Goal: Task Accomplishment & Management: Use online tool/utility

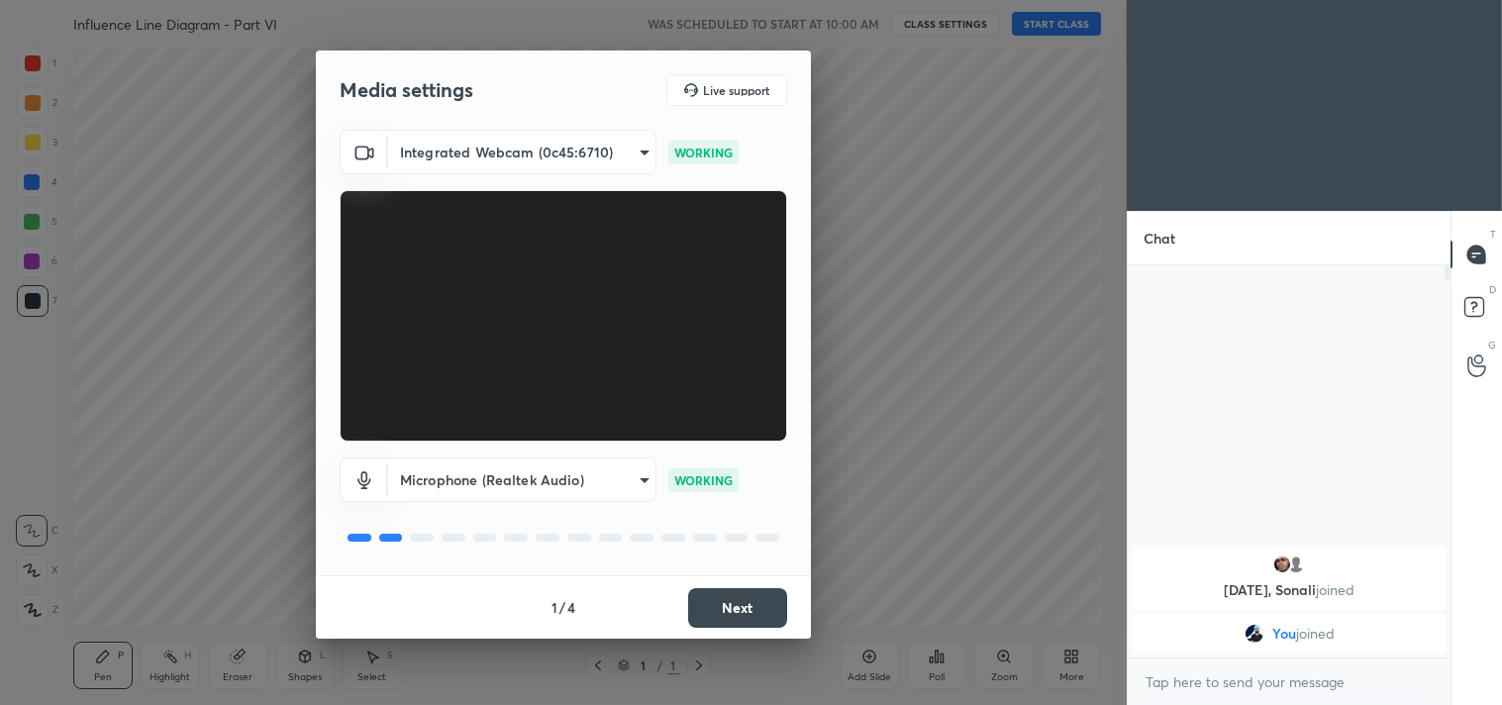
click at [760, 606] on button "Next" at bounding box center [737, 608] width 99 height 40
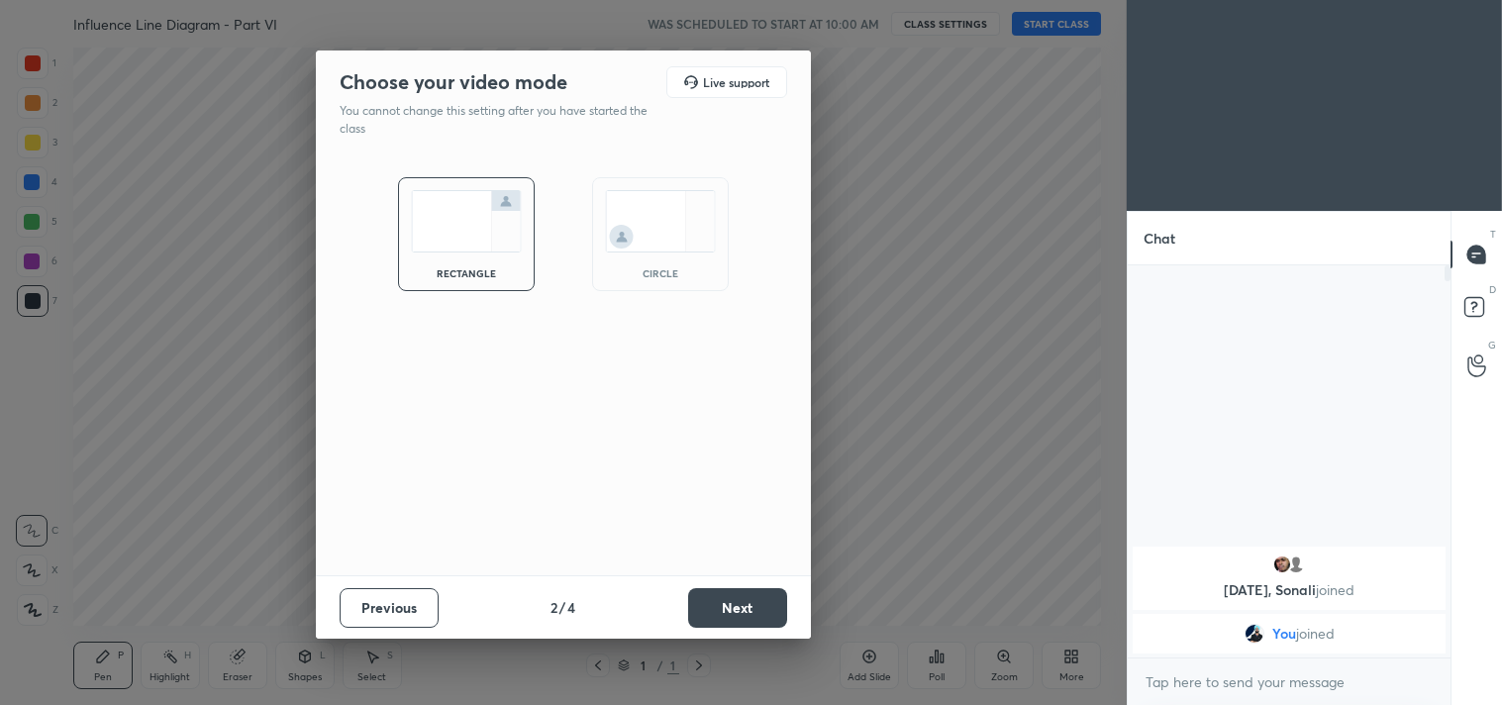
click at [760, 606] on button "Next" at bounding box center [737, 608] width 99 height 40
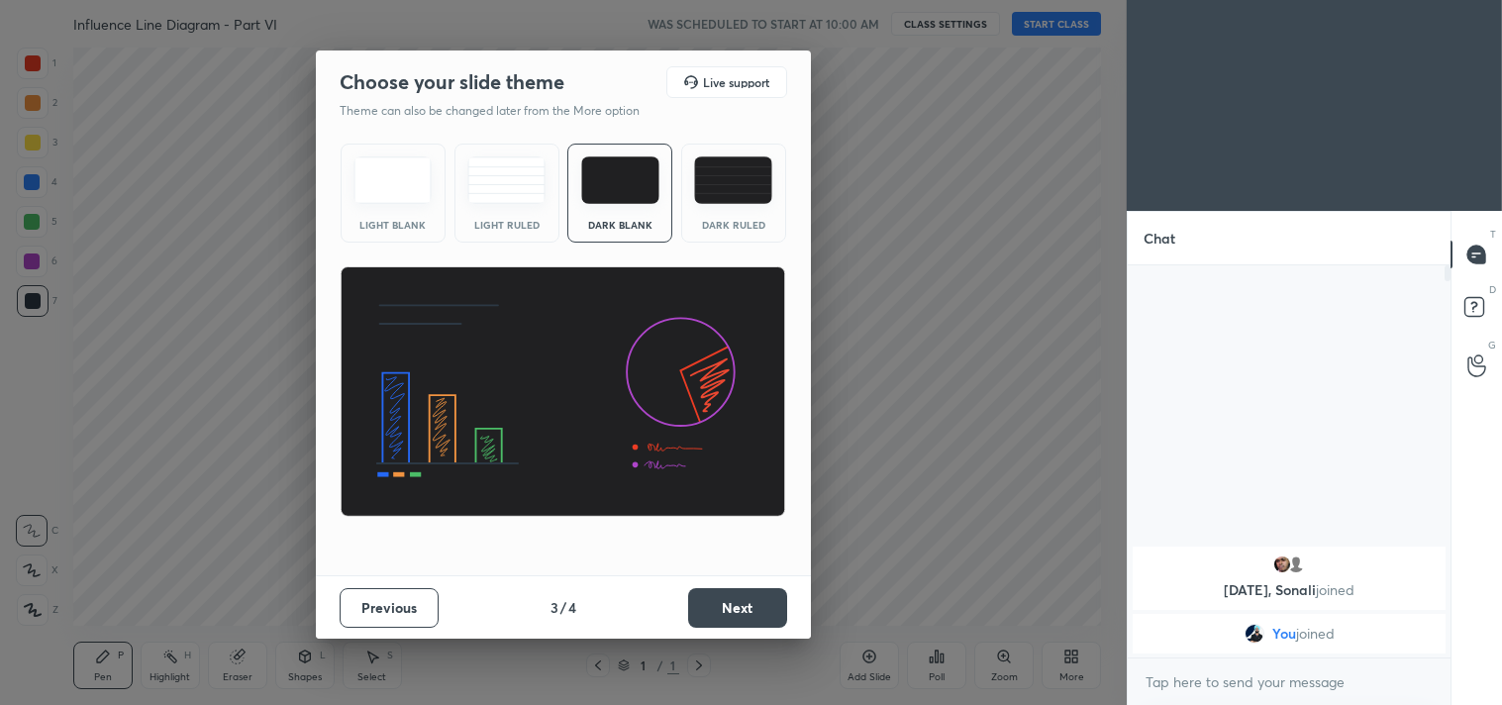
click at [760, 606] on button "Next" at bounding box center [737, 608] width 99 height 40
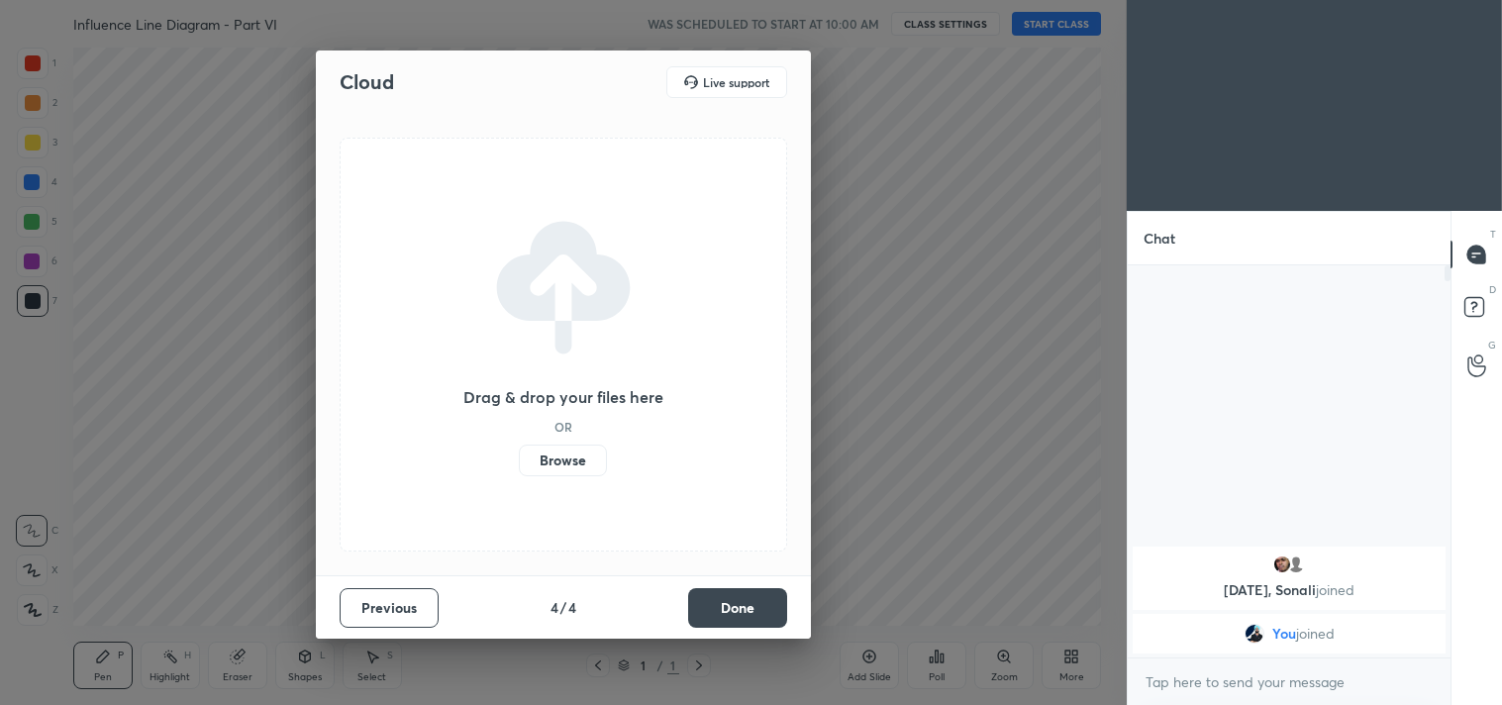
click at [760, 606] on button "Done" at bounding box center [737, 608] width 99 height 40
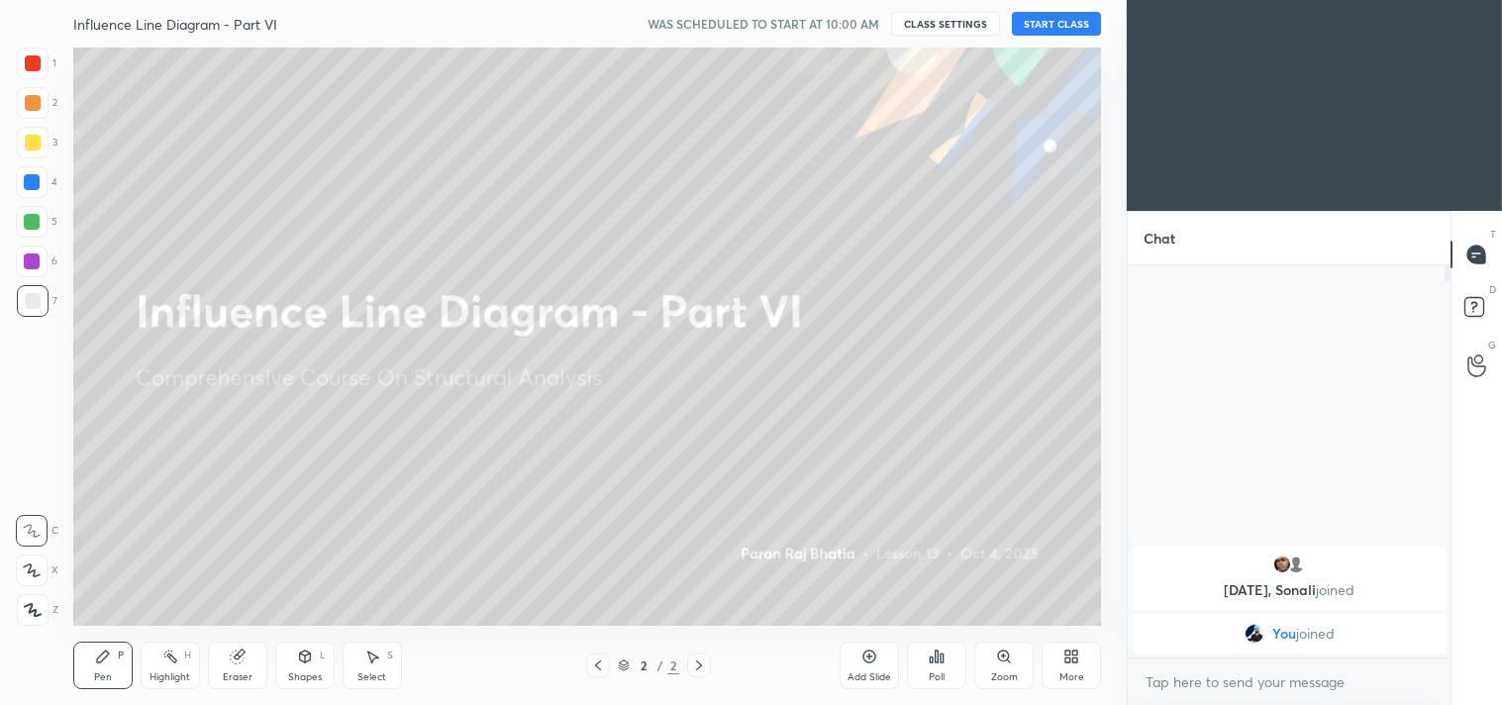
click at [1073, 651] on icon at bounding box center [1075, 652] width 5 height 5
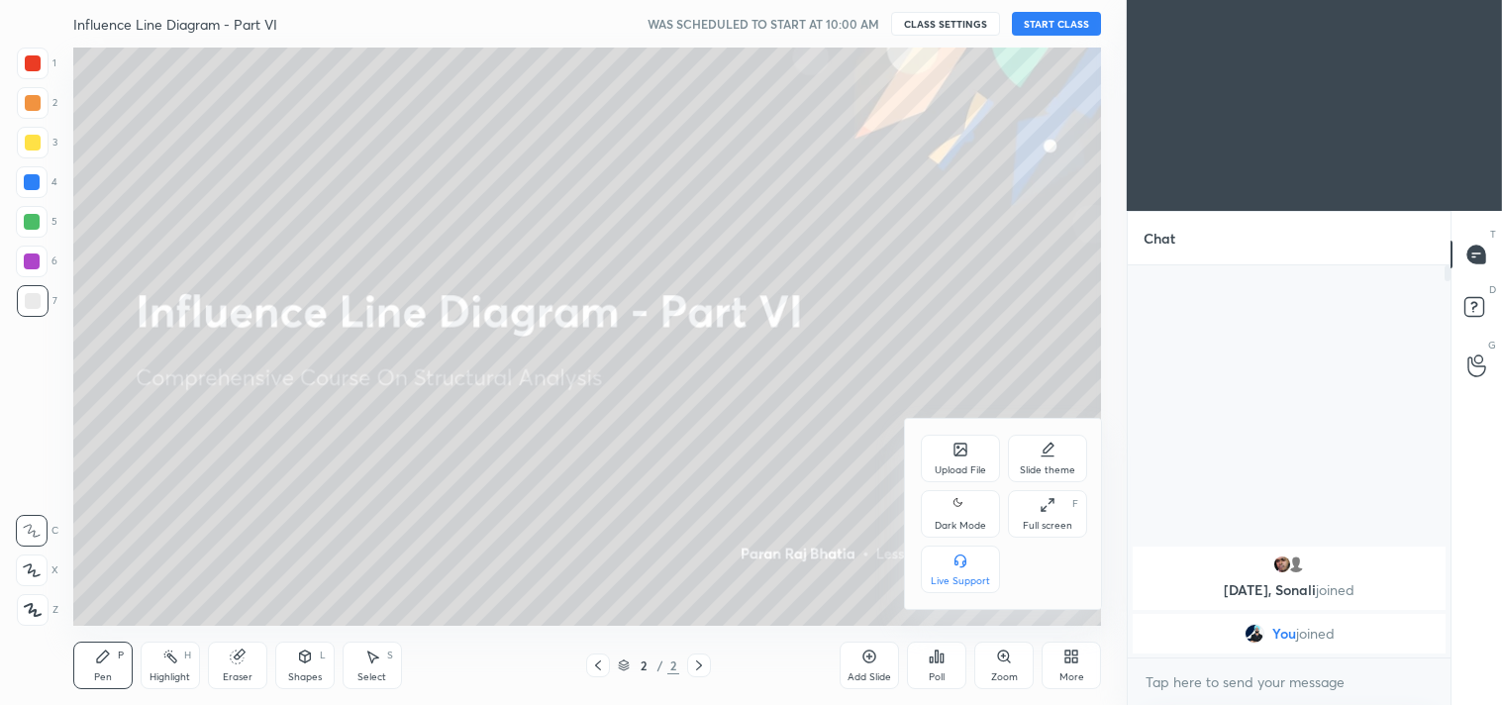
click at [955, 517] on icon at bounding box center [960, 505] width 16 height 24
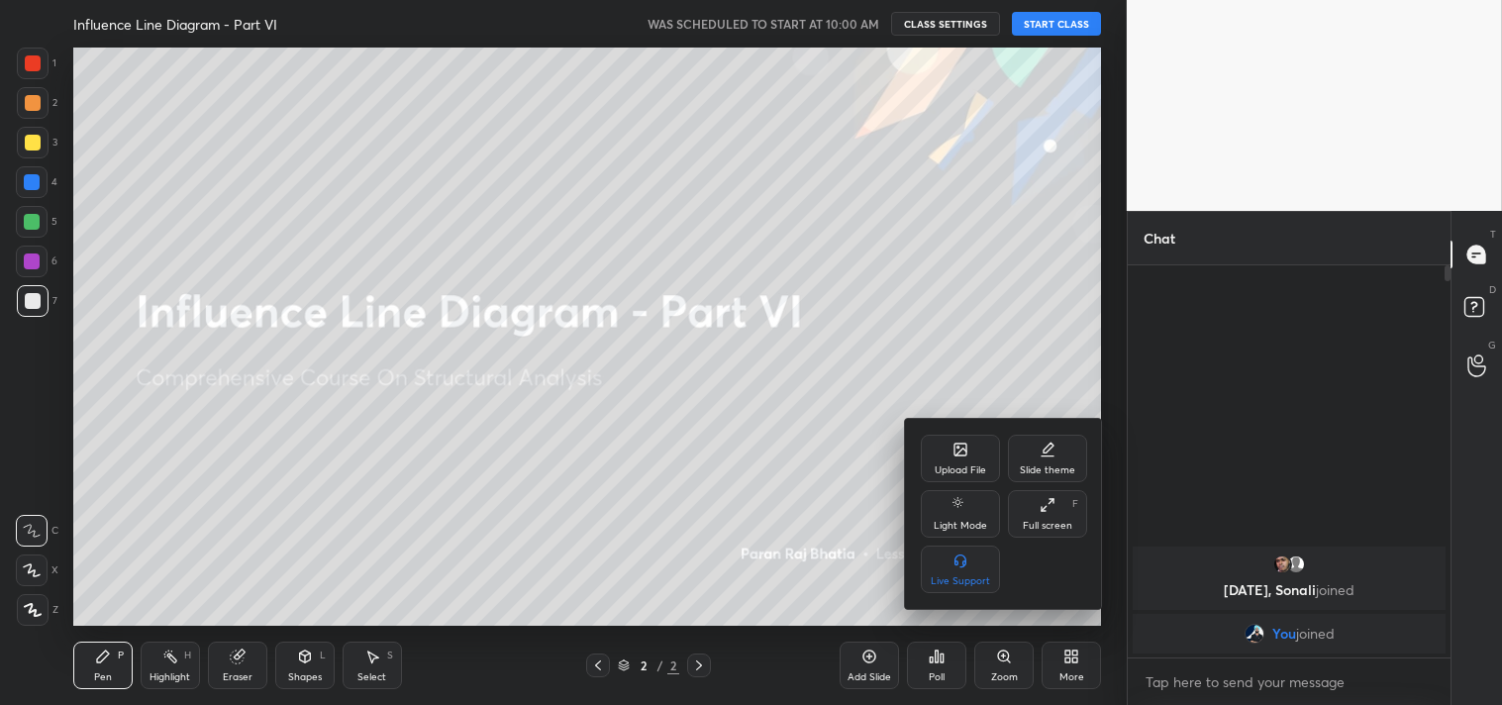
click at [1059, 512] on div "Full screen F" at bounding box center [1047, 514] width 79 height 48
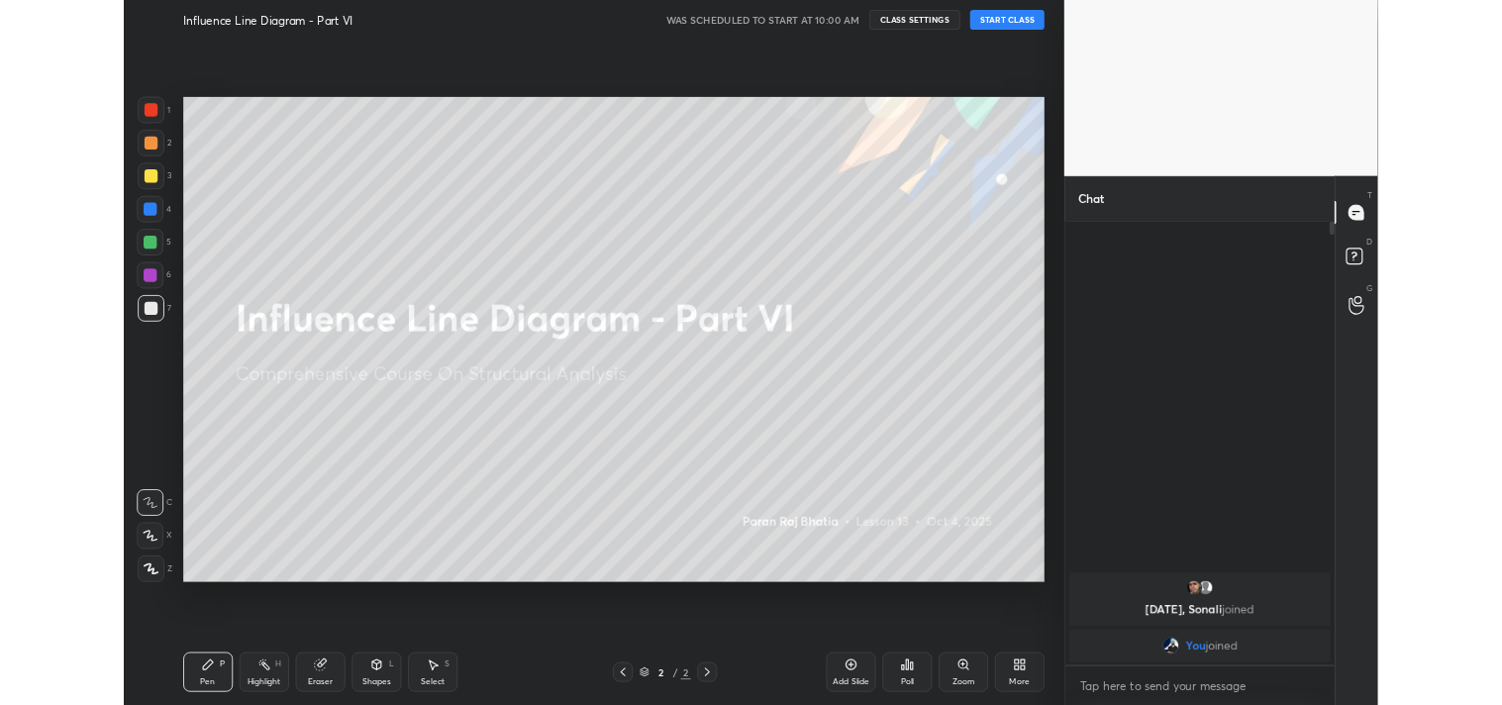
scroll to position [360, 317]
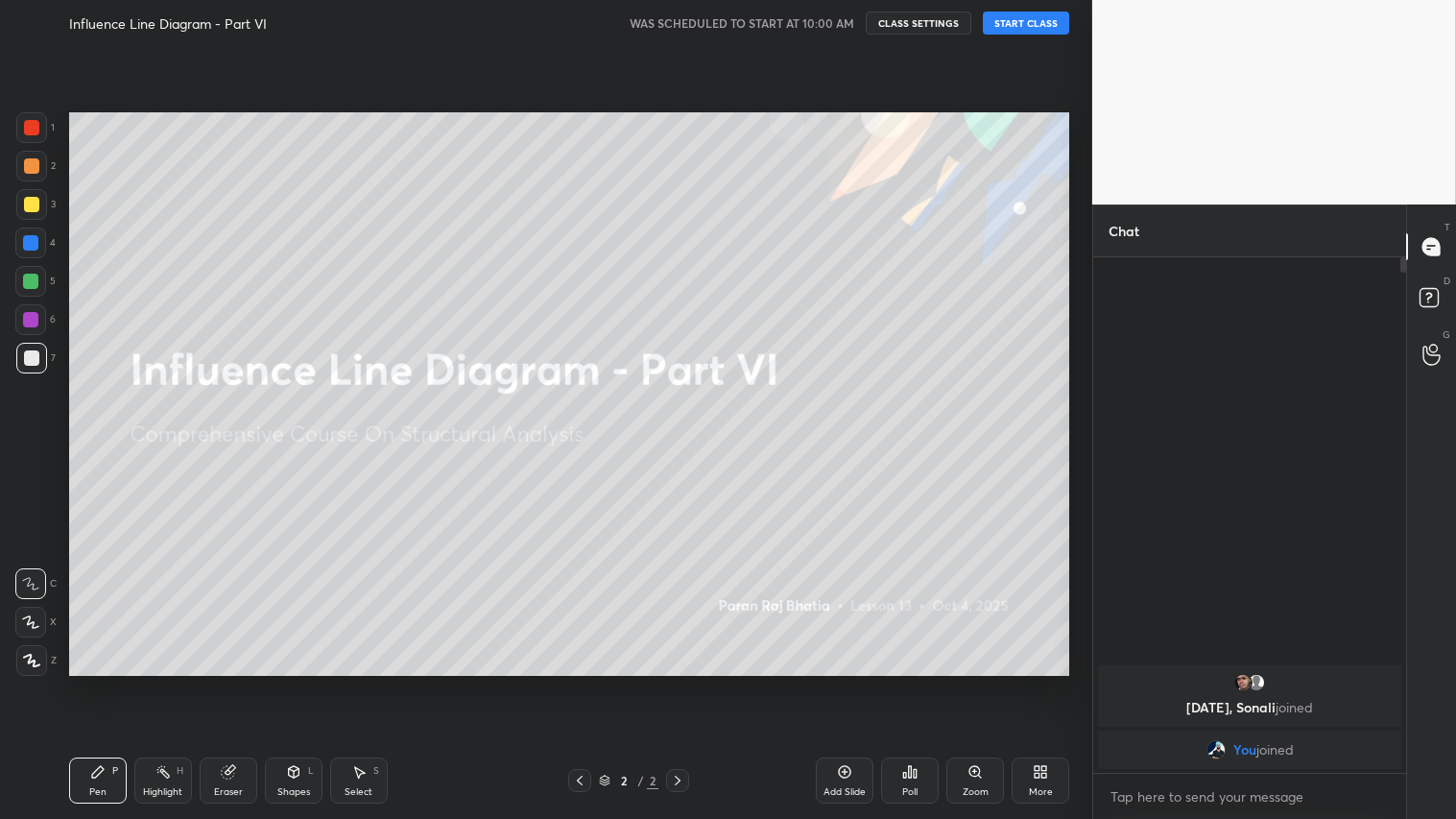
click at [27, 663] on icon at bounding box center [32, 660] width 16 height 12
click at [819, 682] on div "Add Slide" at bounding box center [844, 780] width 57 height 47
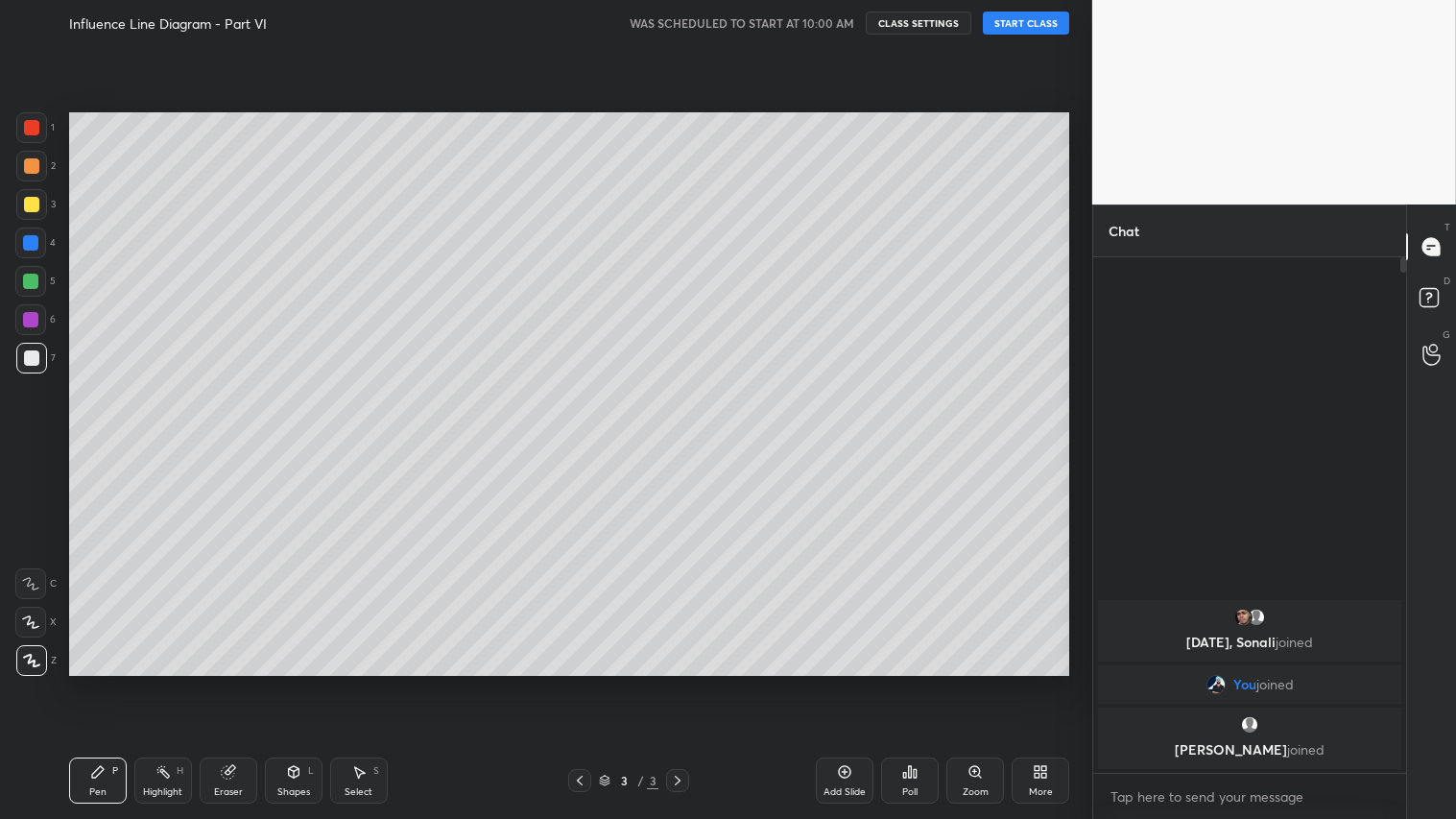
click at [1008, 15] on button "START CLASS" at bounding box center [1026, 23] width 86 height 23
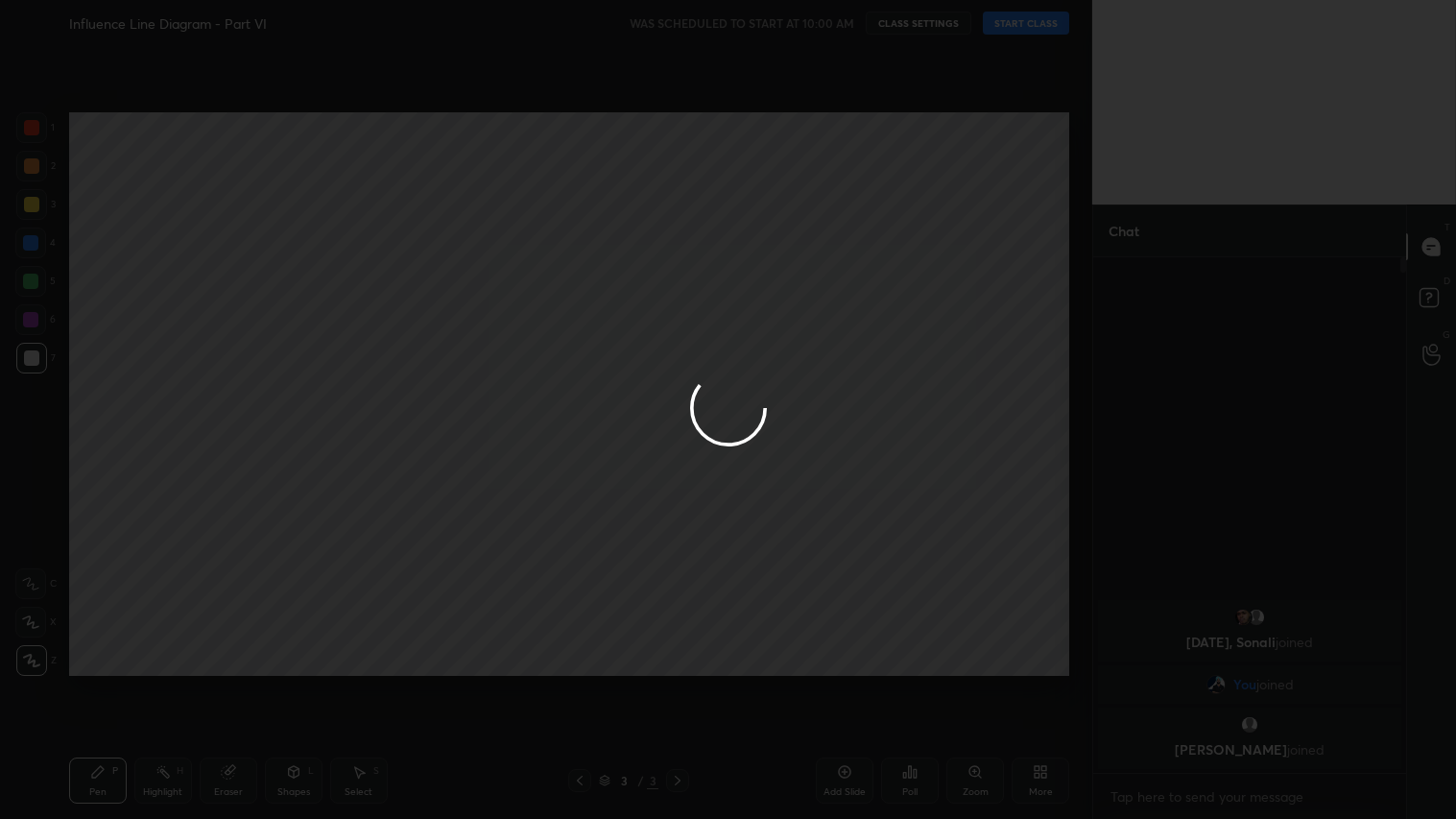
type textarea "x"
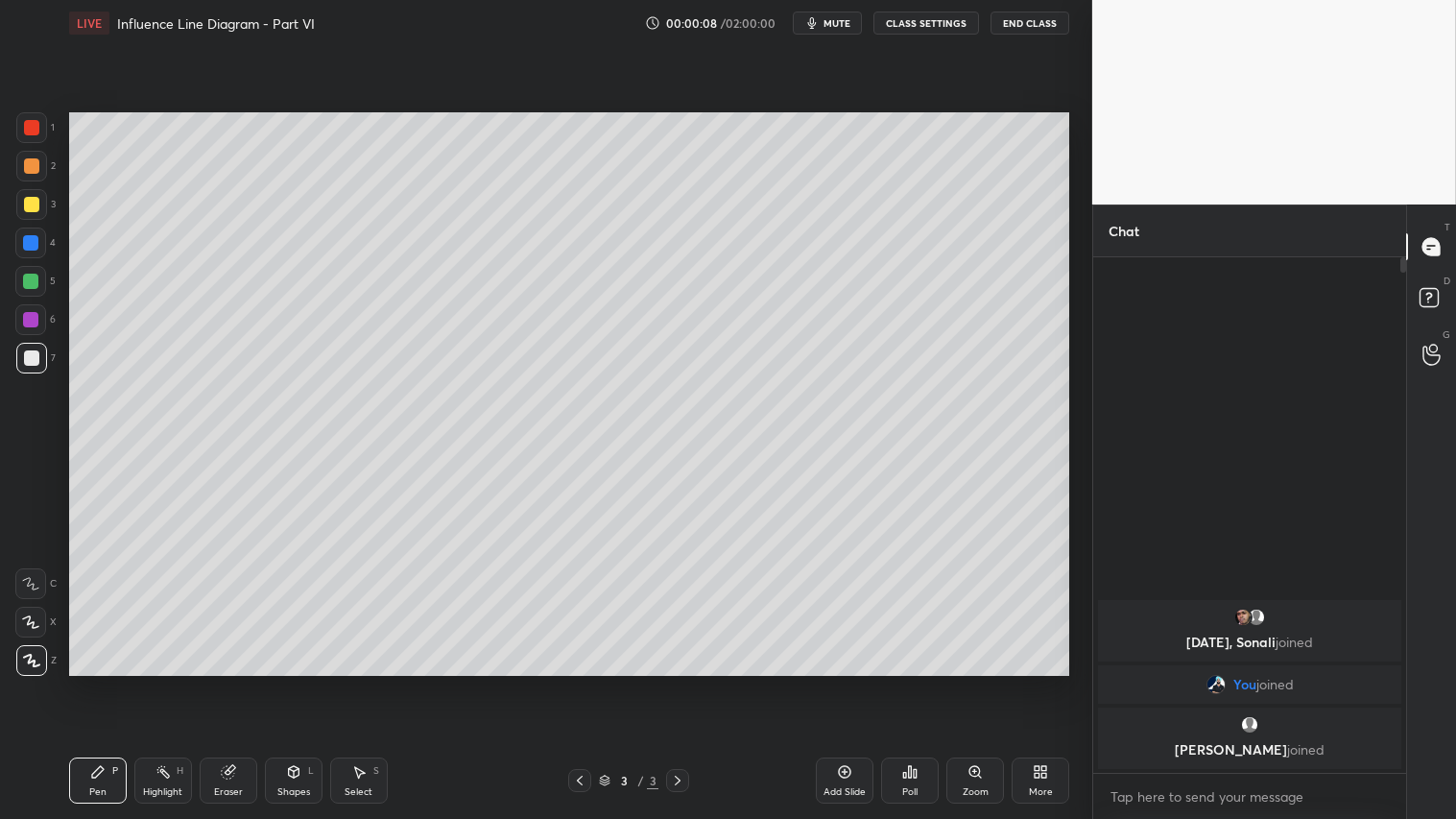
click at [856, 14] on button "mute" at bounding box center [827, 23] width 69 height 23
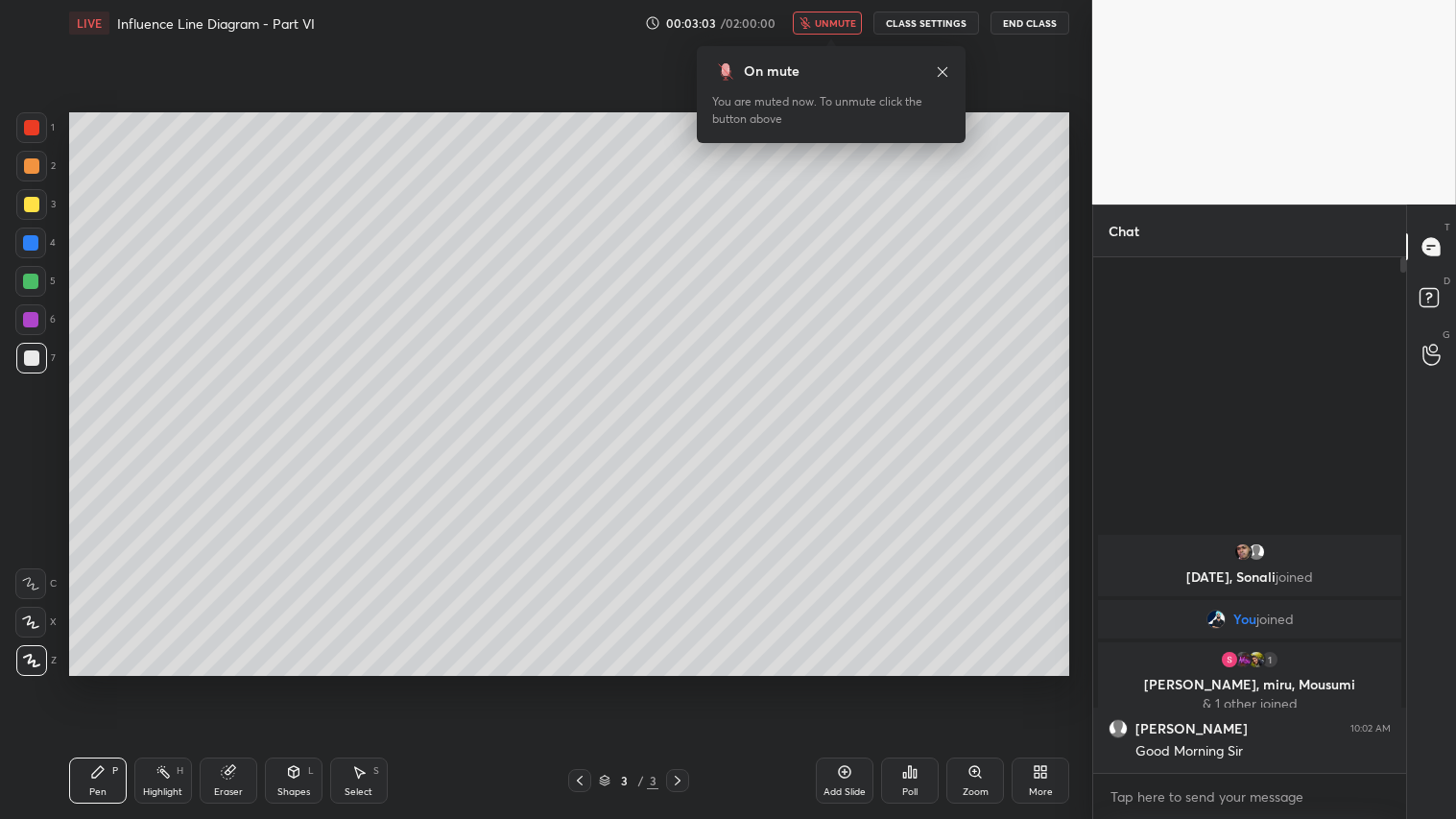
click at [922, 16] on button "CLASS SETTINGS" at bounding box center [926, 23] width 106 height 23
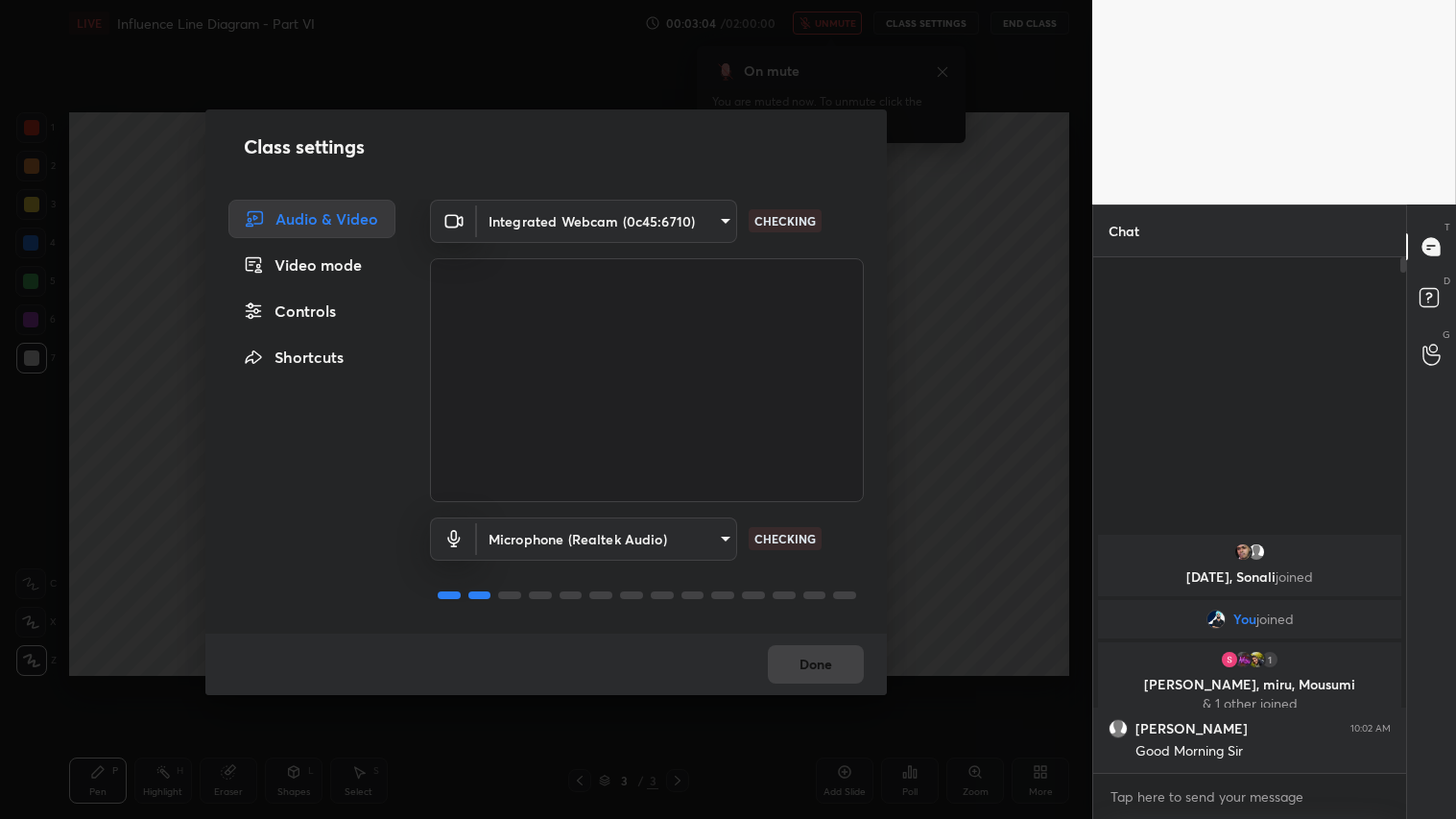
click at [712, 223] on body "1 2 3 4 5 6 7 C X Z C X Z E E Erase all H H LIVE Influence Line Diagram - Part …" at bounding box center [728, 409] width 1456 height 819
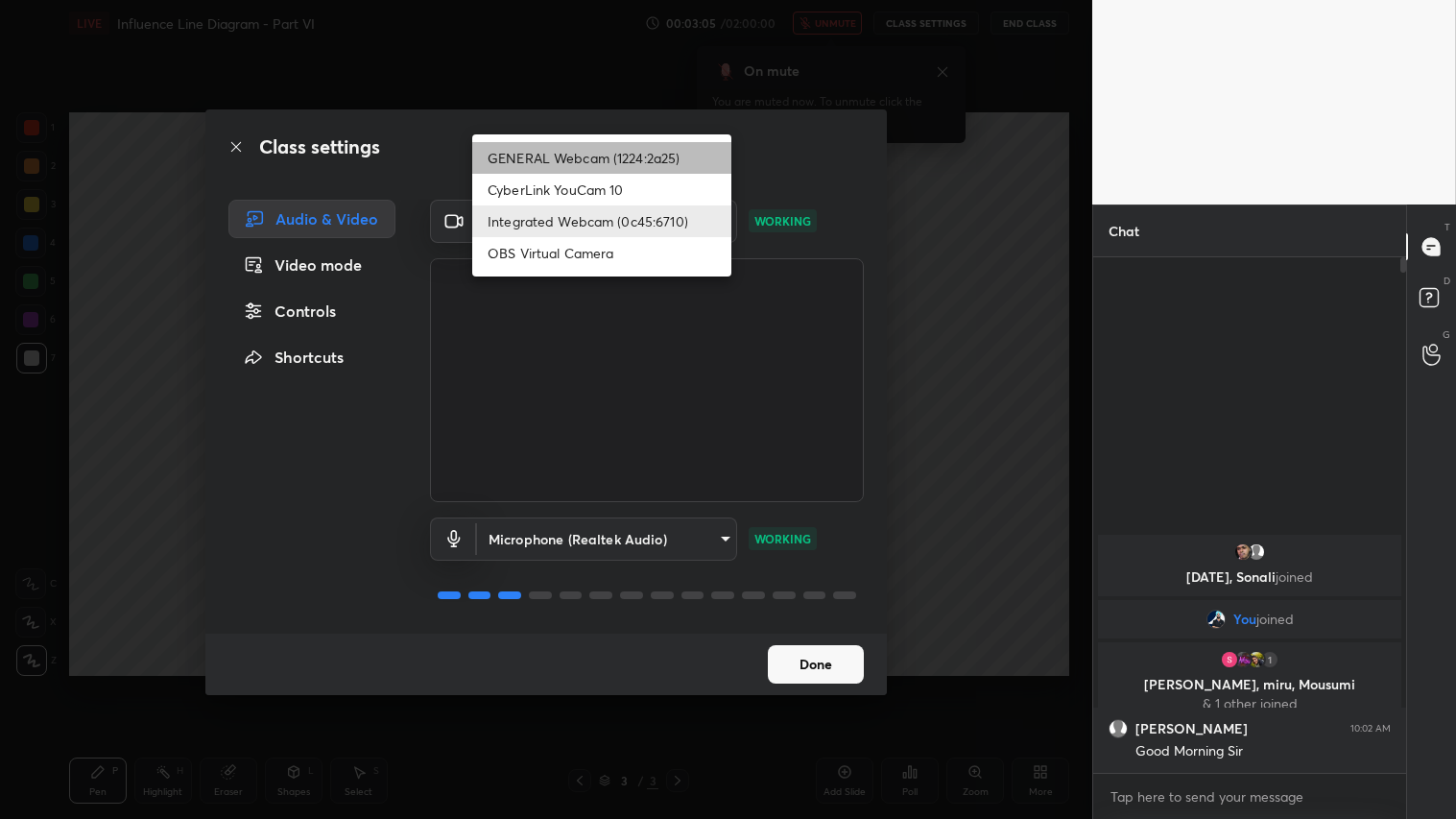
click at [673, 154] on li "GENERAL Webcam (1224:2a25)" at bounding box center [601, 158] width 259 height 32
type input "a804162f24a268607d6802bdfd143bf6309bb53021525fede1067bb20ea62842"
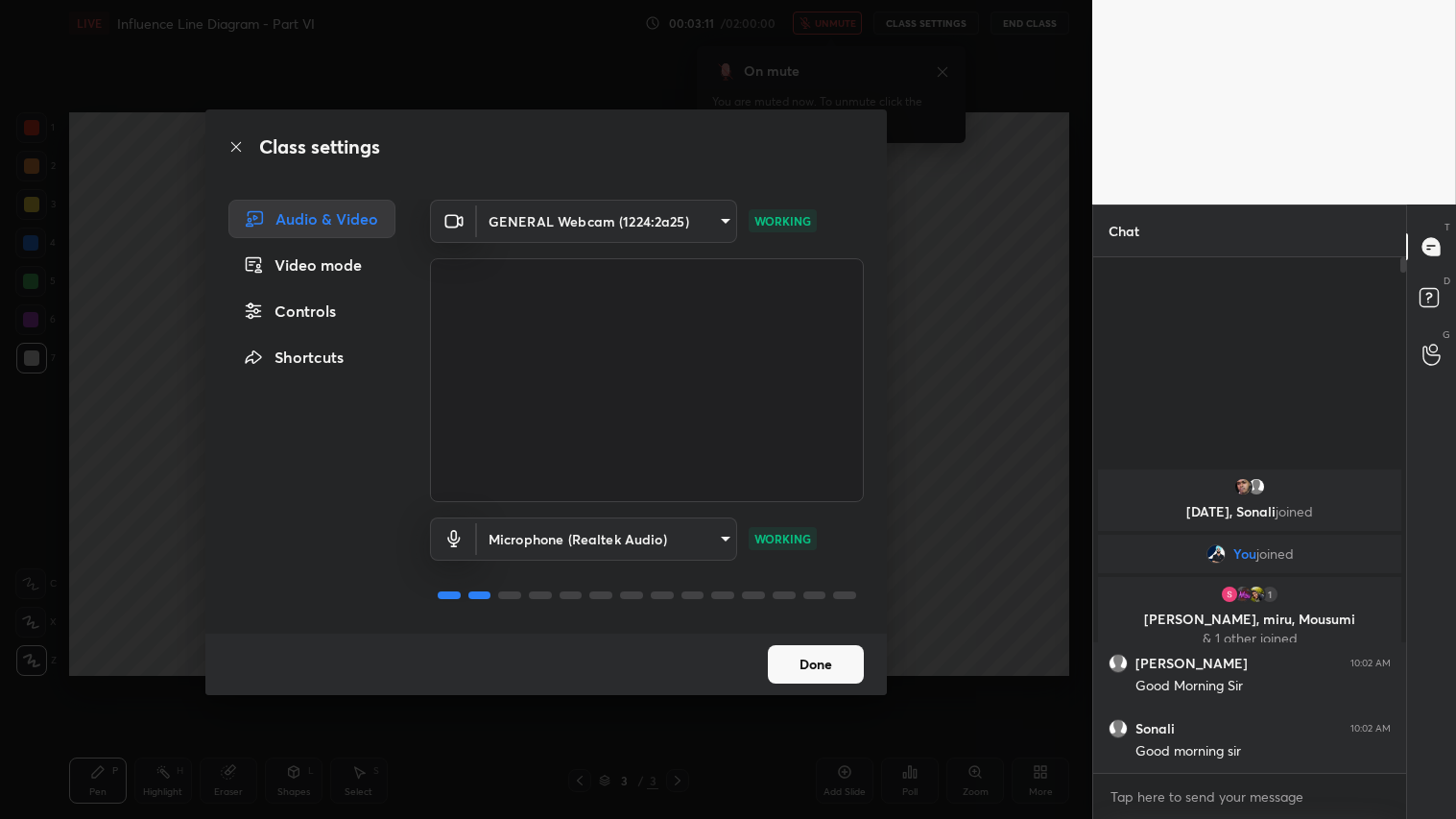
click at [827, 663] on button "Done" at bounding box center [815, 664] width 96 height 39
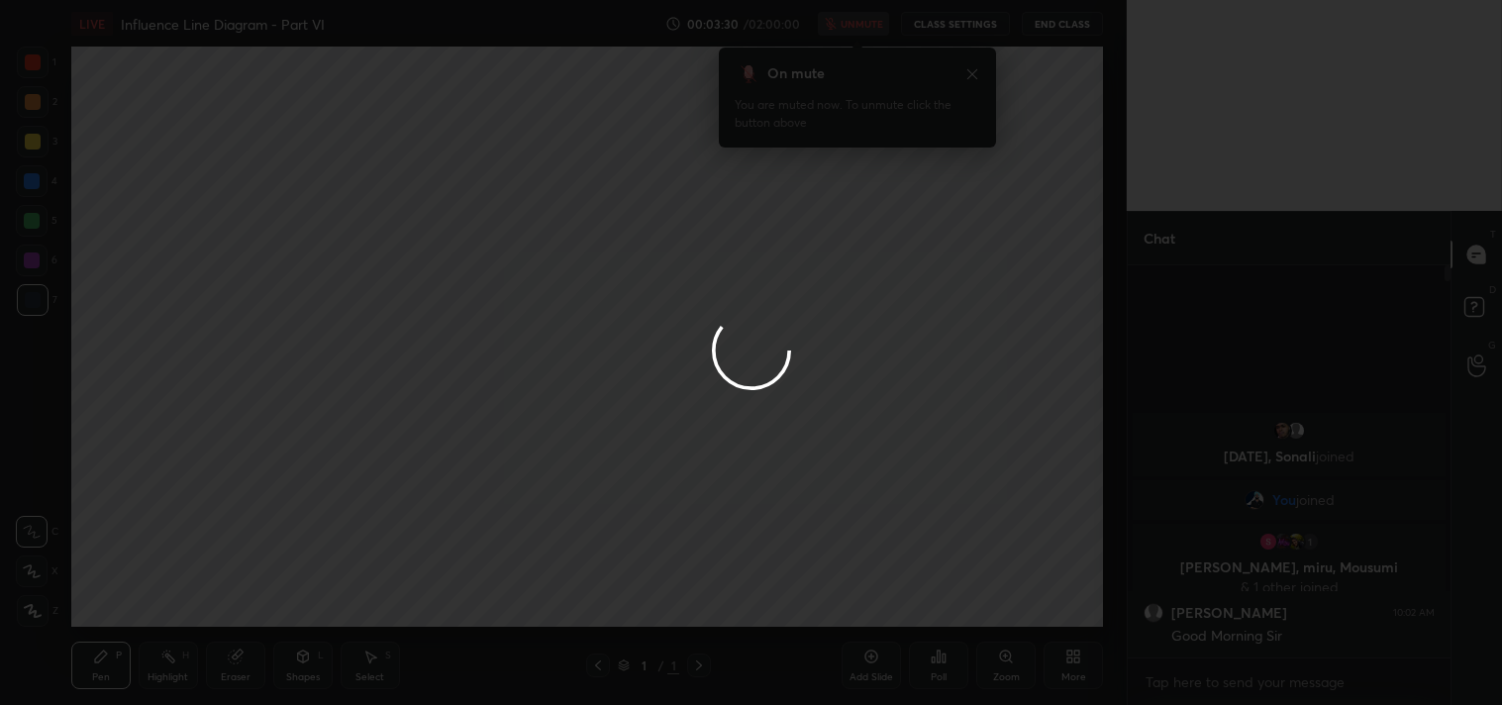
scroll to position [98428, 97958]
type textarea "x"
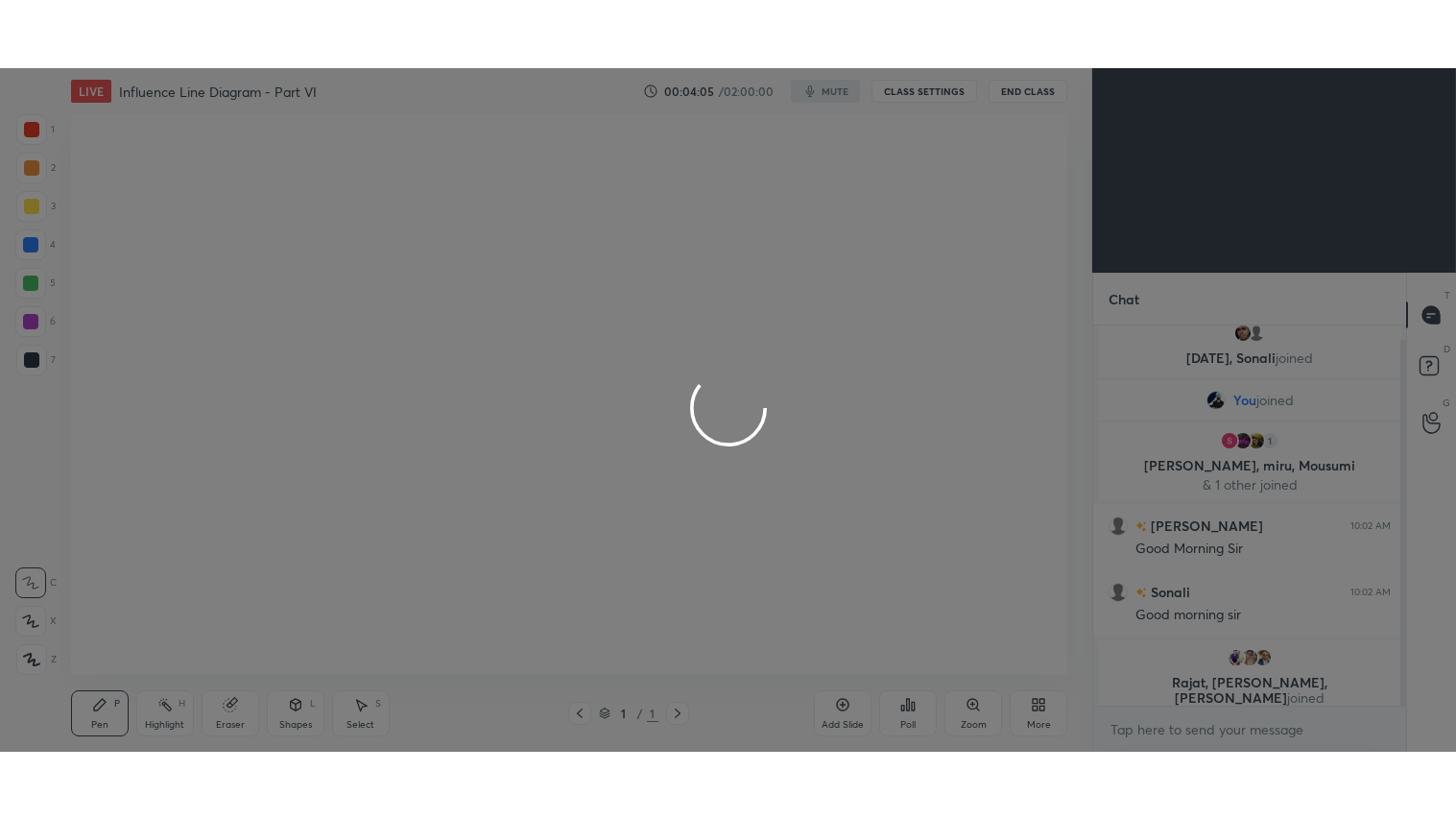
scroll to position [79, 0]
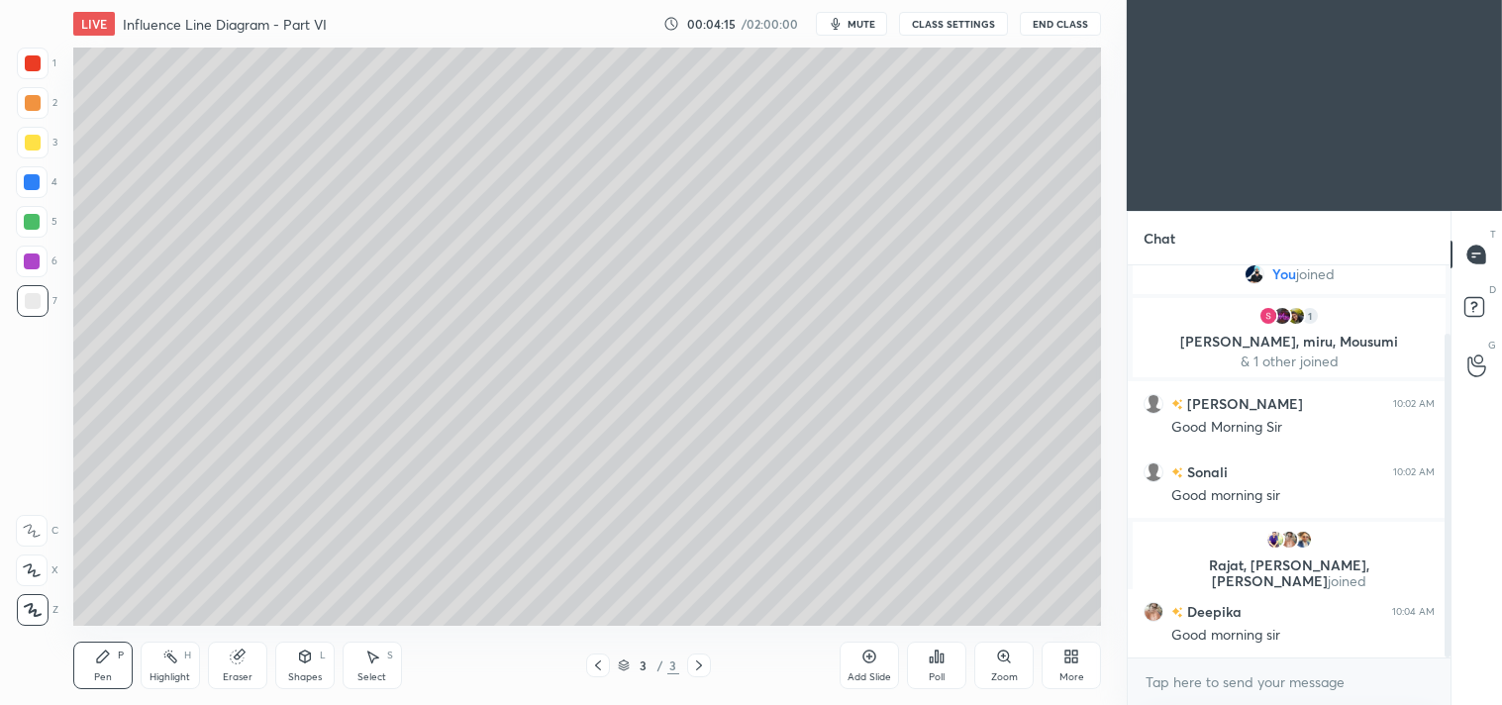
click at [1062, 669] on div "More" at bounding box center [1071, 666] width 59 height 48
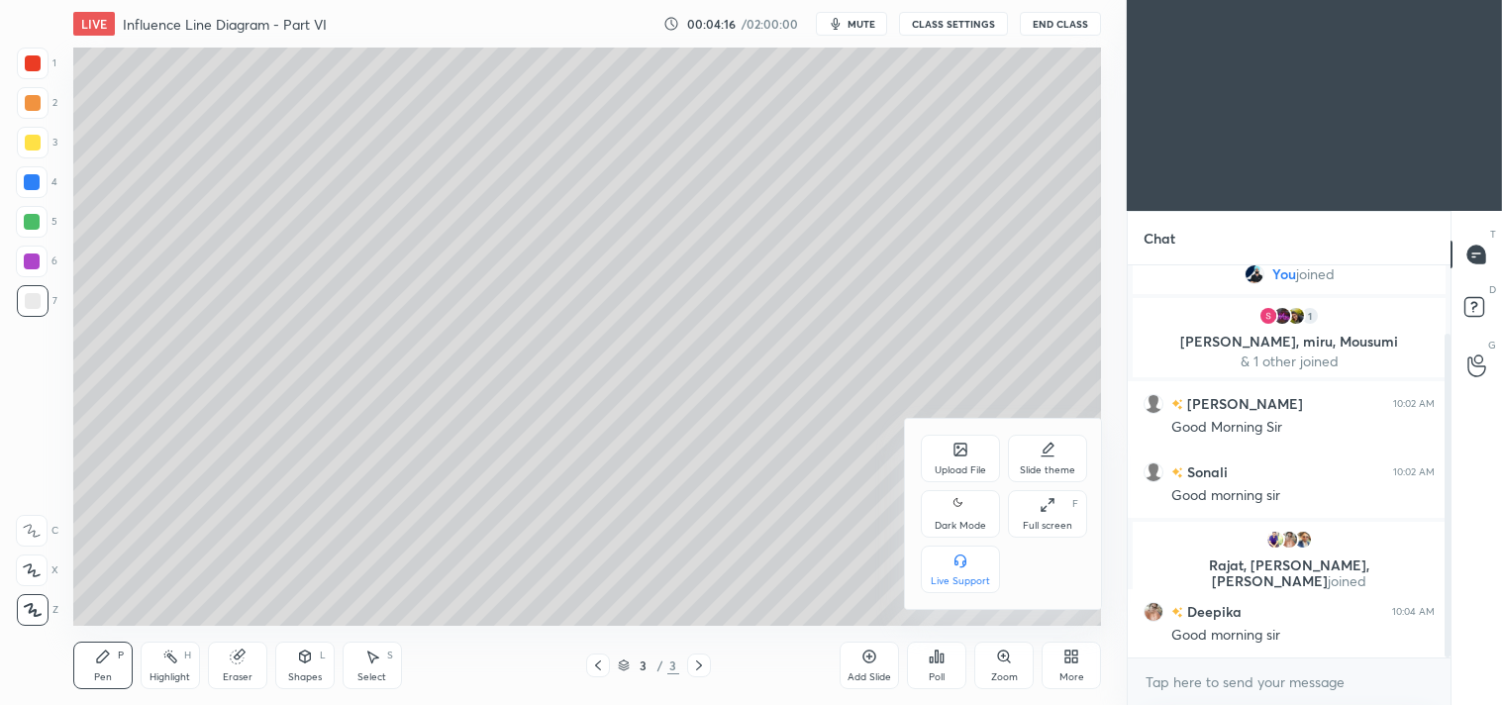
click at [968, 515] on div "Dark Mode" at bounding box center [960, 514] width 79 height 48
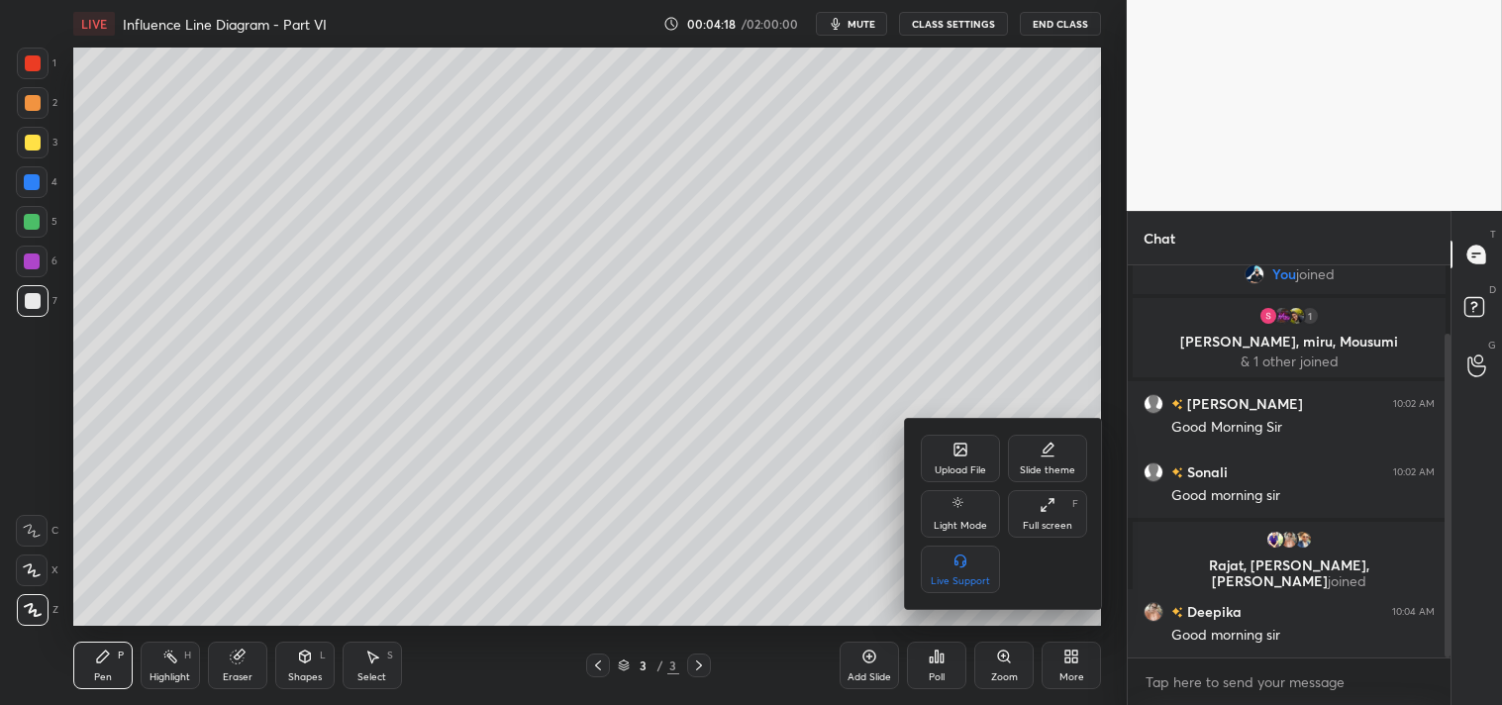
click at [786, 452] on div at bounding box center [751, 352] width 1502 height 705
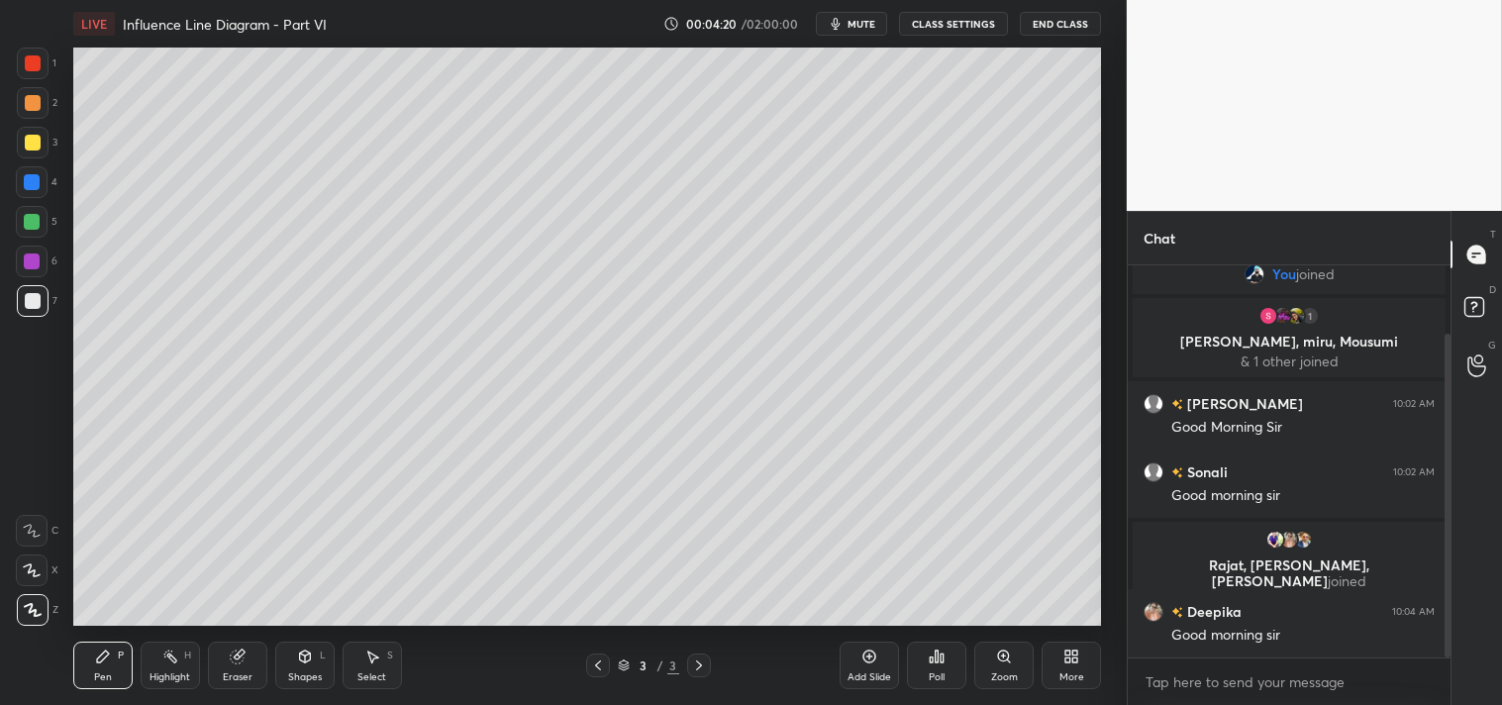
click at [1063, 666] on div "More" at bounding box center [1071, 666] width 59 height 48
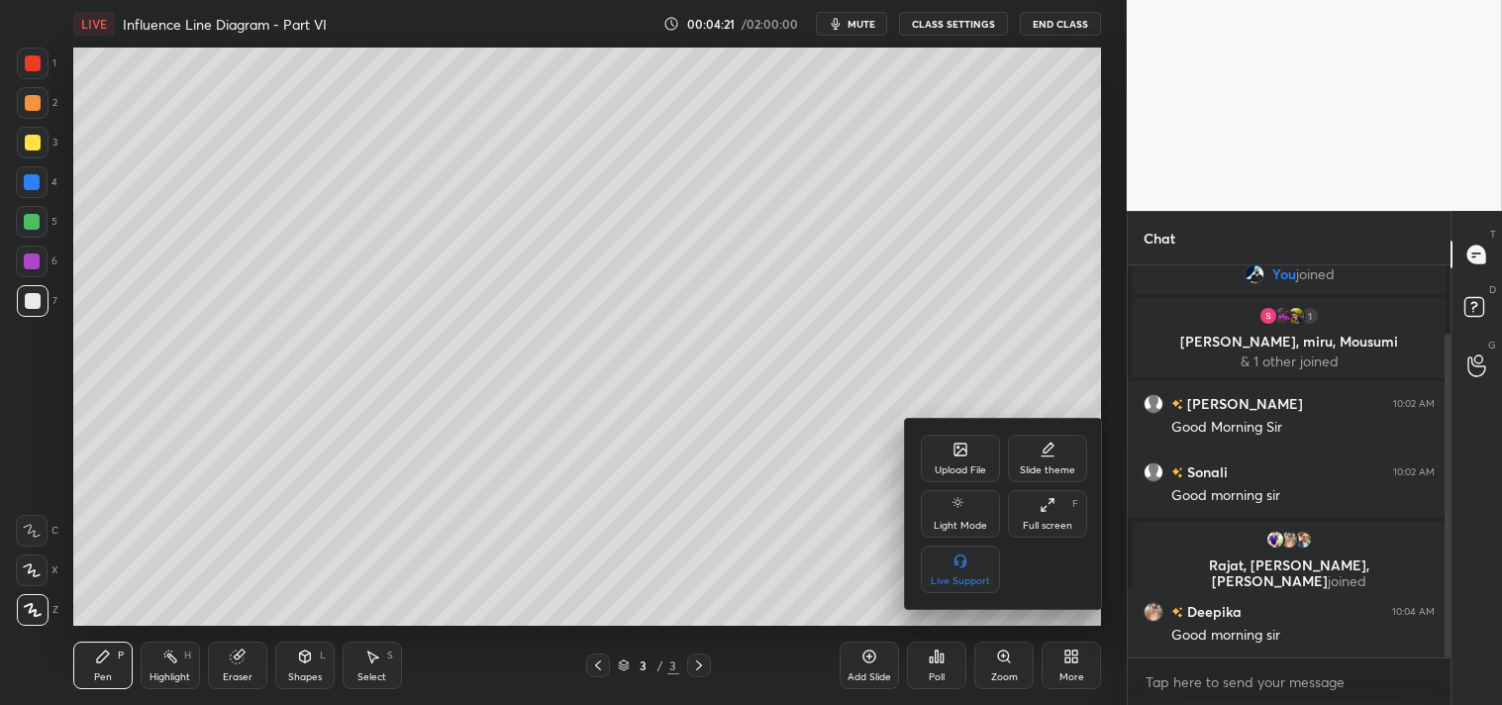
click at [1047, 519] on div "Full screen F" at bounding box center [1047, 514] width 79 height 48
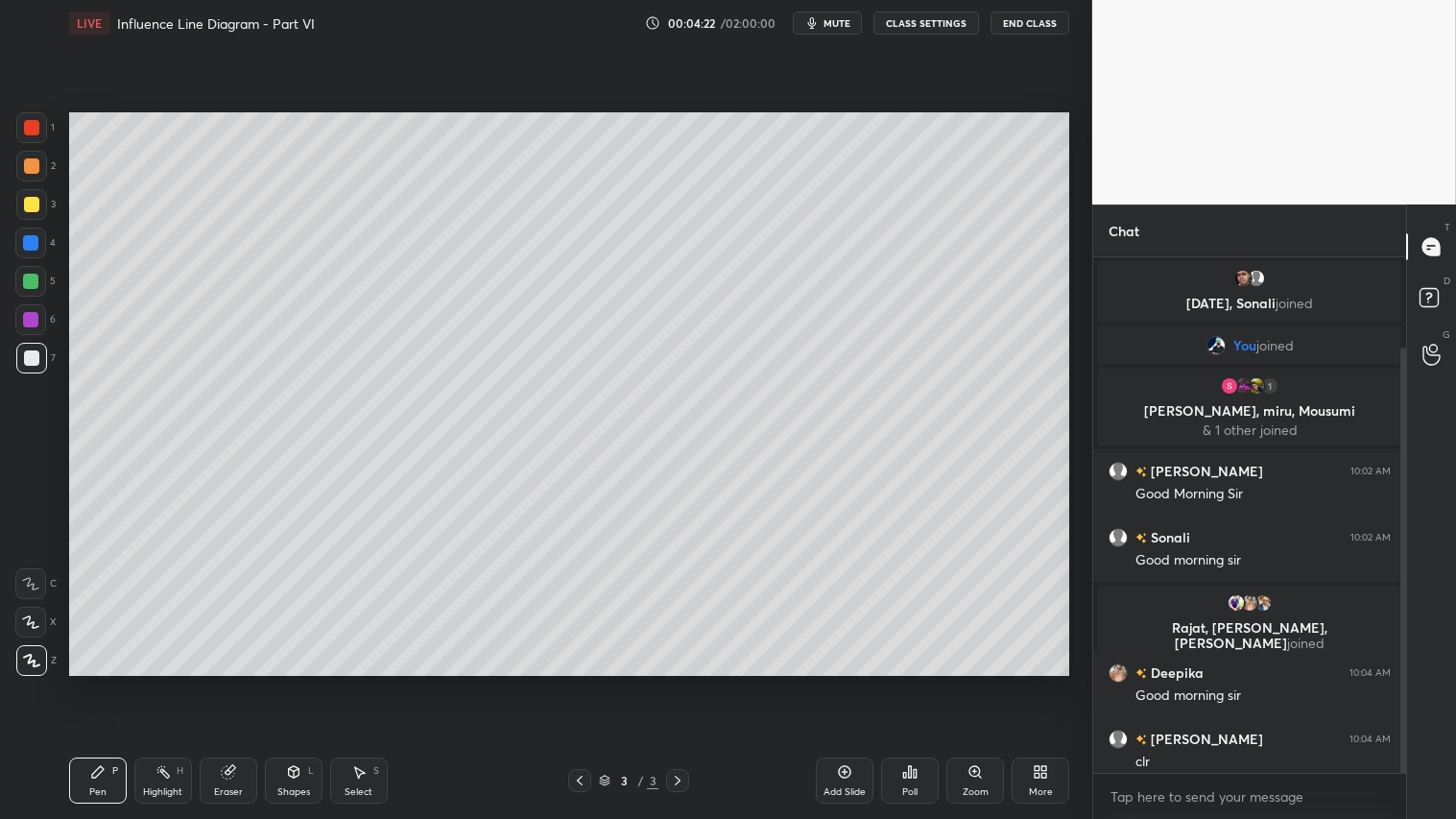
scroll to position [11, 0]
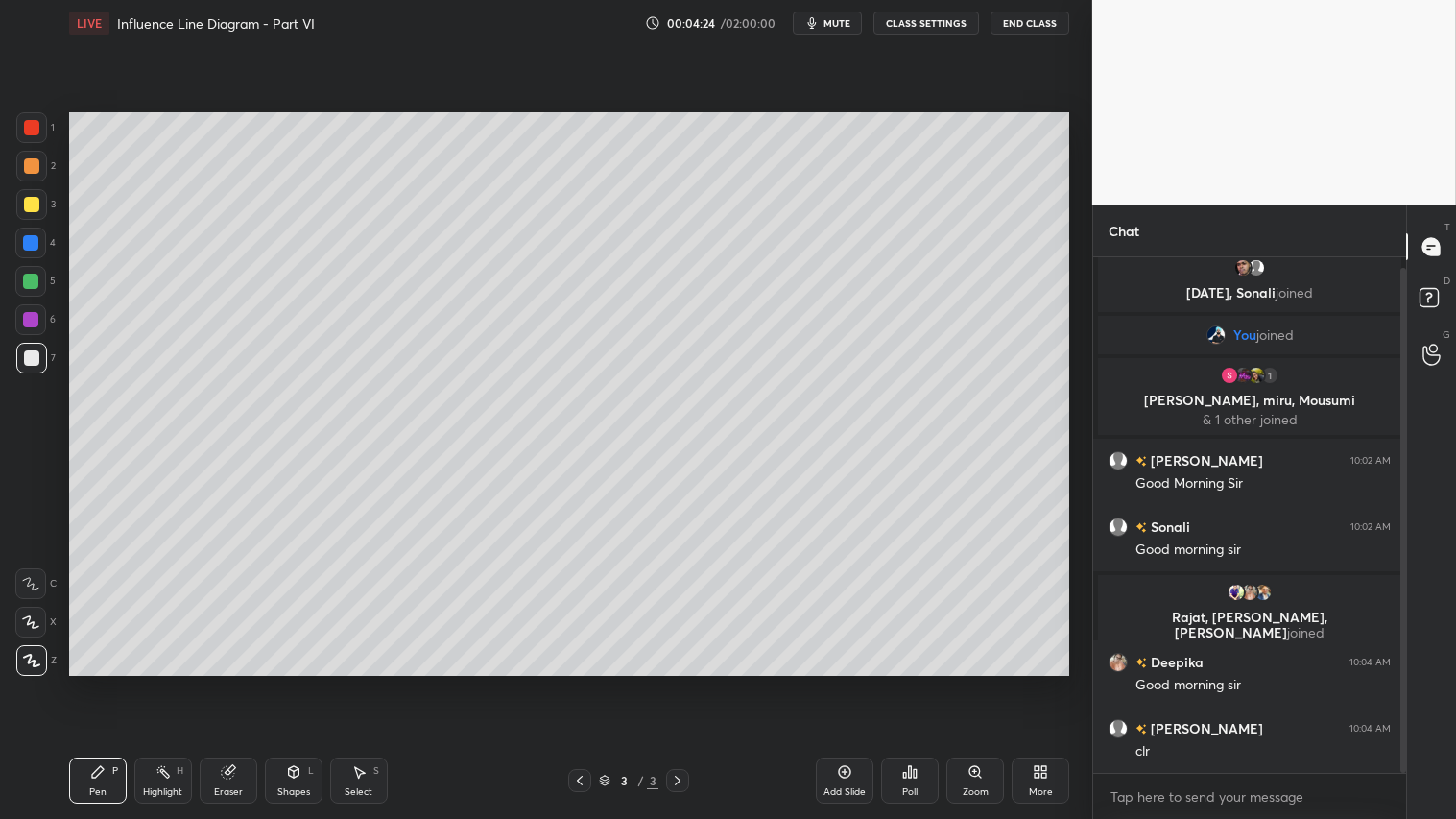
click at [837, 26] on span "mute" at bounding box center [837, 23] width 27 height 14
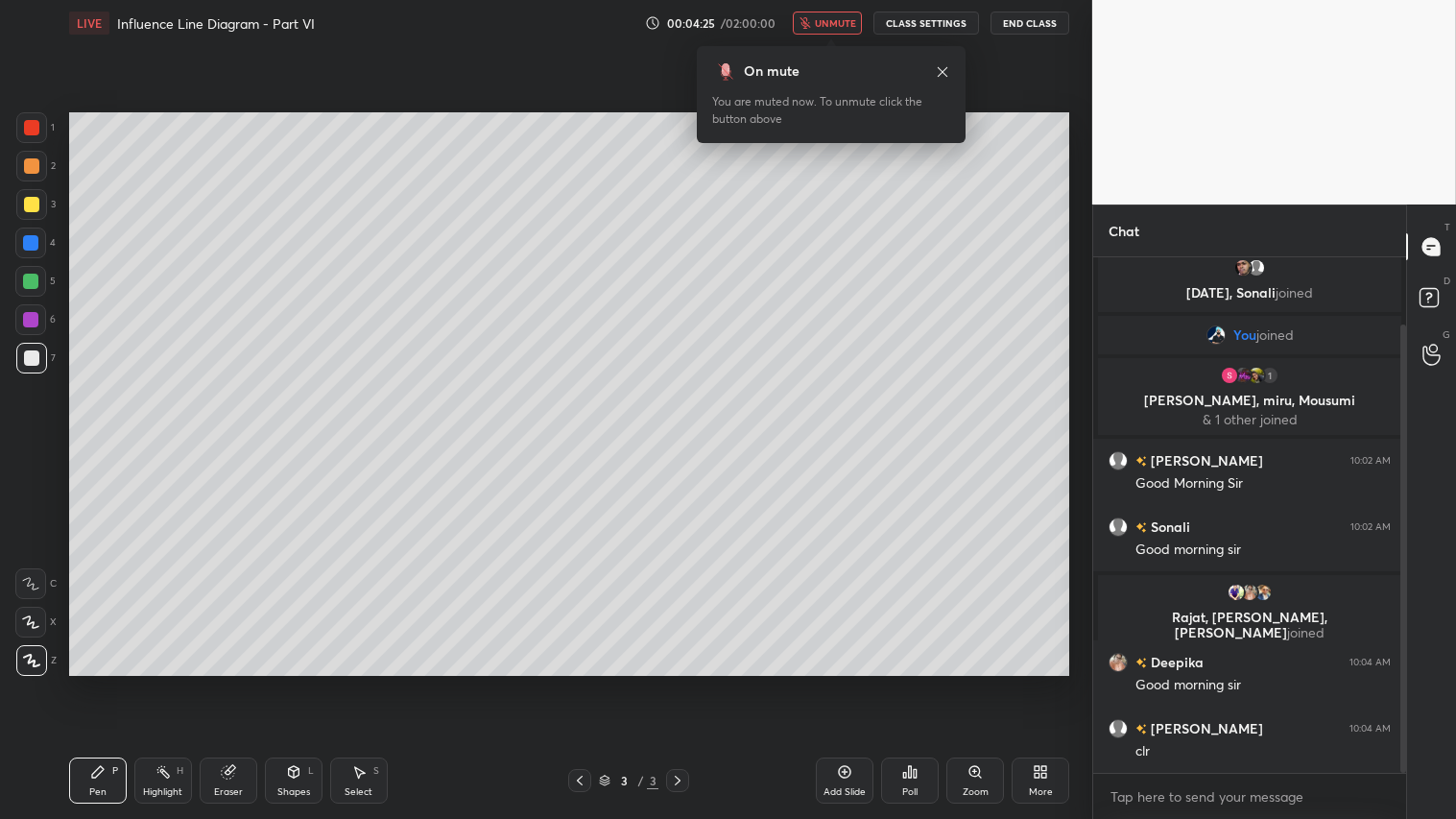
scroll to position [77, 0]
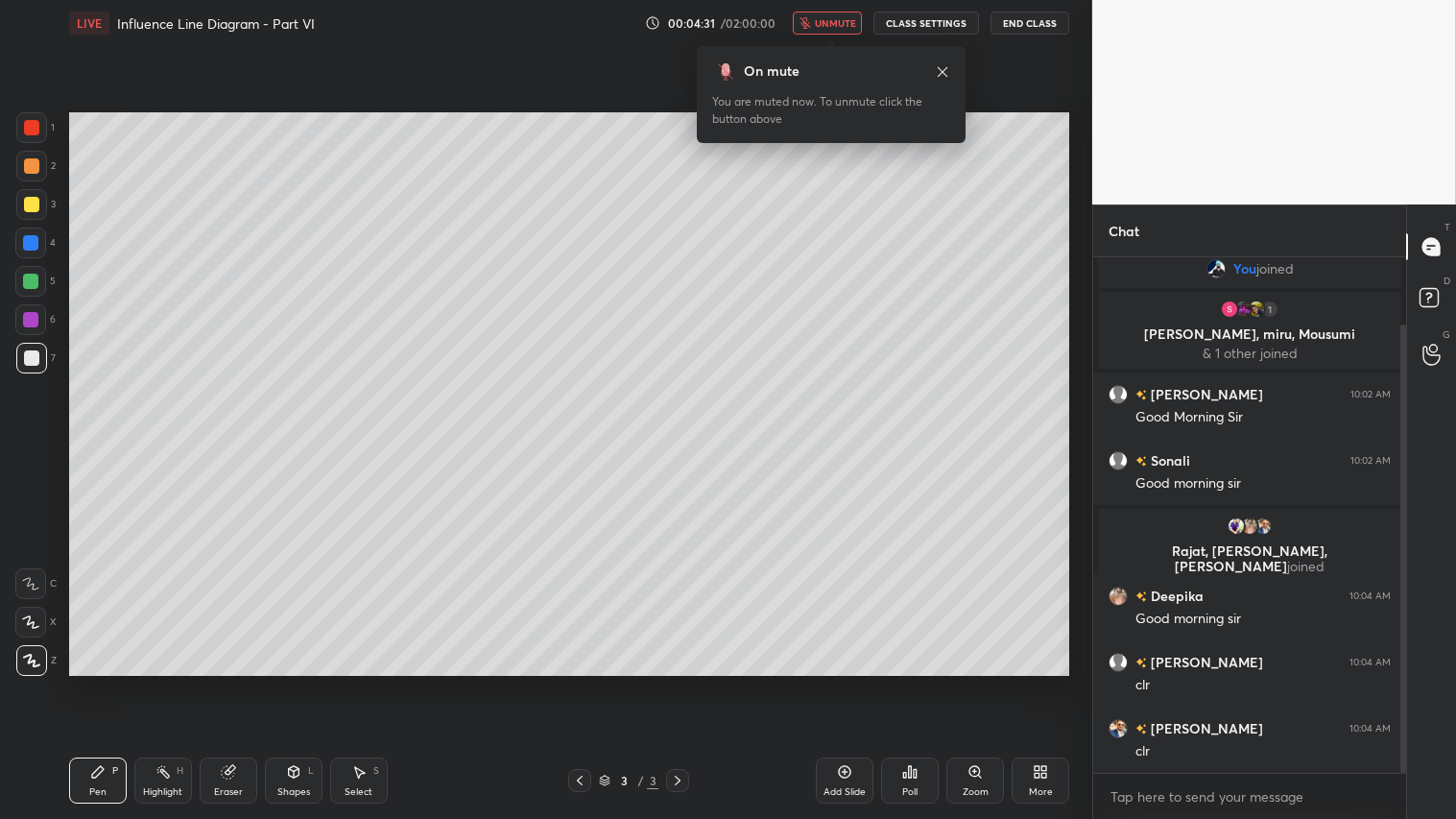
click at [839, 22] on span "unmute" at bounding box center [836, 23] width 42 height 14
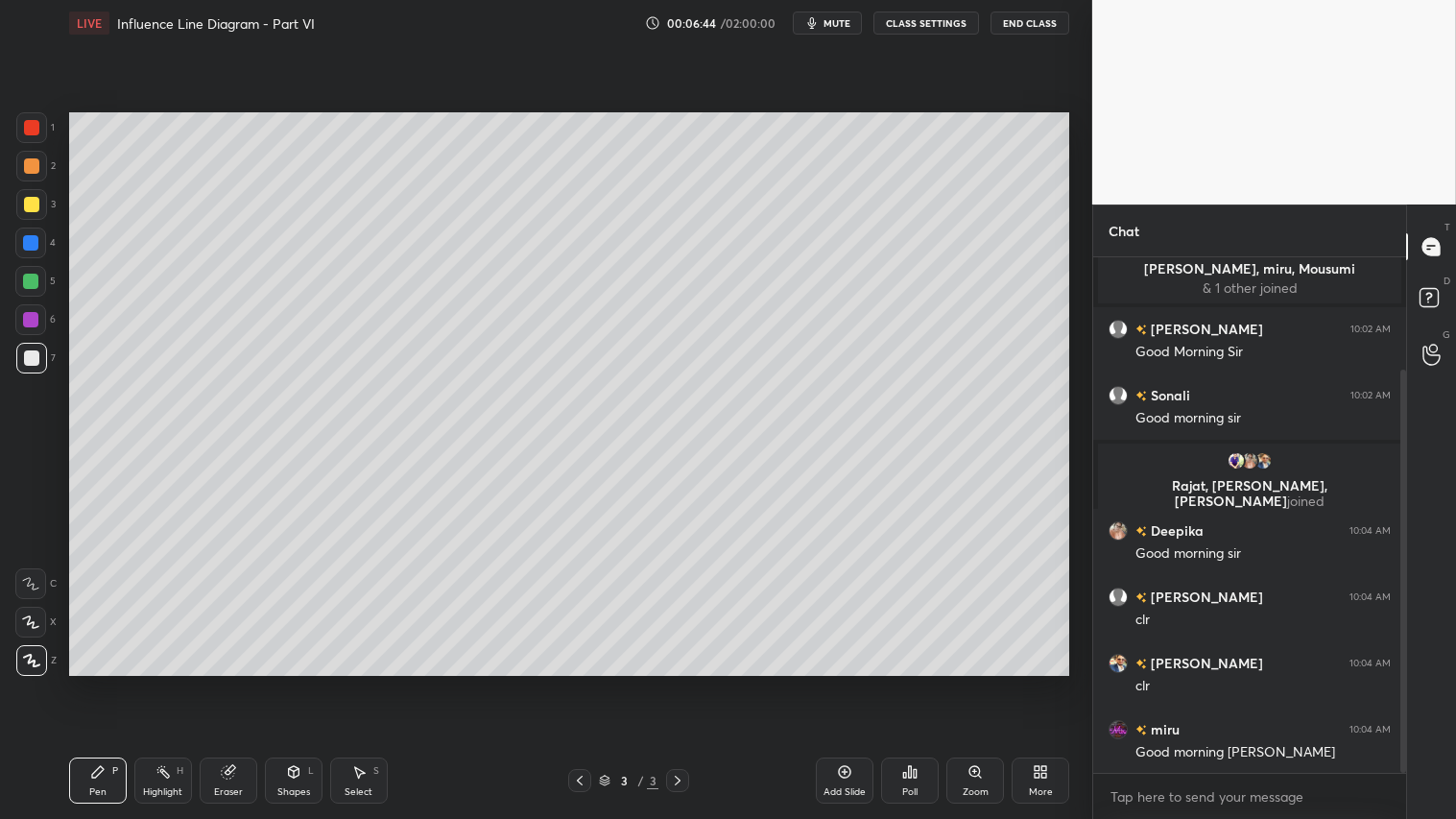
click at [234, 682] on div "Eraser" at bounding box center [228, 780] width 57 height 47
click at [34, 663] on span "Erase all" at bounding box center [31, 659] width 29 height 14
click at [96, 682] on div "Pen P" at bounding box center [97, 780] width 57 height 47
click at [99, 682] on div "Pen P" at bounding box center [97, 780] width 57 height 47
click at [93, 682] on div "Pen" at bounding box center [98, 792] width 17 height 10
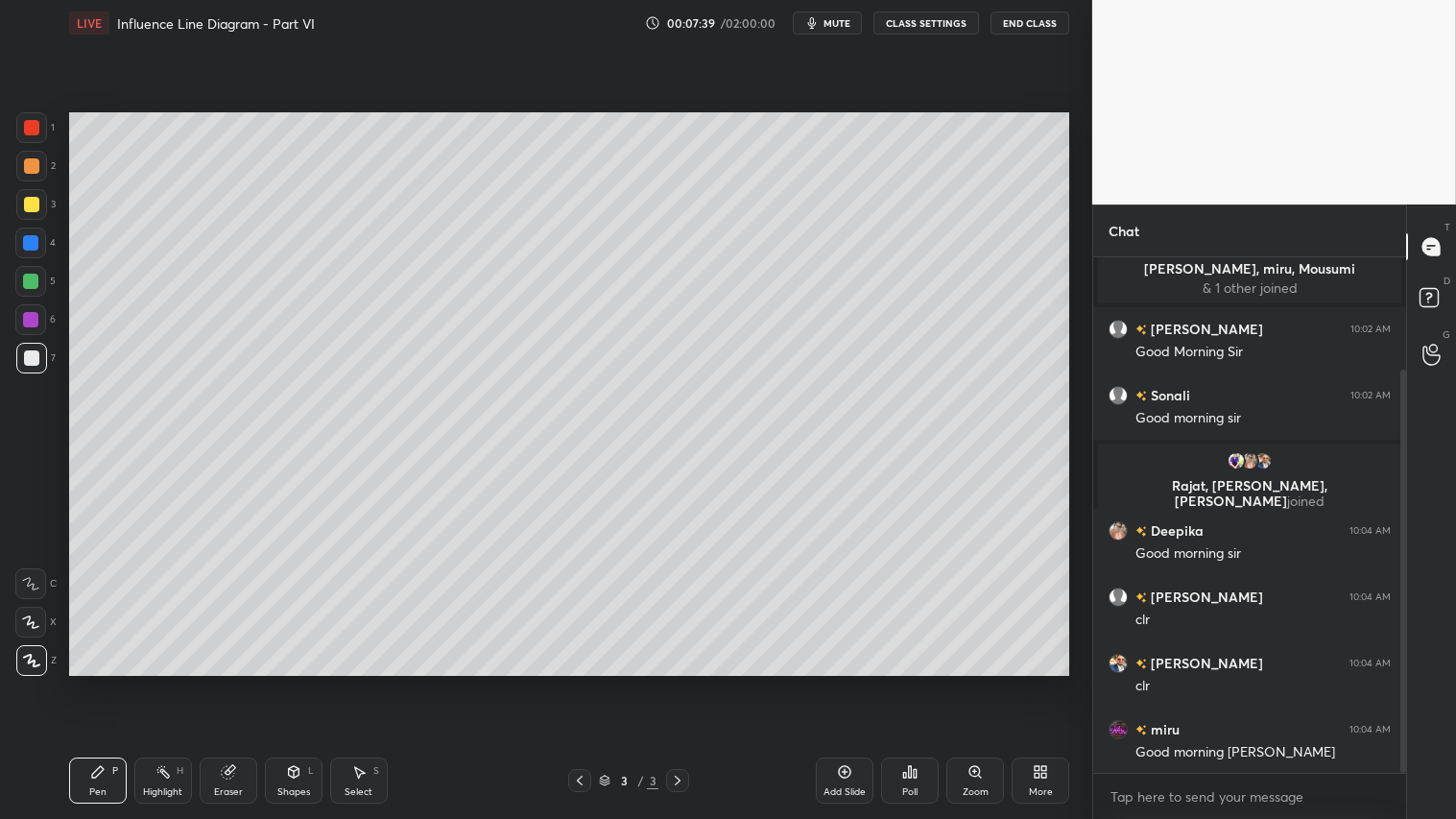
click at [112, 682] on div "Pen P" at bounding box center [97, 780] width 57 height 47
click at [852, 15] on button "mute" at bounding box center [827, 23] width 69 height 23
click at [850, 25] on span "unmute" at bounding box center [836, 23] width 42 height 14
click at [303, 682] on div "Shapes" at bounding box center [294, 792] width 33 height 10
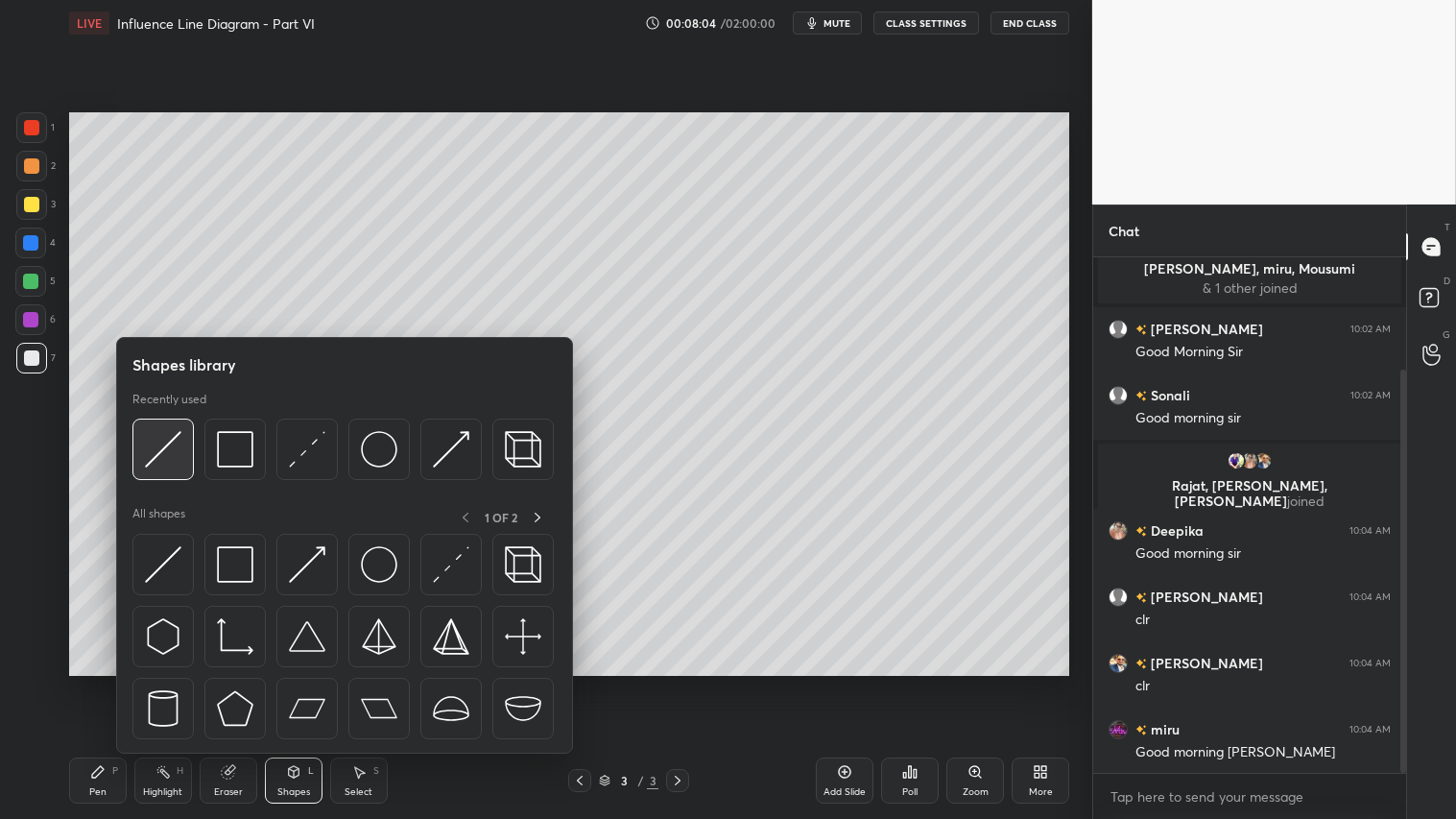
click at [169, 443] on img at bounding box center [164, 450] width 37 height 37
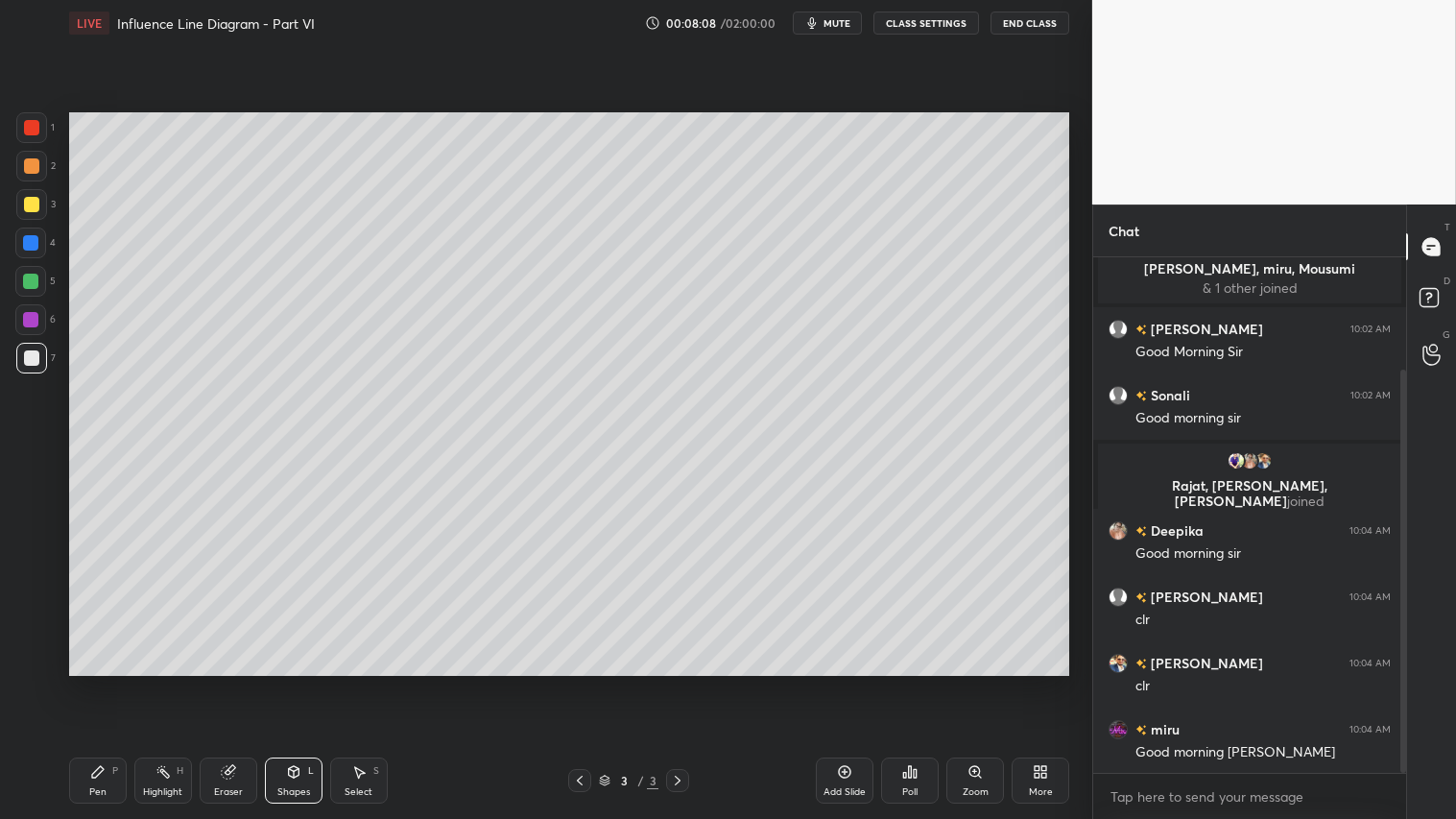
click at [35, 171] on div at bounding box center [32, 166] width 16 height 16
click at [93, 682] on div "Pen P" at bounding box center [97, 780] width 57 height 47
drag, startPoint x: 94, startPoint y: 782, endPoint x: 83, endPoint y: 769, distance: 17.0
click at [92, 682] on div "Pen P" at bounding box center [97, 780] width 57 height 47
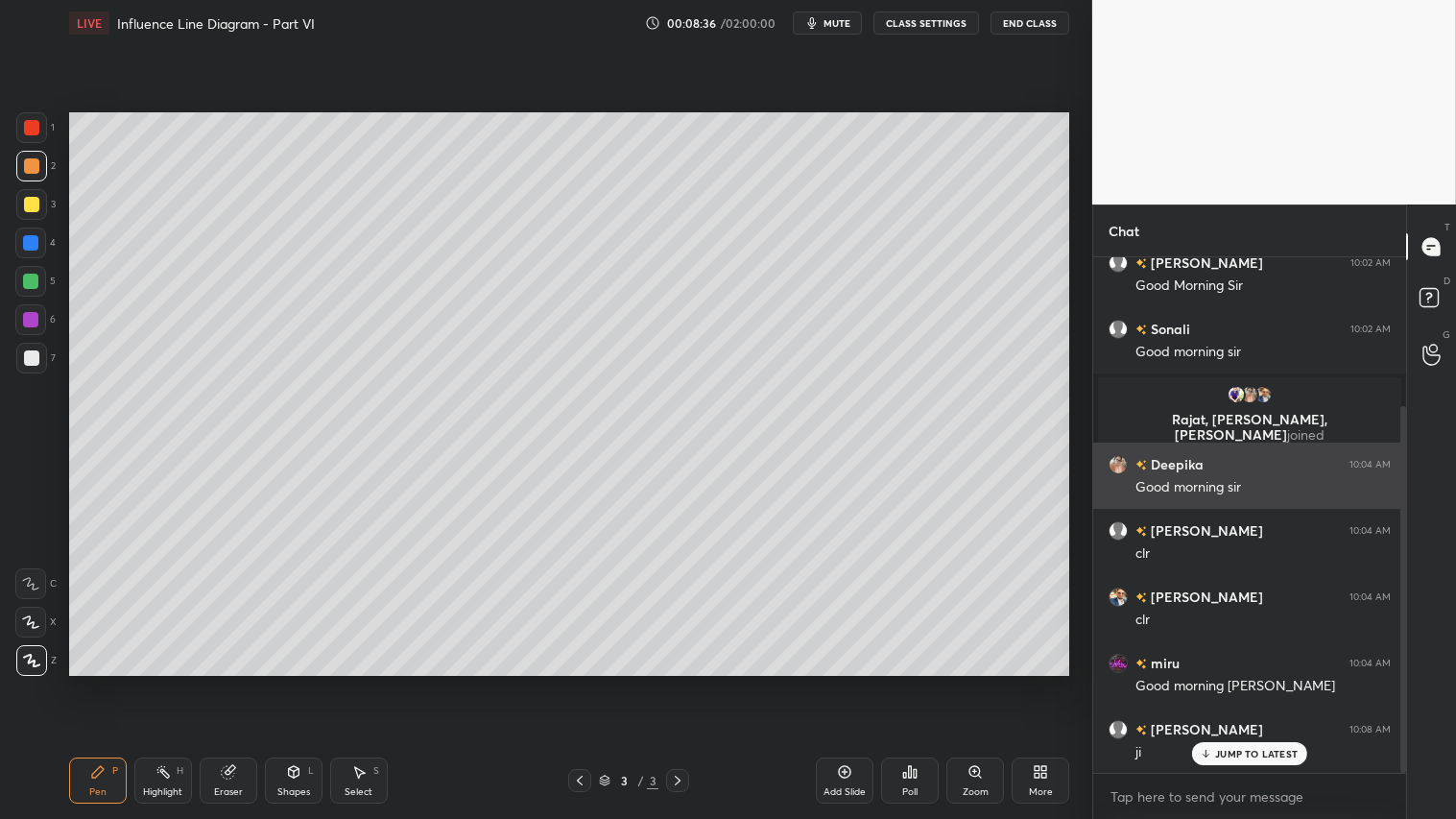
scroll to position [209, 0]
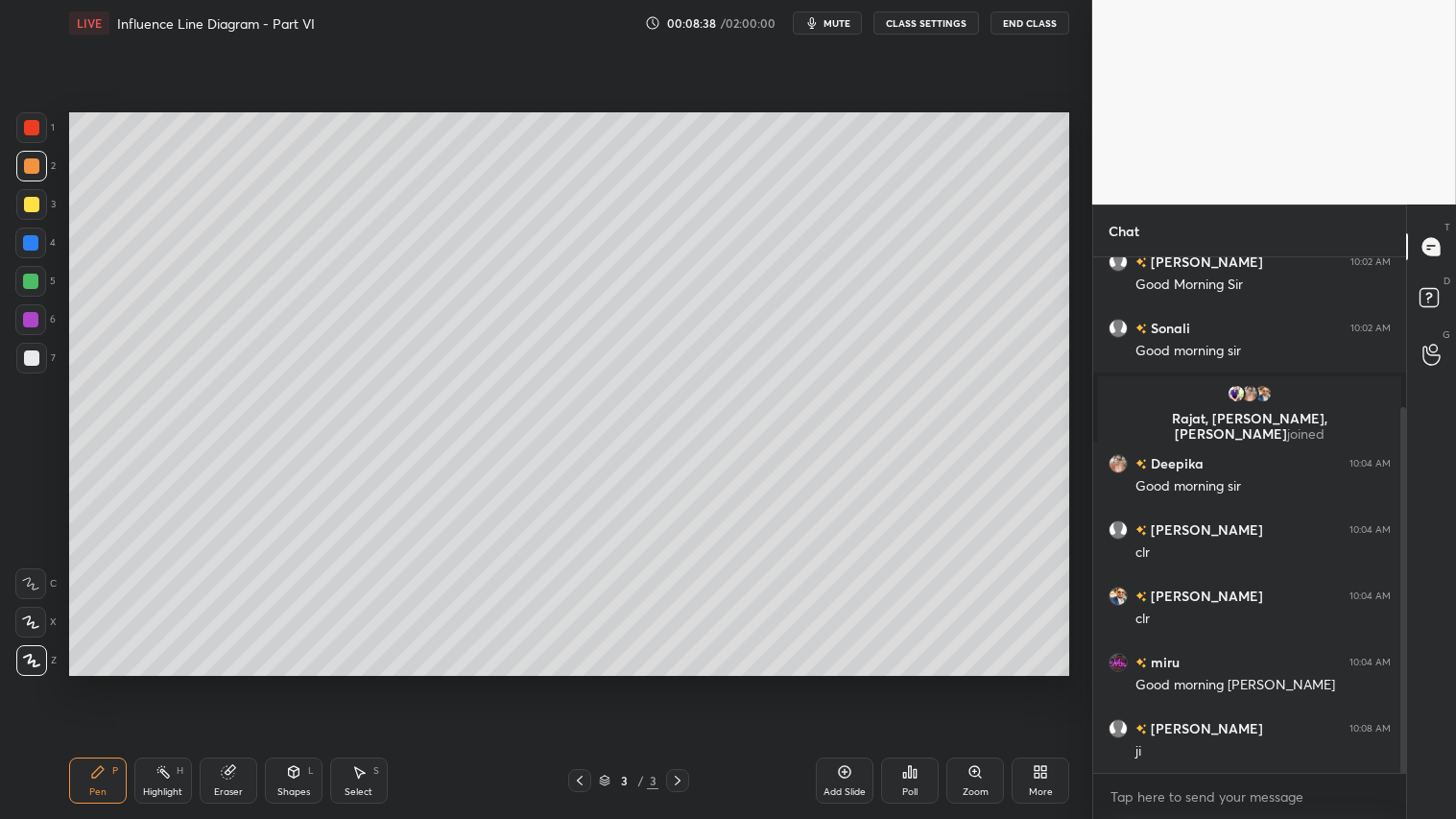
click at [91, 682] on div "Pen" at bounding box center [98, 792] width 17 height 10
click at [107, 682] on div "Pen P" at bounding box center [97, 780] width 57 height 47
drag, startPoint x: 102, startPoint y: 777, endPoint x: 93, endPoint y: 748, distance: 30.4
click at [102, 682] on icon at bounding box center [98, 772] width 16 height 16
click at [96, 682] on div "Pen" at bounding box center [98, 792] width 17 height 10
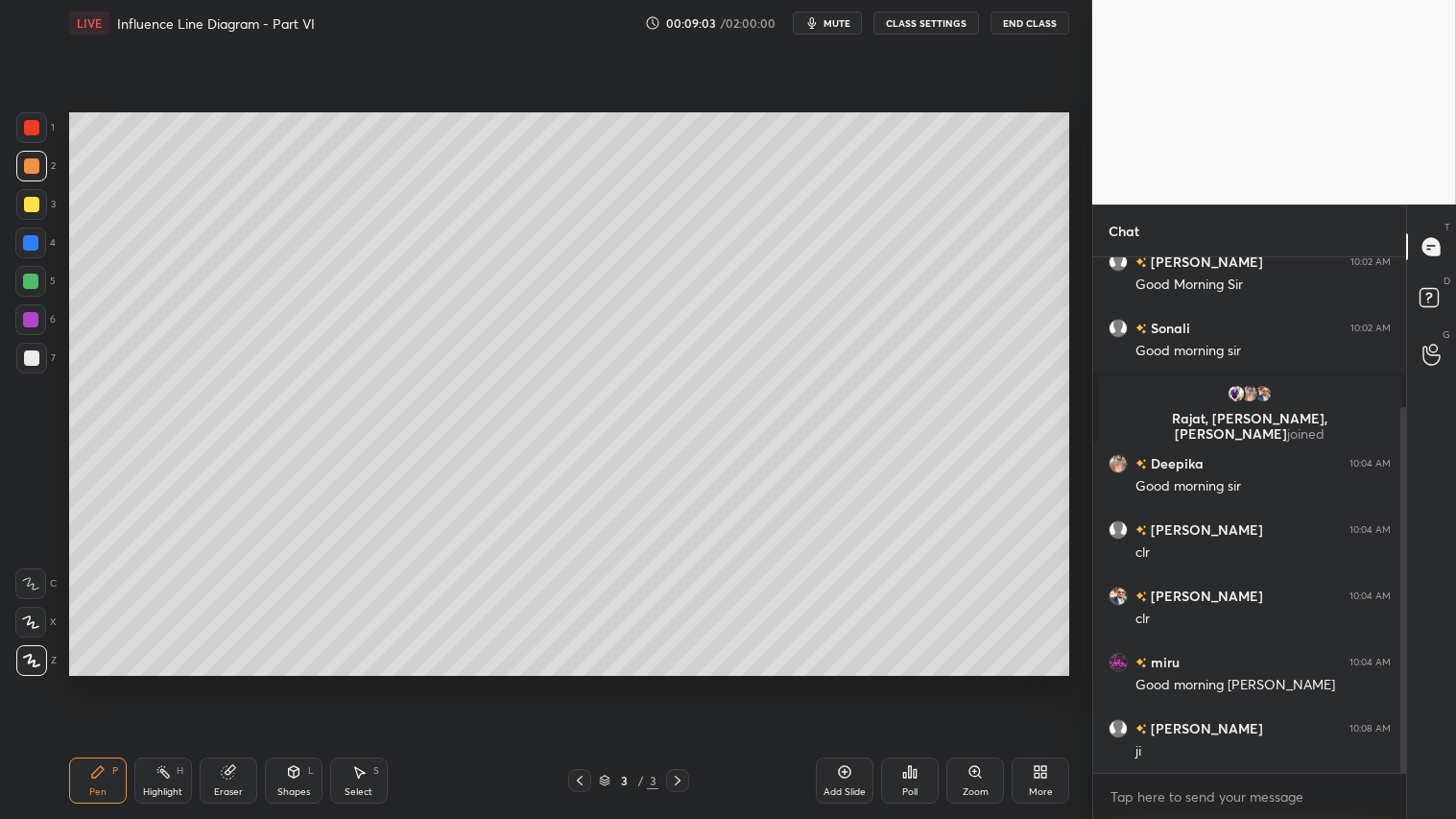
drag, startPoint x: 97, startPoint y: 783, endPoint x: 103, endPoint y: 773, distance: 11.7
click at [100, 682] on div "Pen P" at bounding box center [97, 780] width 57 height 47
drag, startPoint x: 109, startPoint y: 784, endPoint x: 99, endPoint y: 780, distance: 10.8
click at [112, 682] on div "Pen P" at bounding box center [97, 780] width 57 height 47
click at [33, 198] on div at bounding box center [32, 205] width 16 height 16
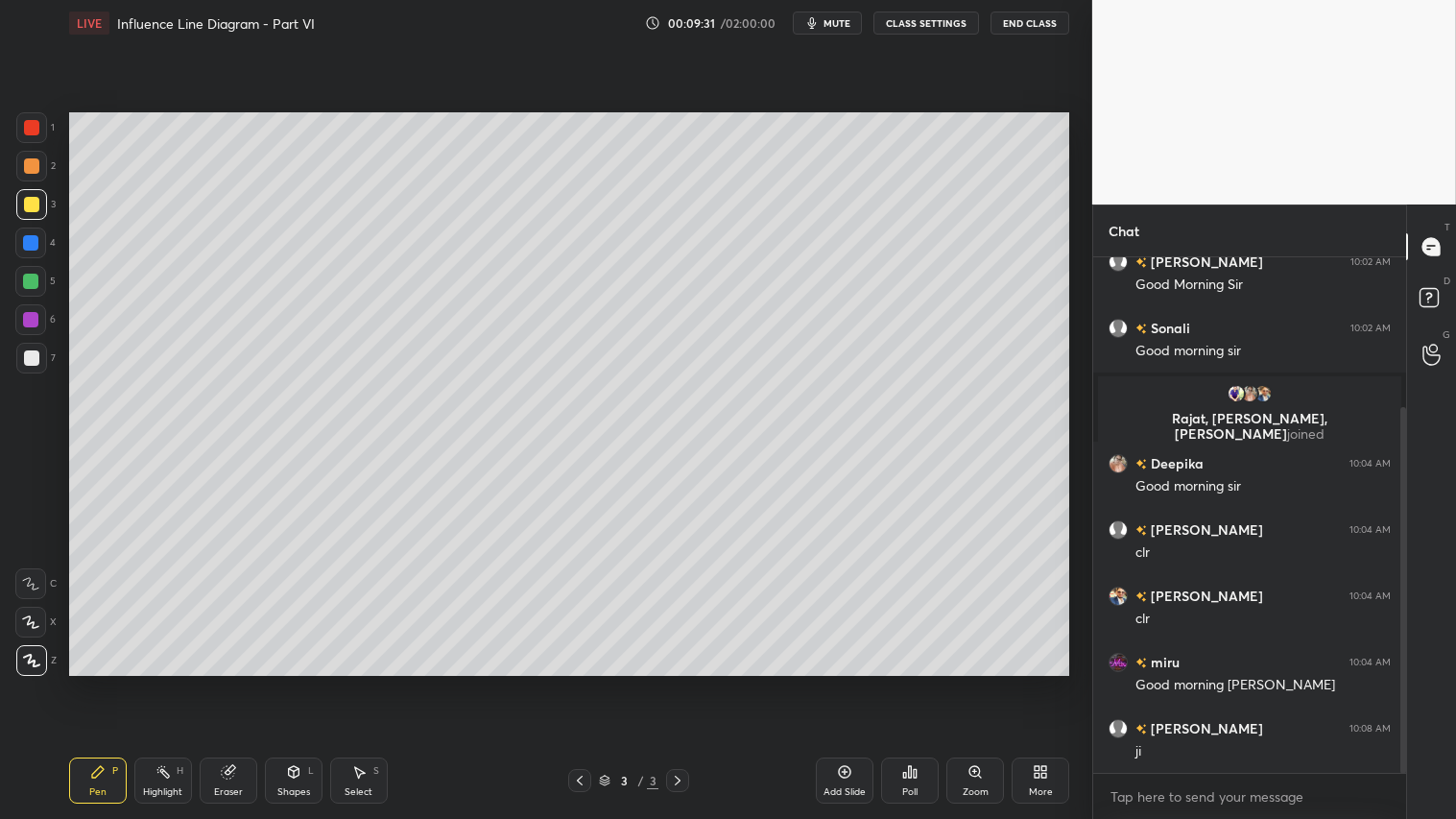
click at [100, 682] on icon at bounding box center [98, 772] width 16 height 16
click at [99, 682] on div "Pen P" at bounding box center [97, 780] width 57 height 47
click at [32, 199] on div at bounding box center [32, 205] width 16 height 16
click at [100, 682] on div "Pen" at bounding box center [98, 792] width 17 height 10
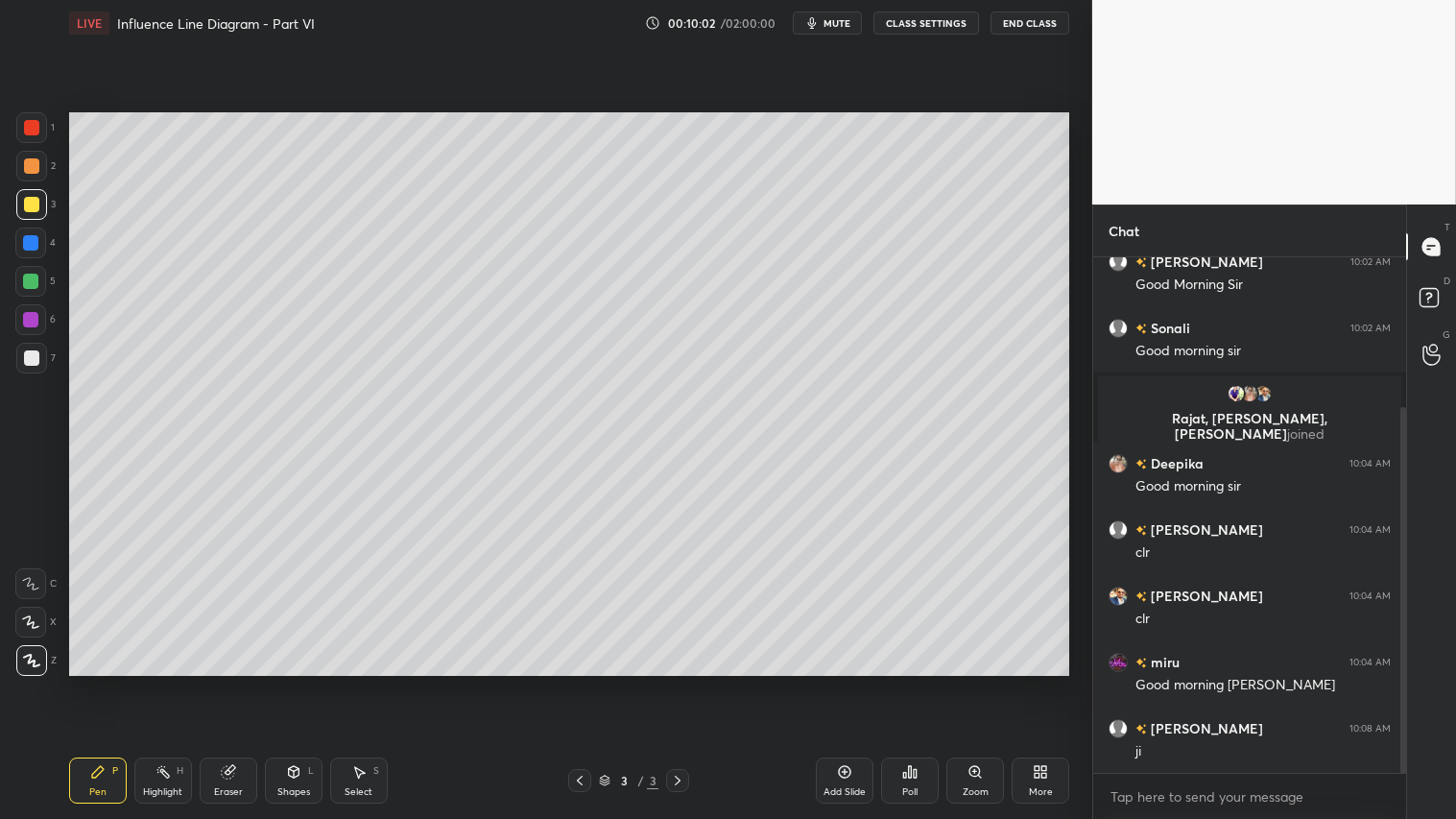
click at [40, 165] on div at bounding box center [32, 166] width 31 height 31
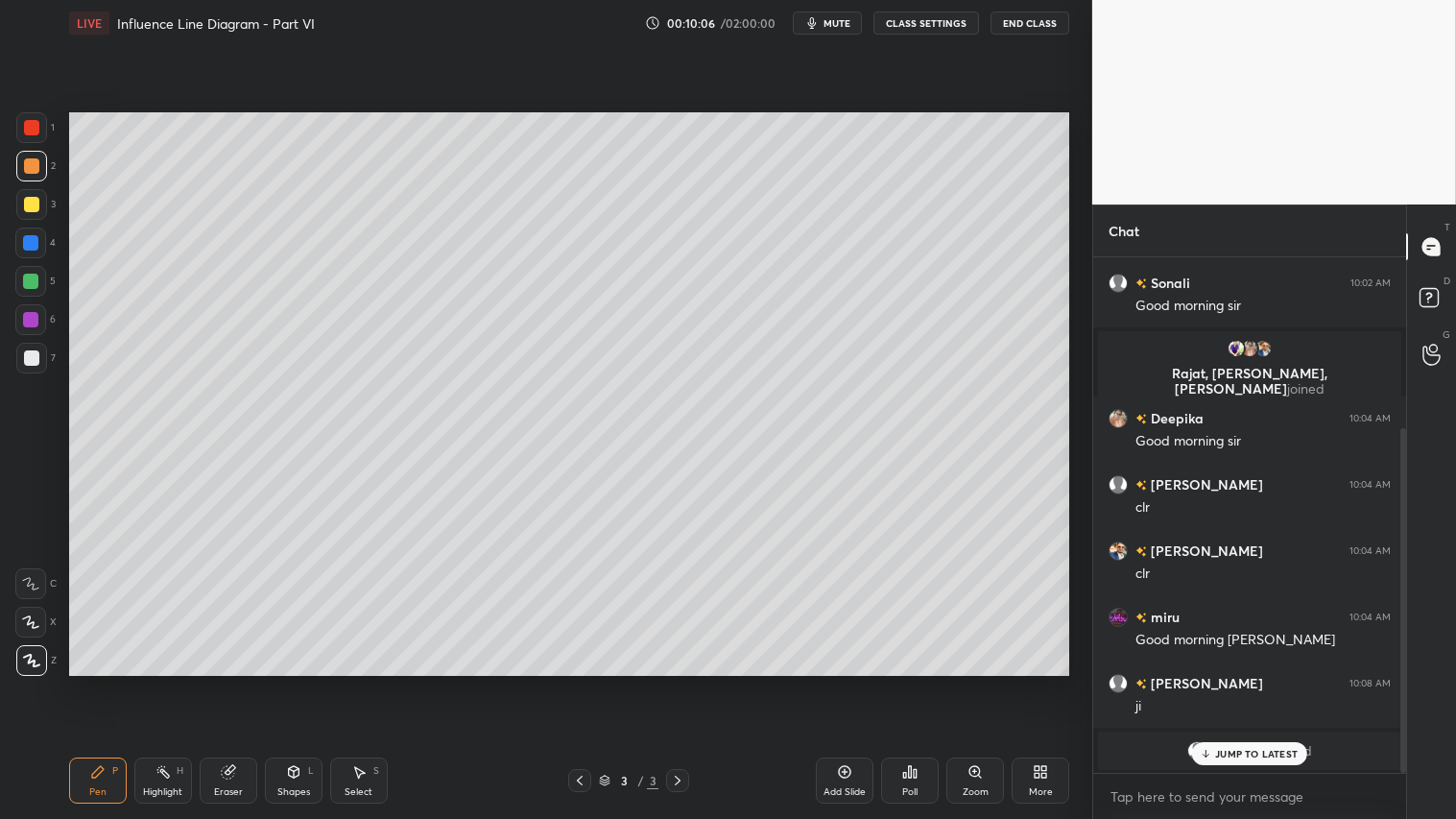
click at [1260, 682] on p "JUMP TO LATEST" at bounding box center [1255, 753] width 82 height 12
drag, startPoint x: 29, startPoint y: 163, endPoint x: 63, endPoint y: 256, distance: 99.0
click at [32, 167] on div at bounding box center [32, 166] width 16 height 16
drag, startPoint x: 102, startPoint y: 788, endPoint x: 101, endPoint y: 774, distance: 14.0
click at [101, 682] on div "Pen" at bounding box center [98, 792] width 17 height 10
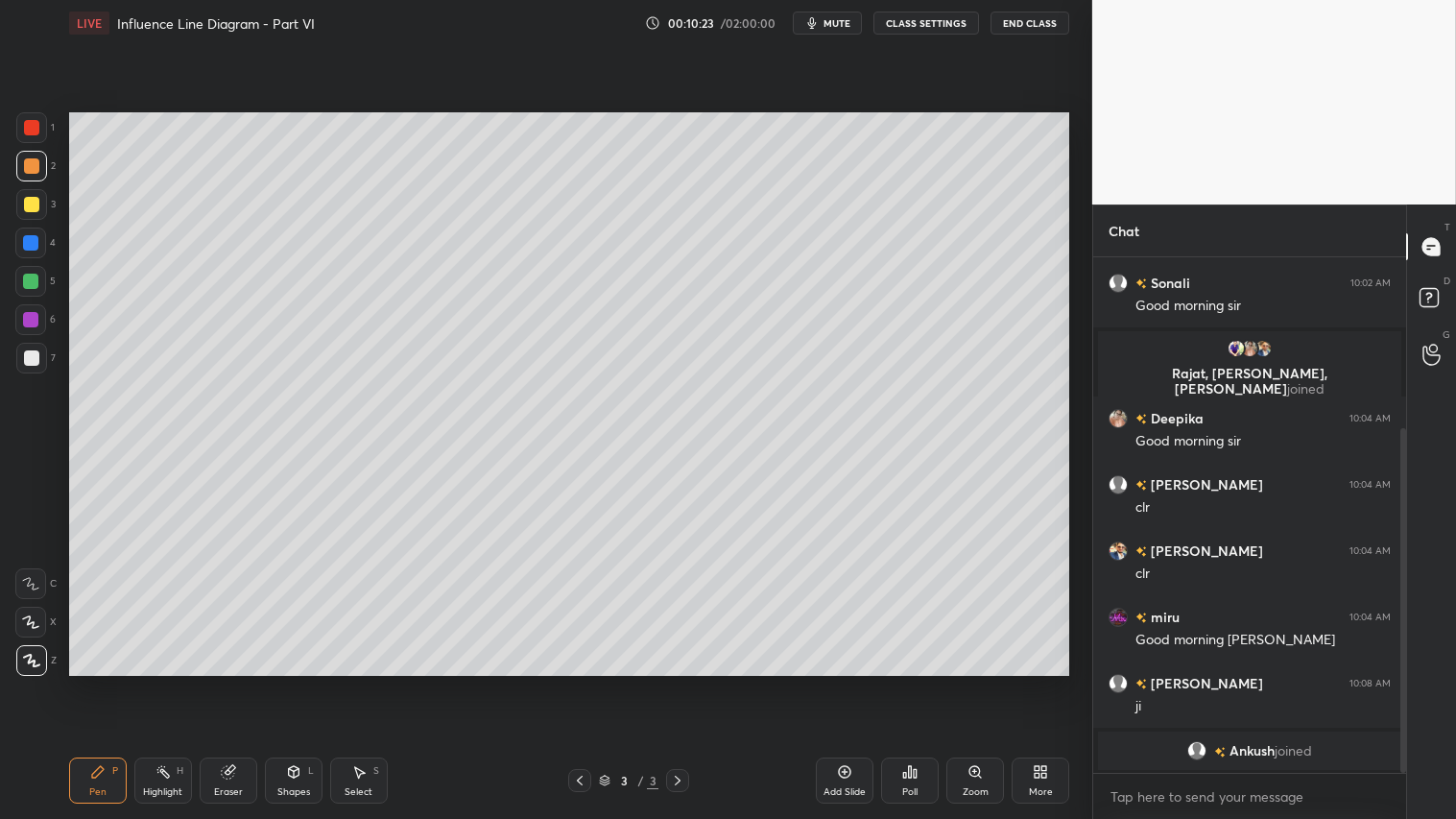
click at [73, 682] on div "Pen P" at bounding box center [97, 780] width 57 height 47
drag, startPoint x: 295, startPoint y: 788, endPoint x: 301, endPoint y: 772, distance: 17.1
click at [296, 682] on div "Shapes" at bounding box center [294, 792] width 33 height 10
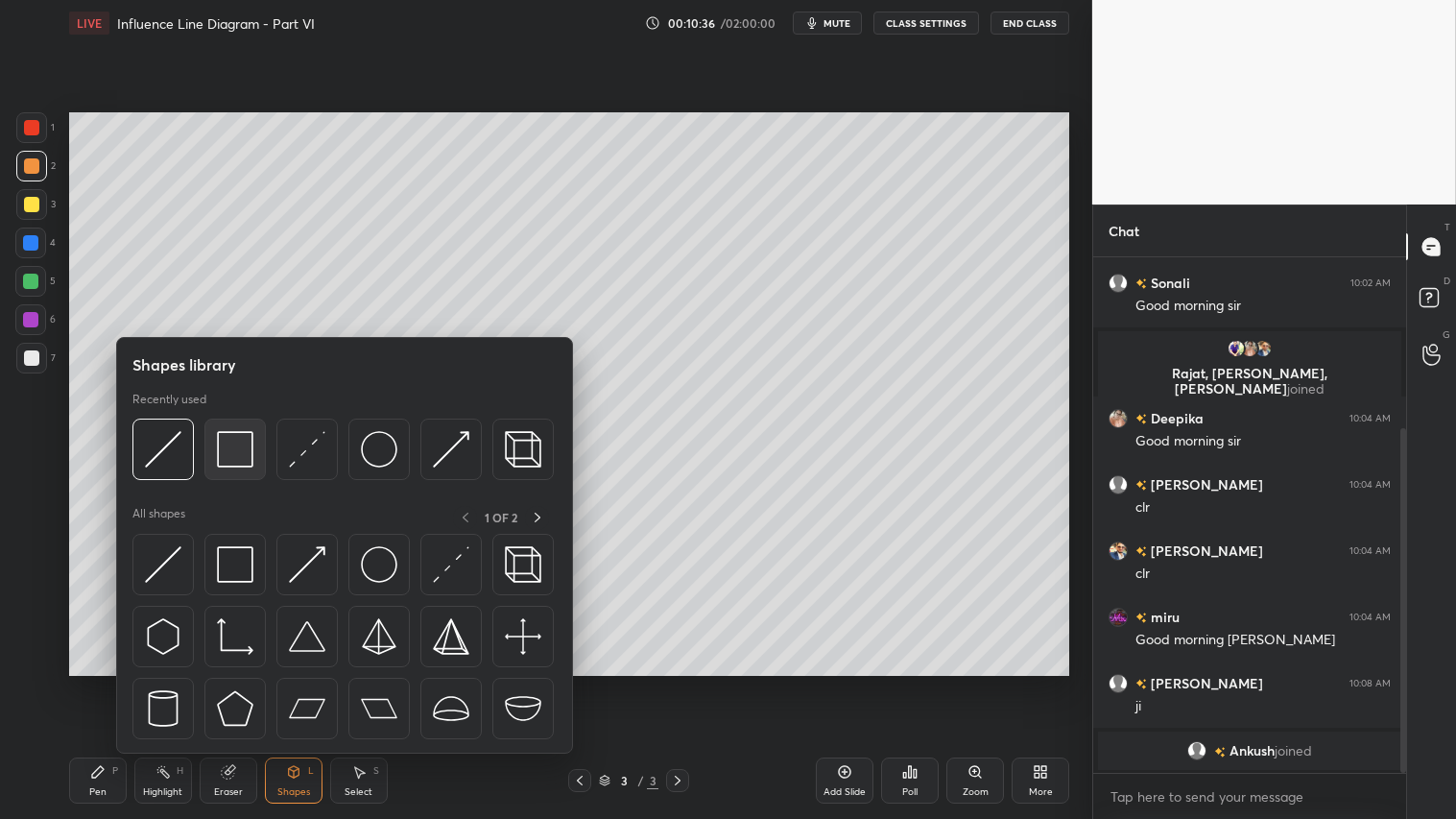
click at [240, 457] on img at bounding box center [236, 450] width 37 height 37
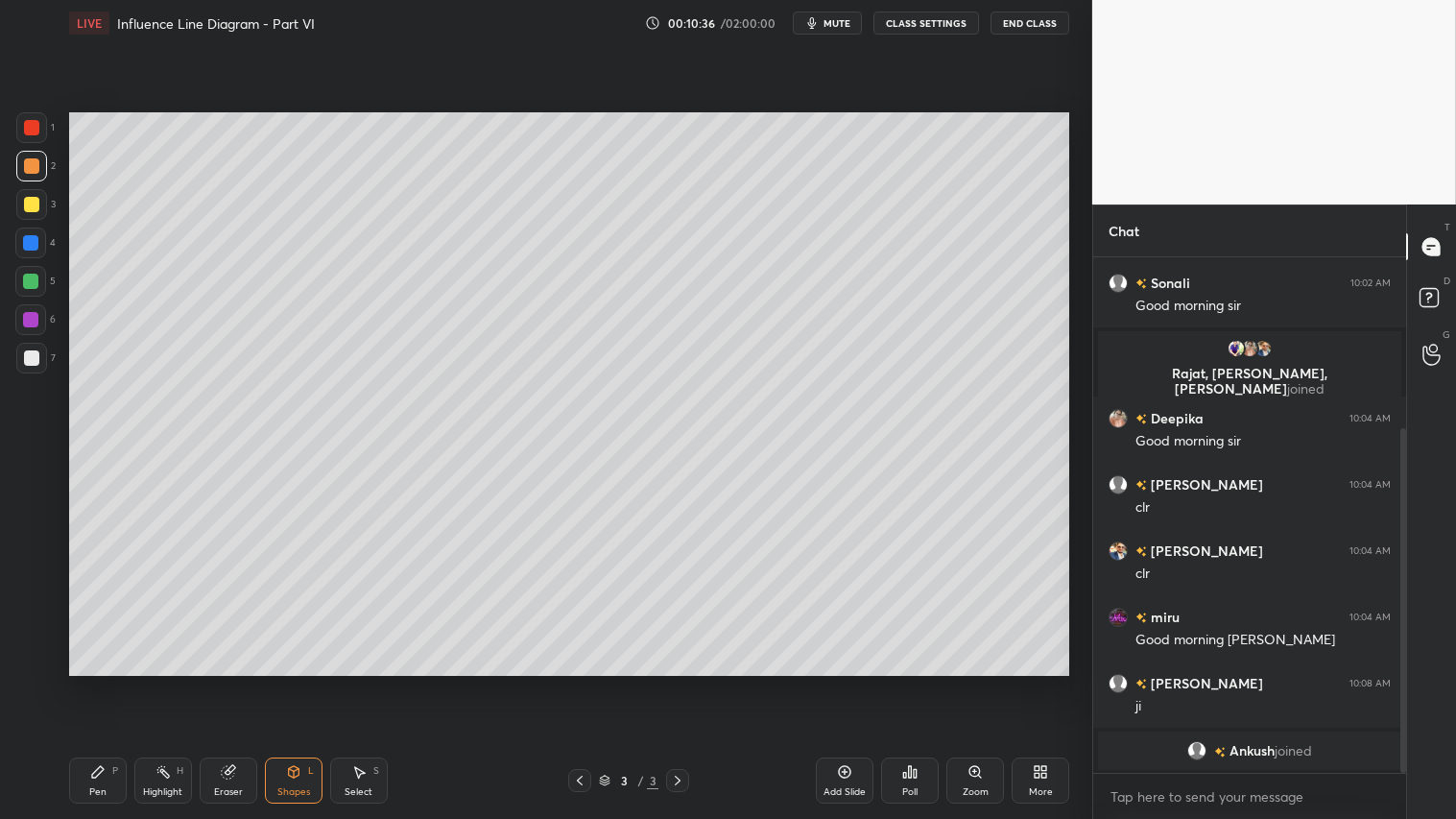
click at [36, 206] on div at bounding box center [32, 205] width 16 height 16
click at [29, 163] on div at bounding box center [32, 166] width 16 height 16
click at [110, 682] on div "Pen P" at bounding box center [97, 780] width 57 height 47
click at [301, 682] on div "Shapes L" at bounding box center [293, 780] width 57 height 47
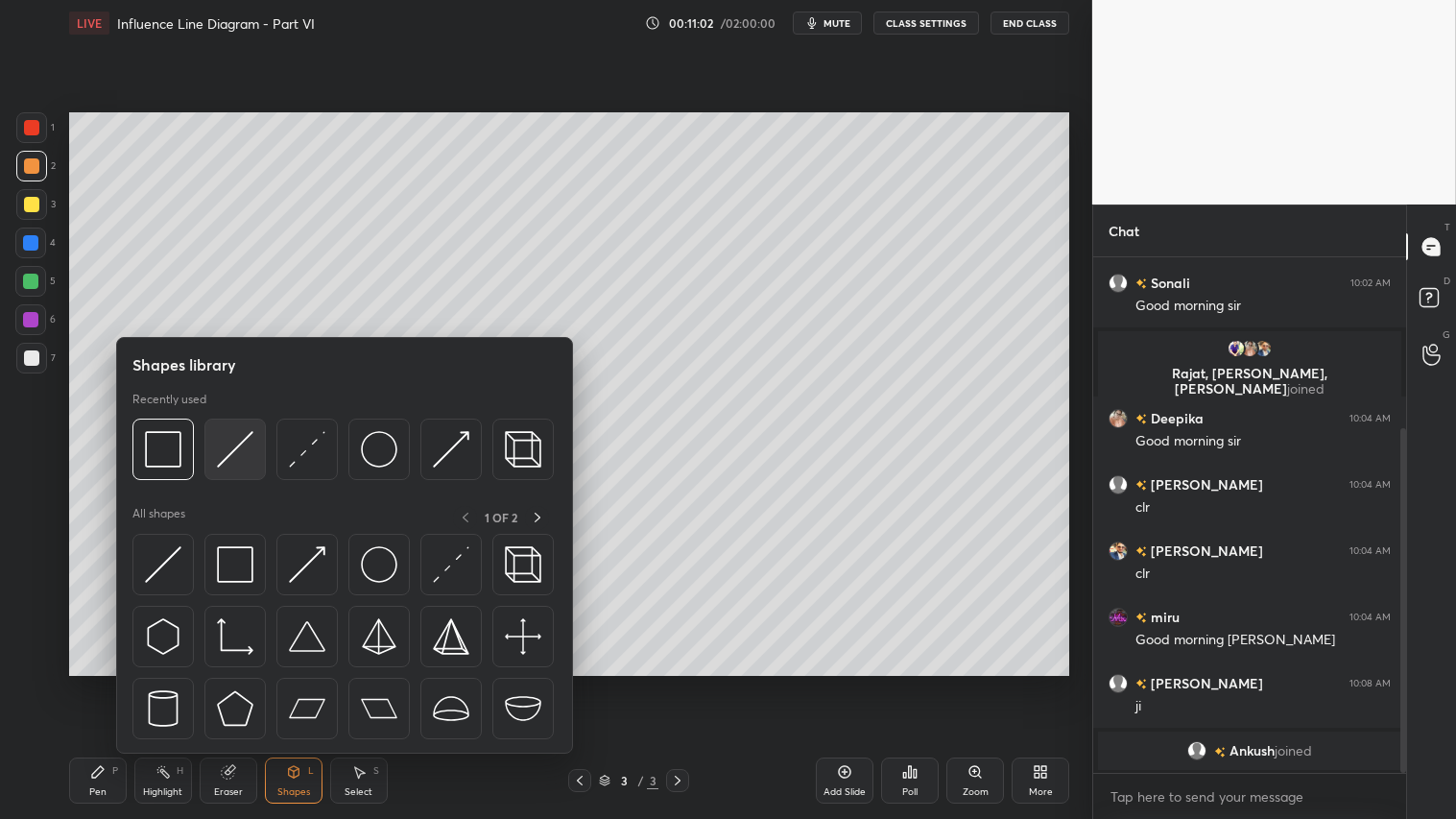
click at [232, 442] on img at bounding box center [236, 450] width 37 height 37
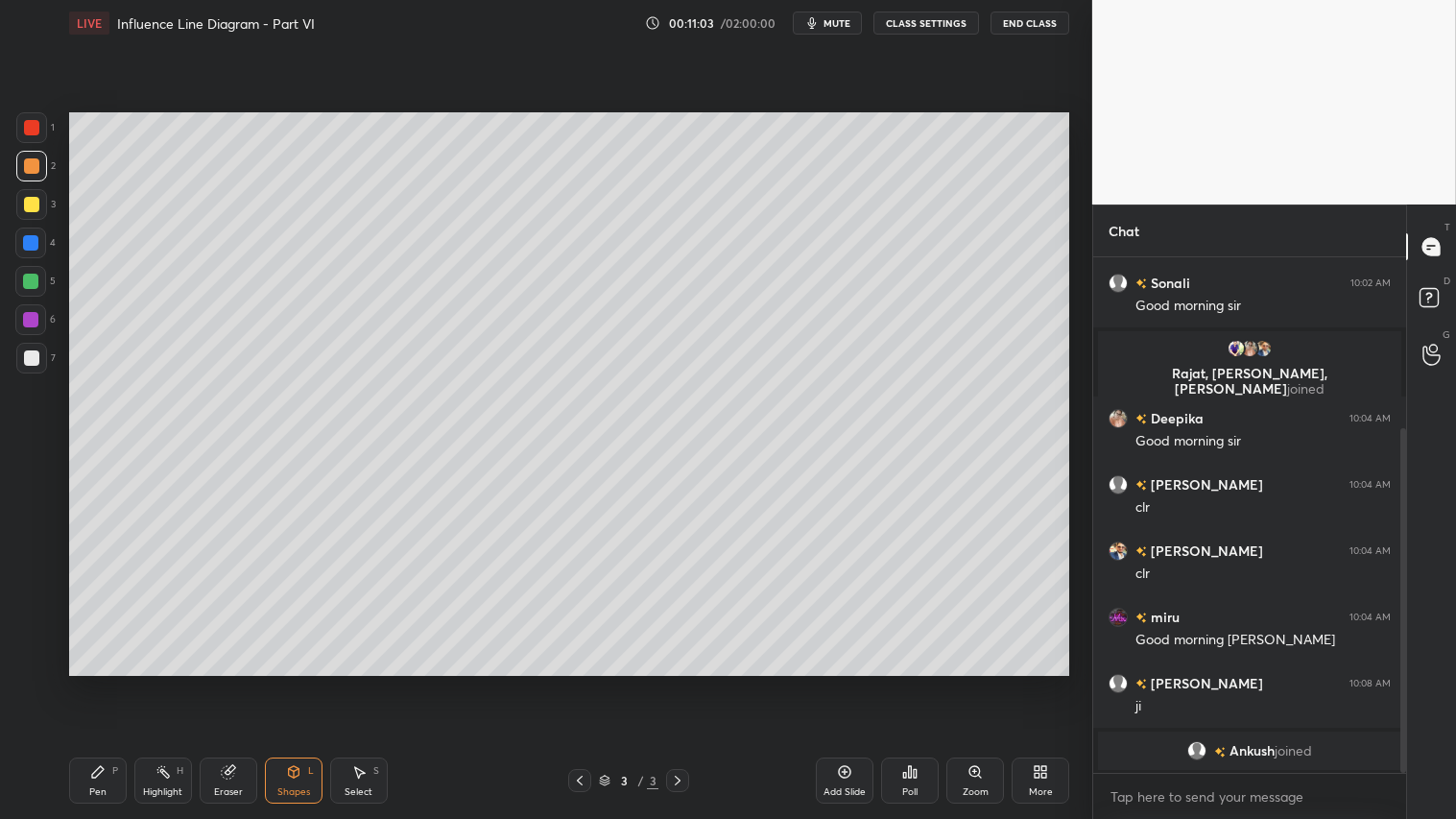
click at [25, 352] on div at bounding box center [32, 358] width 16 height 16
drag, startPoint x: 29, startPoint y: 170, endPoint x: 20, endPoint y: 163, distance: 11.4
click at [27, 170] on div at bounding box center [32, 166] width 16 height 16
click at [111, 682] on div "Pen P" at bounding box center [97, 780] width 57 height 47
drag, startPoint x: 35, startPoint y: 126, endPoint x: 58, endPoint y: 149, distance: 32.5
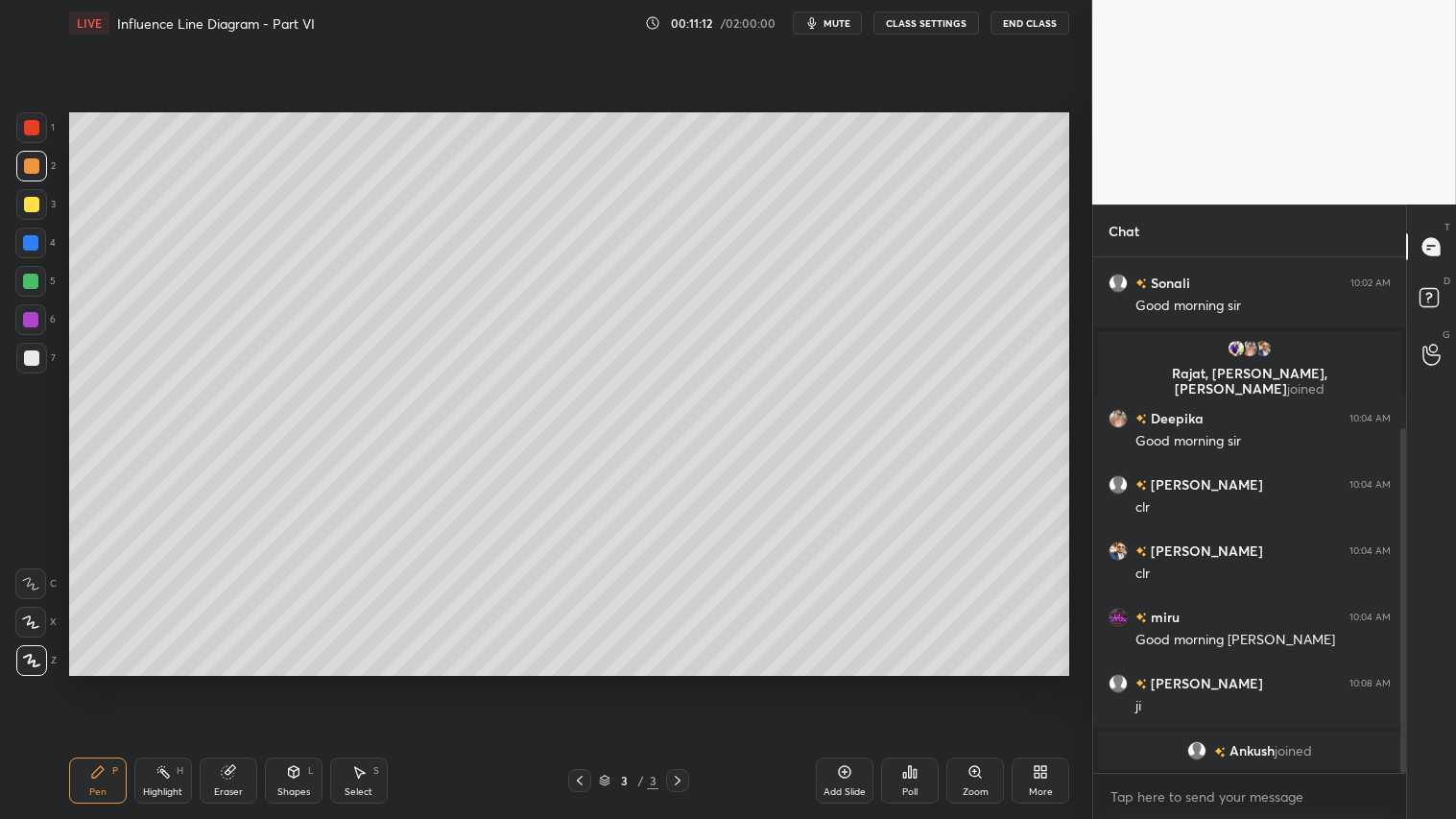
click at [36, 127] on div at bounding box center [32, 128] width 16 height 16
drag, startPoint x: 29, startPoint y: 165, endPoint x: 59, endPoint y: 492, distance: 328.4
click at [33, 166] on div at bounding box center [32, 166] width 16 height 16
click at [109, 682] on div "Pen P" at bounding box center [97, 780] width 57 height 47
drag, startPoint x: 286, startPoint y: 795, endPoint x: 305, endPoint y: 763, distance: 37.2
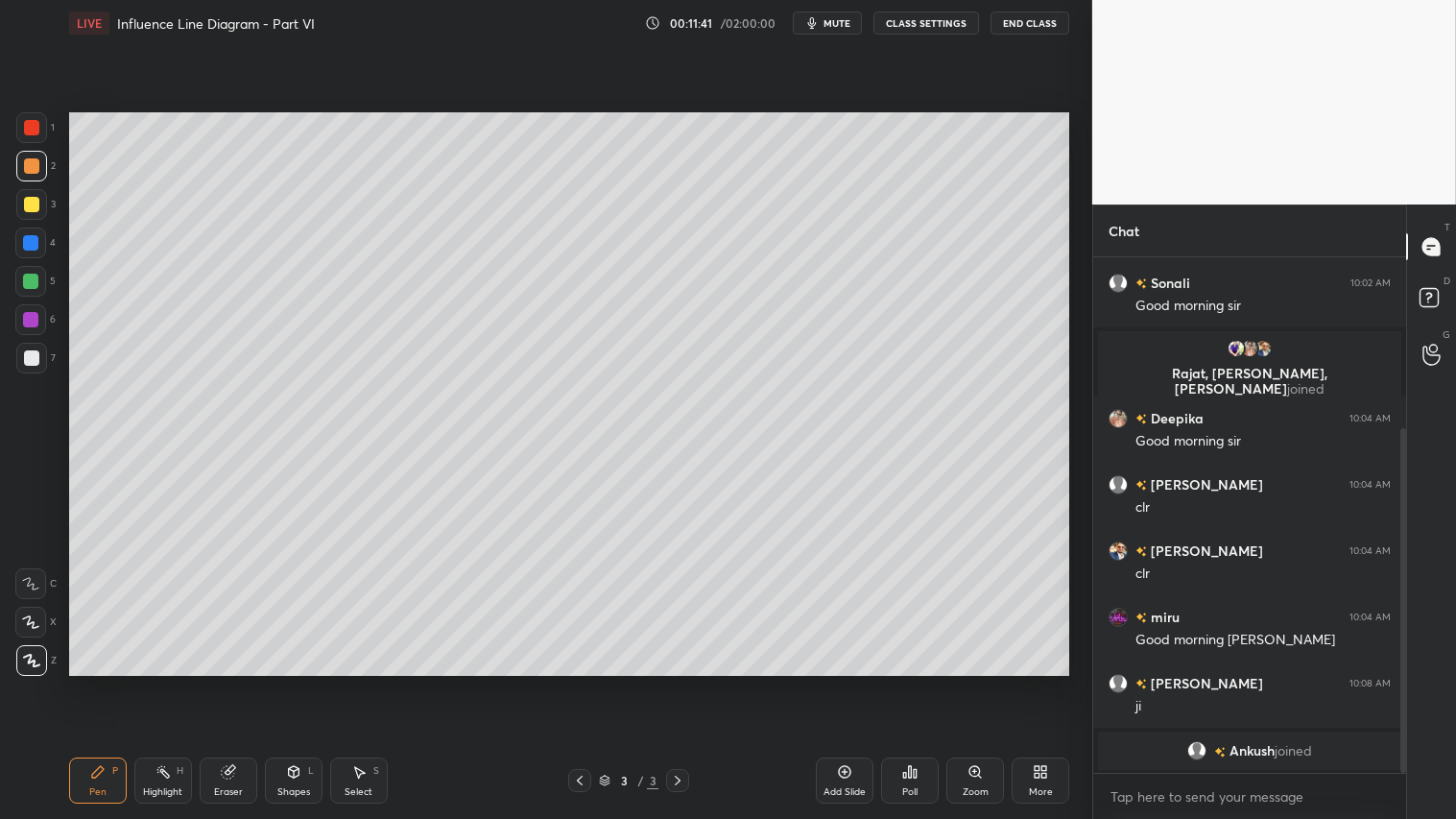
click at [290, 682] on div "Shapes" at bounding box center [294, 792] width 33 height 10
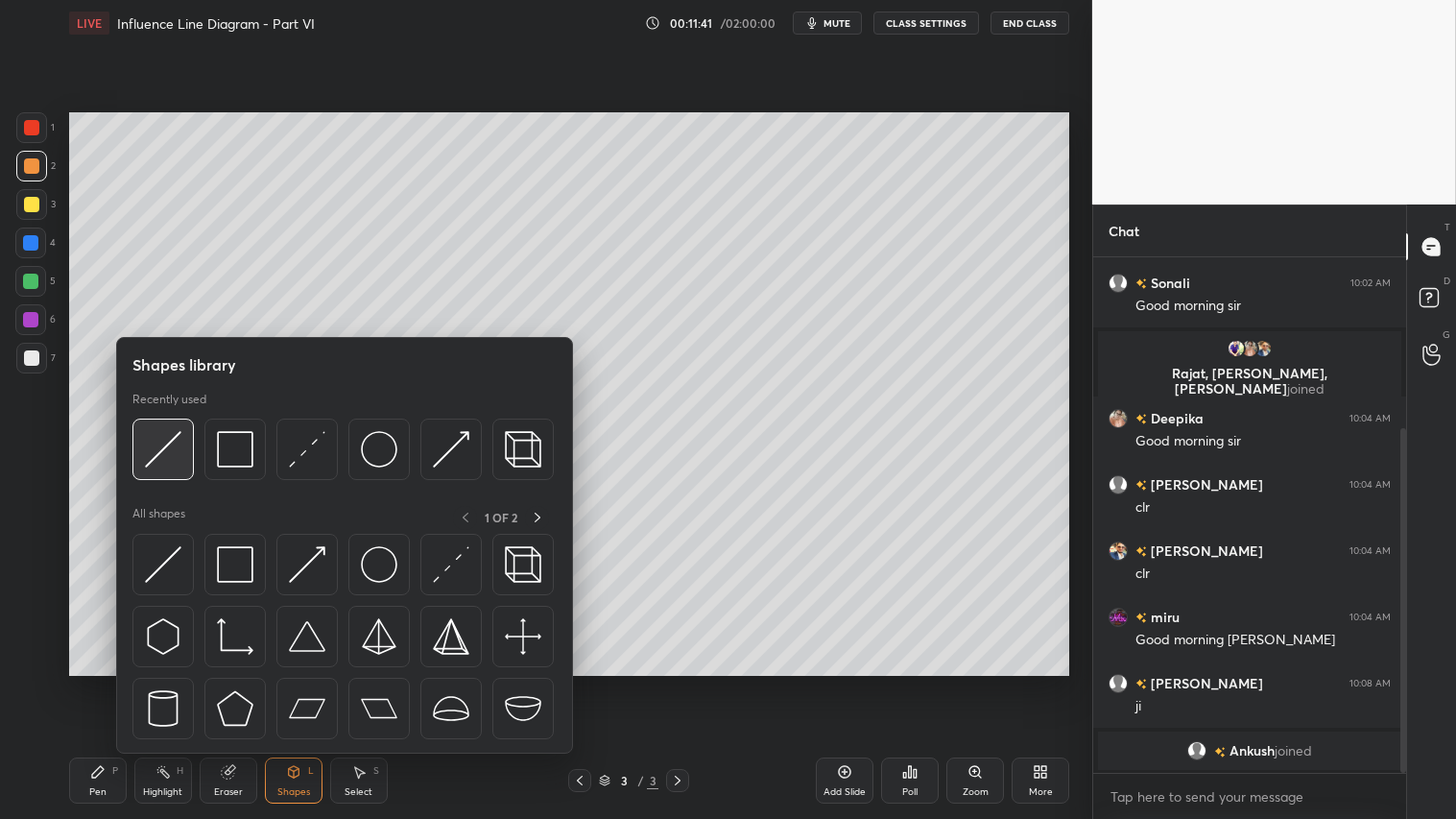
click at [173, 447] on img at bounding box center [164, 450] width 37 height 37
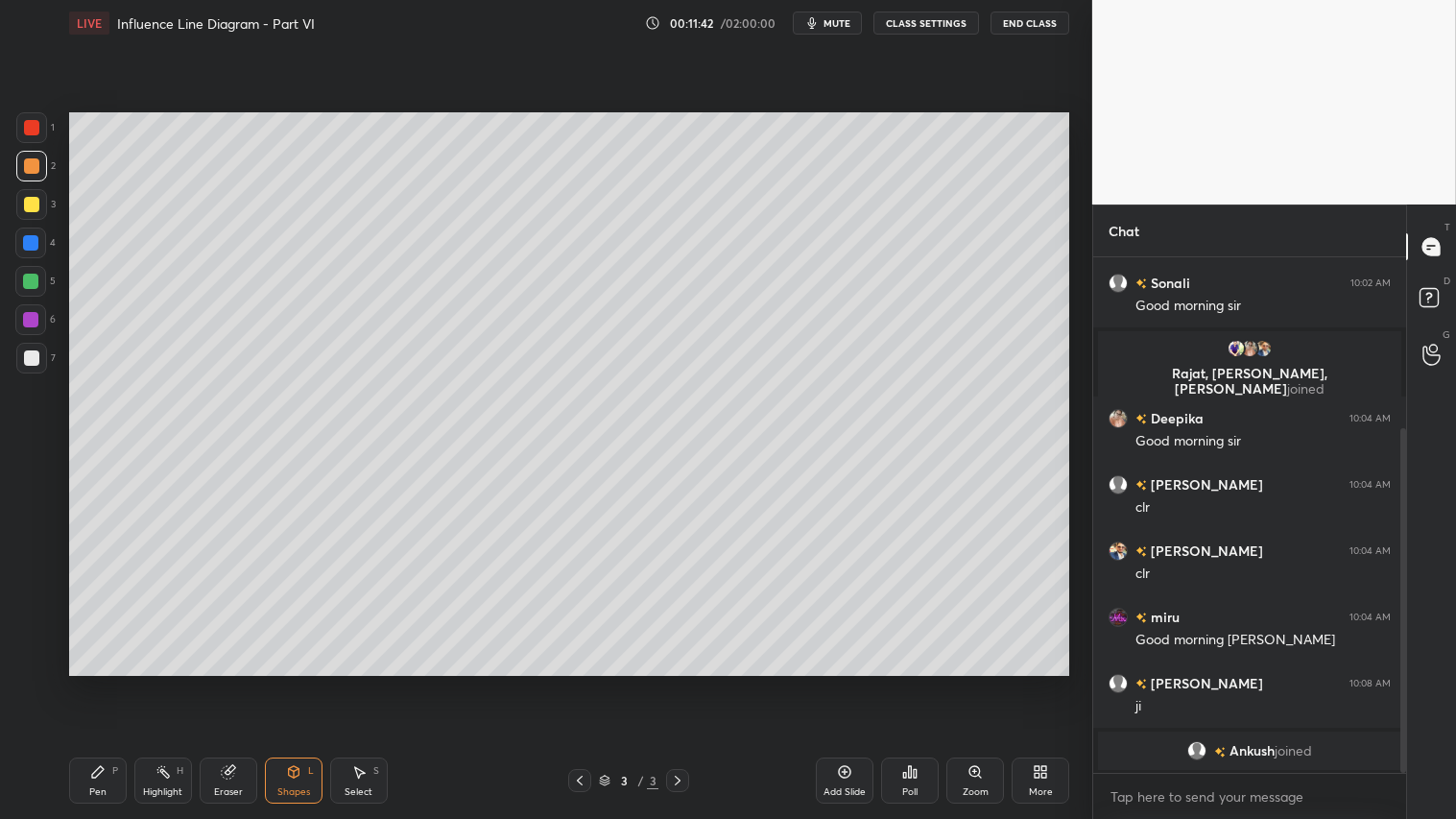
click at [36, 360] on div at bounding box center [32, 358] width 31 height 31
click at [29, 160] on div at bounding box center [32, 166] width 16 height 16
click at [103, 682] on div "Pen P" at bounding box center [97, 780] width 57 height 47
click at [30, 128] on div at bounding box center [32, 128] width 16 height 16
drag, startPoint x: 99, startPoint y: 790, endPoint x: 262, endPoint y: 704, distance: 184.3
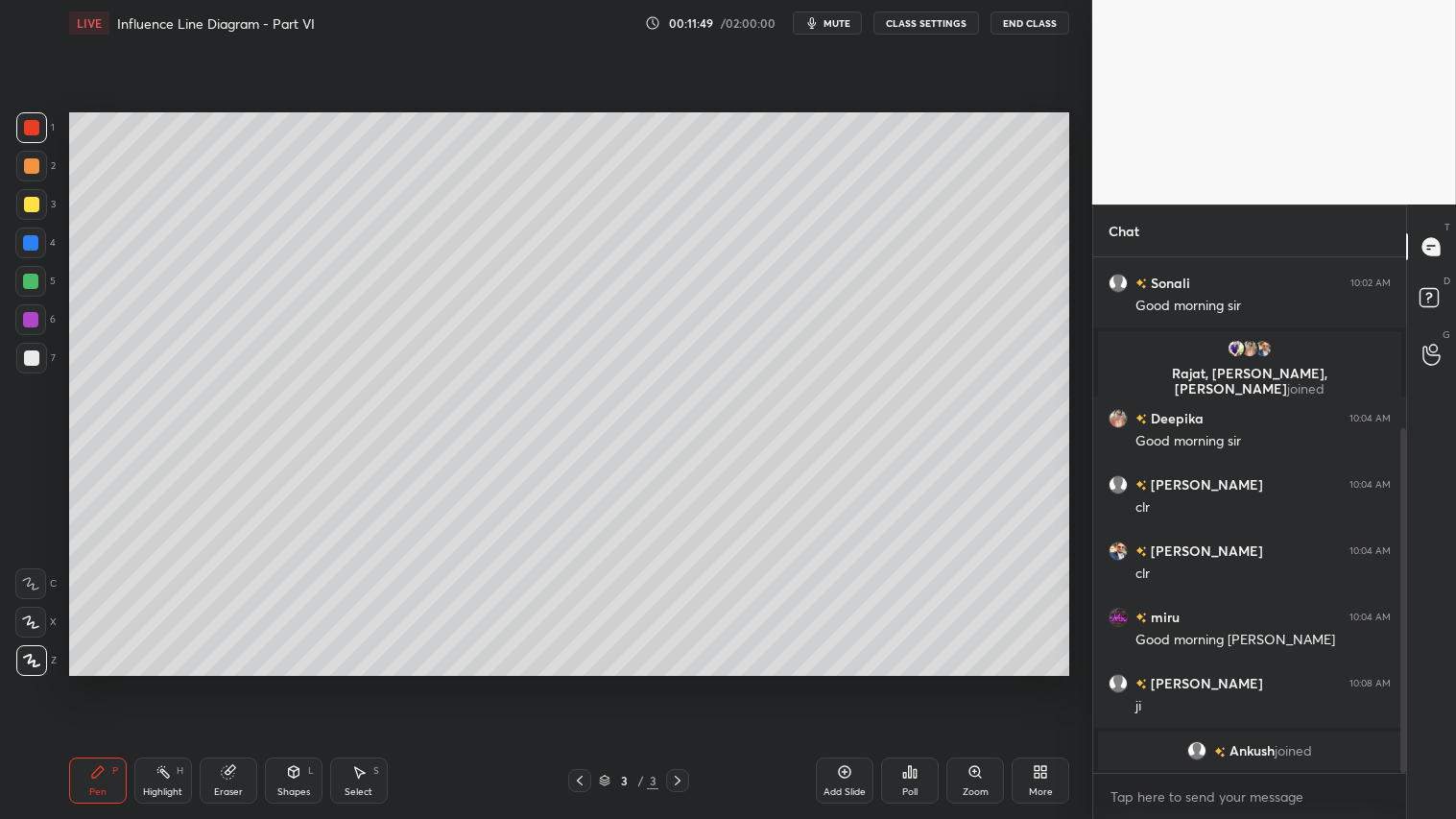
click at [104, 682] on div "Pen" at bounding box center [98, 792] width 17 height 10
drag, startPoint x: 217, startPoint y: 784, endPoint x: 392, endPoint y: 687, distance: 200.1
click at [223, 682] on div "Eraser" at bounding box center [228, 780] width 57 height 47
click at [104, 682] on div "Pen P" at bounding box center [97, 780] width 57 height 47
click at [31, 169] on div at bounding box center [32, 166] width 16 height 16
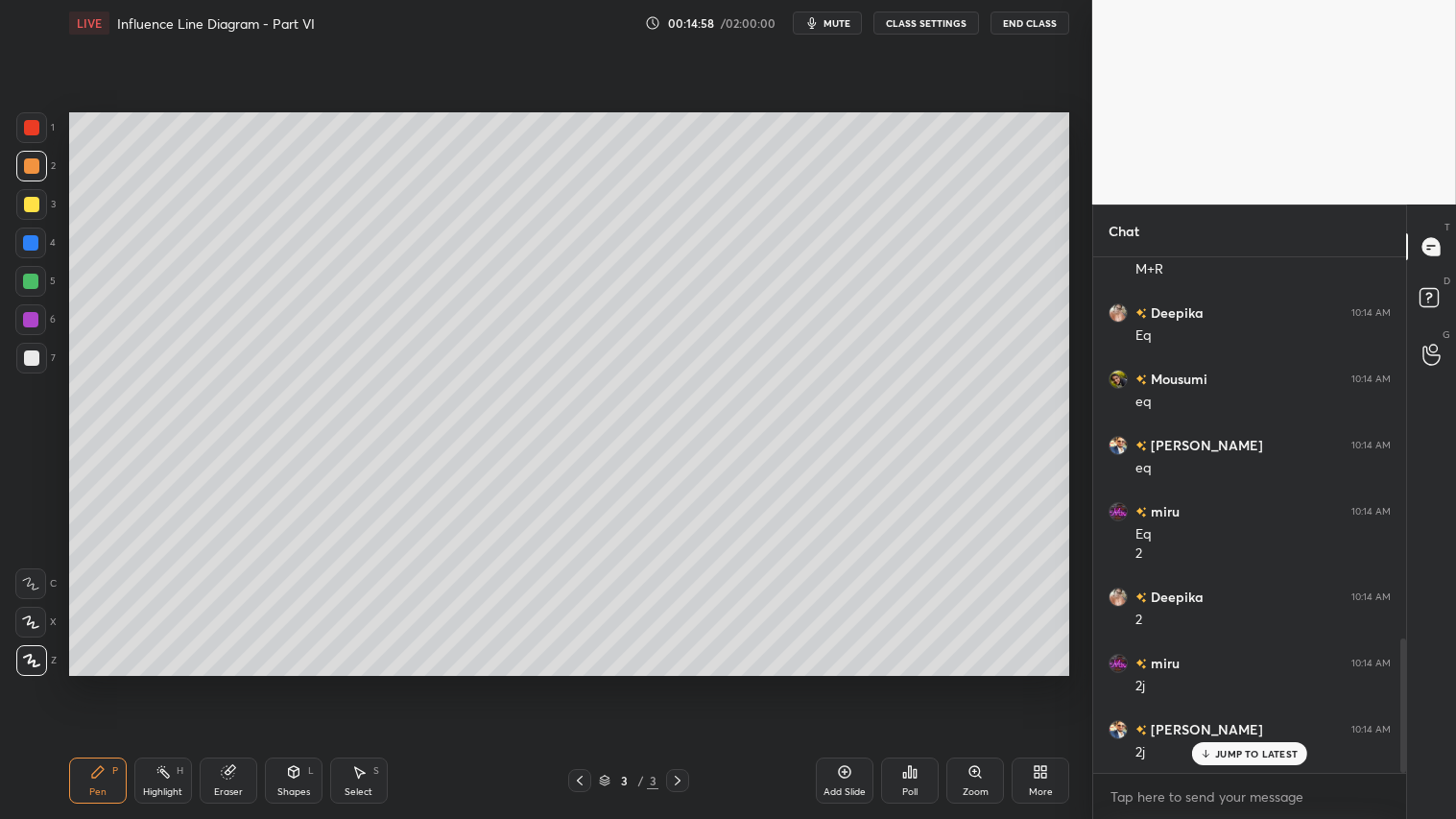
scroll to position [1465, 0]
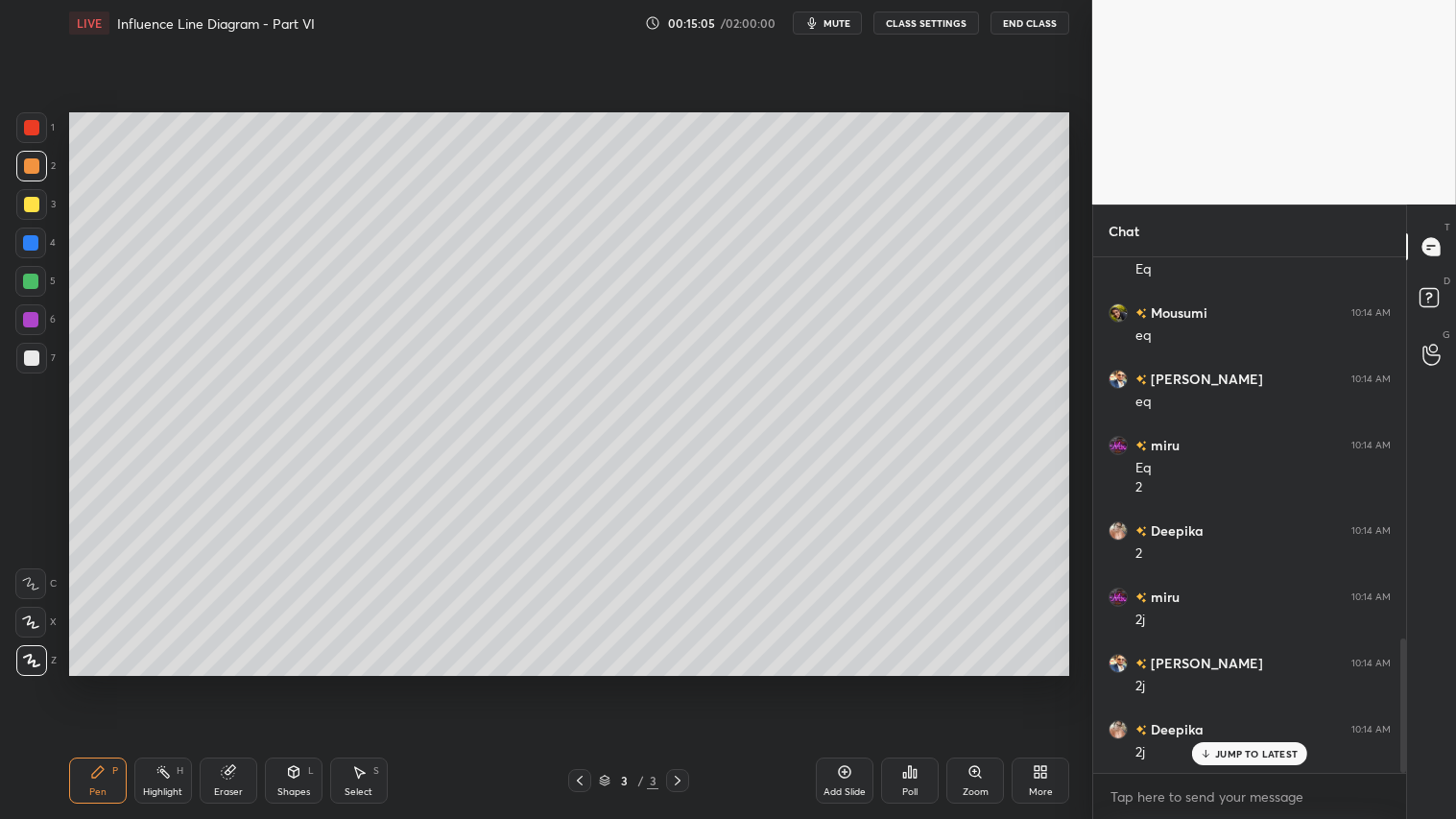
drag, startPoint x: 34, startPoint y: 194, endPoint x: 59, endPoint y: 209, distance: 29.2
click at [35, 194] on div at bounding box center [32, 205] width 31 height 31
click at [752, 678] on div "Setting up your live class Poll for secs No correct answer Start poll" at bounding box center [568, 394] width 1015 height 696
click at [243, 682] on div "Eraser" at bounding box center [228, 780] width 57 height 47
drag, startPoint x: 31, startPoint y: 520, endPoint x: 54, endPoint y: 523, distance: 23.2
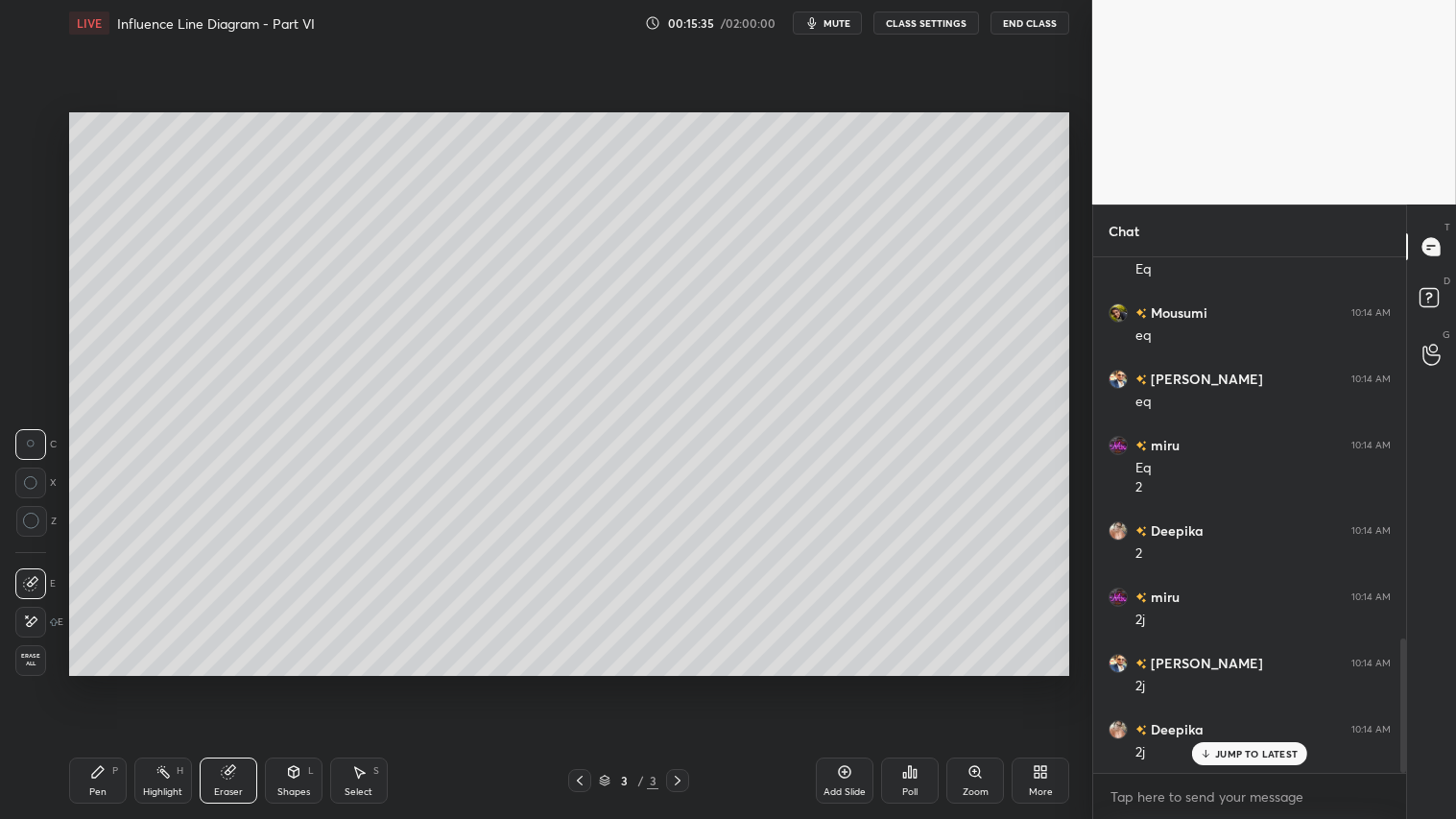
click at [33, 520] on icon at bounding box center [32, 521] width 17 height 17
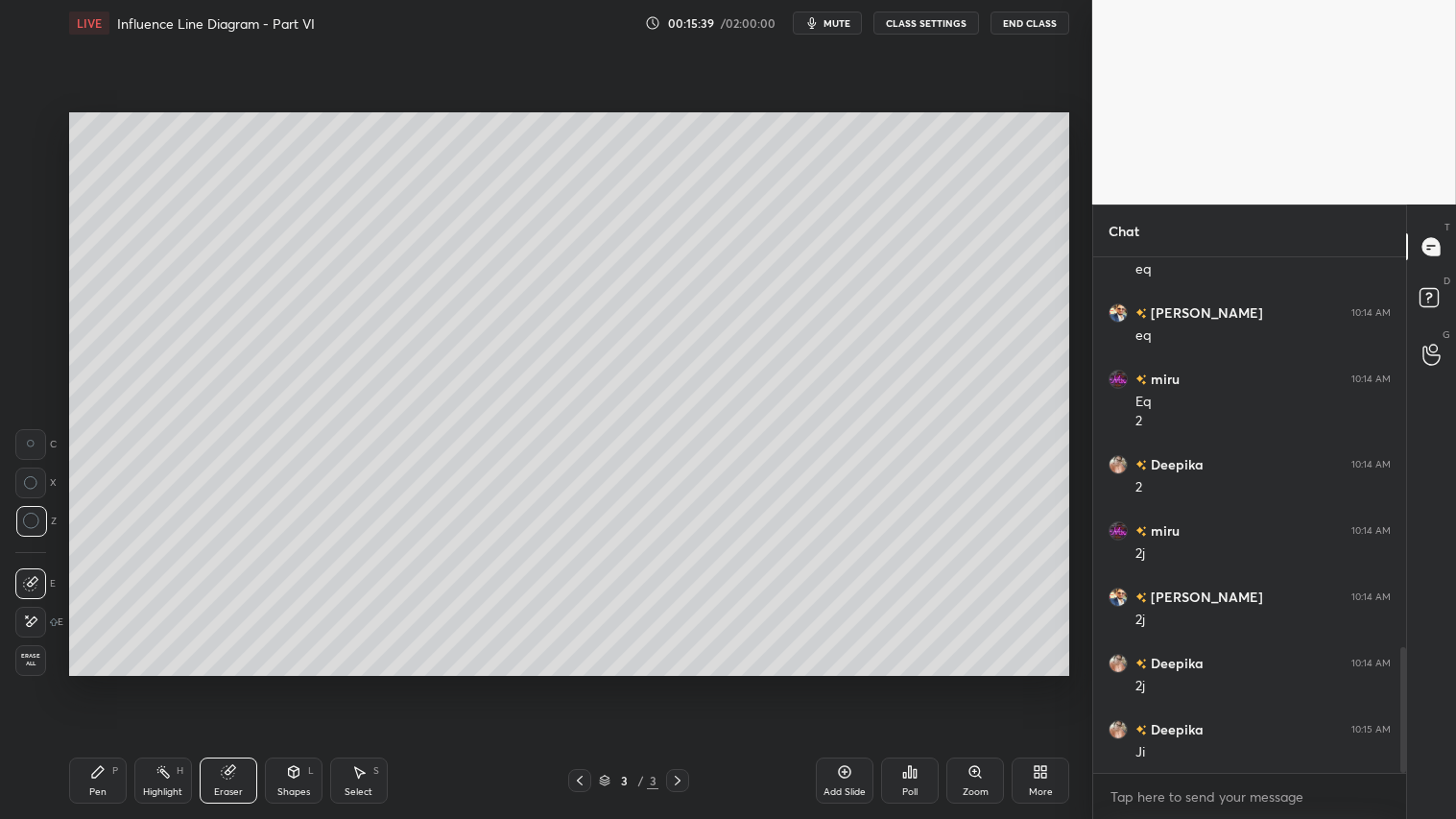
scroll to position [1597, 0]
click at [102, 682] on div "Pen" at bounding box center [98, 792] width 17 height 10
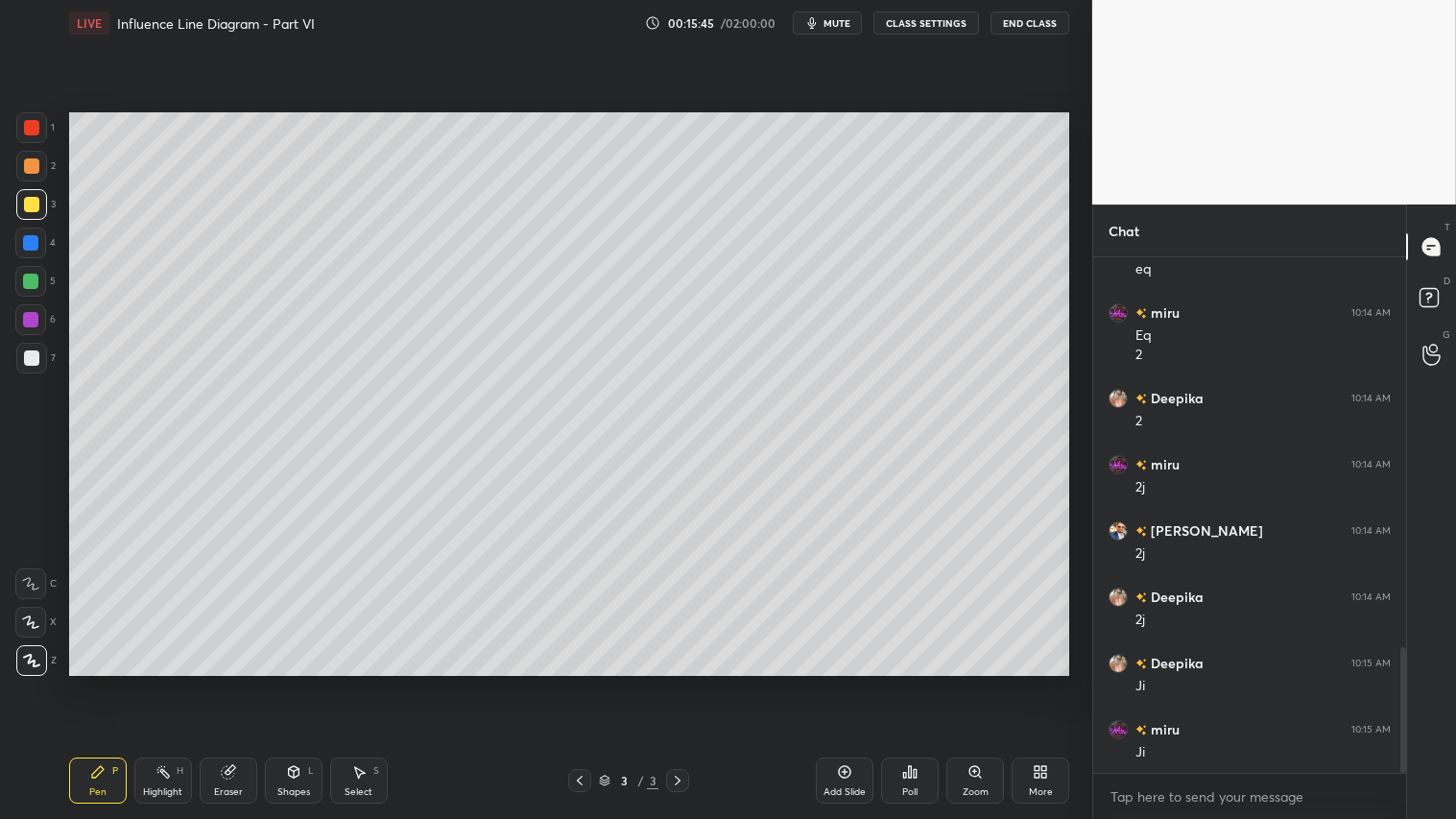
drag, startPoint x: 852, startPoint y: 779, endPoint x: 841, endPoint y: 772, distance: 13.0
click at [852, 682] on div "Add Slide" at bounding box center [844, 780] width 57 height 47
click at [30, 171] on div at bounding box center [32, 166] width 16 height 16
click at [99, 682] on div "Pen" at bounding box center [98, 792] width 17 height 10
click at [301, 682] on div "Shapes" at bounding box center [294, 792] width 33 height 10
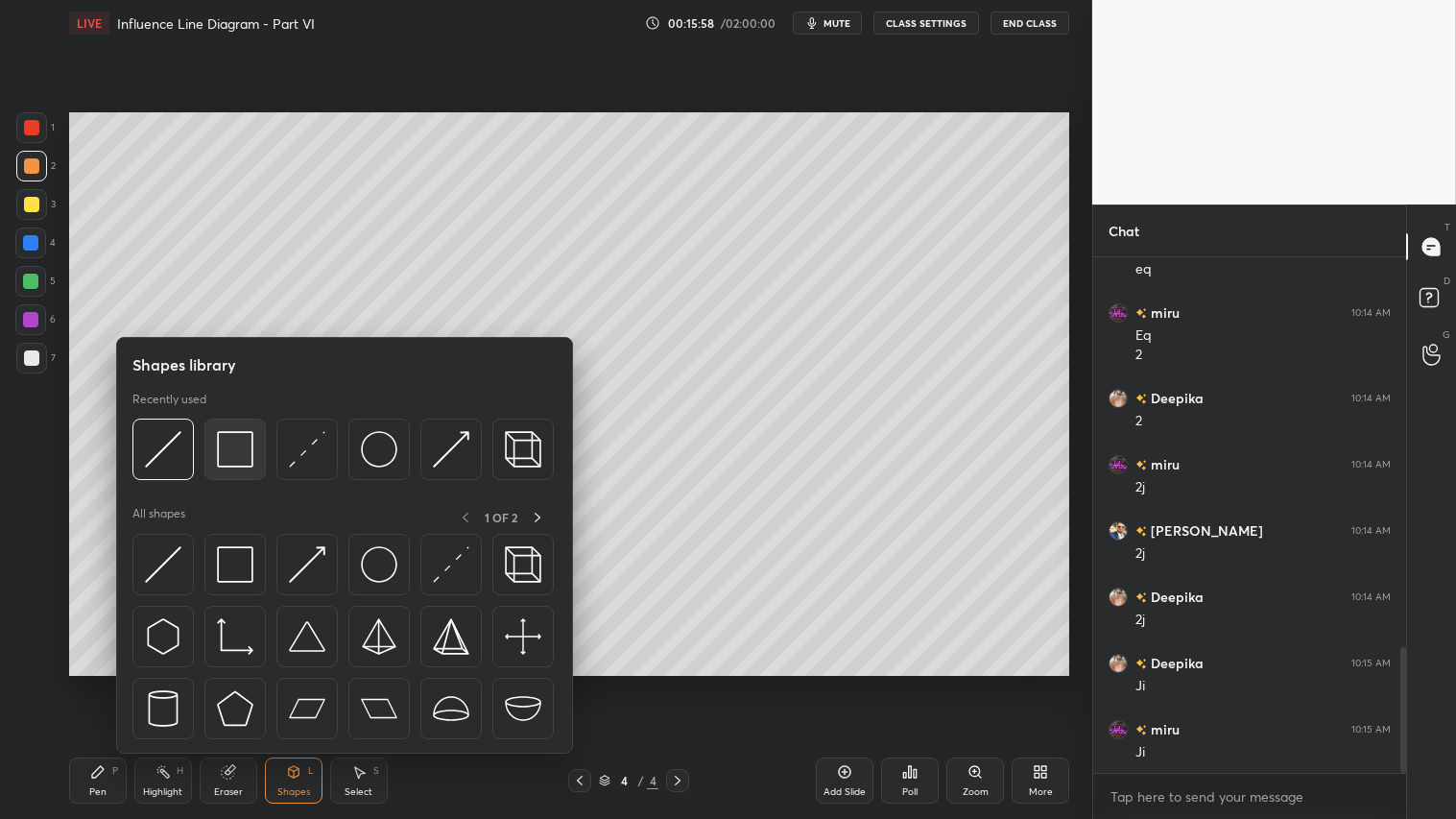
click at [229, 457] on img at bounding box center [236, 450] width 37 height 37
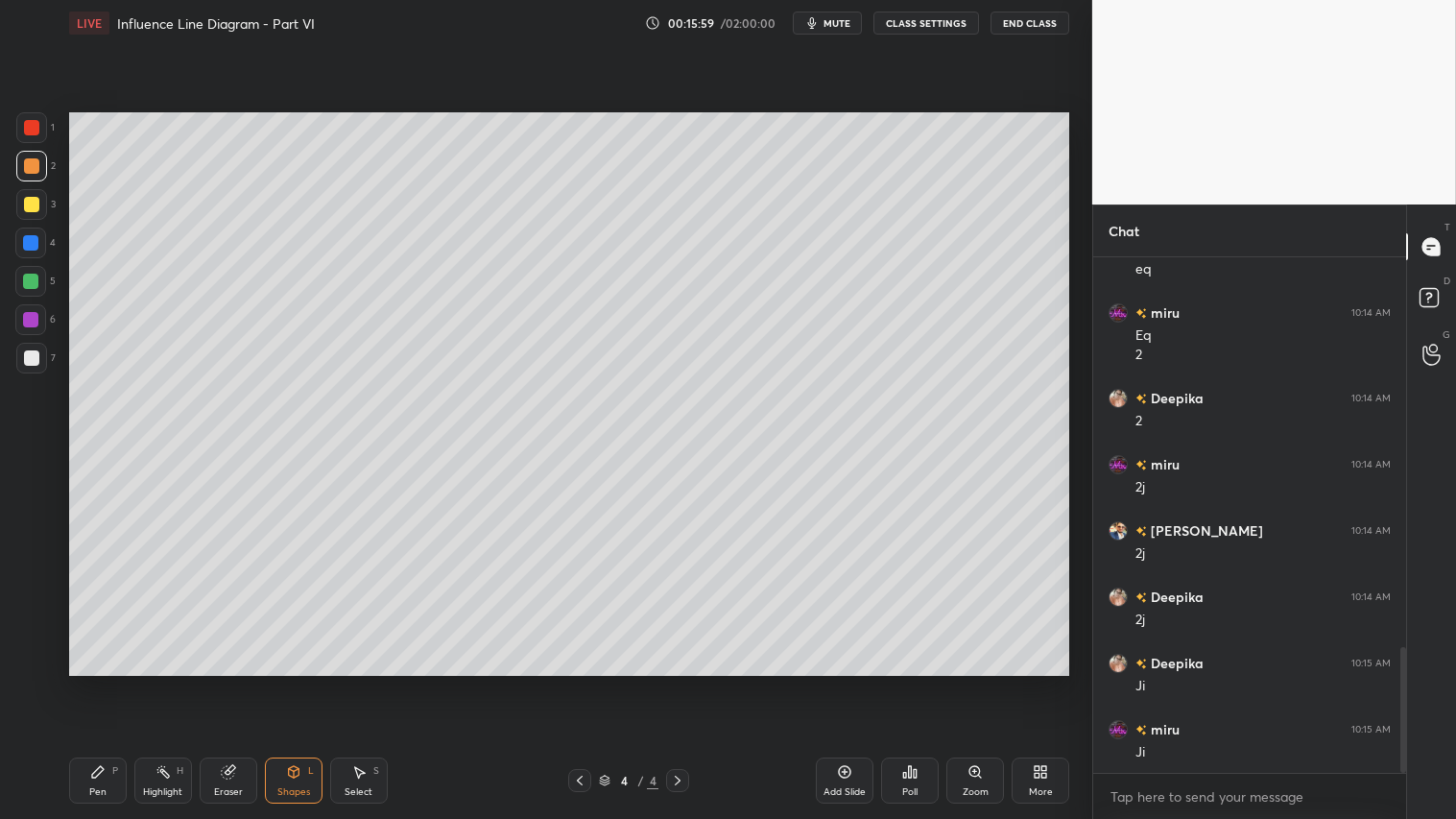
click at [25, 202] on div at bounding box center [32, 205] width 16 height 16
click at [35, 163] on div at bounding box center [32, 166] width 16 height 16
drag, startPoint x: 103, startPoint y: 783, endPoint x: 358, endPoint y: 818, distance: 257.4
click at [112, 682] on div "Pen P" at bounding box center [97, 780] width 57 height 47
click at [580, 682] on icon at bounding box center [580, 780] width 16 height 16
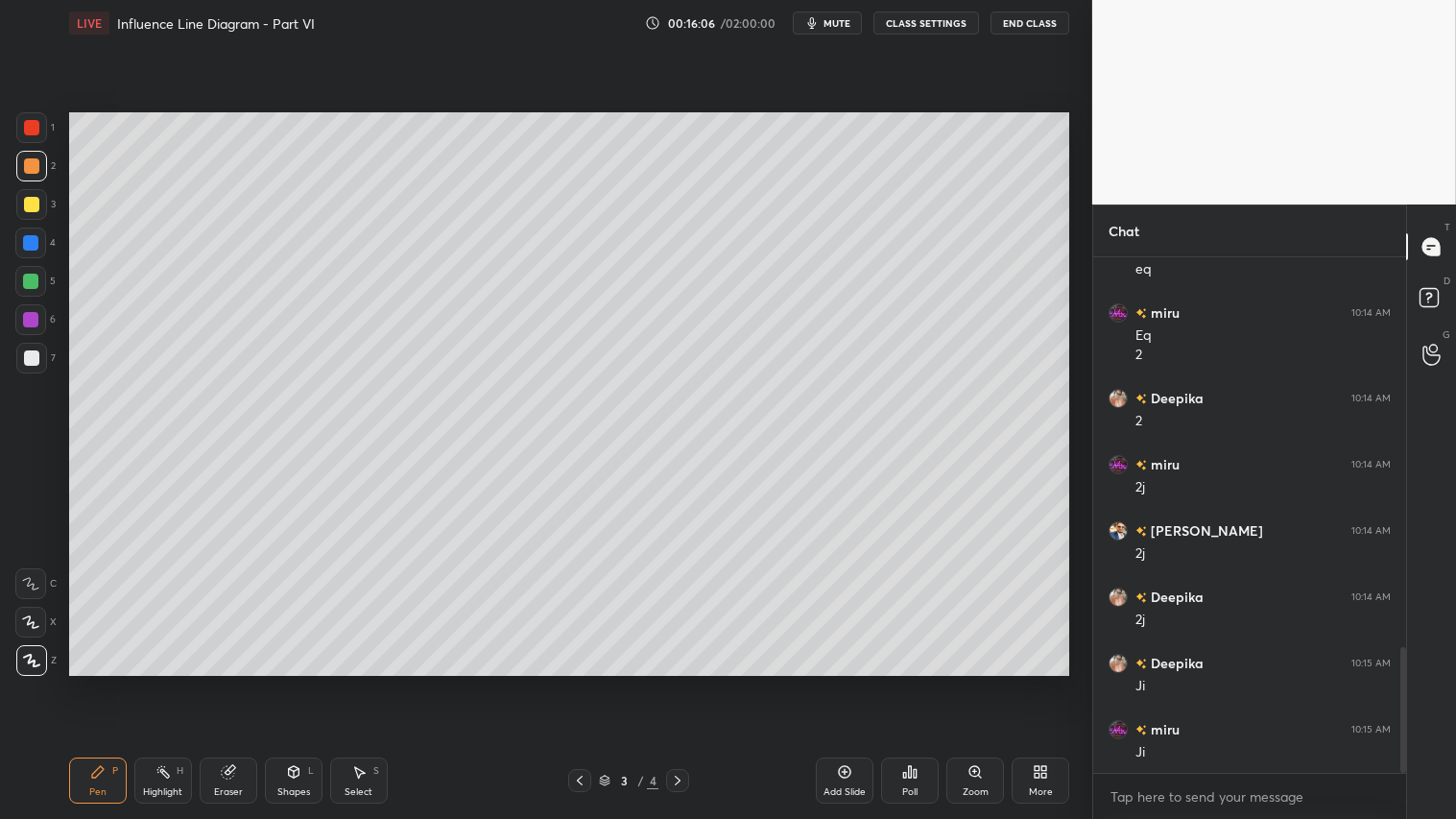
click at [232, 682] on icon at bounding box center [230, 770] width 11 height 10
drag, startPoint x: 112, startPoint y: 773, endPoint x: 126, endPoint y: 773, distance: 14.0
click at [113, 682] on div "P" at bounding box center [115, 771] width 6 height 10
click at [688, 682] on div at bounding box center [678, 780] width 23 height 23
click at [103, 682] on icon at bounding box center [98, 772] width 16 height 16
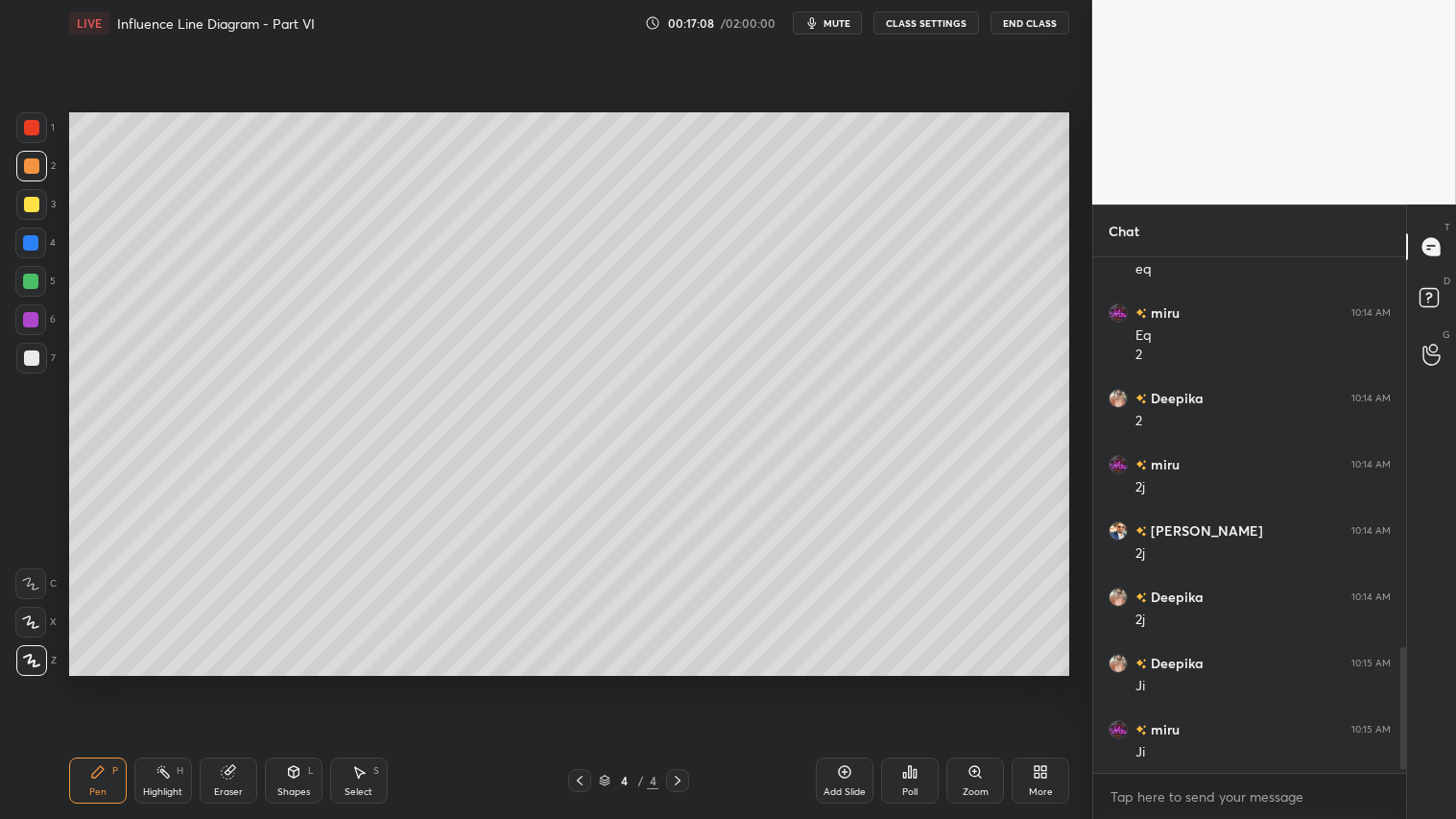
scroll to position [1645, 0]
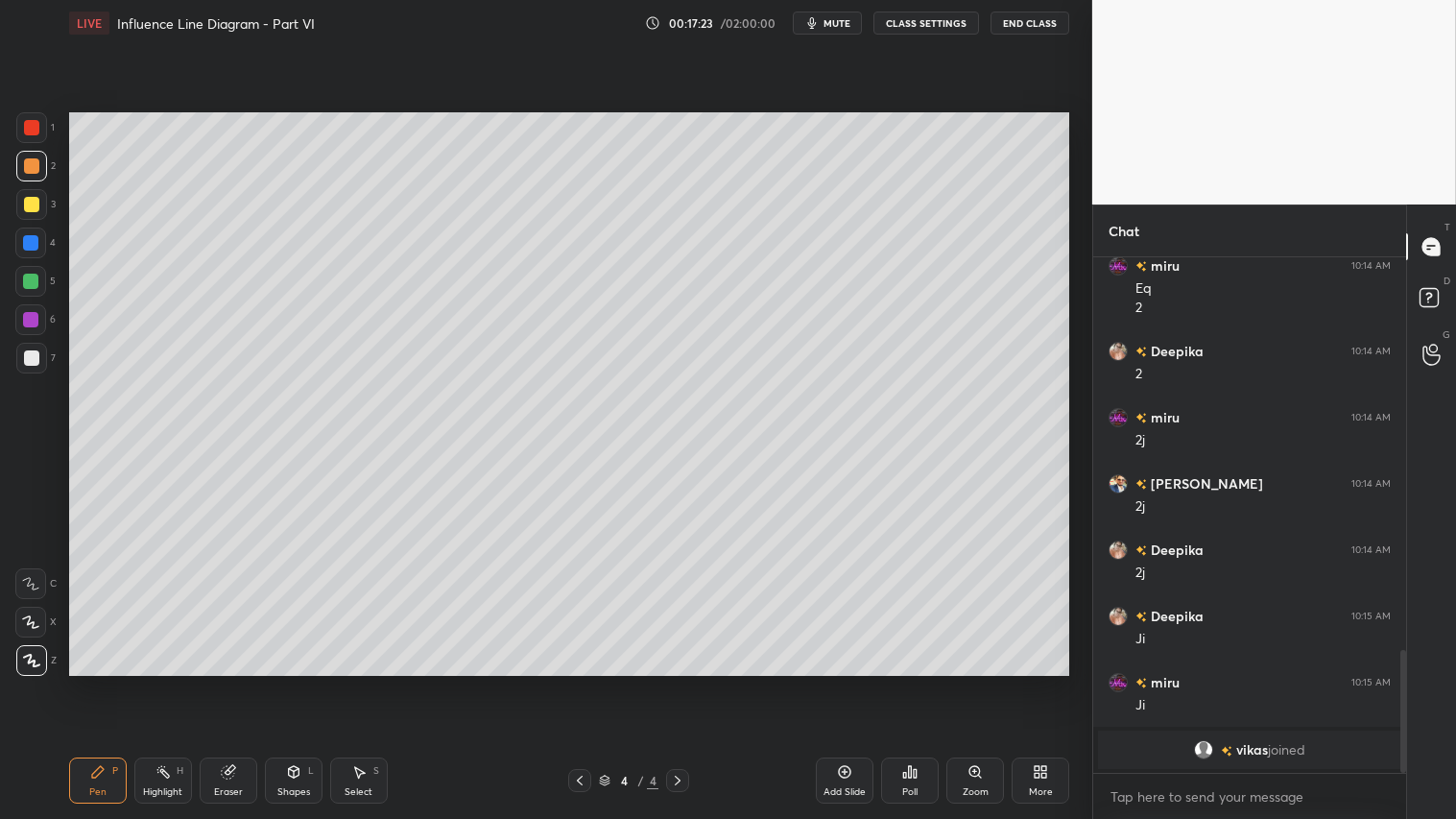
click at [307, 682] on div "Shapes L" at bounding box center [293, 780] width 57 height 47
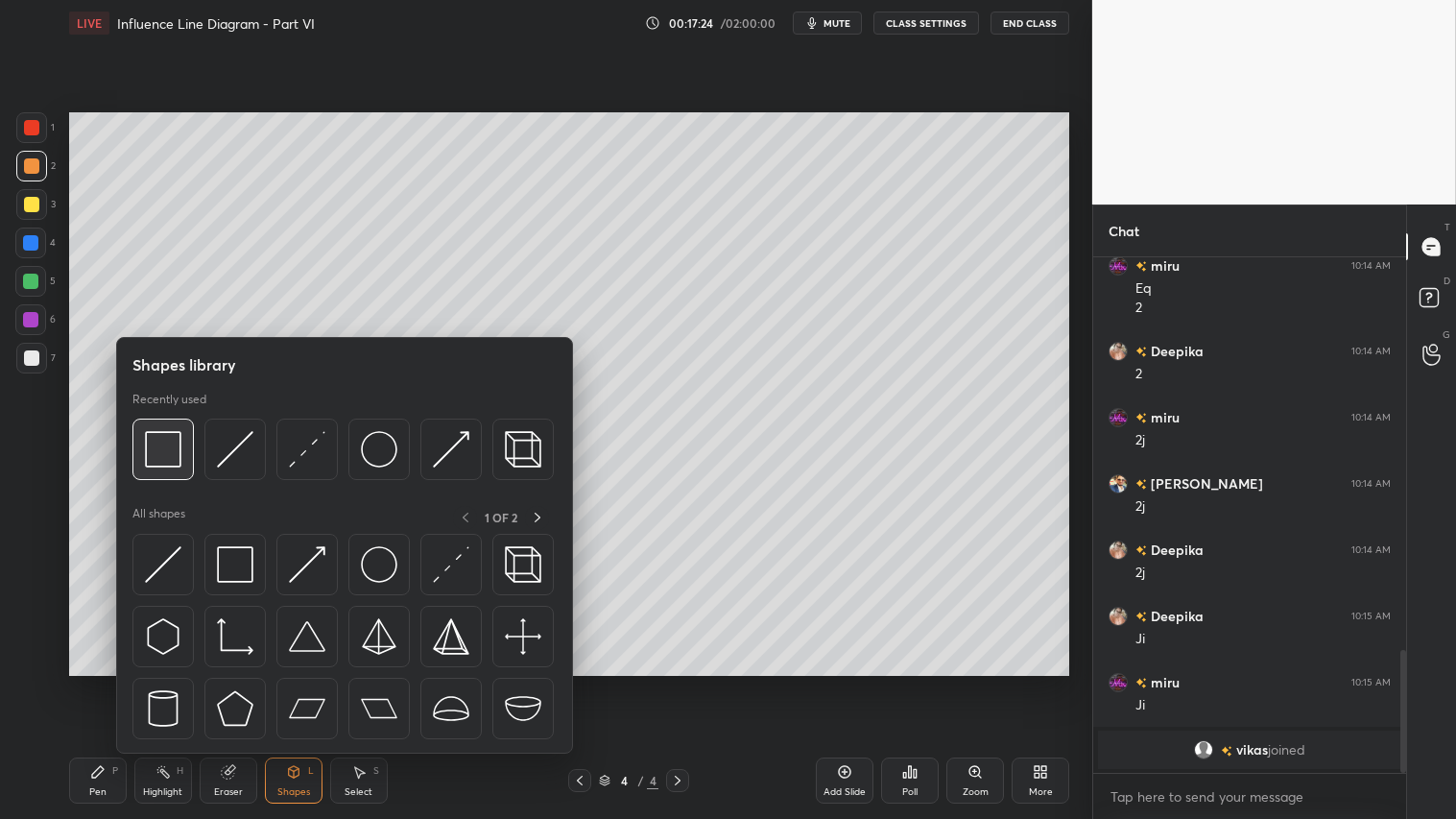
click at [170, 447] on img at bounding box center [164, 450] width 37 height 37
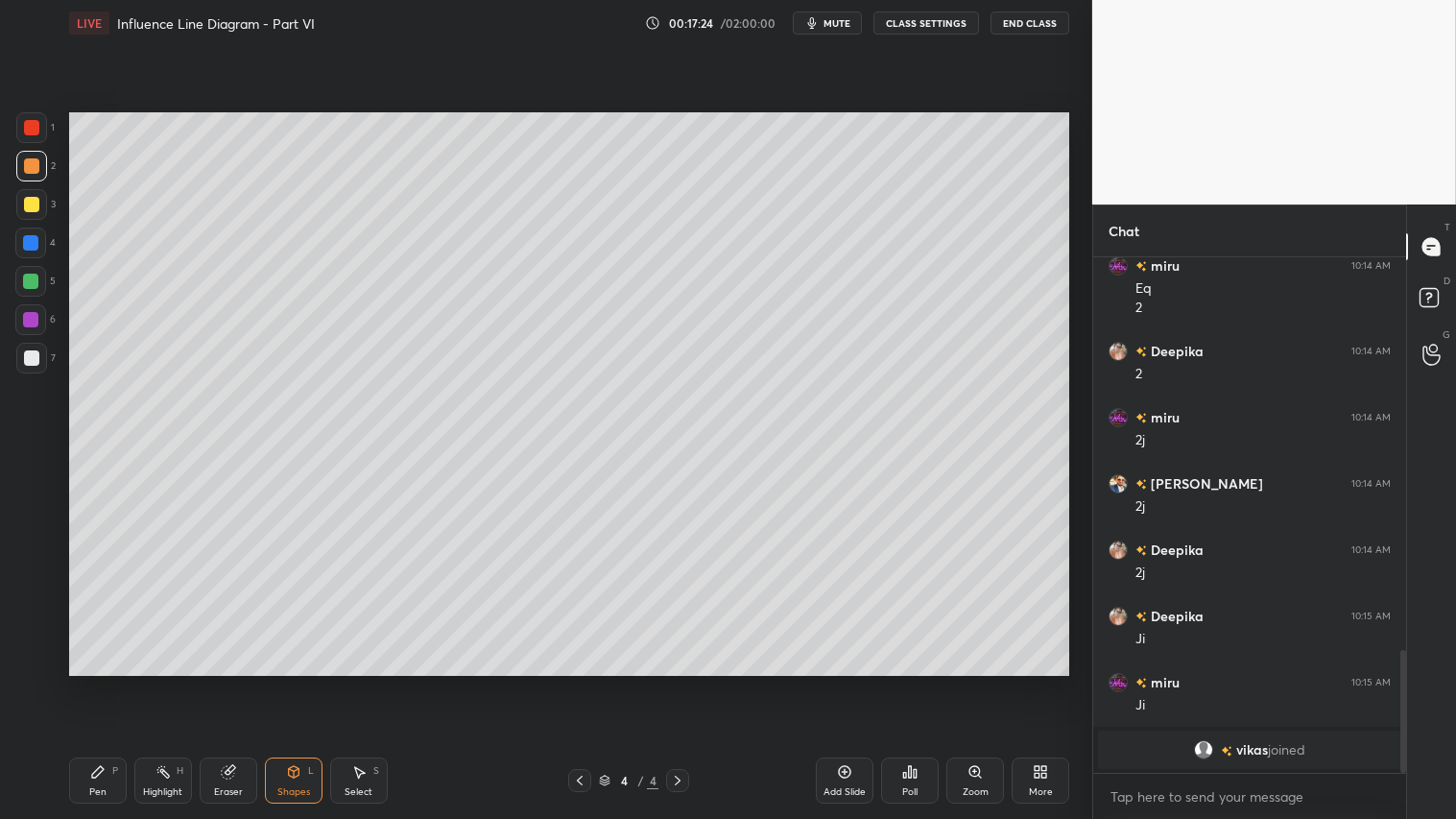
drag, startPoint x: 26, startPoint y: 356, endPoint x: 57, endPoint y: 352, distance: 31.3
click at [26, 357] on div at bounding box center [32, 358] width 16 height 16
click at [37, 163] on div at bounding box center [32, 166] width 16 height 16
drag, startPoint x: 110, startPoint y: 785, endPoint x: 101, endPoint y: 771, distance: 16.6
click at [110, 682] on div "Pen P" at bounding box center [97, 780] width 57 height 47
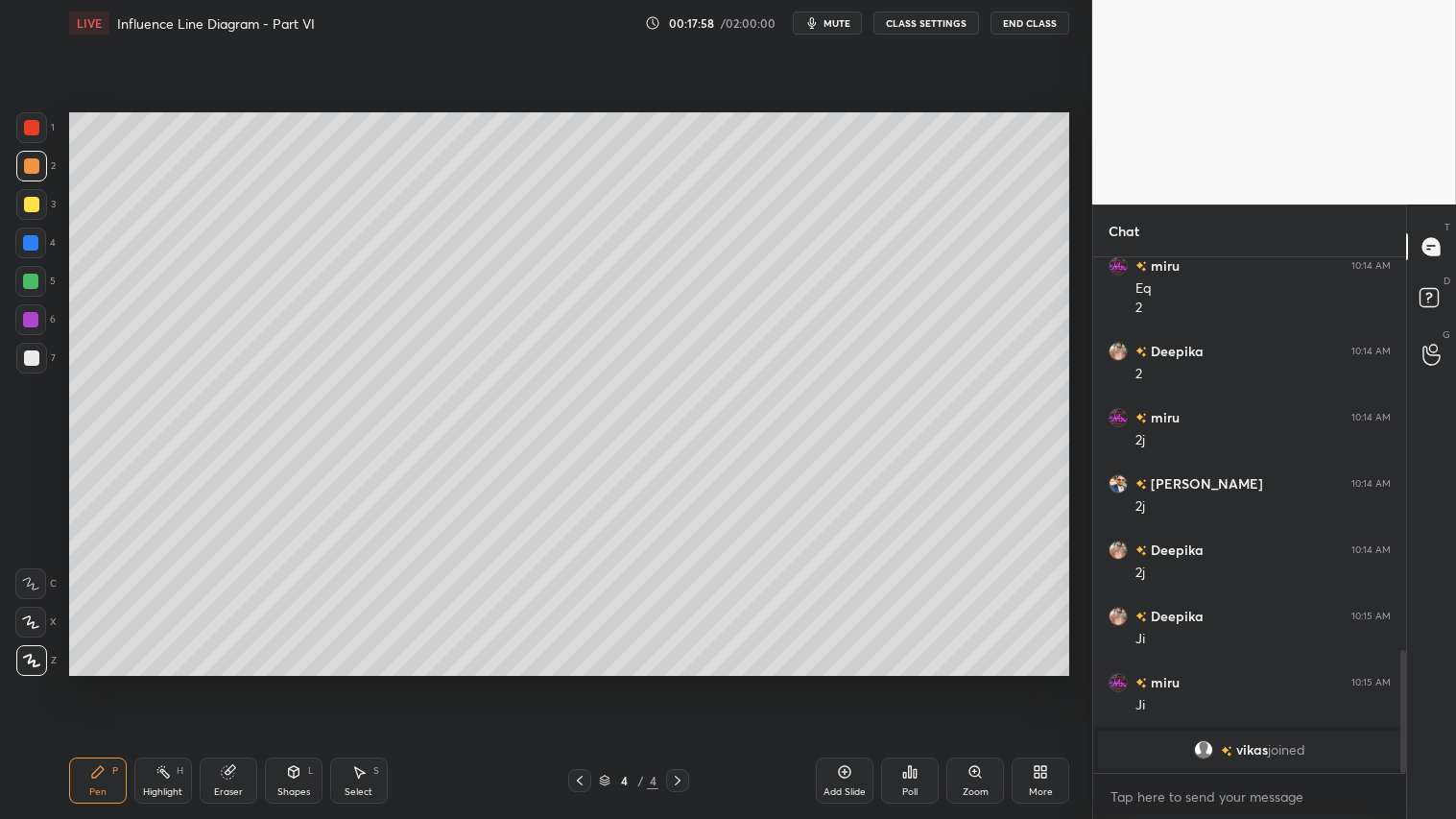
click at [31, 350] on div at bounding box center [32, 358] width 16 height 16
drag, startPoint x: 288, startPoint y: 775, endPoint x: 294, endPoint y: 753, distance: 22.8
click at [289, 682] on icon at bounding box center [294, 772] width 16 height 16
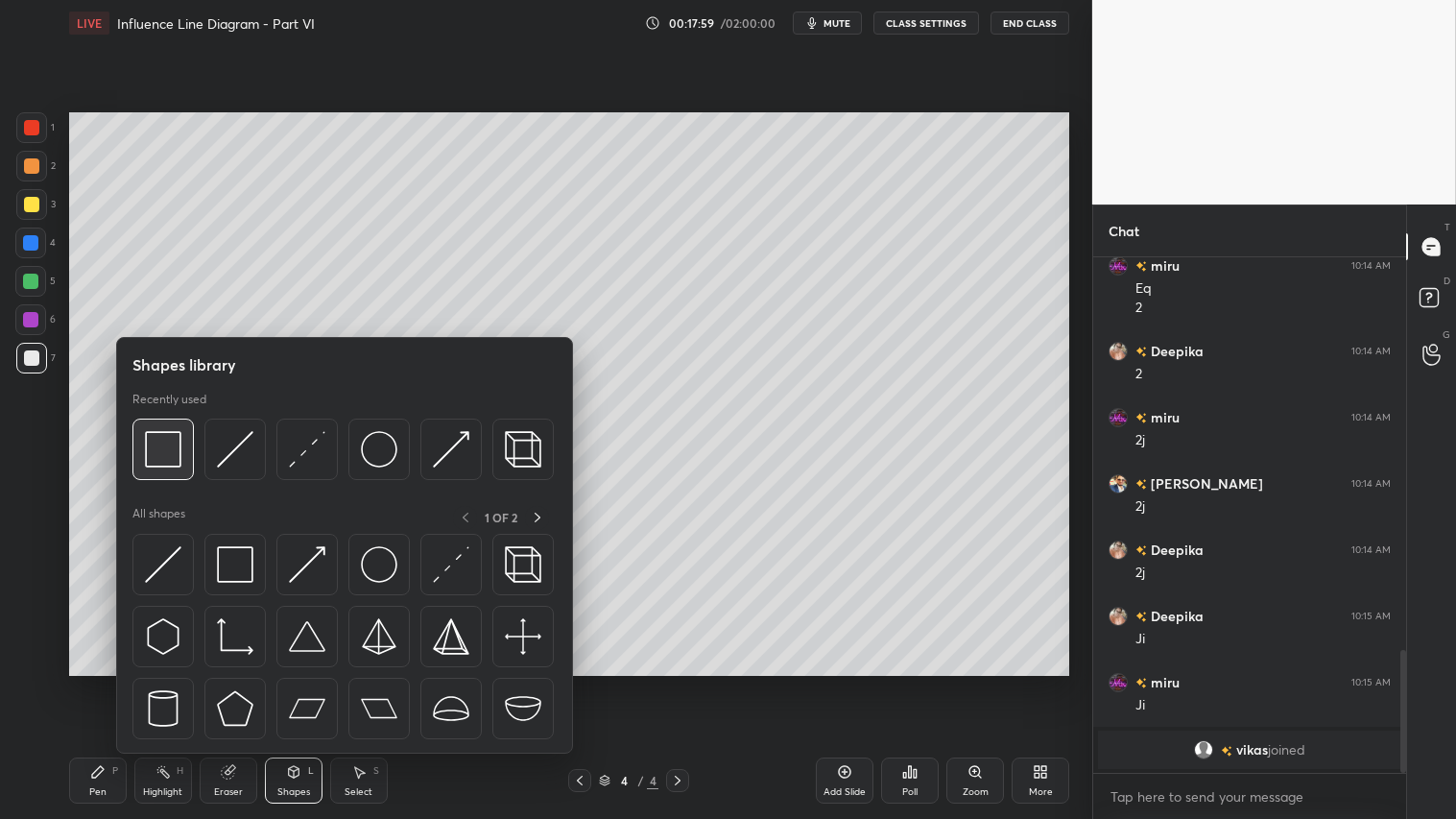
click at [170, 441] on img at bounding box center [164, 450] width 37 height 37
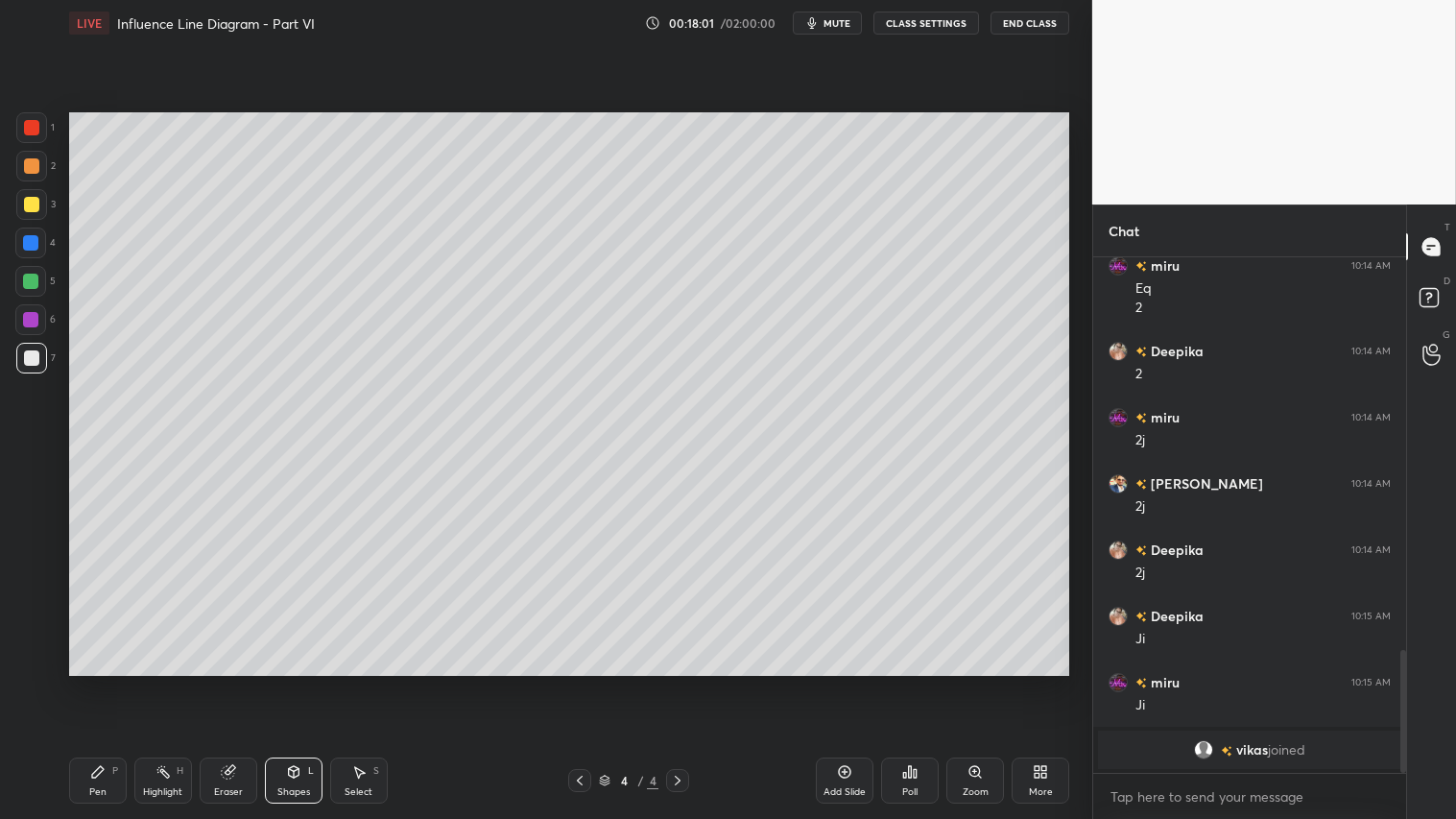
click at [283, 682] on div "Shapes" at bounding box center [294, 792] width 33 height 10
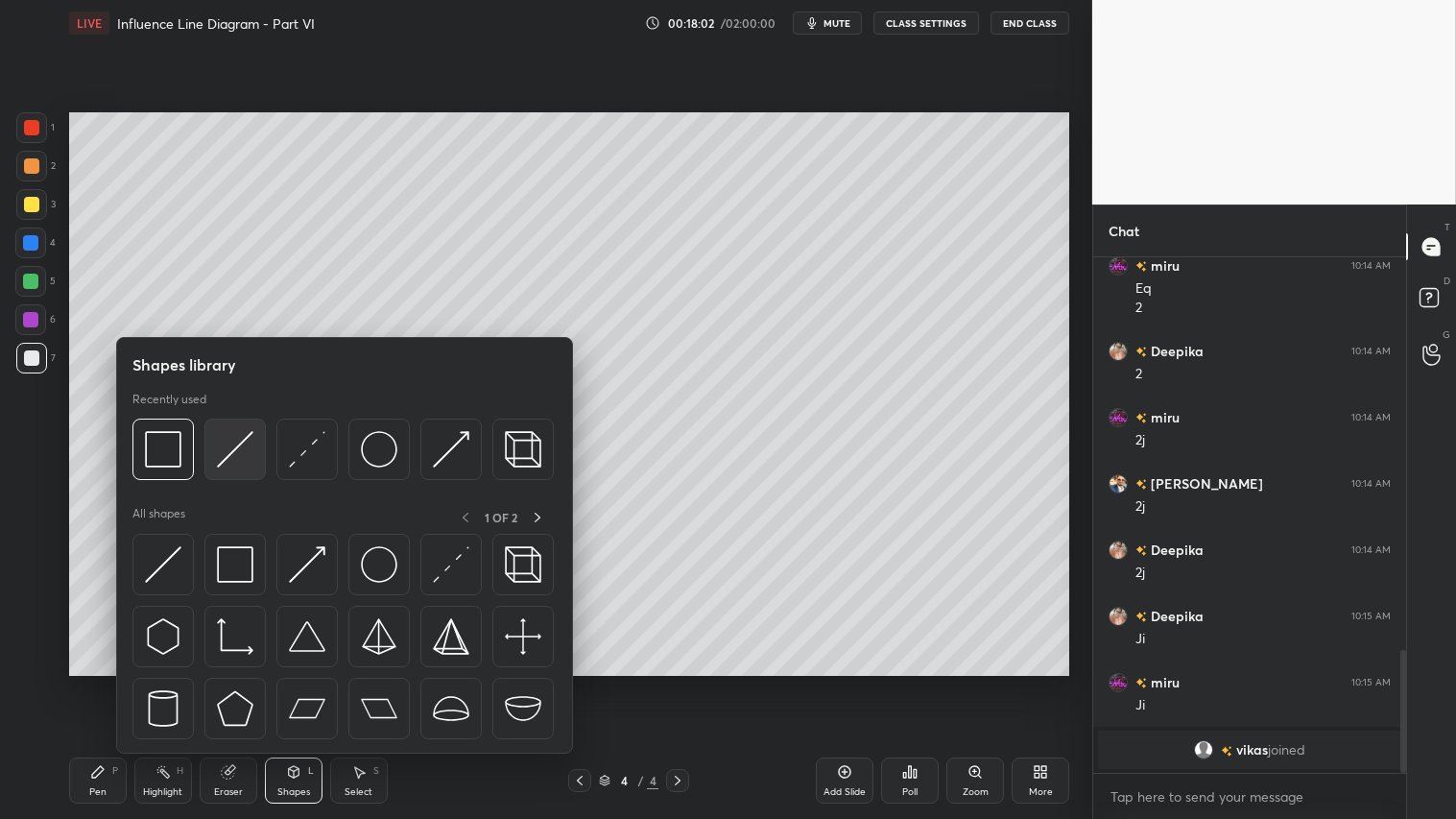
click at [232, 439] on img at bounding box center [236, 450] width 37 height 37
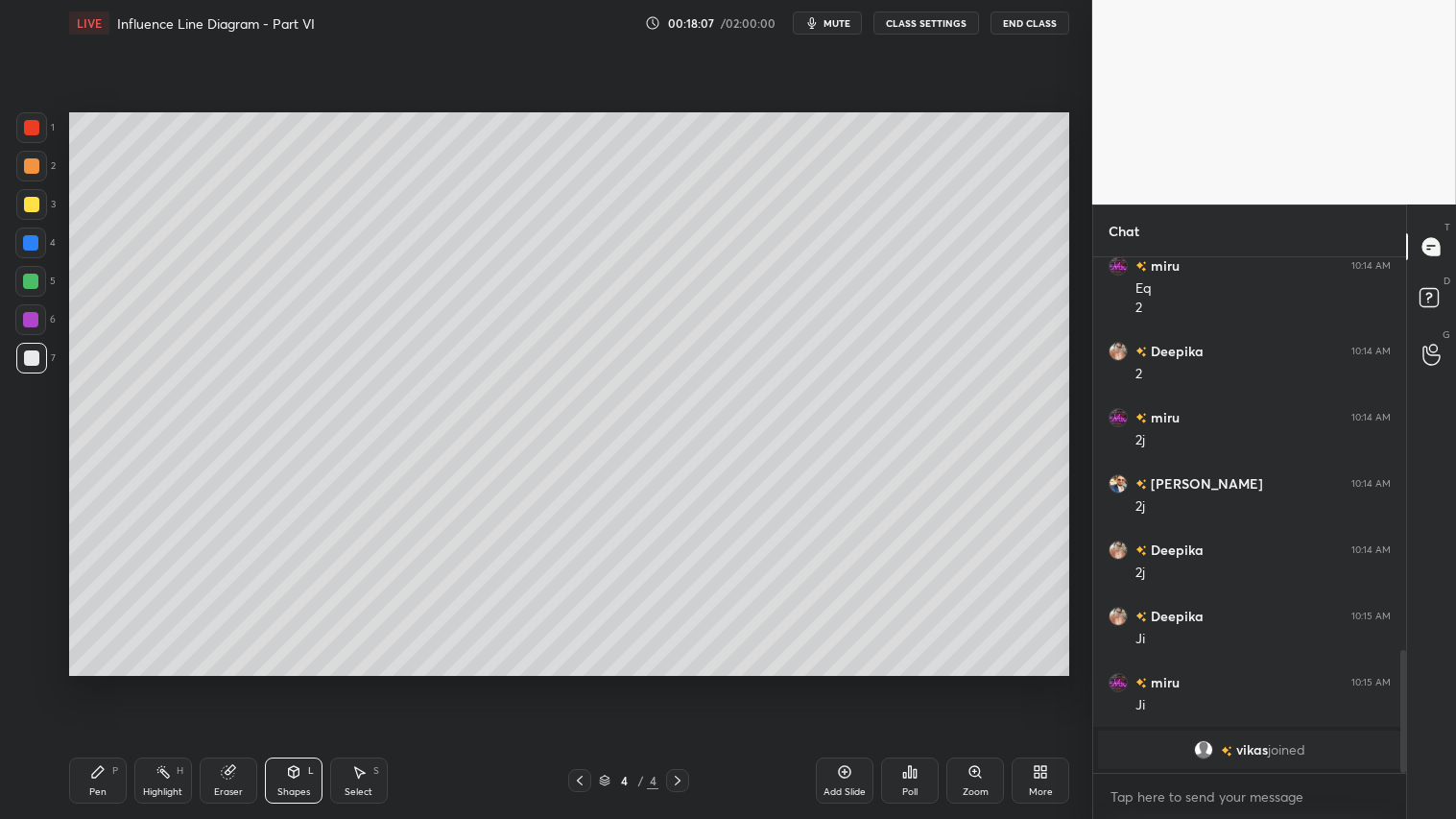
click at [17, 158] on div "2" at bounding box center [36, 166] width 40 height 31
click at [31, 168] on div at bounding box center [32, 166] width 16 height 16
drag, startPoint x: 89, startPoint y: 773, endPoint x: 107, endPoint y: 688, distance: 86.9
click at [90, 682] on icon at bounding box center [98, 772] width 16 height 16
drag, startPoint x: 291, startPoint y: 782, endPoint x: 301, endPoint y: 764, distance: 20.6
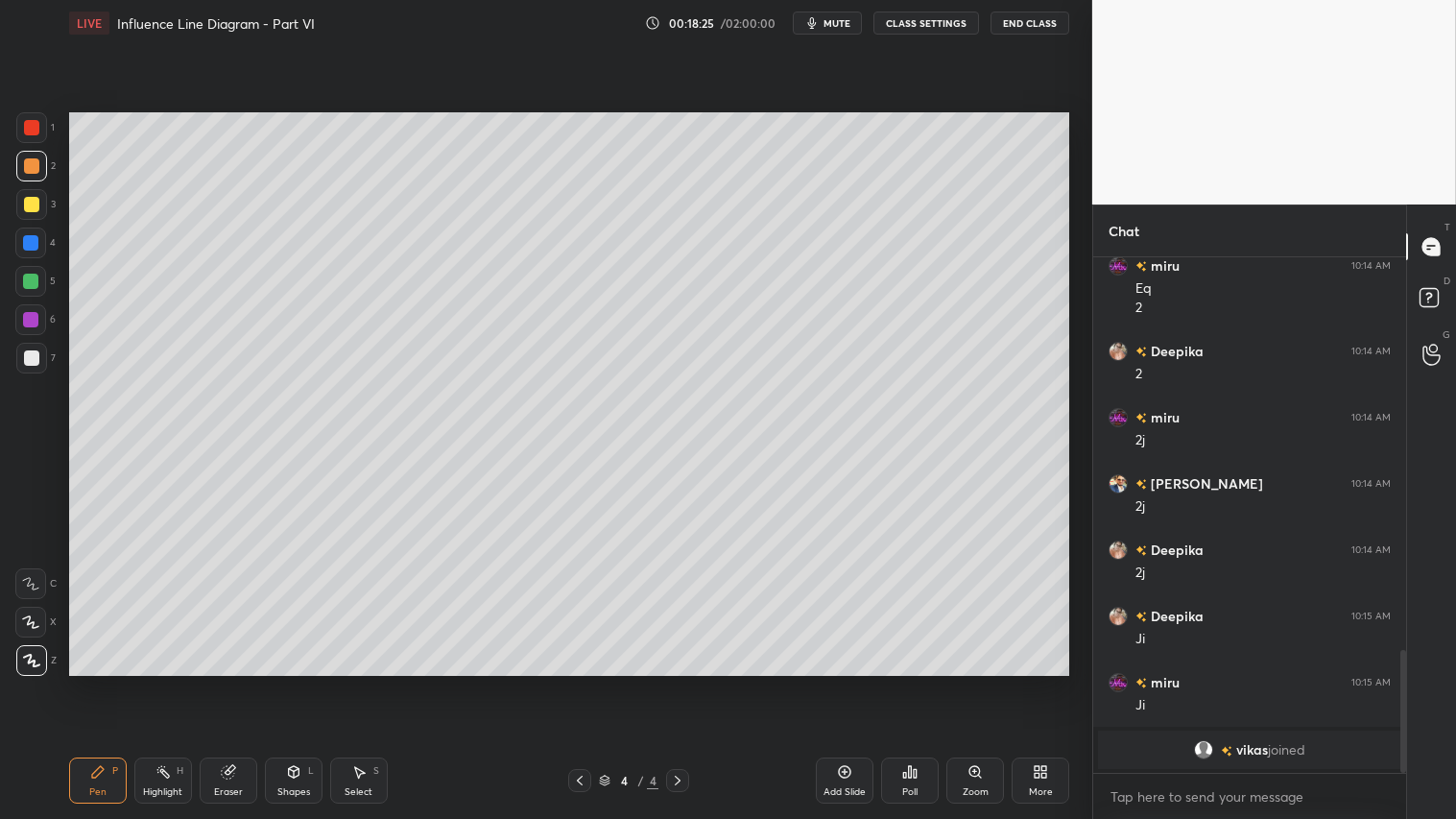
click at [294, 682] on div "Shapes L" at bounding box center [293, 780] width 57 height 47
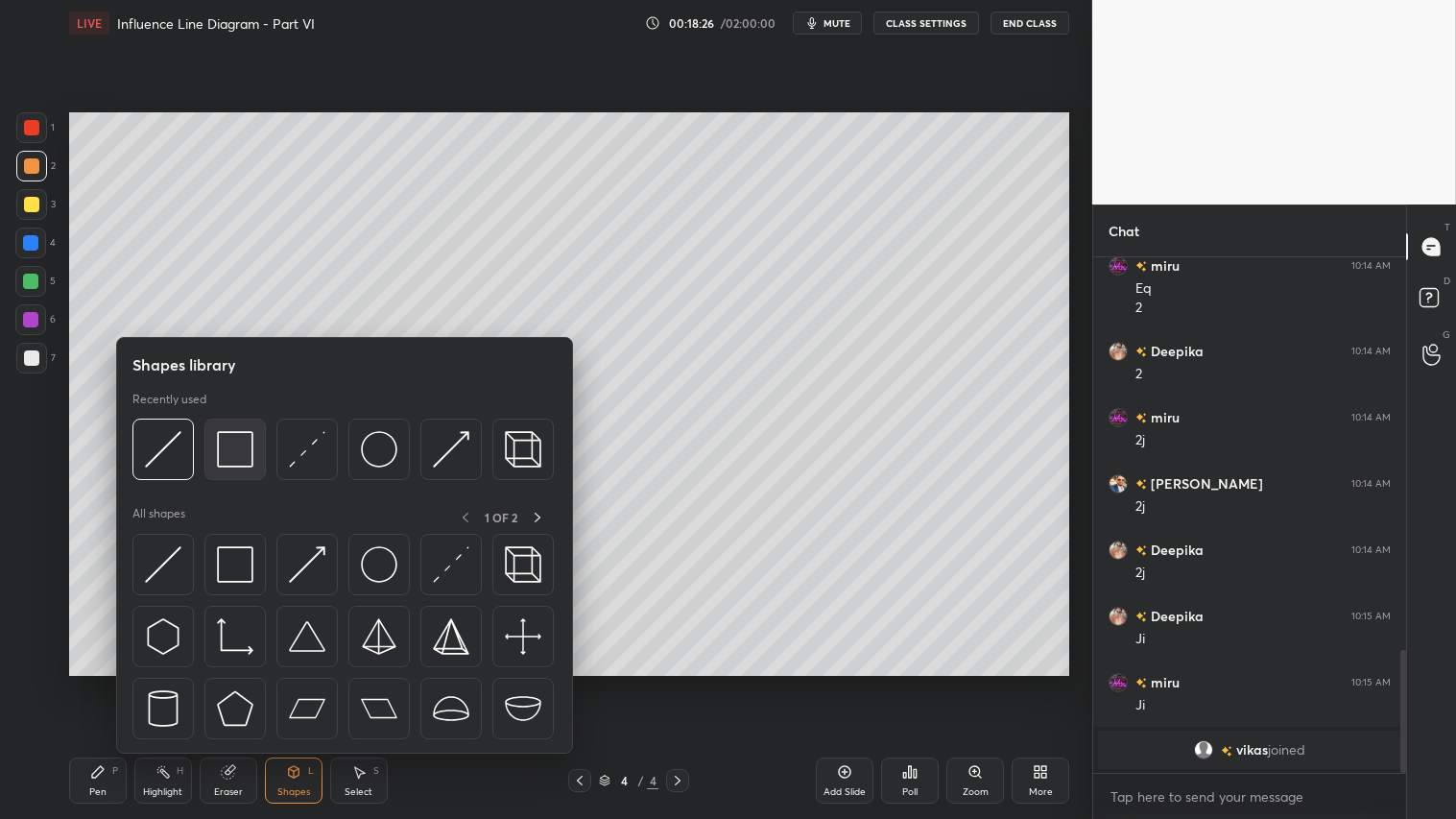
click at [236, 451] on img at bounding box center [236, 450] width 37 height 37
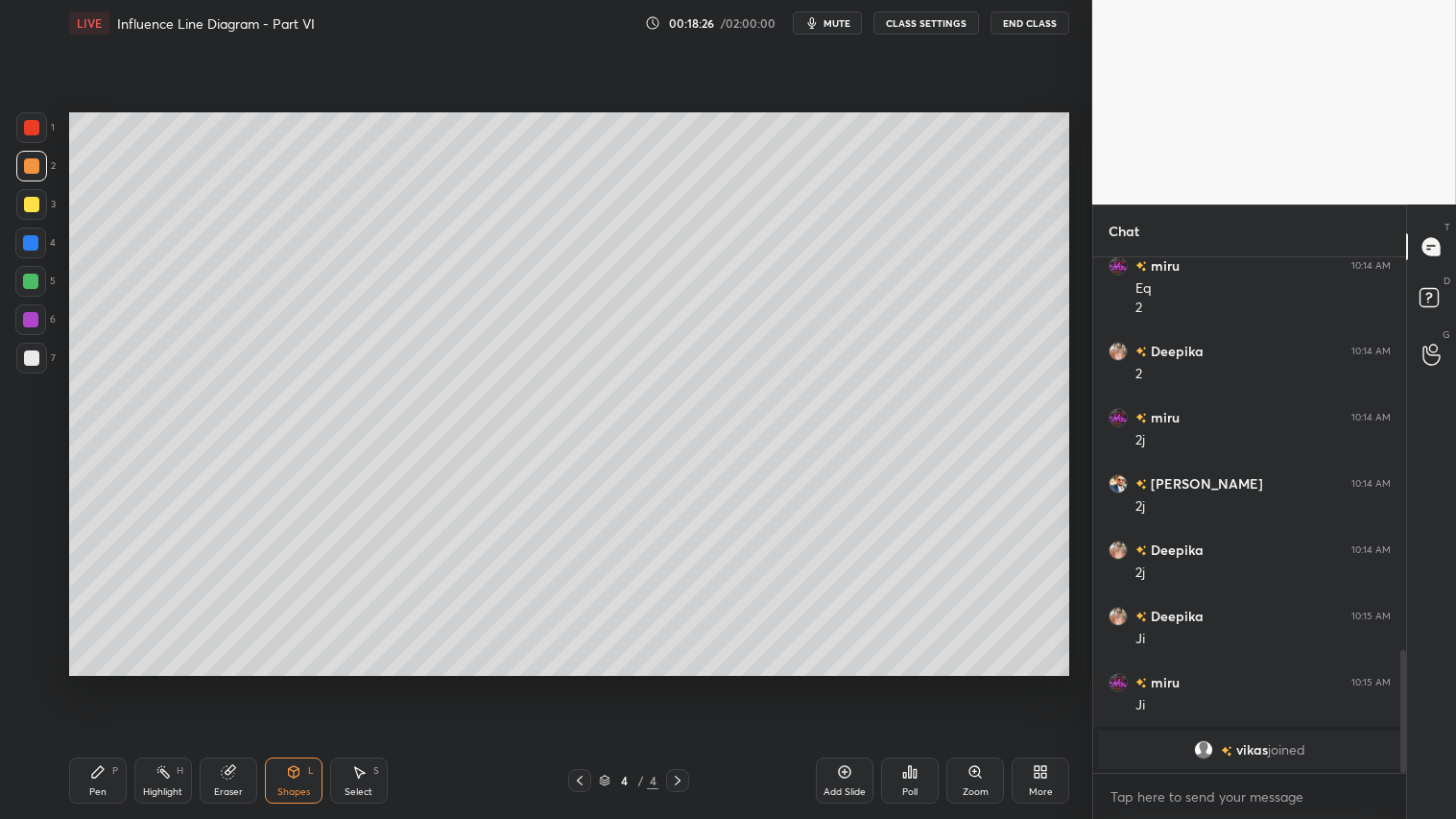
click at [32, 346] on div at bounding box center [32, 358] width 31 height 31
click at [577, 682] on icon at bounding box center [580, 780] width 16 height 16
click at [682, 682] on icon at bounding box center [678, 780] width 16 height 16
click at [80, 682] on div "Pen P" at bounding box center [97, 780] width 57 height 47
click at [854, 682] on div "Add Slide" at bounding box center [844, 780] width 57 height 47
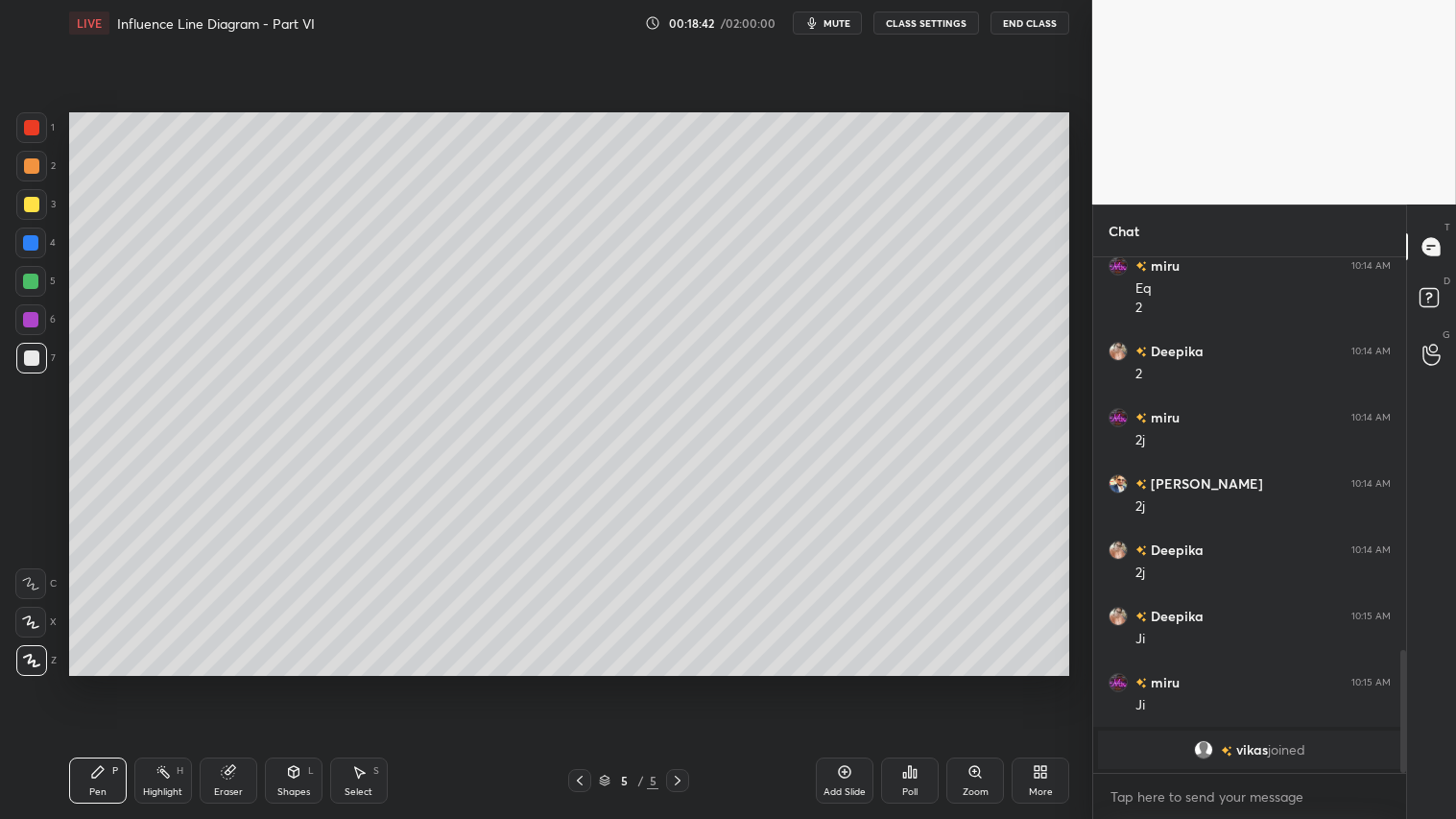
drag, startPoint x: 32, startPoint y: 163, endPoint x: 58, endPoint y: 157, distance: 26.7
click at [35, 160] on div at bounding box center [32, 166] width 16 height 16
click at [300, 682] on div "Shapes L" at bounding box center [293, 780] width 57 height 47
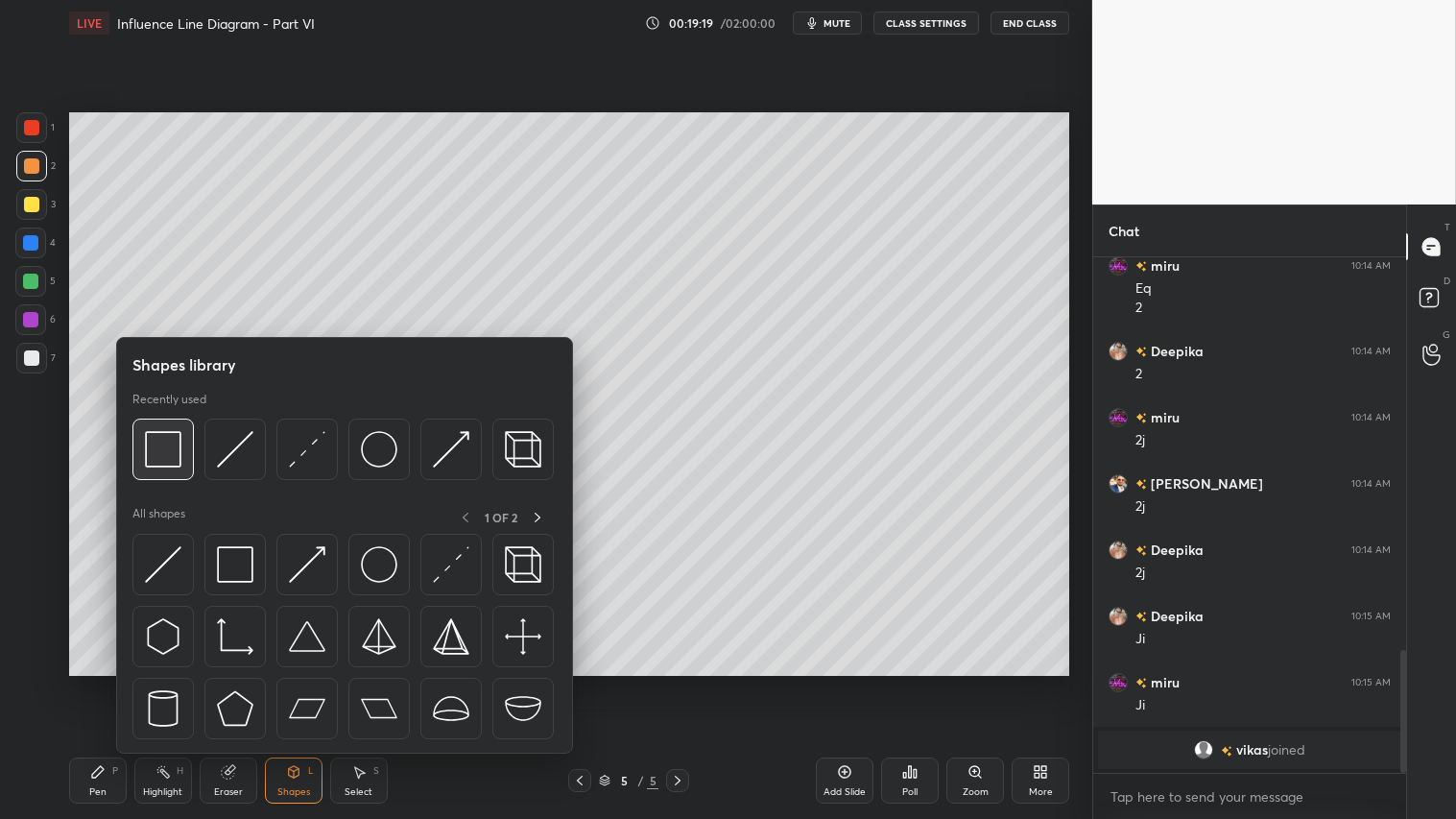
click at [153, 437] on img at bounding box center [164, 450] width 37 height 37
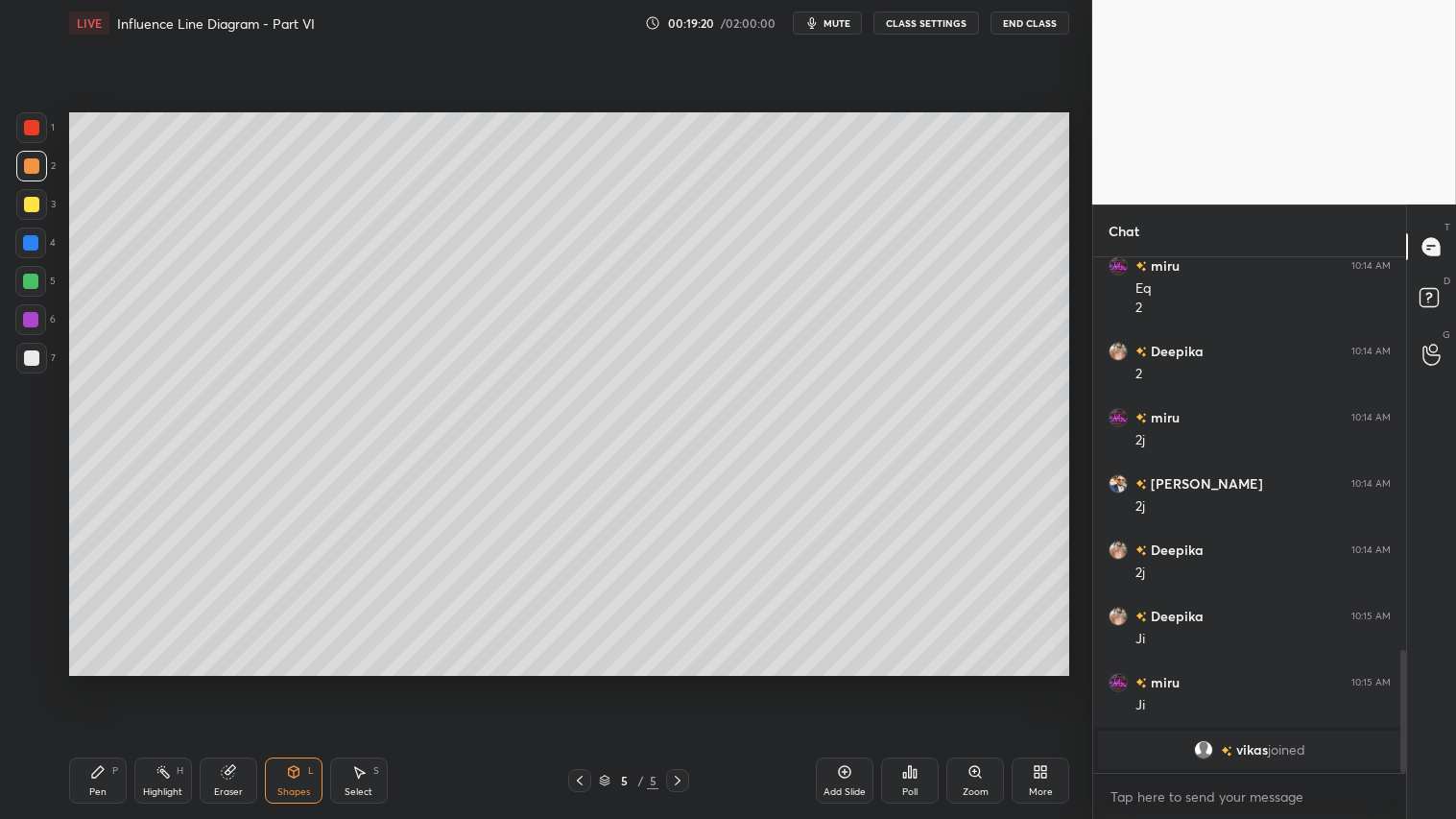
click at [19, 358] on div at bounding box center [32, 358] width 31 height 31
click at [24, 353] on div at bounding box center [32, 358] width 16 height 16
click at [290, 682] on div "Shapes L" at bounding box center [293, 780] width 57 height 47
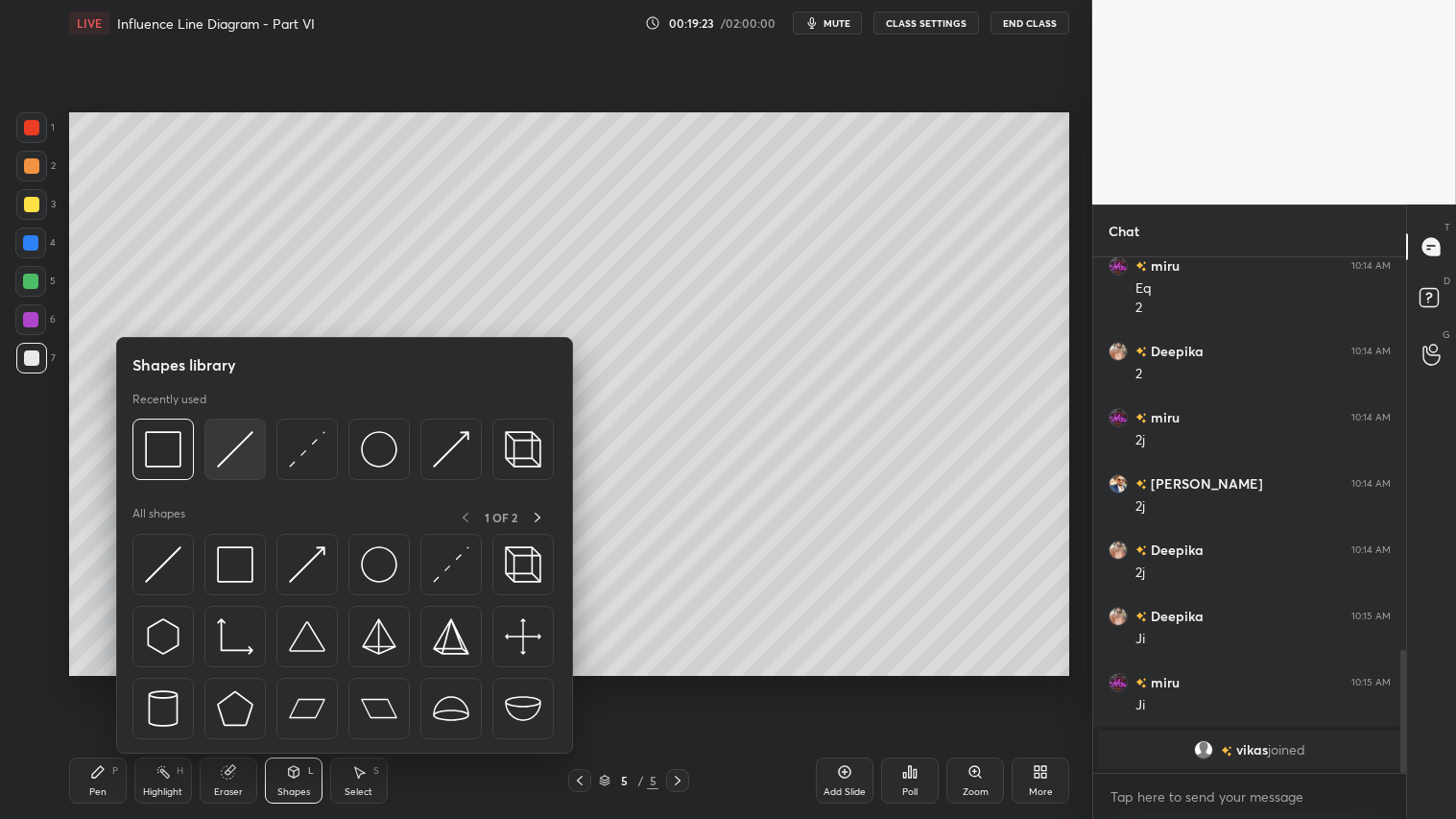
click at [232, 447] on img at bounding box center [236, 450] width 37 height 37
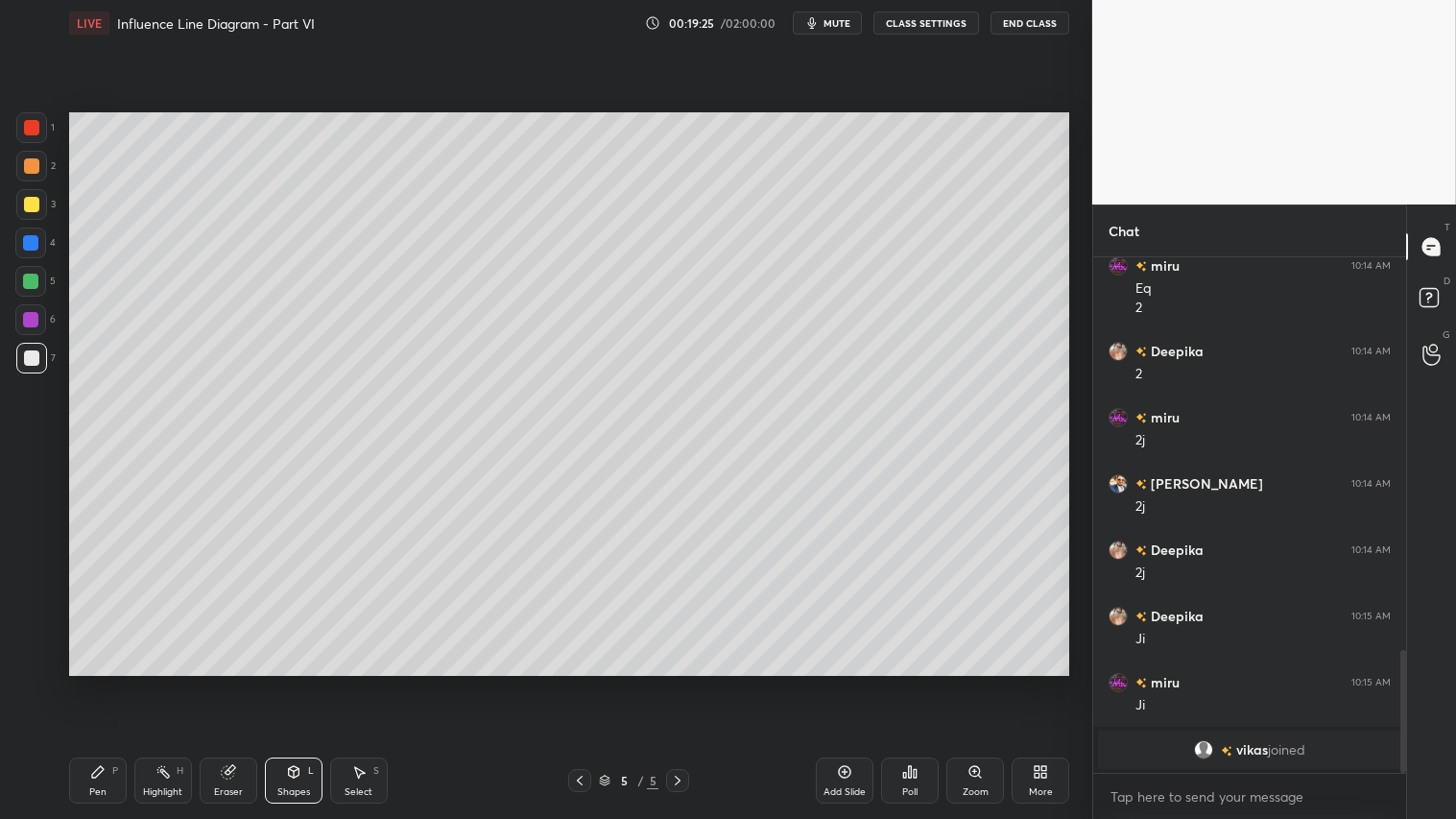
drag, startPoint x: 34, startPoint y: 170, endPoint x: 57, endPoint y: 328, distance: 159.7
click at [33, 170] on div at bounding box center [32, 166] width 16 height 16
click at [91, 682] on icon at bounding box center [98, 772] width 16 height 16
click at [307, 682] on div "Shapes" at bounding box center [294, 792] width 33 height 10
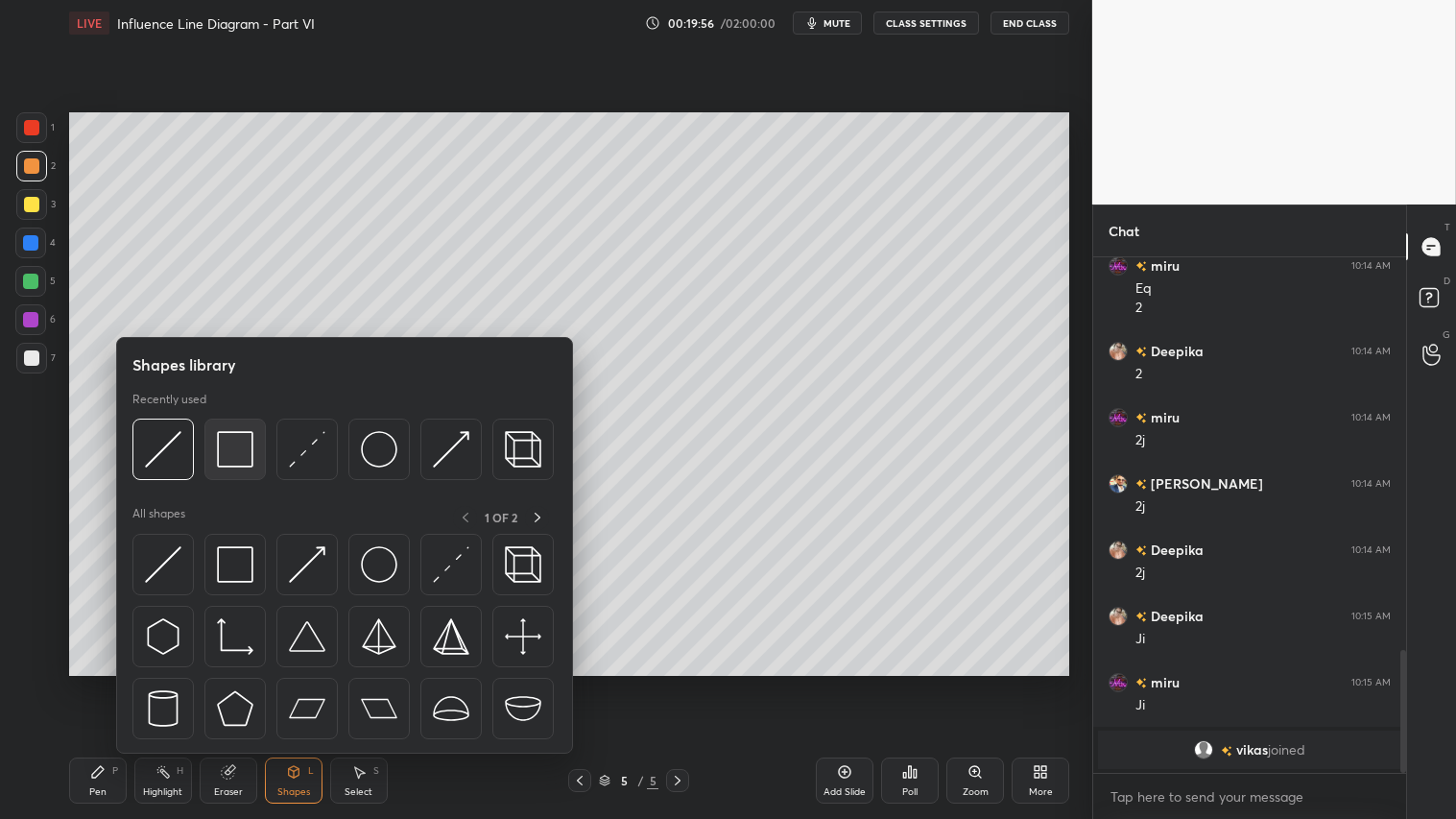
click at [236, 460] on img at bounding box center [236, 450] width 37 height 37
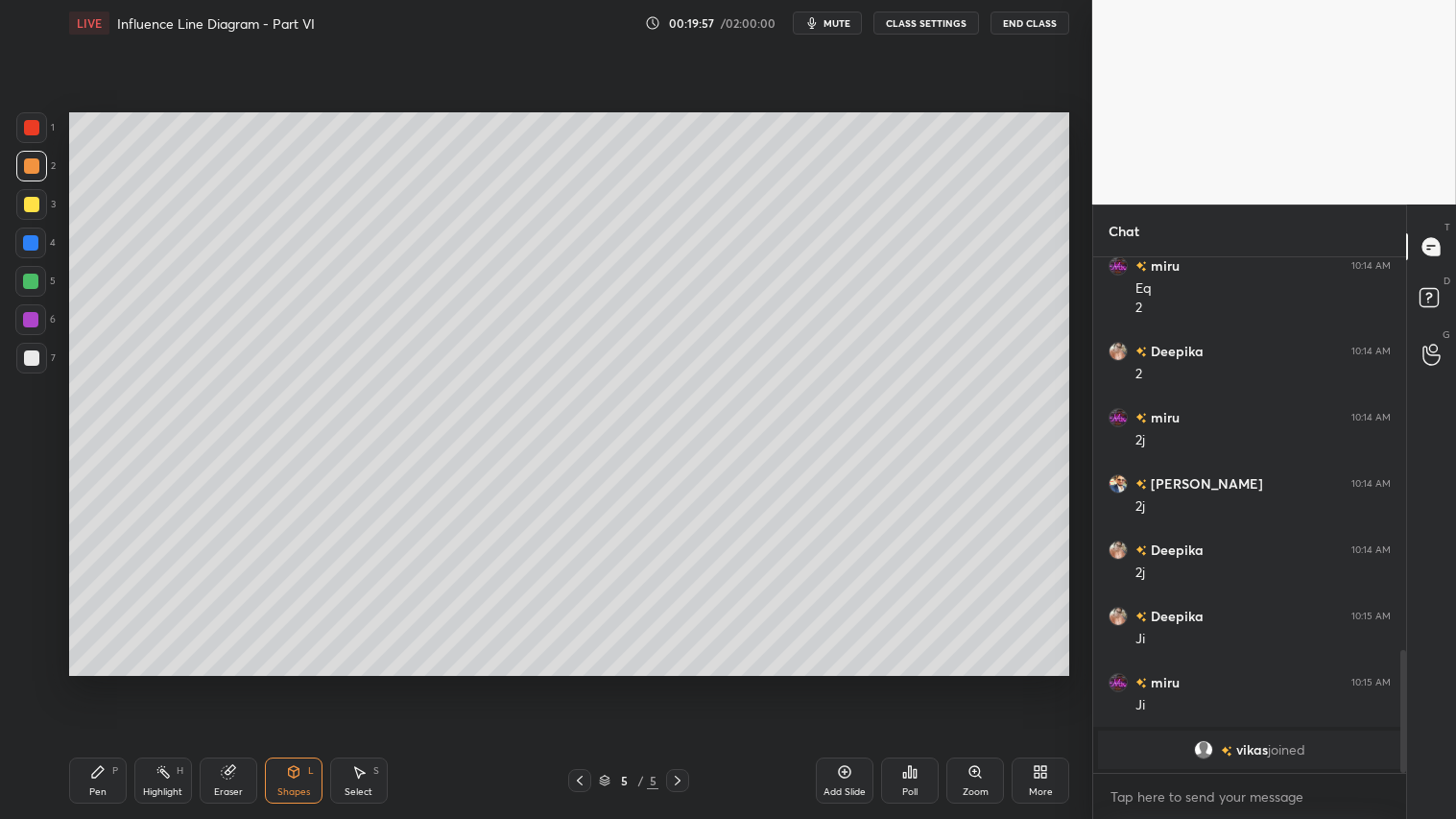
drag, startPoint x: 24, startPoint y: 356, endPoint x: 53, endPoint y: 365, distance: 30.4
click at [24, 353] on div at bounding box center [32, 358] width 16 height 16
click at [26, 209] on div at bounding box center [32, 205] width 16 height 16
drag, startPoint x: 102, startPoint y: 782, endPoint x: 214, endPoint y: 676, distance: 154.2
click at [103, 682] on div "Pen P" at bounding box center [97, 780] width 57 height 47
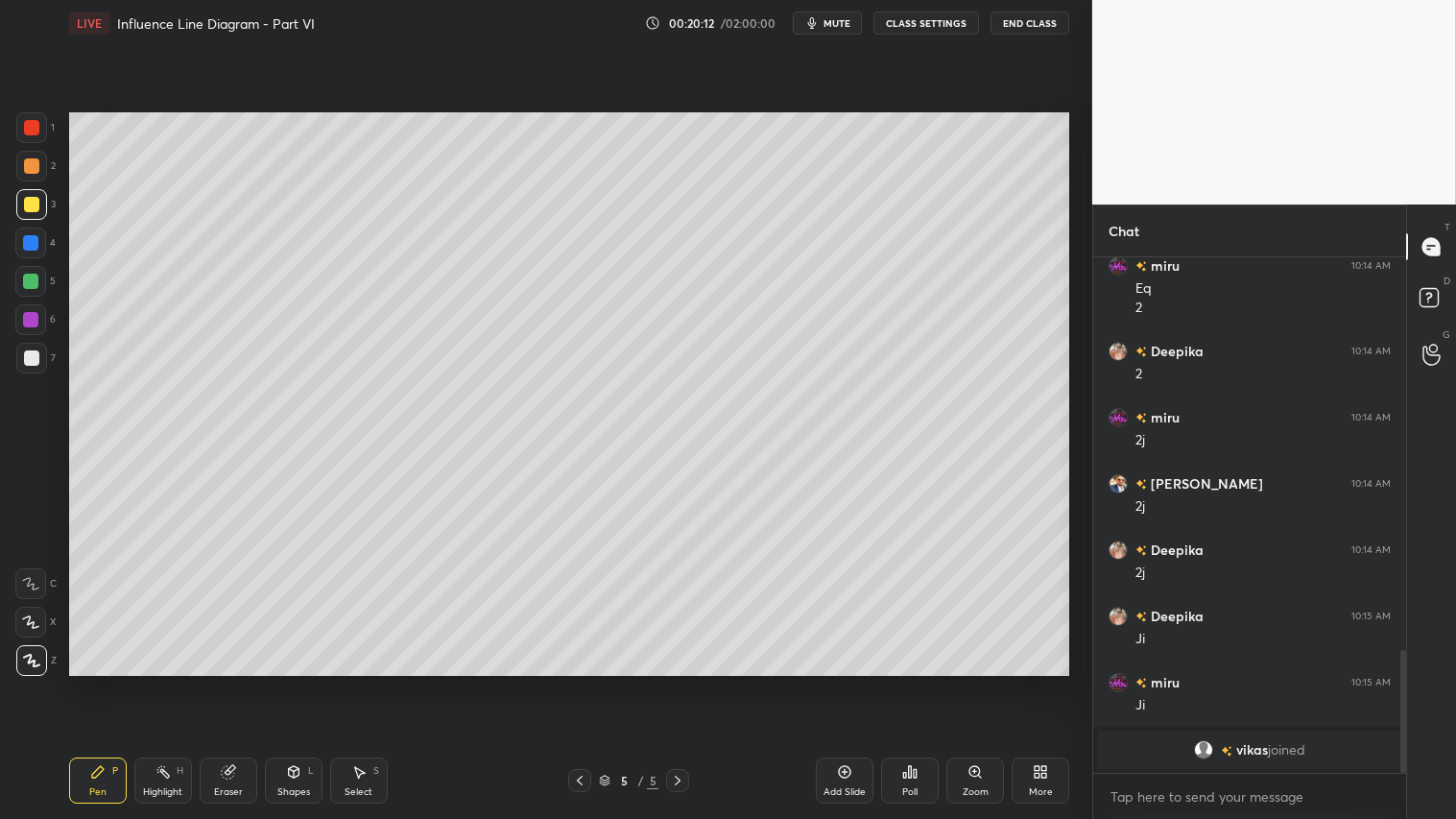
click at [583, 682] on icon at bounding box center [580, 780] width 16 height 16
click at [678, 682] on icon at bounding box center [678, 780] width 6 height 10
click at [679, 682] on icon at bounding box center [678, 780] width 16 height 16
drag, startPoint x: 31, startPoint y: 171, endPoint x: 32, endPoint y: 185, distance: 14.0
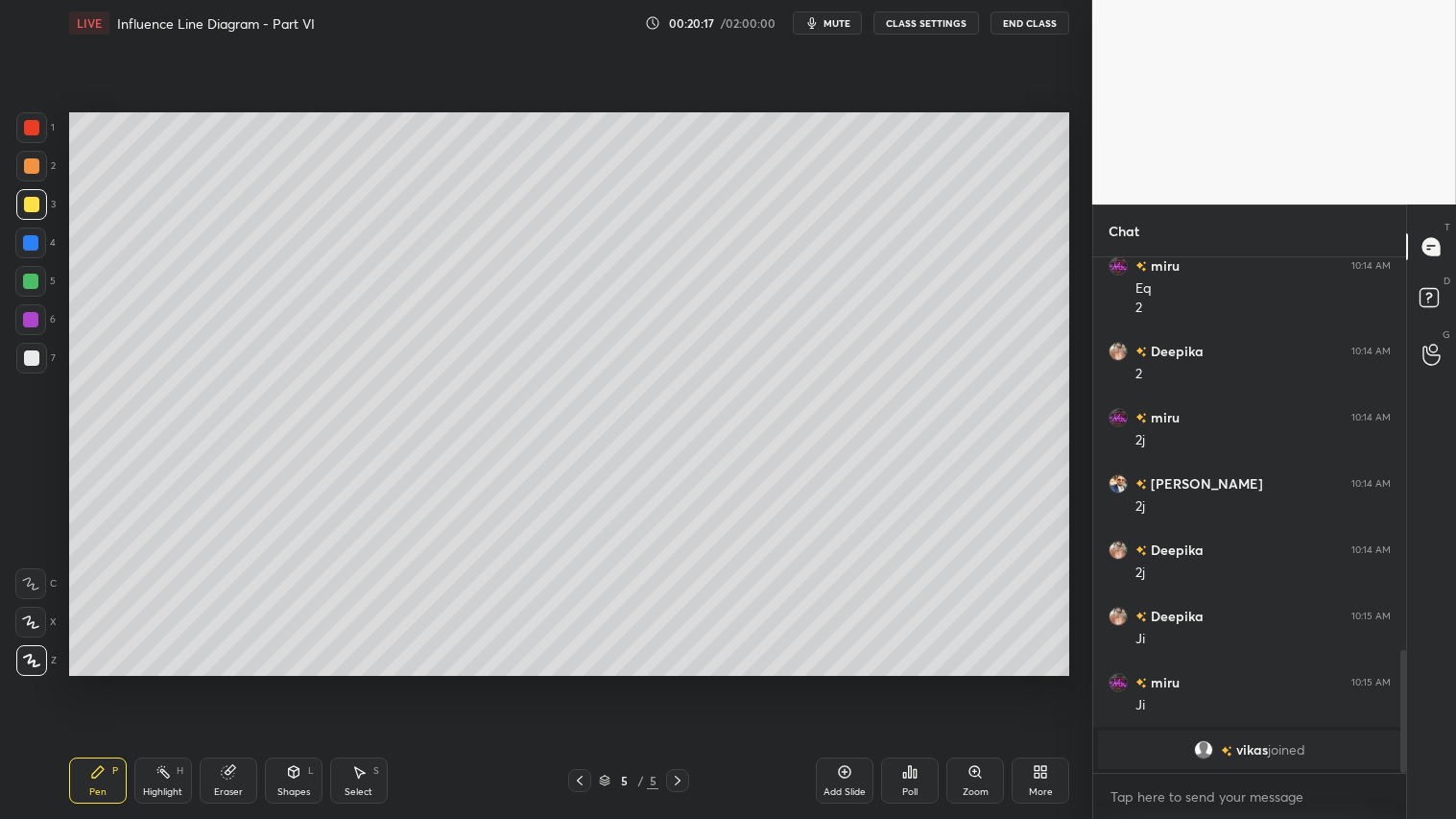
click at [31, 170] on div at bounding box center [32, 166] width 16 height 16
click at [111, 682] on div "Pen P" at bounding box center [97, 780] width 57 height 47
click at [286, 682] on div "Shapes L" at bounding box center [293, 780] width 57 height 47
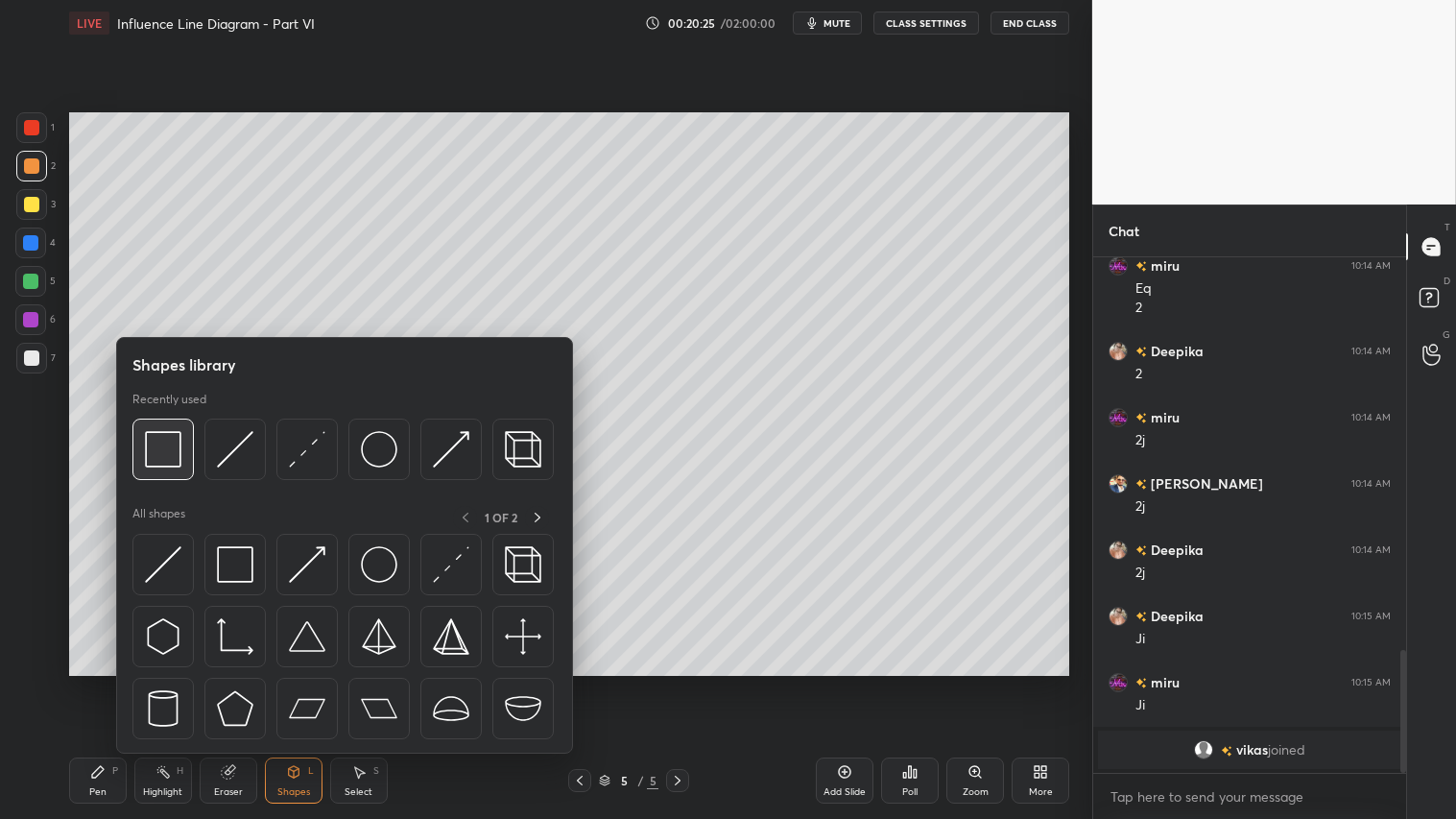
click at [158, 444] on img at bounding box center [164, 450] width 37 height 37
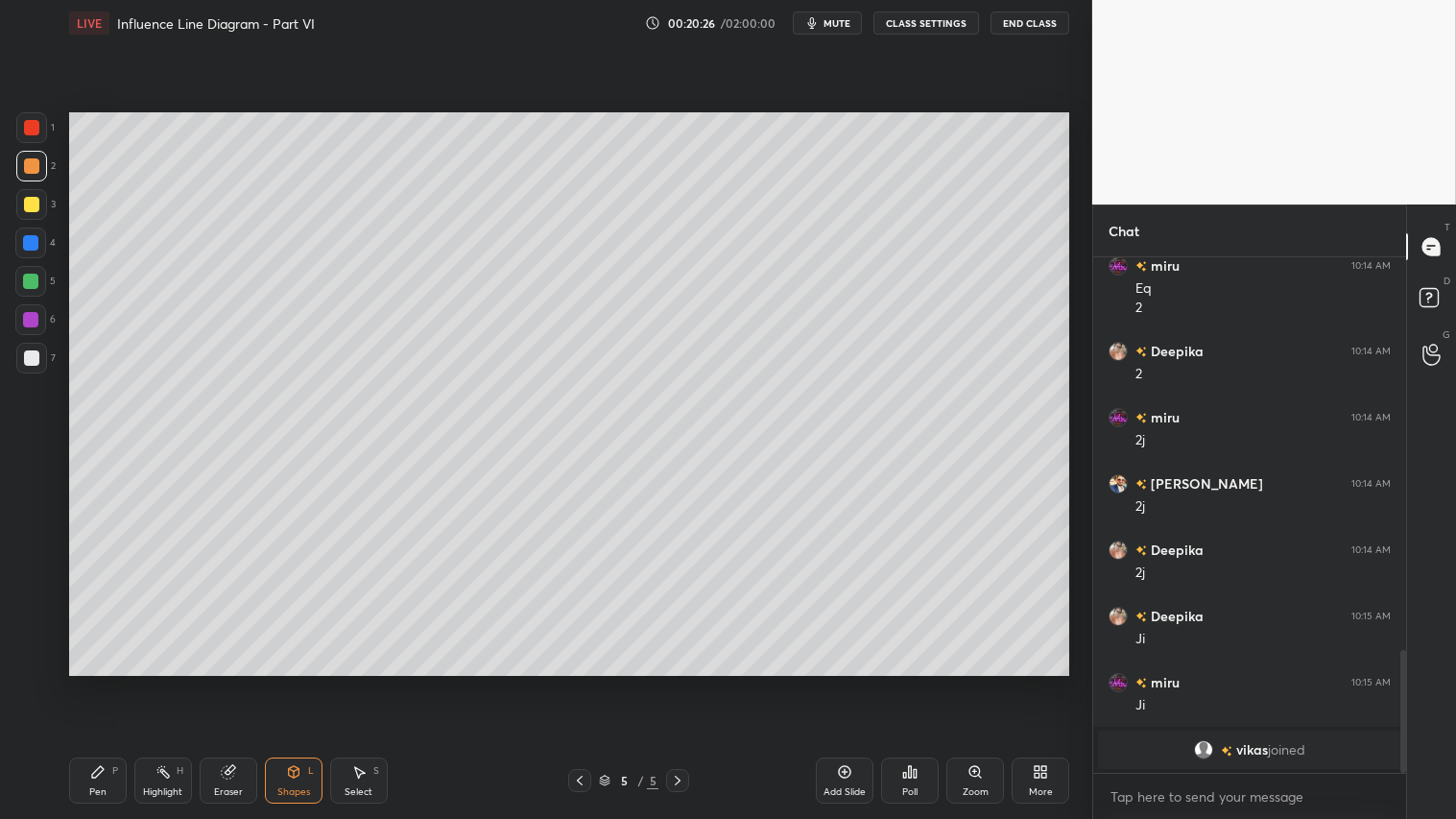
click at [30, 203] on div at bounding box center [32, 205] width 16 height 16
click at [29, 209] on div at bounding box center [32, 205] width 16 height 16
drag, startPoint x: 94, startPoint y: 793, endPoint x: 198, endPoint y: 692, distance: 145.0
click at [99, 682] on div "Pen" at bounding box center [98, 792] width 17 height 10
click at [285, 682] on div "Shapes L" at bounding box center [293, 780] width 57 height 47
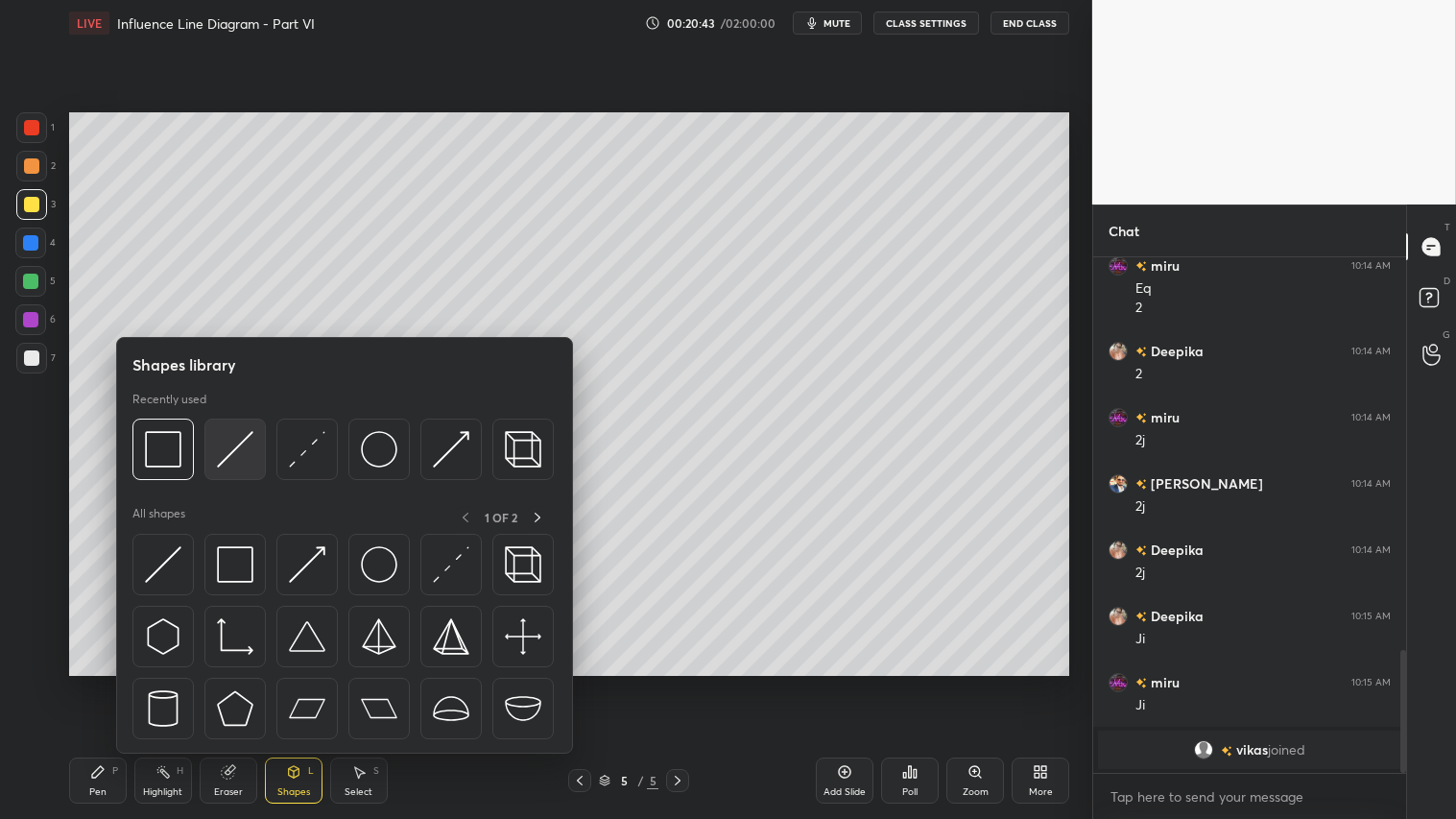
click at [236, 453] on img at bounding box center [236, 450] width 37 height 37
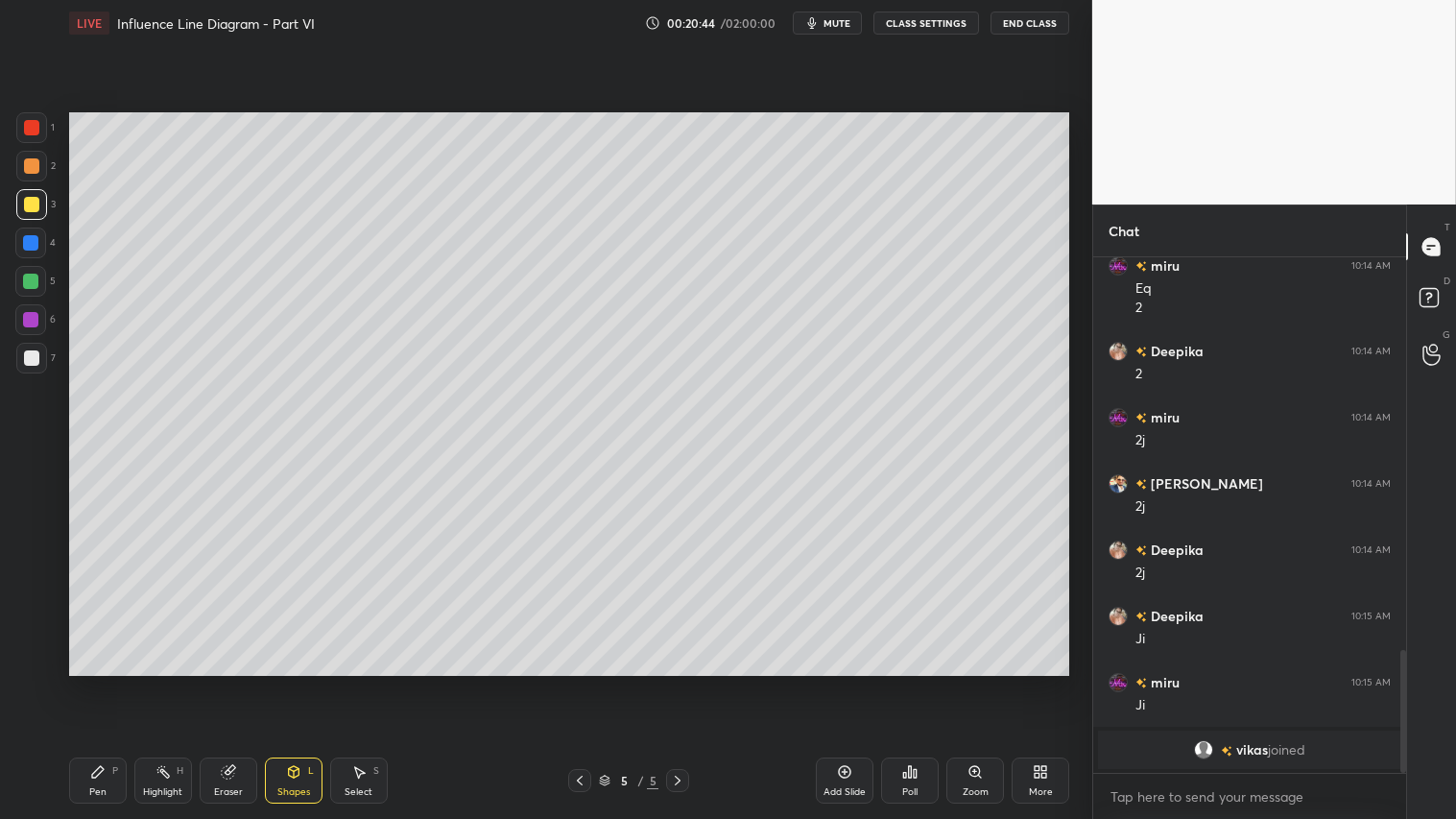
click at [41, 357] on div at bounding box center [32, 358] width 31 height 31
click at [29, 166] on div at bounding box center [32, 166] width 16 height 16
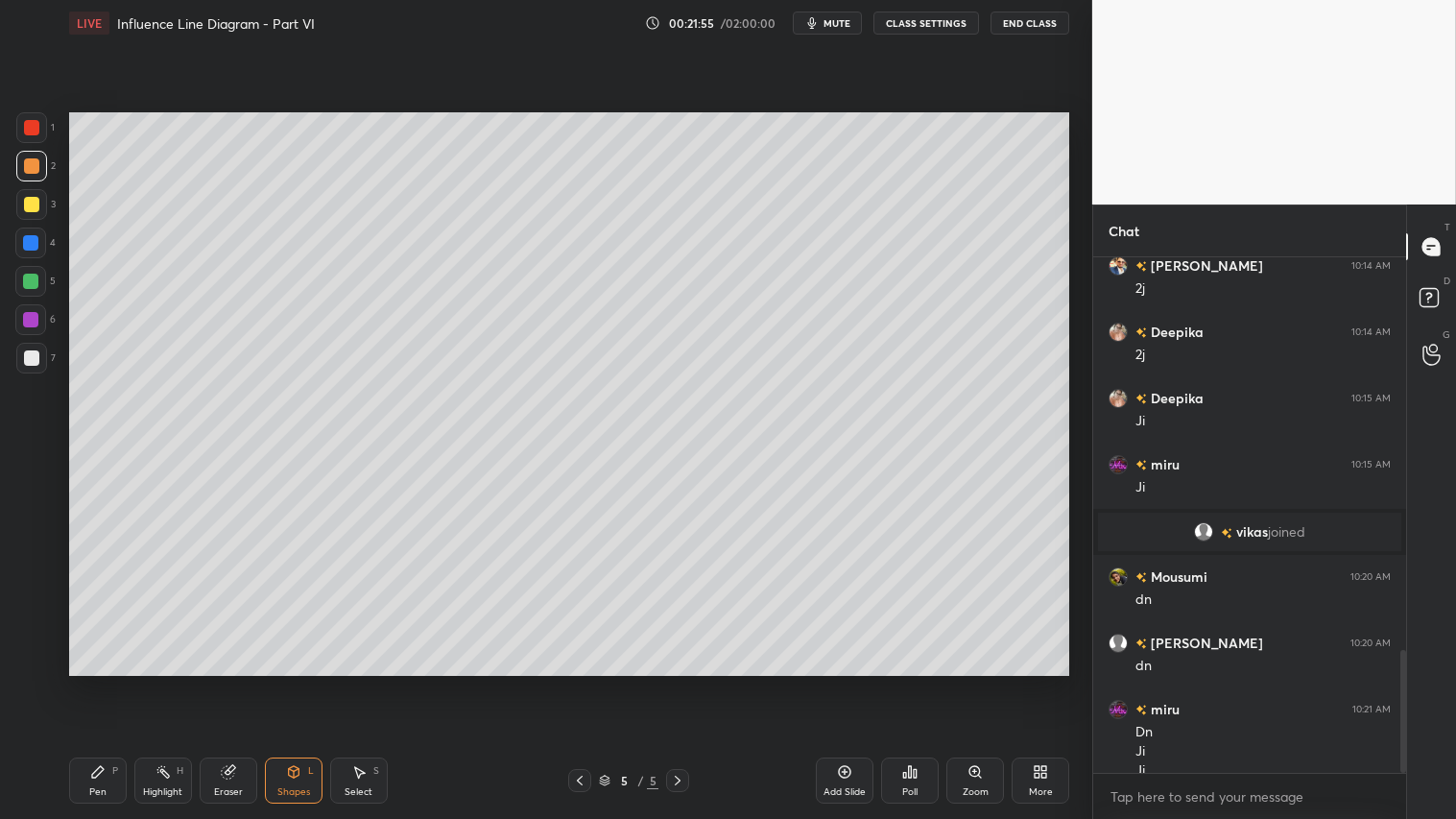
scroll to position [1651, 0]
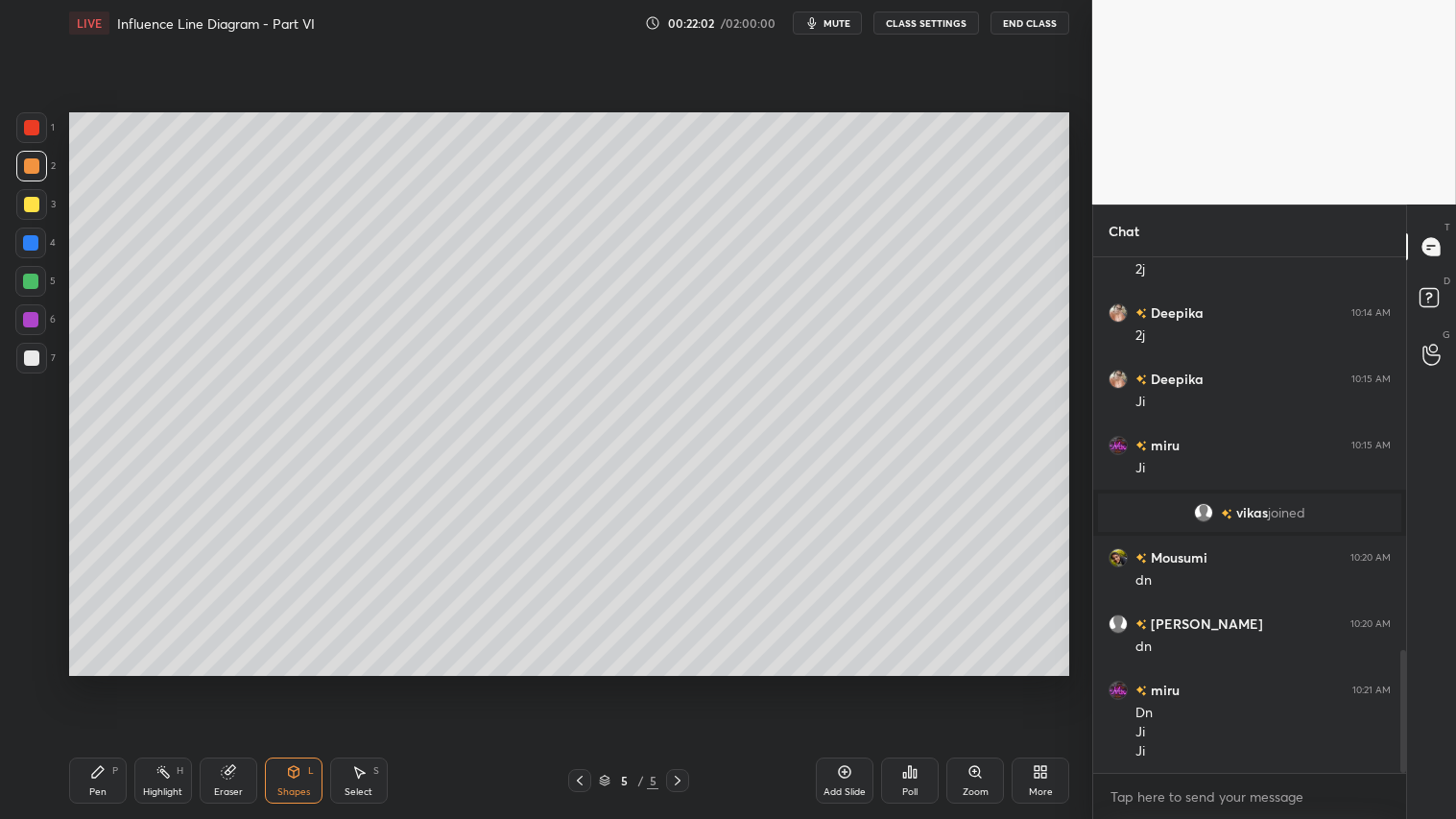
click at [40, 208] on div at bounding box center [32, 205] width 31 height 31
drag, startPoint x: 102, startPoint y: 777, endPoint x: 100, endPoint y: 766, distance: 11.2
click at [102, 682] on icon at bounding box center [98, 772] width 16 height 16
click at [855, 682] on div "Add Slide" at bounding box center [844, 792] width 43 height 10
click at [33, 279] on div at bounding box center [31, 281] width 16 height 16
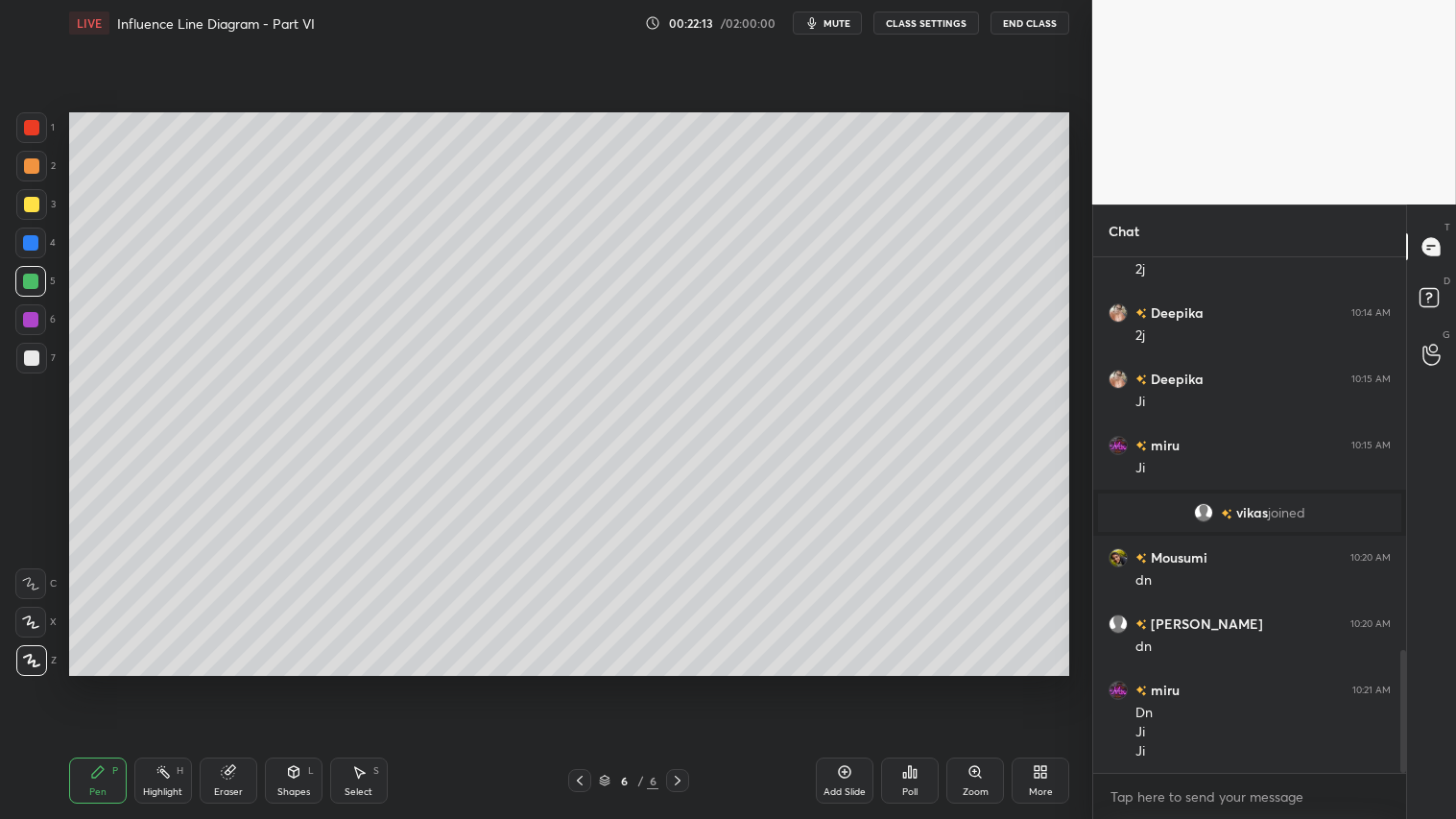
click at [280, 682] on div "Shapes" at bounding box center [294, 792] width 33 height 10
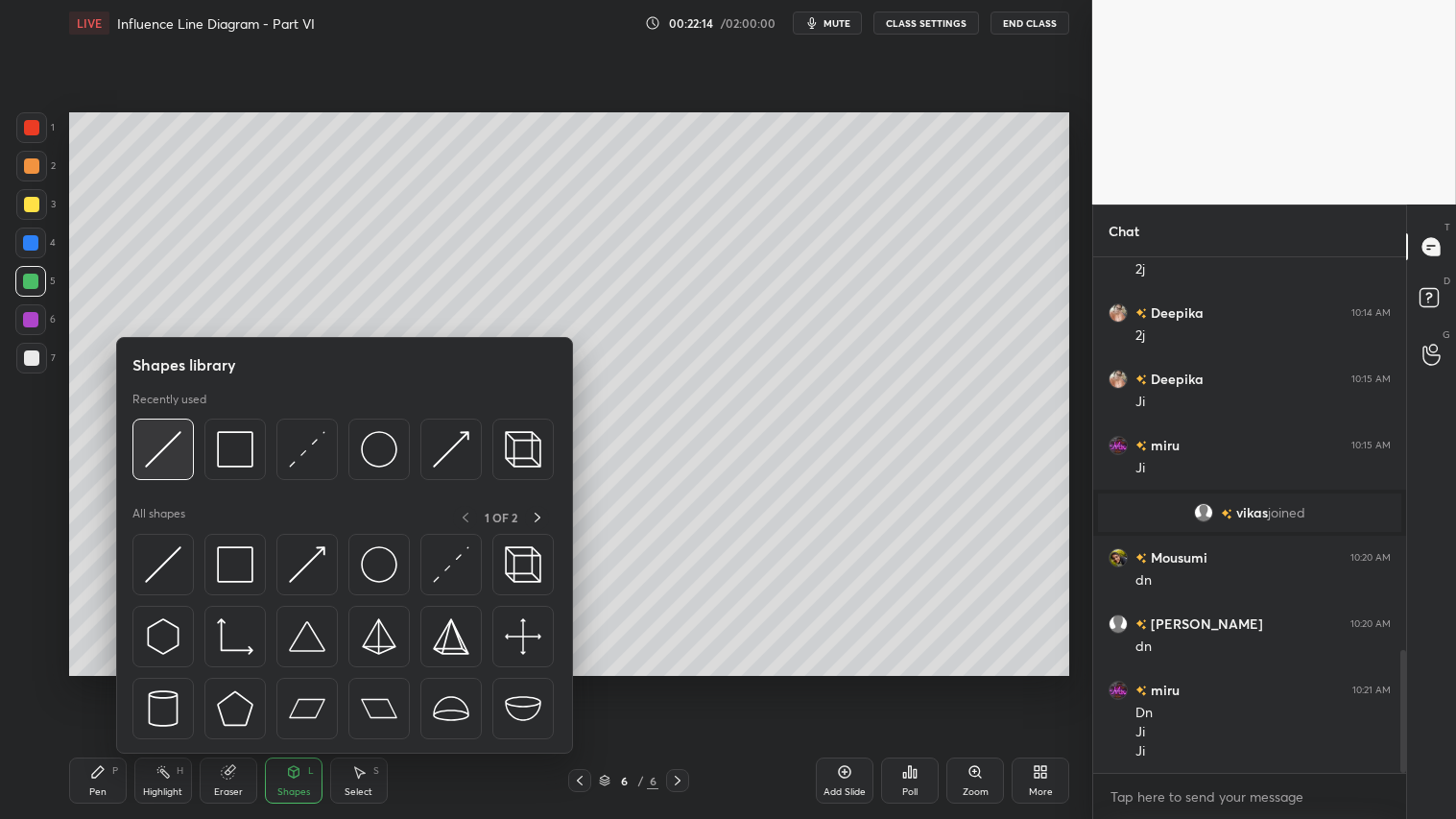
click at [176, 439] on img at bounding box center [164, 450] width 37 height 37
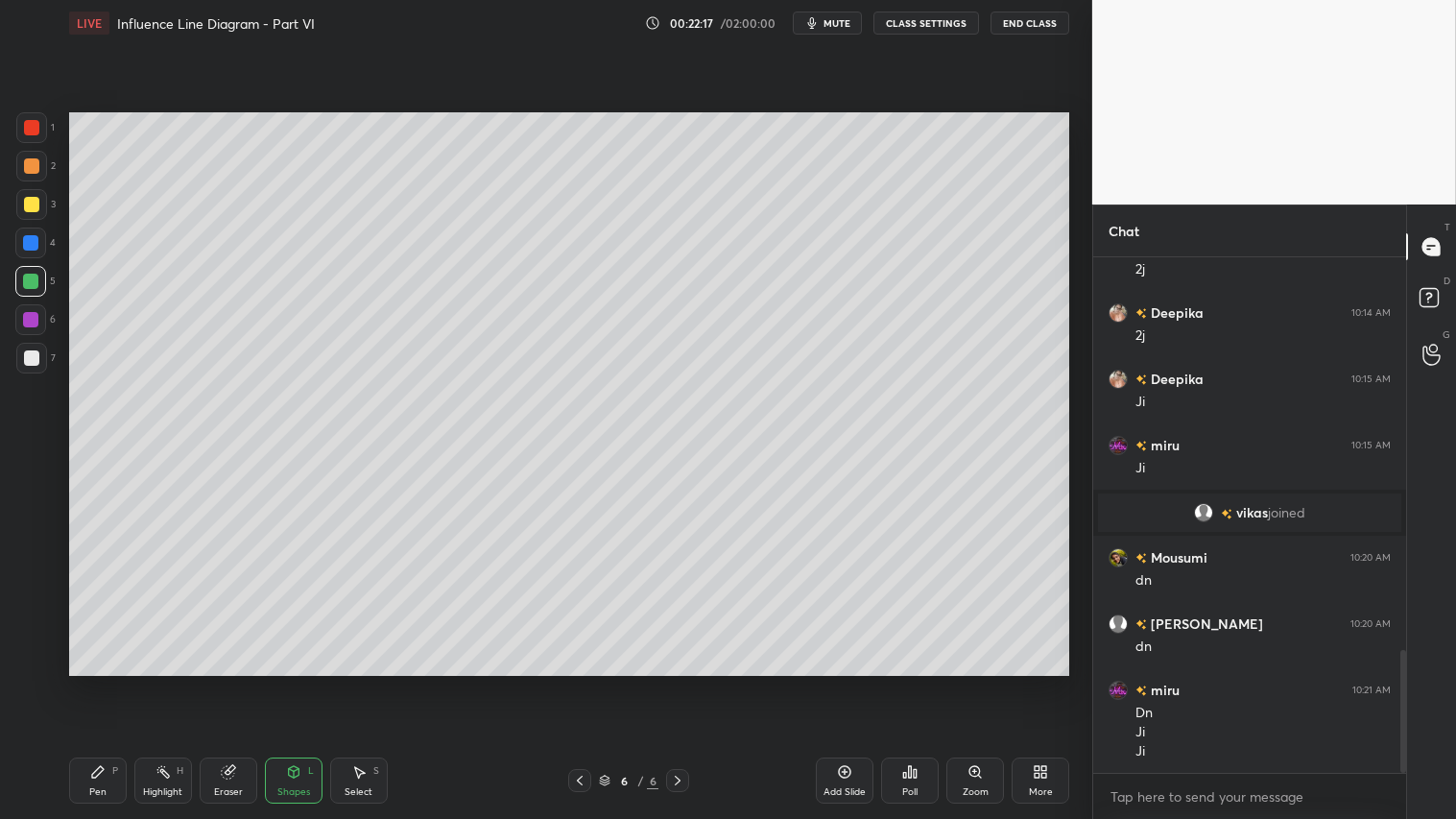
click at [27, 203] on div at bounding box center [32, 205] width 16 height 16
click at [92, 682] on div "Pen" at bounding box center [98, 792] width 17 height 10
click at [296, 682] on div "Shapes L" at bounding box center [293, 780] width 57 height 47
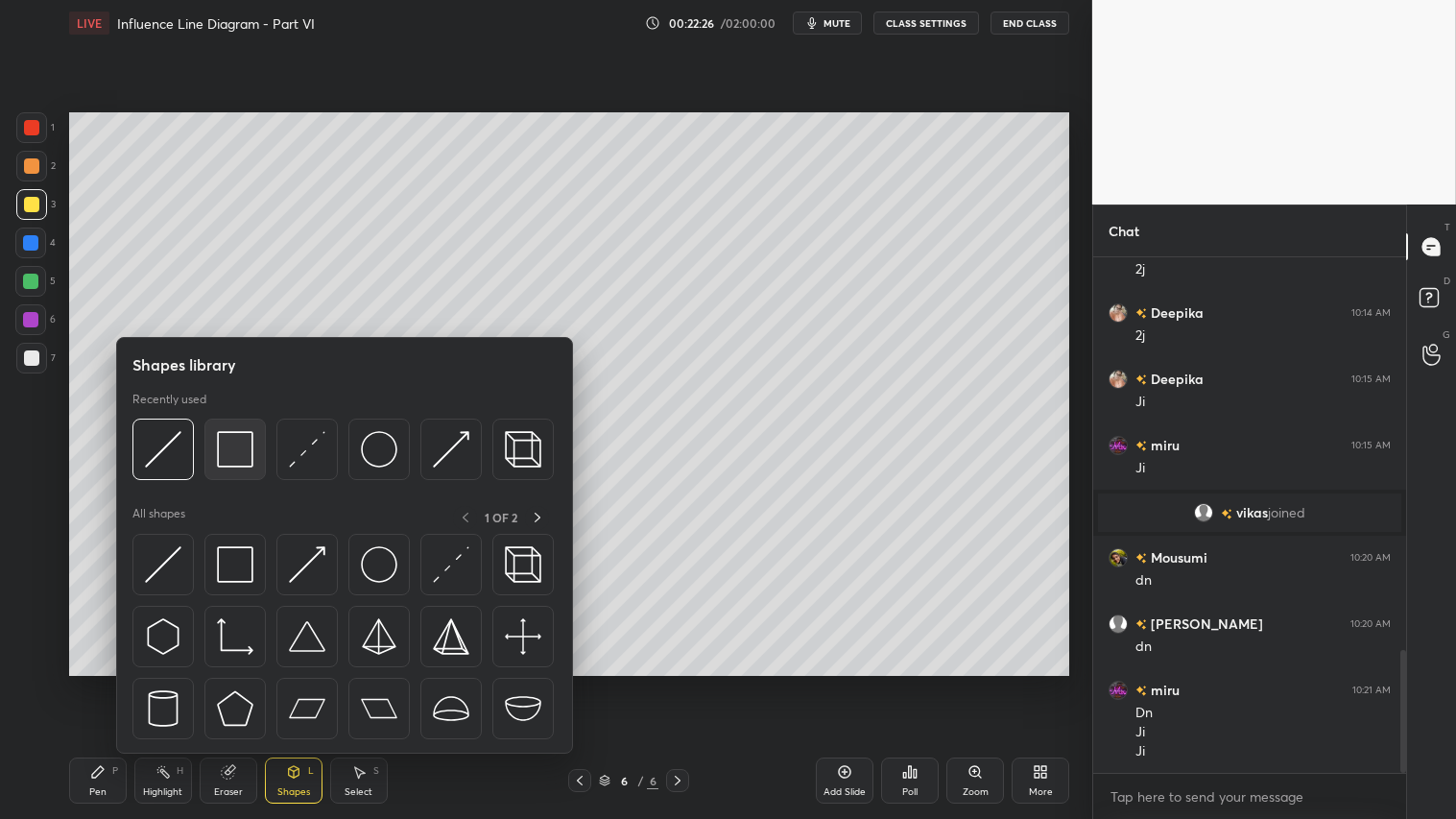
click at [221, 436] on img at bounding box center [236, 450] width 37 height 37
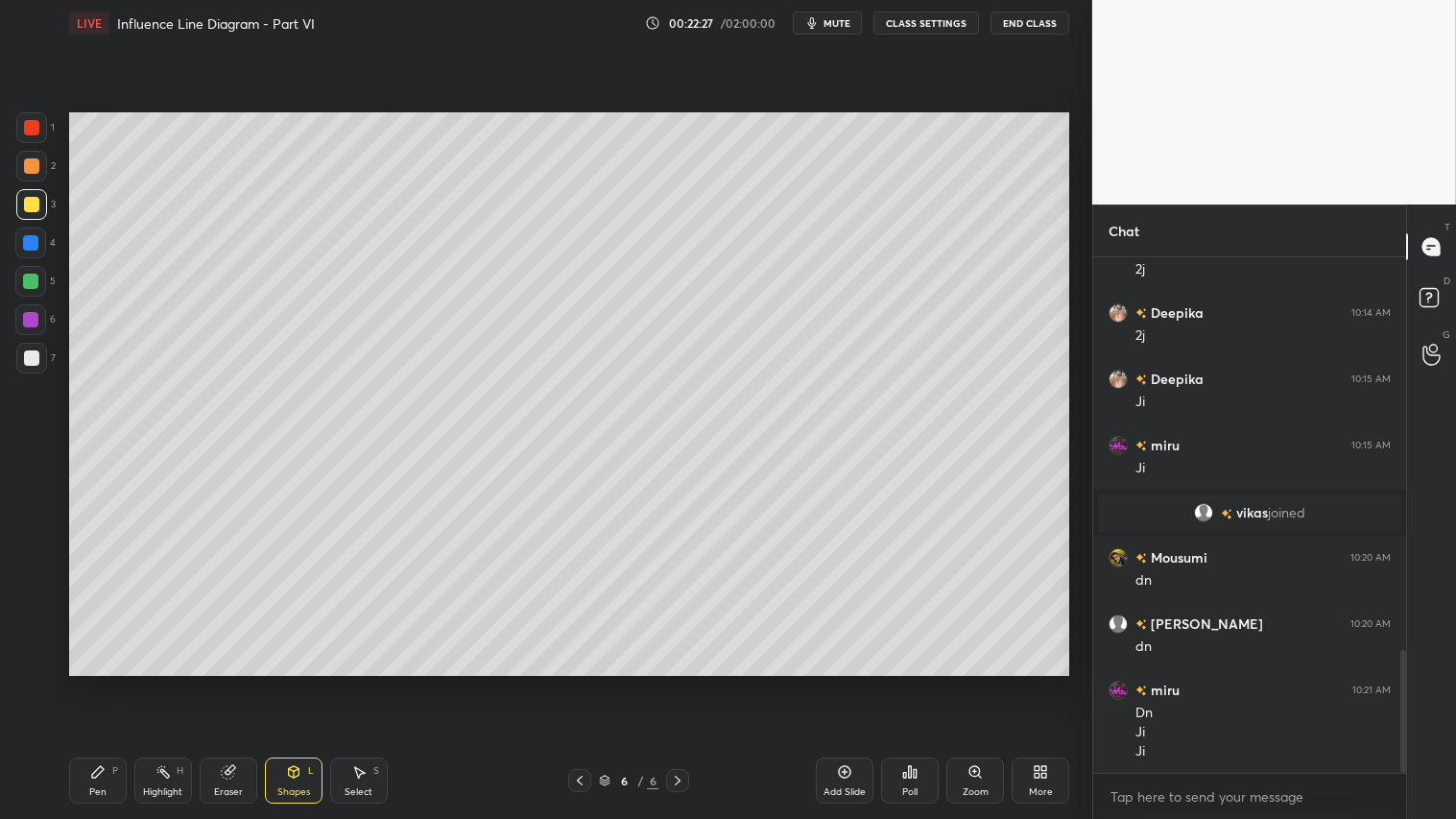
click at [32, 348] on div at bounding box center [32, 358] width 31 height 31
click at [32, 208] on div at bounding box center [32, 205] width 16 height 16
drag, startPoint x: 97, startPoint y: 780, endPoint x: 89, endPoint y: 772, distance: 11.3
click at [94, 682] on div "Pen P" at bounding box center [97, 780] width 57 height 47
click at [299, 682] on div "Shapes" at bounding box center [294, 792] width 33 height 10
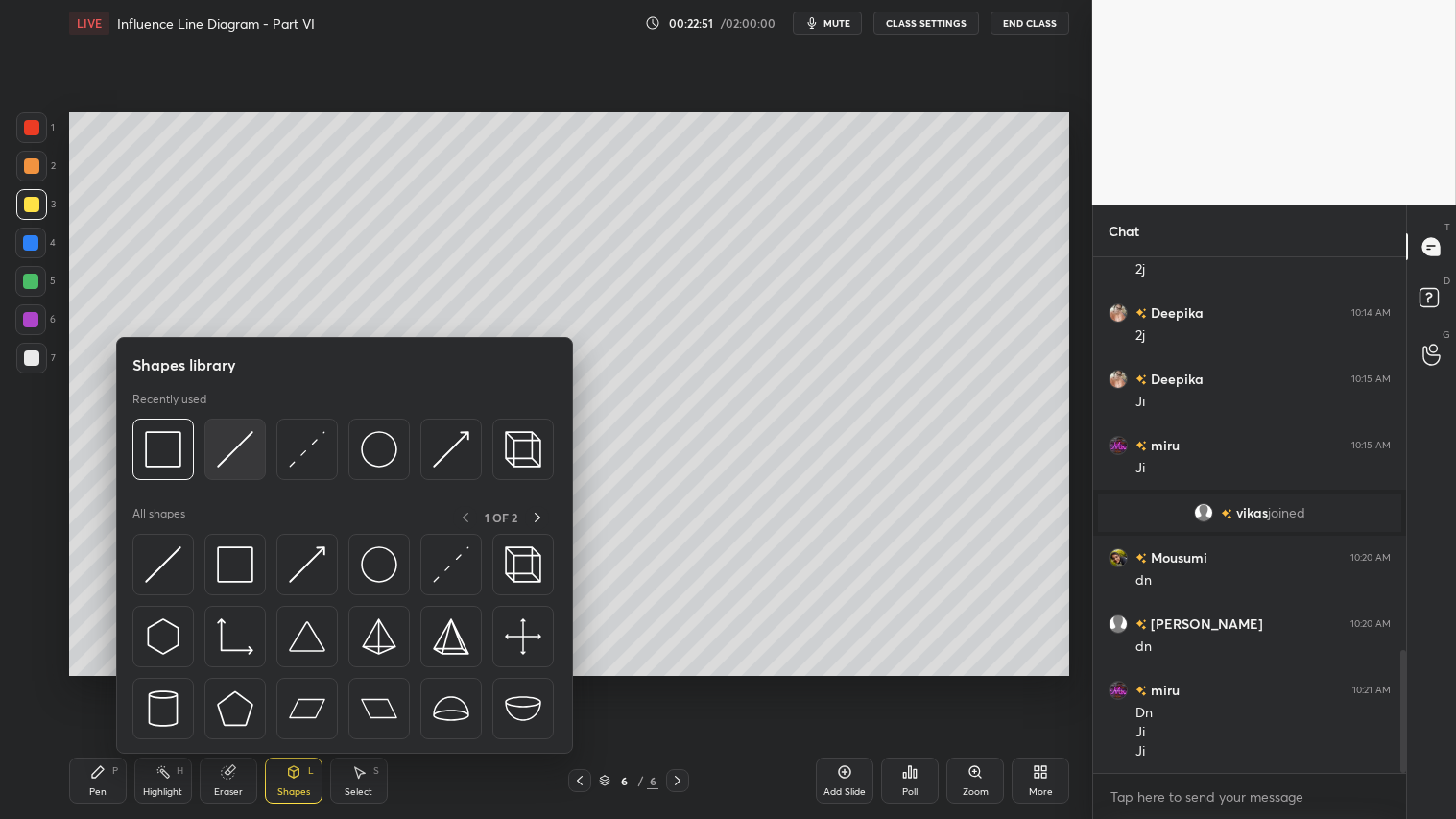
click at [223, 457] on img at bounding box center [236, 450] width 37 height 37
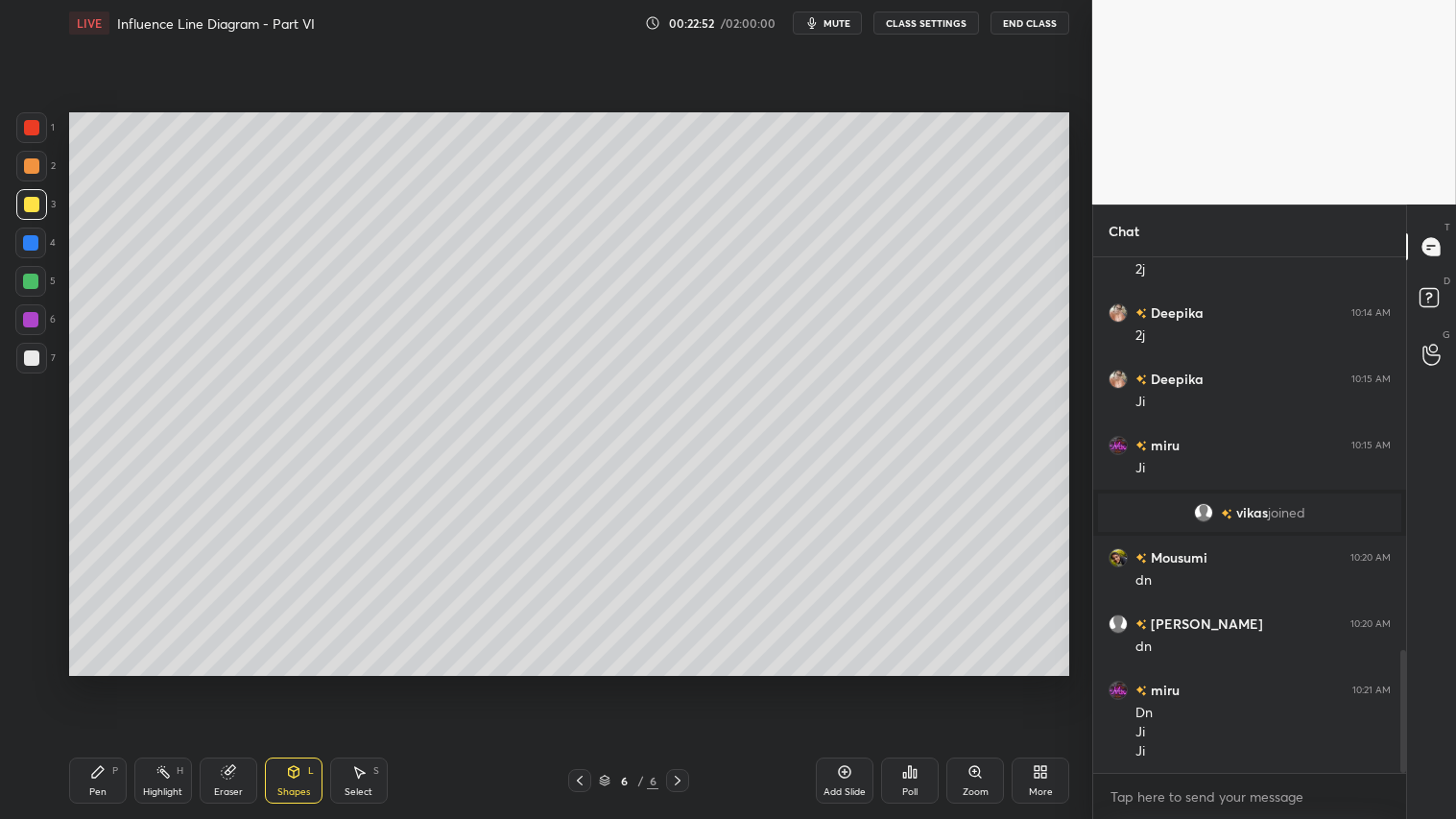
drag, startPoint x: 32, startPoint y: 355, endPoint x: 67, endPoint y: 351, distance: 35.2
click at [37, 355] on div at bounding box center [32, 358] width 16 height 16
click at [24, 206] on div at bounding box center [32, 205] width 31 height 31
drag, startPoint x: 96, startPoint y: 781, endPoint x: 101, endPoint y: 695, distance: 86.1
click at [96, 682] on div "Pen P" at bounding box center [97, 780] width 57 height 47
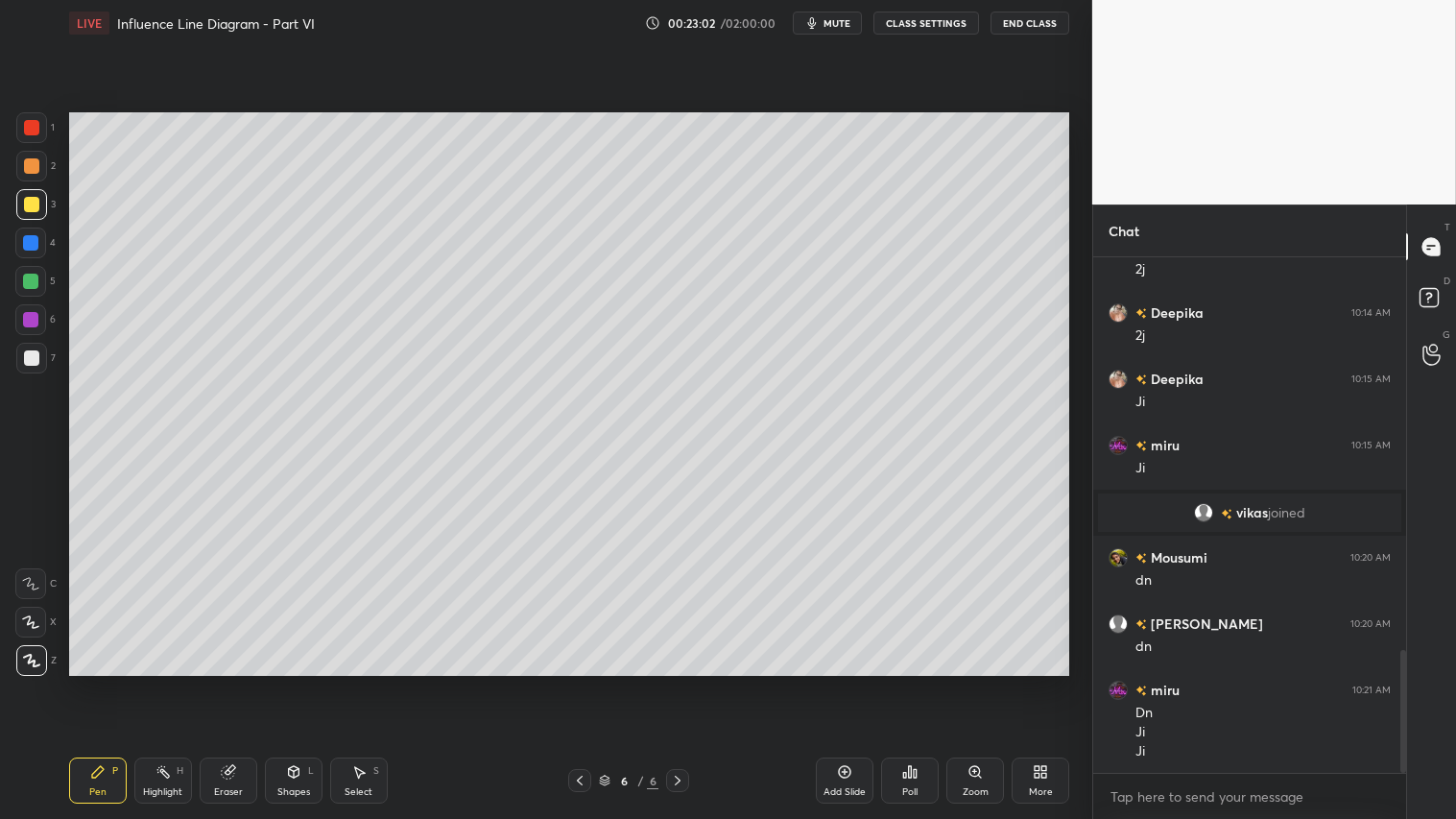
click at [283, 682] on div "Shapes" at bounding box center [294, 792] width 33 height 10
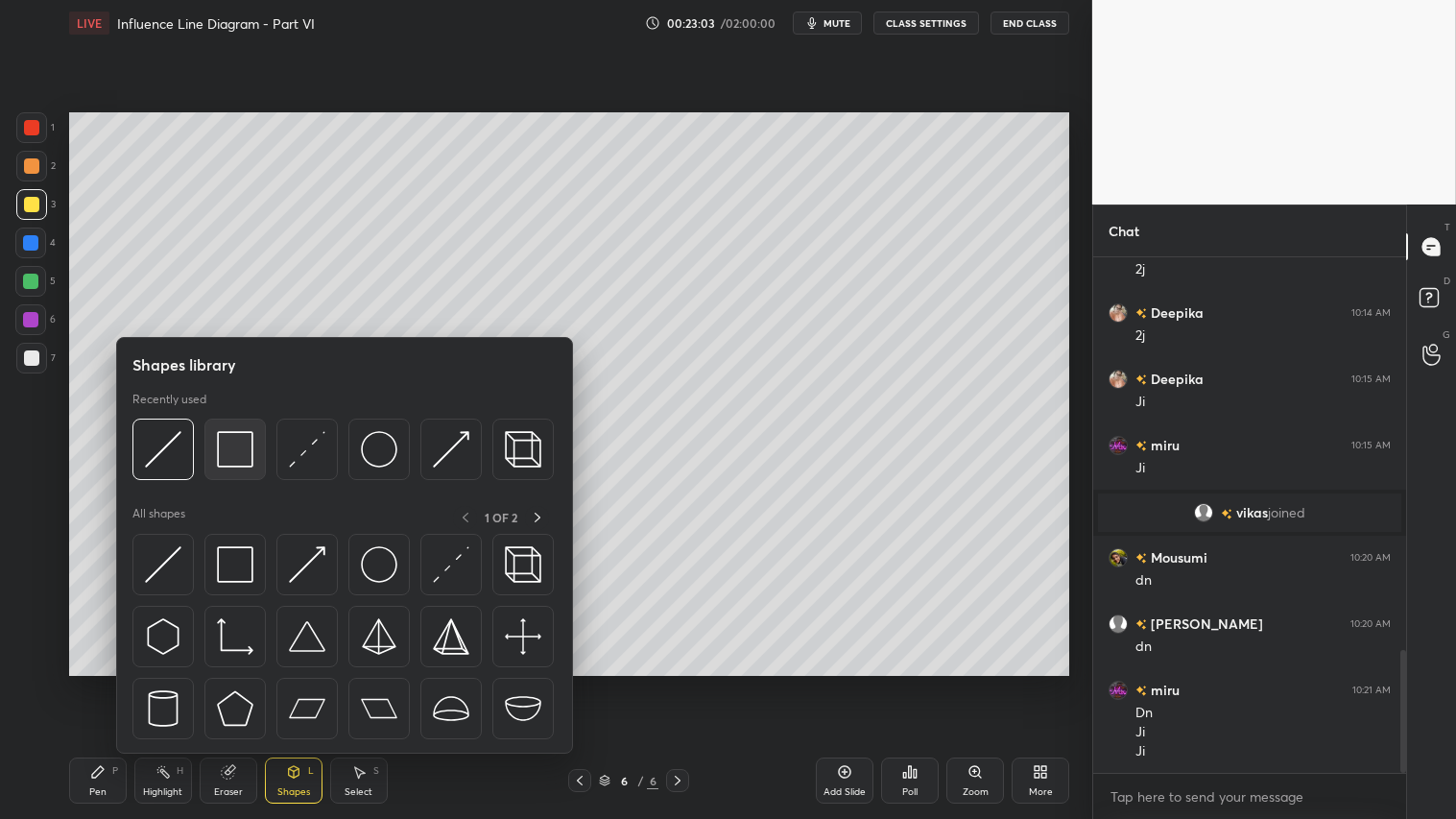
click at [226, 439] on img at bounding box center [236, 450] width 37 height 37
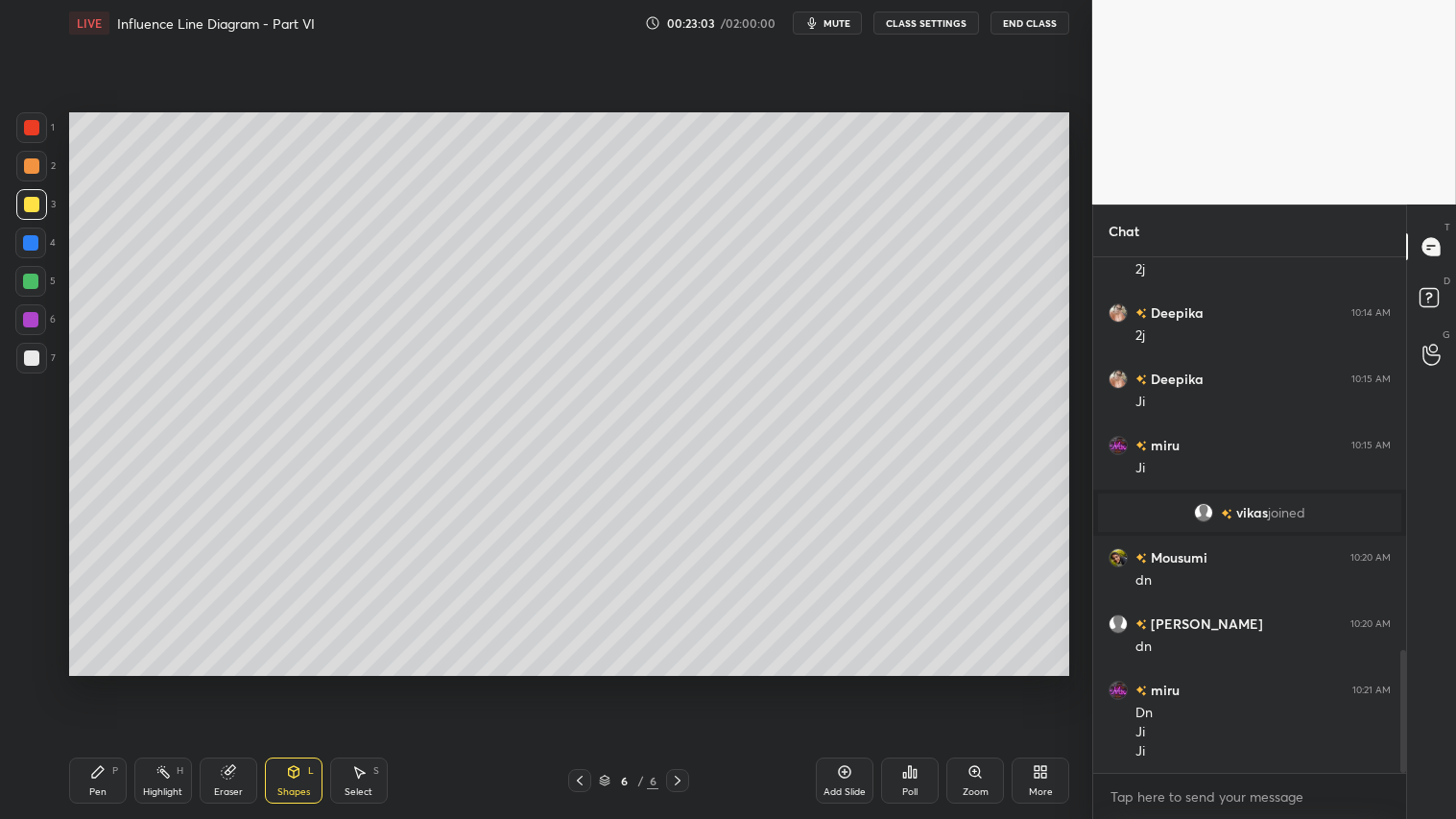
click at [27, 353] on div at bounding box center [32, 358] width 16 height 16
click at [25, 200] on div at bounding box center [32, 205] width 16 height 16
click at [106, 682] on div "Pen P" at bounding box center [97, 780] width 57 height 47
click at [296, 682] on div "Shapes L" at bounding box center [293, 780] width 57 height 47
click at [87, 682] on div "Pen P" at bounding box center [97, 780] width 57 height 47
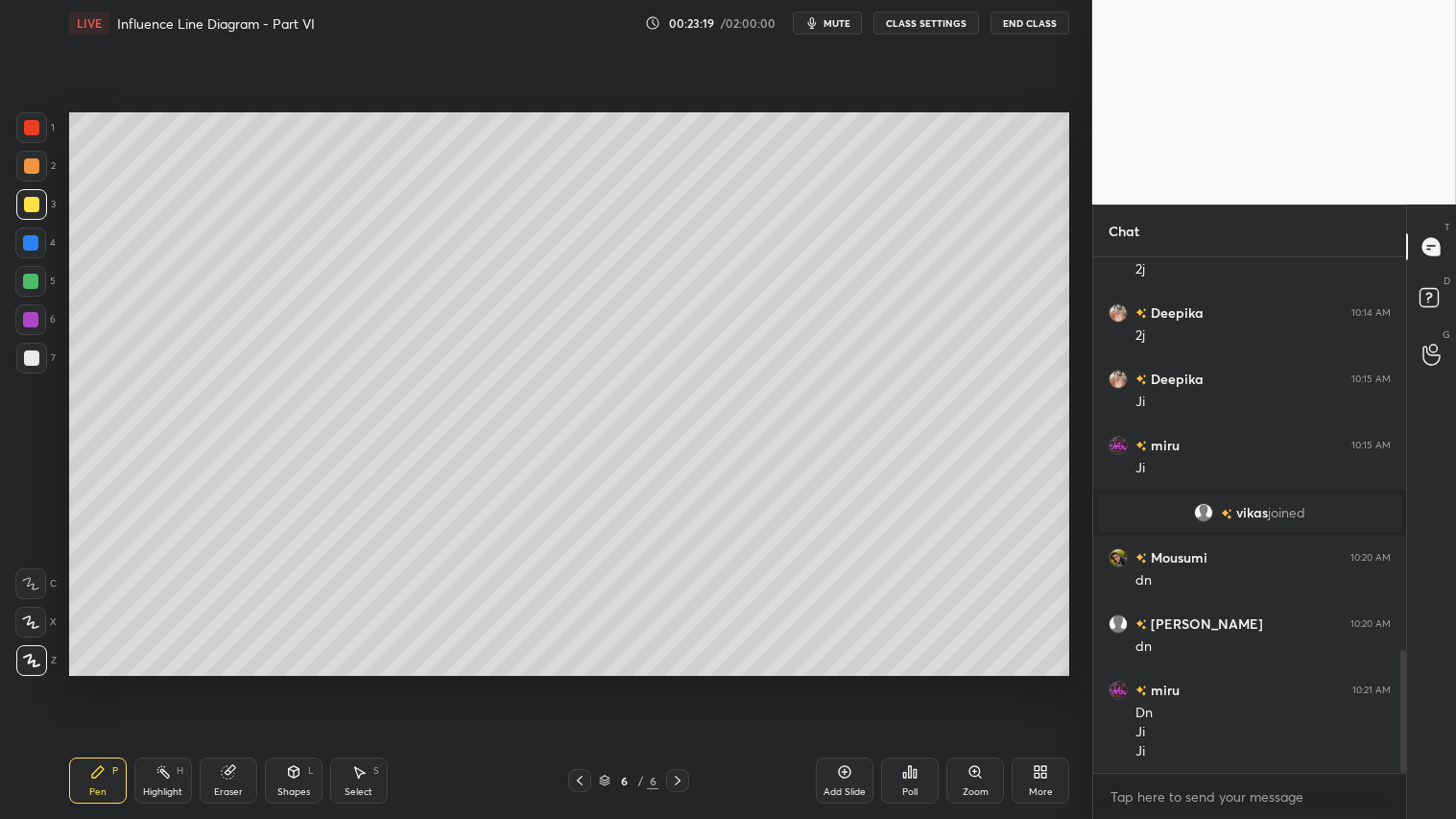
click at [30, 206] on div at bounding box center [32, 205] width 16 height 16
drag, startPoint x: 293, startPoint y: 787, endPoint x: 301, endPoint y: 761, distance: 27.2
click at [295, 682] on div "Shapes L" at bounding box center [293, 780] width 57 height 47
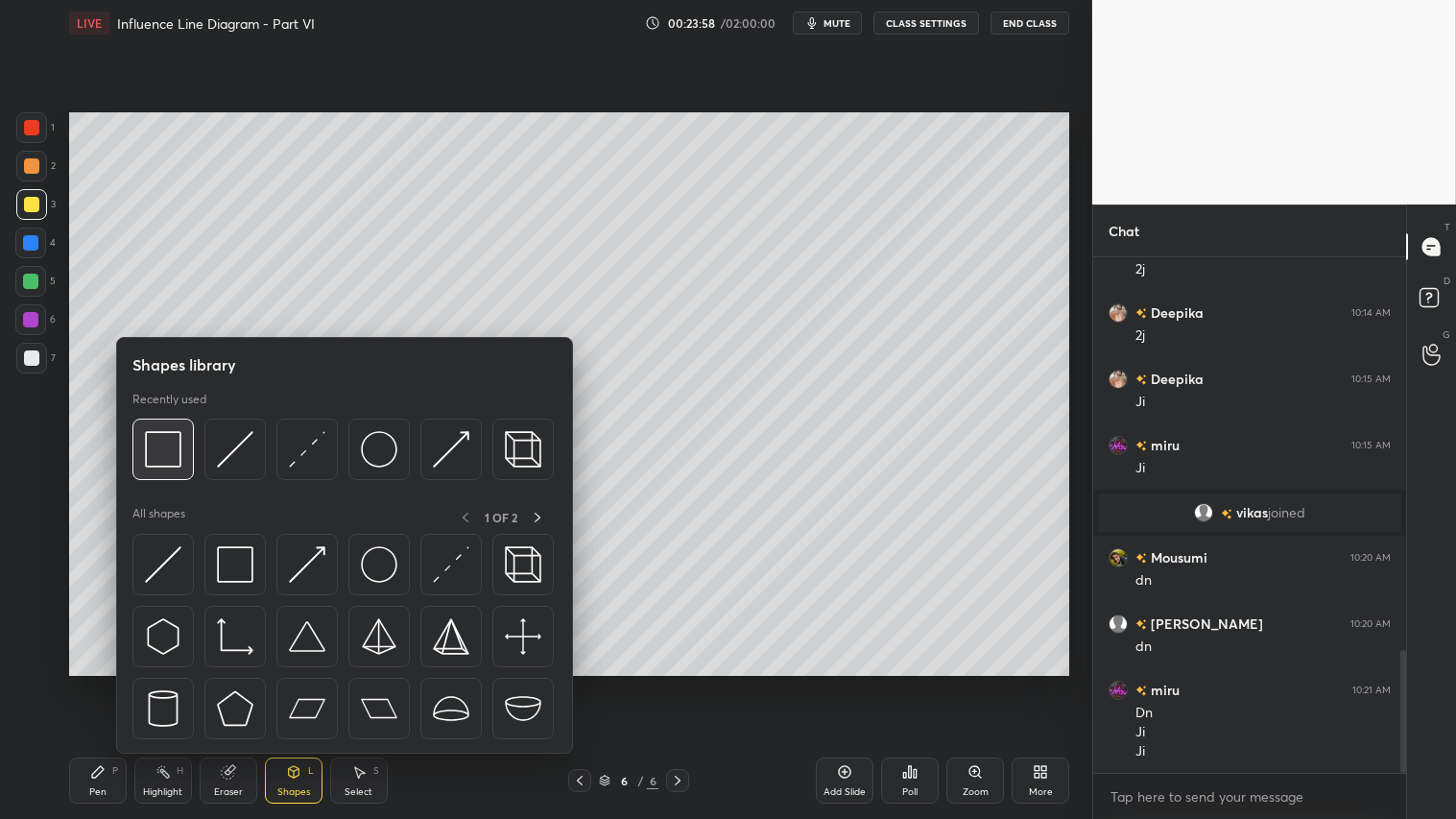
click at [180, 453] on div at bounding box center [163, 449] width 61 height 61
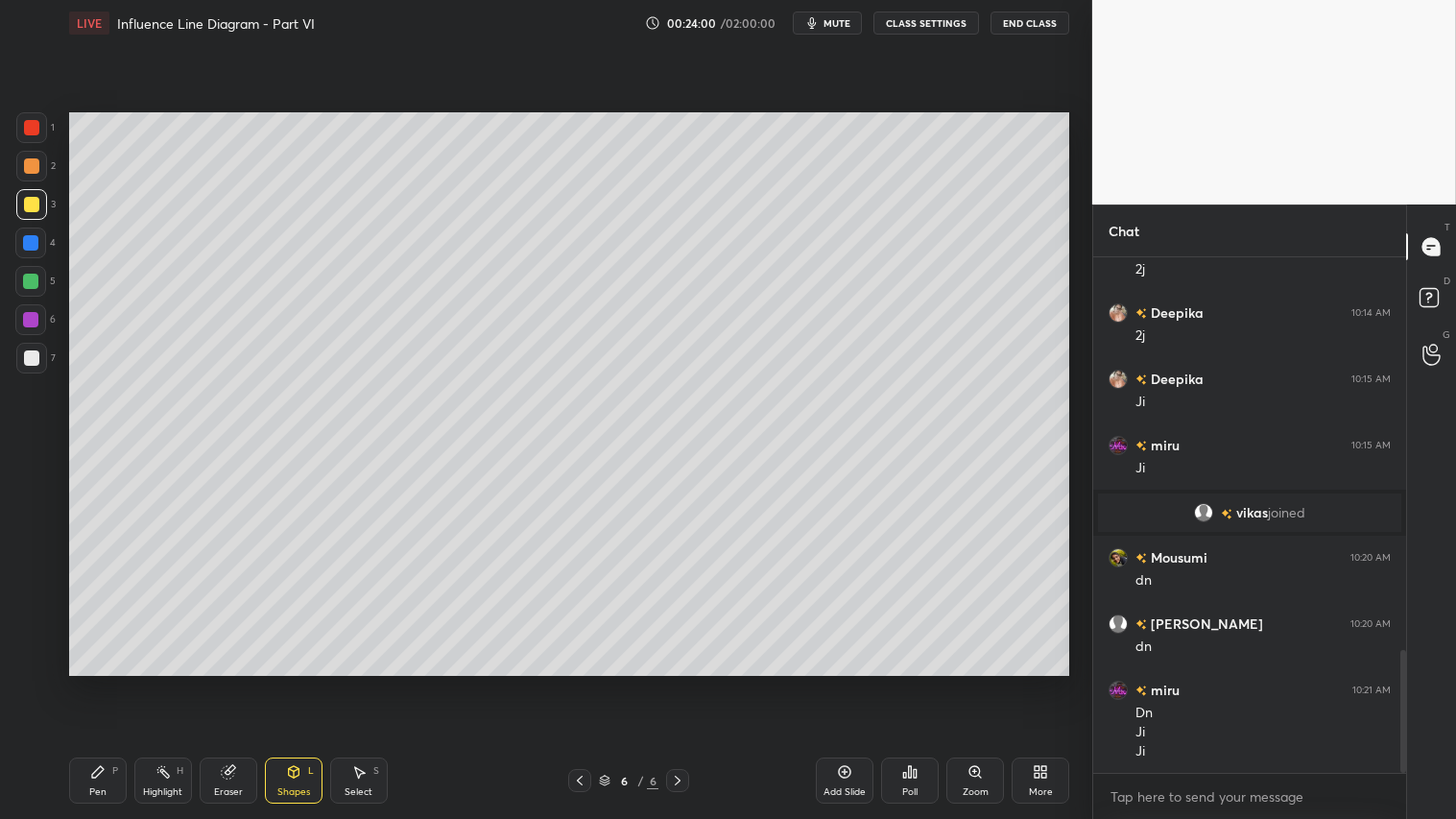
drag, startPoint x: 42, startPoint y: 353, endPoint x: 60, endPoint y: 365, distance: 21.6
click at [42, 353] on div at bounding box center [32, 358] width 31 height 31
click at [35, 203] on div at bounding box center [32, 205] width 16 height 16
click at [102, 682] on div "Pen" at bounding box center [98, 792] width 17 height 10
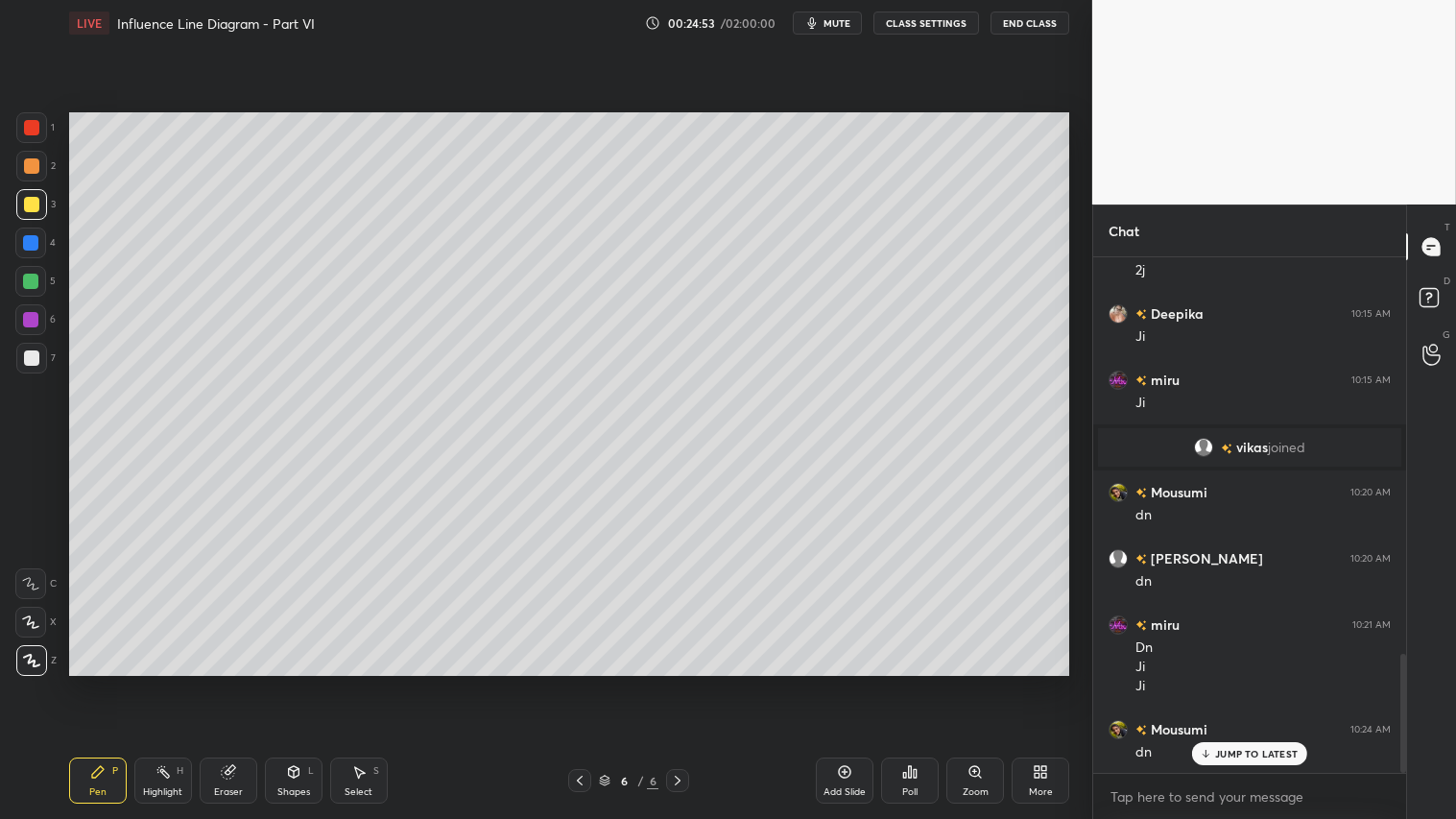
scroll to position [1782, 0]
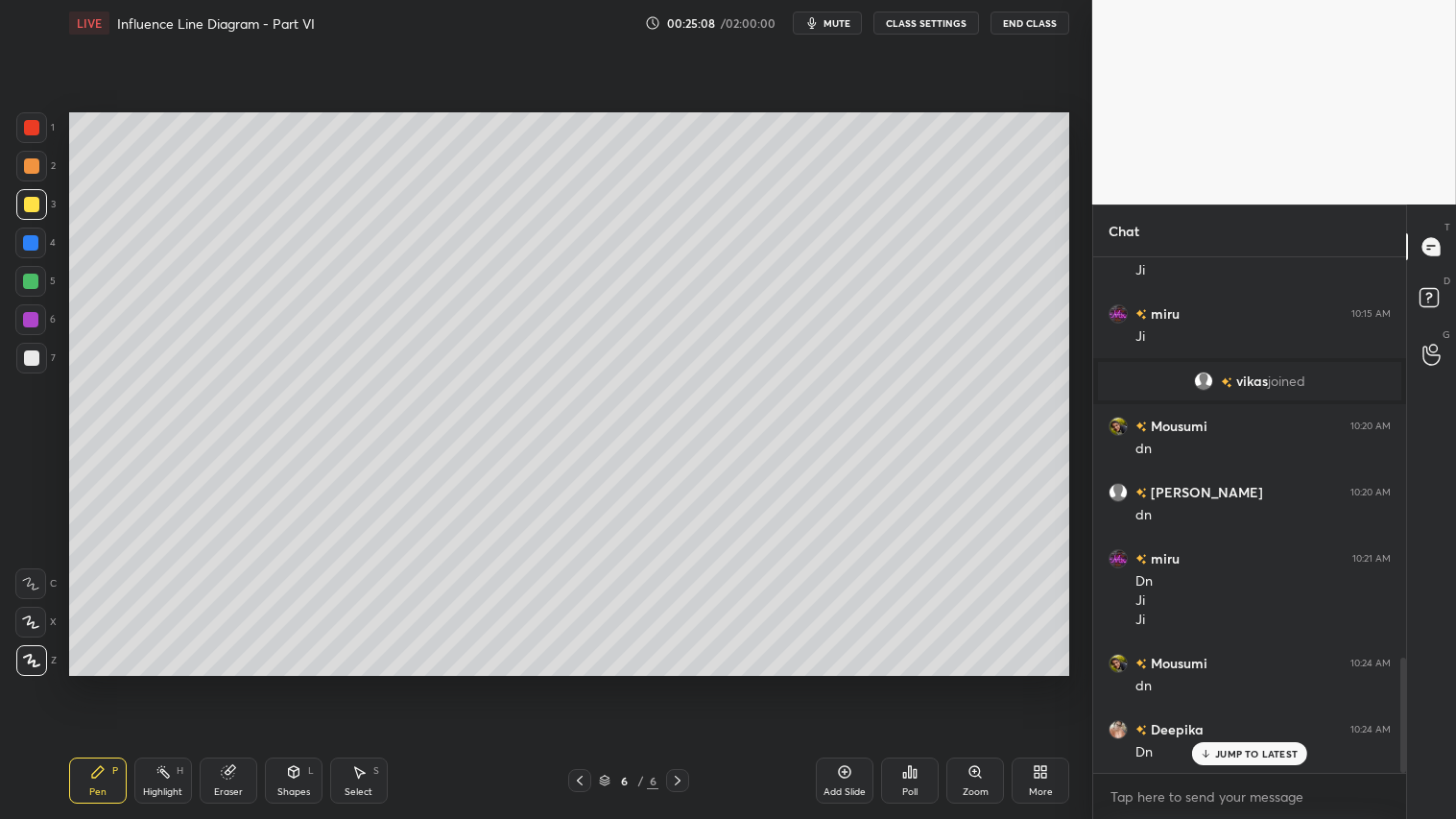
drag, startPoint x: 821, startPoint y: 777, endPoint x: 810, endPoint y: 779, distance: 11.2
click at [817, 682] on div "Add Slide" at bounding box center [844, 780] width 57 height 47
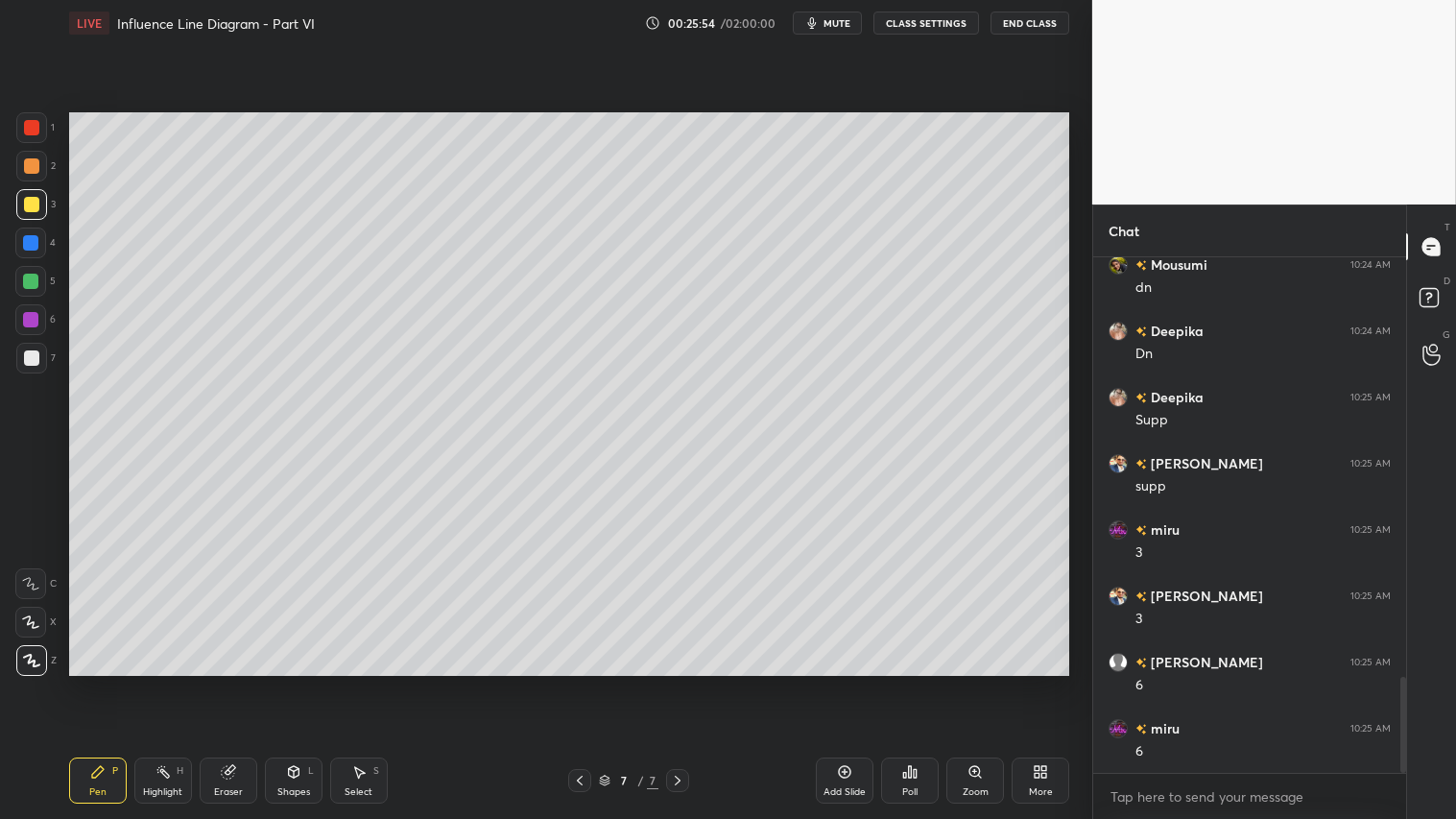
scroll to position [2247, 0]
click at [33, 360] on div at bounding box center [32, 358] width 16 height 16
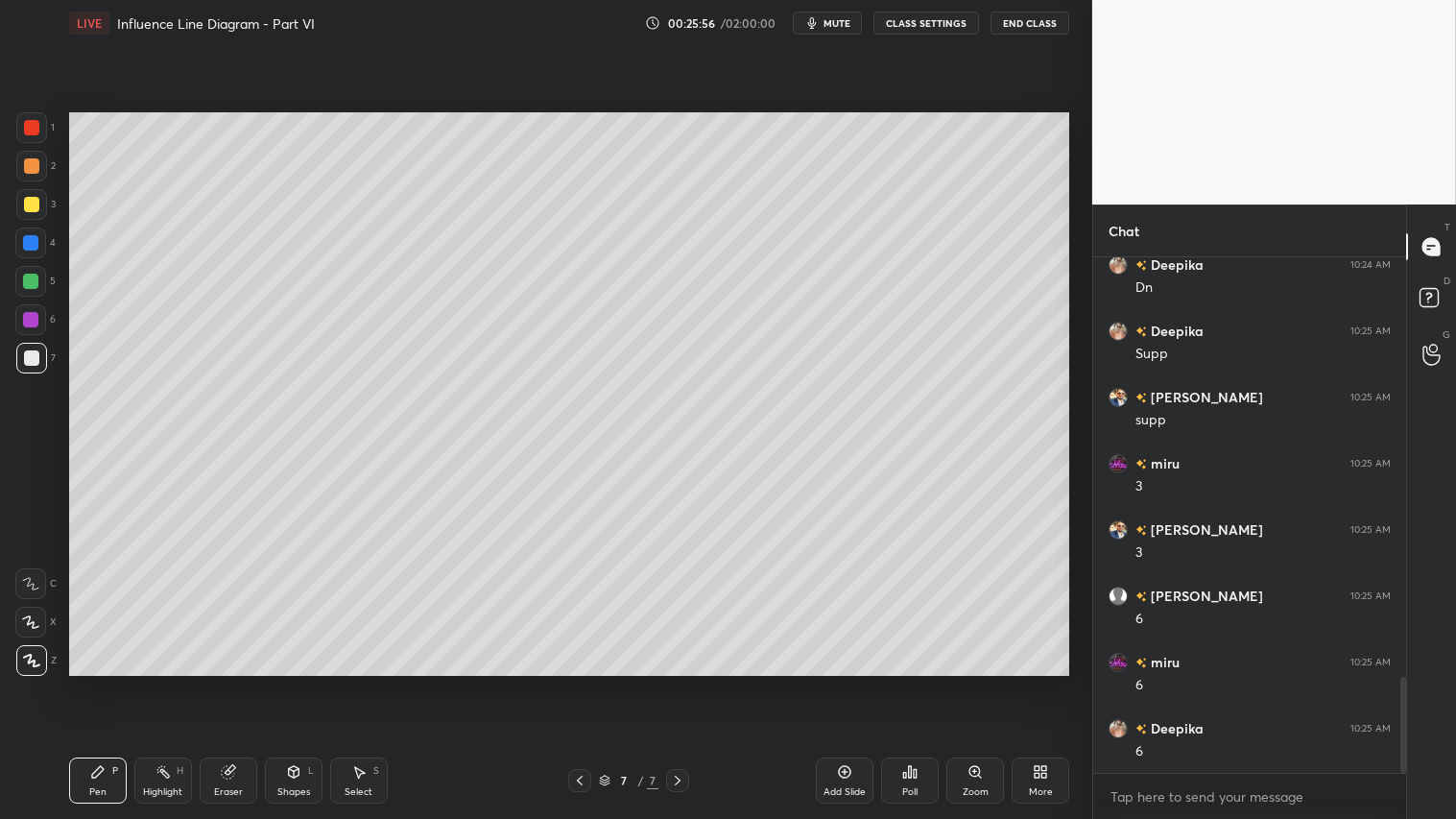
click at [96, 682] on div "Pen" at bounding box center [98, 792] width 17 height 10
click at [299, 682] on div "Shapes L" at bounding box center [293, 780] width 57 height 47
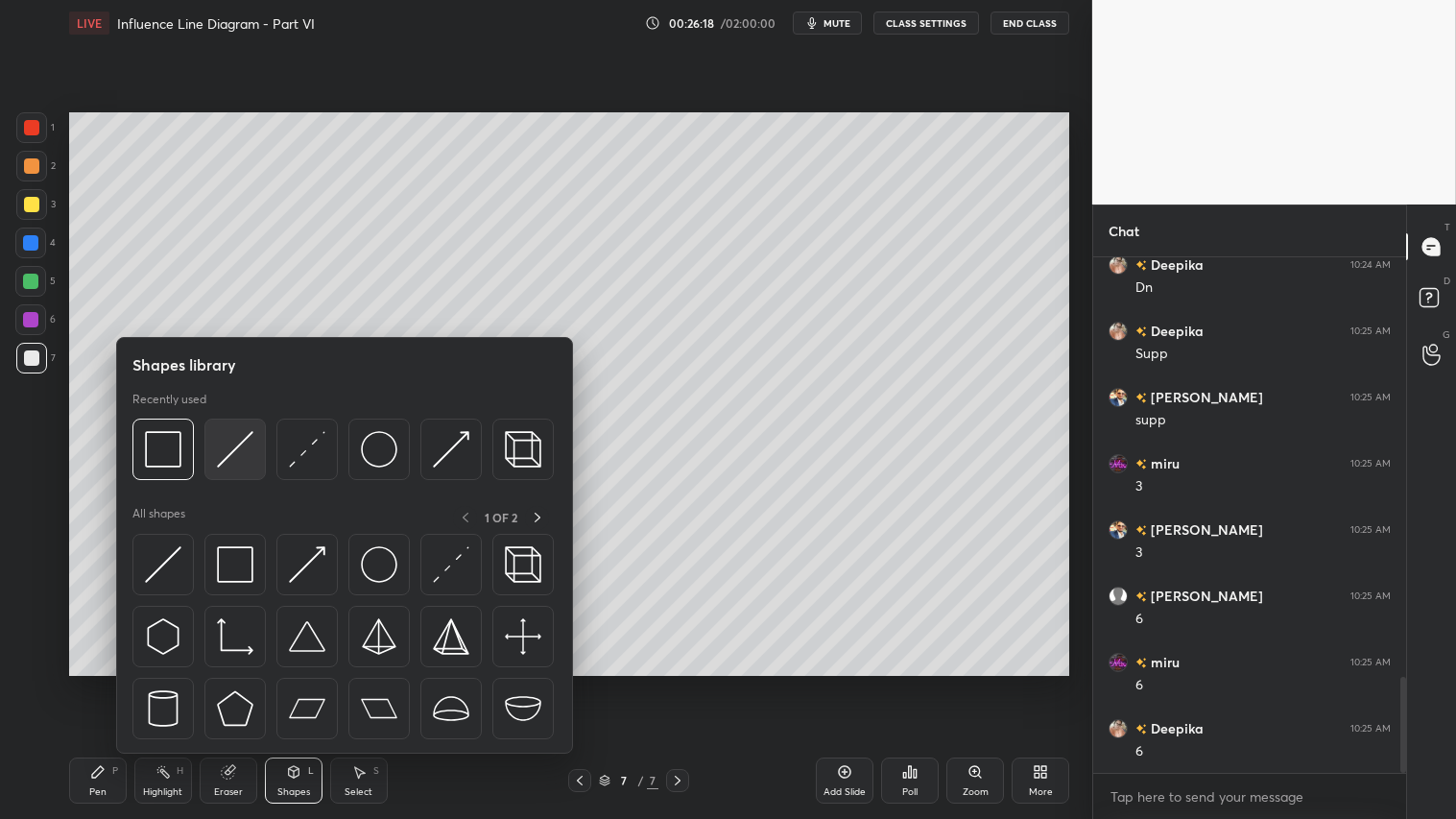
click at [240, 441] on img at bounding box center [236, 450] width 37 height 37
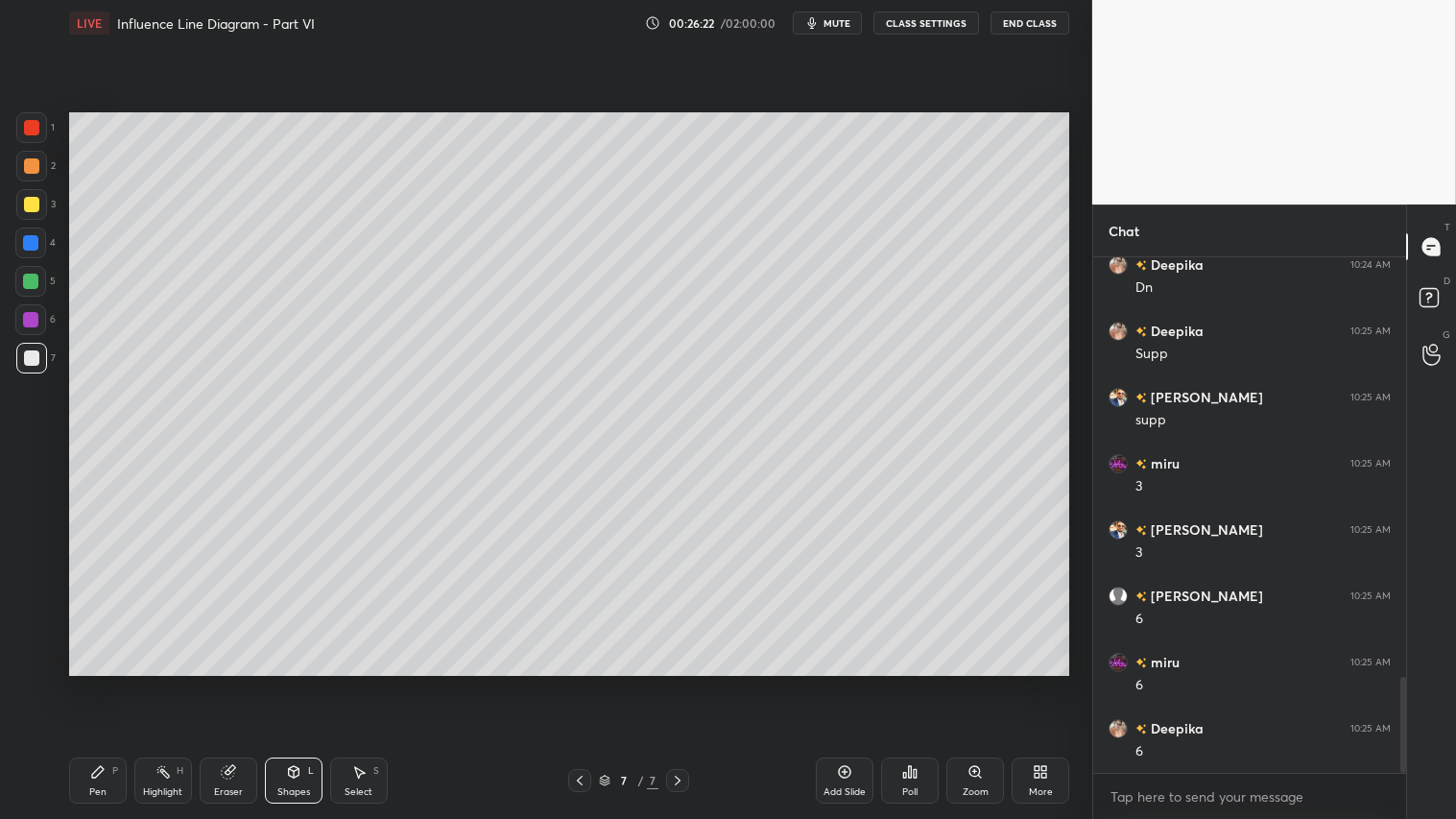
click at [32, 167] on div at bounding box center [32, 166] width 16 height 16
click at [107, 682] on div "Pen P" at bounding box center [97, 780] width 57 height 47
click at [284, 682] on div "Shapes" at bounding box center [294, 792] width 33 height 10
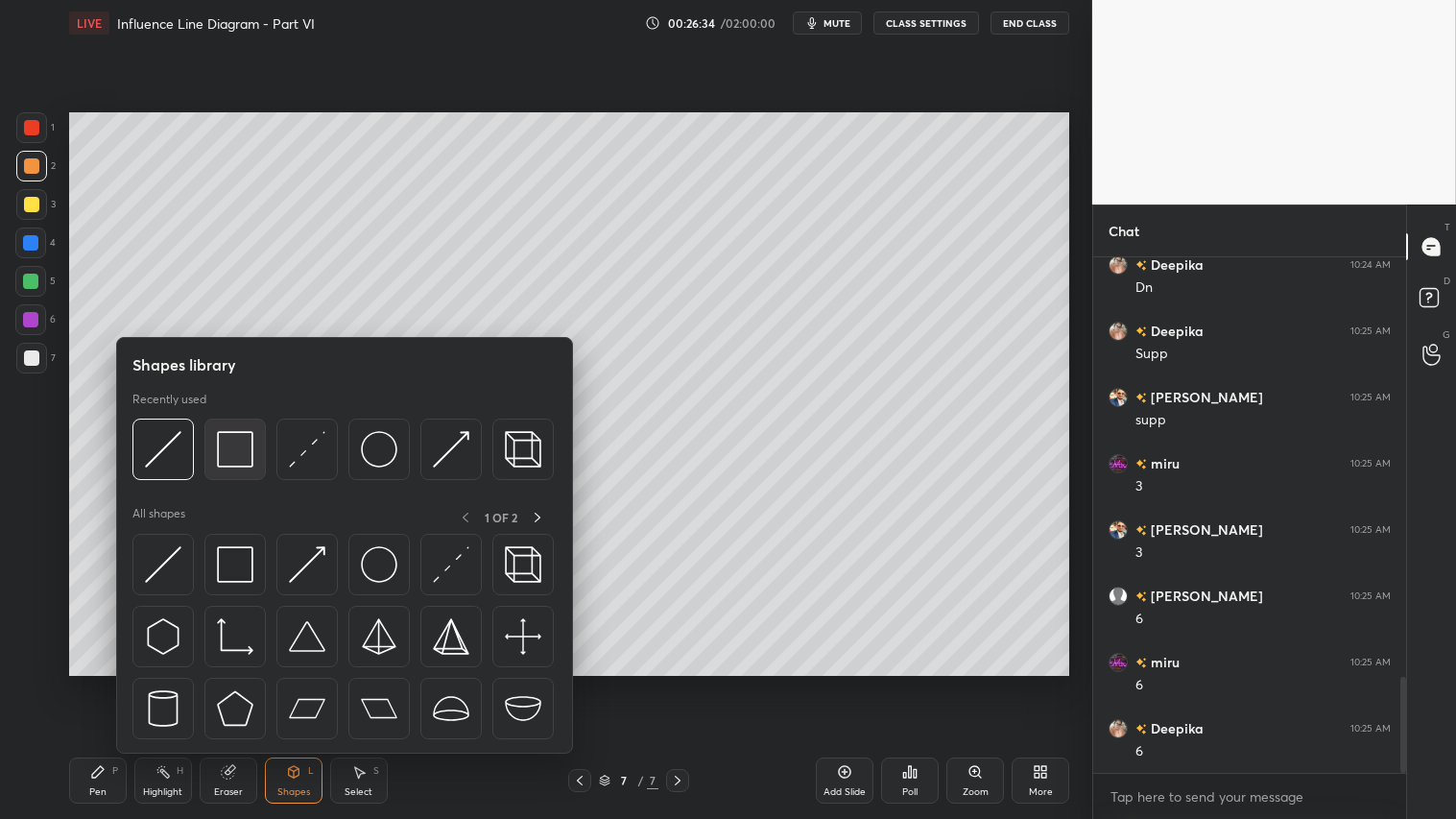
click at [237, 437] on img at bounding box center [236, 450] width 37 height 37
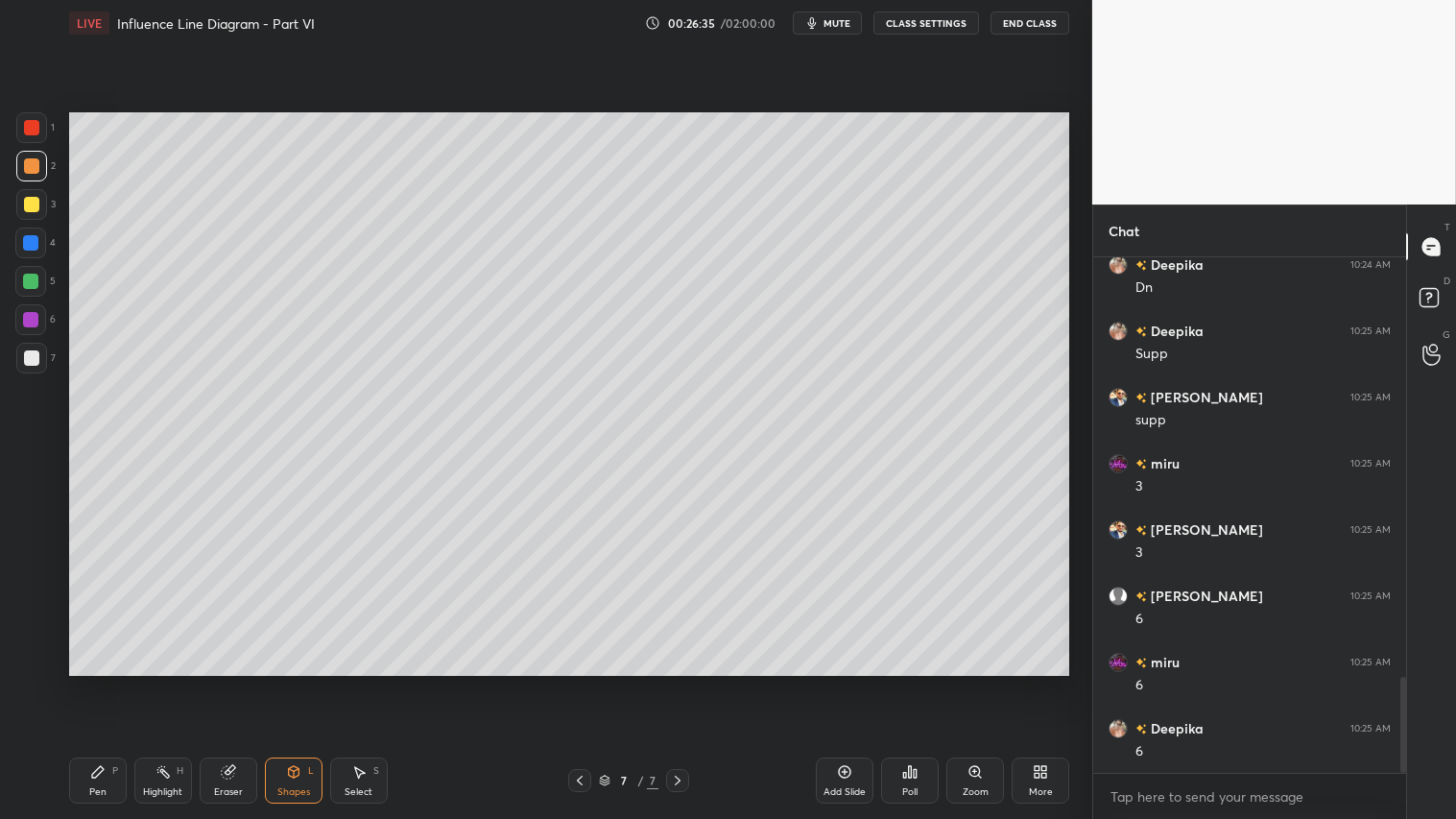
drag, startPoint x: 34, startPoint y: 202, endPoint x: 49, endPoint y: 213, distance: 18.6
click at [34, 204] on div at bounding box center [32, 205] width 16 height 16
drag, startPoint x: 37, startPoint y: 165, endPoint x: 121, endPoint y: 685, distance: 526.7
click at [39, 170] on div at bounding box center [32, 166] width 31 height 31
click at [103, 682] on div "Pen P" at bounding box center [97, 780] width 57 height 47
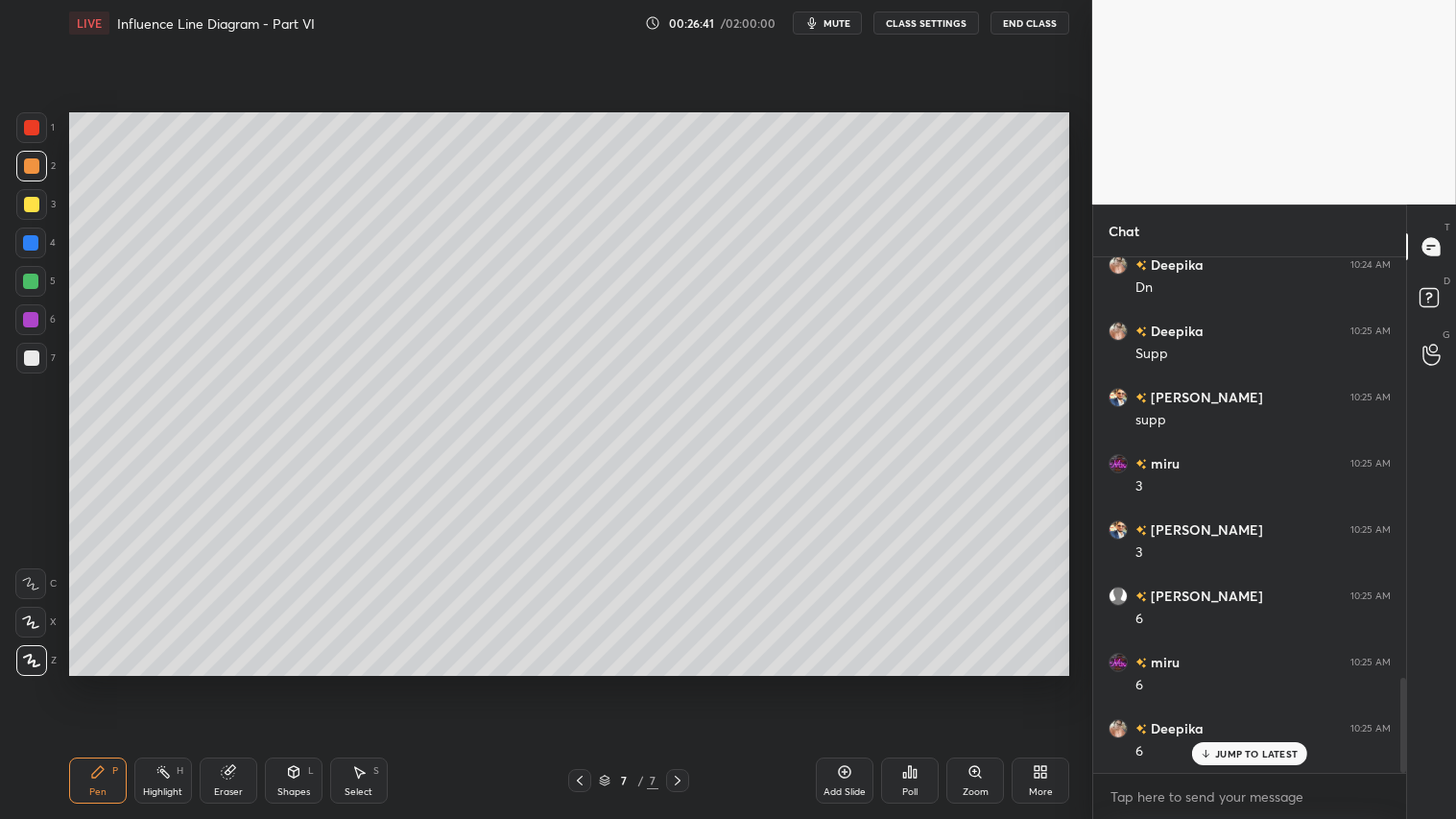
scroll to position [2291, 0]
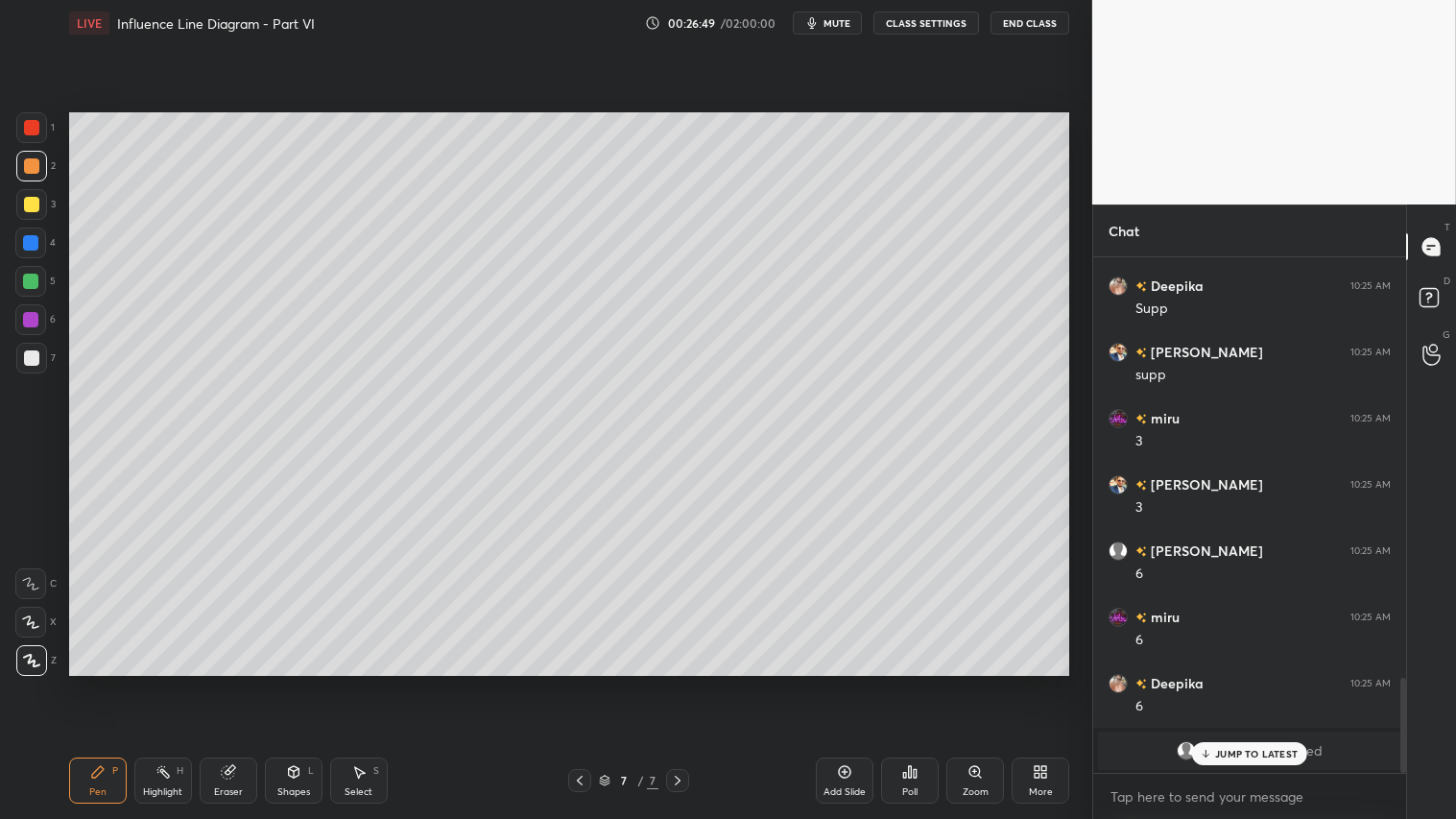
click at [97, 682] on div "Pen P" at bounding box center [97, 780] width 57 height 47
click at [1253, 682] on p "JUMP TO LATEST" at bounding box center [1255, 753] width 82 height 12
click at [305, 682] on div "Shapes" at bounding box center [294, 792] width 33 height 10
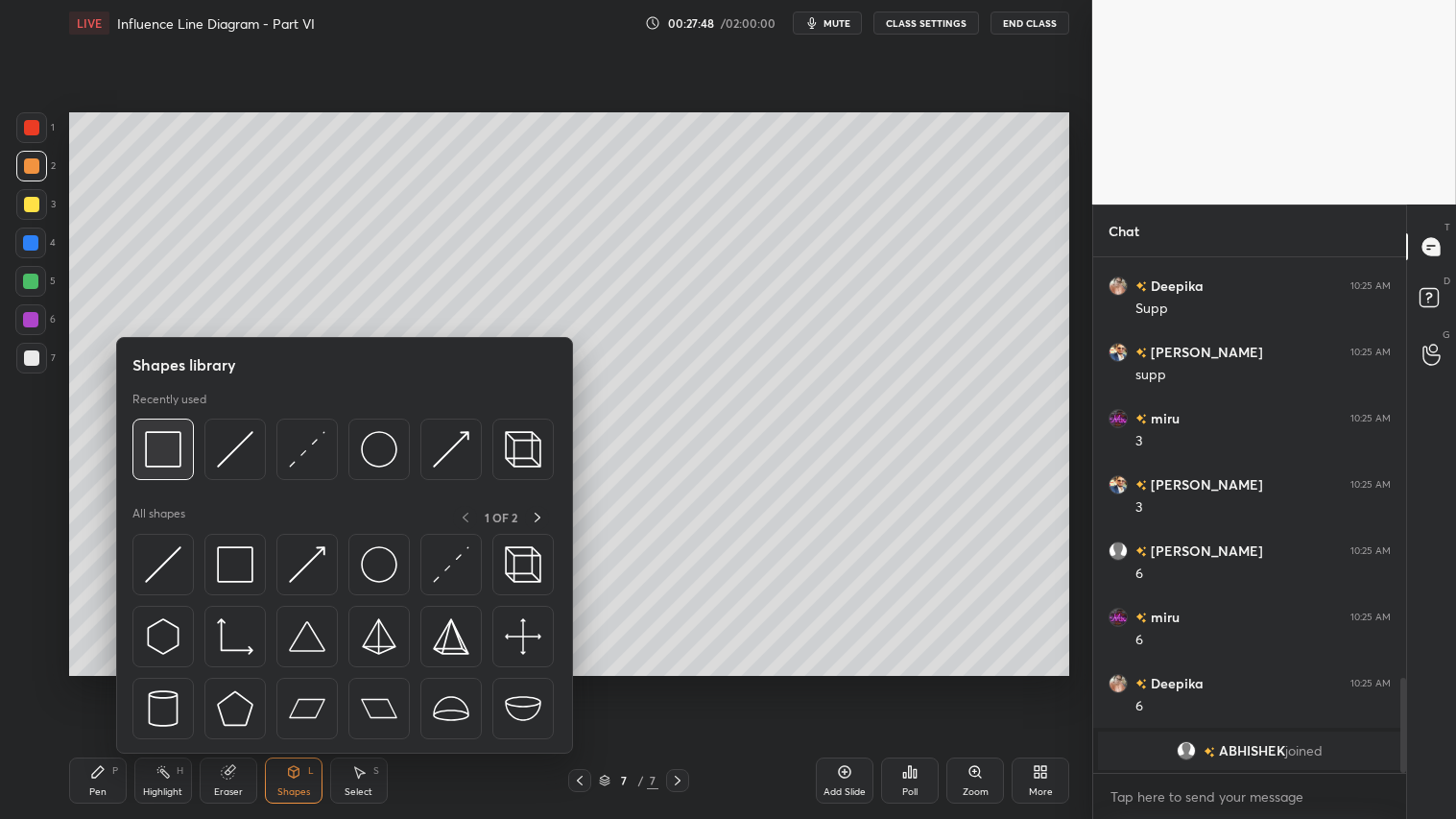
click at [178, 446] on img at bounding box center [164, 450] width 37 height 37
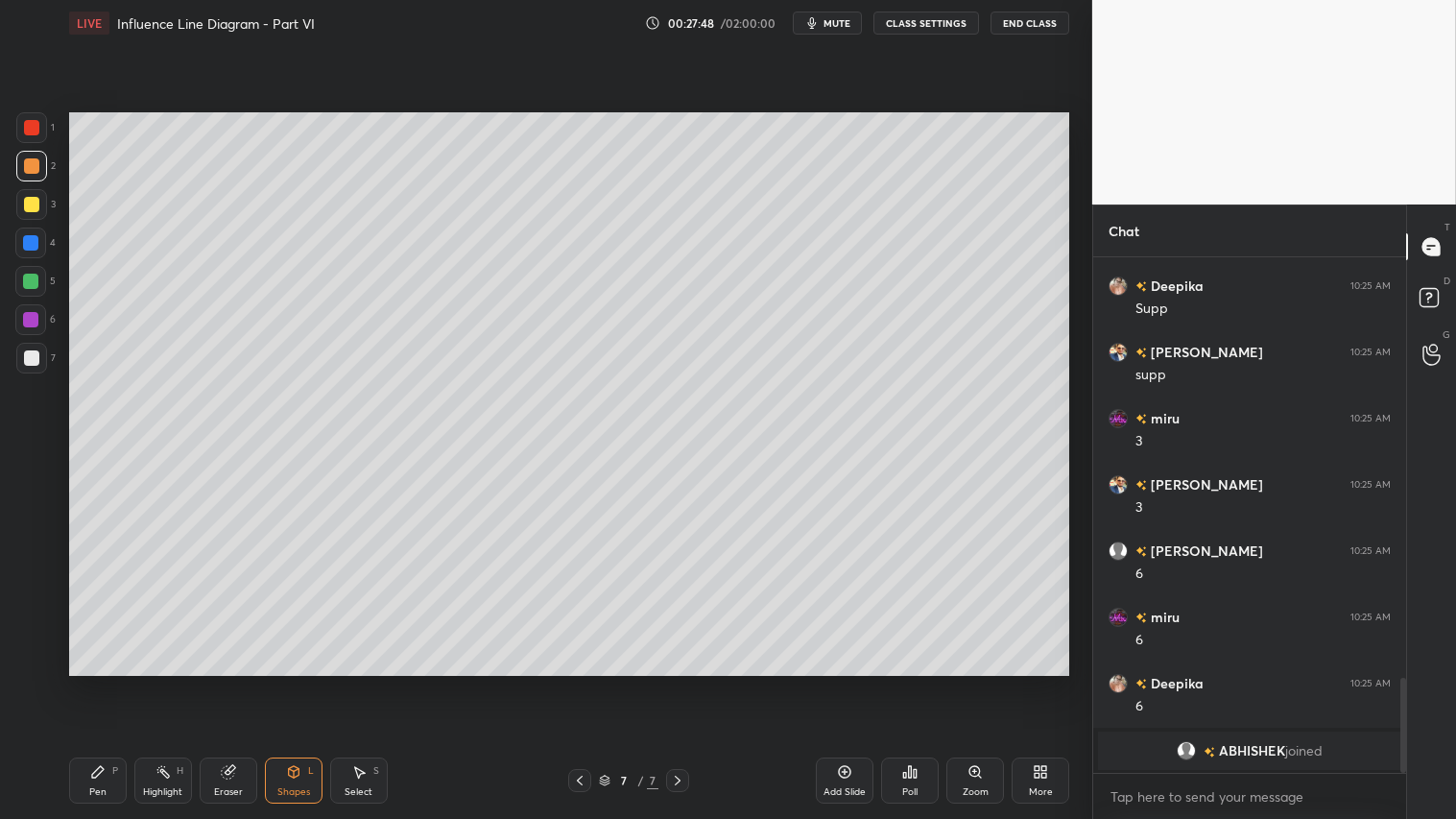
click at [34, 358] on div at bounding box center [32, 358] width 16 height 16
drag, startPoint x: 30, startPoint y: 170, endPoint x: 65, endPoint y: 418, distance: 250.5
click at [31, 170] on div at bounding box center [32, 166] width 16 height 16
click at [99, 682] on div "Pen P" at bounding box center [97, 780] width 57 height 47
click at [313, 682] on div "Shapes L" at bounding box center [293, 780] width 57 height 47
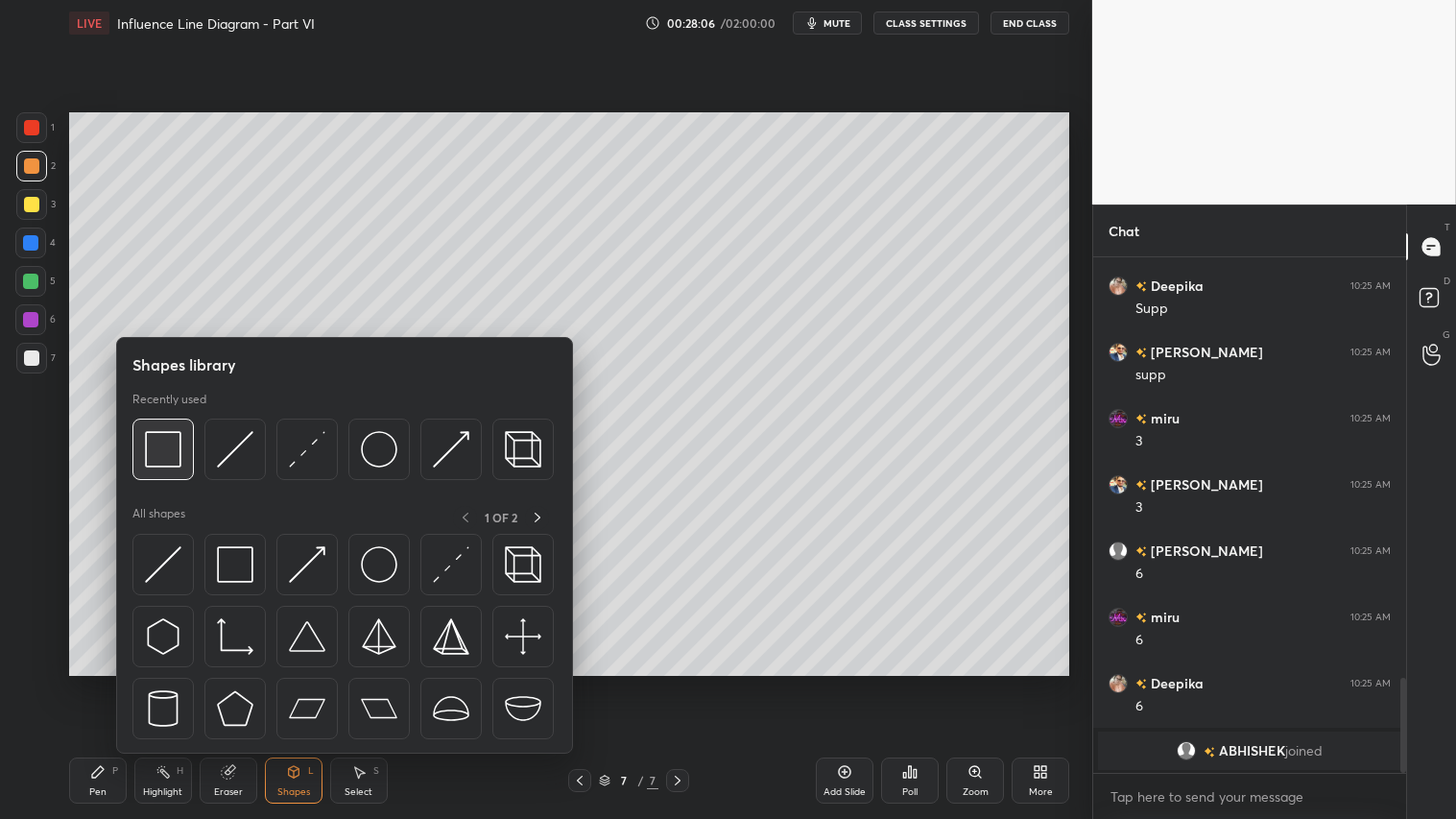
click at [177, 444] on img at bounding box center [164, 450] width 37 height 37
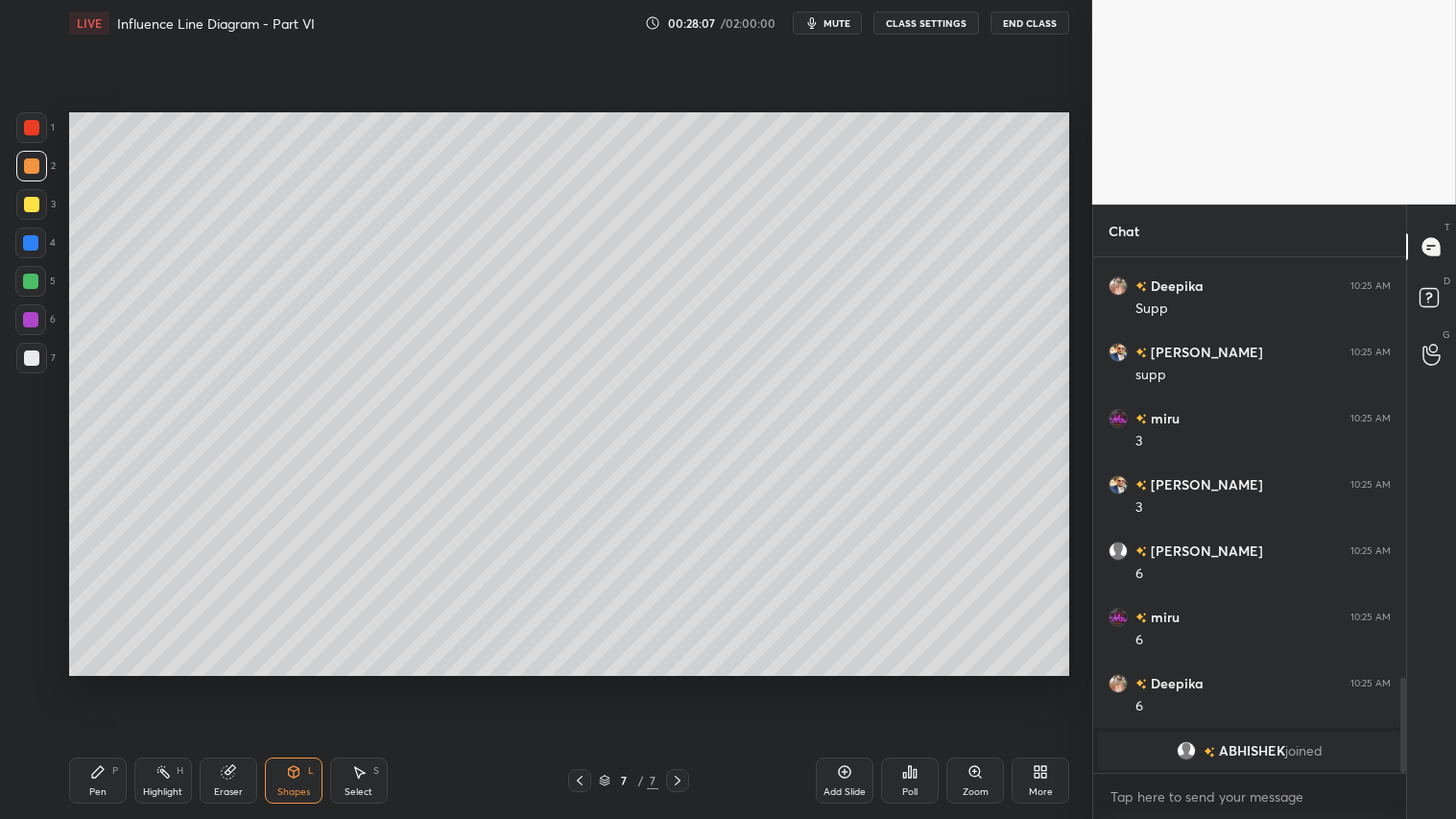
click at [31, 351] on div at bounding box center [32, 358] width 31 height 31
drag, startPoint x: 26, startPoint y: 353, endPoint x: 34, endPoint y: 410, distance: 57.6
click at [26, 355] on div at bounding box center [32, 358] width 16 height 16
click at [115, 682] on div "P" at bounding box center [115, 771] width 6 height 10
drag, startPoint x: 850, startPoint y: 785, endPoint x: 845, endPoint y: 775, distance: 11.2
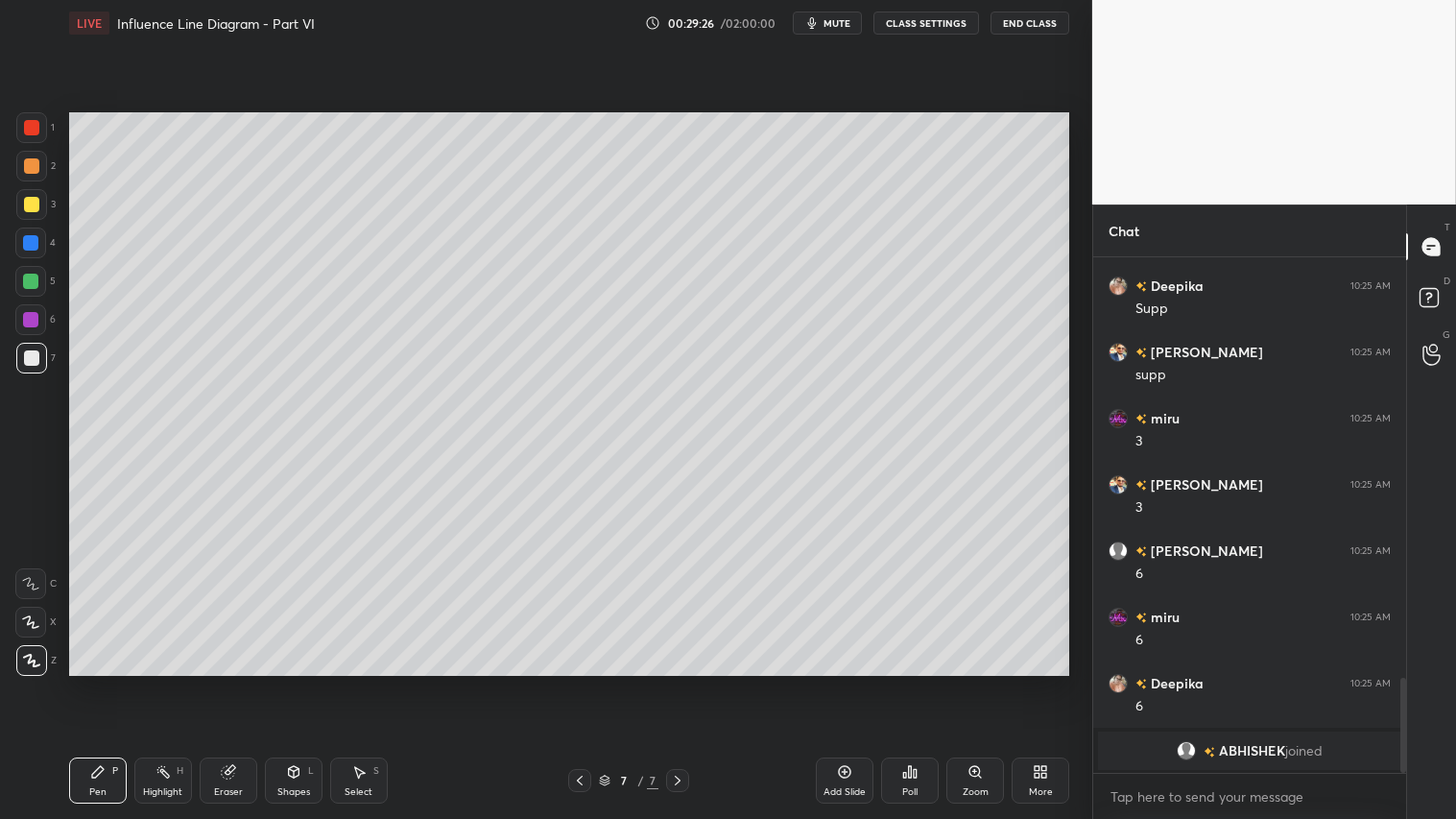
click at [850, 682] on div "Add Slide" at bounding box center [844, 780] width 57 height 47
drag, startPoint x: 294, startPoint y: 784, endPoint x: 296, endPoint y: 766, distance: 18.1
click at [298, 682] on div "Shapes L" at bounding box center [293, 780] width 57 height 47
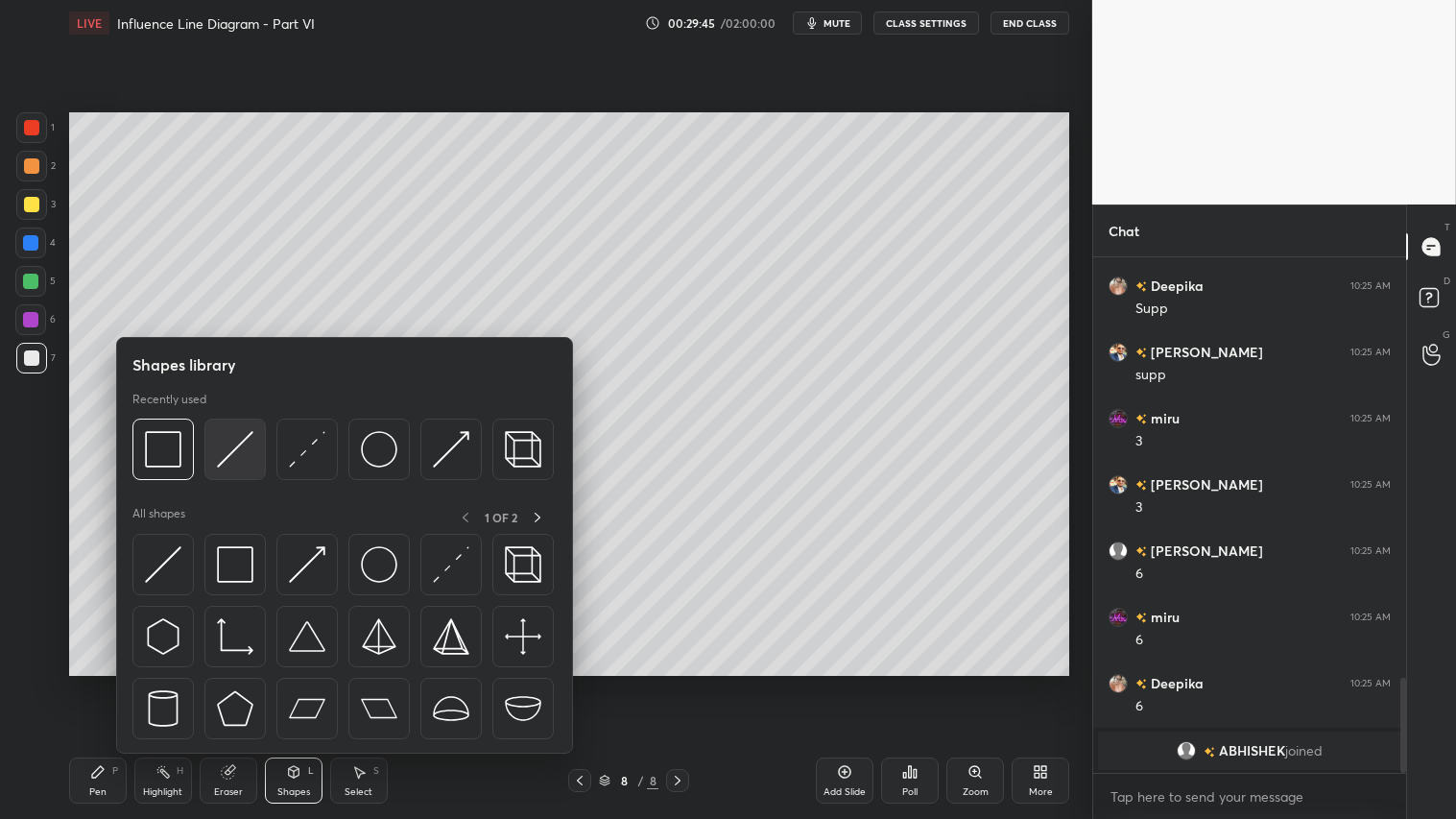
click at [237, 454] on img at bounding box center [236, 450] width 37 height 37
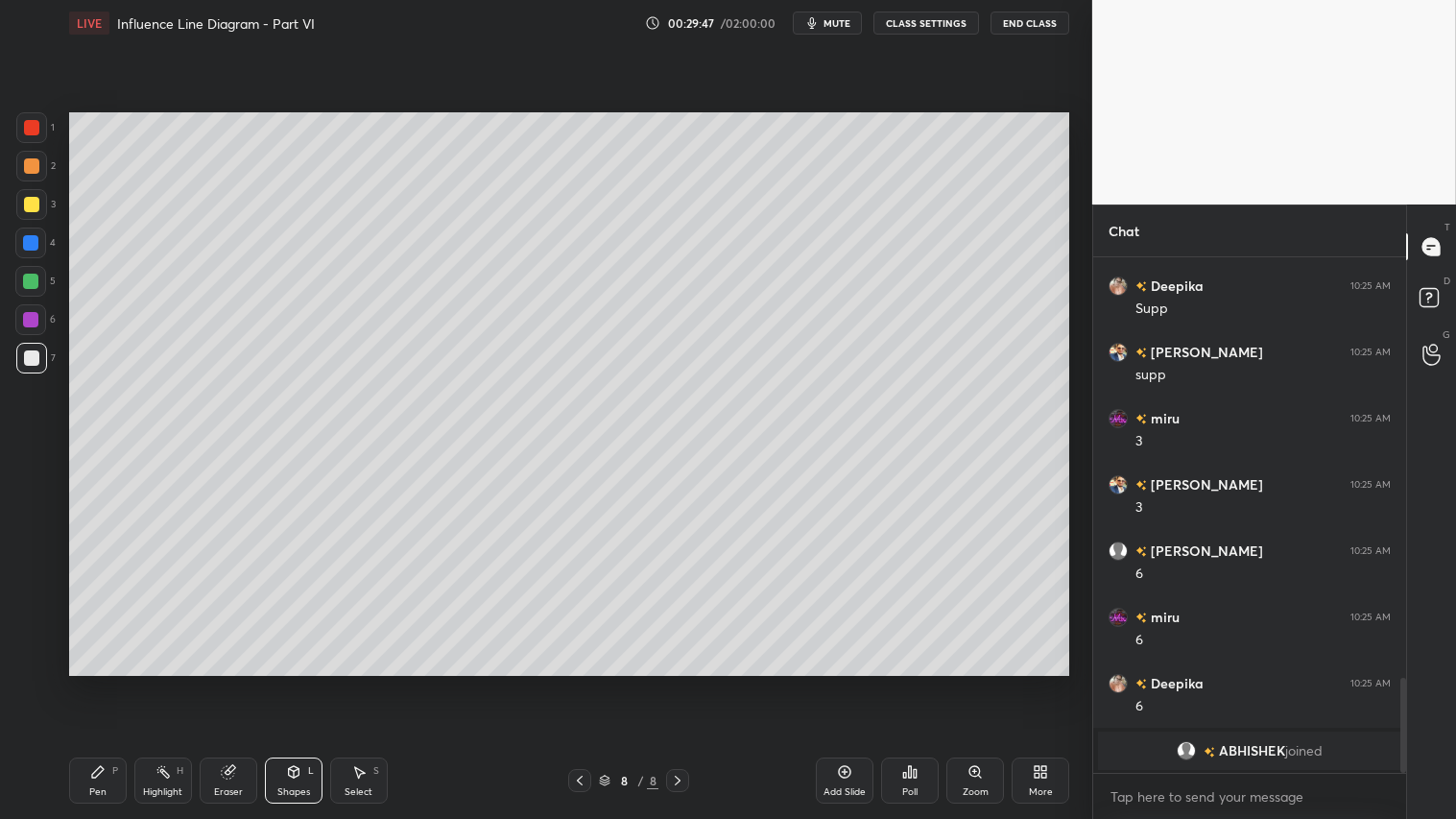
drag, startPoint x: 93, startPoint y: 783, endPoint x: 170, endPoint y: 711, distance: 105.4
click at [102, 682] on div "Pen P" at bounding box center [97, 780] width 57 height 47
click at [21, 167] on div at bounding box center [32, 166] width 31 height 31
click at [90, 682] on div "Pen P" at bounding box center [97, 780] width 57 height 47
click at [584, 682] on icon at bounding box center [580, 780] width 16 height 16
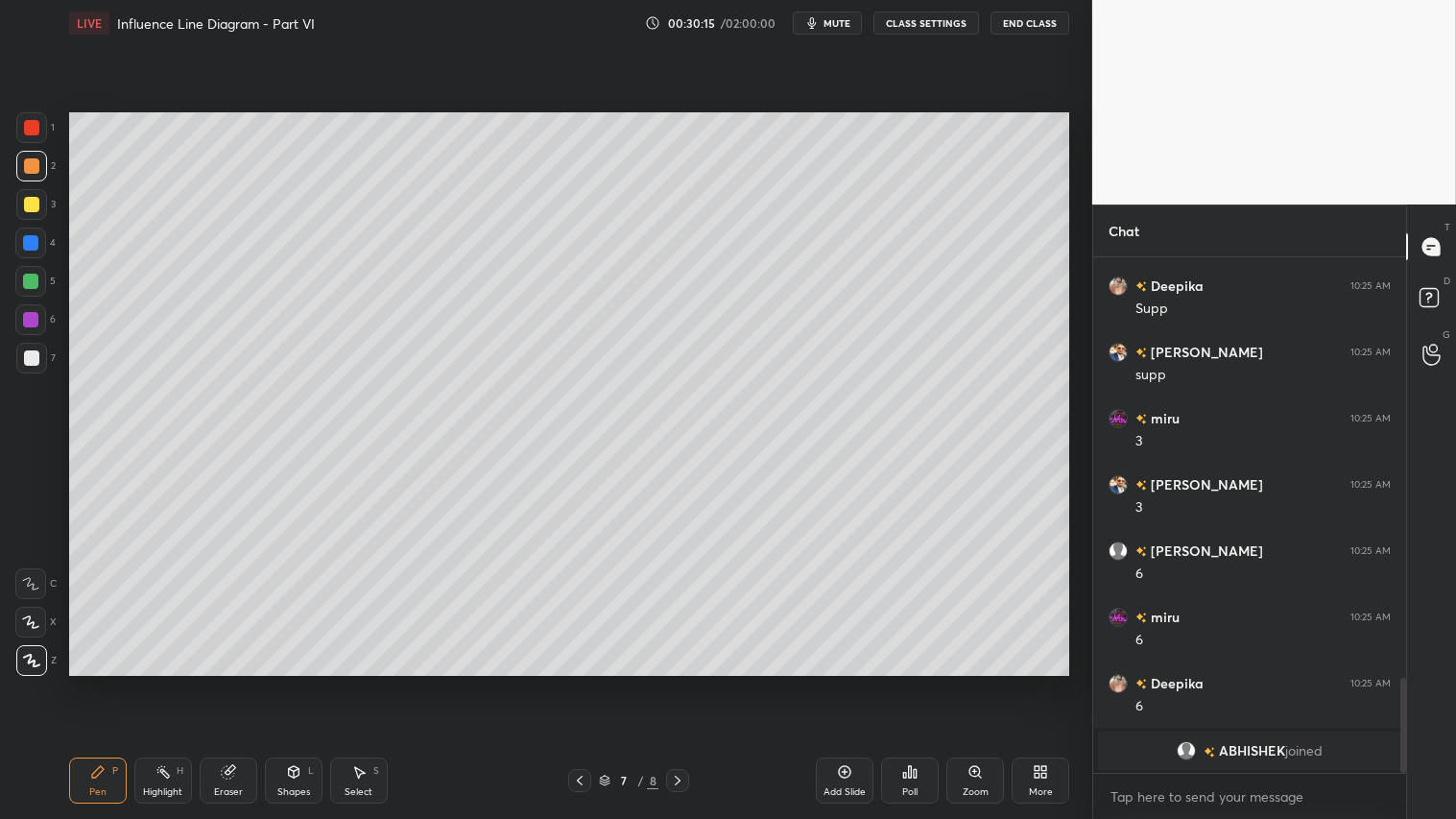
click at [680, 682] on icon at bounding box center [678, 780] width 16 height 16
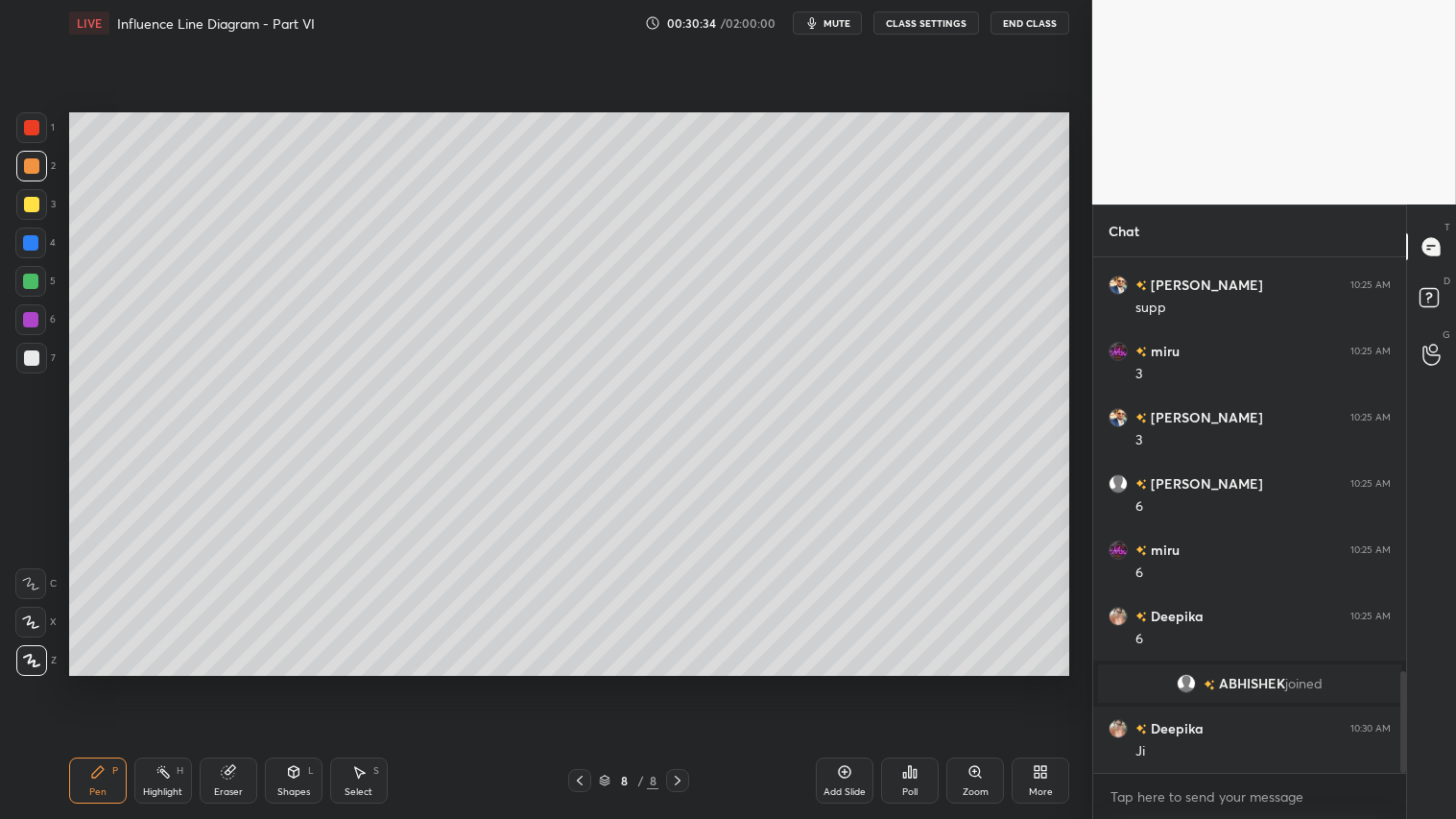
scroll to position [2169, 0]
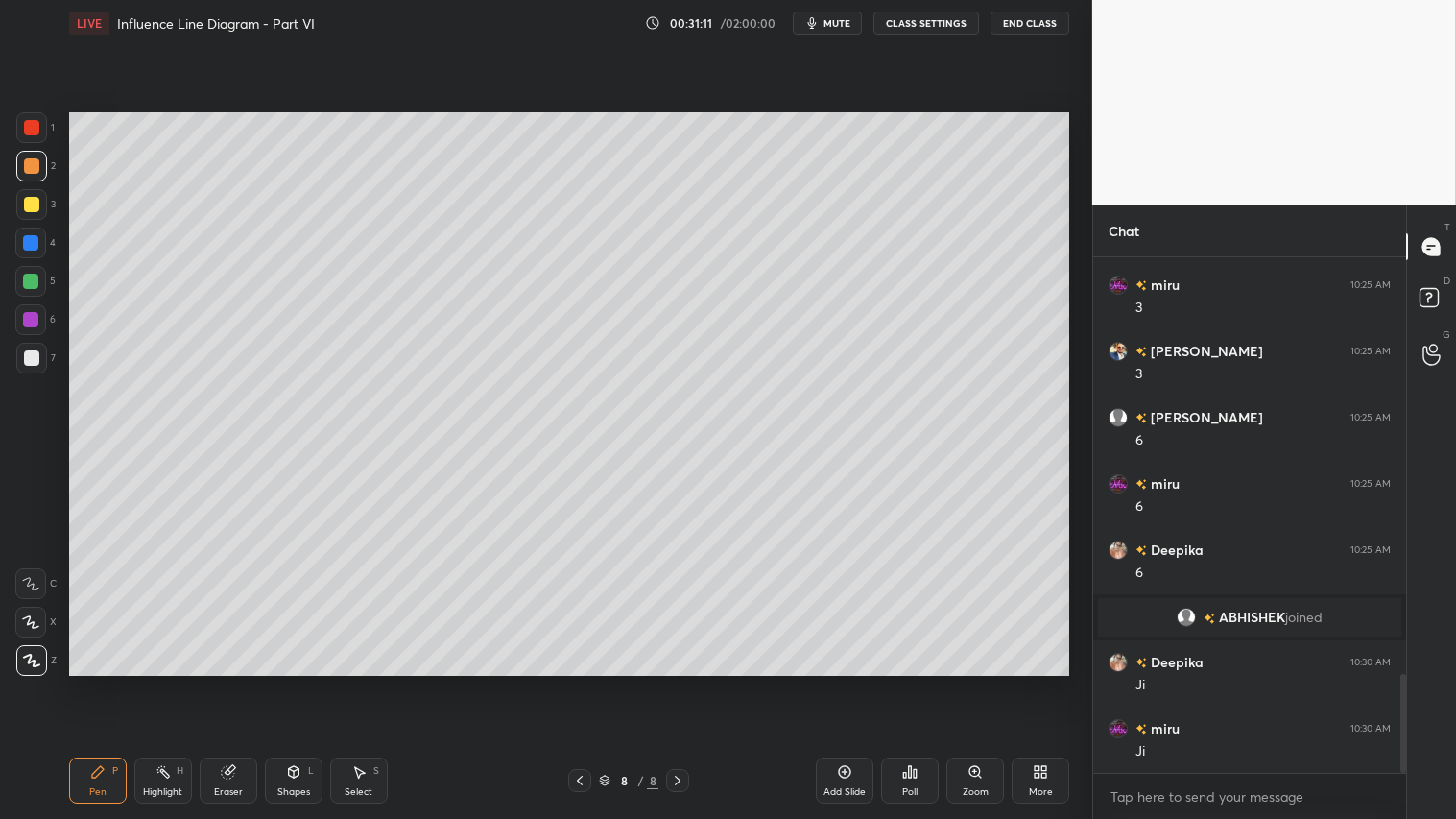
click at [307, 682] on div "Shapes" at bounding box center [294, 792] width 33 height 10
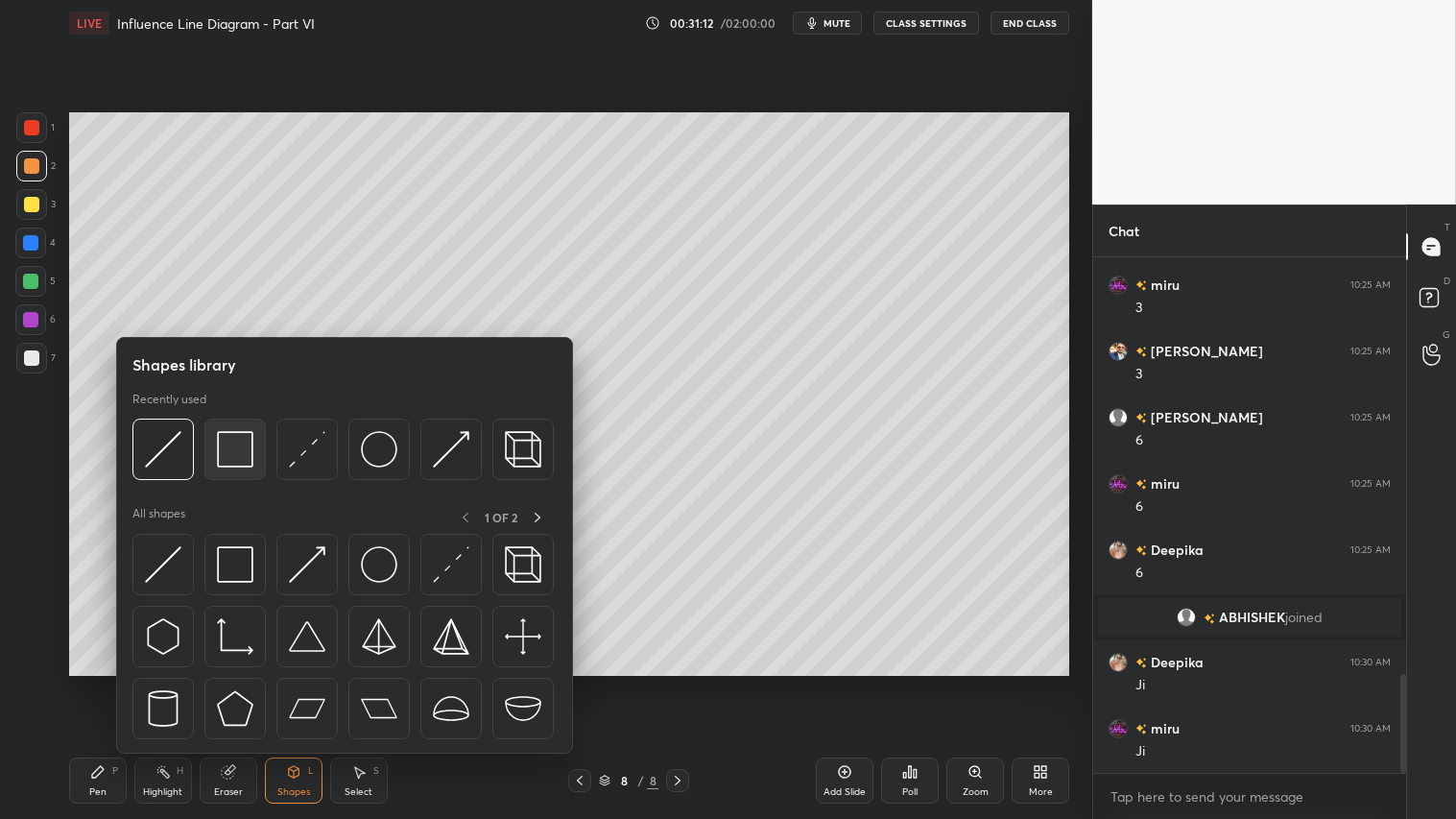
click at [240, 457] on img at bounding box center [236, 450] width 37 height 37
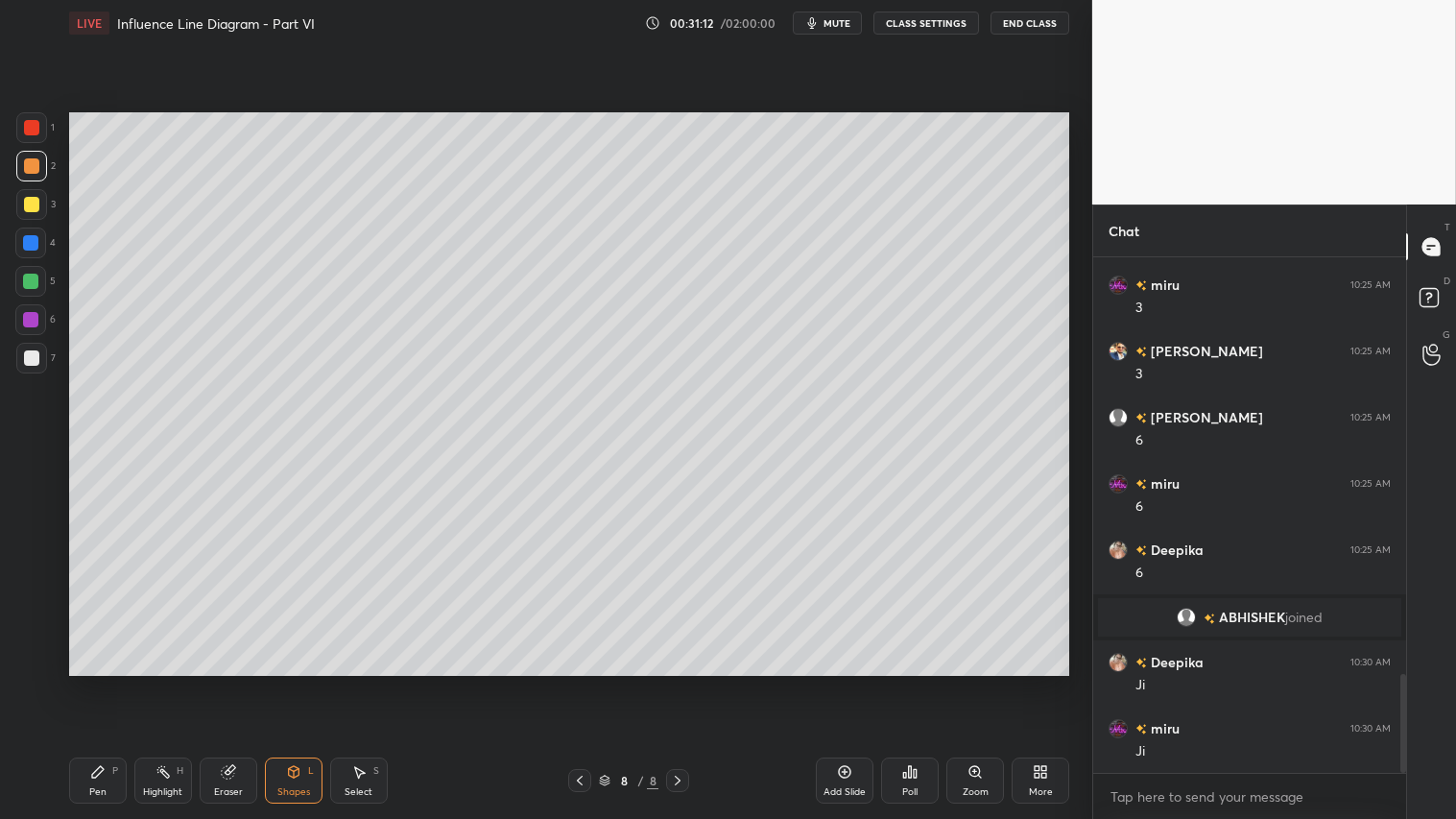
drag, startPoint x: 22, startPoint y: 357, endPoint x: 51, endPoint y: 361, distance: 29.3
click at [24, 355] on div at bounding box center [32, 358] width 16 height 16
drag, startPoint x: 39, startPoint y: 204, endPoint x: 51, endPoint y: 259, distance: 56.3
click at [40, 202] on div at bounding box center [32, 205] width 31 height 31
click at [111, 682] on div "Pen P" at bounding box center [97, 780] width 57 height 47
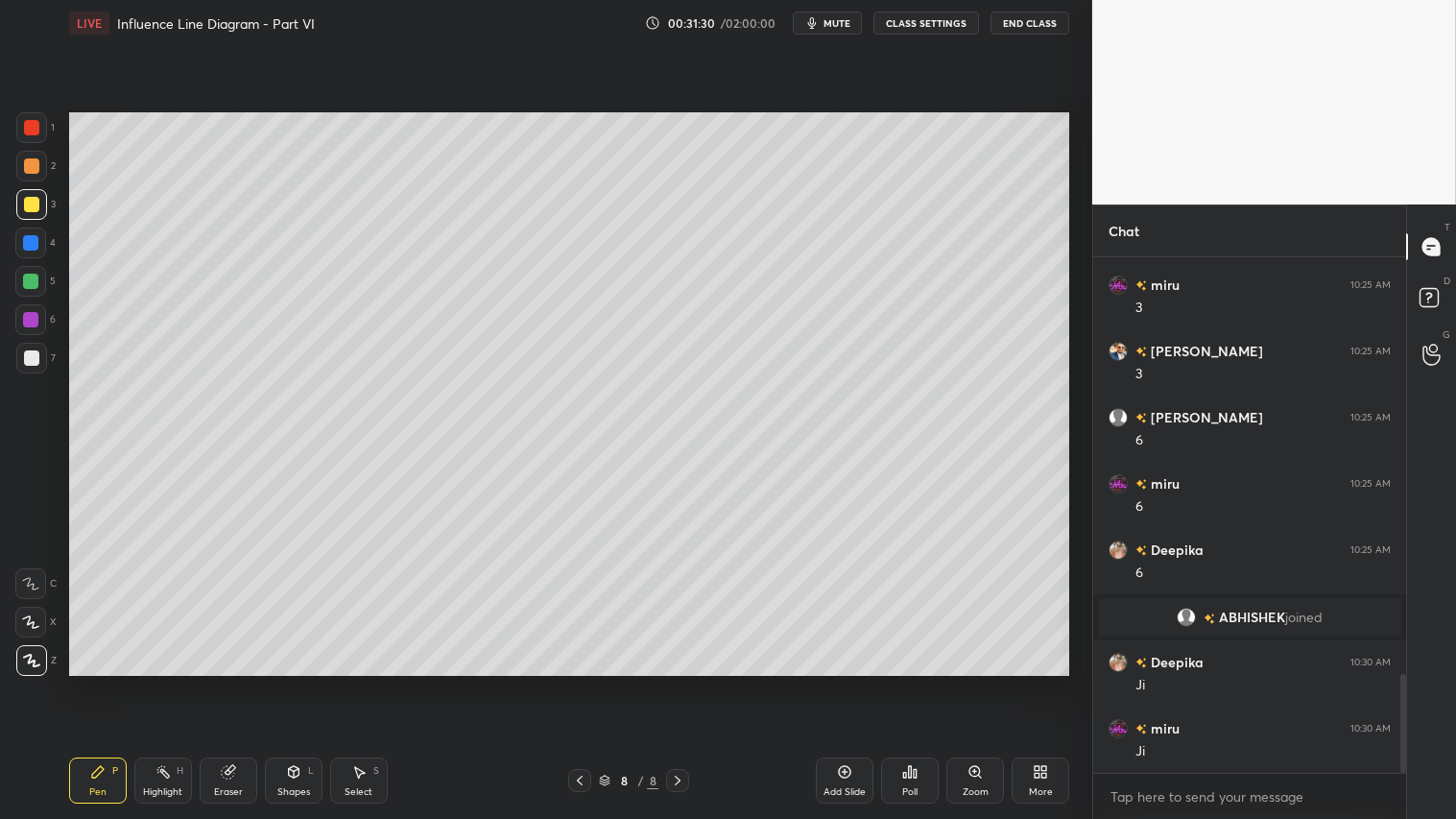
click at [31, 170] on div at bounding box center [32, 166] width 16 height 16
drag, startPoint x: 84, startPoint y: 783, endPoint x: 86, endPoint y: 684, distance: 99.0
click at [84, 682] on div "Pen P" at bounding box center [97, 780] width 57 height 47
click at [291, 682] on div "Shapes L" at bounding box center [293, 780] width 57 height 47
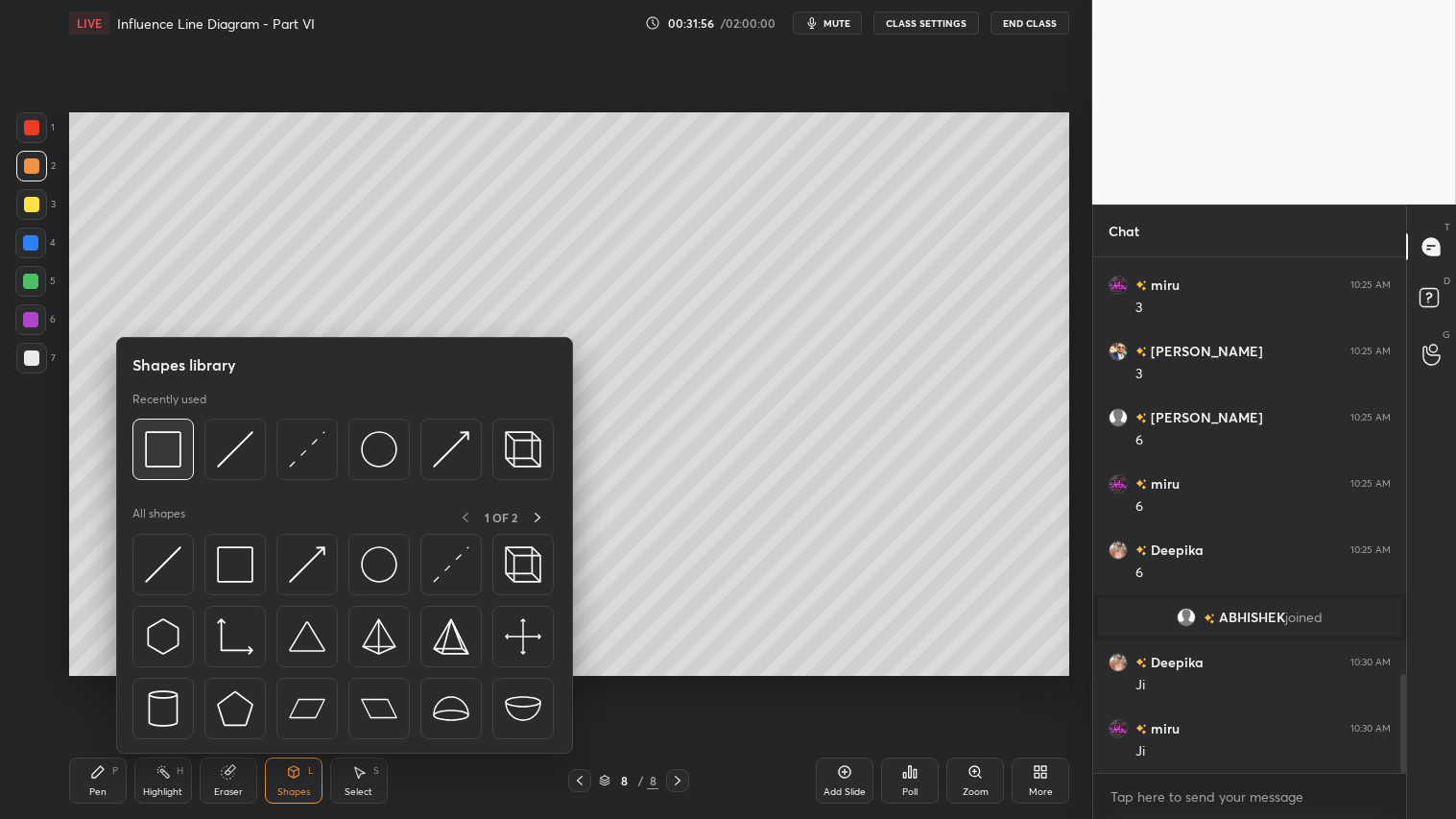
click at [171, 442] on img at bounding box center [164, 450] width 37 height 37
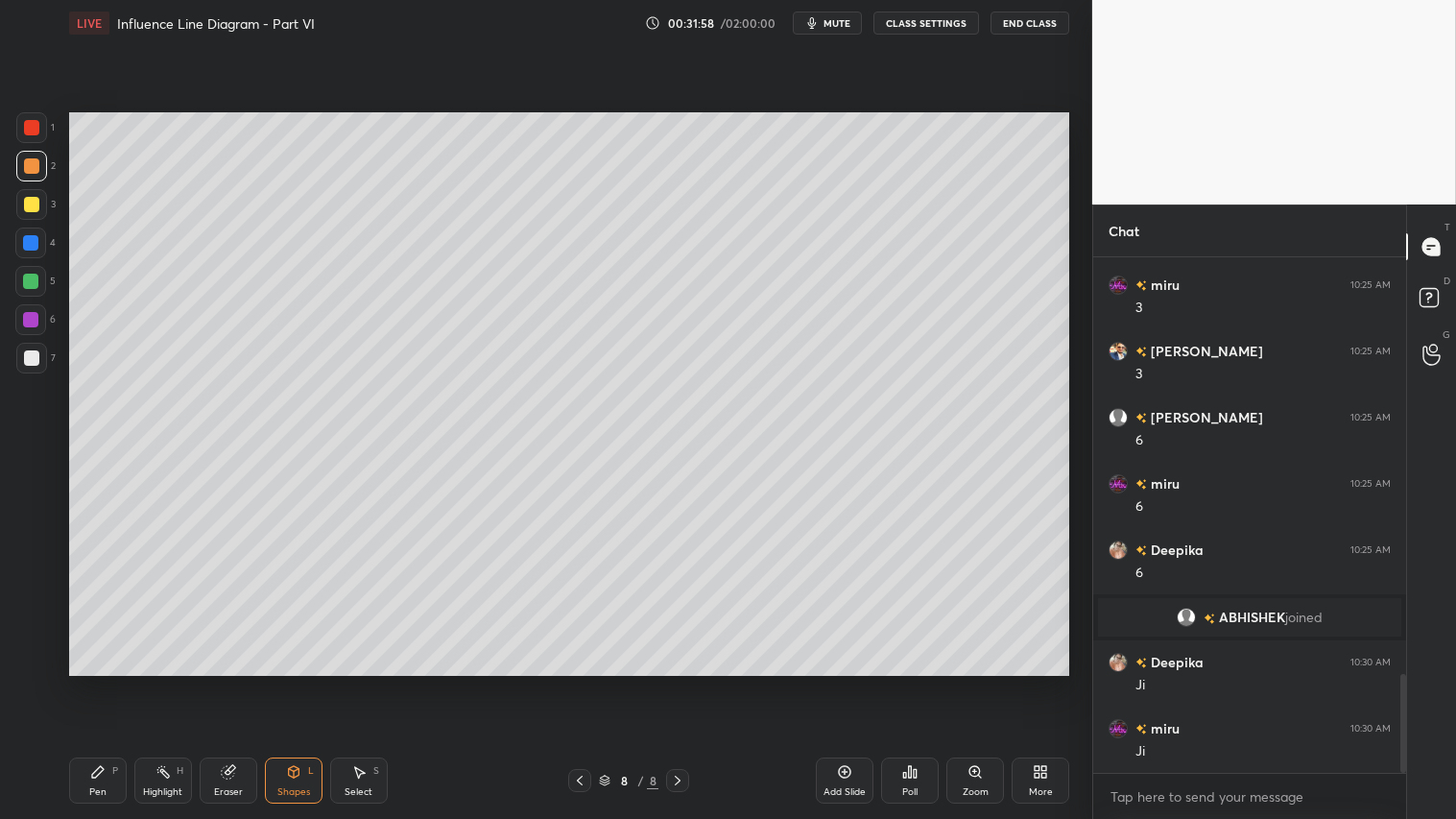
drag, startPoint x: 35, startPoint y: 347, endPoint x: 64, endPoint y: 362, distance: 32.6
click at [39, 347] on div at bounding box center [32, 358] width 31 height 31
drag, startPoint x: 229, startPoint y: 781, endPoint x: 363, endPoint y: 753, distance: 136.9
click at [237, 682] on div "Eraser" at bounding box center [228, 780] width 57 height 47
click at [106, 682] on div "Pen P" at bounding box center [97, 780] width 57 height 47
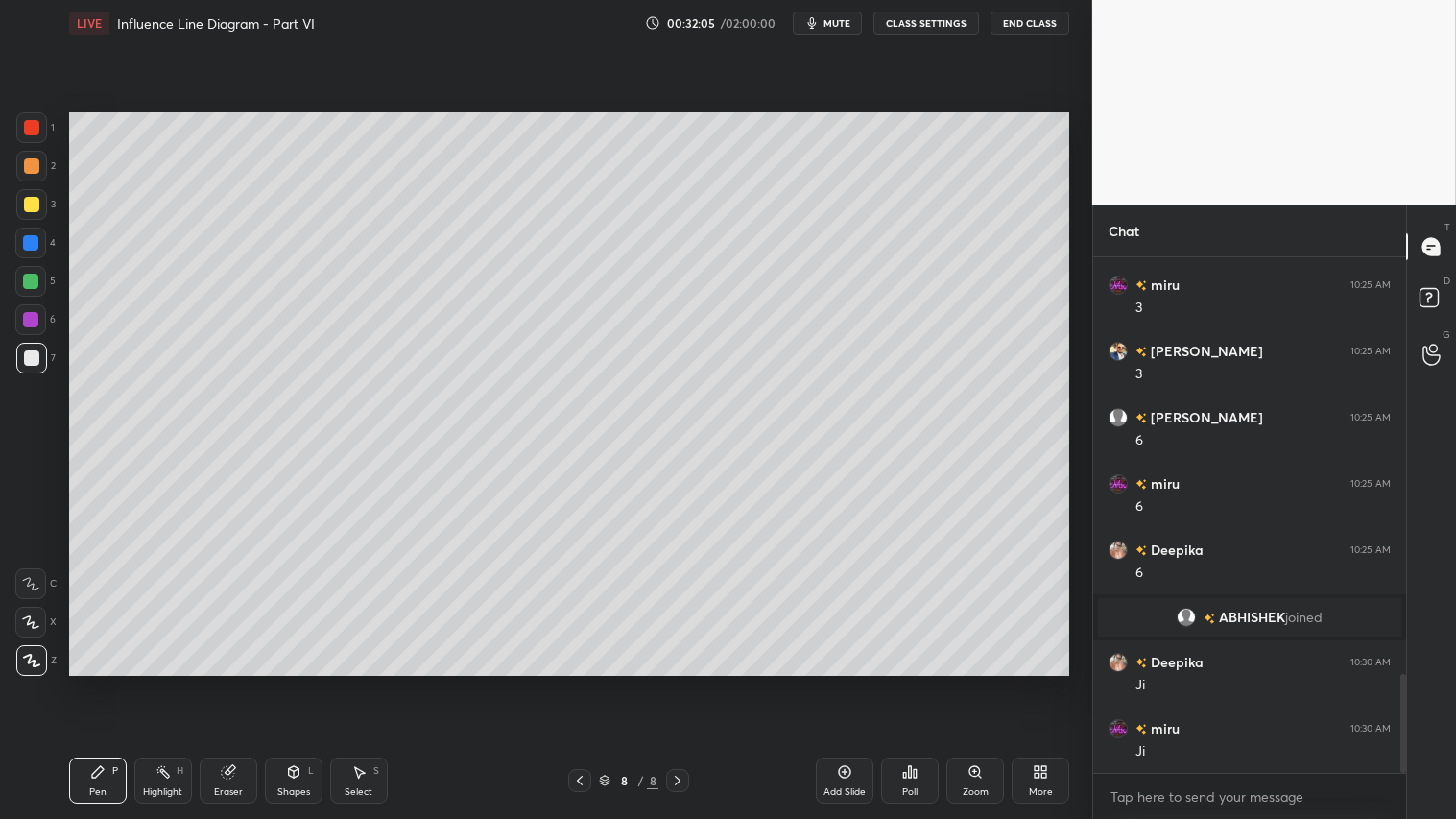
click at [40, 171] on div at bounding box center [32, 166] width 31 height 31
click at [27, 204] on div at bounding box center [32, 205] width 16 height 16
click at [84, 682] on div "Pen P" at bounding box center [97, 780] width 57 height 47
click at [851, 682] on div "Add Slide" at bounding box center [844, 780] width 57 height 47
drag, startPoint x: 32, startPoint y: 168, endPoint x: 49, endPoint y: 462, distance: 294.5
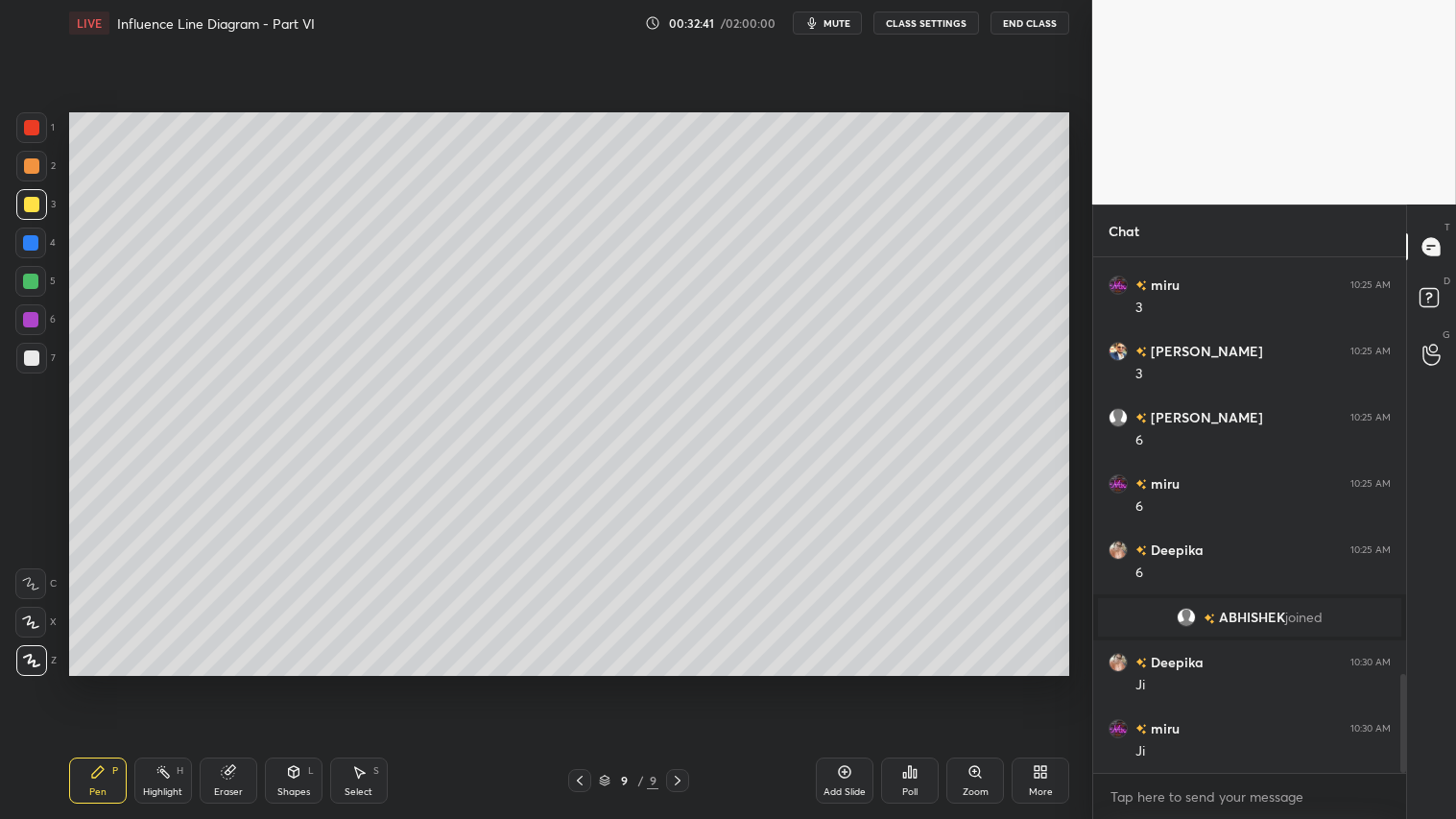
click at [32, 170] on div at bounding box center [32, 166] width 16 height 16
click at [100, 682] on div "Pen" at bounding box center [98, 792] width 17 height 10
drag, startPoint x: 236, startPoint y: 781, endPoint x: 340, endPoint y: 691, distance: 137.5
click at [243, 682] on div "Eraser" at bounding box center [228, 780] width 57 height 47
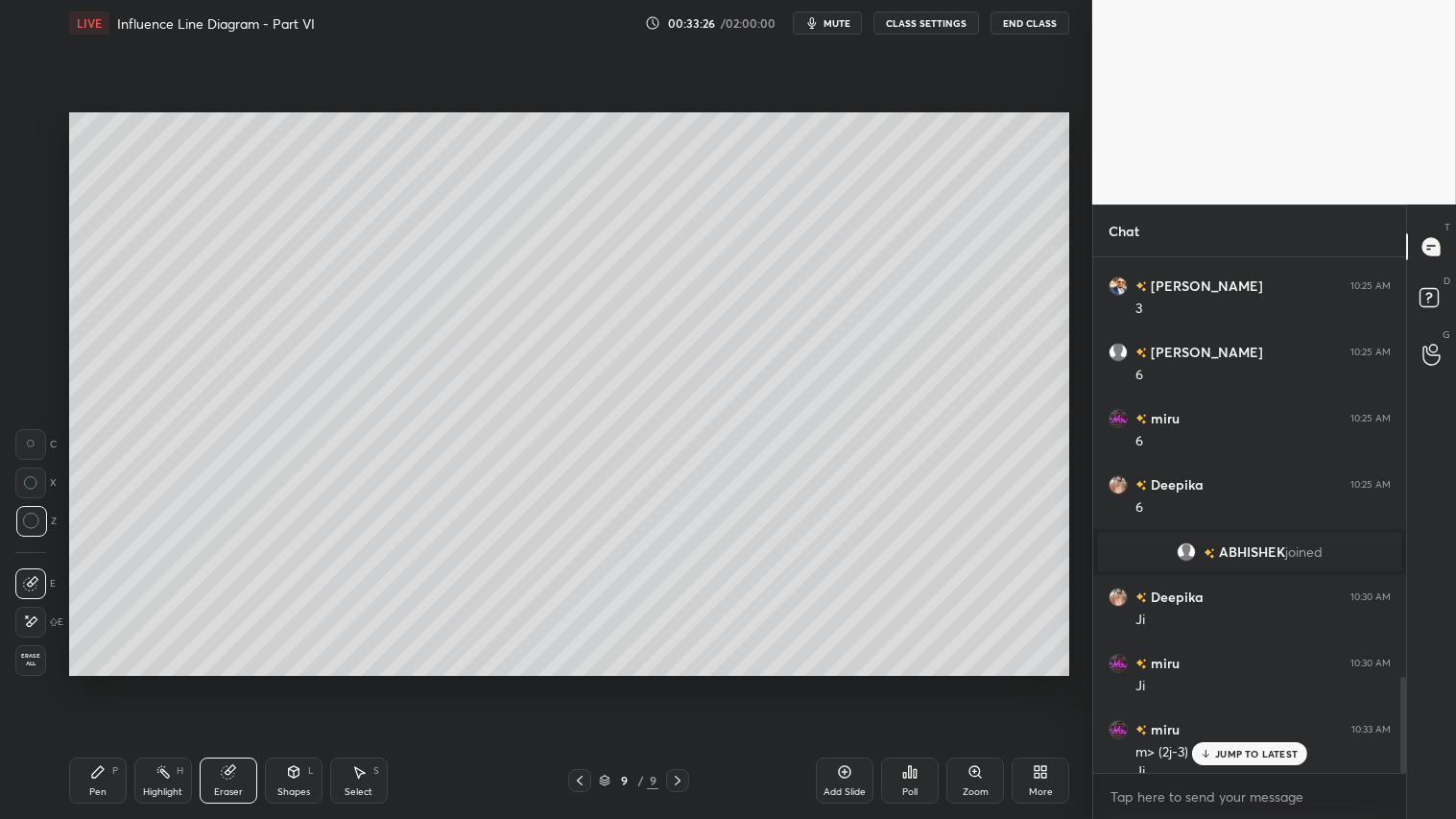
scroll to position [2253, 0]
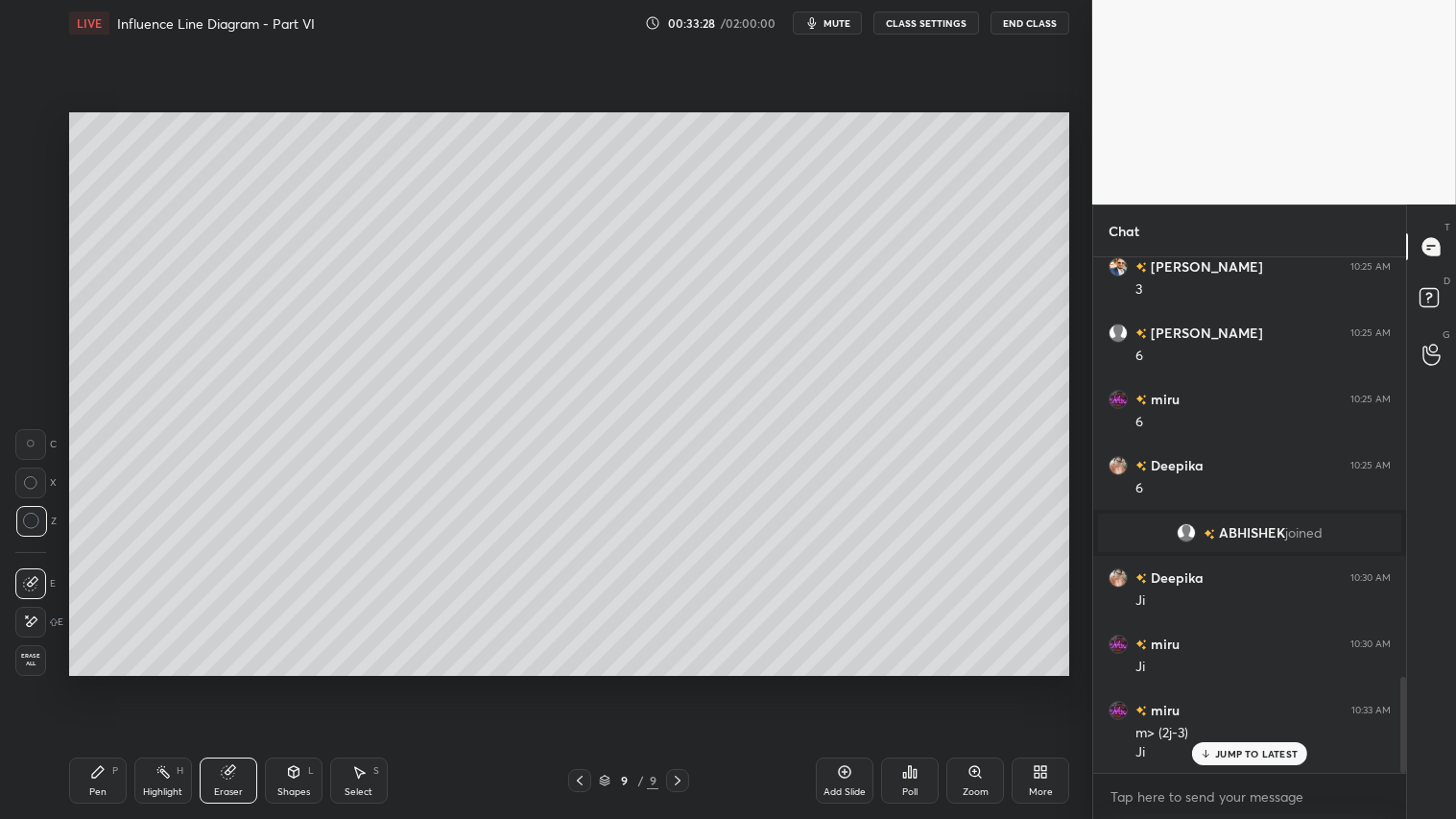
drag, startPoint x: 298, startPoint y: 788, endPoint x: 310, endPoint y: 759, distance: 31.4
click at [298, 682] on div "Shapes" at bounding box center [294, 792] width 33 height 10
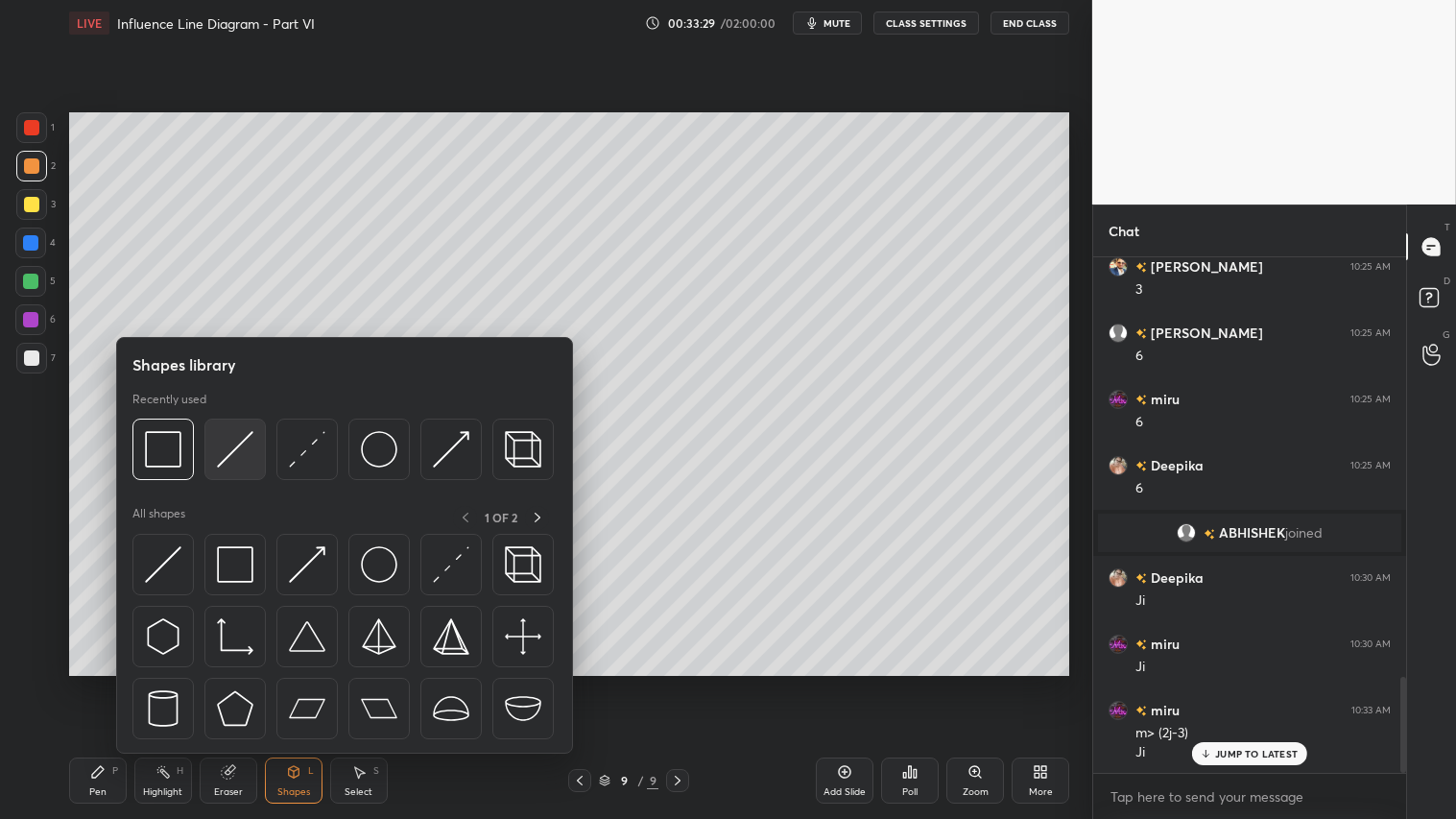
scroll to position [2319, 0]
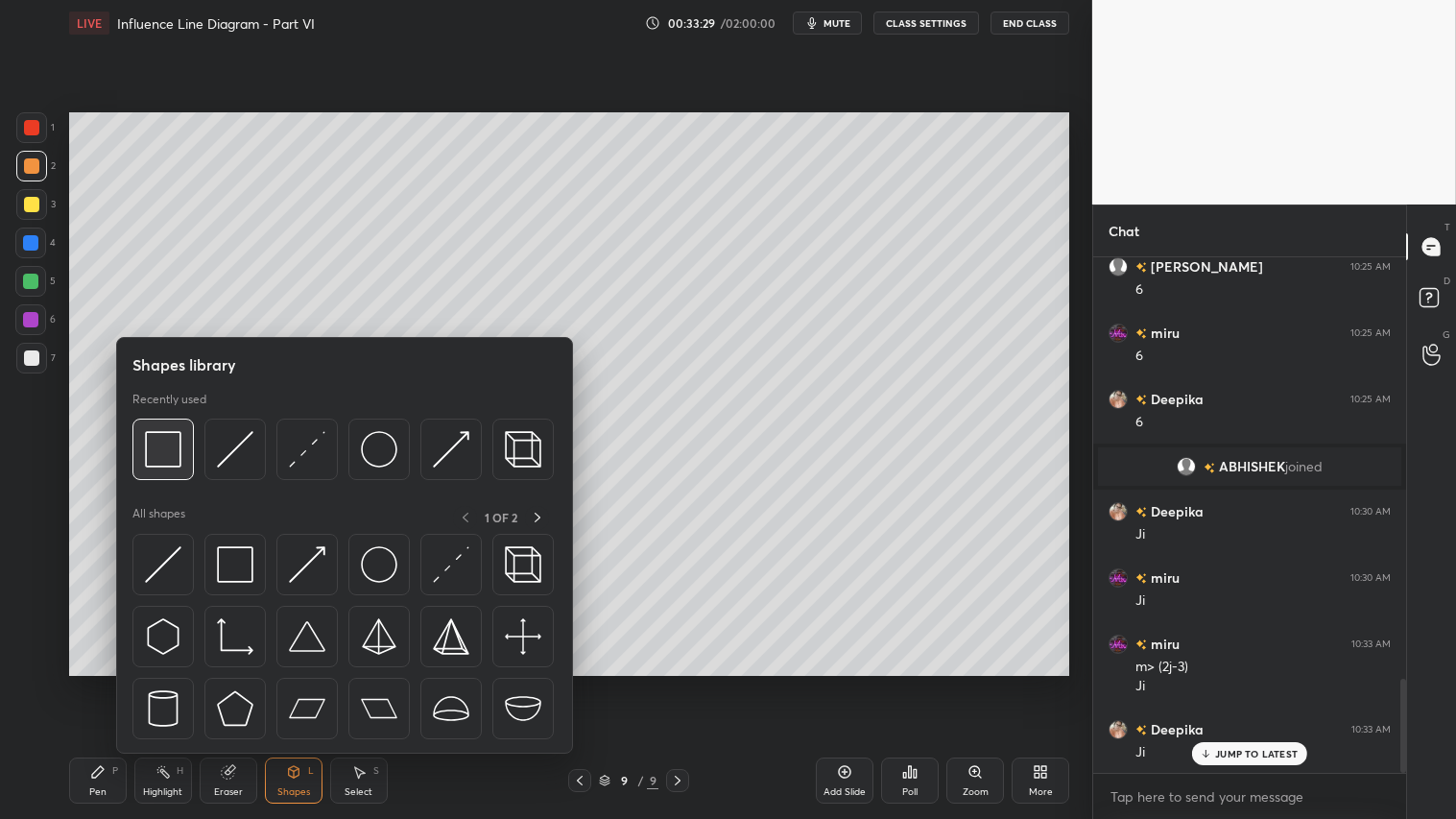
click at [160, 451] on img at bounding box center [164, 450] width 37 height 37
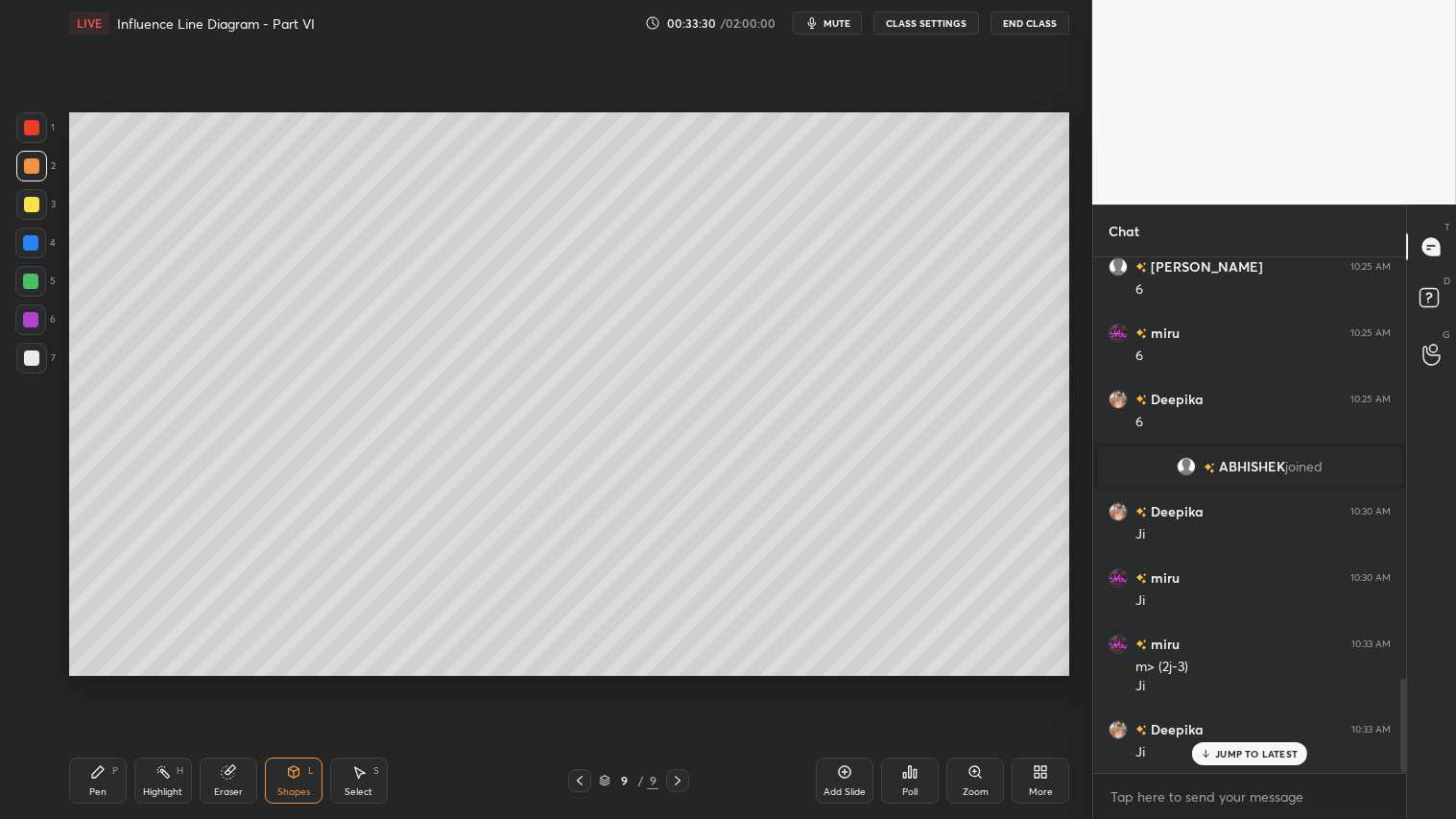
click at [30, 355] on div at bounding box center [32, 358] width 16 height 16
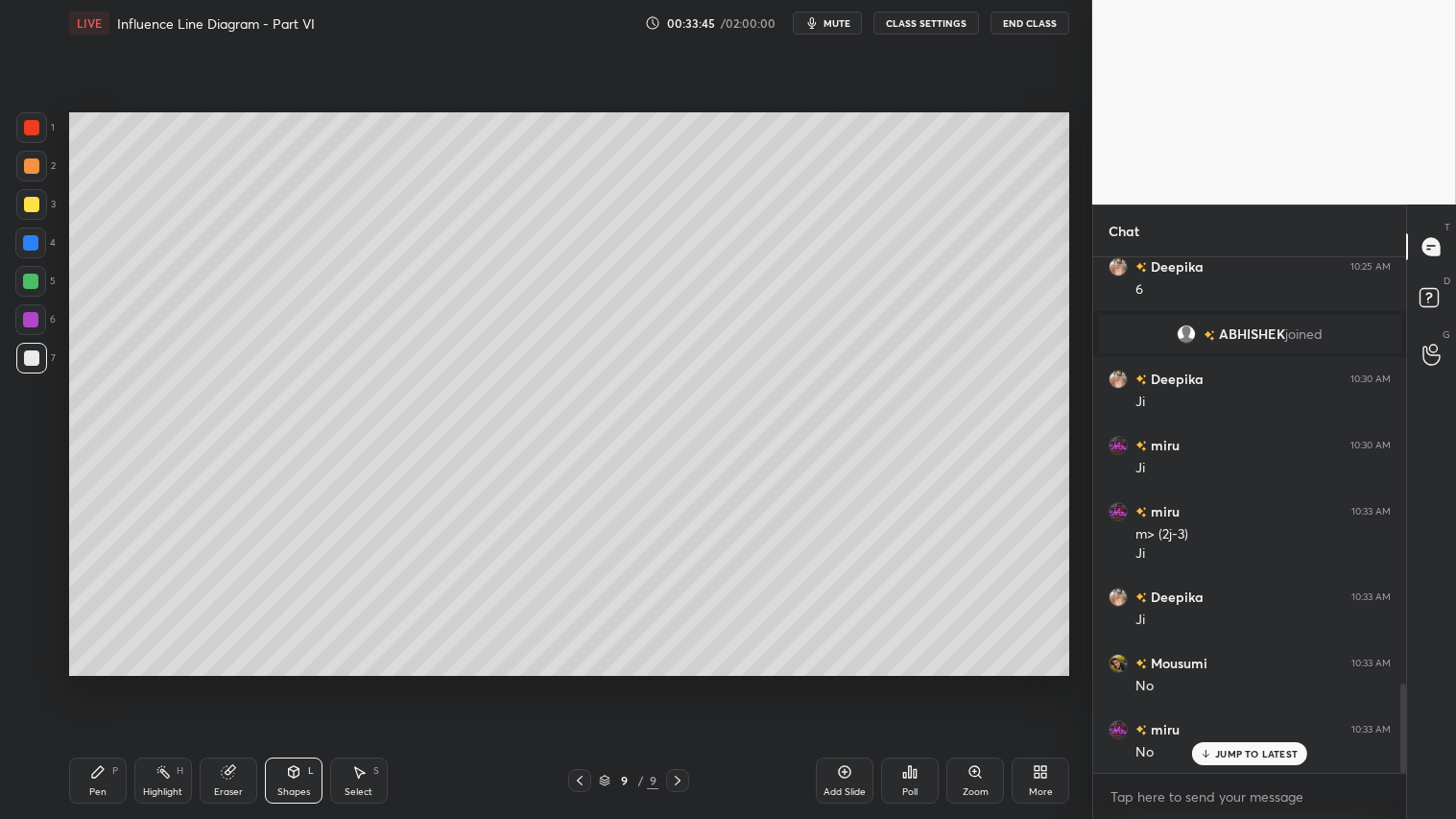
scroll to position [2471, 0]
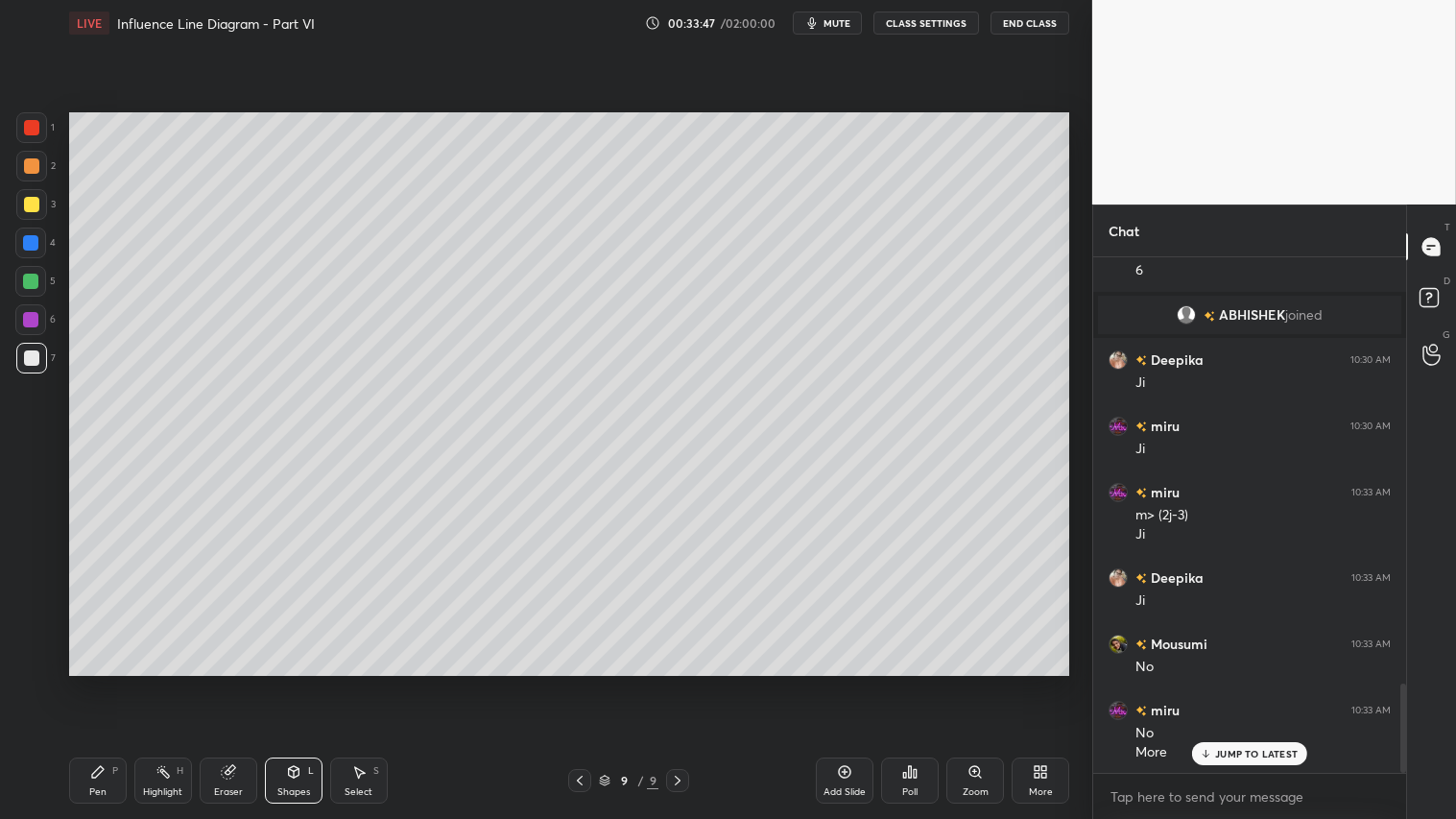
click at [98, 682] on icon at bounding box center [98, 772] width 16 height 16
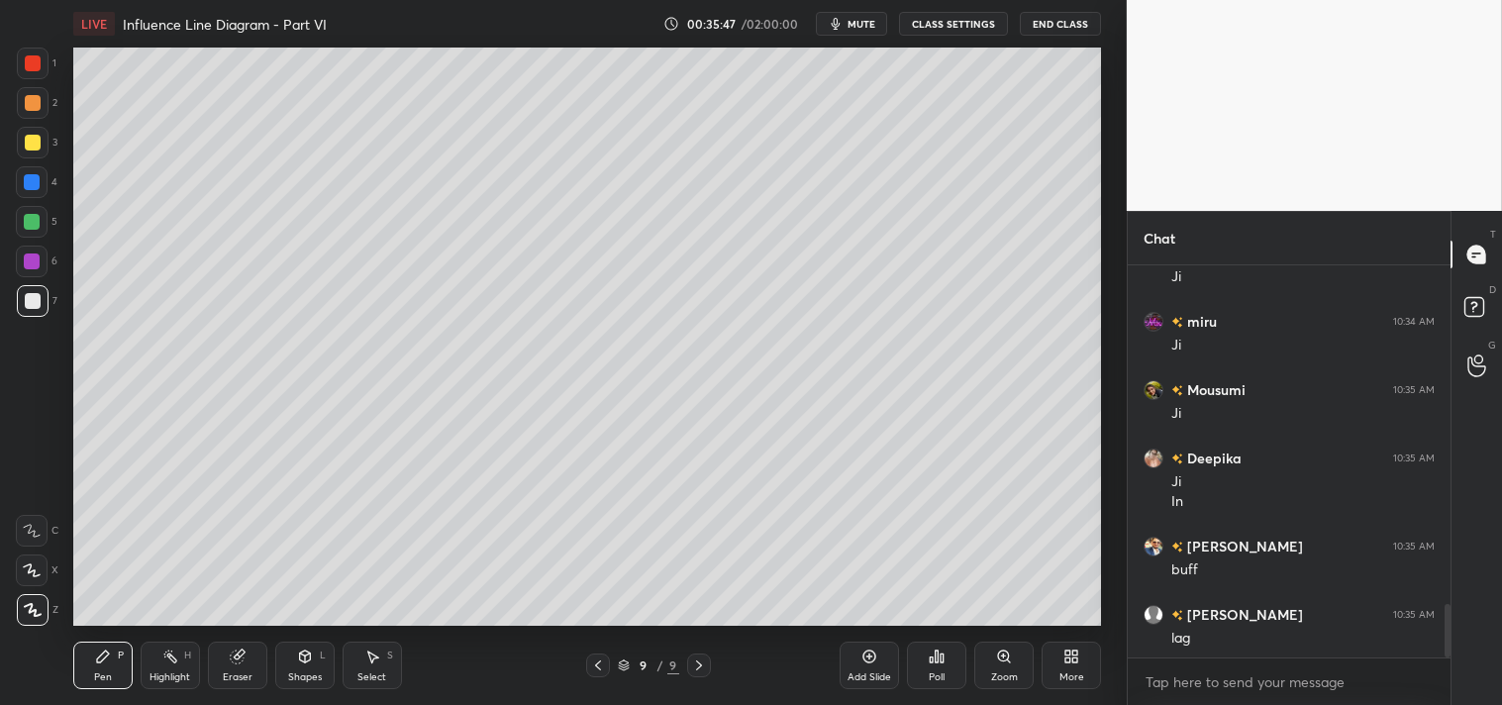
scroll to position [98428, 97958]
type textarea "x"
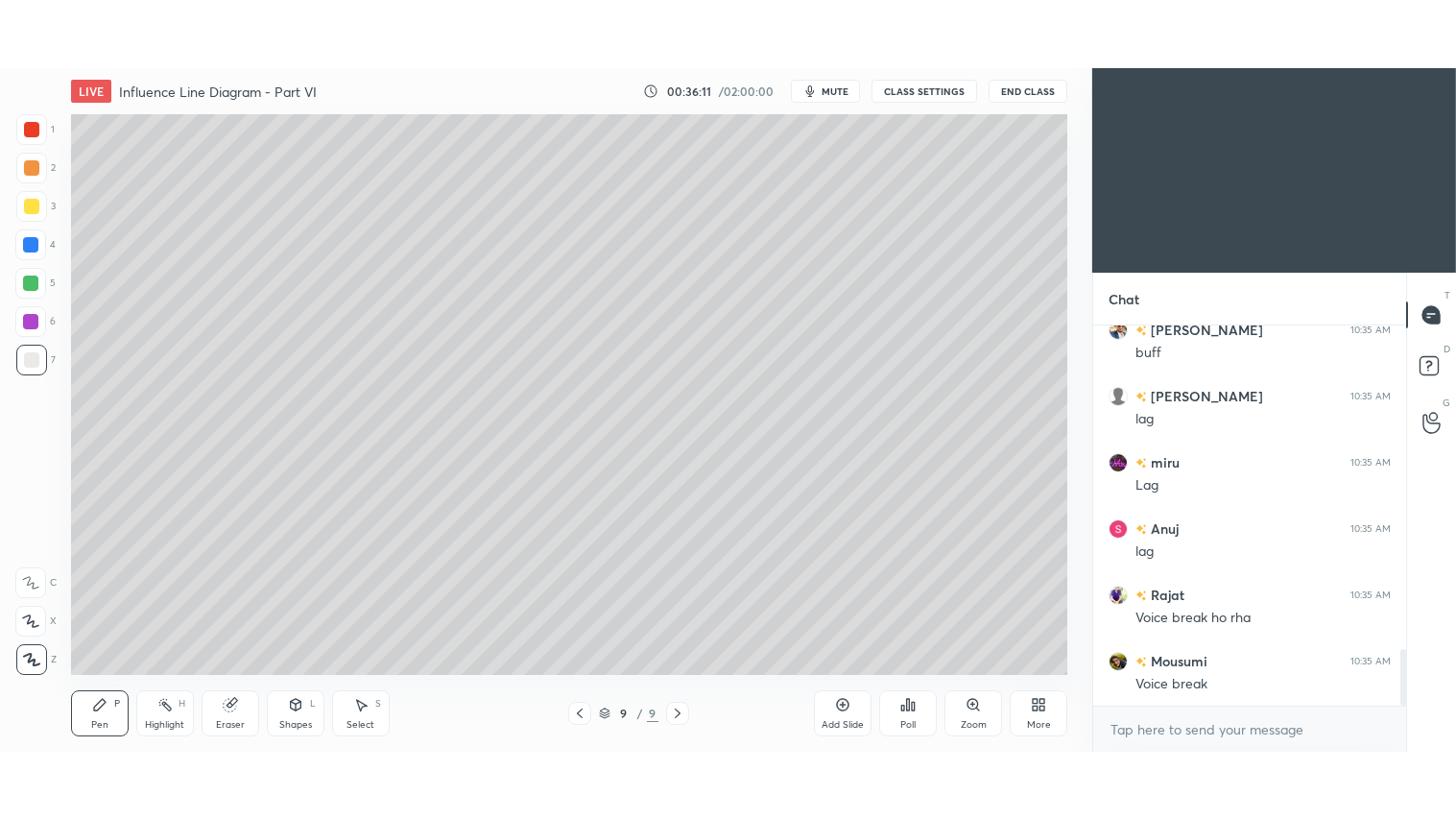
scroll to position [95399, 94958]
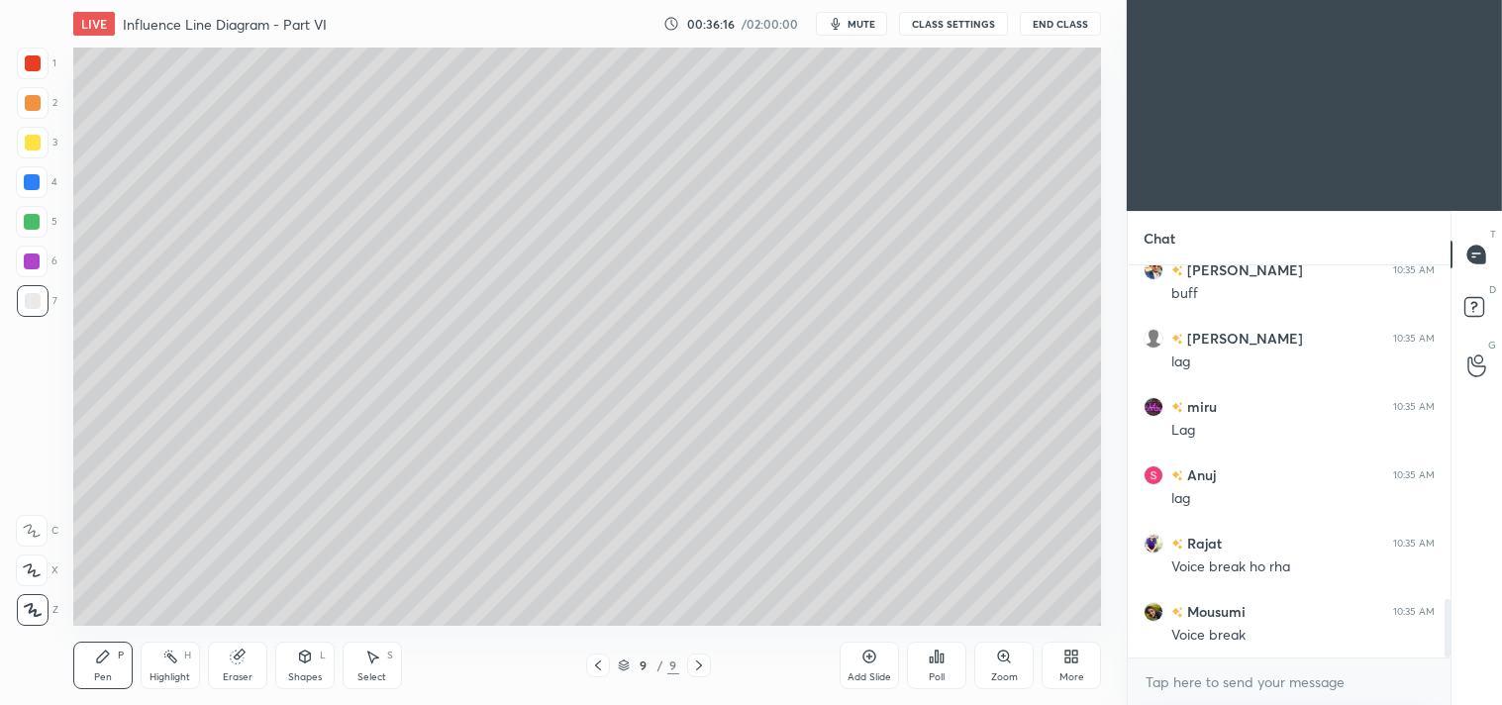
click at [1065, 672] on div "More" at bounding box center [1071, 677] width 25 height 10
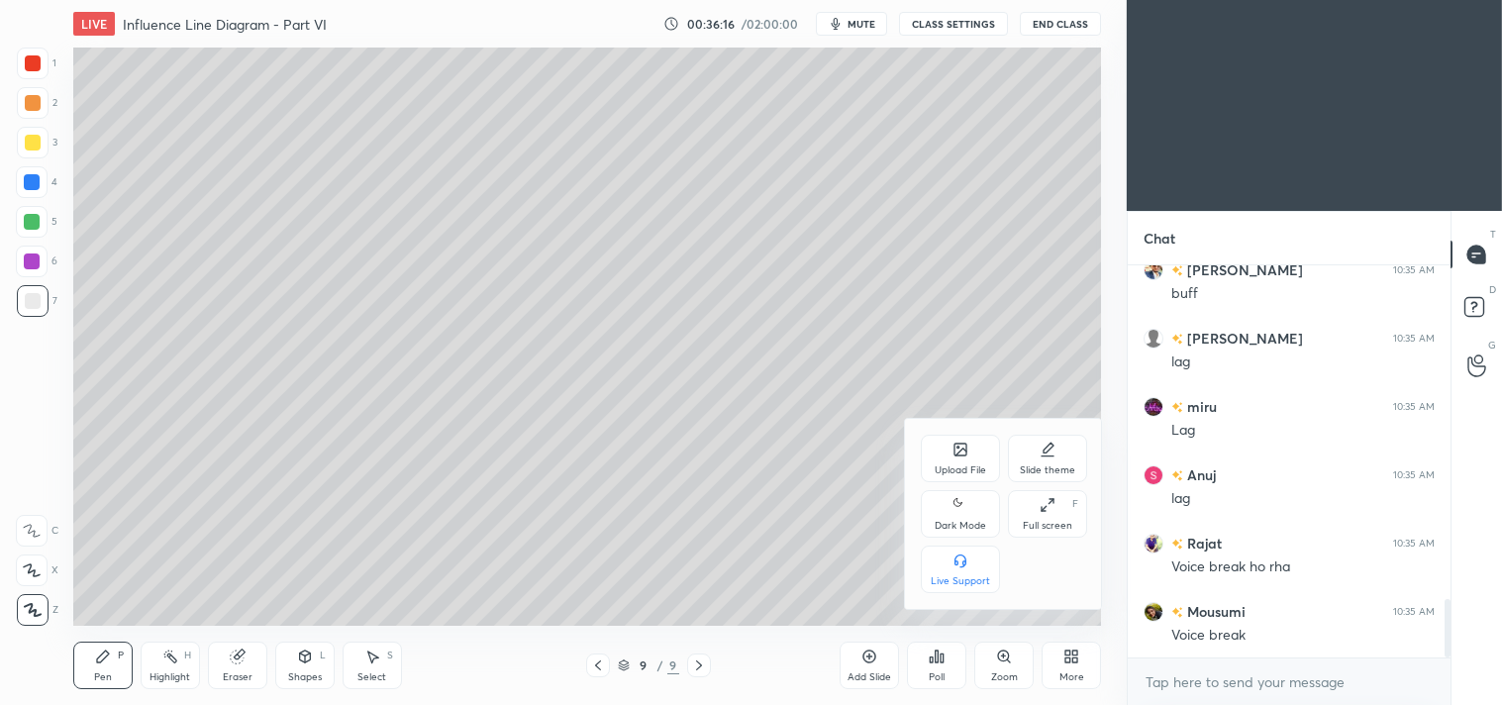
click at [1044, 516] on div "Full screen F" at bounding box center [1047, 514] width 79 height 48
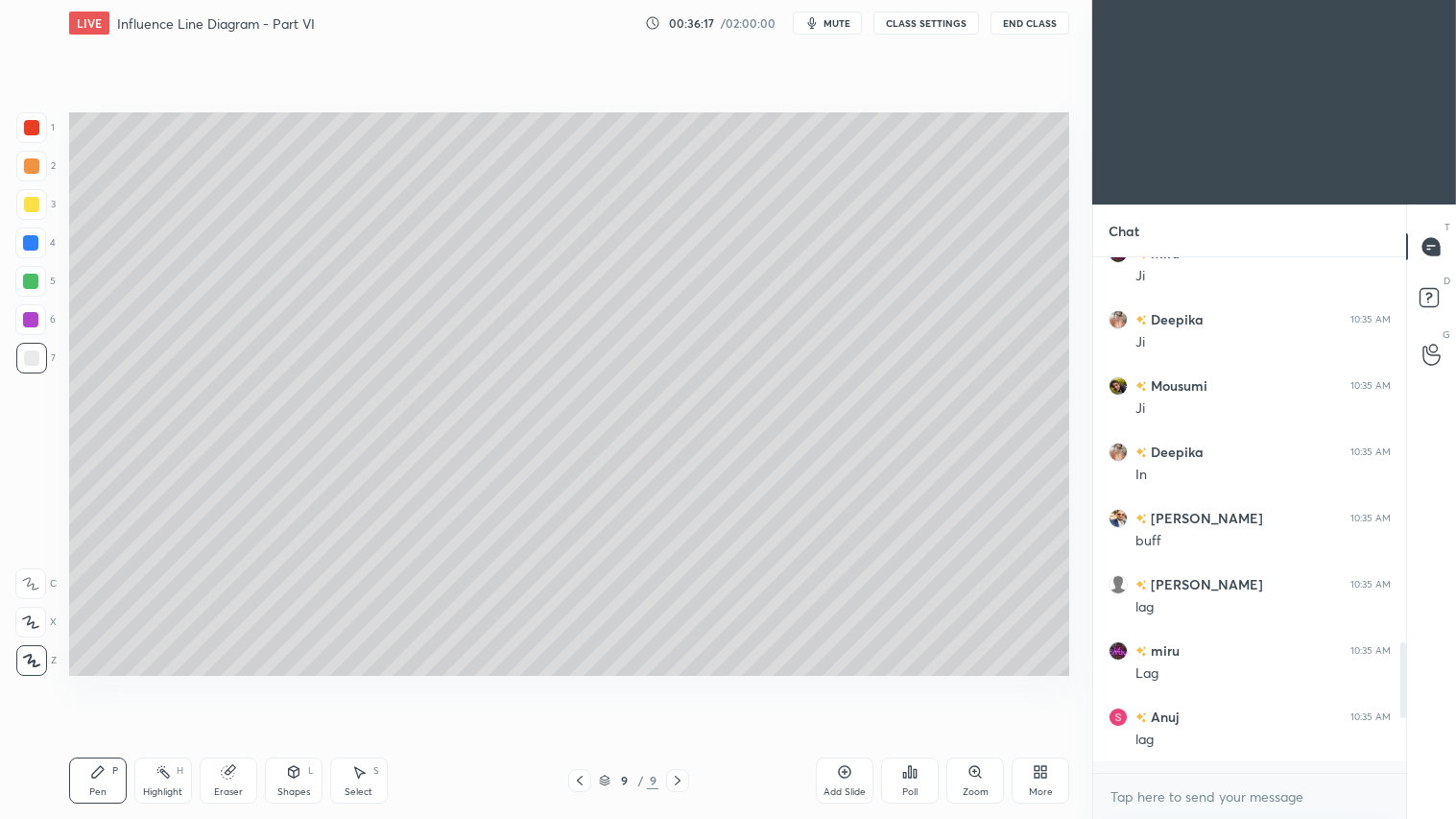
scroll to position [2048, 0]
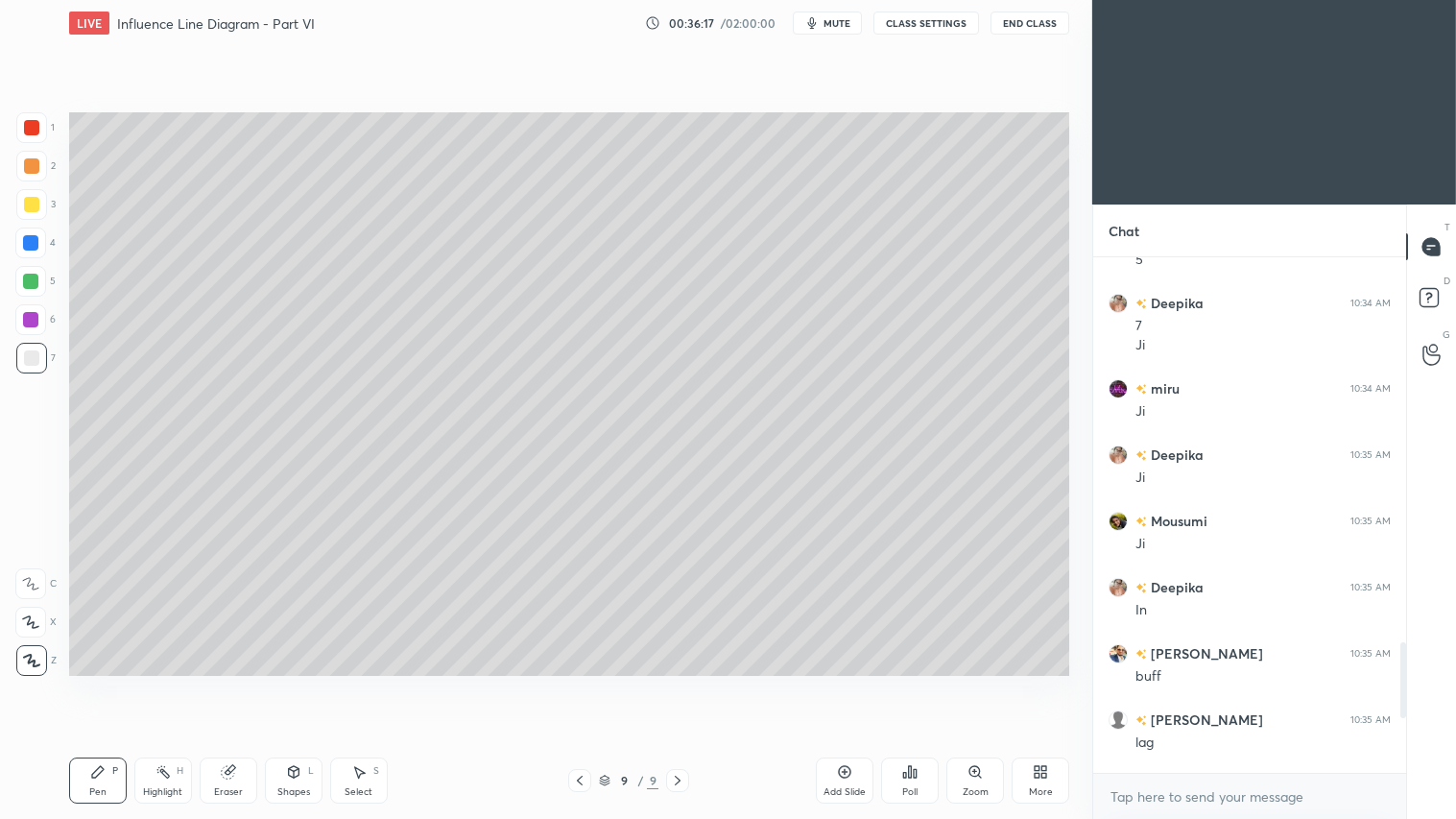
click at [1039, 682] on div "More" at bounding box center [1040, 792] width 24 height 10
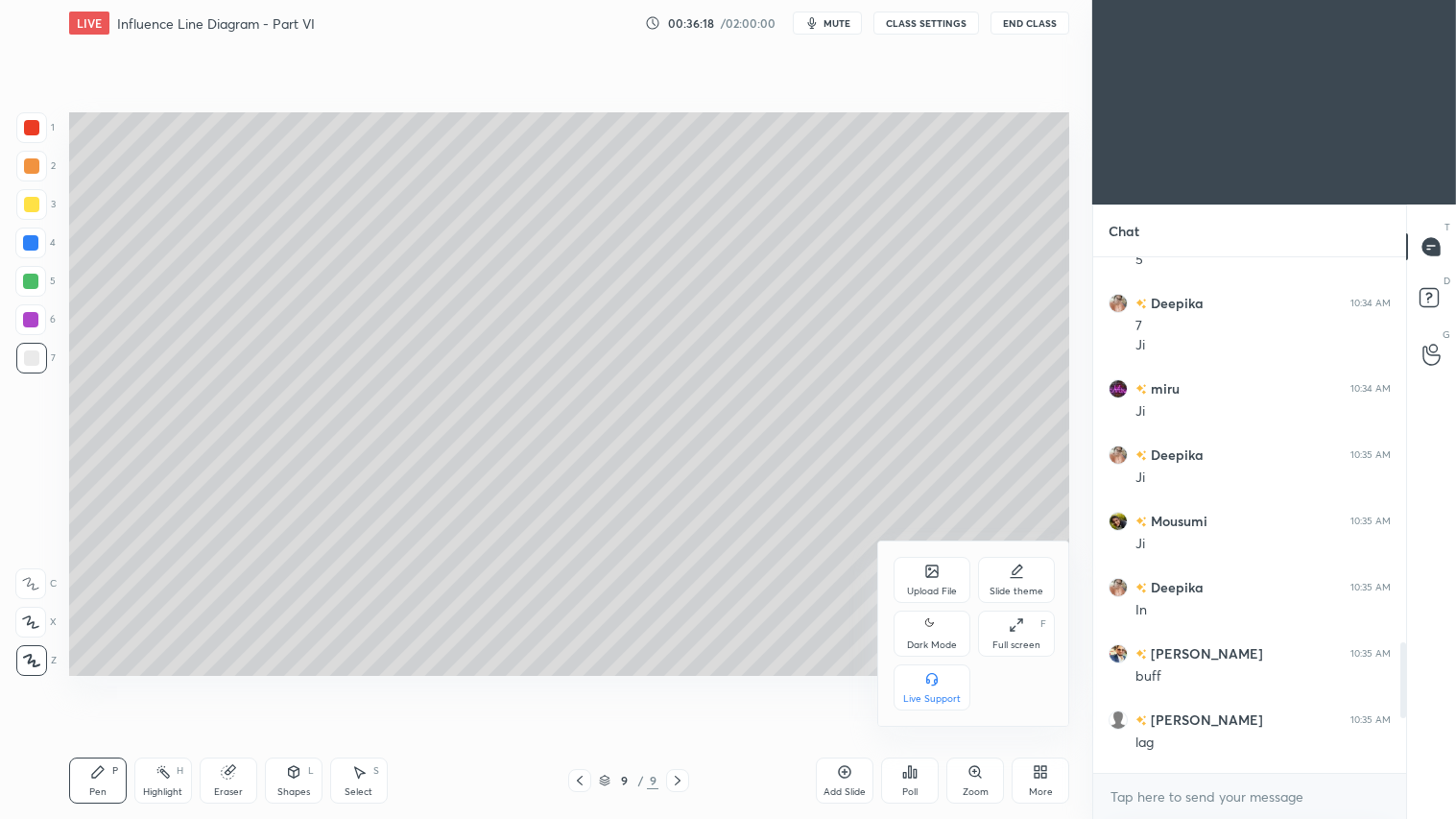
click at [931, 637] on div "Dark Mode" at bounding box center [932, 634] width 77 height 47
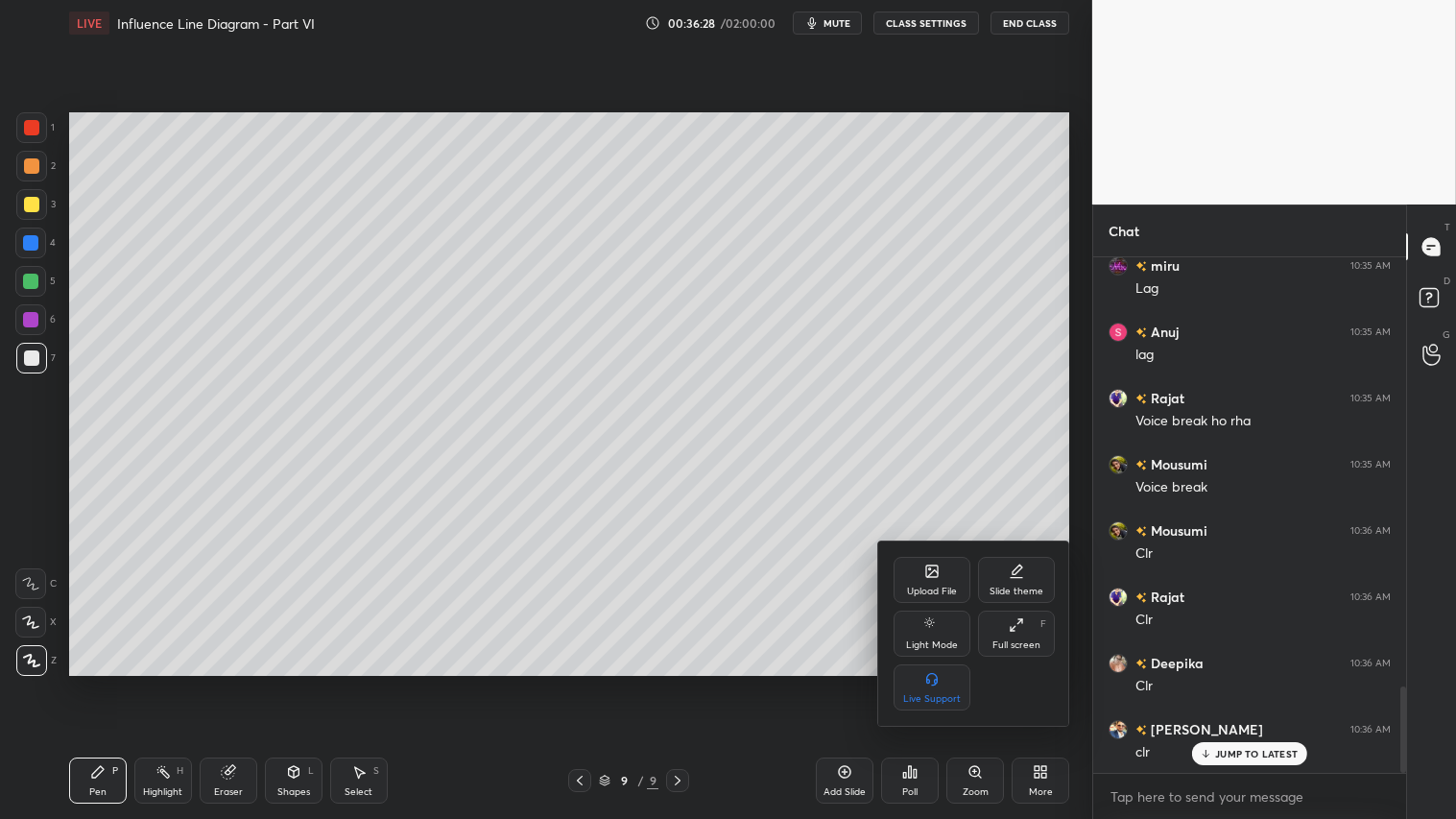
scroll to position [2634, 0]
drag, startPoint x: 787, startPoint y: 364, endPoint x: 765, endPoint y: 453, distance: 91.7
click at [765, 463] on div at bounding box center [728, 409] width 1456 height 819
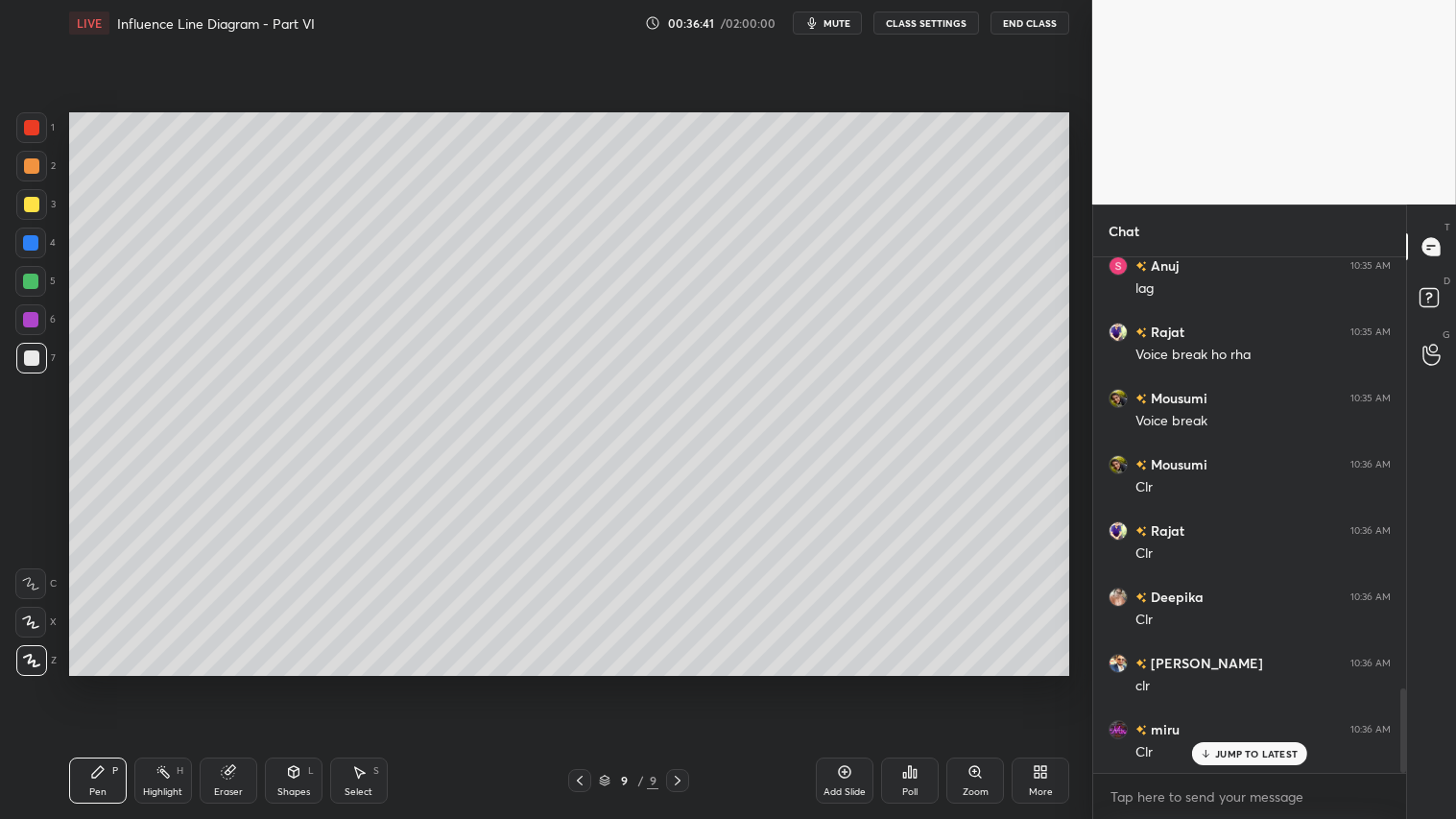
click at [104, 682] on div "Pen" at bounding box center [98, 792] width 17 height 10
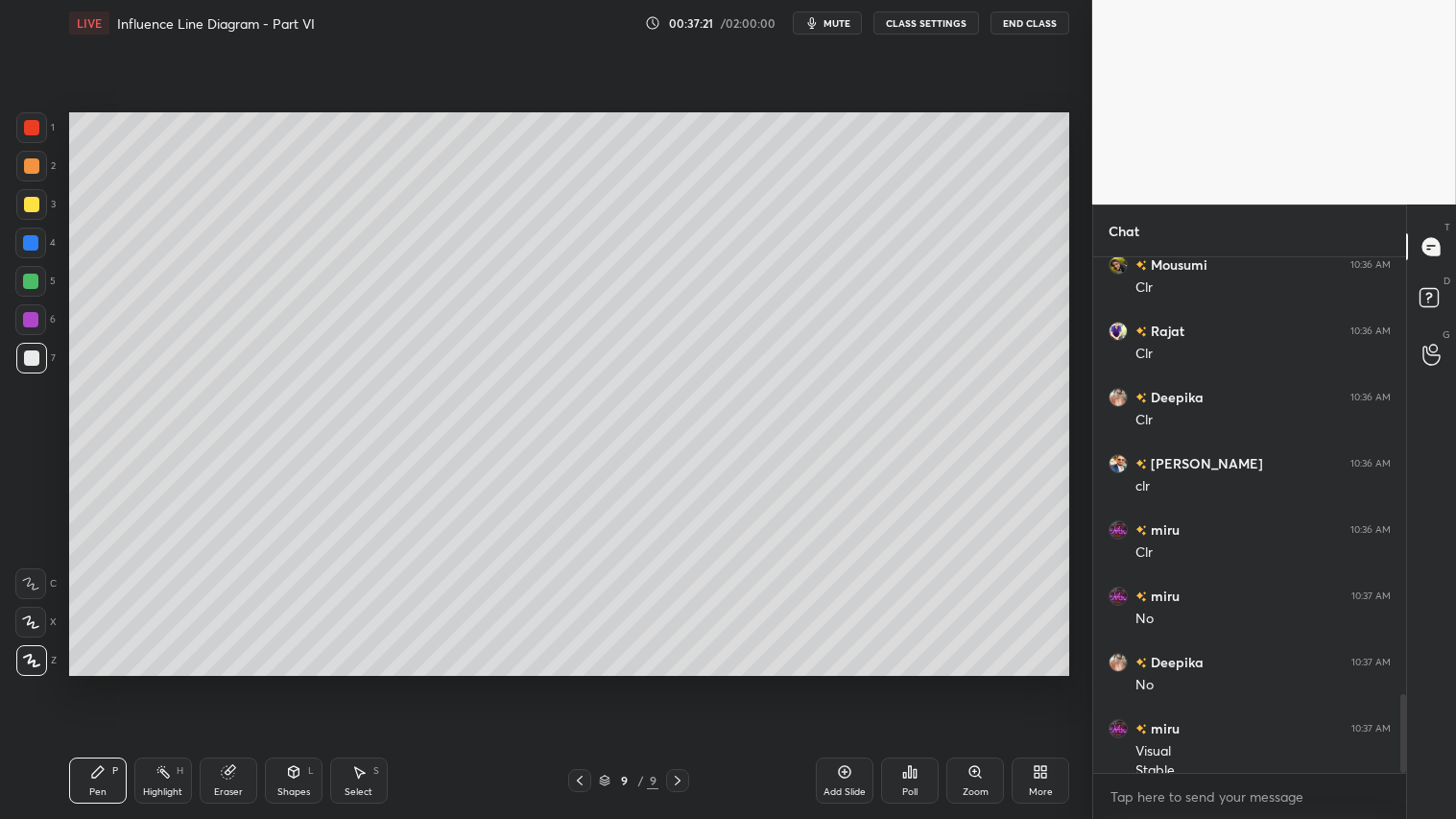
scroll to position [2852, 0]
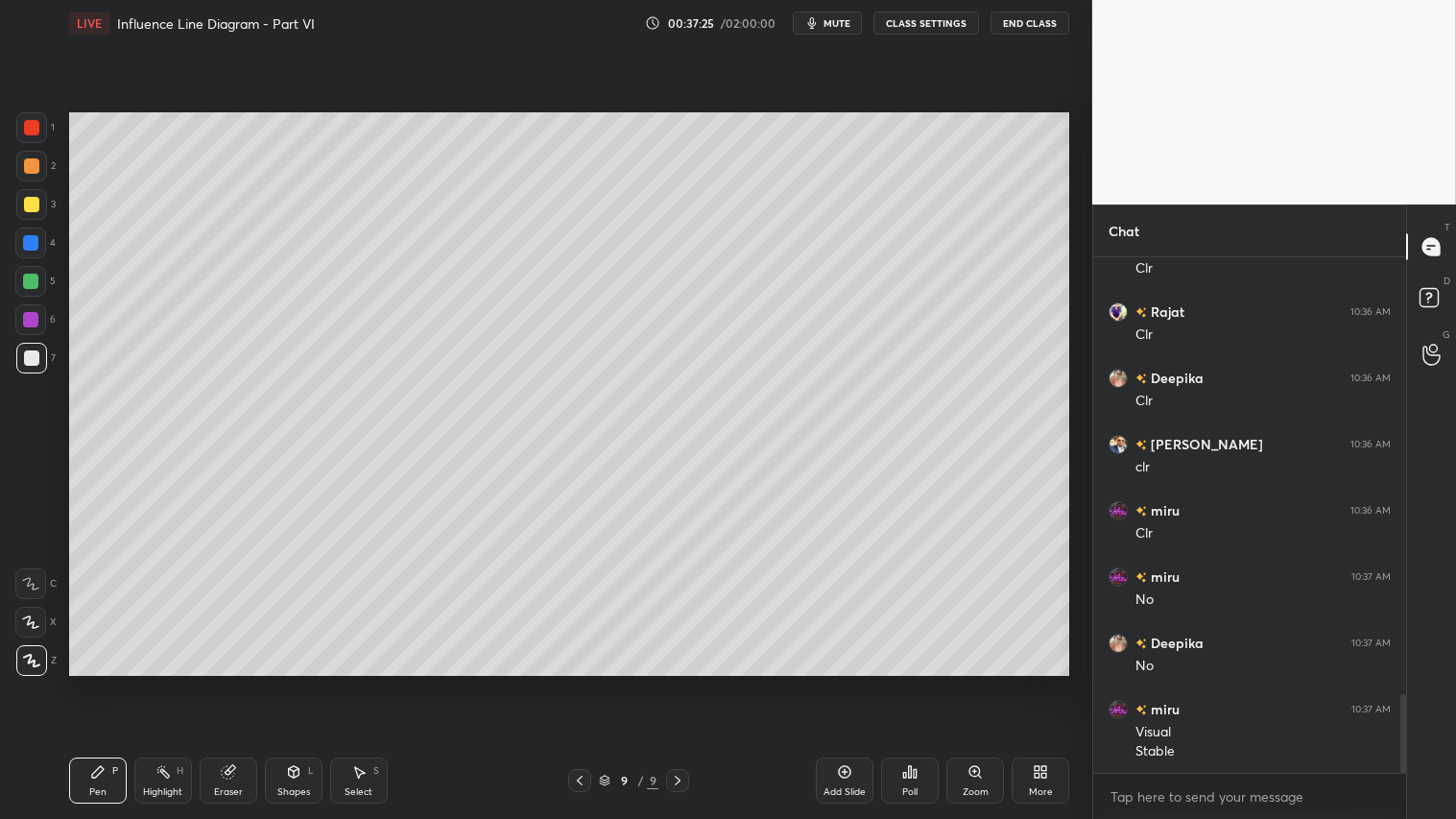
drag, startPoint x: 365, startPoint y: 774, endPoint x: 374, endPoint y: 760, distance: 16.6
click at [367, 682] on div "Select S" at bounding box center [359, 780] width 57 height 47
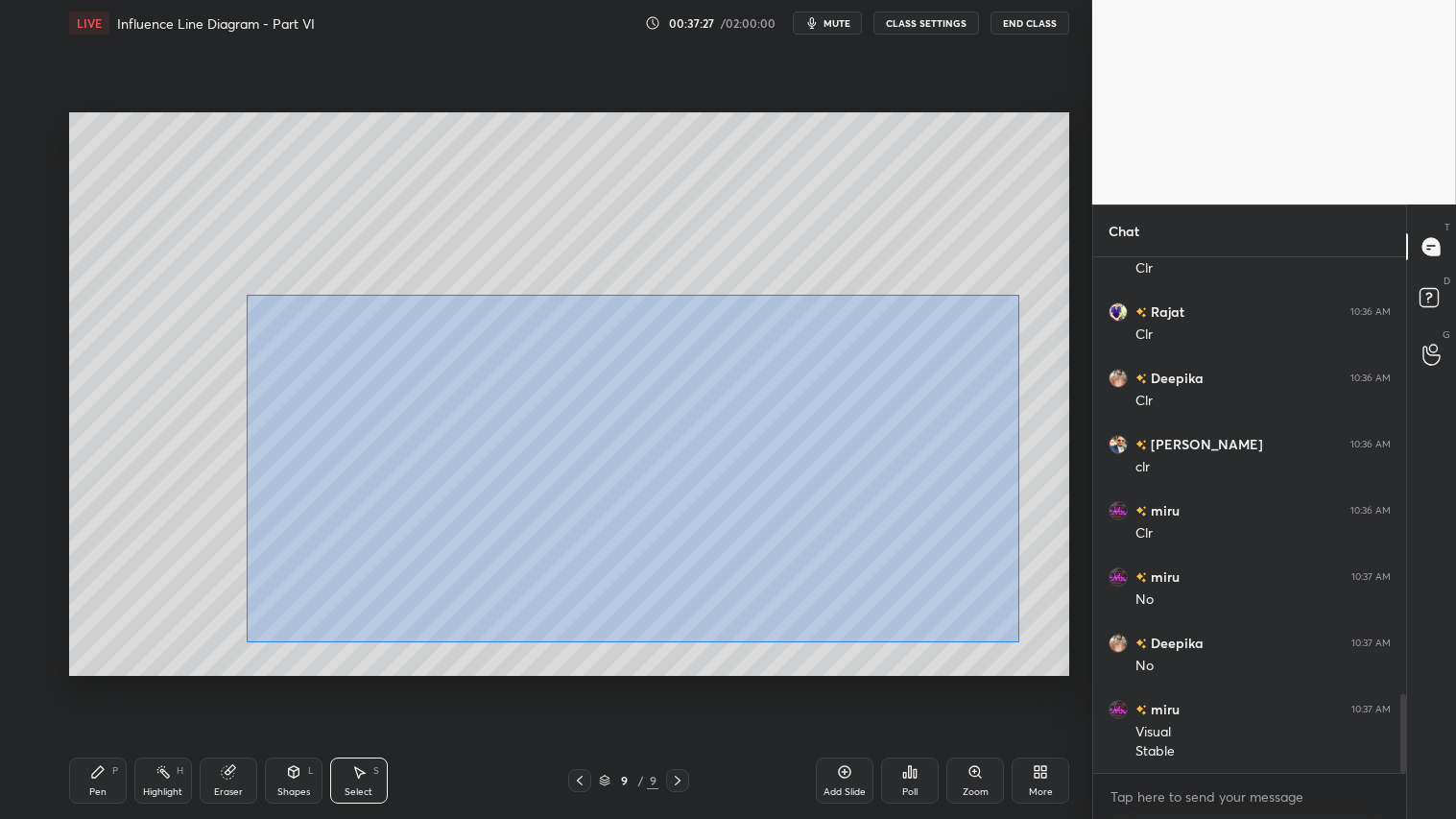
drag, startPoint x: 246, startPoint y: 294, endPoint x: 1013, endPoint y: 631, distance: 837.8
click at [1017, 640] on div "0 ° Undo Copy Duplicate Duplicate to new slide Delete" at bounding box center [569, 394] width 1000 height 562
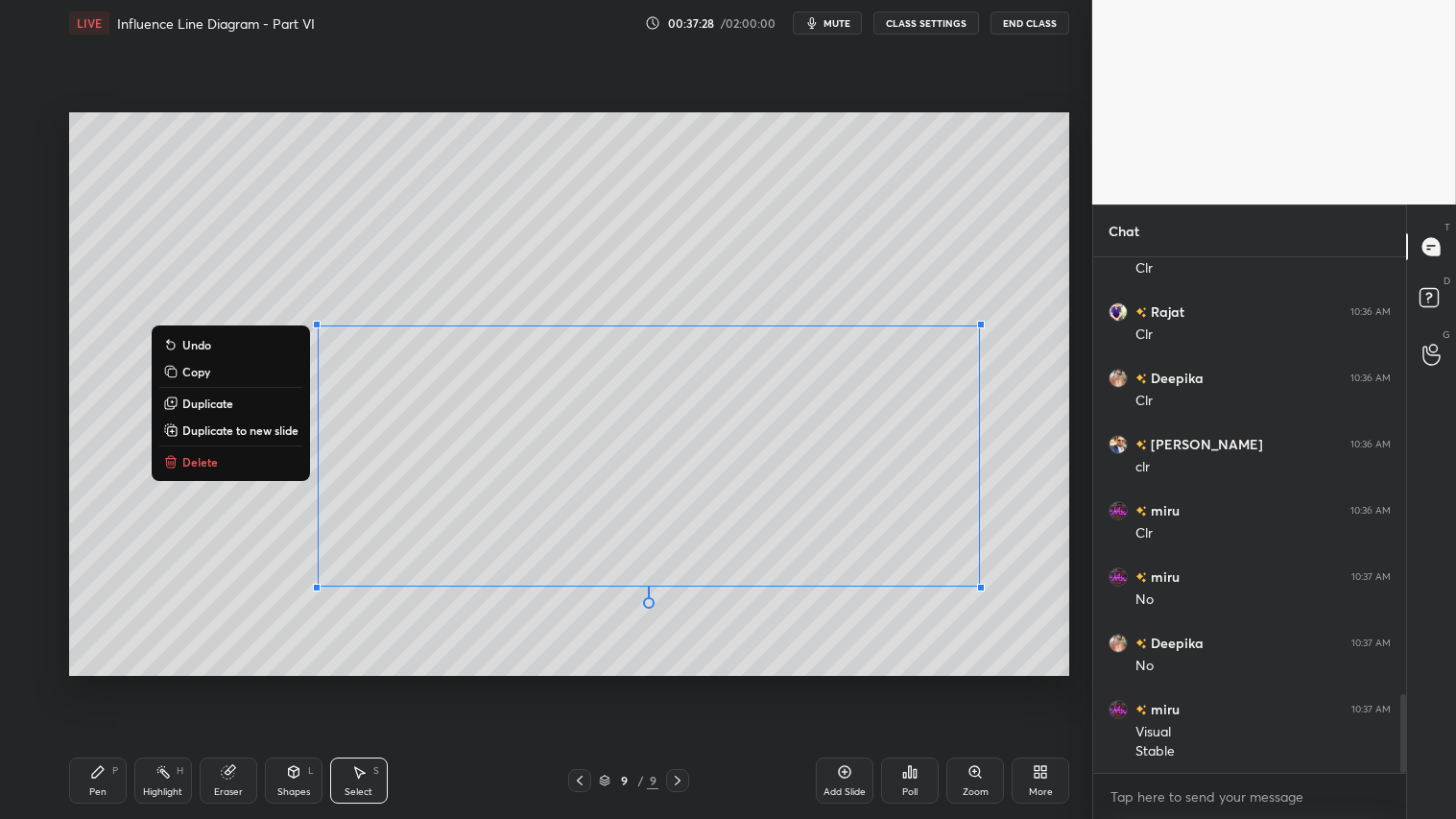
click at [207, 468] on p "Delete" at bounding box center [200, 461] width 36 height 16
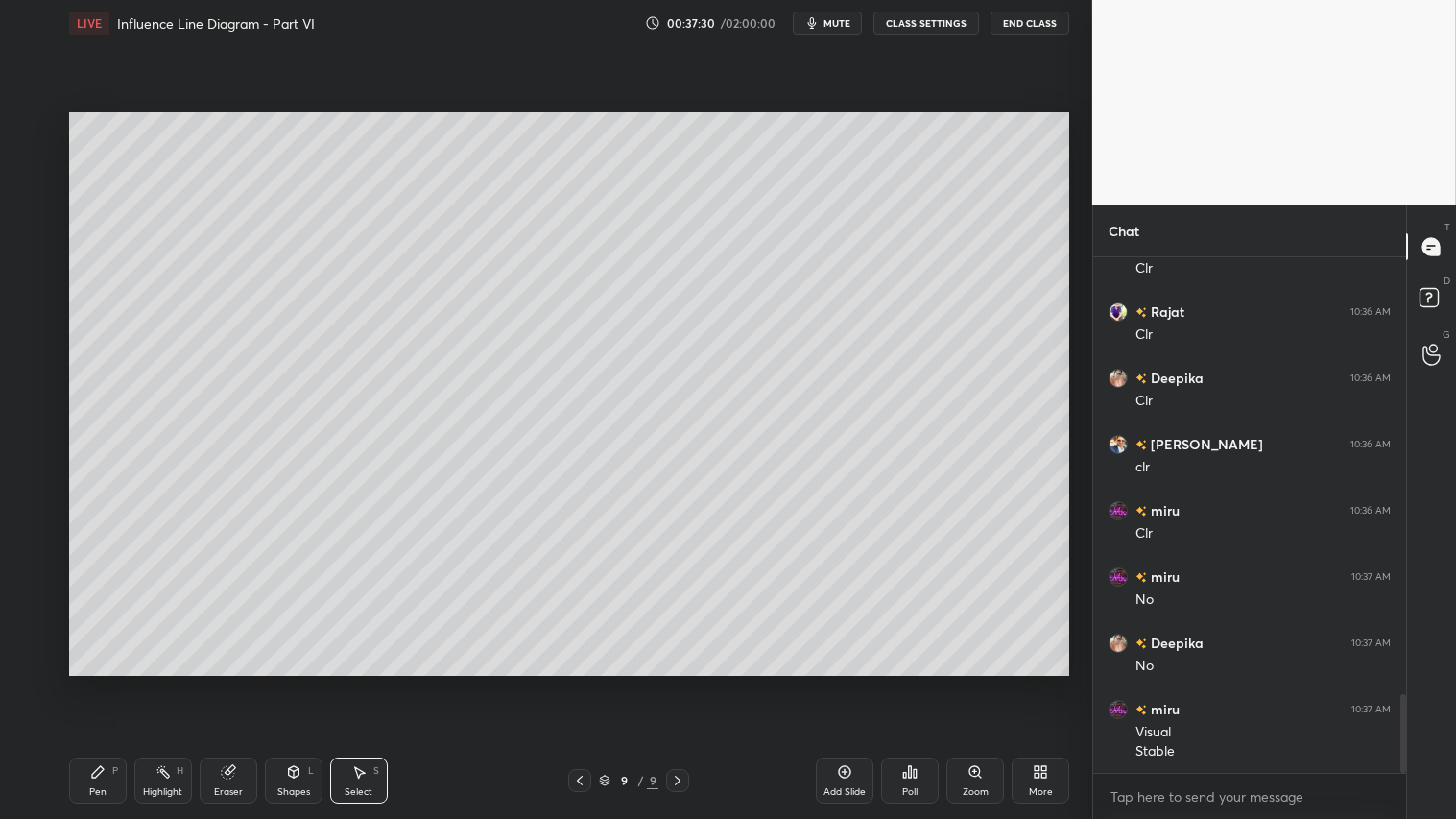
click at [104, 682] on div "Pen P" at bounding box center [97, 780] width 57 height 47
click at [37, 173] on div at bounding box center [32, 166] width 31 height 31
drag, startPoint x: 293, startPoint y: 793, endPoint x: 303, endPoint y: 764, distance: 30.7
click at [296, 682] on div "Shapes" at bounding box center [294, 792] width 33 height 10
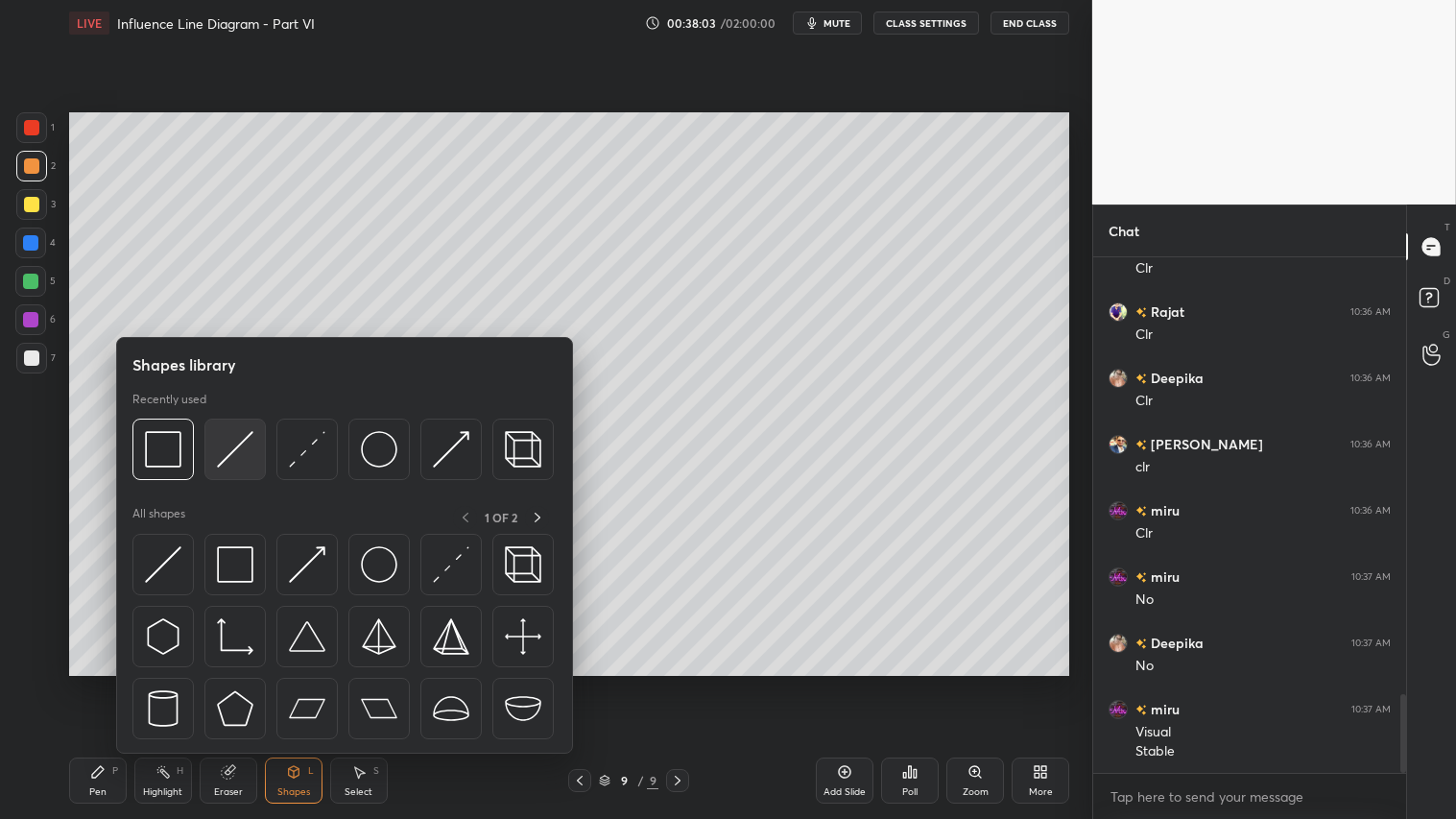
click at [241, 439] on img at bounding box center [236, 450] width 37 height 37
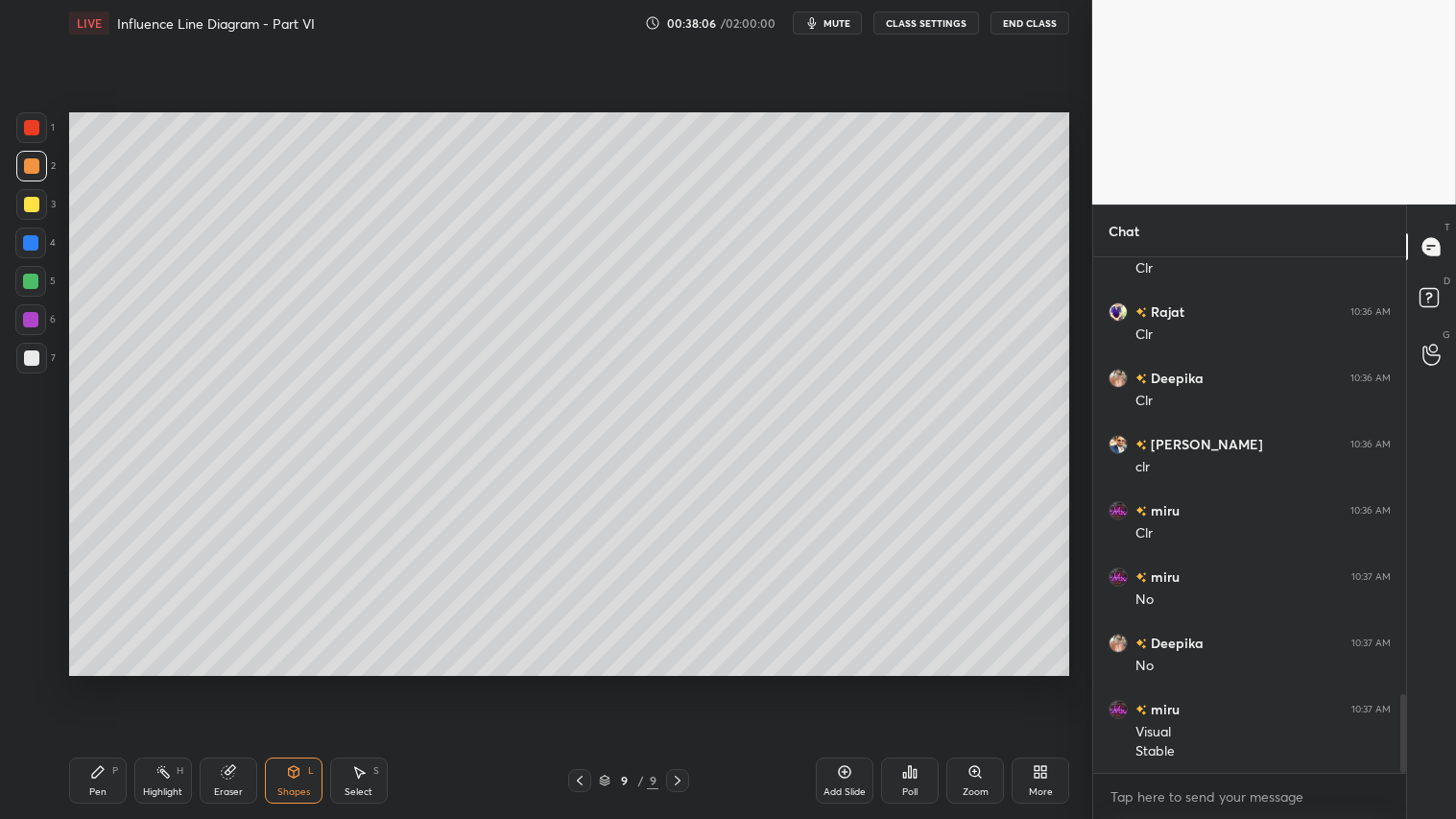
click at [100, 682] on div "Pen P" at bounding box center [97, 780] width 57 height 47
click at [291, 682] on div "Shapes L" at bounding box center [293, 780] width 57 height 47
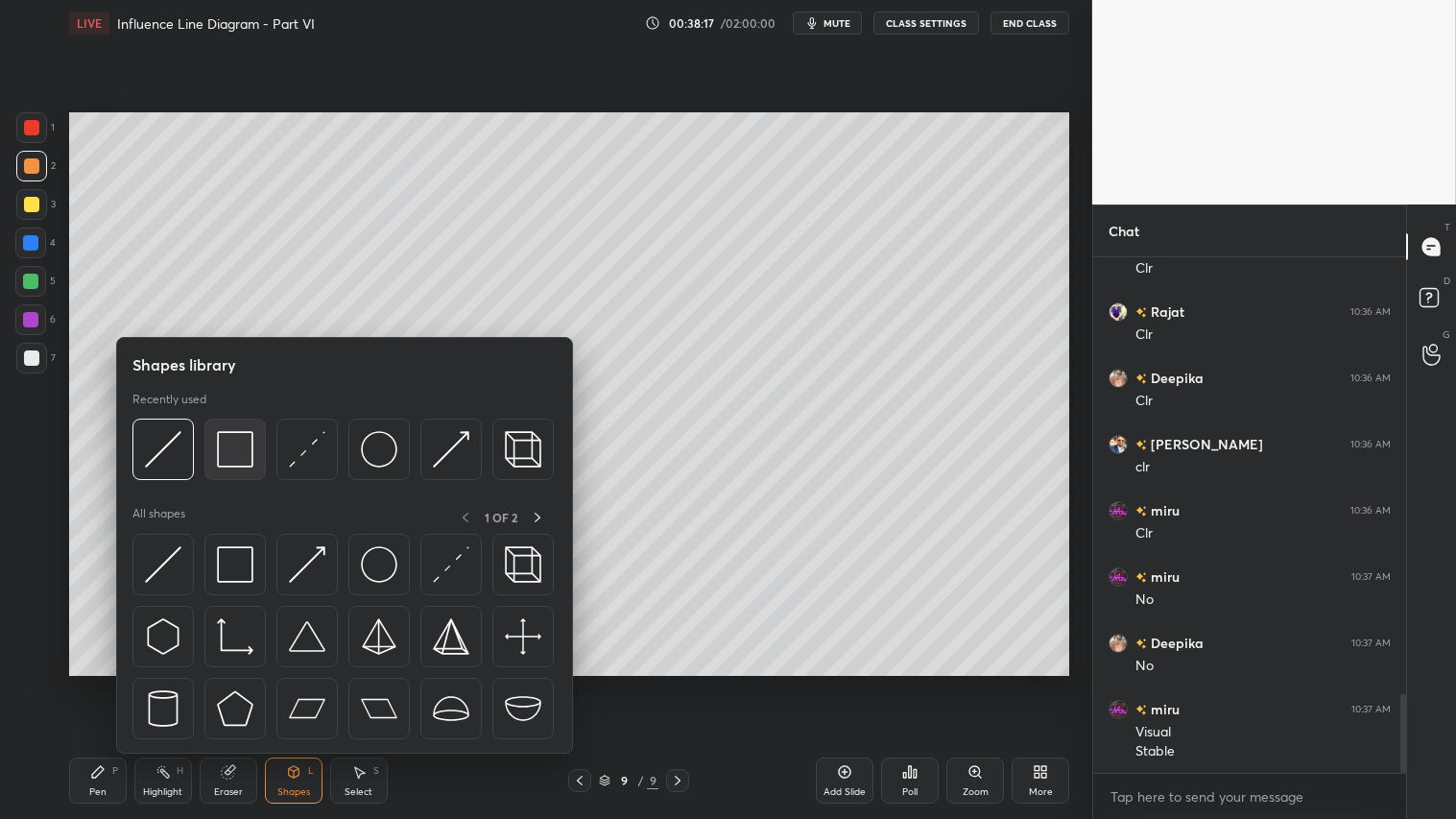
click at [234, 454] on img at bounding box center [236, 450] width 37 height 37
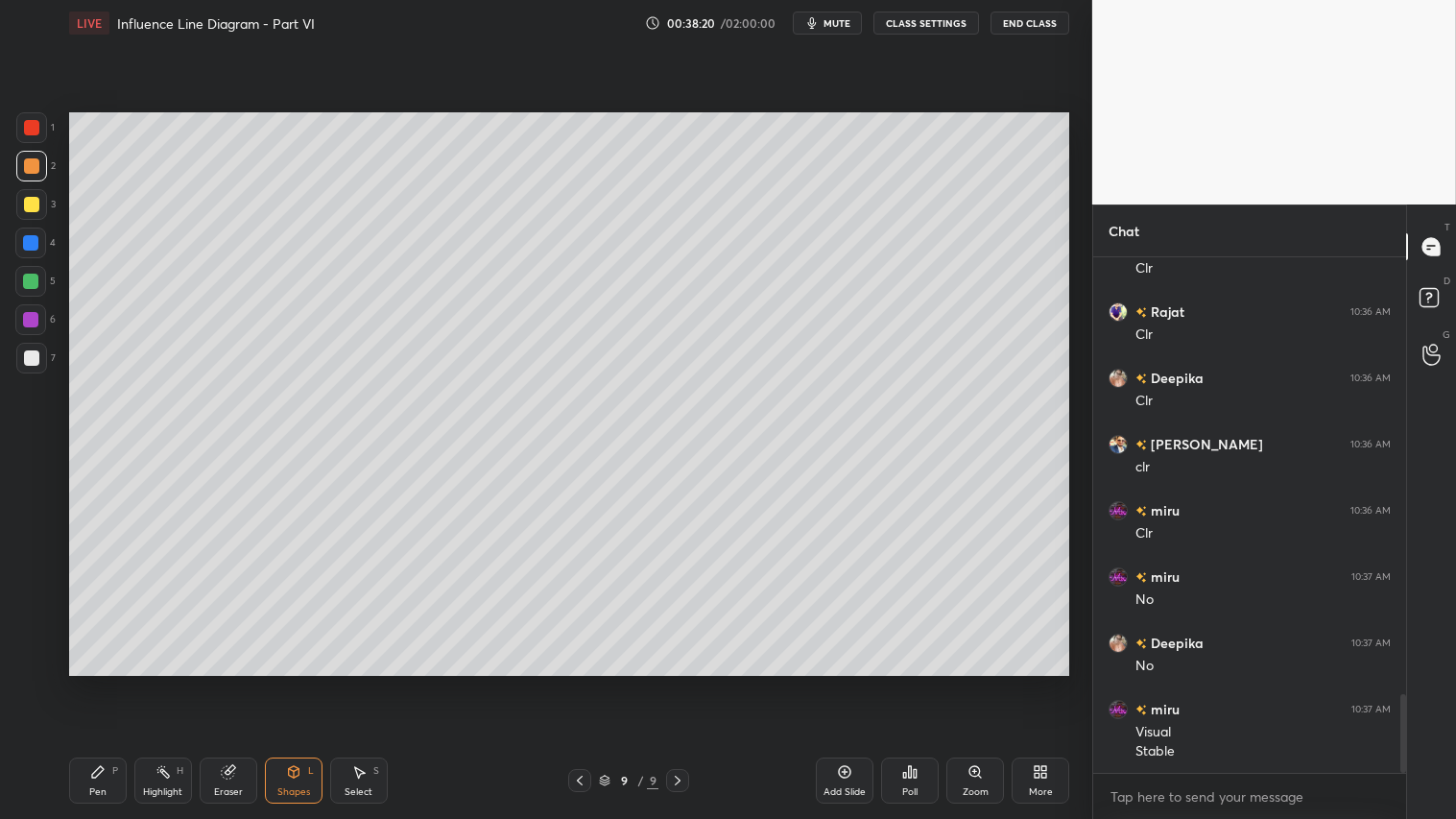
click at [31, 160] on div at bounding box center [32, 166] width 16 height 16
drag, startPoint x: 104, startPoint y: 787, endPoint x: 102, endPoint y: 764, distance: 23.1
click at [104, 682] on div "Pen P" at bounding box center [97, 780] width 57 height 47
click at [292, 682] on icon at bounding box center [294, 772] width 16 height 16
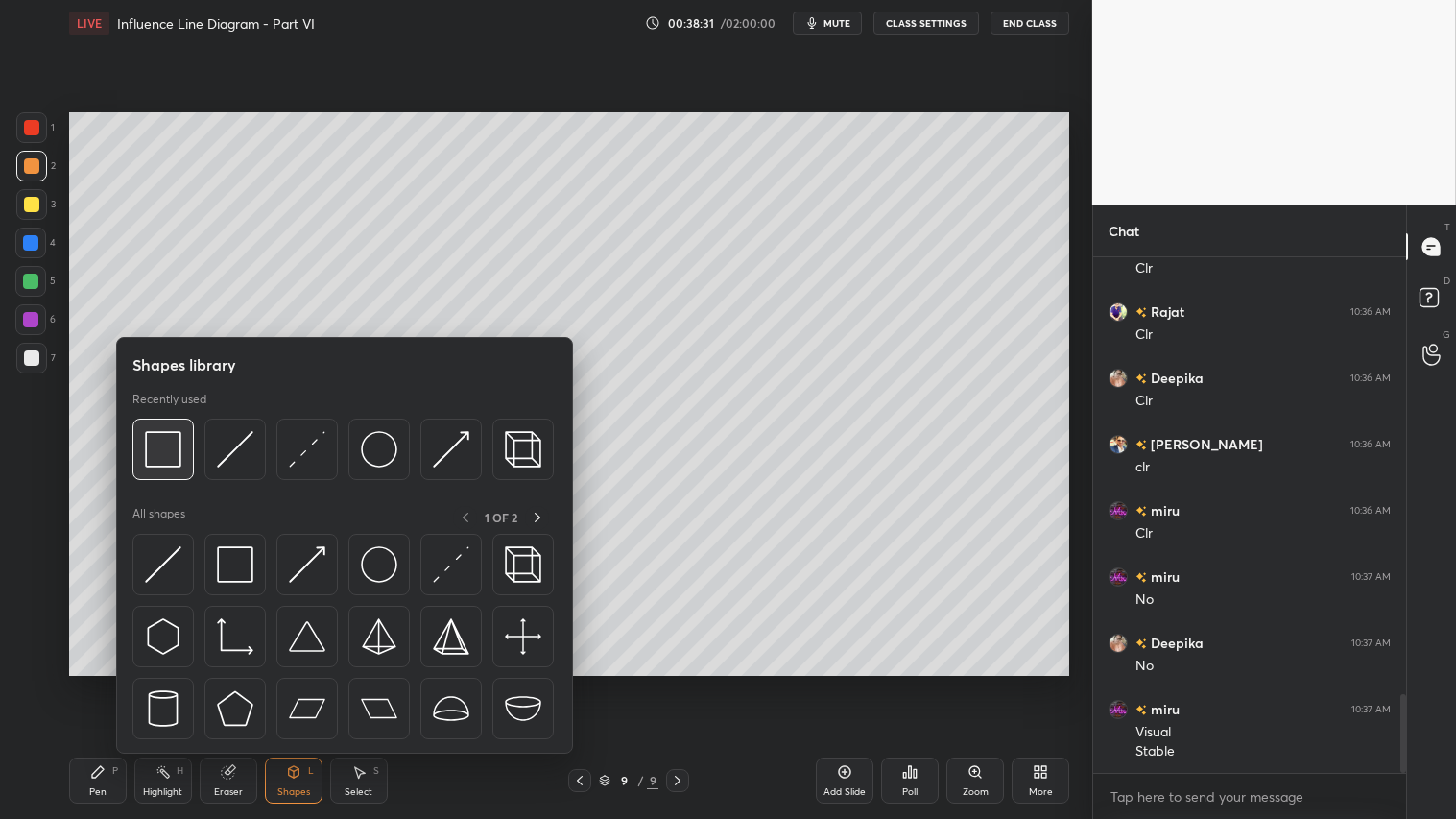
click at [165, 447] on img at bounding box center [164, 450] width 37 height 37
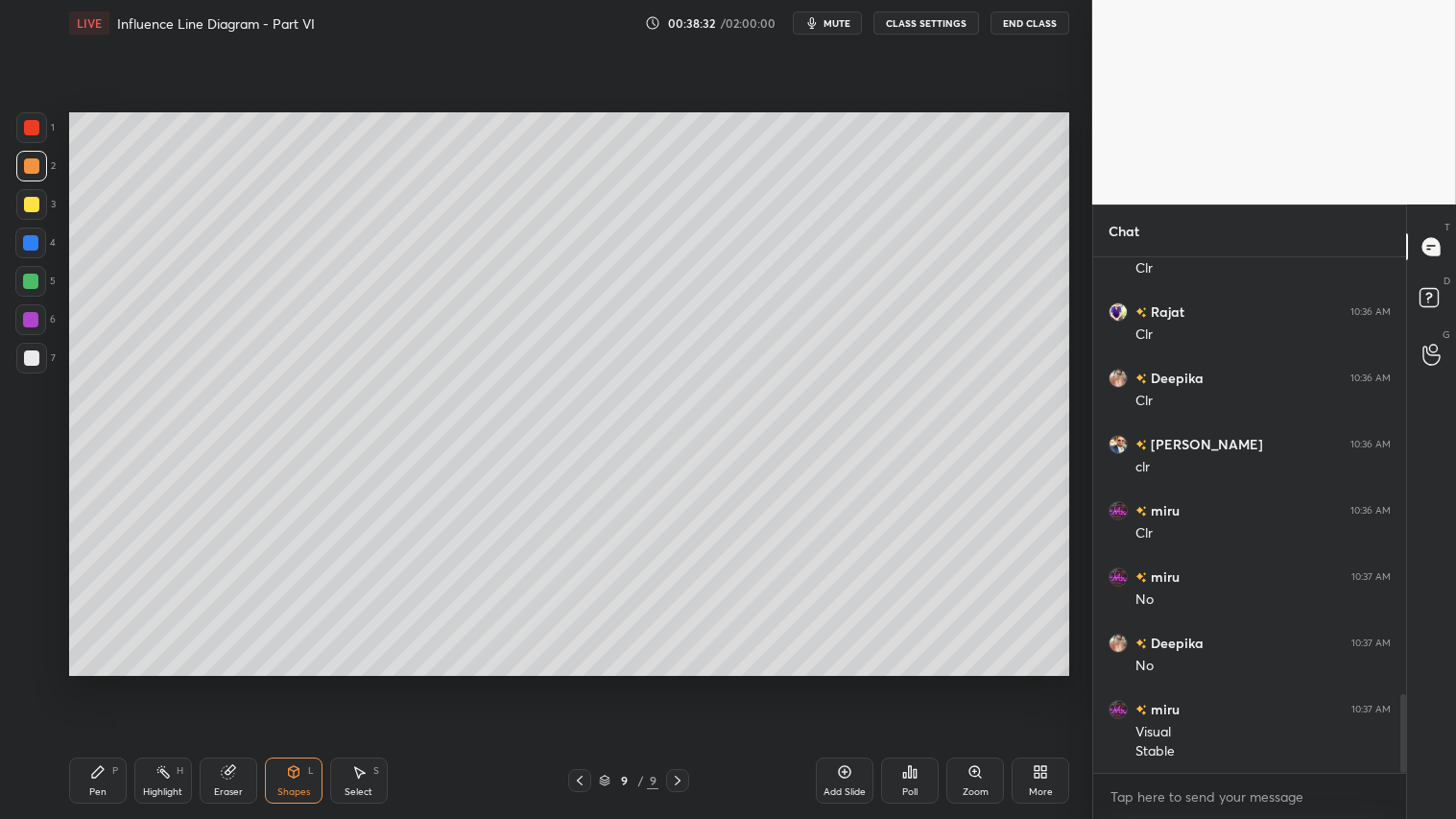
click at [32, 355] on div at bounding box center [32, 358] width 16 height 16
click at [43, 158] on div at bounding box center [32, 166] width 31 height 31
click at [90, 682] on icon at bounding box center [98, 772] width 16 height 16
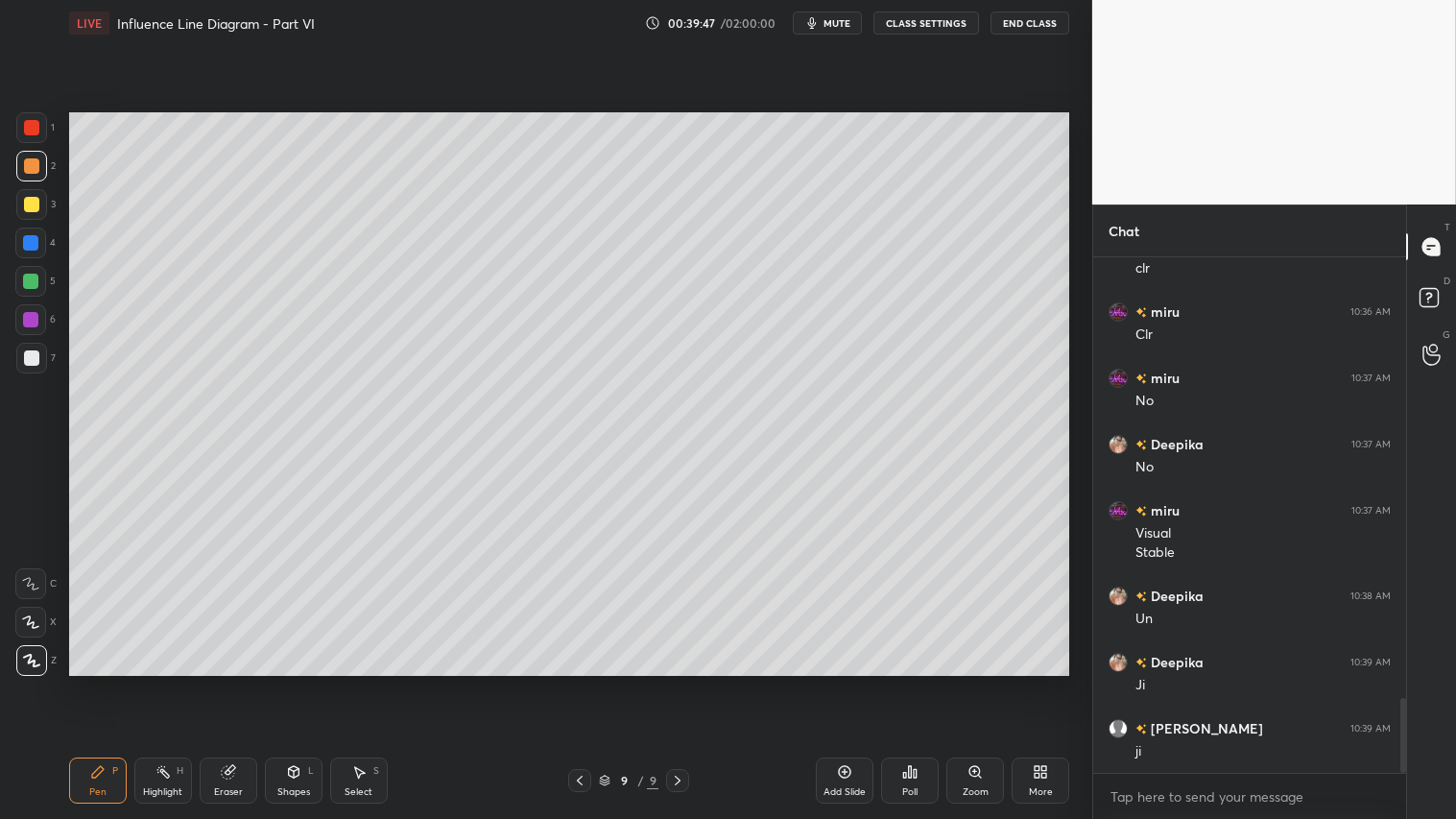
scroll to position [3117, 0]
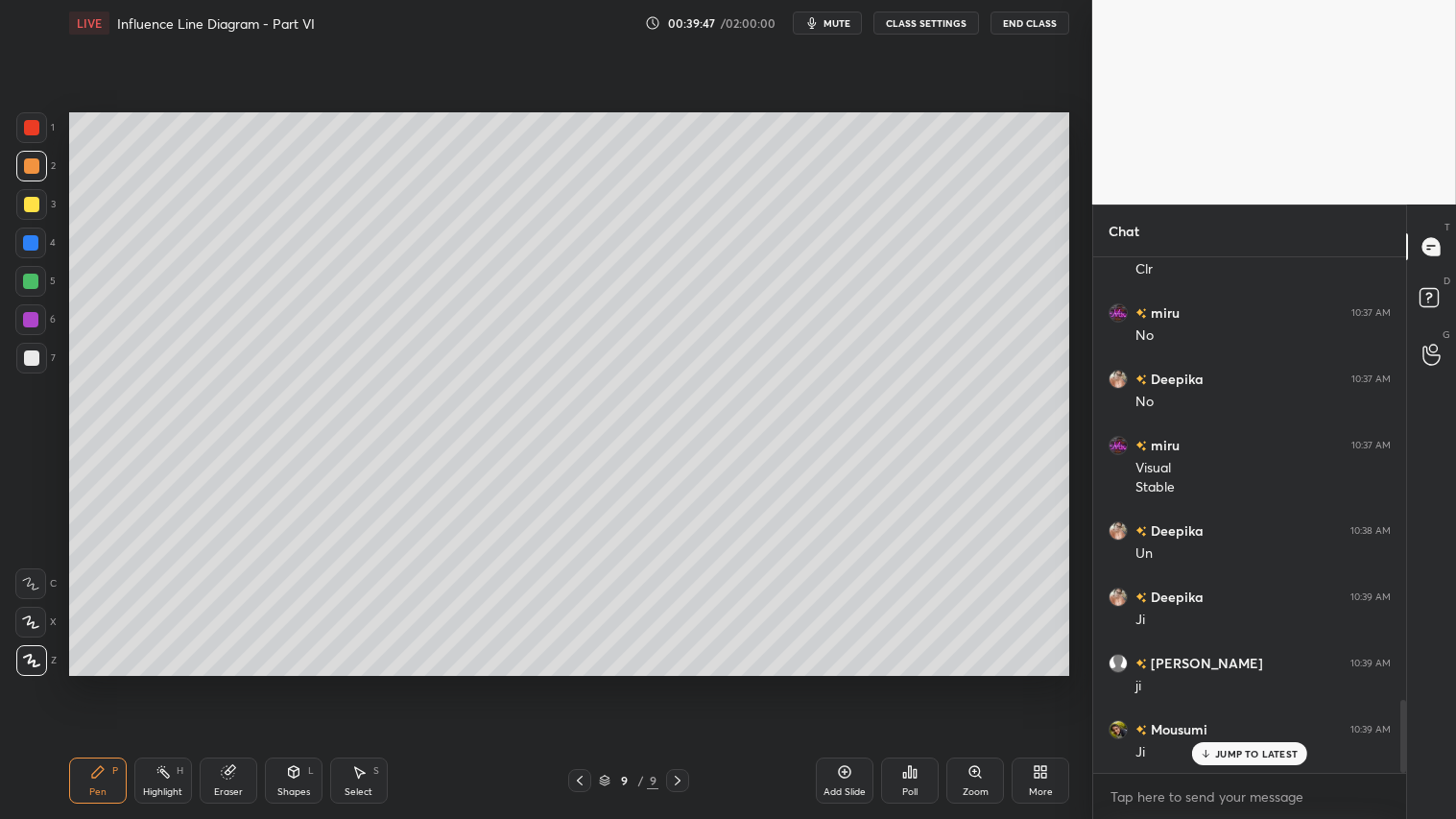
click at [236, 682] on div "Eraser" at bounding box center [229, 792] width 29 height 10
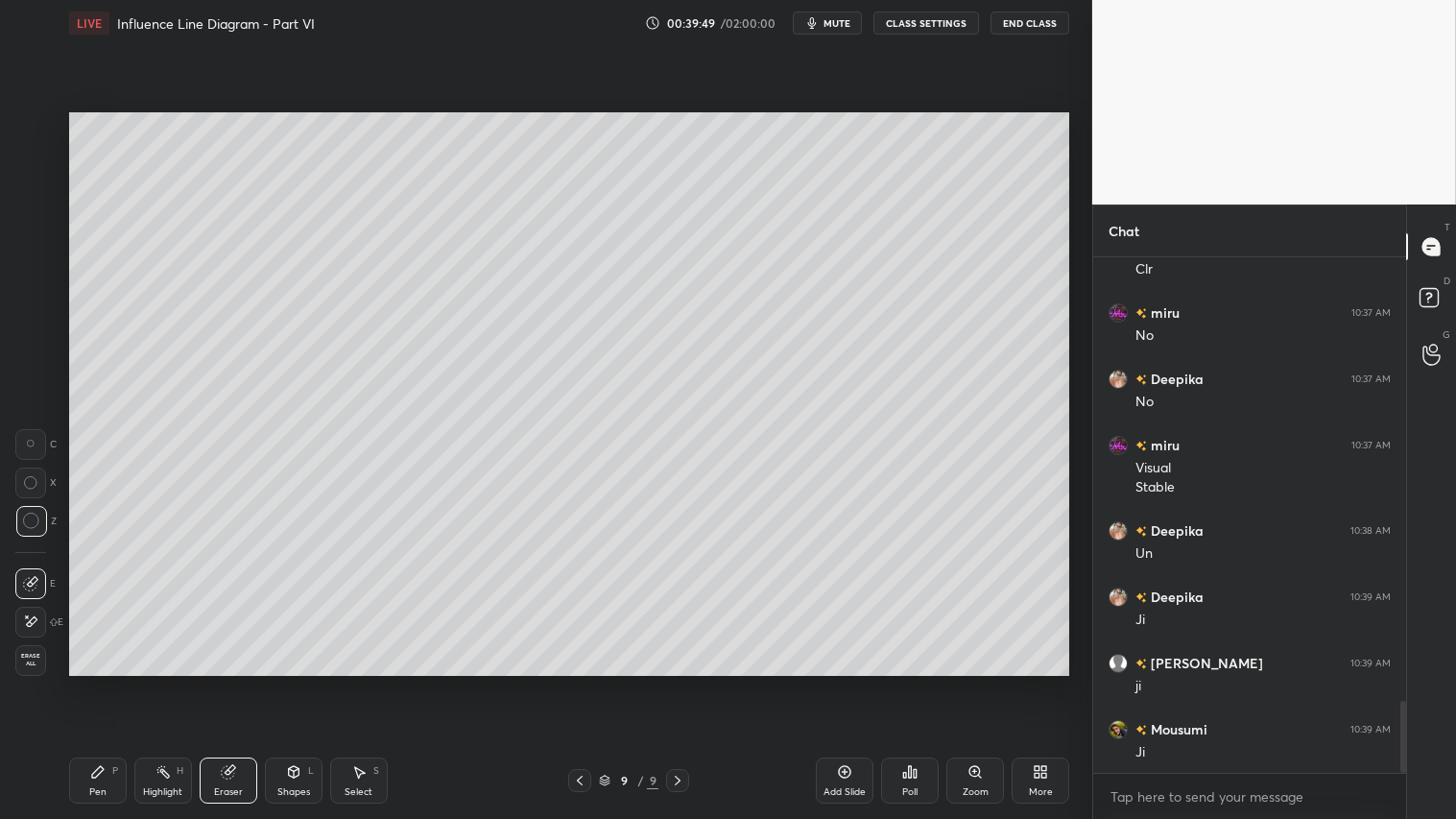
scroll to position [3183, 0]
click at [98, 682] on icon at bounding box center [98, 772] width 16 height 16
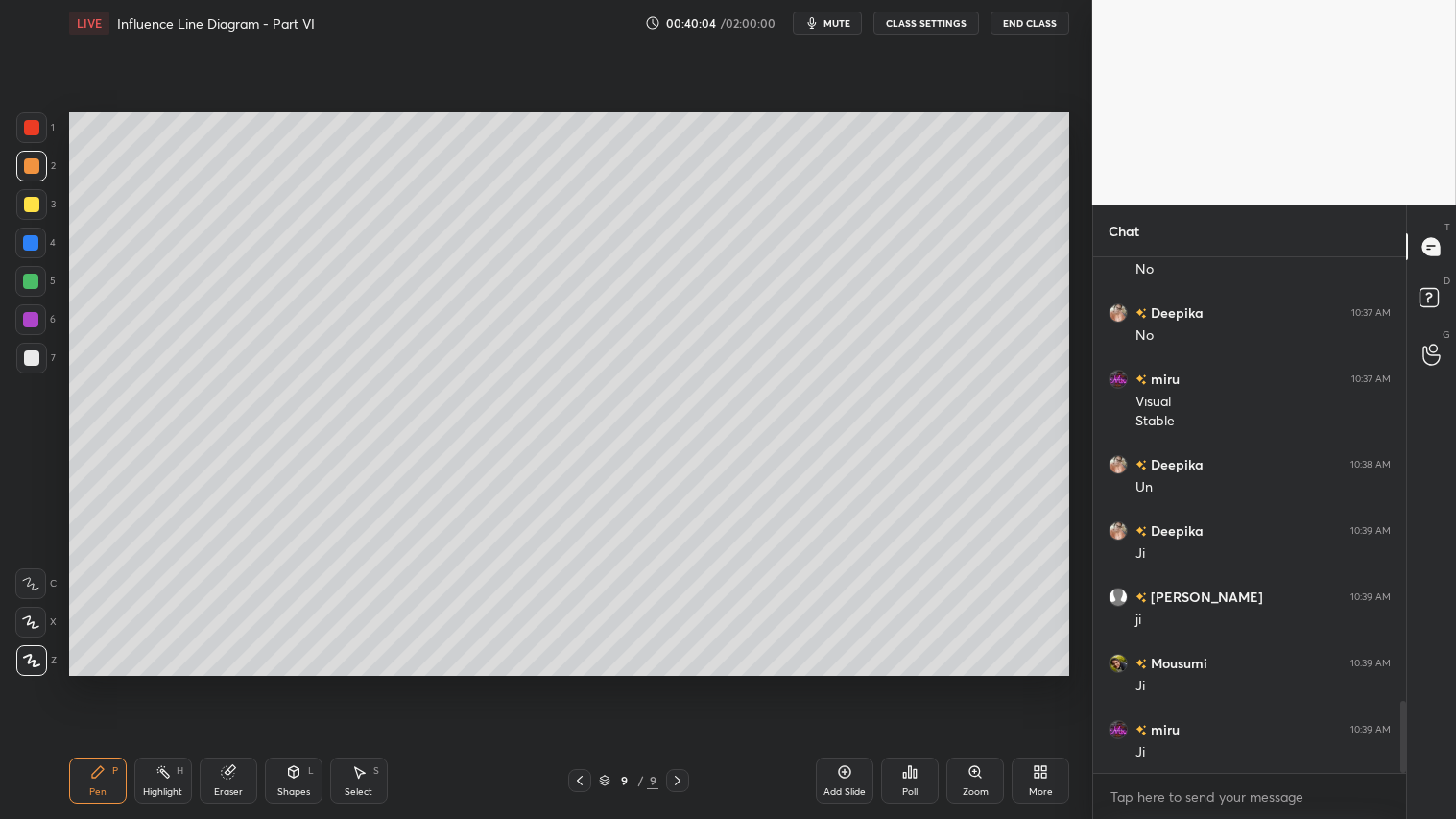
drag, startPoint x: 109, startPoint y: 788, endPoint x: 106, endPoint y: 777, distance: 11.4
click at [109, 682] on div "Pen P" at bounding box center [97, 780] width 57 height 47
click at [294, 682] on div "Shapes" at bounding box center [294, 792] width 33 height 10
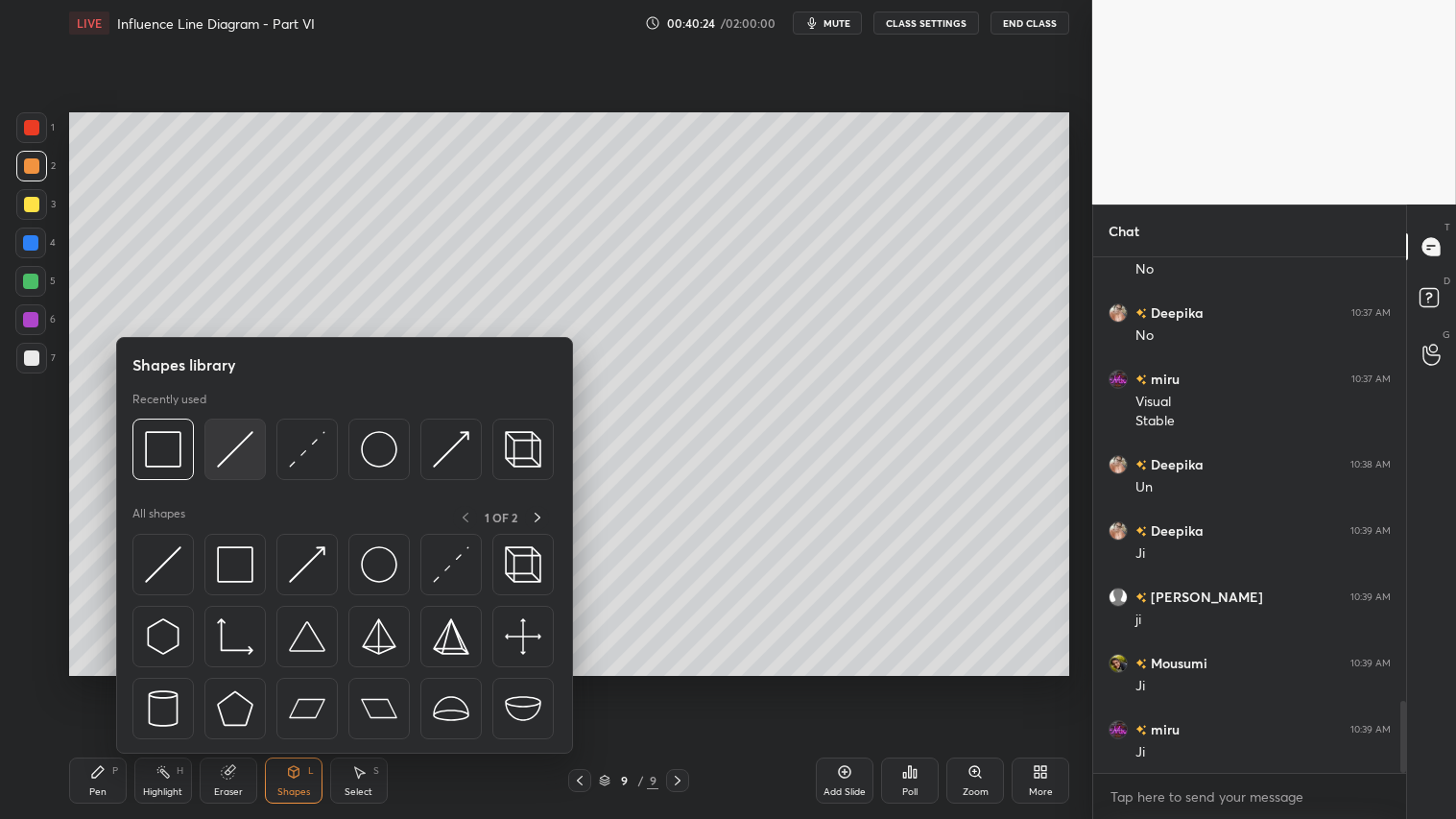
click at [236, 435] on img at bounding box center [236, 450] width 37 height 37
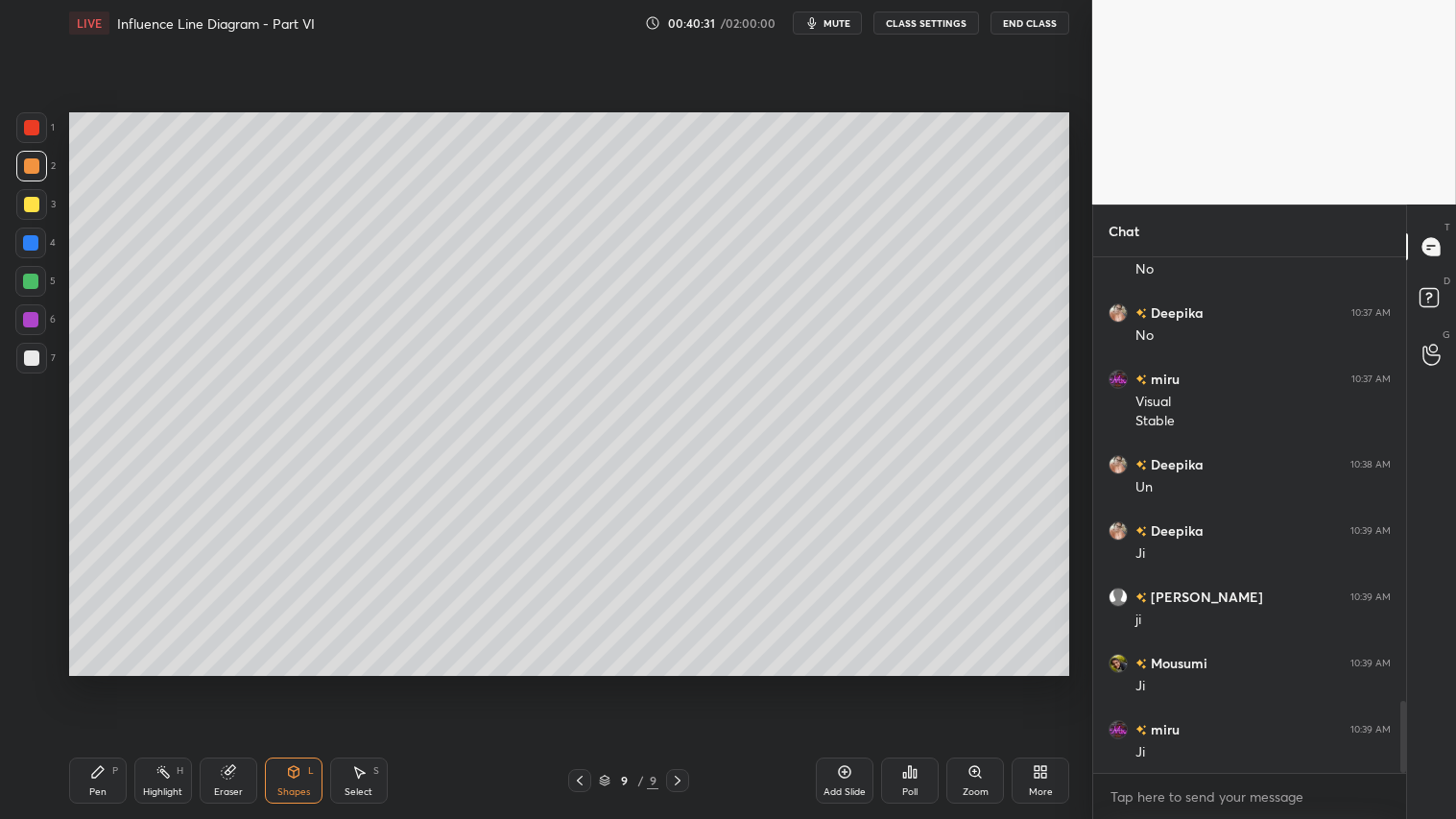
click at [29, 170] on div at bounding box center [32, 166] width 16 height 16
click at [100, 682] on div "Pen P" at bounding box center [97, 780] width 57 height 47
drag, startPoint x: 292, startPoint y: 787, endPoint x: 304, endPoint y: 772, distance: 19.2
click at [295, 682] on div "Shapes" at bounding box center [294, 792] width 33 height 10
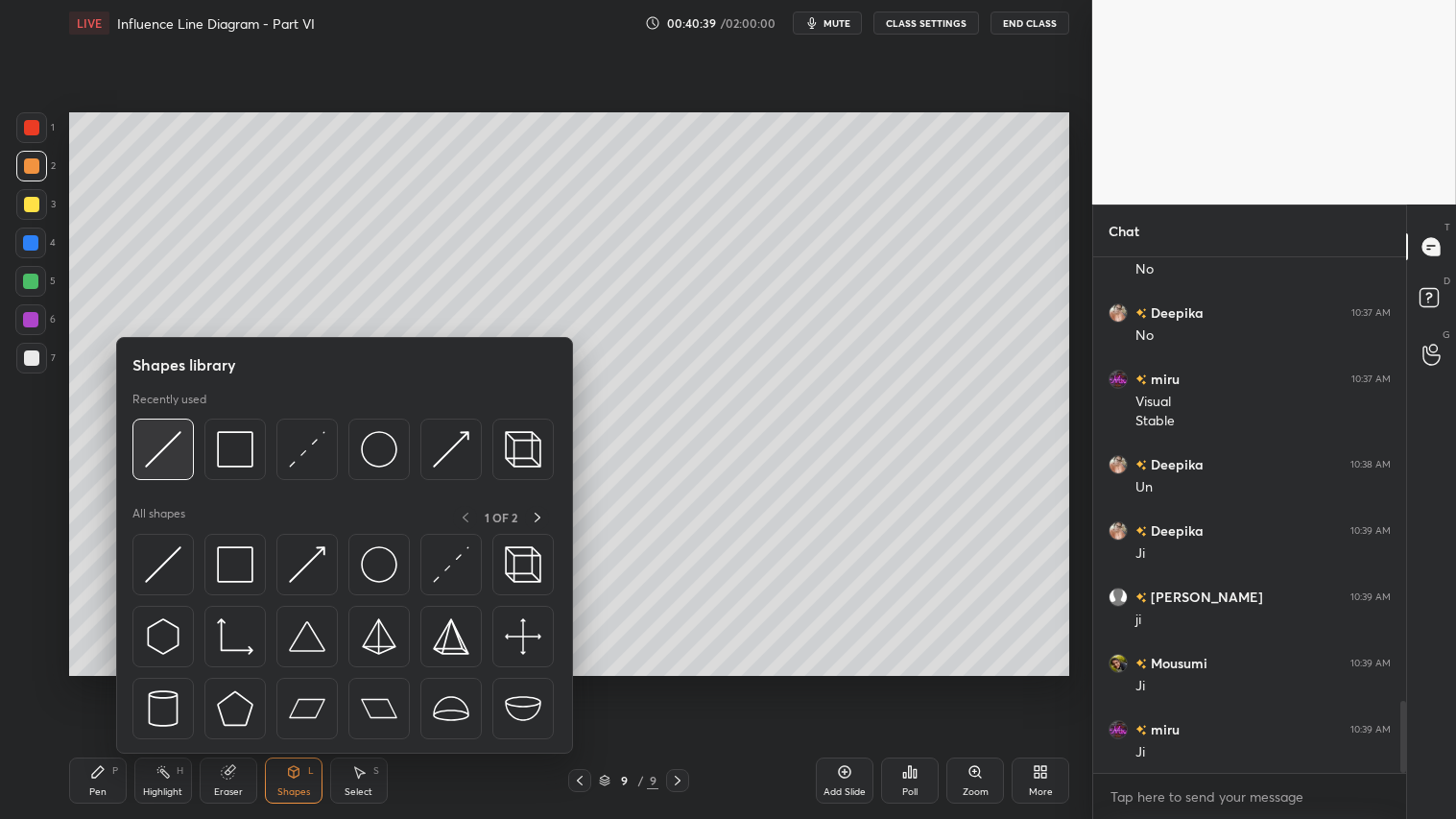
click at [168, 438] on img at bounding box center [164, 450] width 37 height 37
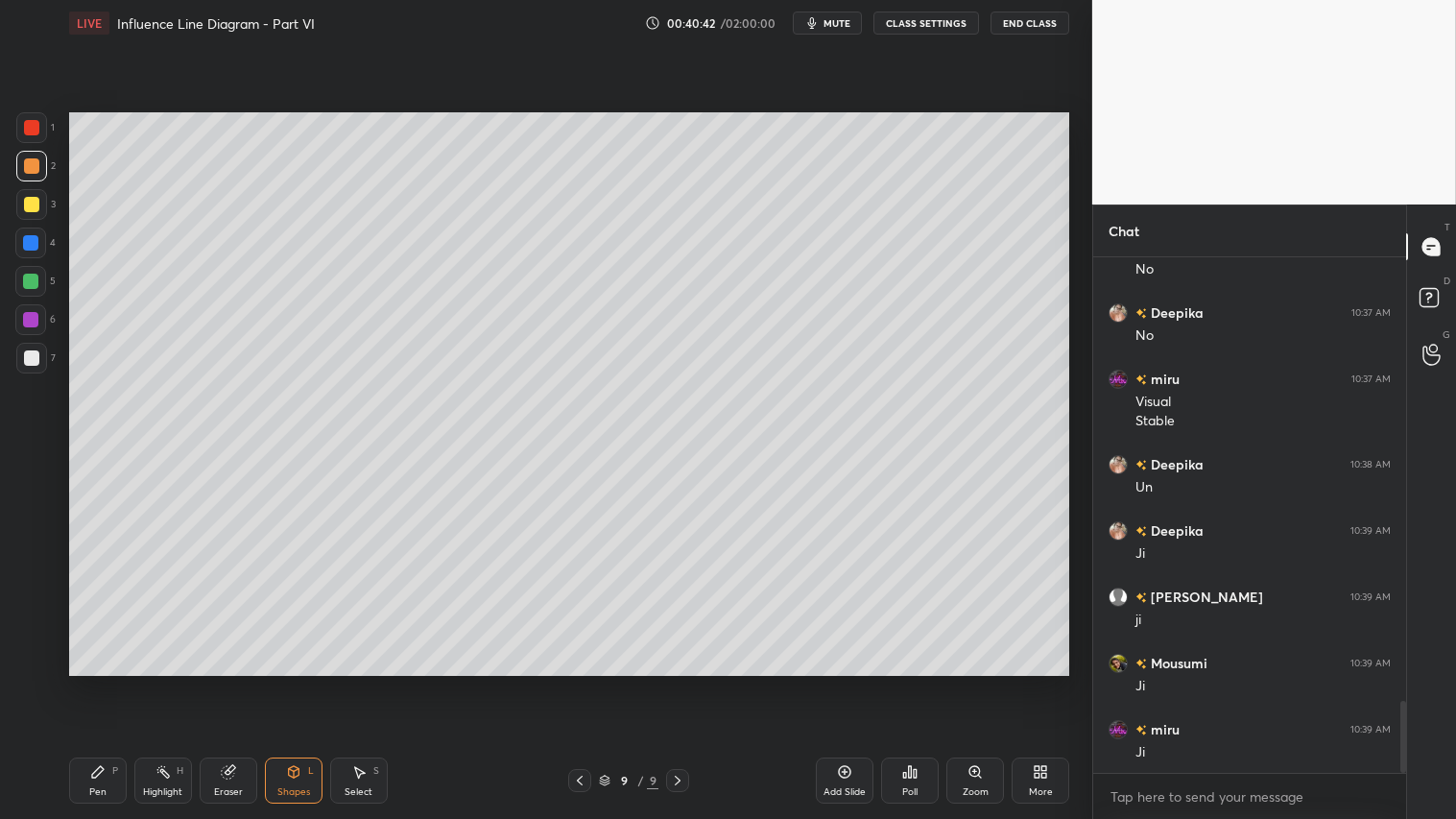
click at [106, 682] on div "Pen P" at bounding box center [97, 780] width 57 height 47
click at [310, 682] on div "Shapes L" at bounding box center [293, 780] width 57 height 47
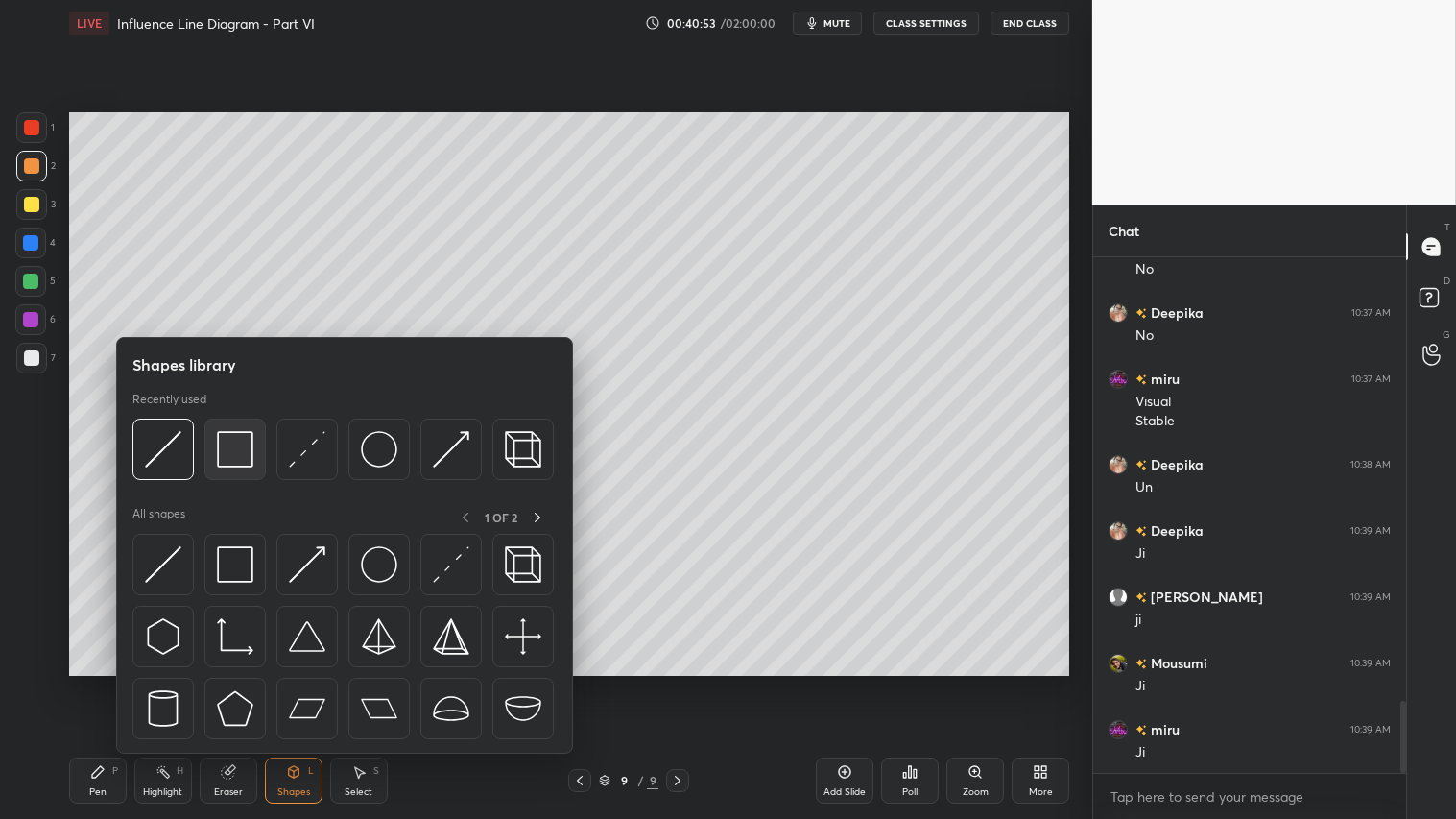
click at [238, 446] on img at bounding box center [236, 450] width 37 height 37
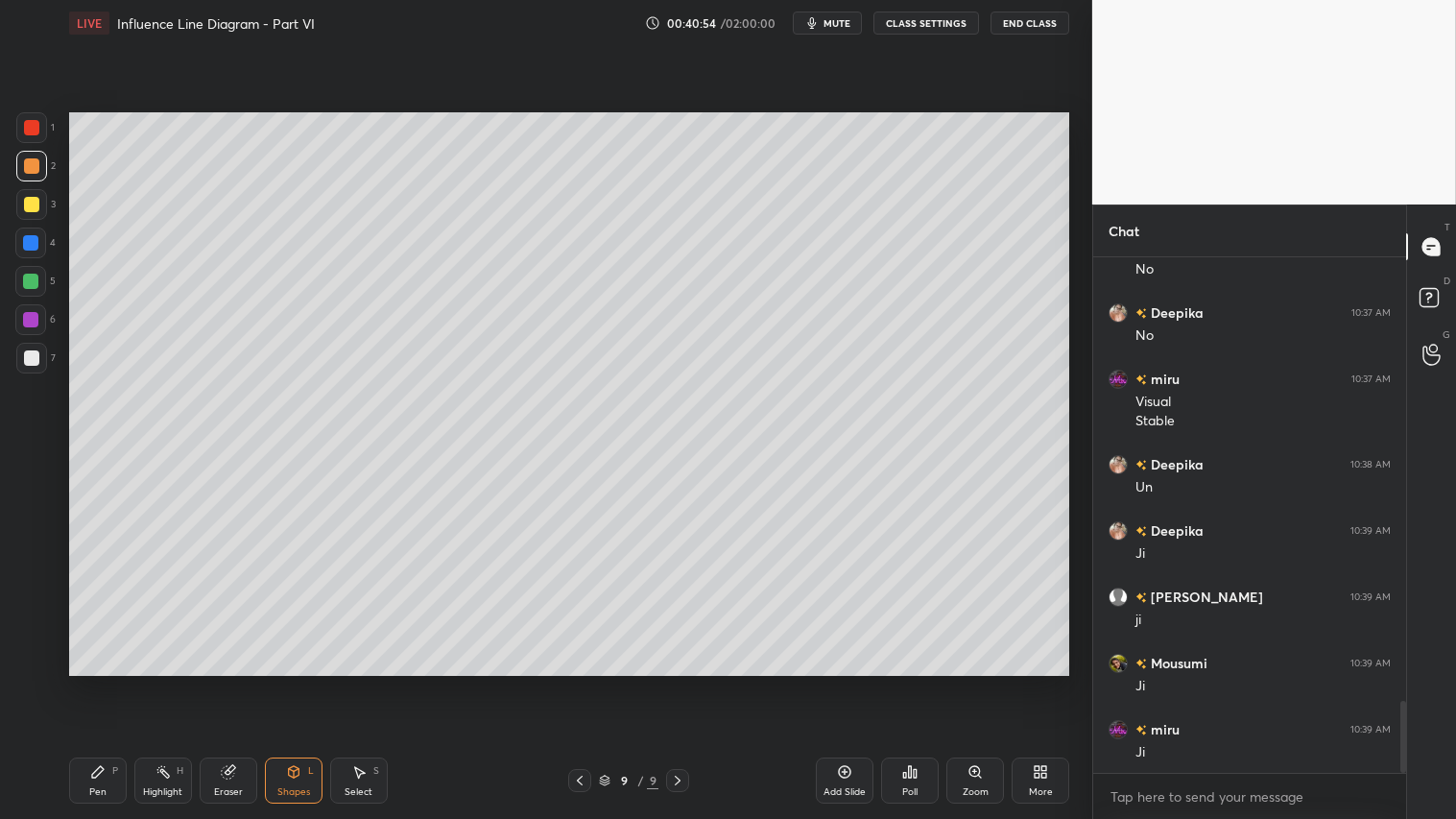
click at [36, 356] on div at bounding box center [32, 358] width 16 height 16
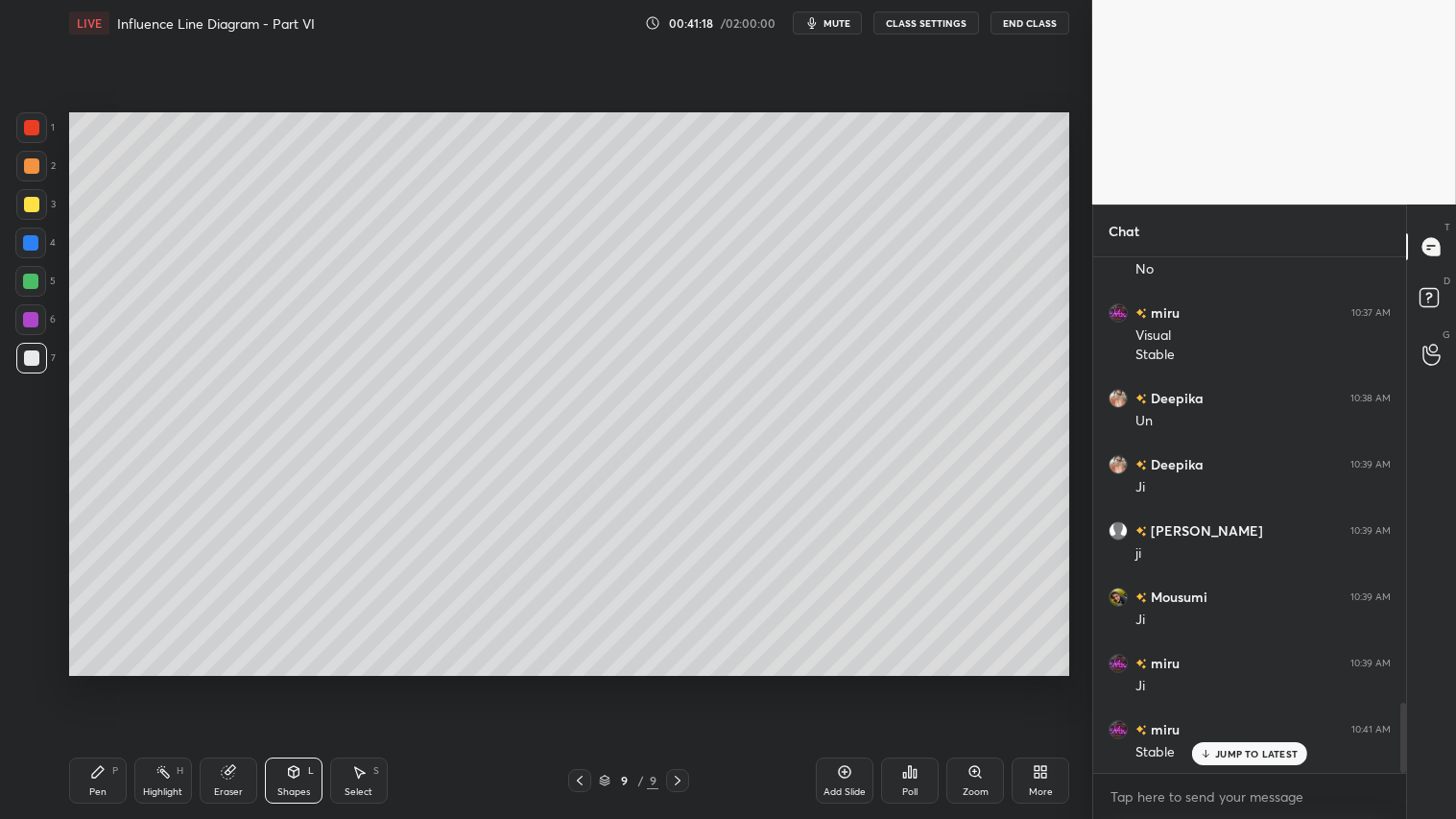
click at [99, 682] on div "Pen P" at bounding box center [97, 780] width 57 height 47
drag, startPoint x: 25, startPoint y: 169, endPoint x: 32, endPoint y: 183, distance: 15.7
click at [26, 169] on div at bounding box center [32, 166] width 16 height 16
click at [87, 682] on div "Pen P" at bounding box center [97, 780] width 57 height 47
drag, startPoint x: 250, startPoint y: 784, endPoint x: 269, endPoint y: 777, distance: 20.2
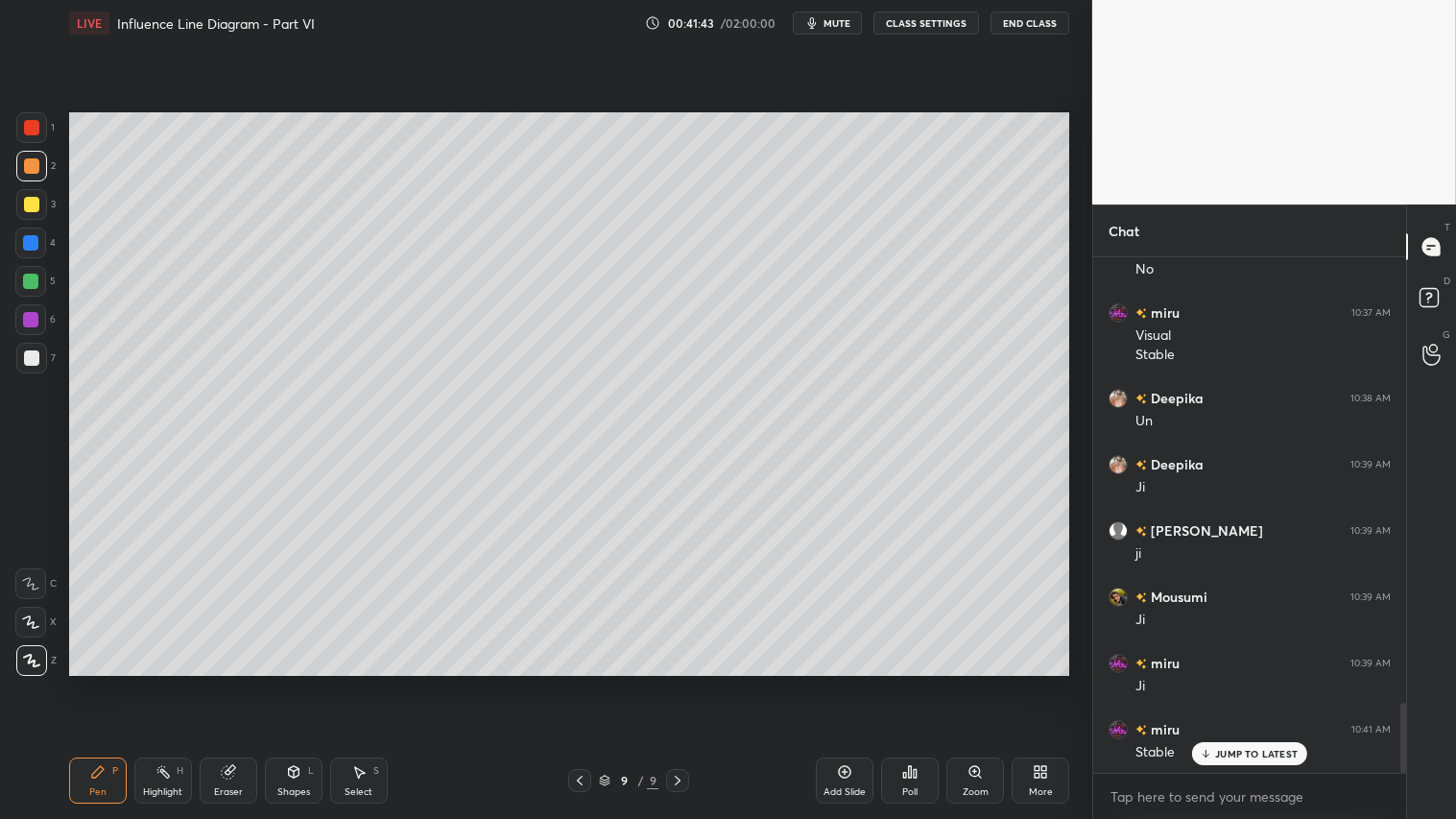
click at [259, 682] on div "Pen P Highlight H Eraser Shapes L Select S" at bounding box center [255, 780] width 373 height 47
drag, startPoint x: 232, startPoint y: 773, endPoint x: 364, endPoint y: 701, distance: 150.4
click at [241, 682] on div "Eraser" at bounding box center [228, 780] width 57 height 47
click at [100, 682] on div "Pen" at bounding box center [98, 792] width 17 height 10
click at [855, 682] on div "Add Slide" at bounding box center [844, 780] width 57 height 47
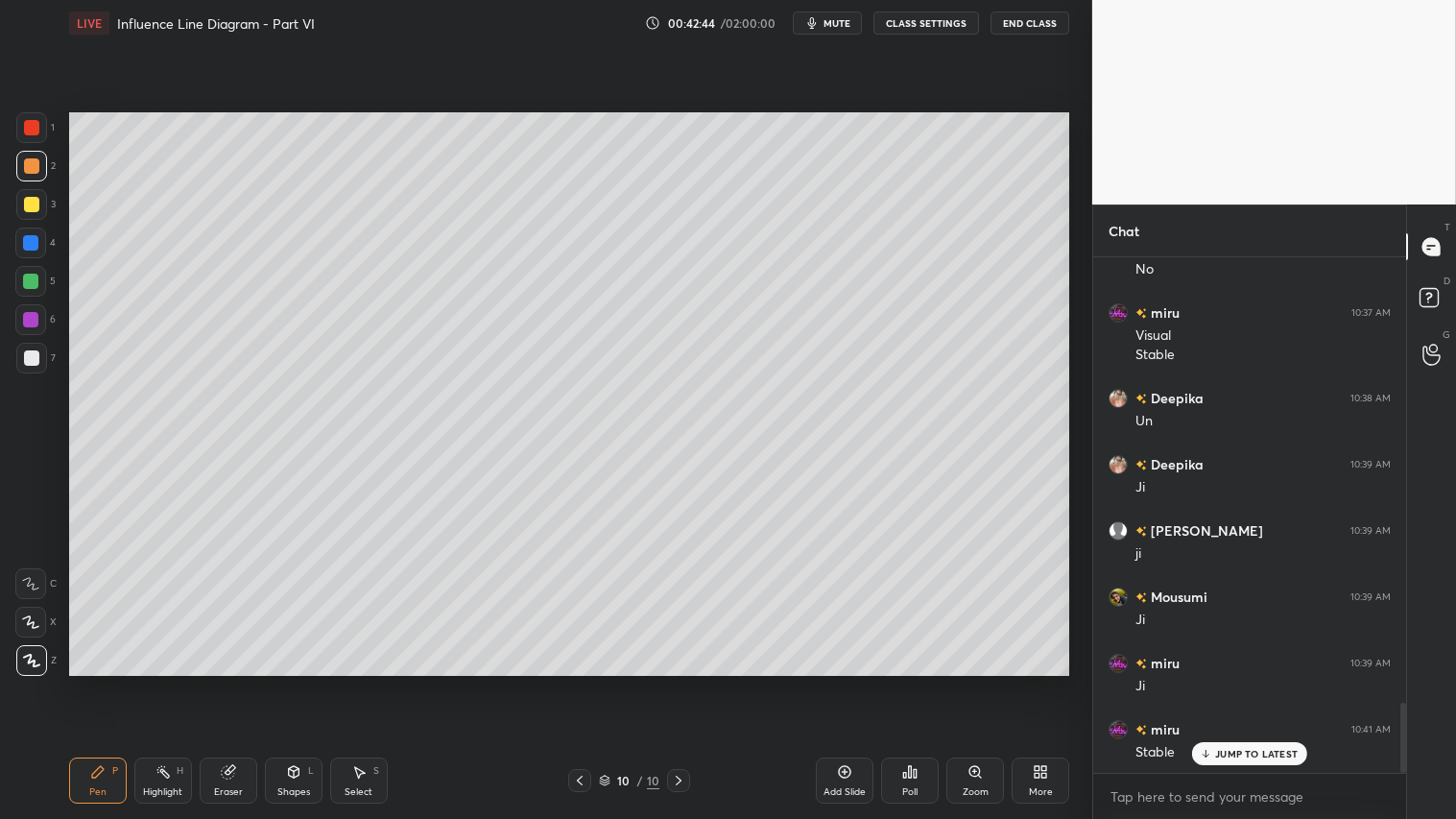
click at [241, 682] on div "Eraser" at bounding box center [228, 780] width 57 height 47
drag, startPoint x: 96, startPoint y: 792, endPoint x: 142, endPoint y: 759, distance: 56.6
click at [97, 682] on div "Pen" at bounding box center [98, 792] width 17 height 10
click at [593, 682] on div "10 / 10" at bounding box center [629, 780] width 122 height 23
drag, startPoint x: 578, startPoint y: 775, endPoint x: 592, endPoint y: 775, distance: 14.0
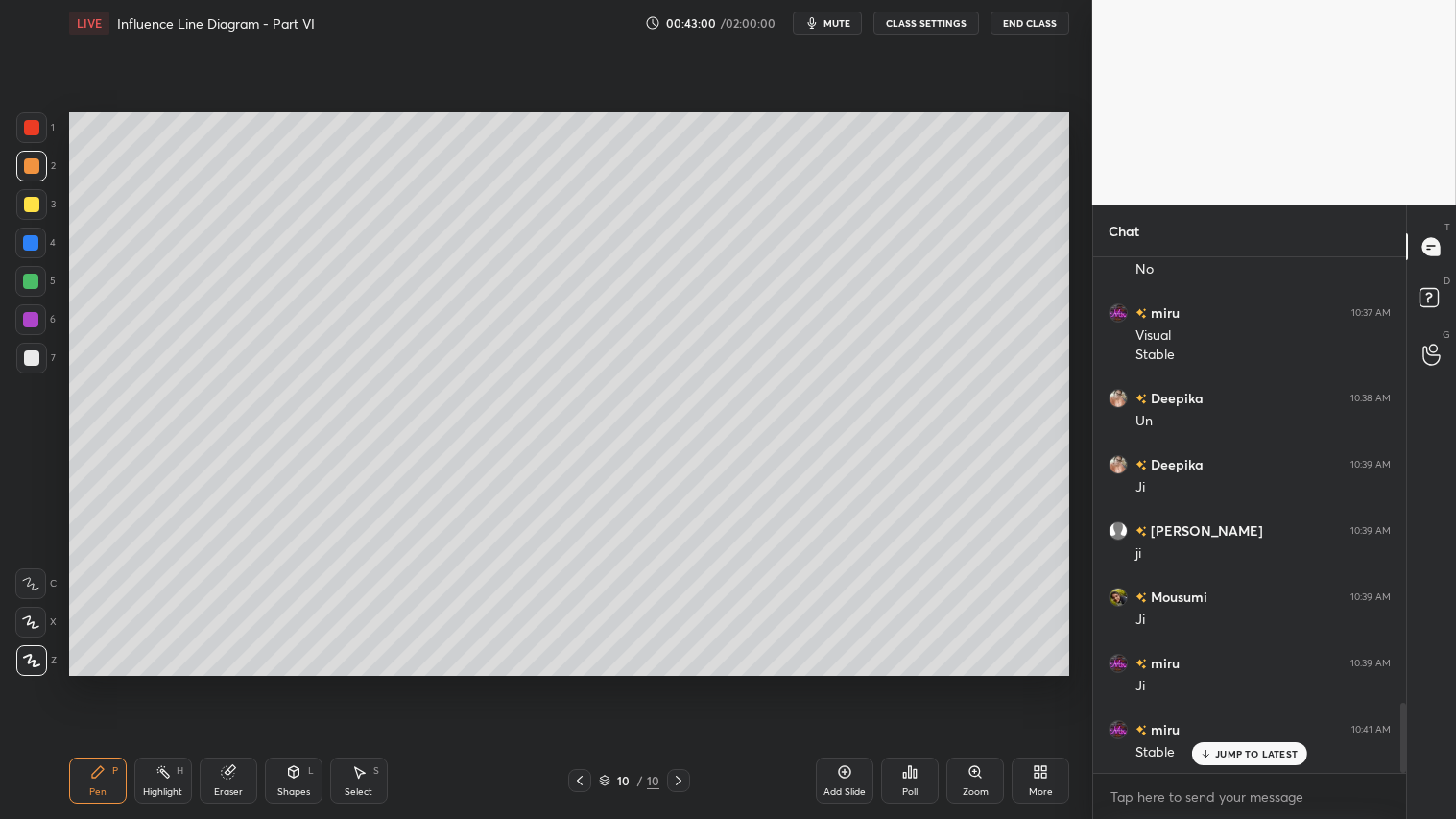
click at [579, 682] on icon at bounding box center [580, 780] width 16 height 16
click at [675, 682] on icon at bounding box center [679, 780] width 16 height 16
click at [574, 682] on icon at bounding box center [580, 780] width 16 height 16
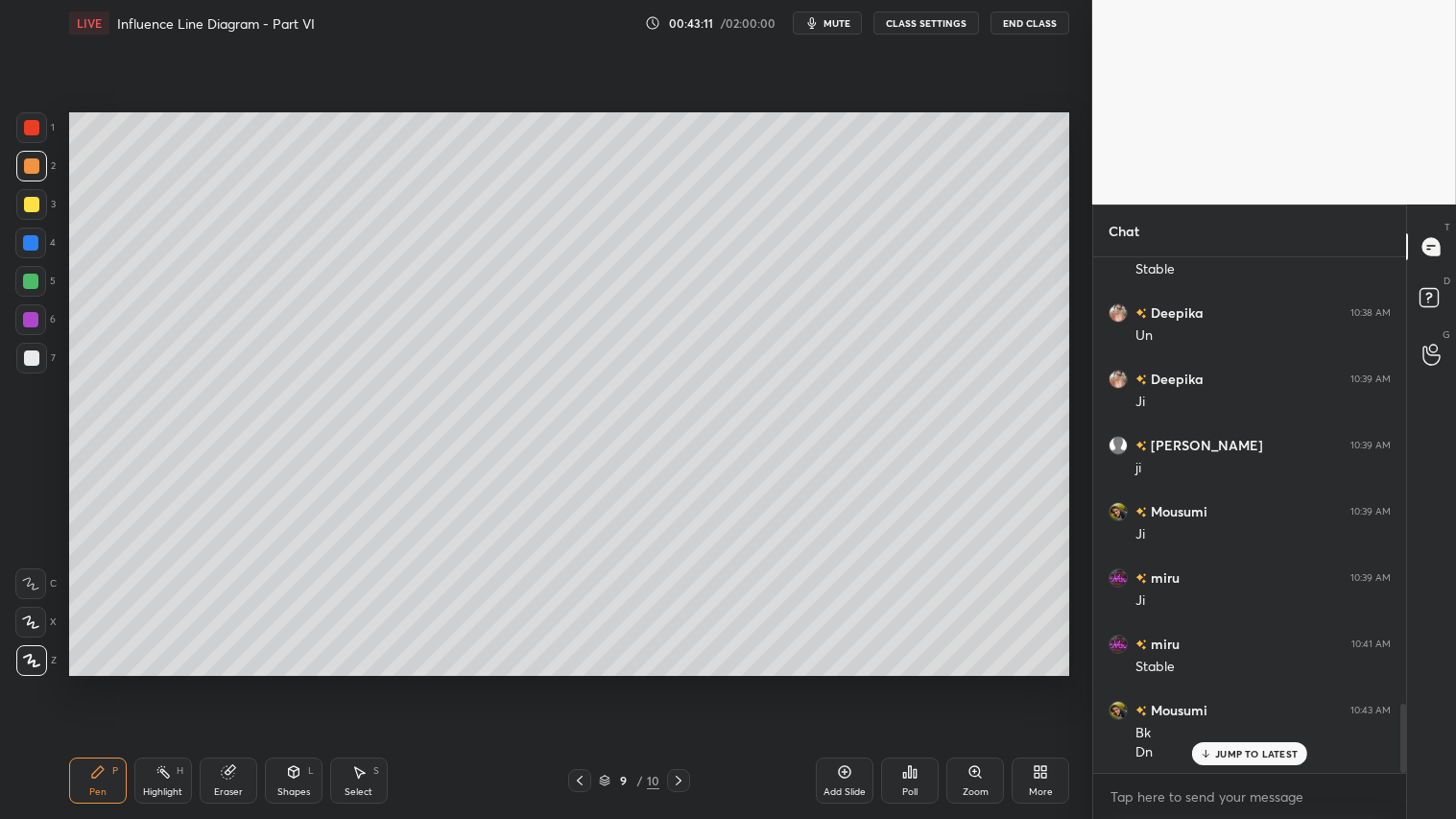
click at [678, 682] on icon at bounding box center [679, 780] width 16 height 16
click at [580, 682] on icon at bounding box center [580, 780] width 16 height 16
click at [685, 682] on div "9 / 10" at bounding box center [628, 780] width 373 height 23
click at [680, 682] on icon at bounding box center [679, 780] width 16 height 16
click at [32, 273] on div at bounding box center [31, 281] width 16 height 16
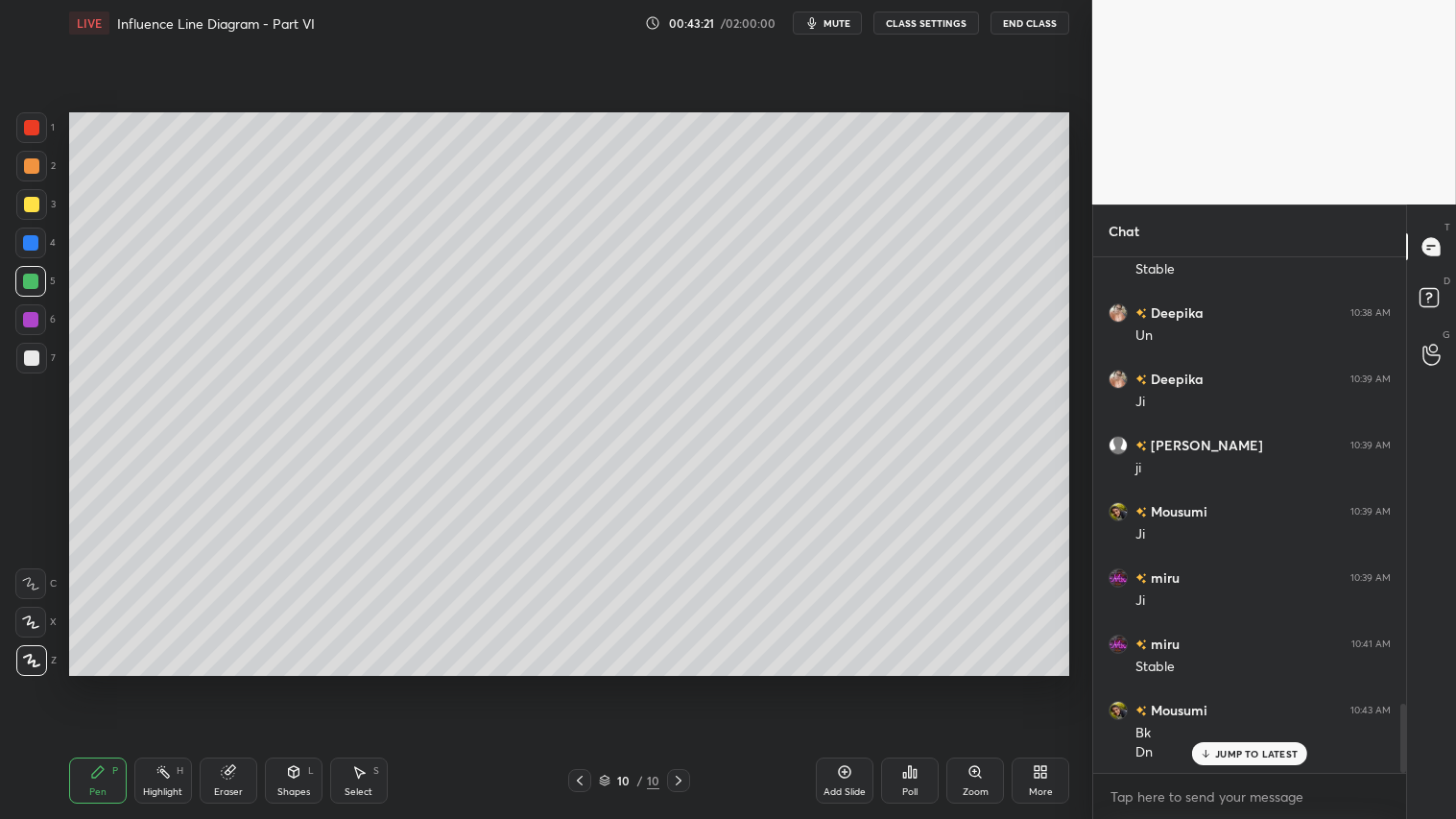
click at [101, 682] on div "Pen" at bounding box center [98, 792] width 17 height 10
click at [285, 682] on div "Shapes L" at bounding box center [293, 780] width 57 height 47
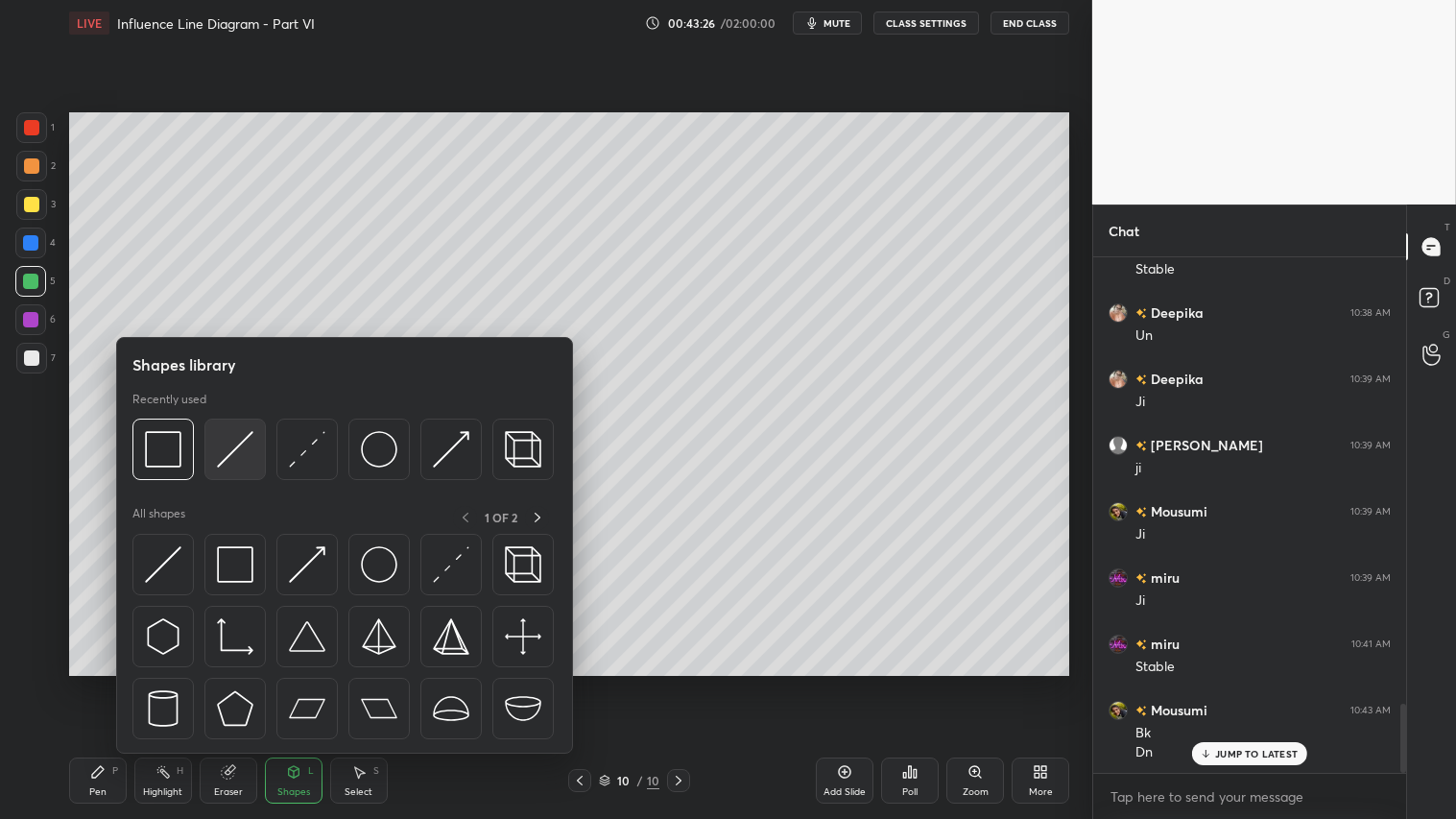
click at [231, 452] on img at bounding box center [236, 450] width 37 height 37
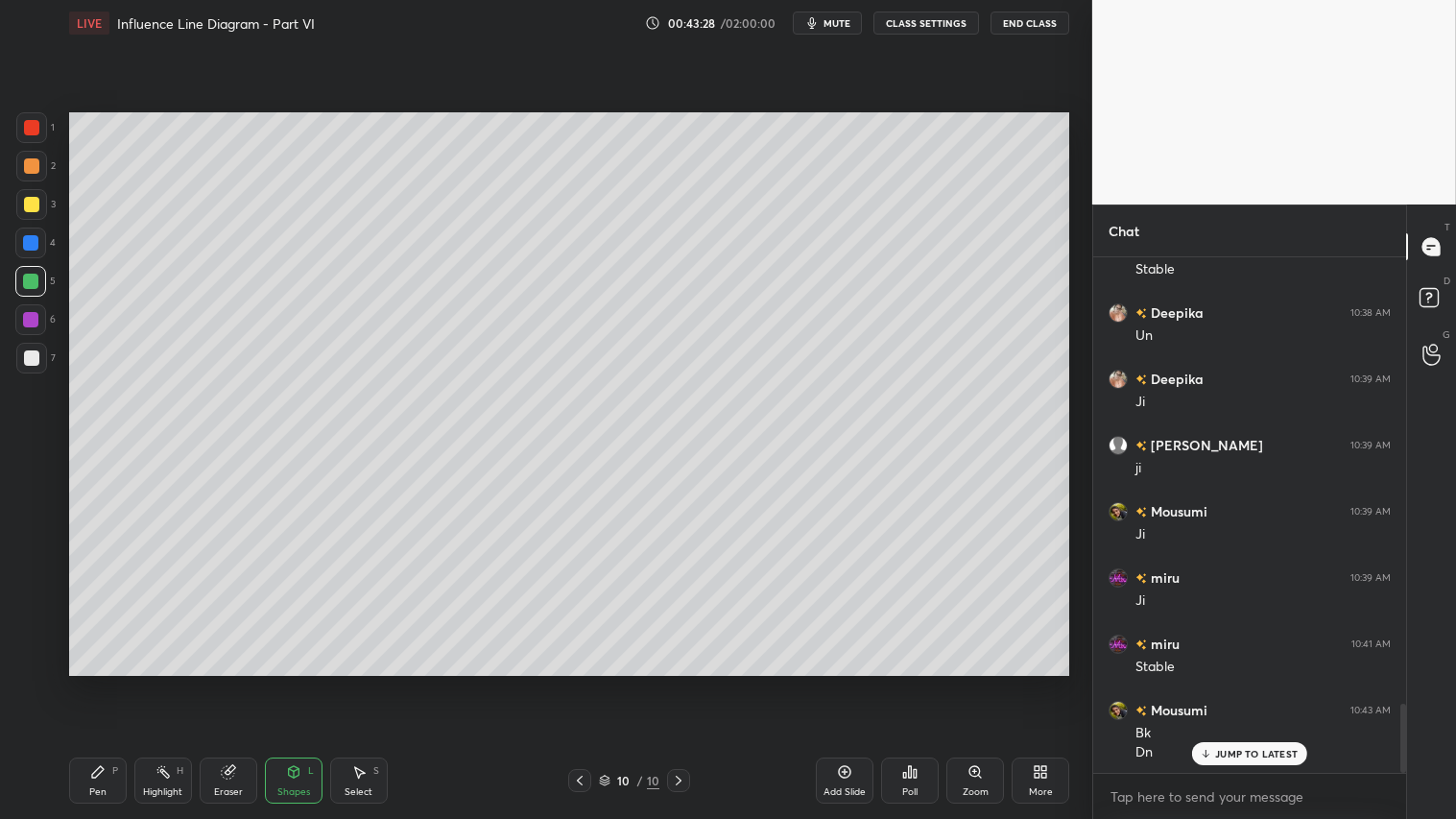
drag, startPoint x: 26, startPoint y: 200, endPoint x: 43, endPoint y: 255, distance: 57.6
click at [27, 200] on div at bounding box center [32, 205] width 16 height 16
drag, startPoint x: 101, startPoint y: 806, endPoint x: 86, endPoint y: 779, distance: 30.9
click at [101, 682] on div "Pen P Highlight H Eraser Shapes L Select S 10 / 10 Add Slide Poll Zoom More" at bounding box center [569, 779] width 1000 height 77
drag, startPoint x: 107, startPoint y: 785, endPoint x: 120, endPoint y: 688, distance: 97.9
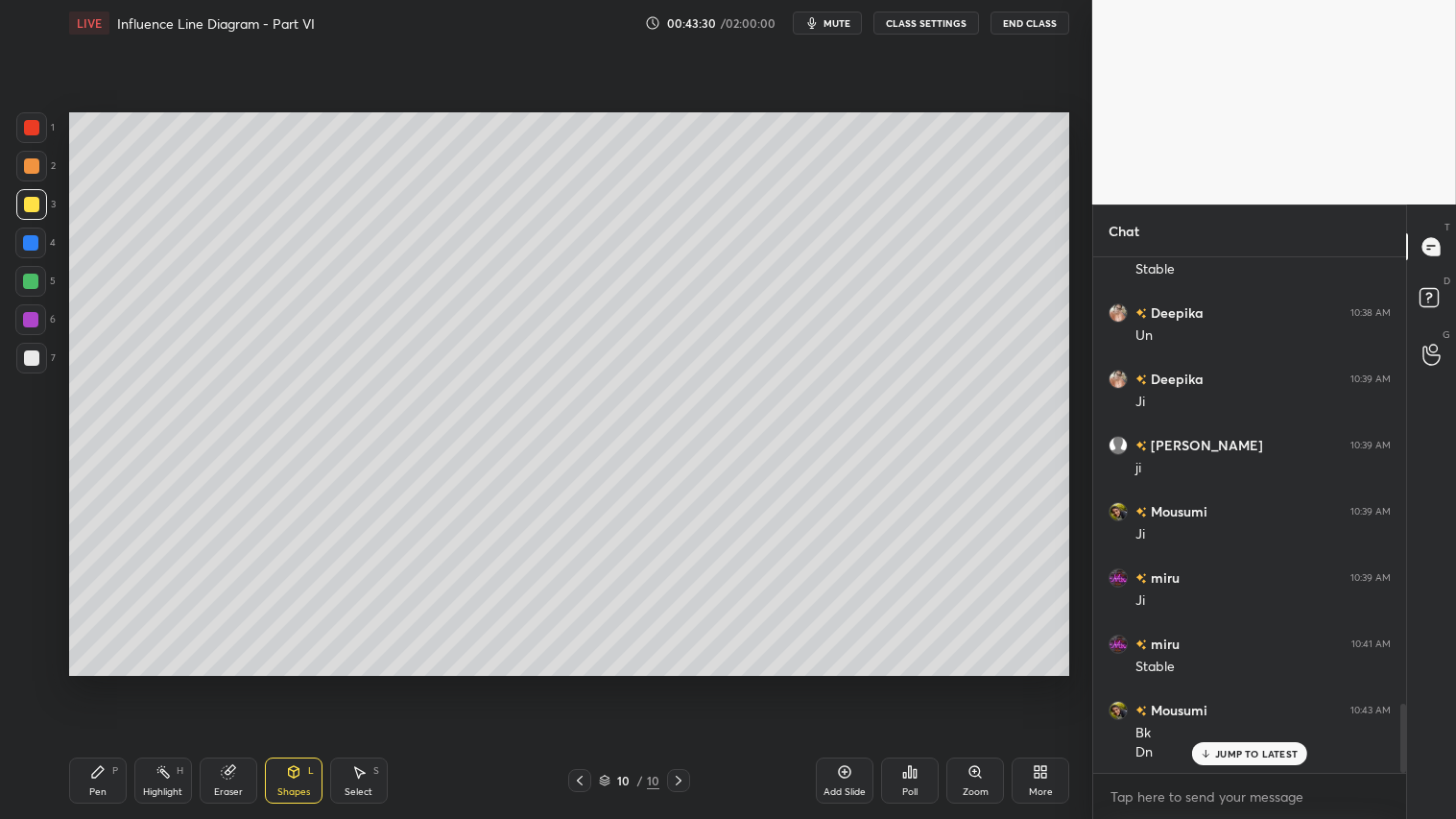
click at [107, 682] on div "Pen P" at bounding box center [97, 780] width 57 height 47
click at [293, 682] on div "Shapes L" at bounding box center [293, 780] width 57 height 47
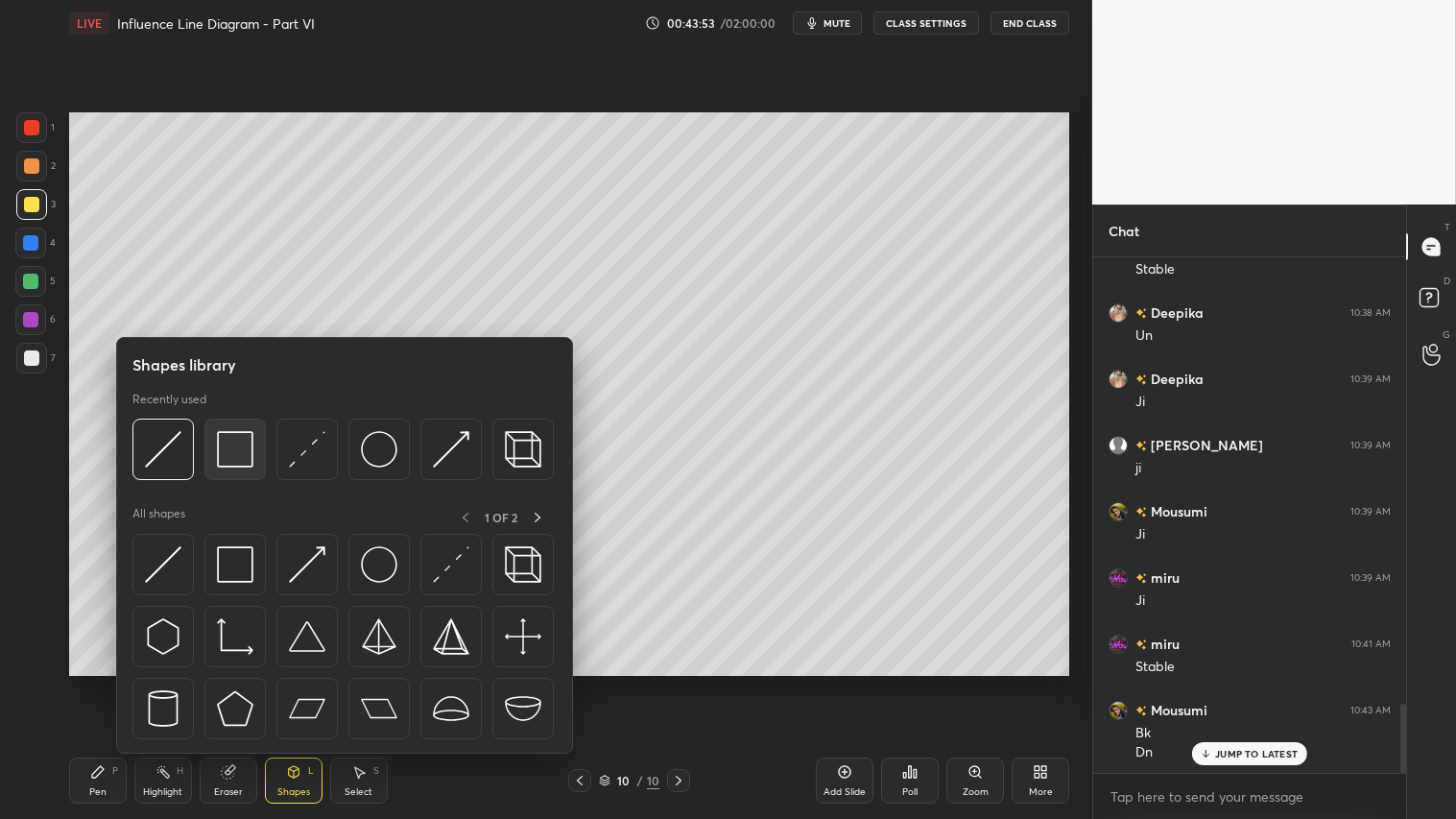
click at [223, 448] on img at bounding box center [236, 450] width 37 height 37
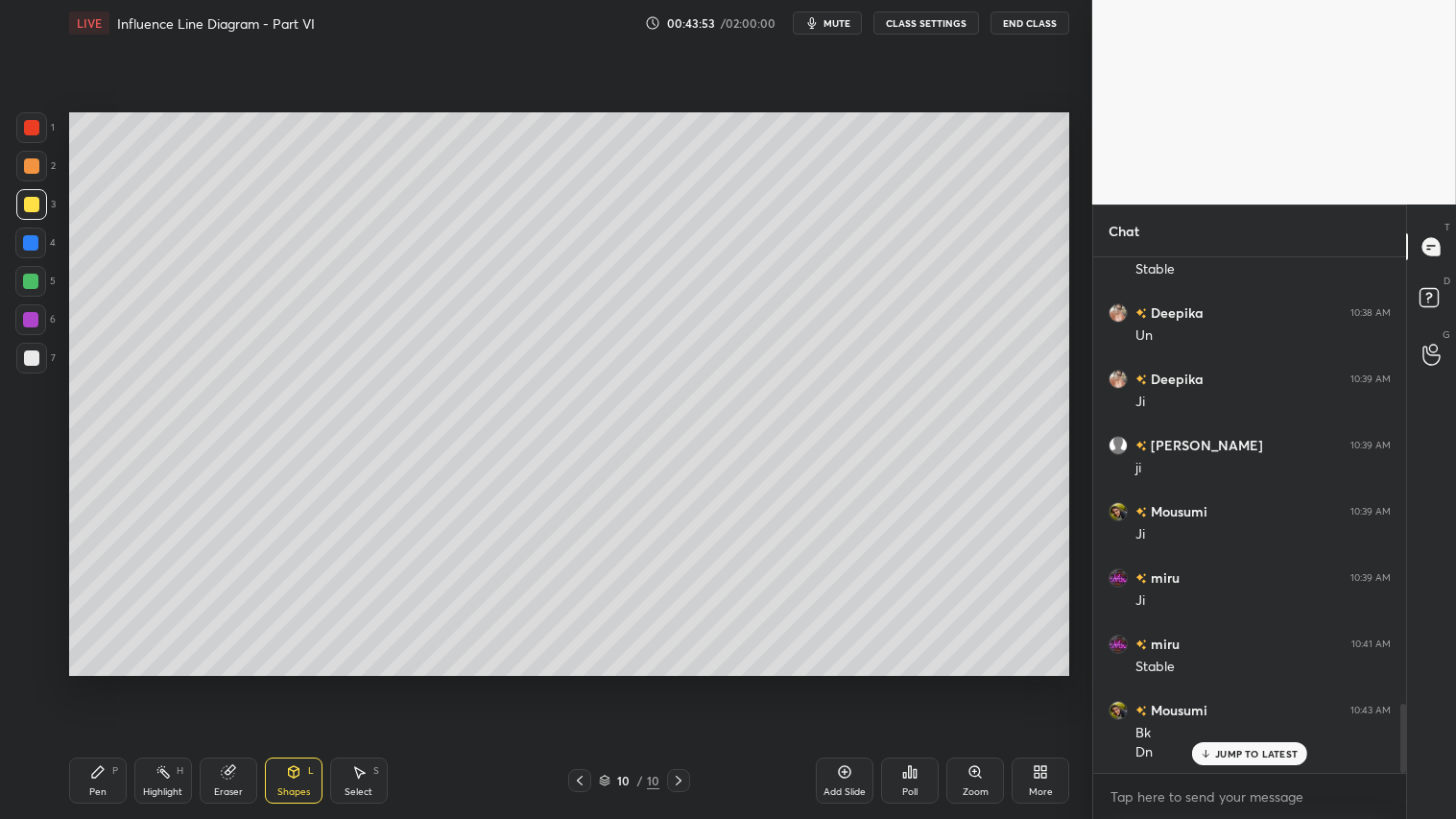
drag, startPoint x: 40, startPoint y: 355, endPoint x: 64, endPoint y: 347, distance: 25.3
click at [43, 353] on div at bounding box center [32, 358] width 31 height 31
click at [33, 158] on div at bounding box center [32, 166] width 16 height 16
click at [31, 198] on div at bounding box center [32, 205] width 16 height 16
click at [103, 682] on icon at bounding box center [98, 772] width 16 height 16
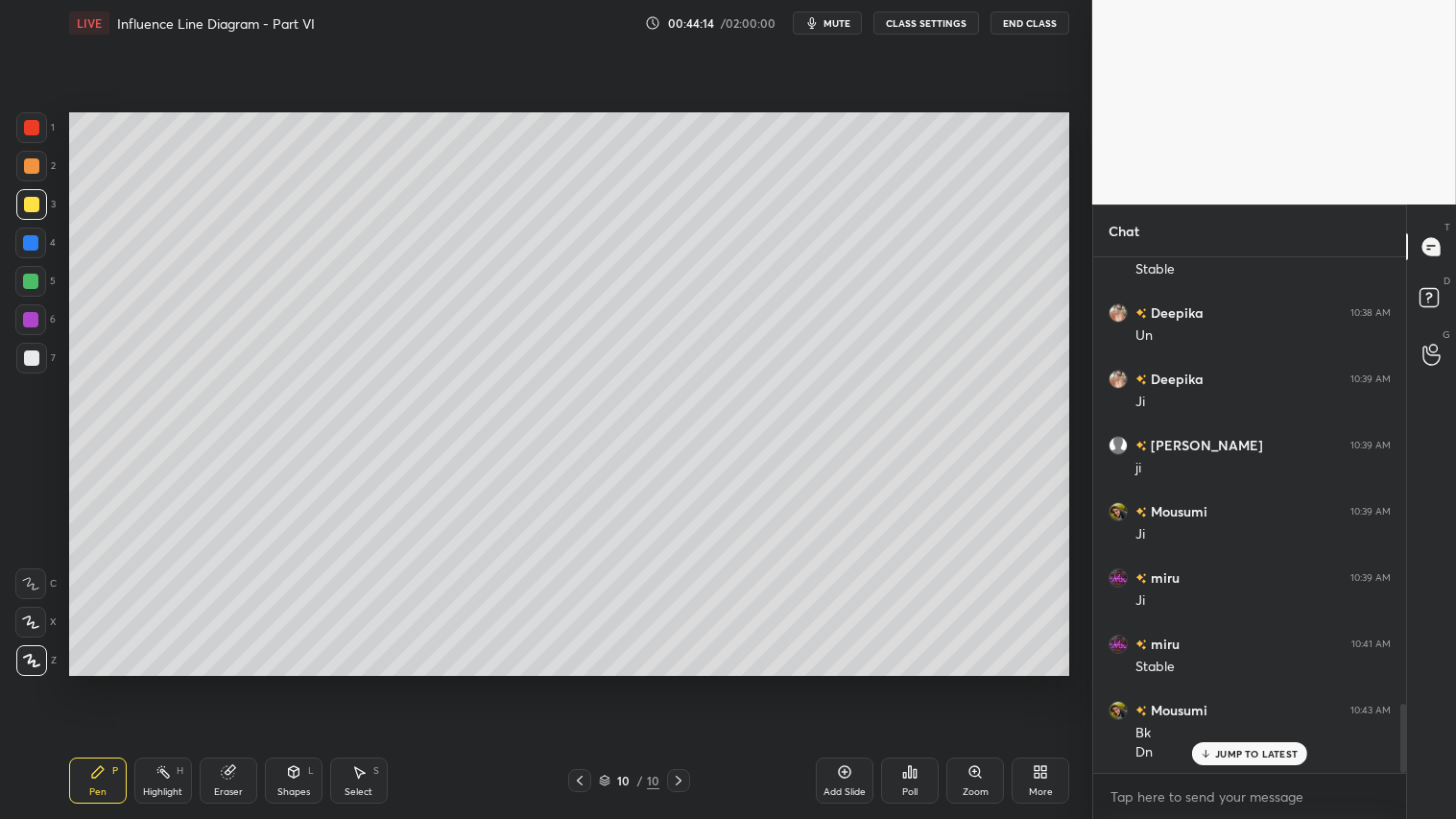
drag, startPoint x: 292, startPoint y: 790, endPoint x: 302, endPoint y: 761, distance: 30.7
click at [294, 682] on div "Shapes" at bounding box center [294, 792] width 33 height 10
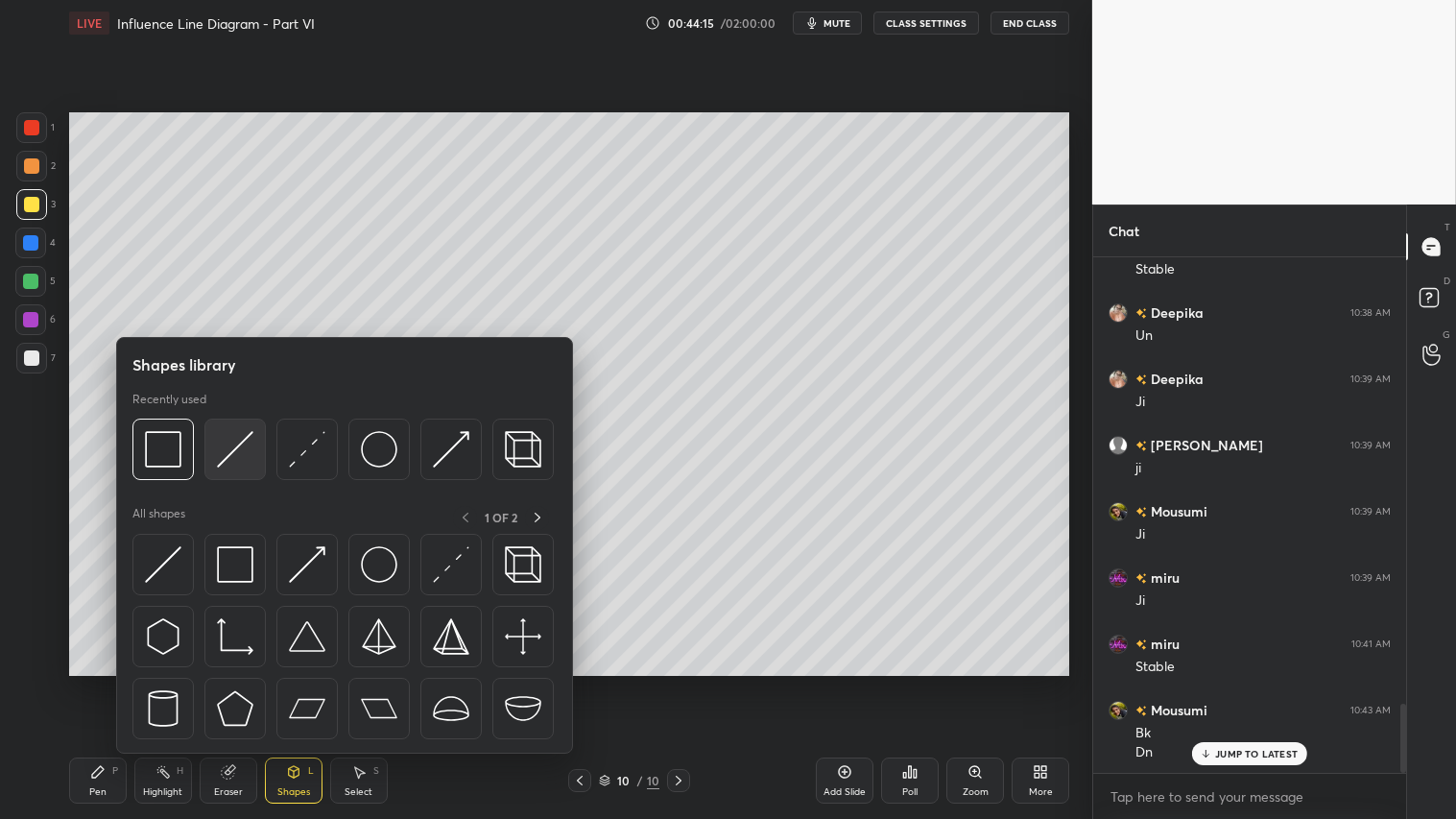
click at [237, 447] on img at bounding box center [236, 450] width 37 height 37
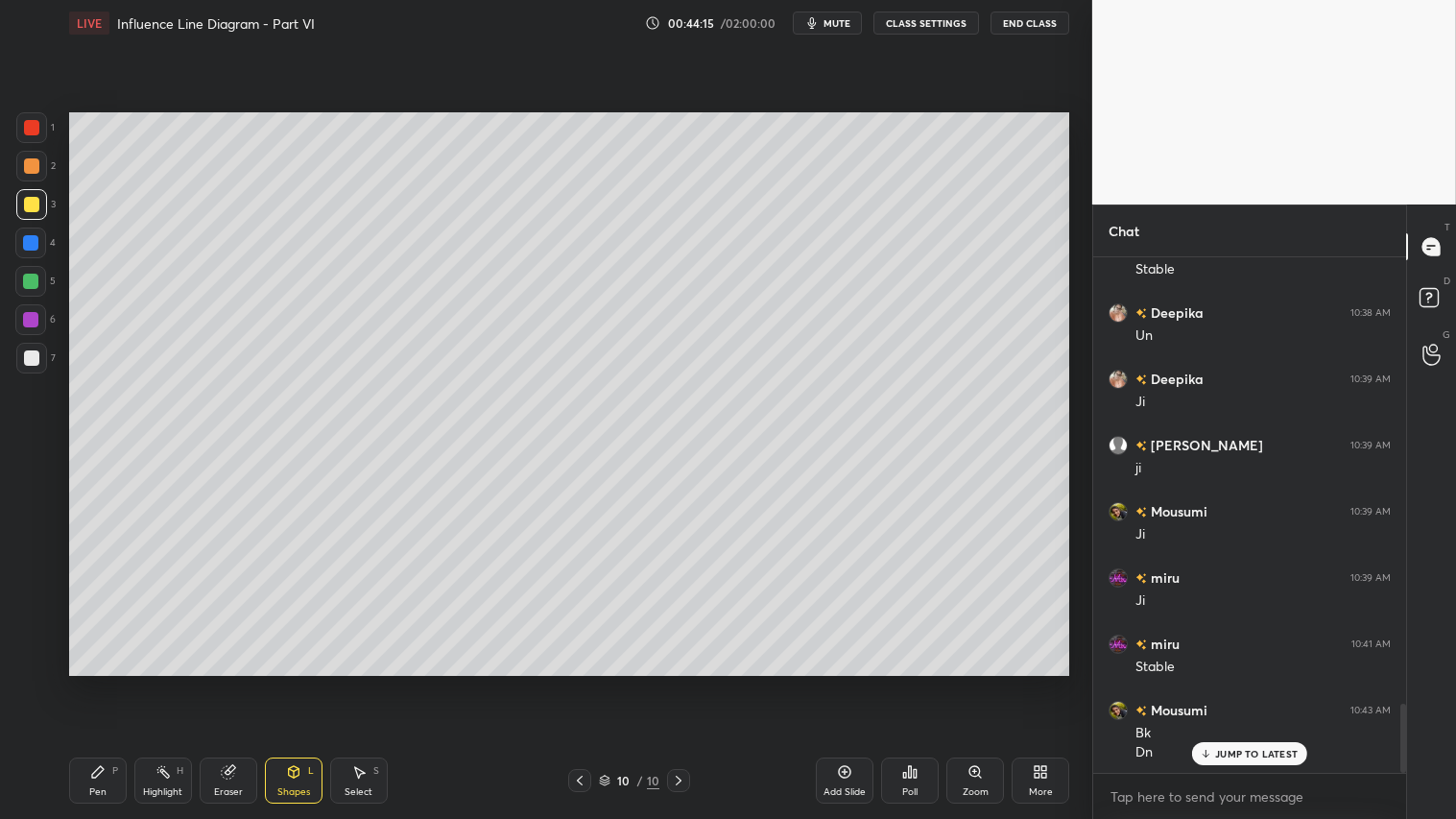
click at [42, 349] on div at bounding box center [32, 358] width 31 height 31
click at [17, 205] on div at bounding box center [32, 205] width 31 height 31
drag, startPoint x: 90, startPoint y: 787, endPoint x: 107, endPoint y: 764, distance: 28.6
click at [91, 682] on div "Pen P" at bounding box center [97, 780] width 57 height 47
click at [294, 682] on div "Shapes L" at bounding box center [293, 780] width 57 height 47
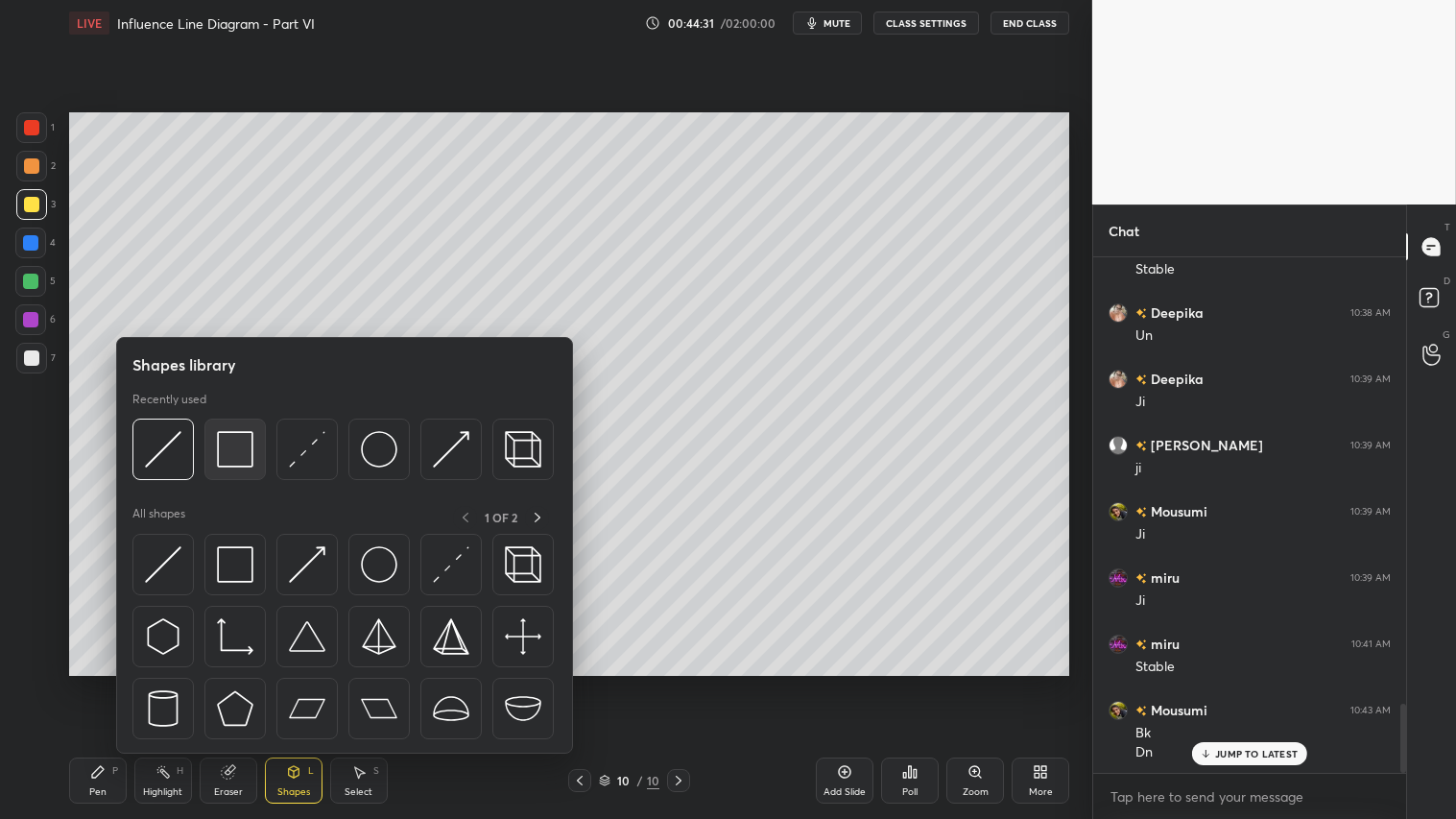
click at [232, 448] on img at bounding box center [236, 450] width 37 height 37
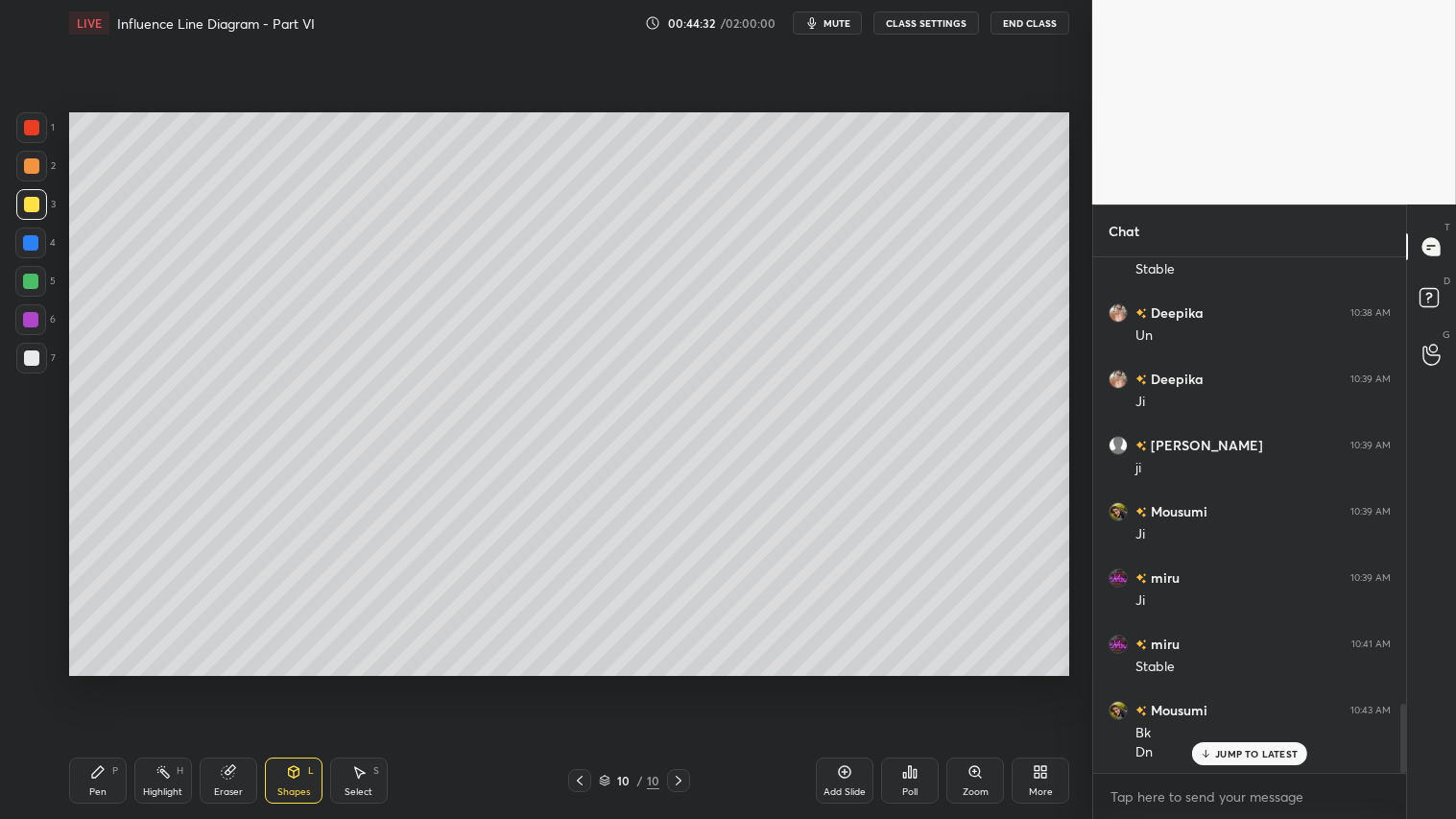
click at [29, 356] on div at bounding box center [32, 358] width 16 height 16
click at [32, 204] on div at bounding box center [32, 205] width 16 height 16
click at [111, 682] on div "Pen P" at bounding box center [97, 780] width 57 height 47
click at [302, 682] on div "Shapes" at bounding box center [294, 792] width 33 height 10
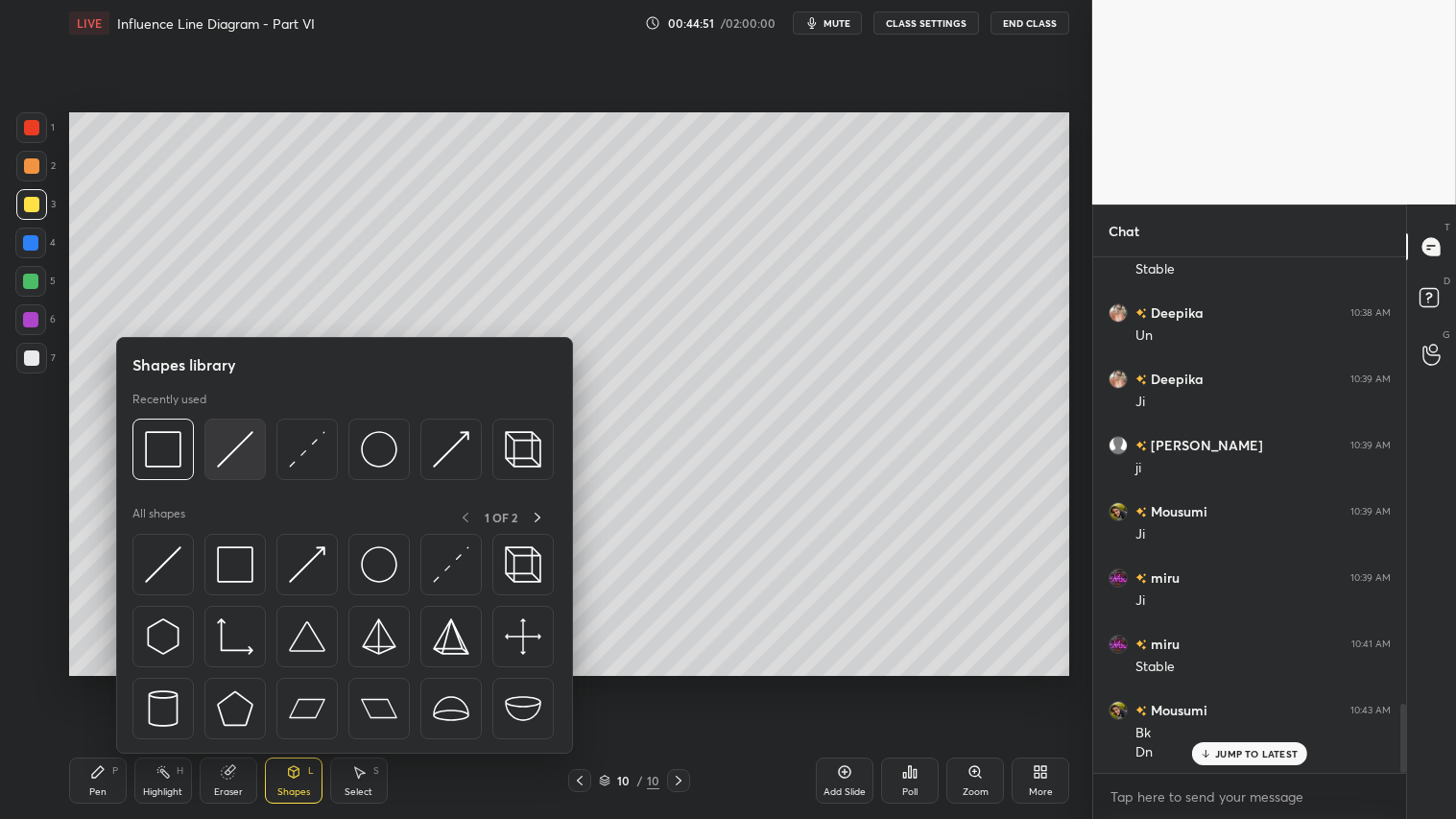
click at [228, 448] on img at bounding box center [236, 450] width 37 height 37
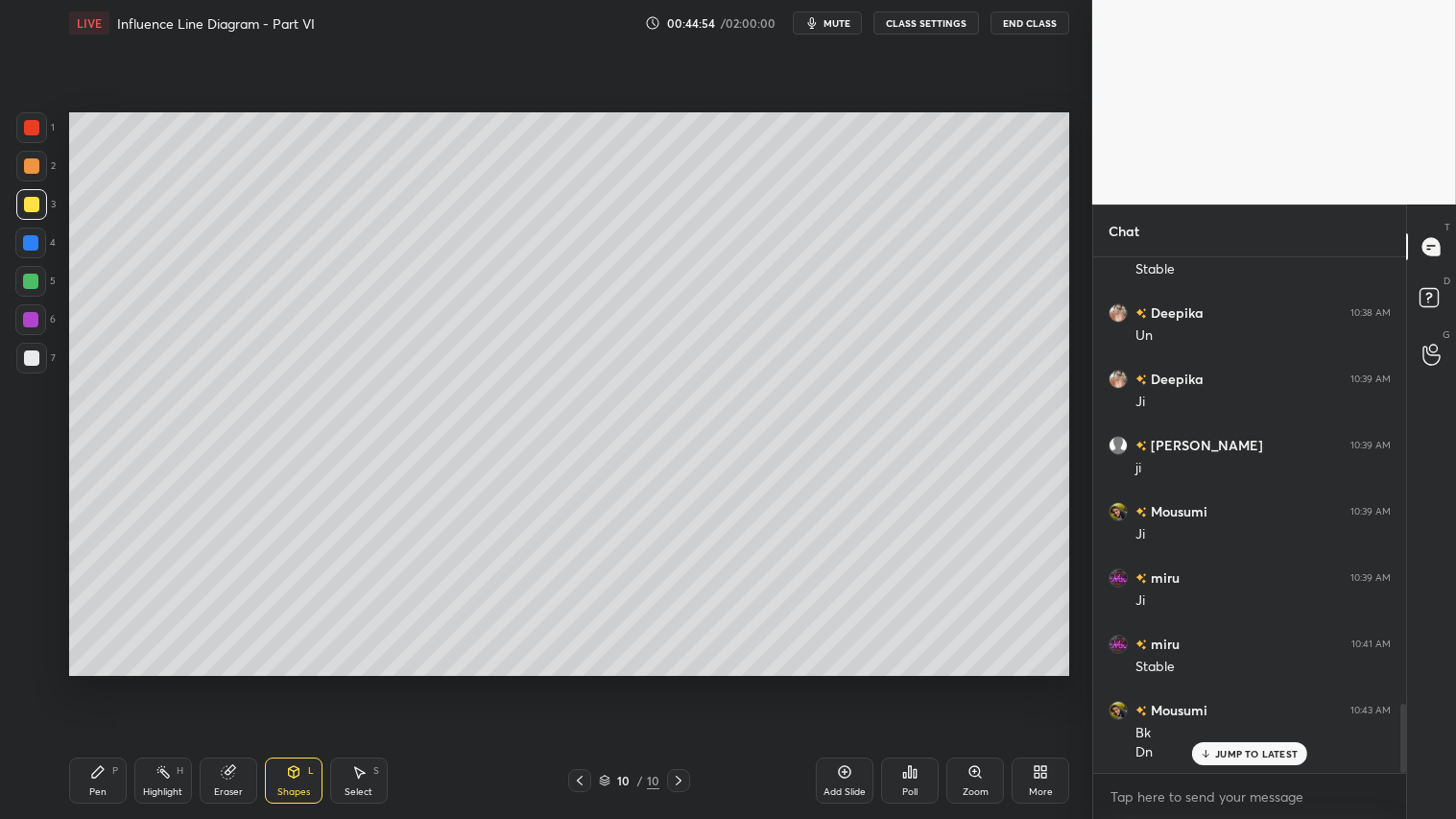
click at [37, 361] on div at bounding box center [32, 358] width 16 height 16
click at [26, 215] on div at bounding box center [32, 205] width 31 height 31
click at [104, 682] on div "Pen P" at bounding box center [97, 780] width 57 height 47
click at [290, 682] on div "Pen P Highlight H Eraser Shapes L Select S 10 / 10 Add Slide Poll Zoom More" at bounding box center [569, 779] width 1000 height 77
click at [289, 682] on icon at bounding box center [294, 772] width 16 height 16
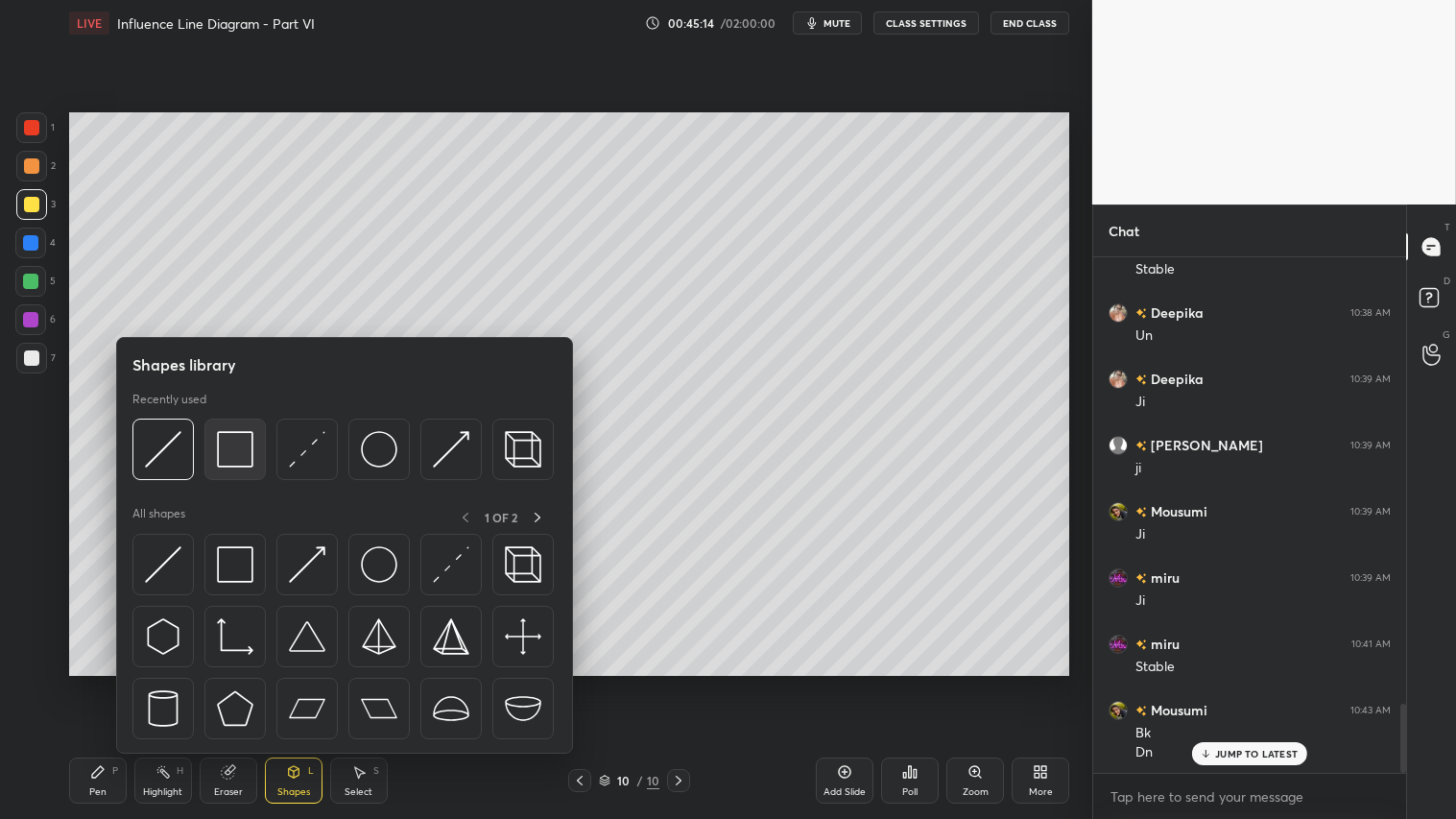
click at [236, 447] on img at bounding box center [236, 450] width 37 height 37
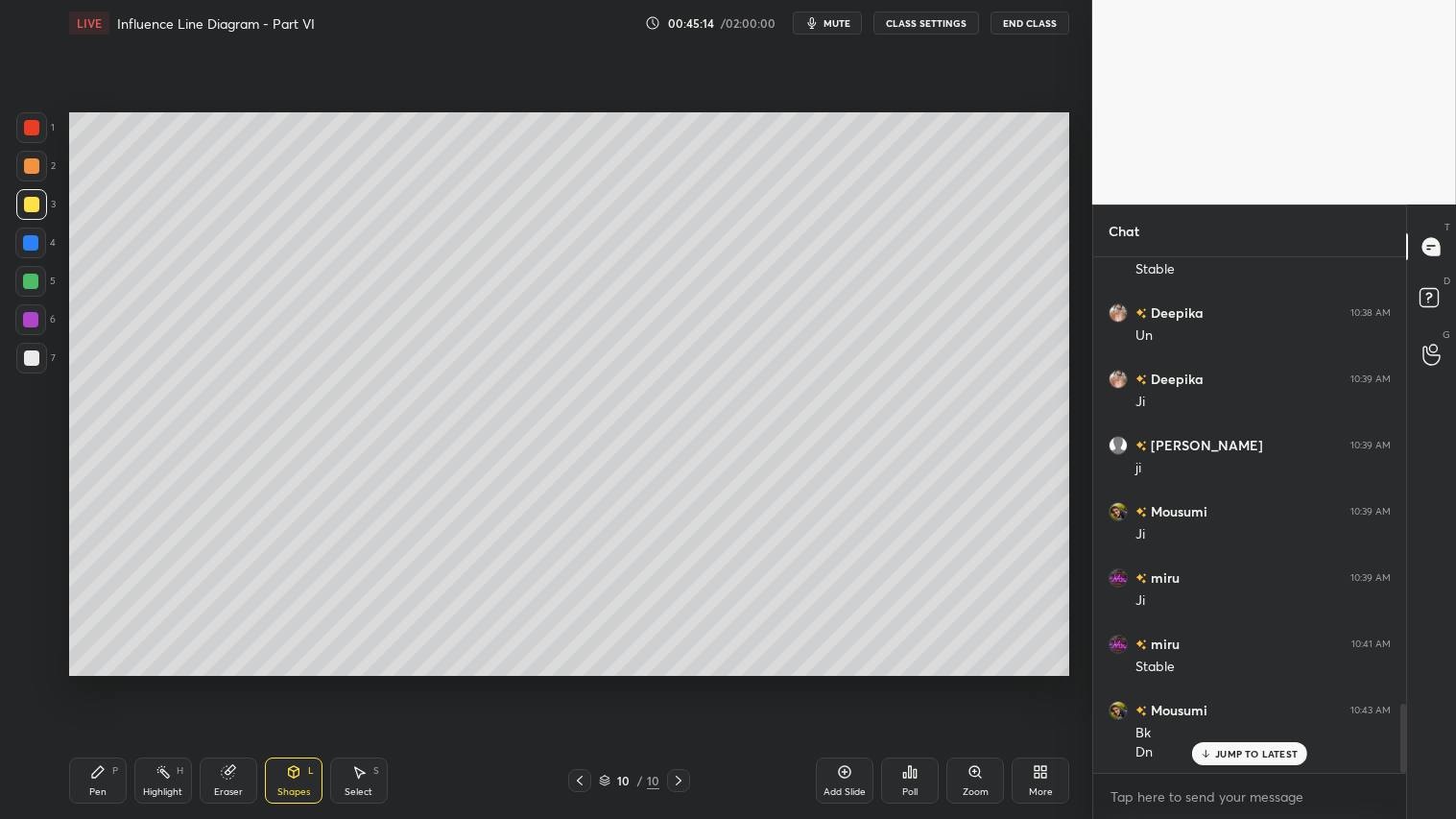
drag, startPoint x: 30, startPoint y: 356, endPoint x: 65, endPoint y: 370, distance: 37.7
click at [33, 356] on div at bounding box center [32, 358] width 16 height 16
click at [30, 208] on div at bounding box center [32, 205] width 16 height 16
click at [91, 682] on div "Pen" at bounding box center [98, 792] width 17 height 10
click at [296, 682] on div "Shapes" at bounding box center [294, 792] width 33 height 10
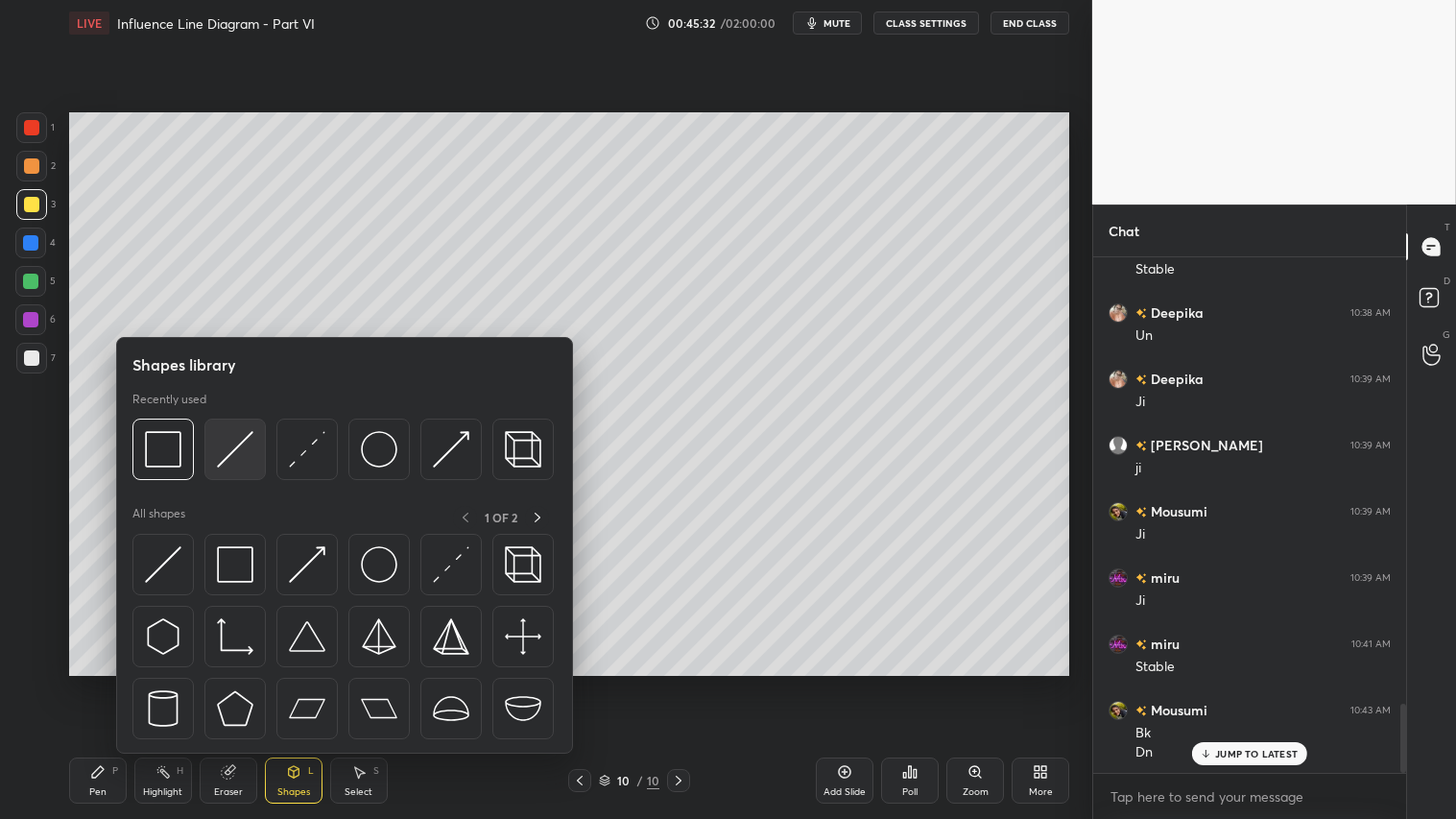
click at [224, 458] on img at bounding box center [236, 450] width 37 height 37
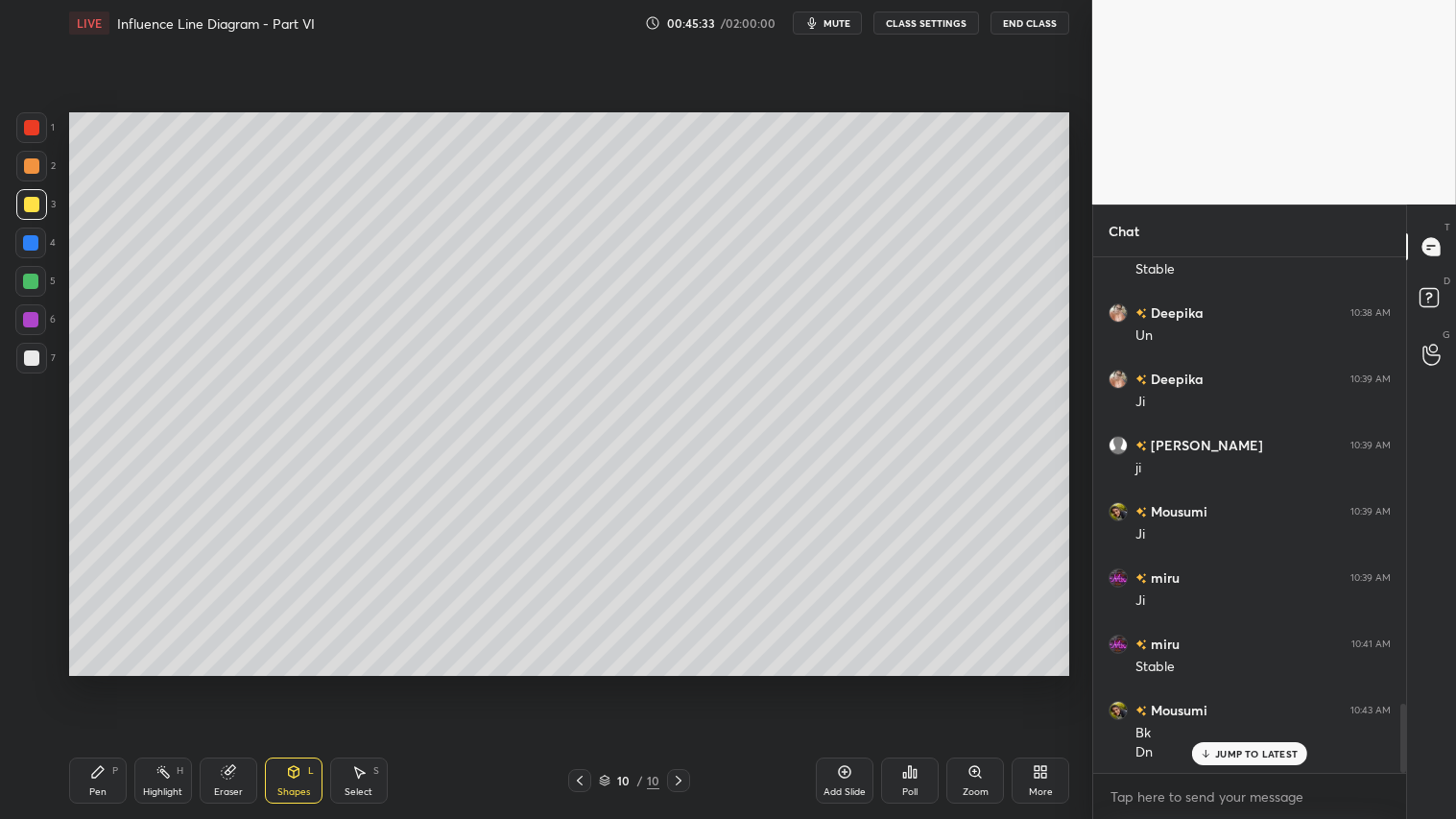
click at [37, 358] on div at bounding box center [32, 358] width 16 height 16
click at [586, 682] on icon at bounding box center [580, 780] width 16 height 16
click at [677, 682] on icon at bounding box center [679, 780] width 16 height 16
click at [829, 24] on span "mute" at bounding box center [837, 23] width 27 height 14
click at [1265, 682] on div "Anuj 10:35 AM lag Rajat 10:35 AM Voice break ho rha Mousumi 10:35 AM Voice brea…" at bounding box center [1250, 515] width 313 height 516
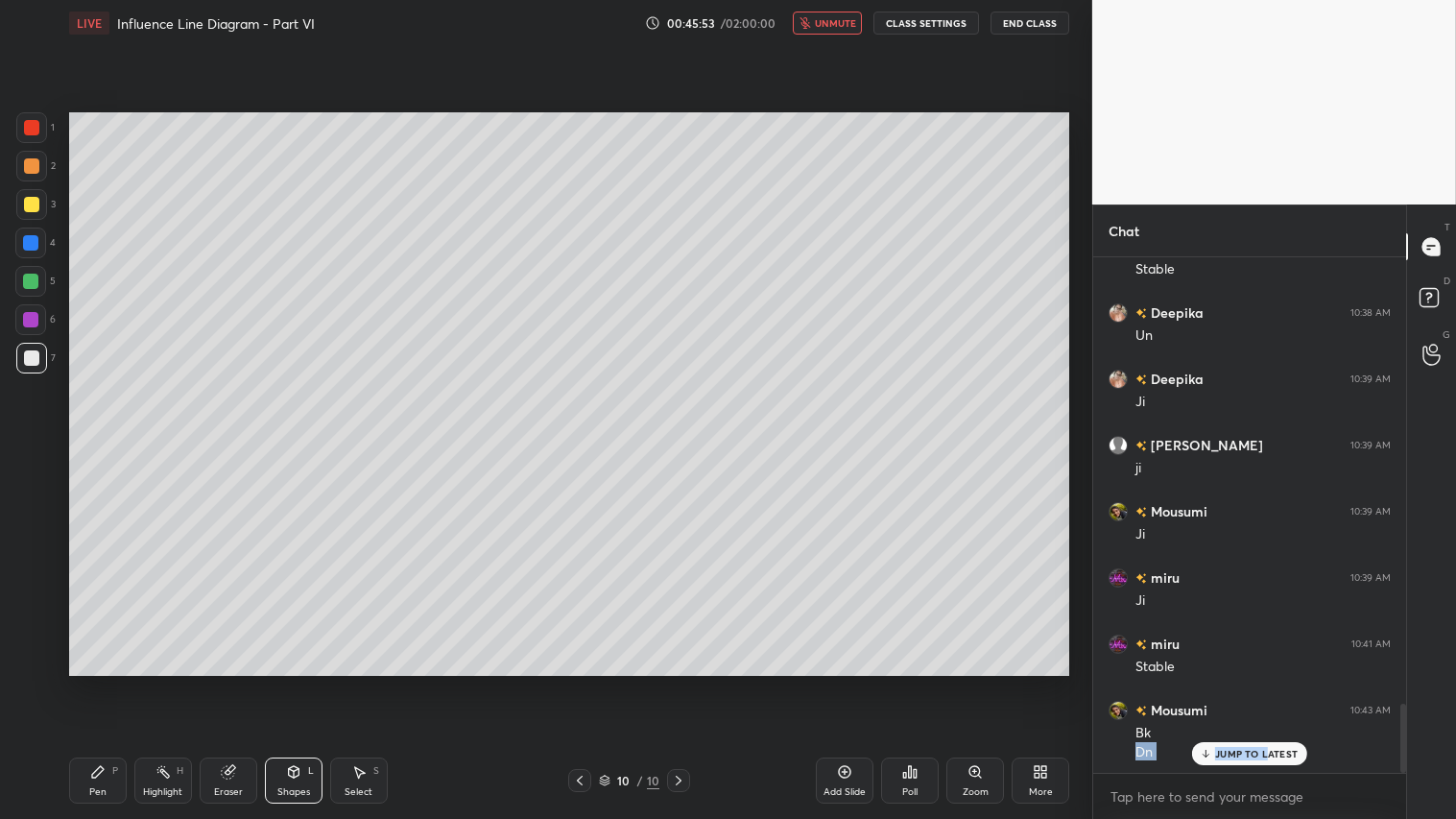
click at [1282, 682] on p "JUMP TO LATEST" at bounding box center [1255, 753] width 82 height 12
click at [816, 25] on button "unmute" at bounding box center [827, 23] width 69 height 23
click at [27, 359] on div at bounding box center [32, 358] width 16 height 16
click at [118, 682] on div "Pen P" at bounding box center [97, 780] width 57 height 47
click at [691, 682] on div "10 / 10" at bounding box center [628, 780] width 373 height 23
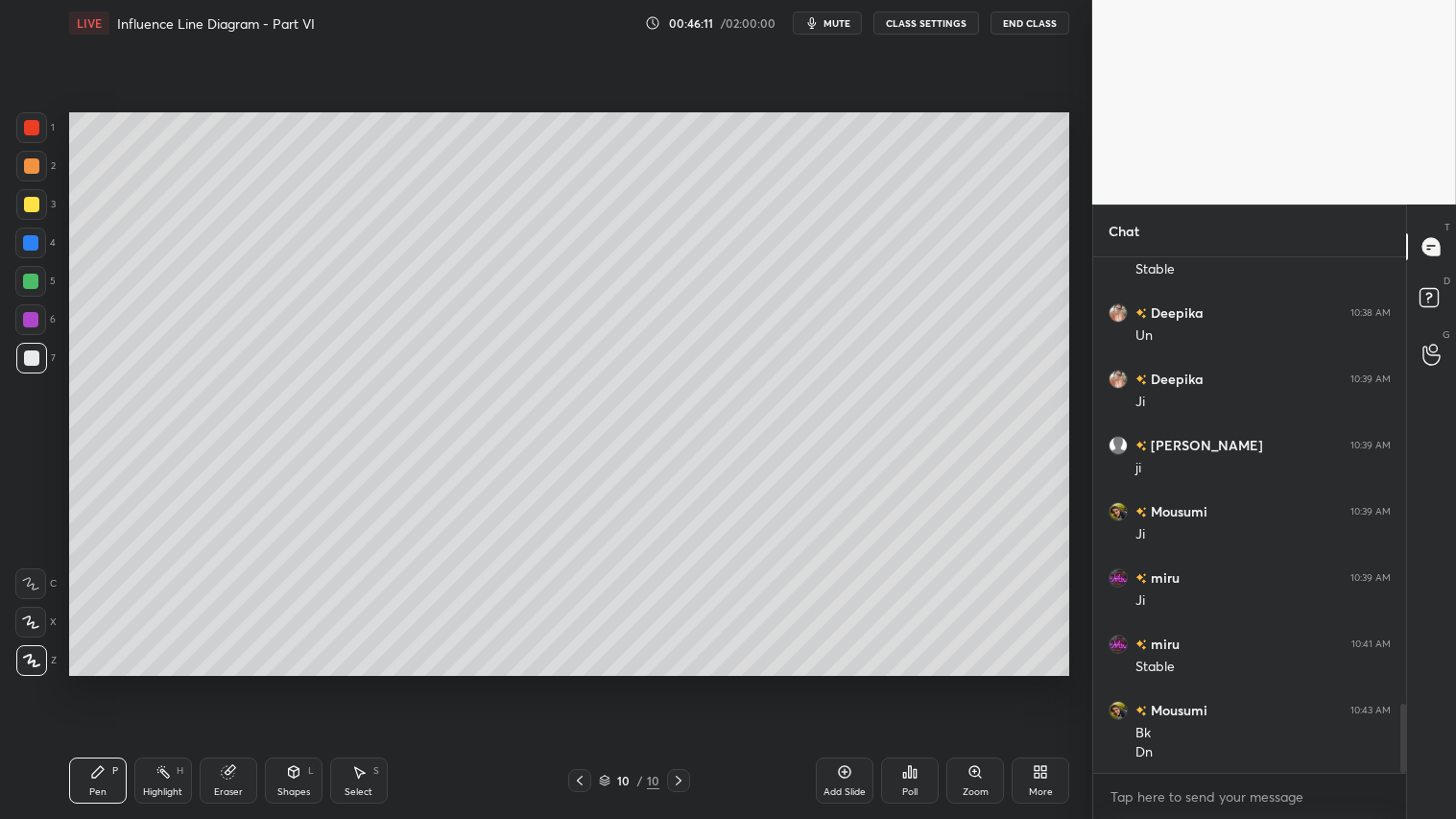
click at [837, 682] on div "Add Slide" at bounding box center [844, 780] width 57 height 47
click at [112, 682] on div "P" at bounding box center [115, 771] width 6 height 10
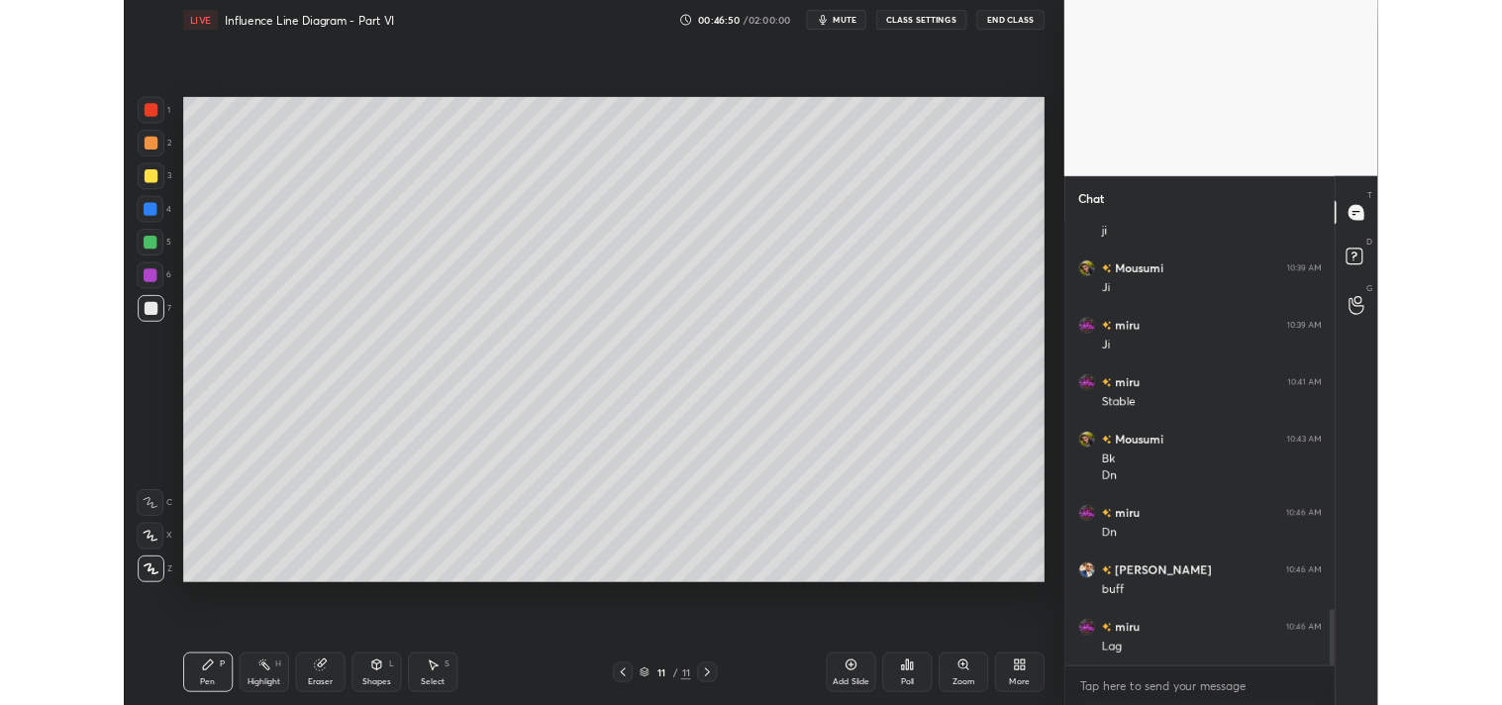
scroll to position [3715, 0]
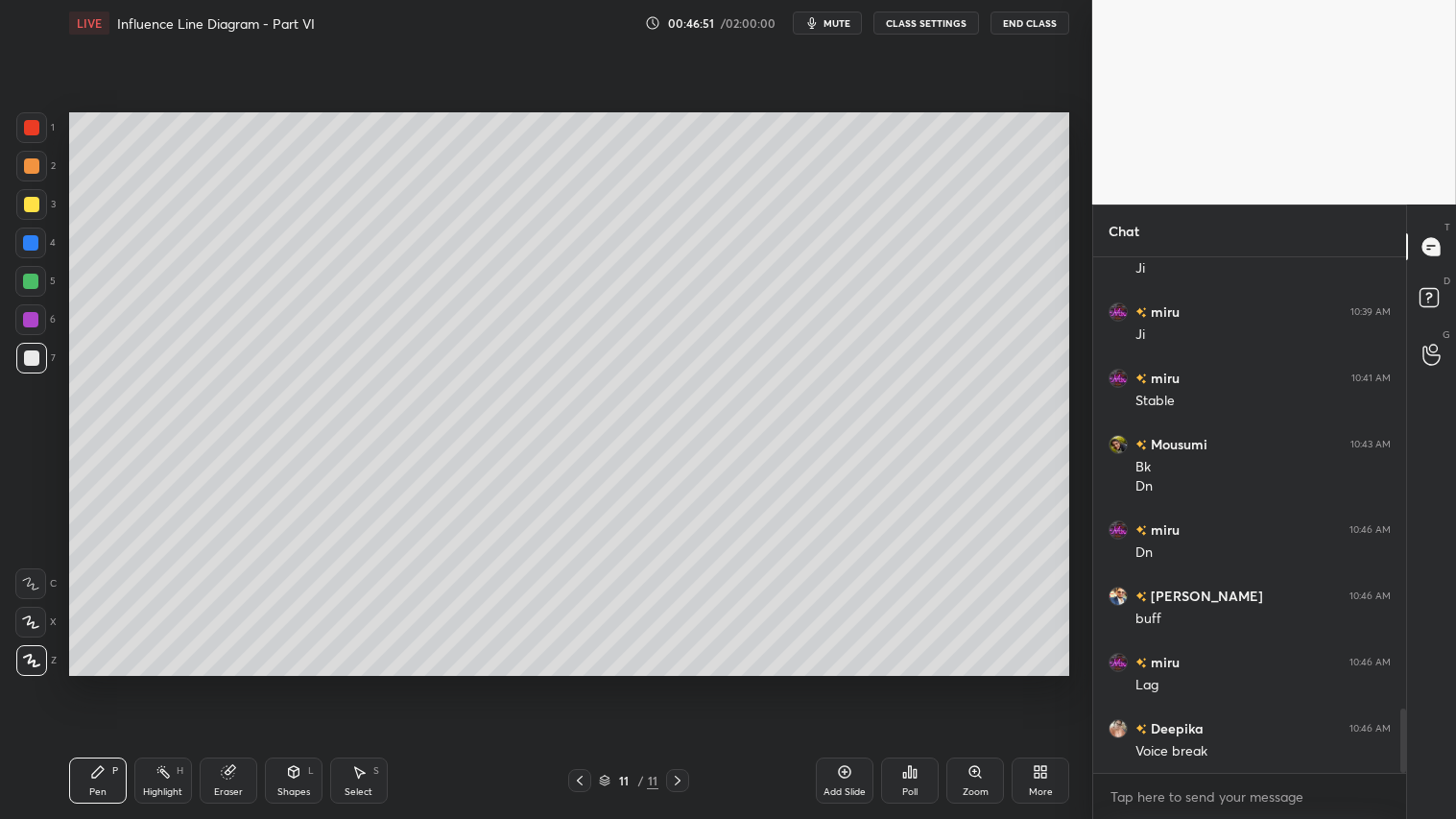
click at [215, 682] on div "Eraser" at bounding box center [229, 792] width 29 height 10
click at [36, 667] on div "Erase all" at bounding box center [31, 660] width 31 height 31
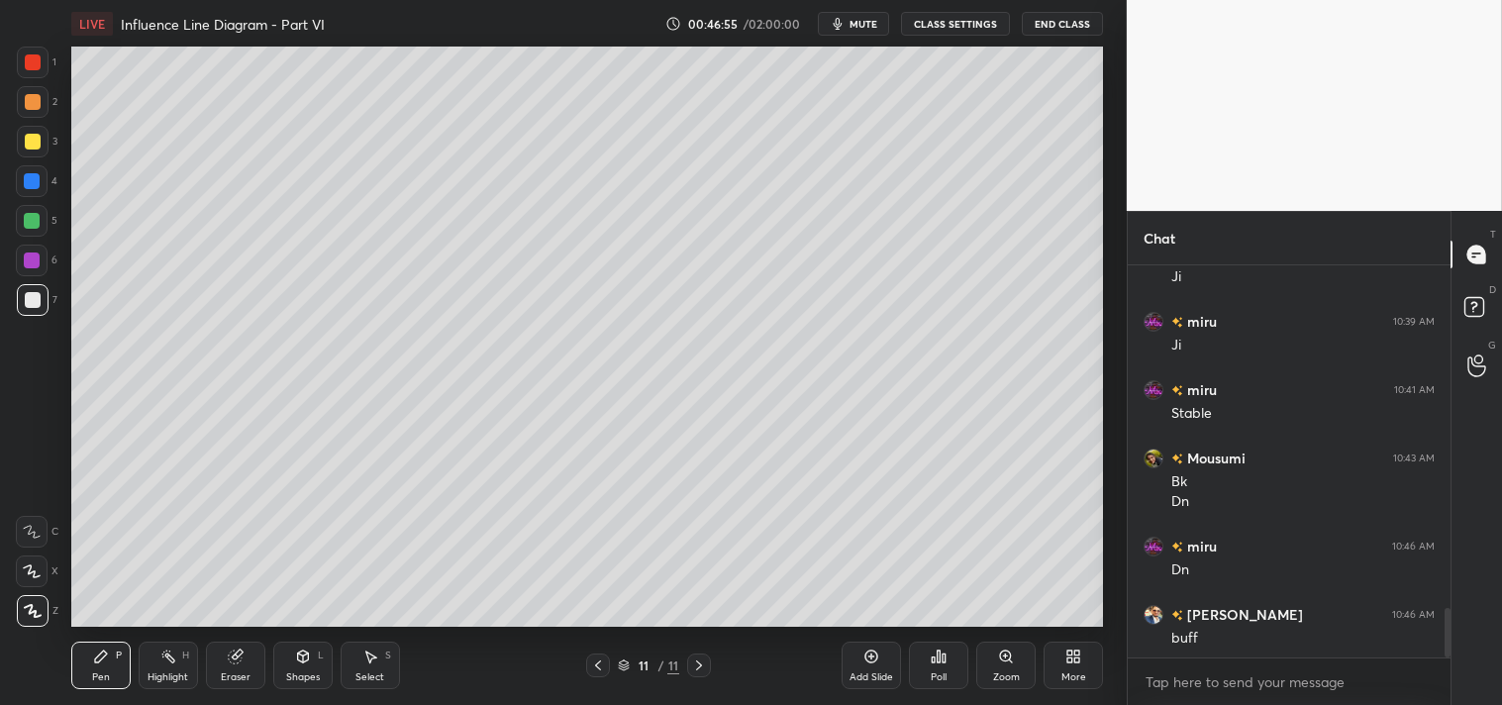
scroll to position [98428, 97958]
type textarea "x"
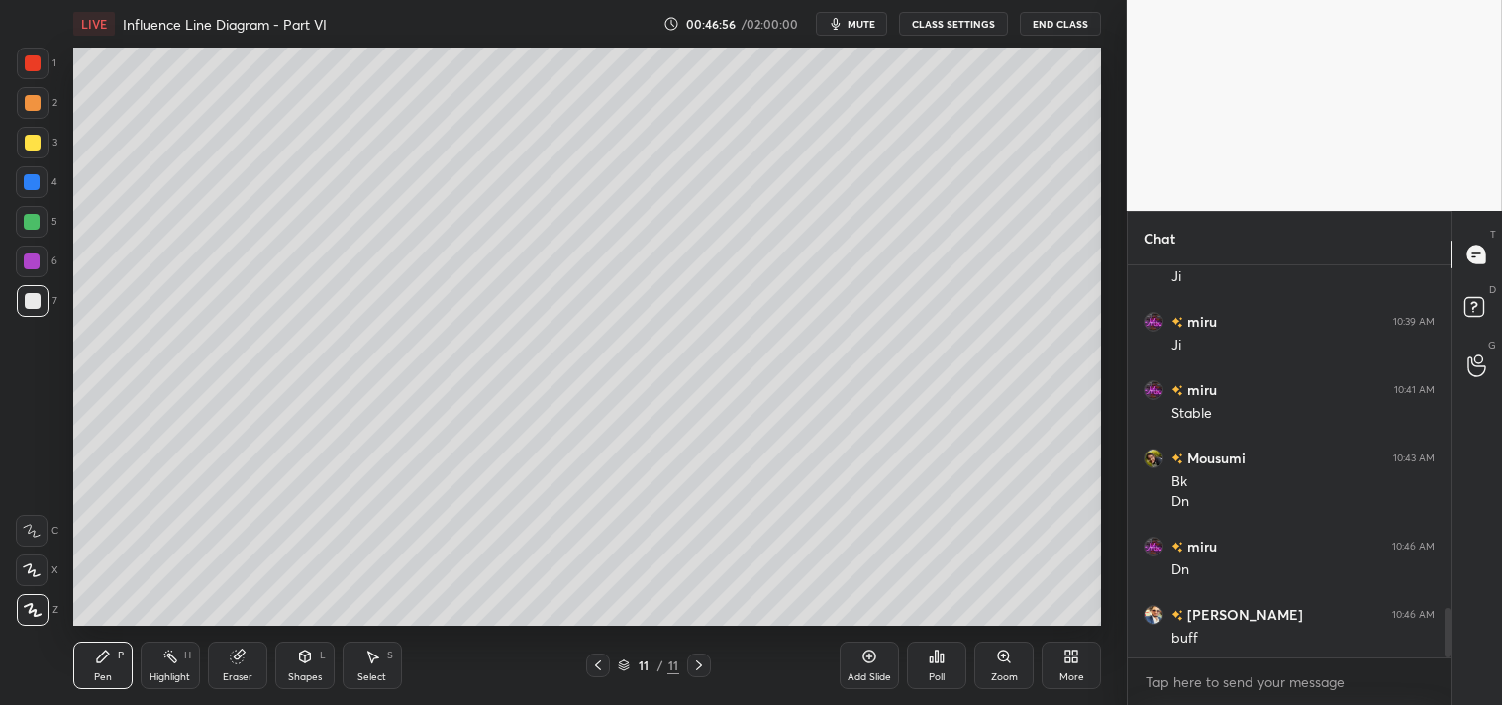
click at [858, 21] on span "mute" at bounding box center [861, 24] width 28 height 14
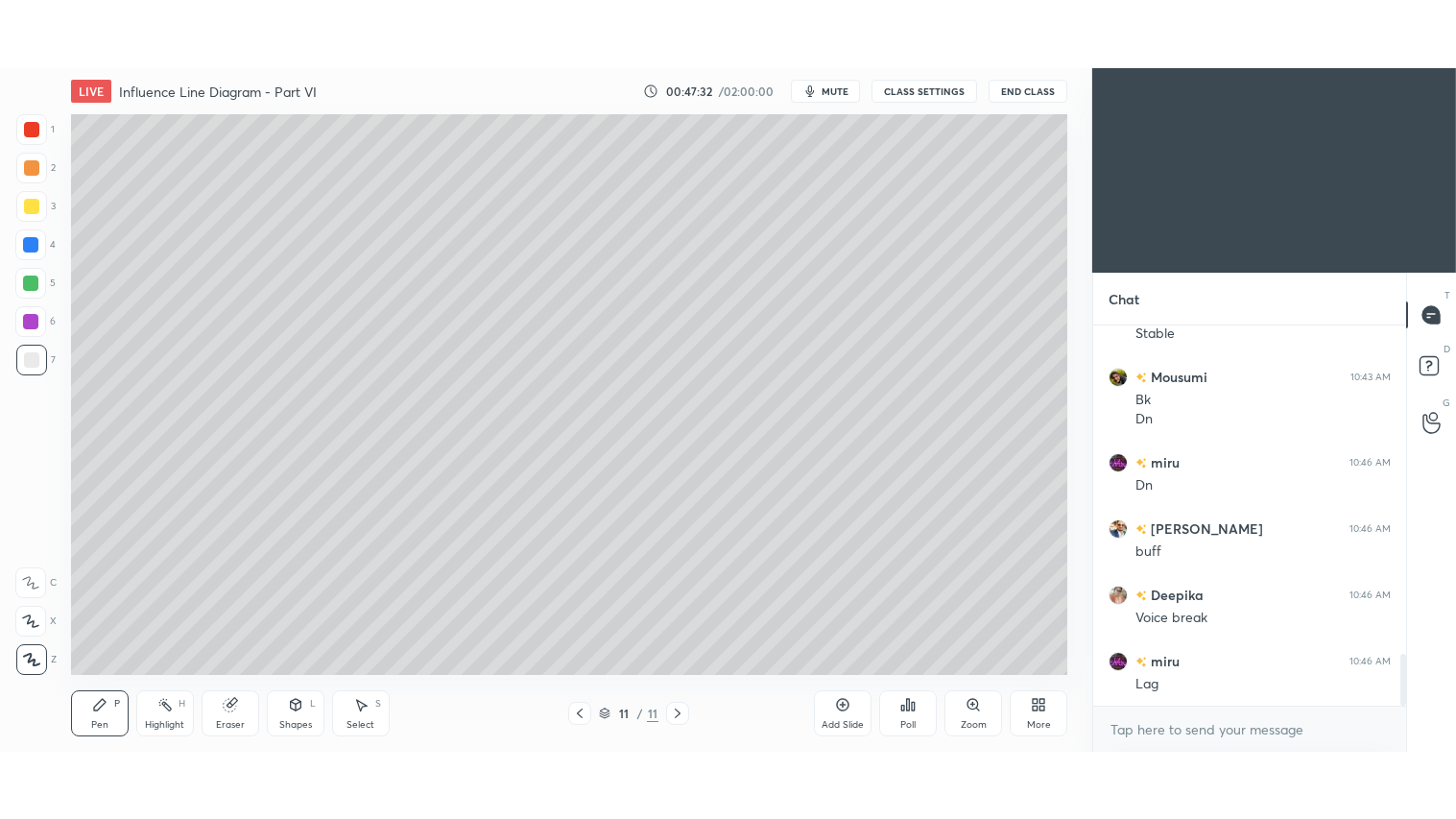
scroll to position [2392, 0]
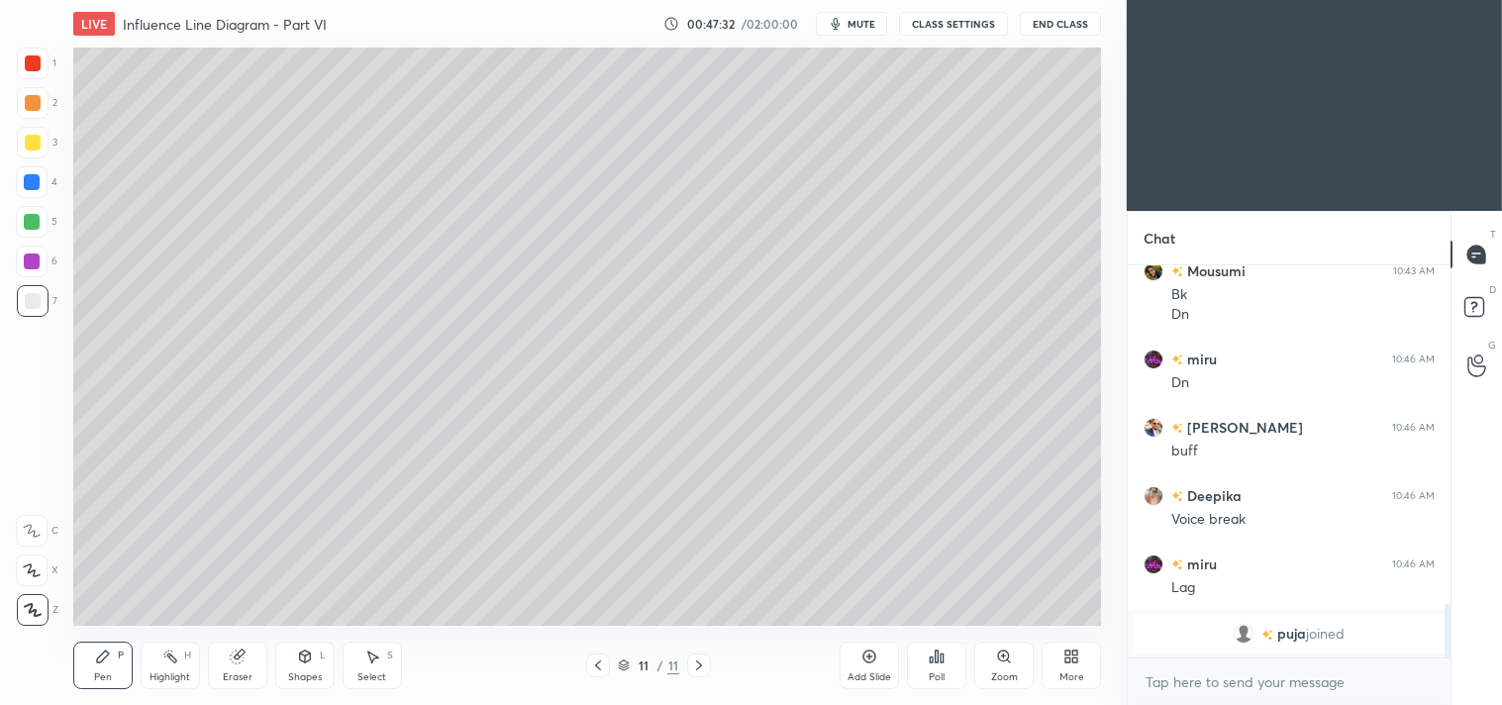
click at [1074, 665] on div "More" at bounding box center [1071, 666] width 59 height 48
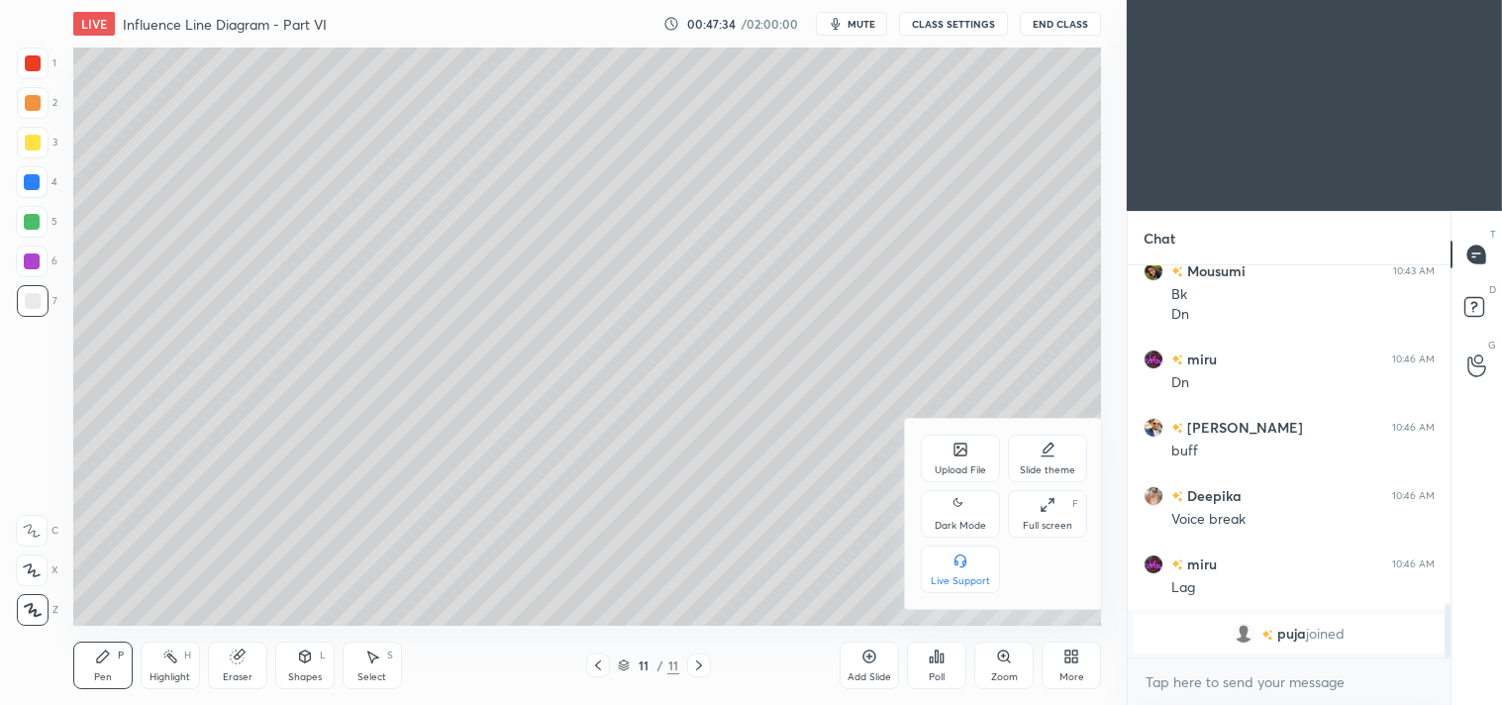
click at [1046, 518] on div "Full screen F" at bounding box center [1047, 514] width 79 height 48
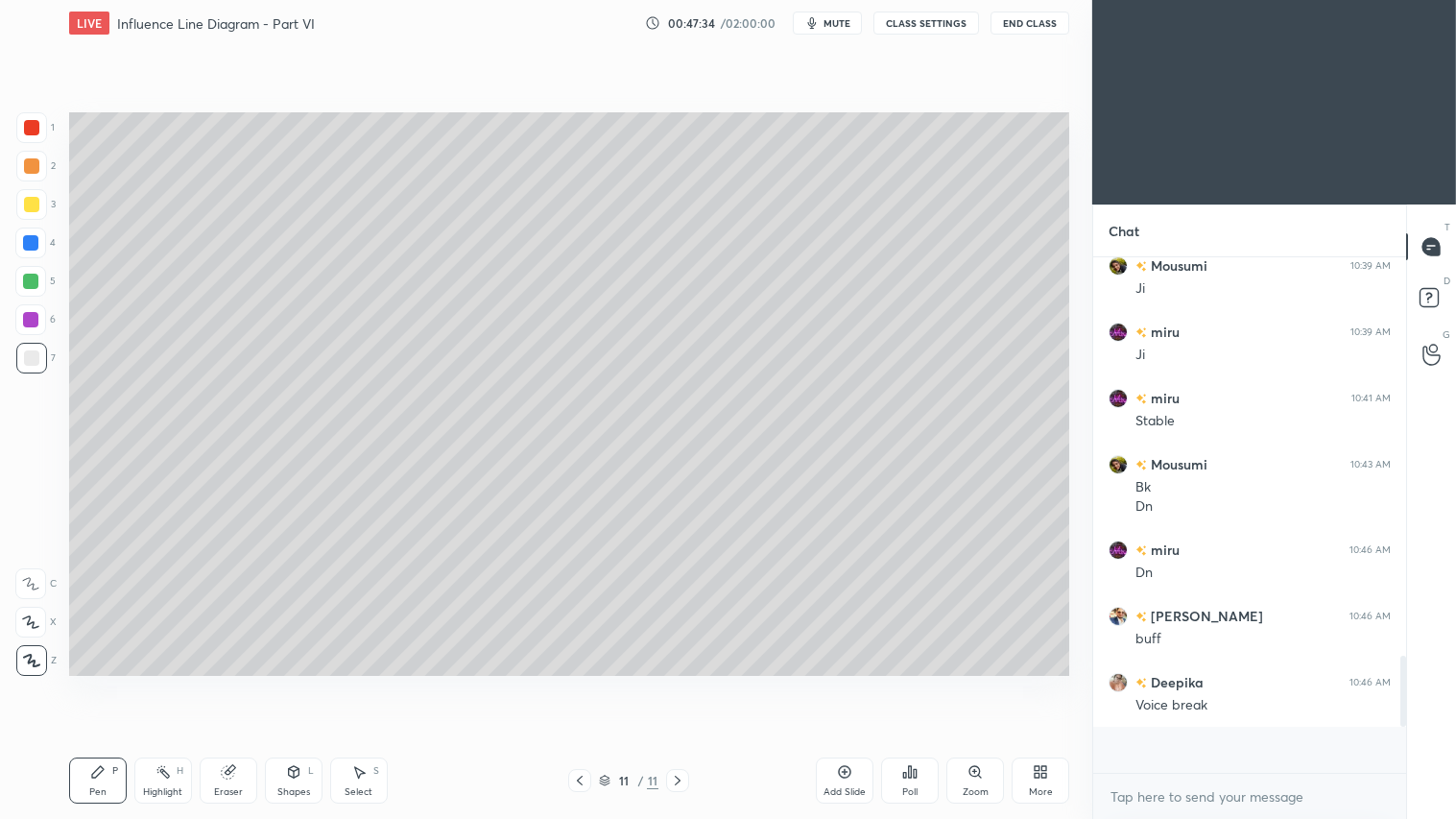
scroll to position [2257, 0]
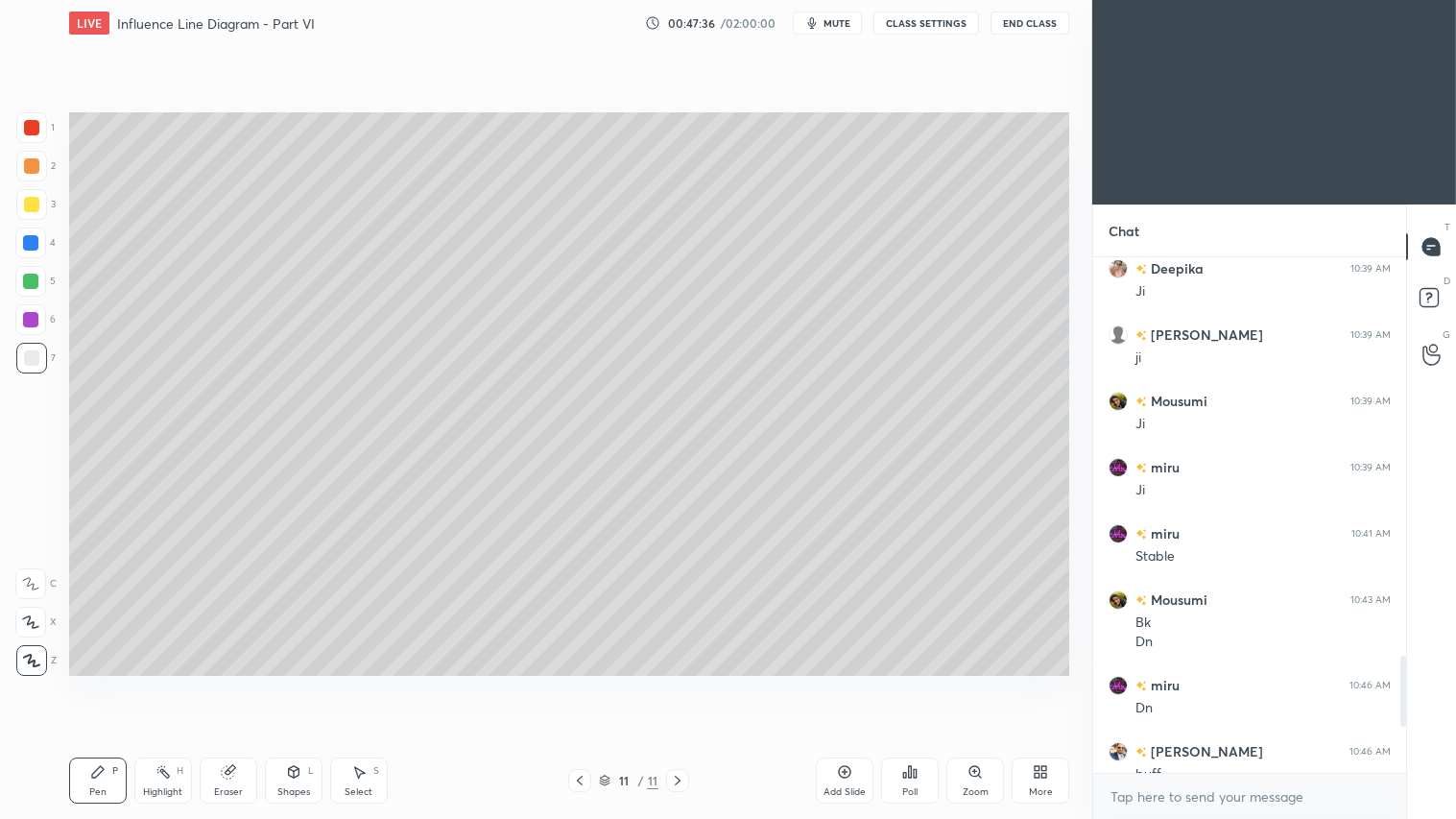
click at [1037, 682] on div "More" at bounding box center [1040, 780] width 57 height 47
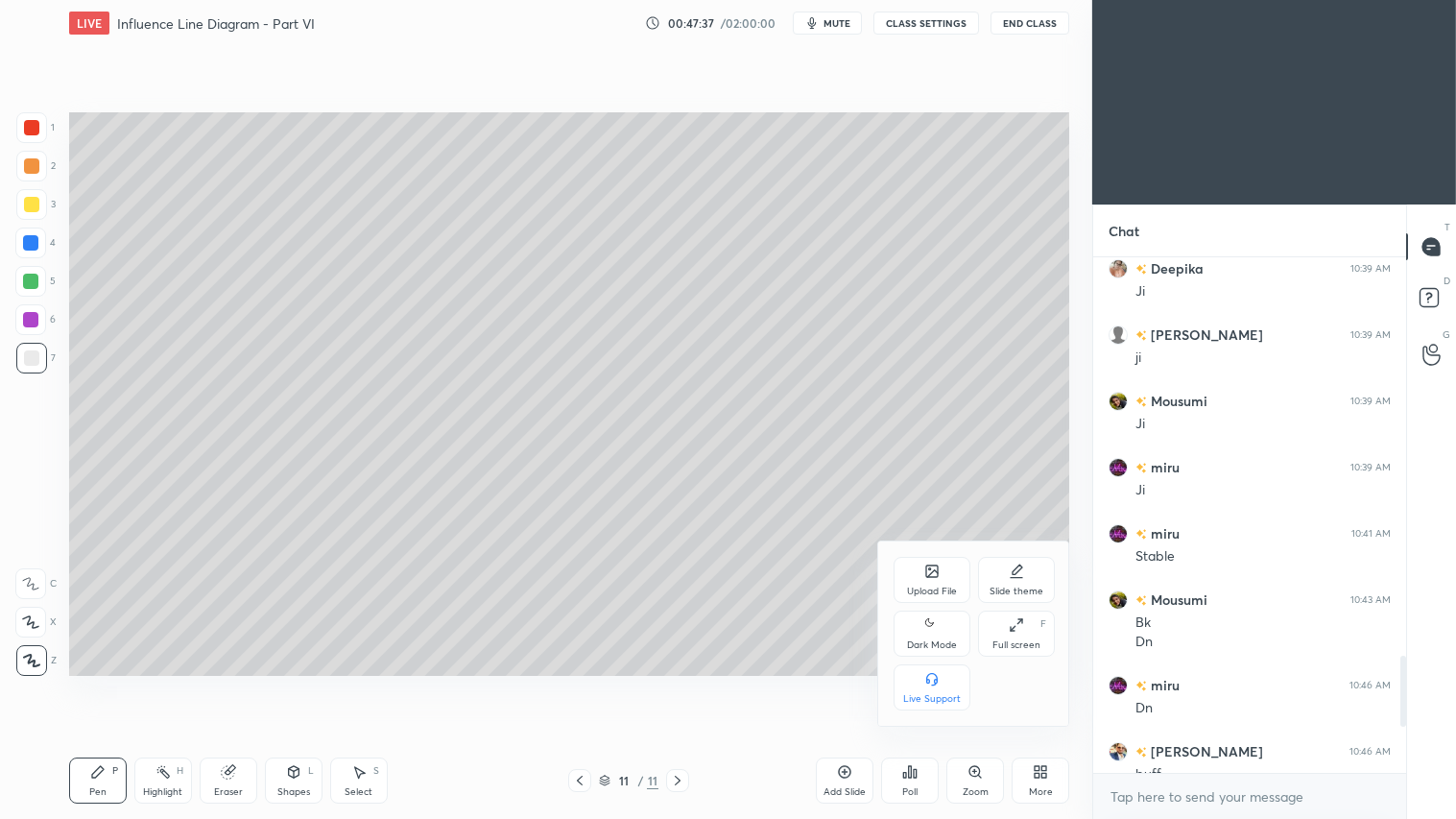
click at [932, 640] on div "Dark Mode" at bounding box center [932, 645] width 49 height 10
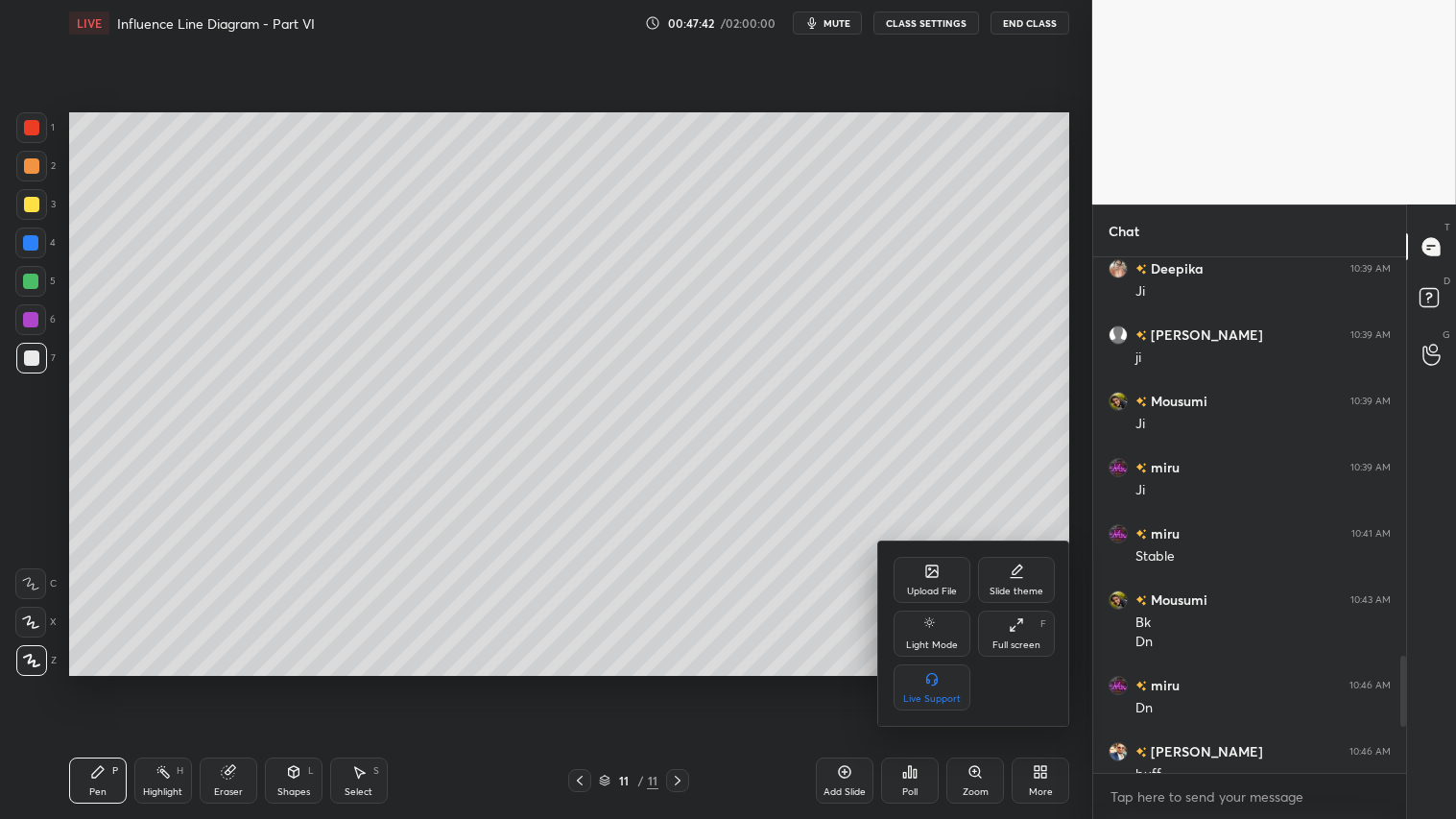
drag, startPoint x: 1402, startPoint y: 681, endPoint x: 1402, endPoint y: 707, distance: 26.0
click at [1402, 682] on div at bounding box center [728, 409] width 1456 height 819
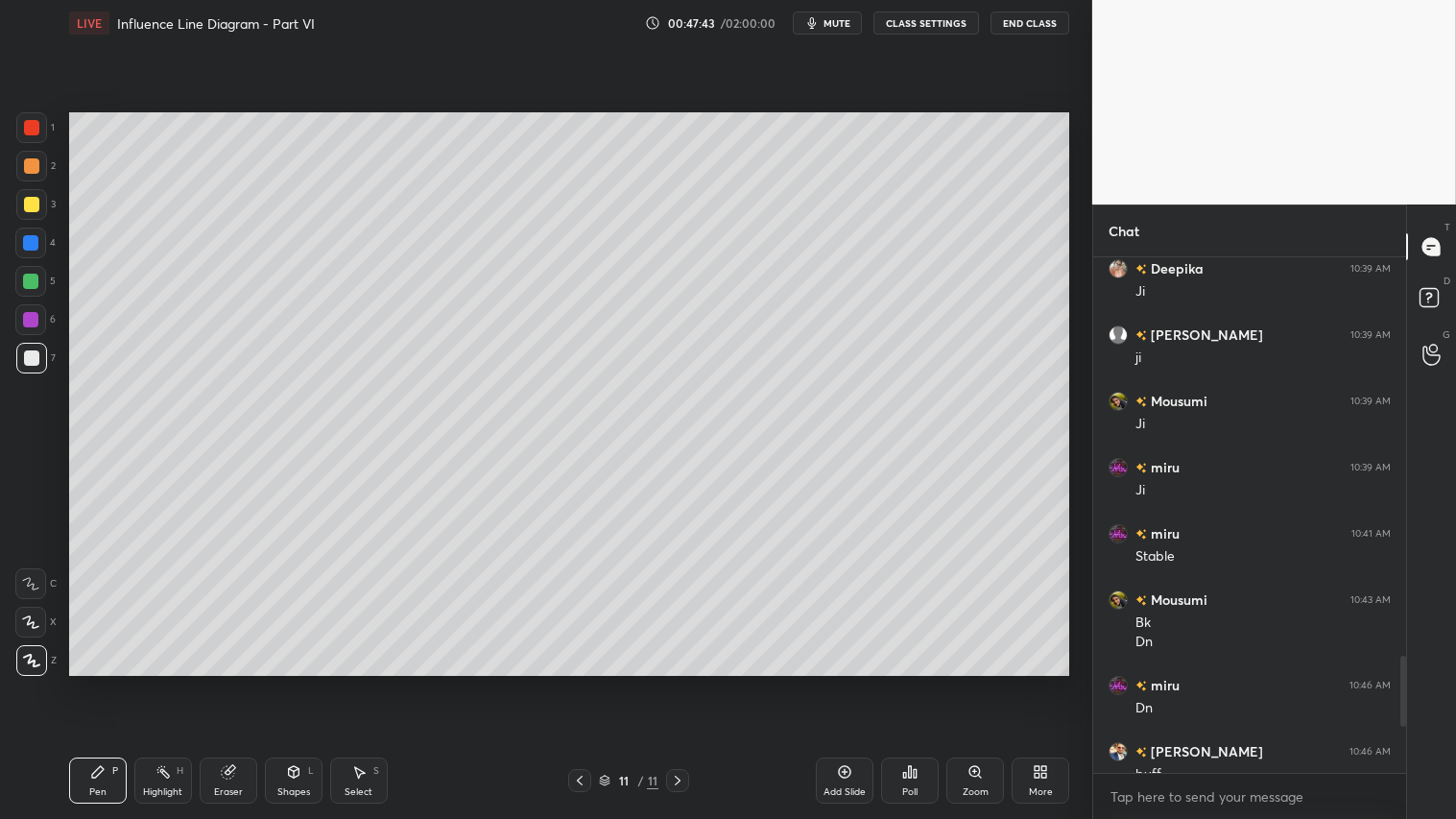
click at [1400, 682] on div "Upload File Slide theme Light Mode Full screen F Live Support" at bounding box center [728, 409] width 1456 height 819
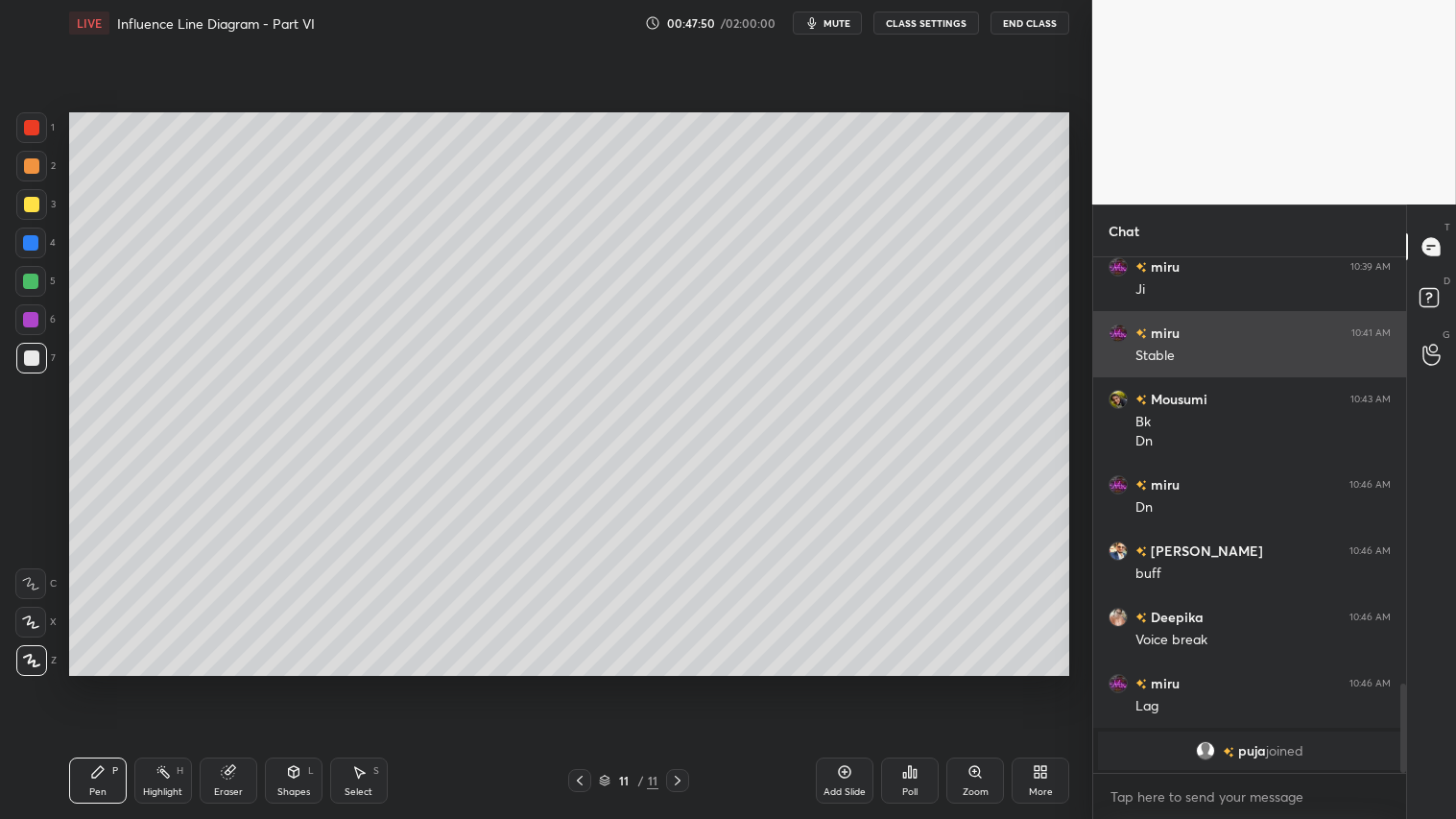
scroll to position [2459, 0]
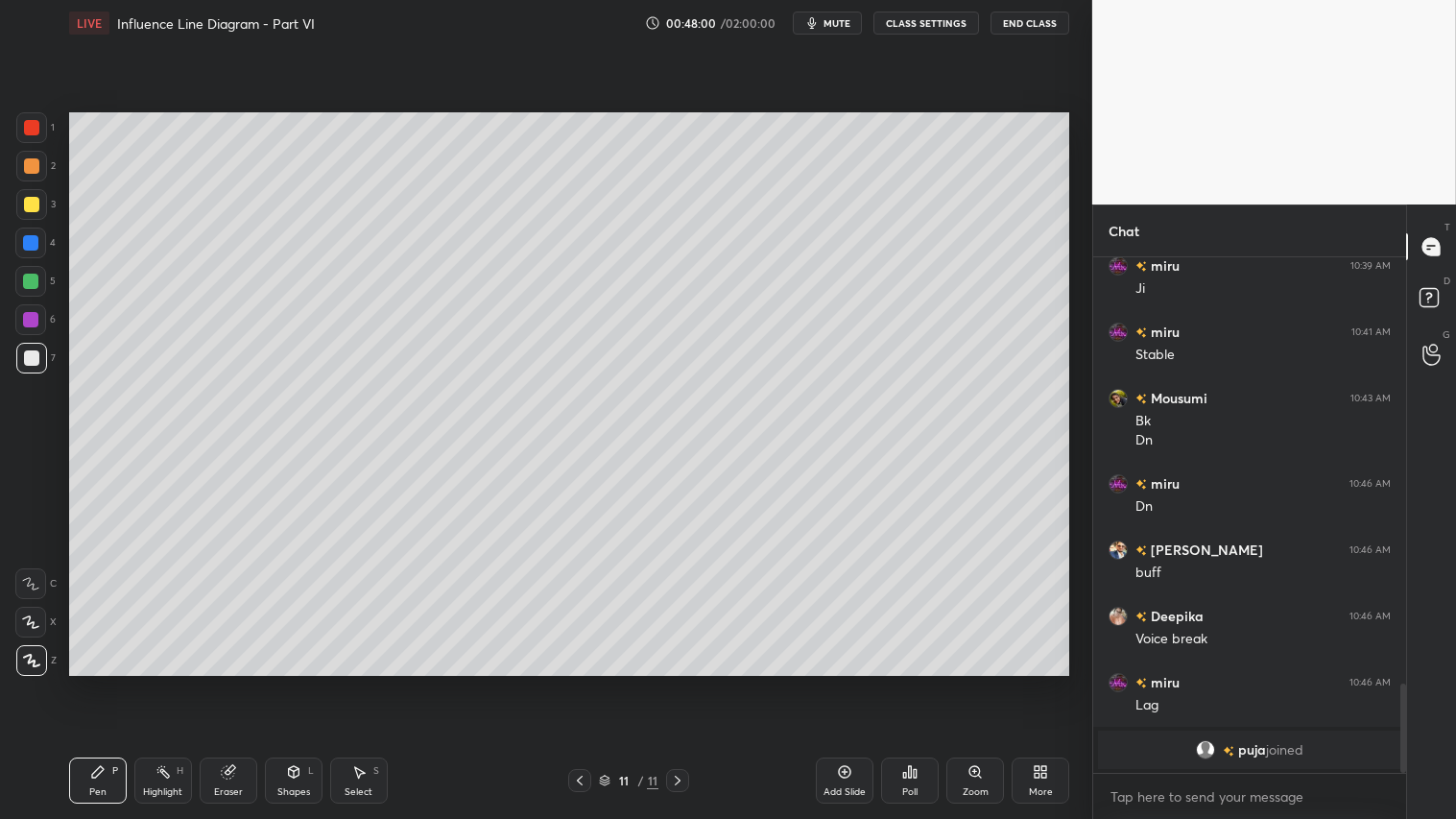
click at [580, 682] on icon at bounding box center [580, 780] width 6 height 10
click at [681, 682] on icon at bounding box center [678, 780] width 16 height 16
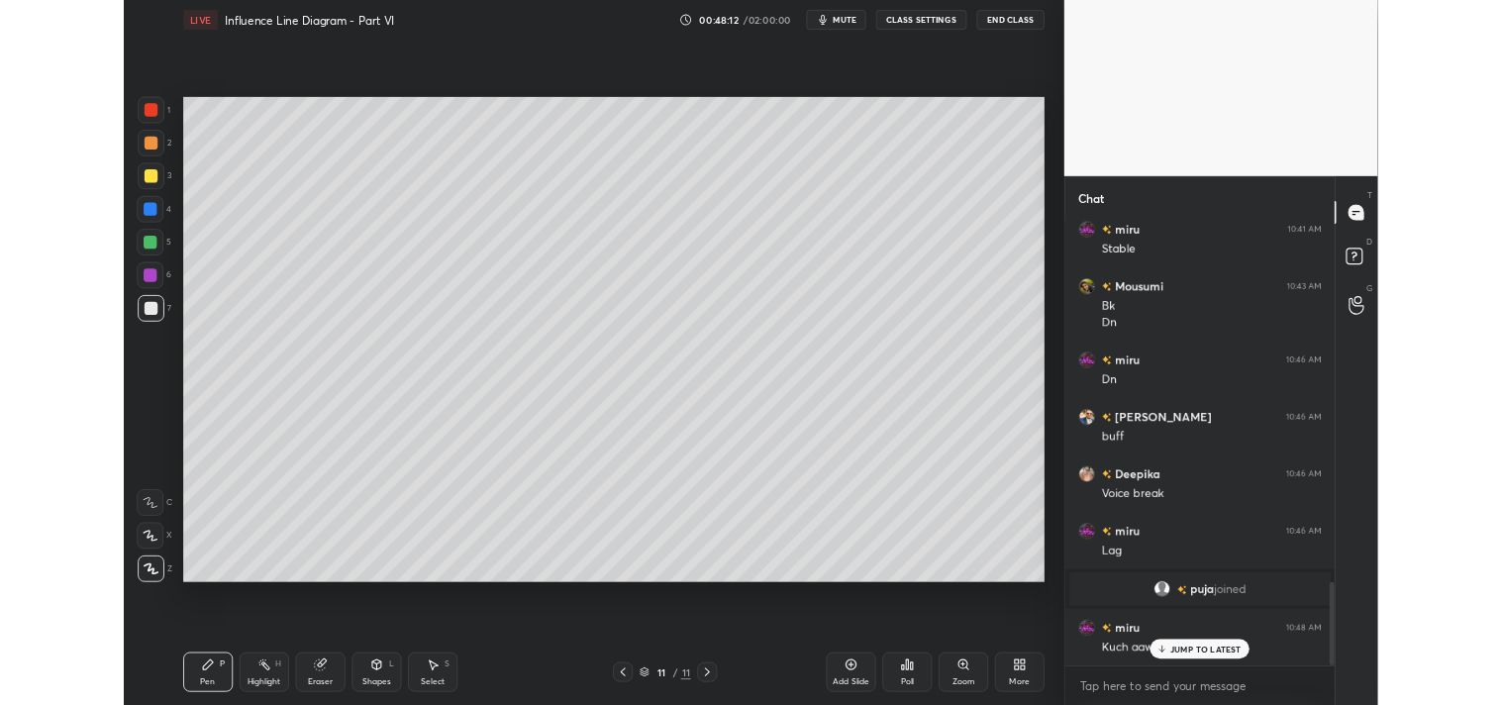
scroll to position [2295, 0]
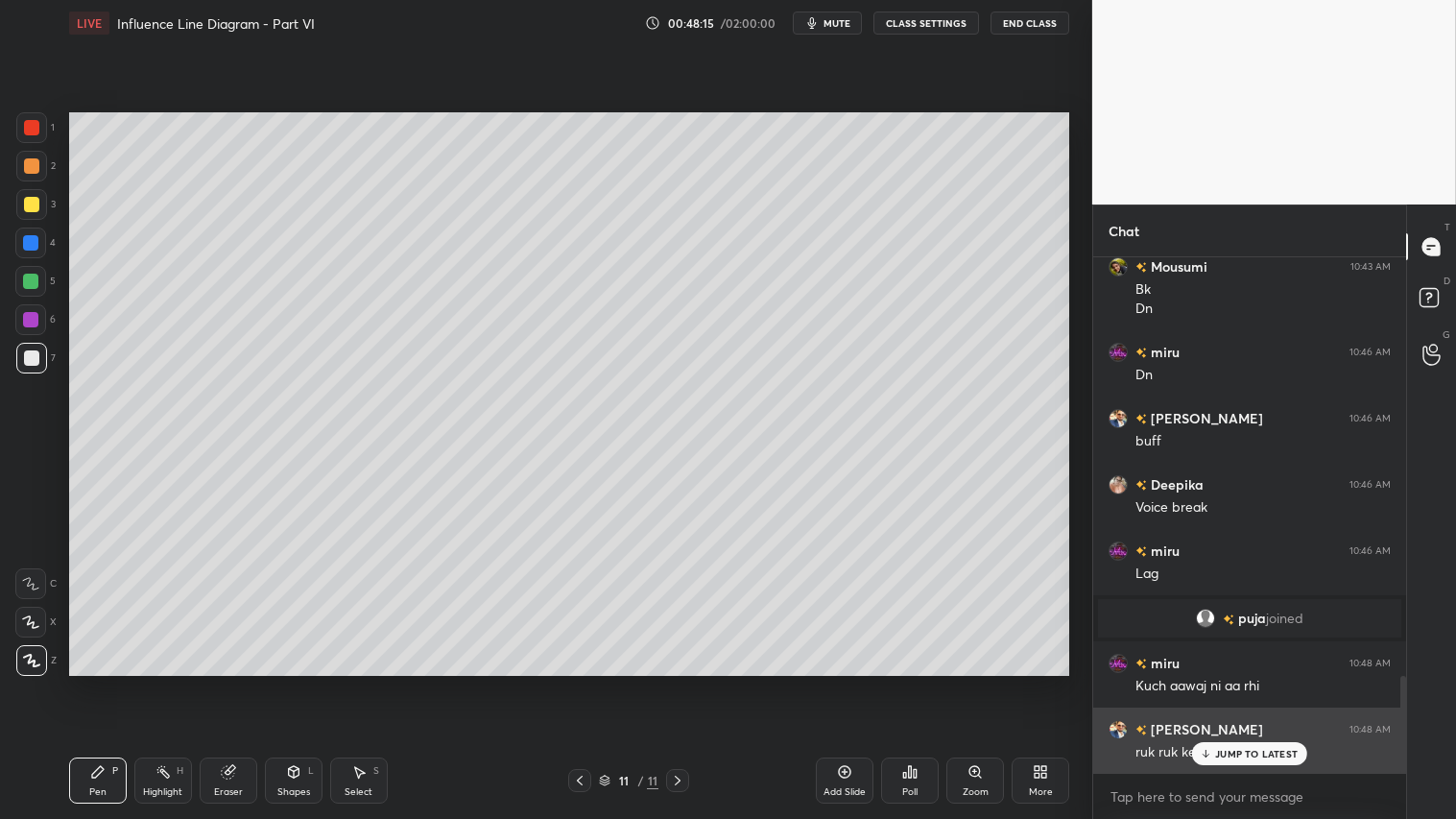
click at [1239, 682] on div "JUMP TO LATEST" at bounding box center [1250, 753] width 115 height 23
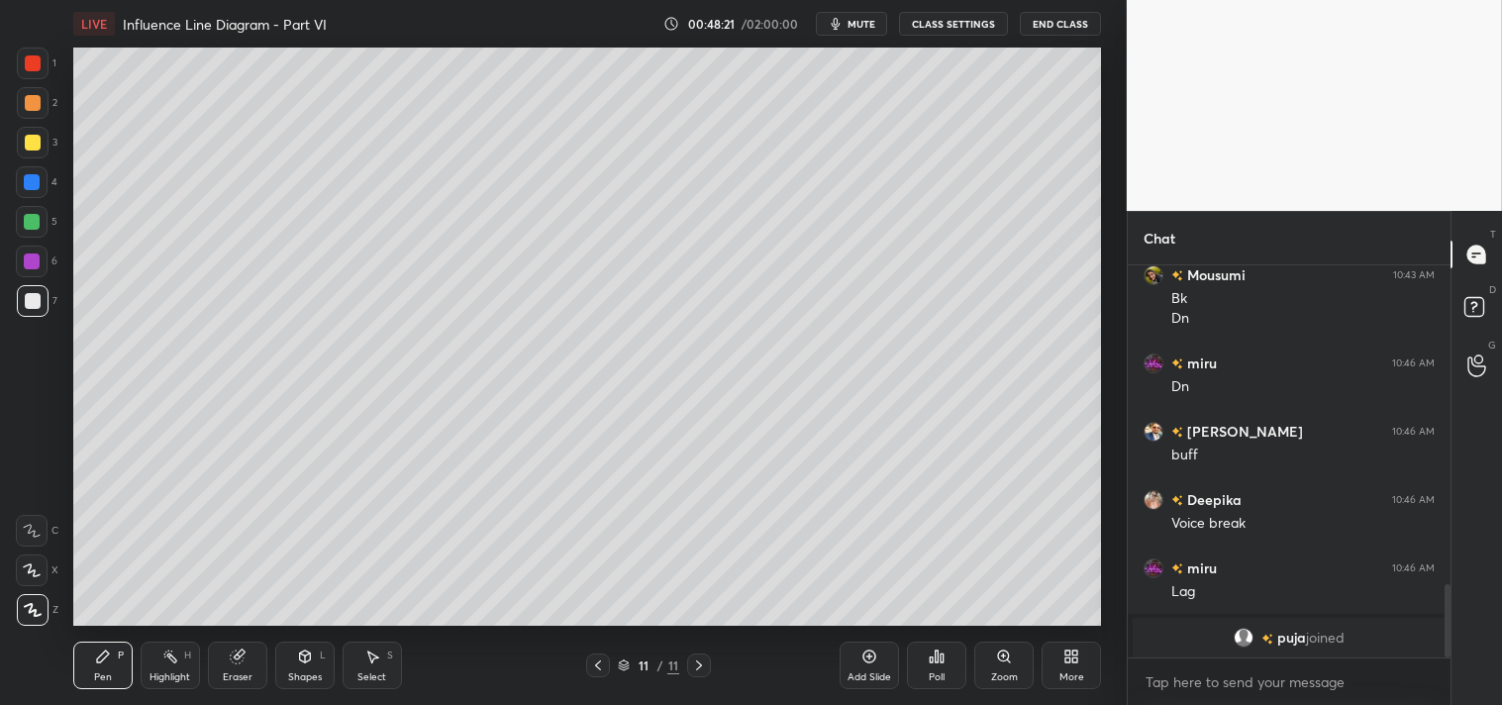
scroll to position [98428, 97958]
type textarea "x"
click at [863, 20] on span "mute" at bounding box center [861, 24] width 28 height 14
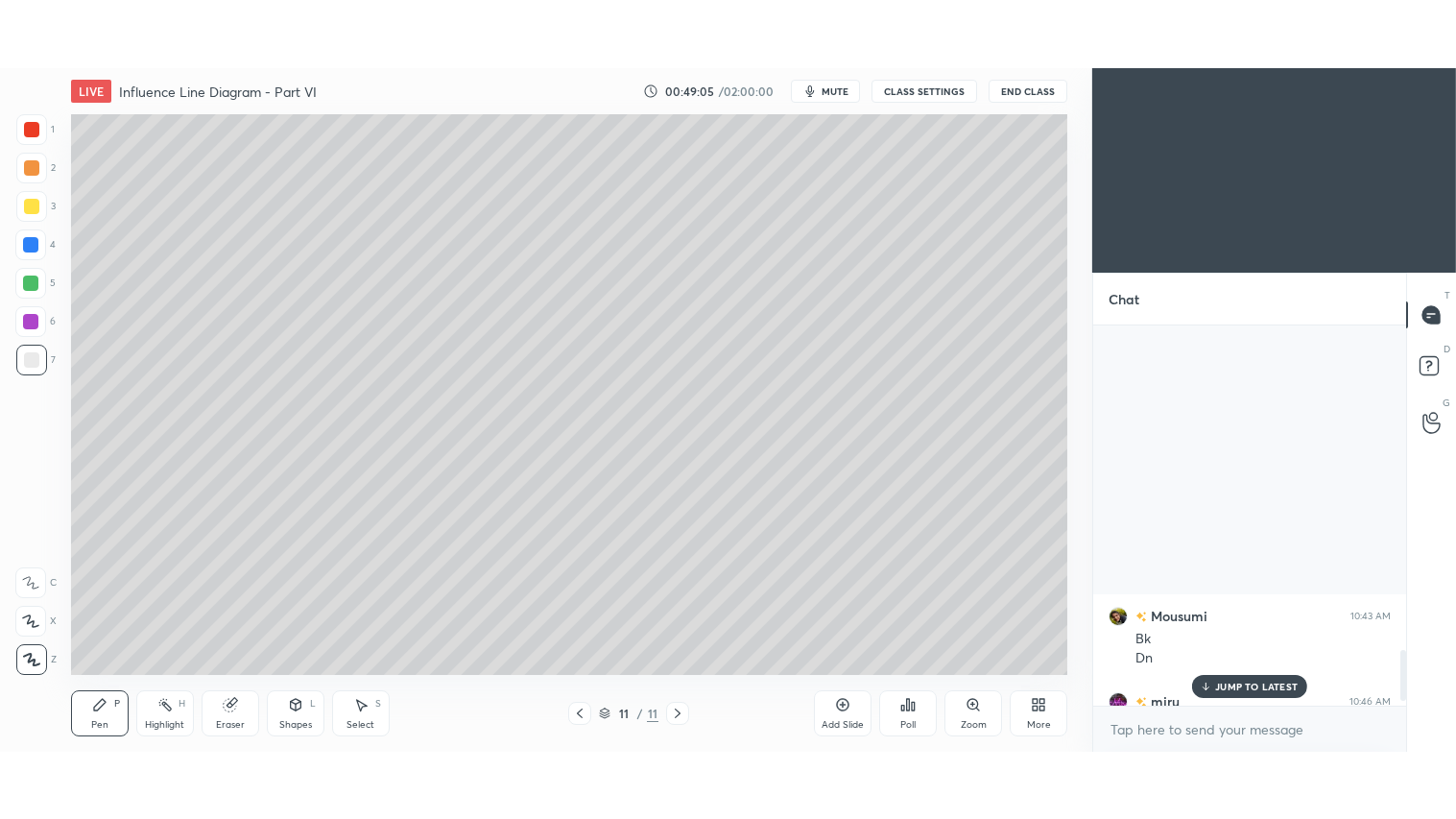
scroll to position [2656, 0]
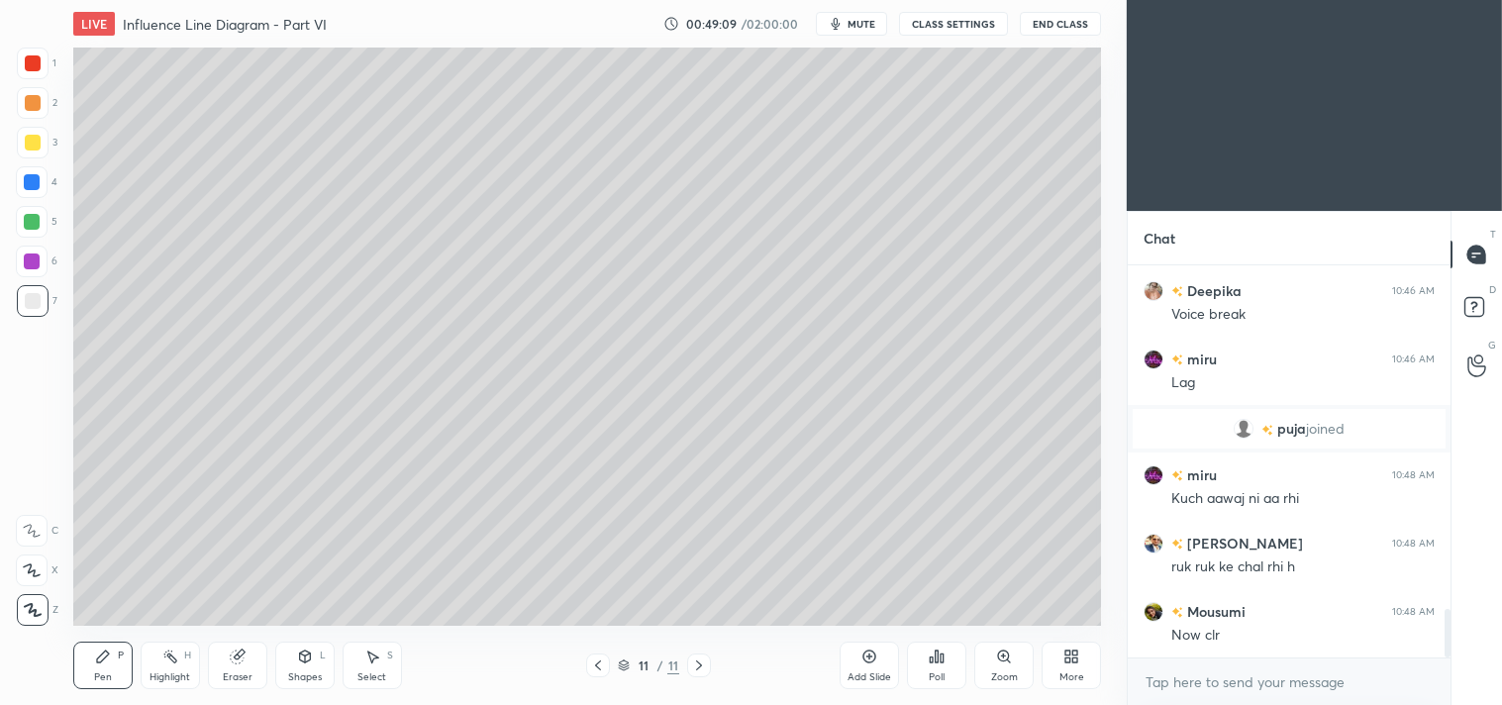
click at [1079, 650] on icon at bounding box center [1071, 656] width 16 height 16
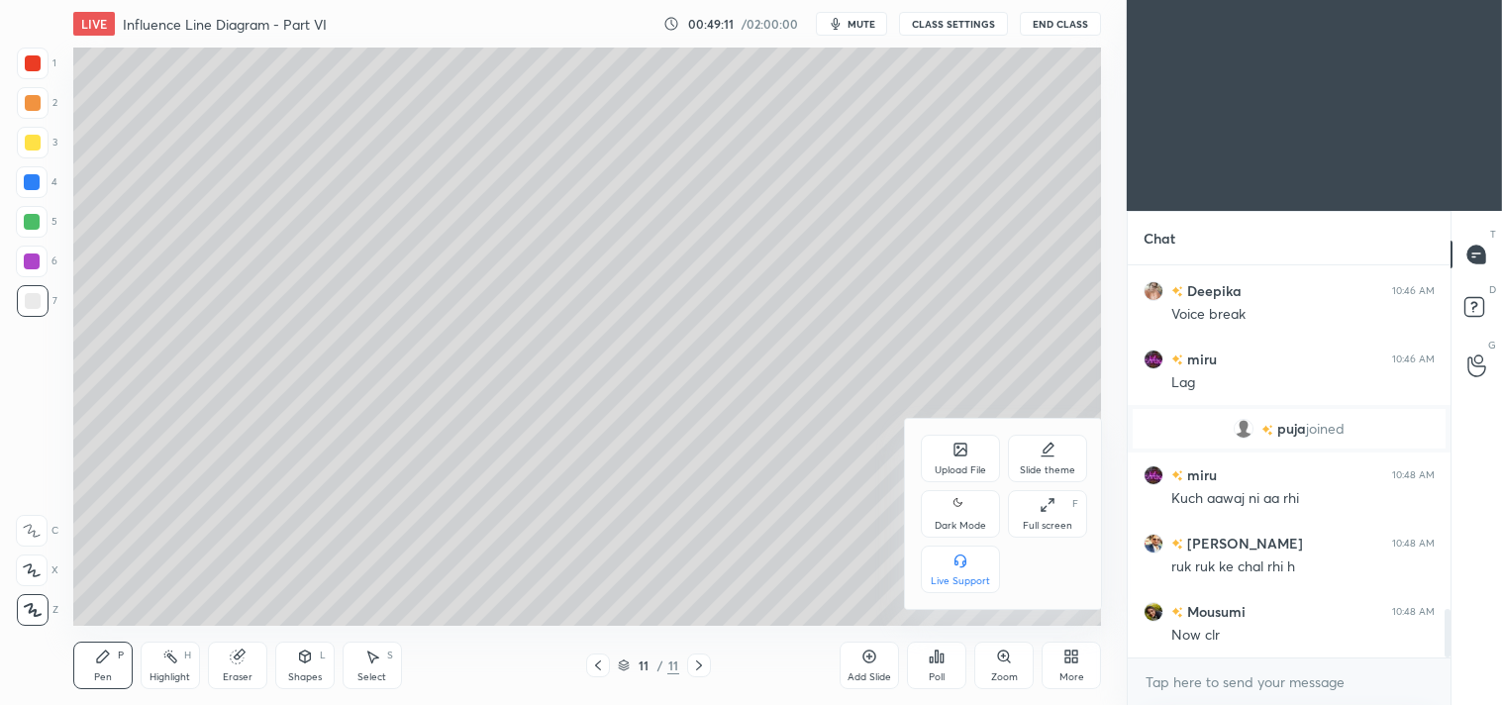
click at [1052, 506] on icon at bounding box center [1048, 505] width 16 height 16
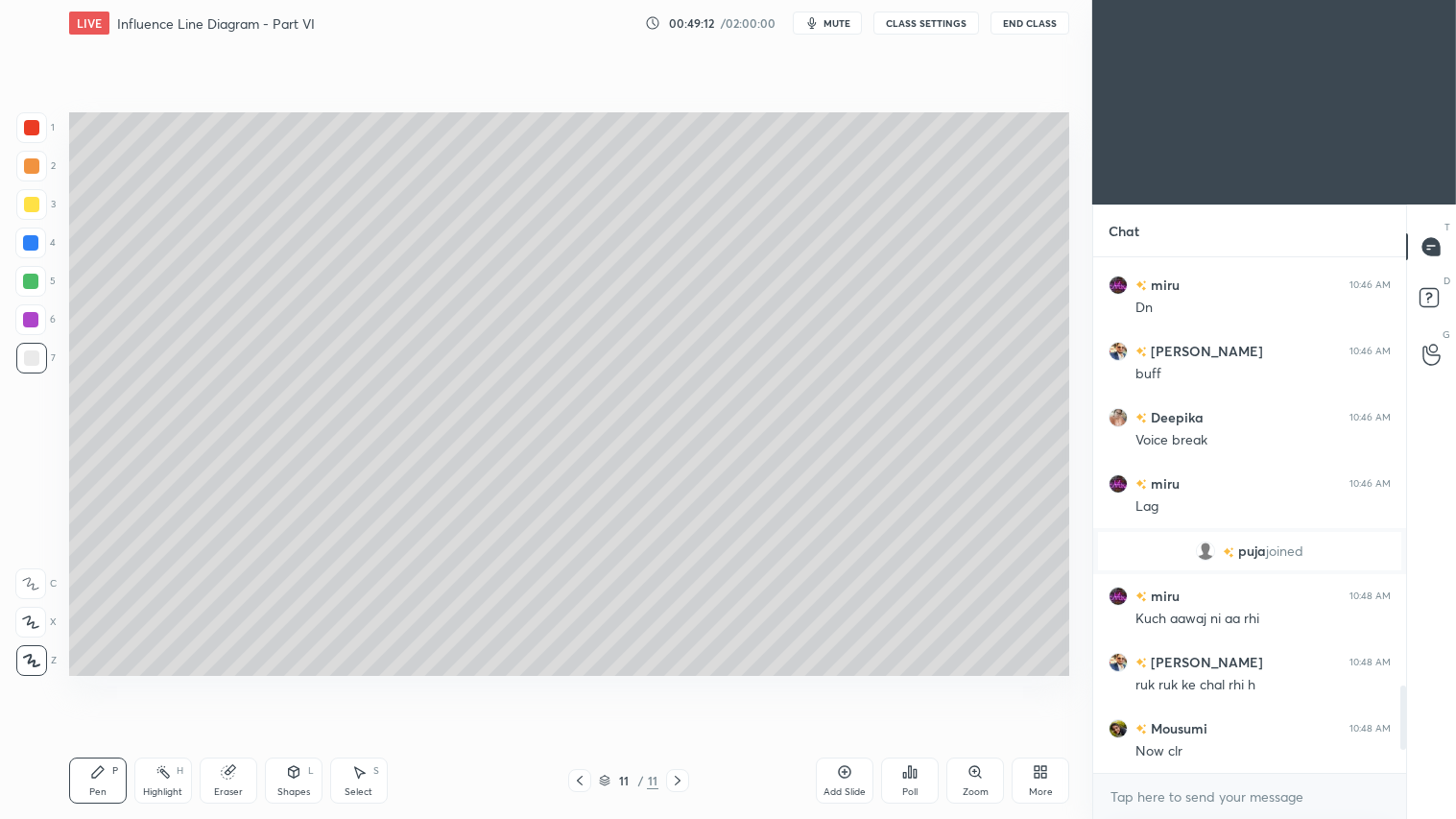
scroll to position [2520, 0]
click at [1027, 682] on div "More" at bounding box center [1040, 780] width 57 height 47
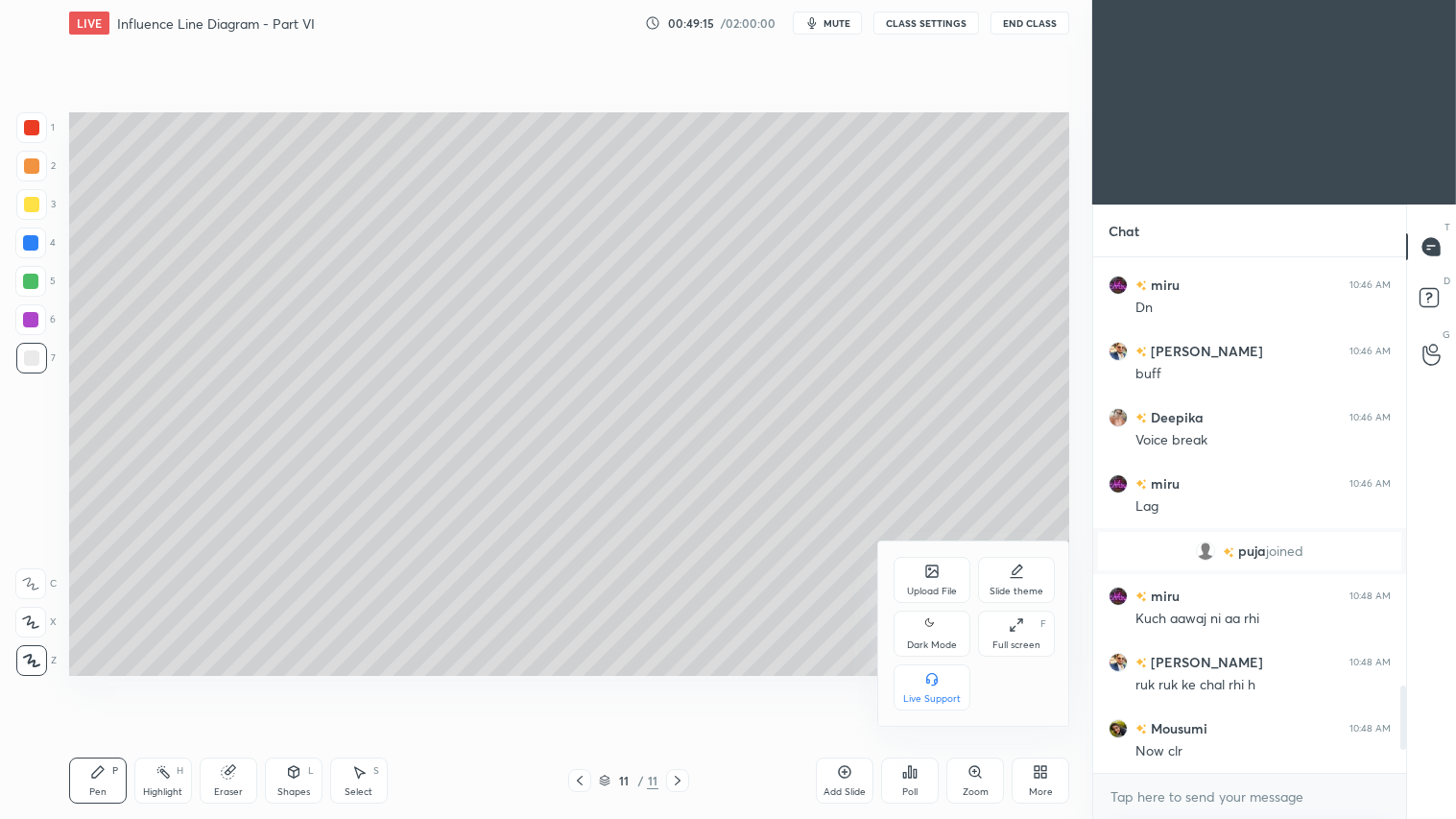
click at [938, 635] on icon at bounding box center [932, 625] width 16 height 23
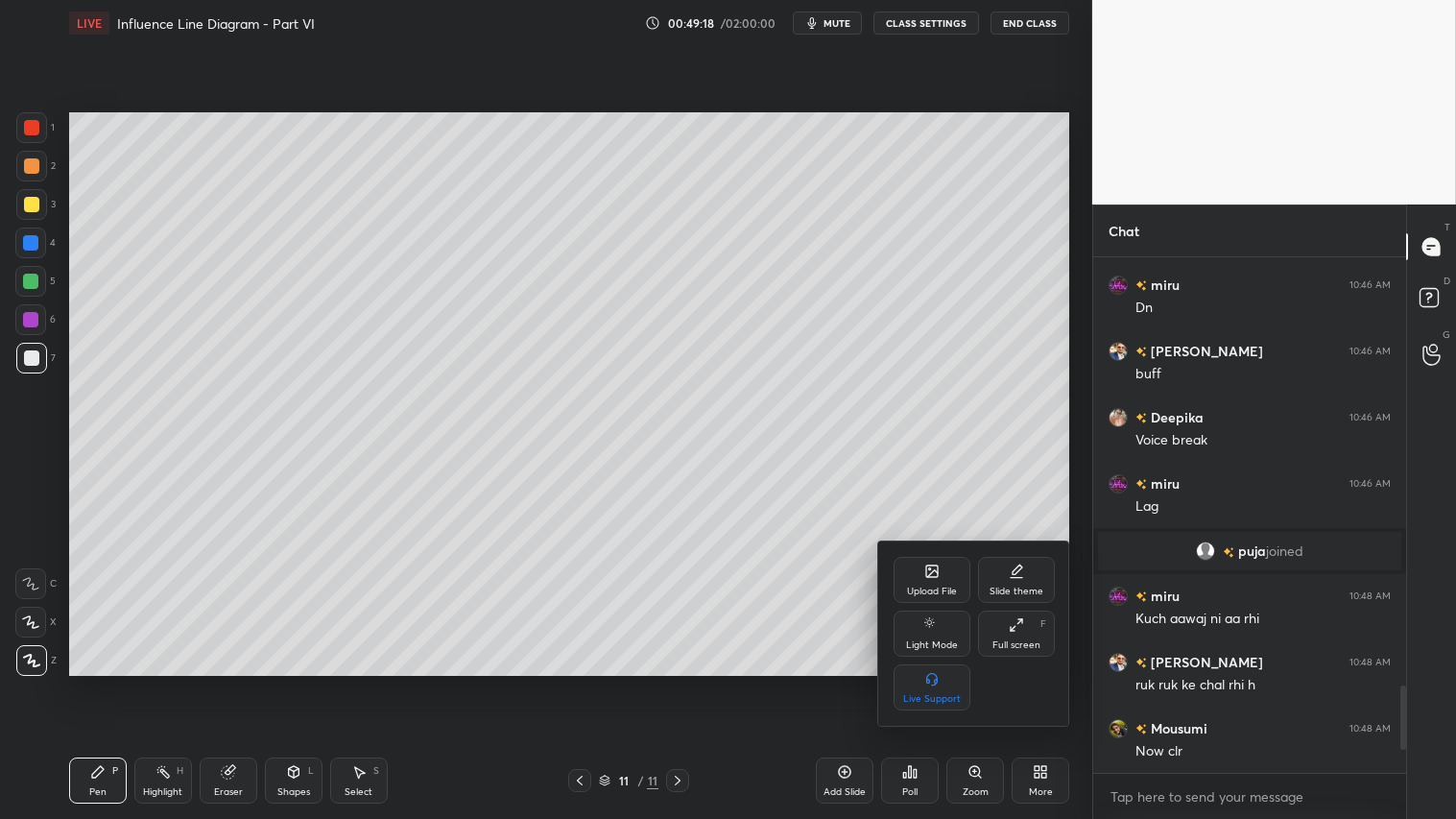
click at [1397, 682] on div at bounding box center [728, 409] width 1456 height 819
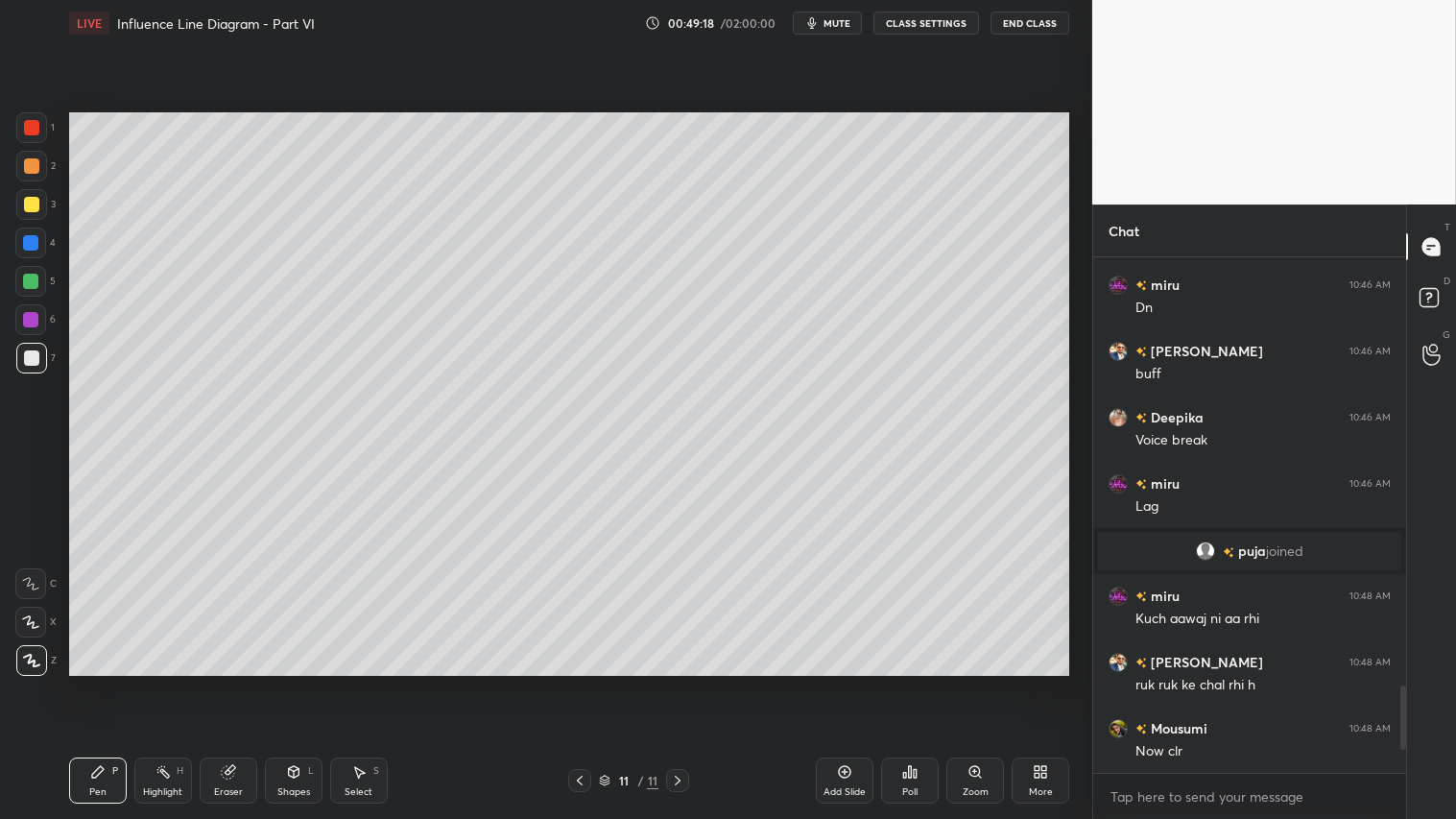
click at [1396, 682] on div "Upload File Slide theme Light Mode Full screen F Live Support" at bounding box center [728, 409] width 1456 height 819
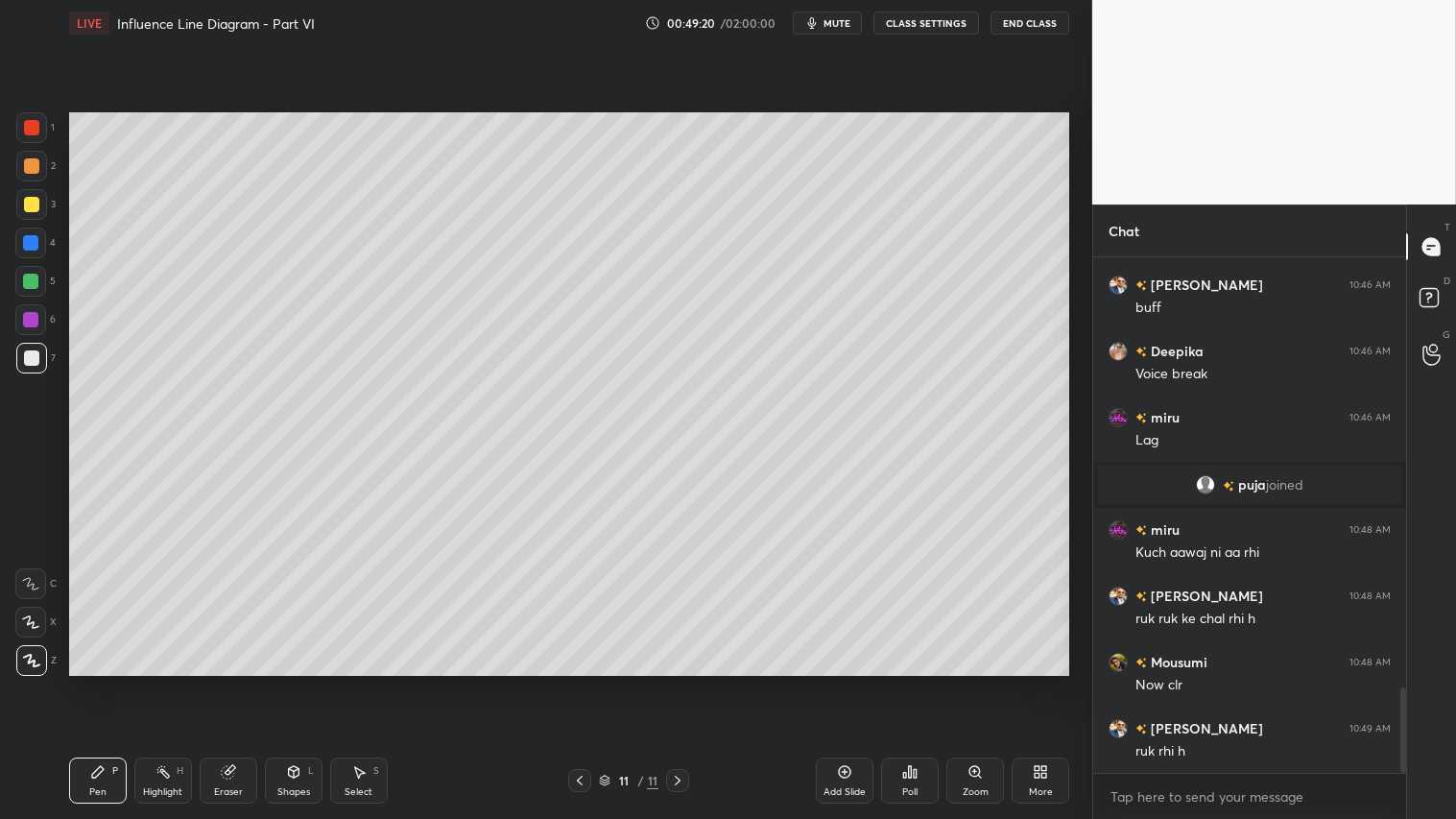
click at [240, 682] on div "Eraser" at bounding box center [228, 780] width 57 height 47
click at [36, 660] on span "Erase all" at bounding box center [31, 659] width 29 height 14
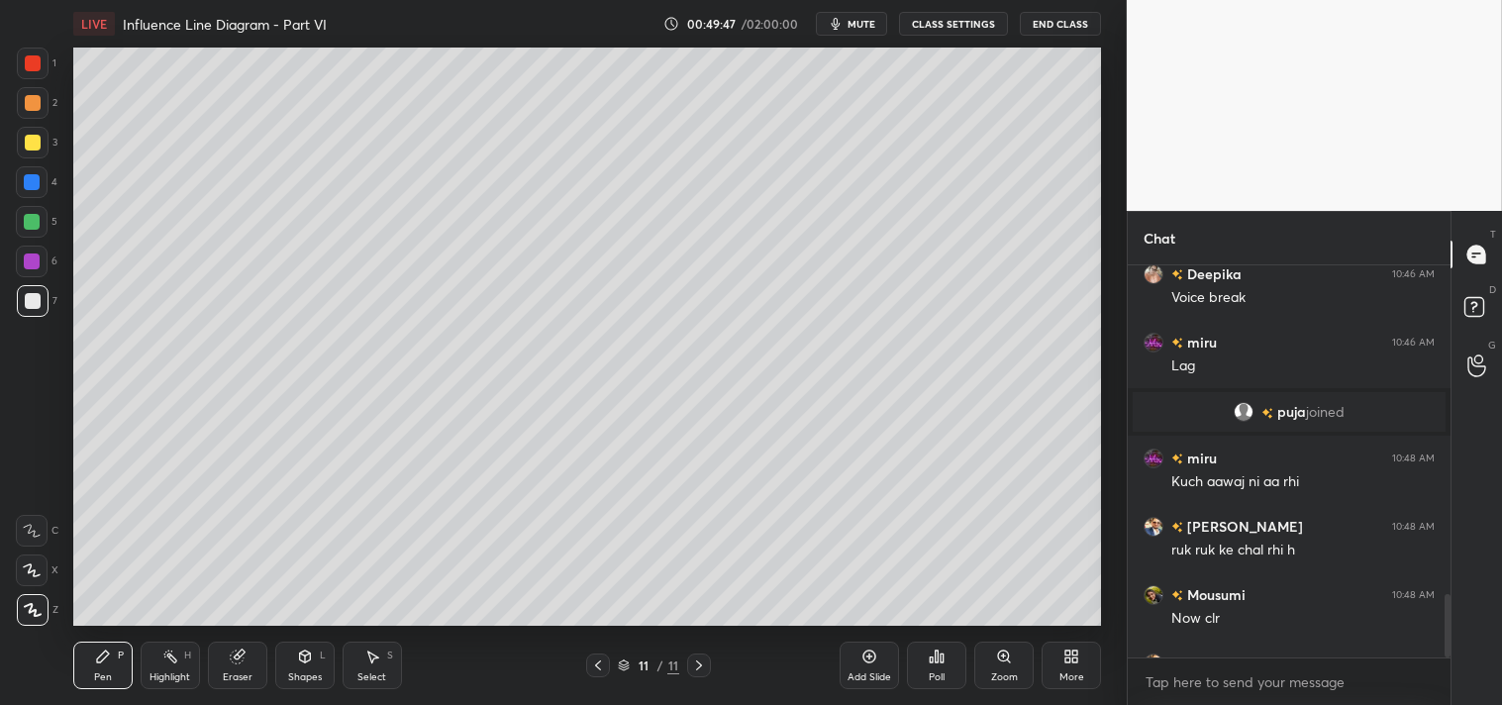
scroll to position [98428, 97958]
type textarea "x"
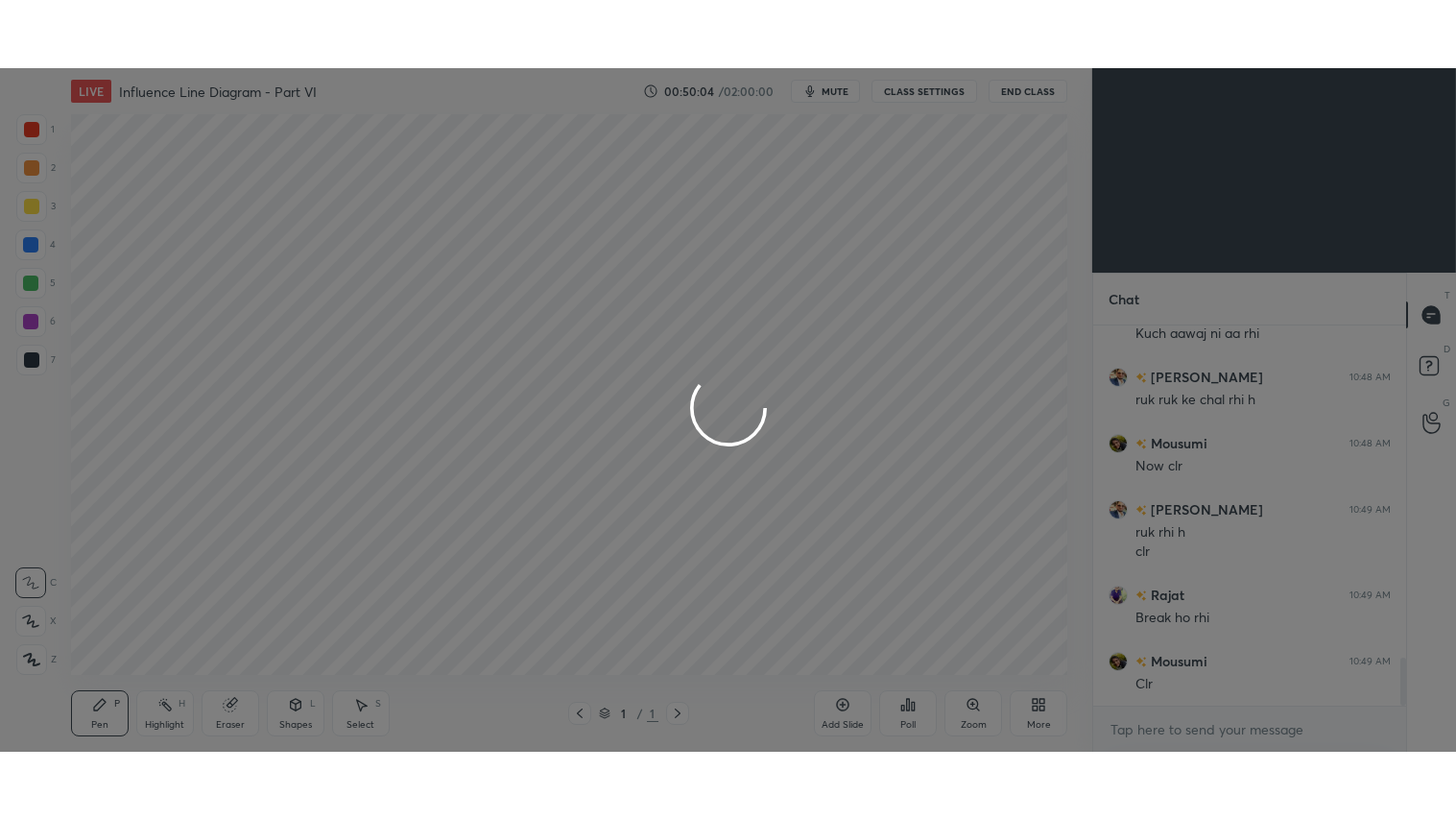
scroll to position [95399, 94958]
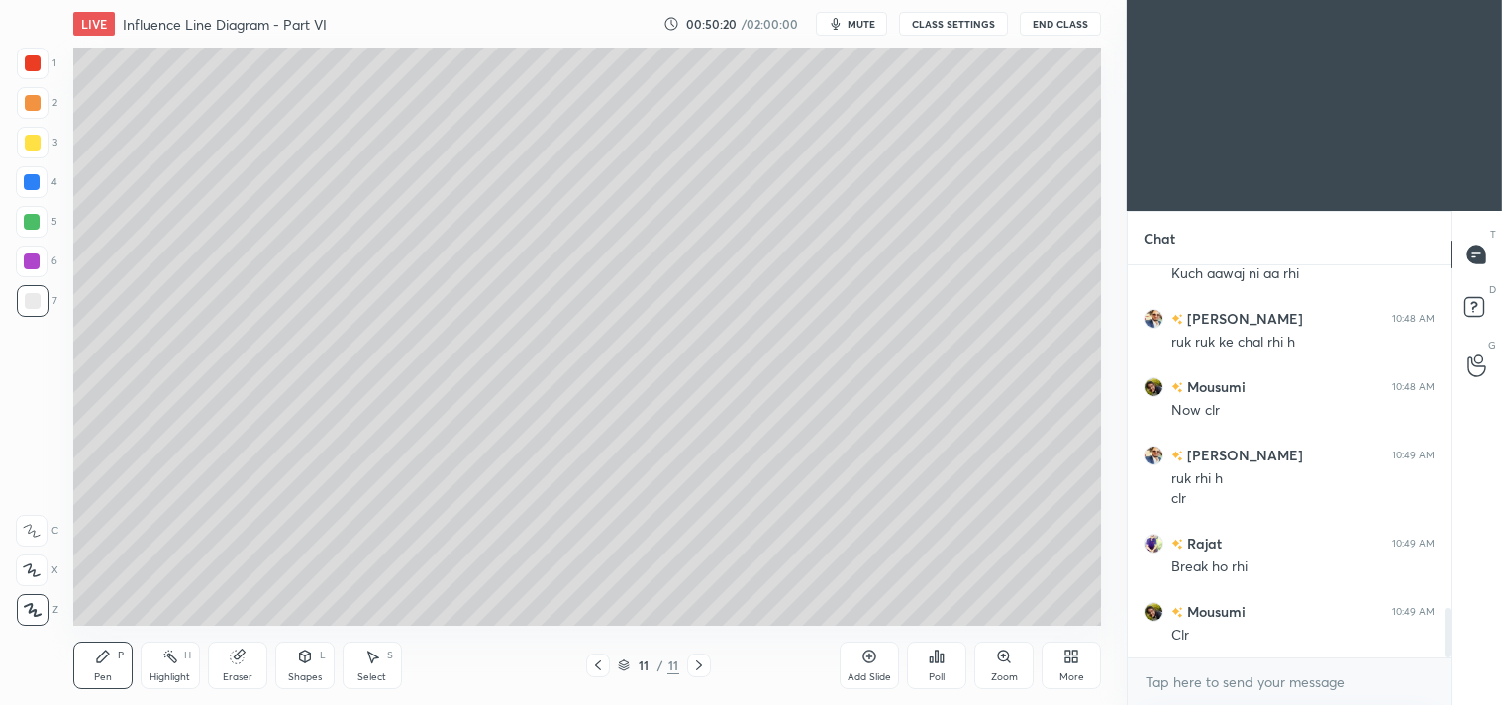
click at [1065, 656] on icon at bounding box center [1071, 656] width 16 height 16
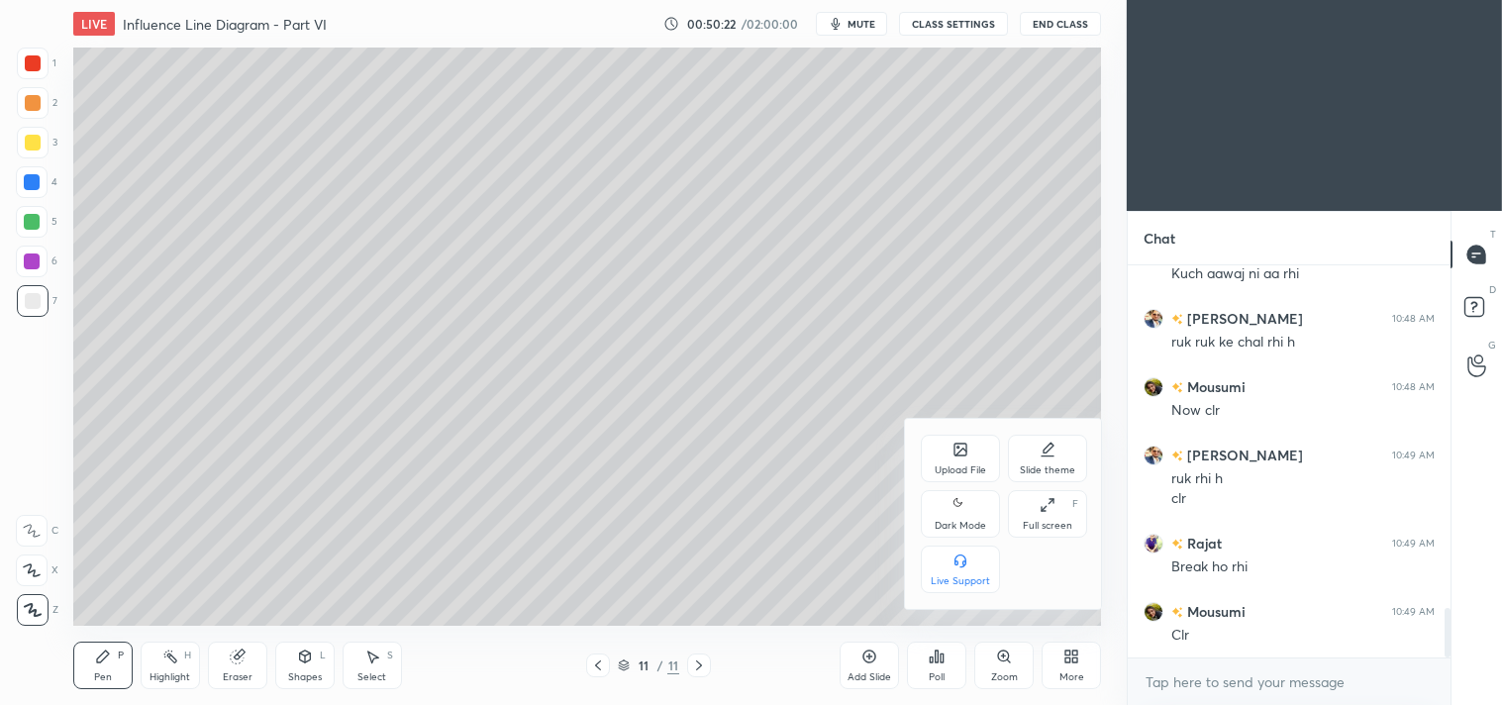
click at [1044, 518] on div "Full screen F" at bounding box center [1047, 514] width 79 height 48
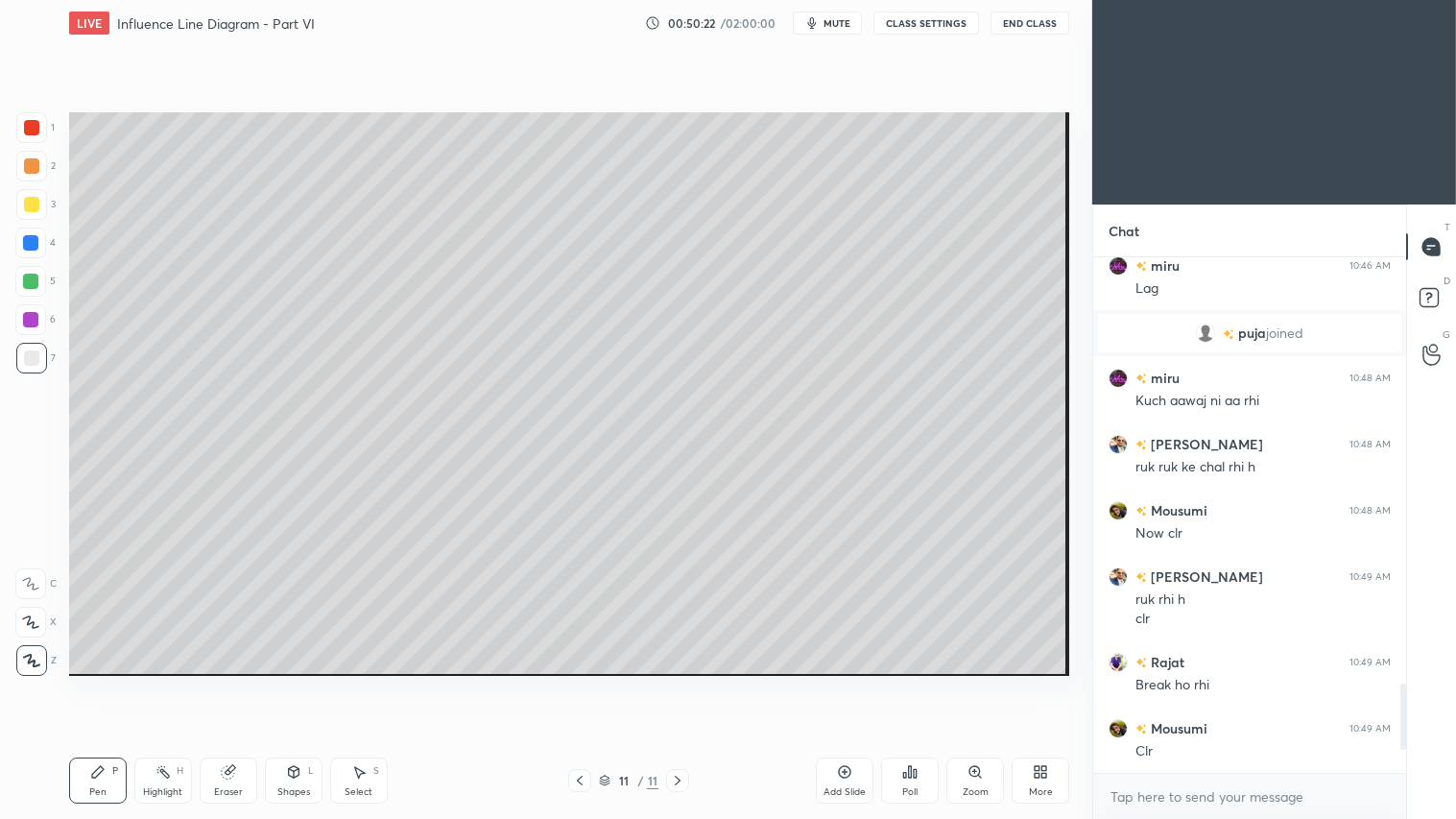
scroll to position [2467, 0]
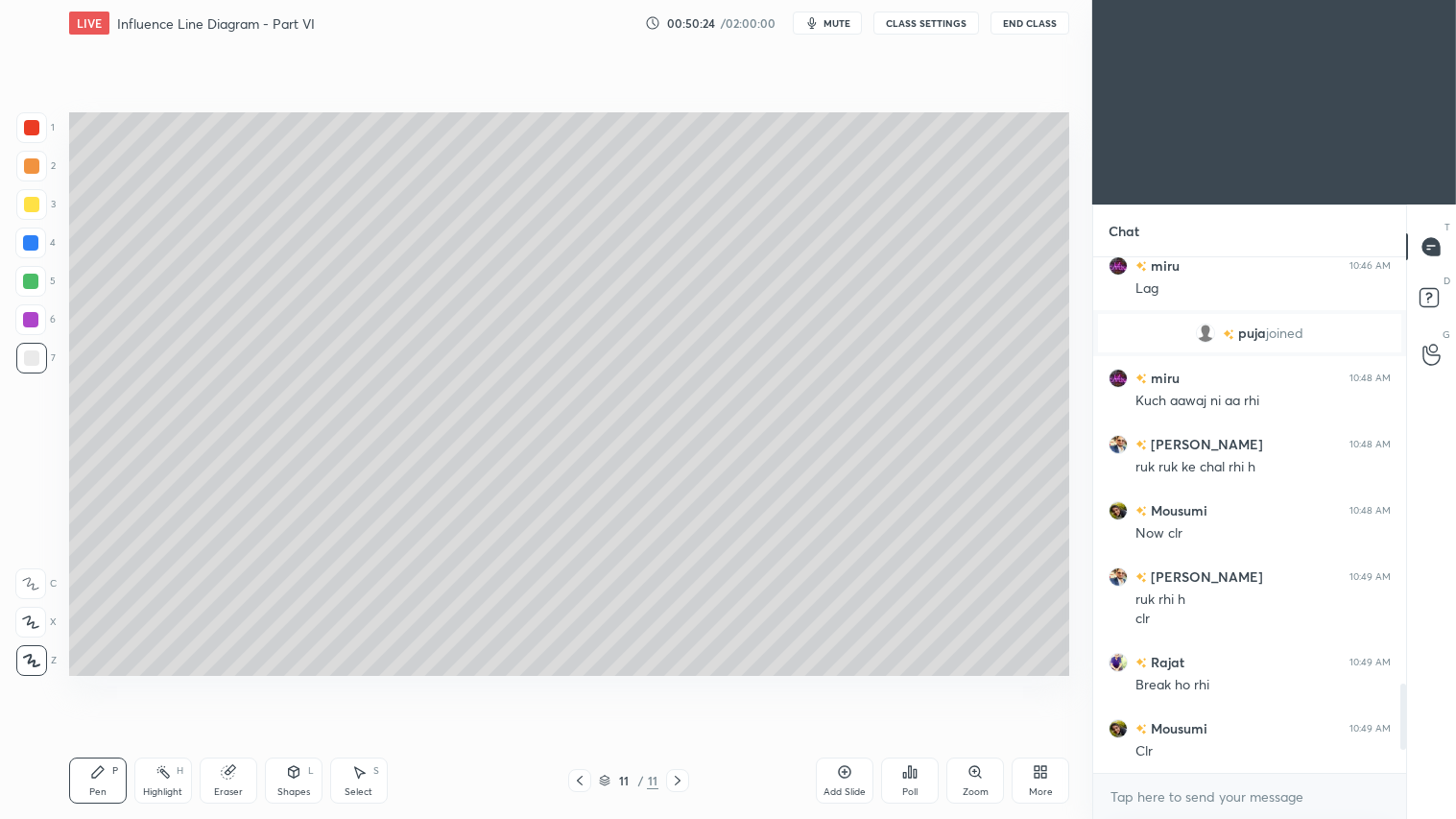
click at [1038, 682] on icon at bounding box center [1036, 774] width 5 height 5
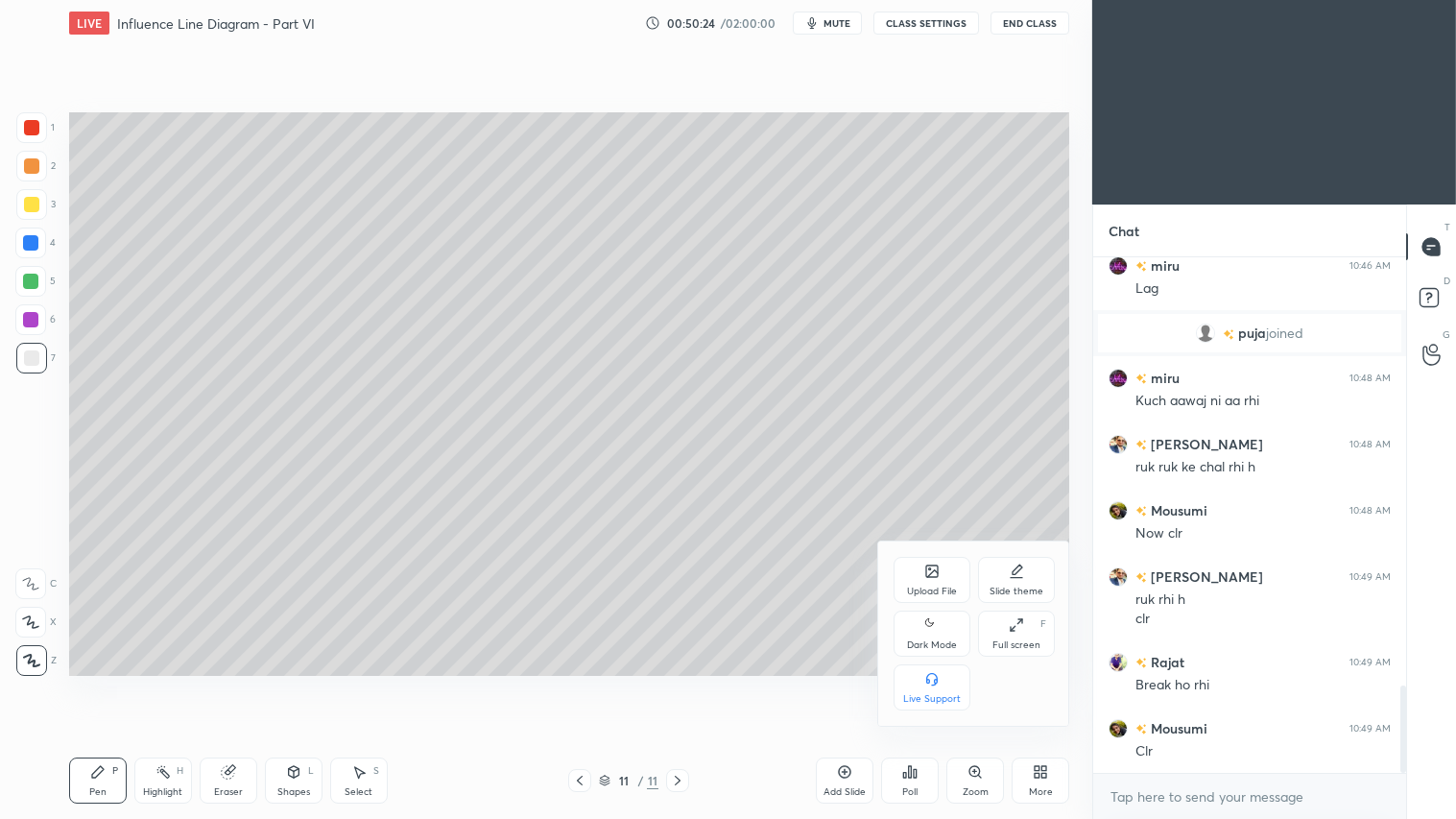
scroll to position [2534, 0]
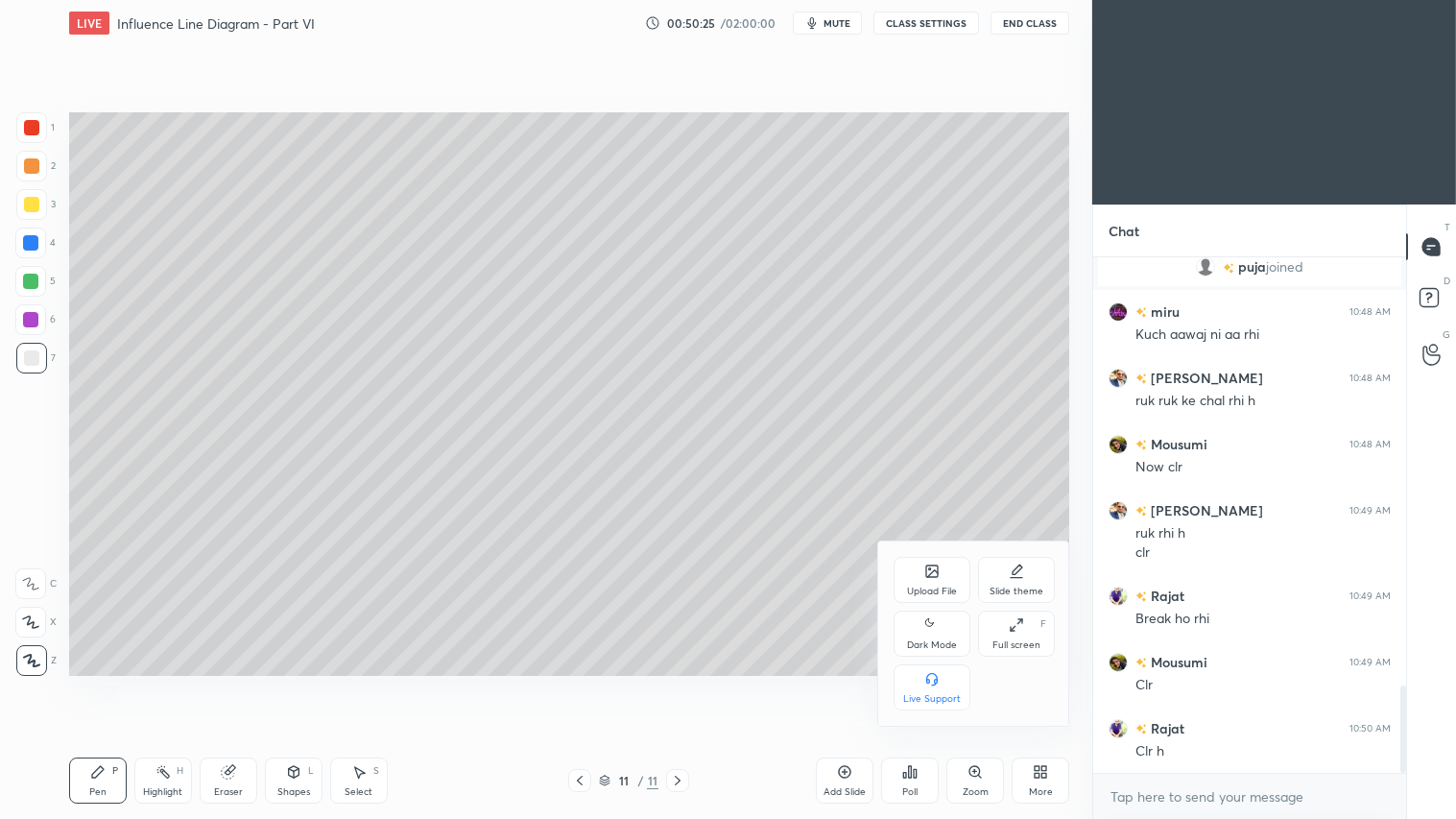
click at [941, 630] on div "Dark Mode" at bounding box center [932, 634] width 77 height 47
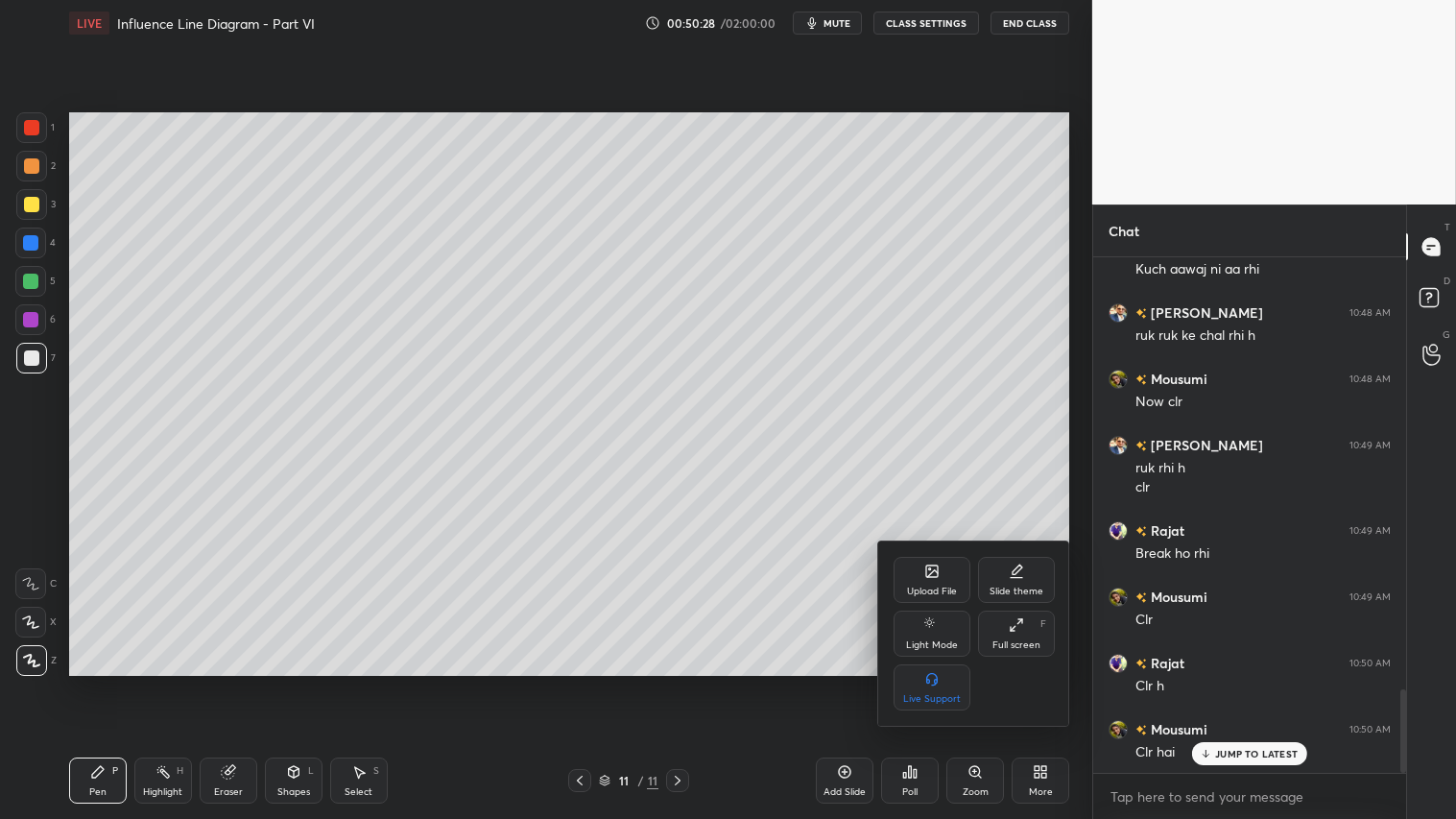
scroll to position [2664, 0]
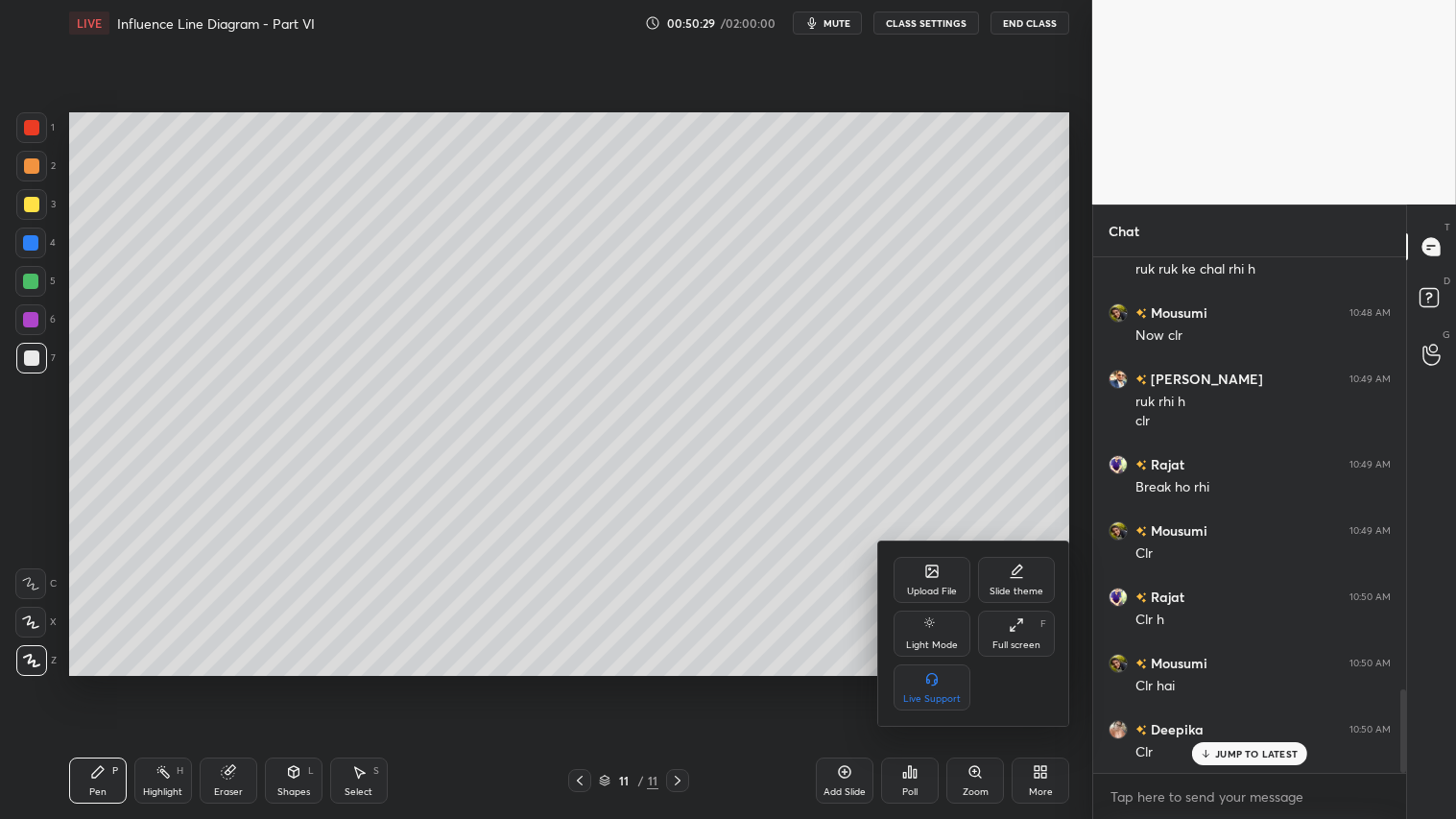
click at [102, 682] on div at bounding box center [728, 409] width 1456 height 819
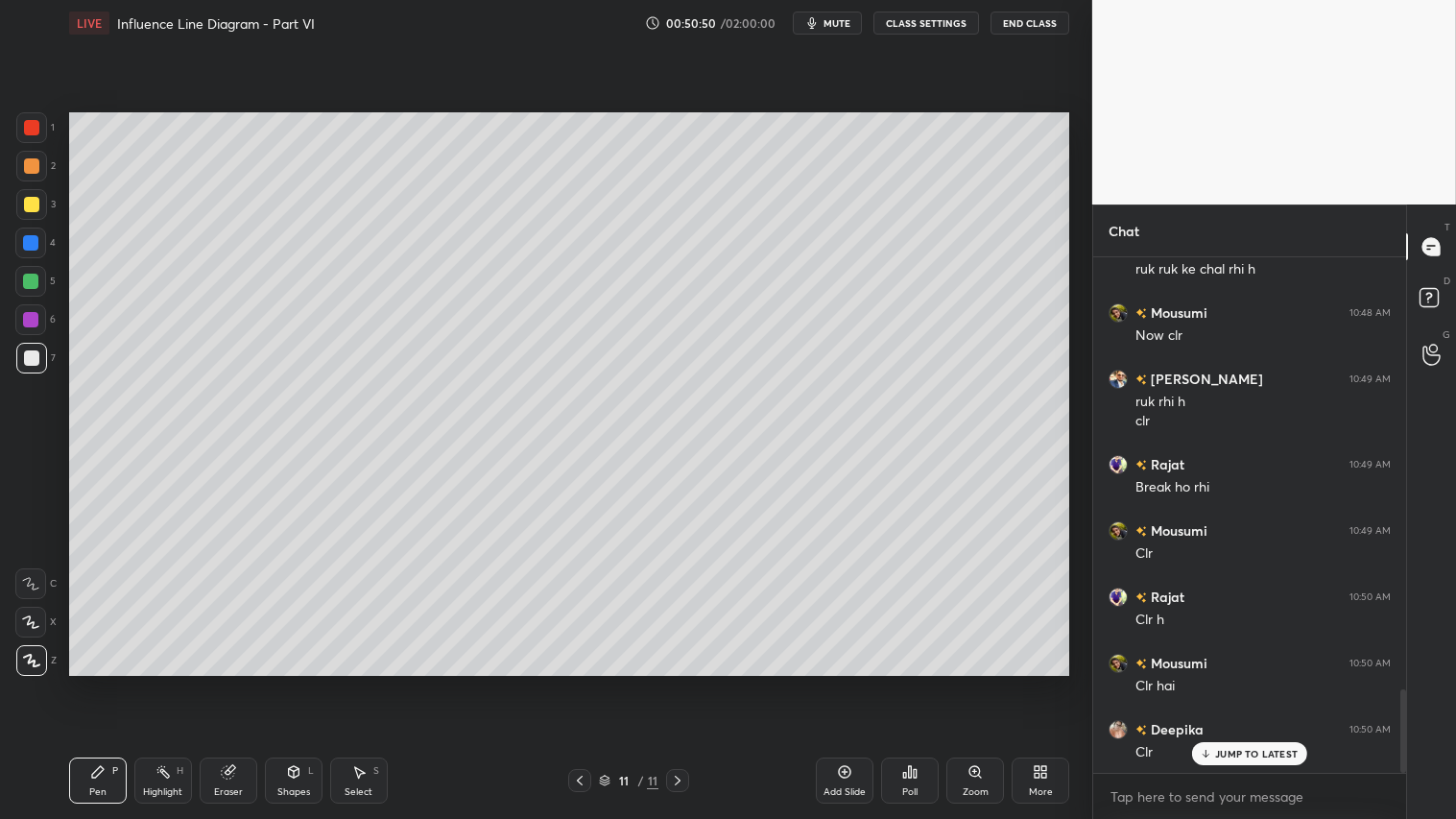
drag, startPoint x: 289, startPoint y: 788, endPoint x: 304, endPoint y: 754, distance: 37.2
click at [289, 682] on div "Shapes" at bounding box center [294, 792] width 33 height 10
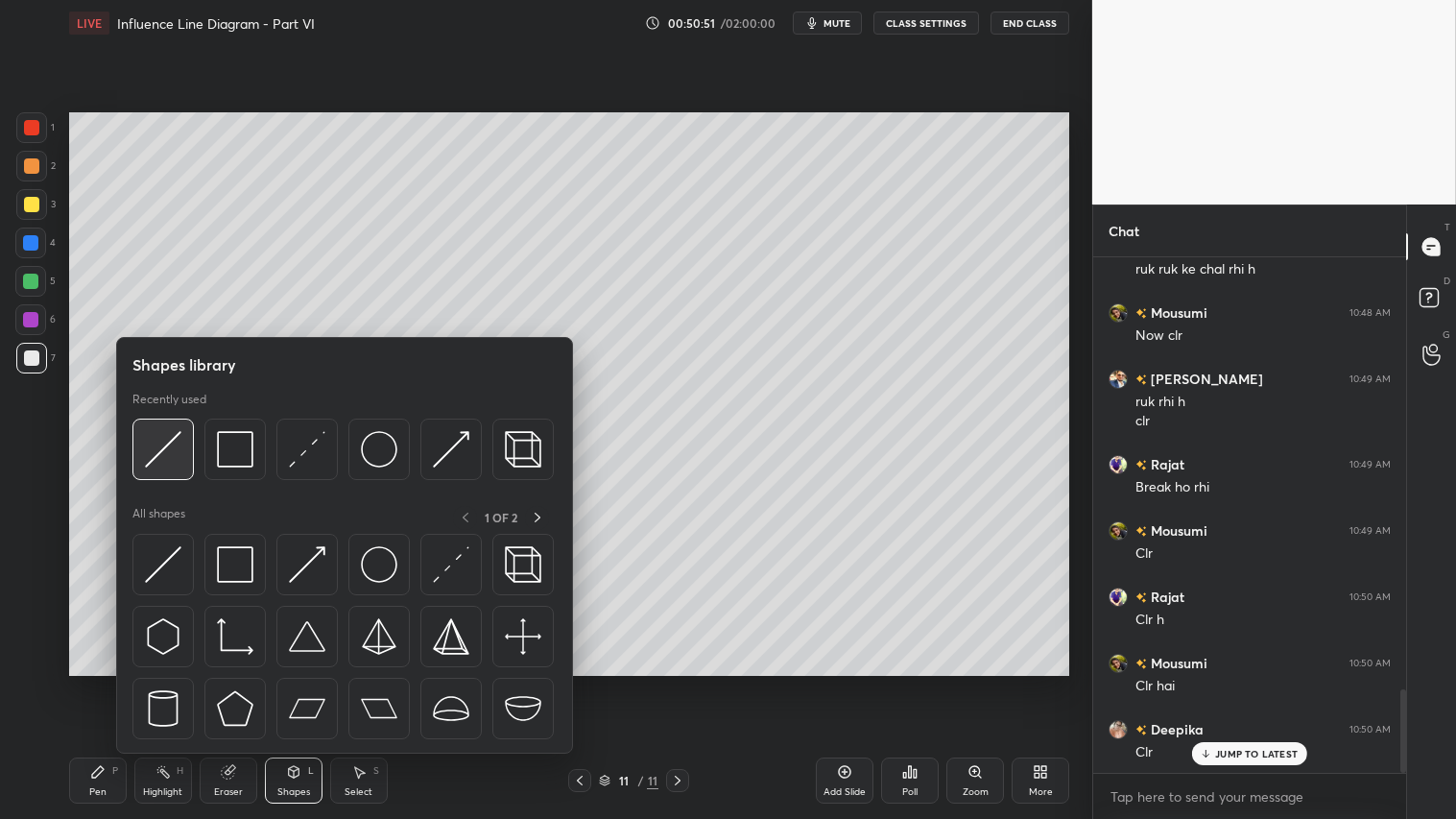
click at [180, 439] on img at bounding box center [164, 450] width 37 height 37
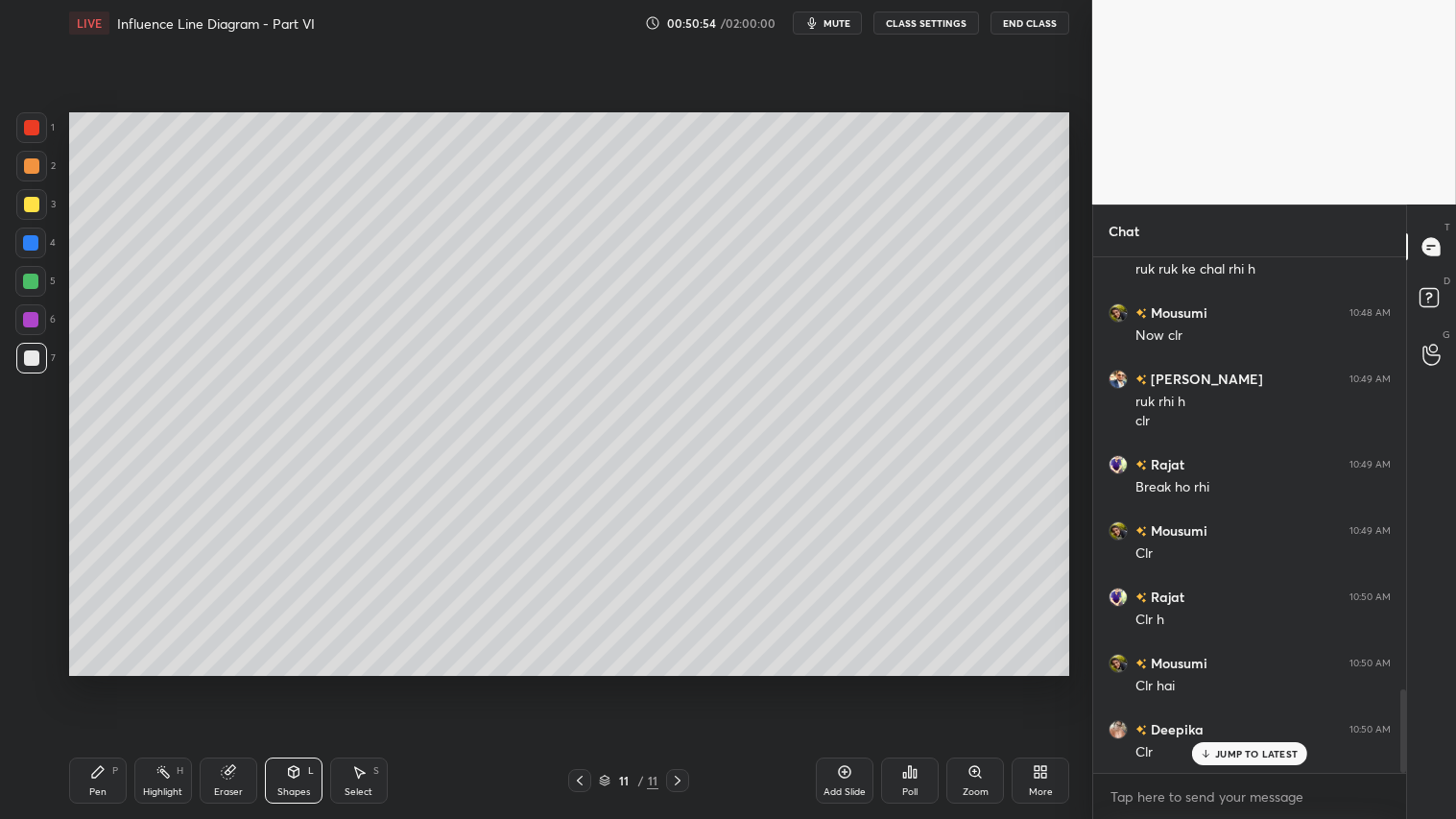
click at [39, 204] on div at bounding box center [32, 205] width 16 height 16
click at [90, 682] on div "Pen" at bounding box center [98, 792] width 17 height 10
click at [103, 682] on div "Pen" at bounding box center [98, 792] width 17 height 10
drag, startPoint x: 295, startPoint y: 800, endPoint x: 300, endPoint y: 781, distance: 19.6
click at [298, 682] on div "Shapes L" at bounding box center [293, 780] width 57 height 47
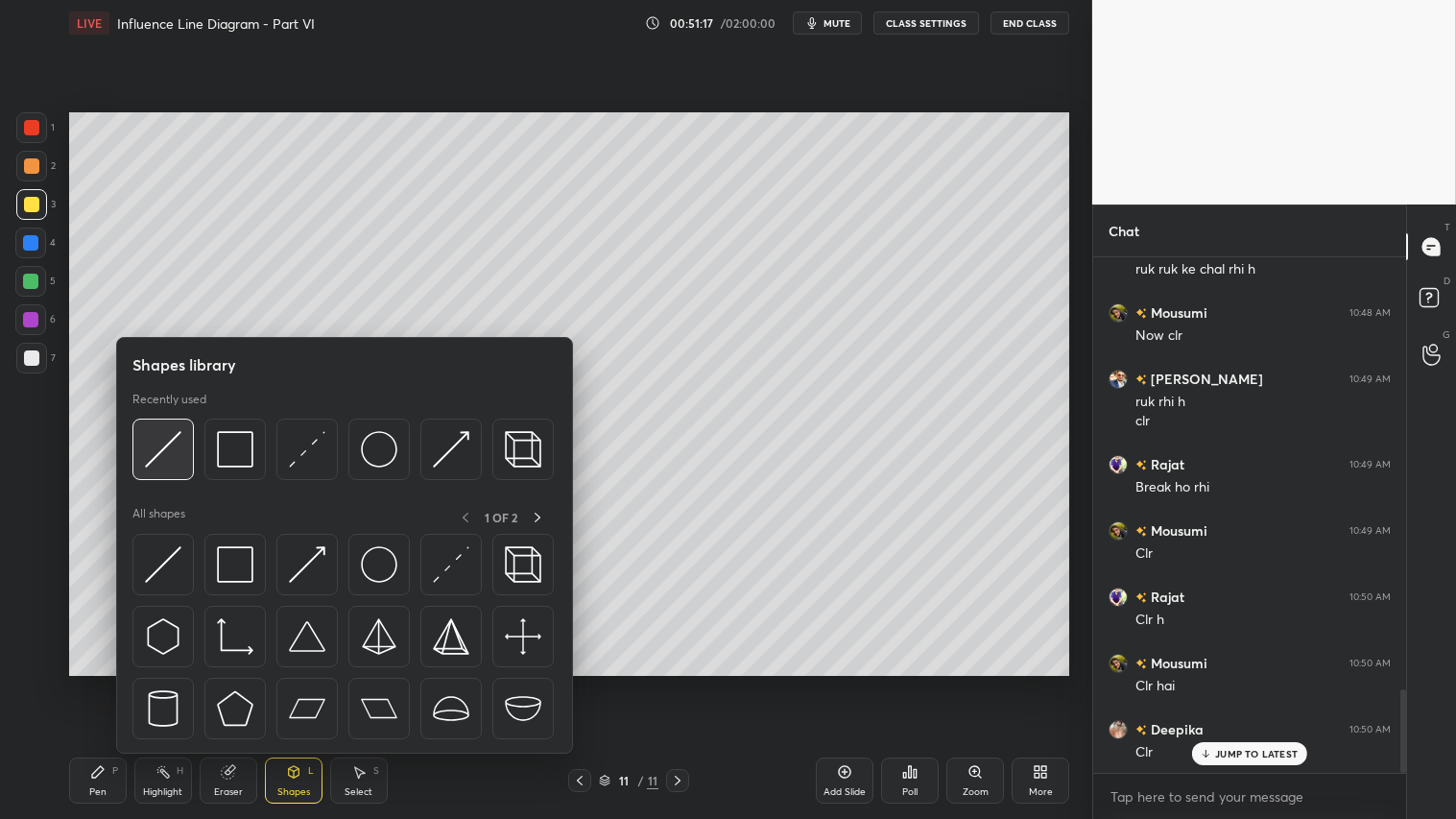
click at [167, 435] on img at bounding box center [164, 450] width 37 height 37
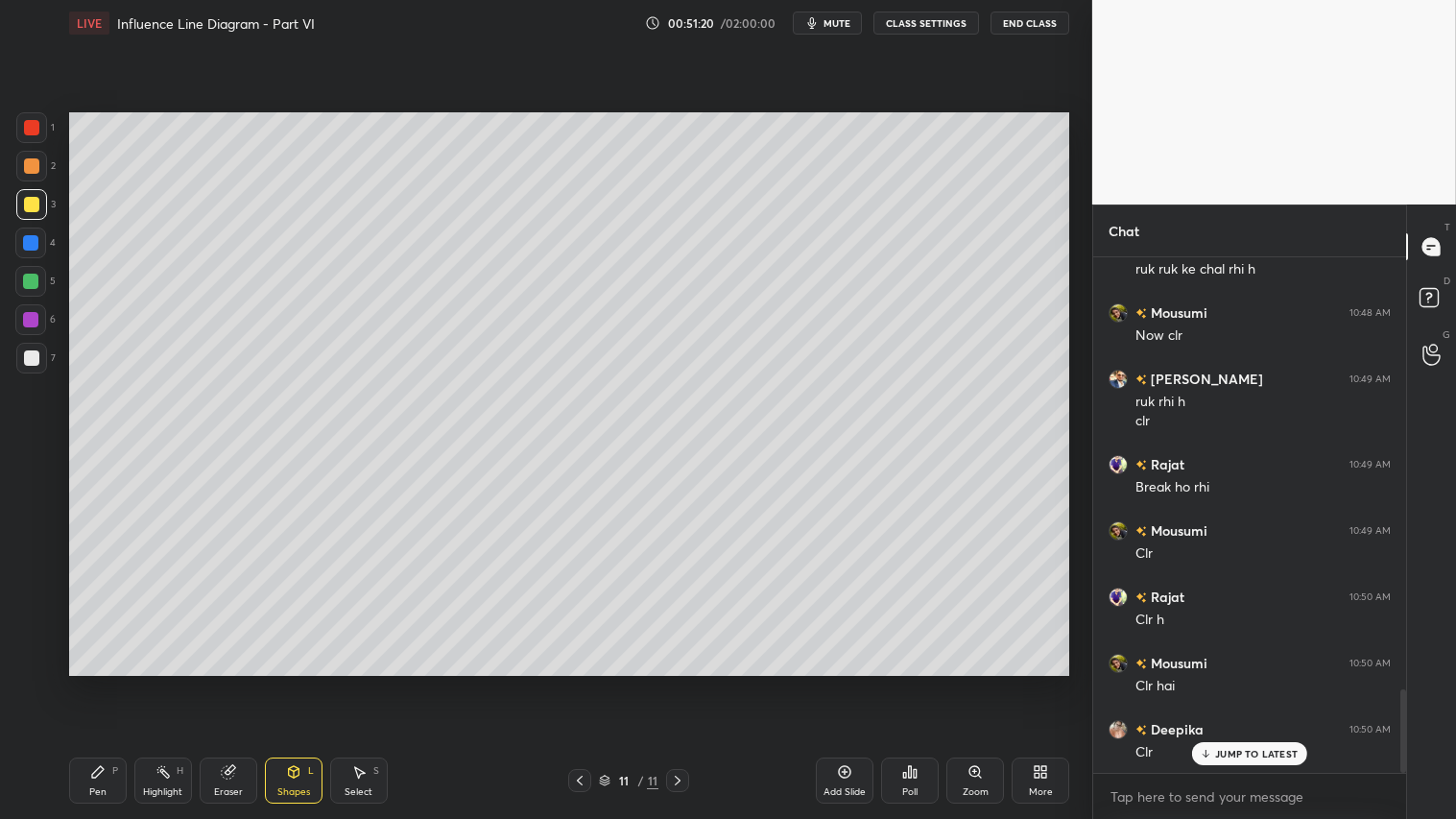
click at [102, 682] on div "Pen" at bounding box center [98, 792] width 17 height 10
click at [301, 682] on icon at bounding box center [294, 772] width 16 height 16
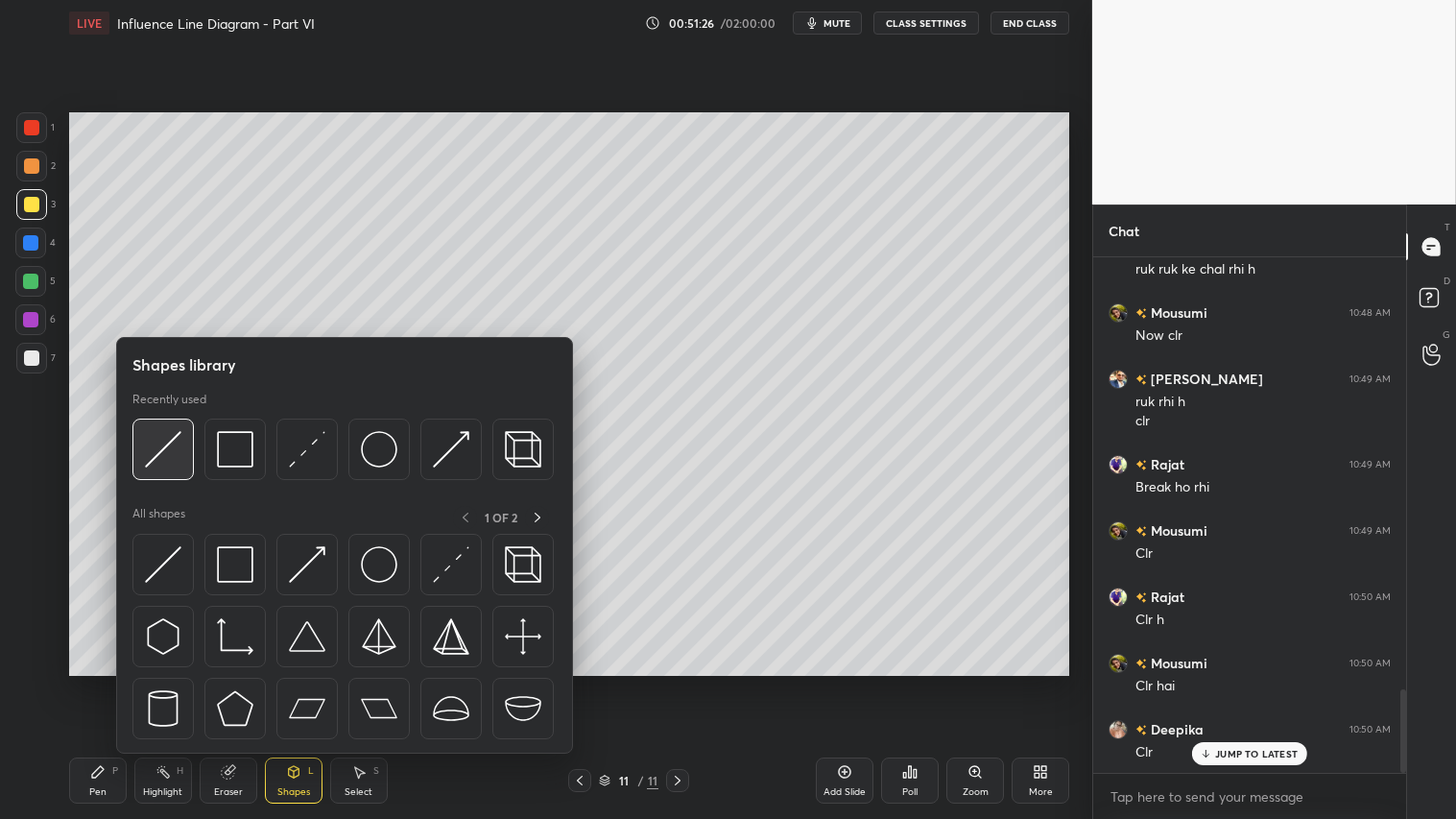
click at [163, 444] on img at bounding box center [164, 450] width 37 height 37
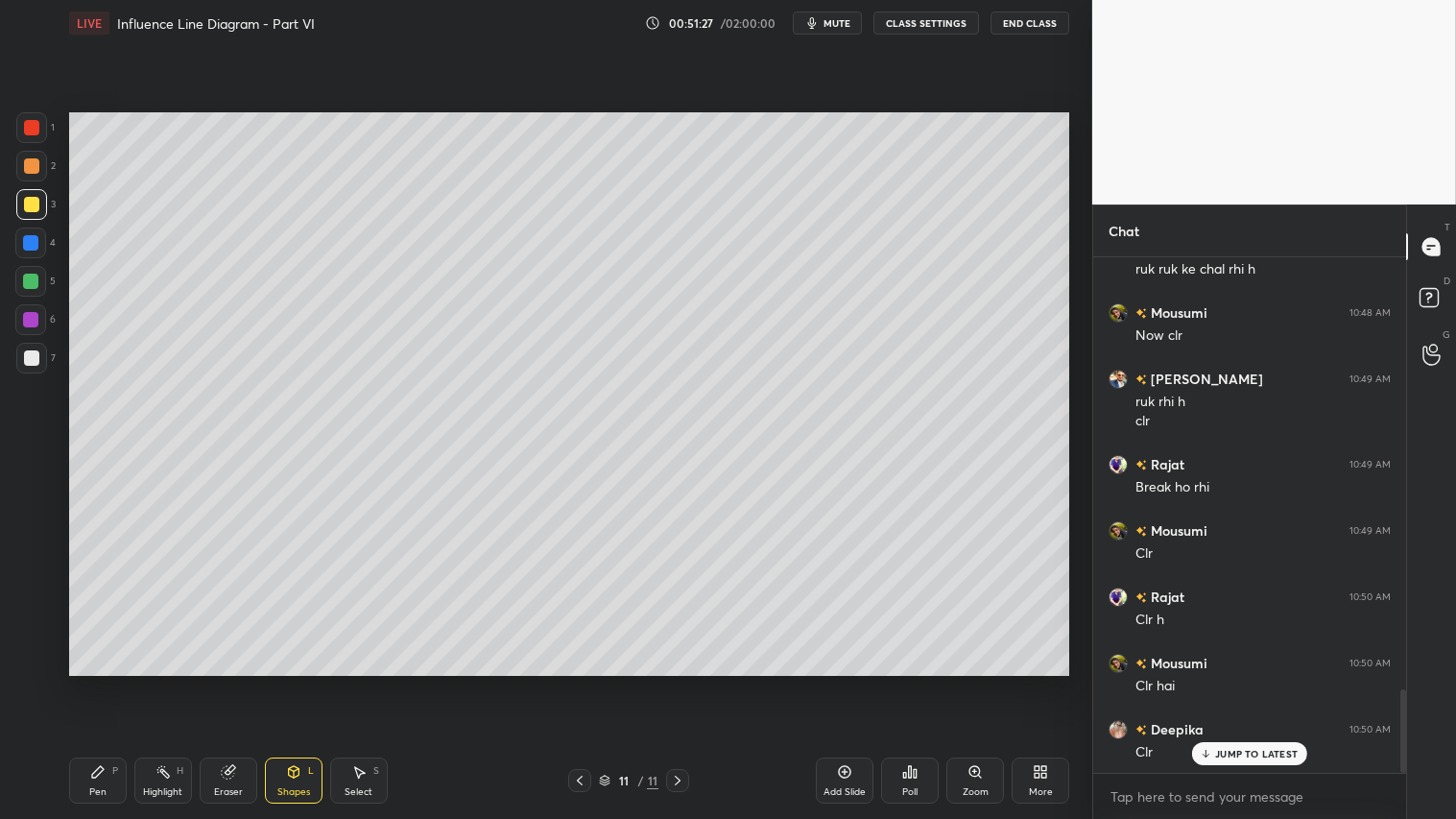
click at [24, 160] on div at bounding box center [32, 166] width 16 height 16
click at [111, 682] on div "Pen P" at bounding box center [97, 780] width 57 height 47
drag, startPoint x: 305, startPoint y: 795, endPoint x: 313, endPoint y: 775, distance: 21.5
click at [305, 682] on div "Shapes" at bounding box center [294, 792] width 33 height 10
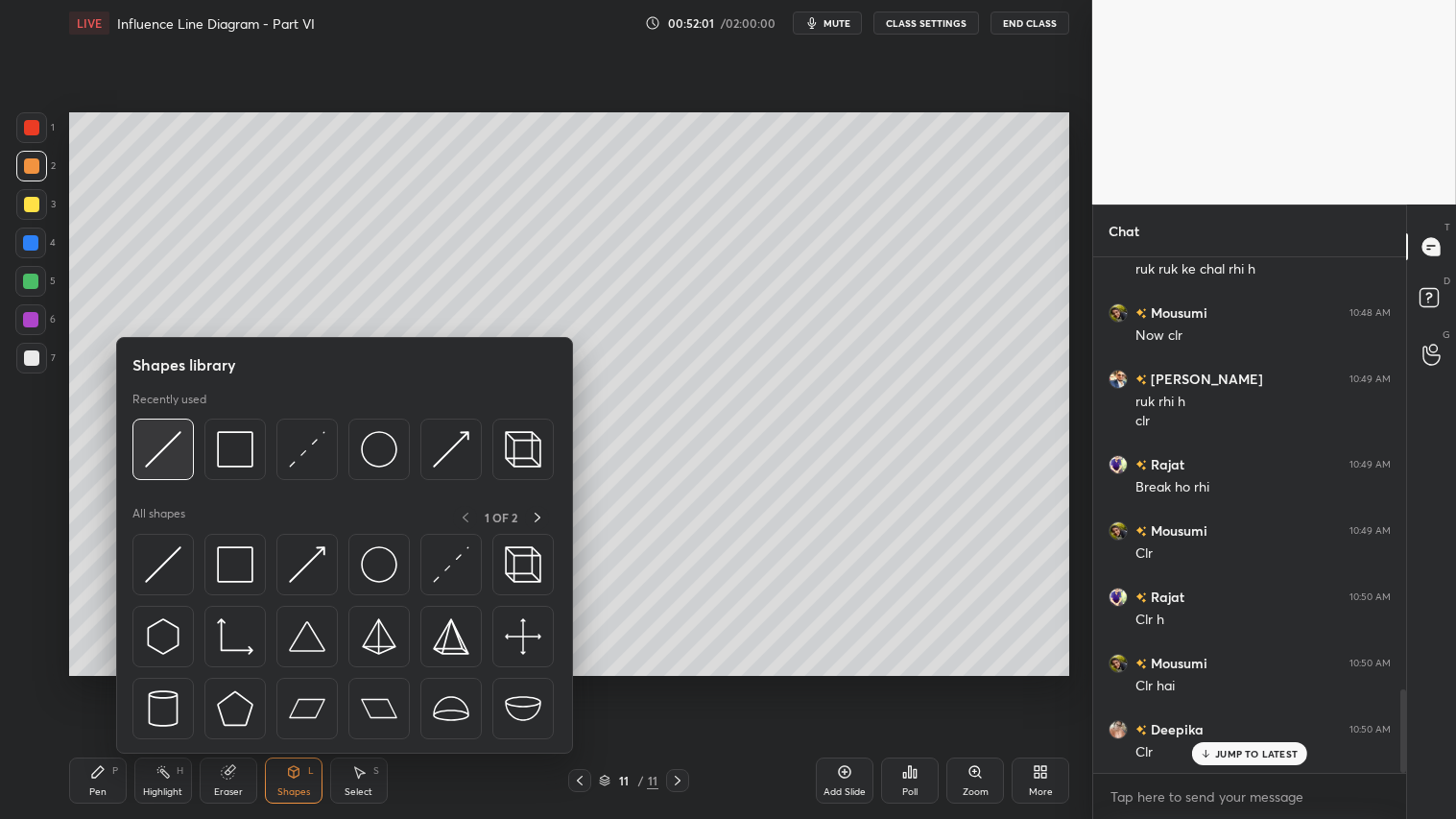
click at [161, 439] on img at bounding box center [164, 450] width 37 height 37
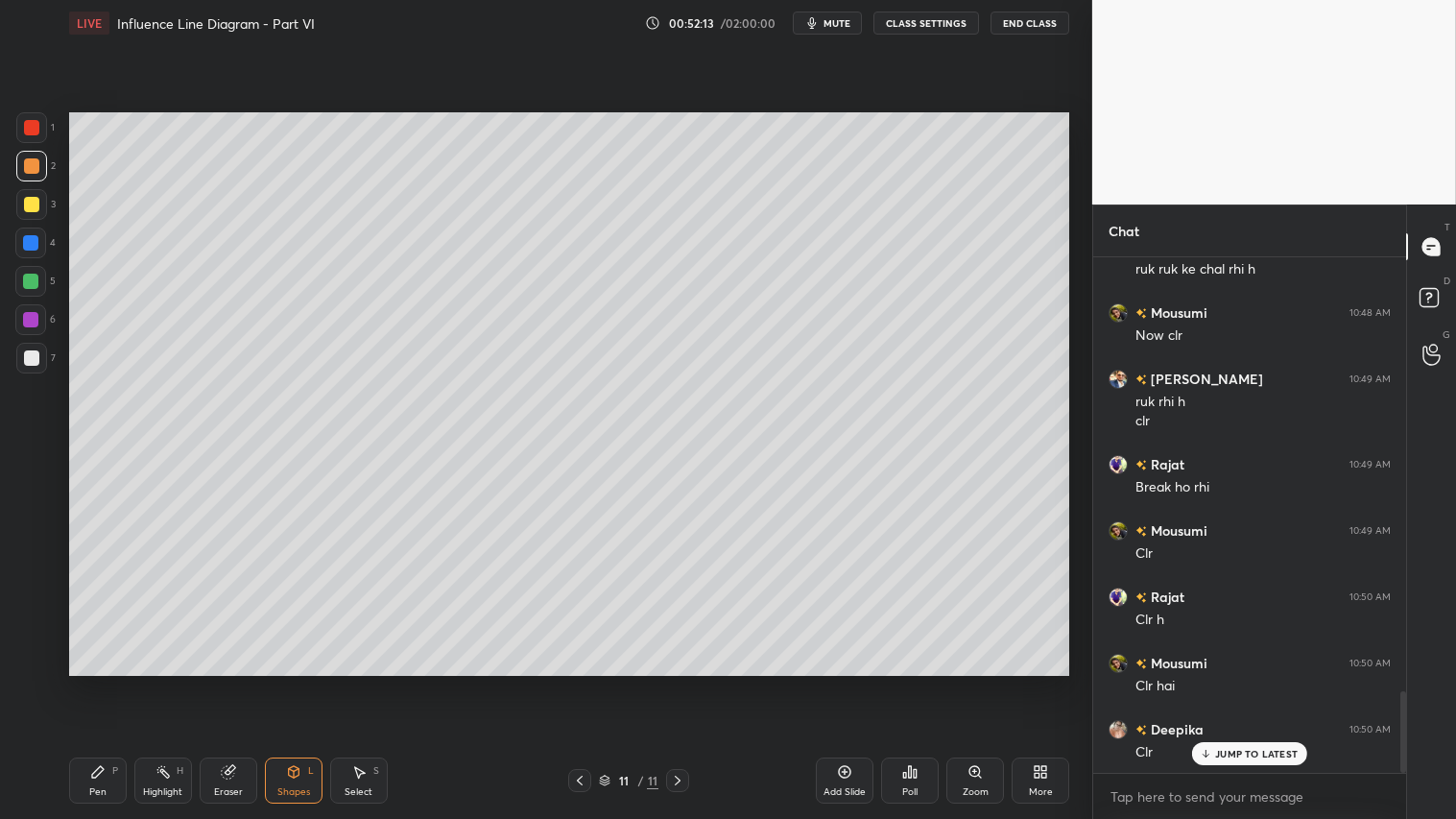
scroll to position [2731, 0]
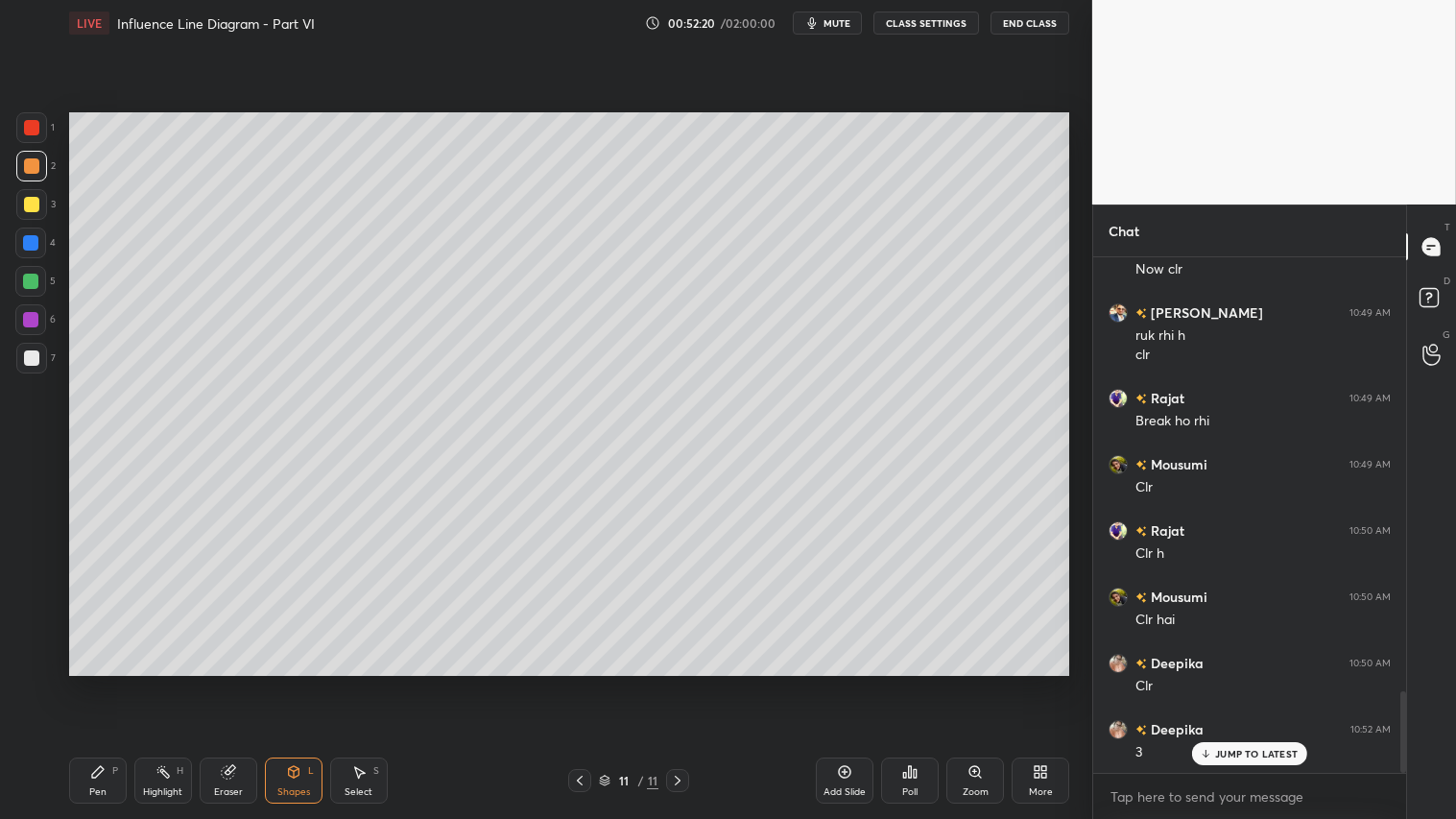
drag, startPoint x: 104, startPoint y: 770, endPoint x: 141, endPoint y: 706, distance: 73.9
click at [107, 682] on div "Pen P" at bounding box center [97, 780] width 57 height 47
click at [309, 682] on div "L" at bounding box center [311, 771] width 6 height 10
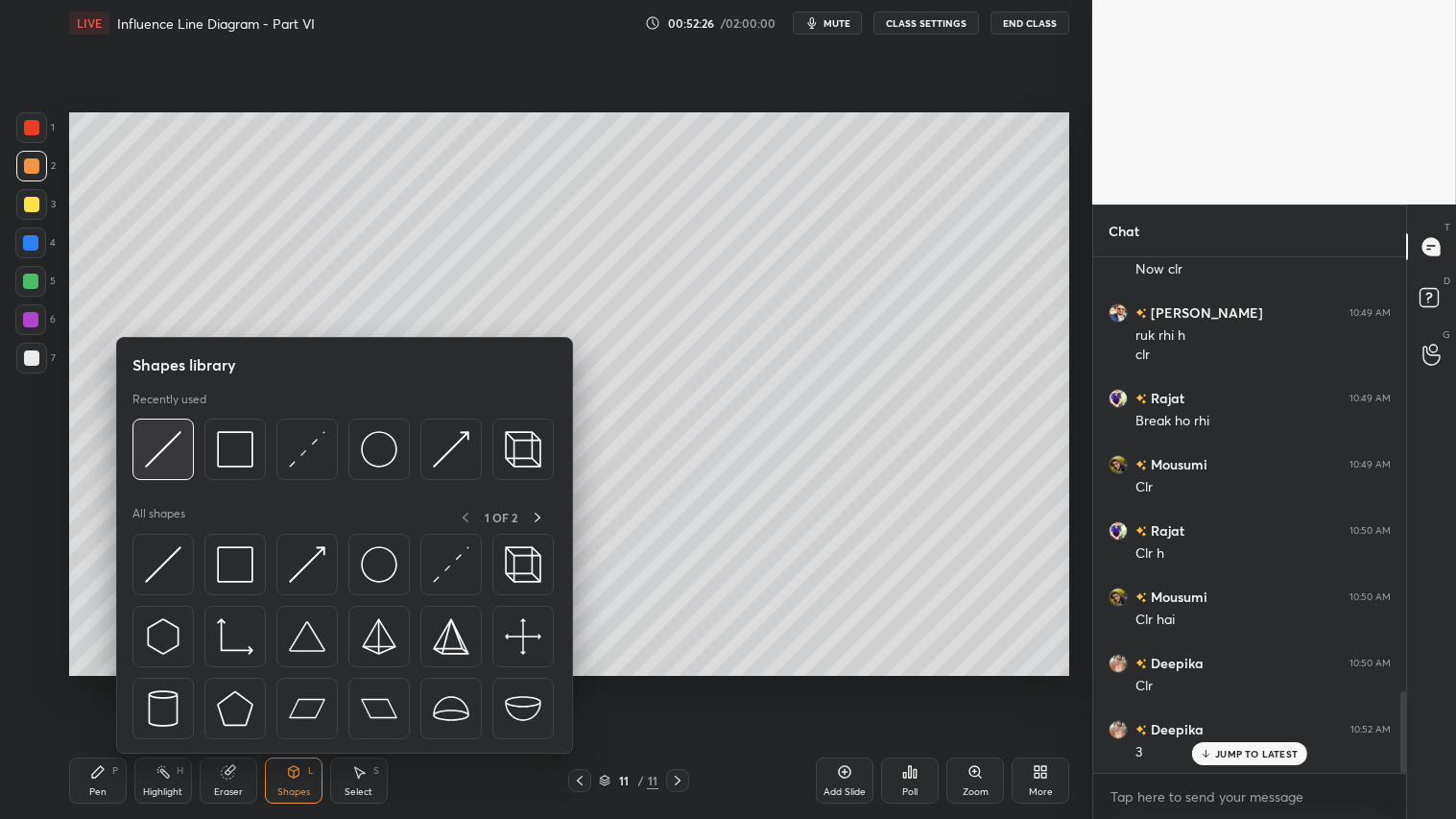
click at [171, 444] on img at bounding box center [164, 450] width 37 height 37
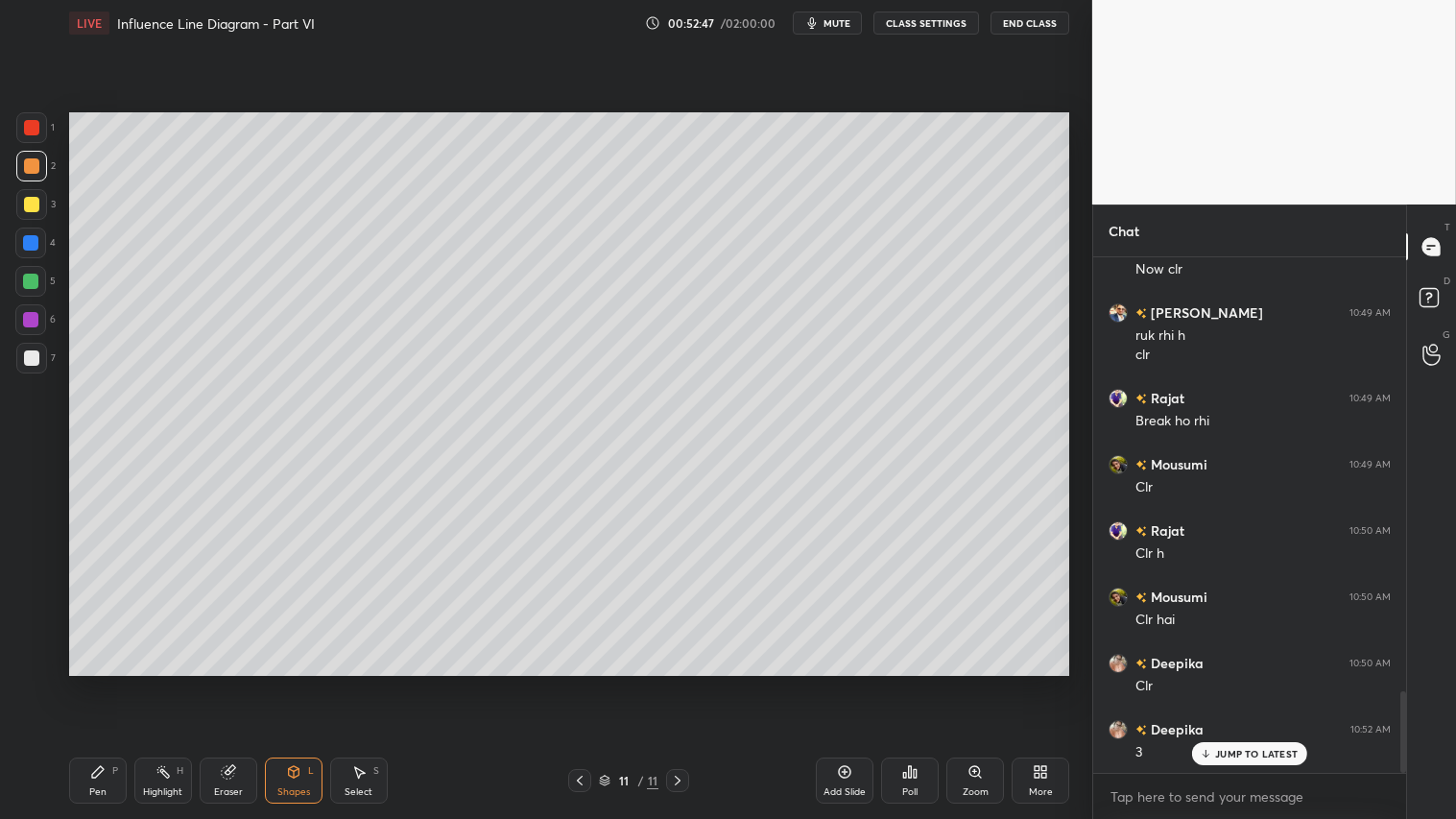
drag, startPoint x: 102, startPoint y: 788, endPoint x: 264, endPoint y: 707, distance: 181.1
click at [107, 682] on div "Pen P" at bounding box center [97, 780] width 57 height 47
drag, startPoint x: 321, startPoint y: 784, endPoint x: 320, endPoint y: 765, distance: 19.0
click at [320, 682] on div "Shapes L" at bounding box center [293, 780] width 57 height 47
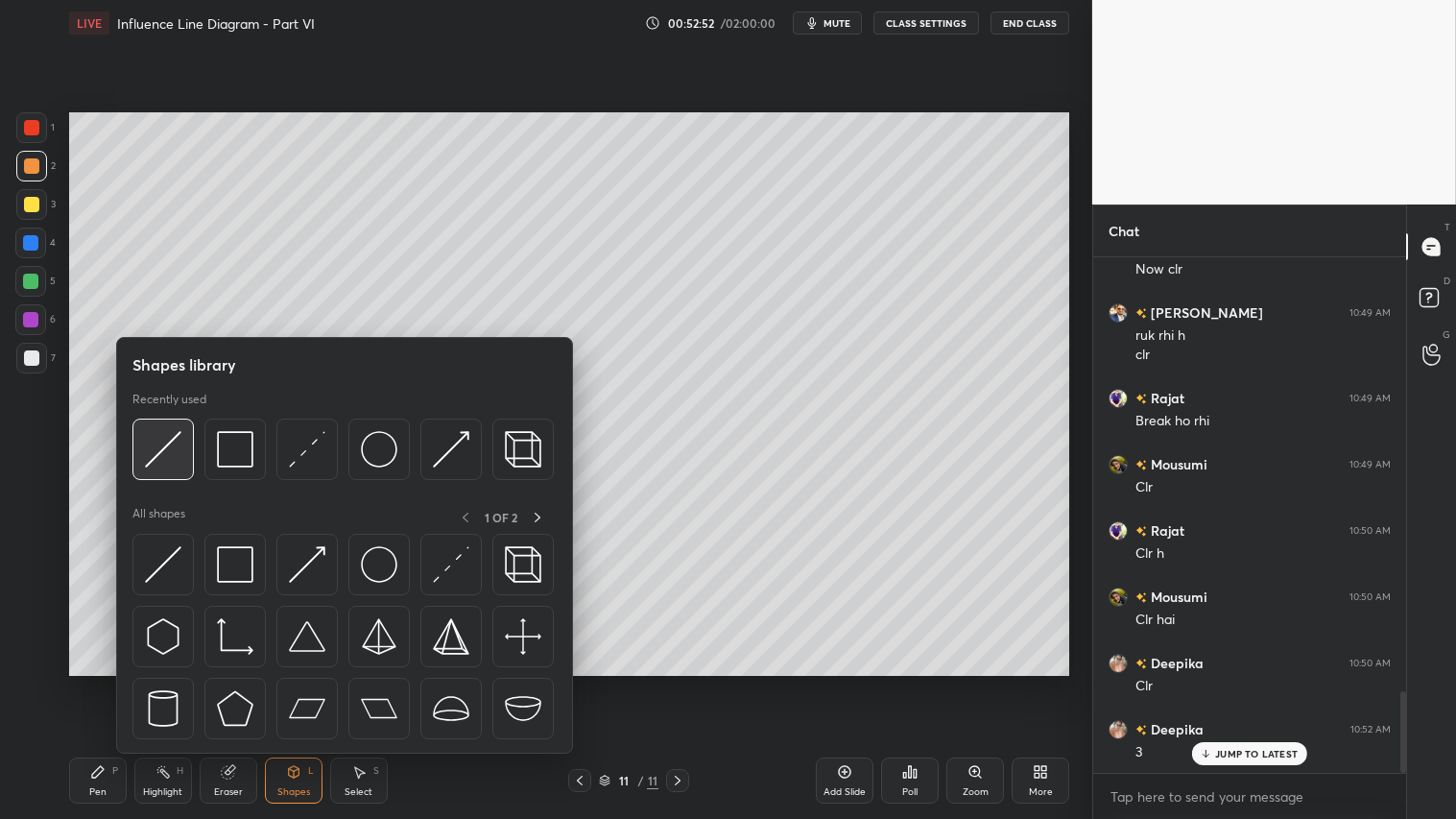
click at [174, 436] on img at bounding box center [164, 450] width 37 height 37
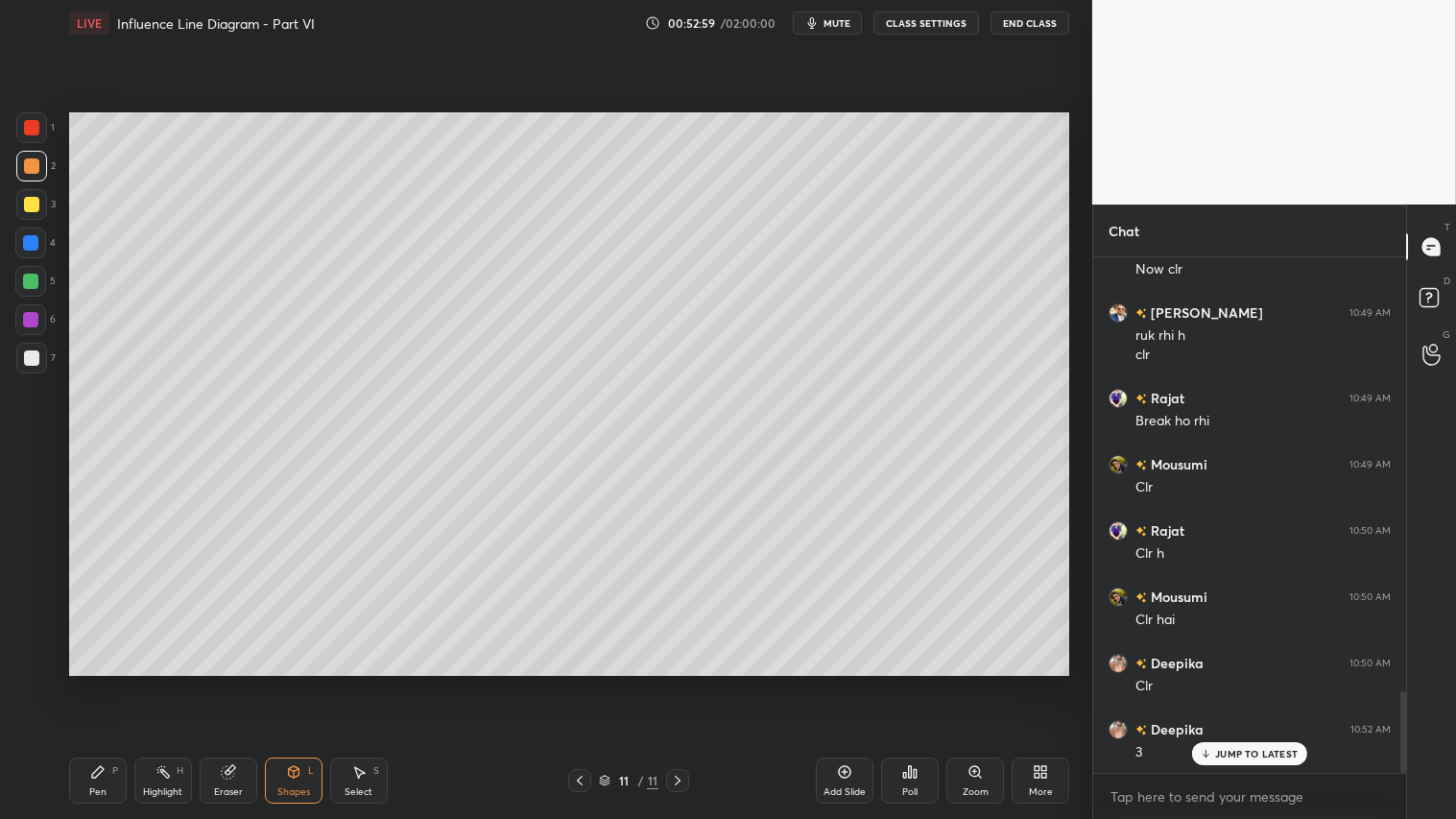
click at [241, 682] on div "Eraser" at bounding box center [228, 780] width 57 height 47
drag, startPoint x: 229, startPoint y: 785, endPoint x: 261, endPoint y: 755, distance: 43.9
click at [237, 682] on div "Eraser" at bounding box center [228, 780] width 57 height 47
drag, startPoint x: 94, startPoint y: 780, endPoint x: 100, endPoint y: 768, distance: 13.4
click at [96, 682] on icon at bounding box center [98, 772] width 16 height 16
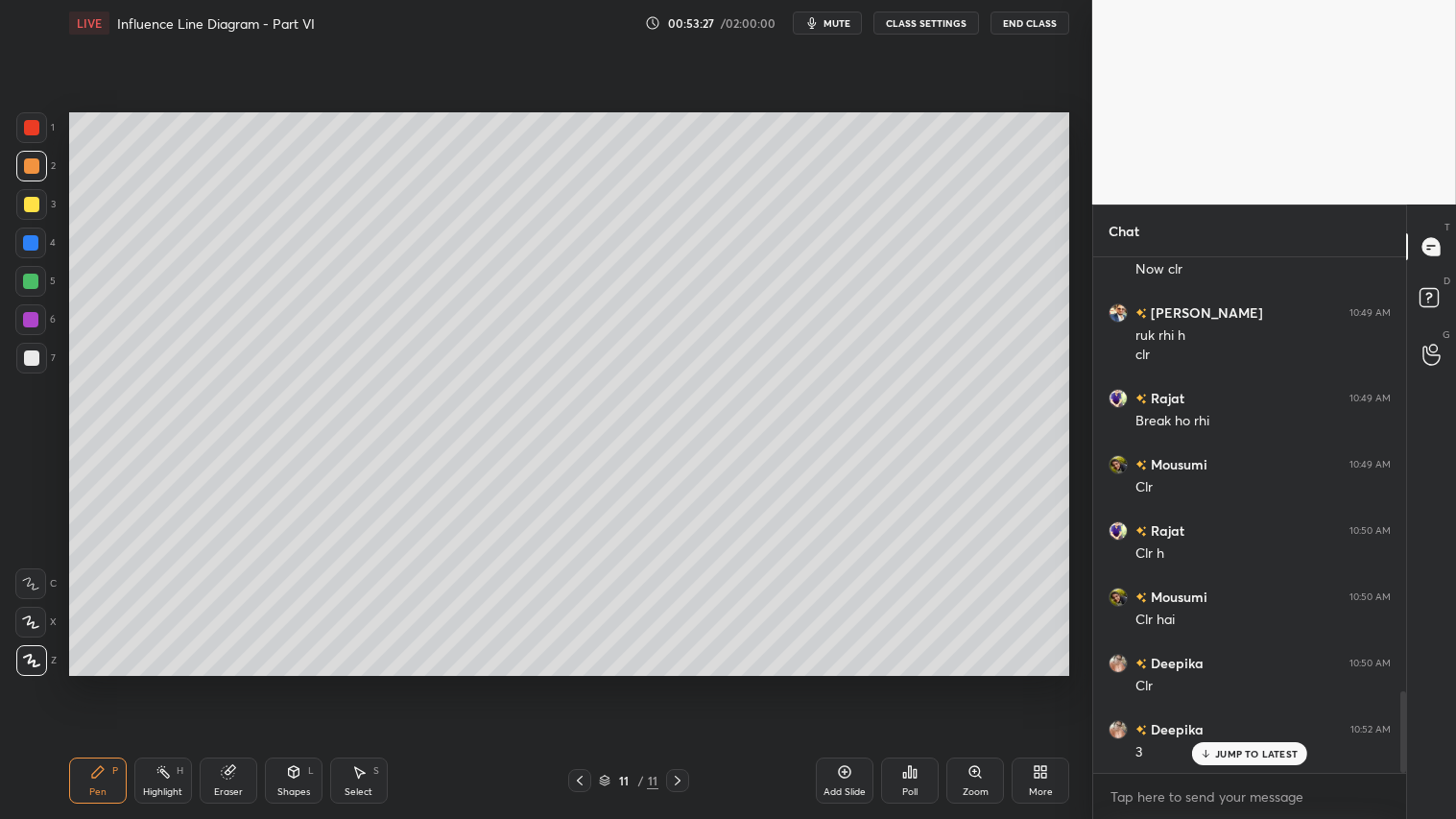
click at [269, 682] on div "Shapes L" at bounding box center [293, 780] width 57 height 47
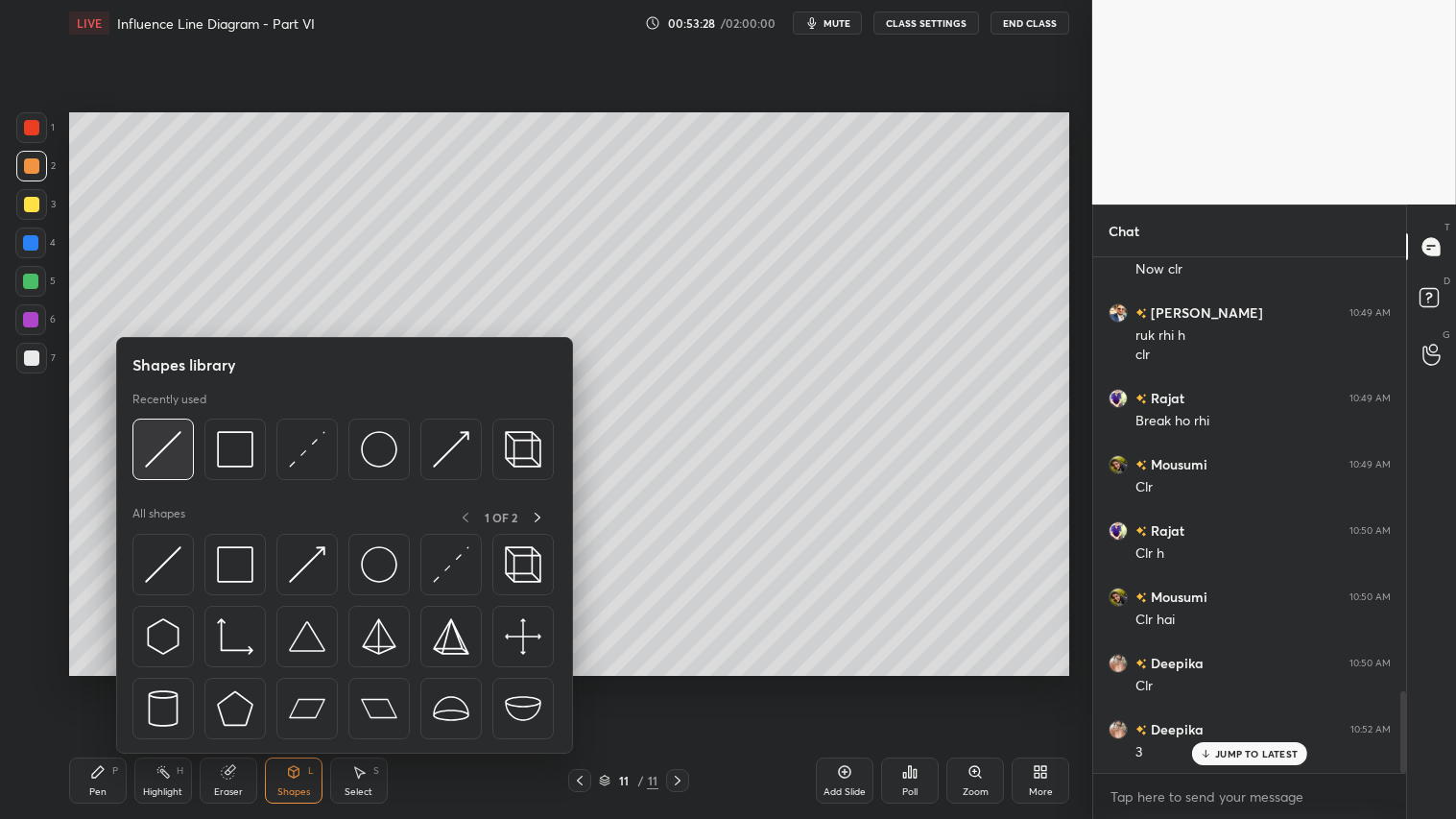
click at [156, 444] on img at bounding box center [164, 450] width 37 height 37
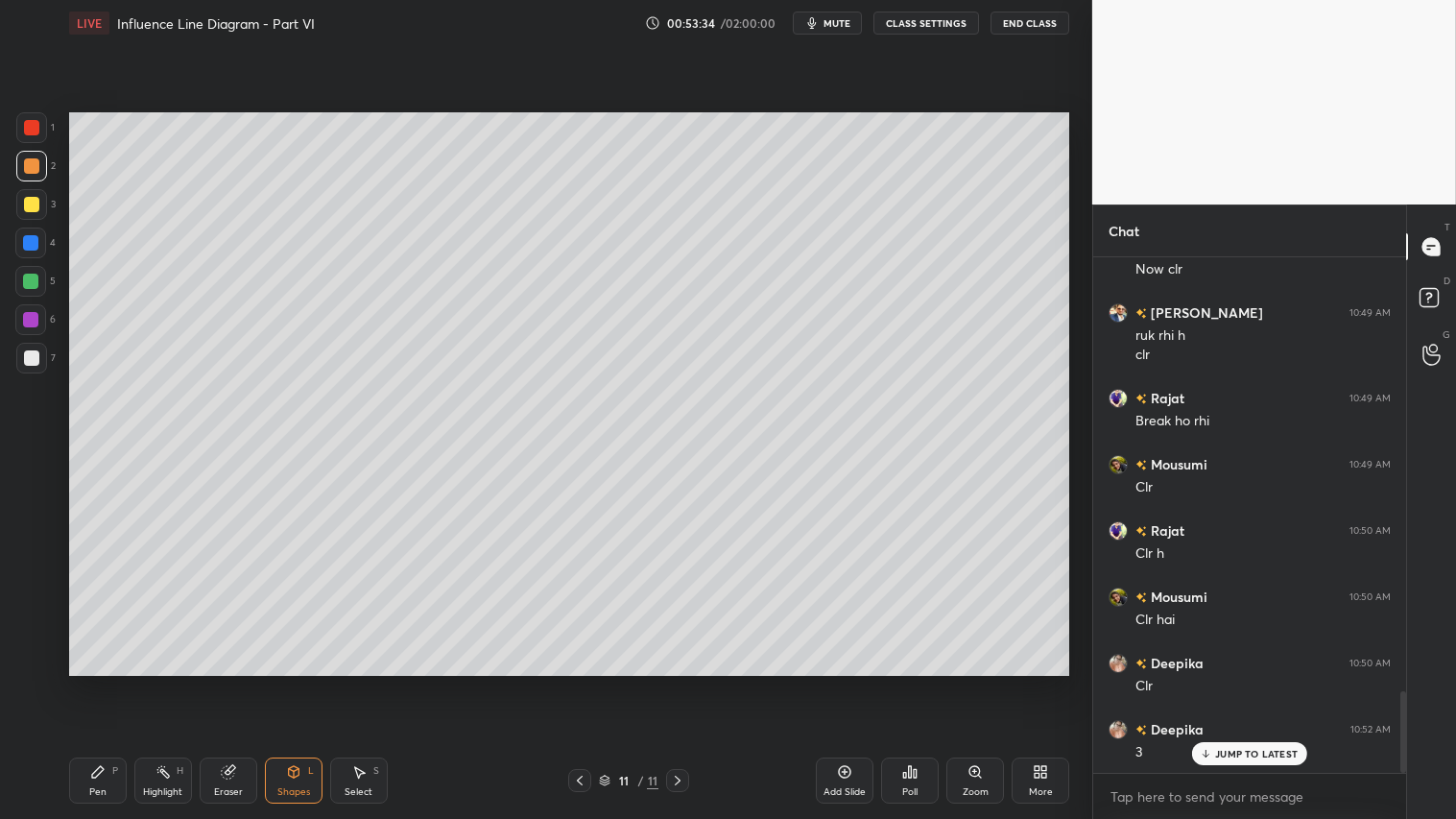
click at [236, 682] on div "Eraser" at bounding box center [228, 780] width 57 height 47
drag, startPoint x: 103, startPoint y: 772, endPoint x: 121, endPoint y: 753, distance: 26.2
click at [110, 682] on div "Pen P" at bounding box center [97, 780] width 57 height 47
drag, startPoint x: 292, startPoint y: 787, endPoint x: 296, endPoint y: 755, distance: 32.2
click at [289, 682] on div "Shapes" at bounding box center [294, 792] width 33 height 10
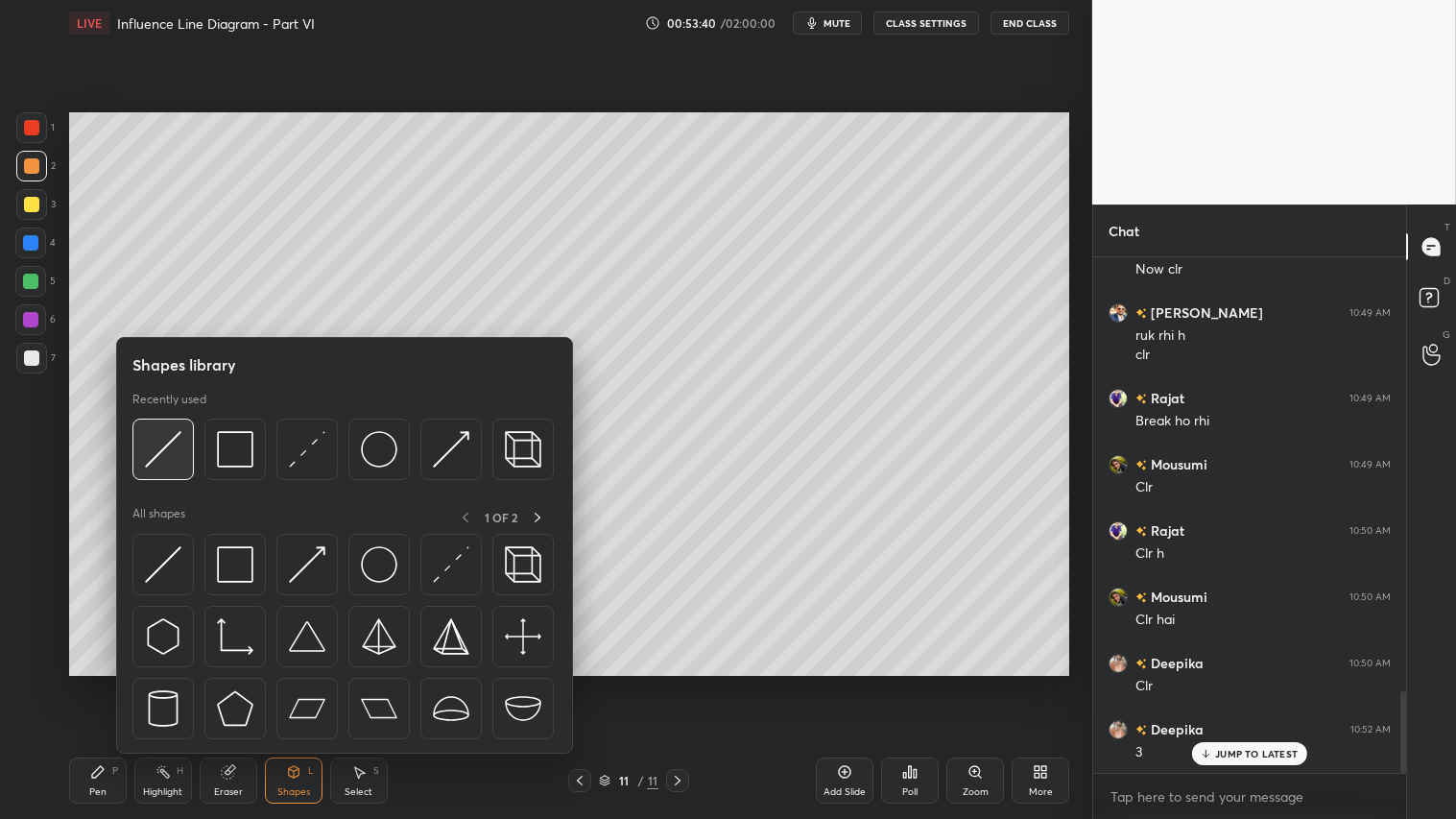
click at [174, 433] on img at bounding box center [164, 450] width 37 height 37
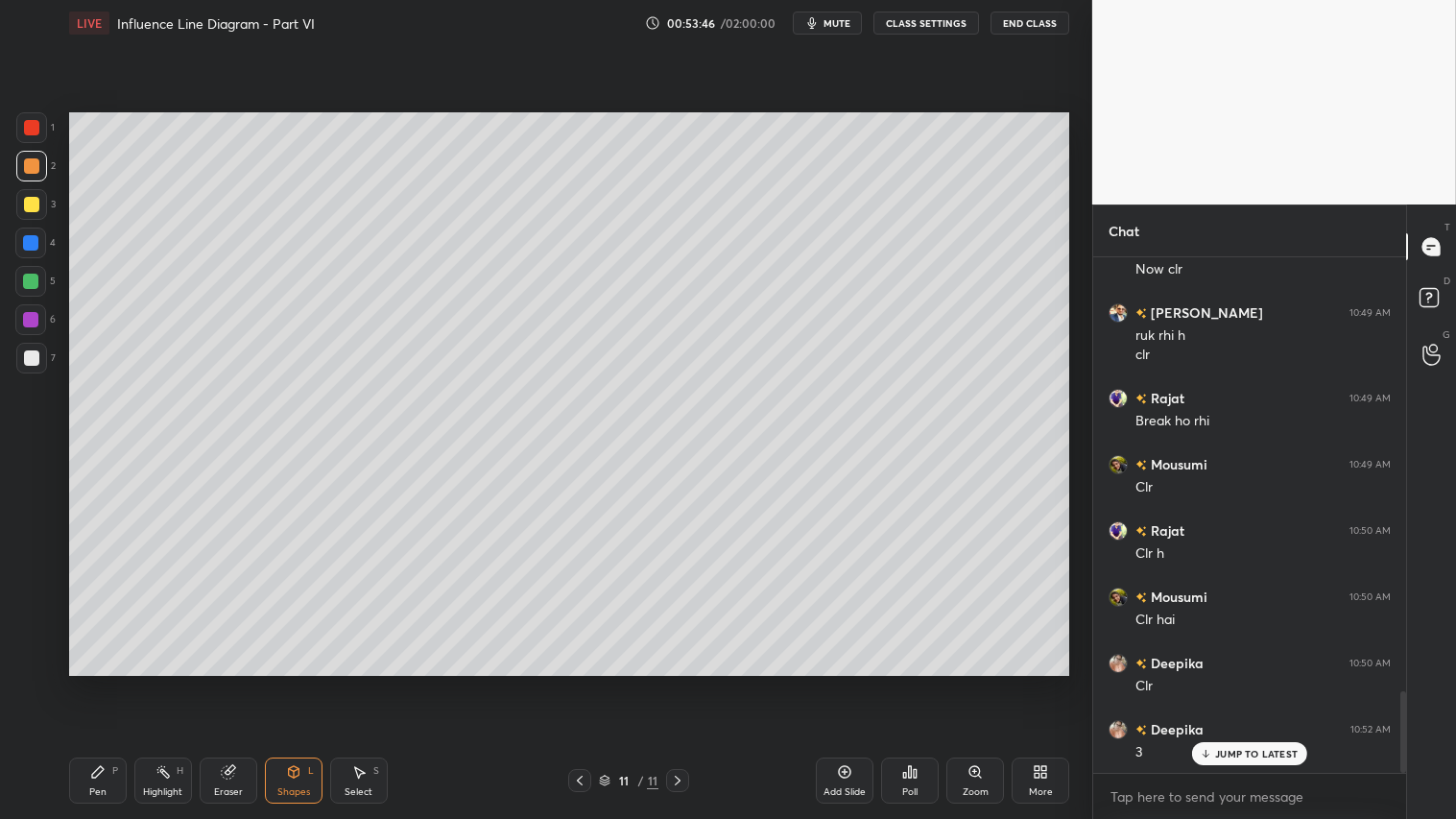
click at [131, 682] on div "Pen P Highlight H Eraser Shapes L Select S" at bounding box center [255, 780] width 373 height 47
drag, startPoint x: 111, startPoint y: 784, endPoint x: 265, endPoint y: 710, distance: 170.9
click at [113, 682] on div "Pen P" at bounding box center [97, 780] width 57 height 47
drag, startPoint x: 292, startPoint y: 779, endPoint x: 290, endPoint y: 755, distance: 24.1
click at [292, 682] on icon at bounding box center [294, 772] width 16 height 16
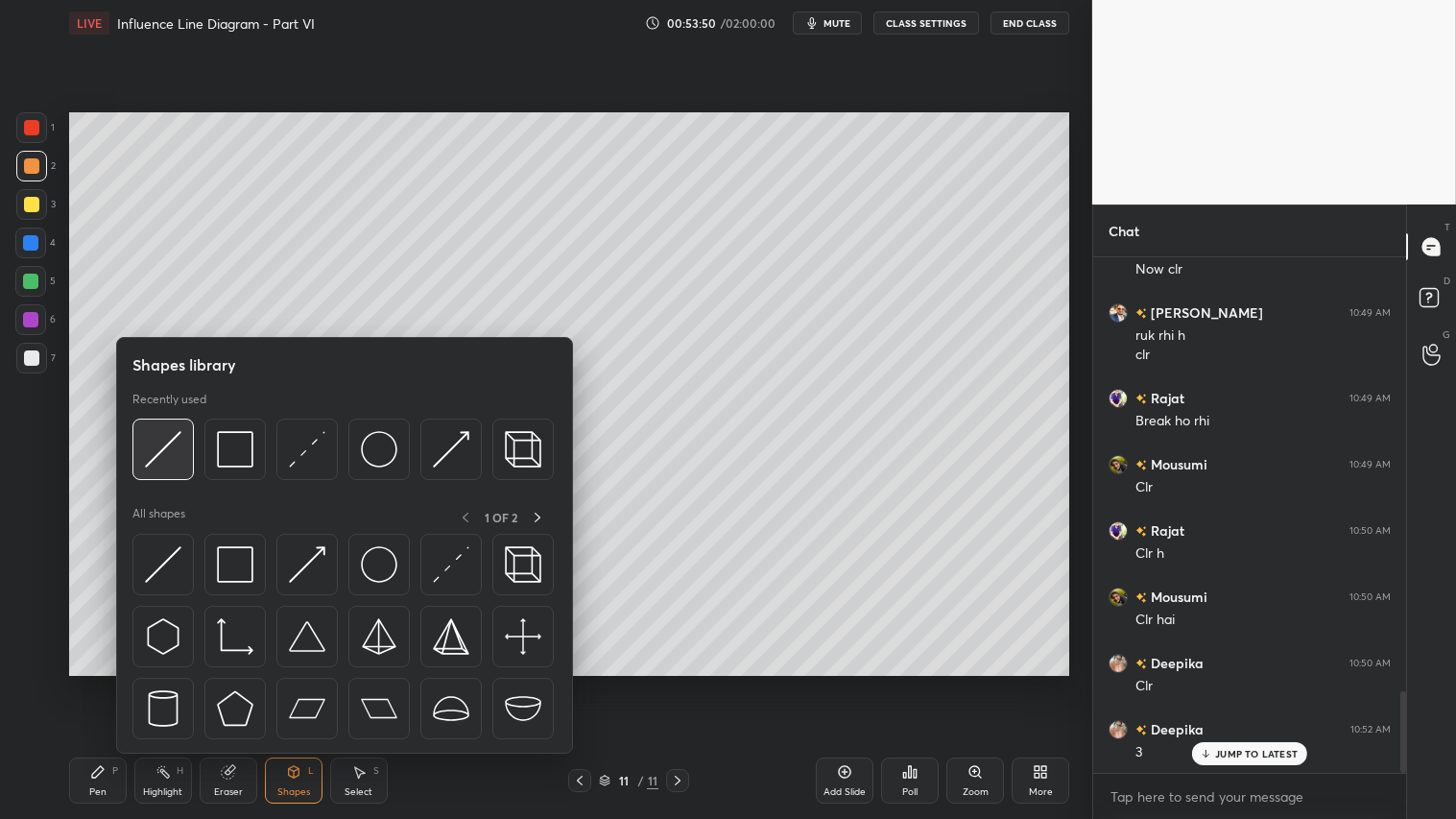
click at [175, 454] on img at bounding box center [164, 450] width 37 height 37
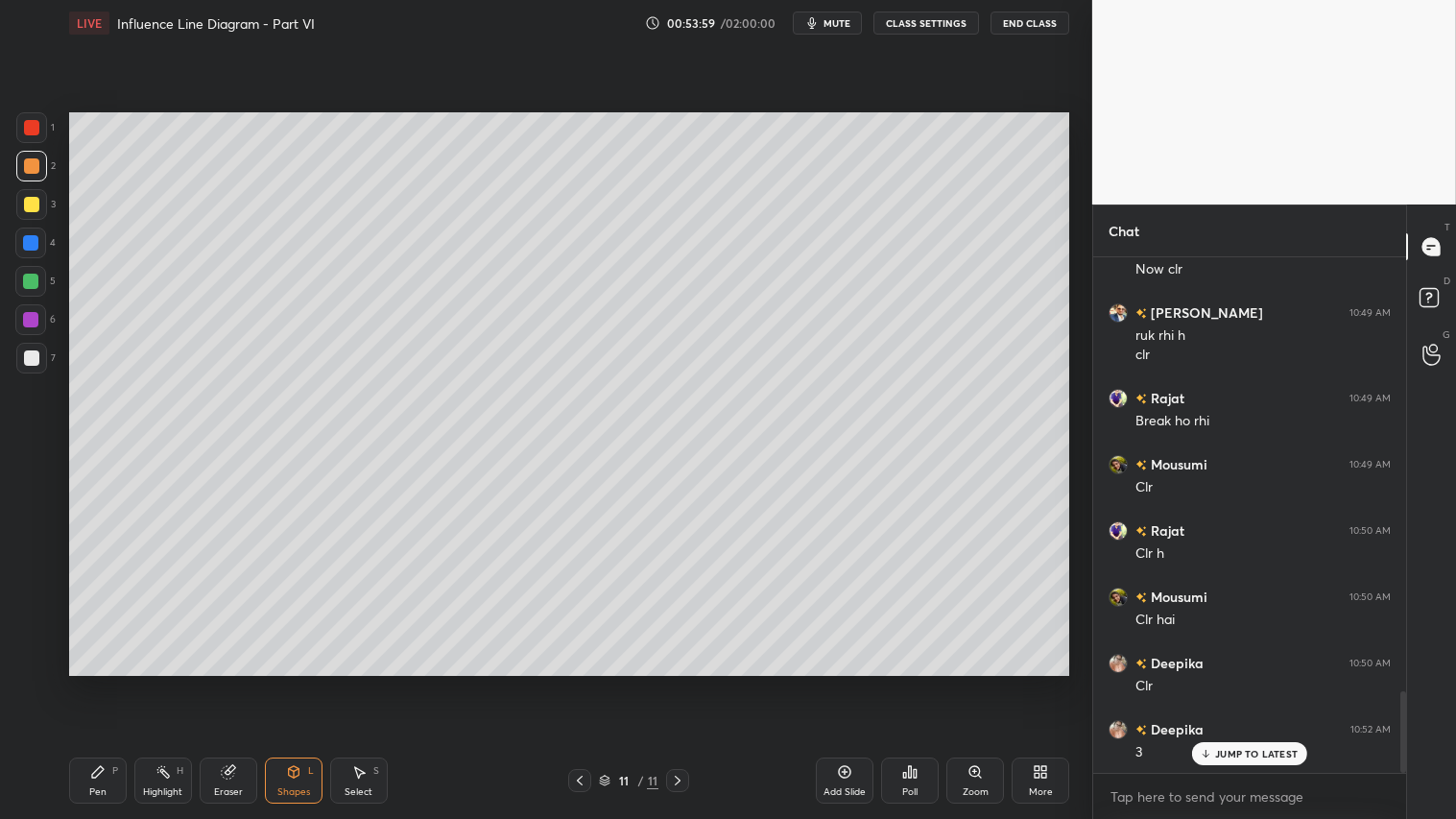
drag, startPoint x: 113, startPoint y: 779, endPoint x: 145, endPoint y: 771, distance: 33.0
click at [119, 682] on div "Pen P" at bounding box center [97, 780] width 57 height 47
click at [311, 682] on div "L" at bounding box center [311, 771] width 6 height 10
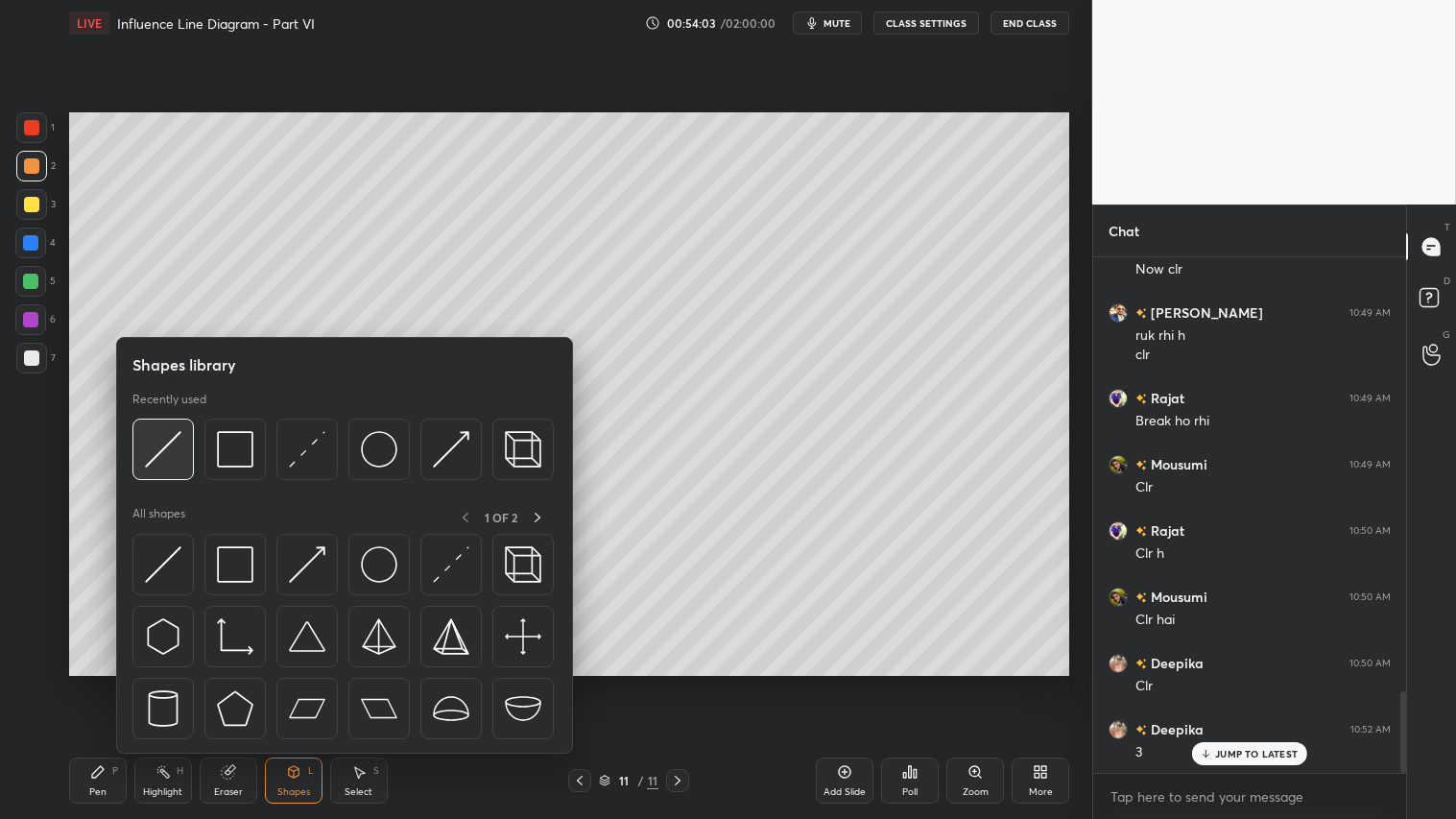
click at [158, 435] on img at bounding box center [164, 450] width 37 height 37
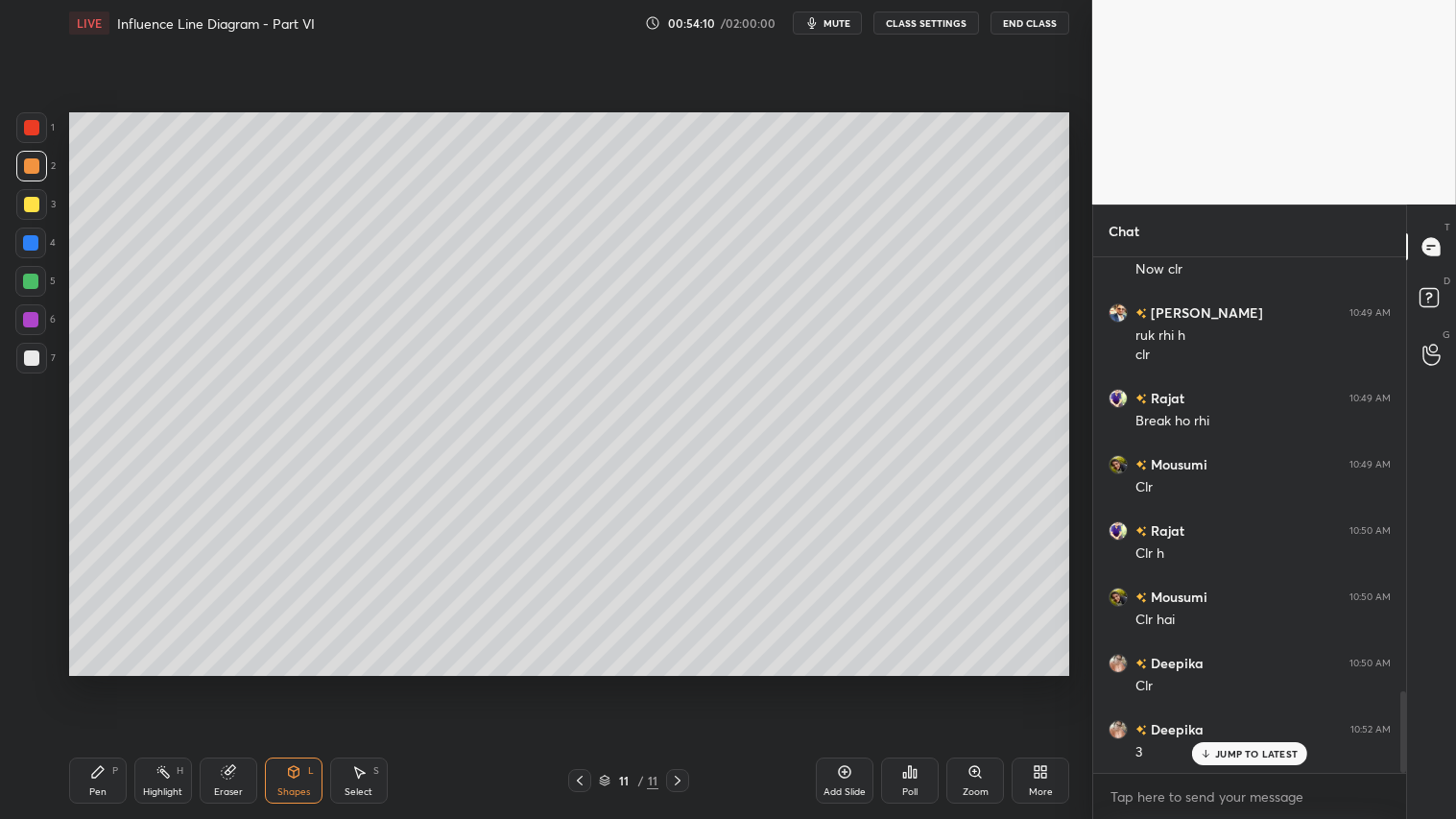
click at [301, 682] on div "Shapes L" at bounding box center [293, 780] width 57 height 47
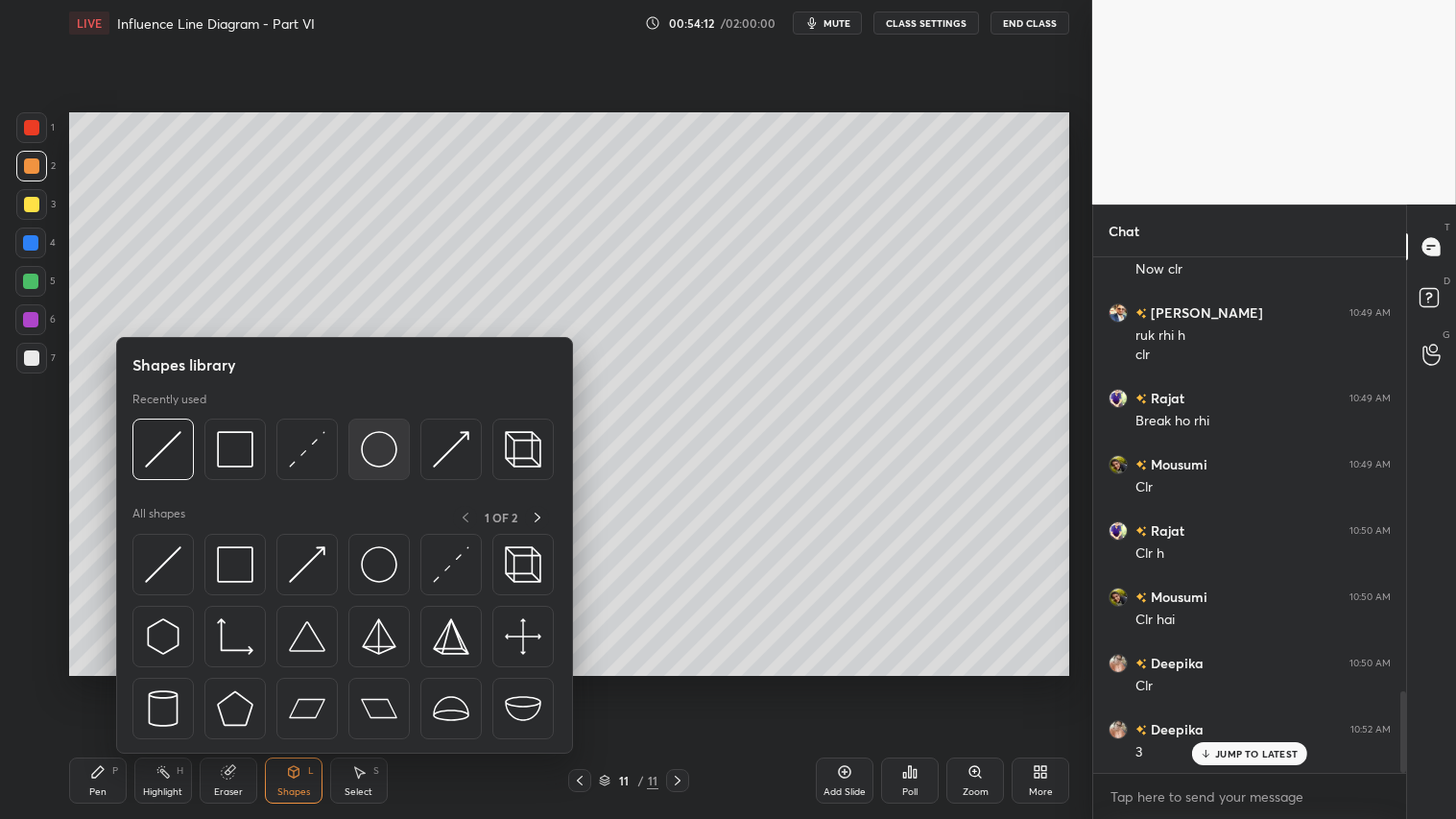
click at [372, 434] on img at bounding box center [379, 450] width 37 height 37
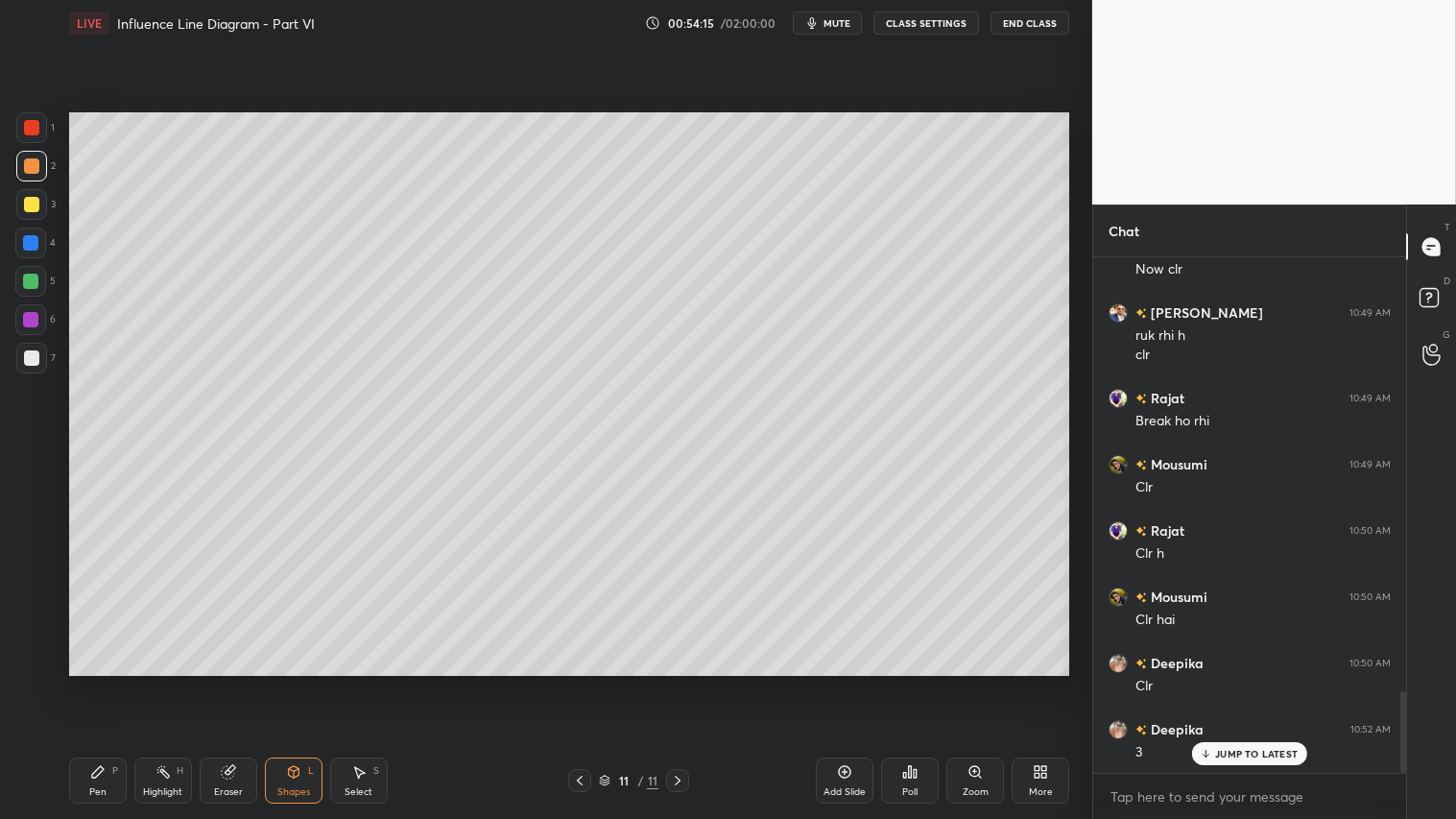
click at [282, 682] on div "Shapes L" at bounding box center [293, 780] width 57 height 47
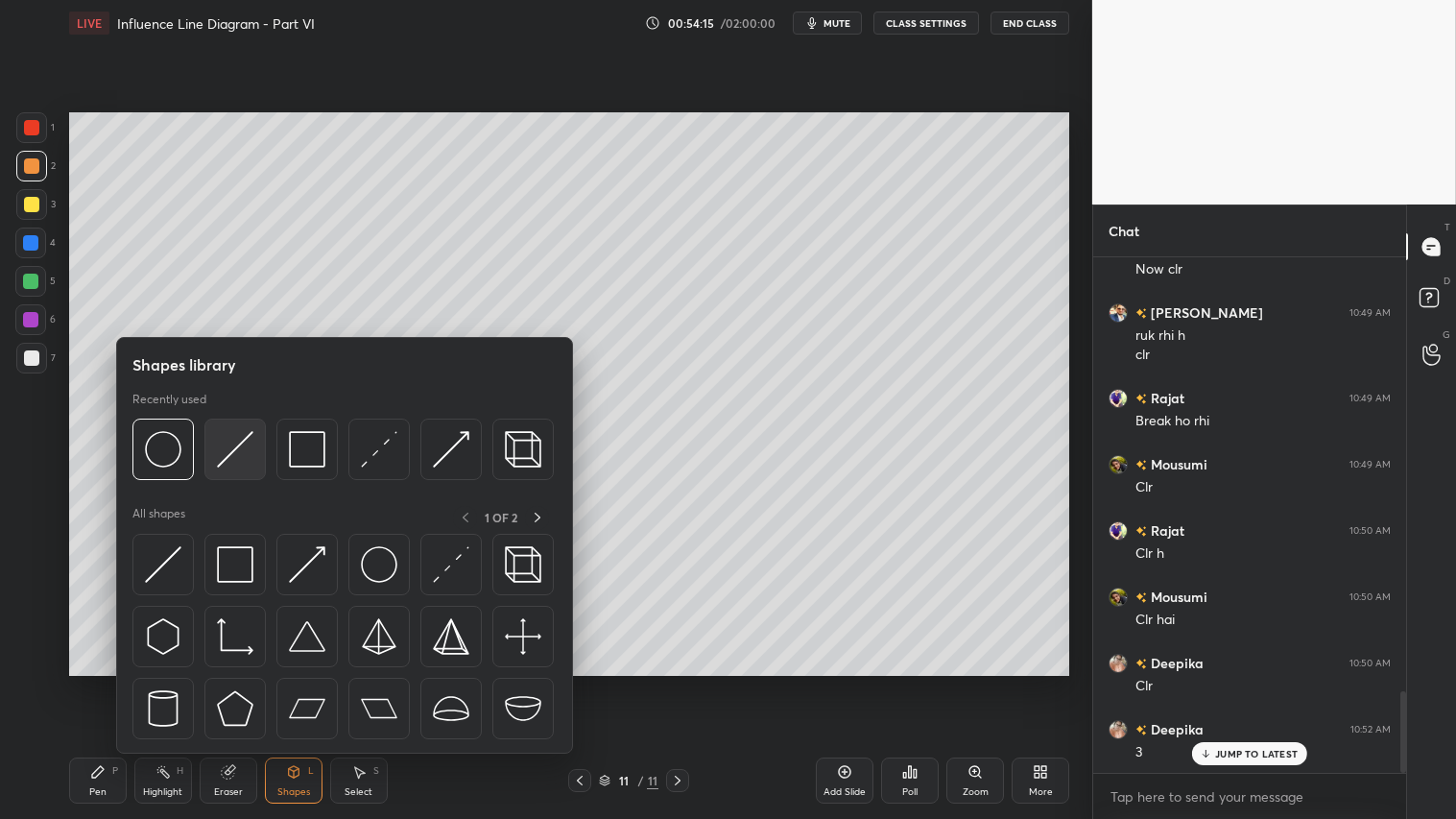
click at [228, 444] on img at bounding box center [236, 450] width 37 height 37
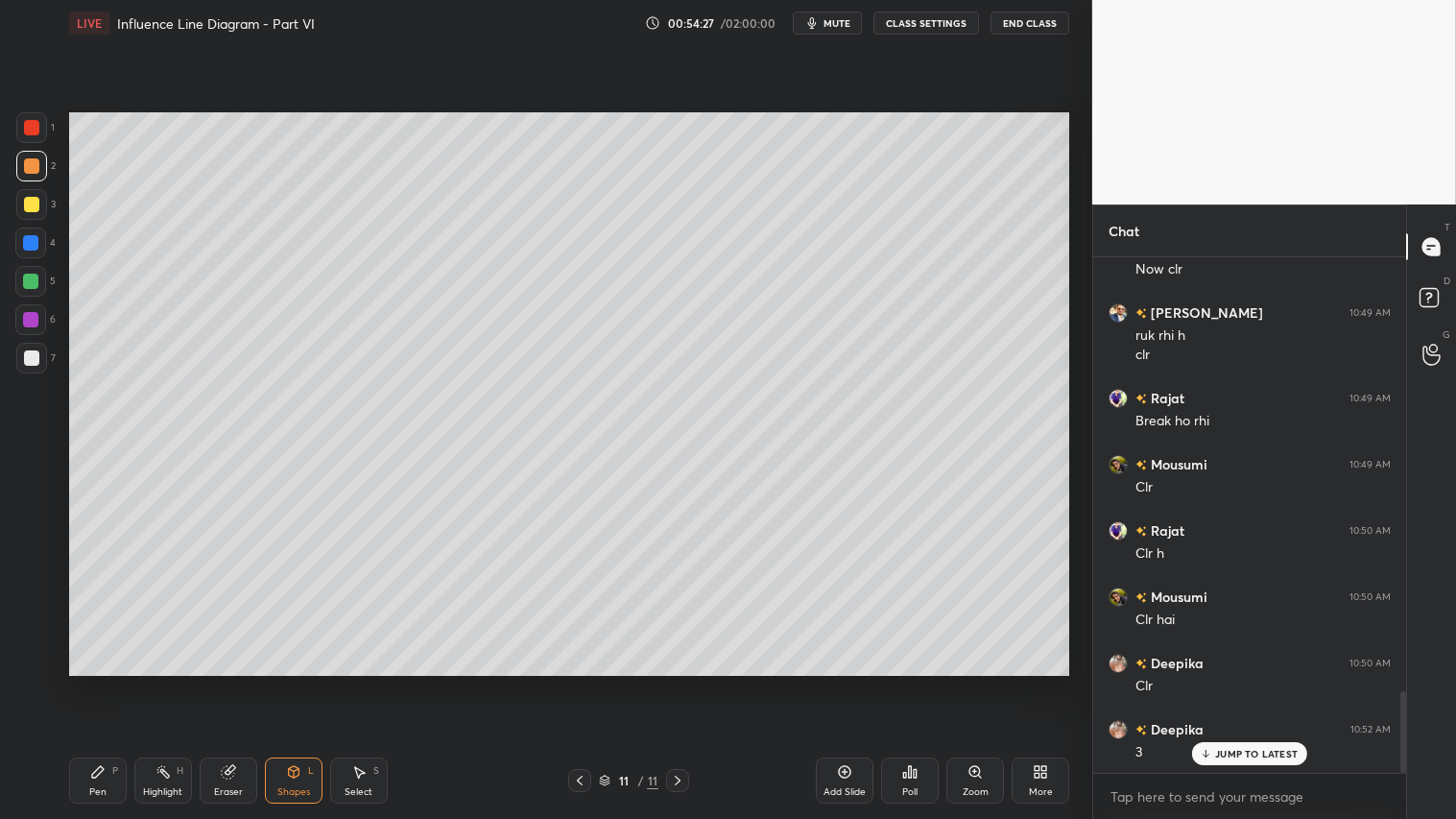
click at [19, 199] on div at bounding box center [32, 205] width 31 height 31
click at [87, 682] on div "Pen P" at bounding box center [97, 780] width 57 height 47
click at [27, 618] on icon at bounding box center [31, 622] width 17 height 14
click at [288, 682] on div "Shapes L" at bounding box center [293, 780] width 57 height 47
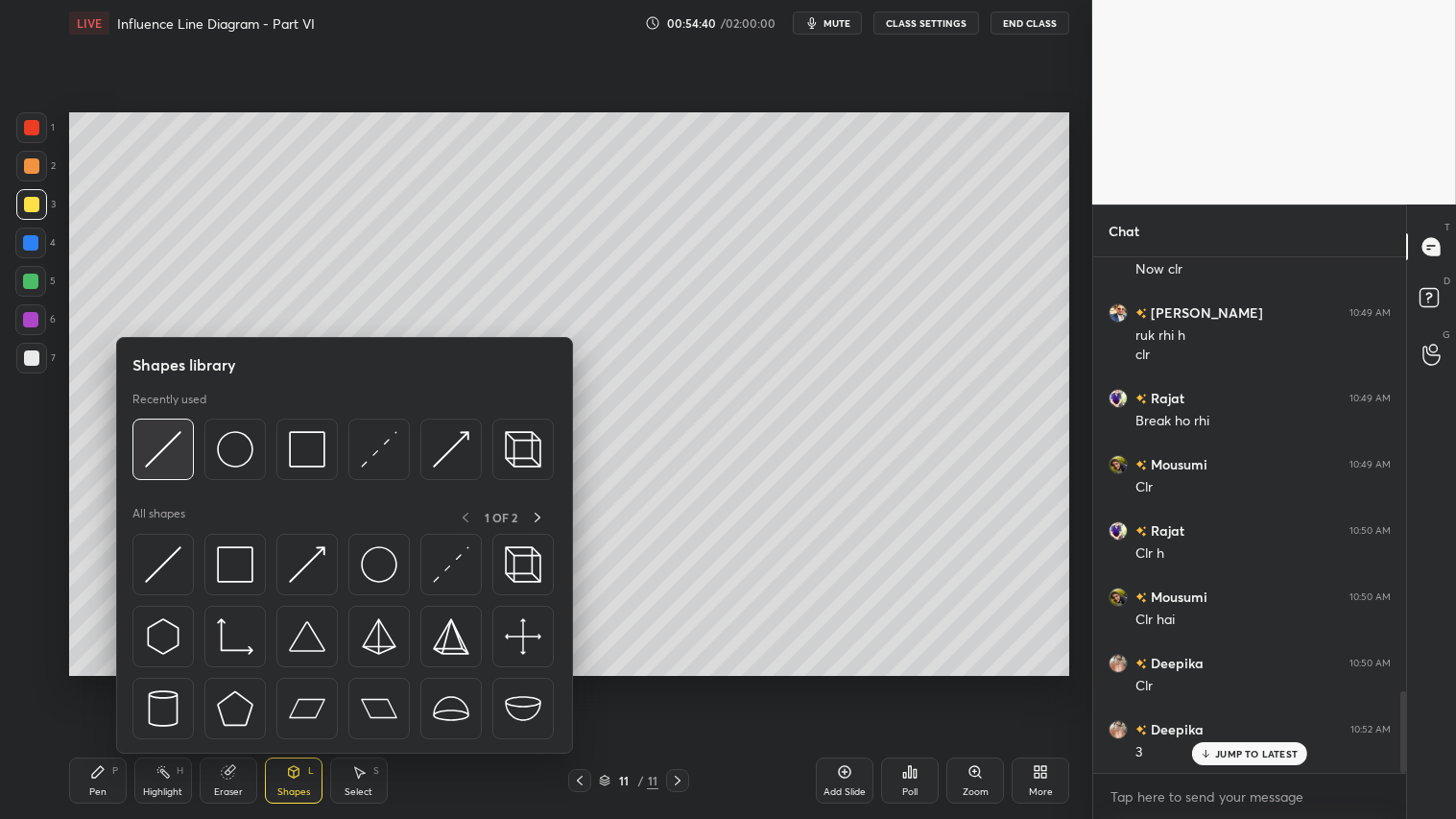
click at [175, 442] on img at bounding box center [164, 450] width 37 height 37
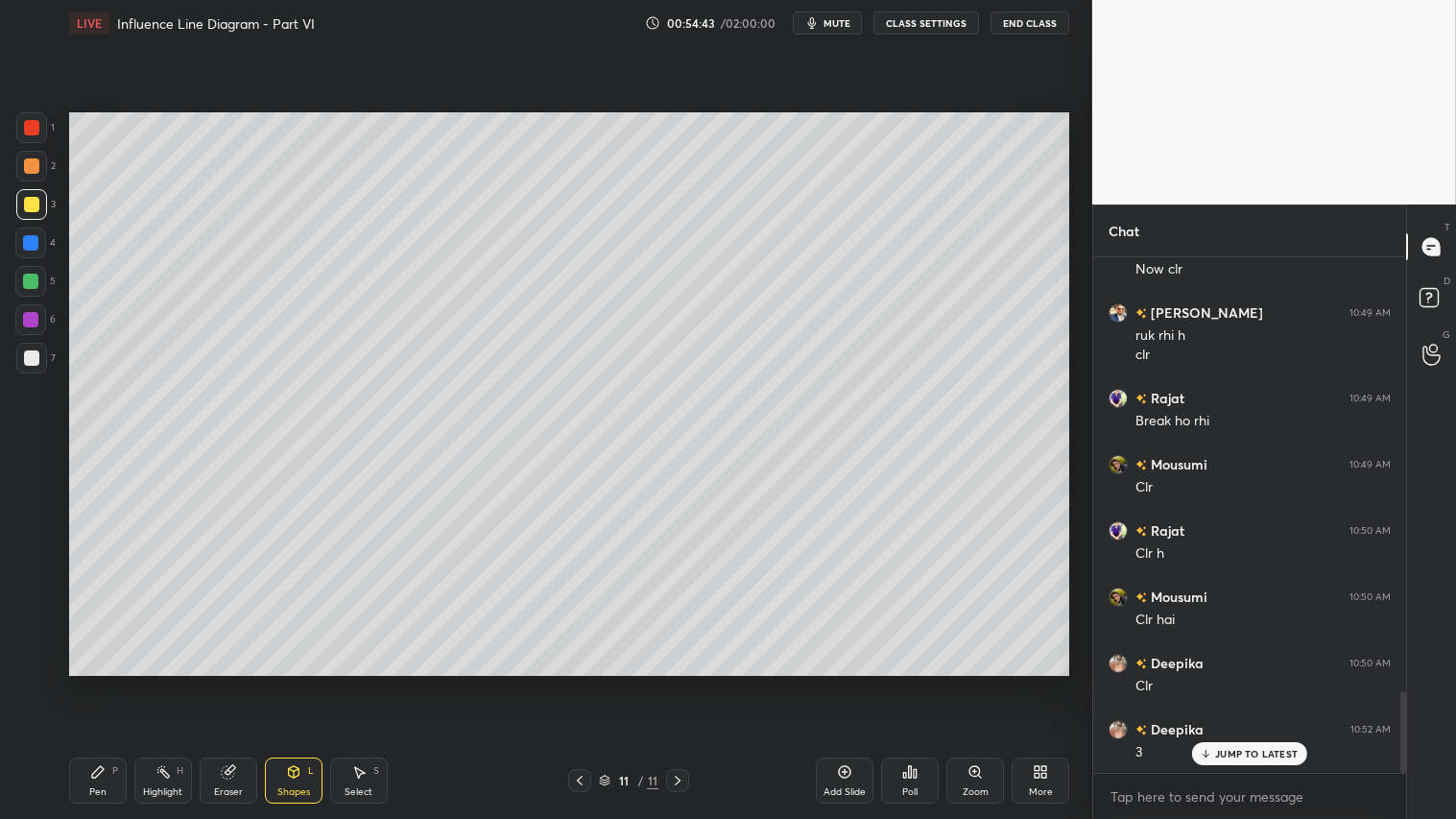
click at [111, 682] on div "Pen P" at bounding box center [97, 780] width 57 height 47
click at [36, 193] on div at bounding box center [32, 205] width 31 height 31
drag, startPoint x: 27, startPoint y: 166, endPoint x: 45, endPoint y: 336, distance: 171.0
click at [26, 168] on div at bounding box center [32, 166] width 16 height 16
drag, startPoint x: 39, startPoint y: 655, endPoint x: 58, endPoint y: 715, distance: 62.9
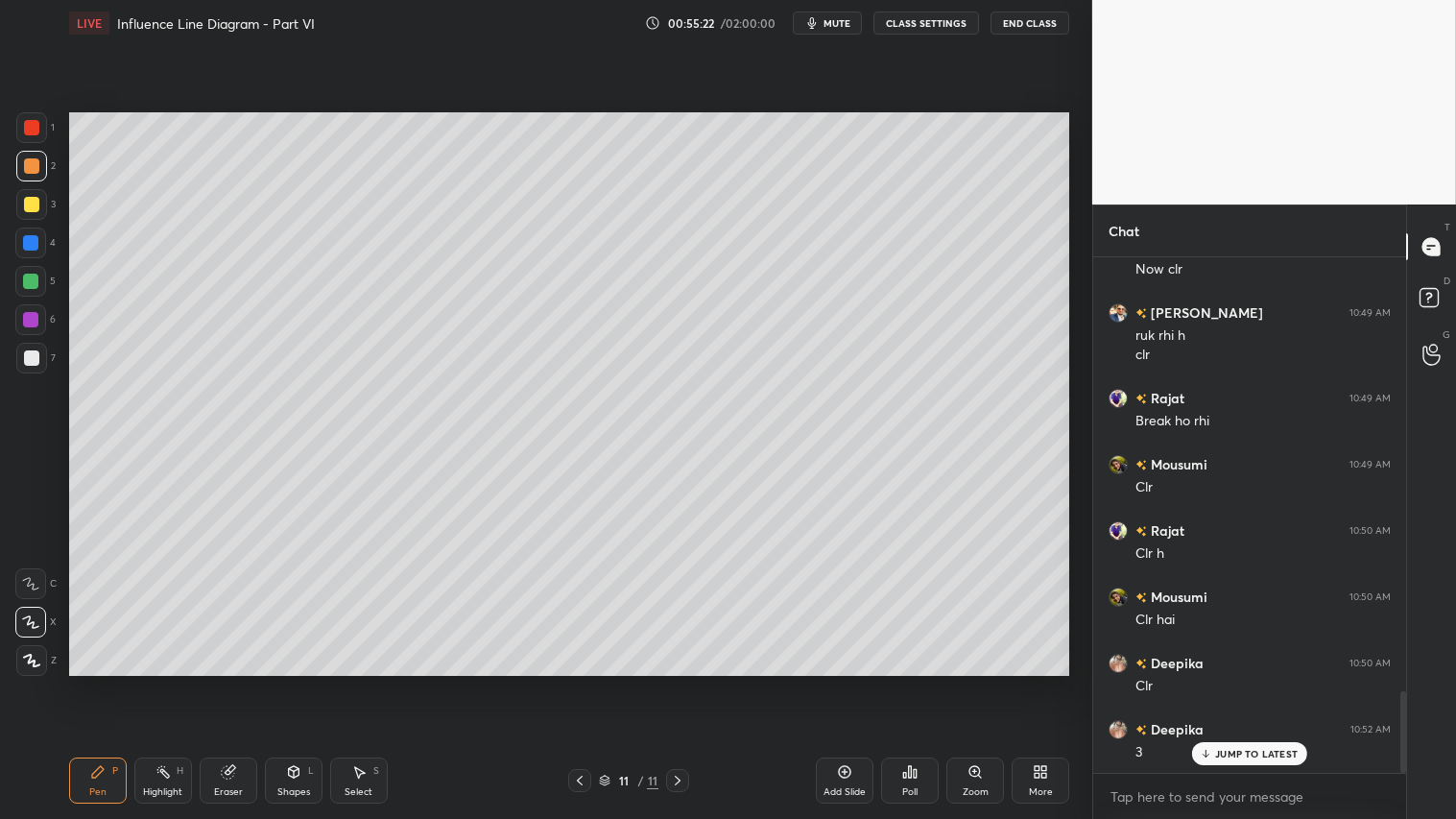
click at [39, 657] on icon at bounding box center [32, 660] width 17 height 14
click at [115, 682] on div "Pen P" at bounding box center [97, 780] width 57 height 47
click at [1275, 682] on p "JUMP TO LATEST" at bounding box center [1255, 753] width 82 height 12
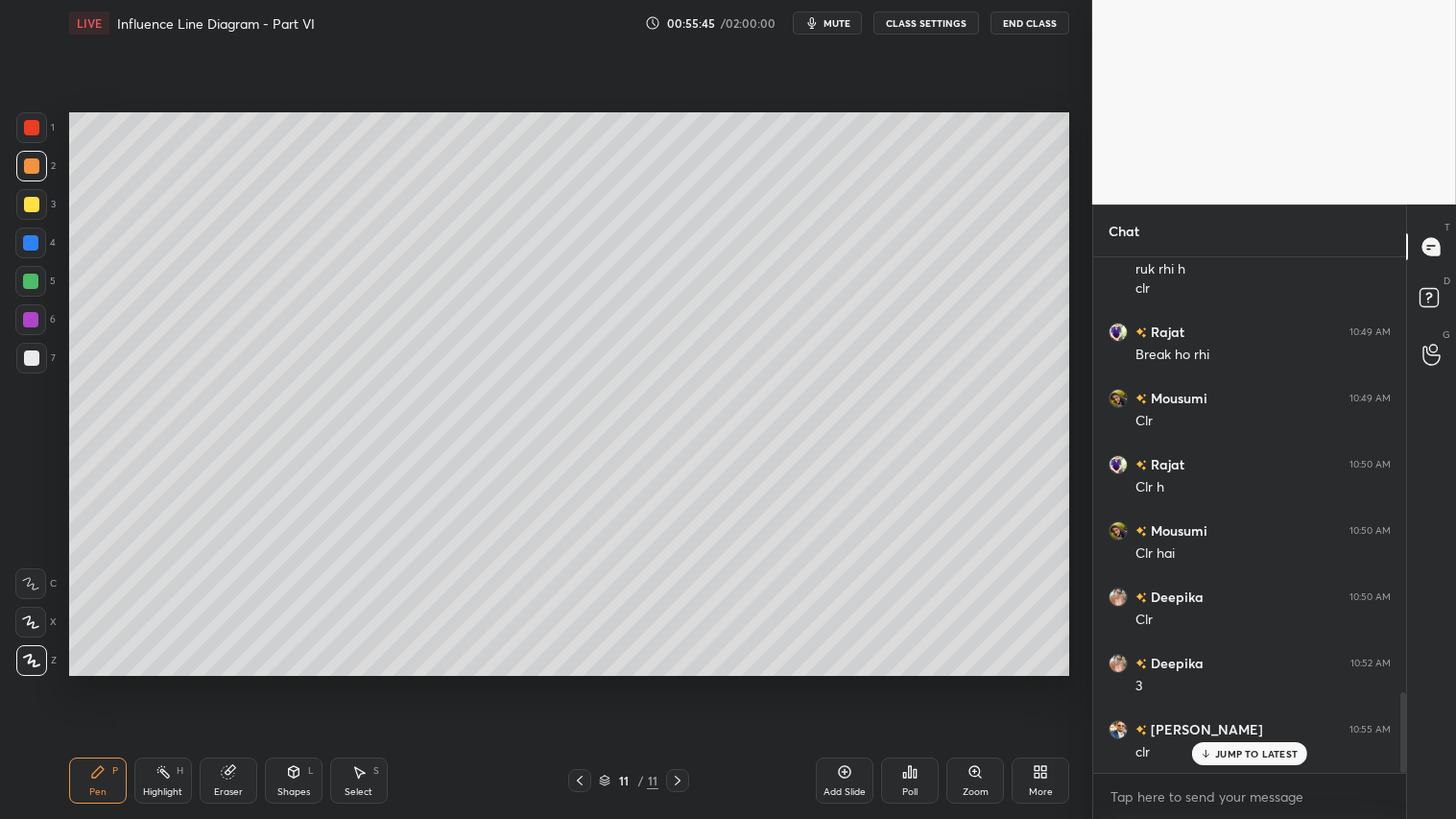
click at [118, 682] on div "Pen P" at bounding box center [97, 780] width 57 height 47
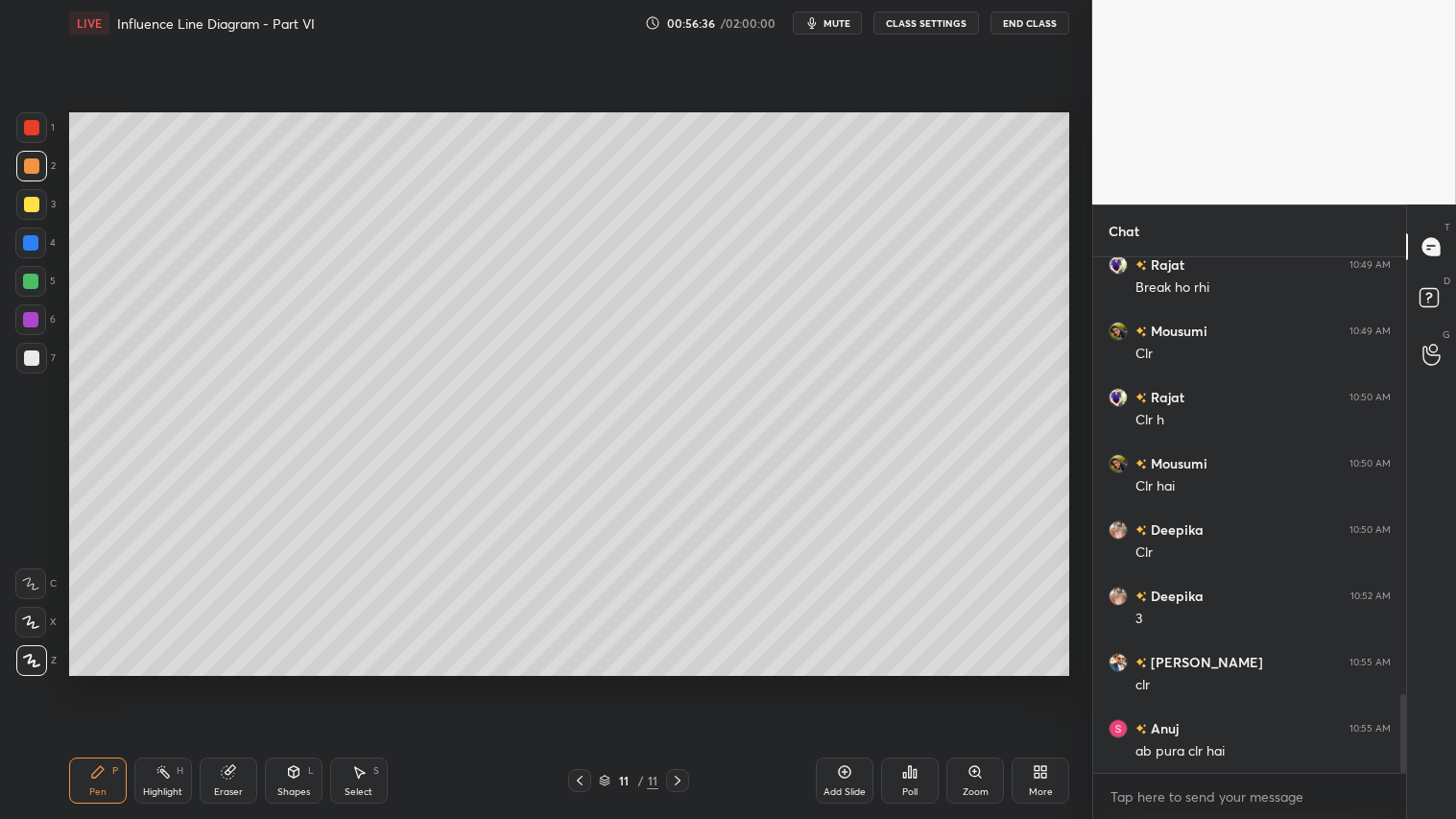
click at [279, 682] on div "Shapes L" at bounding box center [293, 780] width 57 height 47
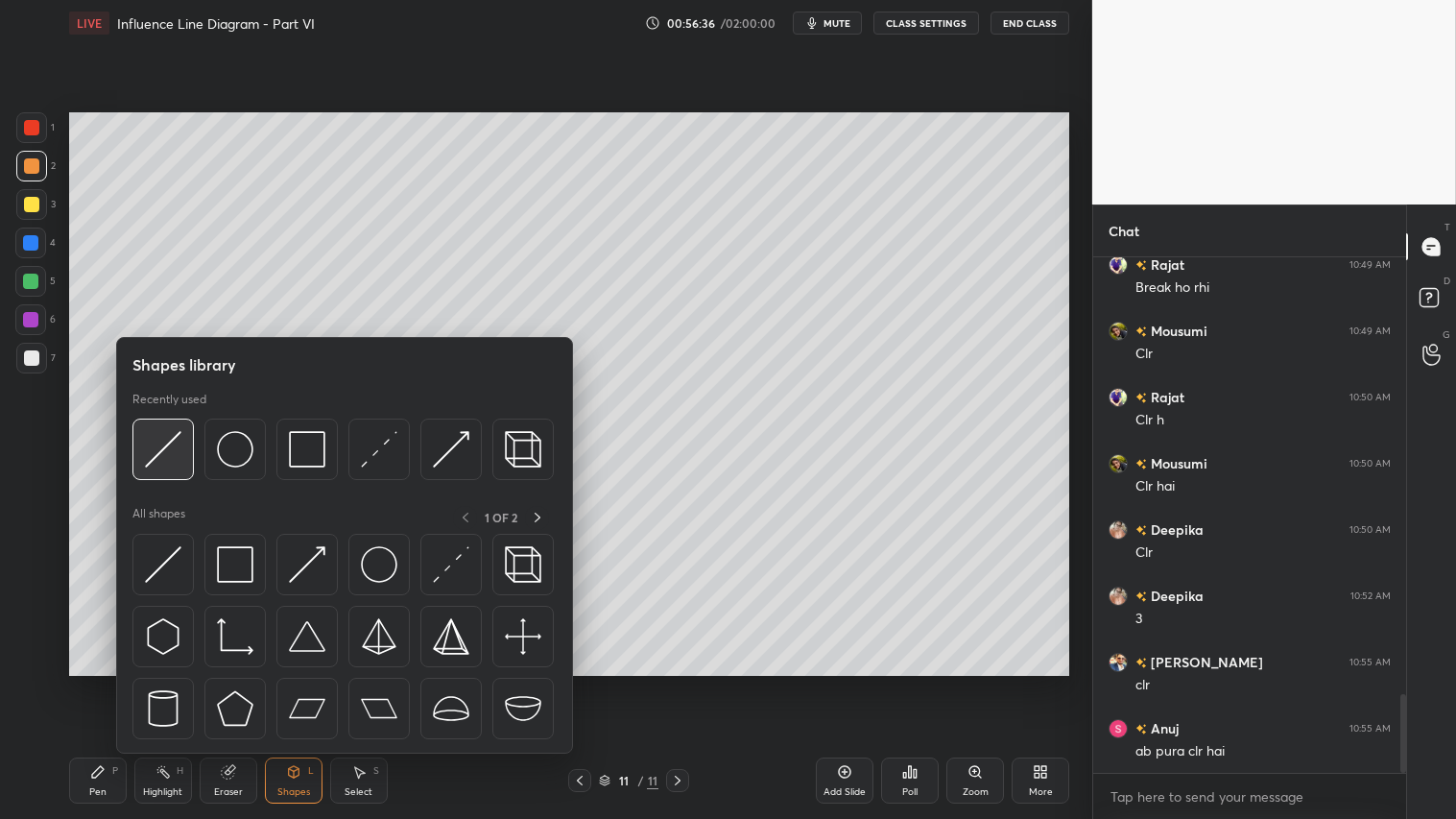
click at [183, 446] on div at bounding box center [163, 449] width 61 height 61
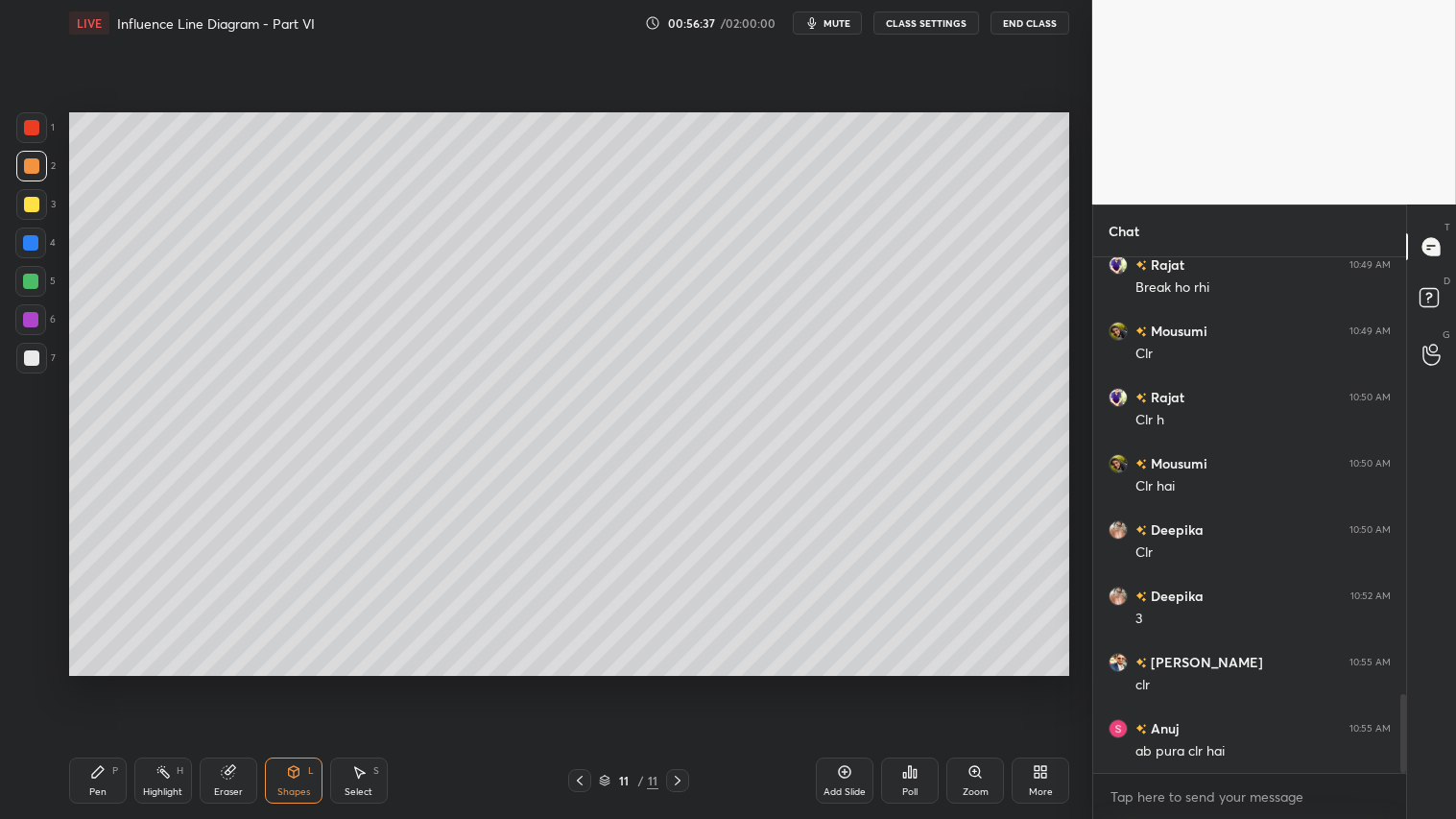
click at [40, 350] on div at bounding box center [32, 358] width 31 height 31
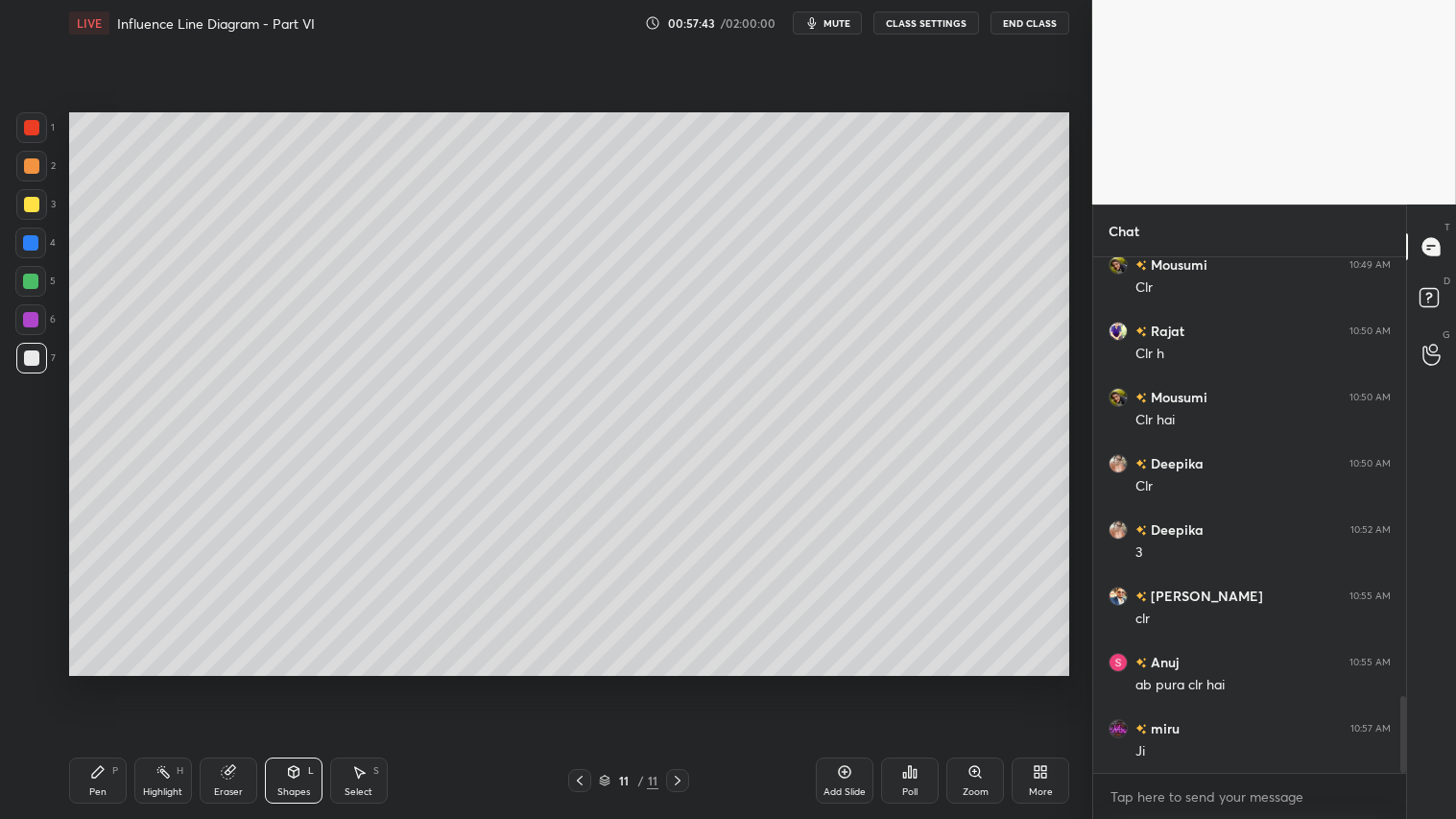
click at [696, 682] on div "11 / 11" at bounding box center [628, 780] width 373 height 23
click at [842, 682] on div "Add Slide" at bounding box center [844, 780] width 57 height 47
click at [300, 682] on div "Shapes L" at bounding box center [293, 780] width 57 height 47
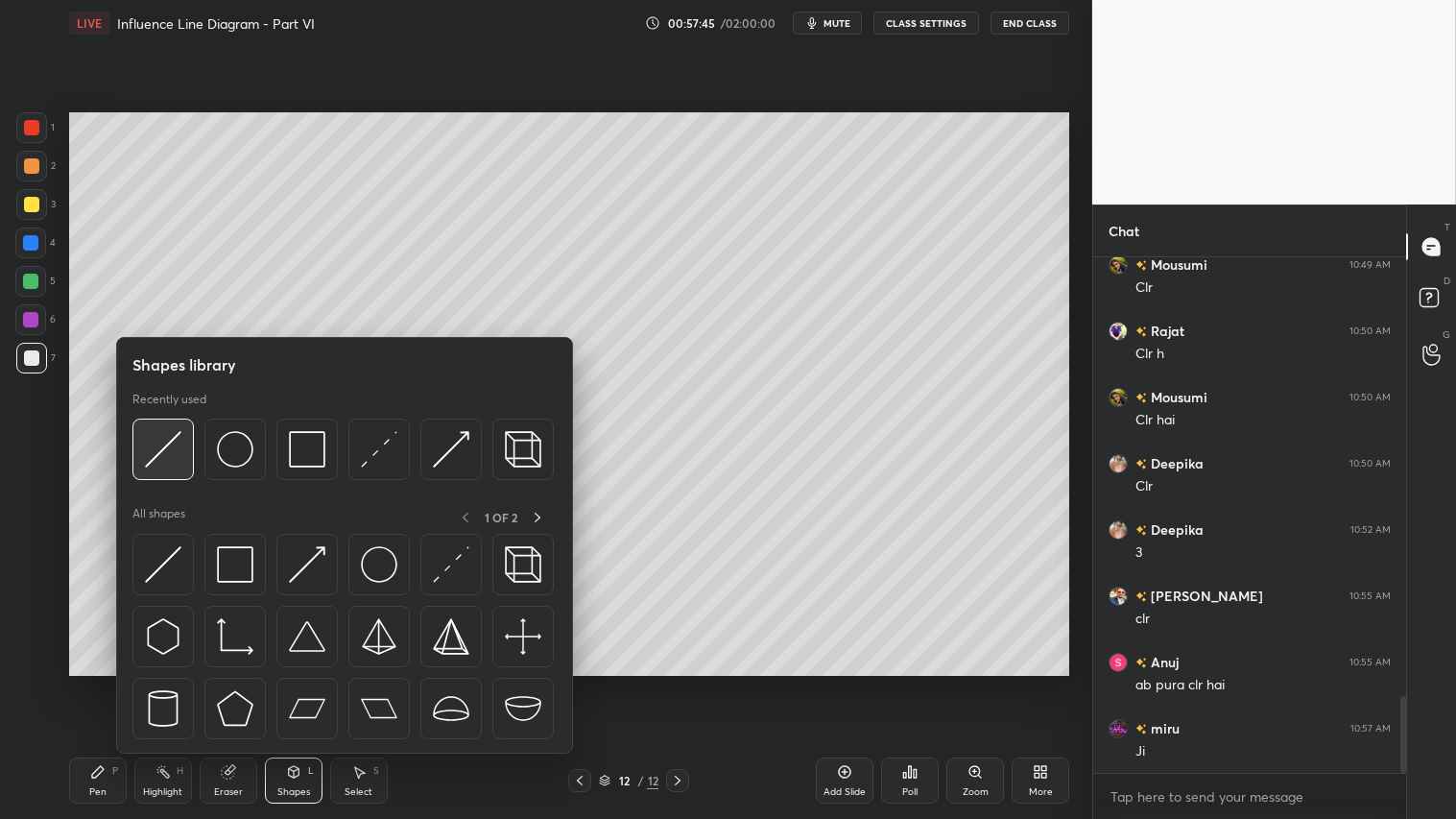
click at [164, 446] on img at bounding box center [164, 450] width 37 height 37
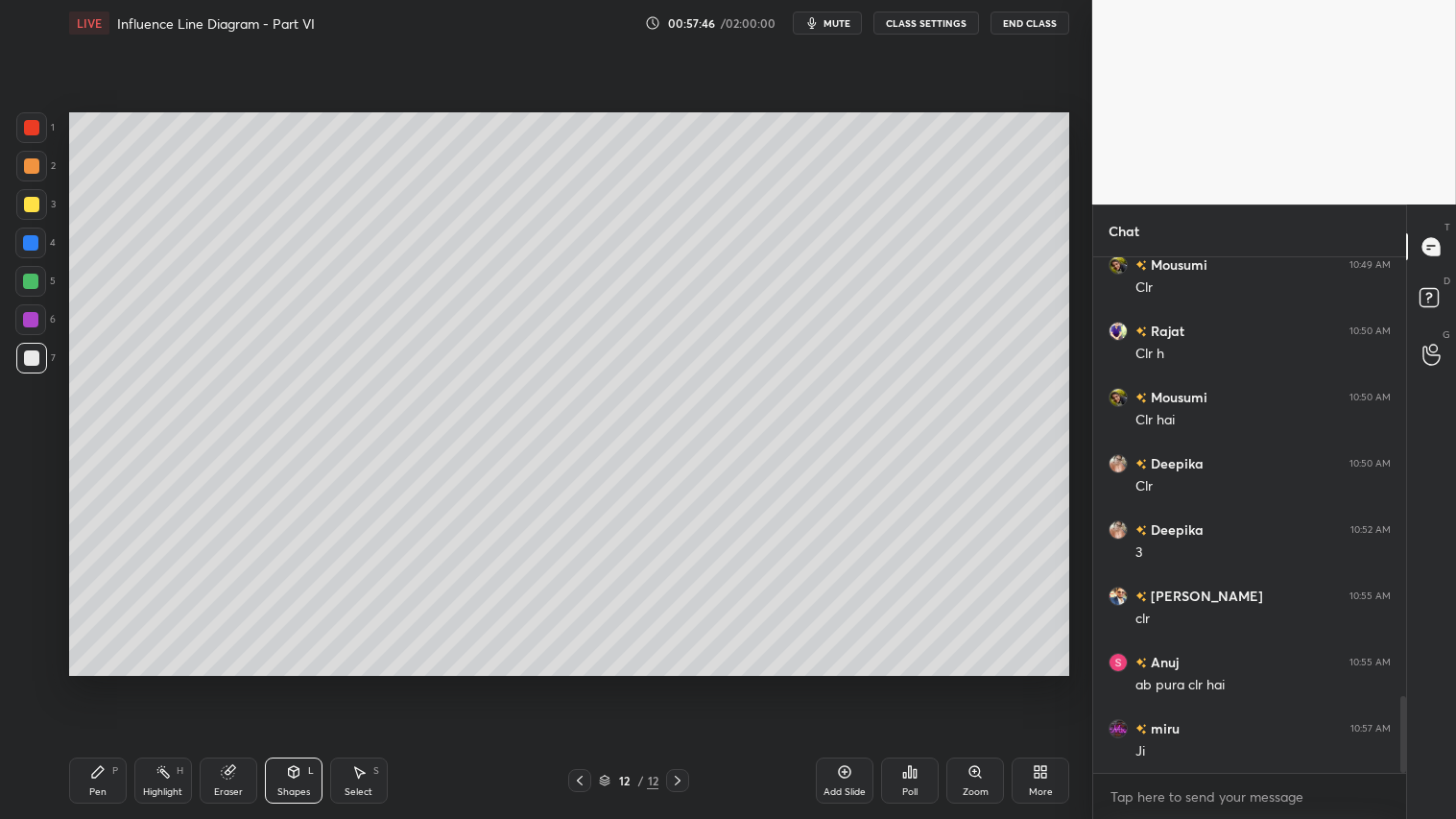
click at [39, 166] on div at bounding box center [32, 166] width 16 height 16
drag, startPoint x: 241, startPoint y: 777, endPoint x: 371, endPoint y: 691, distance: 155.9
click at [244, 682] on div "Eraser" at bounding box center [228, 780] width 57 height 47
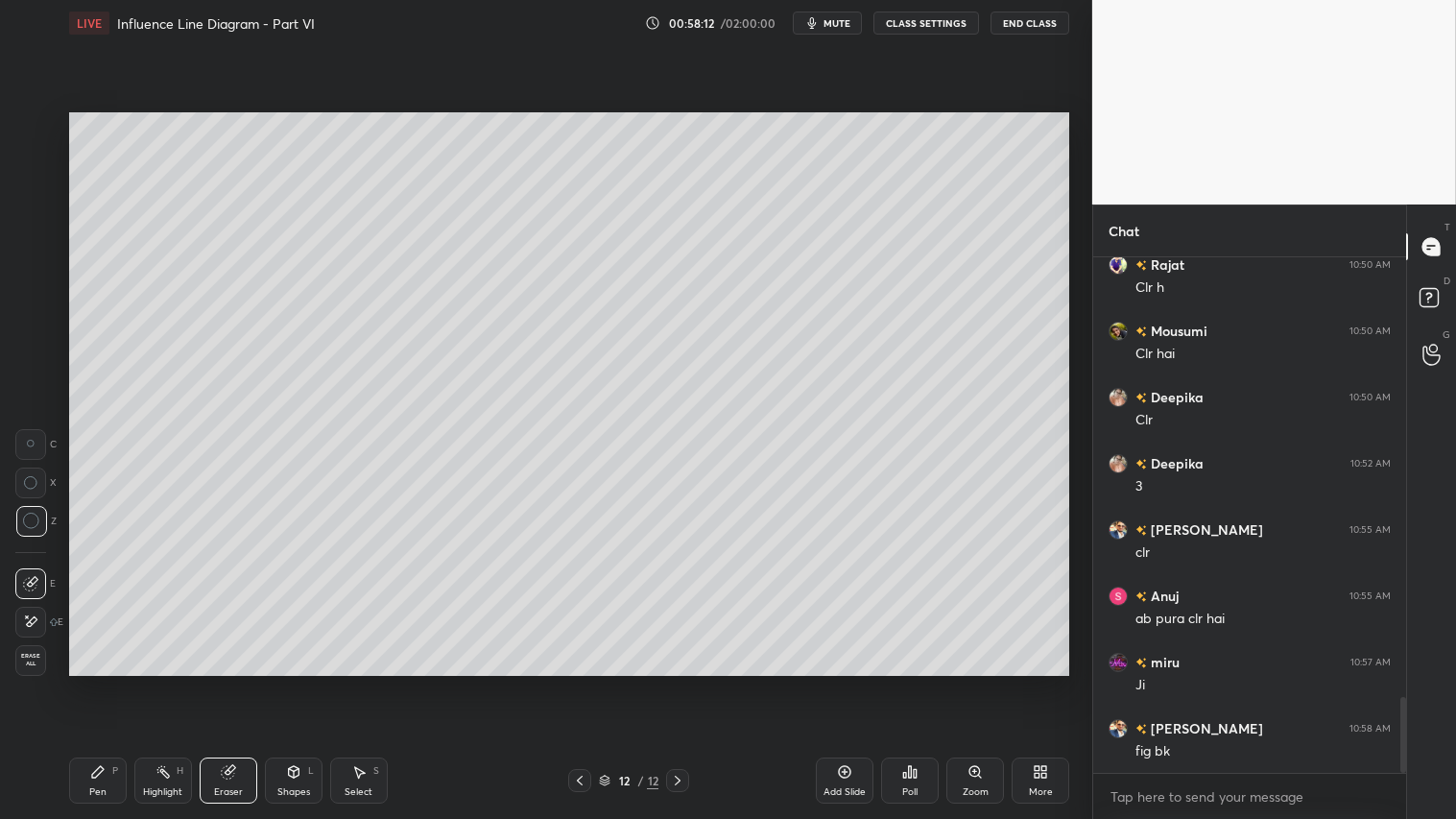
click at [582, 682] on icon at bounding box center [580, 780] width 16 height 16
click at [108, 682] on div "Pen P" at bounding box center [97, 780] width 57 height 47
click at [845, 22] on span "mute" at bounding box center [837, 23] width 27 height 14
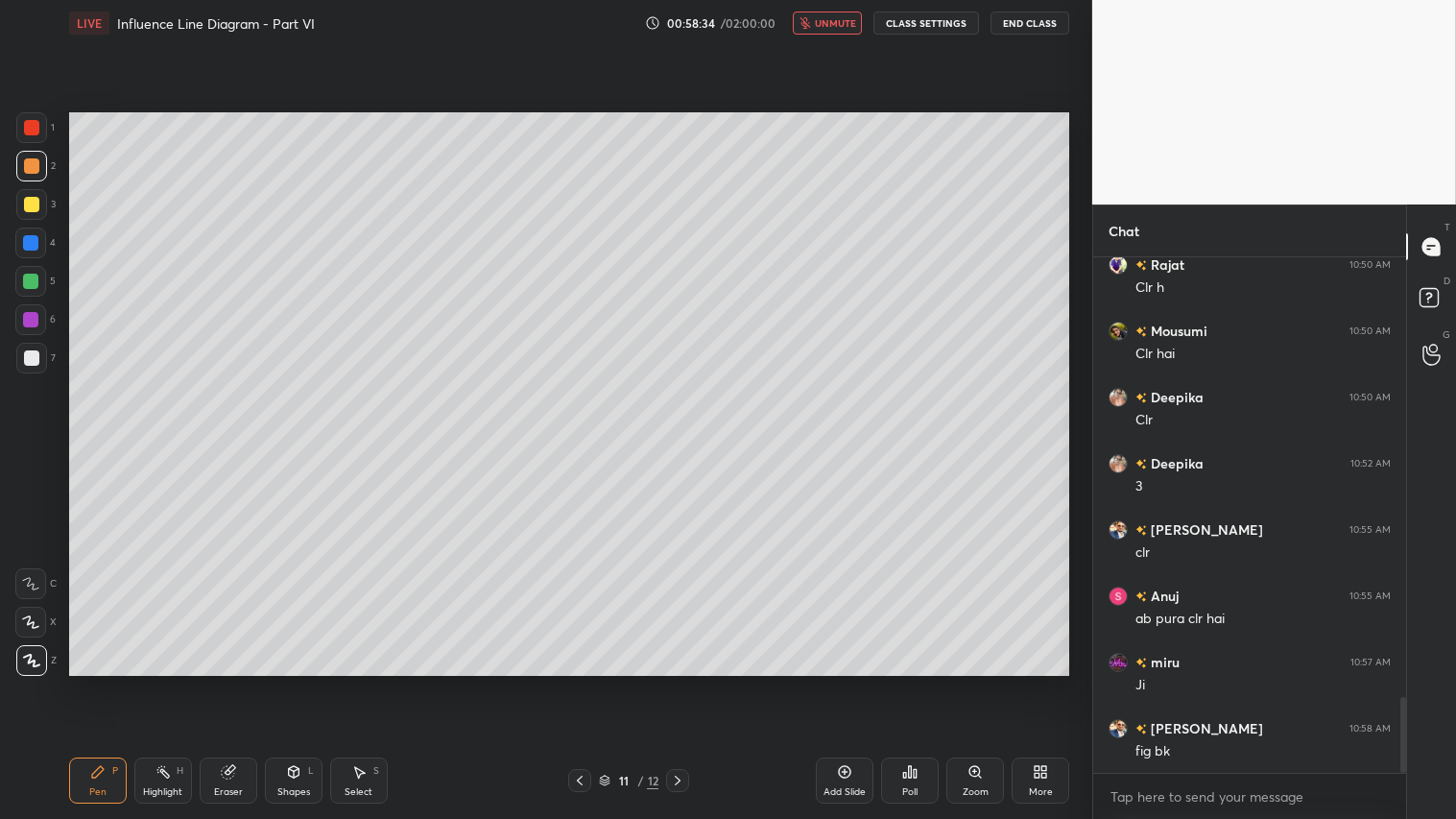
click at [842, 30] on button "unmute" at bounding box center [827, 23] width 69 height 23
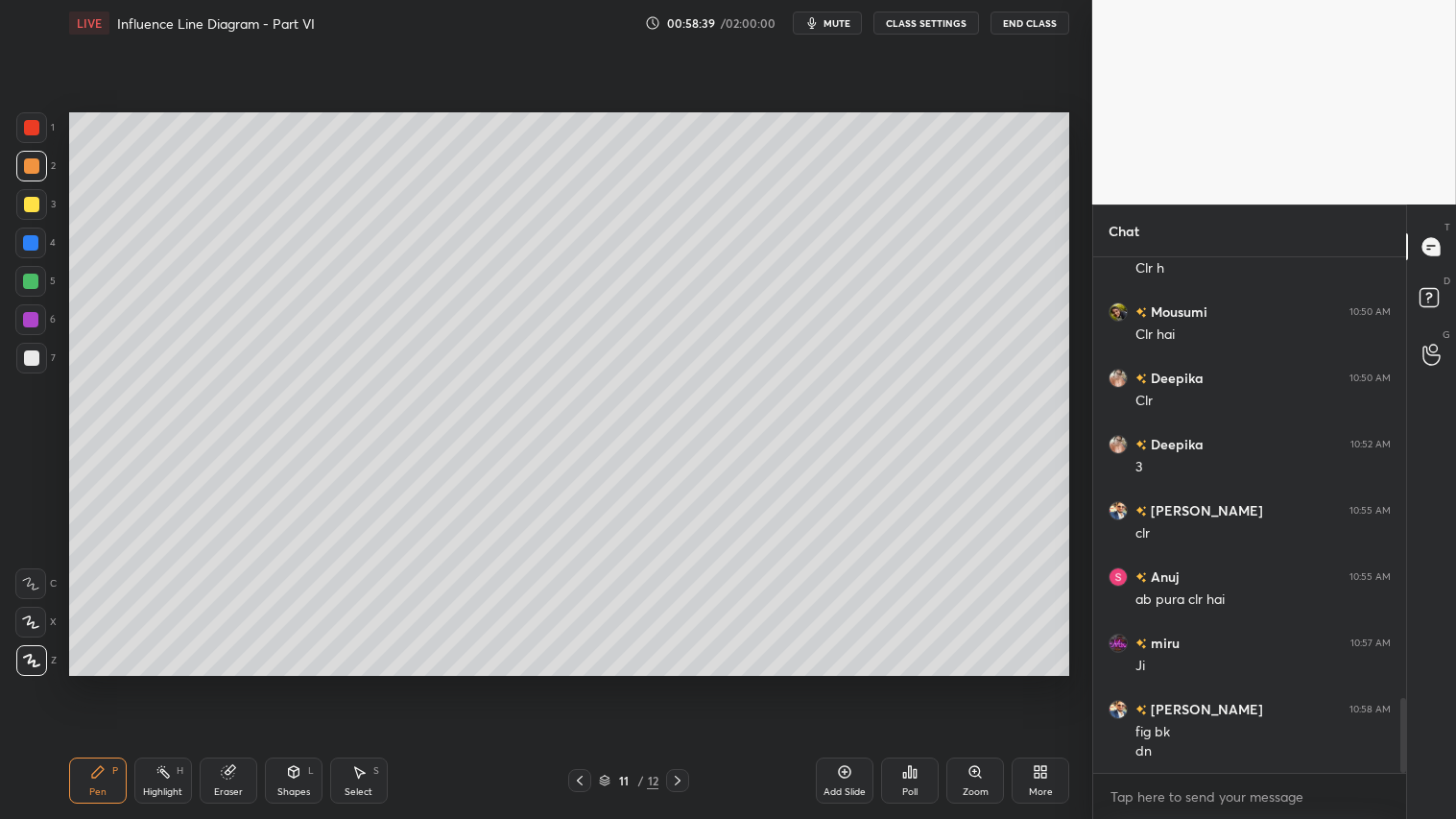
click at [684, 682] on icon at bounding box center [678, 780] width 16 height 16
click at [274, 682] on div "Shapes L" at bounding box center [293, 780] width 57 height 47
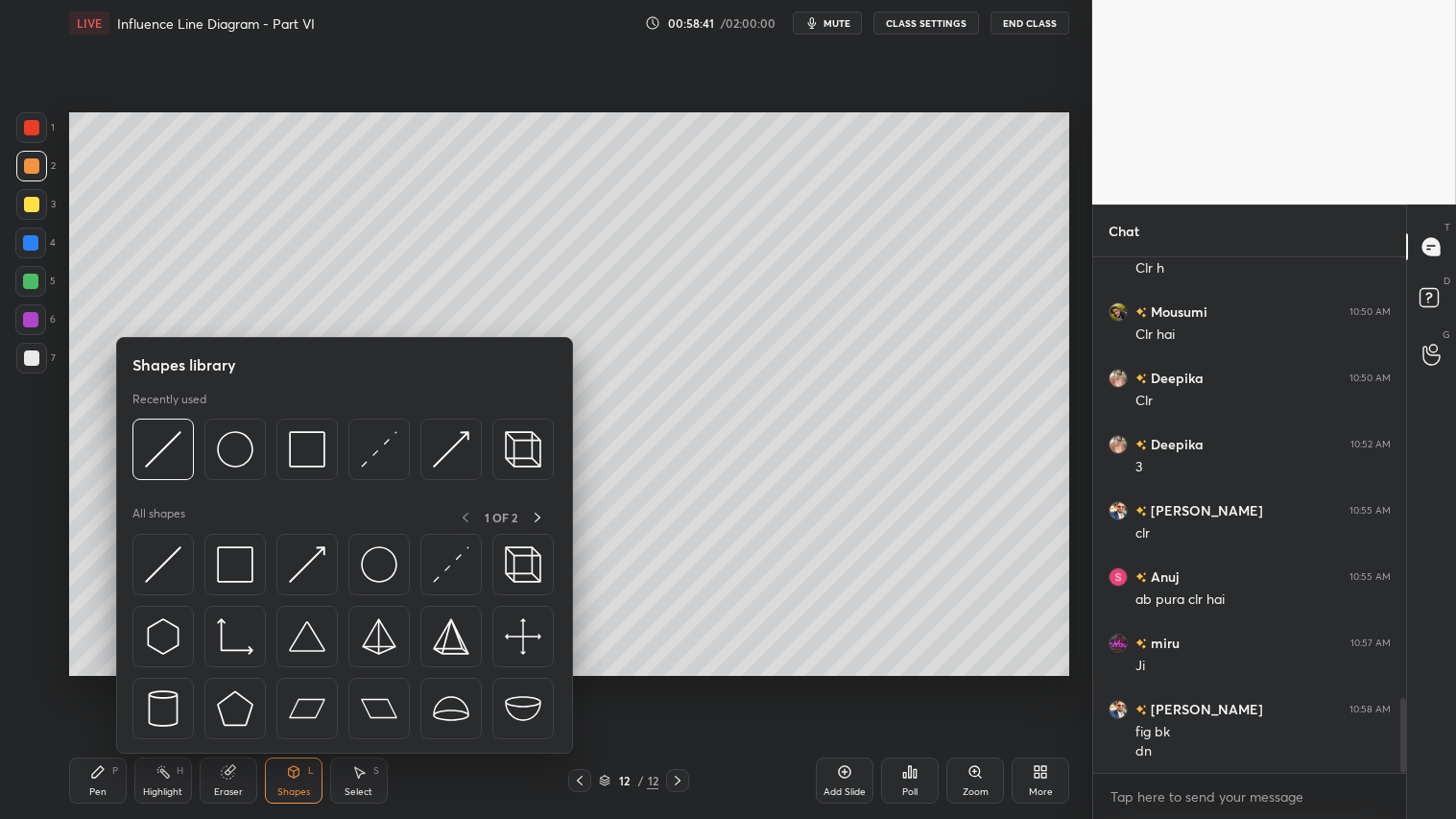
click at [92, 682] on icon at bounding box center [98, 772] width 12 height 12
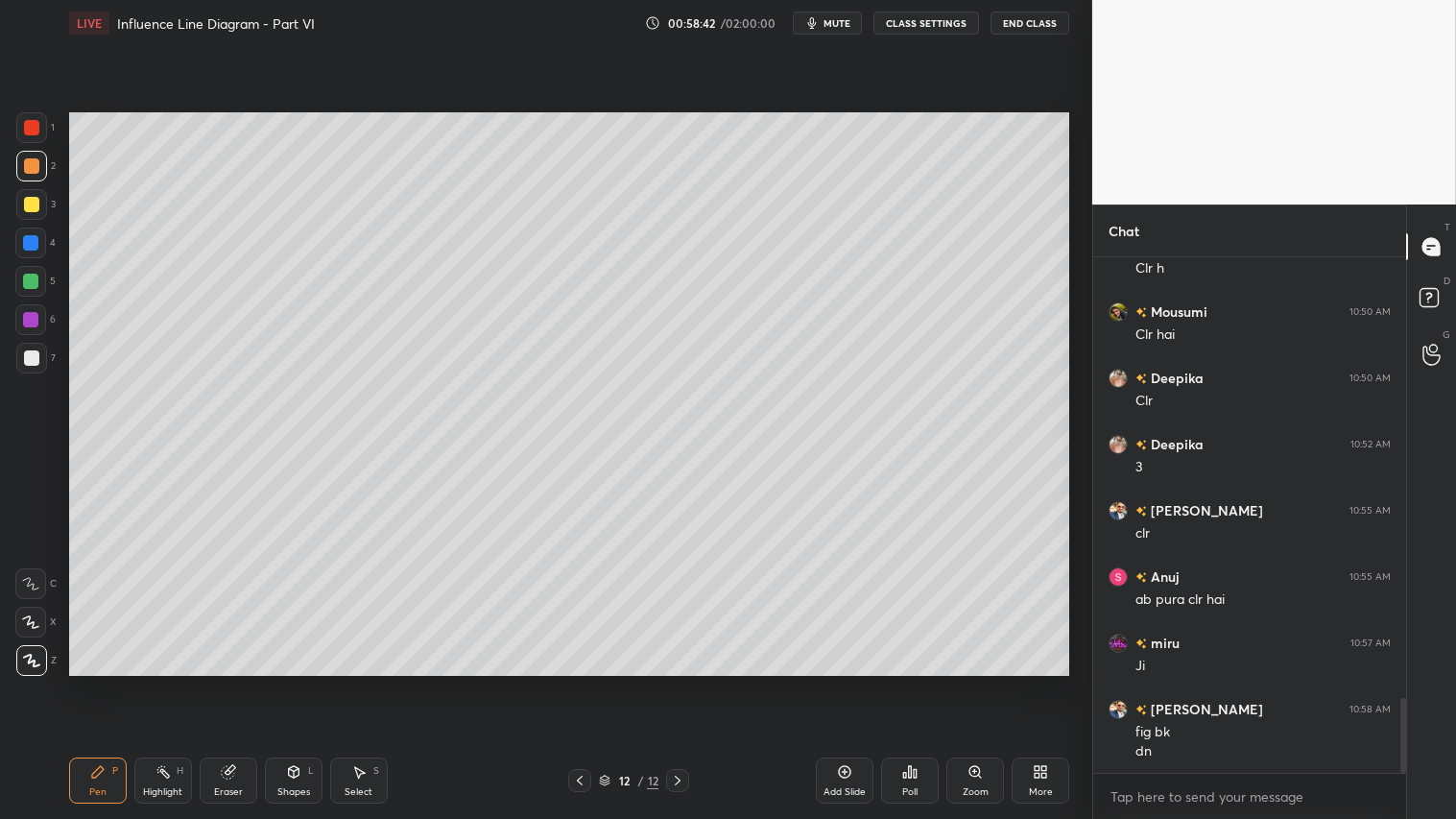
click at [36, 620] on icon at bounding box center [31, 622] width 17 height 14
click at [303, 682] on div "Shapes L" at bounding box center [293, 780] width 57 height 47
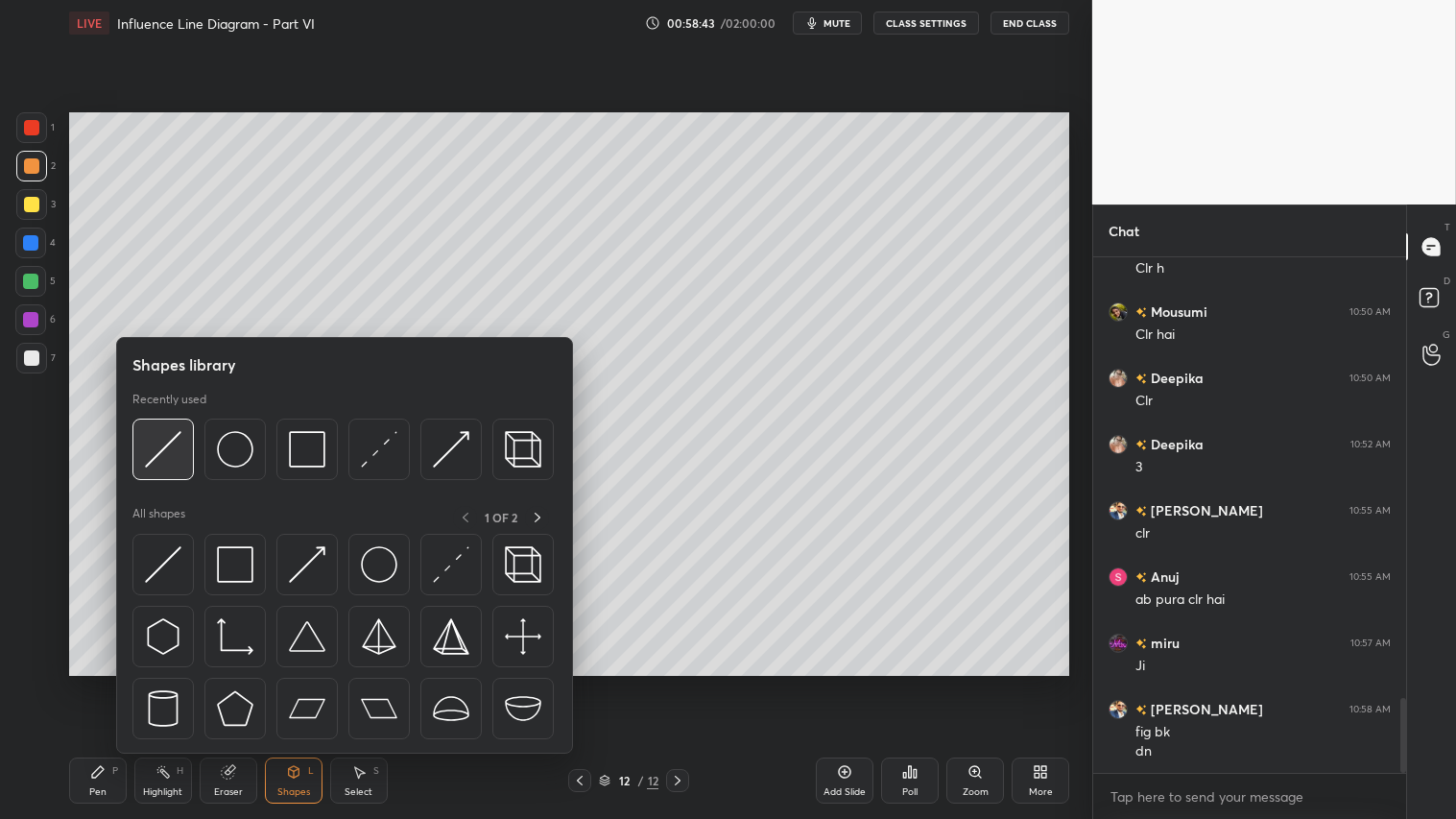
click at [179, 434] on div at bounding box center [163, 449] width 61 height 61
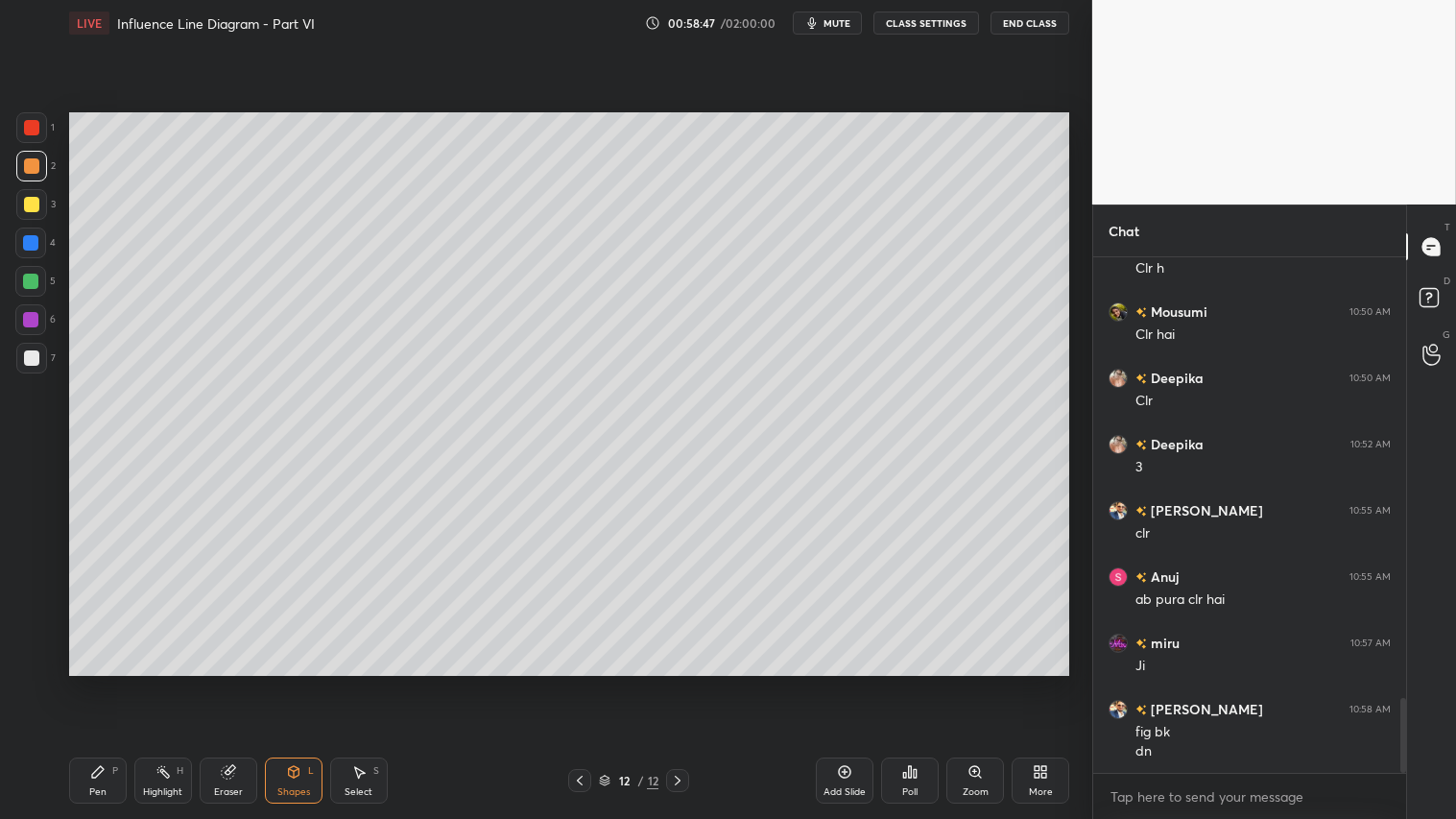
drag, startPoint x: 251, startPoint y: 764, endPoint x: 320, endPoint y: 696, distance: 96.9
click at [253, 682] on div "Eraser" at bounding box center [228, 780] width 57 height 47
drag, startPoint x: 25, startPoint y: 436, endPoint x: 41, endPoint y: 421, distance: 21.9
click at [25, 433] on div at bounding box center [31, 445] width 31 height 31
click at [303, 682] on div "Shapes L" at bounding box center [293, 780] width 57 height 47
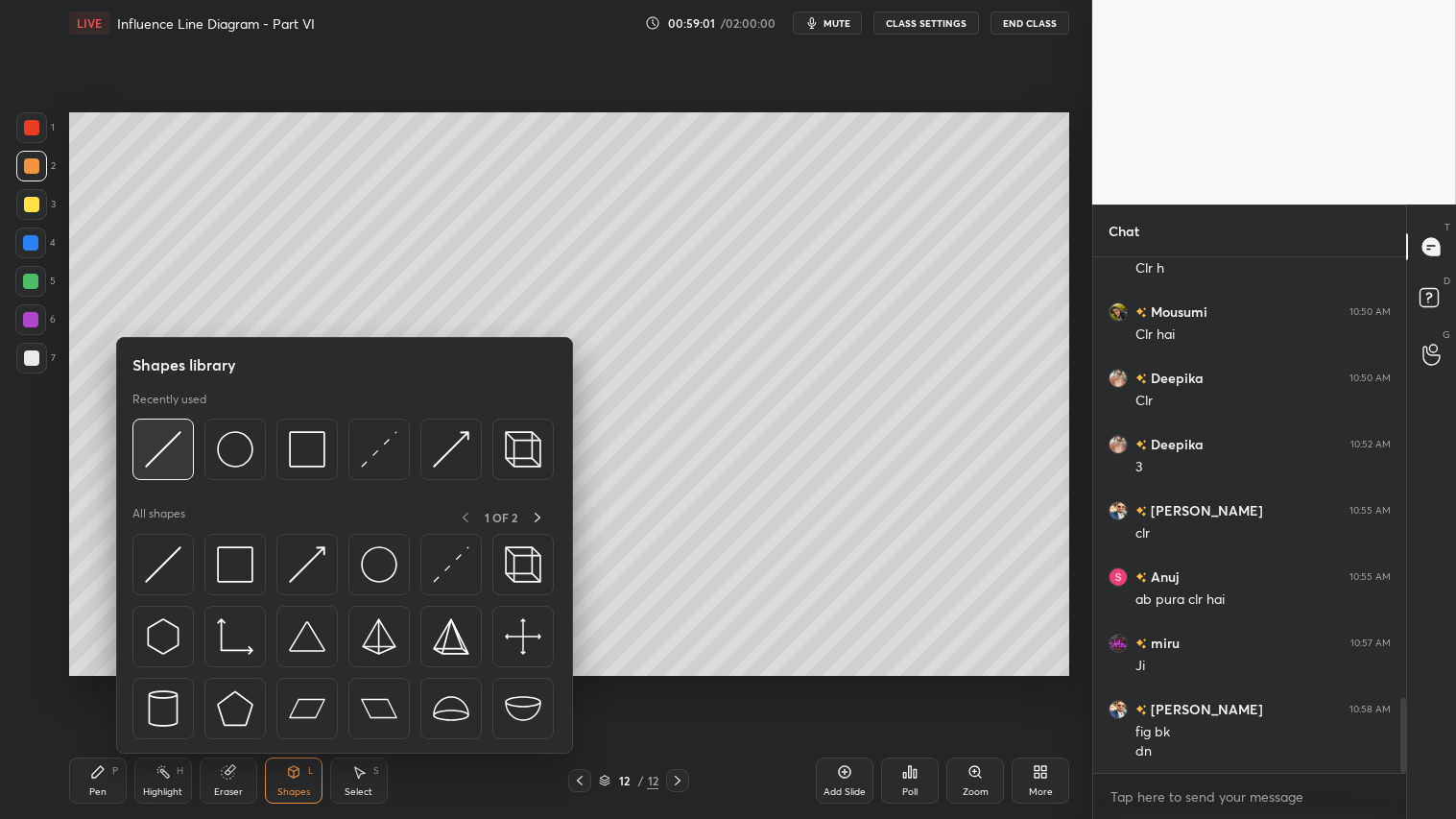
click at [168, 442] on img at bounding box center [164, 450] width 37 height 37
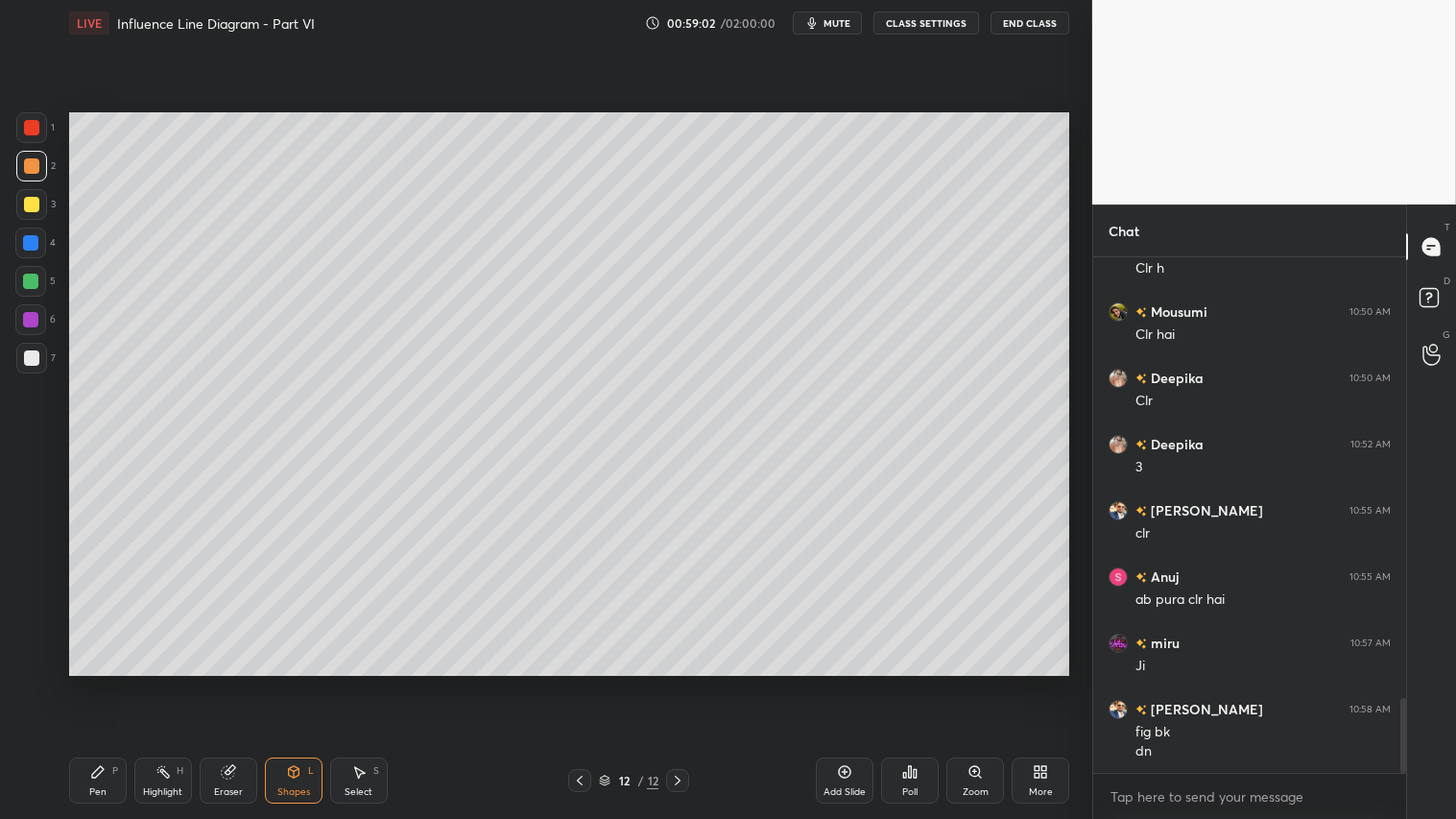
click at [35, 196] on div at bounding box center [32, 205] width 31 height 31
click at [42, 165] on div at bounding box center [32, 166] width 31 height 31
click at [312, 682] on div "L" at bounding box center [311, 771] width 6 height 10
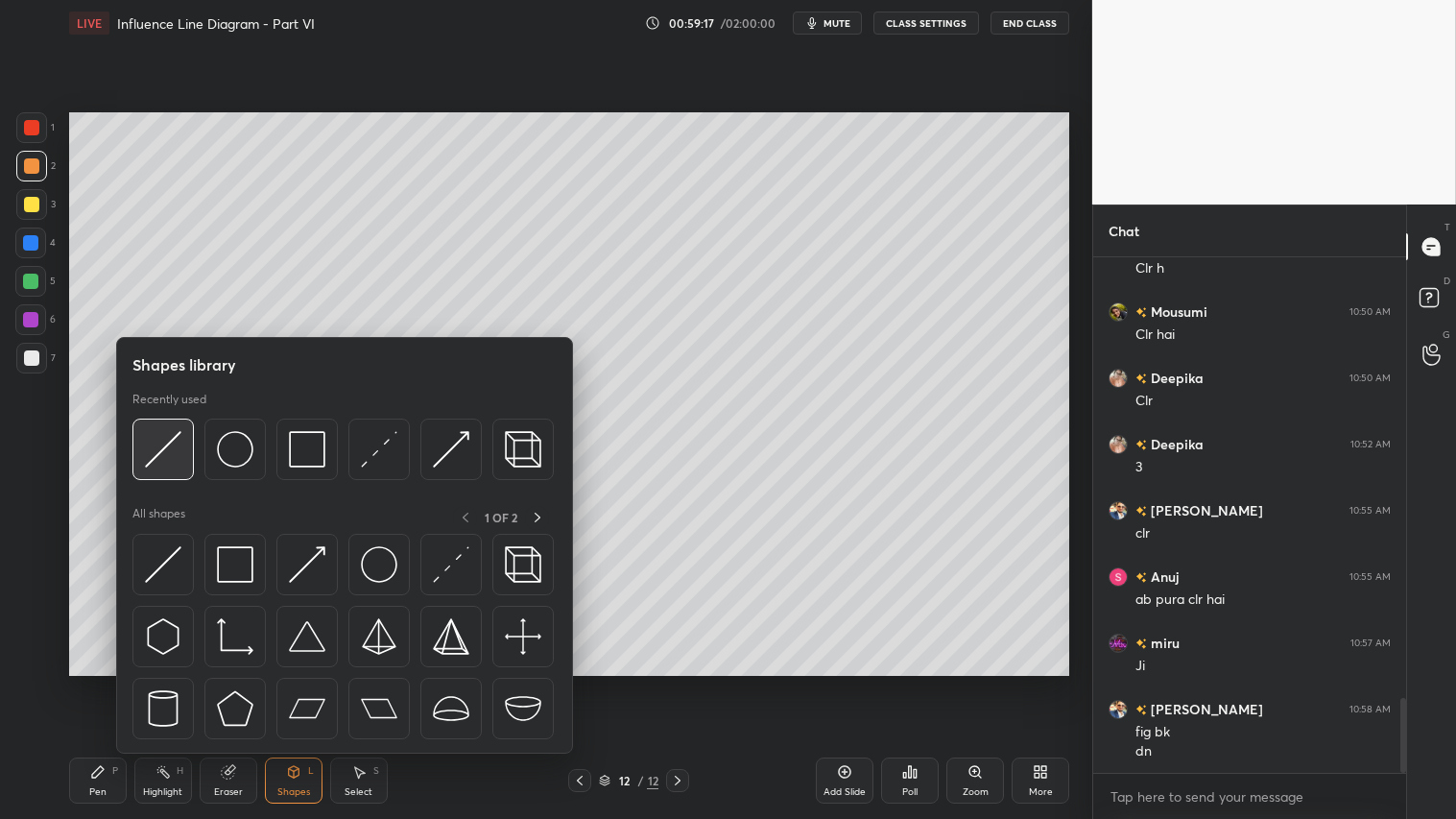
click at [164, 439] on img at bounding box center [164, 450] width 37 height 37
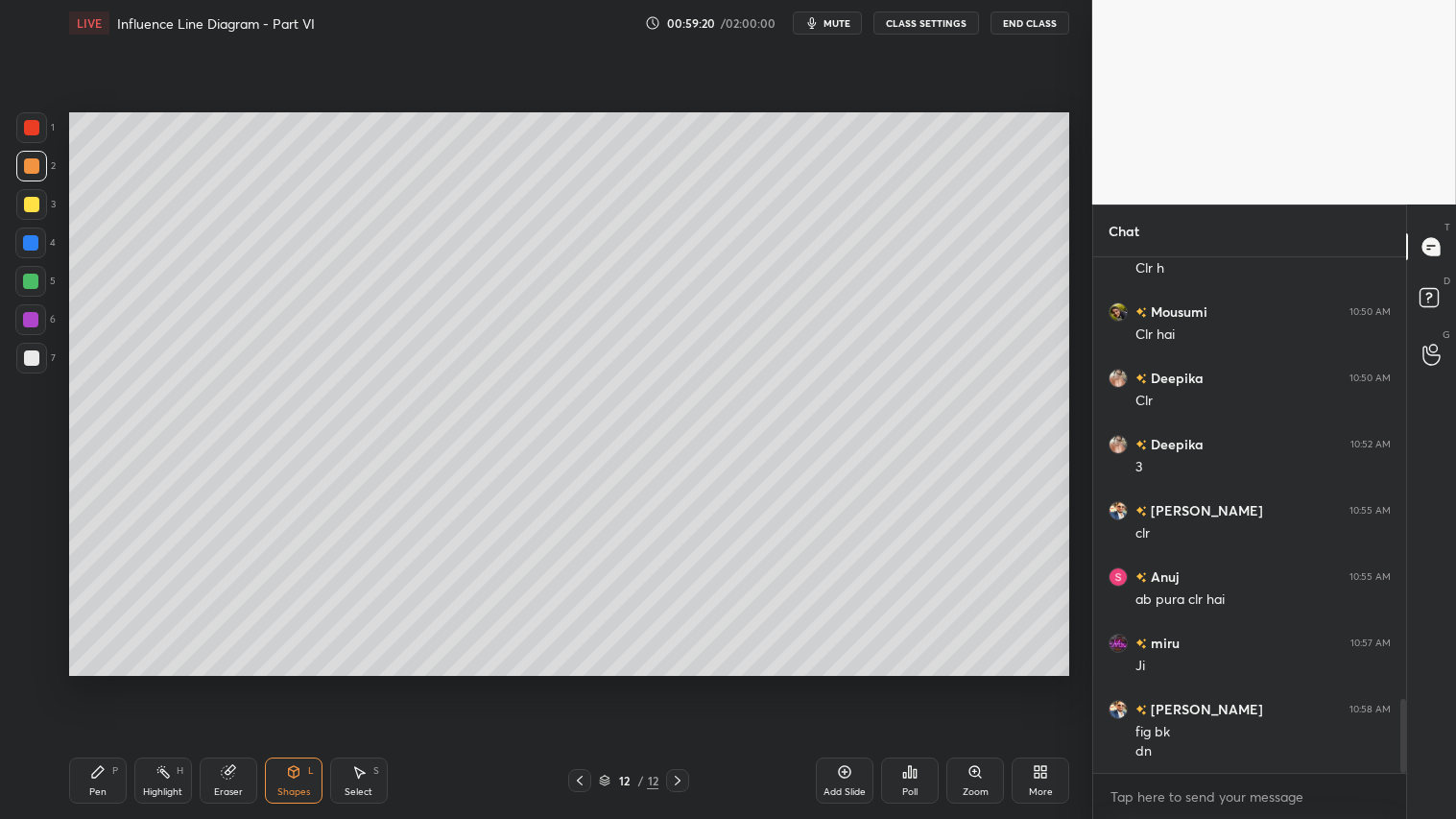
scroll to position [3082, 0]
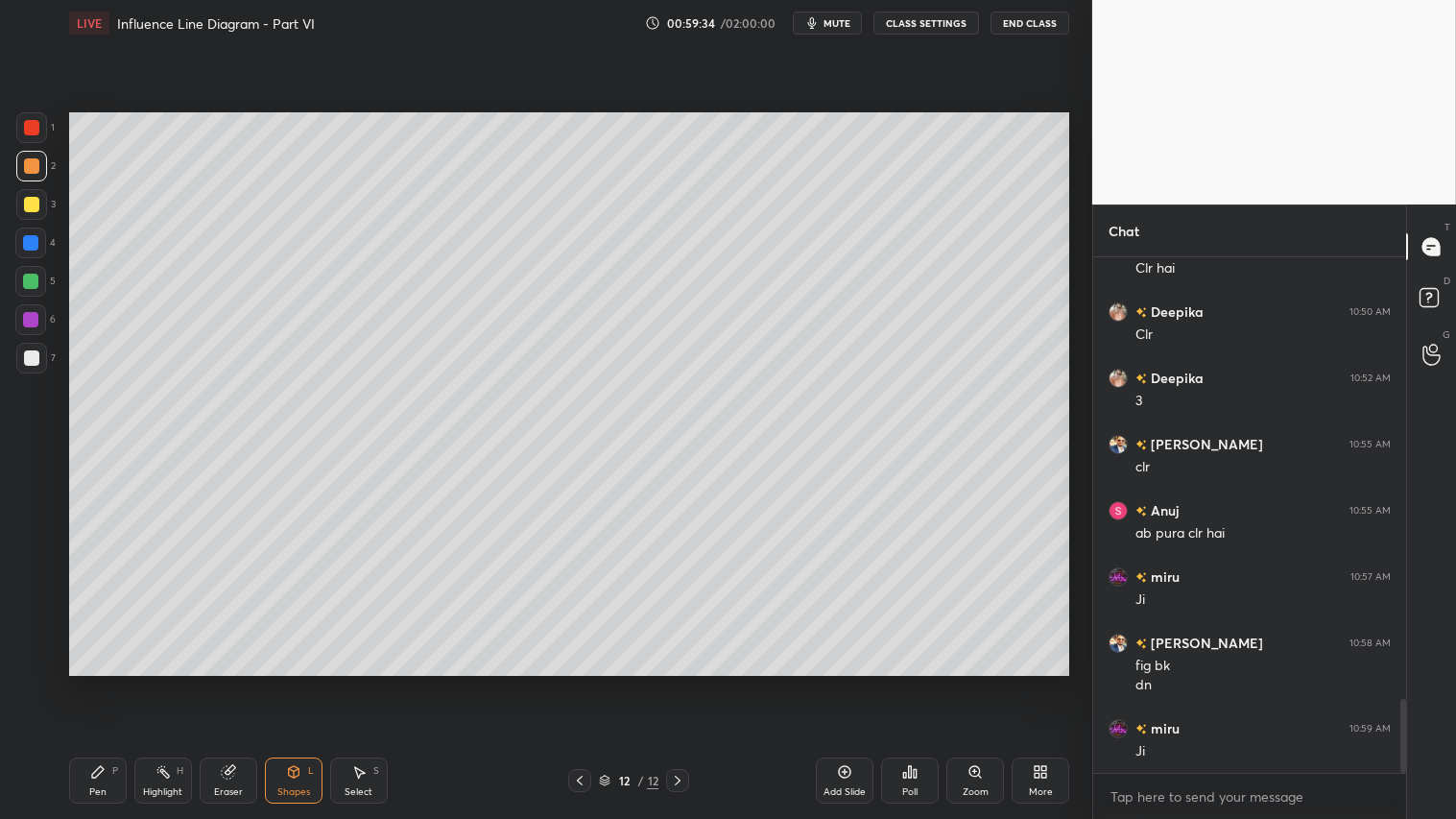
click at [121, 682] on div "Pen P" at bounding box center [97, 780] width 57 height 47
click at [36, 202] on div at bounding box center [32, 205] width 16 height 16
click at [26, 166] on div at bounding box center [32, 166] width 16 height 16
click at [298, 682] on div "Shapes L" at bounding box center [293, 780] width 57 height 47
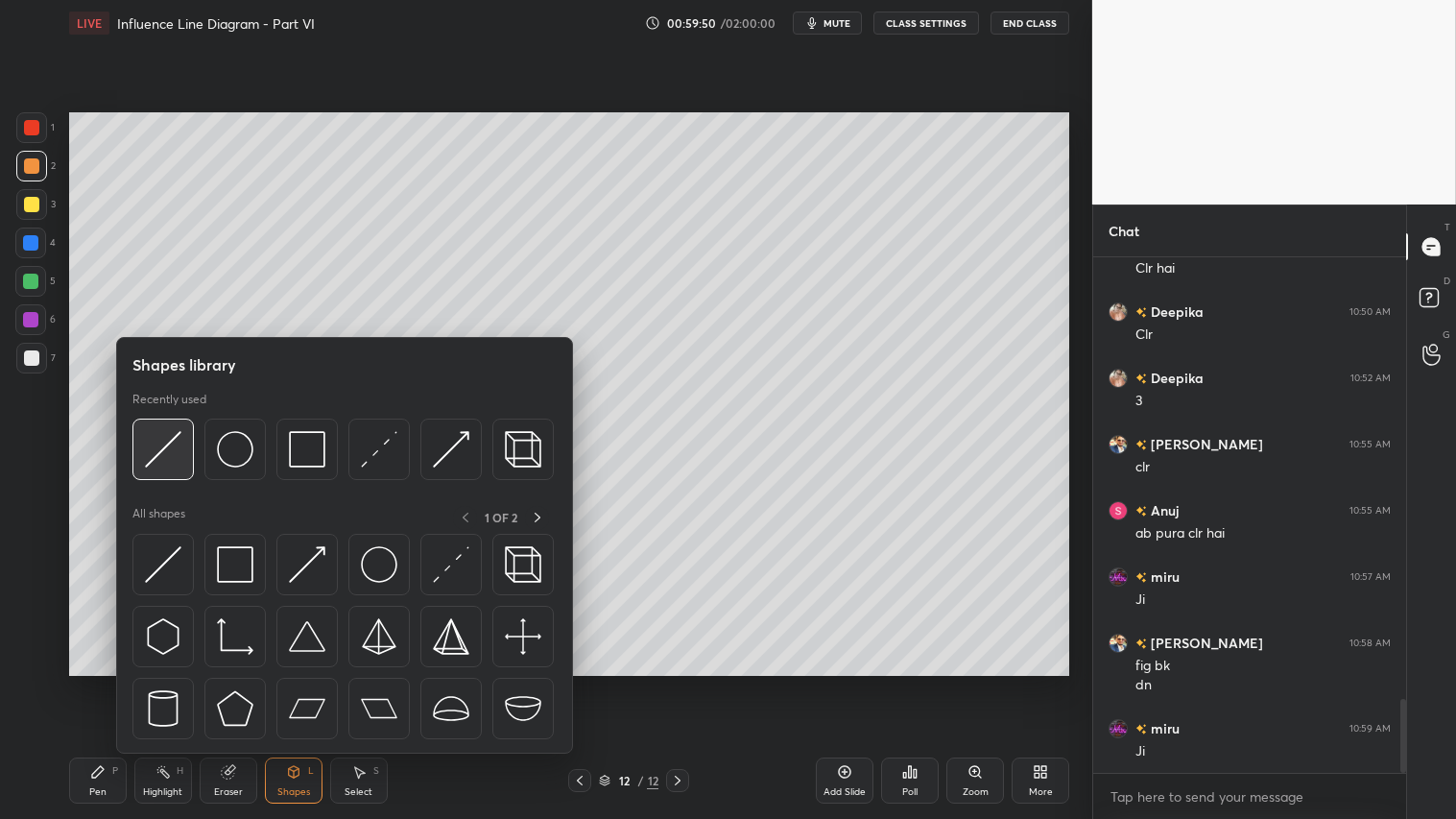
click at [160, 457] on img at bounding box center [164, 450] width 37 height 37
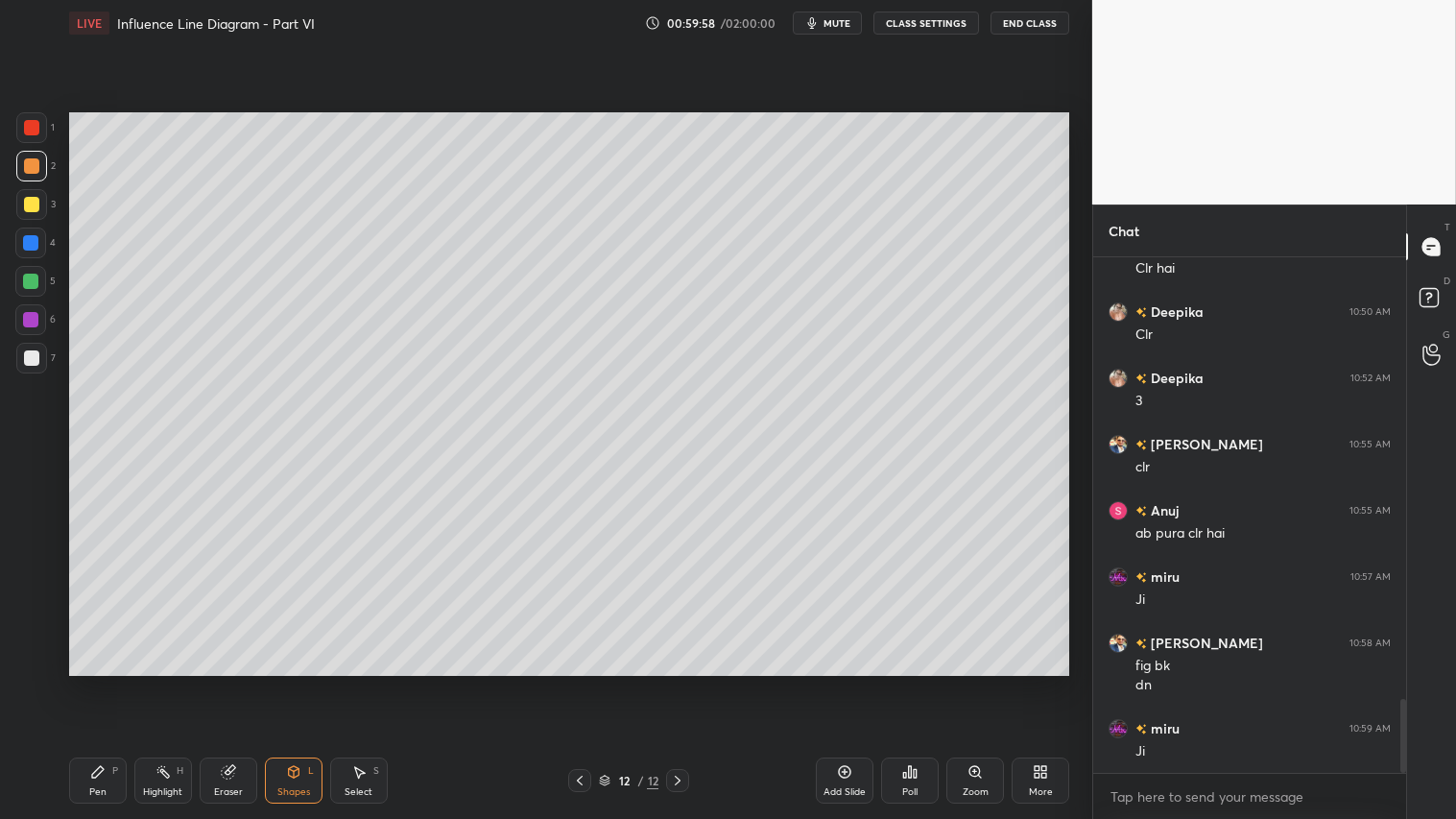
click at [301, 682] on div "Shapes L" at bounding box center [293, 780] width 57 height 47
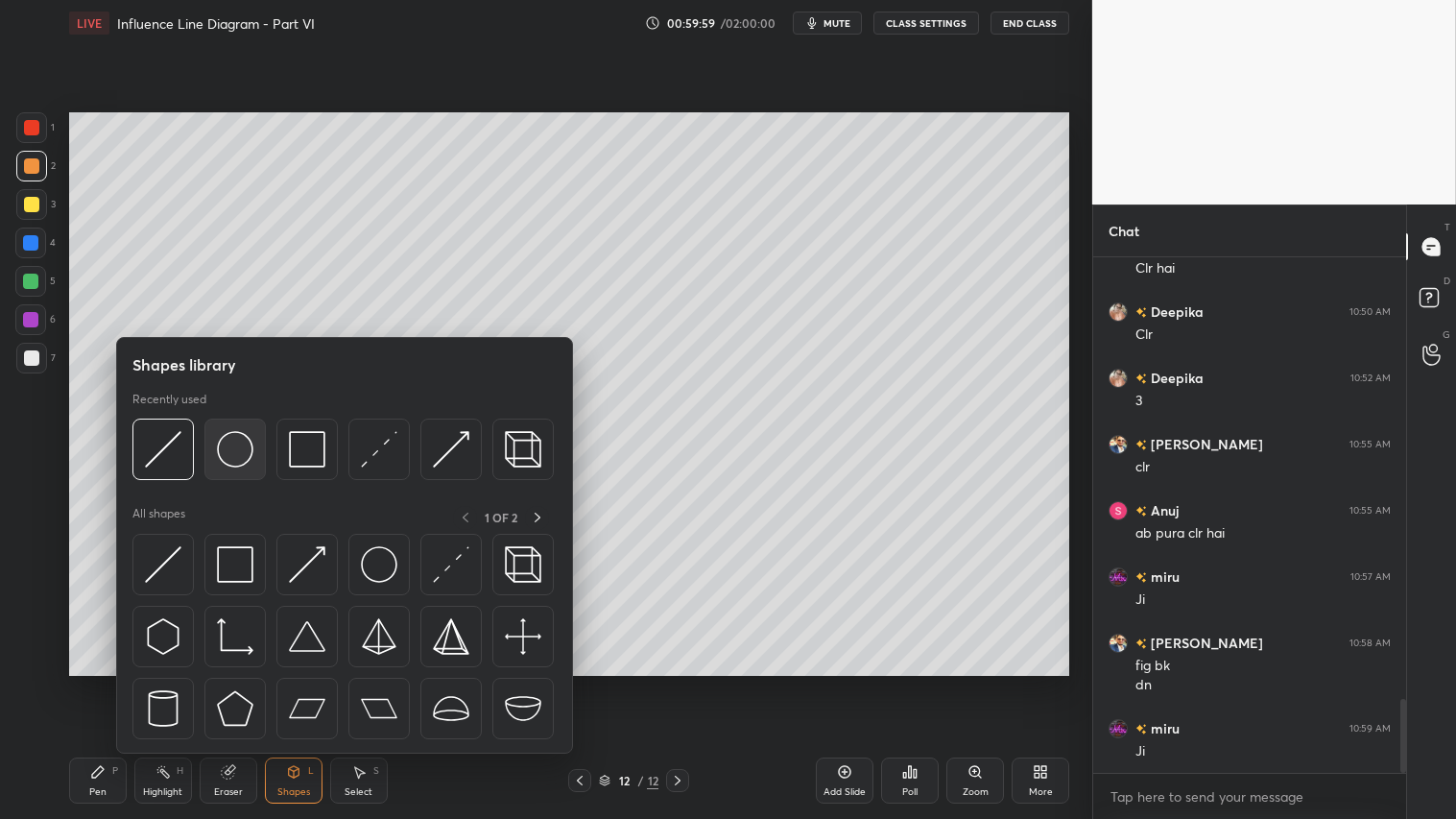
click at [241, 439] on img at bounding box center [236, 450] width 37 height 37
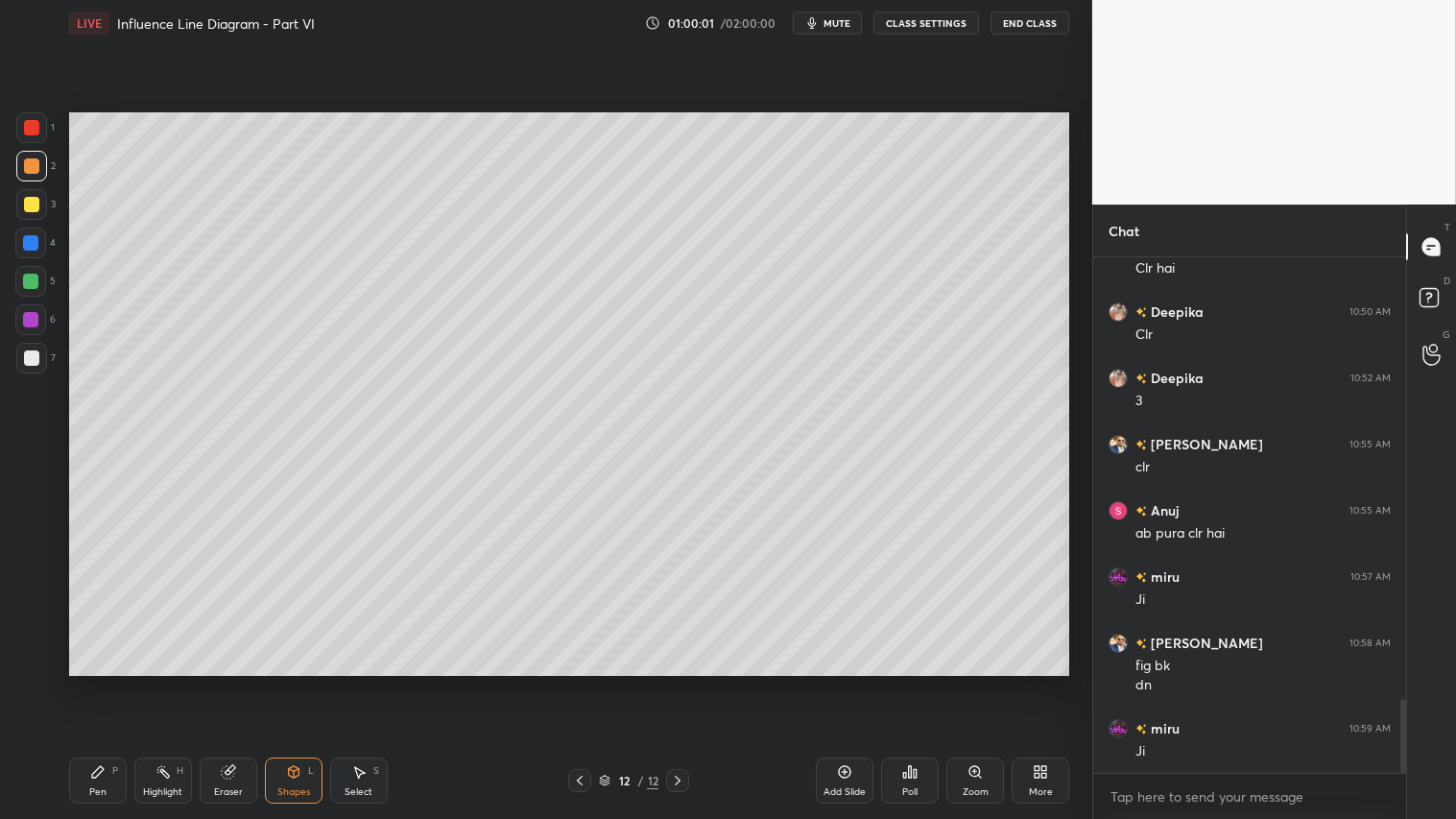
click at [295, 682] on icon at bounding box center [294, 772] width 16 height 16
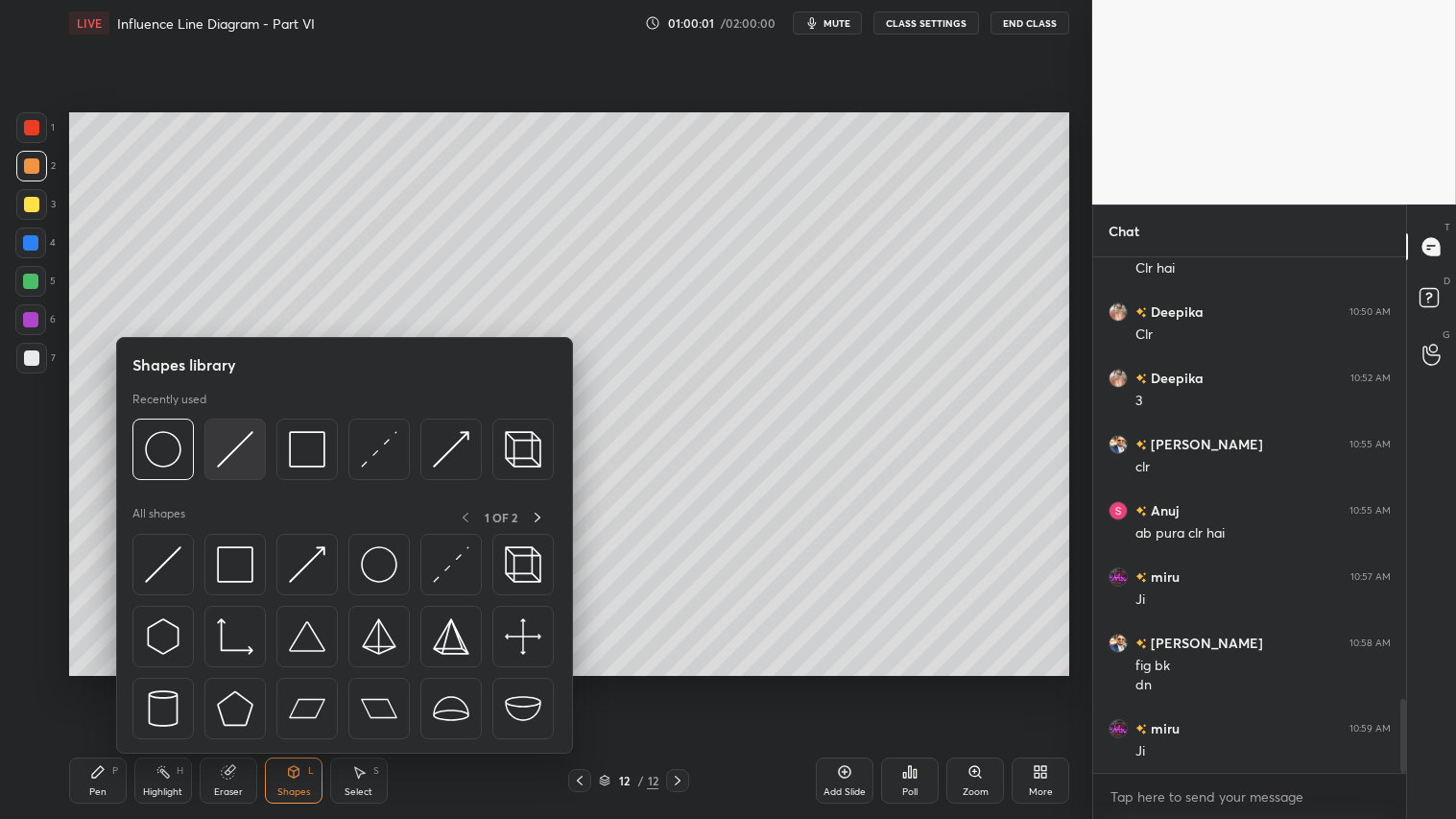
click at [229, 451] on img at bounding box center [236, 450] width 37 height 37
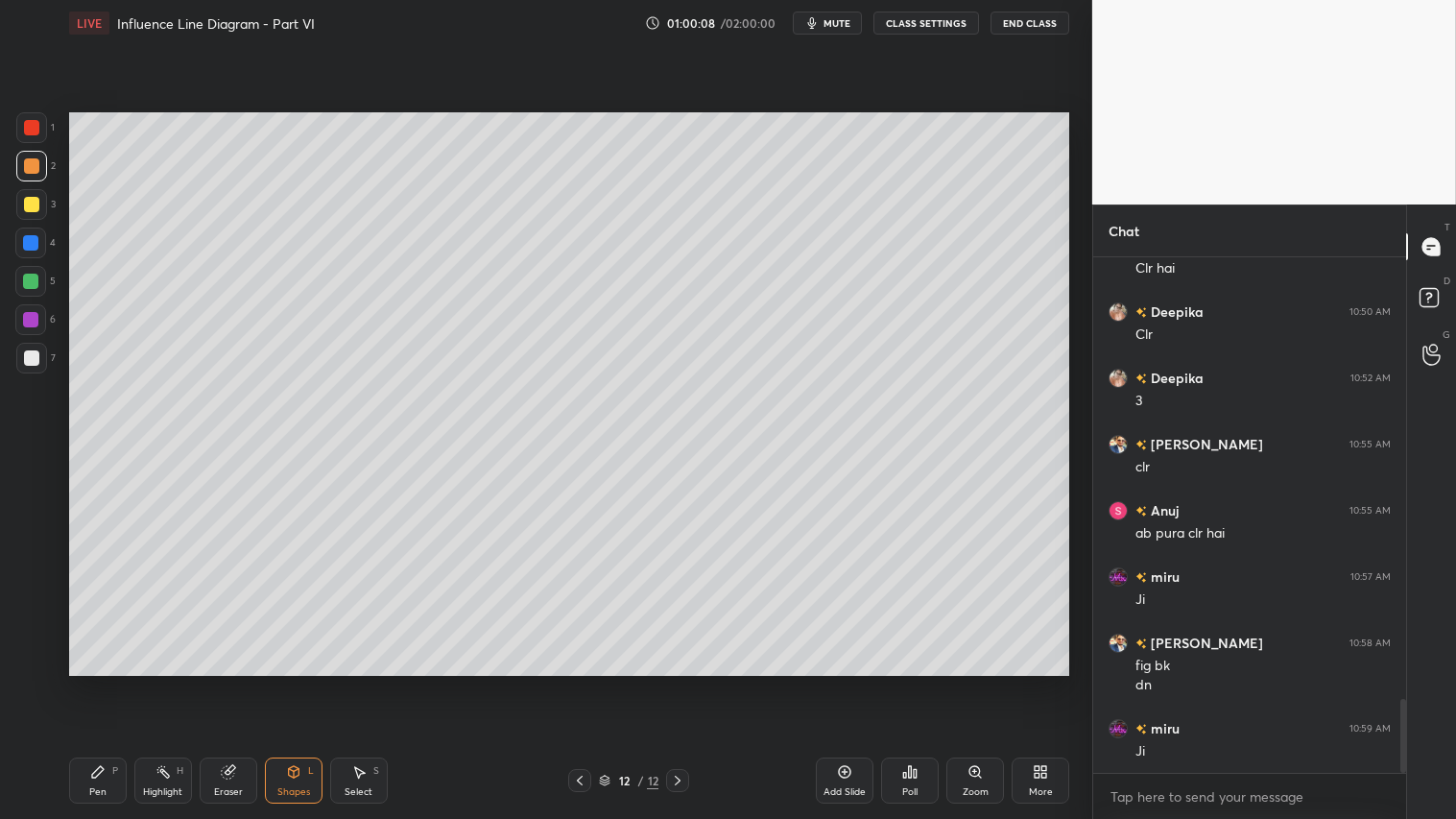
click at [109, 682] on div "Pen P" at bounding box center [97, 780] width 57 height 47
drag, startPoint x: 29, startPoint y: 199, endPoint x: 53, endPoint y: 208, distance: 25.6
click at [31, 199] on div at bounding box center [32, 205] width 16 height 16
click at [303, 682] on div "Shapes" at bounding box center [294, 792] width 33 height 10
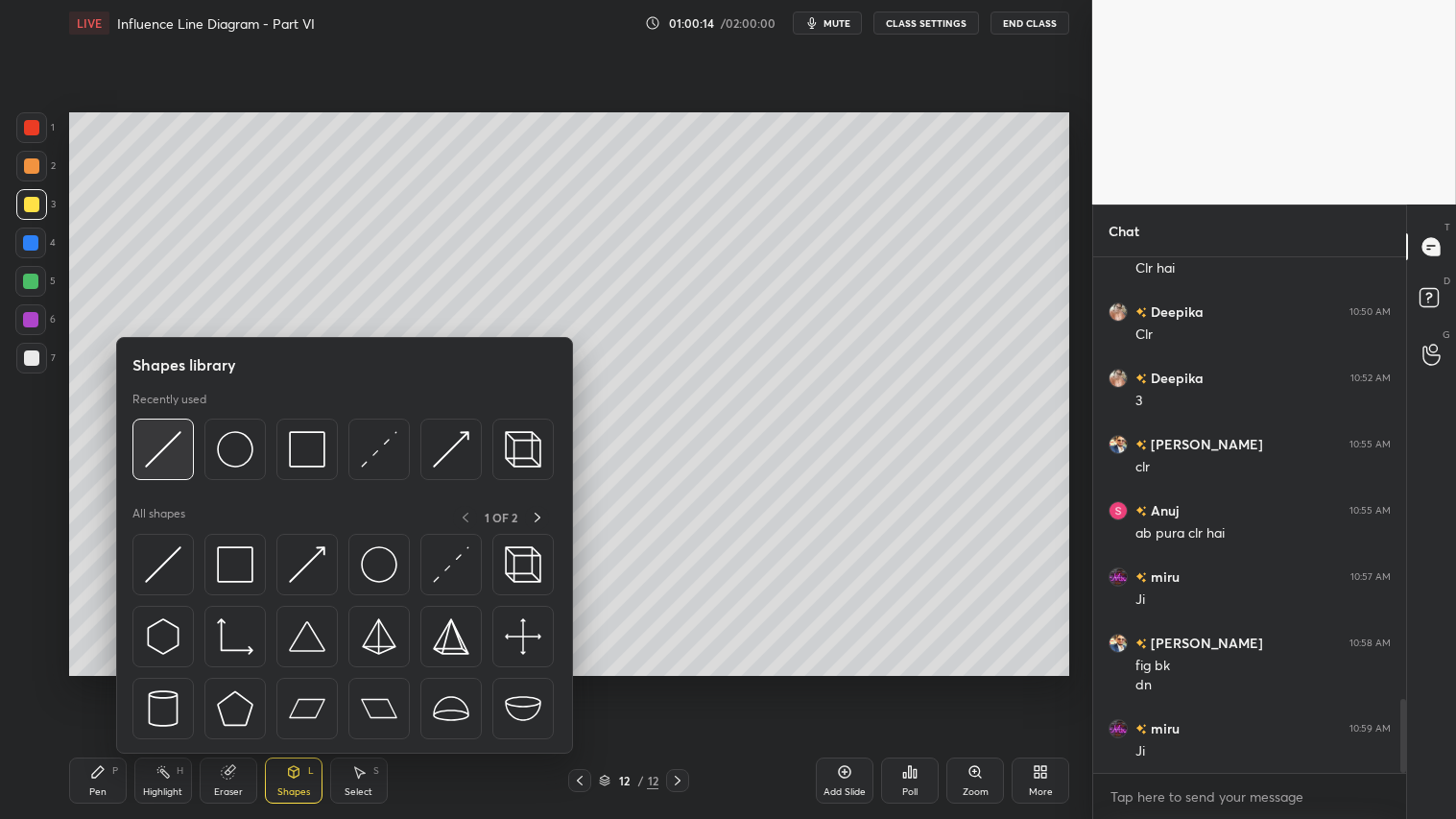
click at [169, 438] on img at bounding box center [164, 450] width 37 height 37
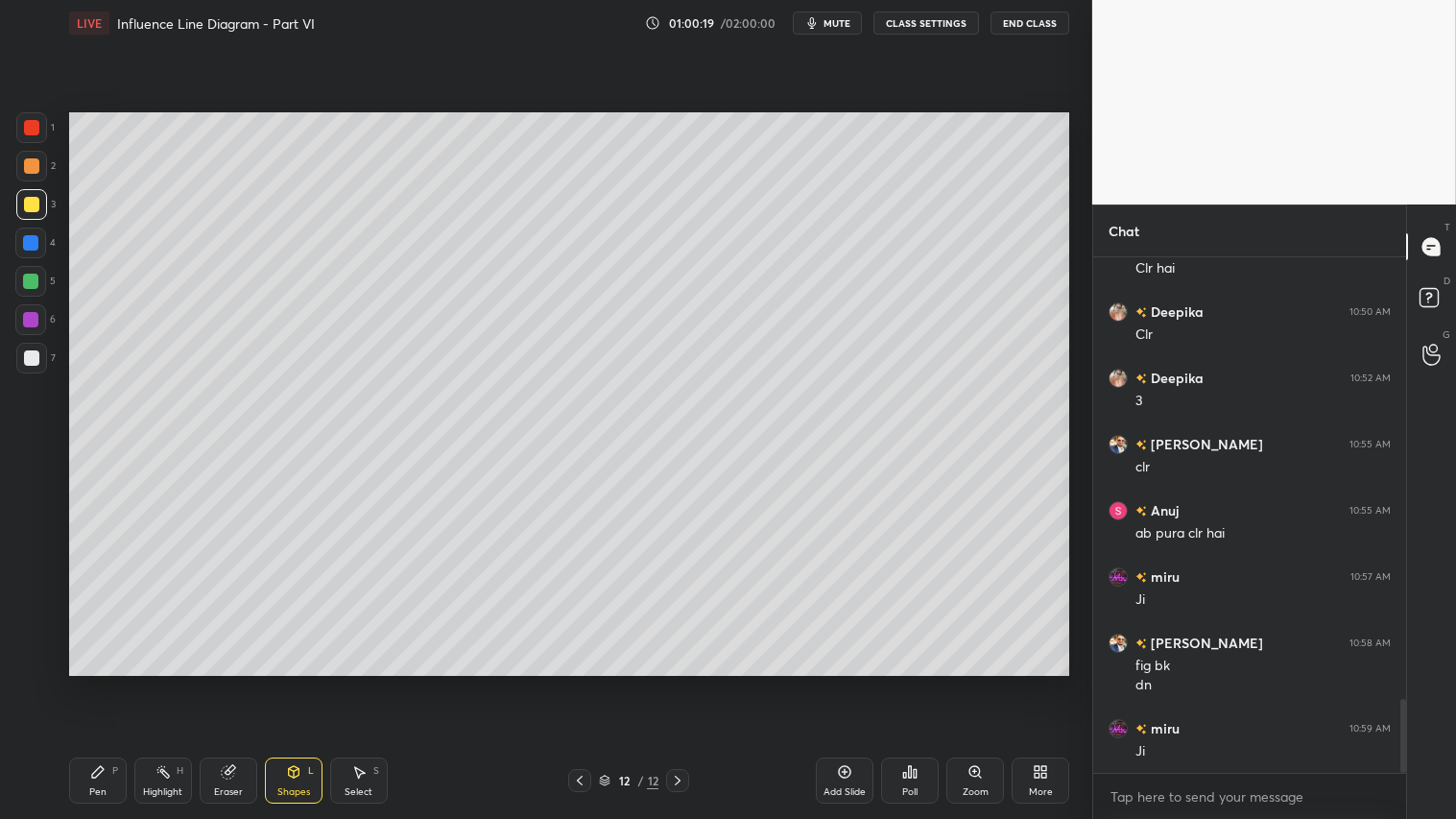
drag, startPoint x: 110, startPoint y: 777, endPoint x: 234, endPoint y: 694, distance: 149.2
click at [117, 682] on div "Pen P" at bounding box center [97, 780] width 57 height 47
click at [282, 682] on div "Shapes" at bounding box center [294, 792] width 33 height 10
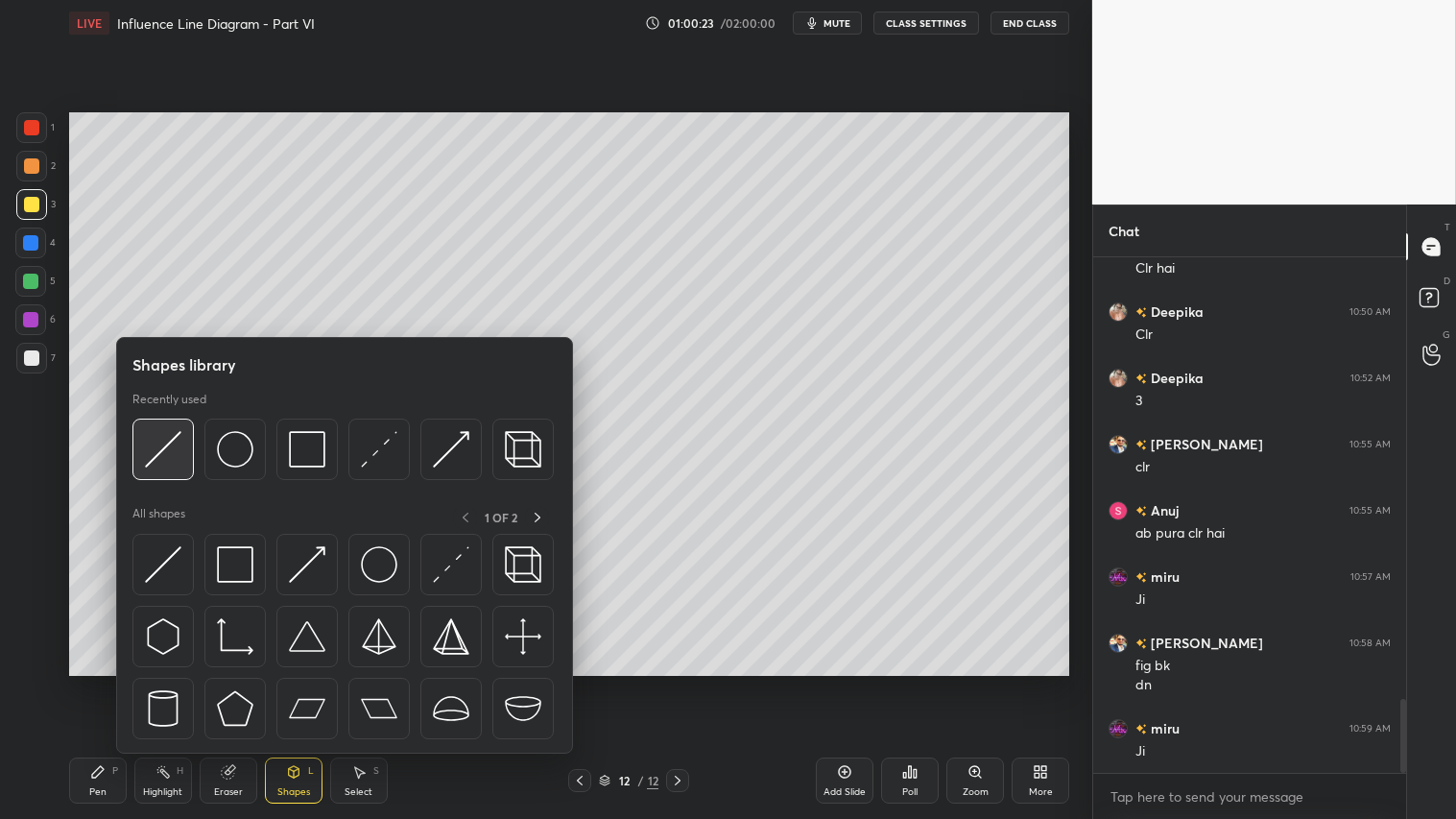
click at [169, 456] on img at bounding box center [164, 450] width 37 height 37
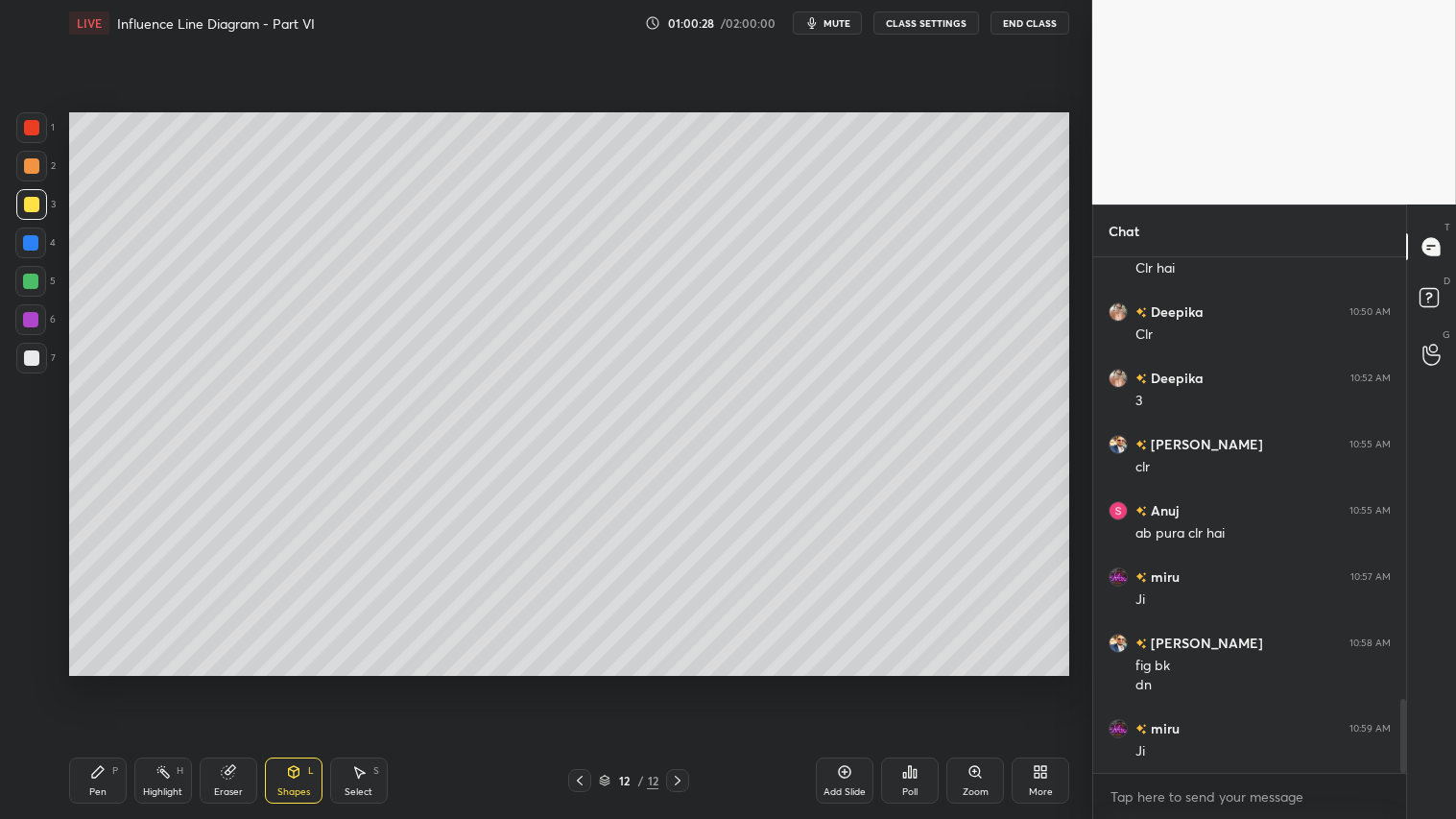
drag, startPoint x: 118, startPoint y: 764, endPoint x: 129, endPoint y: 761, distance: 11.4
click at [117, 682] on div "Pen P" at bounding box center [97, 780] width 57 height 47
drag, startPoint x: 34, startPoint y: 667, endPoint x: 72, endPoint y: 814, distance: 151.8
click at [37, 667] on div at bounding box center [32, 660] width 31 height 31
click at [77, 682] on div "Pen P" at bounding box center [97, 780] width 57 height 47
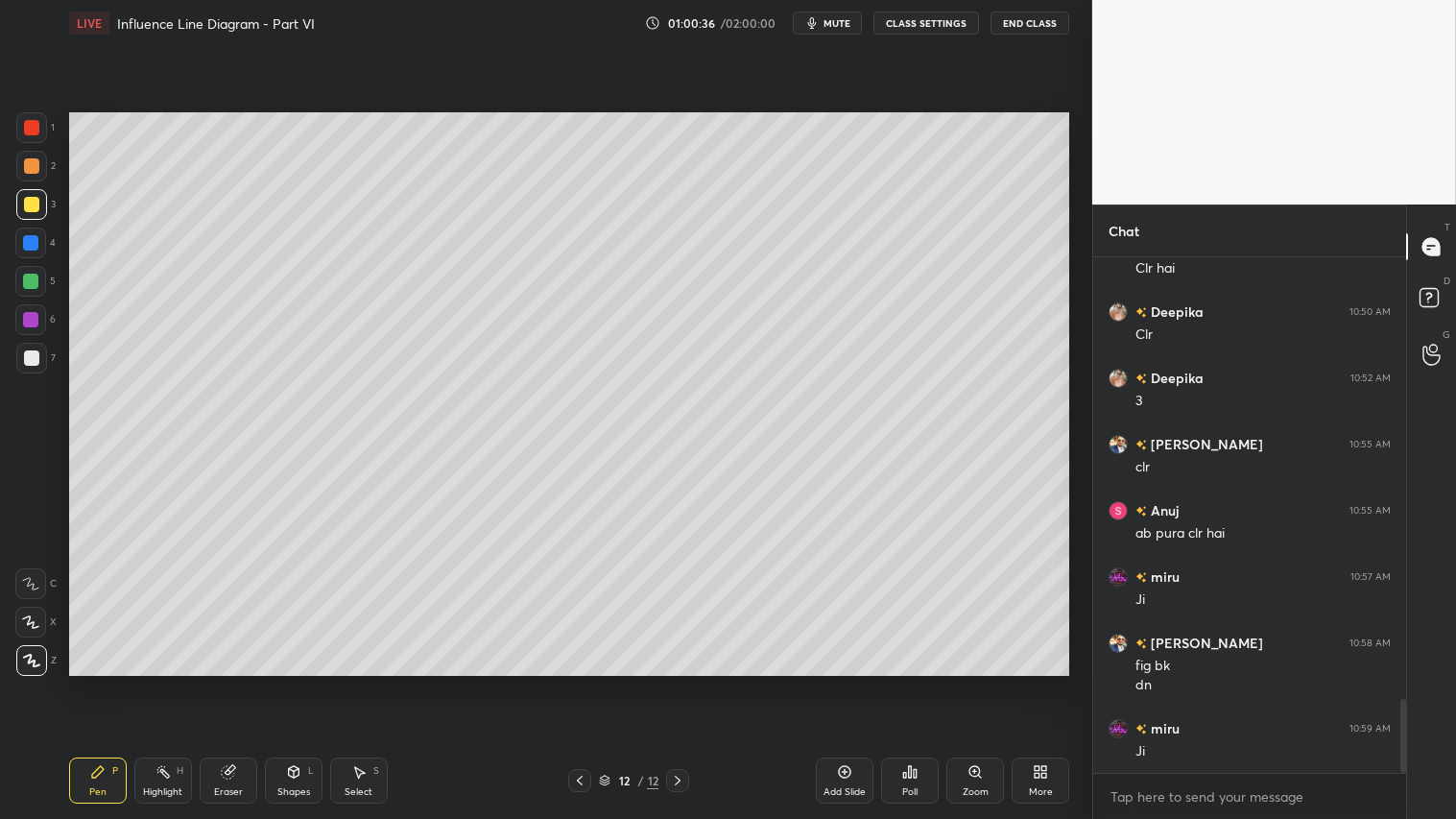
click at [579, 682] on icon at bounding box center [580, 780] width 16 height 16
click at [663, 682] on div "11 / 12" at bounding box center [628, 780] width 121 height 23
click at [687, 682] on div at bounding box center [678, 780] width 23 height 23
click at [292, 682] on div "Shapes" at bounding box center [294, 792] width 33 height 10
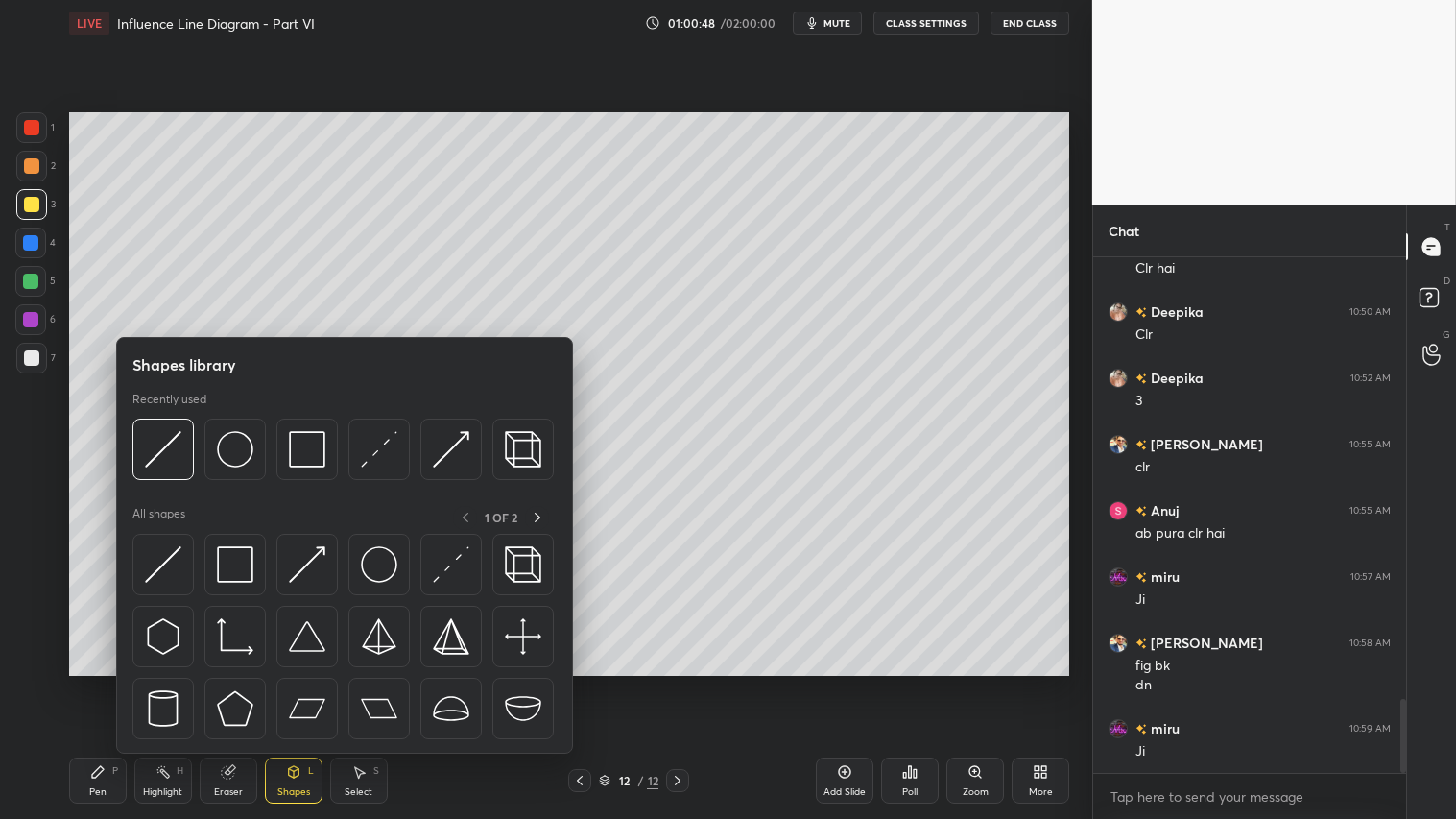
click at [175, 417] on div "Recently used" at bounding box center [343, 441] width 422 height 99
click at [177, 435] on img at bounding box center [164, 450] width 37 height 37
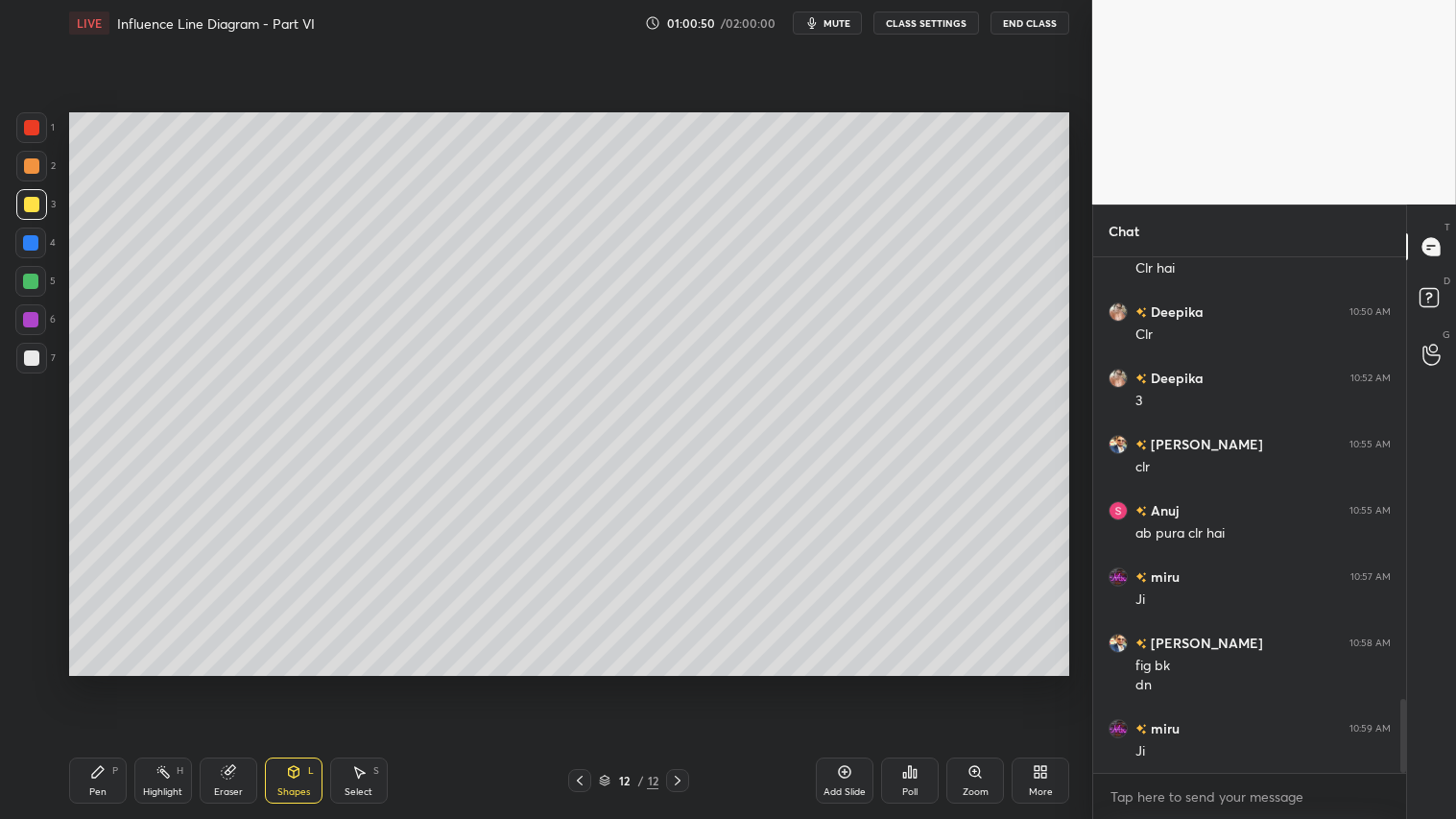
click at [32, 167] on div at bounding box center [32, 166] width 16 height 16
click at [93, 682] on icon at bounding box center [98, 772] width 16 height 16
click at [37, 204] on div at bounding box center [32, 205] width 16 height 16
click at [106, 682] on div "Pen P" at bounding box center [97, 780] width 57 height 47
click at [301, 682] on div "Shapes L" at bounding box center [293, 780] width 57 height 47
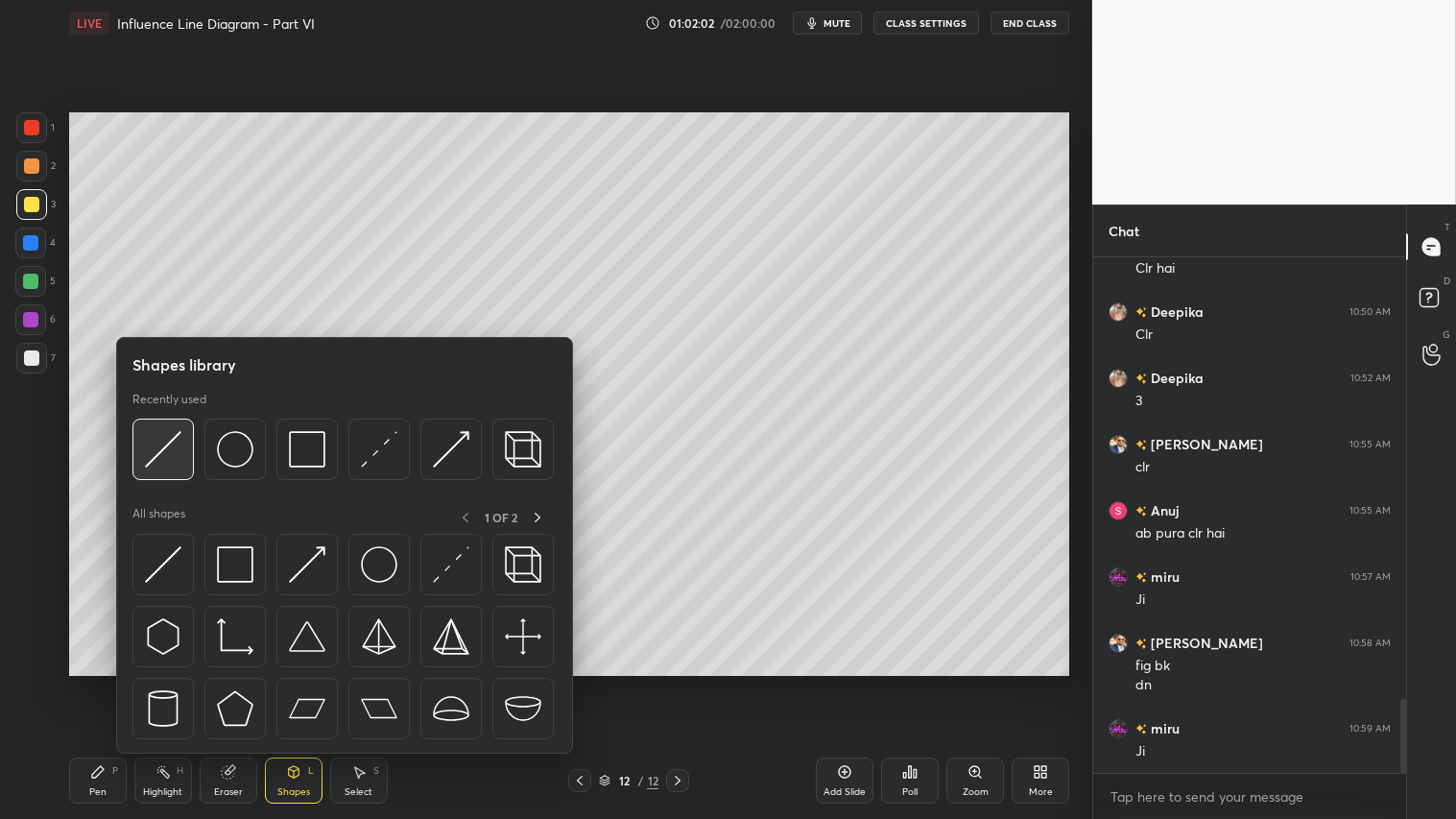
click at [174, 451] on img at bounding box center [164, 450] width 37 height 37
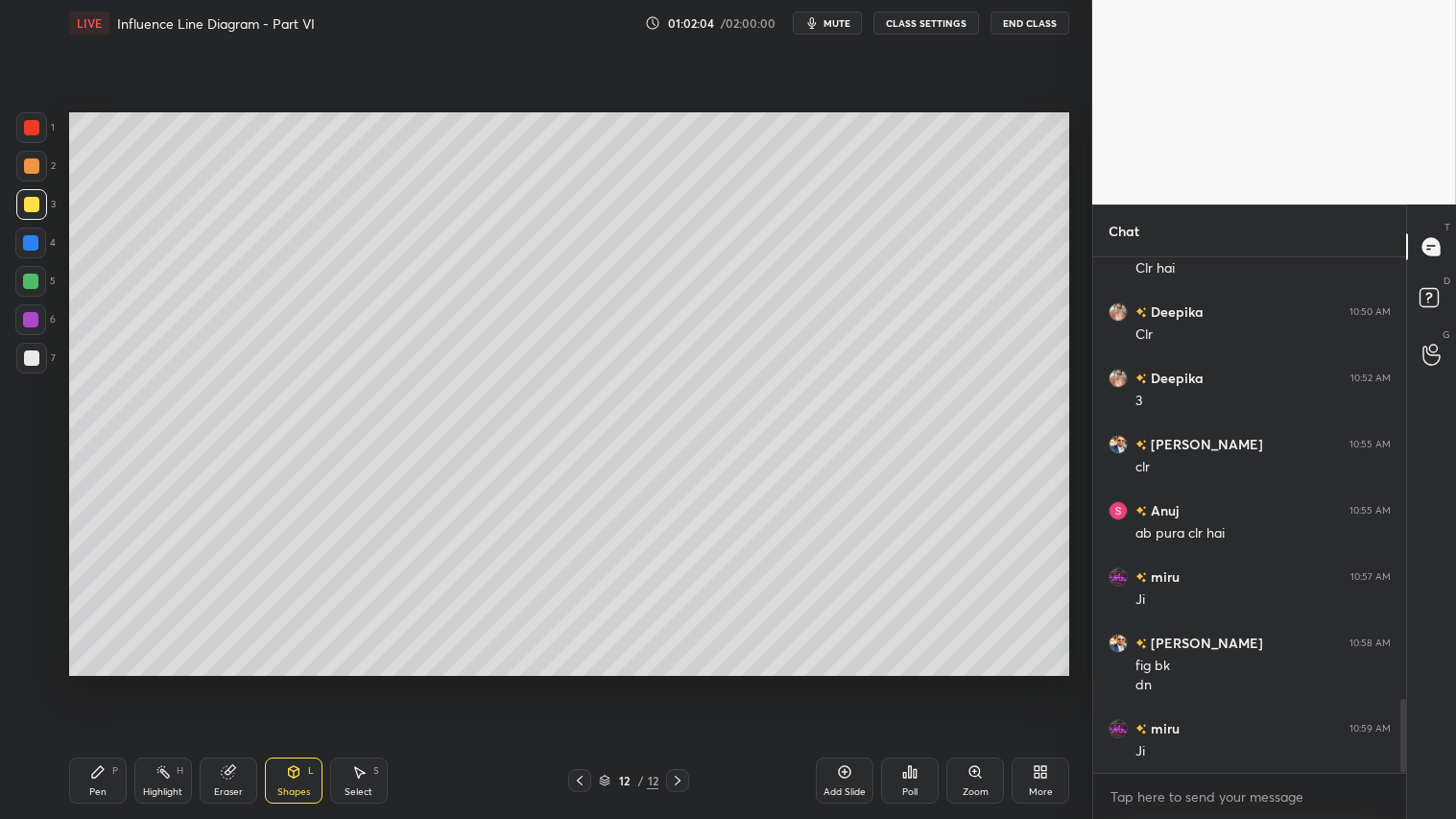
drag, startPoint x: 106, startPoint y: 780, endPoint x: 129, endPoint y: 712, distance: 71.8
click at [108, 682] on div "Pen P" at bounding box center [97, 780] width 57 height 47
click at [292, 682] on div "Shapes" at bounding box center [294, 792] width 33 height 10
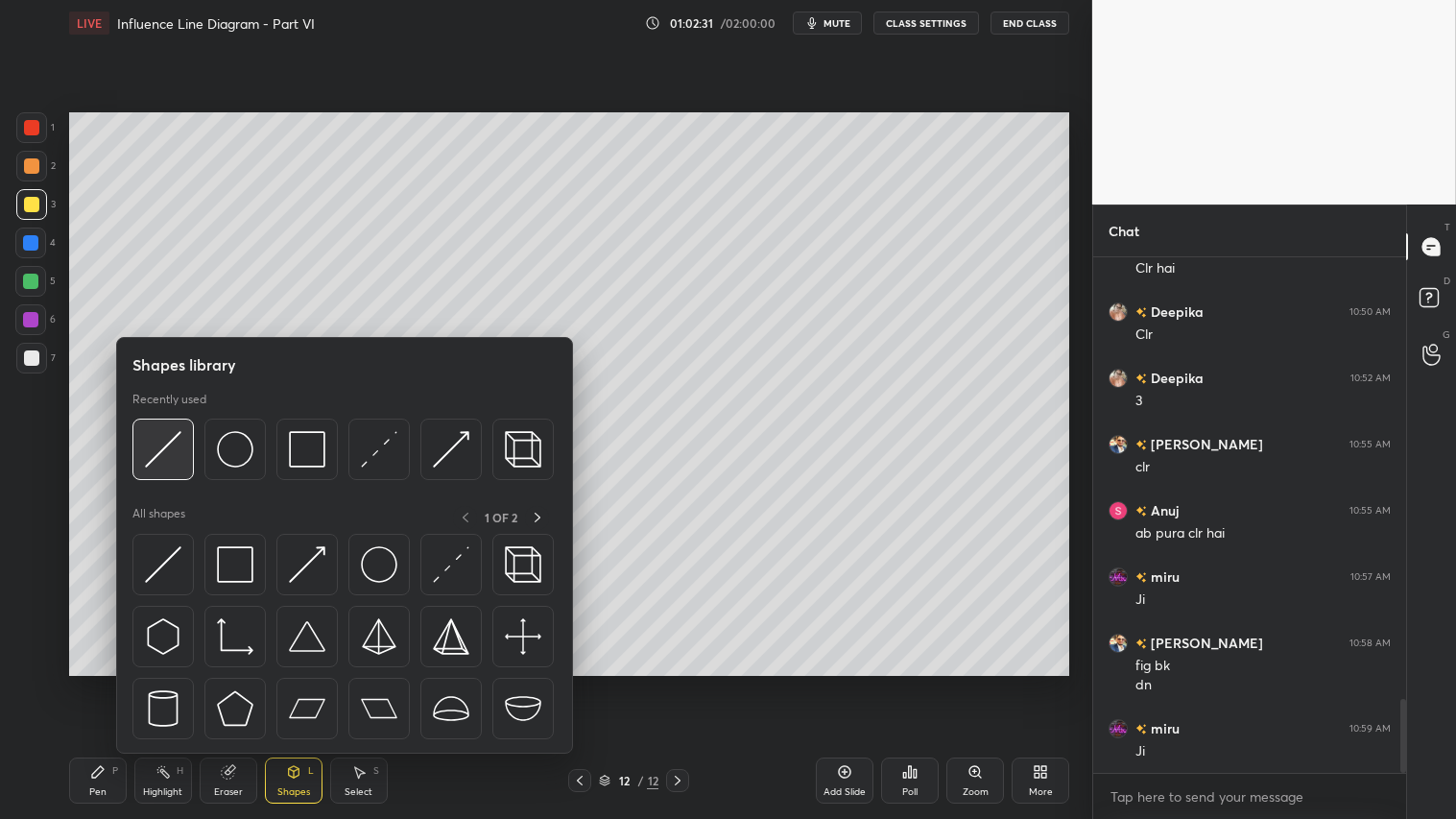
click at [159, 442] on img at bounding box center [164, 450] width 37 height 37
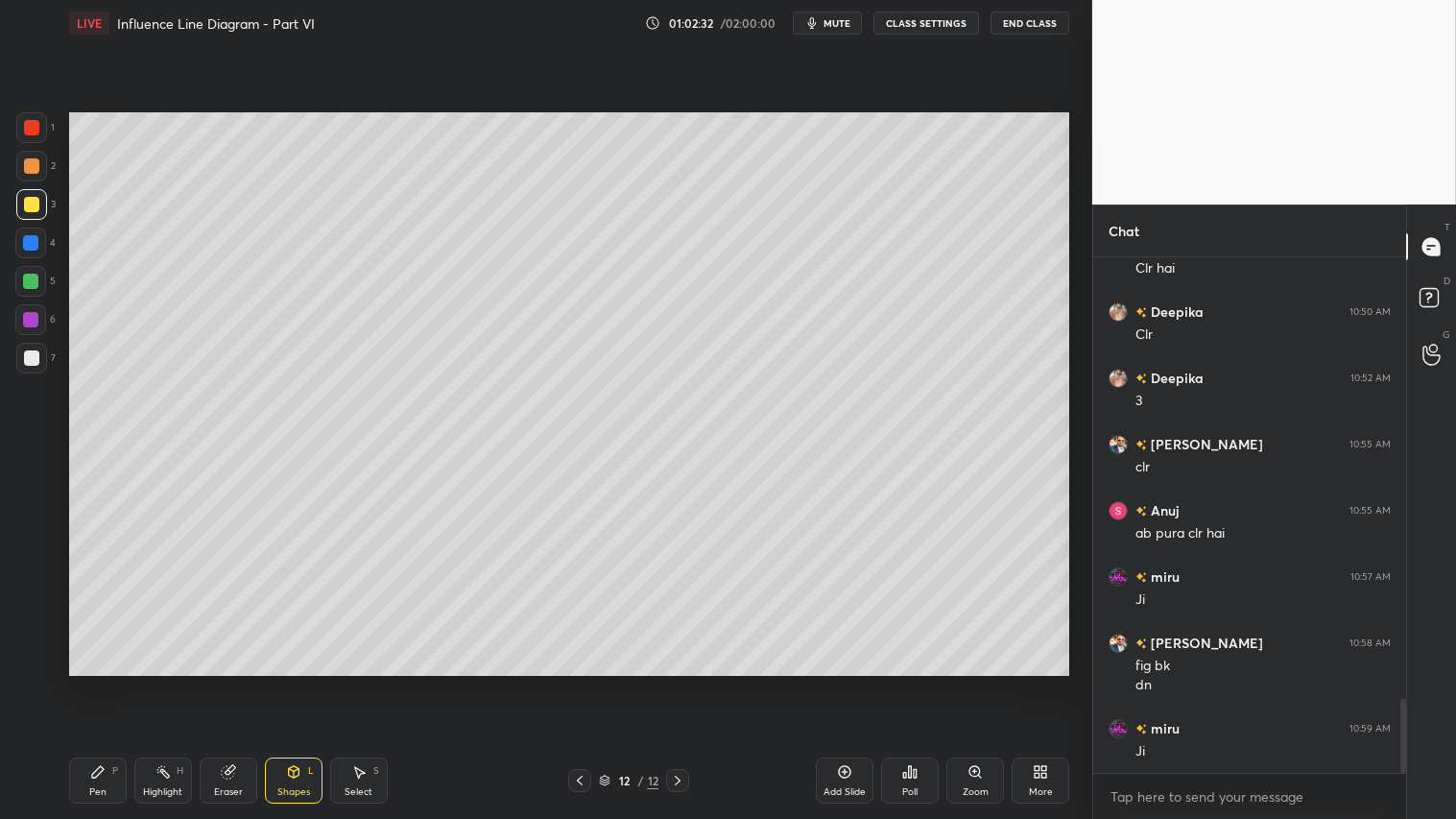
click at [36, 177] on div at bounding box center [32, 166] width 31 height 31
click at [294, 682] on icon at bounding box center [293, 772] width 11 height 12
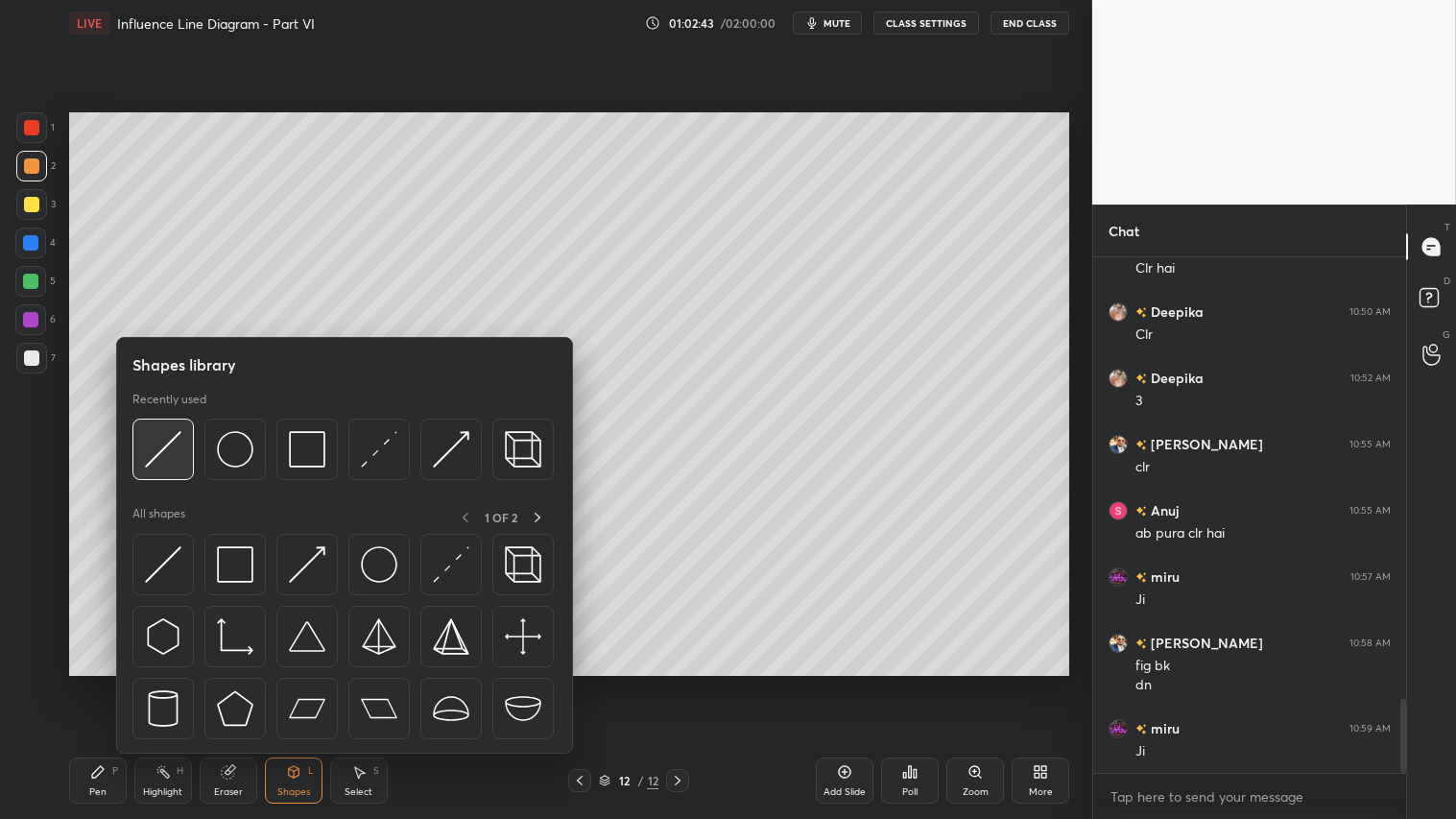
click at [179, 441] on img at bounding box center [164, 450] width 37 height 37
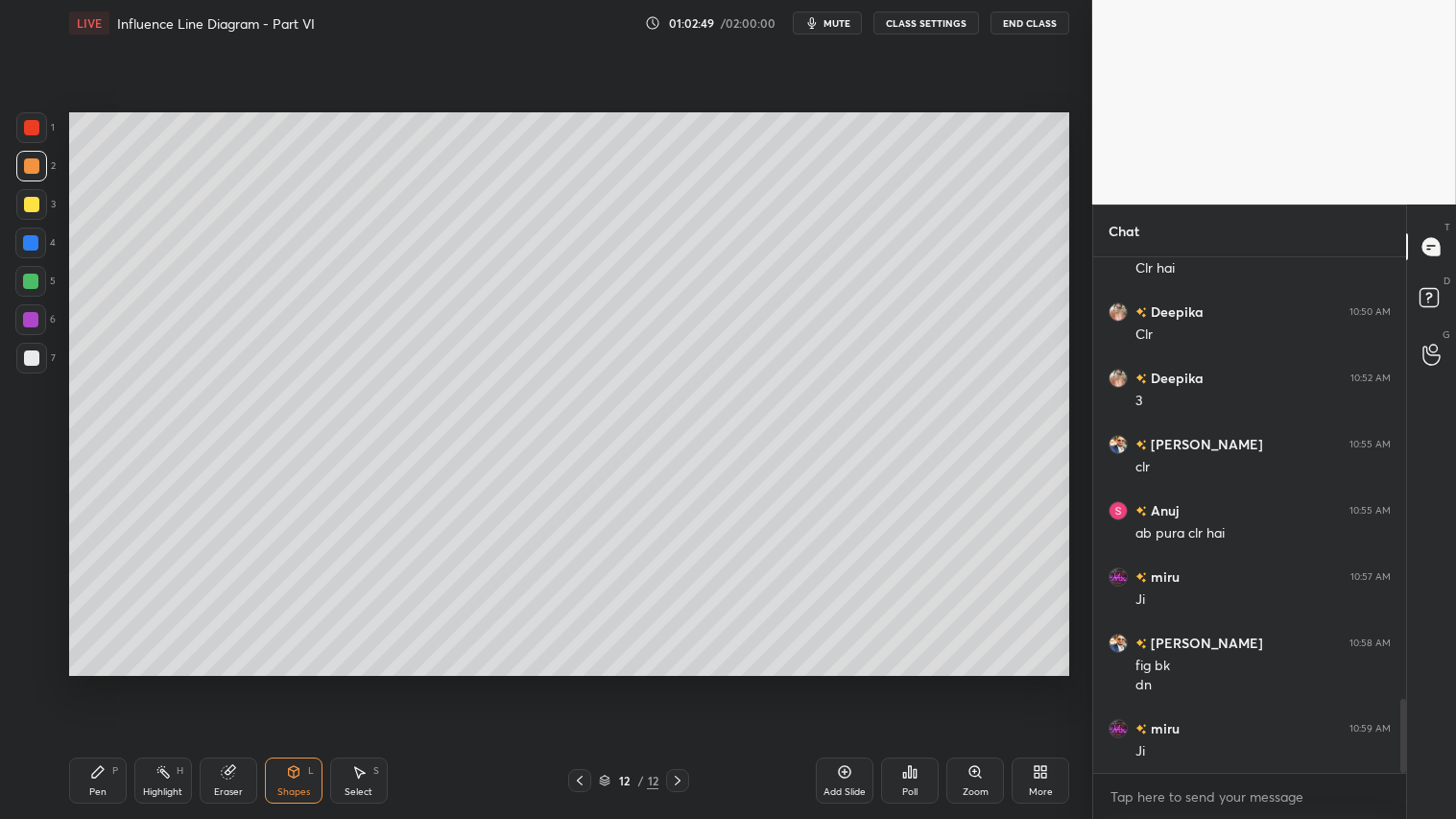
click at [294, 682] on div "Shapes" at bounding box center [294, 792] width 33 height 10
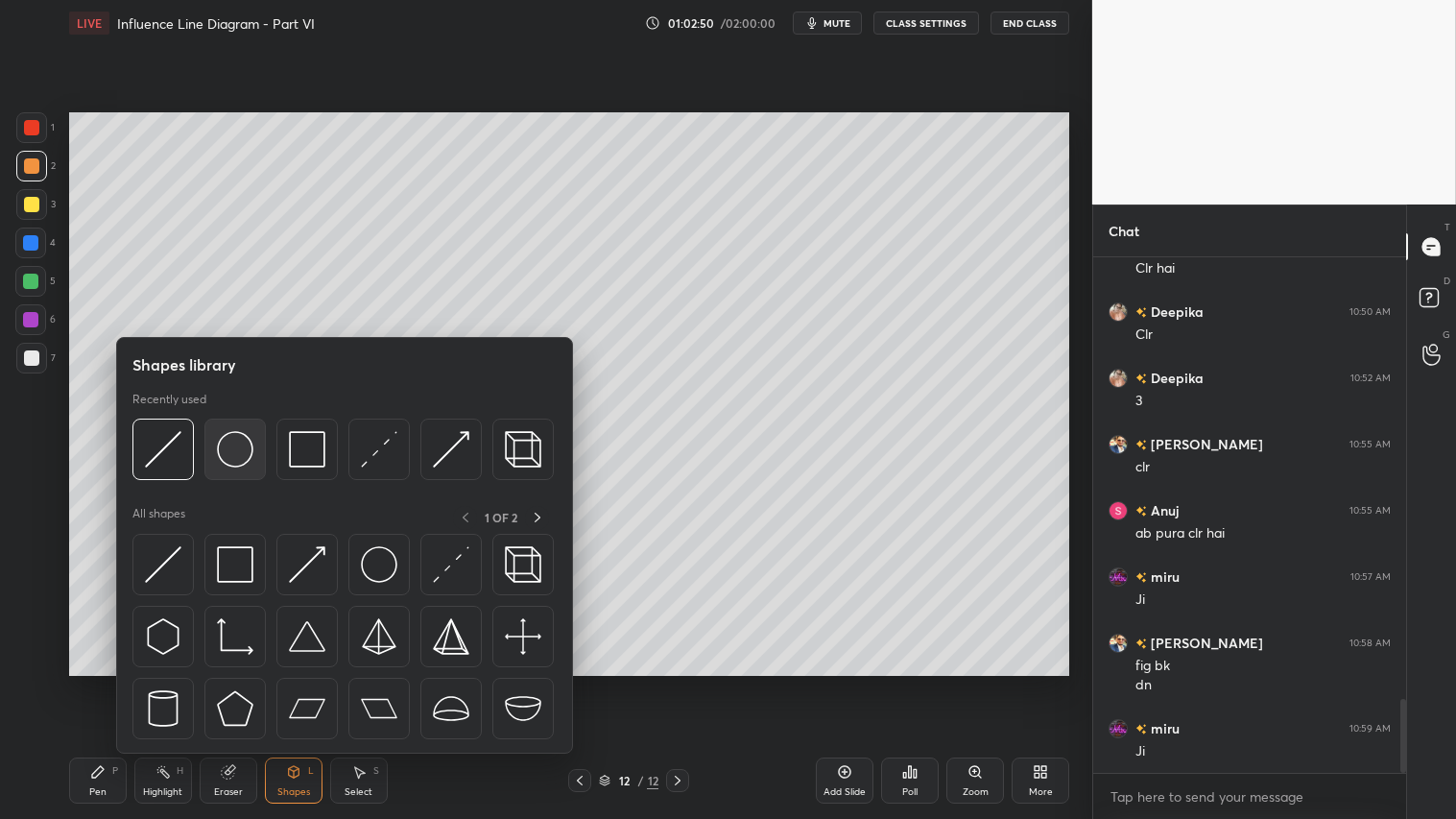
click at [221, 441] on img at bounding box center [236, 450] width 37 height 37
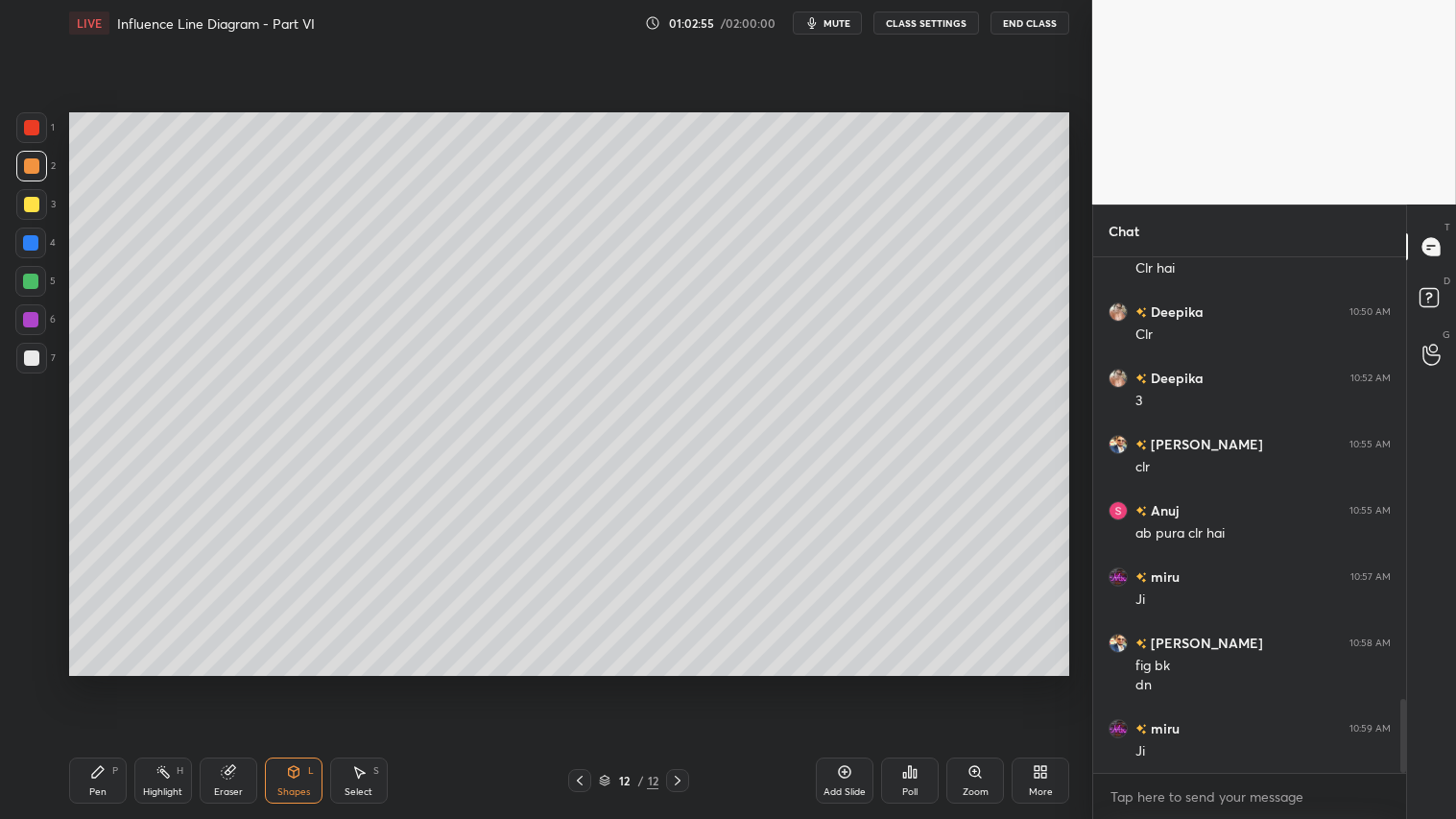
click at [280, 682] on div "Shapes L" at bounding box center [293, 780] width 57 height 47
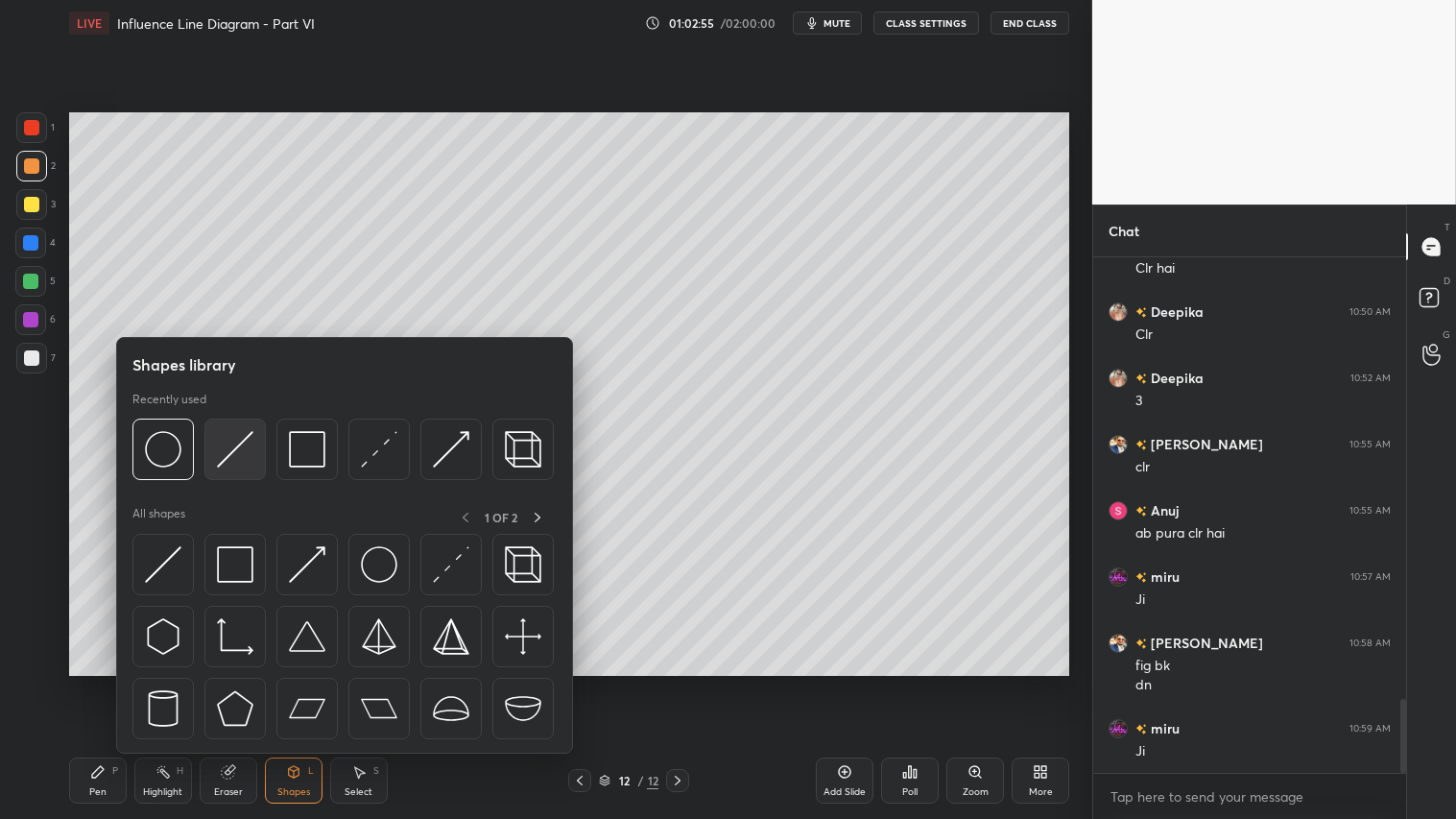
click at [236, 431] on img at bounding box center [236, 450] width 37 height 37
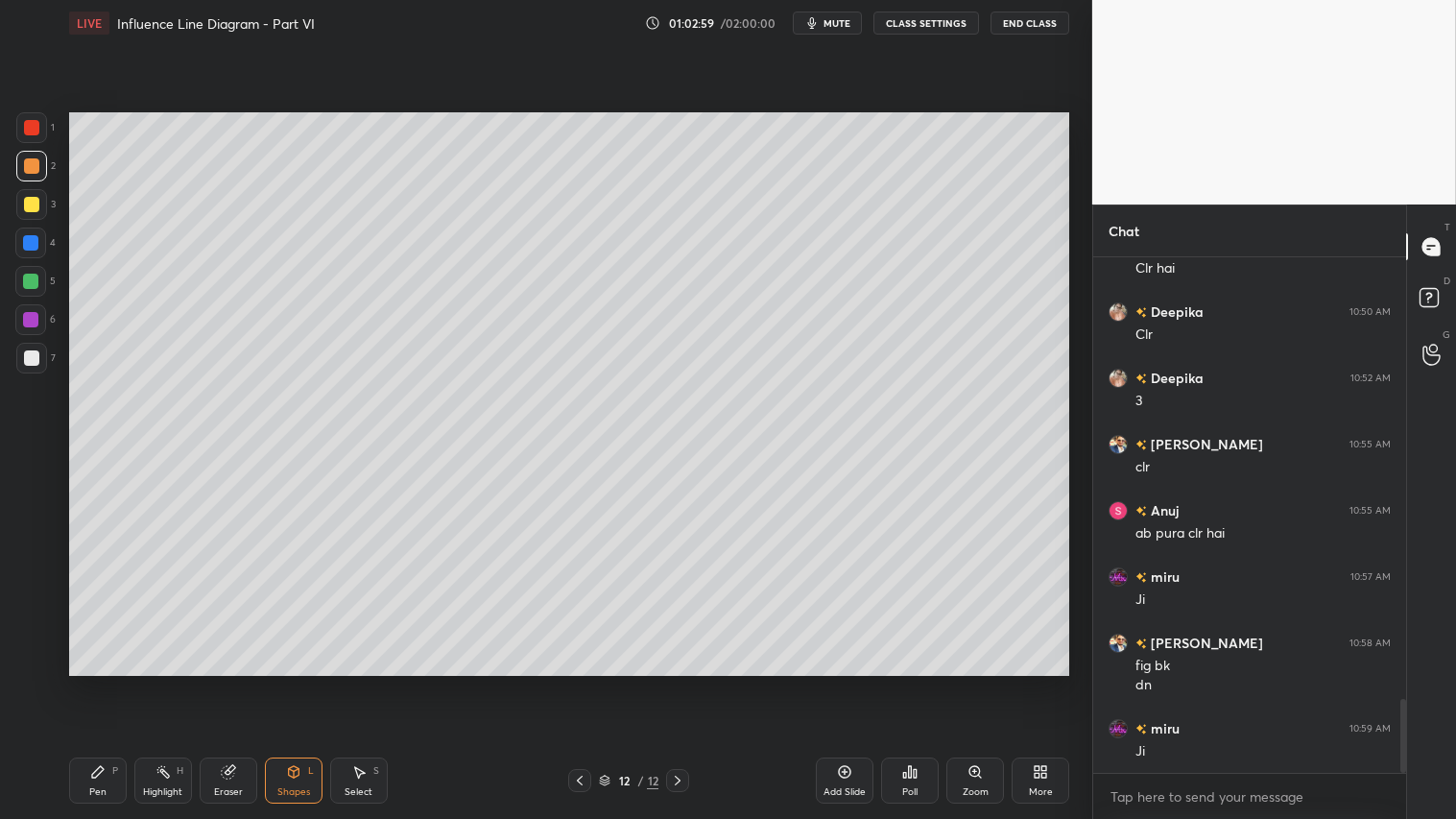
click at [300, 682] on icon at bounding box center [294, 772] width 16 height 16
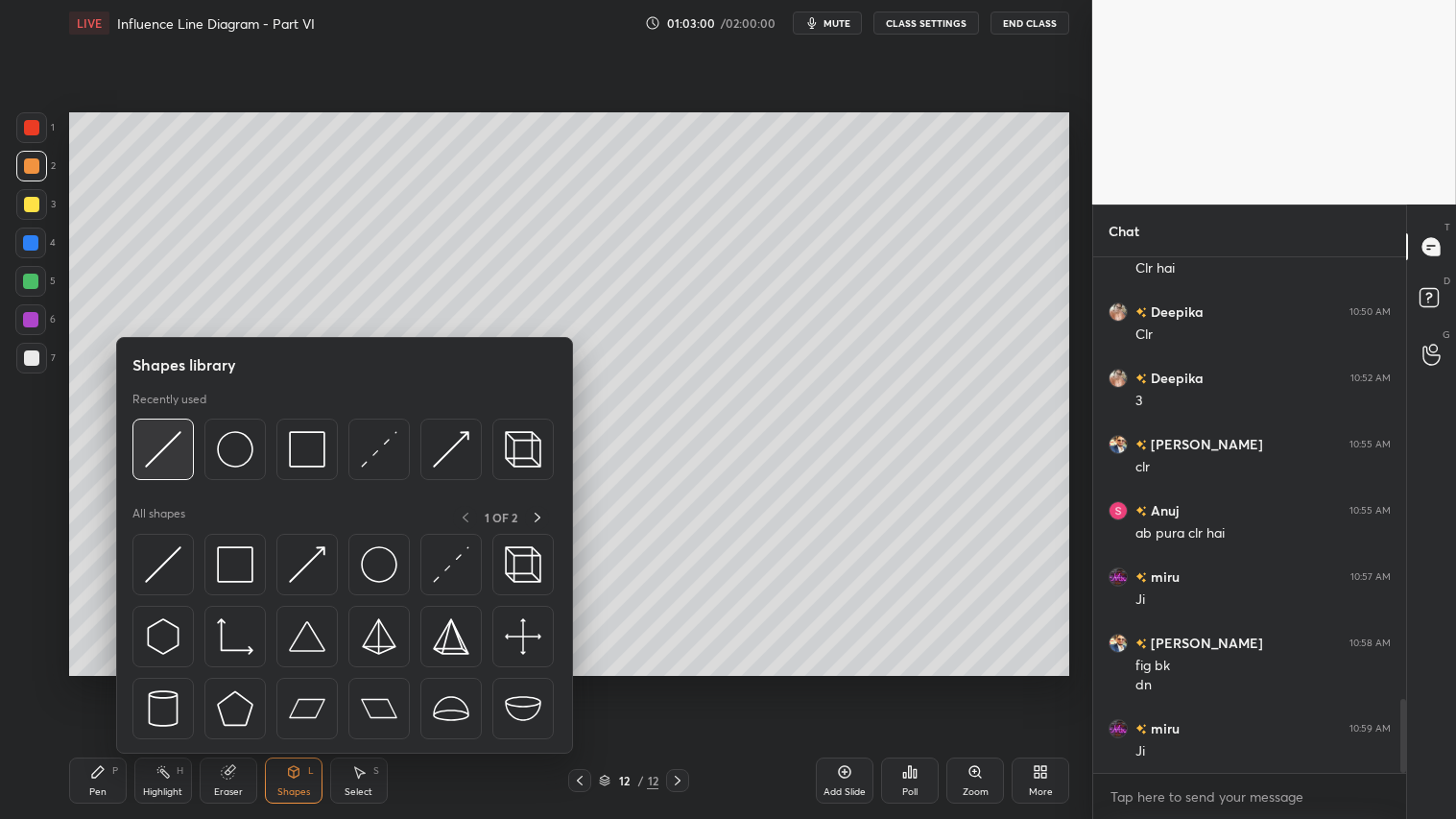
click at [167, 434] on img at bounding box center [164, 450] width 37 height 37
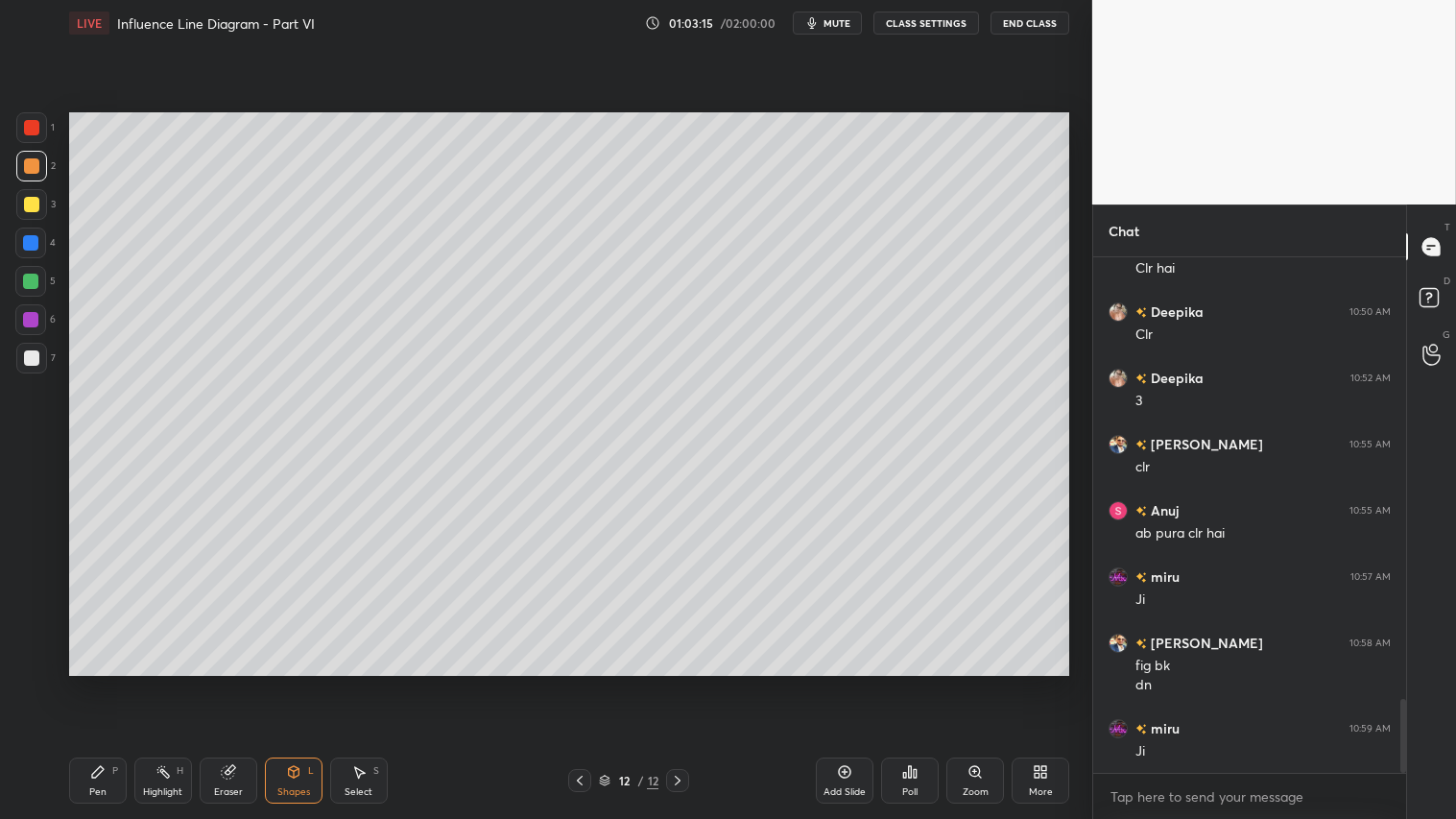
click at [102, 682] on icon at bounding box center [98, 772] width 16 height 16
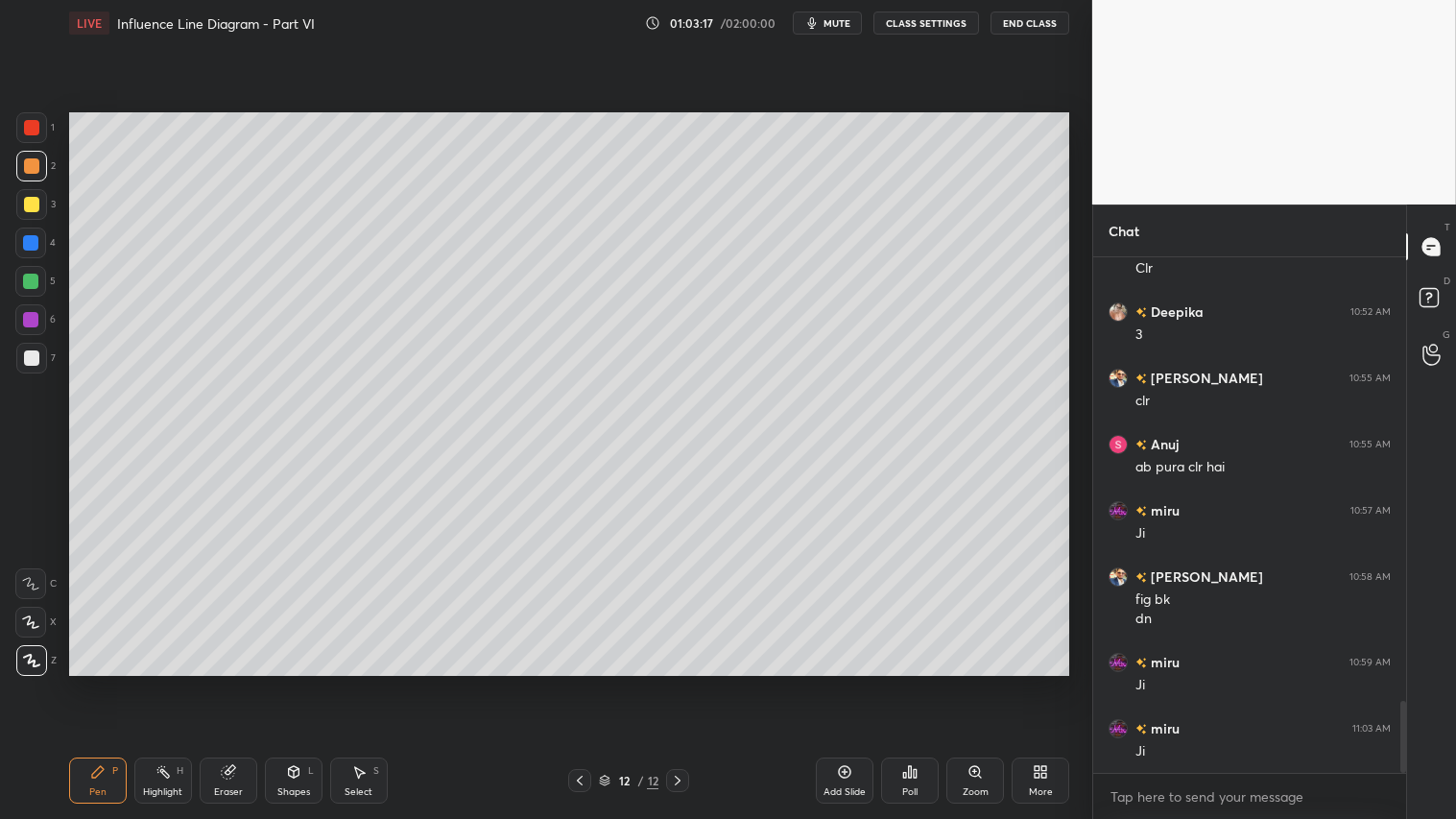
click at [34, 194] on div at bounding box center [32, 205] width 31 height 31
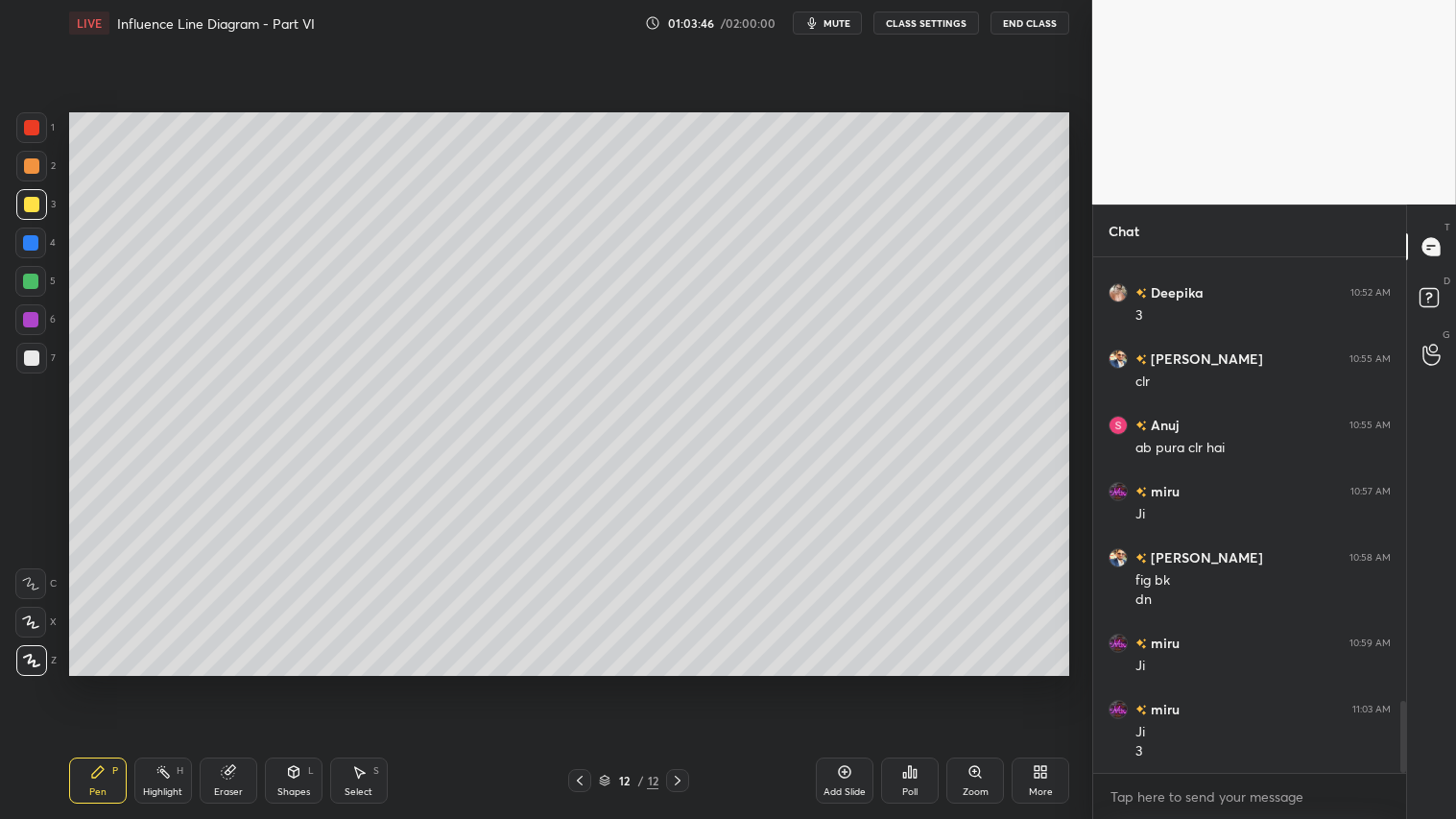
click at [36, 170] on div at bounding box center [32, 166] width 16 height 16
click at [151, 682] on div "Highlight H" at bounding box center [163, 780] width 57 height 47
drag, startPoint x: 36, startPoint y: 176, endPoint x: 39, endPoint y: 196, distance: 20.2
click at [35, 173] on div at bounding box center [32, 166] width 31 height 31
click at [110, 682] on div "Pen P" at bounding box center [97, 780] width 57 height 47
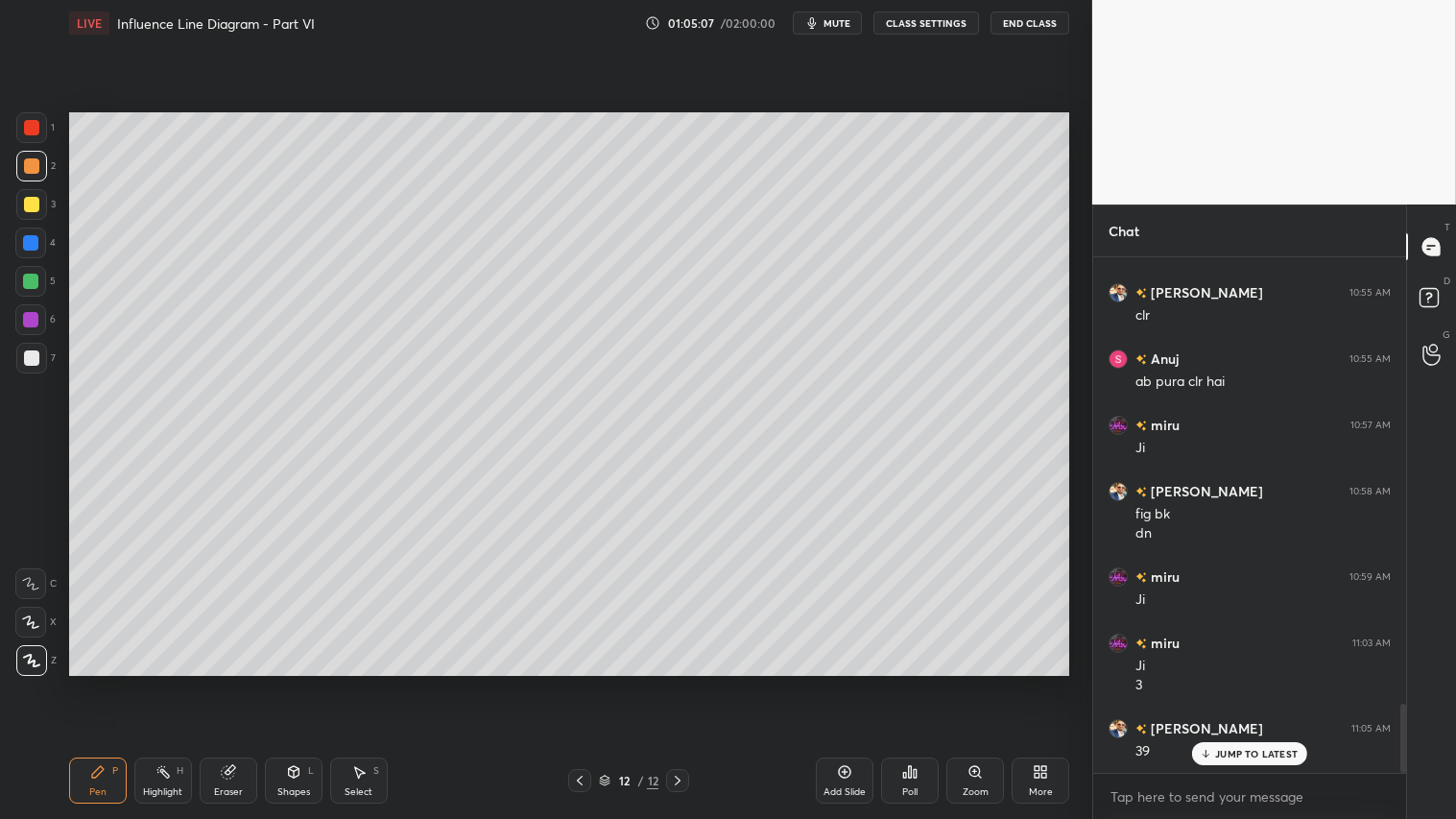
scroll to position [3299, 0]
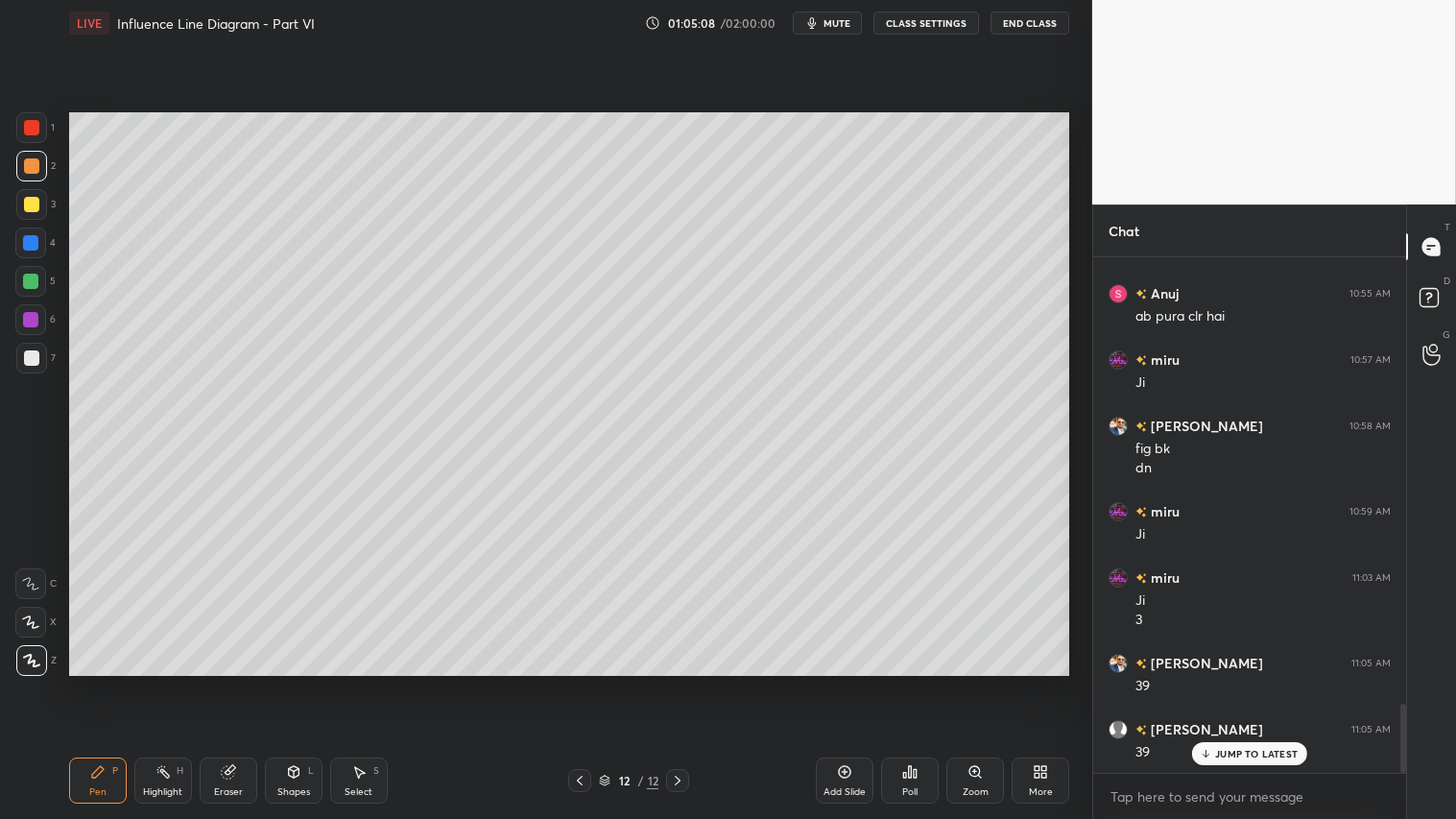
click at [833, 682] on div "Add Slide" at bounding box center [844, 780] width 57 height 47
click at [39, 158] on div at bounding box center [32, 166] width 31 height 31
click at [111, 682] on div "Pen P" at bounding box center [97, 780] width 57 height 47
click at [274, 682] on div "Shapes L" at bounding box center [293, 780] width 57 height 47
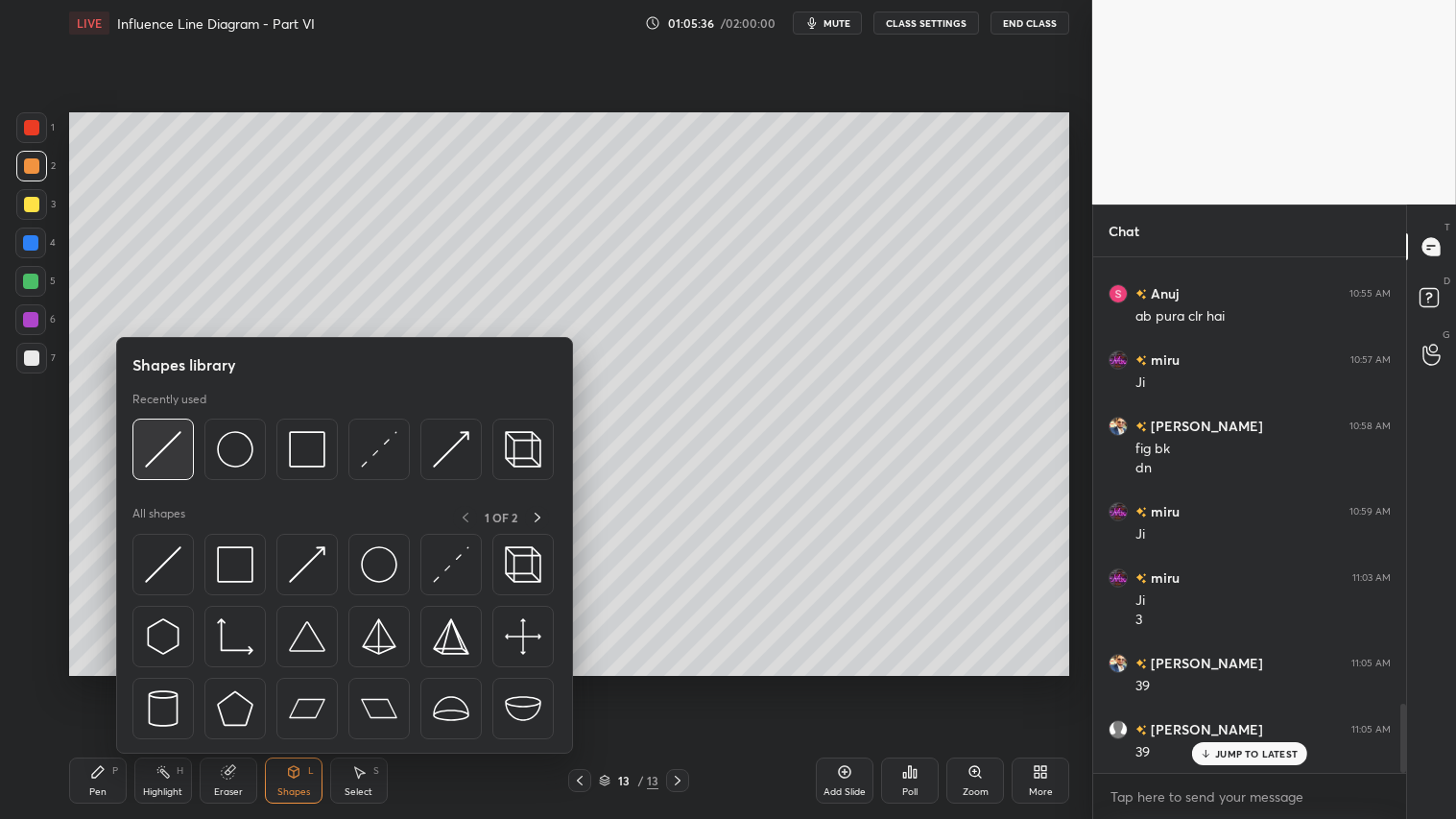
click at [169, 439] on img at bounding box center [164, 450] width 37 height 37
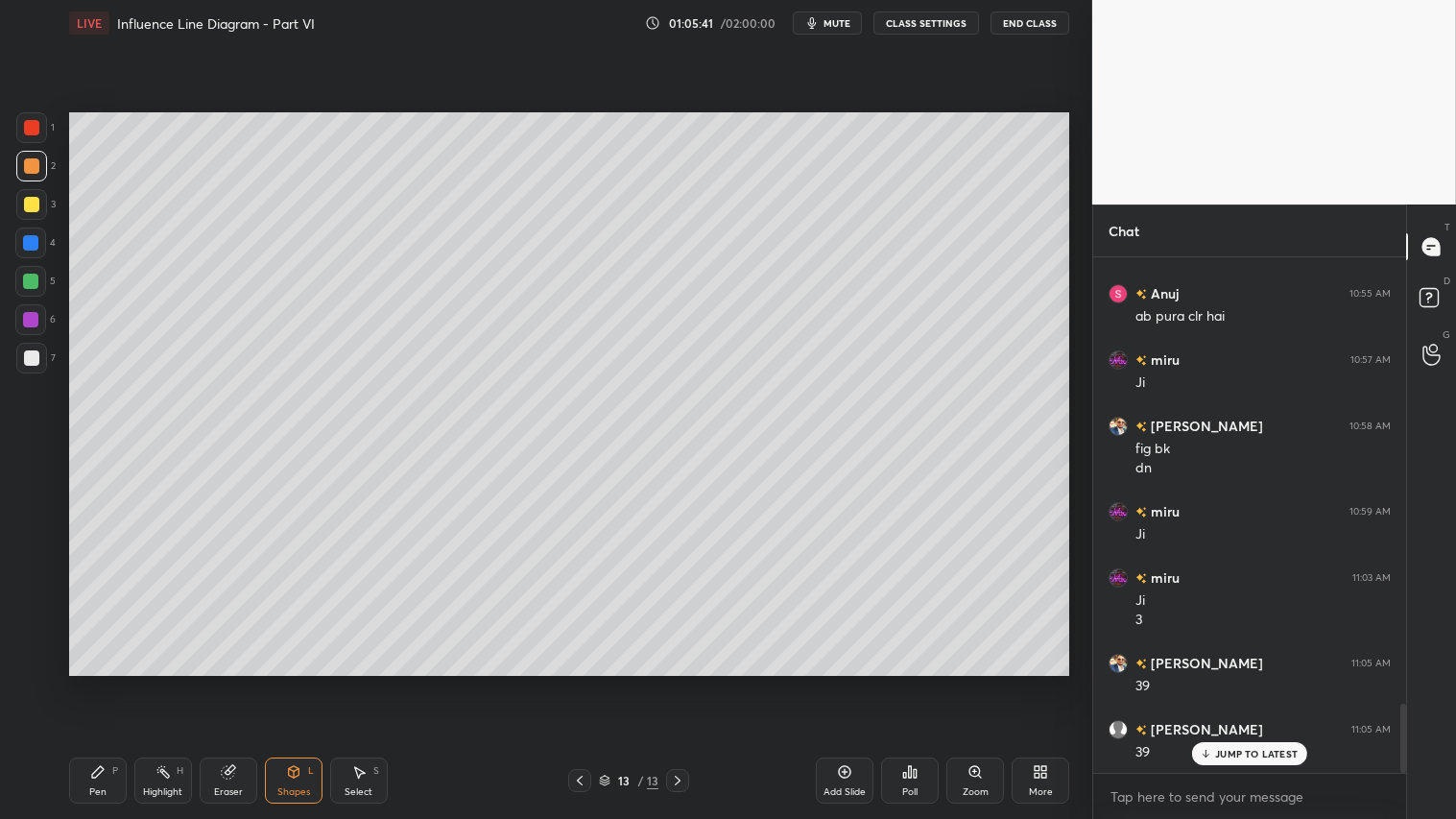
drag, startPoint x: 274, startPoint y: 793, endPoint x: 282, endPoint y: 756, distance: 37.9
click at [279, 682] on div "Shapes L" at bounding box center [293, 780] width 57 height 47
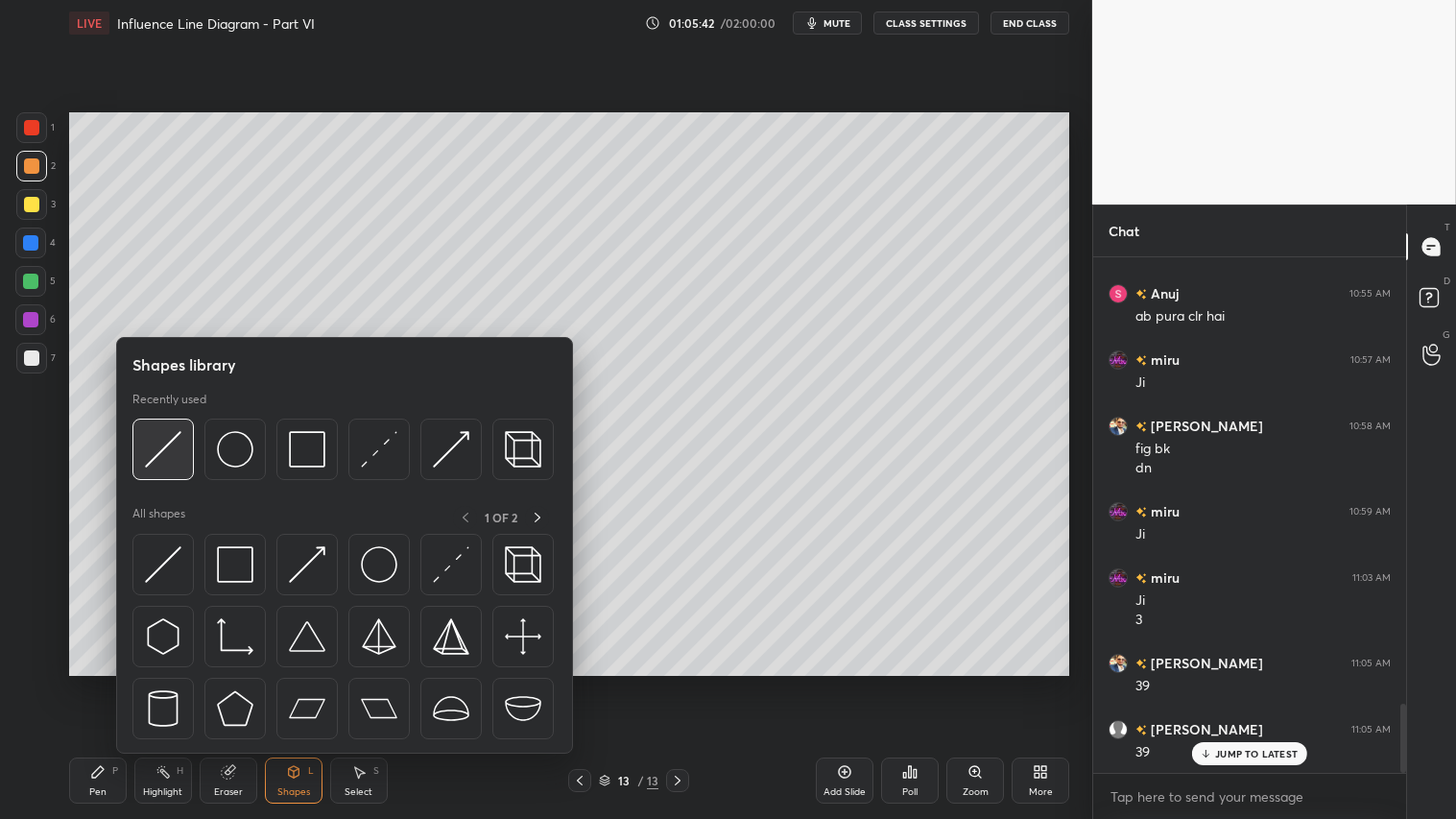
click at [171, 452] on img at bounding box center [164, 450] width 37 height 37
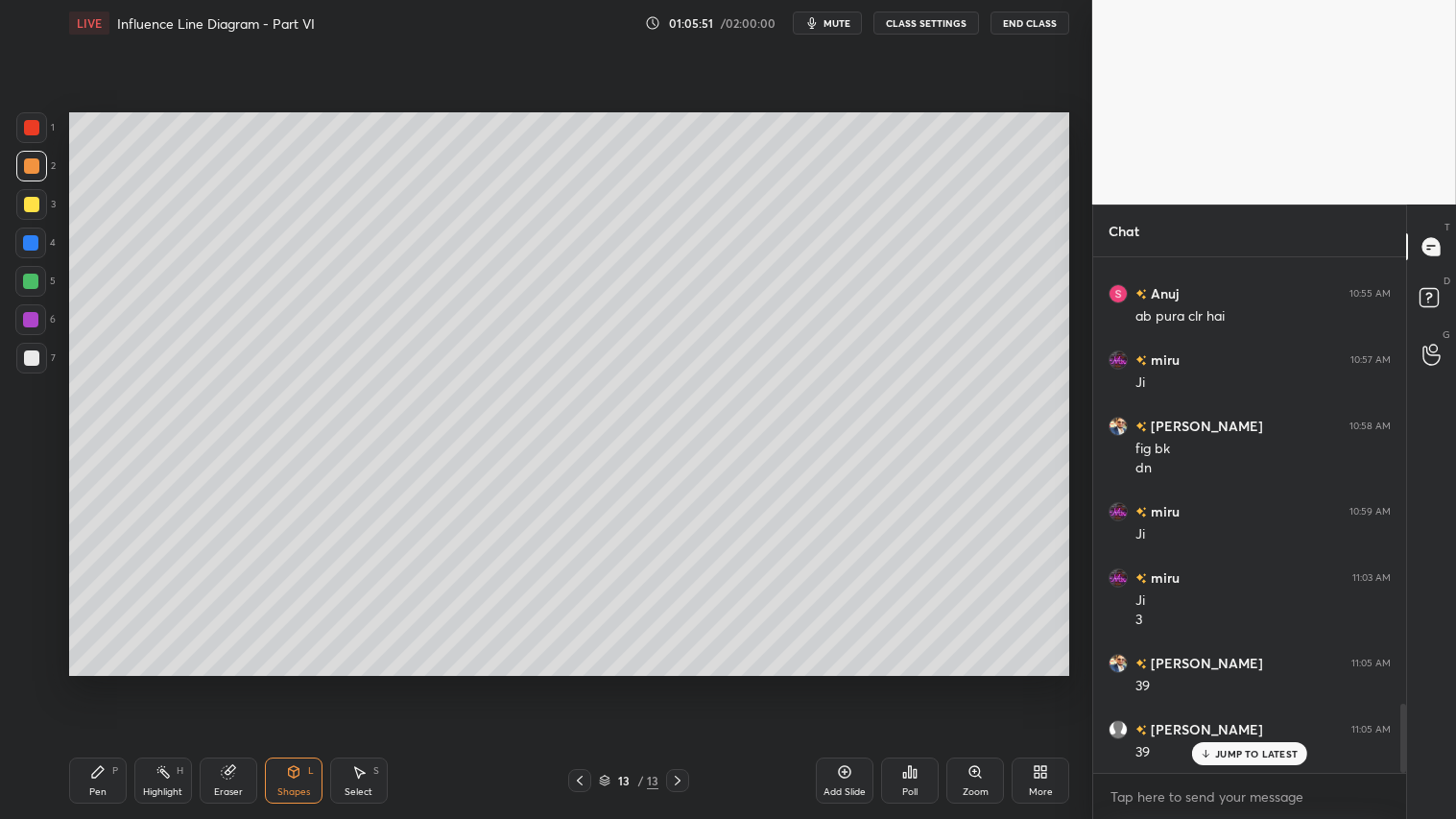
click at [231, 682] on div "Eraser" at bounding box center [228, 780] width 57 height 47
click at [300, 682] on div "Shapes" at bounding box center [294, 792] width 33 height 10
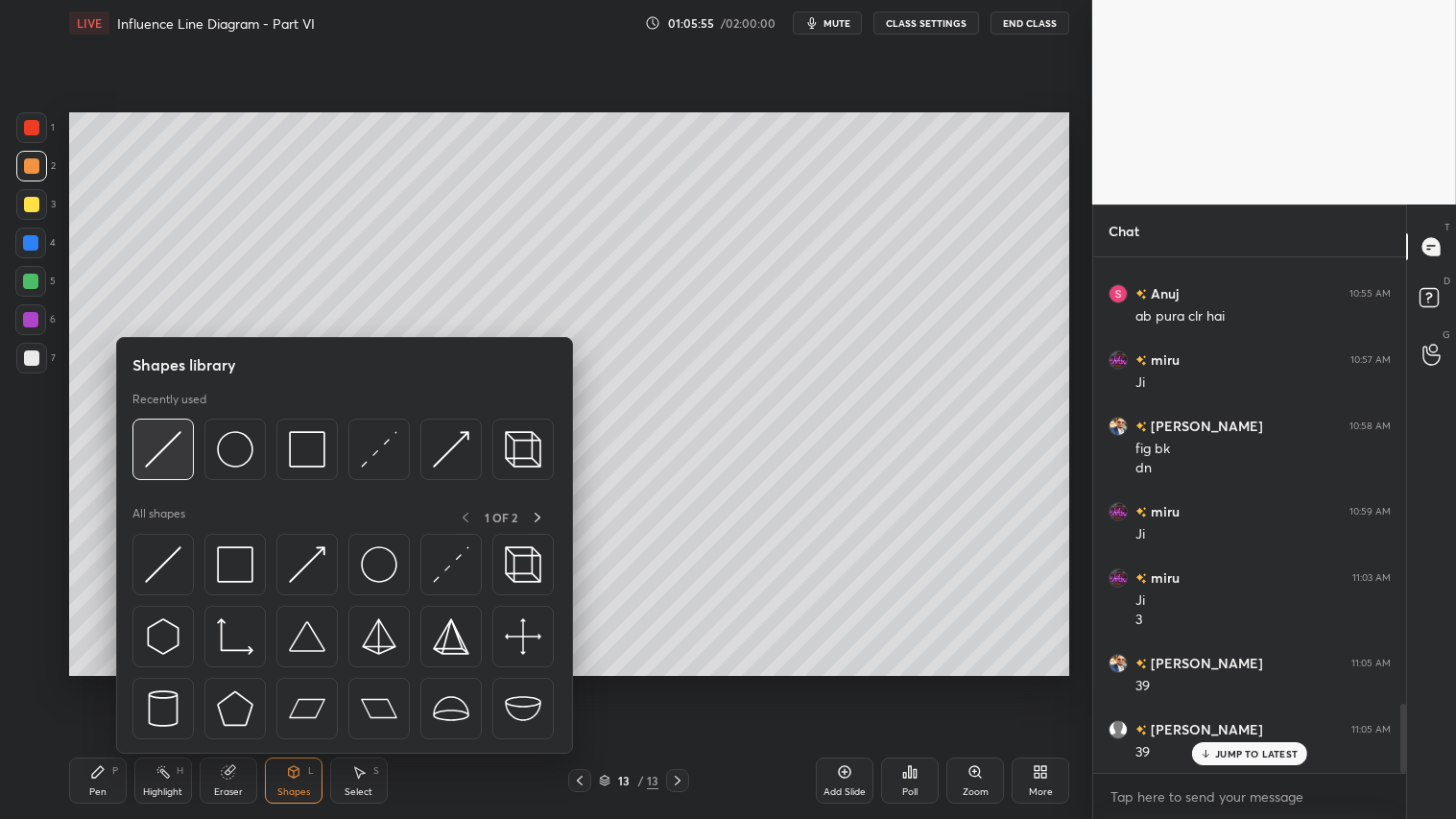
click at [149, 432] on img at bounding box center [164, 450] width 37 height 37
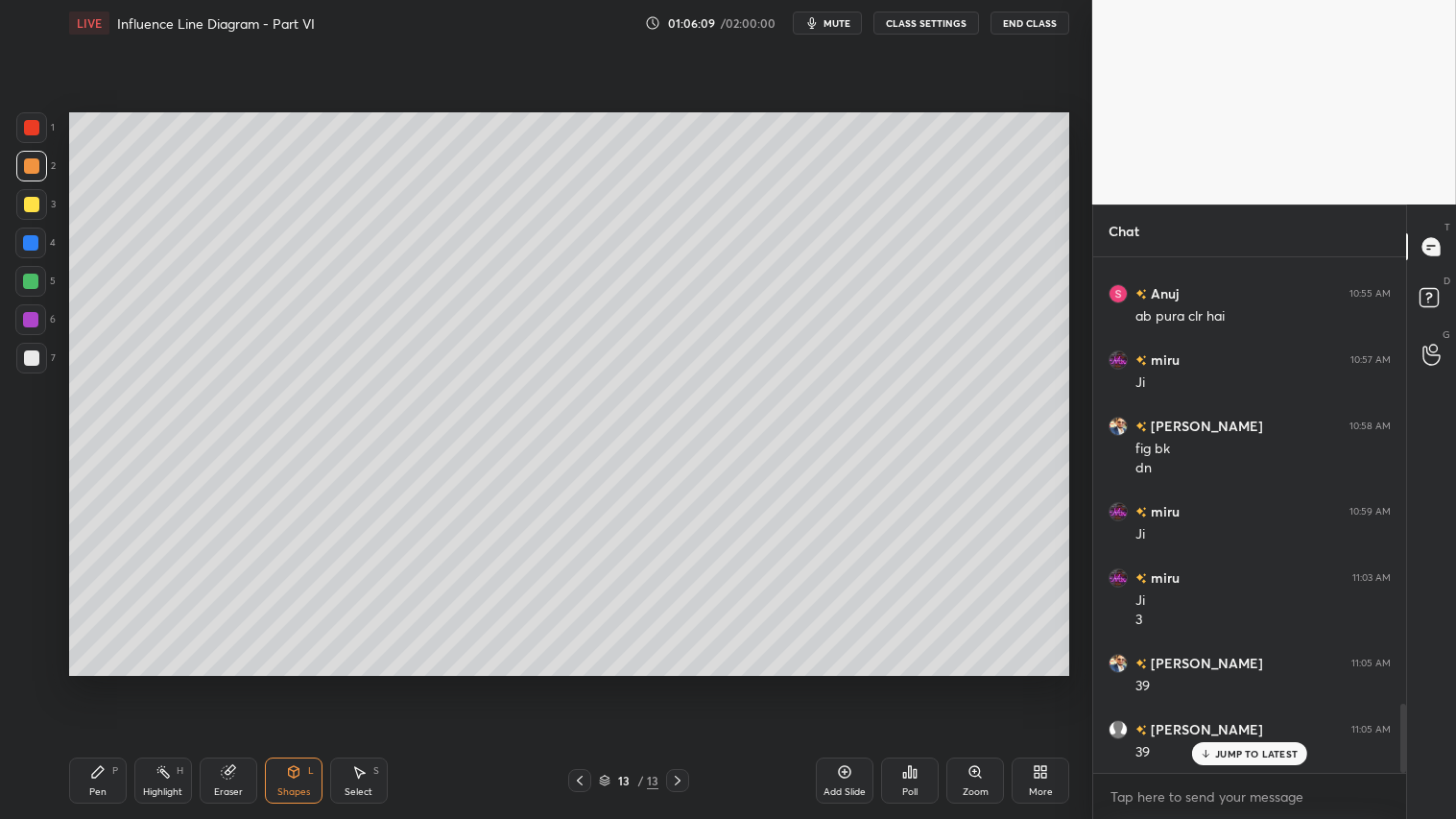
click at [296, 682] on div "Shapes L" at bounding box center [293, 780] width 57 height 47
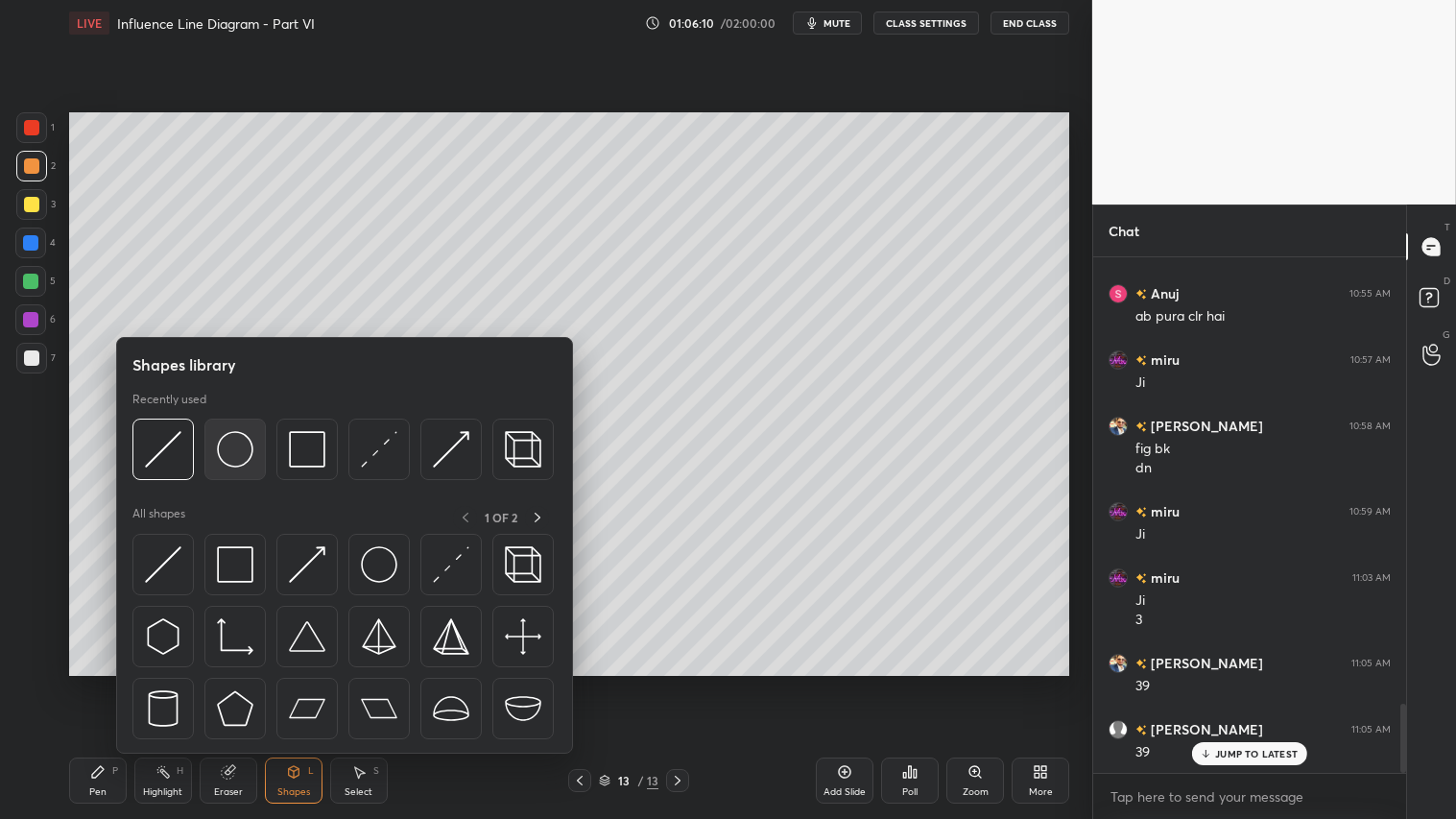
click at [229, 448] on img at bounding box center [236, 450] width 37 height 37
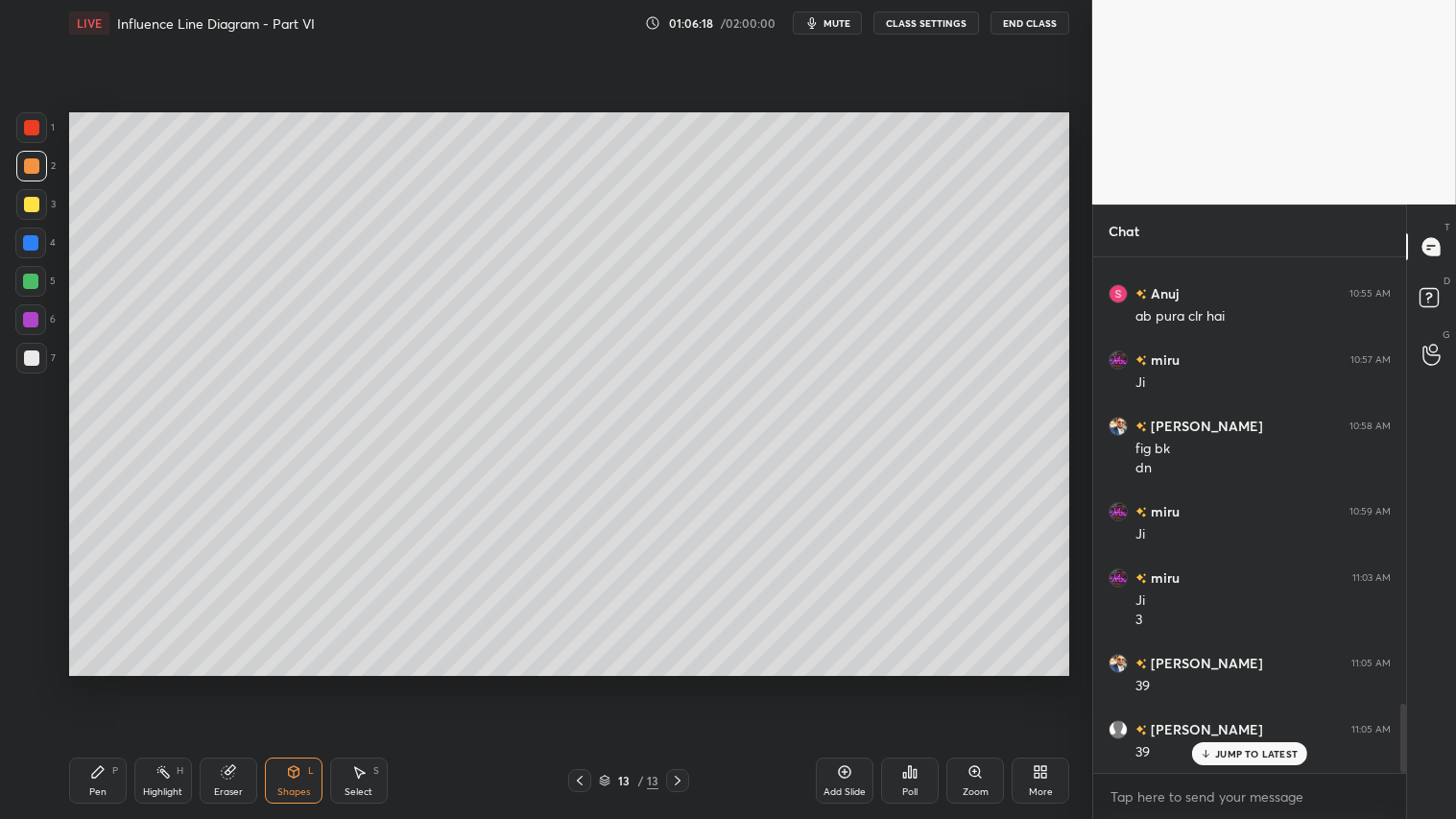
click at [88, 682] on div "Pen P" at bounding box center [97, 780] width 57 height 47
drag, startPoint x: 36, startPoint y: 128, endPoint x: 53, endPoint y: 187, distance: 61.4
click at [39, 133] on div at bounding box center [32, 128] width 16 height 16
click at [286, 682] on div "Shapes L" at bounding box center [293, 780] width 57 height 47
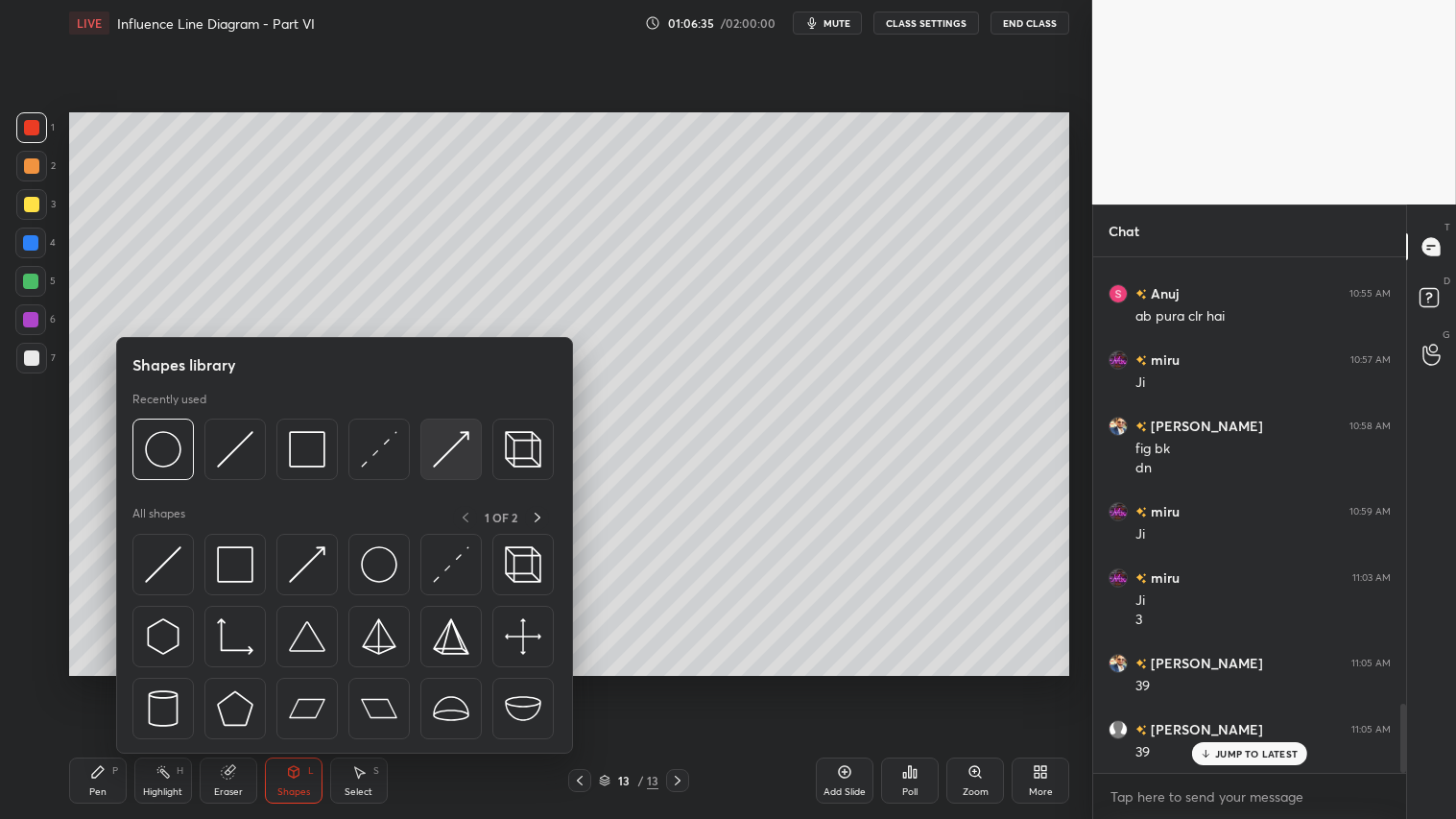
click at [437, 448] on img at bounding box center [452, 450] width 37 height 37
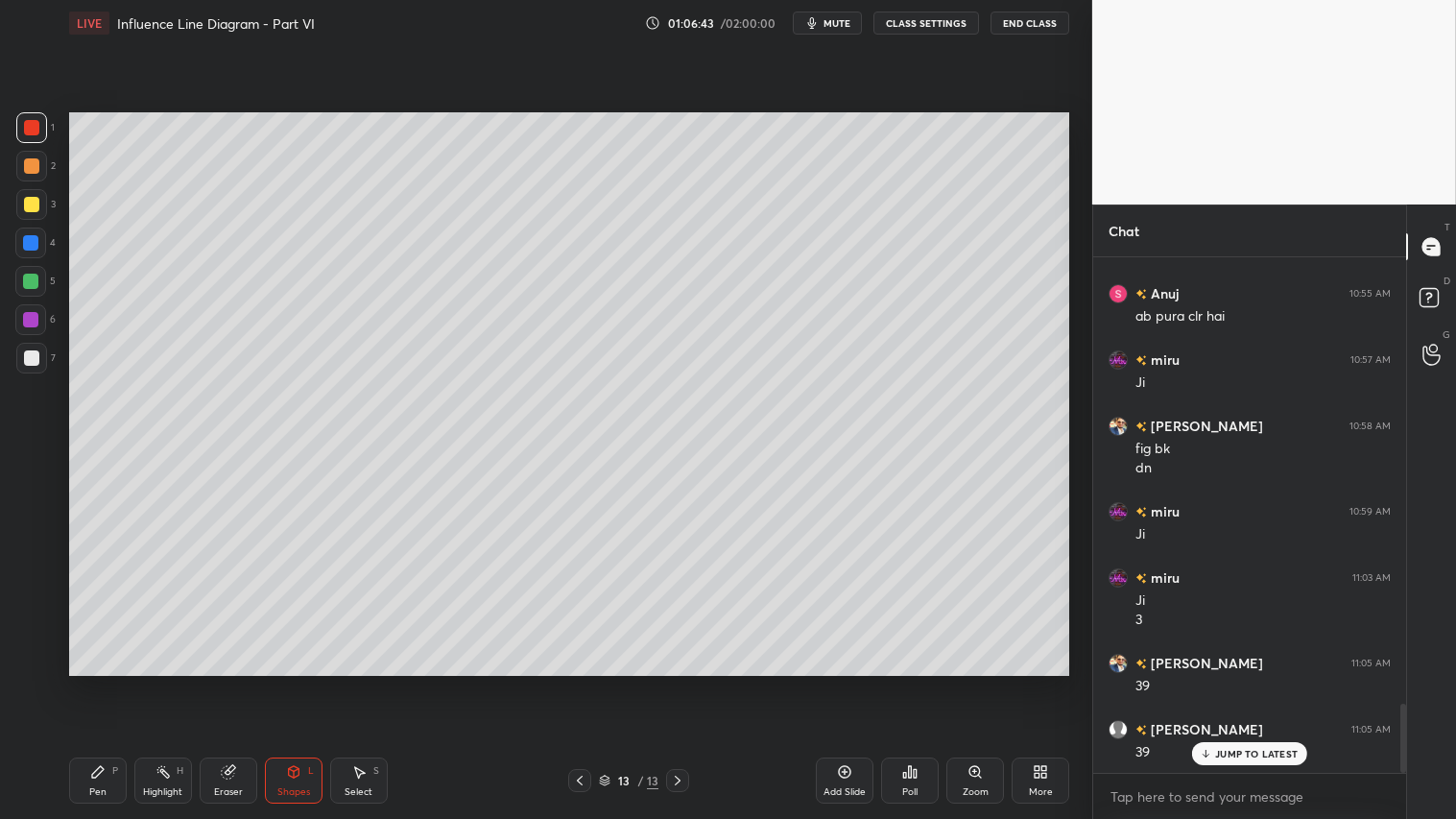
click at [31, 167] on div at bounding box center [32, 166] width 16 height 16
drag, startPoint x: 31, startPoint y: 160, endPoint x: 35, endPoint y: 173, distance: 13.6
click at [31, 165] on div at bounding box center [32, 166] width 16 height 16
click at [102, 682] on icon at bounding box center [98, 772] width 16 height 16
click at [37, 628] on div at bounding box center [31, 622] width 31 height 31
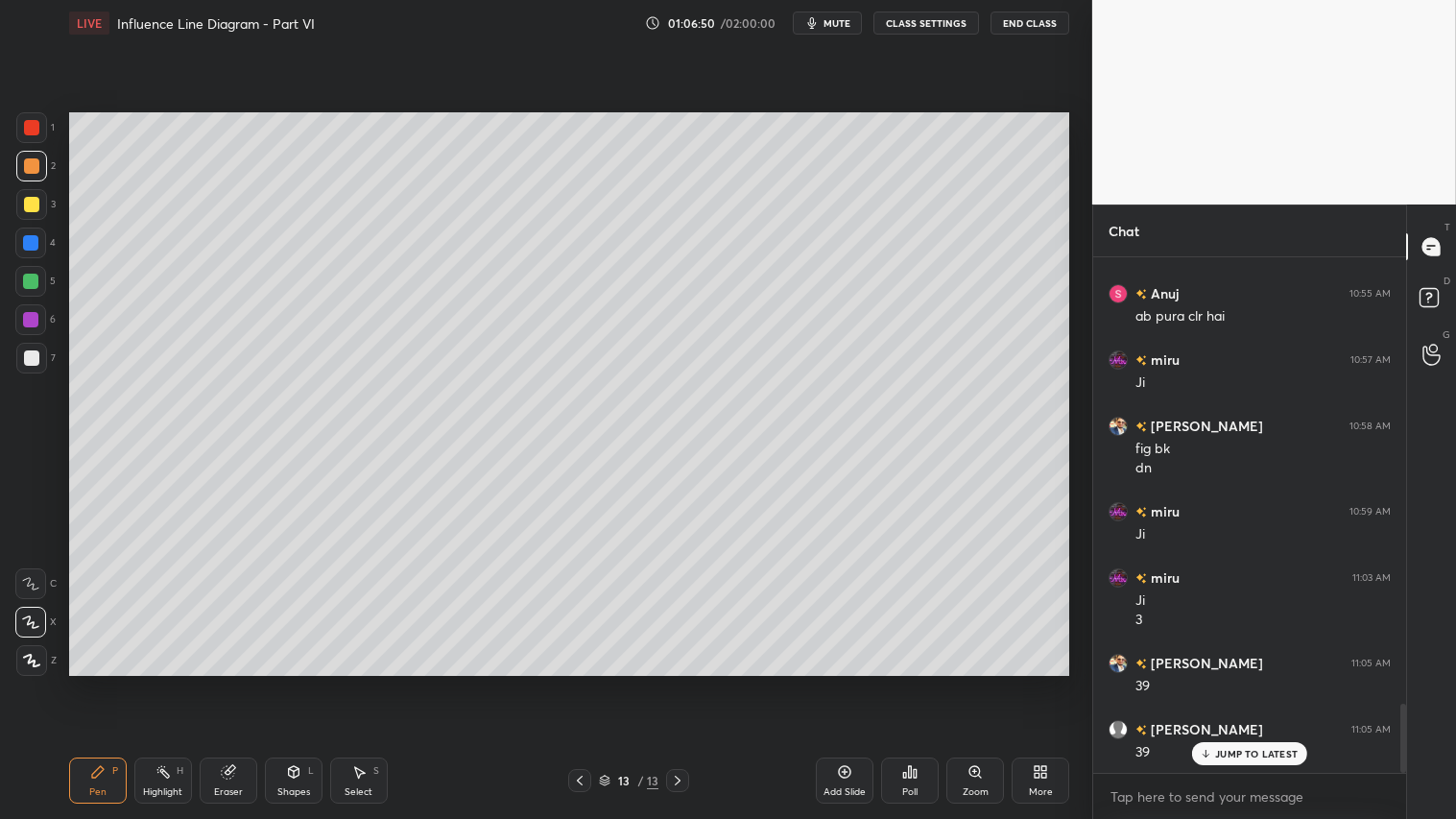
drag, startPoint x: 108, startPoint y: 785, endPoint x: 106, endPoint y: 771, distance: 14.1
click at [108, 682] on div "Pen P" at bounding box center [97, 780] width 57 height 47
click at [36, 209] on div at bounding box center [32, 205] width 16 height 16
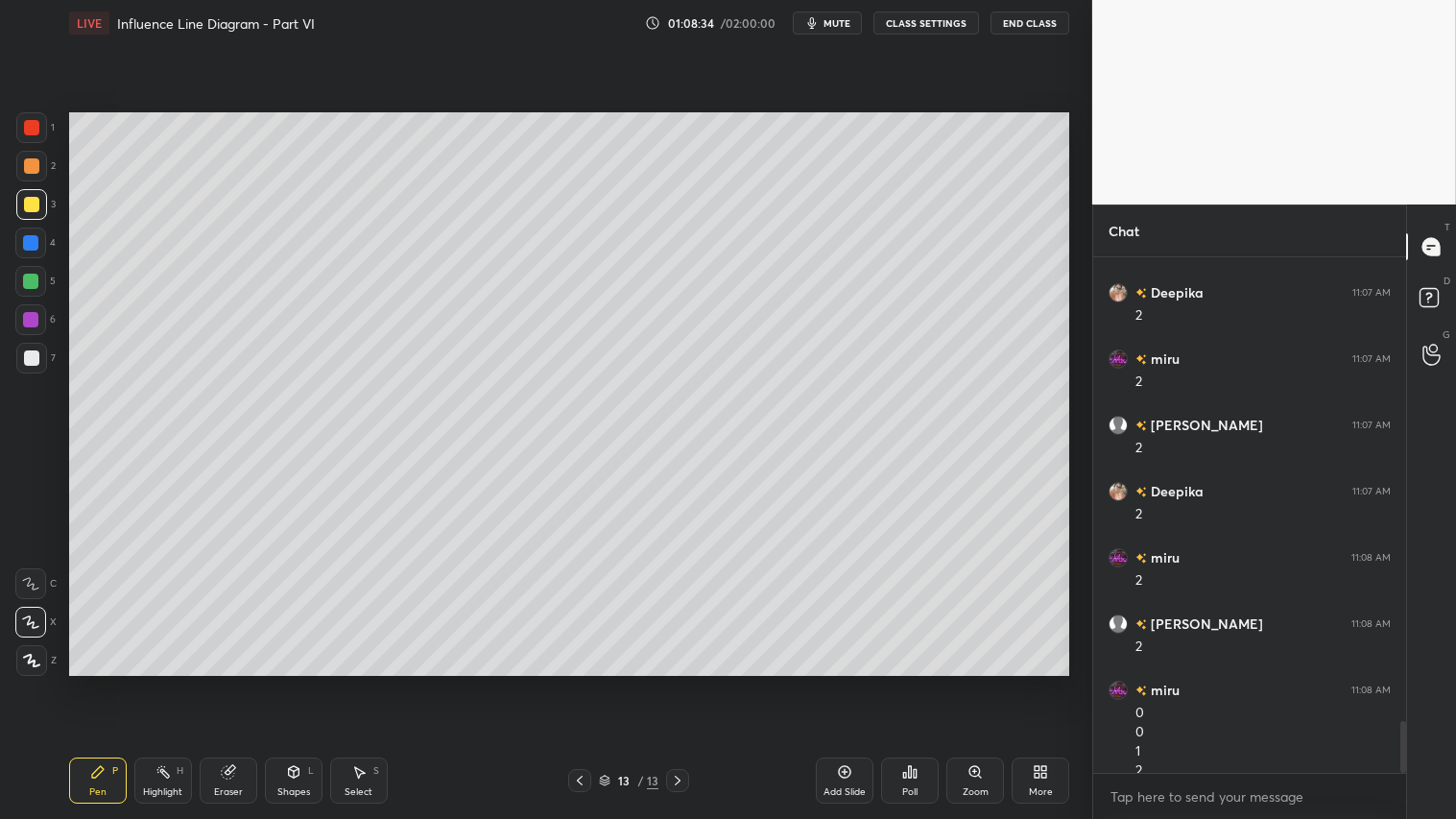
scroll to position [4635, 0]
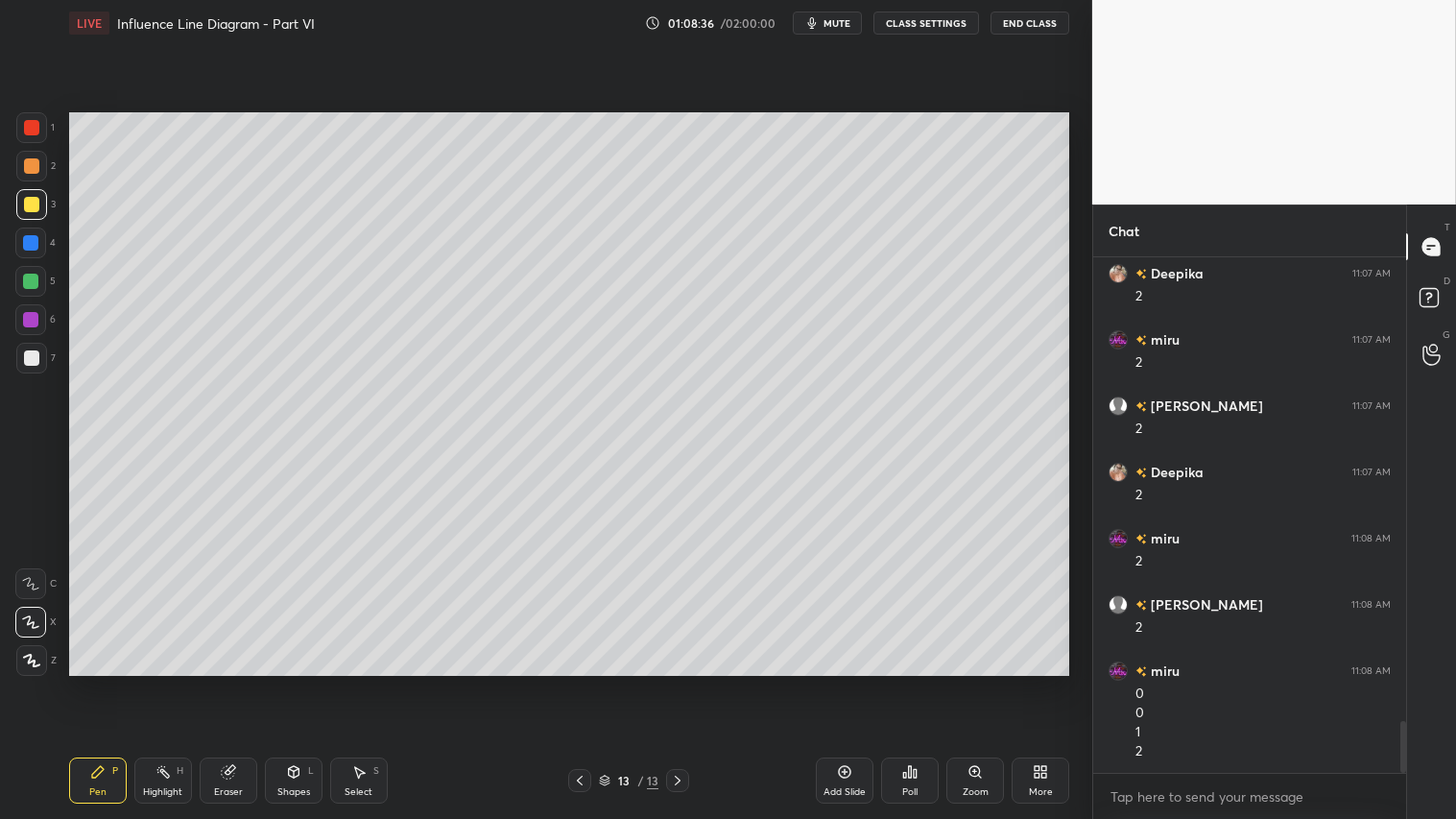
click at [29, 173] on div at bounding box center [32, 166] width 16 height 16
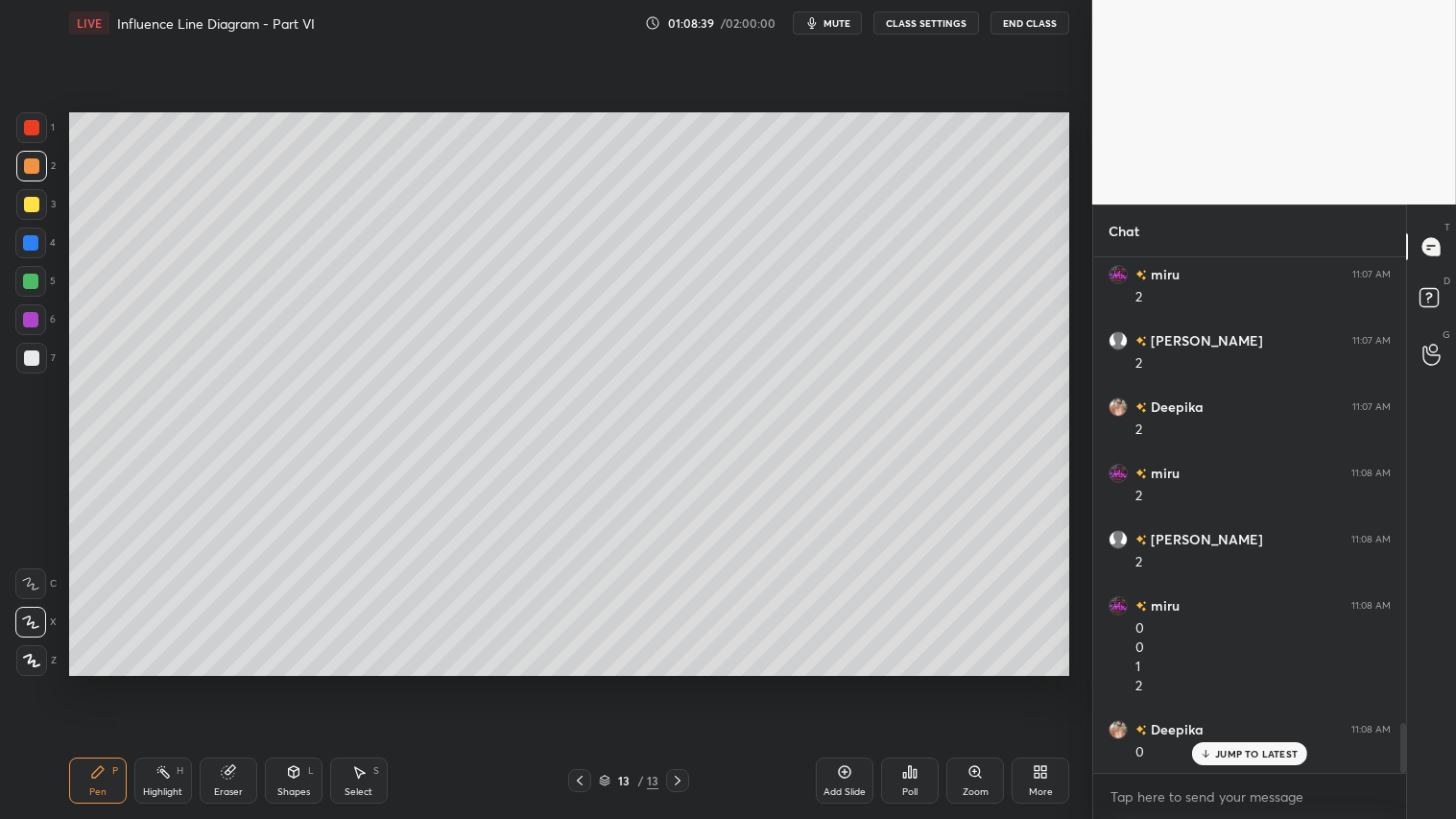
scroll to position [4767, 0]
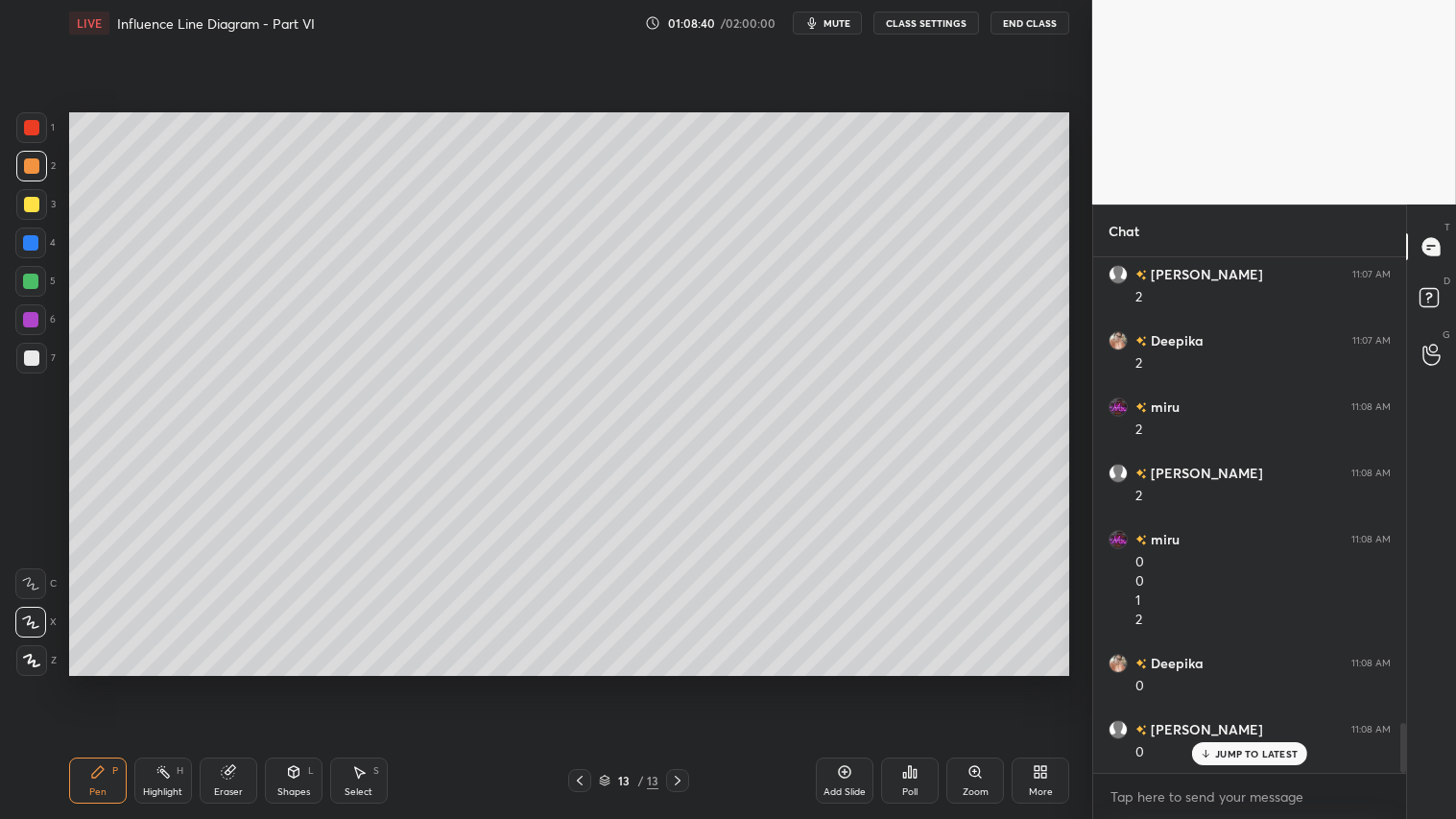
drag, startPoint x: 292, startPoint y: 780, endPoint x: 291, endPoint y: 763, distance: 17.0
click at [290, 682] on div "Shapes L" at bounding box center [293, 780] width 57 height 47
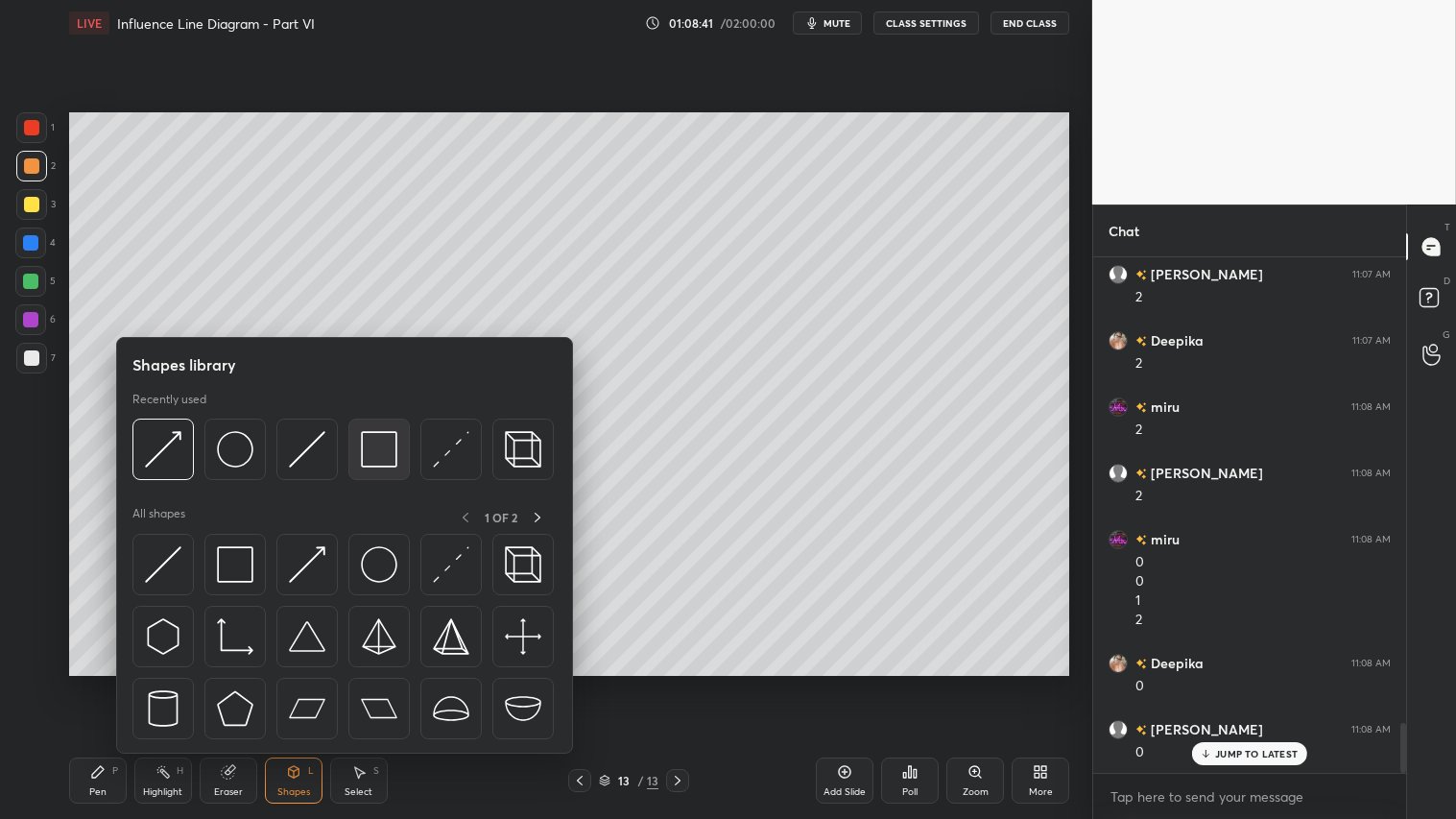
scroll to position [4833, 0]
click at [370, 442] on img at bounding box center [379, 450] width 37 height 37
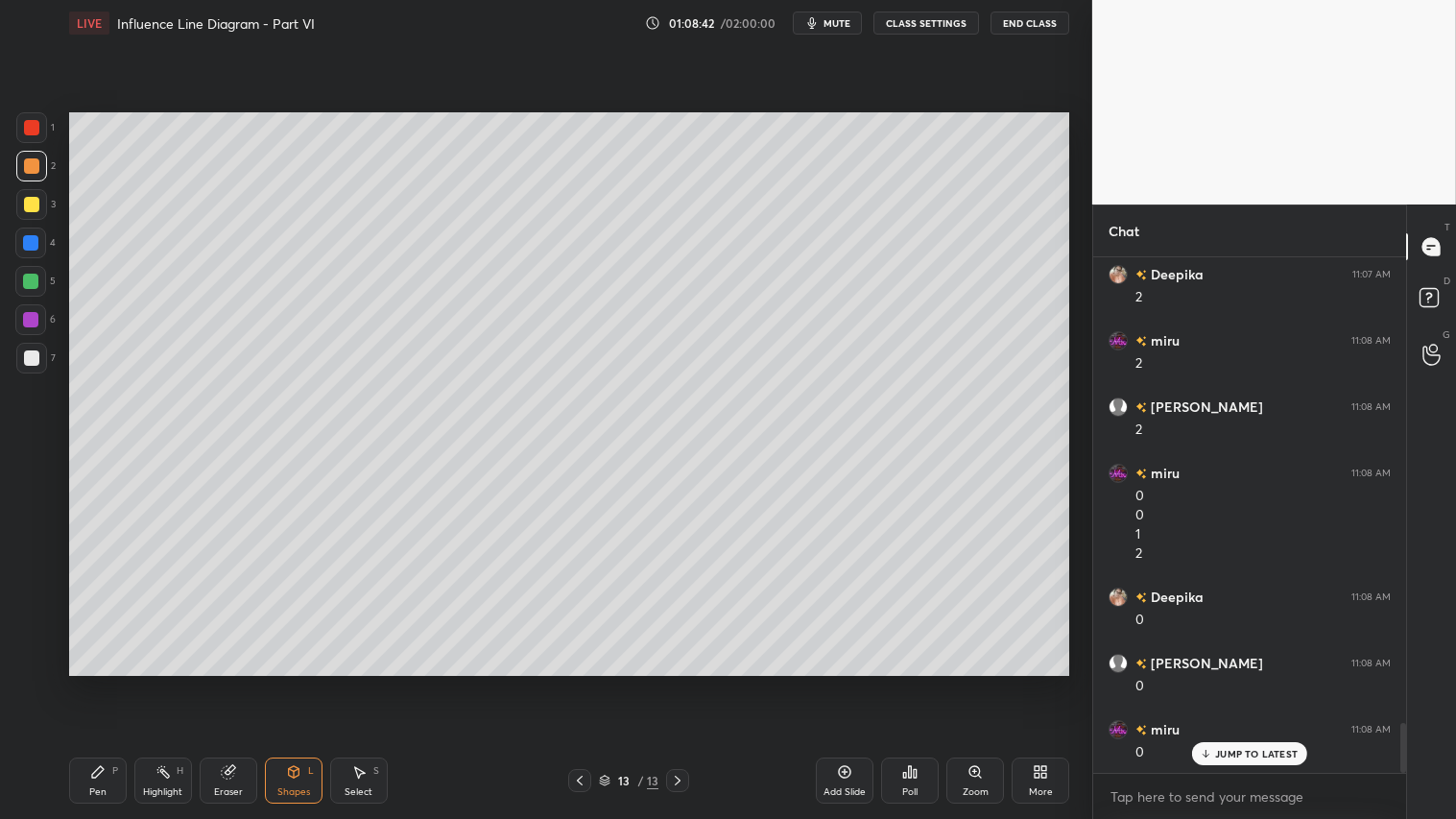
drag, startPoint x: 31, startPoint y: 353, endPoint x: 50, endPoint y: 388, distance: 39.8
click at [33, 353] on div at bounding box center [32, 358] width 16 height 16
click at [289, 682] on div "Shapes L" at bounding box center [293, 780] width 57 height 47
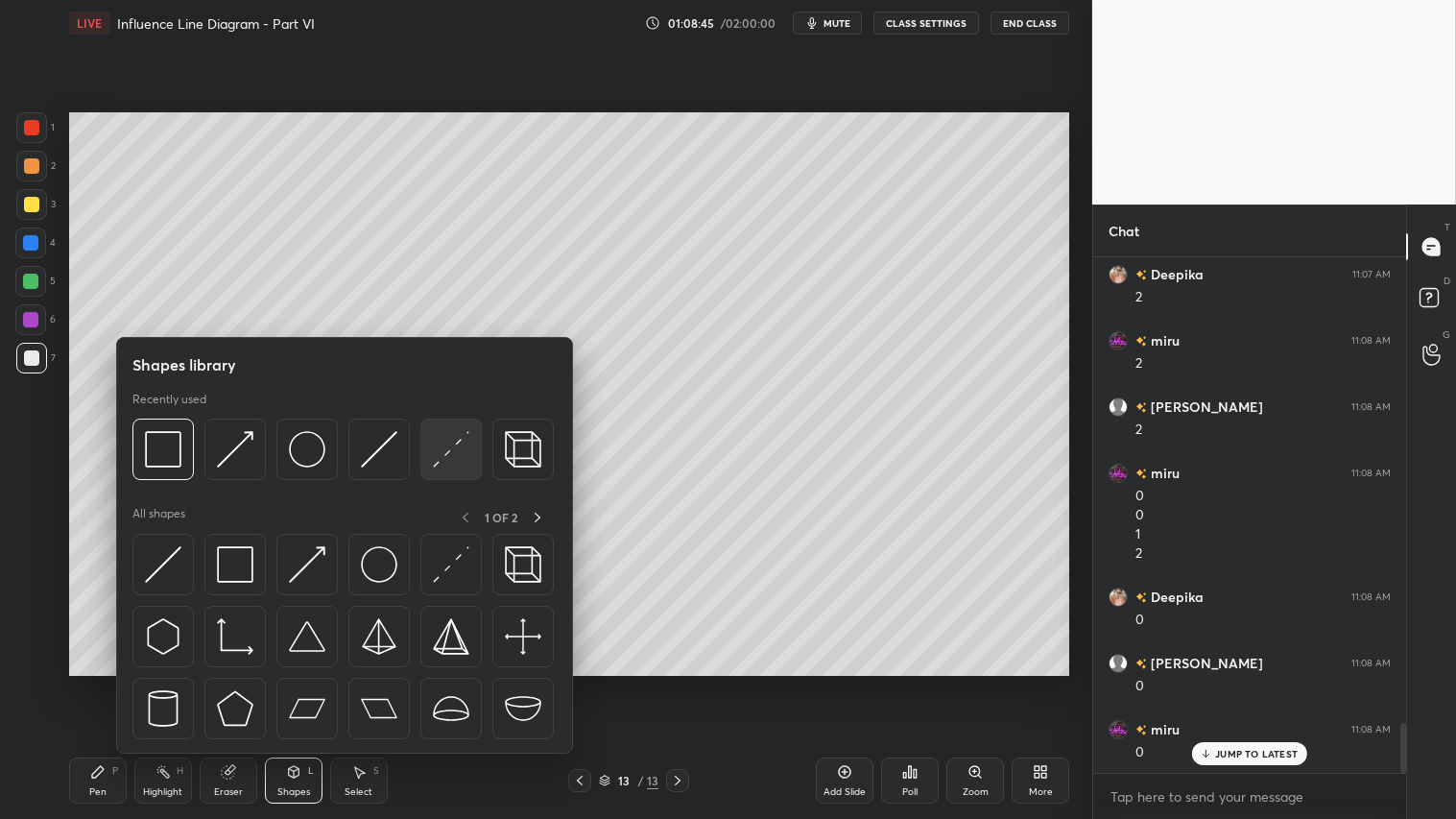
click at [452, 451] on img at bounding box center [452, 450] width 37 height 37
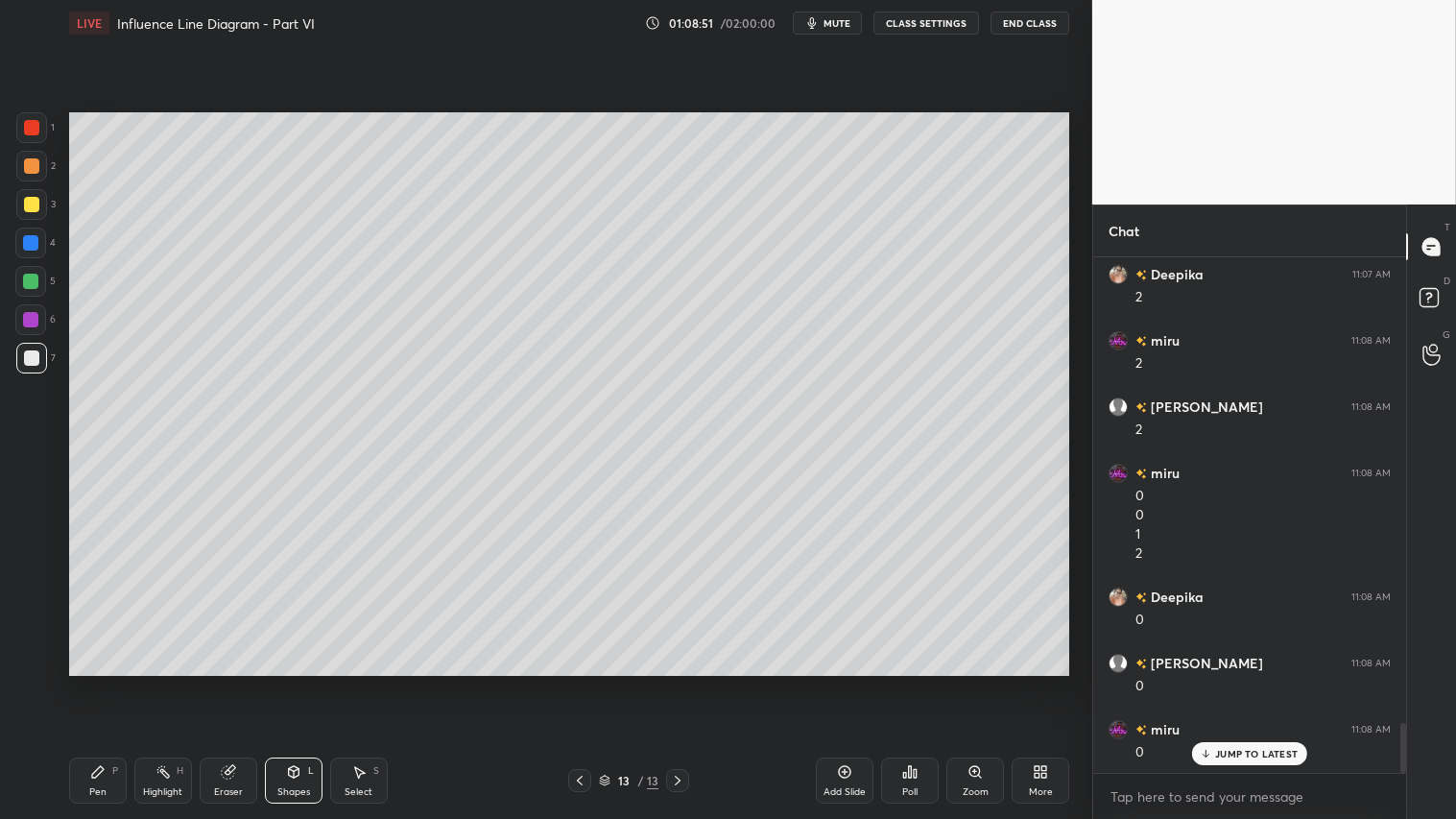
click at [30, 165] on div at bounding box center [32, 166] width 16 height 16
click at [110, 682] on div "Pen P" at bounding box center [97, 780] width 57 height 47
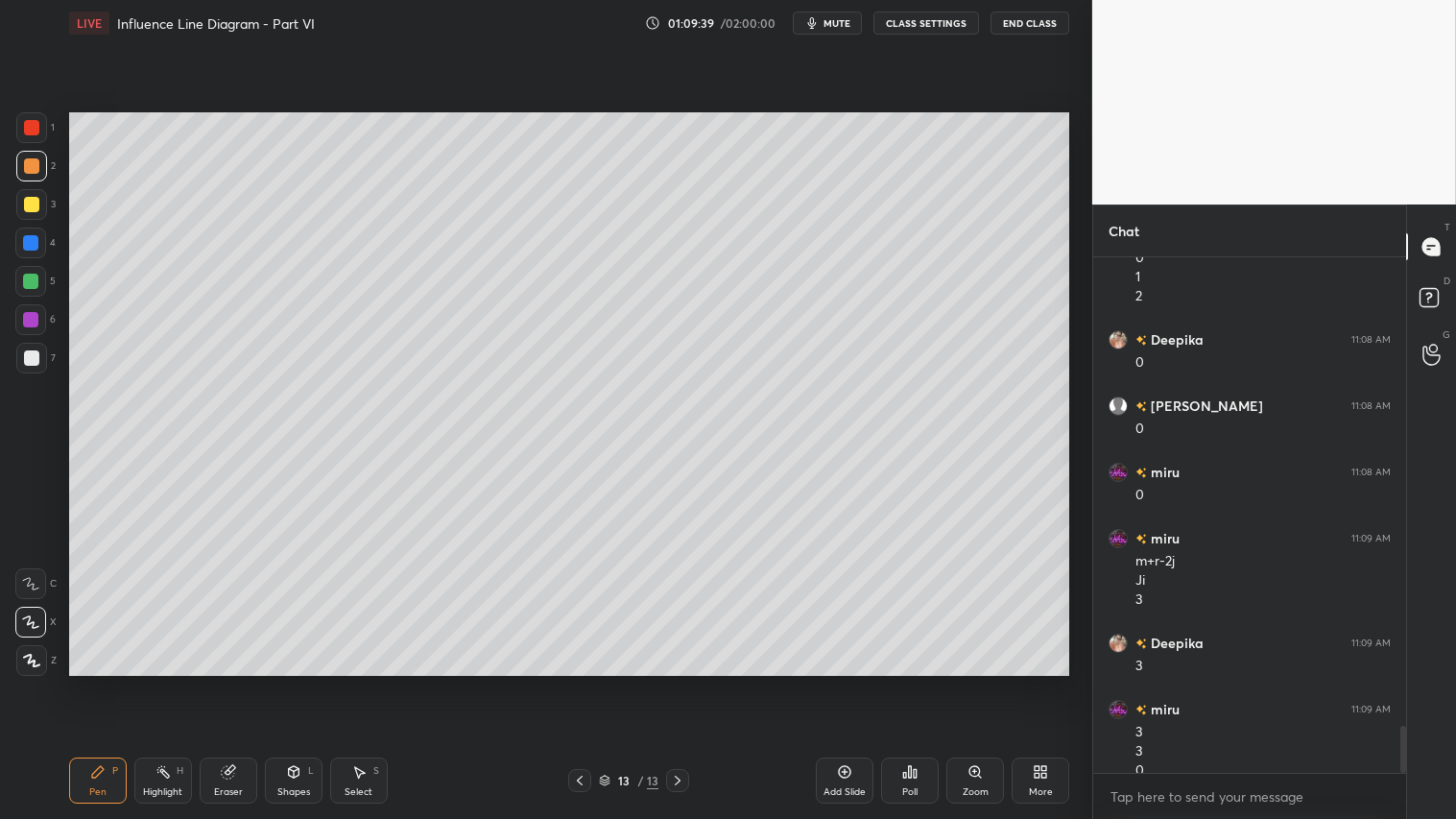
scroll to position [5109, 0]
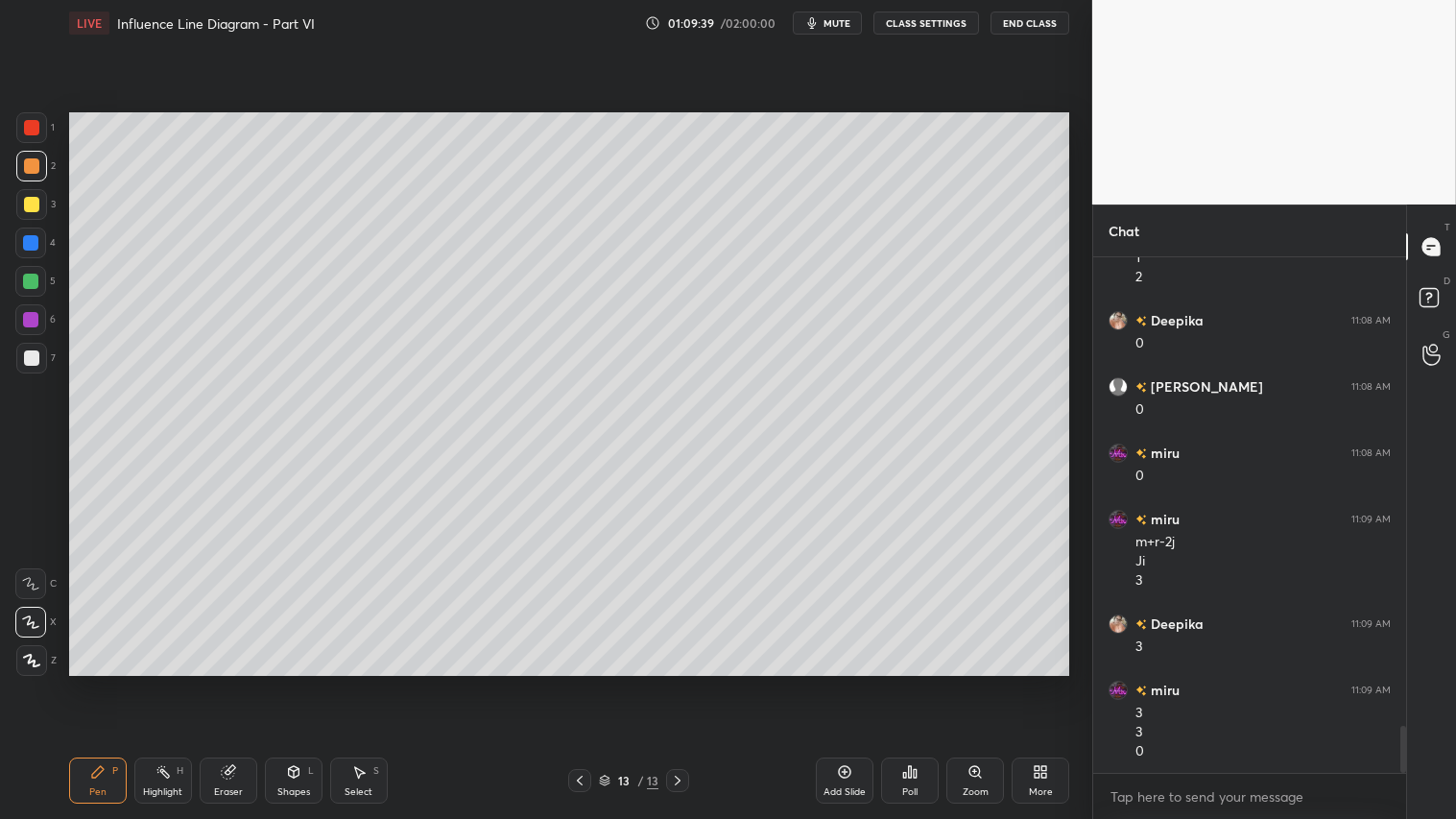
click at [307, 682] on div "Shapes L" at bounding box center [293, 780] width 57 height 47
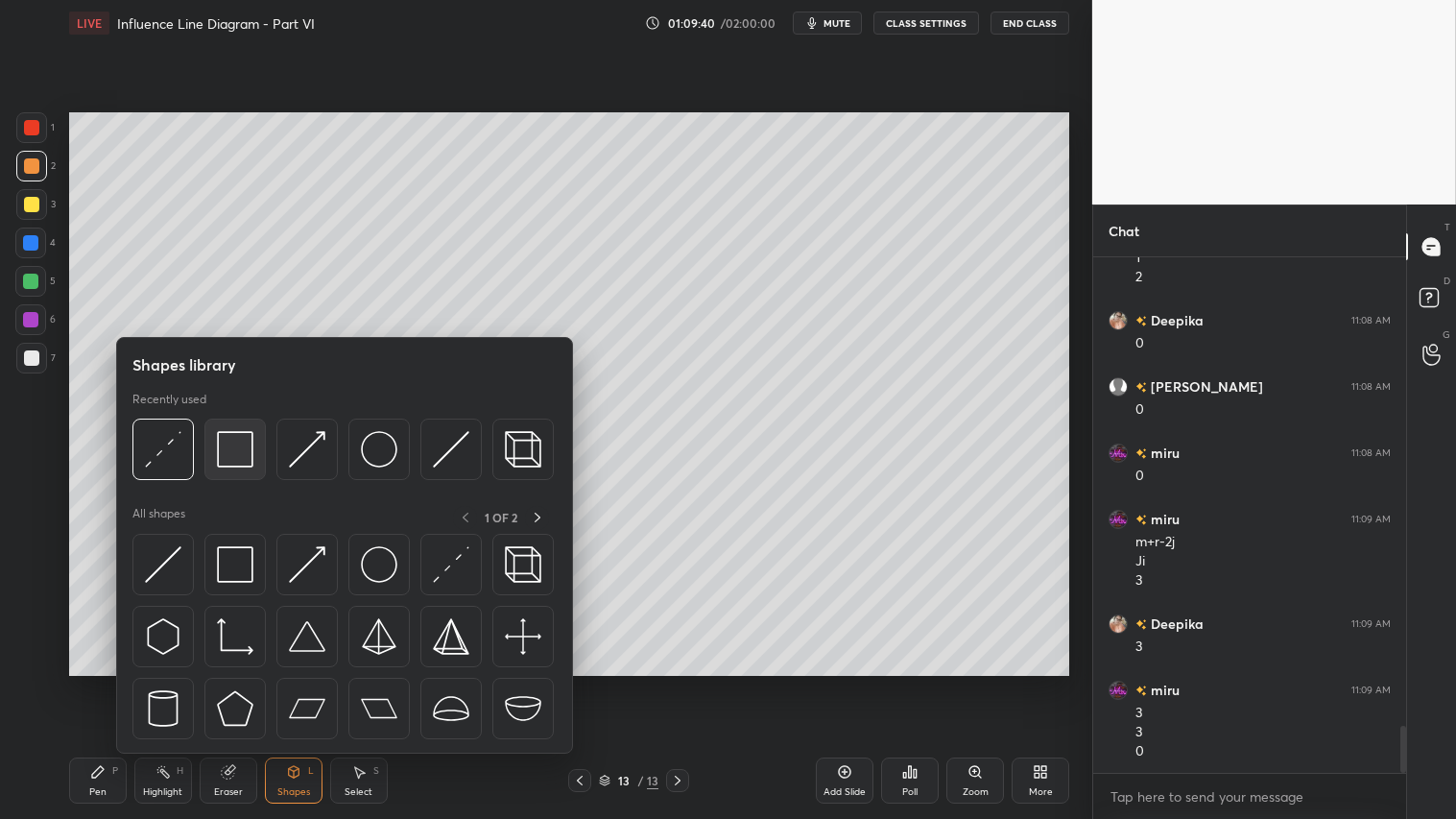
click at [241, 437] on img at bounding box center [236, 450] width 37 height 37
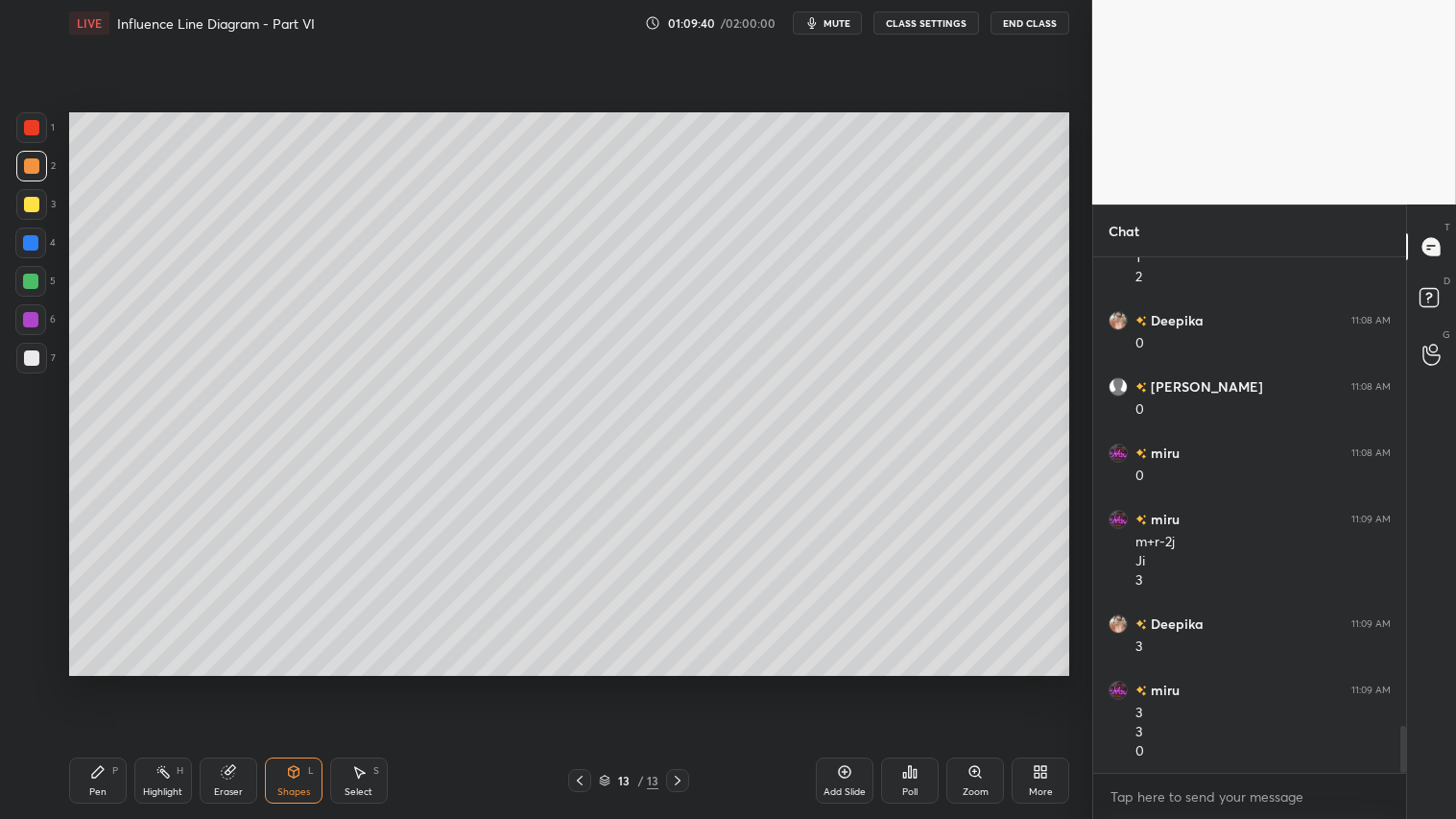
click at [26, 351] on div at bounding box center [32, 358] width 31 height 31
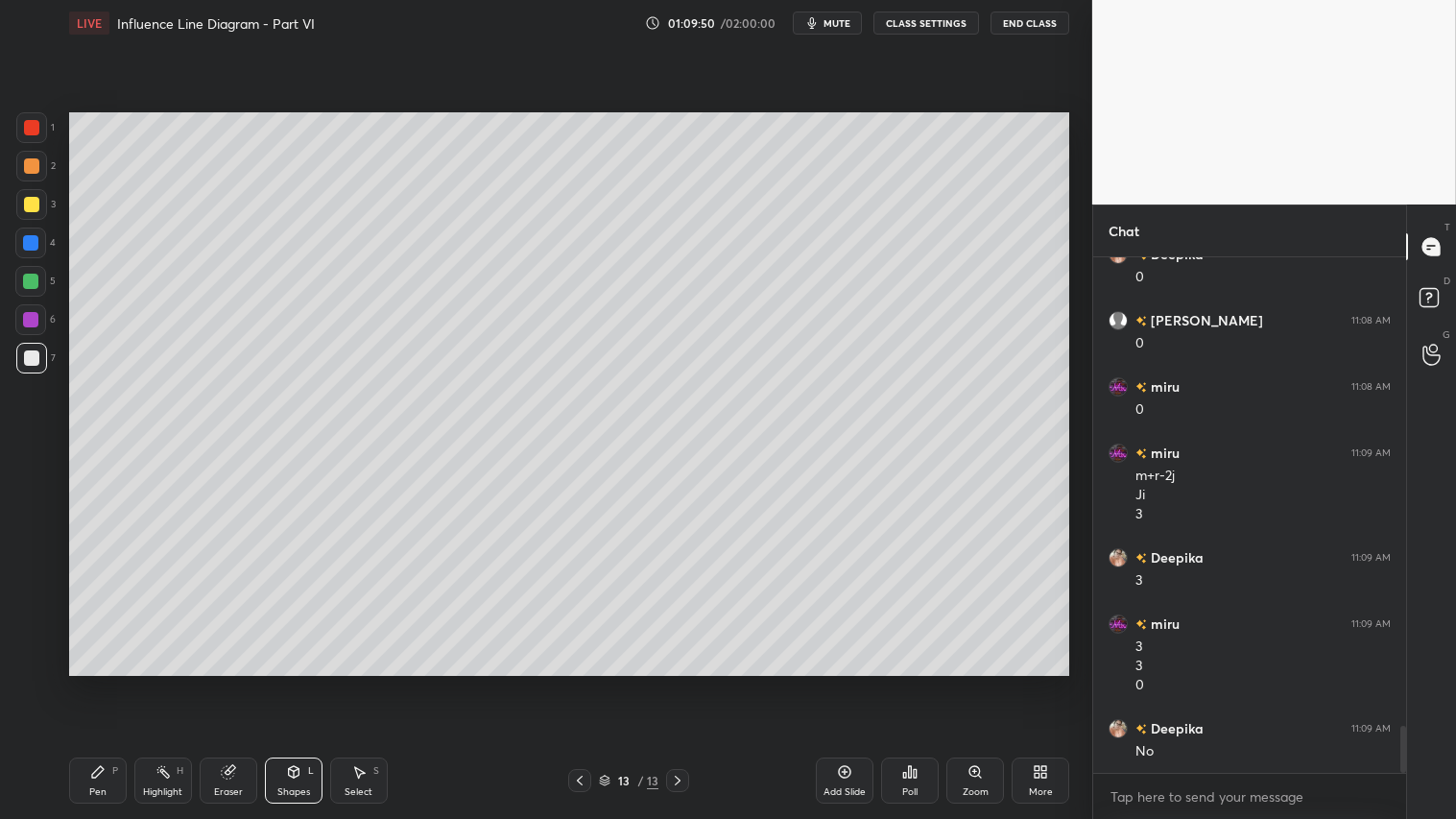
drag, startPoint x: 39, startPoint y: 164, endPoint x: 49, endPoint y: 214, distance: 51.0
click at [43, 165] on div at bounding box center [32, 166] width 31 height 31
drag, startPoint x: 118, startPoint y: 788, endPoint x: 226, endPoint y: 727, distance: 124.0
click at [121, 682] on div "Pen P" at bounding box center [97, 780] width 57 height 47
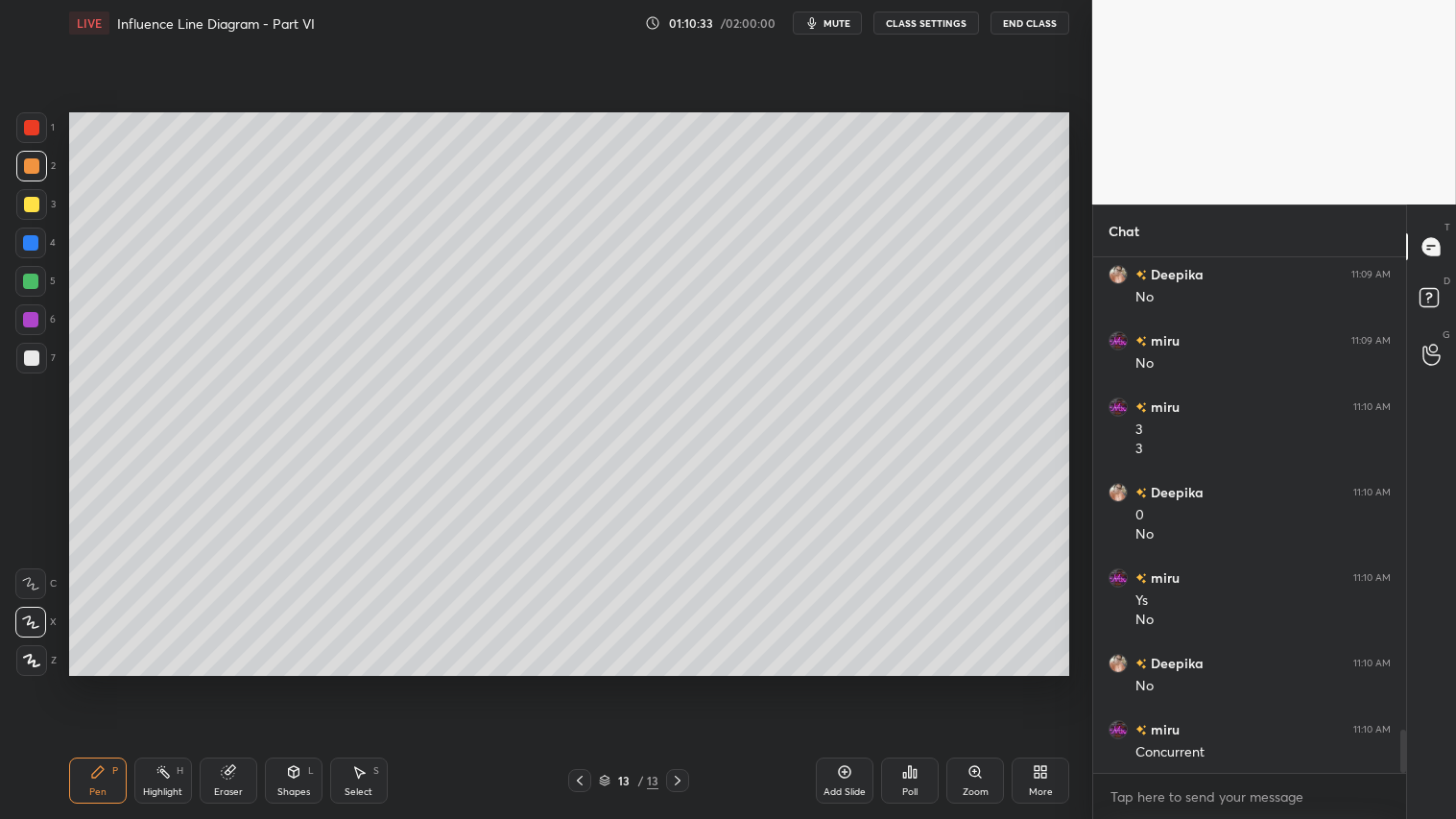
scroll to position [5695, 0]
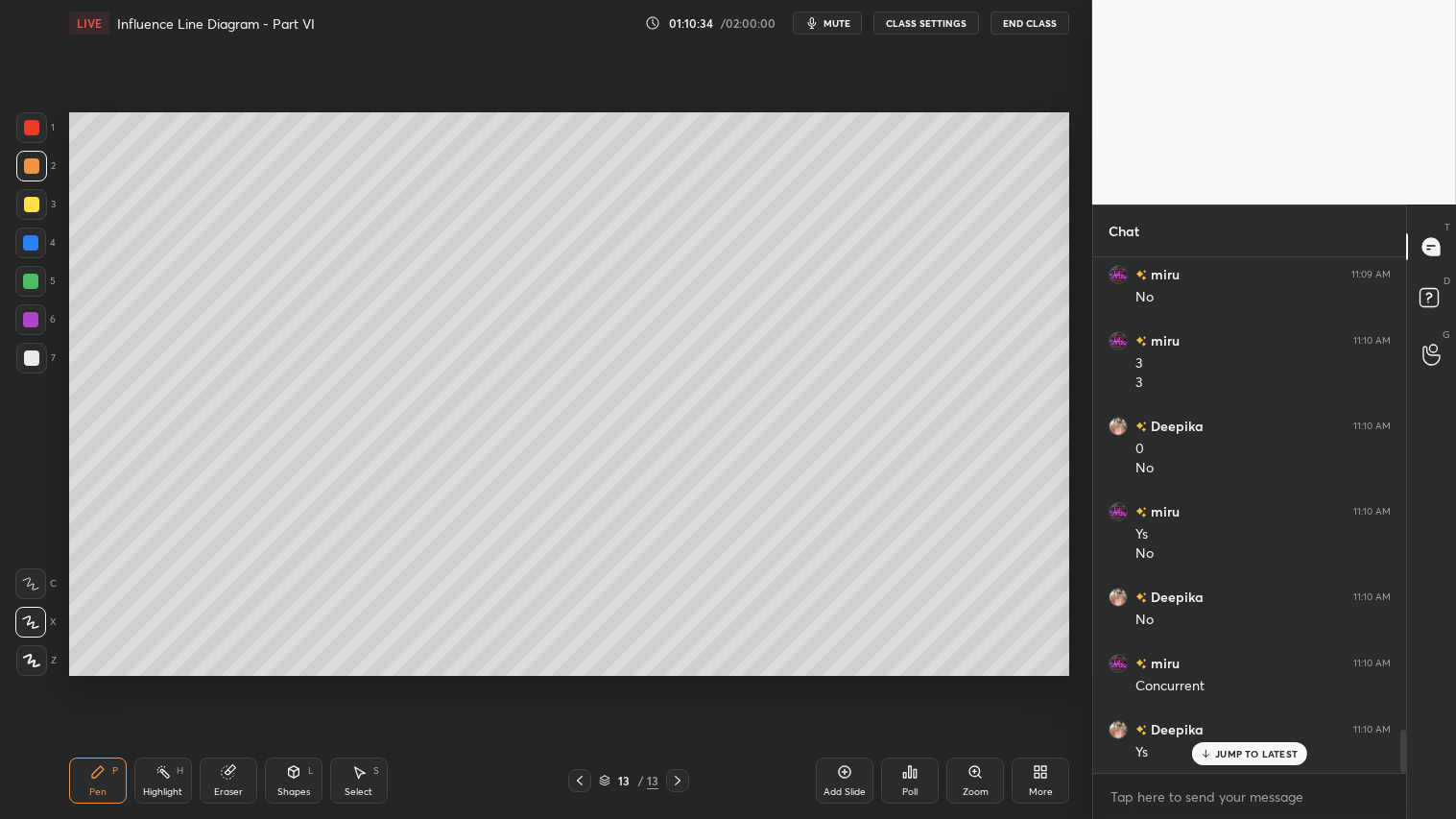
click at [33, 153] on div at bounding box center [32, 166] width 31 height 31
click at [97, 682] on icon at bounding box center [98, 772] width 16 height 16
click at [311, 682] on div "Shapes L" at bounding box center [293, 780] width 57 height 47
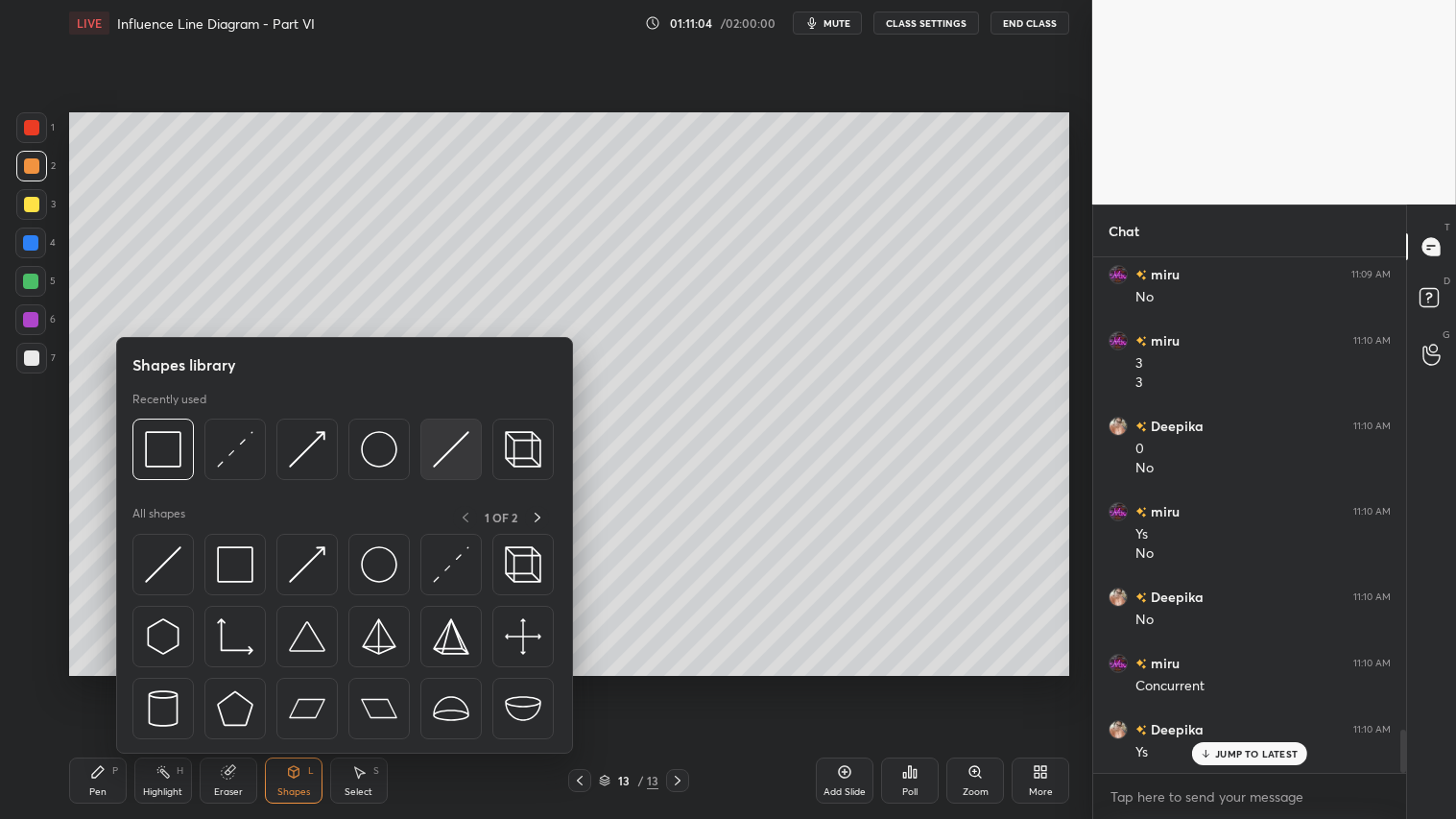
click at [444, 438] on img at bounding box center [452, 450] width 37 height 37
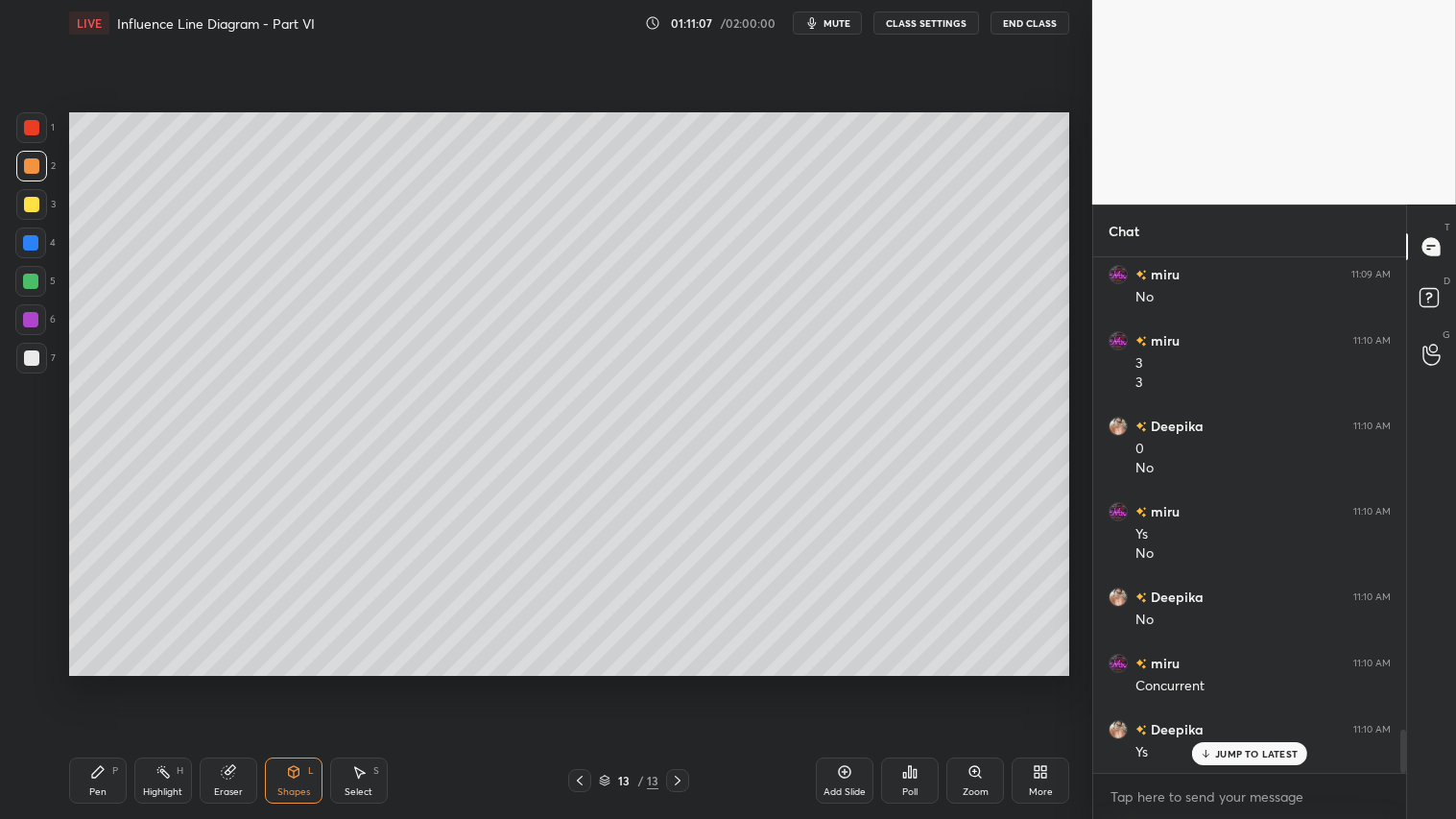
click at [40, 174] on div at bounding box center [32, 166] width 31 height 31
click at [103, 682] on icon at bounding box center [98, 772] width 16 height 16
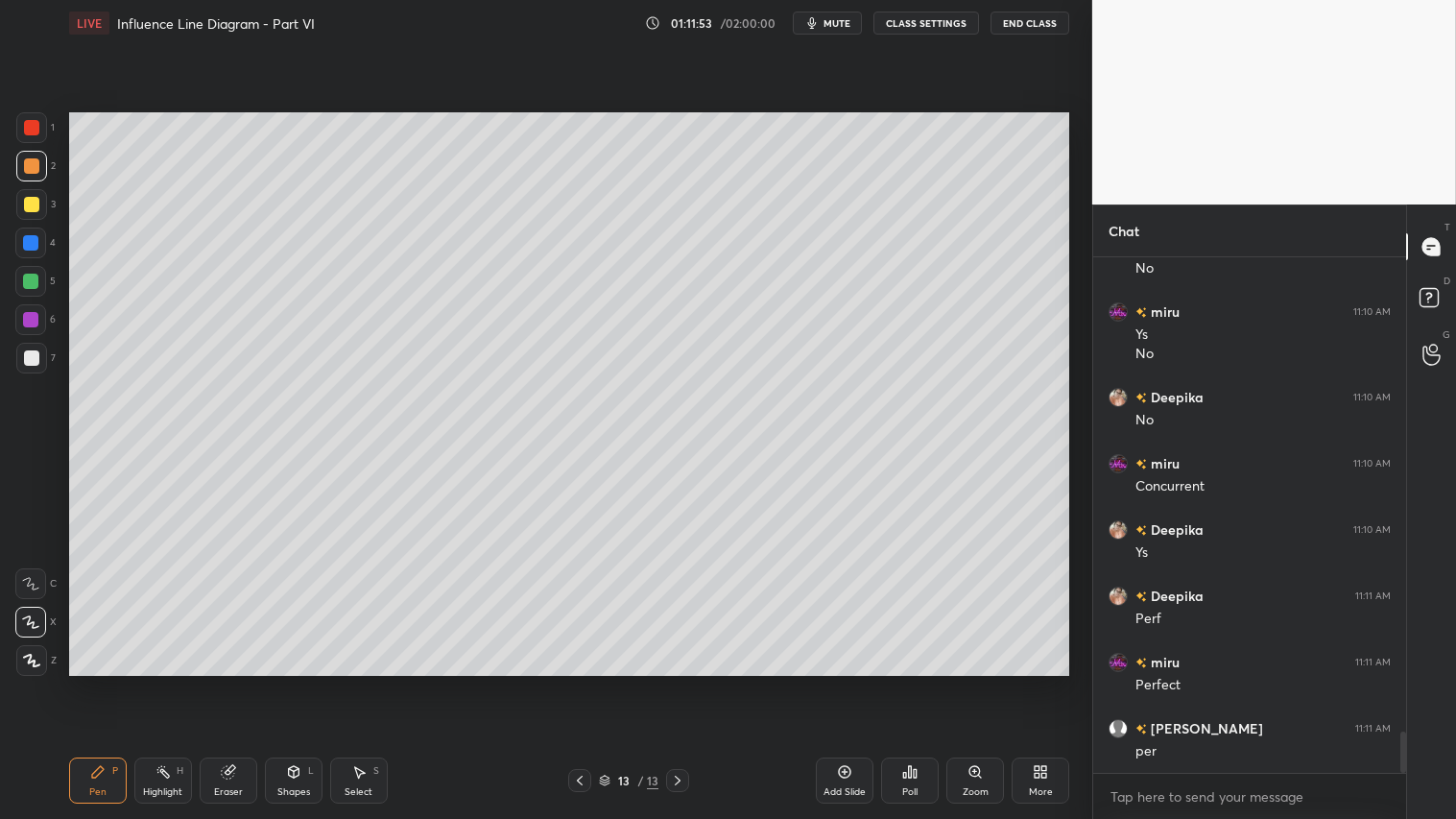
scroll to position [5961, 0]
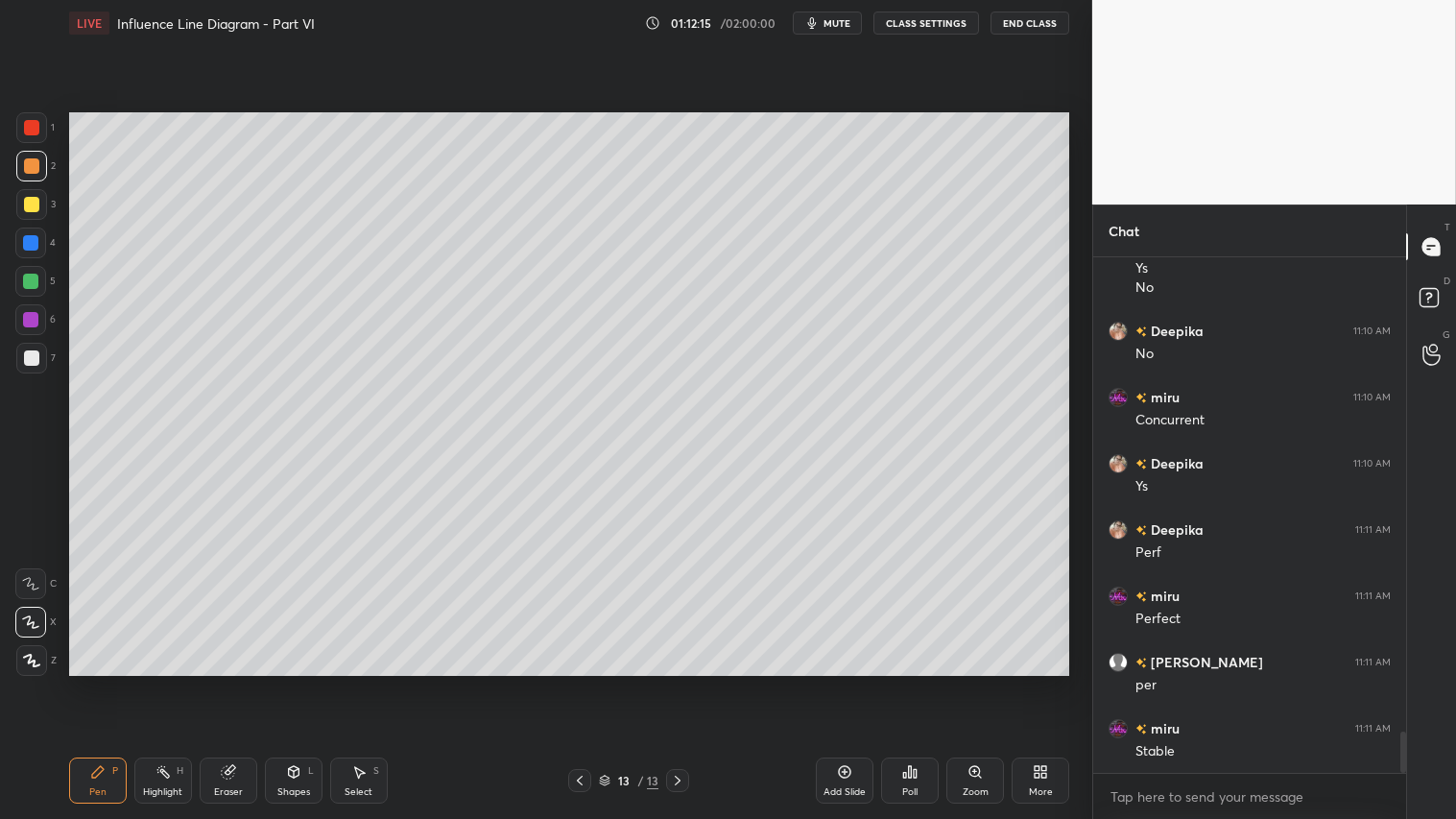
click at [301, 682] on div "Shapes L" at bounding box center [293, 780] width 57 height 47
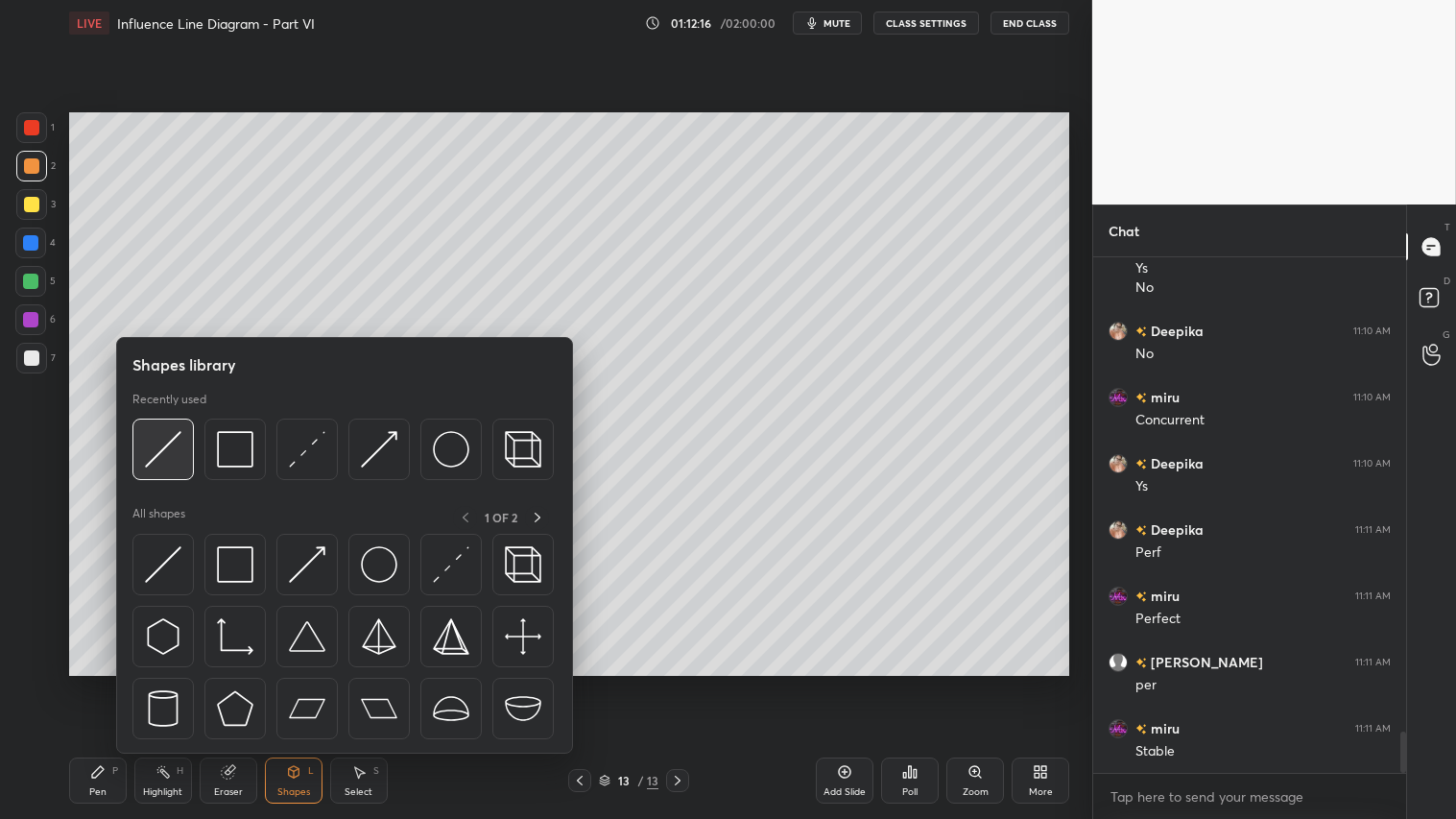
click at [178, 442] on img at bounding box center [164, 450] width 37 height 37
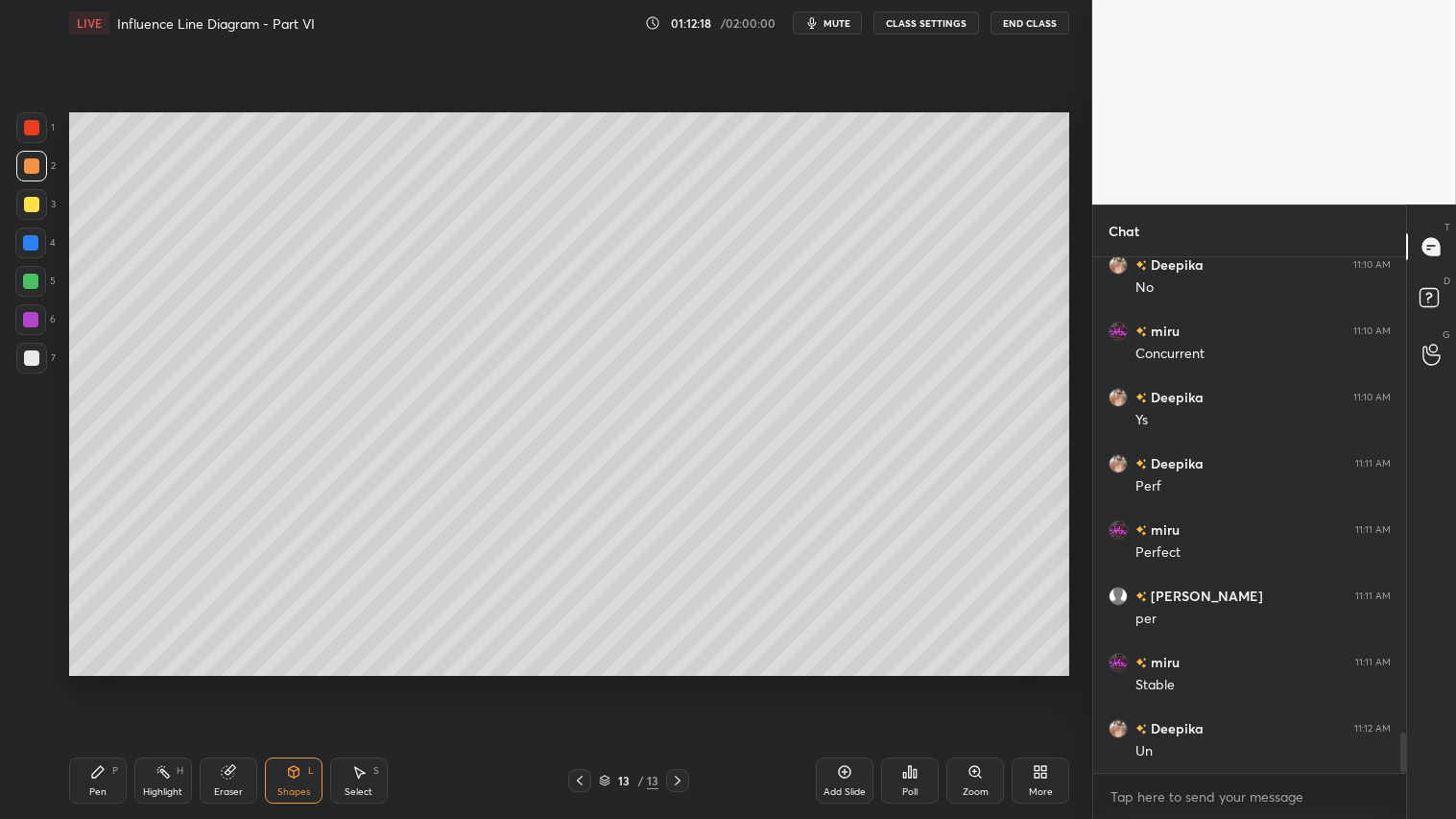
scroll to position [6094, 0]
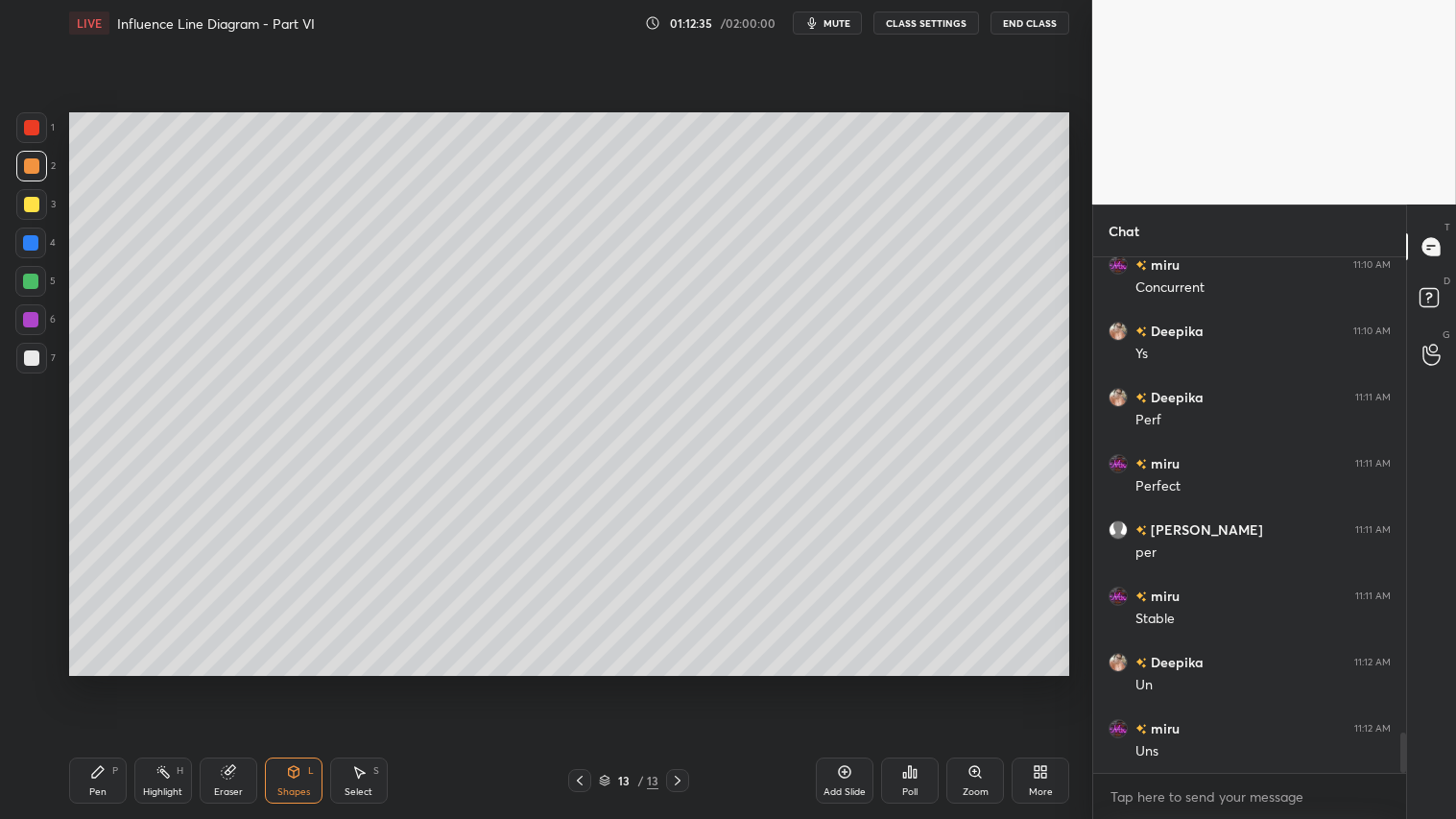
click at [846, 682] on div "Add Slide" at bounding box center [844, 780] width 57 height 47
click at [42, 164] on div at bounding box center [32, 166] width 31 height 31
drag, startPoint x: 99, startPoint y: 785, endPoint x: 101, endPoint y: 763, distance: 22.1
click at [99, 682] on div "Pen P" at bounding box center [97, 780] width 57 height 47
click at [39, 660] on icon at bounding box center [32, 660] width 17 height 14
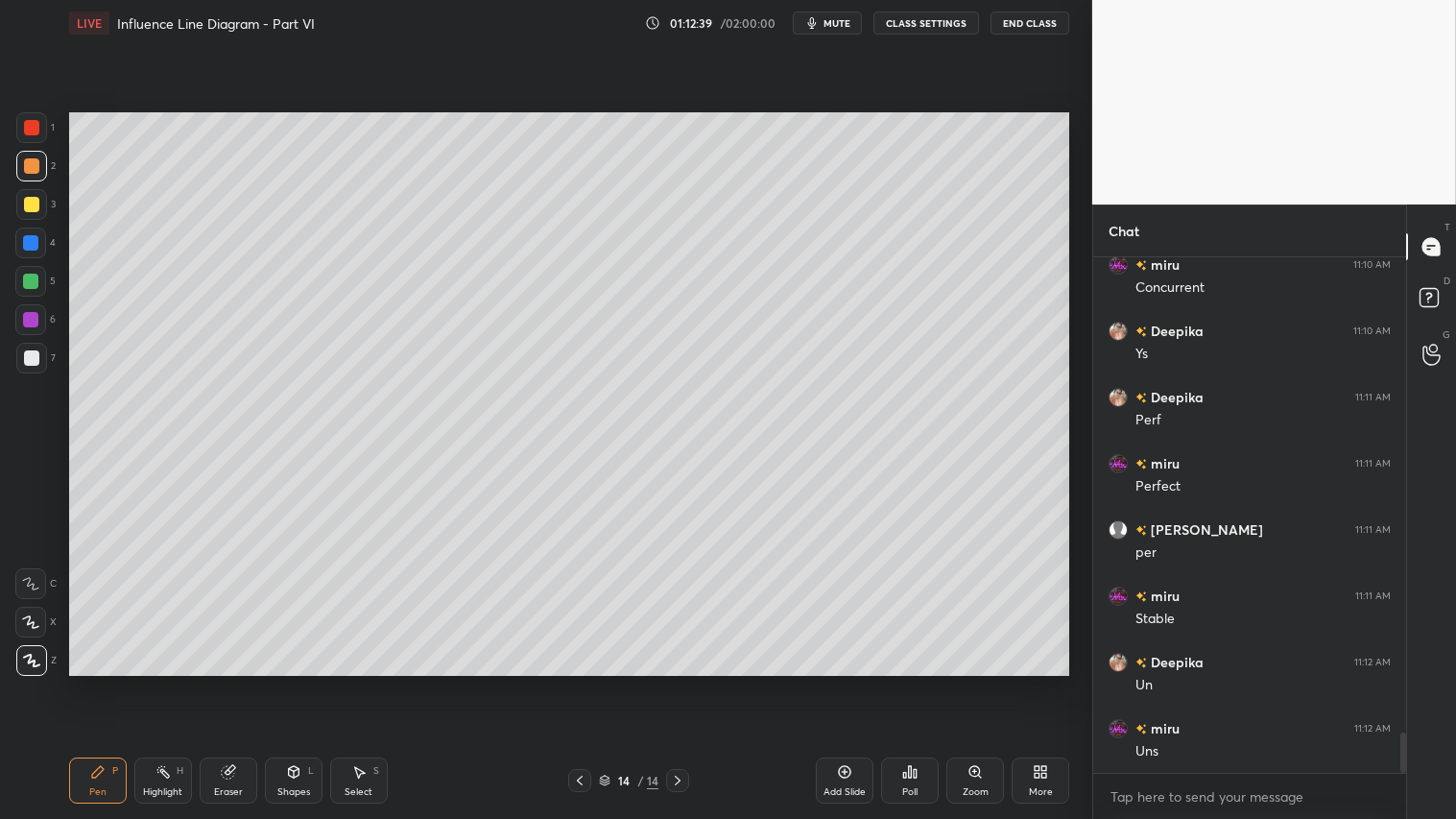
click at [34, 205] on div at bounding box center [32, 205] width 16 height 16
click at [296, 682] on icon at bounding box center [294, 772] width 16 height 16
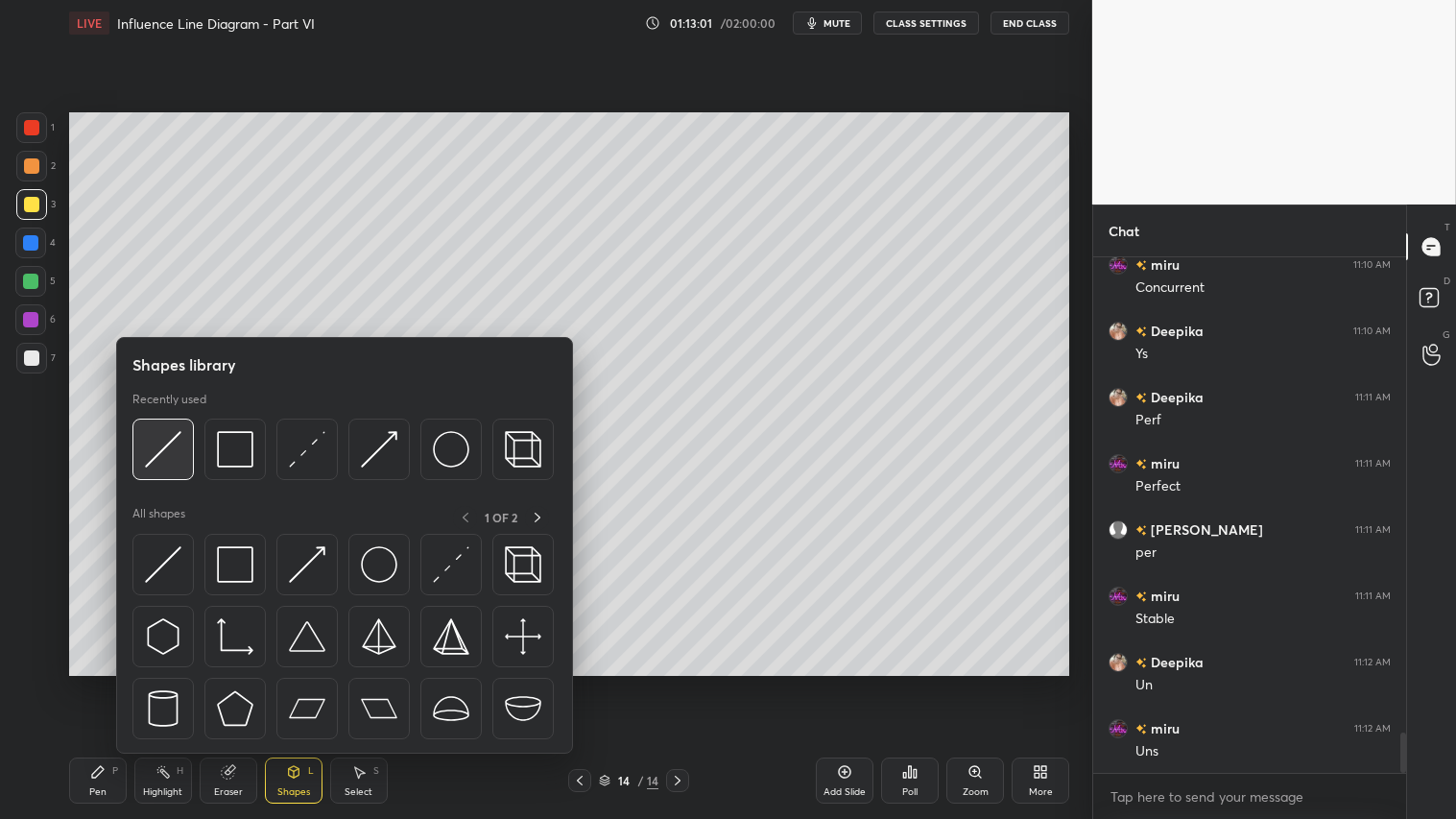
click at [170, 436] on img at bounding box center [164, 450] width 37 height 37
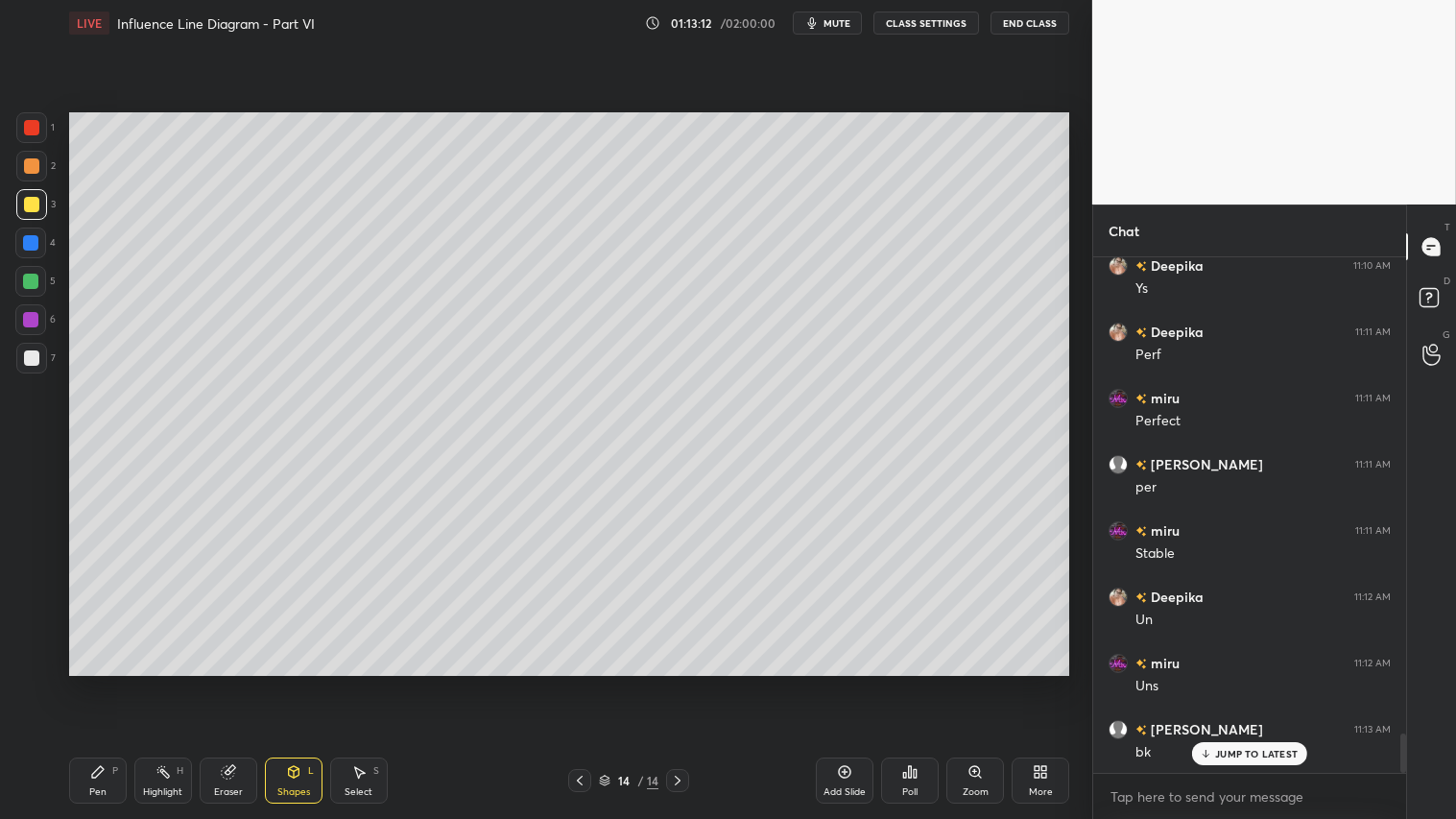
scroll to position [6225, 0]
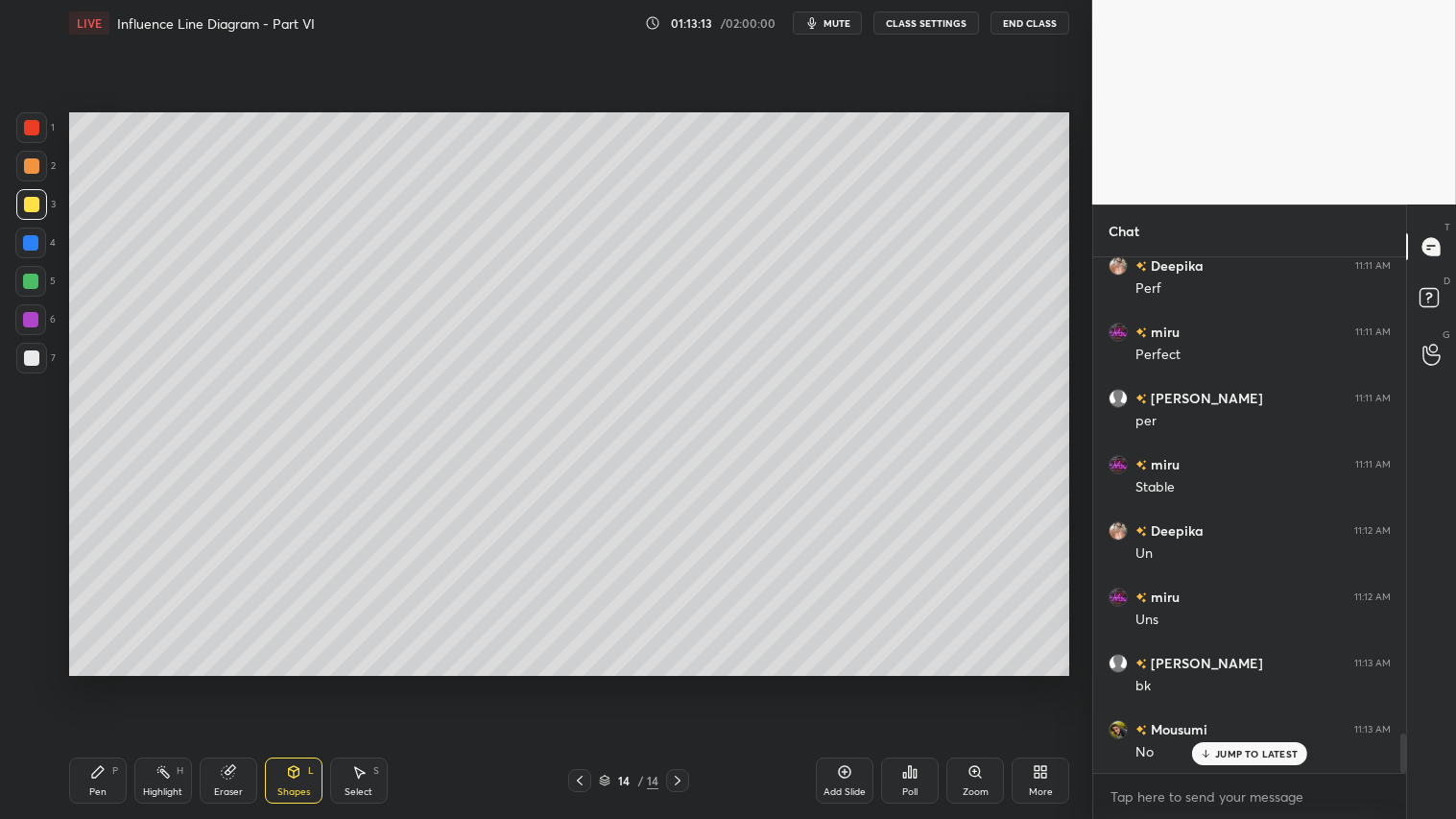
click at [588, 682] on div at bounding box center [580, 780] width 23 height 23
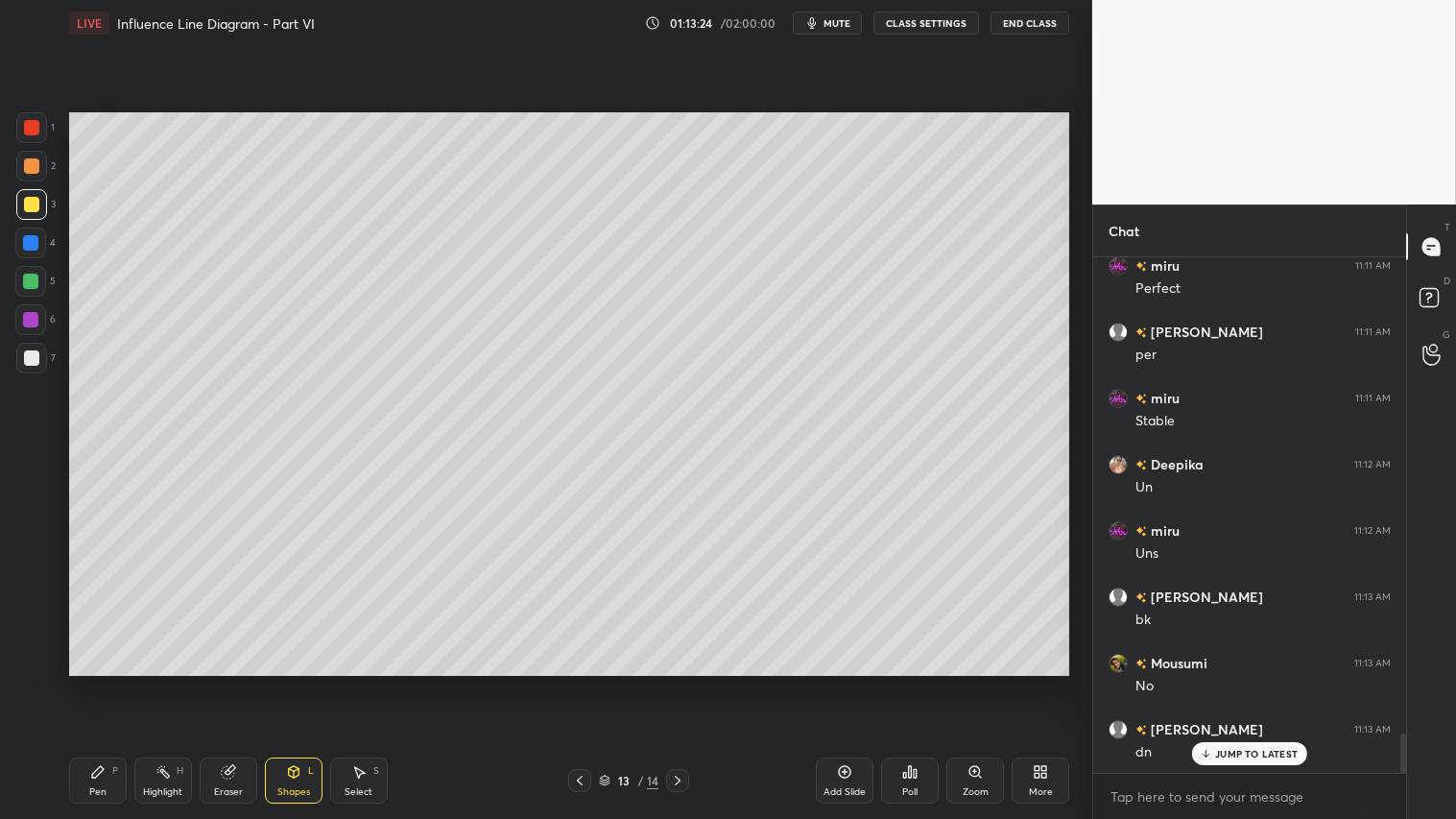
click at [672, 682] on icon at bounding box center [678, 780] width 16 height 16
click at [579, 682] on icon at bounding box center [580, 780] width 16 height 16
click at [670, 682] on icon at bounding box center [678, 780] width 16 height 16
drag, startPoint x: 25, startPoint y: 175, endPoint x: 55, endPoint y: 264, distance: 93.9
click at [24, 174] on div at bounding box center [32, 166] width 31 height 31
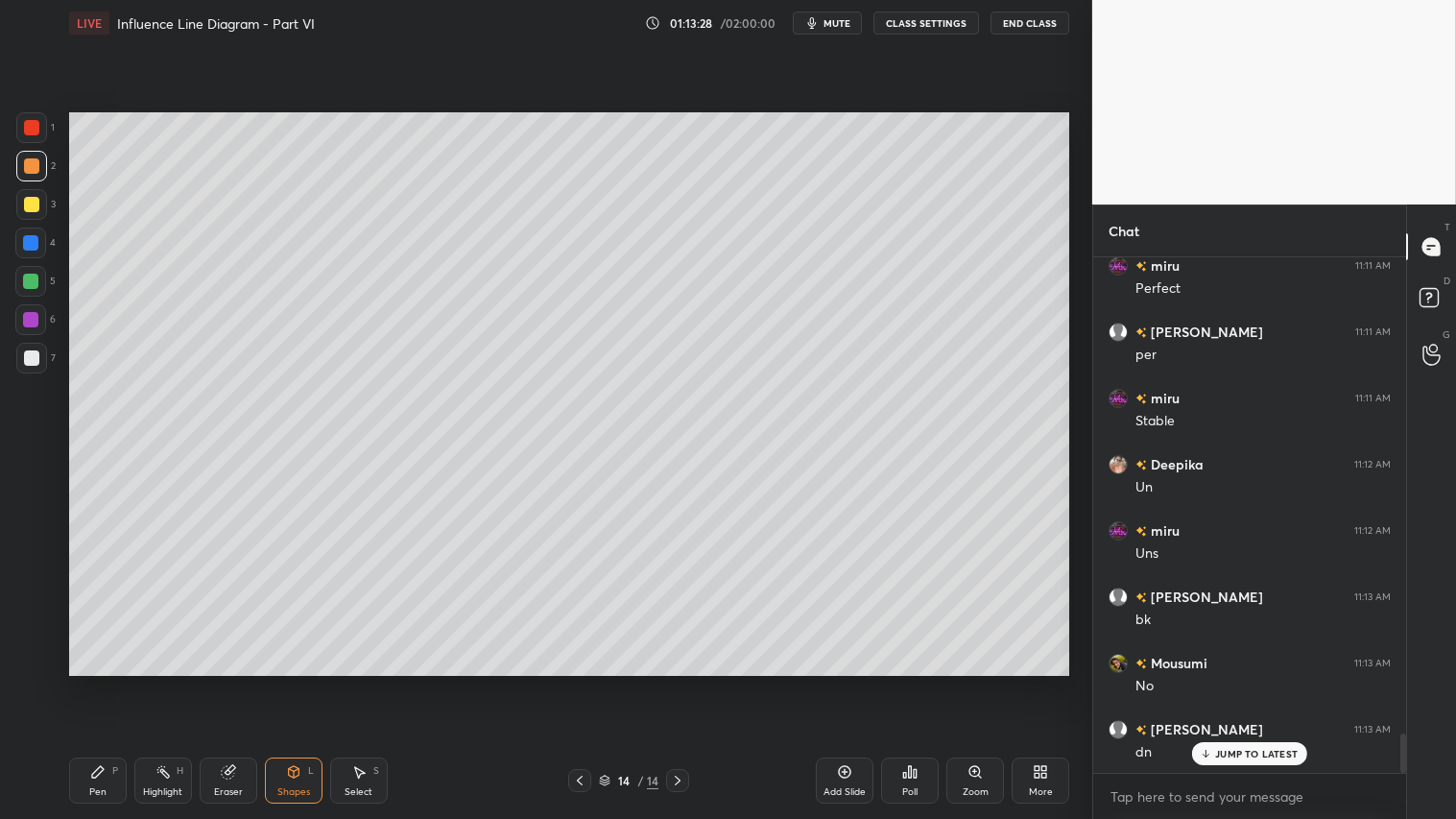
click at [88, 682] on div "Pen P" at bounding box center [97, 780] width 57 height 47
drag, startPoint x: 289, startPoint y: 777, endPoint x: 295, endPoint y: 762, distance: 16.2
click at [292, 682] on icon at bounding box center [294, 772] width 16 height 16
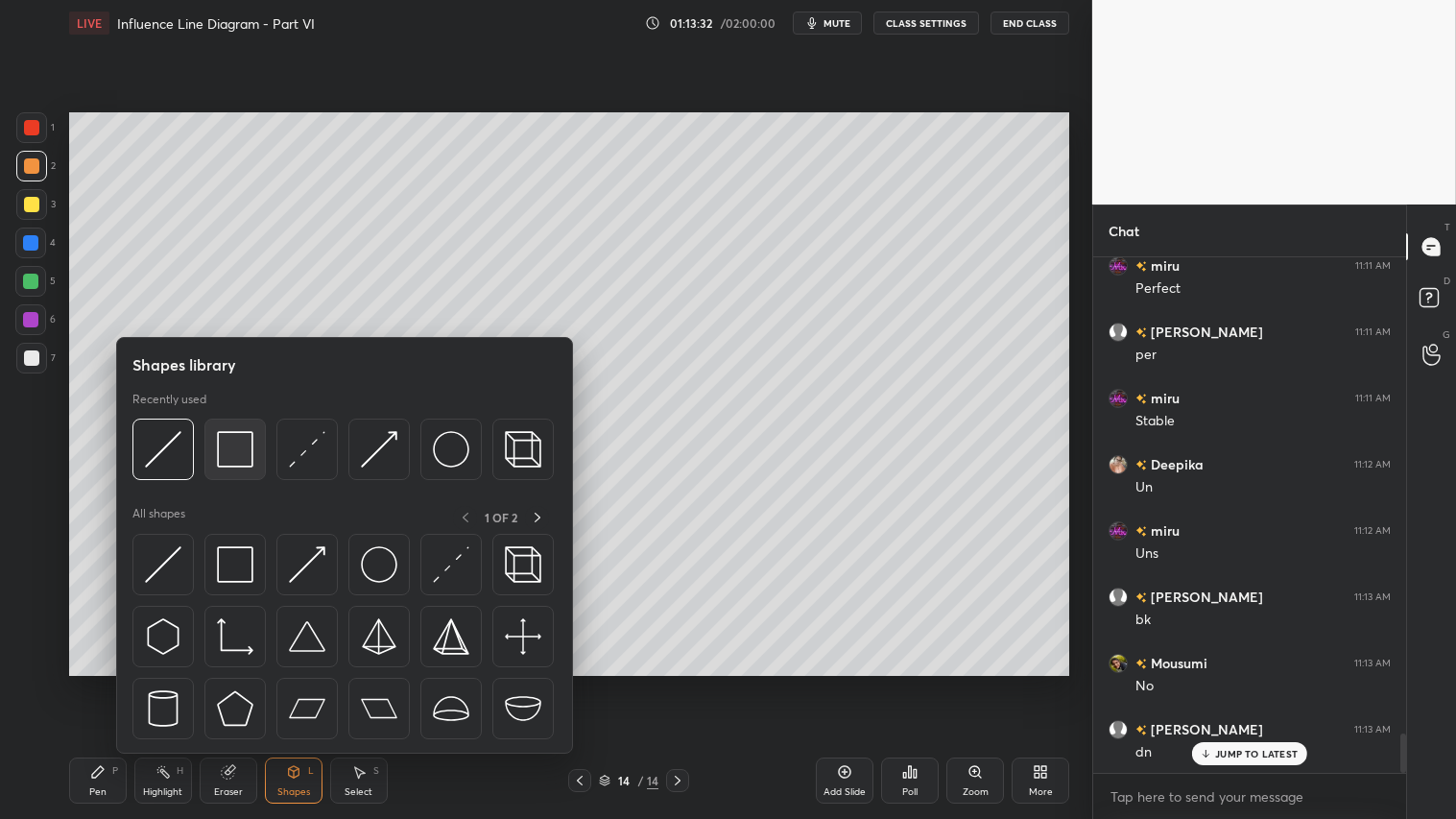
click at [254, 442] on div at bounding box center [235, 449] width 61 height 61
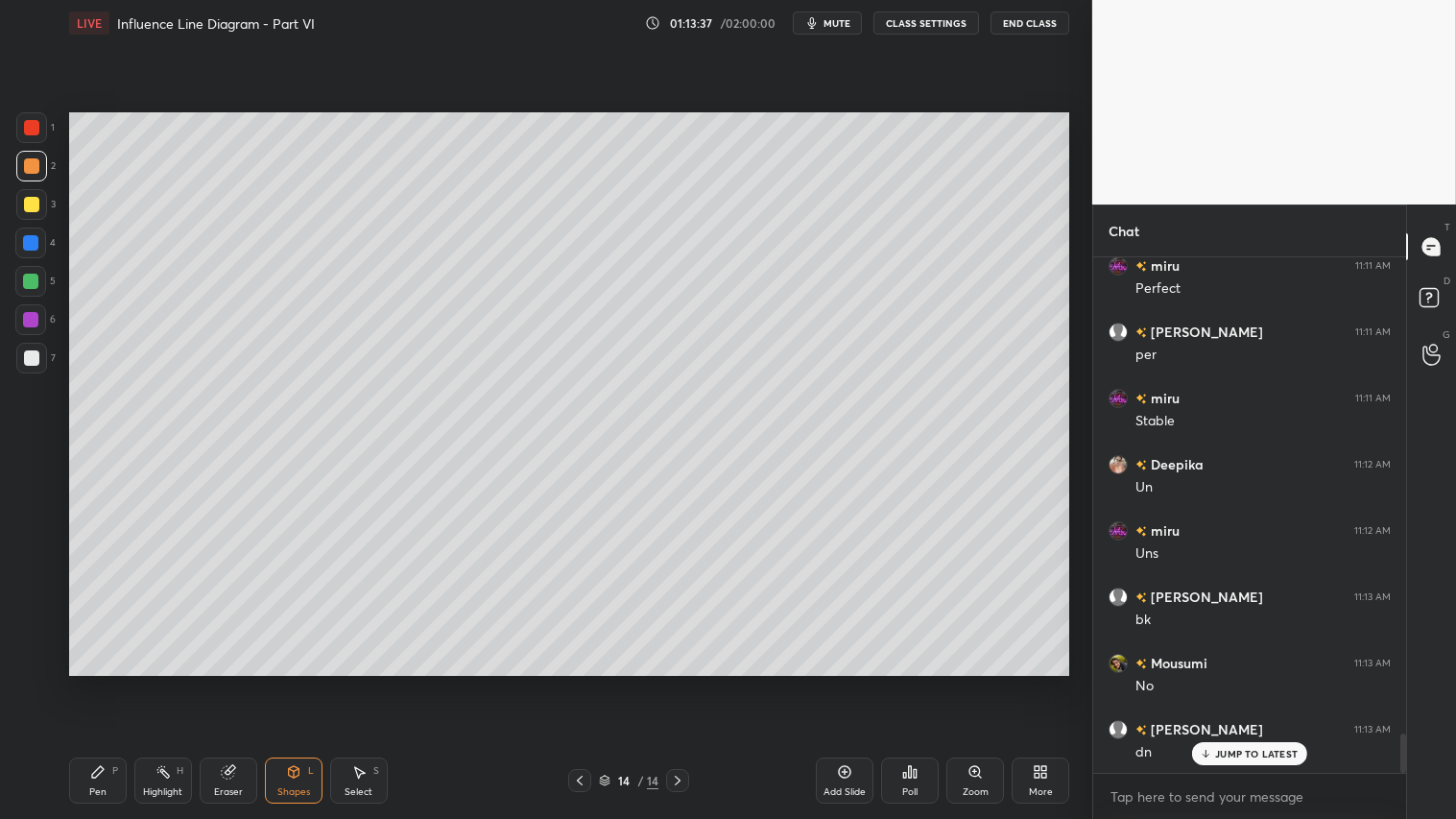
click at [289, 682] on div "Shapes L" at bounding box center [293, 780] width 57 height 47
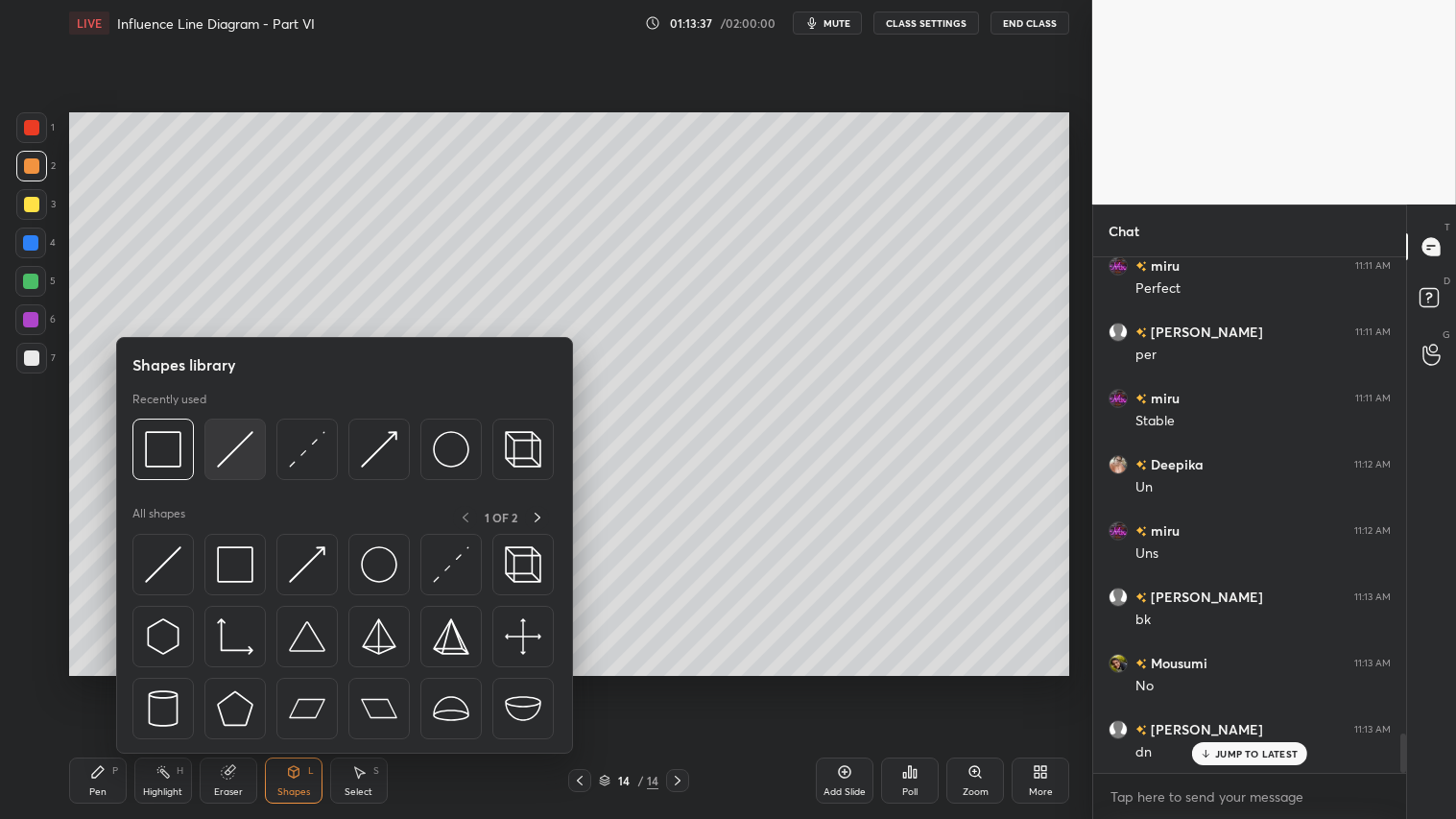
click at [228, 435] on img at bounding box center [236, 450] width 37 height 37
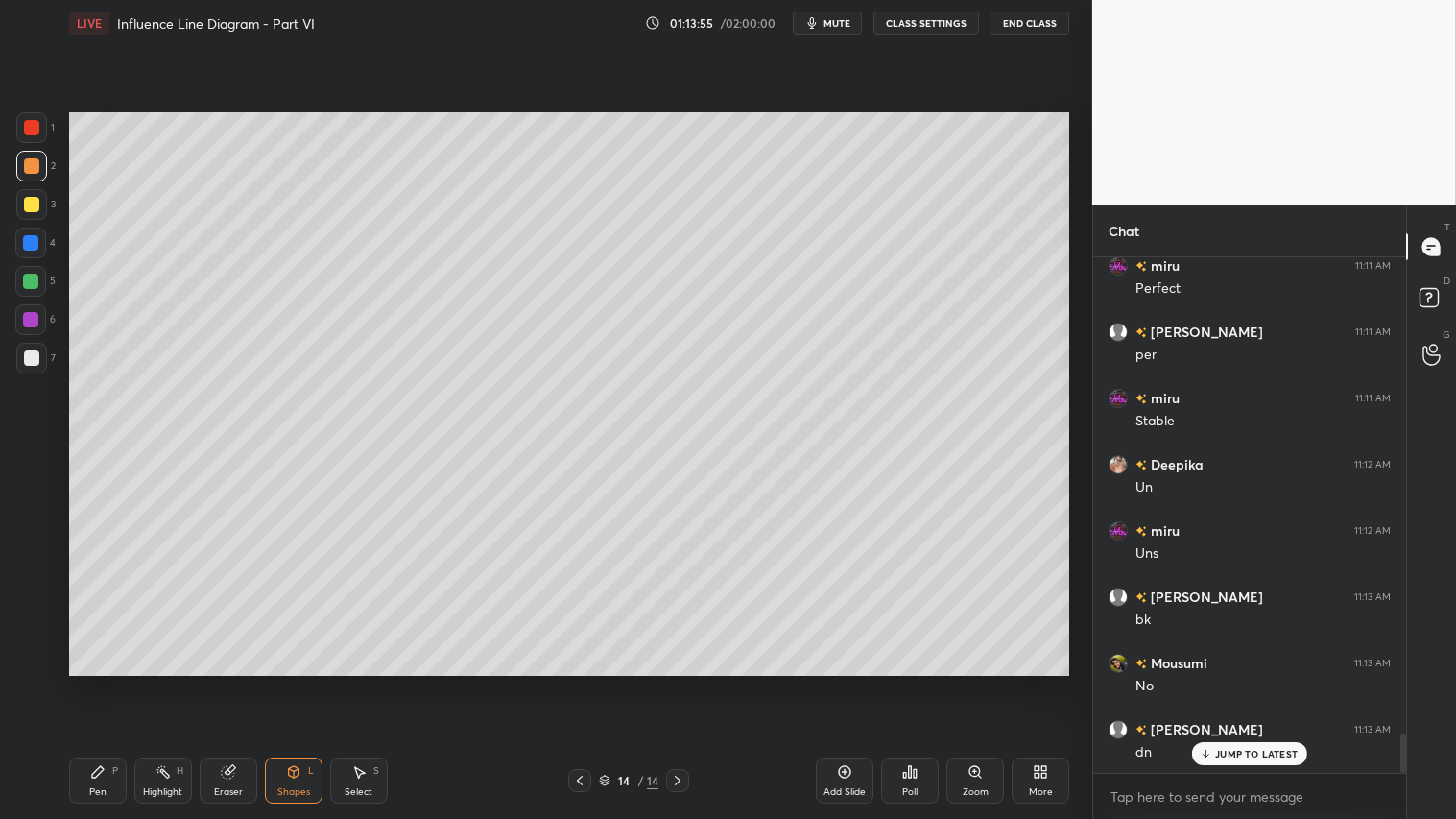
click at [288, 682] on div "Shapes L" at bounding box center [293, 780] width 57 height 47
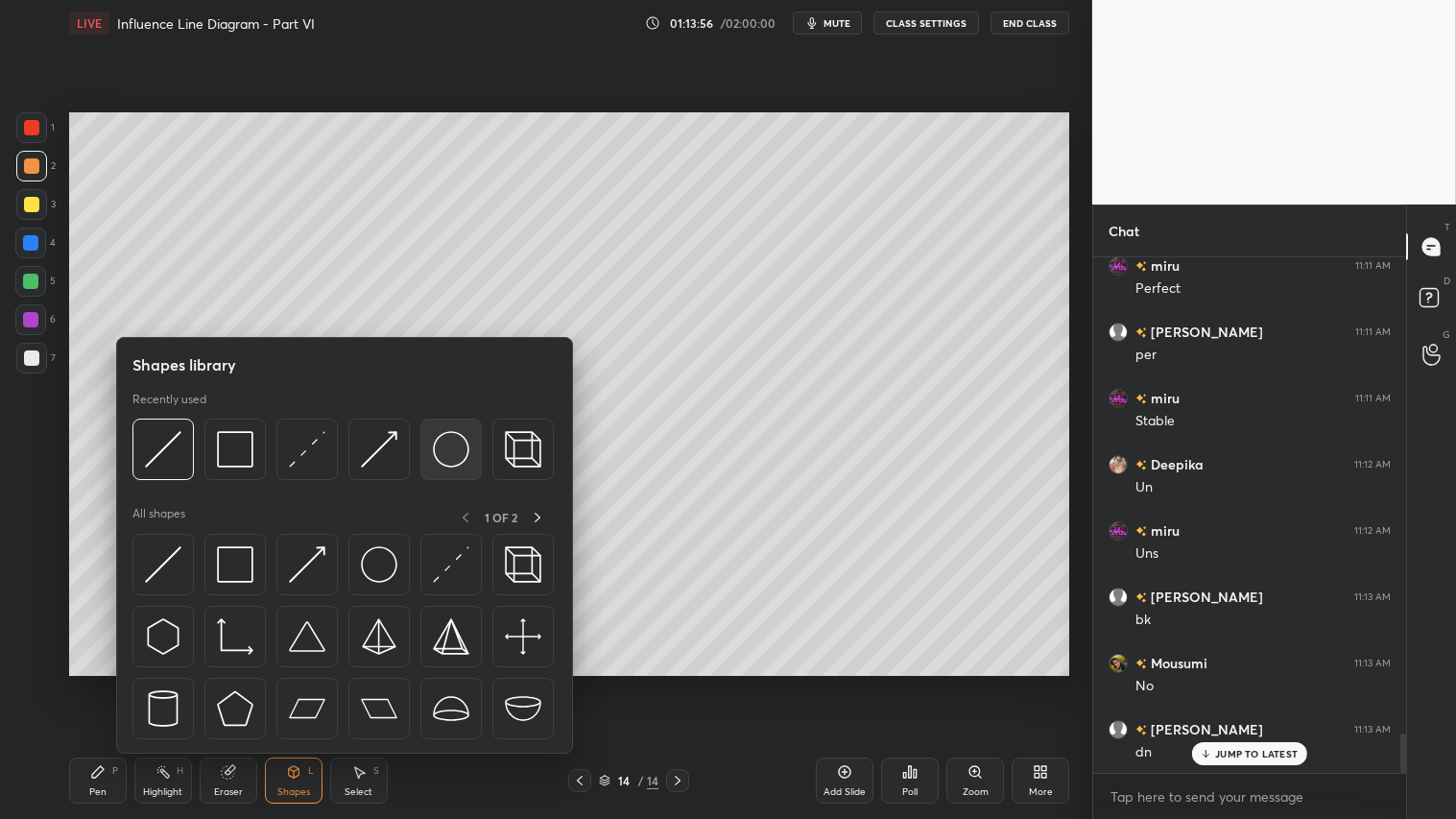
click at [447, 442] on img at bounding box center [452, 450] width 37 height 37
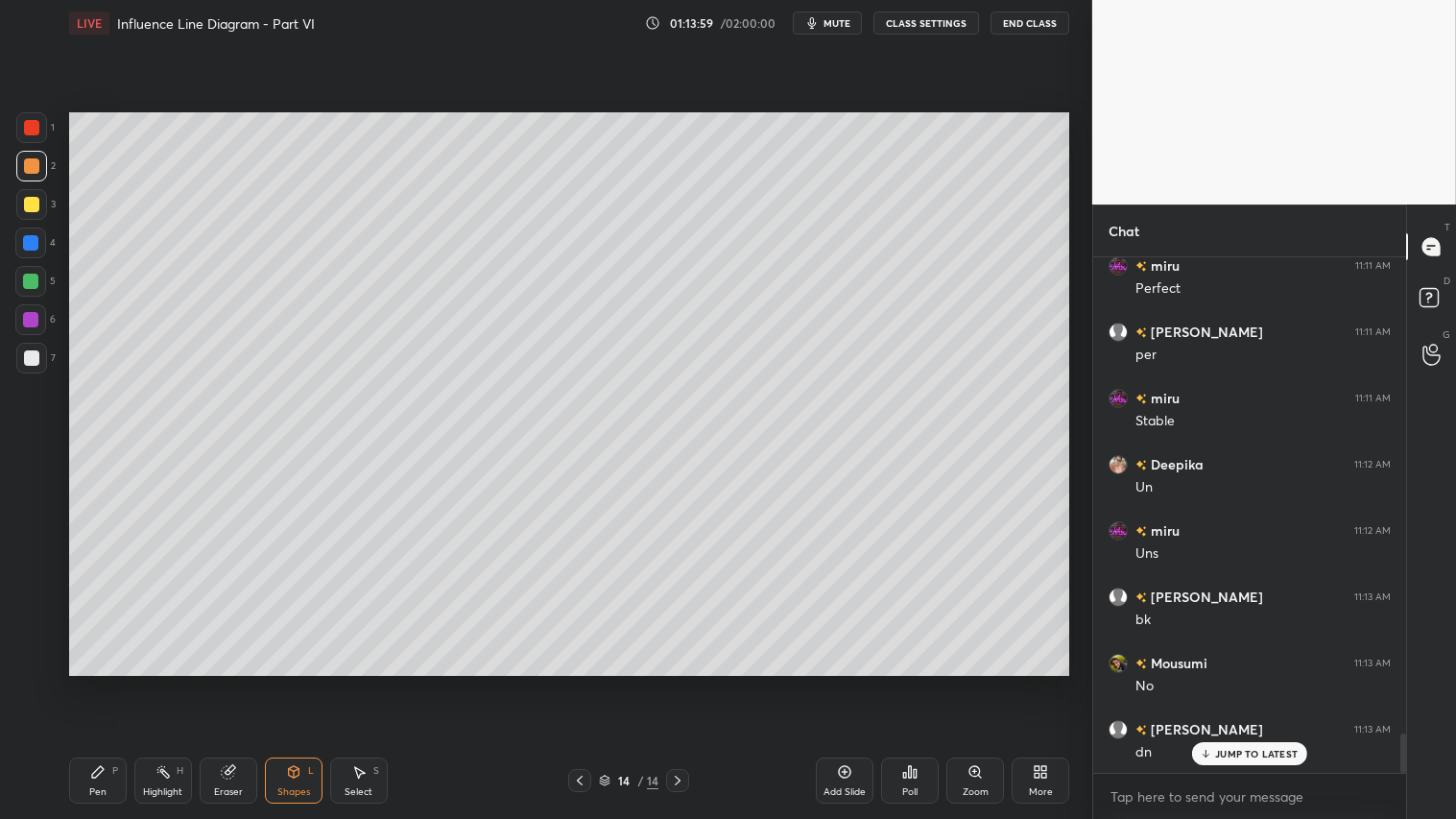
drag, startPoint x: 291, startPoint y: 782, endPoint x: 300, endPoint y: 756, distance: 27.5
click at [294, 682] on div "Shapes L" at bounding box center [293, 780] width 57 height 47
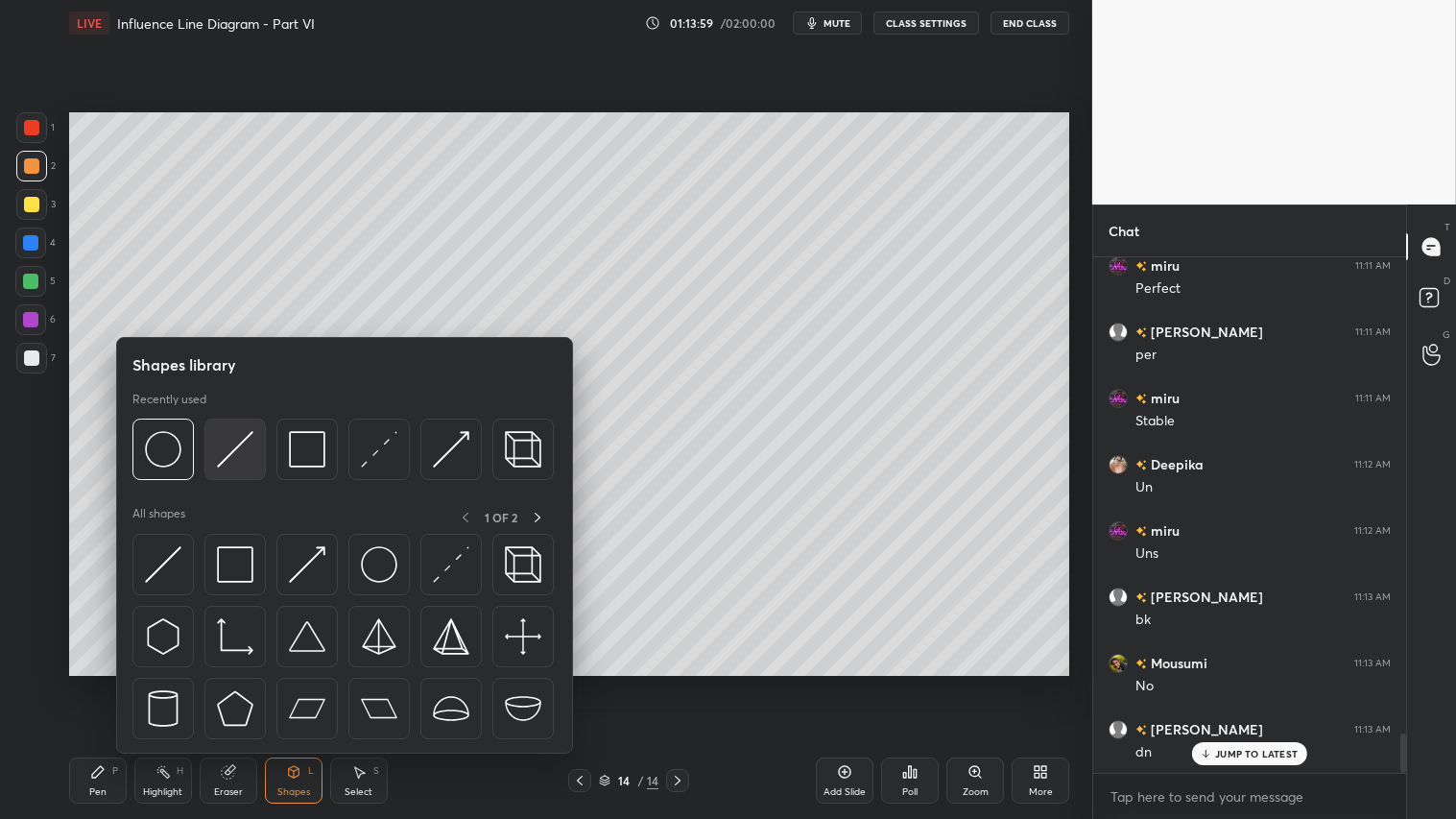
click at [233, 448] on img at bounding box center [236, 450] width 37 height 37
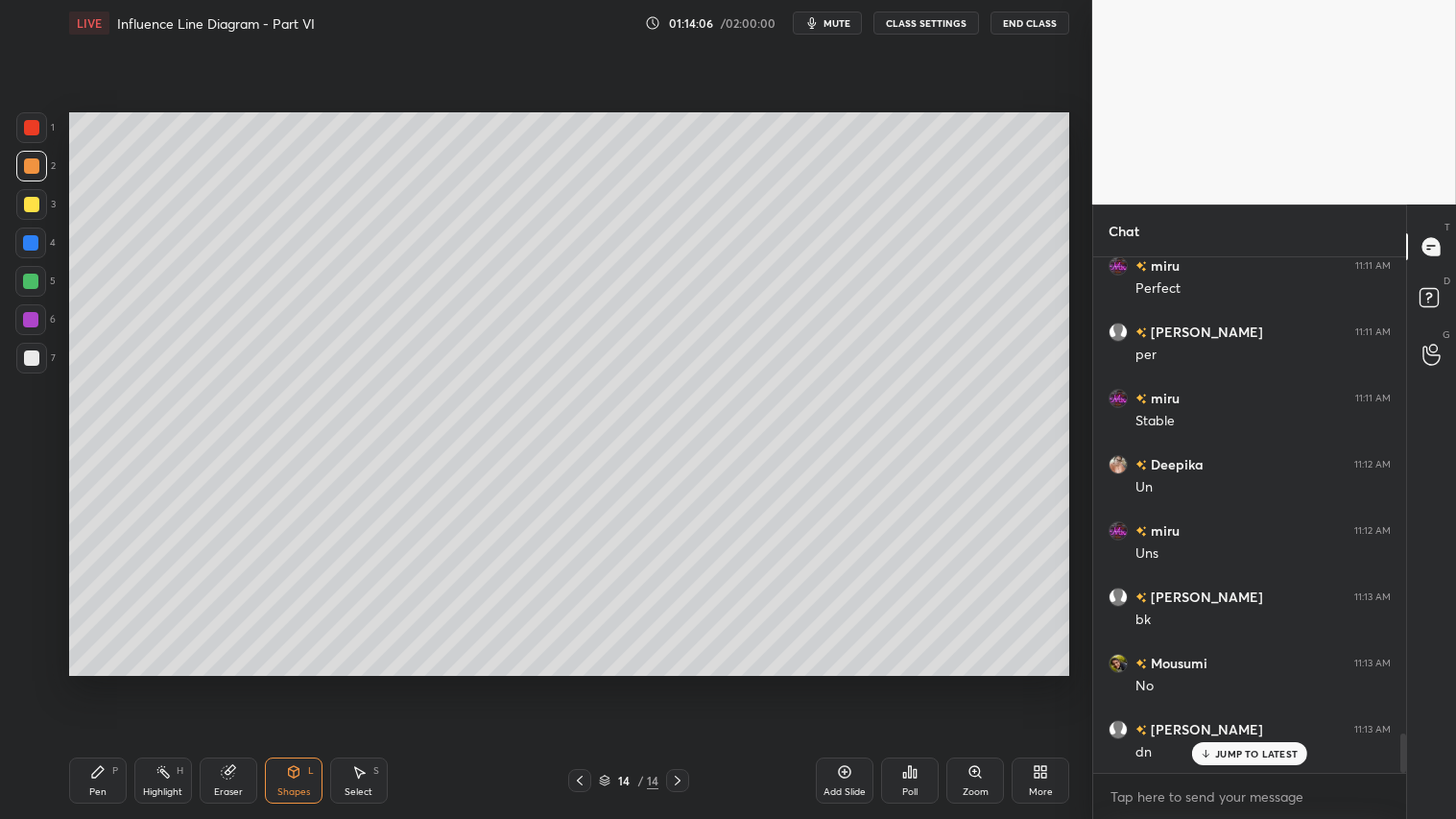
click at [34, 158] on div at bounding box center [32, 166] width 31 height 31
click at [828, 15] on button "mute" at bounding box center [827, 23] width 69 height 23
click at [835, 22] on span "unmute" at bounding box center [836, 23] width 42 height 14
drag, startPoint x: 39, startPoint y: 121, endPoint x: 65, endPoint y: 255, distance: 136.5
click at [39, 123] on div at bounding box center [32, 128] width 16 height 16
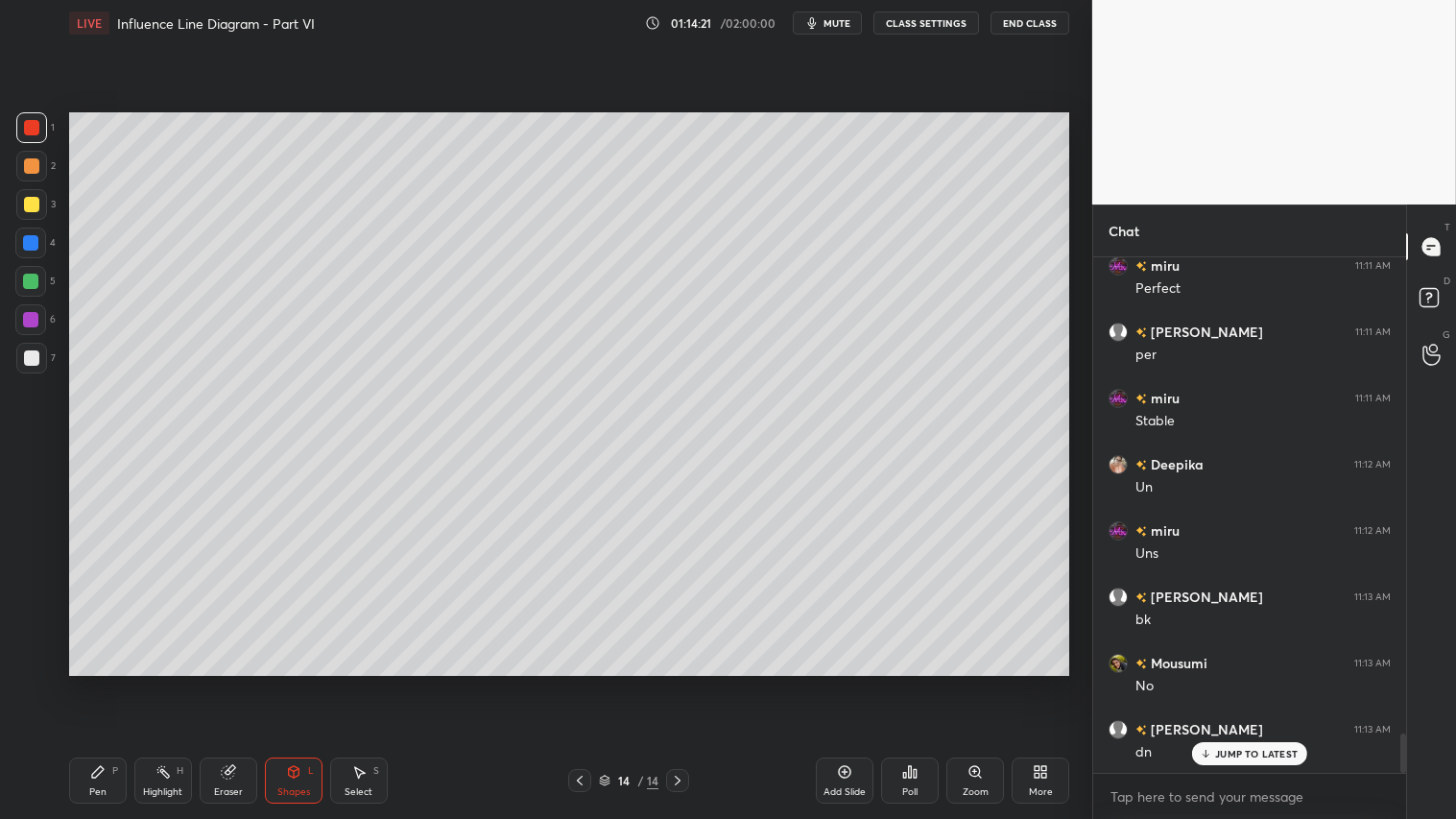
click at [299, 682] on div "Shapes L" at bounding box center [293, 780] width 57 height 47
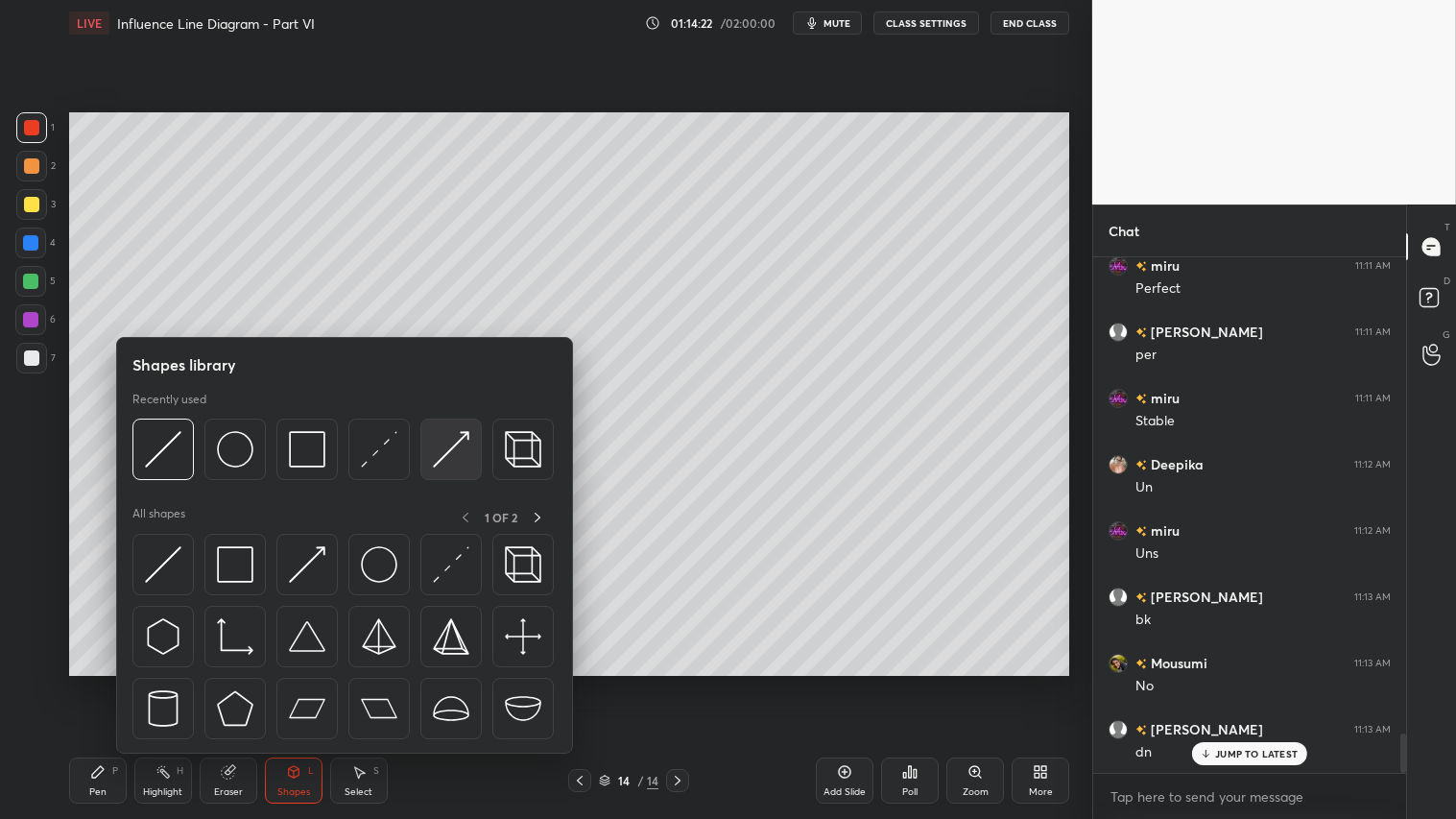
click at [441, 439] on img at bounding box center [452, 450] width 37 height 37
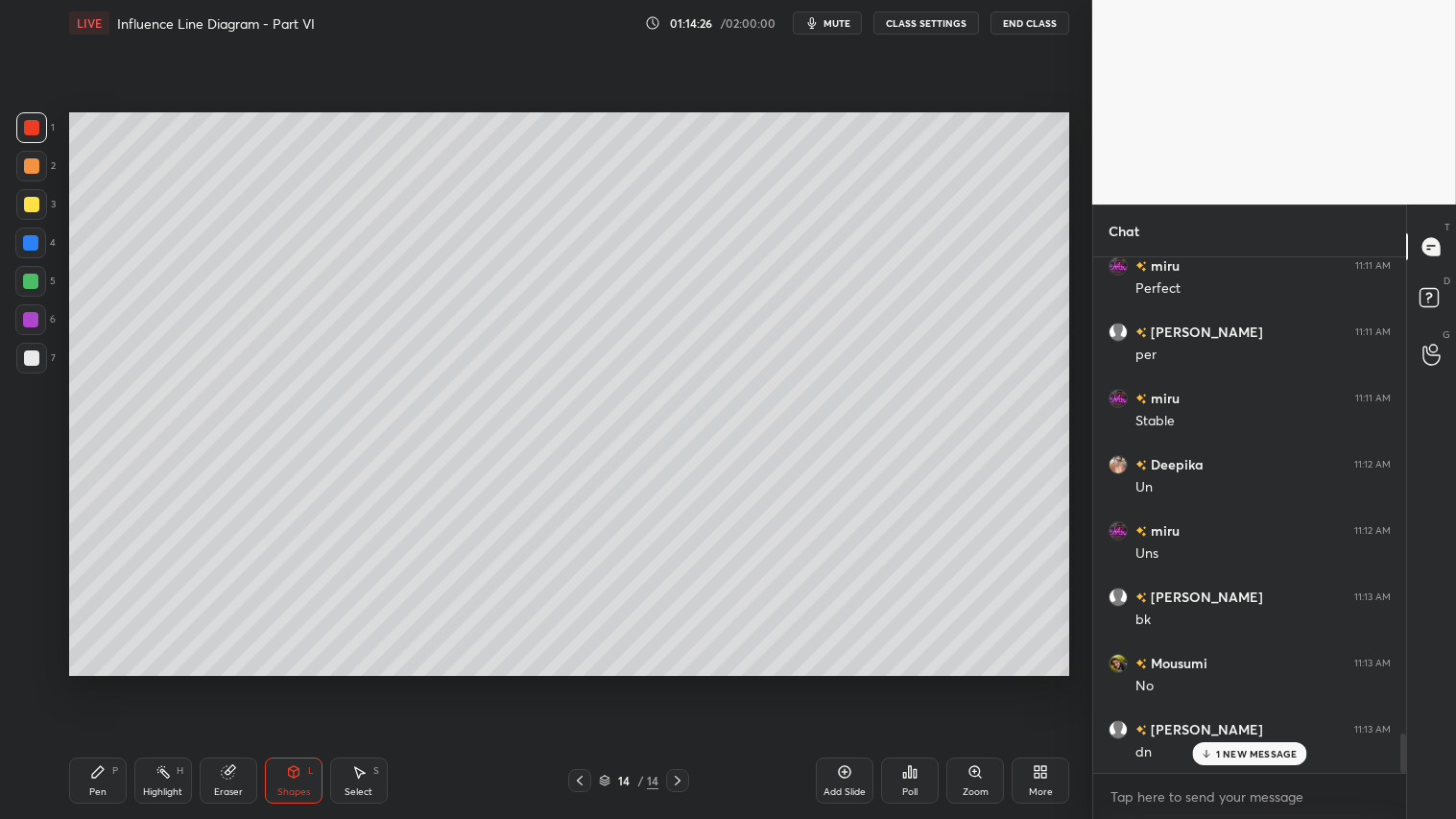
scroll to position [6357, 0]
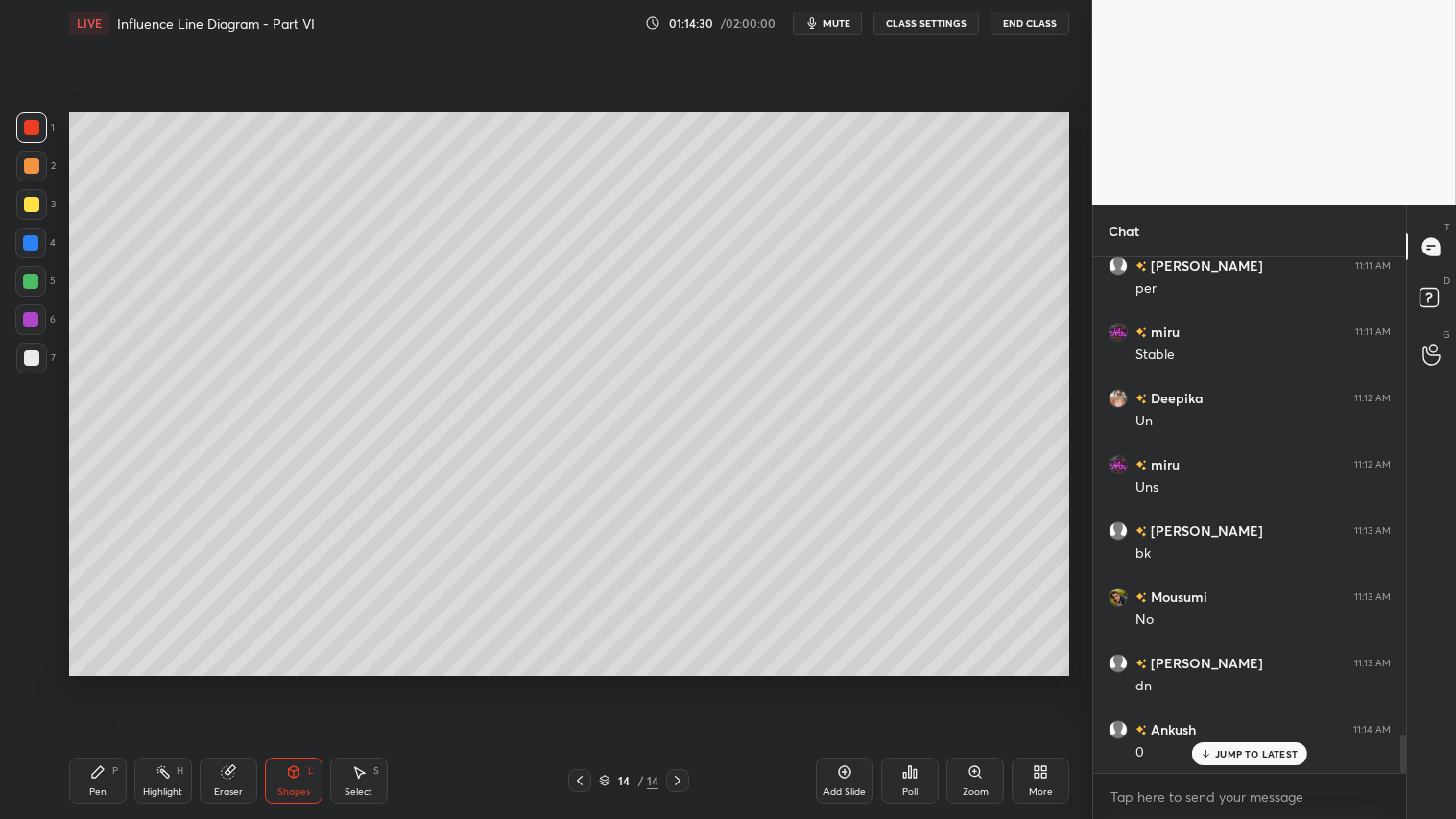
click at [35, 156] on div at bounding box center [32, 166] width 31 height 31
click at [112, 682] on div "Pen P" at bounding box center [97, 780] width 57 height 47
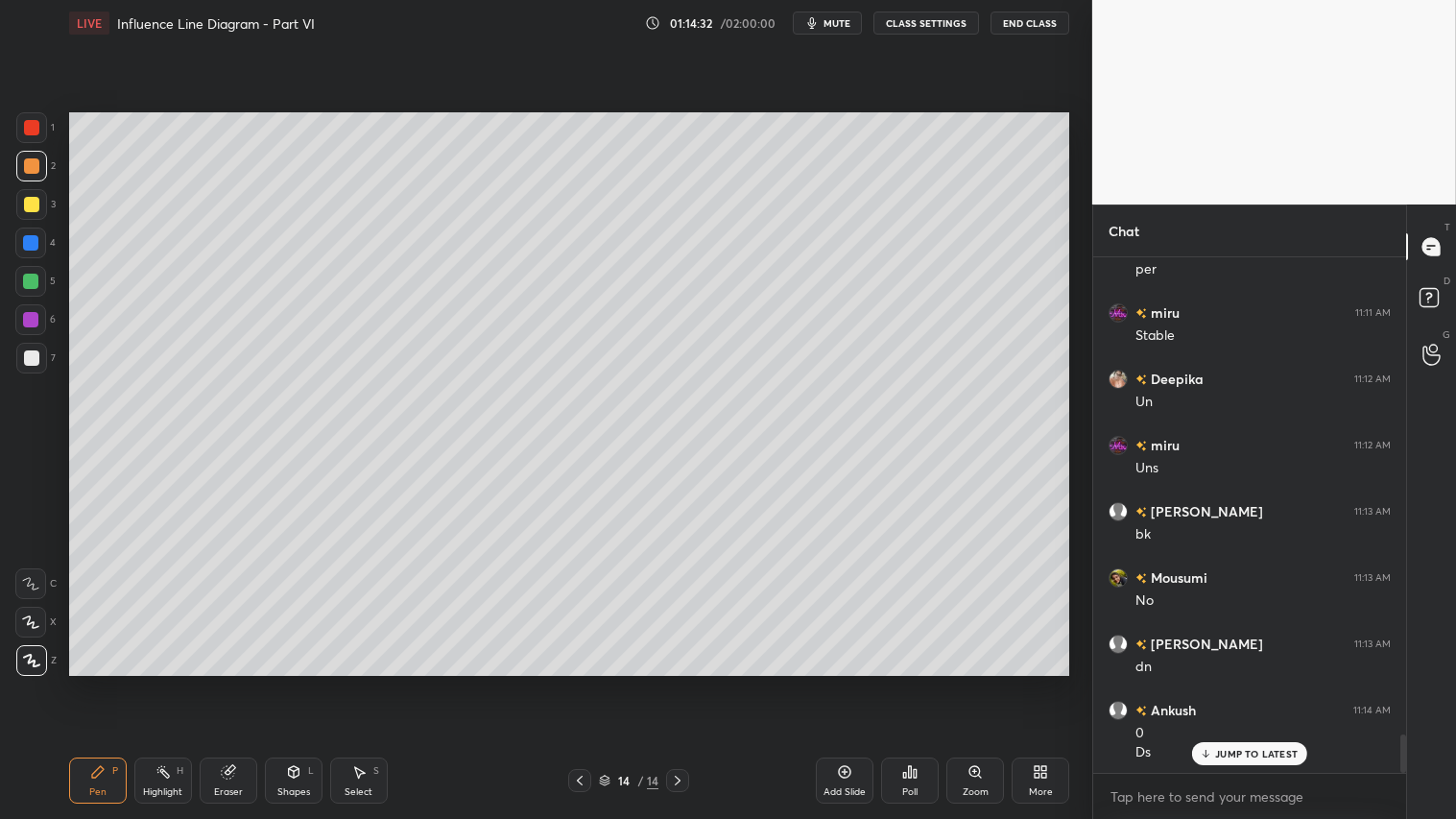
click at [31, 616] on icon at bounding box center [31, 622] width 17 height 14
click at [31, 196] on div at bounding box center [32, 205] width 31 height 31
click at [93, 682] on div "Pen" at bounding box center [98, 792] width 17 height 10
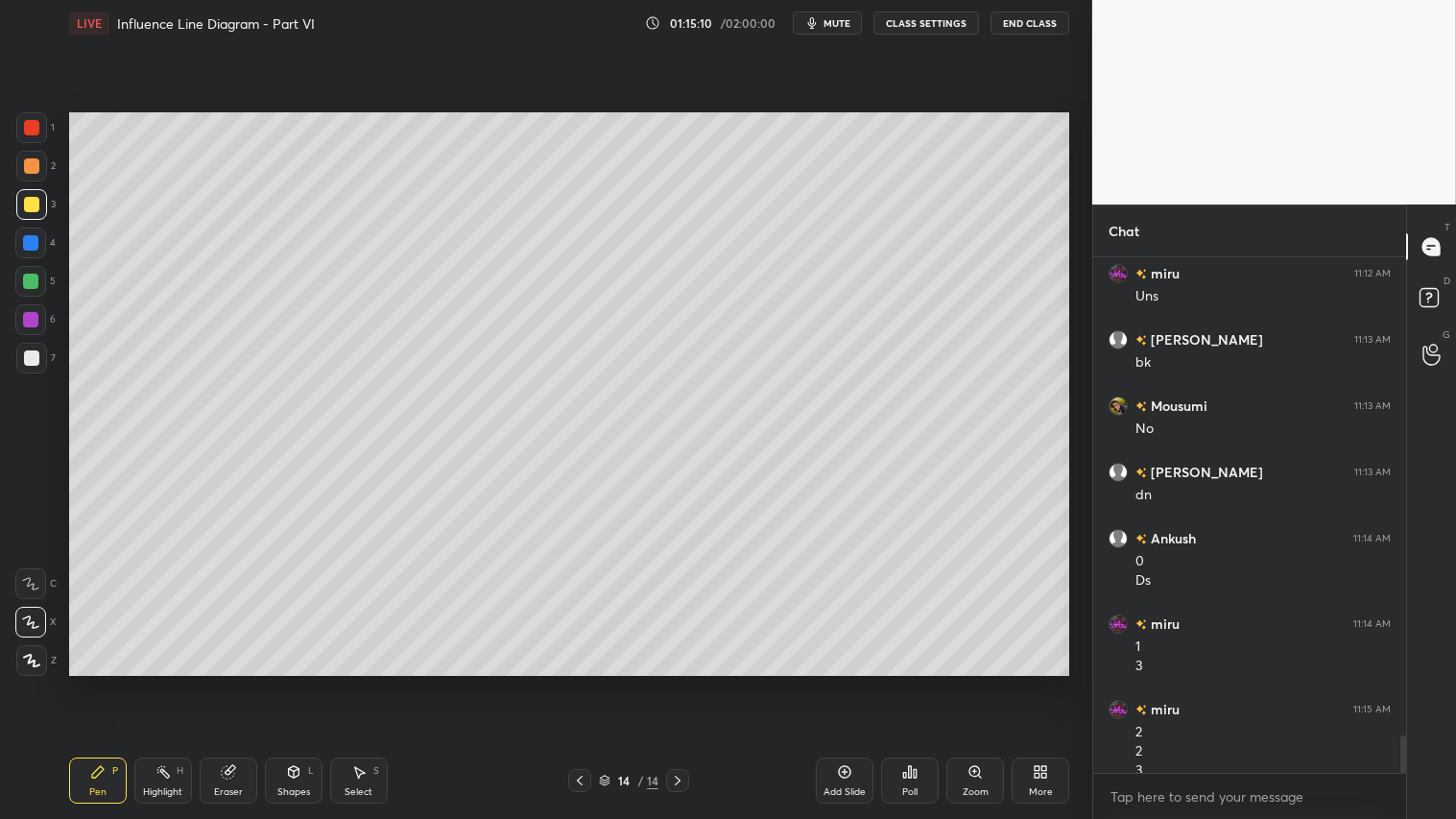
scroll to position [6568, 0]
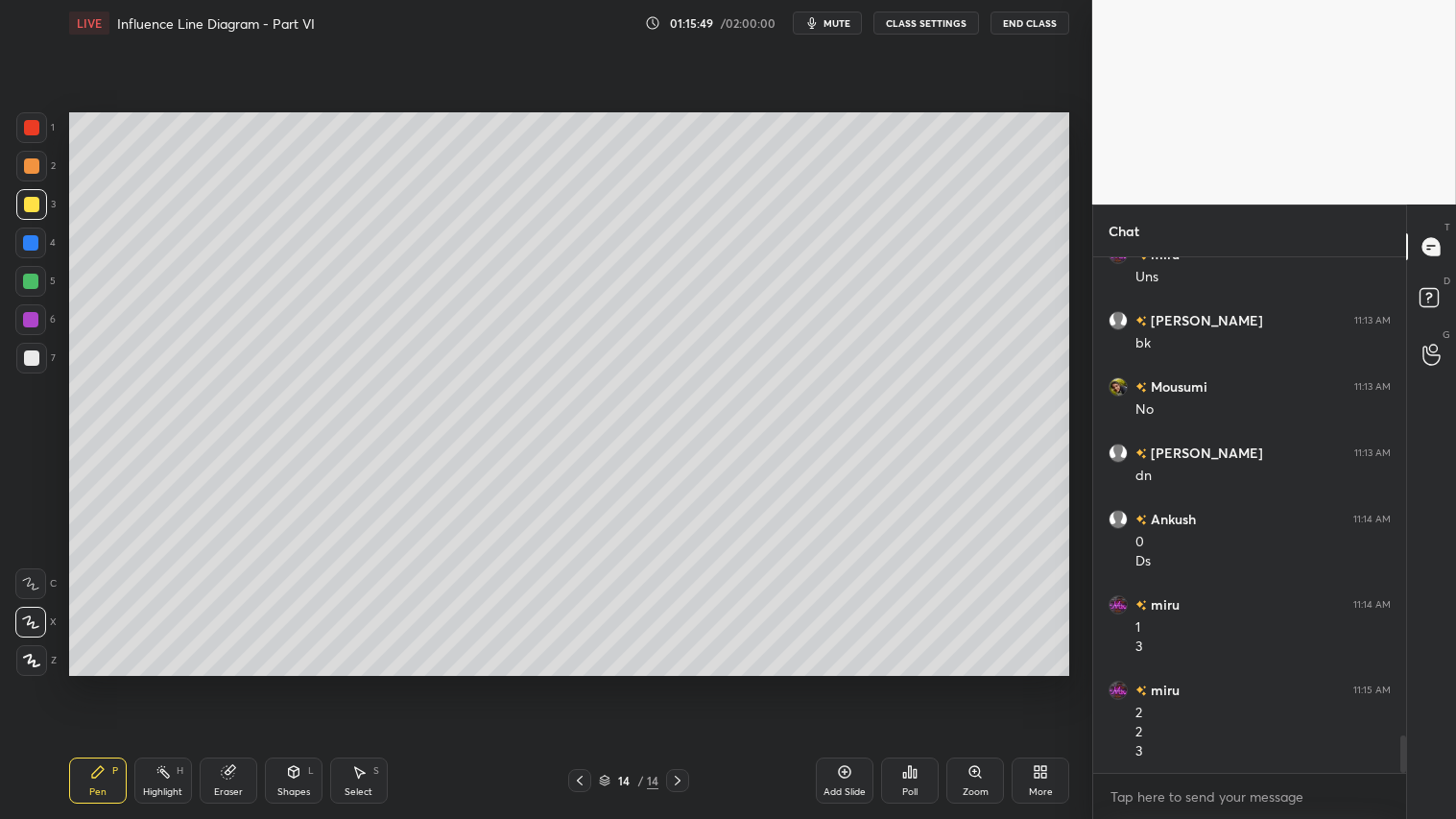
click at [33, 171] on div at bounding box center [32, 166] width 16 height 16
drag, startPoint x: 98, startPoint y: 762, endPoint x: 148, endPoint y: 677, distance: 98.6
click at [103, 682] on div "Pen P" at bounding box center [97, 780] width 57 height 47
drag, startPoint x: 291, startPoint y: 789, endPoint x: 295, endPoint y: 755, distance: 34.2
click at [292, 682] on div "Shapes" at bounding box center [294, 792] width 33 height 10
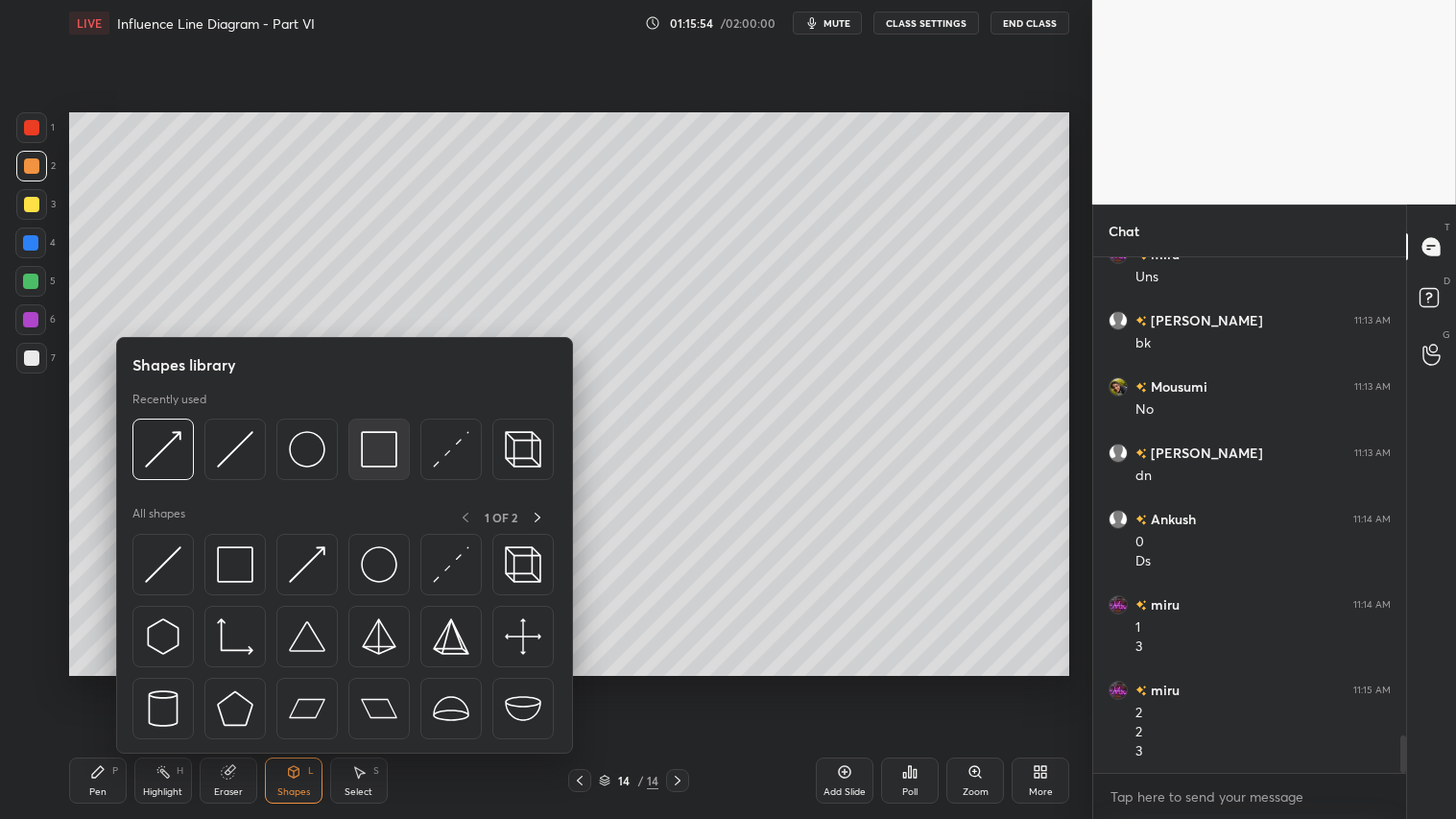
click at [366, 444] on img at bounding box center [379, 450] width 37 height 37
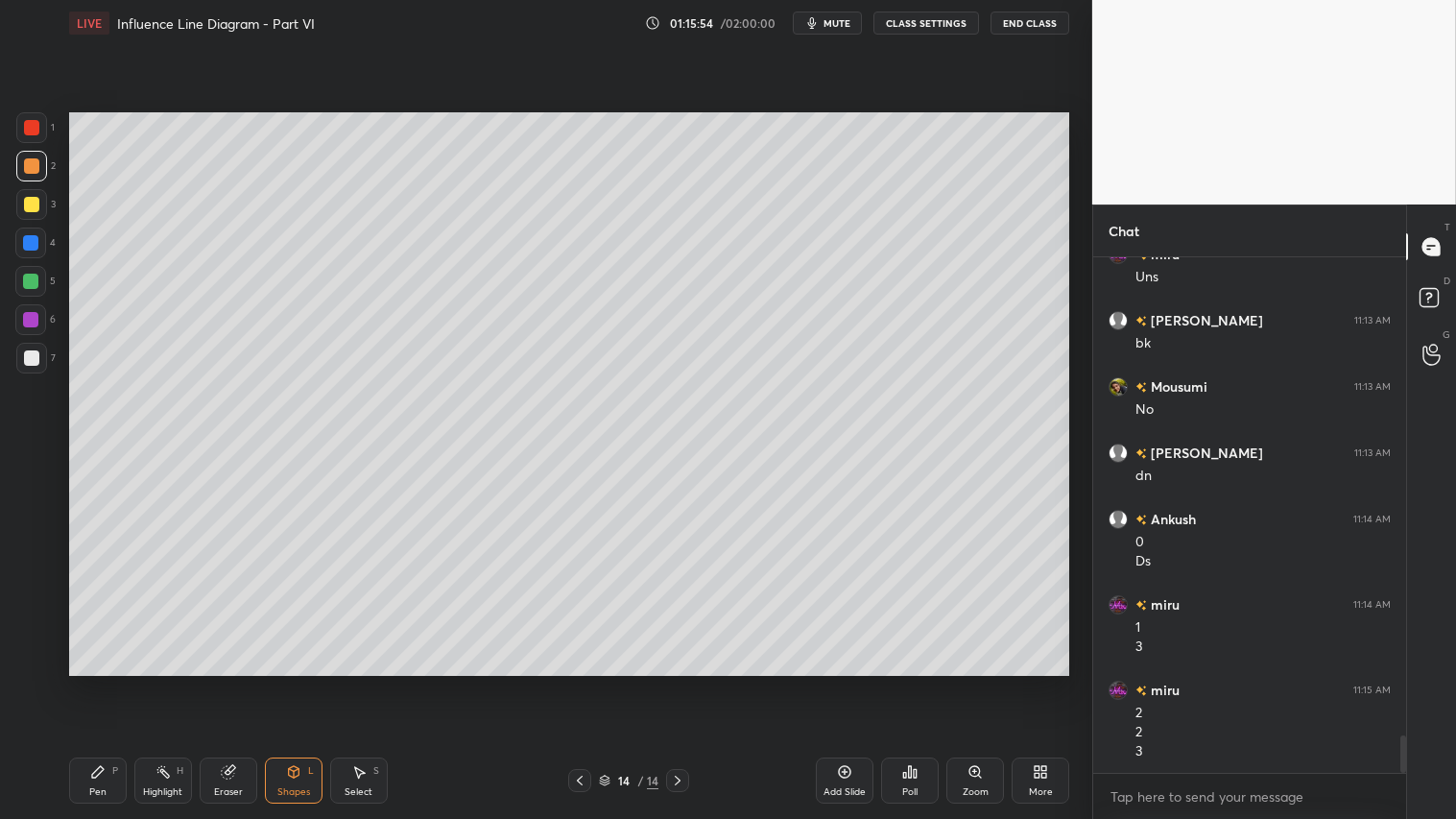
click at [34, 353] on div at bounding box center [32, 358] width 16 height 16
drag, startPoint x: 307, startPoint y: 783, endPoint x: 315, endPoint y: 758, distance: 26.2
click at [303, 682] on div "Shapes L" at bounding box center [293, 780] width 57 height 47
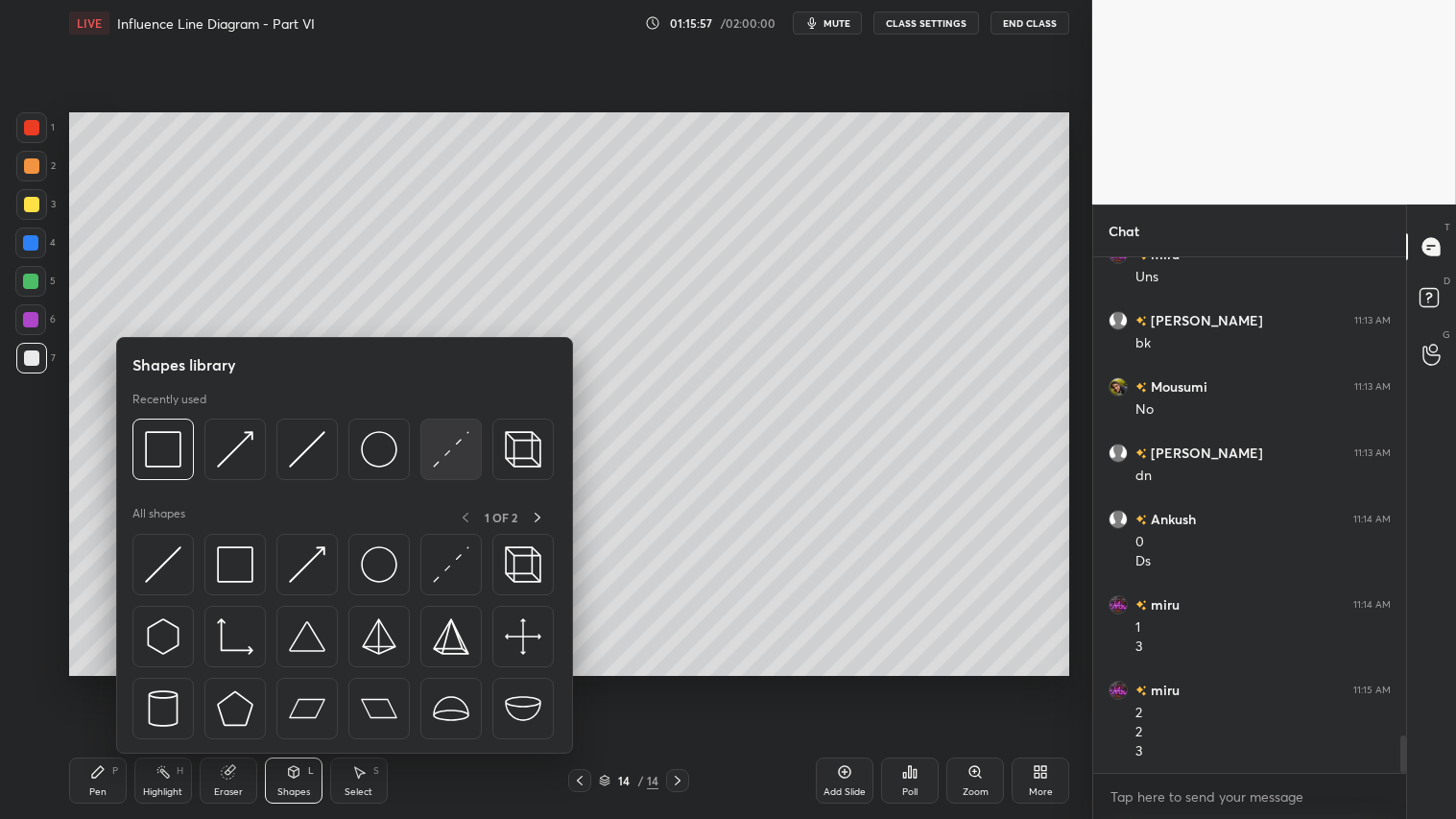
click at [444, 438] on img at bounding box center [452, 450] width 37 height 37
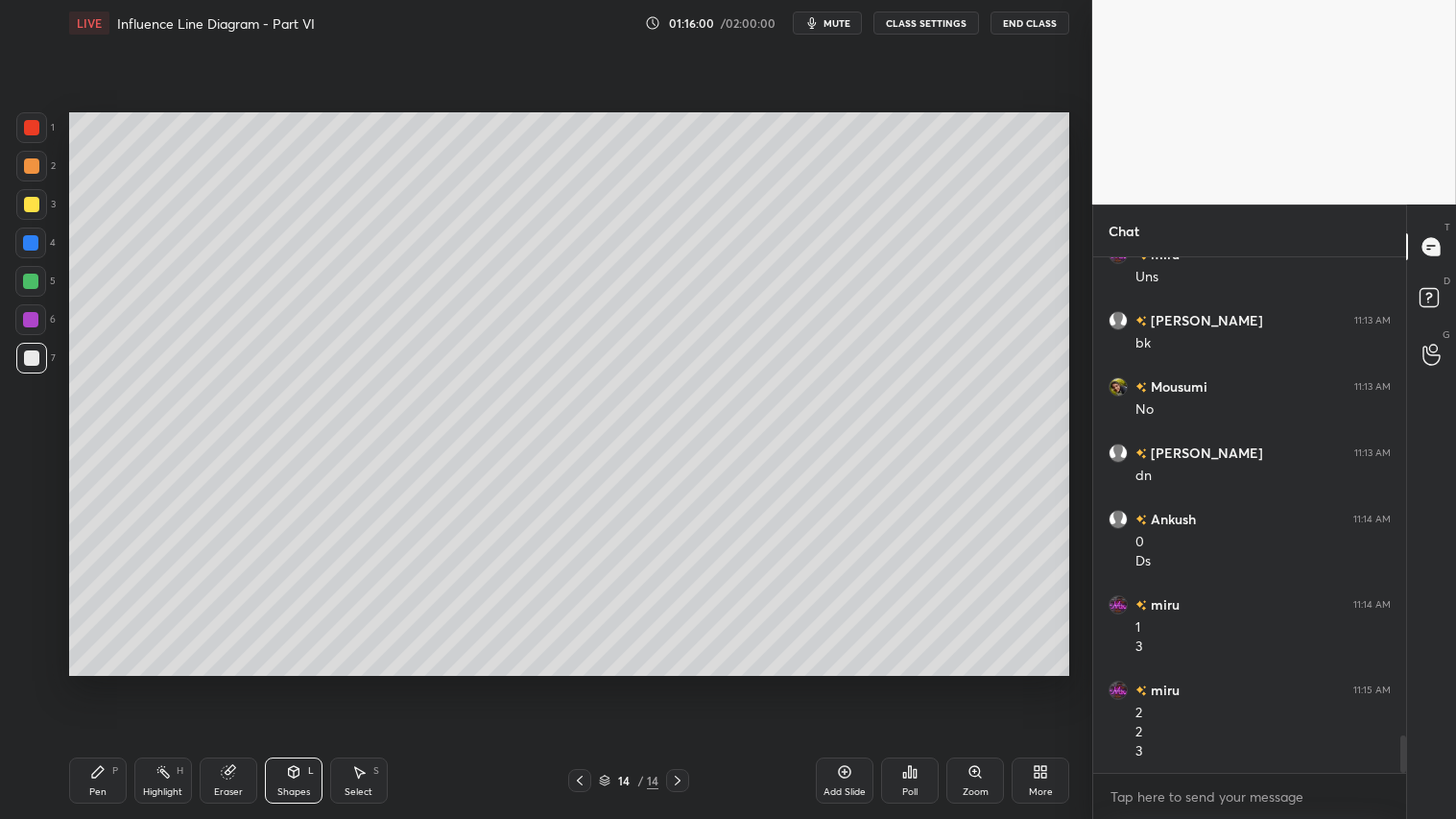
drag, startPoint x: 31, startPoint y: 164, endPoint x: 42, endPoint y: 179, distance: 18.6
click at [35, 168] on div at bounding box center [32, 166] width 16 height 16
click at [96, 682] on div "Pen P" at bounding box center [97, 780] width 57 height 47
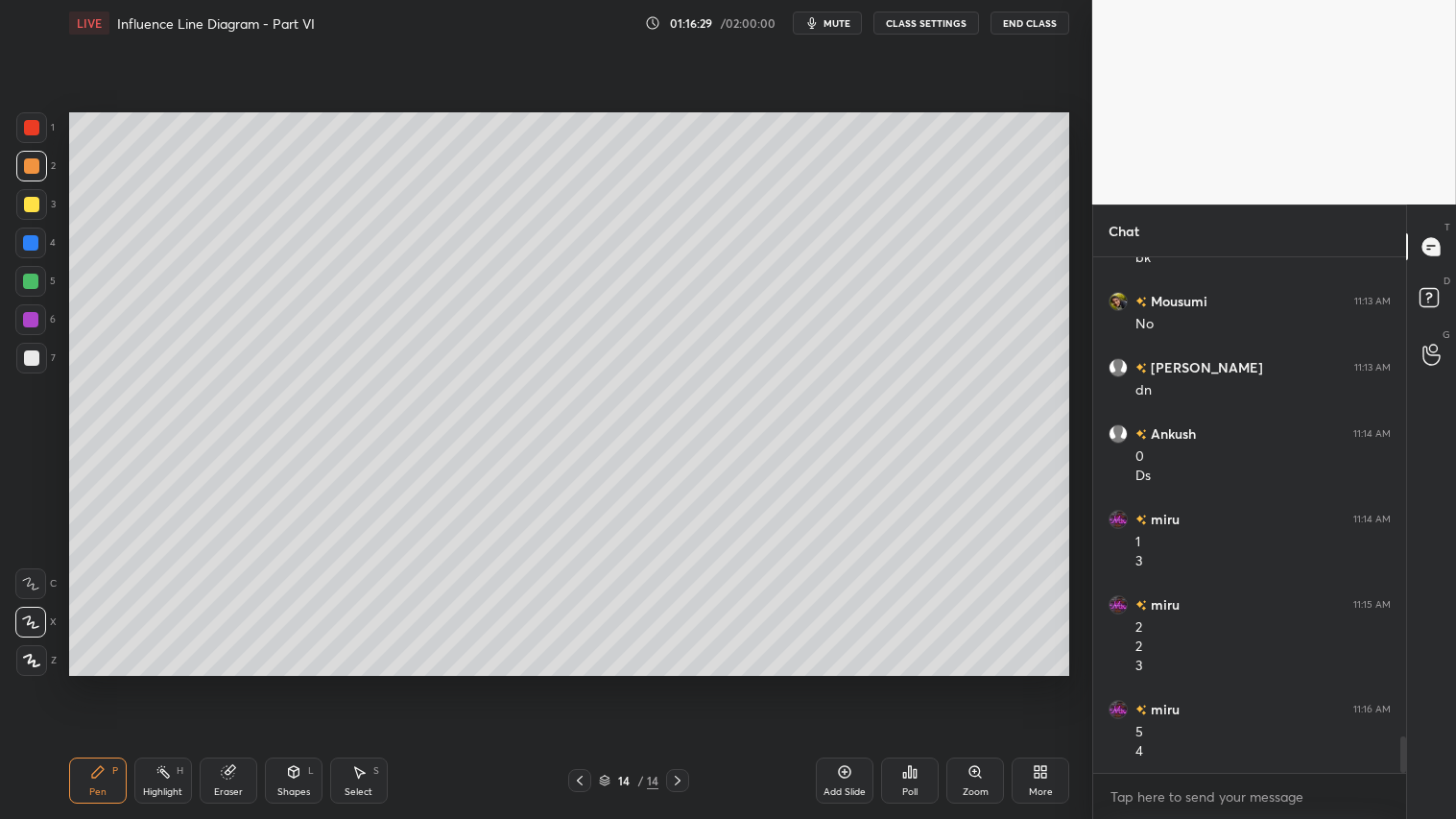
scroll to position [6719, 0]
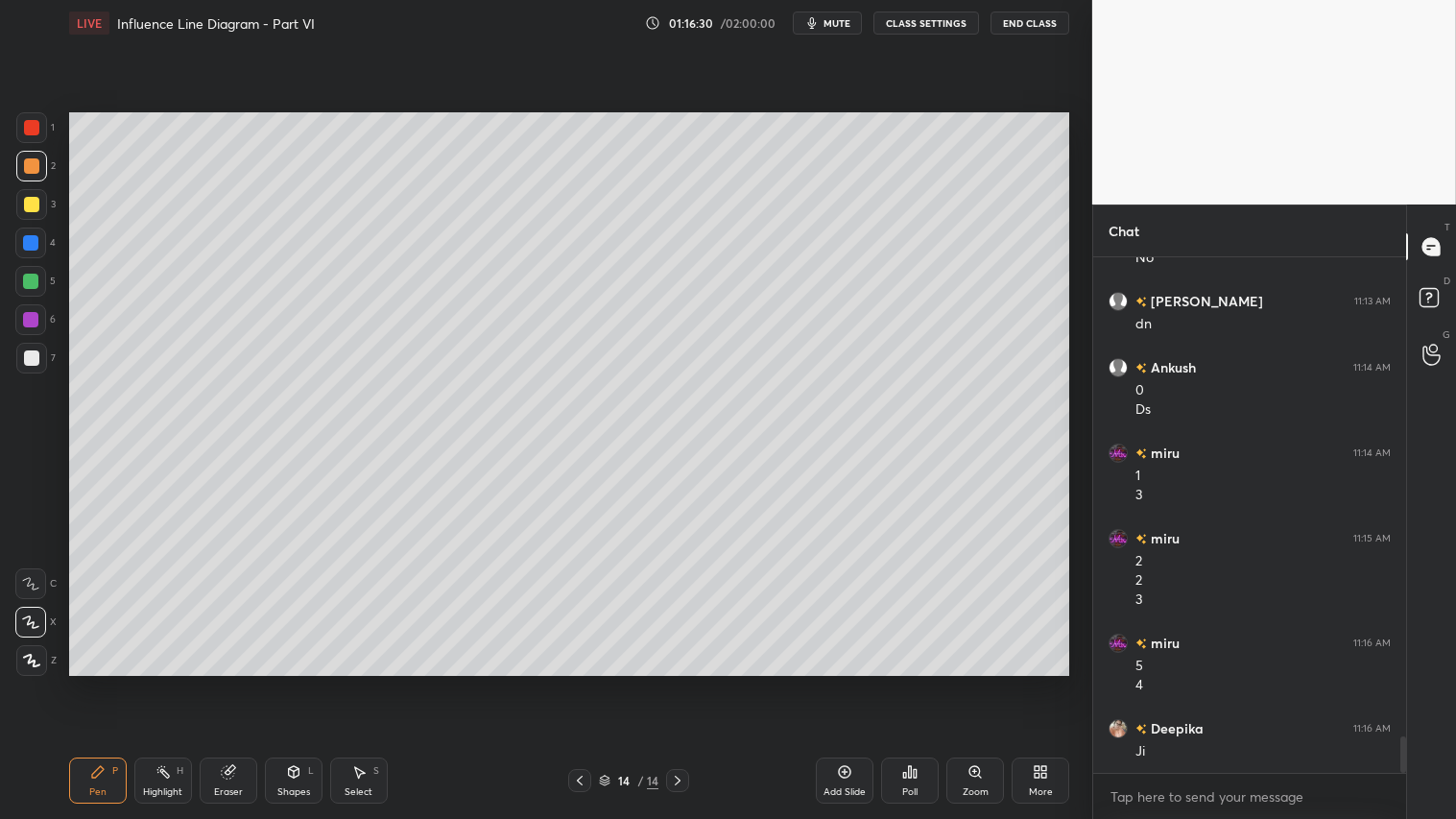
drag, startPoint x: 301, startPoint y: 790, endPoint x: 327, endPoint y: 754, distance: 44.4
click at [302, 682] on div "Shapes" at bounding box center [294, 792] width 33 height 10
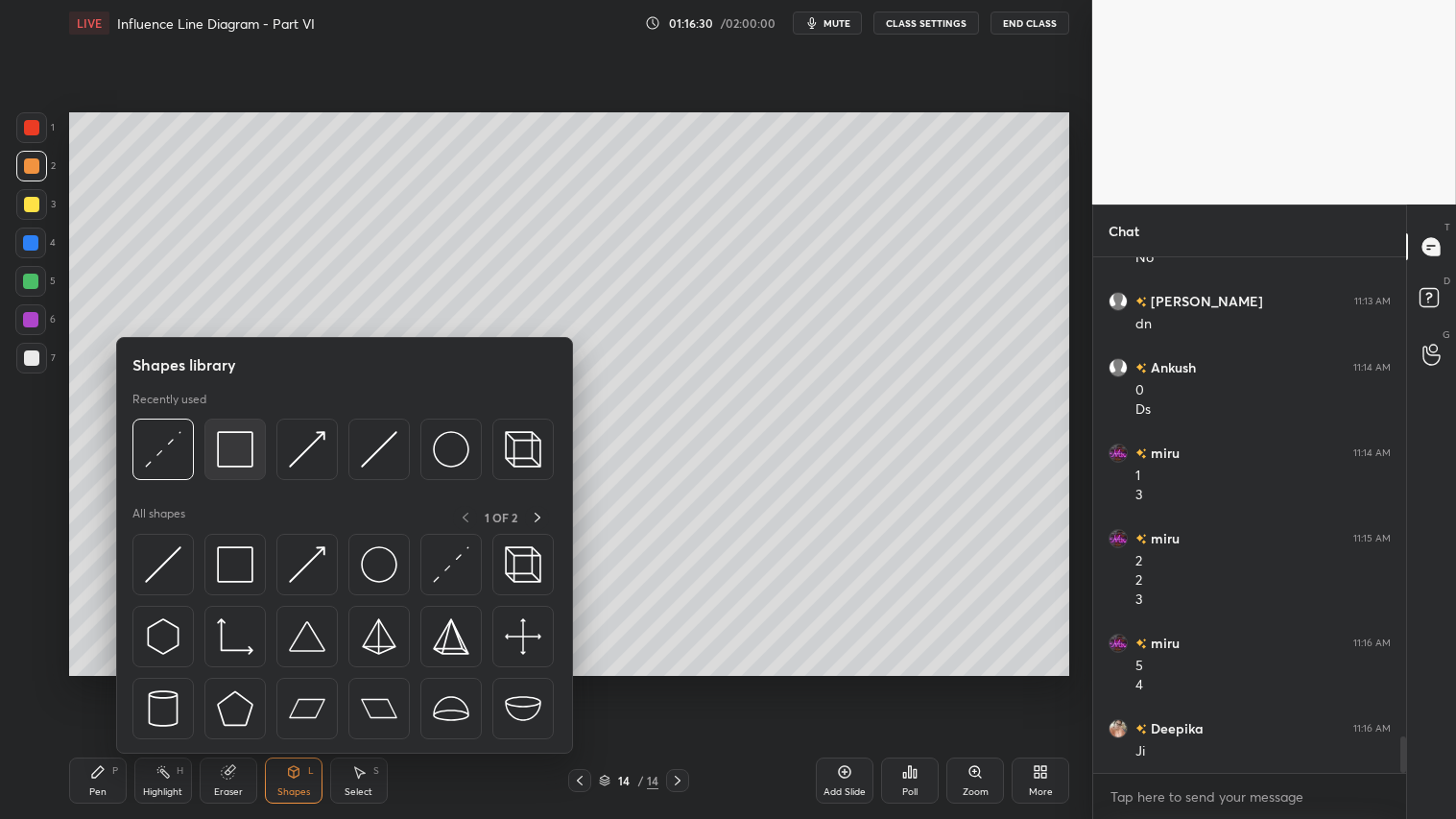
click at [233, 441] on img at bounding box center [236, 450] width 37 height 37
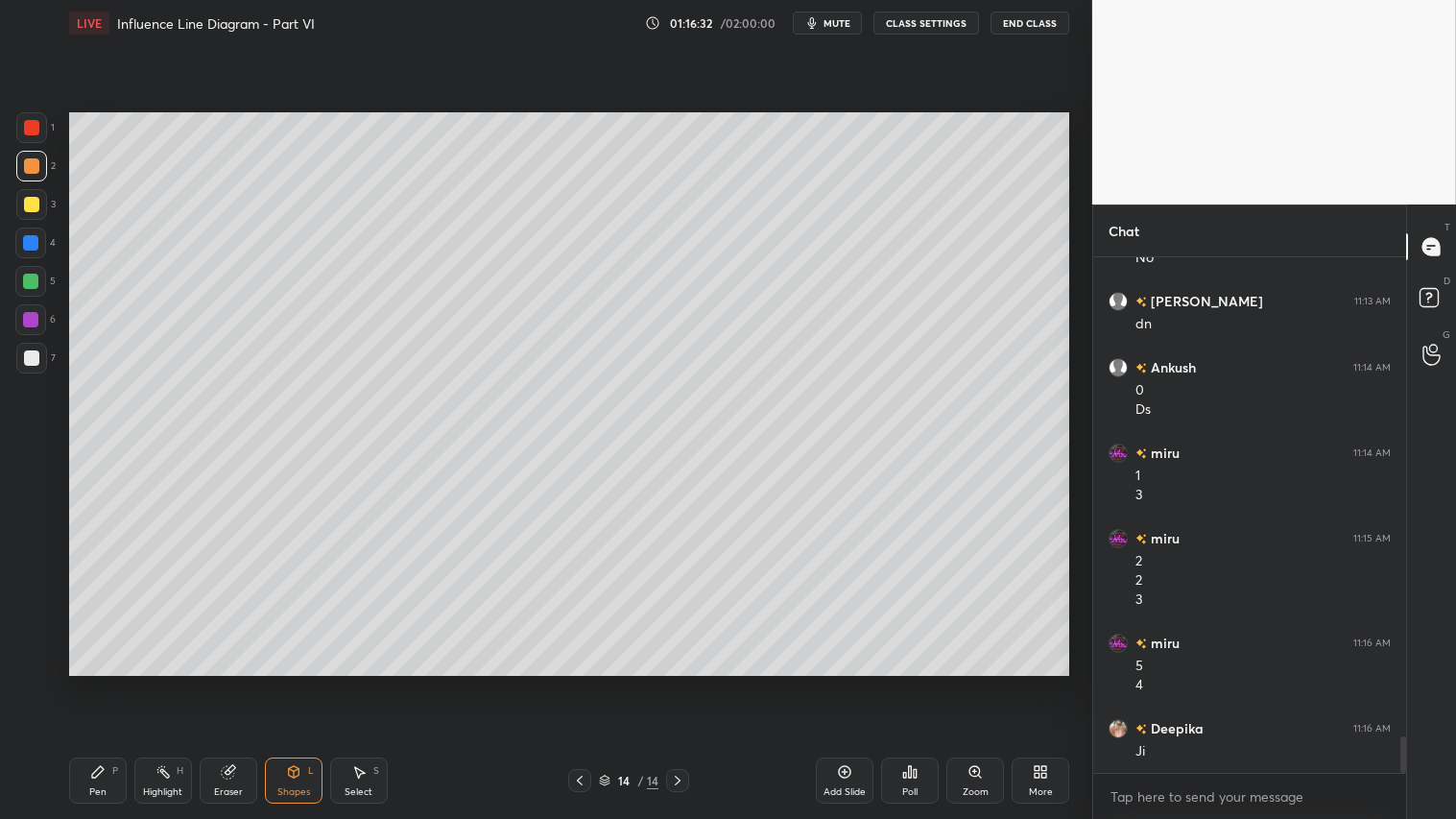
drag, startPoint x: 29, startPoint y: 362, endPoint x: 52, endPoint y: 362, distance: 23.0
click at [36, 362] on div at bounding box center [32, 358] width 16 height 16
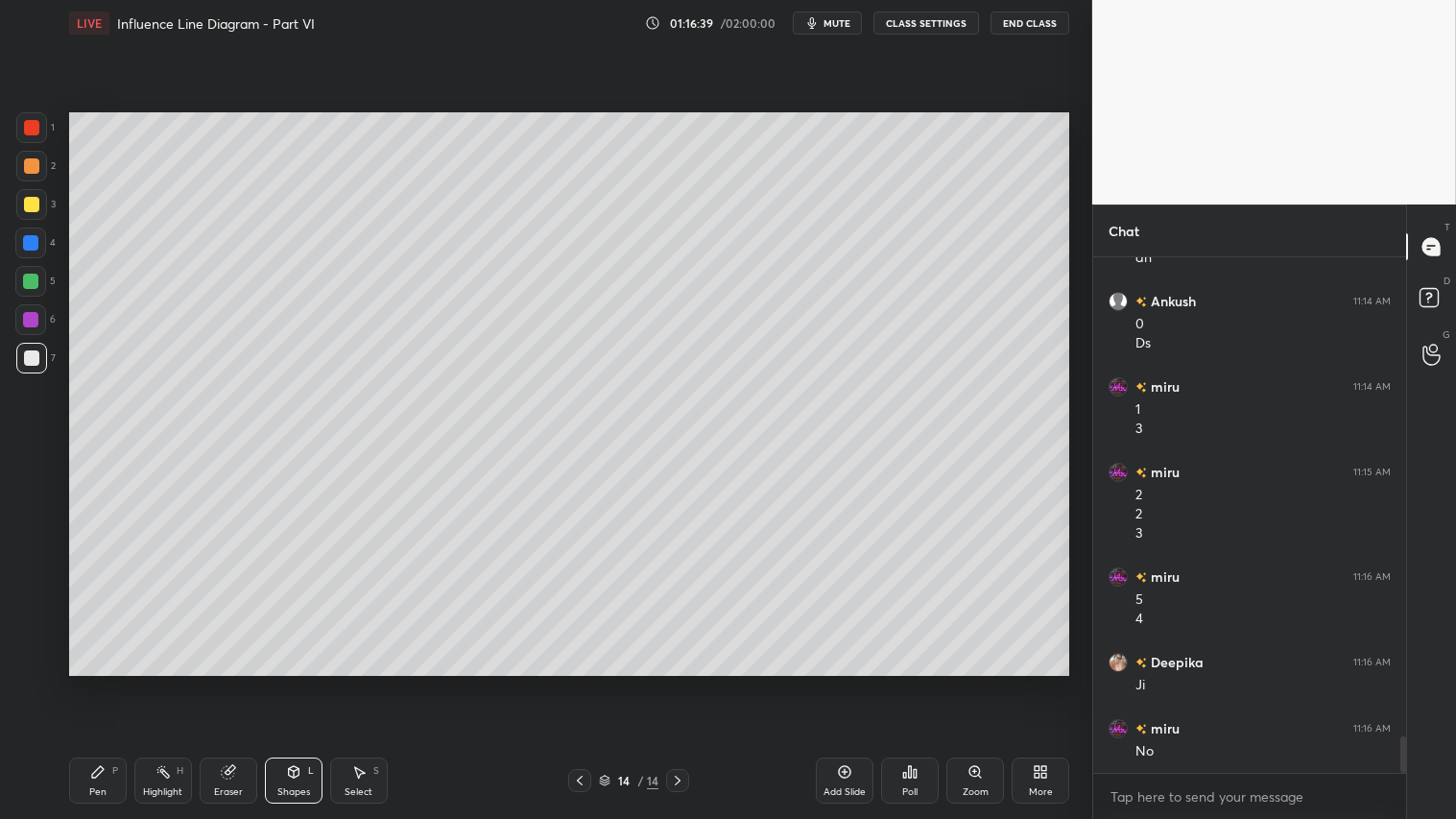
scroll to position [6851, 0]
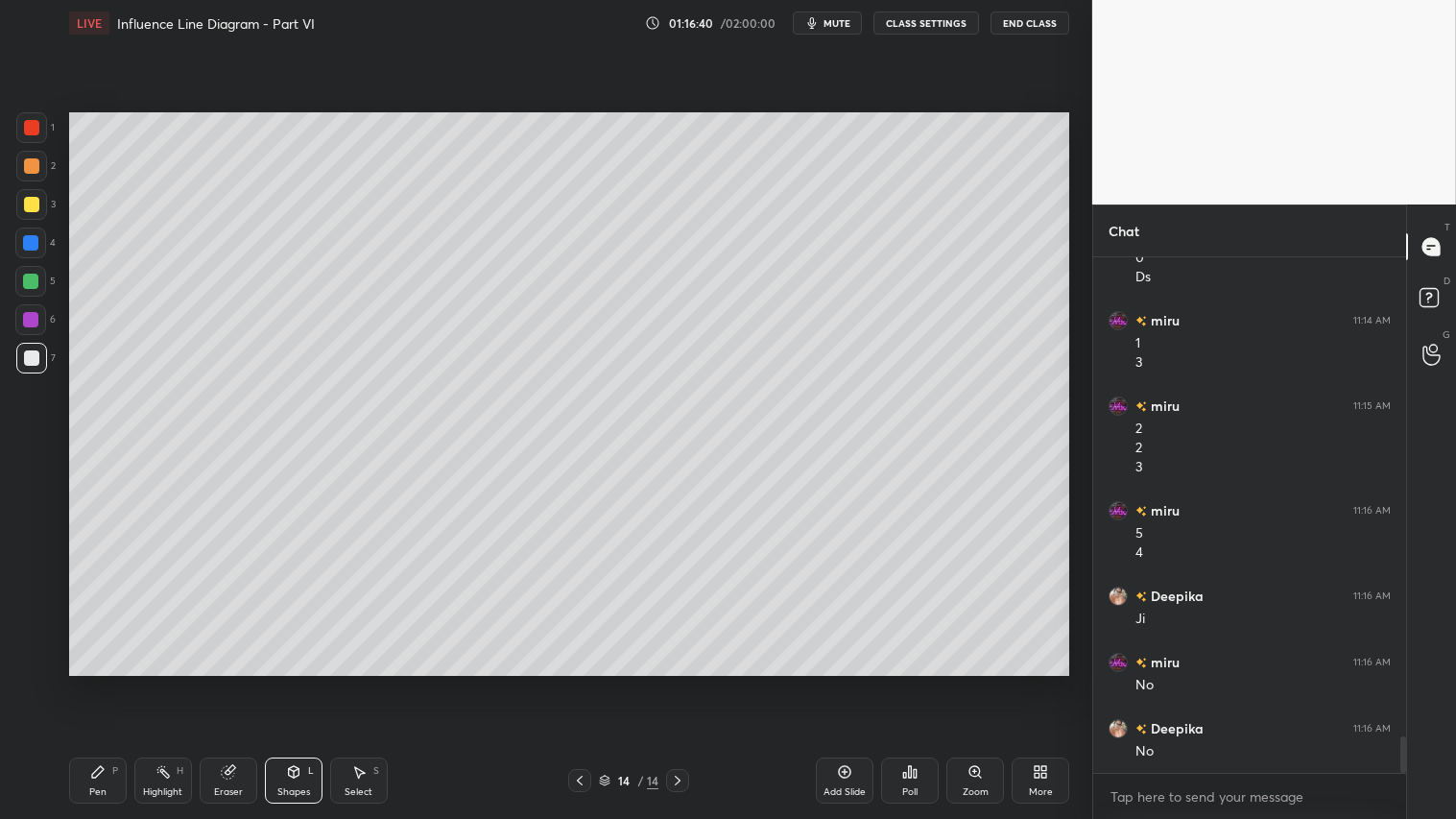
drag, startPoint x: 104, startPoint y: 779, endPoint x: 104, endPoint y: 760, distance: 19.0
click at [106, 682] on div "Pen P" at bounding box center [97, 780] width 57 height 47
drag, startPoint x: 29, startPoint y: 163, endPoint x: 47, endPoint y: 180, distance: 24.8
click at [34, 165] on div at bounding box center [32, 166] width 16 height 16
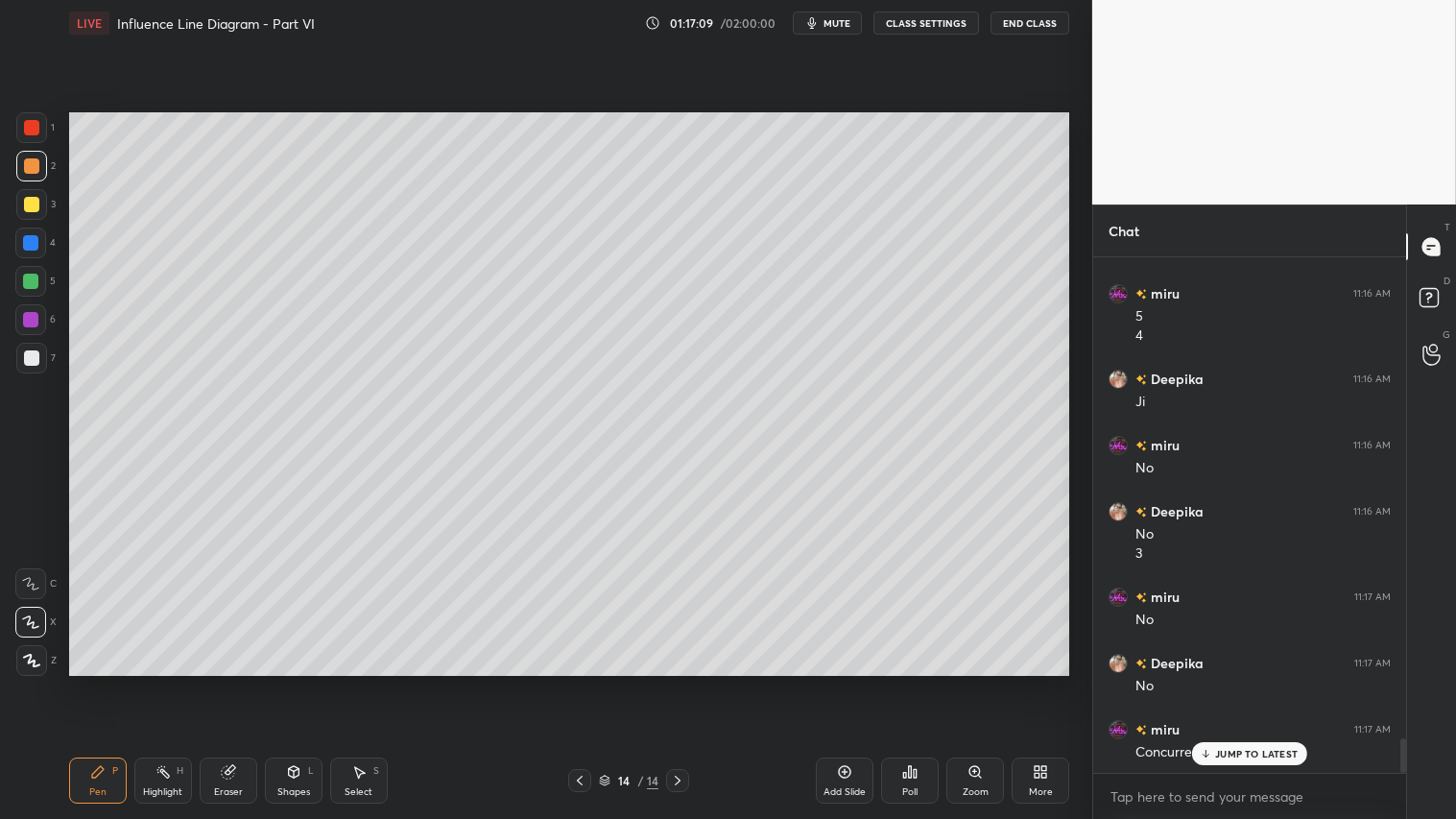
scroll to position [7135, 0]
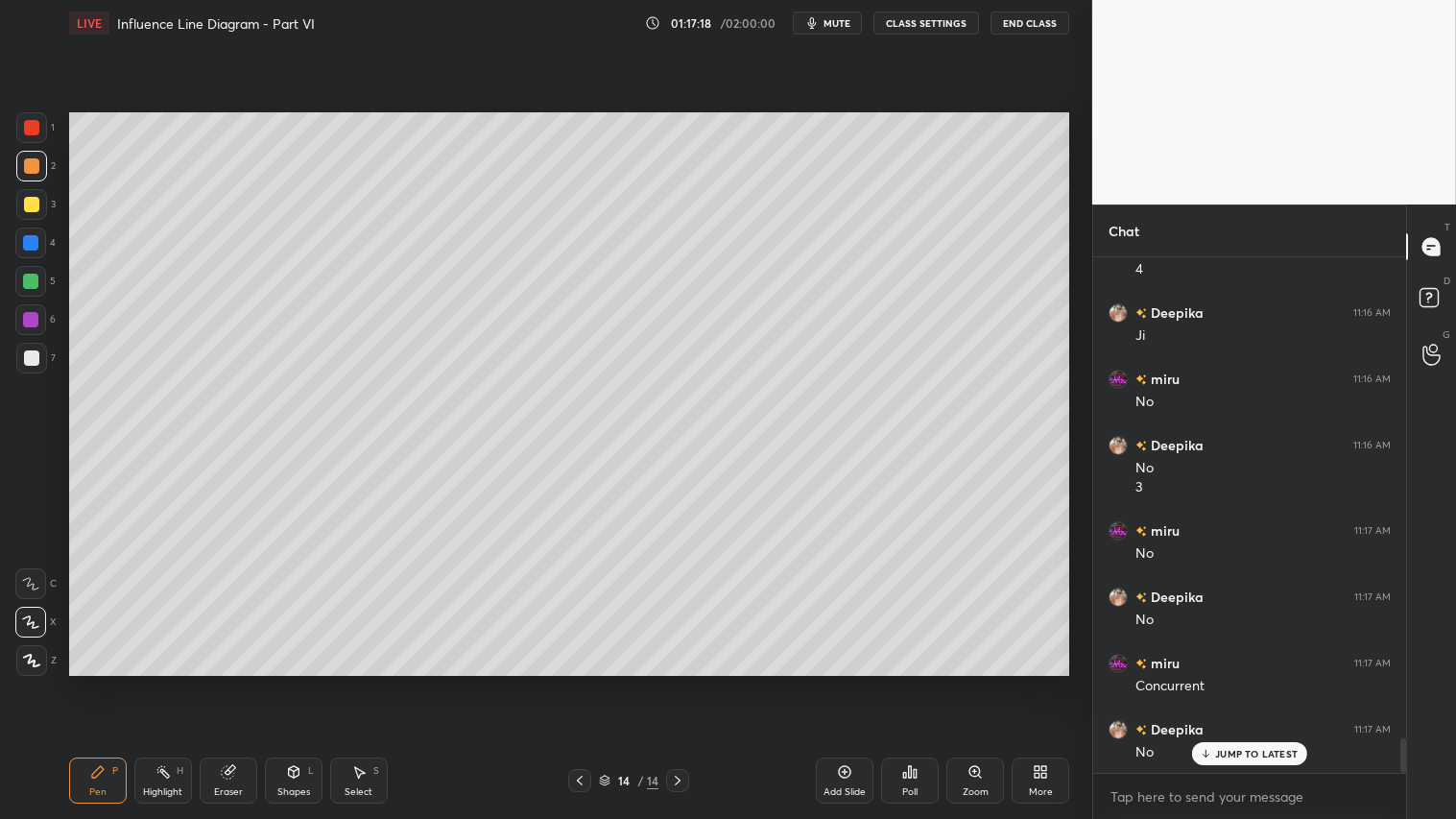
click at [573, 682] on icon at bounding box center [580, 780] width 16 height 16
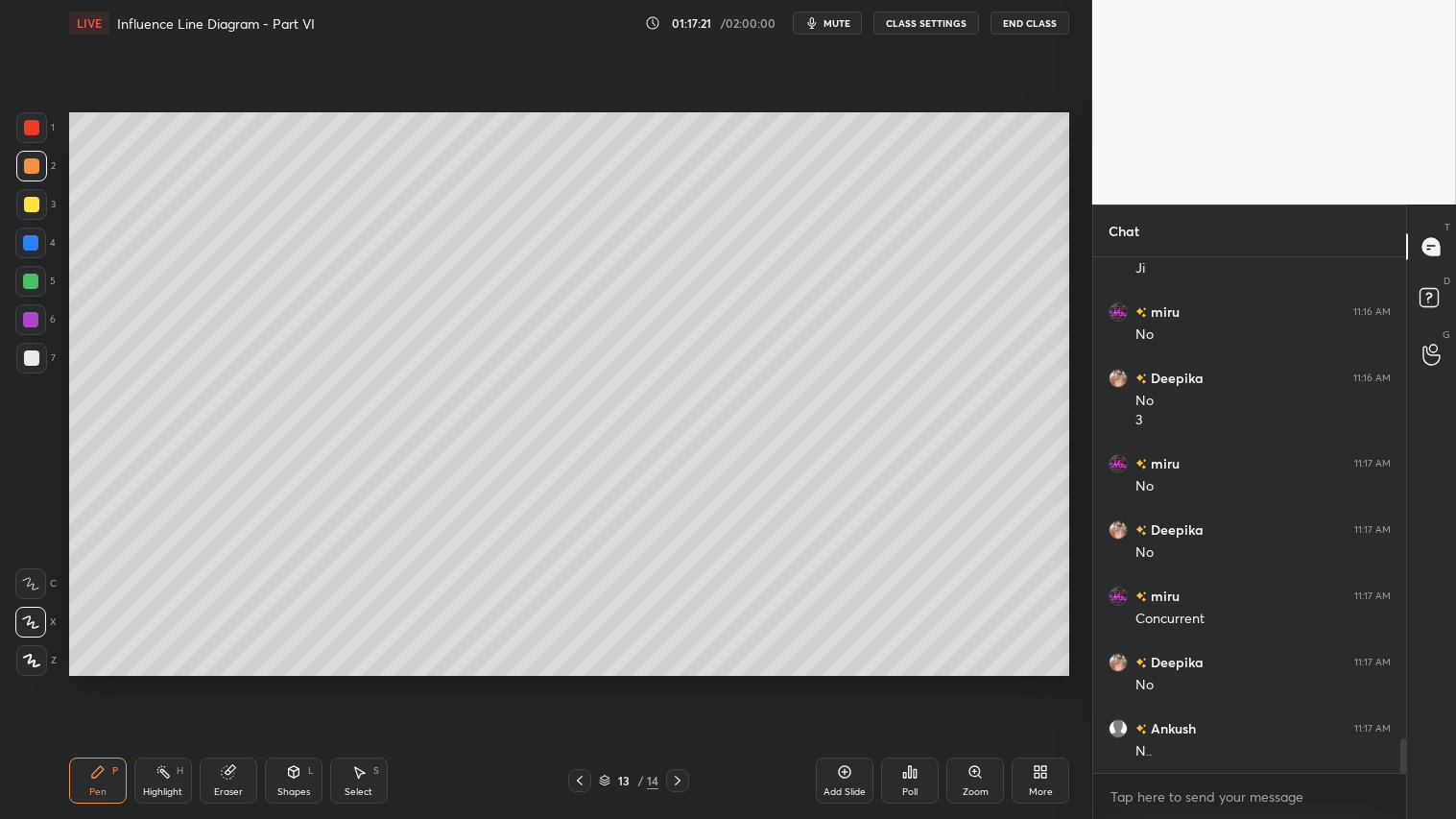
drag, startPoint x: 677, startPoint y: 787, endPoint x: 677, endPoint y: 768, distance: 19.0
click at [678, 682] on icon at bounding box center [678, 780] width 16 height 16
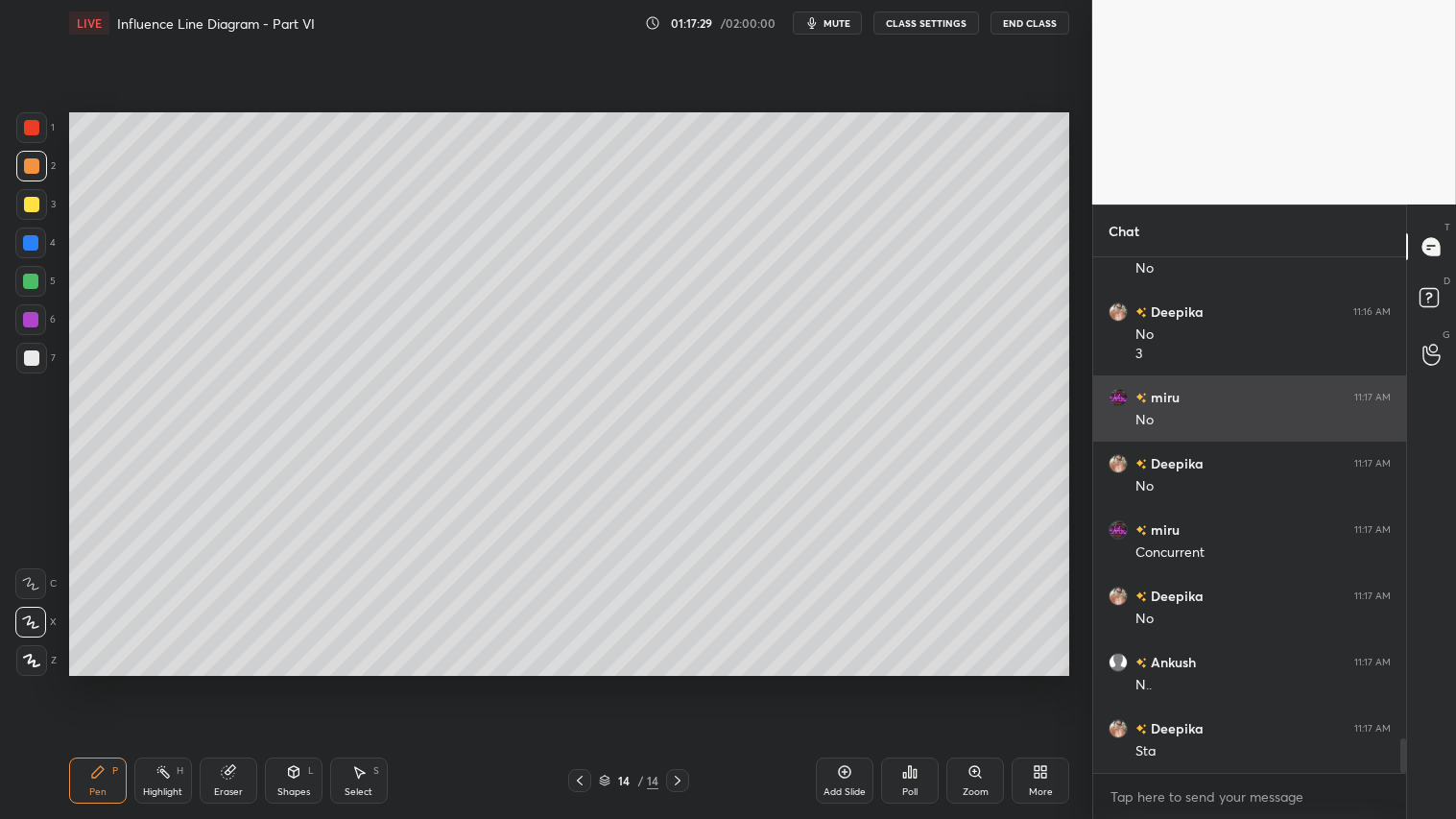
scroll to position [7334, 0]
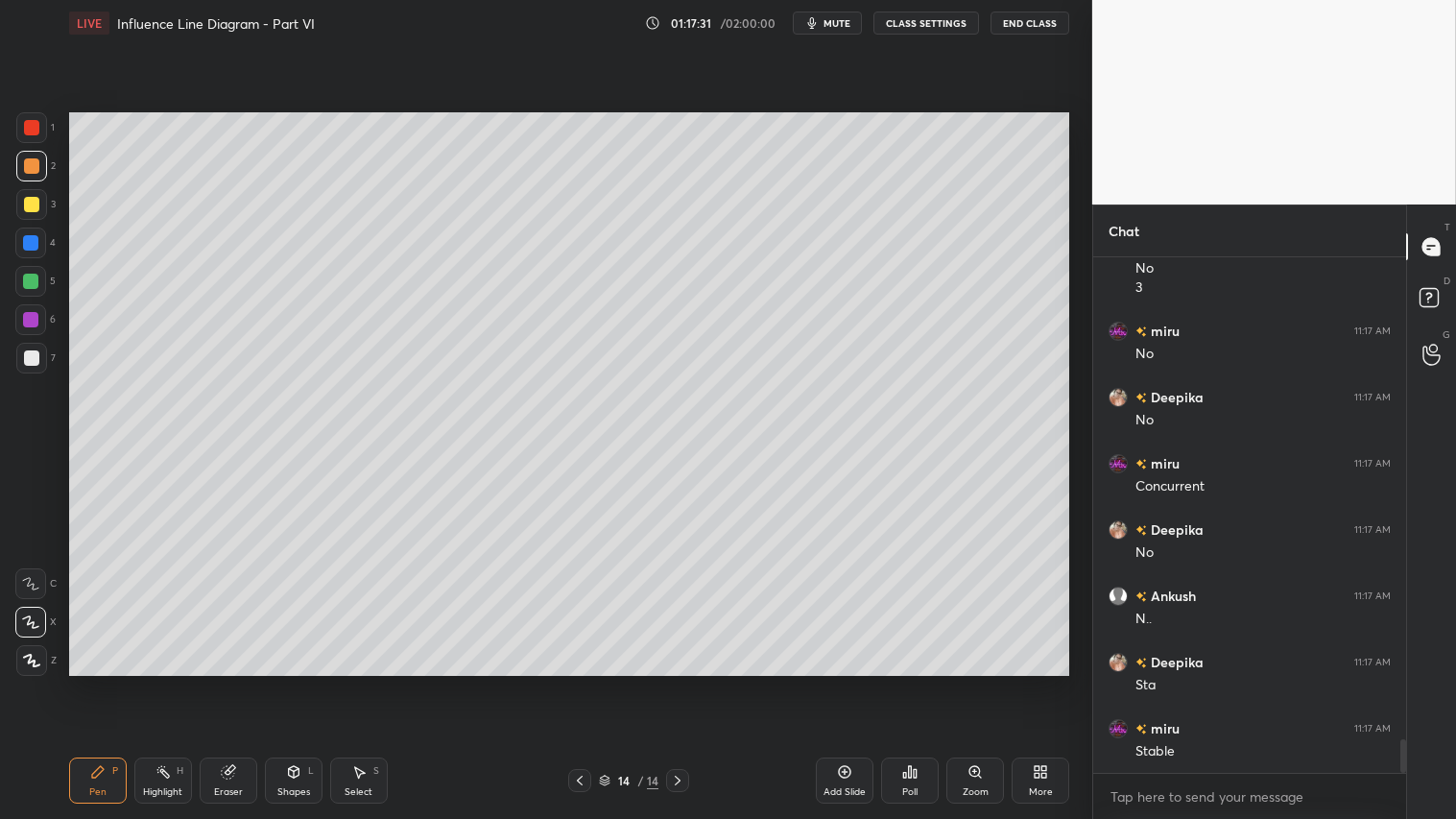
click at [30, 163] on div at bounding box center [32, 166] width 16 height 16
drag, startPoint x: 37, startPoint y: 161, endPoint x: 61, endPoint y: 193, distance: 40.0
click at [36, 161] on div at bounding box center [32, 166] width 16 height 16
click at [300, 682] on div "Shapes L" at bounding box center [293, 780] width 57 height 47
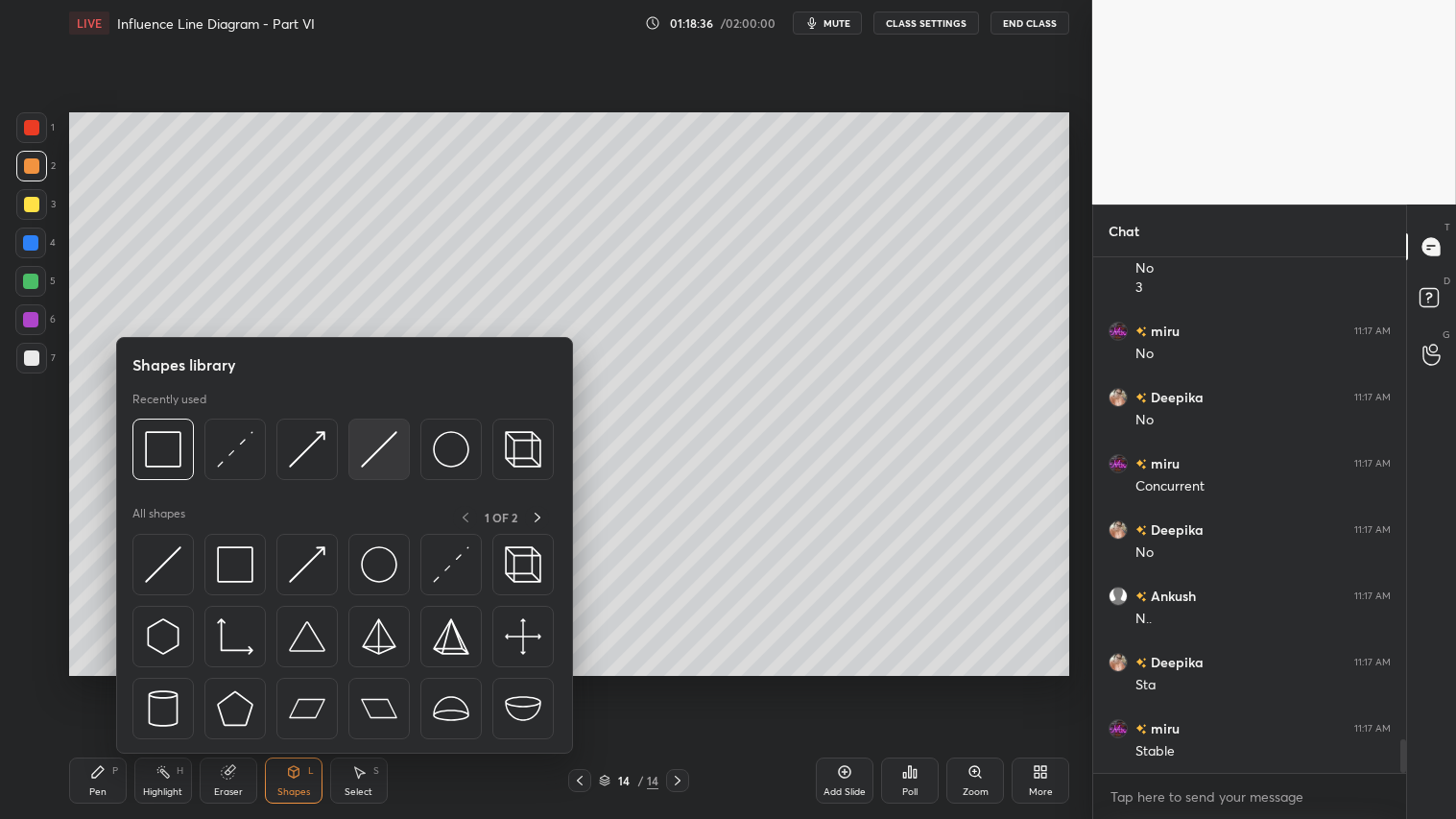
click at [401, 448] on div at bounding box center [378, 449] width 61 height 61
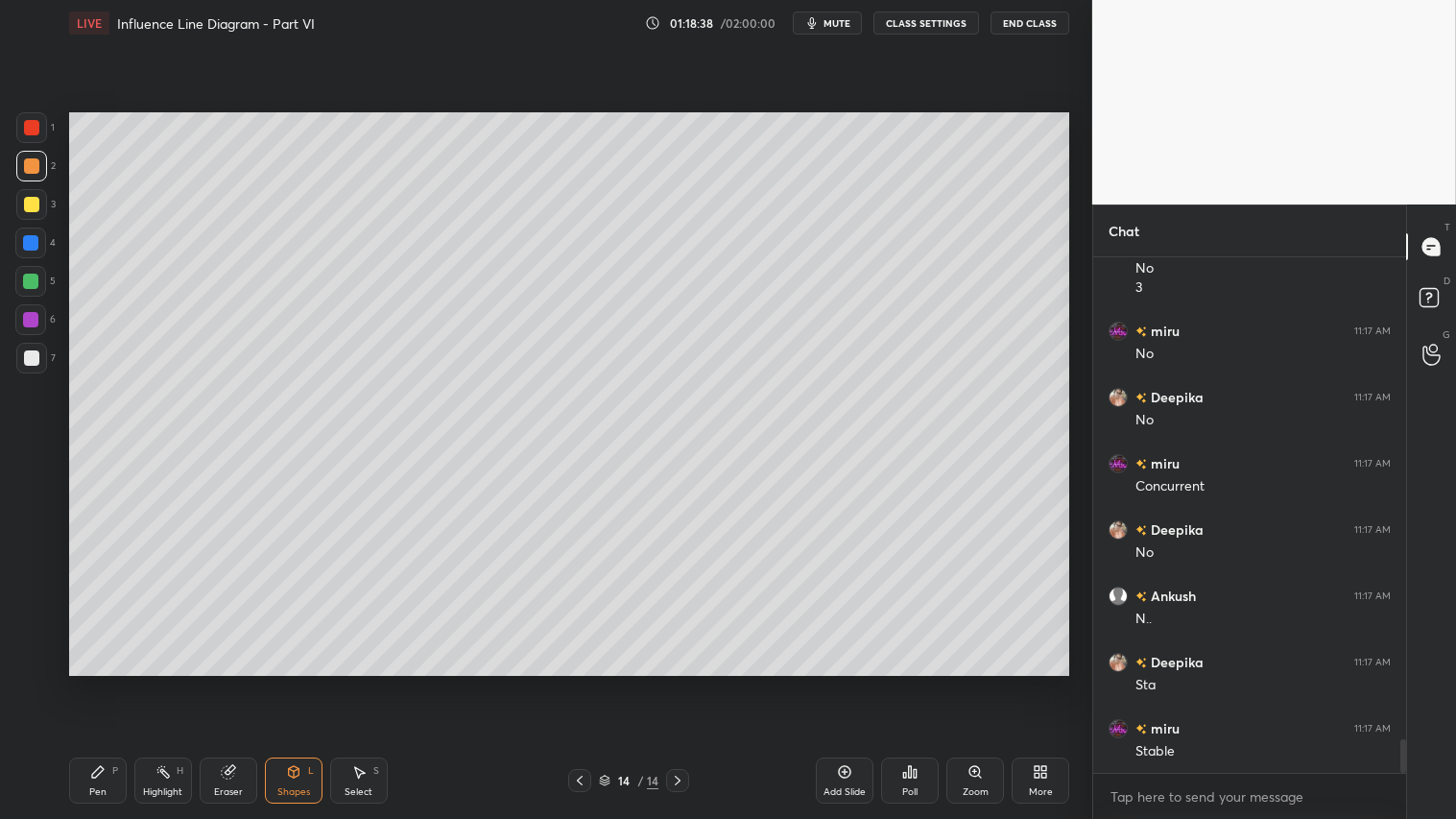
click at [27, 357] on div at bounding box center [32, 358] width 16 height 16
click at [39, 166] on div at bounding box center [32, 166] width 16 height 16
drag, startPoint x: 846, startPoint y: 772, endPoint x: 694, endPoint y: 701, distance: 167.8
click at [846, 682] on icon at bounding box center [844, 772] width 16 height 16
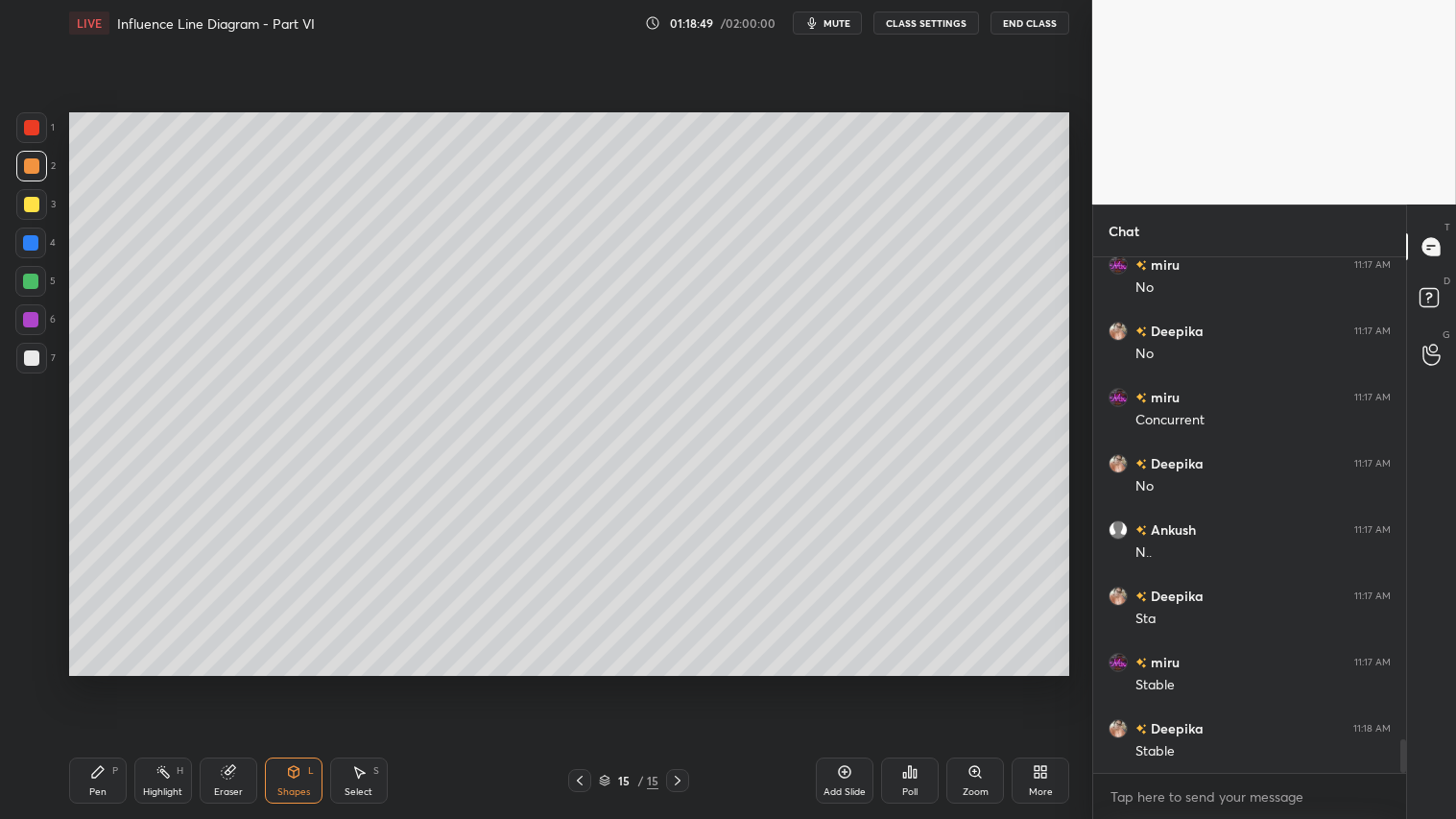
click at [108, 682] on div "Pen P" at bounding box center [97, 780] width 57 height 47
click at [27, 653] on icon at bounding box center [32, 660] width 17 height 14
click at [32, 212] on div at bounding box center [32, 205] width 31 height 31
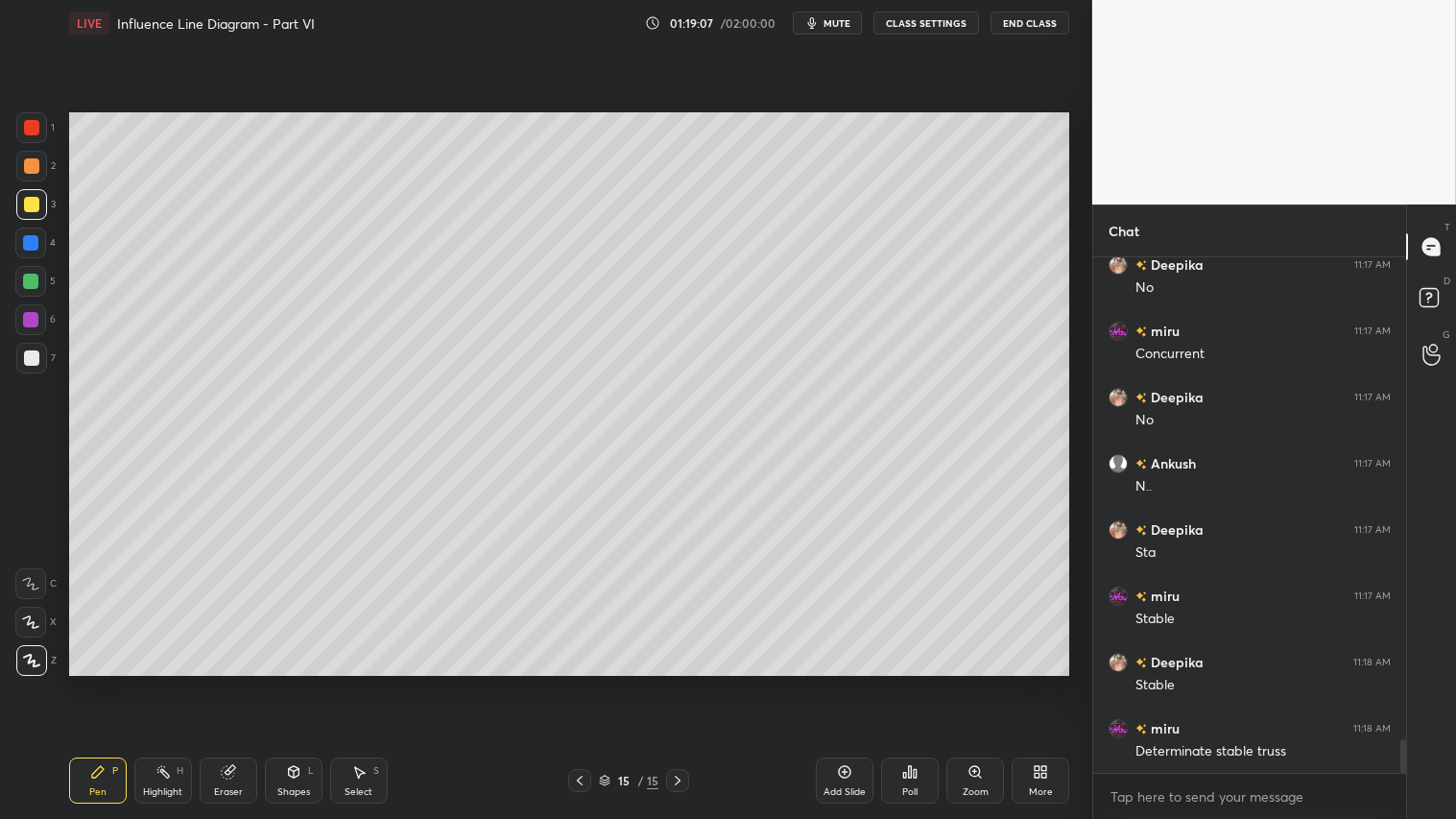
click at [299, 682] on div "Shapes" at bounding box center [294, 792] width 33 height 10
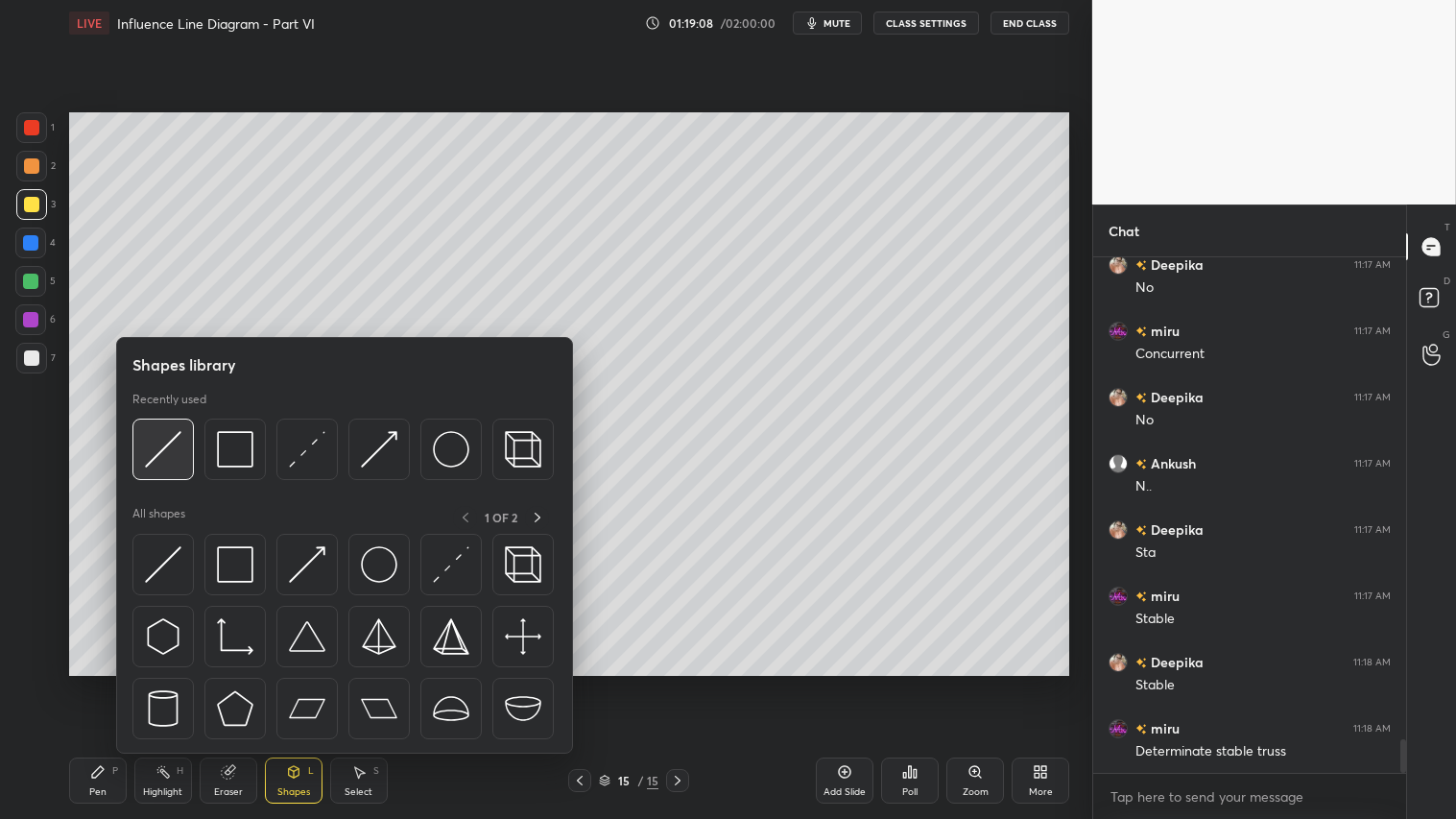
click at [171, 438] on img at bounding box center [164, 450] width 37 height 37
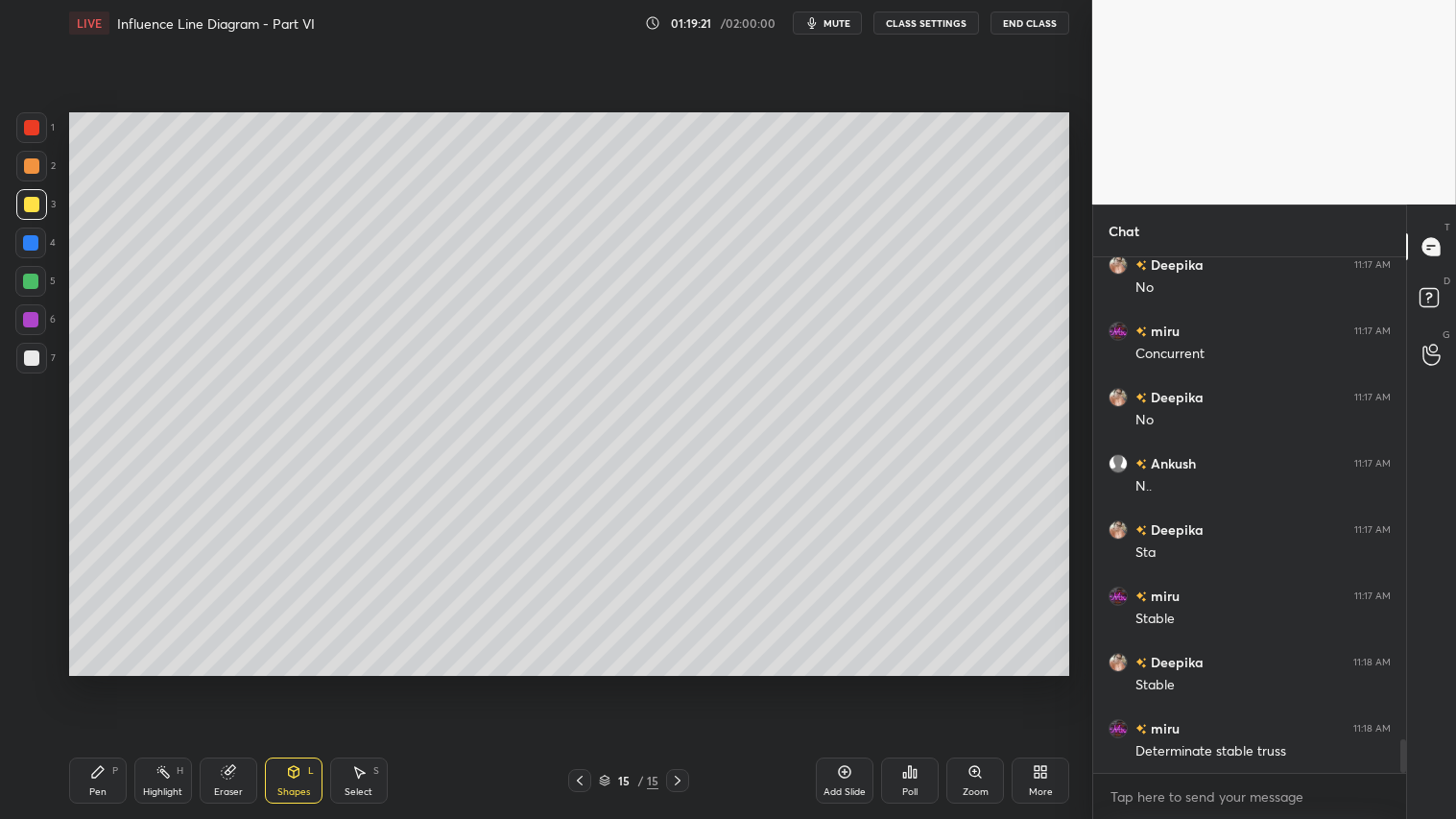
click at [578, 682] on icon at bounding box center [580, 780] width 6 height 10
click at [677, 682] on icon at bounding box center [678, 780] width 16 height 16
click at [41, 164] on div at bounding box center [32, 166] width 31 height 31
drag, startPoint x: 103, startPoint y: 790, endPoint x: 94, endPoint y: 774, distance: 18.4
click at [103, 682] on div "Pen" at bounding box center [98, 792] width 17 height 10
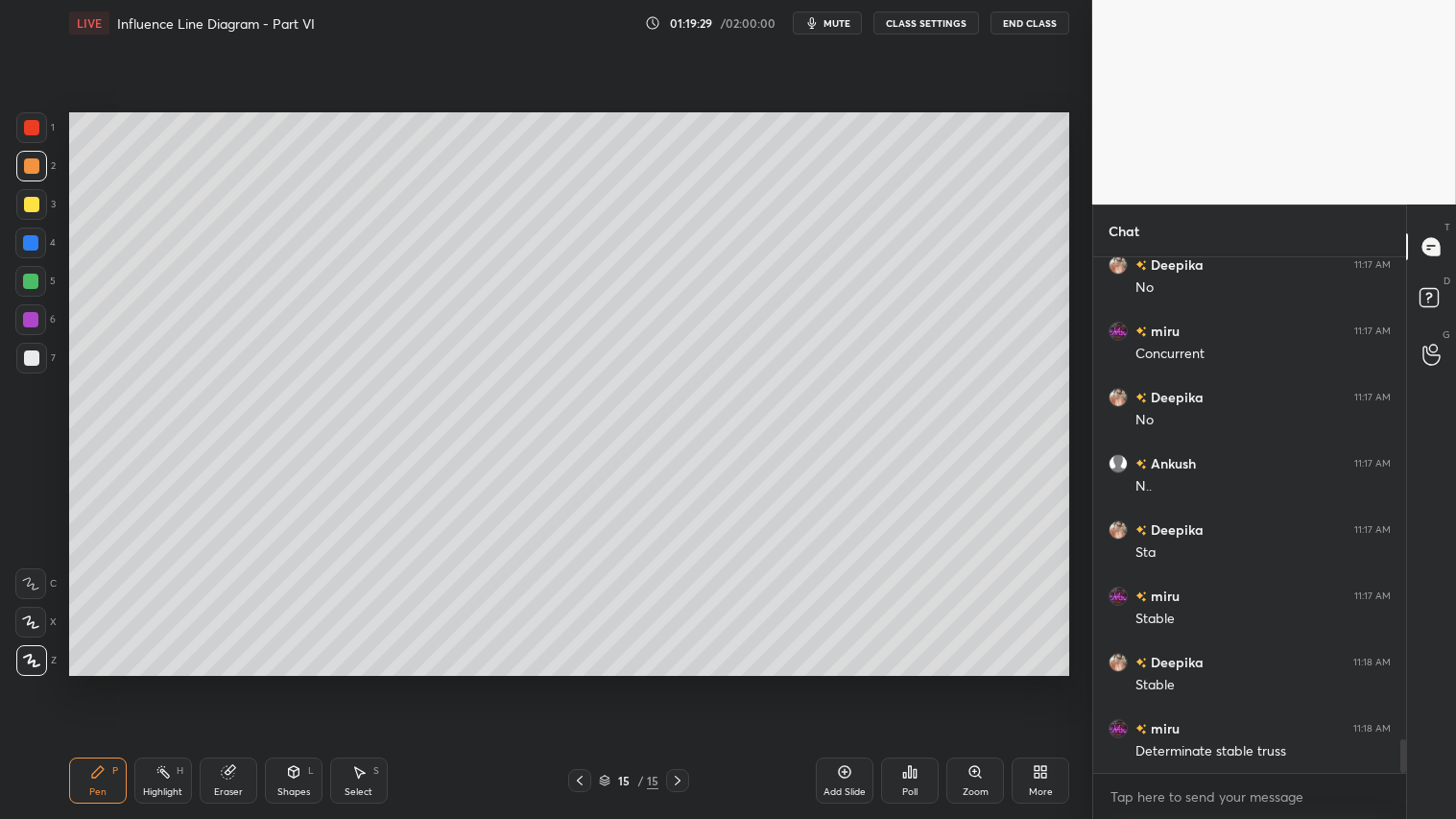
drag, startPoint x: 299, startPoint y: 798, endPoint x: 290, endPoint y: 763, distance: 36.1
click at [299, 682] on div "Shapes L" at bounding box center [293, 780] width 57 height 47
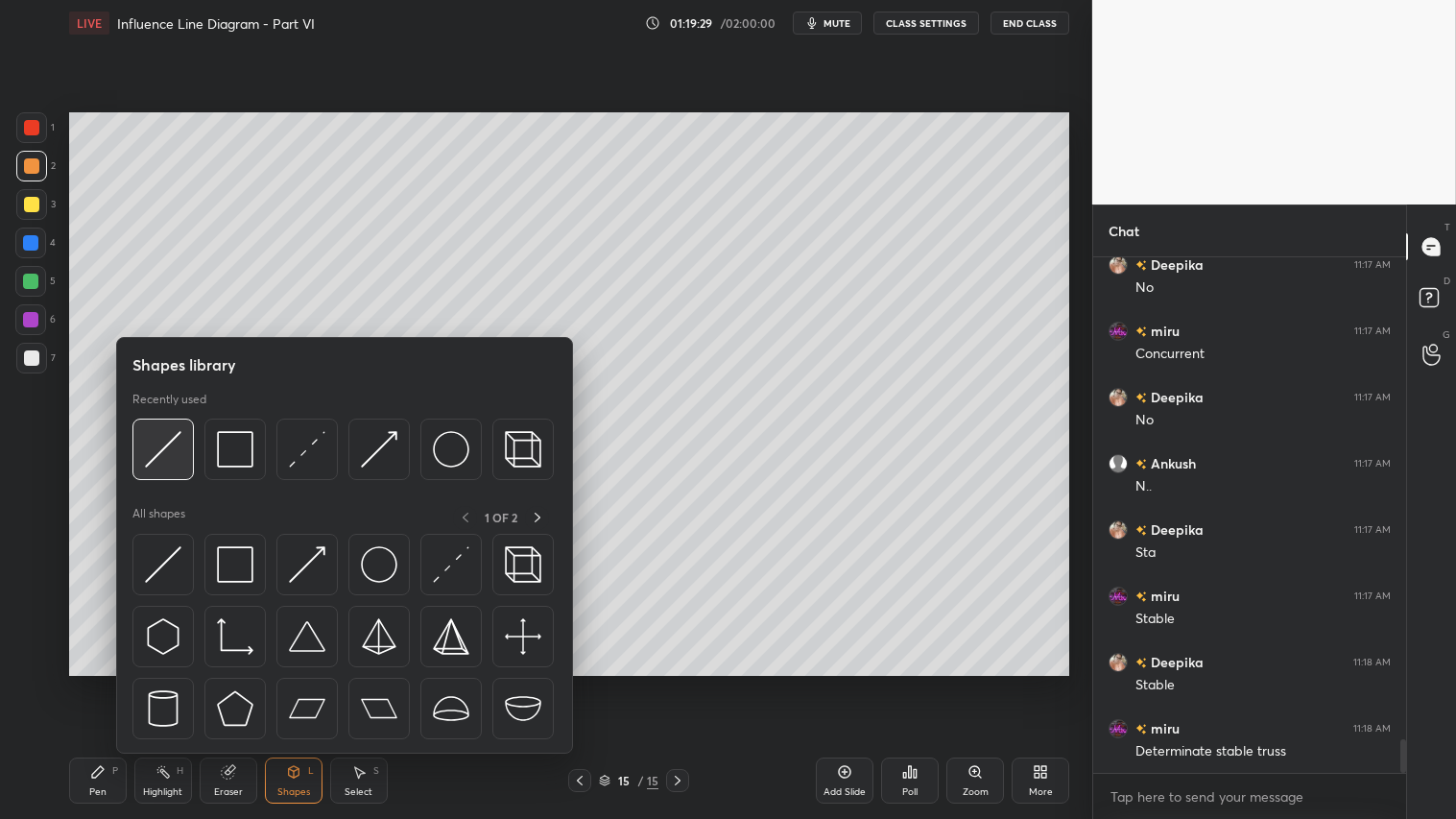
click at [175, 442] on img at bounding box center [164, 450] width 37 height 37
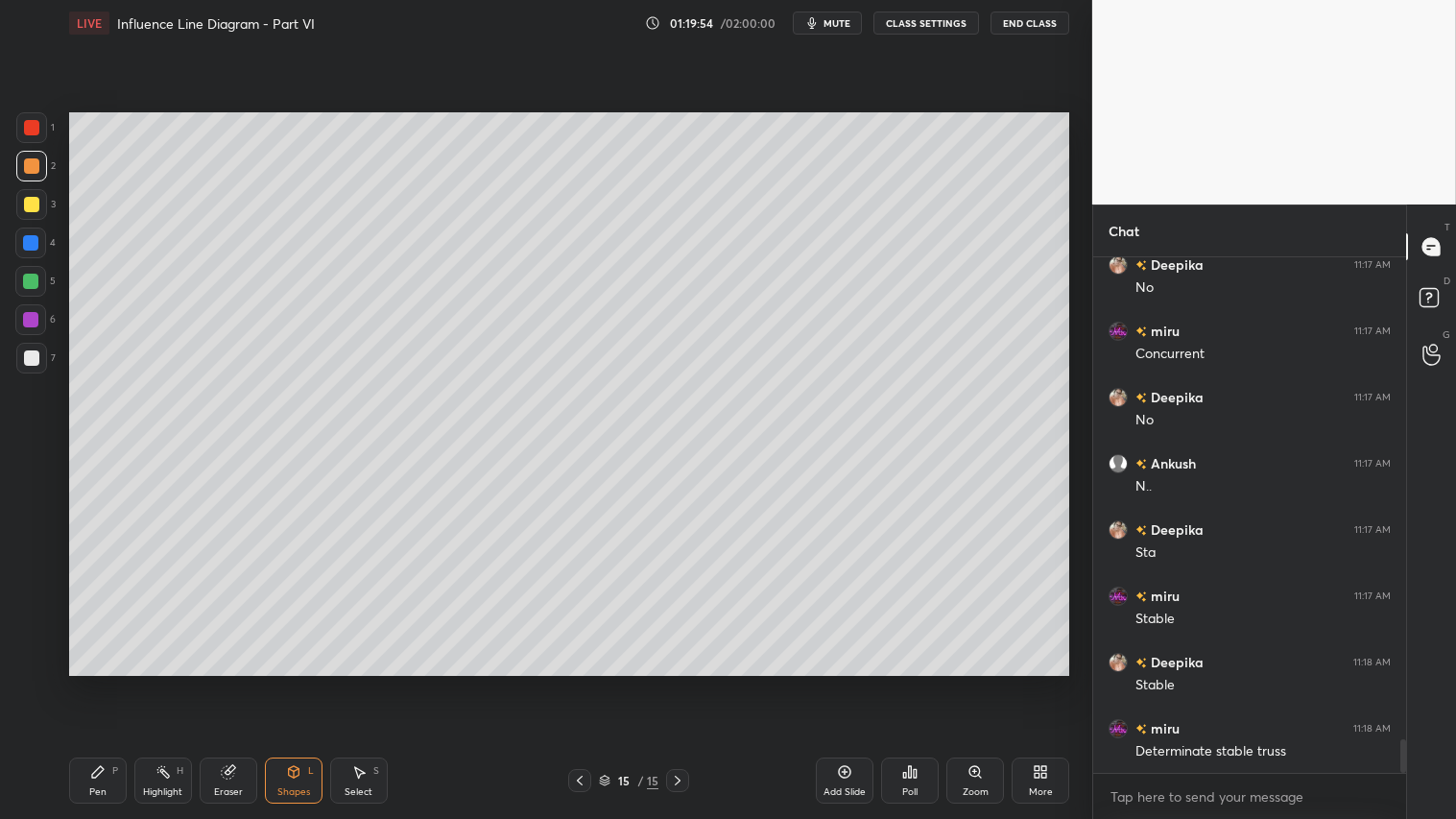
drag, startPoint x: 39, startPoint y: 169, endPoint x: 36, endPoint y: 192, distance: 23.2
click at [36, 168] on div at bounding box center [32, 166] width 31 height 31
click at [92, 682] on div "Pen" at bounding box center [98, 792] width 17 height 10
click at [275, 682] on div "Shapes L" at bounding box center [293, 780] width 57 height 47
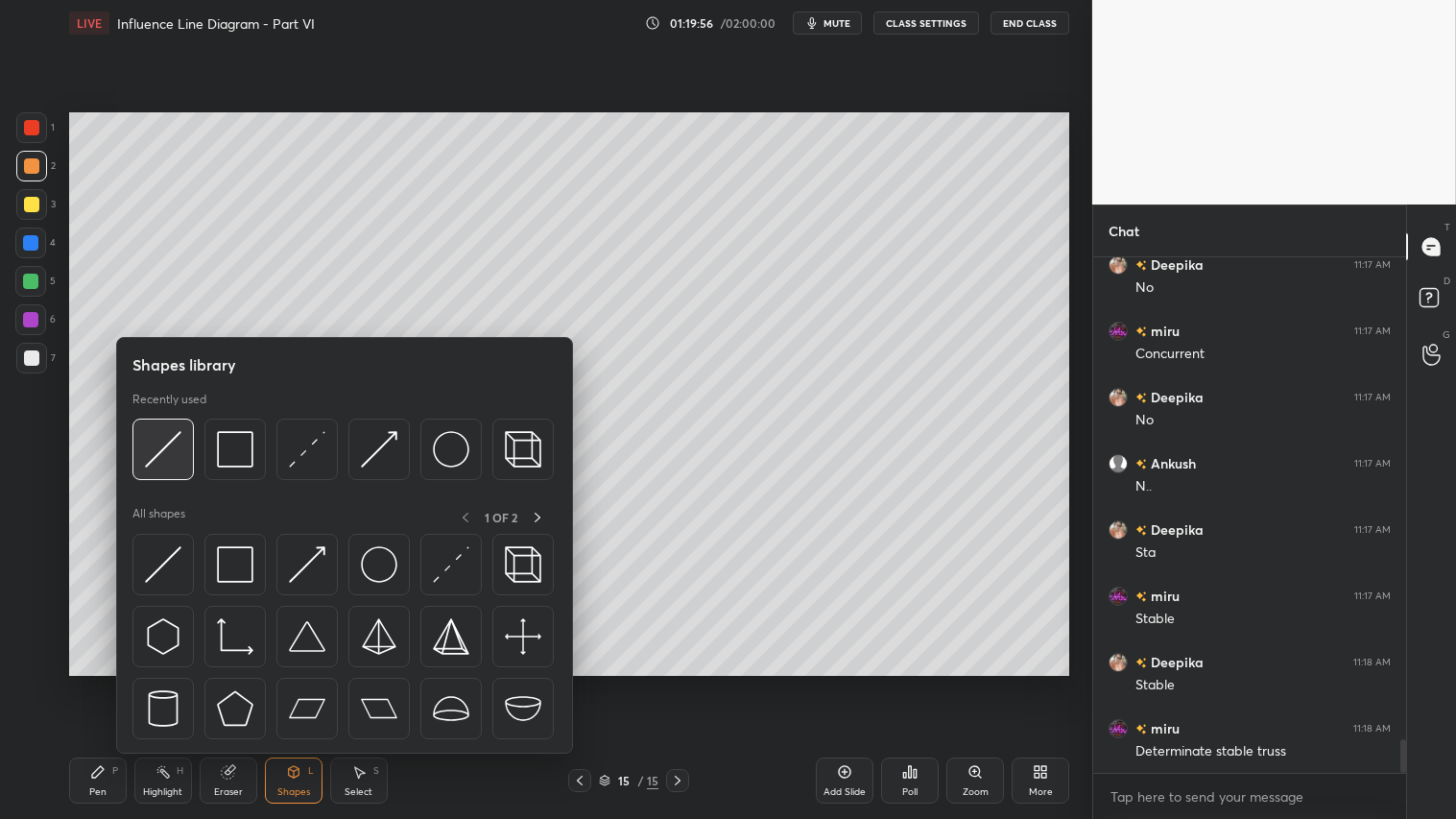
click at [180, 436] on div at bounding box center [163, 449] width 61 height 61
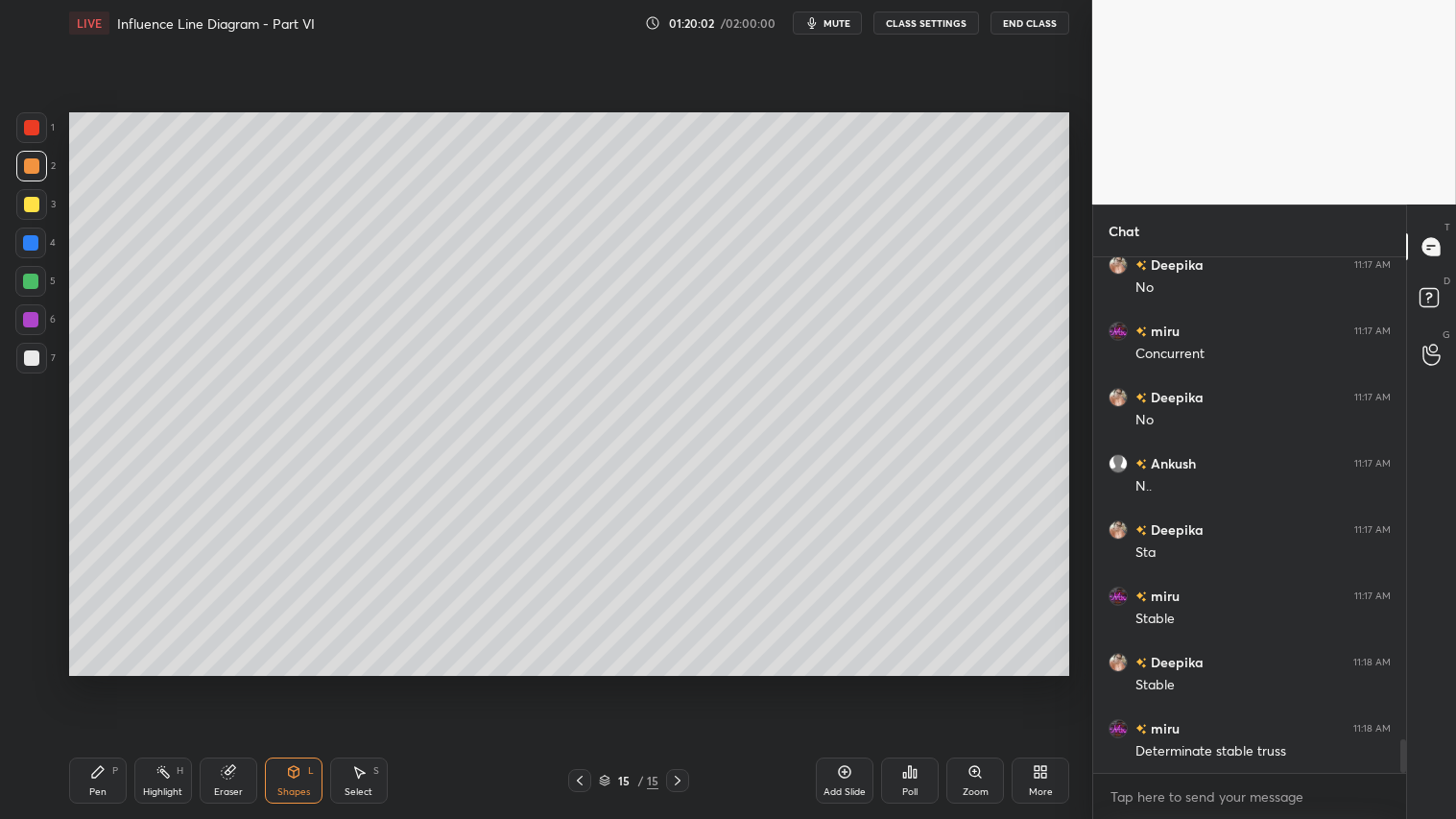
click at [304, 682] on div "Shapes L" at bounding box center [293, 780] width 57 height 47
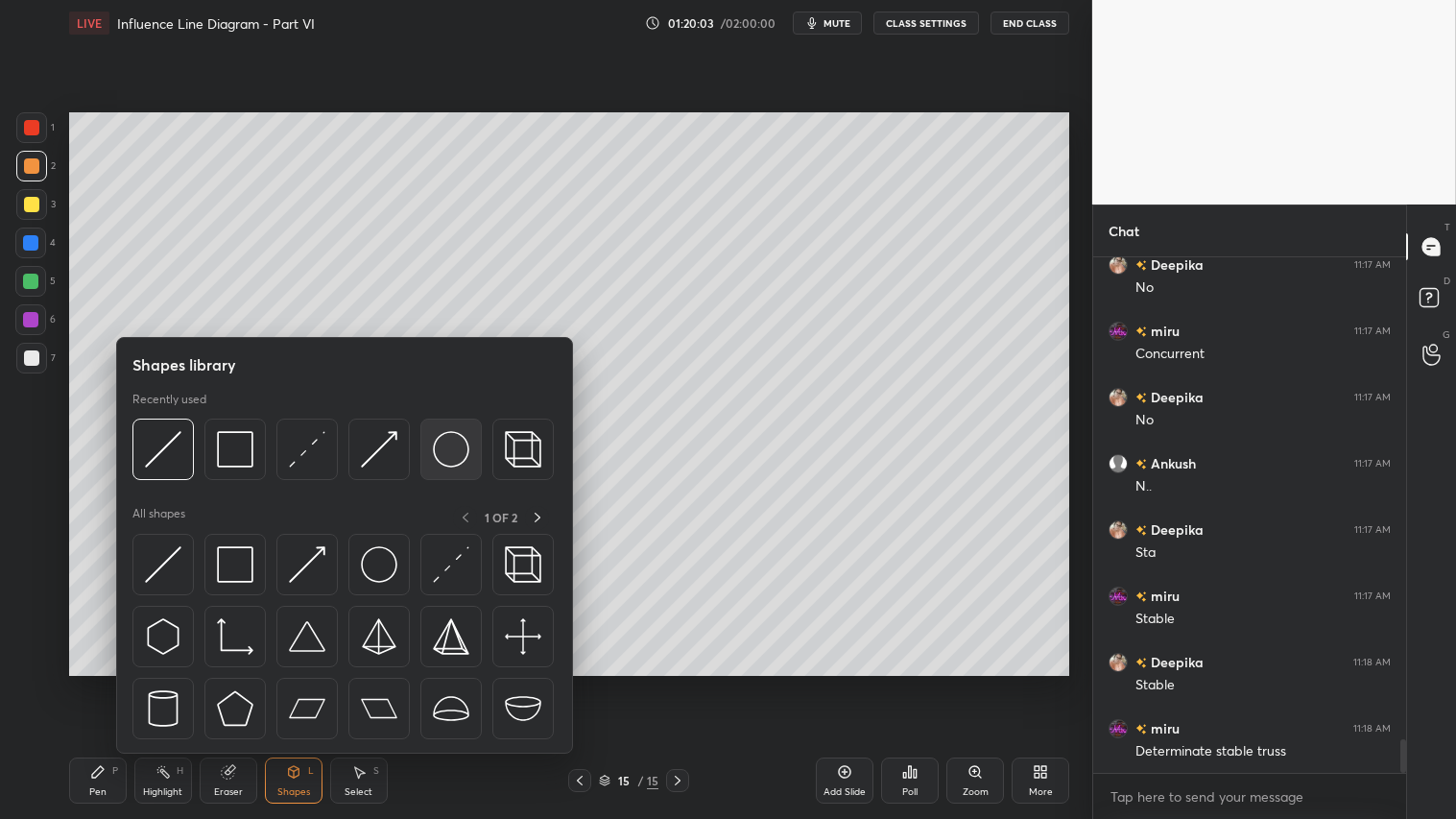
click at [457, 438] on img at bounding box center [452, 450] width 37 height 37
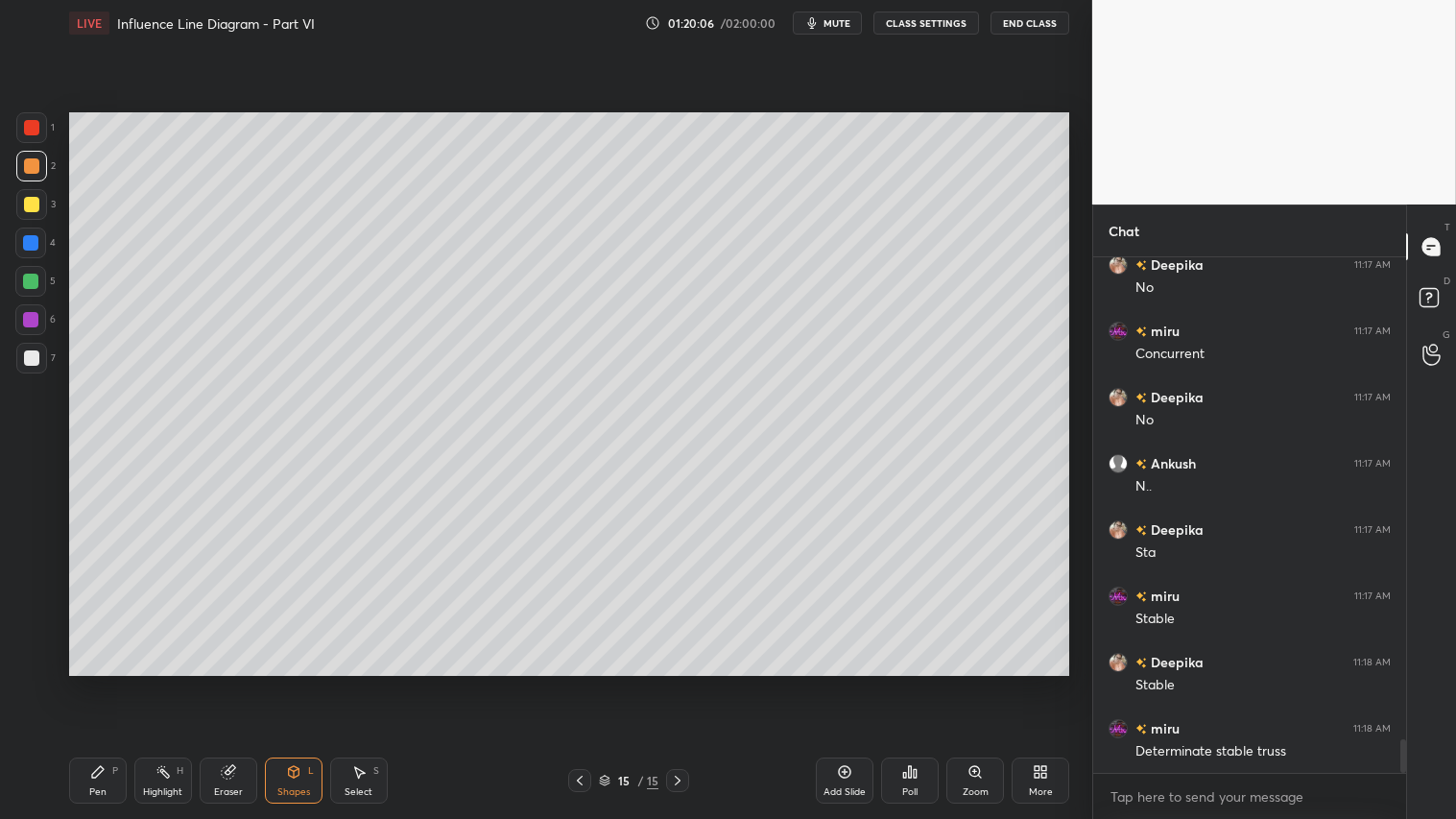
drag, startPoint x: 300, startPoint y: 784, endPoint x: 313, endPoint y: 759, distance: 28.2
click at [301, 682] on div "Shapes L" at bounding box center [293, 780] width 57 height 47
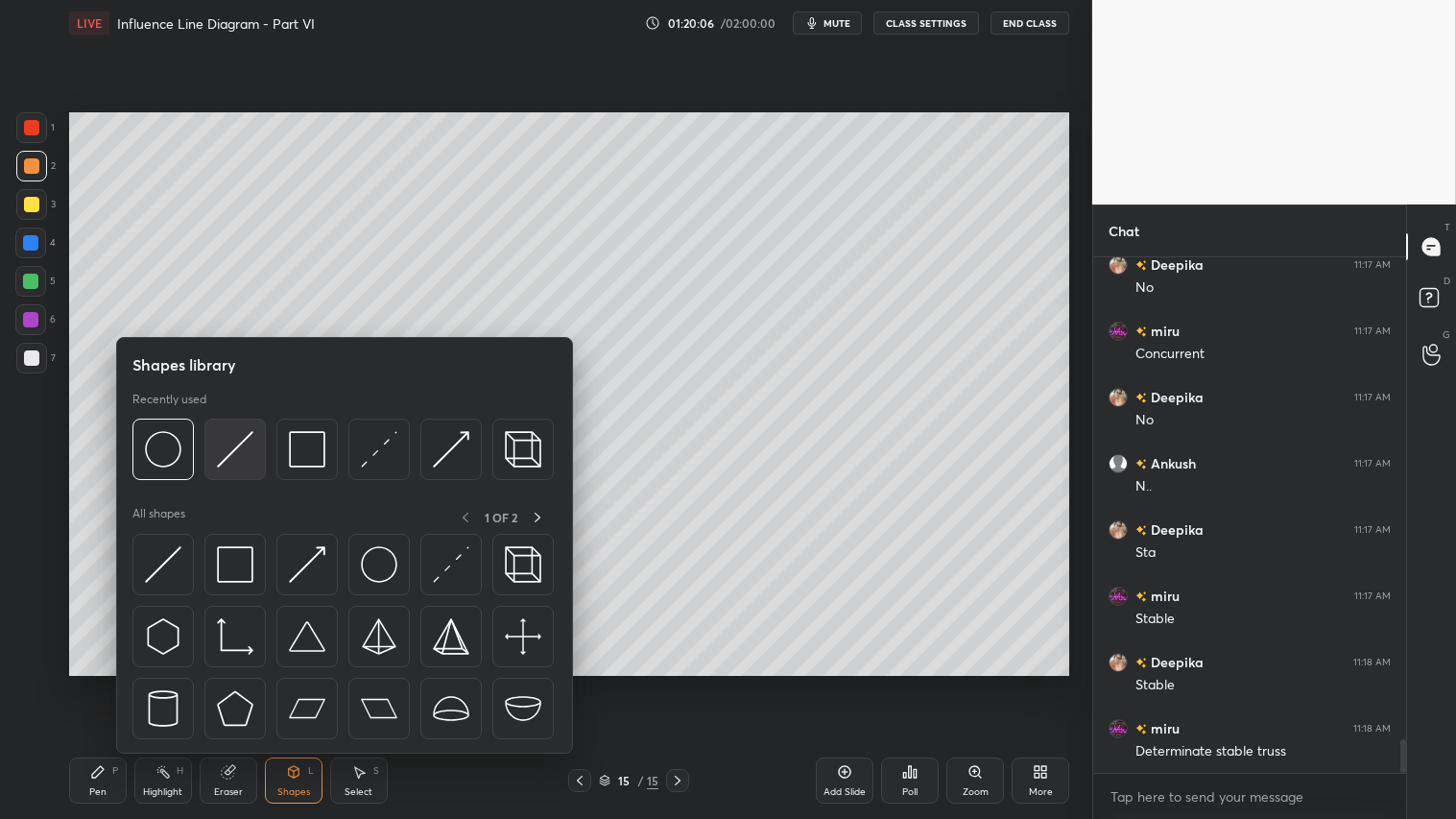
click at [232, 439] on img at bounding box center [236, 450] width 37 height 37
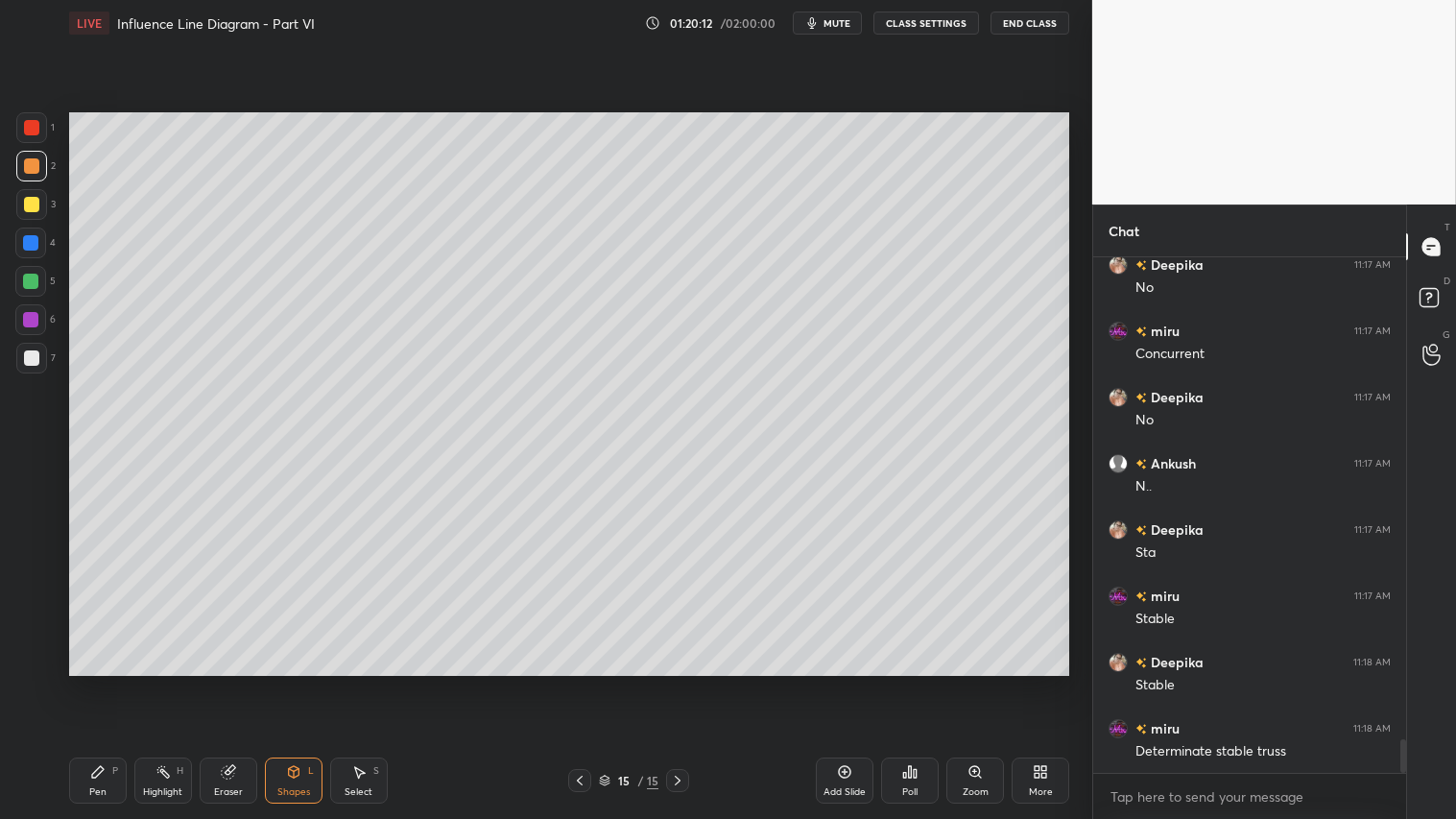
drag, startPoint x: 33, startPoint y: 128, endPoint x: 65, endPoint y: 190, distance: 69.8
click at [39, 130] on div at bounding box center [32, 128] width 16 height 16
click at [320, 682] on div "Shapes L" at bounding box center [293, 780] width 57 height 47
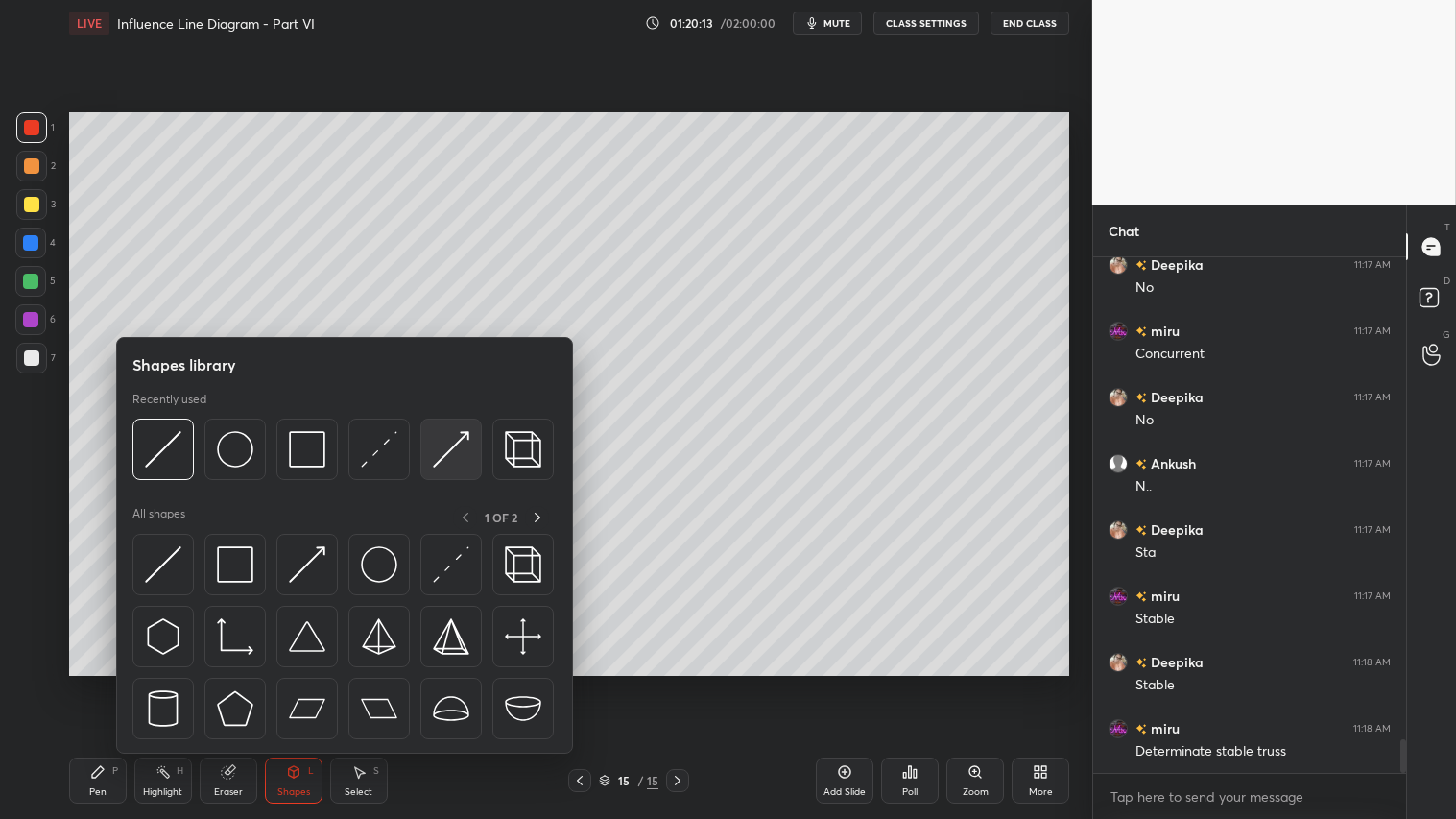
click at [454, 441] on img at bounding box center [452, 450] width 37 height 37
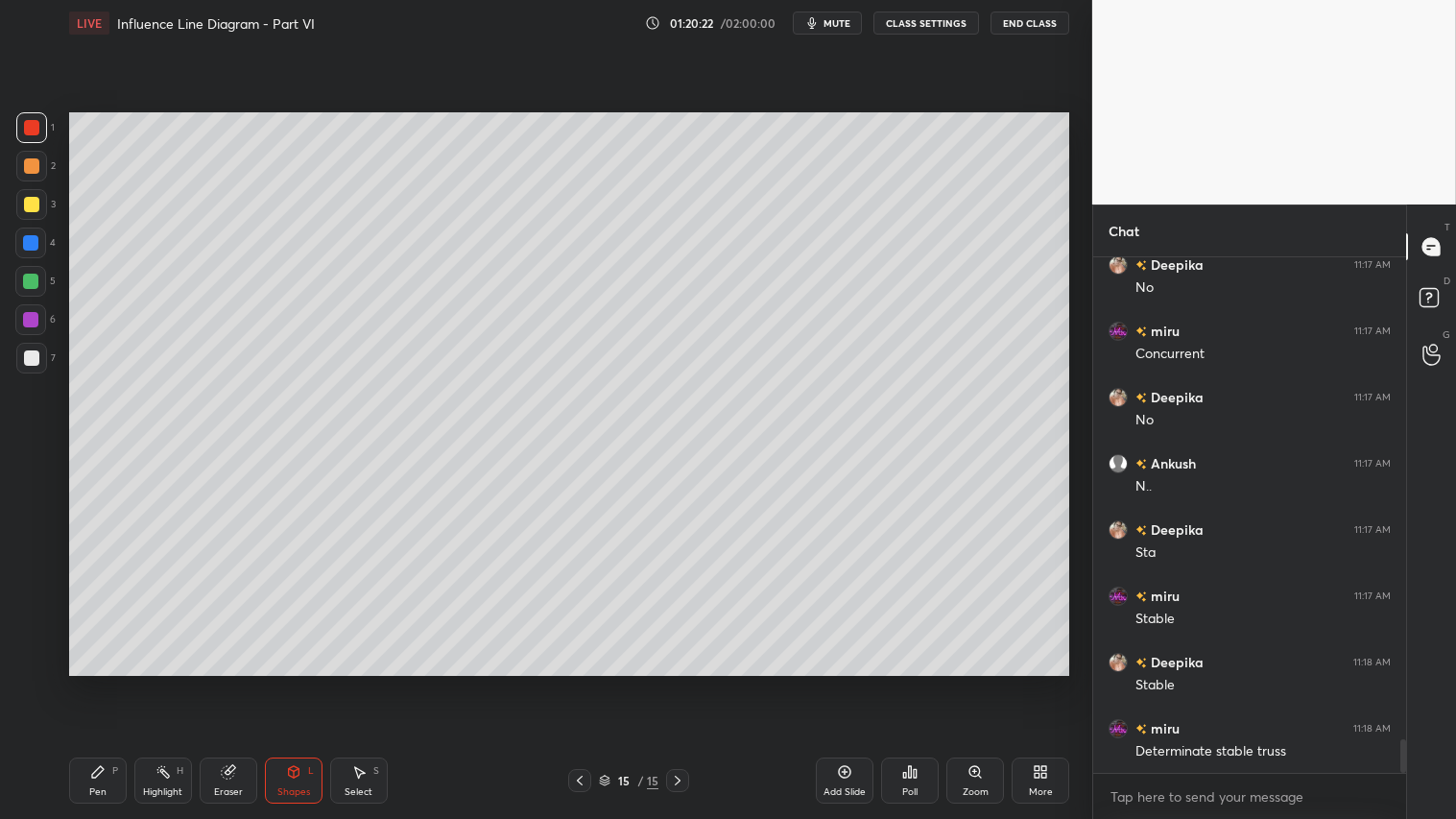
click at [31, 208] on div at bounding box center [32, 205] width 16 height 16
drag, startPoint x: 109, startPoint y: 787, endPoint x: 98, endPoint y: 689, distance: 98.6
click at [108, 682] on div "Pen P" at bounding box center [97, 780] width 57 height 47
click at [32, 628] on div at bounding box center [31, 622] width 31 height 31
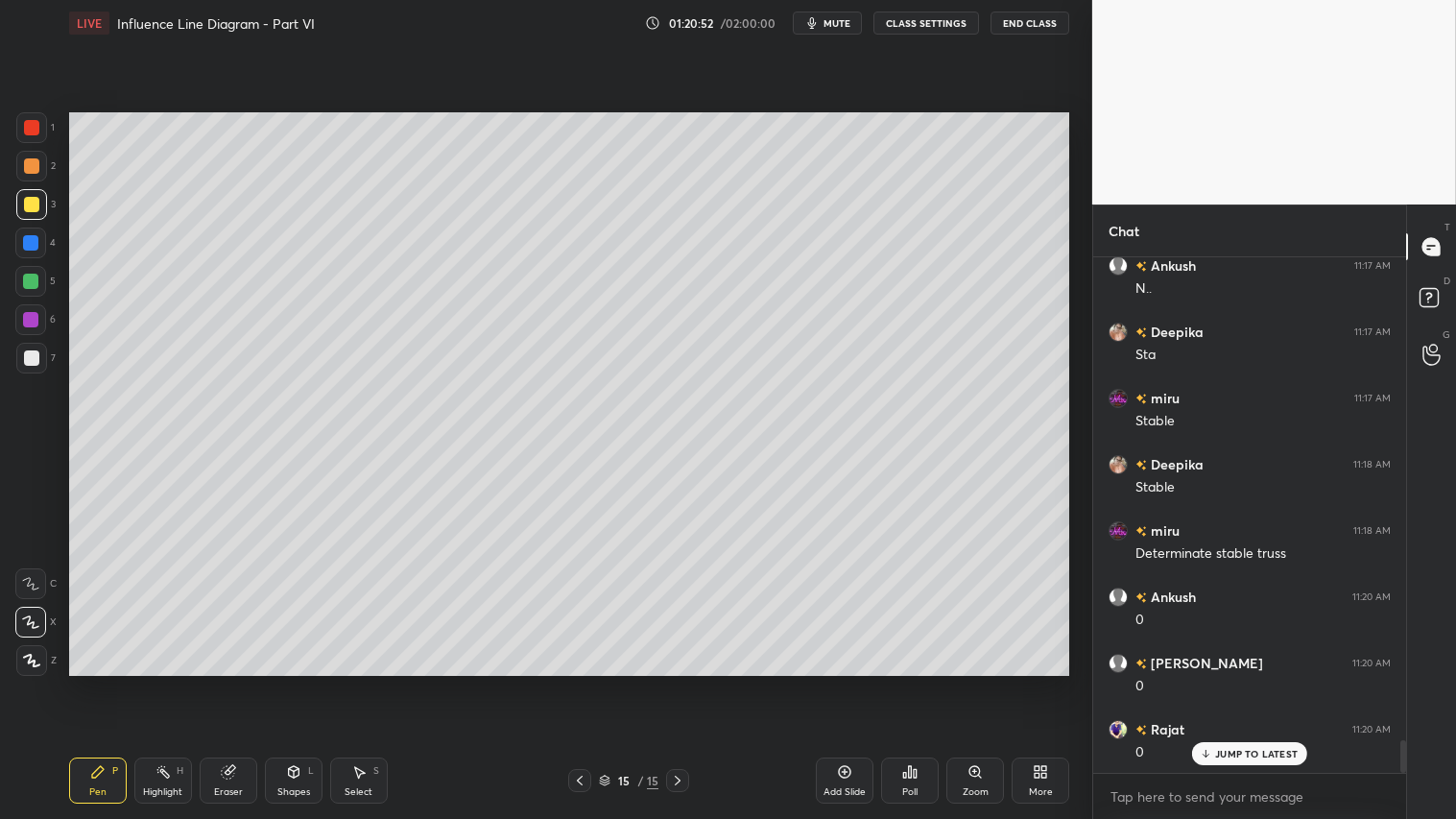
scroll to position [7731, 0]
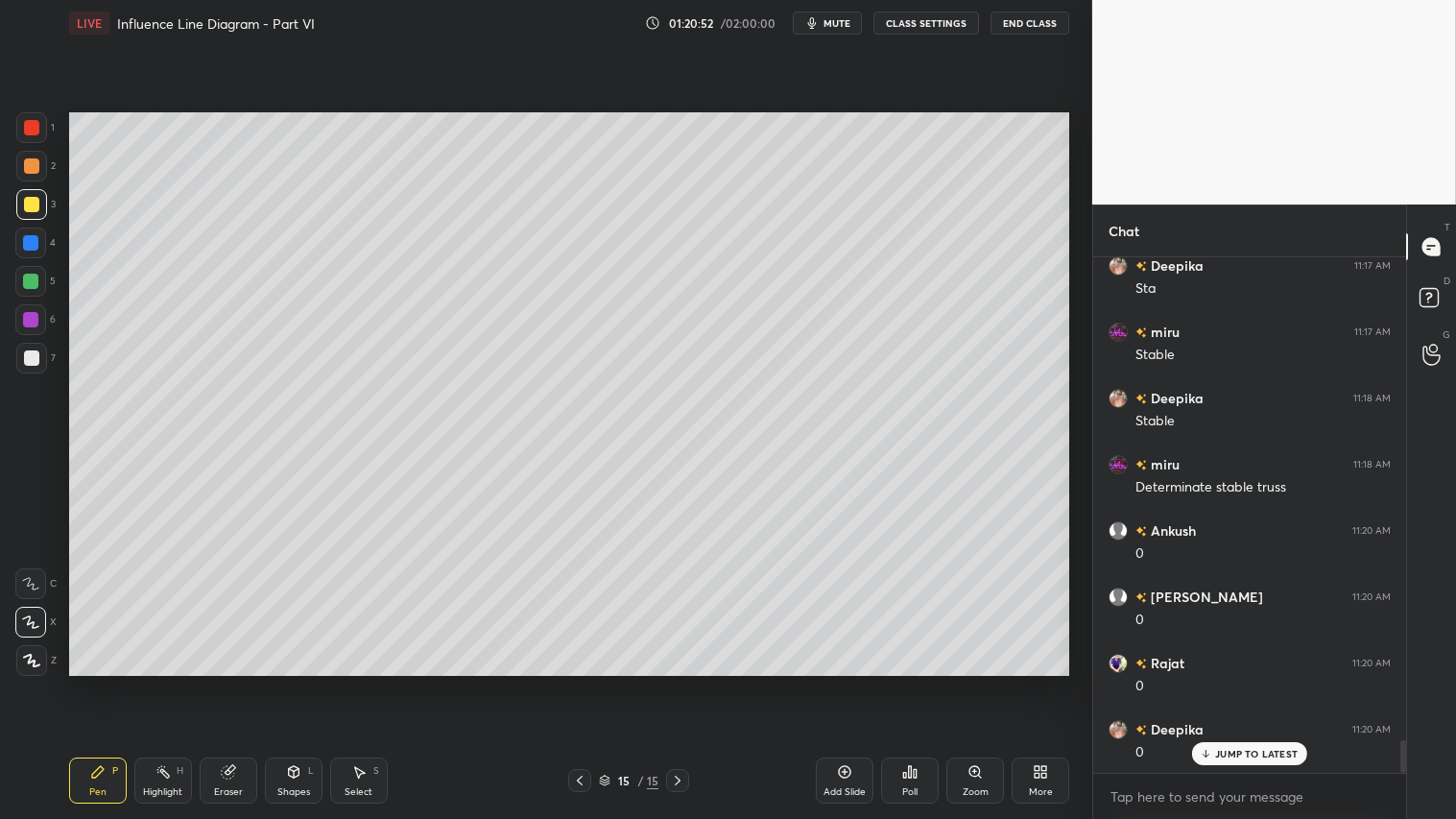
click at [34, 212] on div at bounding box center [32, 205] width 31 height 31
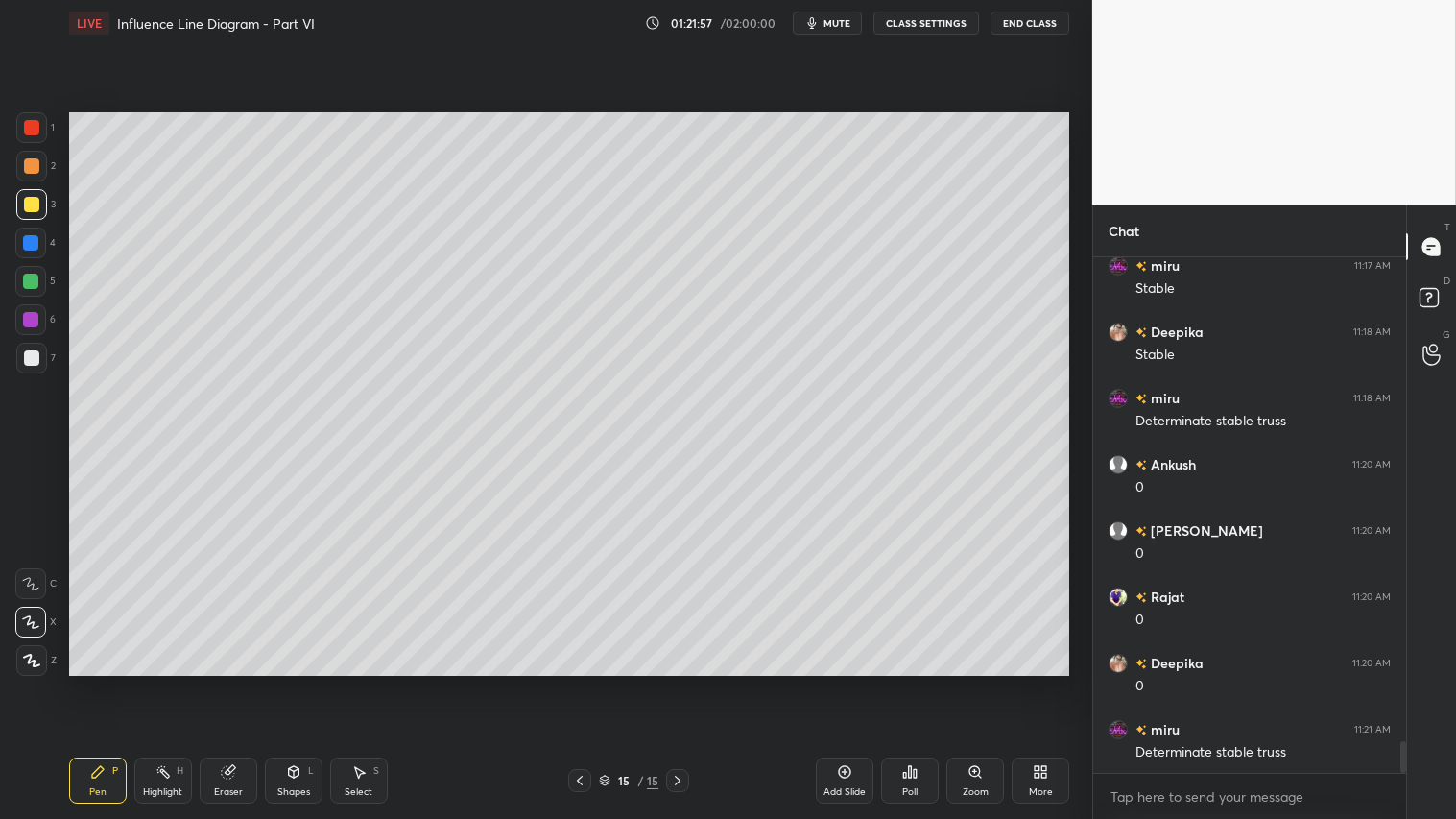
scroll to position [7864, 0]
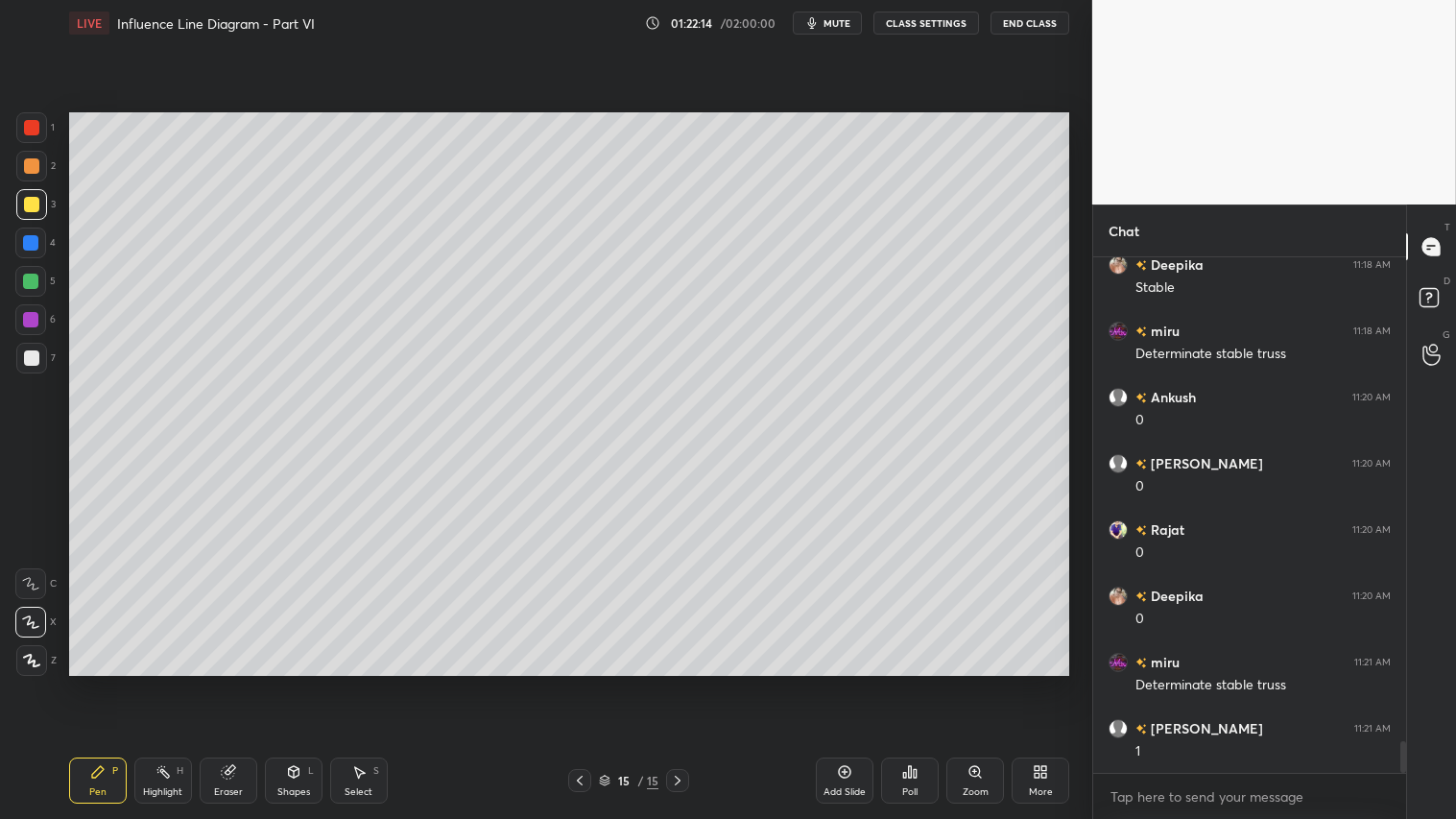
click at [29, 165] on div at bounding box center [32, 166] width 16 height 16
click at [111, 682] on div "Pen P" at bounding box center [97, 780] width 57 height 47
click at [286, 682] on div "Shapes L" at bounding box center [293, 780] width 57 height 47
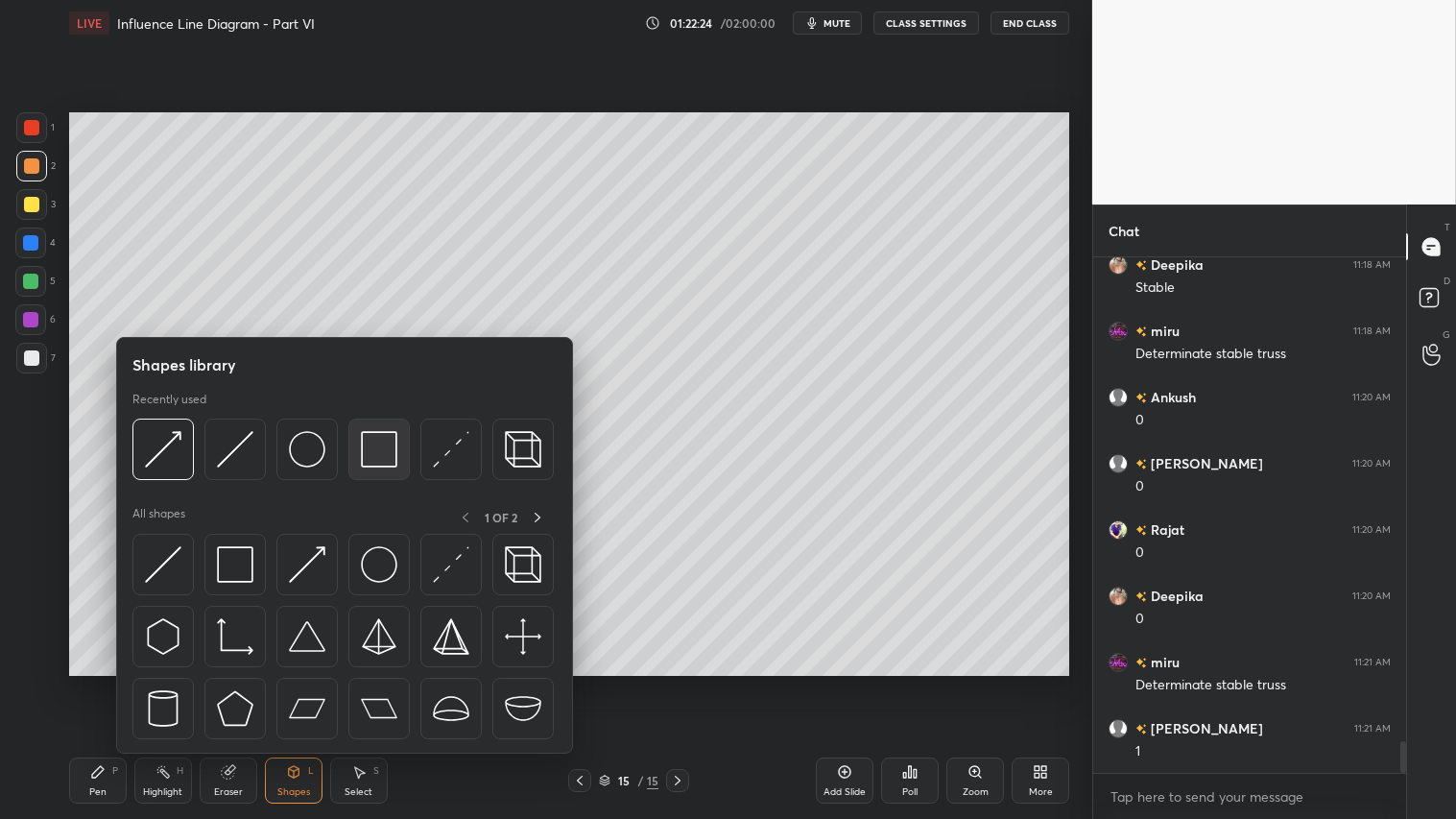
click at [372, 442] on img at bounding box center [379, 450] width 37 height 37
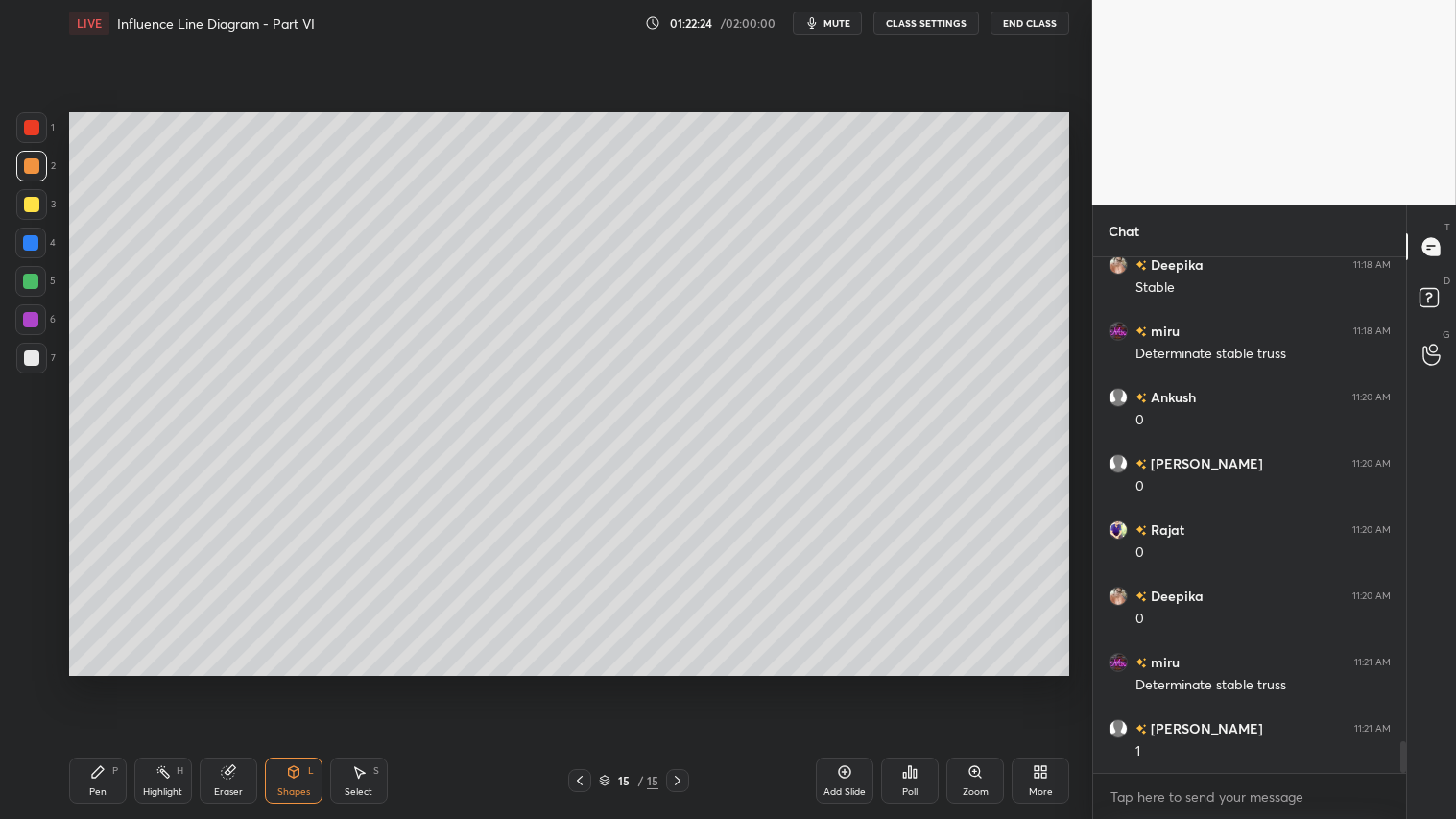
click at [37, 359] on div at bounding box center [32, 358] width 16 height 16
drag, startPoint x: 294, startPoint y: 790, endPoint x: 291, endPoint y: 759, distance: 31.1
click at [292, 682] on div "Shapes" at bounding box center [294, 792] width 33 height 10
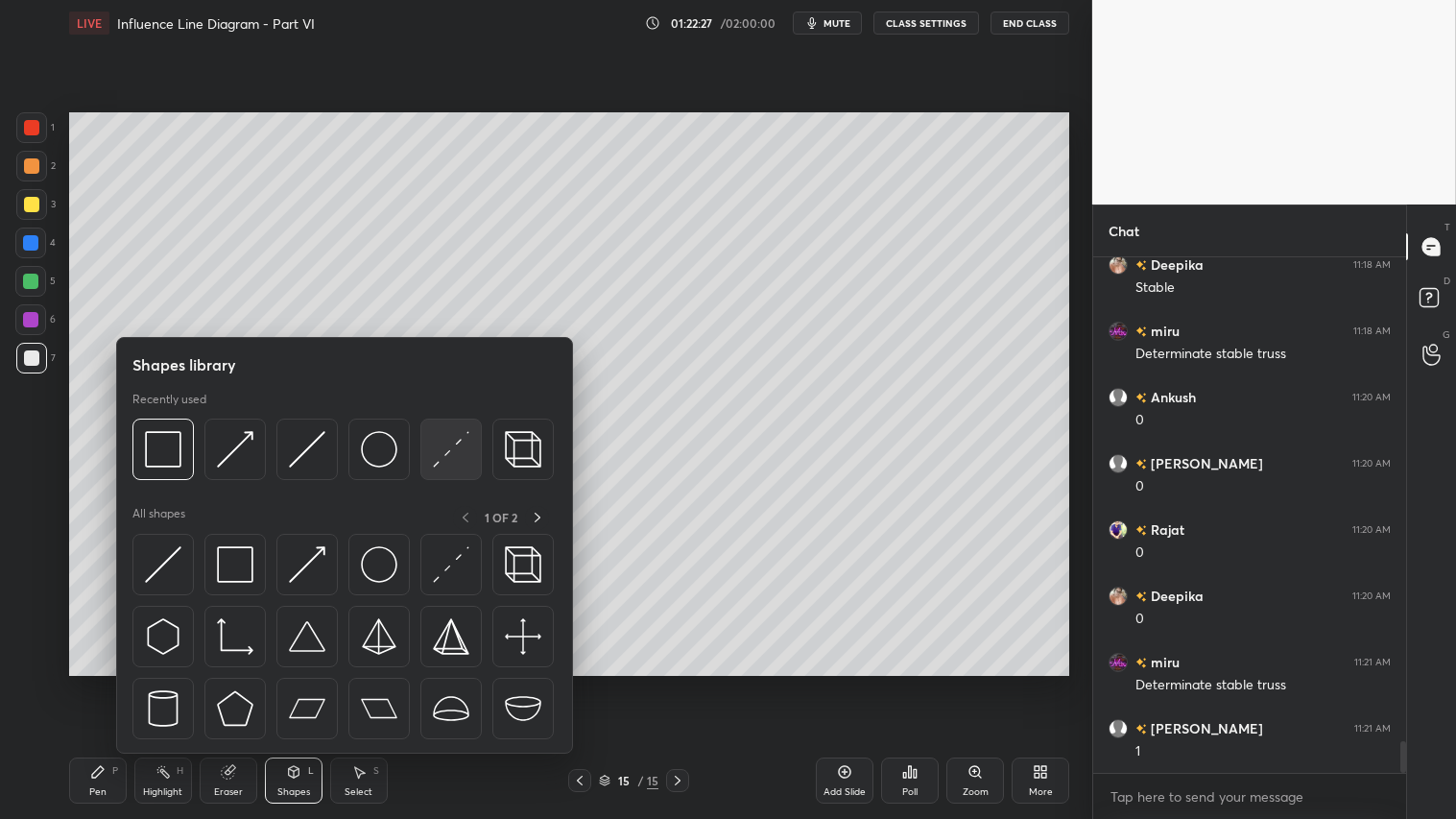
click at [457, 439] on img at bounding box center [452, 450] width 37 height 37
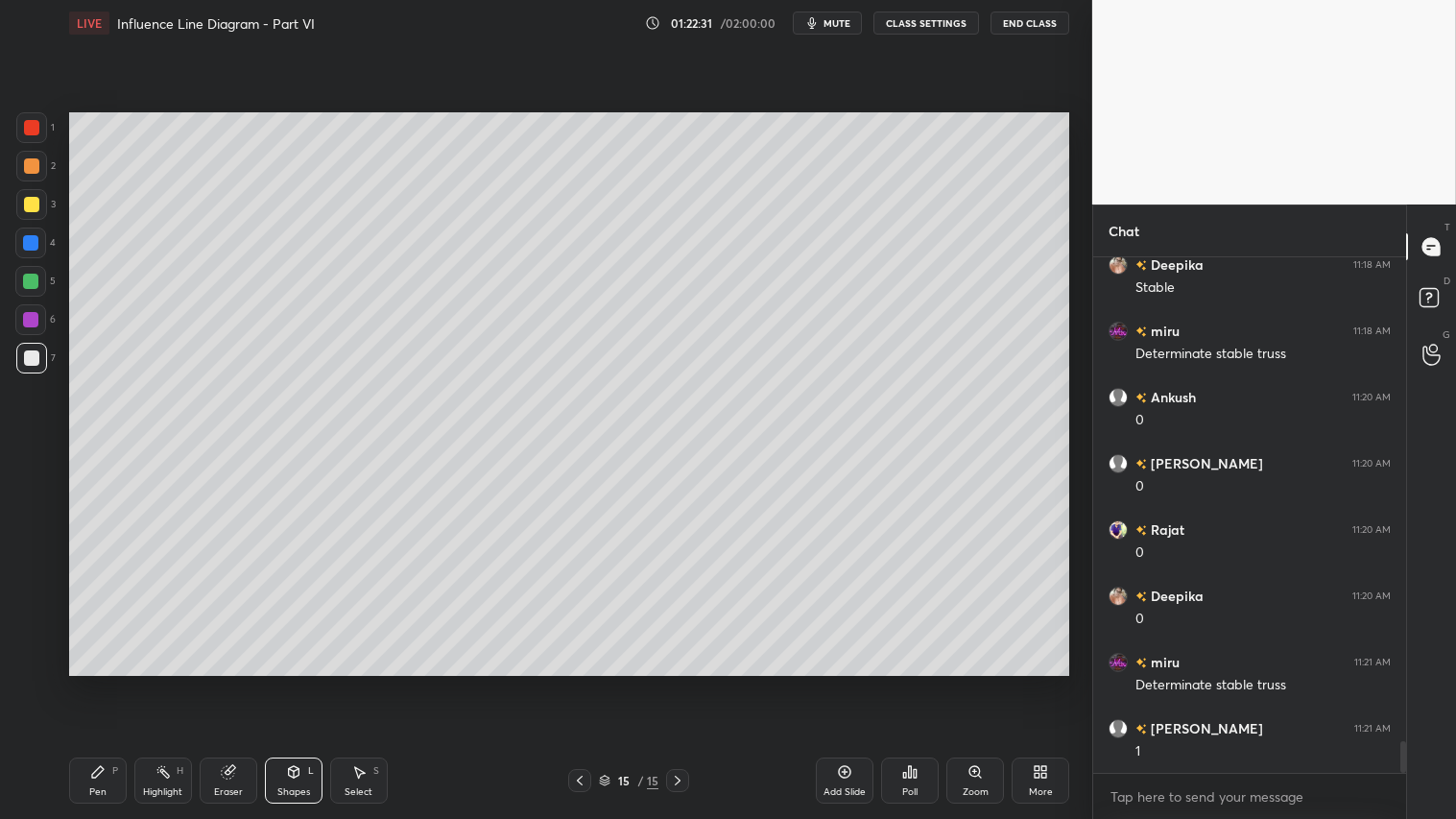
click at [106, 682] on div "Pen P" at bounding box center [97, 780] width 57 height 47
click at [34, 157] on div at bounding box center [32, 166] width 31 height 31
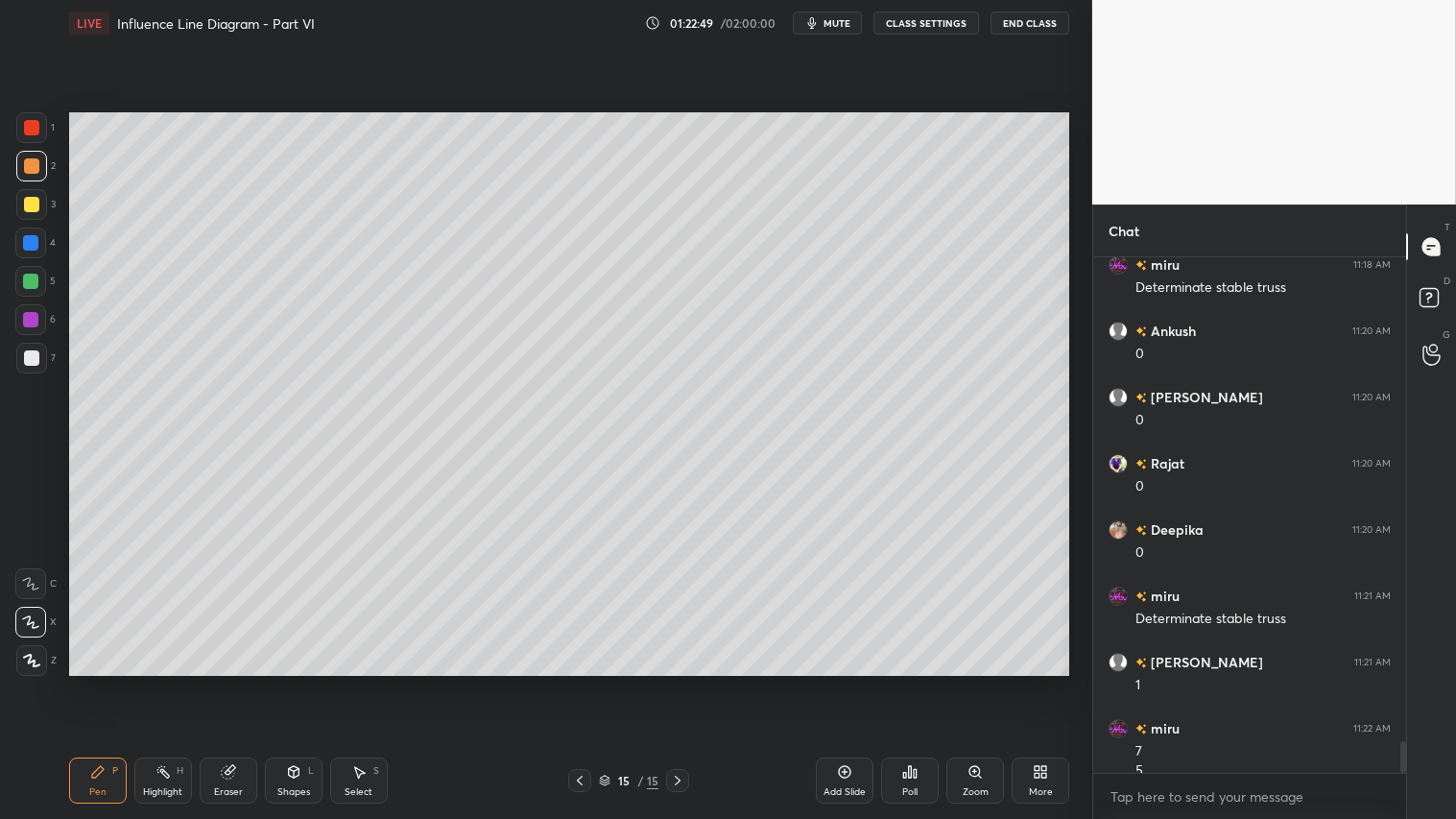
scroll to position [7950, 0]
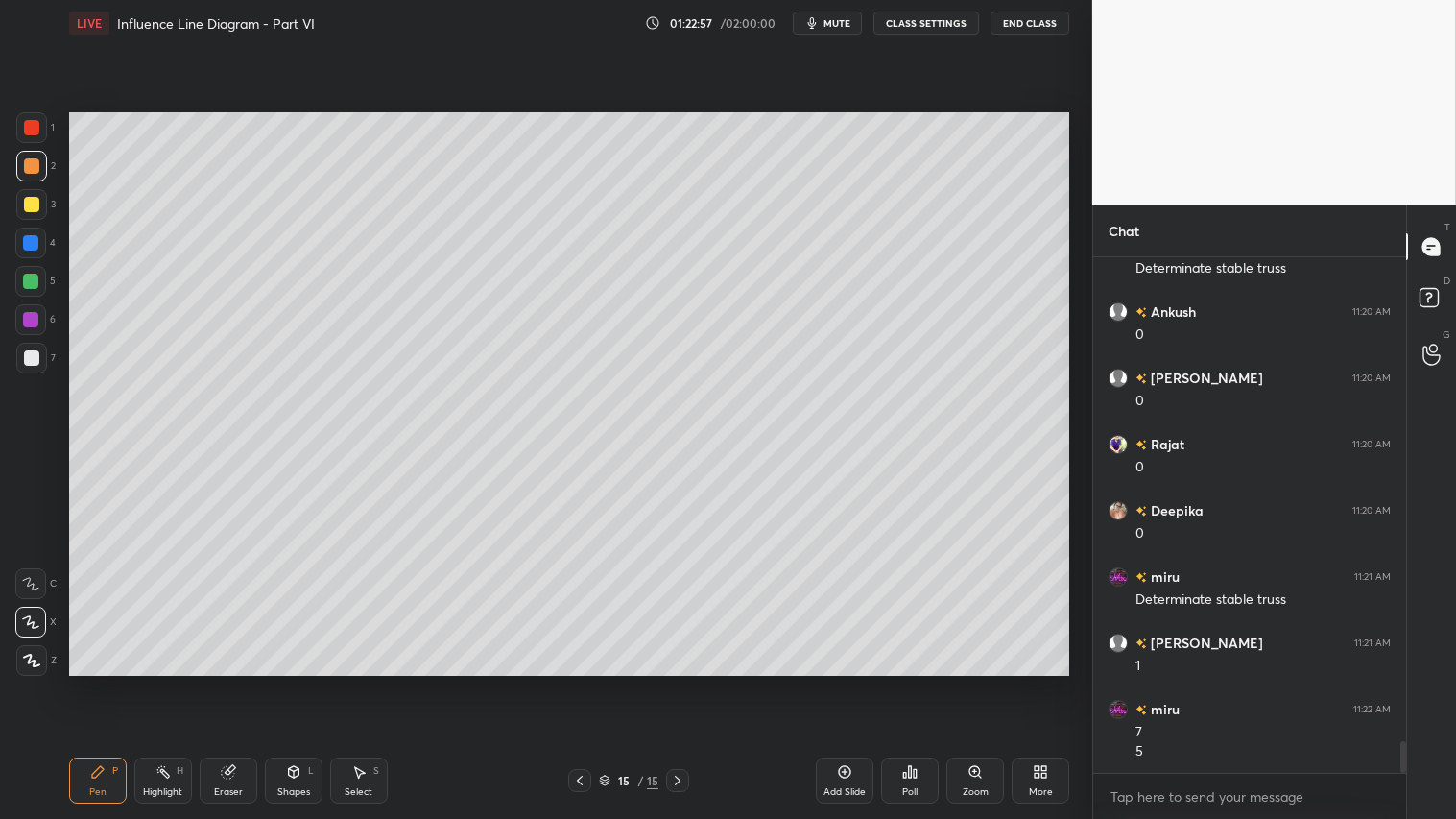
click at [292, 682] on div "Shapes" at bounding box center [294, 792] width 33 height 10
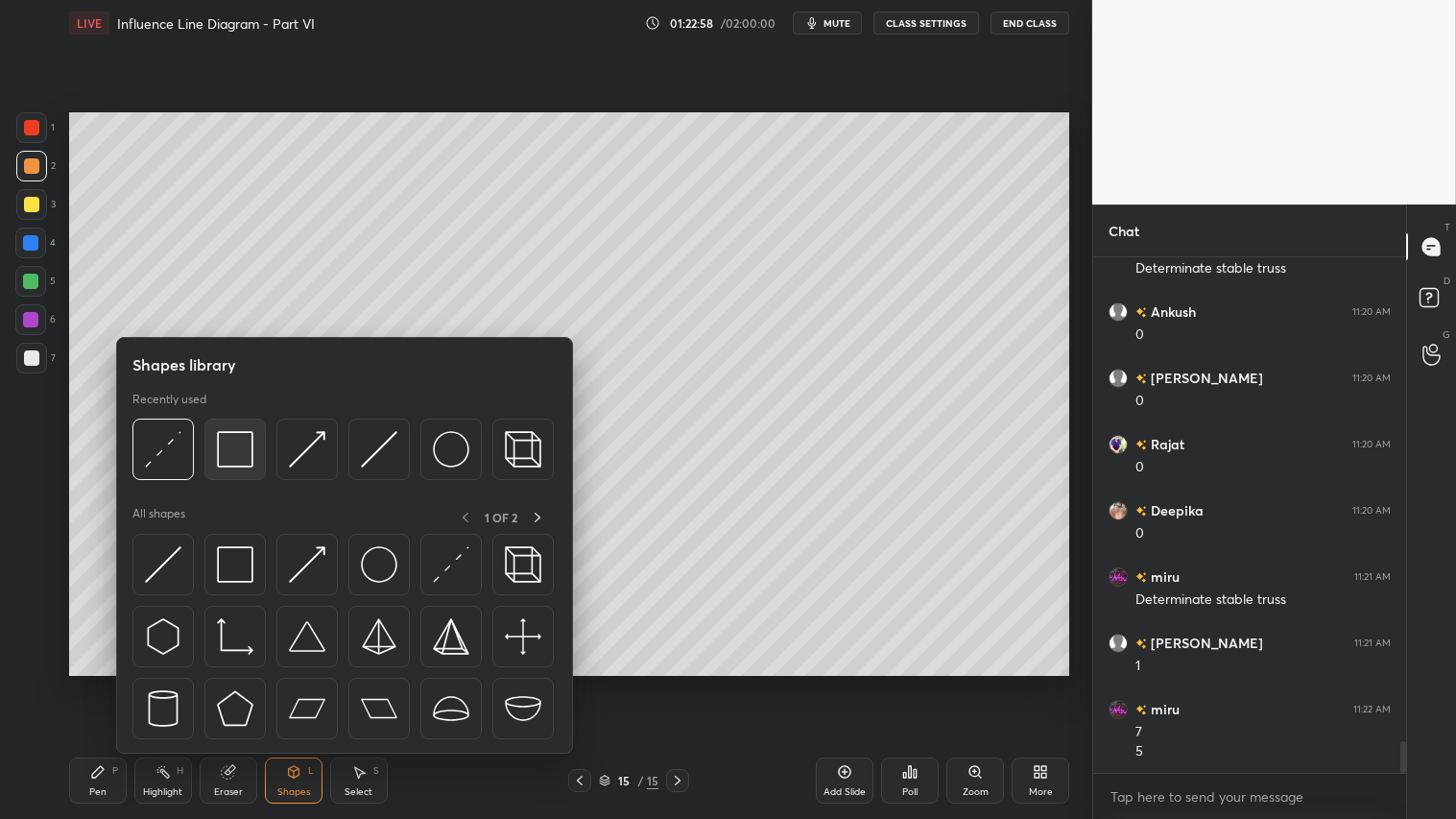
click at [251, 447] on div at bounding box center [235, 449] width 61 height 61
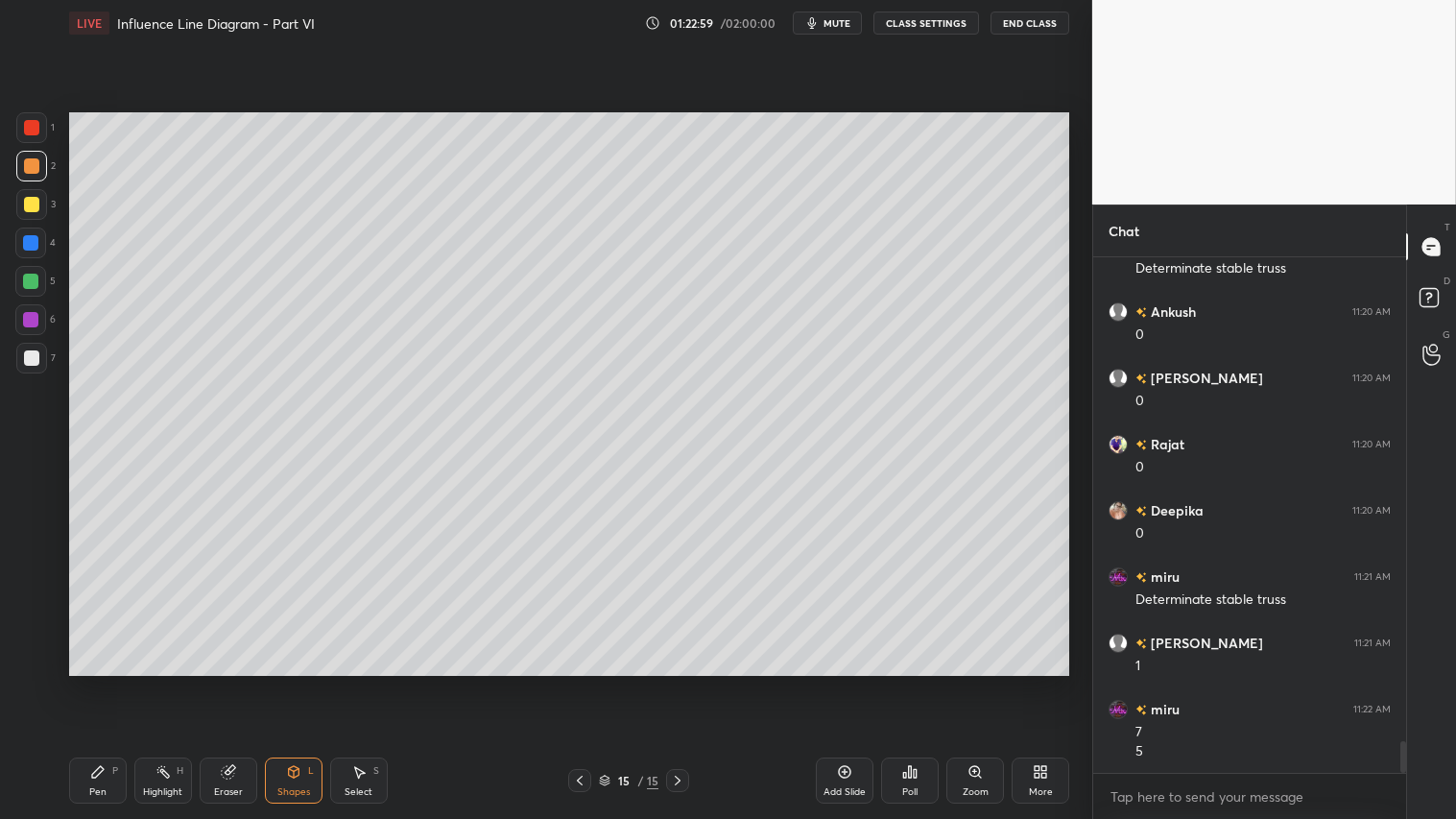
click at [24, 360] on div at bounding box center [32, 358] width 16 height 16
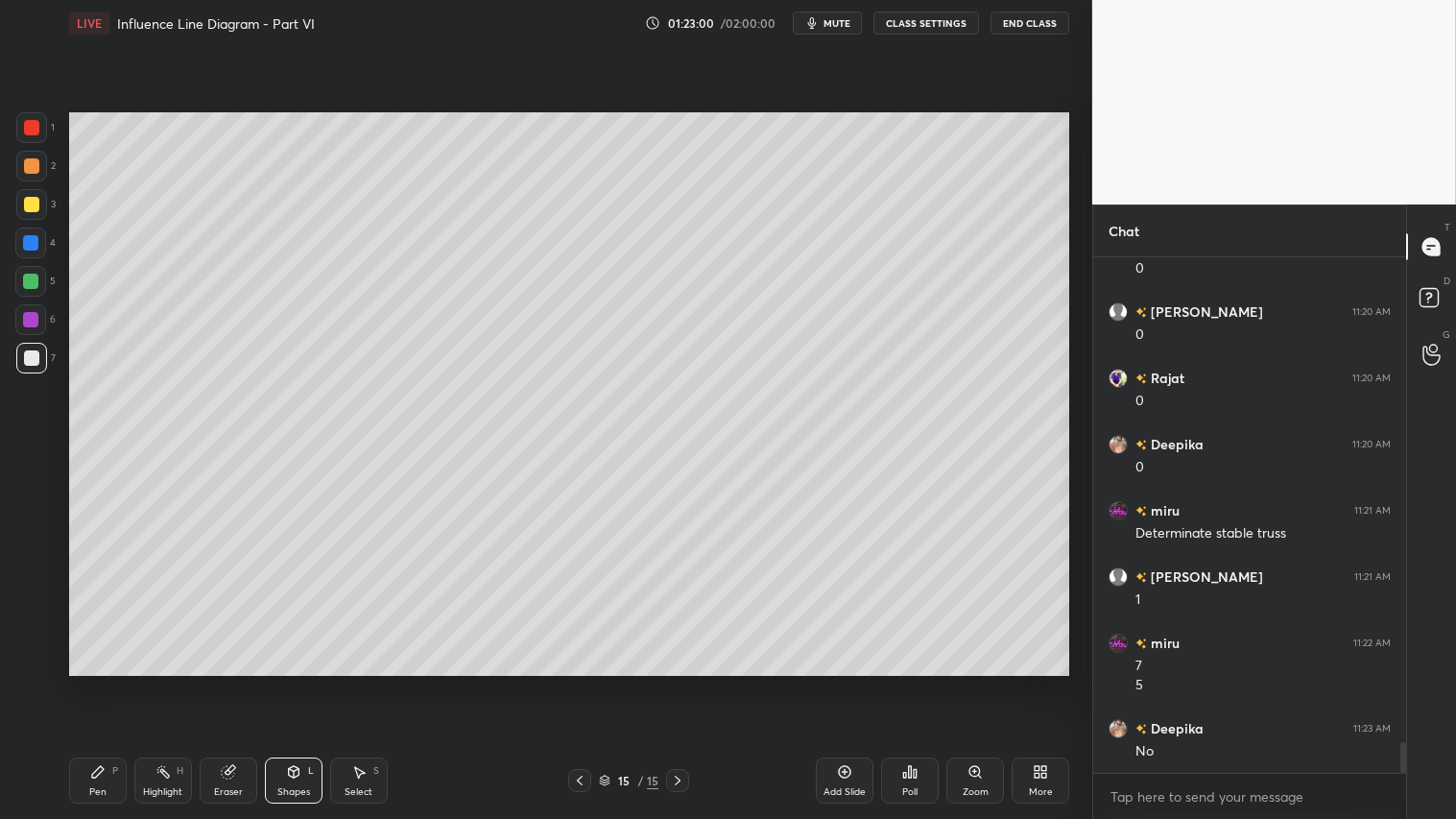
scroll to position [8081, 0]
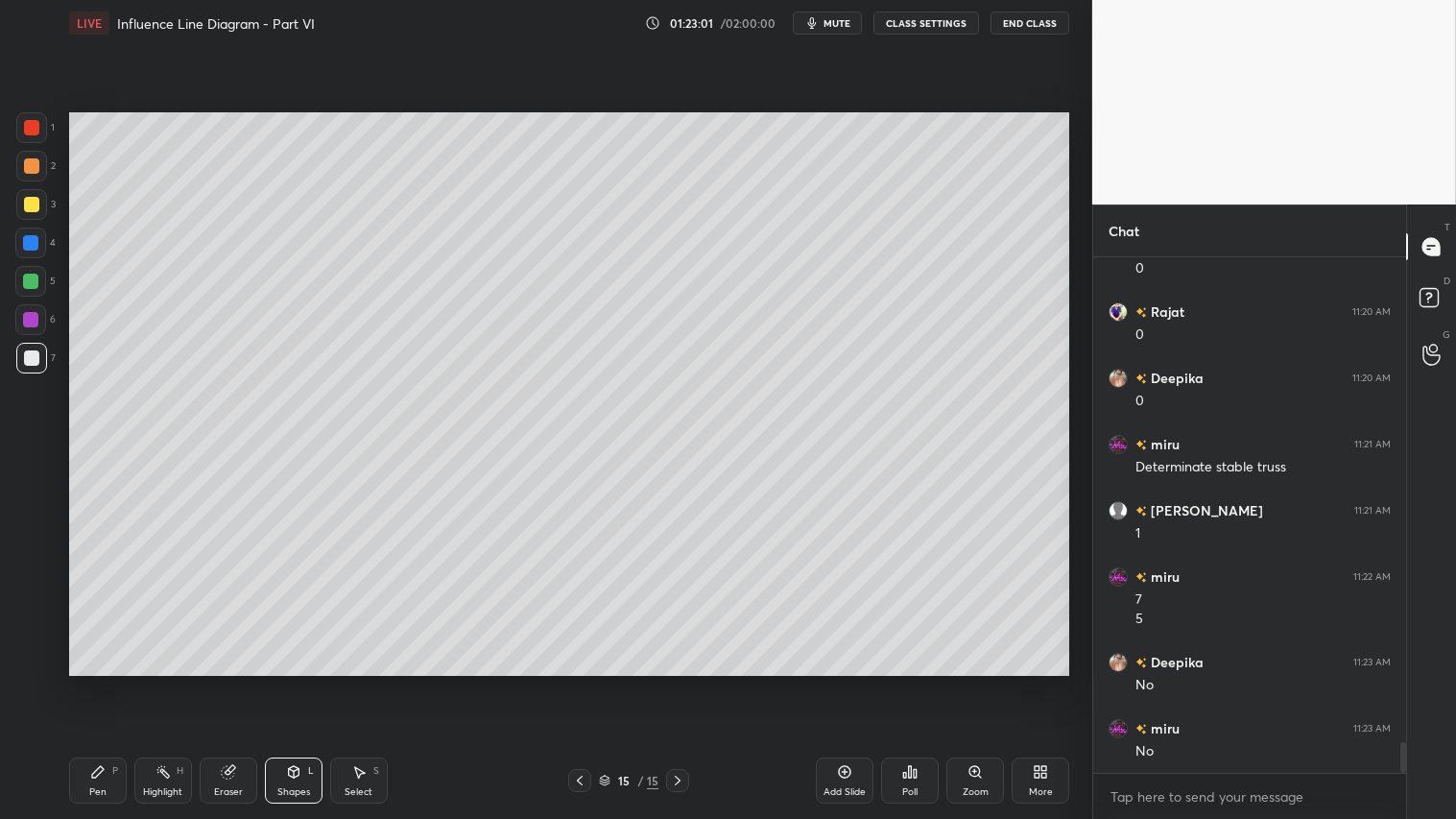
drag, startPoint x: 27, startPoint y: 164, endPoint x: 35, endPoint y: 173, distance: 12.0
click at [29, 163] on div at bounding box center [32, 166] width 16 height 16
click at [103, 682] on div "Pen P" at bounding box center [97, 780] width 57 height 47
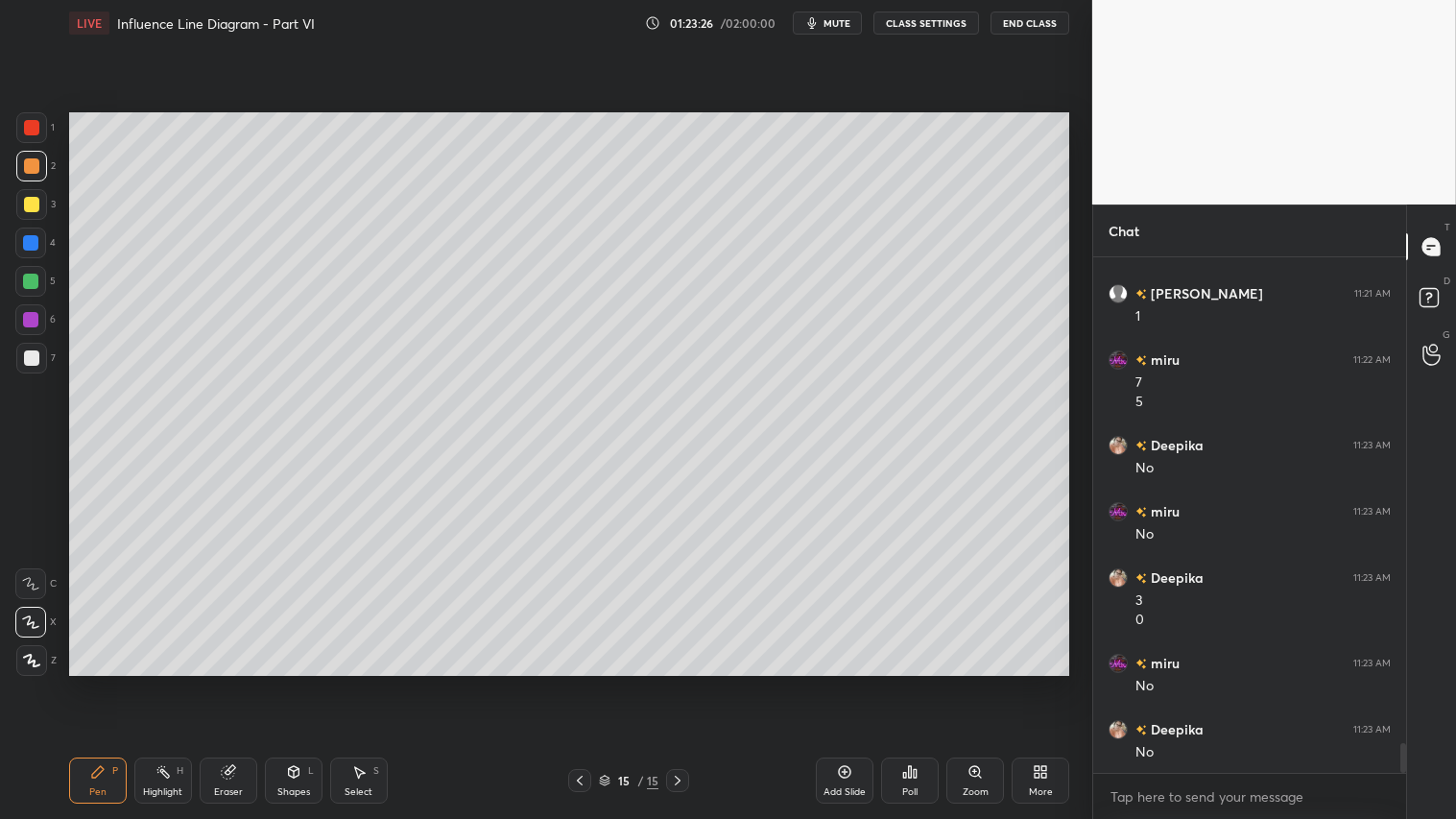
scroll to position [8364, 0]
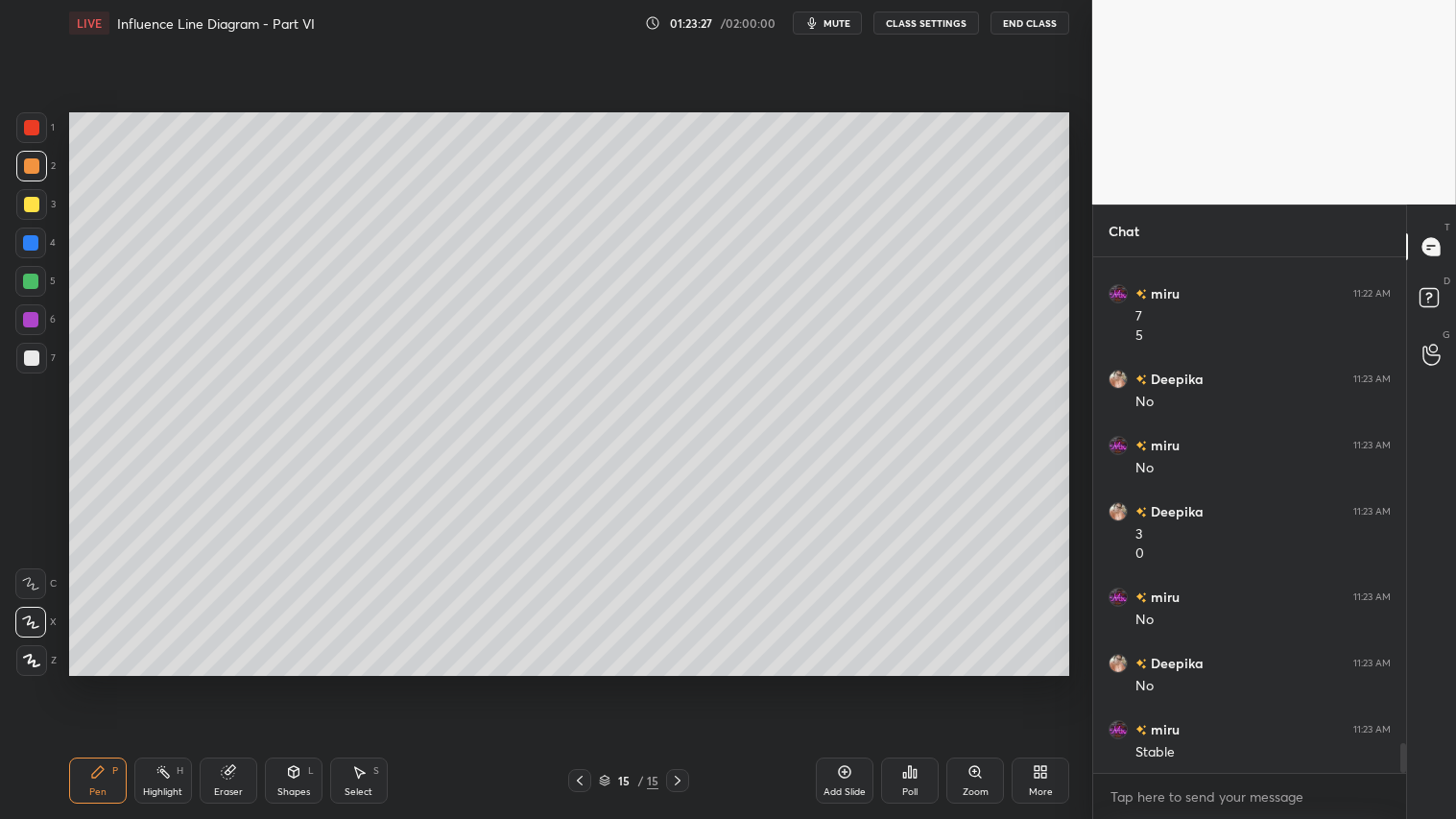
click at [582, 682] on icon at bounding box center [580, 780] width 16 height 16
click at [680, 682] on icon at bounding box center [678, 780] width 16 height 16
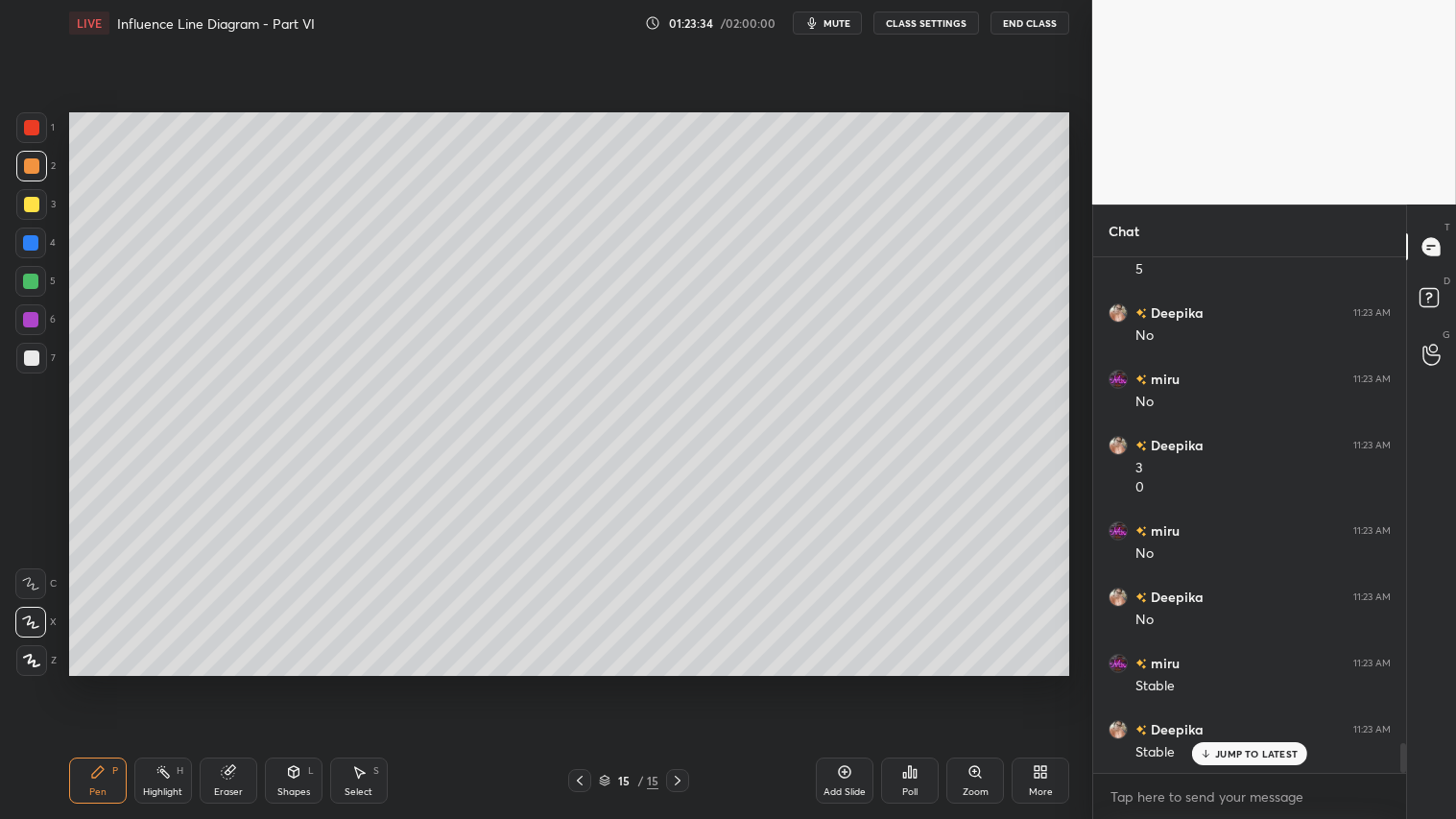
scroll to position [8497, 0]
click at [301, 682] on div "Shapes L" at bounding box center [293, 780] width 57 height 47
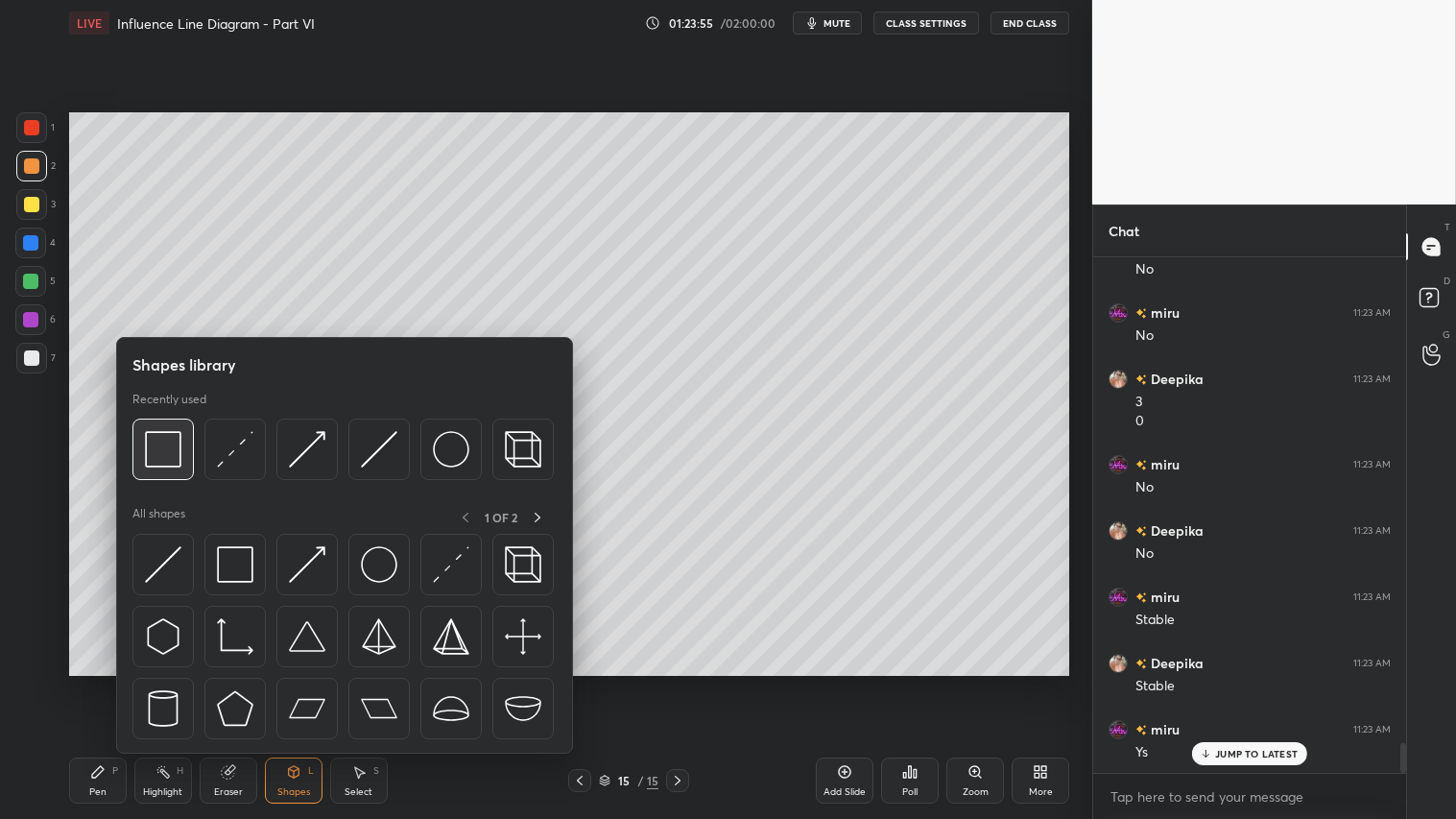
click at [185, 449] on div at bounding box center [163, 449] width 61 height 61
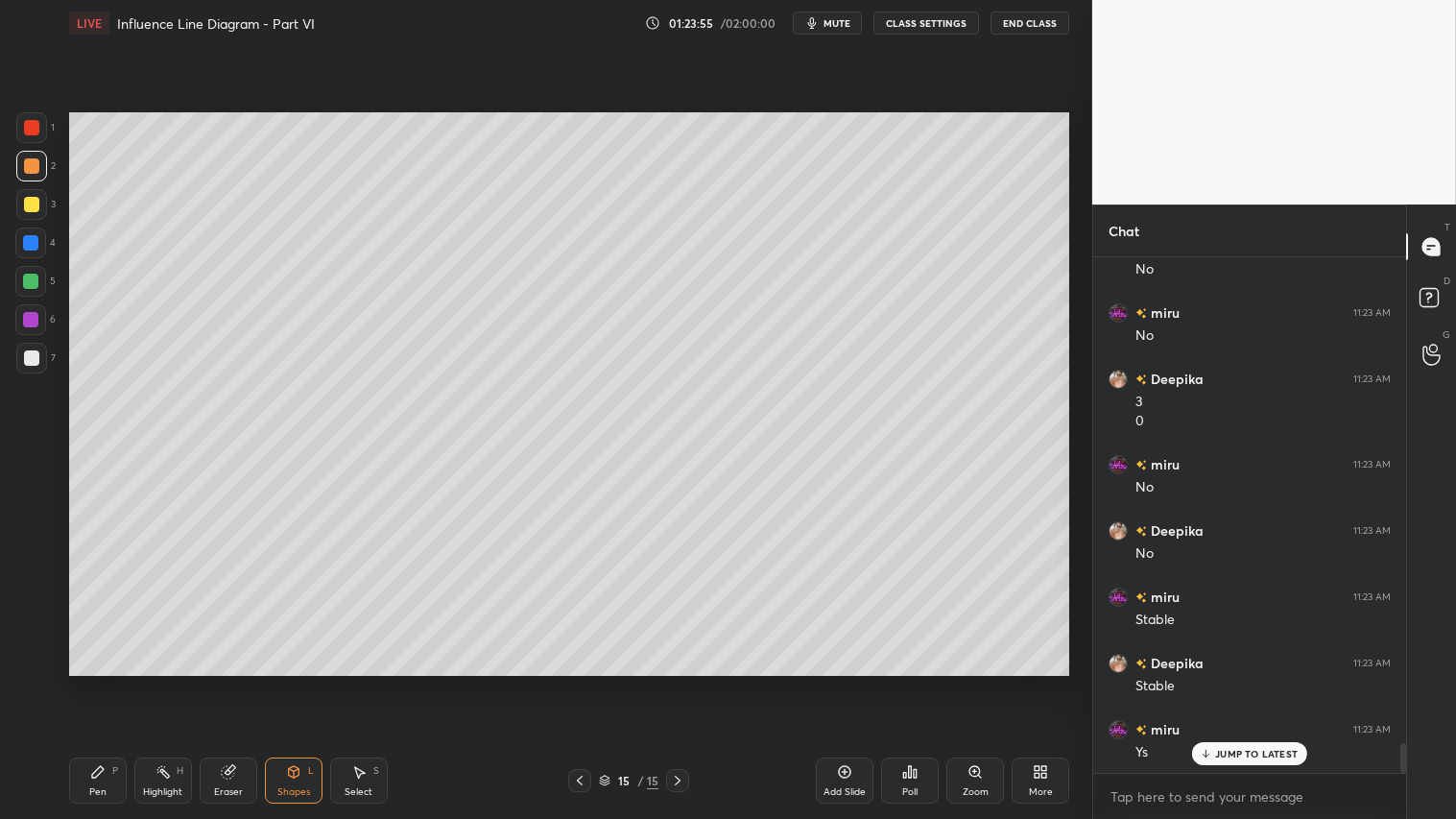
click at [43, 358] on div at bounding box center [32, 358] width 31 height 31
click at [36, 173] on div at bounding box center [32, 166] width 31 height 31
click at [108, 682] on div "Pen P" at bounding box center [97, 780] width 57 height 47
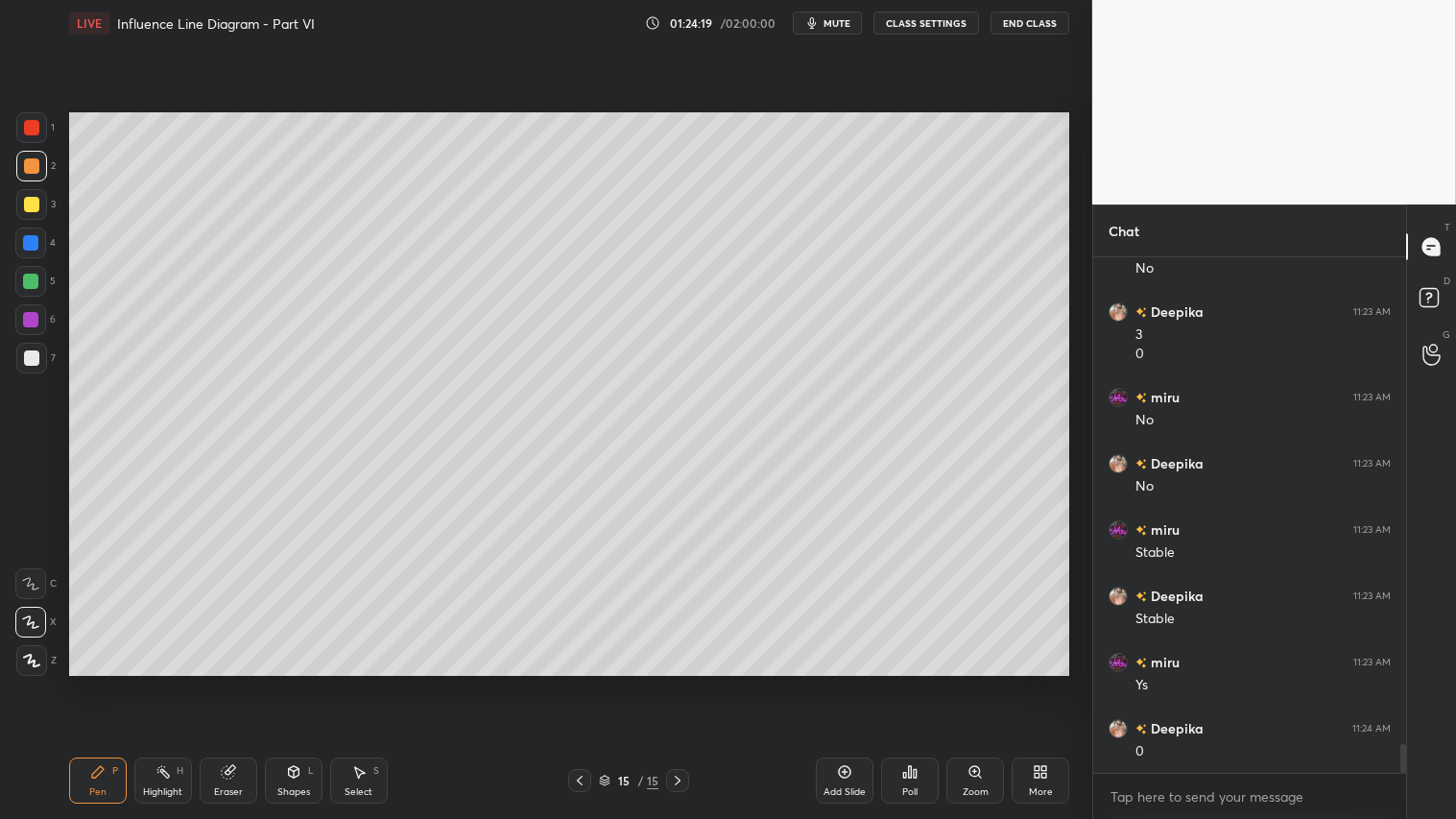
scroll to position [8631, 0]
drag, startPoint x: 301, startPoint y: 791, endPoint x: 303, endPoint y: 775, distance: 16.1
click at [301, 682] on div "Shapes" at bounding box center [294, 792] width 33 height 10
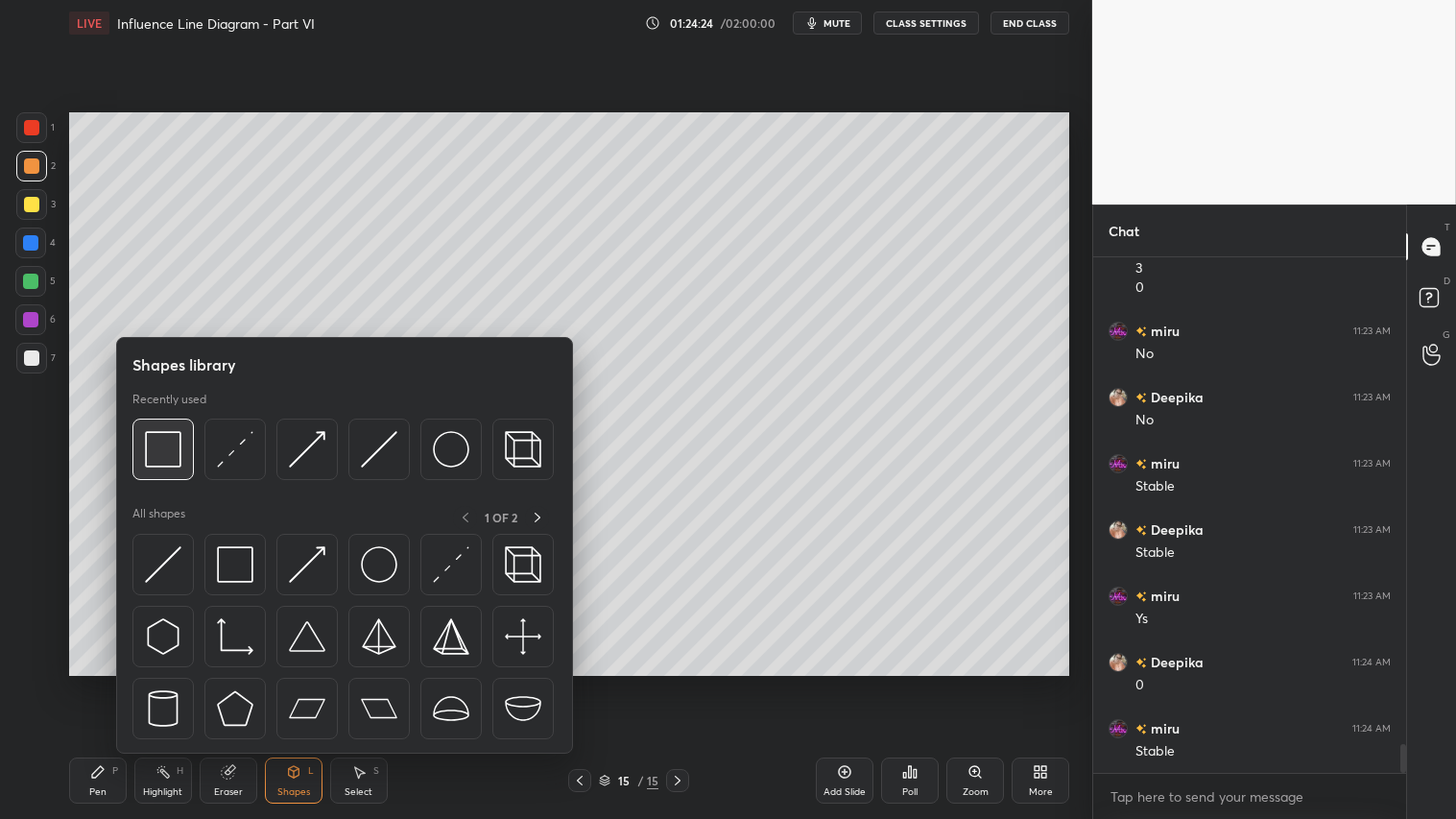
click at [177, 445] on div at bounding box center [163, 449] width 61 height 61
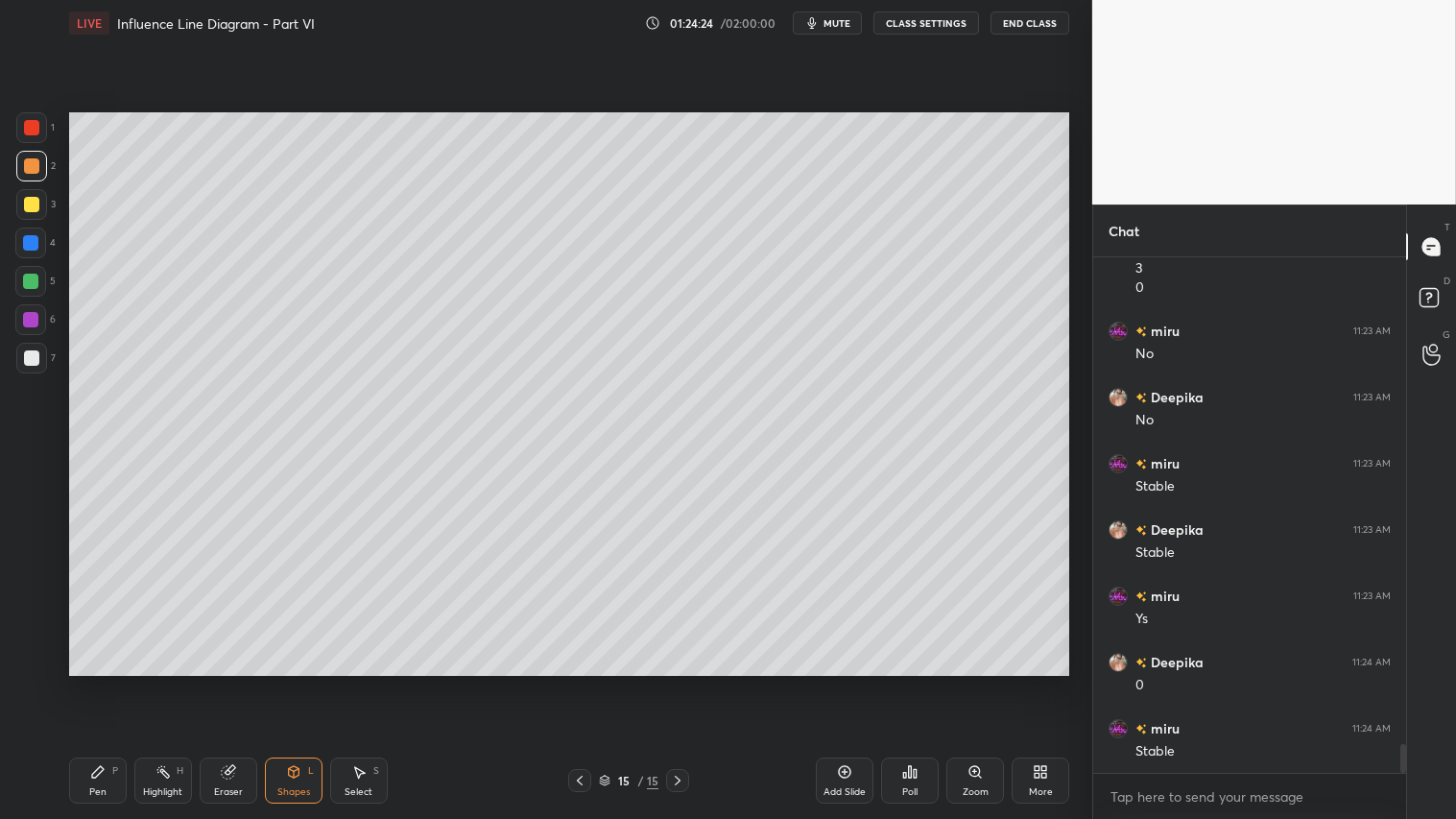
click at [29, 358] on div at bounding box center [32, 358] width 16 height 16
drag, startPoint x: 33, startPoint y: 206, endPoint x: 43, endPoint y: 283, distance: 77.6
click at [33, 205] on div at bounding box center [32, 205] width 16 height 16
click at [94, 682] on div "Pen P" at bounding box center [97, 780] width 57 height 47
click at [303, 682] on div "Shapes L" at bounding box center [293, 780] width 57 height 47
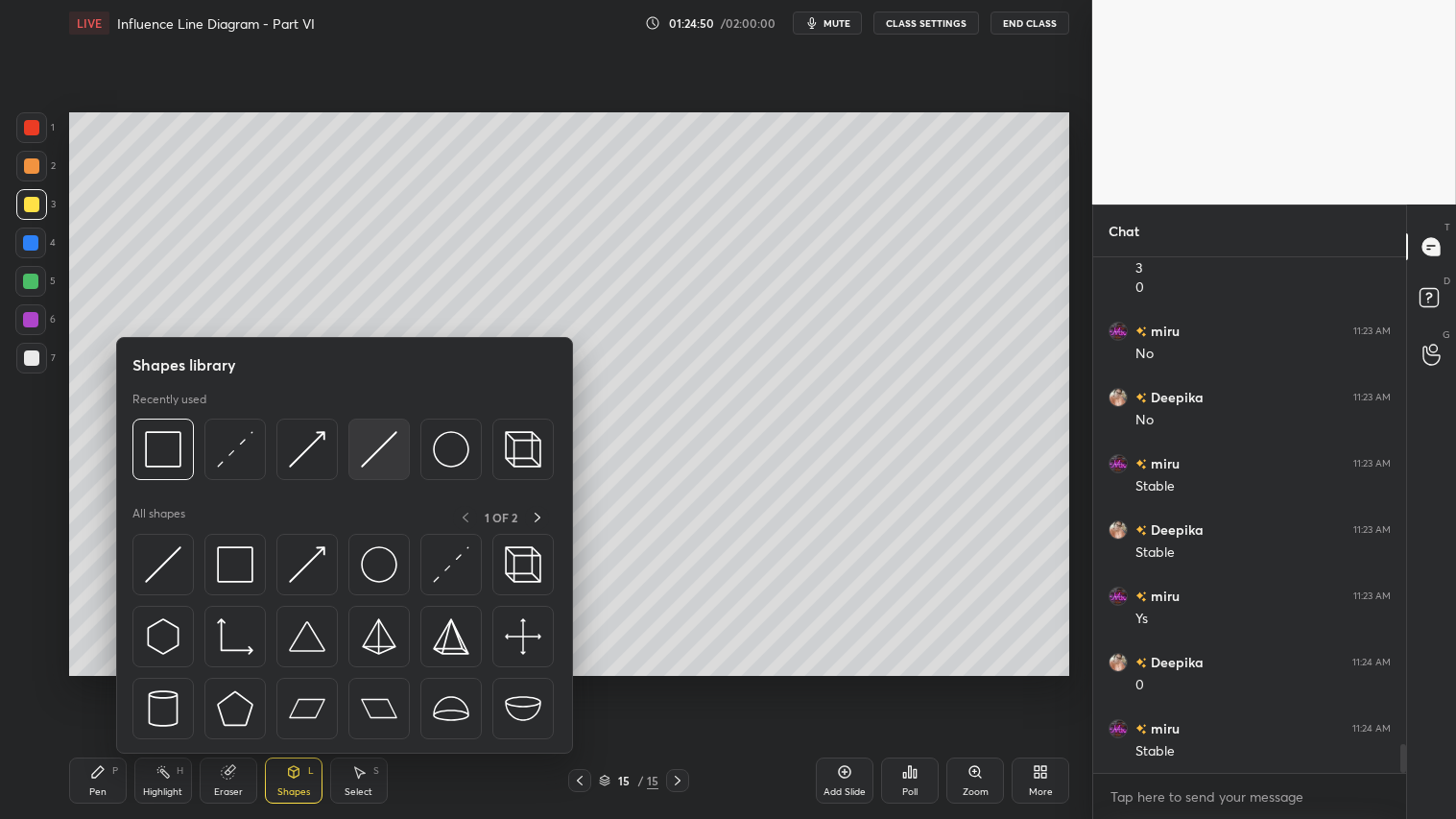
click at [366, 451] on img at bounding box center [379, 450] width 37 height 37
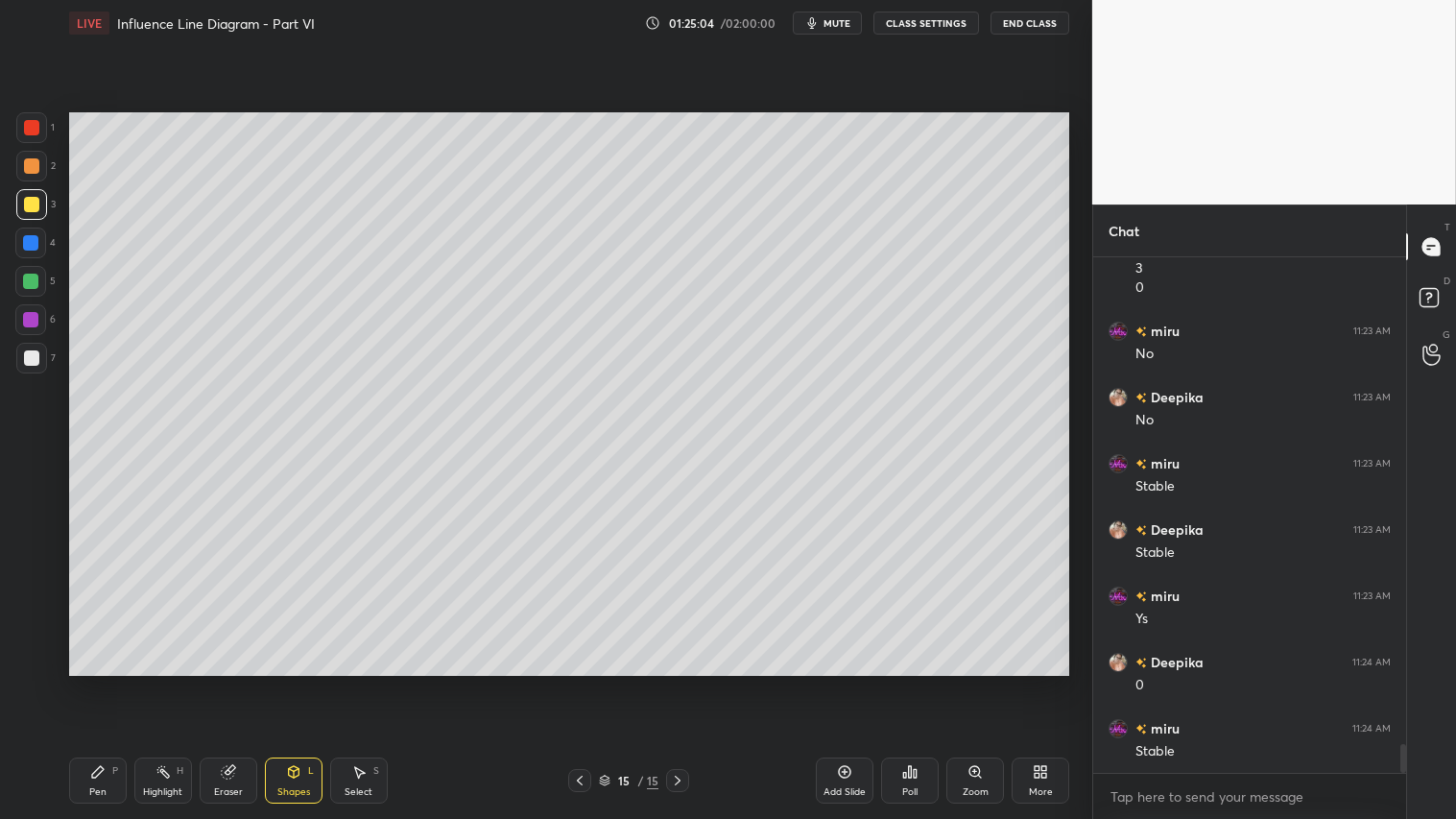
click at [32, 168] on div at bounding box center [32, 166] width 16 height 16
click at [99, 682] on div "Pen" at bounding box center [98, 792] width 17 height 10
click at [40, 650] on div at bounding box center [32, 660] width 31 height 31
click at [841, 682] on div "Add Slide" at bounding box center [844, 780] width 57 height 47
drag, startPoint x: 296, startPoint y: 806, endPoint x: 301, endPoint y: 754, distance: 52.2
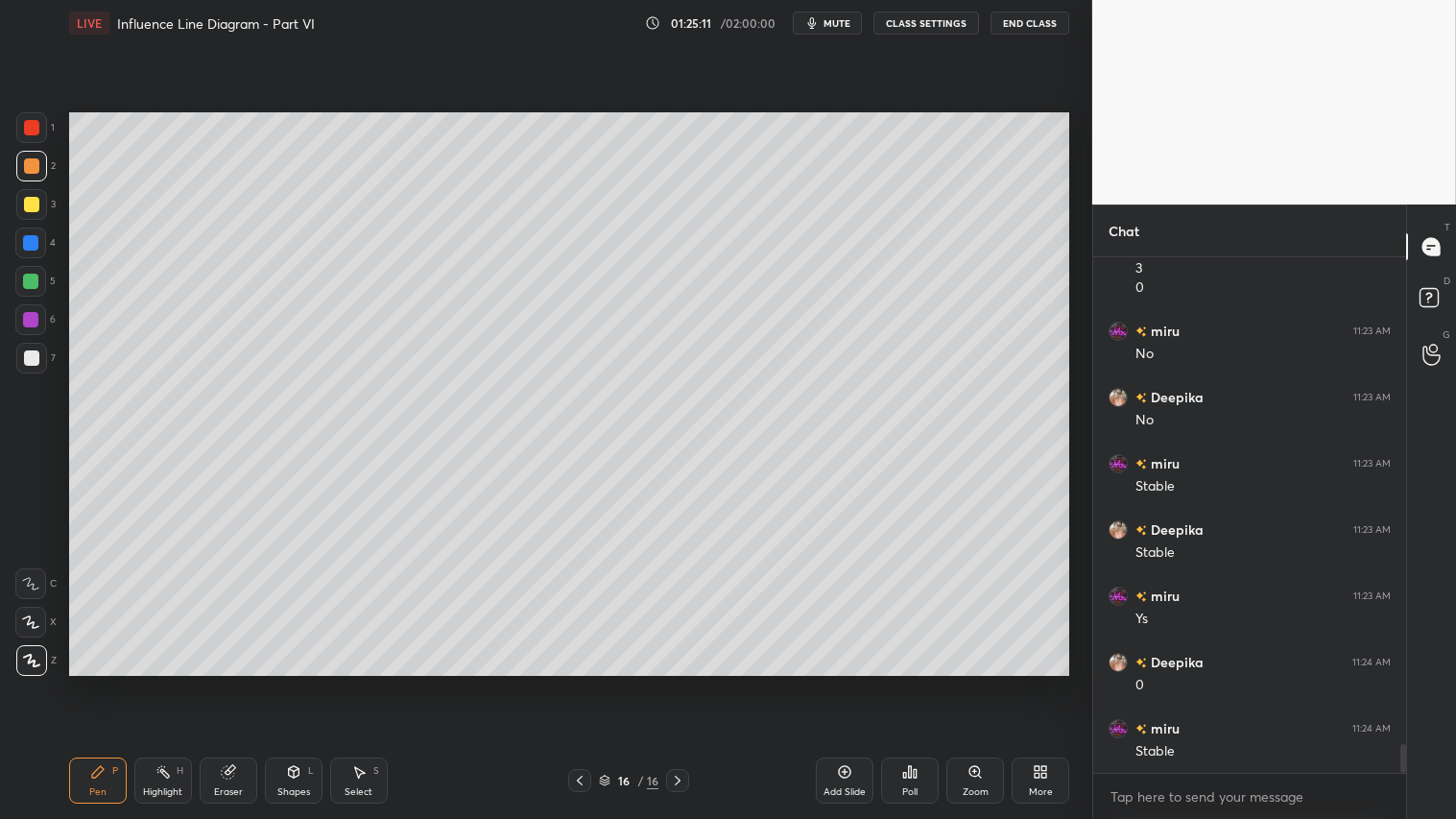
click at [296, 682] on div "Pen P Highlight H Eraser Shapes L Select S 16 / 16 Add Slide Poll Zoom More" at bounding box center [569, 779] width 1000 height 77
click at [290, 682] on icon at bounding box center [293, 772] width 11 height 12
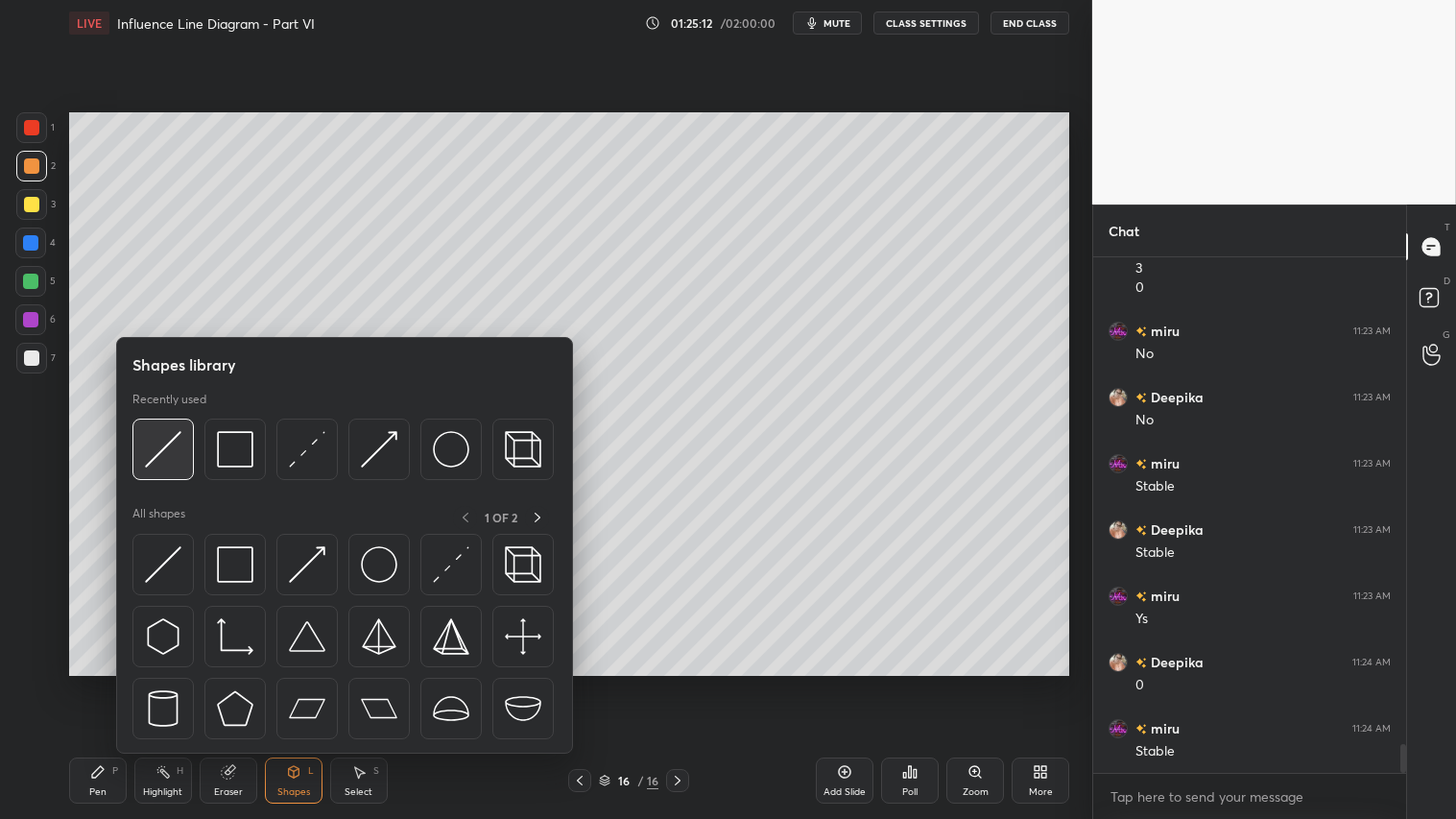
click at [173, 441] on img at bounding box center [164, 450] width 37 height 37
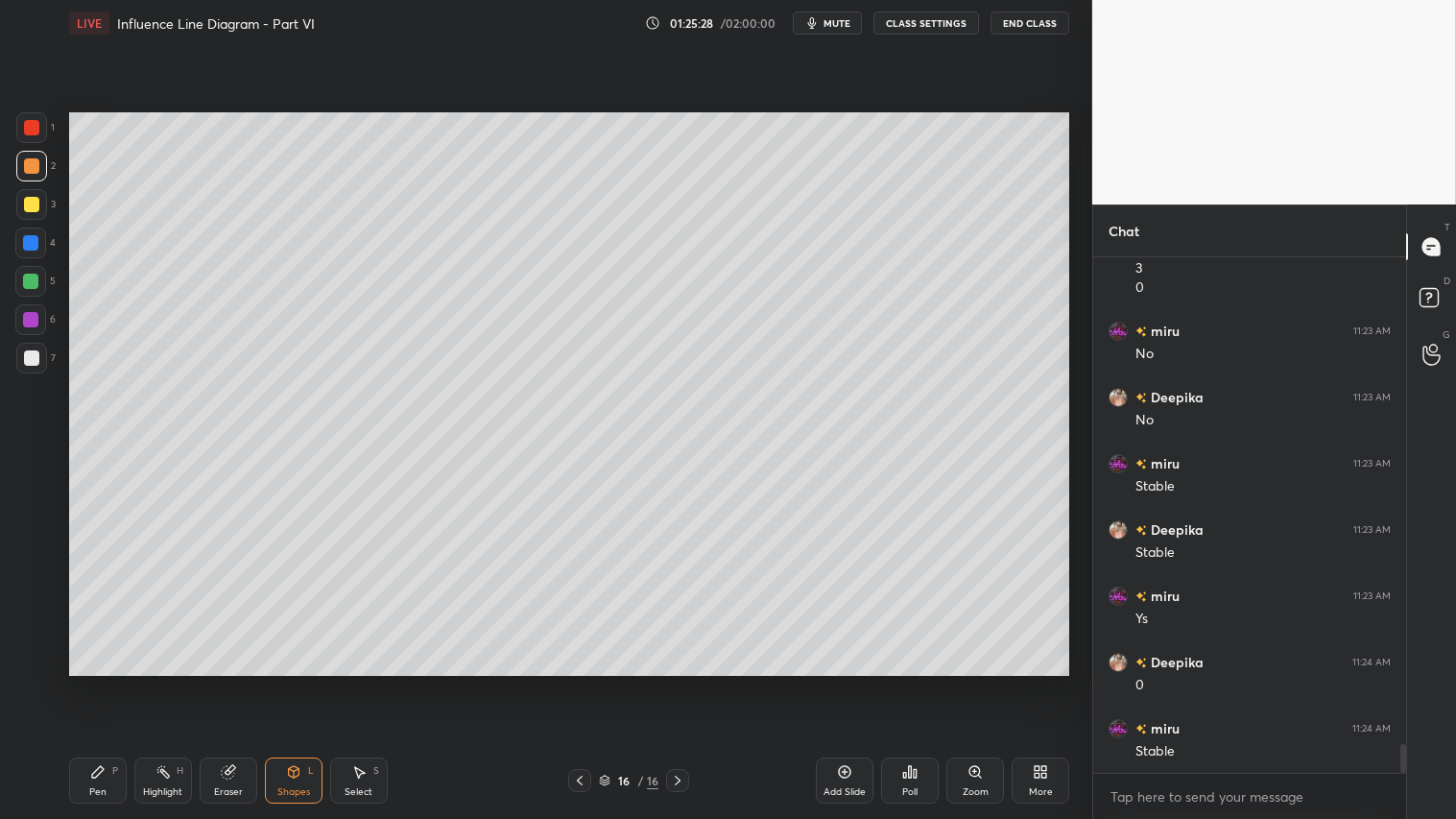
drag, startPoint x: 283, startPoint y: 797, endPoint x: 289, endPoint y: 781, distance: 17.1
click at [285, 682] on div "Shapes L" at bounding box center [293, 780] width 57 height 47
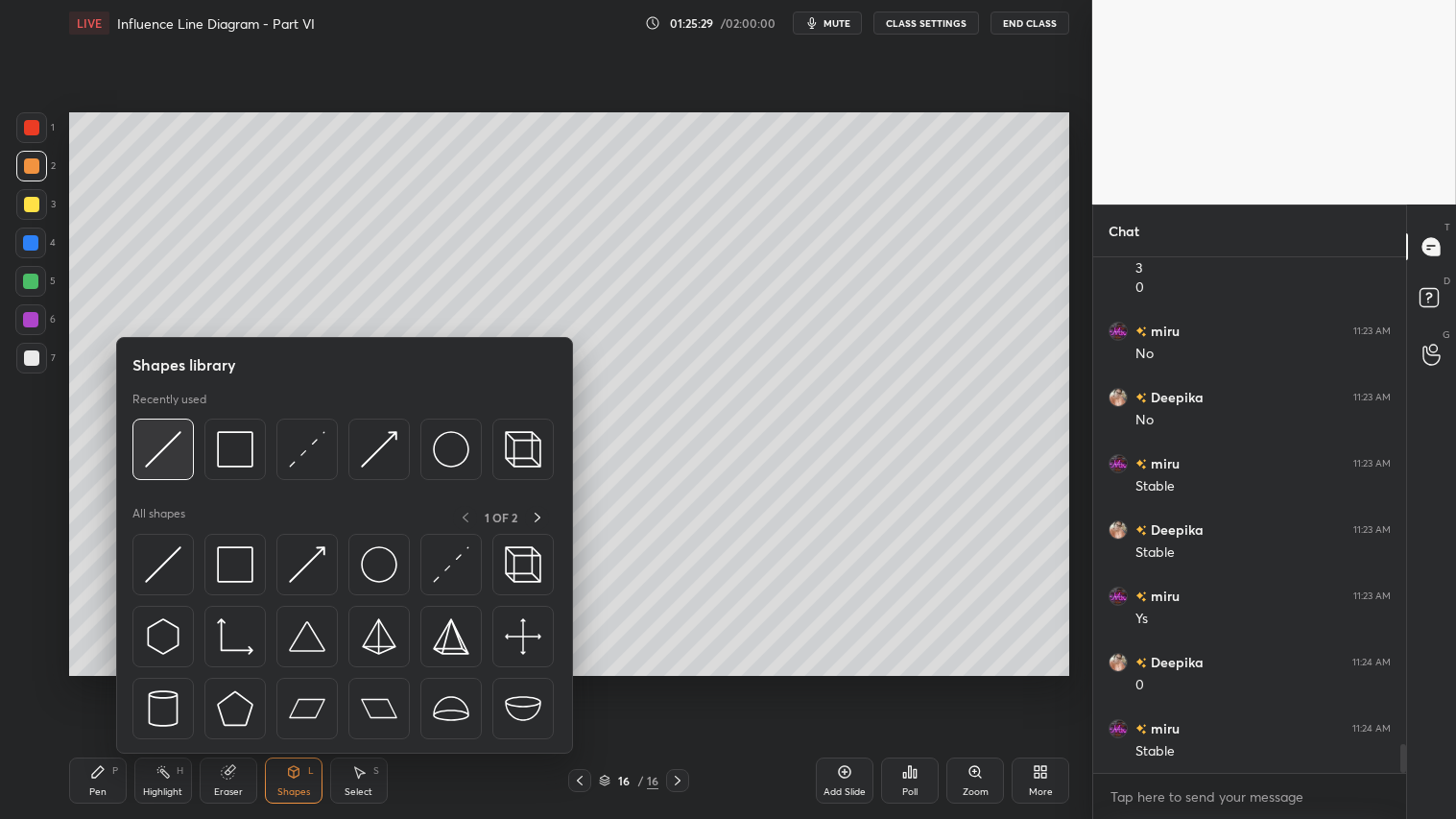
click at [165, 438] on img at bounding box center [164, 450] width 37 height 37
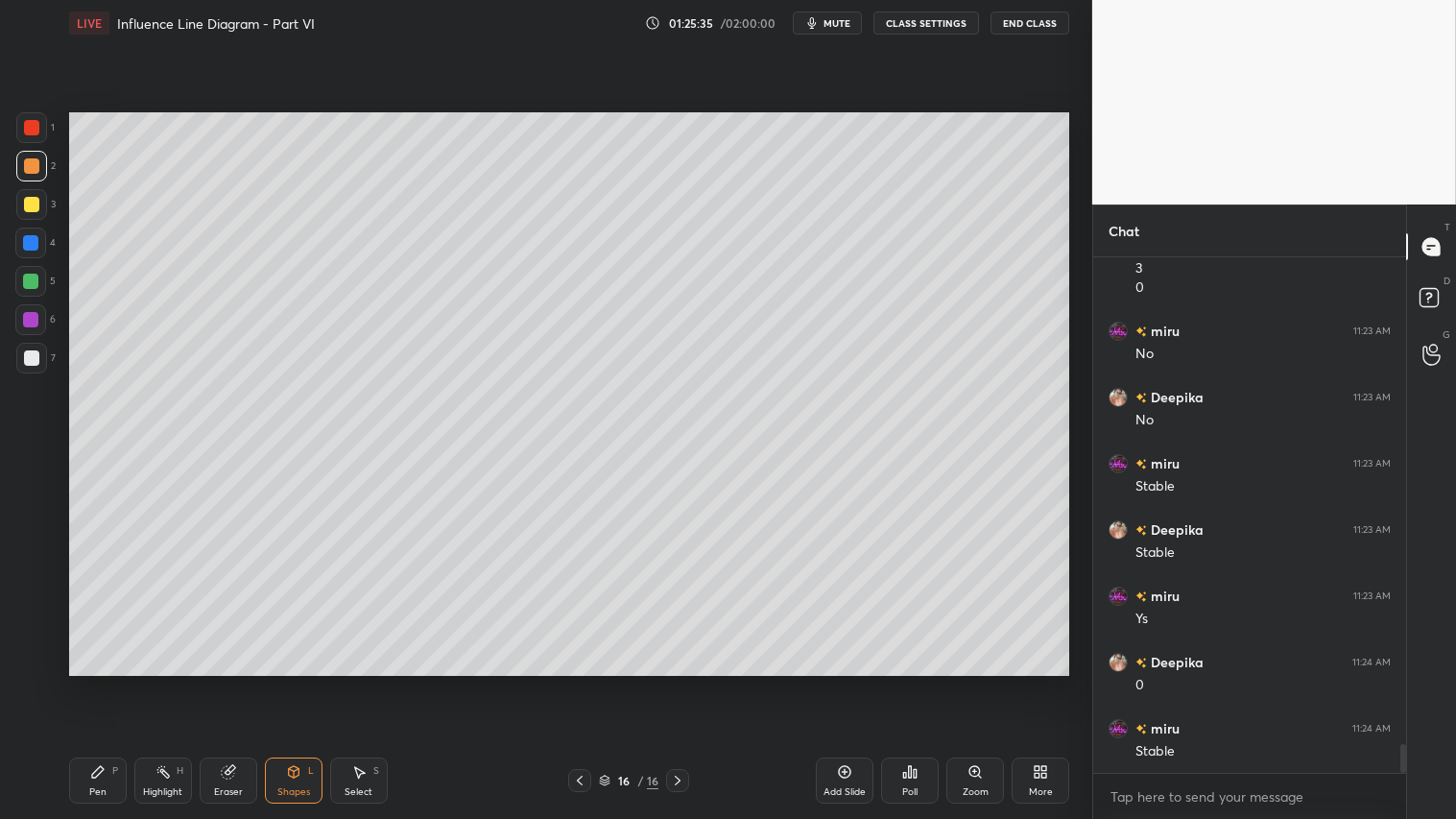
drag, startPoint x: 302, startPoint y: 789, endPoint x: 314, endPoint y: 773, distance: 20.0
click at [305, 682] on div "Shapes" at bounding box center [294, 792] width 33 height 10
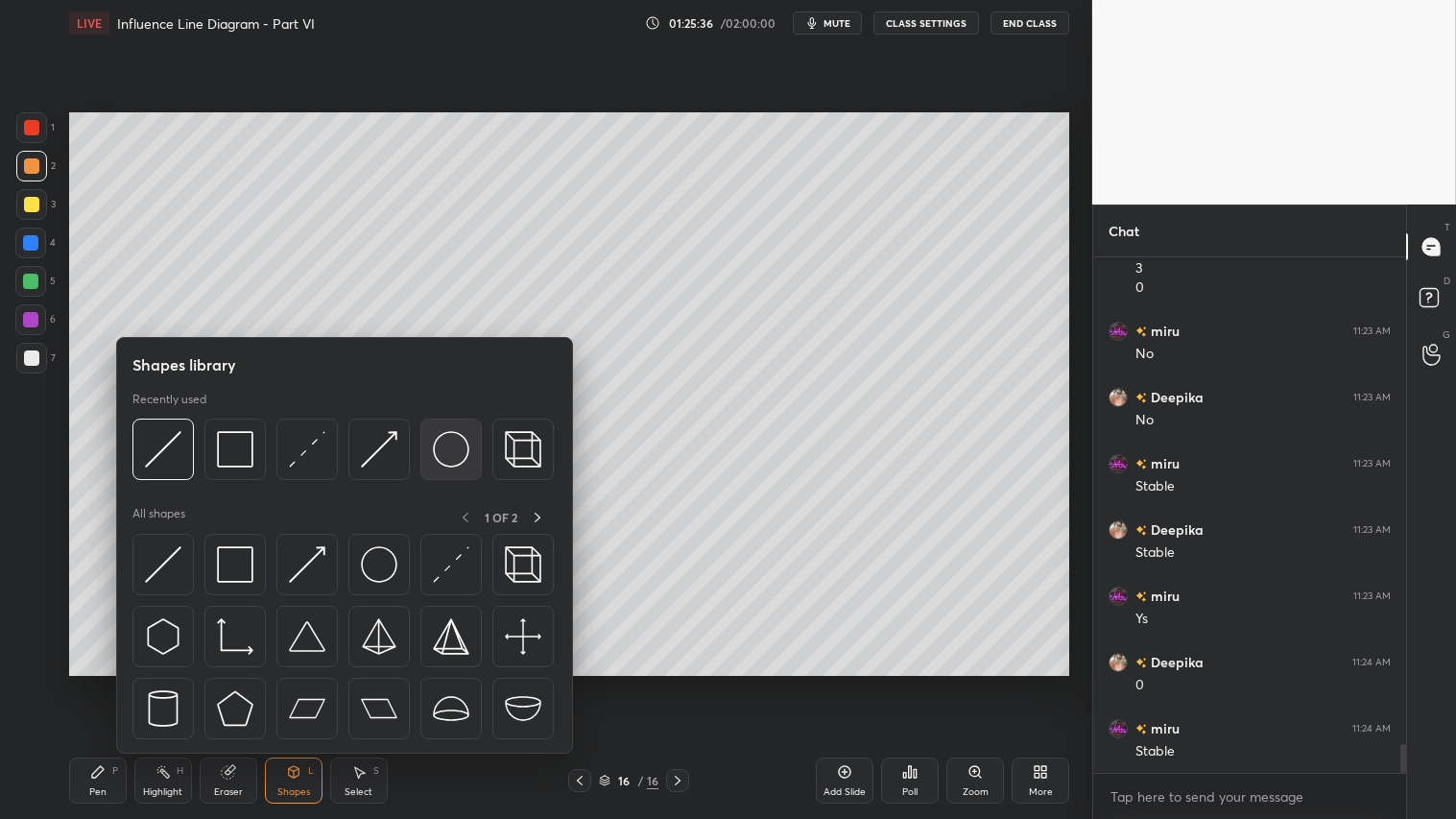
click at [447, 442] on img at bounding box center [452, 450] width 37 height 37
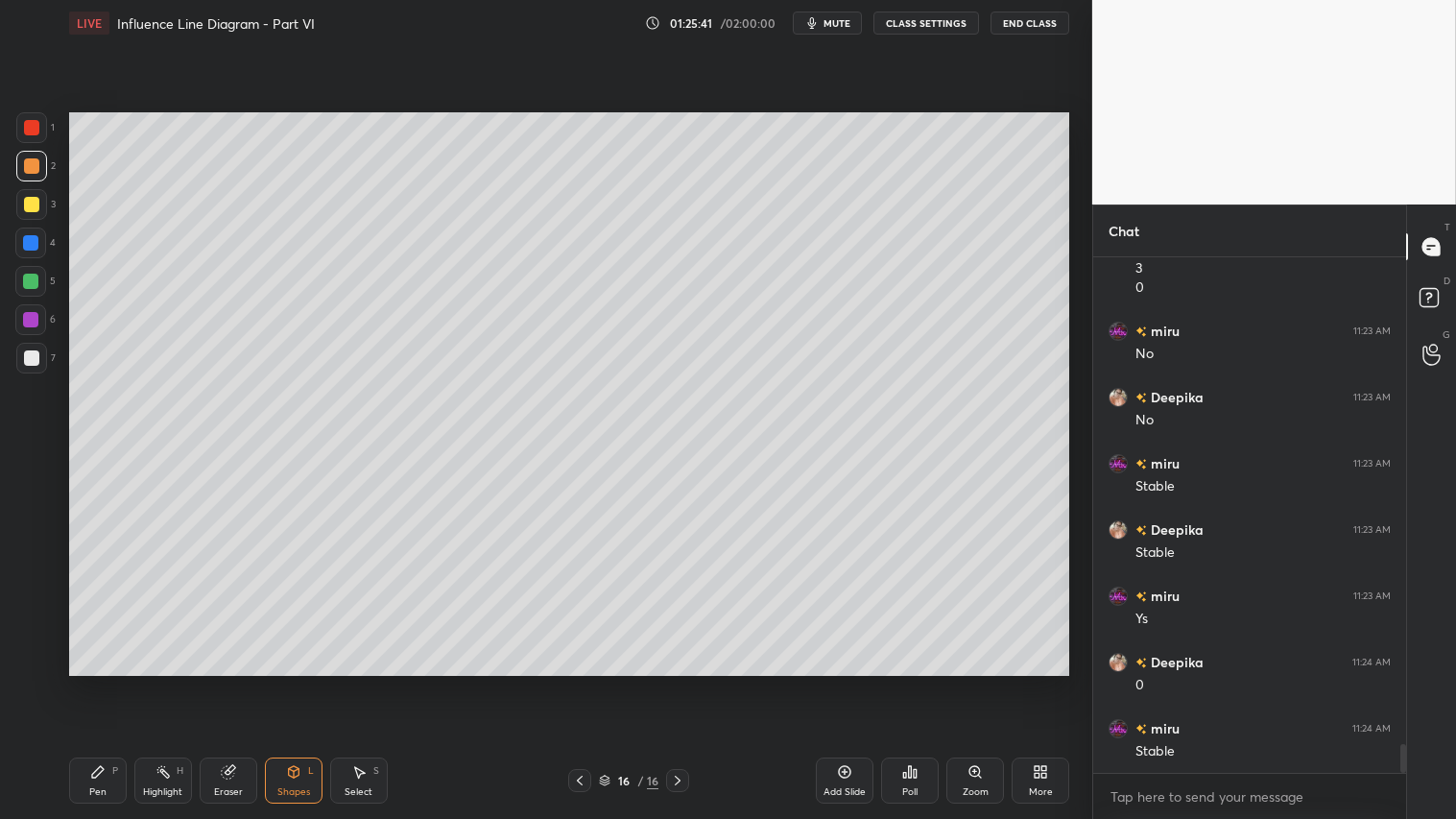
click at [299, 682] on icon at bounding box center [294, 772] width 16 height 16
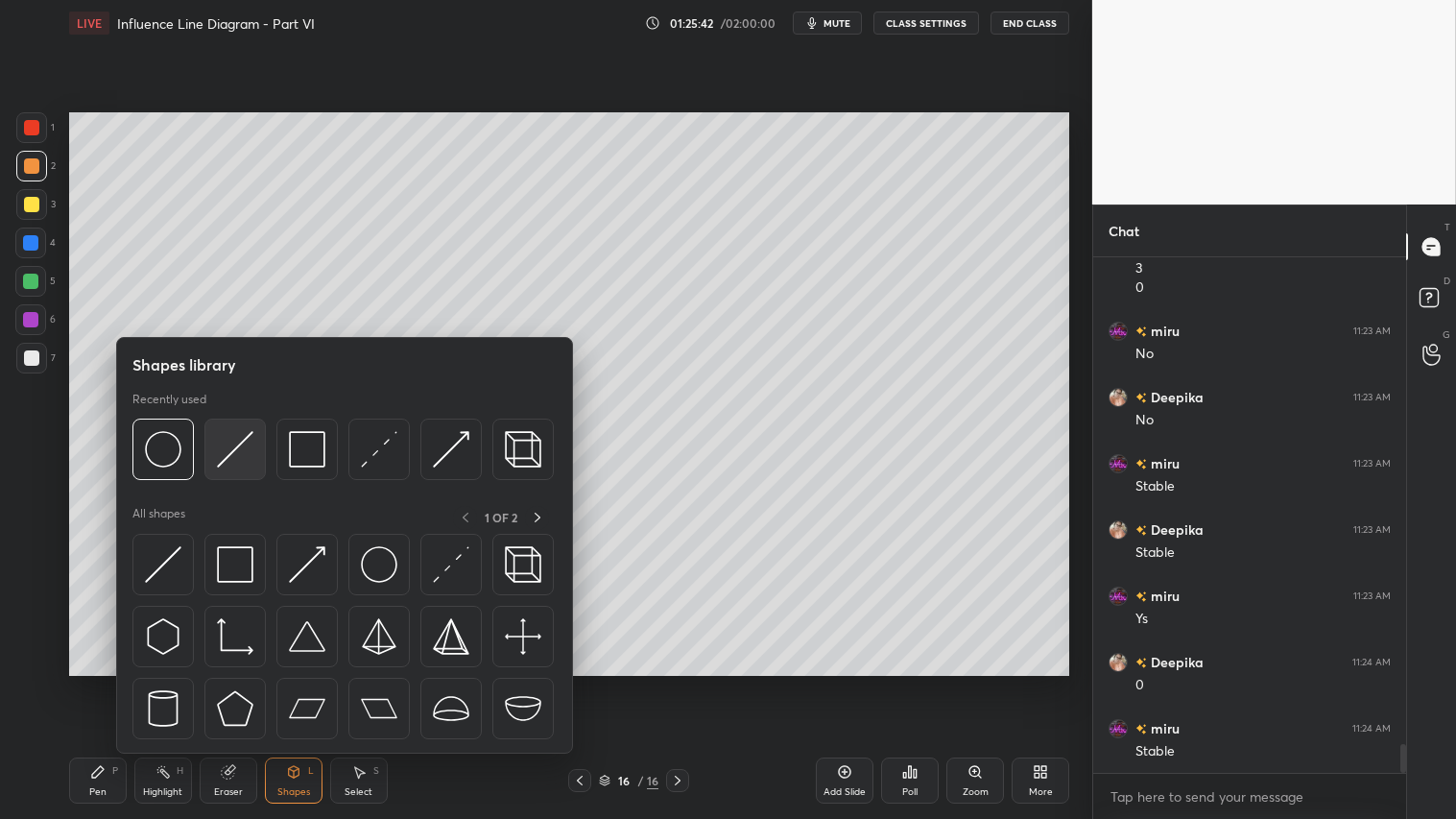
click at [229, 433] on img at bounding box center [236, 450] width 37 height 37
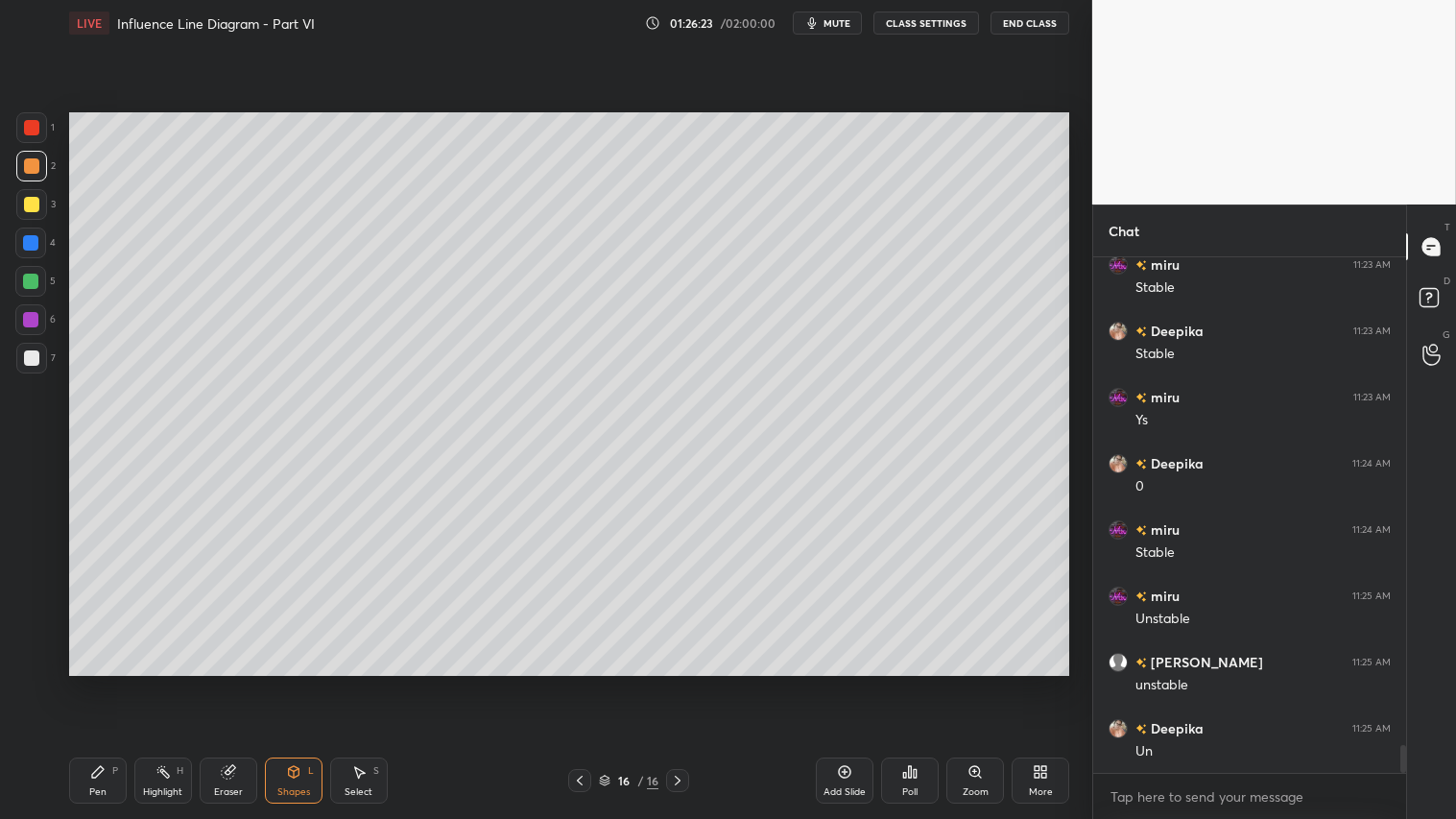
scroll to position [8896, 0]
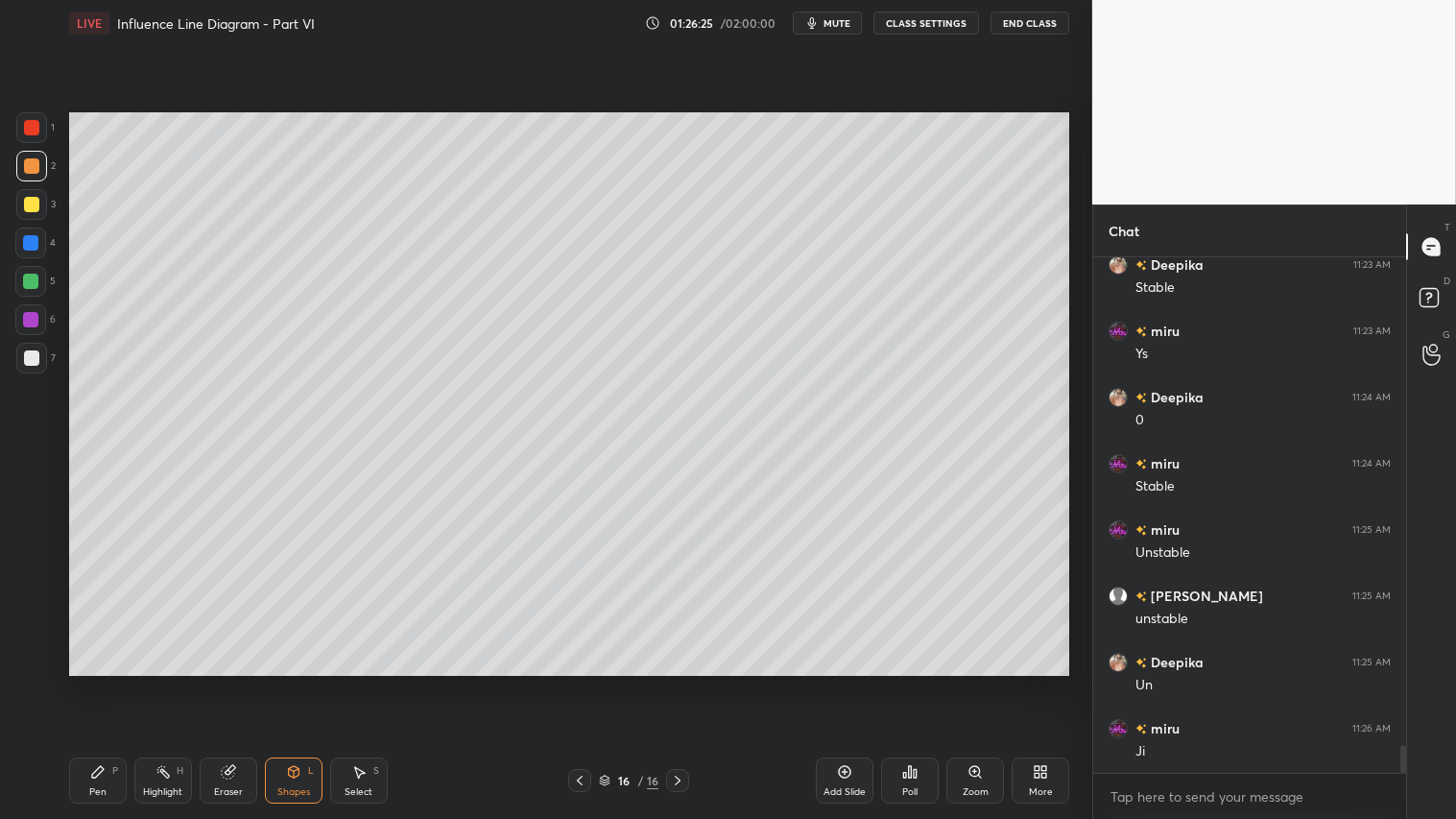
click at [106, 682] on div "Pen P" at bounding box center [97, 780] width 57 height 47
click at [35, 619] on icon at bounding box center [31, 622] width 17 height 14
click at [36, 199] on div at bounding box center [32, 205] width 16 height 16
click at [293, 682] on icon at bounding box center [293, 772] width 11 height 12
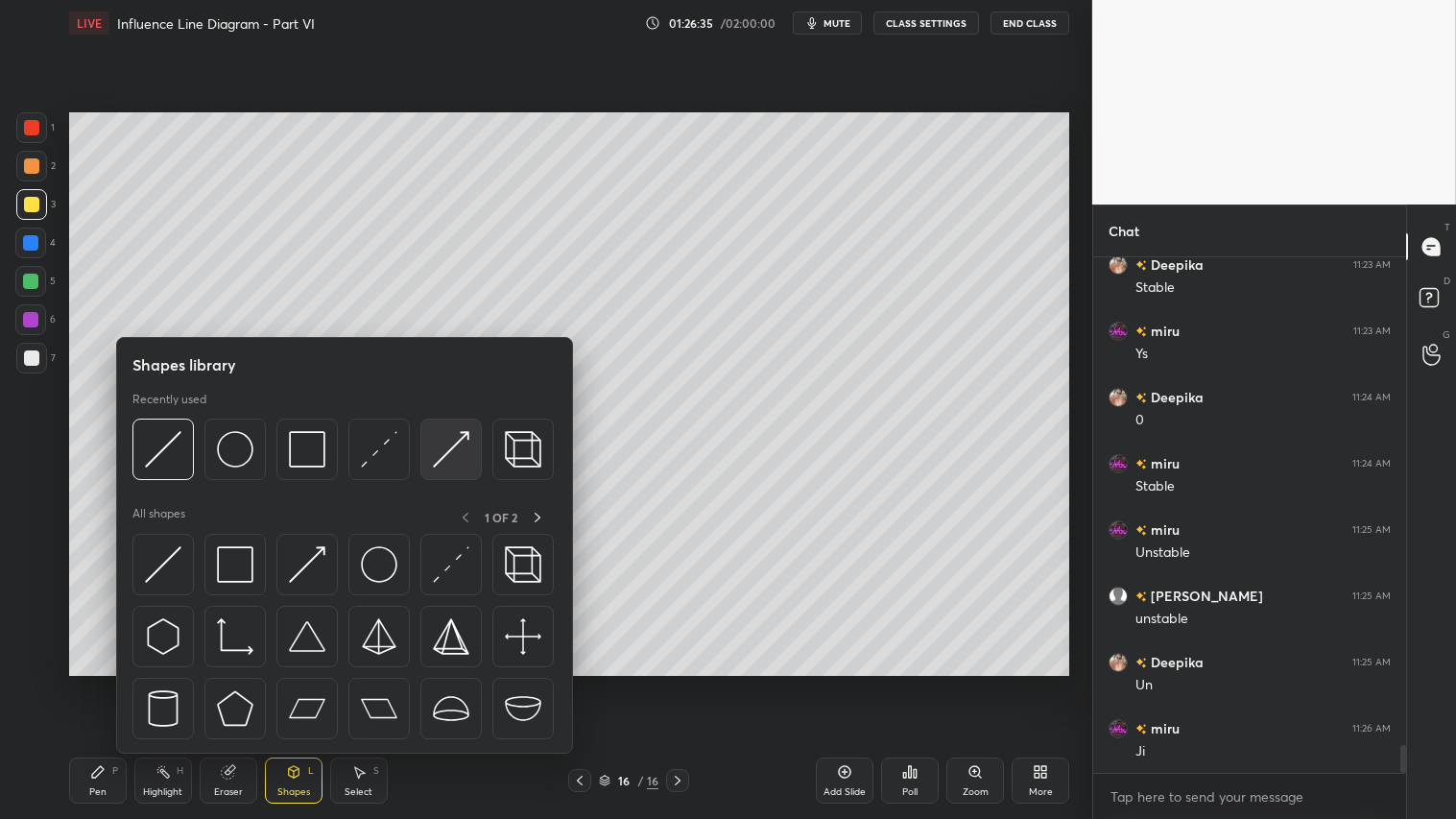
click at [441, 446] on img at bounding box center [452, 450] width 37 height 37
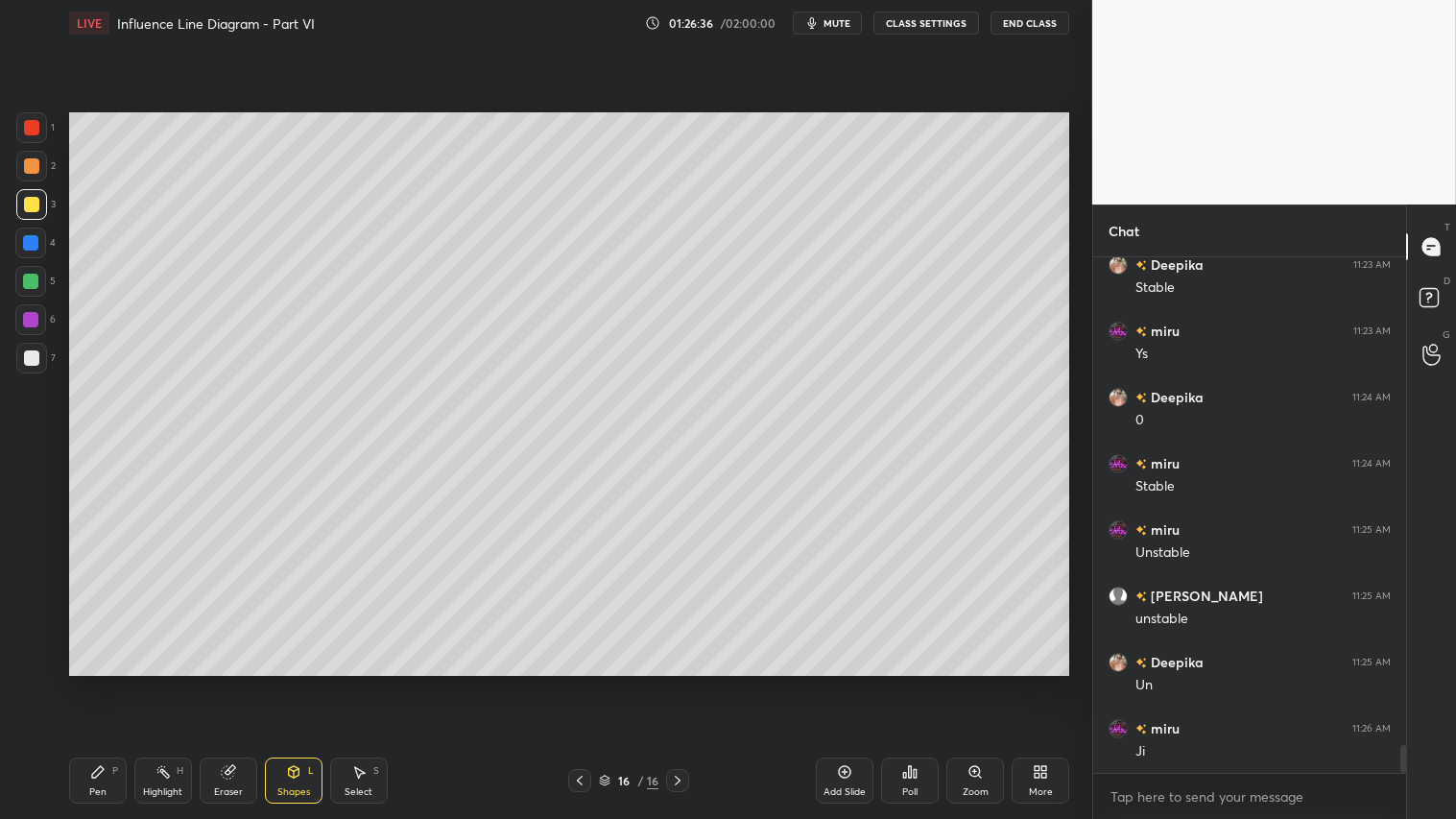
drag, startPoint x: 26, startPoint y: 118, endPoint x: 55, endPoint y: 167, distance: 56.9
click at [31, 118] on div at bounding box center [32, 128] width 31 height 31
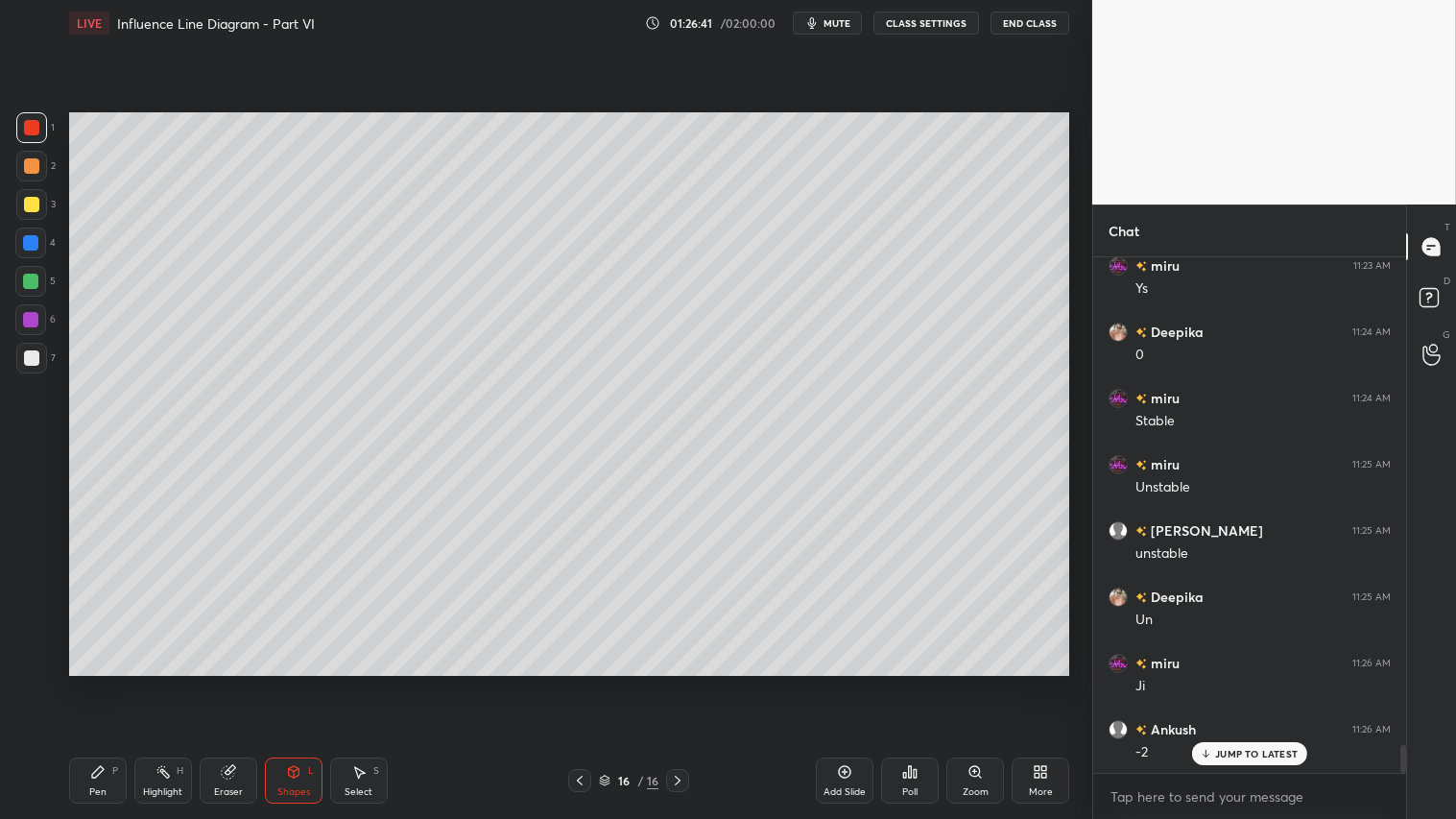
click at [30, 209] on div at bounding box center [32, 205] width 16 height 16
click at [90, 682] on icon at bounding box center [98, 772] width 16 height 16
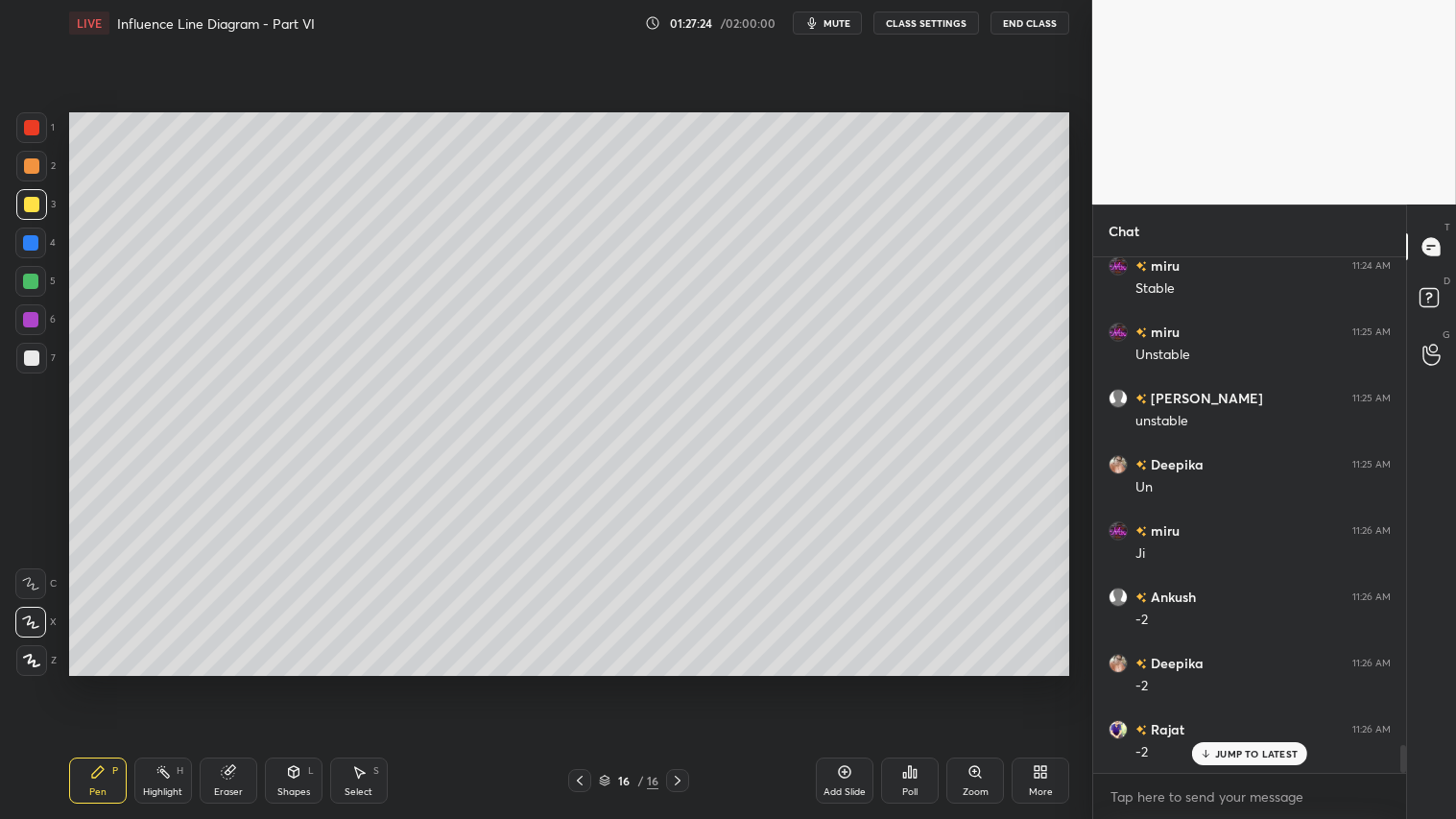
scroll to position [9159, 0]
click at [29, 167] on div at bounding box center [32, 166] width 16 height 16
click at [93, 682] on div "Pen" at bounding box center [98, 792] width 17 height 10
click at [301, 682] on icon at bounding box center [294, 772] width 16 height 16
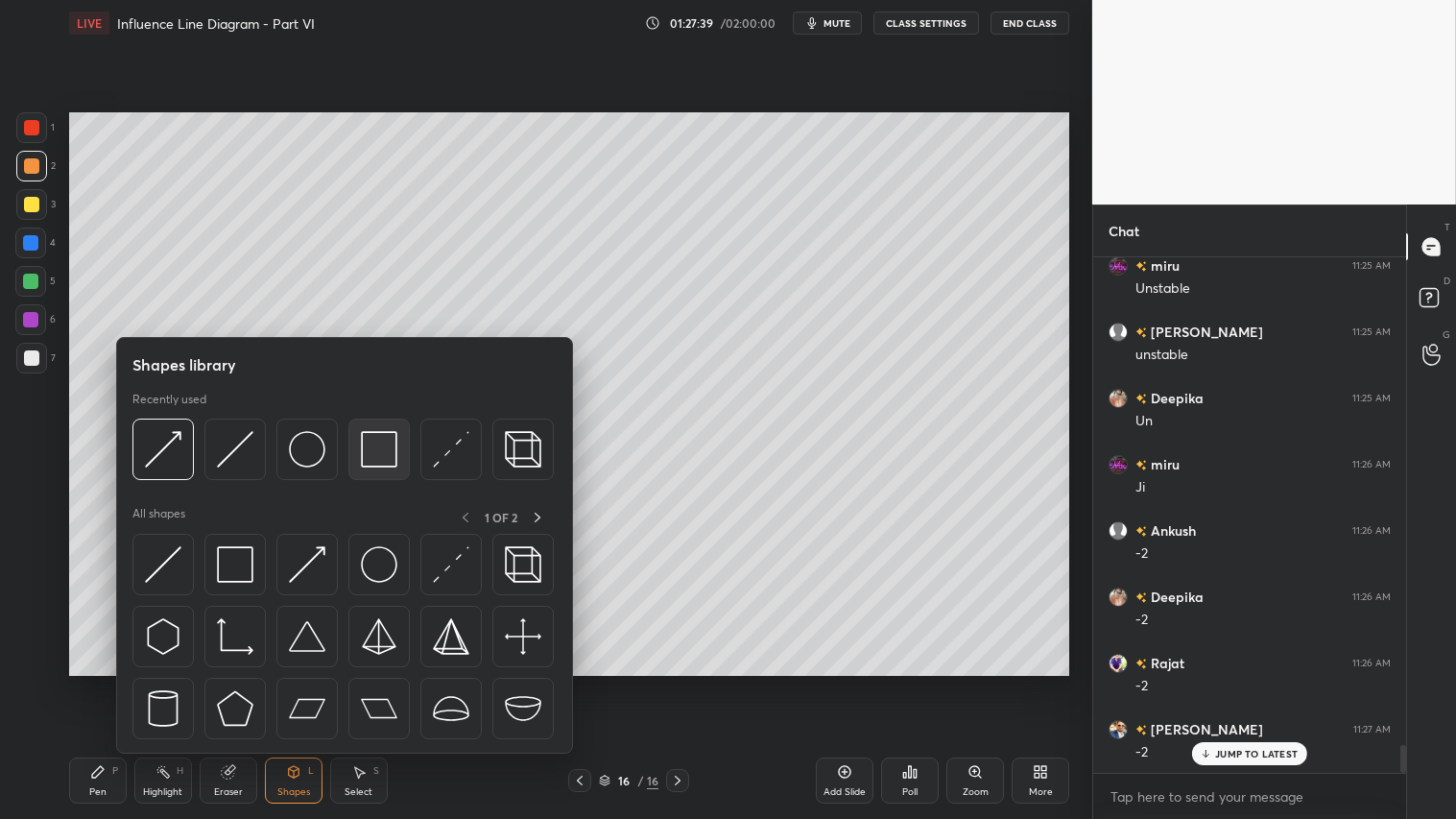
click at [372, 449] on img at bounding box center [379, 450] width 37 height 37
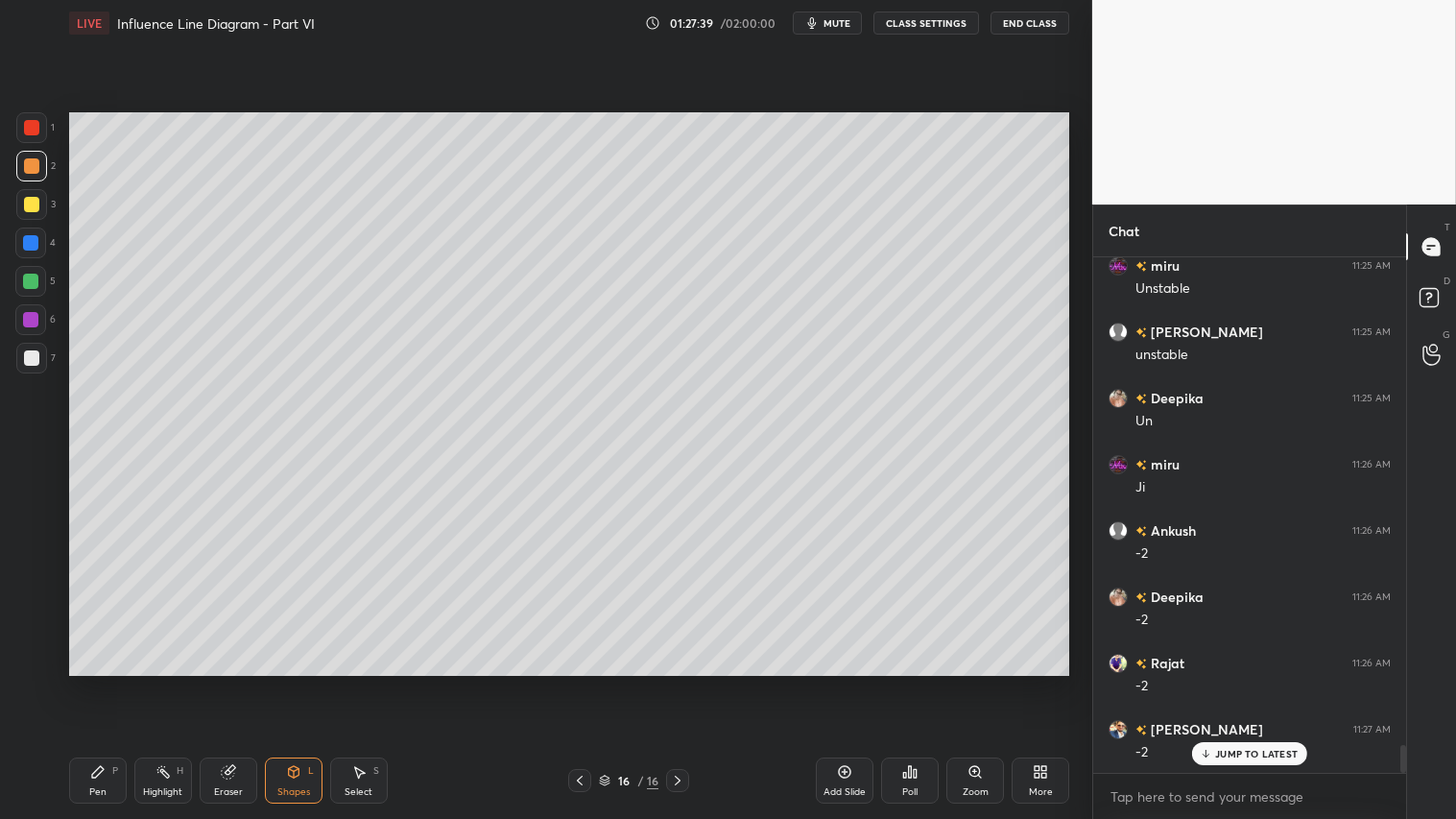
click at [23, 360] on div at bounding box center [32, 358] width 31 height 31
click at [294, 682] on icon at bounding box center [294, 772] width 16 height 16
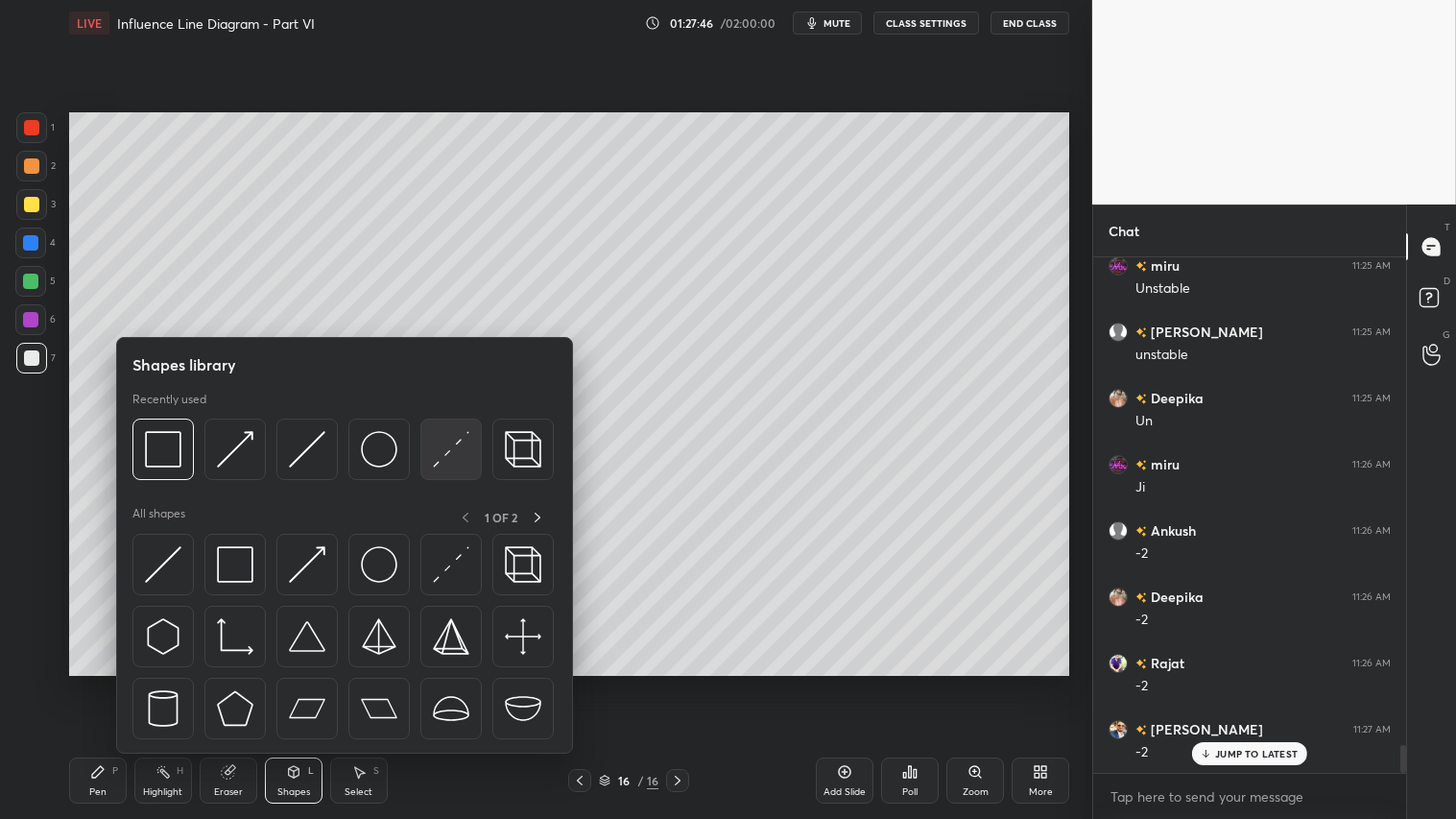
click at [445, 444] on img at bounding box center [452, 450] width 37 height 37
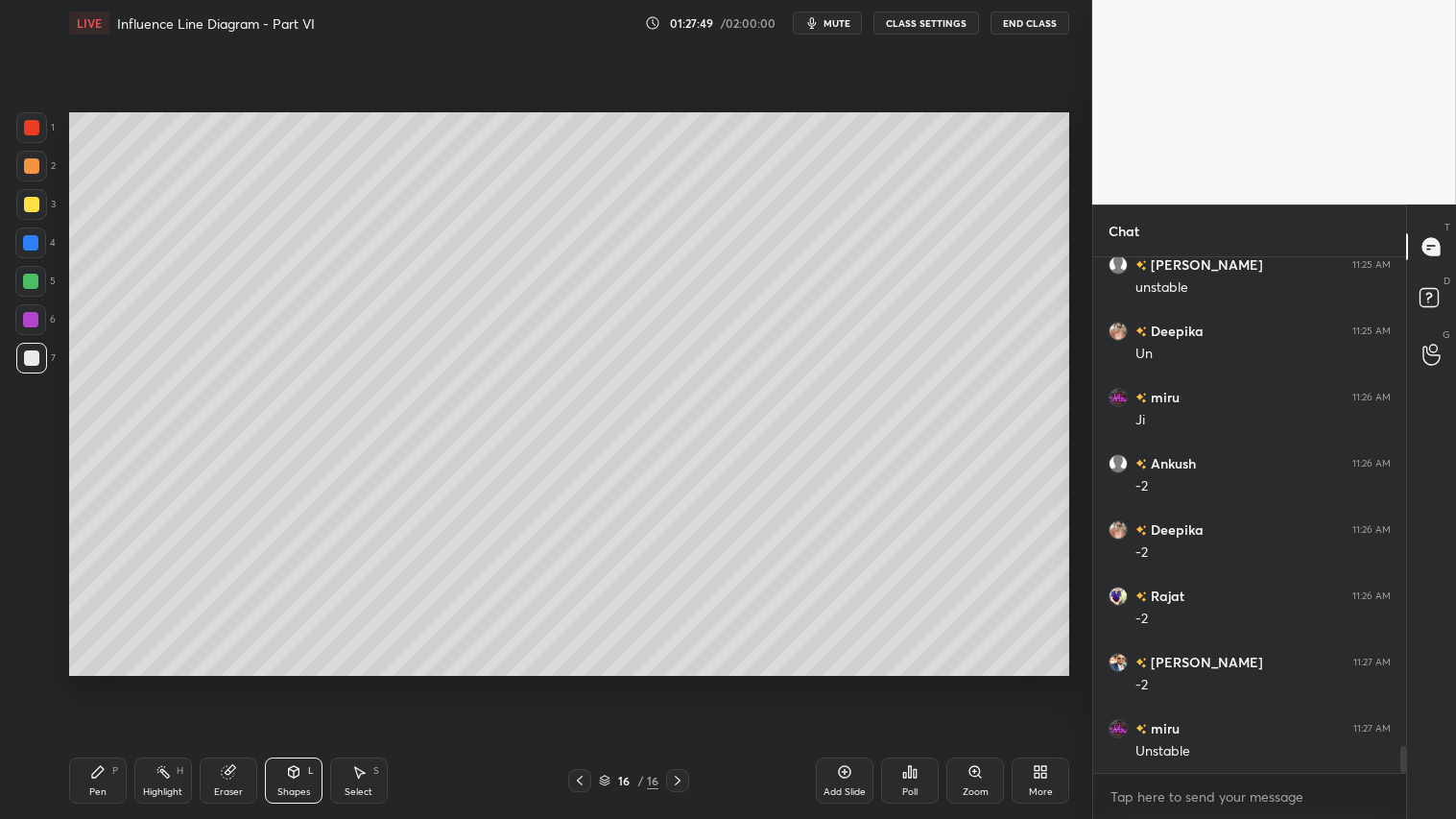
scroll to position [9293, 0]
click at [36, 170] on div at bounding box center [32, 166] width 16 height 16
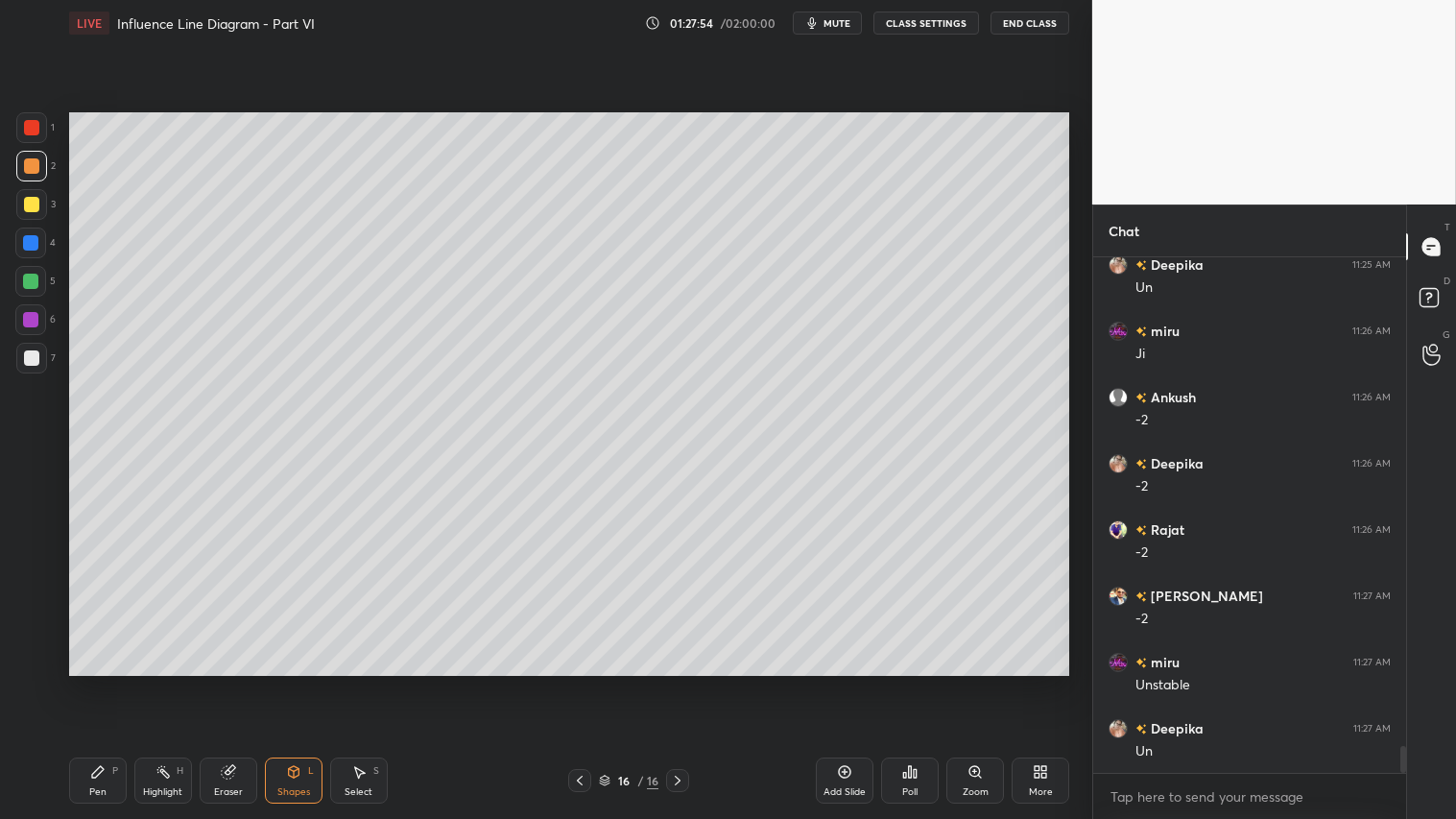
click at [103, 682] on div "Pen" at bounding box center [98, 792] width 17 height 10
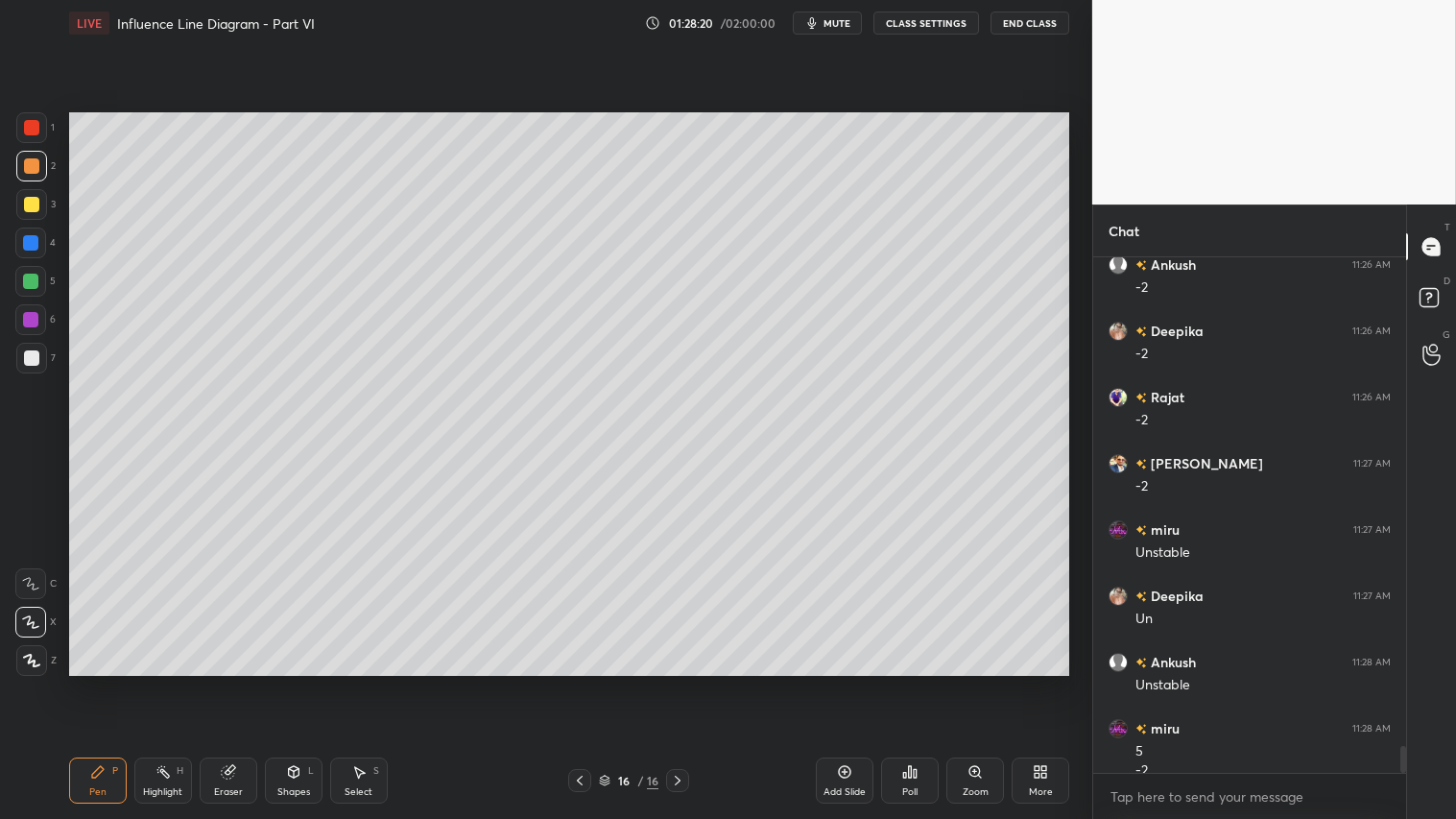
scroll to position [9444, 0]
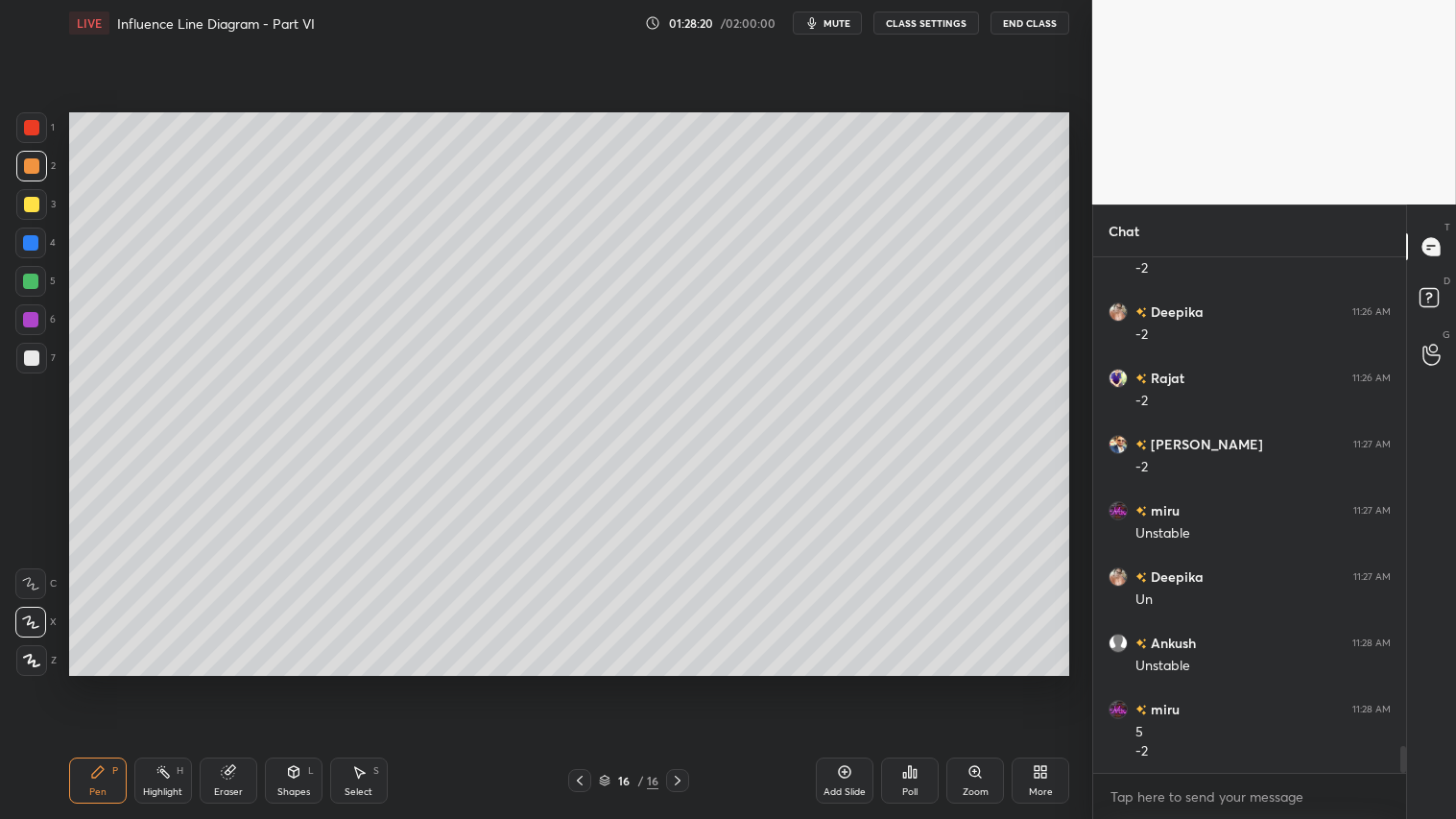
click at [315, 682] on div "Shapes L" at bounding box center [293, 780] width 57 height 47
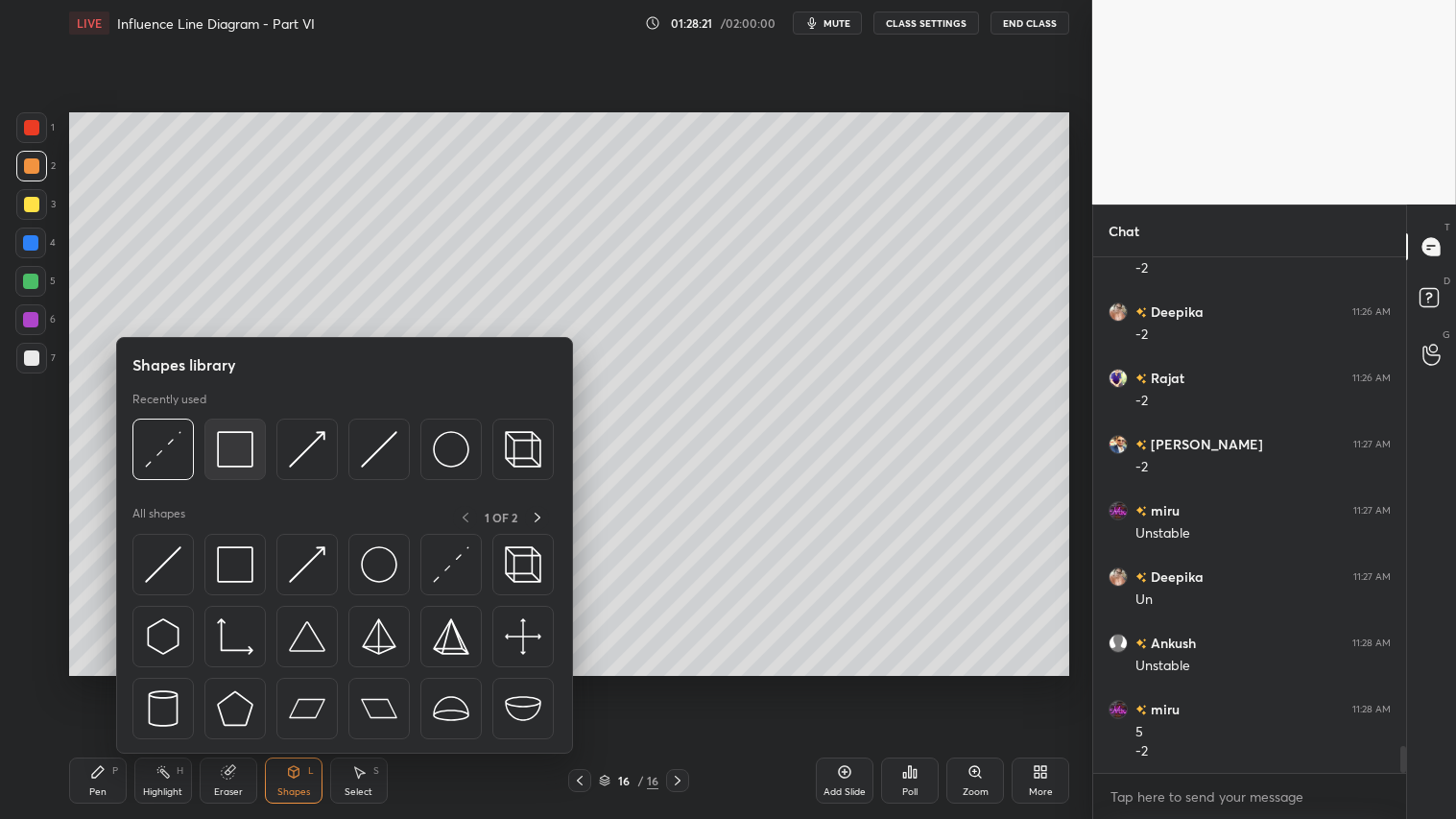
click at [229, 449] on img at bounding box center [236, 450] width 37 height 37
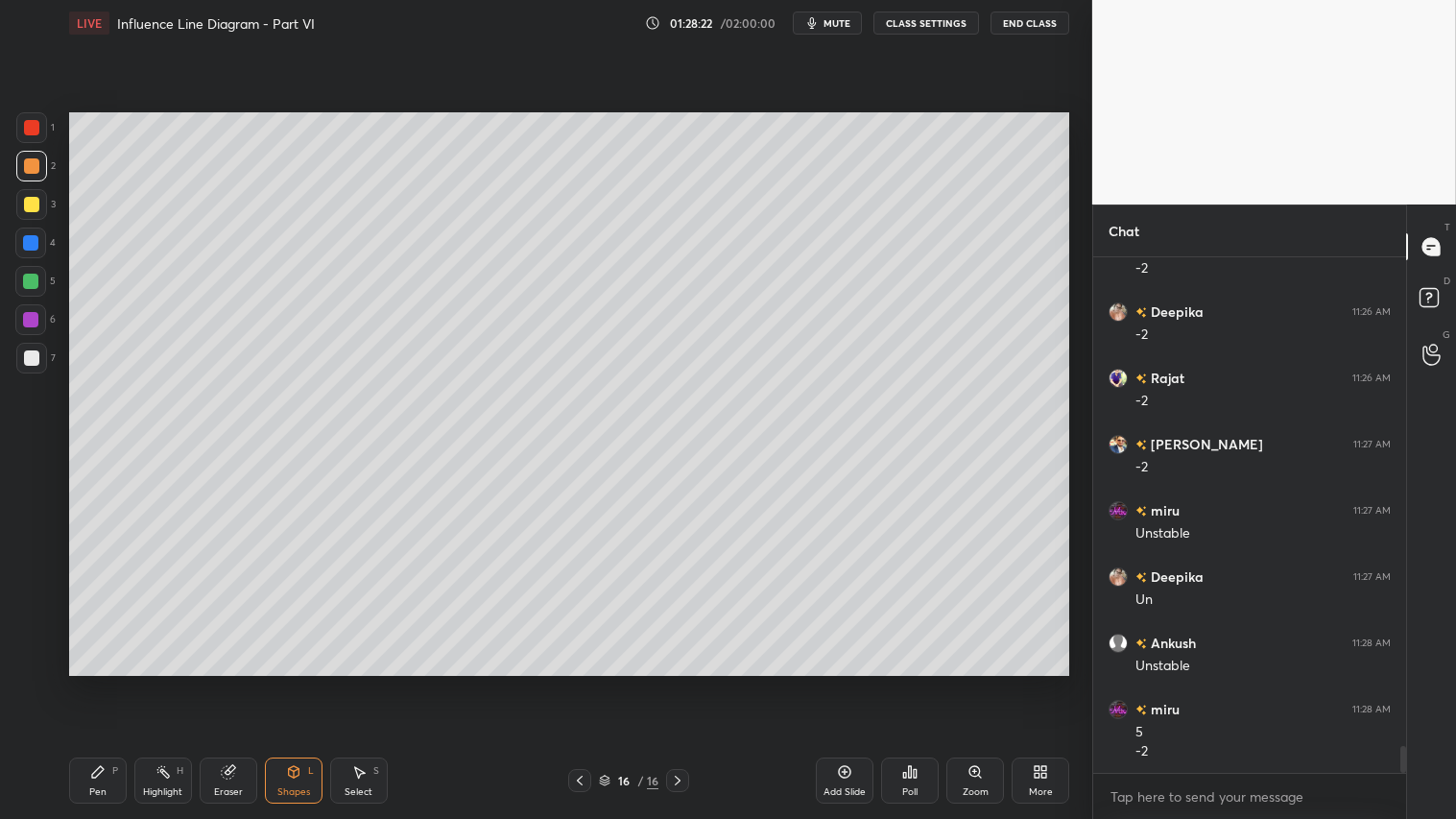
click at [36, 358] on div at bounding box center [32, 358] width 16 height 16
drag, startPoint x: 30, startPoint y: 200, endPoint x: 67, endPoint y: 570, distance: 371.8
click at [31, 200] on div at bounding box center [32, 205] width 16 height 16
click at [115, 682] on div "P" at bounding box center [115, 771] width 6 height 10
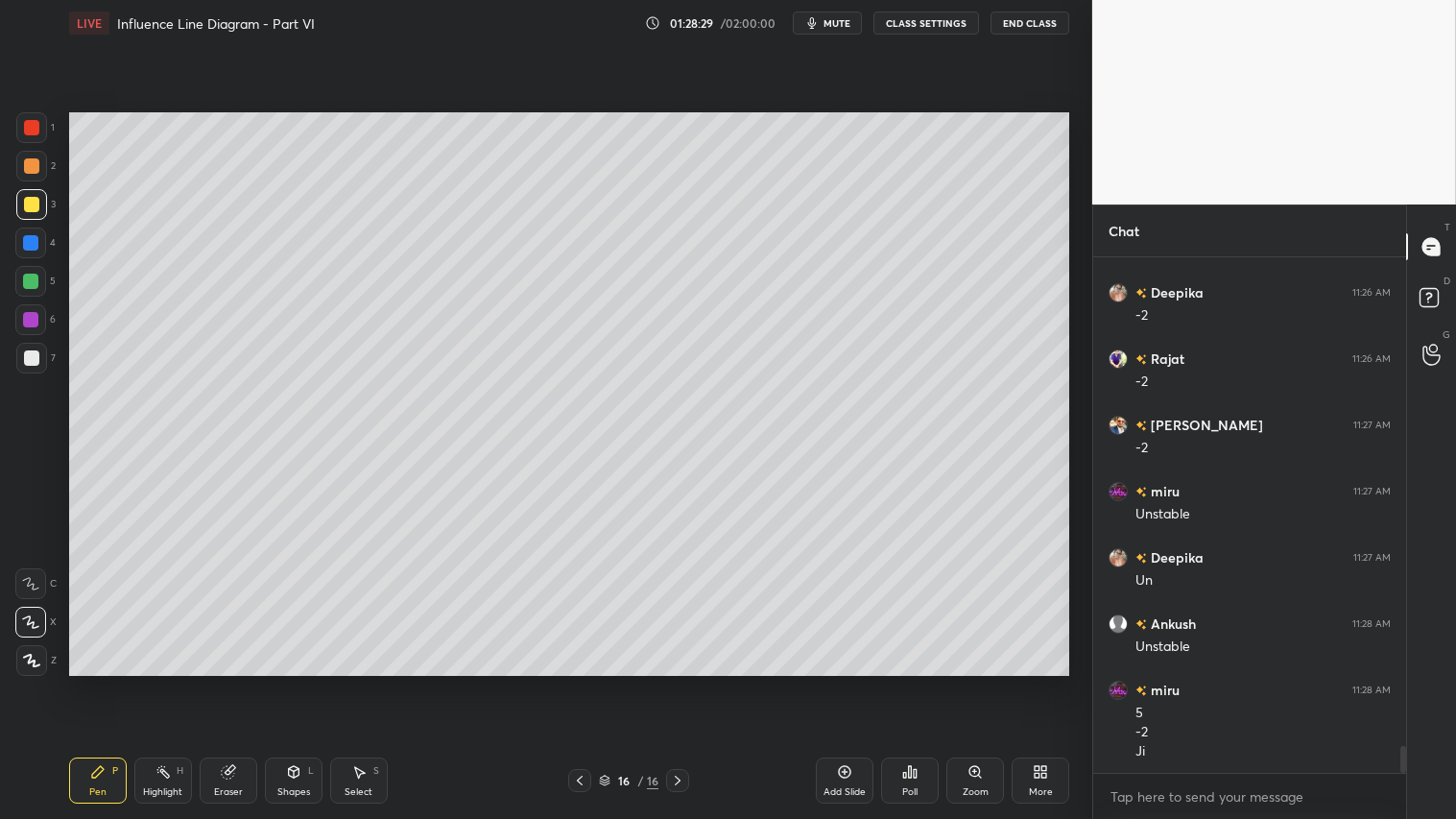
click at [43, 164] on div at bounding box center [32, 166] width 31 height 31
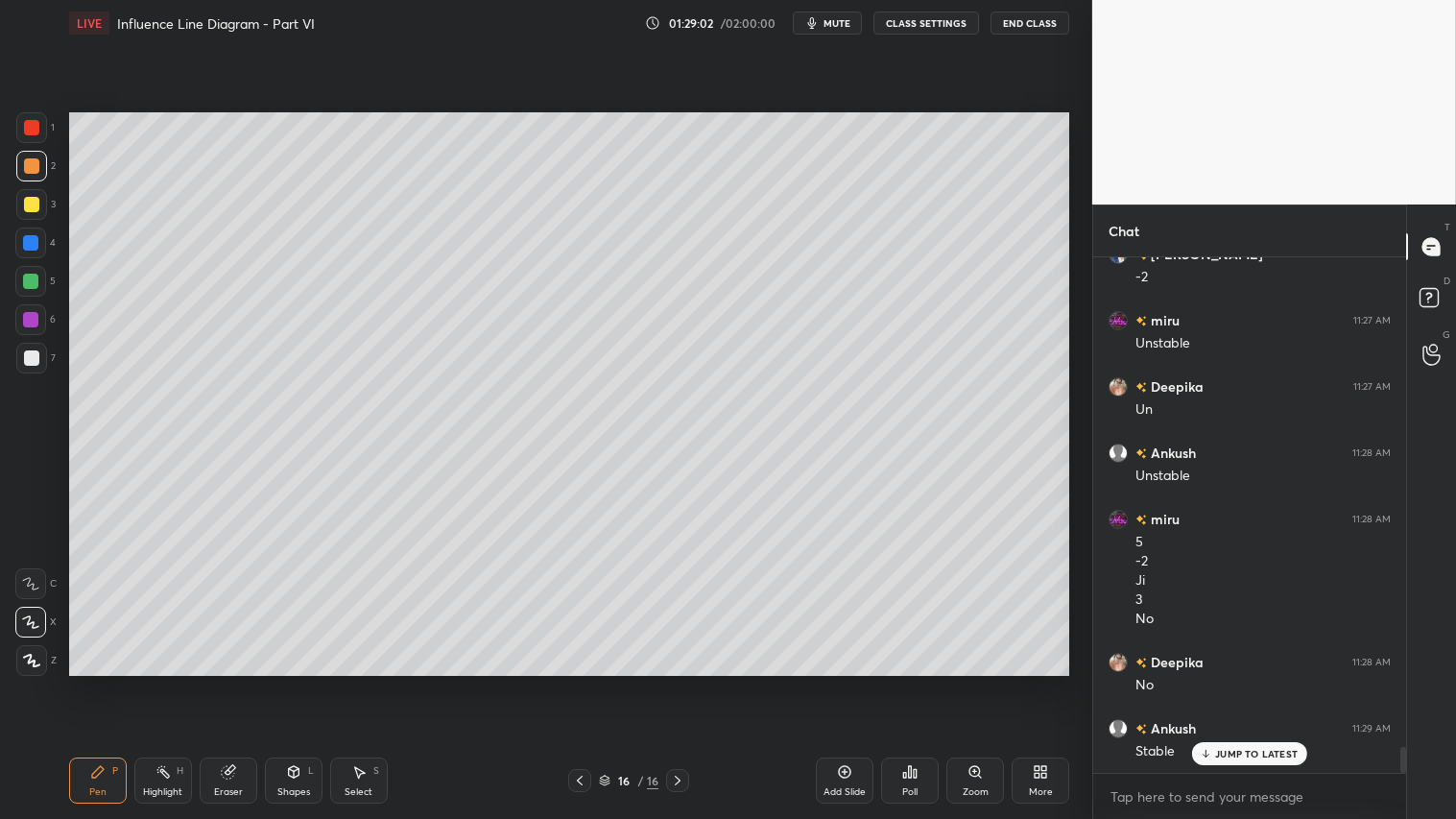
scroll to position [9766, 0]
drag, startPoint x: 315, startPoint y: 788, endPoint x: 323, endPoint y: 768, distance: 21.5
click at [318, 682] on div "Shapes L" at bounding box center [293, 780] width 57 height 47
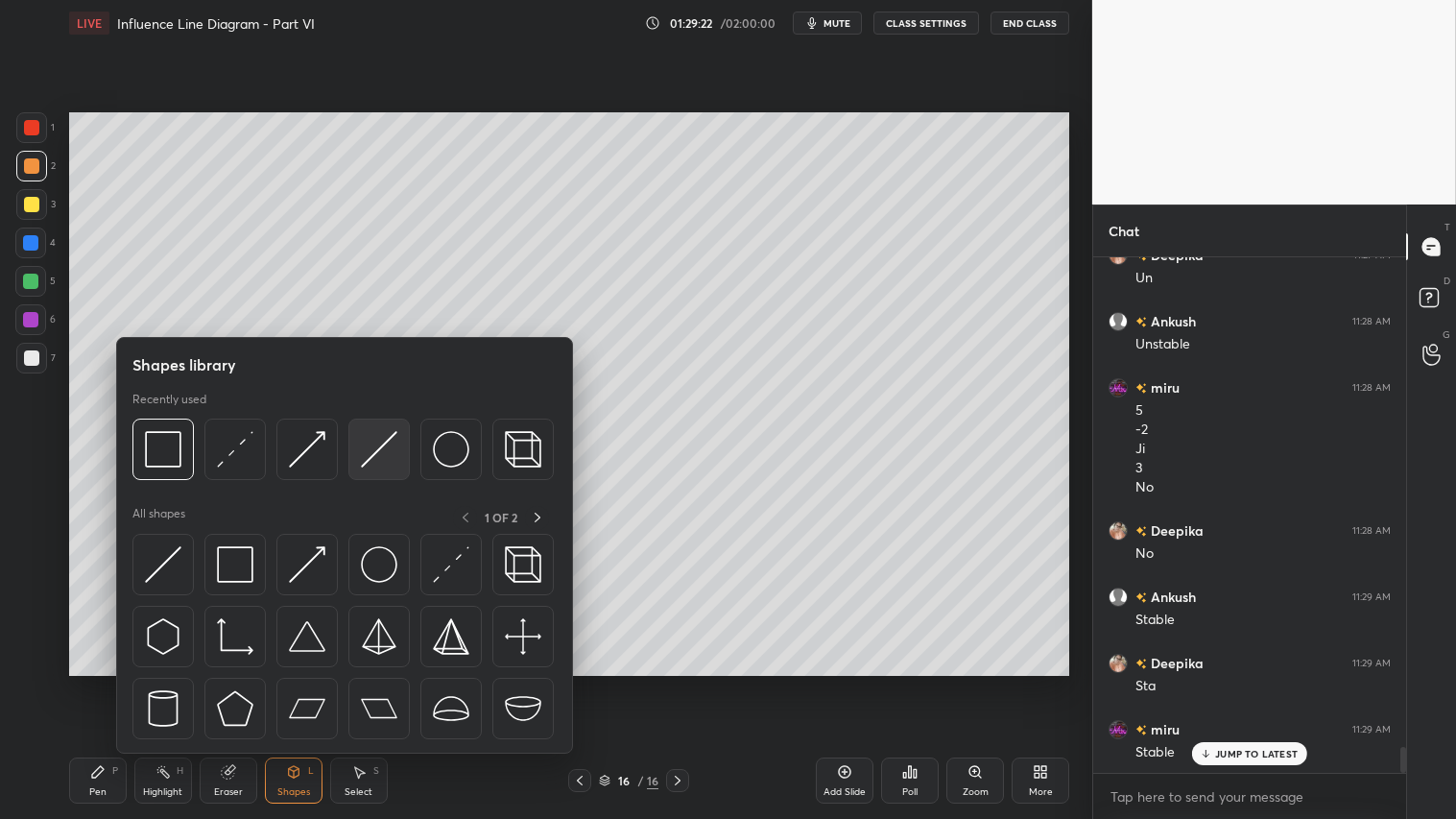
click at [384, 437] on img at bounding box center [379, 450] width 37 height 37
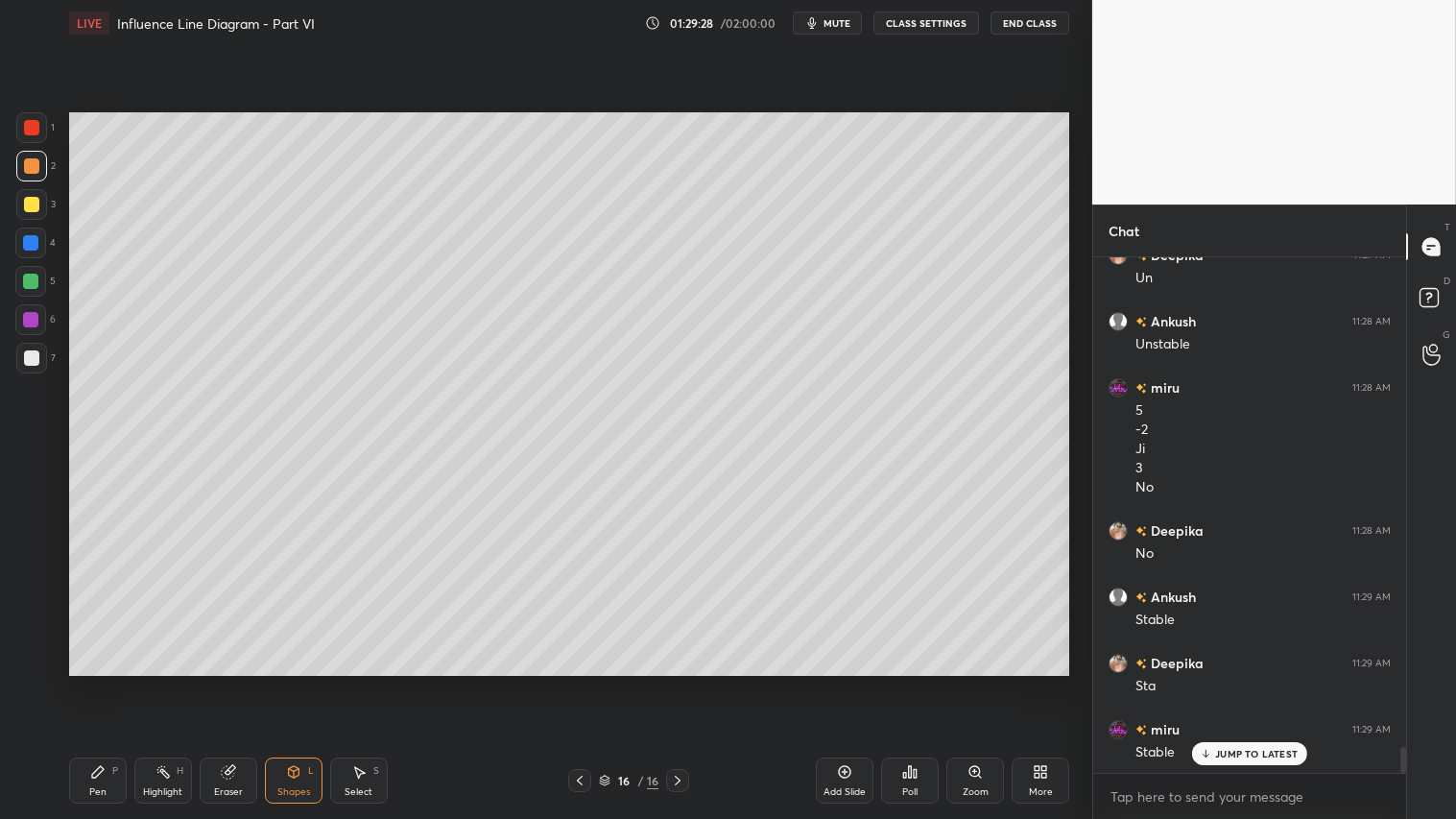
click at [48, 234] on div "1 2 3 4 5 6 7 C X Z C X Z E E Erase all H H" at bounding box center [30, 394] width 61 height 562
click at [33, 151] on div at bounding box center [32, 166] width 31 height 31
click at [108, 682] on div "Pen P" at bounding box center [97, 780] width 57 height 47
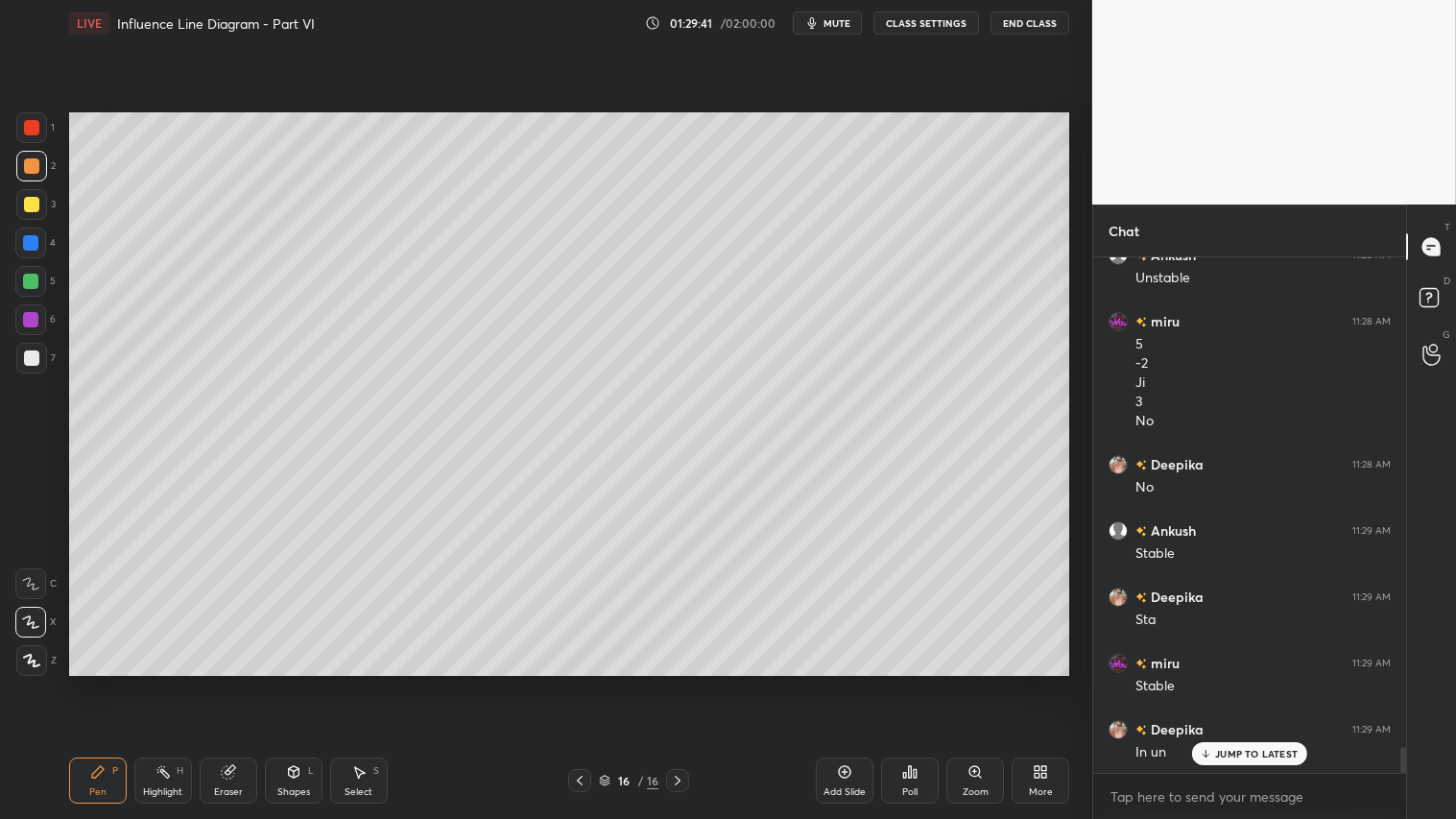
scroll to position [9899, 0]
click at [29, 173] on div at bounding box center [32, 166] width 31 height 31
click at [578, 682] on icon at bounding box center [580, 780] width 16 height 16
click at [582, 682] on icon at bounding box center [580, 780] width 16 height 16
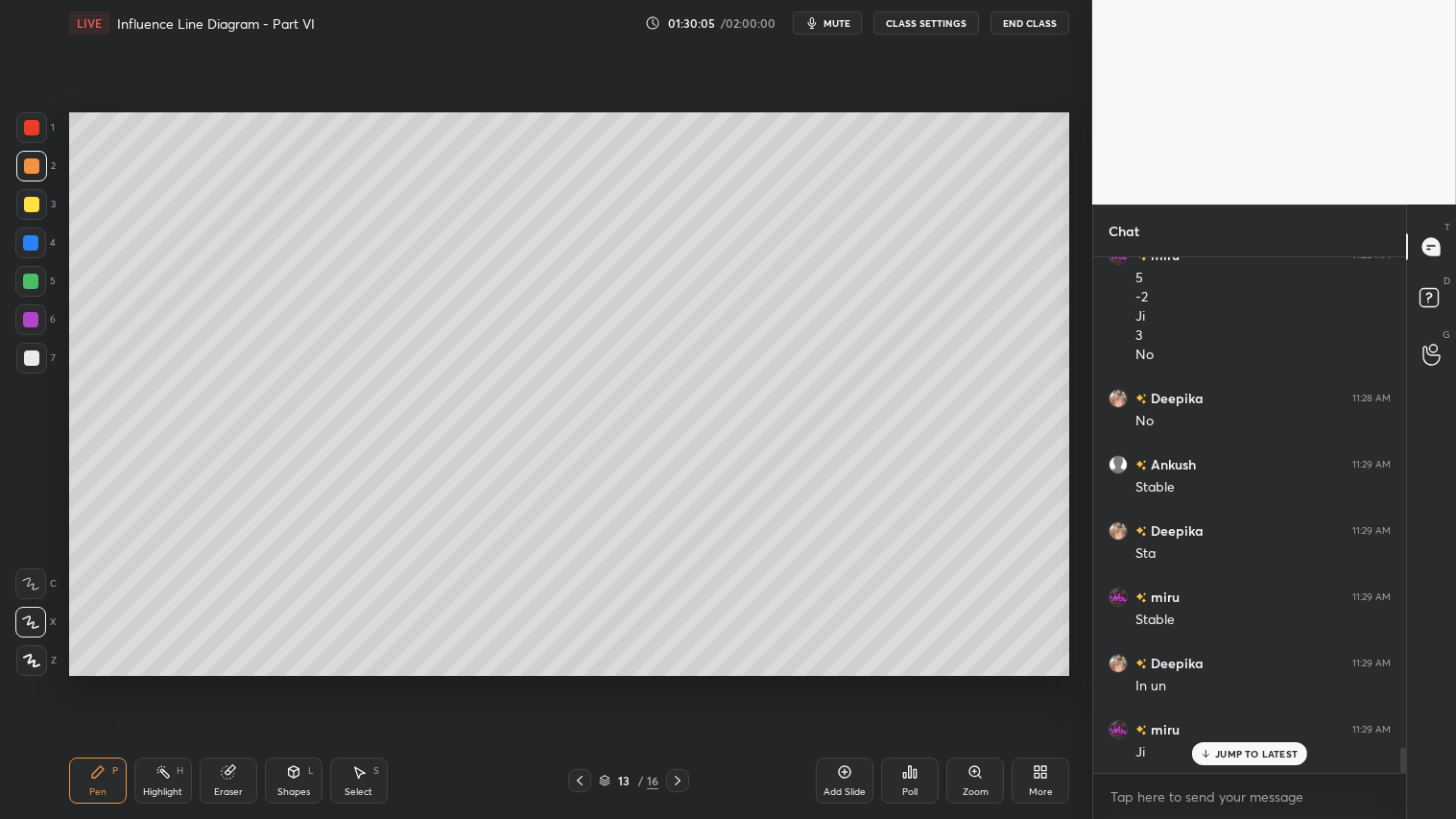
click at [582, 682] on icon at bounding box center [580, 780] width 16 height 16
click at [586, 682] on icon at bounding box center [580, 780] width 16 height 16
click at [587, 682] on div at bounding box center [580, 780] width 23 height 23
click at [583, 682] on icon at bounding box center [580, 780] width 16 height 16
click at [674, 682] on icon at bounding box center [678, 780] width 16 height 16
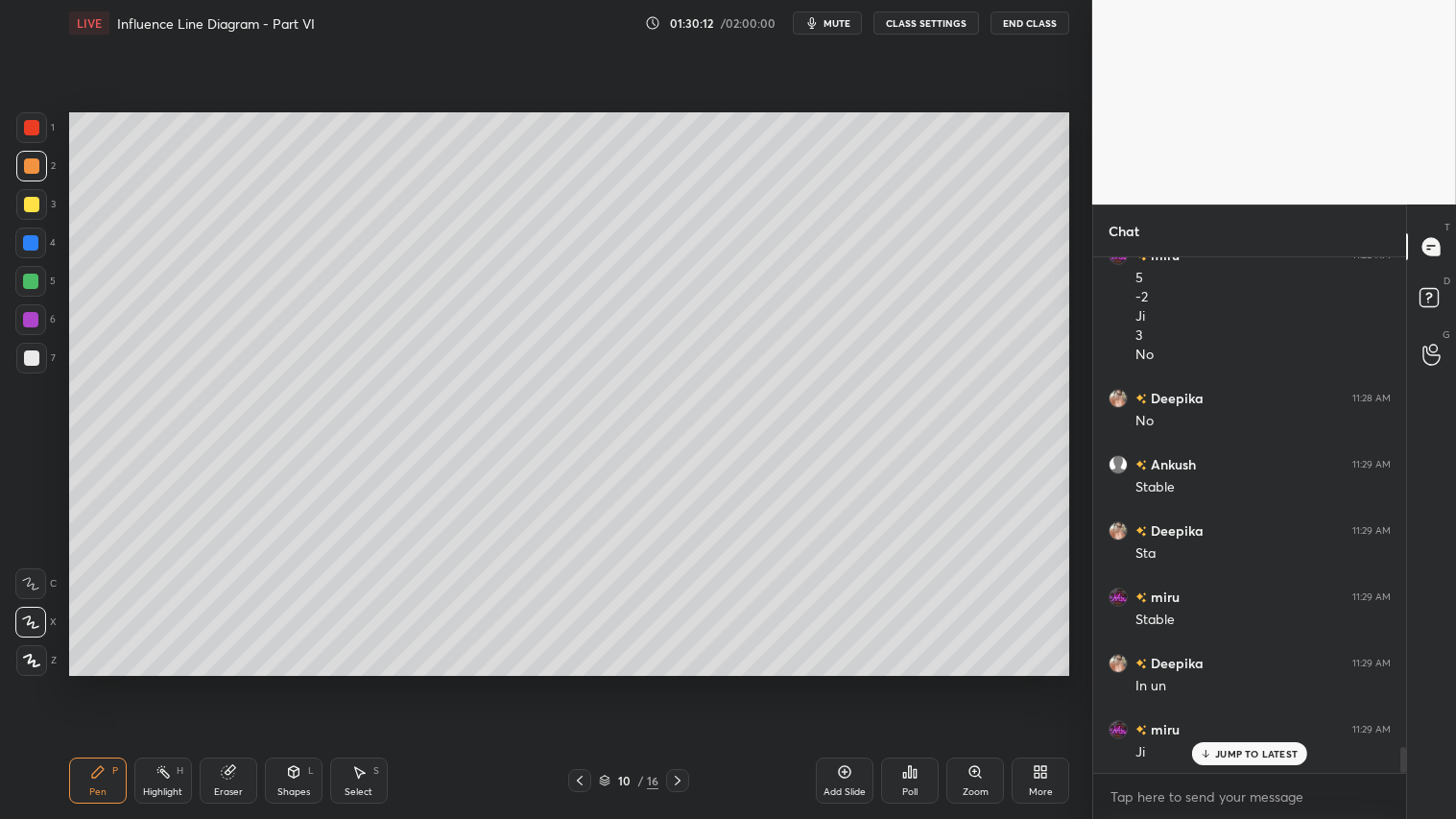
click at [678, 682] on icon at bounding box center [678, 780] width 6 height 10
click at [678, 682] on icon at bounding box center [678, 780] width 16 height 16
click at [677, 682] on icon at bounding box center [678, 780] width 16 height 16
click at [674, 682] on icon at bounding box center [678, 780] width 16 height 16
click at [673, 682] on icon at bounding box center [678, 780] width 16 height 16
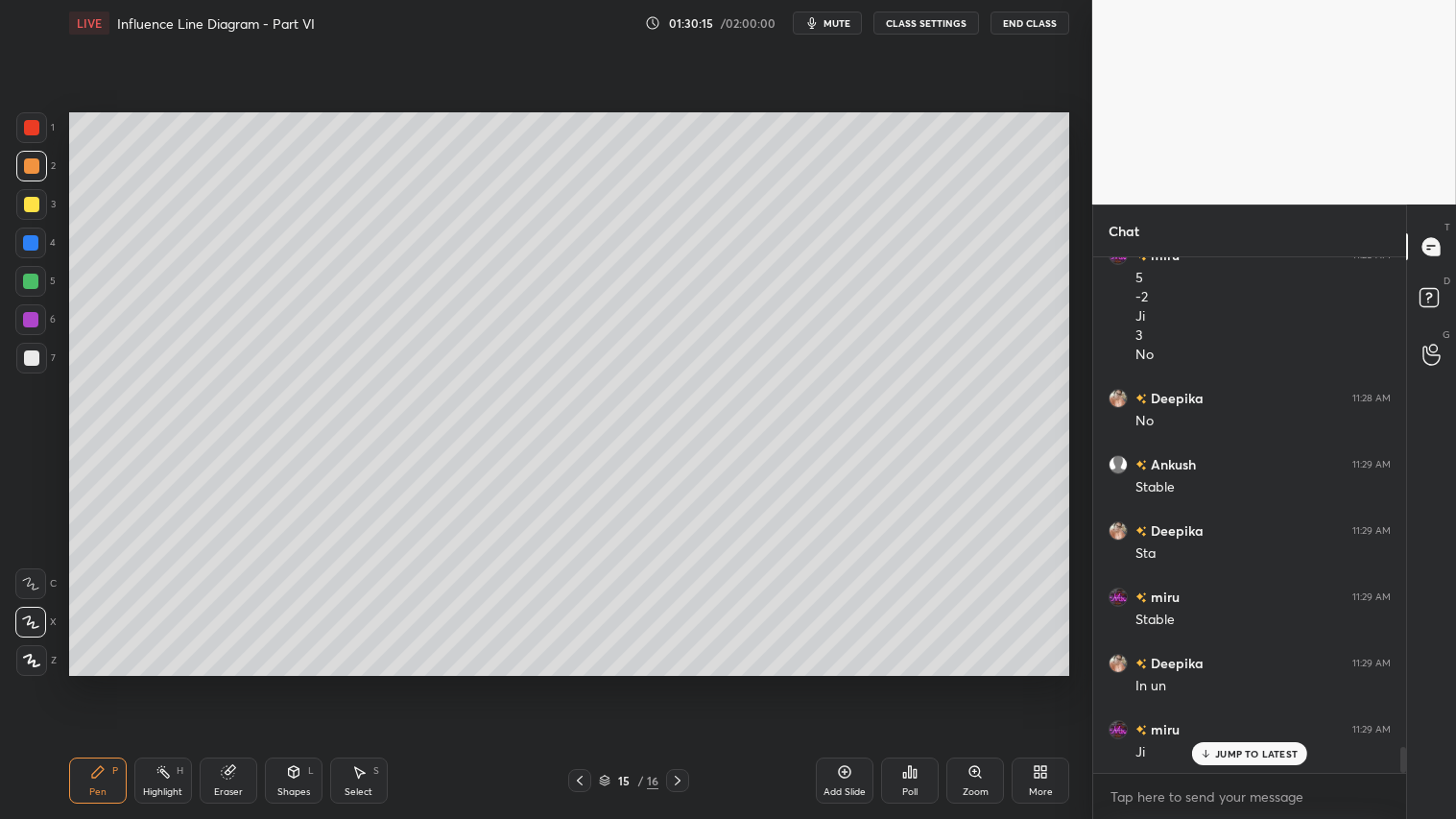
click at [670, 682] on icon at bounding box center [678, 780] width 16 height 16
click at [36, 349] on div at bounding box center [32, 358] width 31 height 31
click at [32, 169] on div at bounding box center [32, 166] width 16 height 16
click at [167, 682] on div "Highlight" at bounding box center [163, 792] width 40 height 10
click at [91, 682] on div "Pen" at bounding box center [98, 792] width 17 height 10
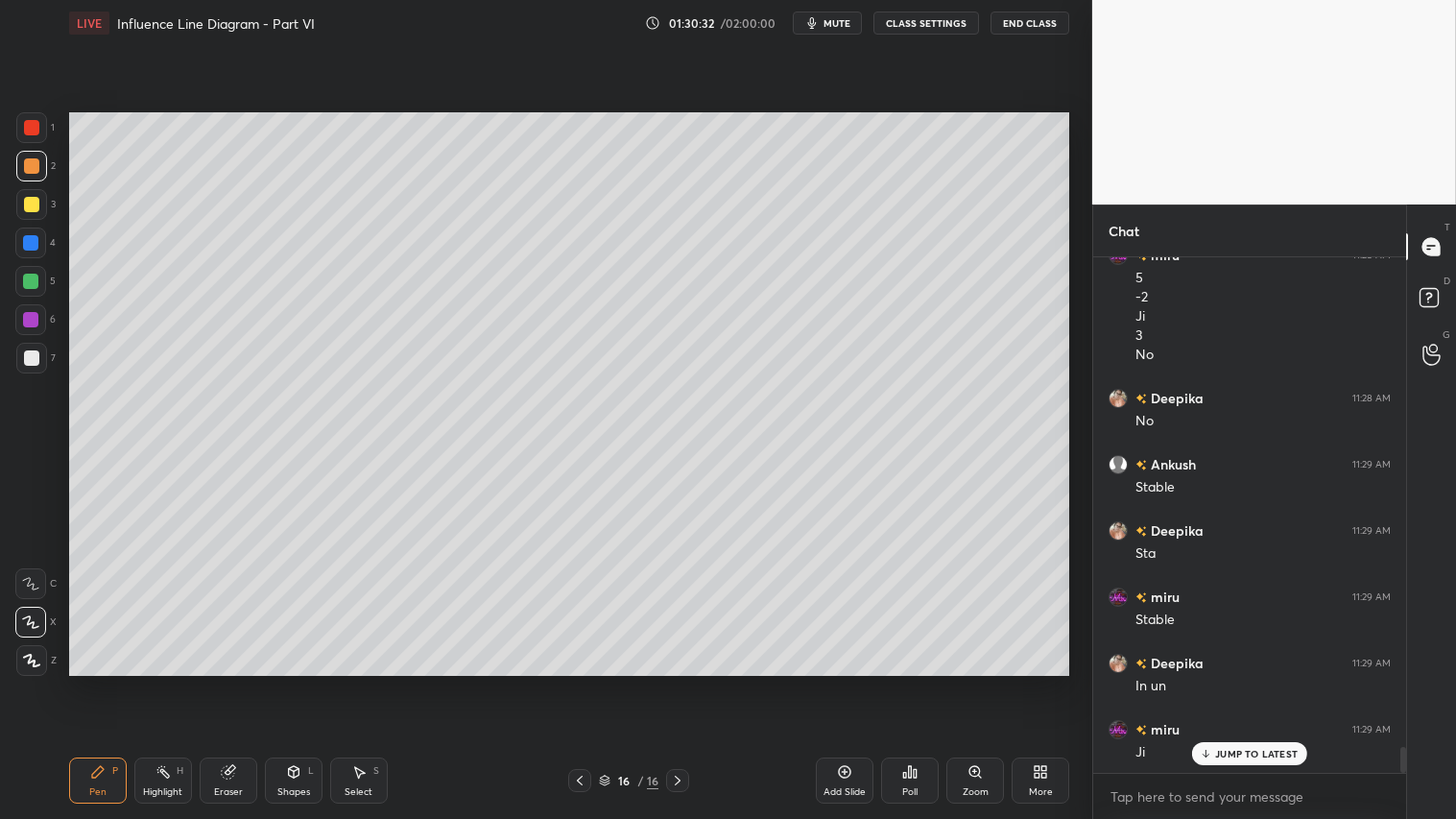
click at [304, 682] on div "Shapes L" at bounding box center [293, 780] width 57 height 47
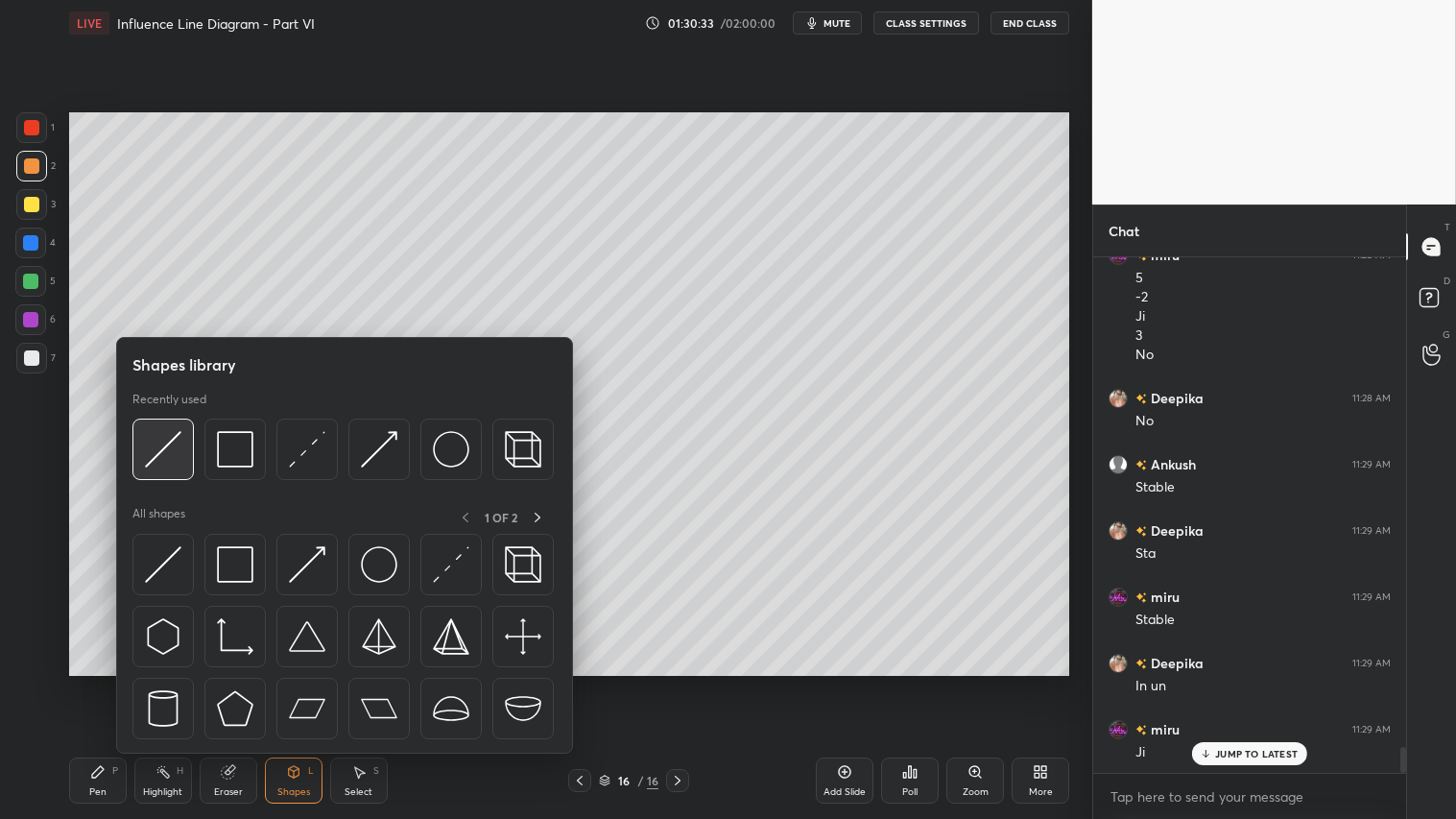
click at [176, 445] on img at bounding box center [164, 450] width 37 height 37
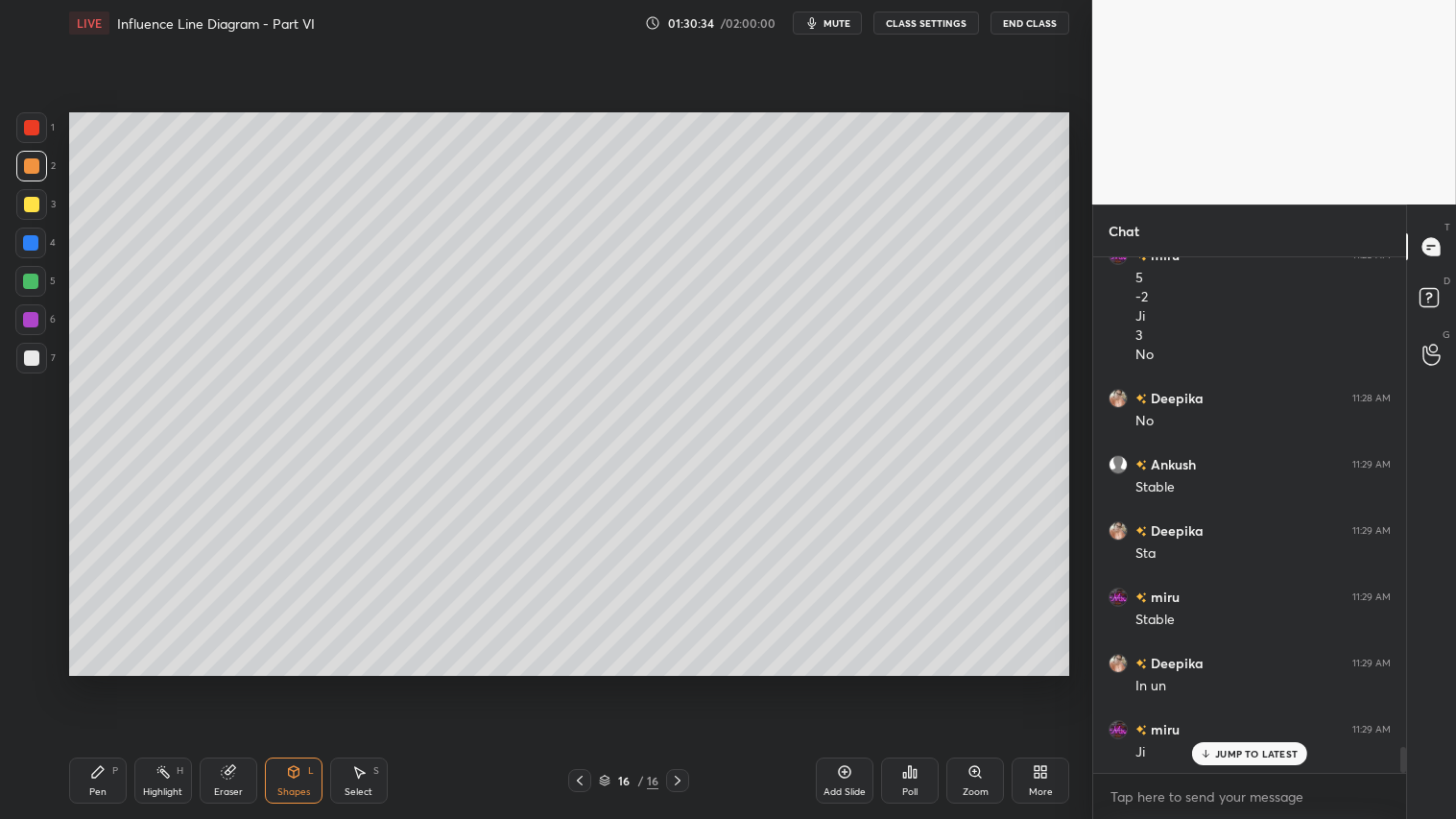
drag, startPoint x: 29, startPoint y: 362, endPoint x: 58, endPoint y: 377, distance: 32.6
click at [32, 364] on div at bounding box center [32, 358] width 16 height 16
drag, startPoint x: 98, startPoint y: 789, endPoint x: 214, endPoint y: 711, distance: 139.8
click at [99, 682] on div "Pen" at bounding box center [98, 792] width 17 height 10
click at [837, 30] on button "mute" at bounding box center [827, 23] width 69 height 23
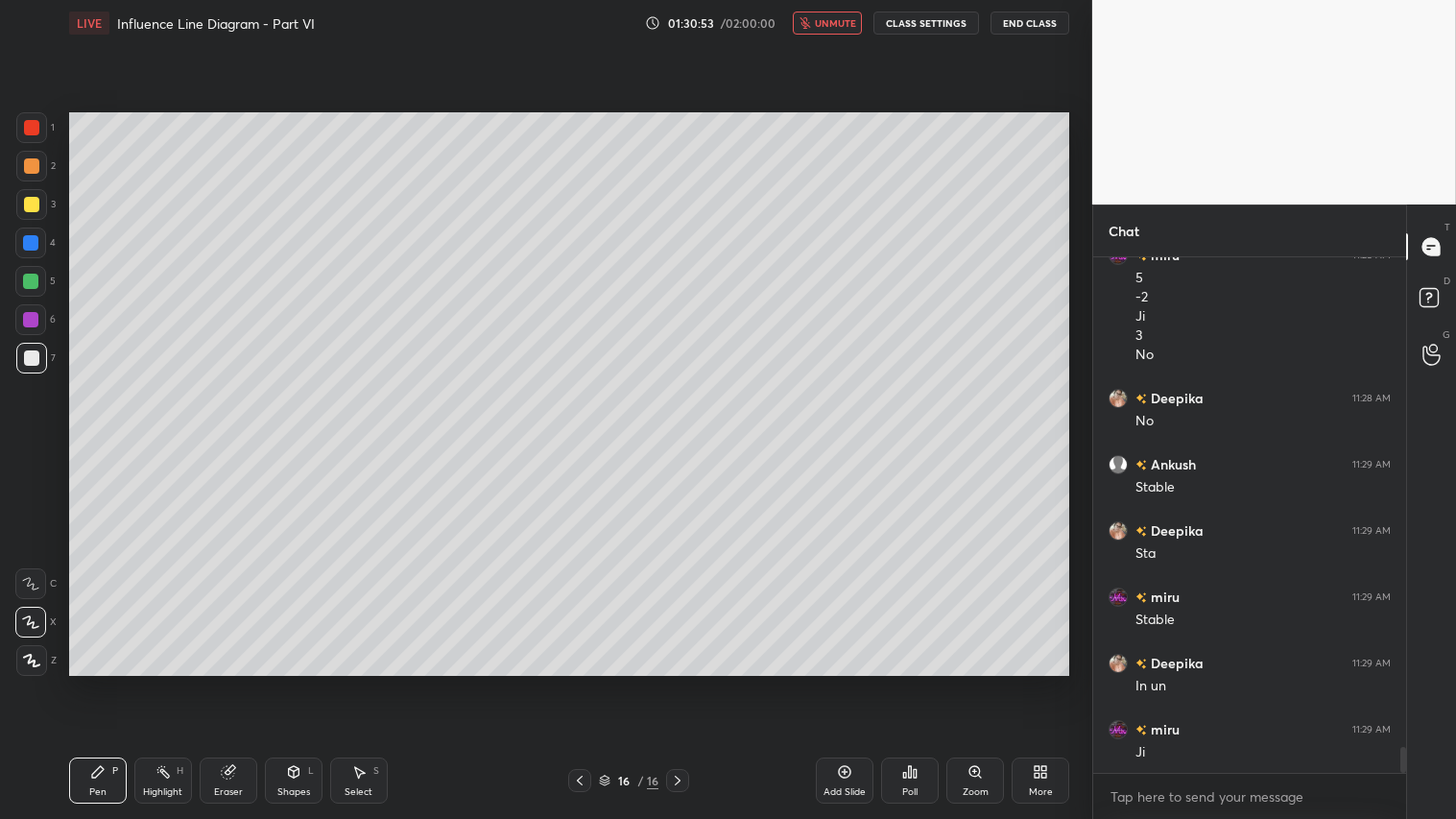
scroll to position [9966, 0]
click at [837, 23] on span "unmute" at bounding box center [836, 23] width 42 height 14
click at [680, 682] on icon at bounding box center [678, 780] width 16 height 16
click at [854, 682] on div "Add Slide" at bounding box center [844, 780] width 57 height 47
click at [586, 682] on div at bounding box center [580, 780] width 23 height 23
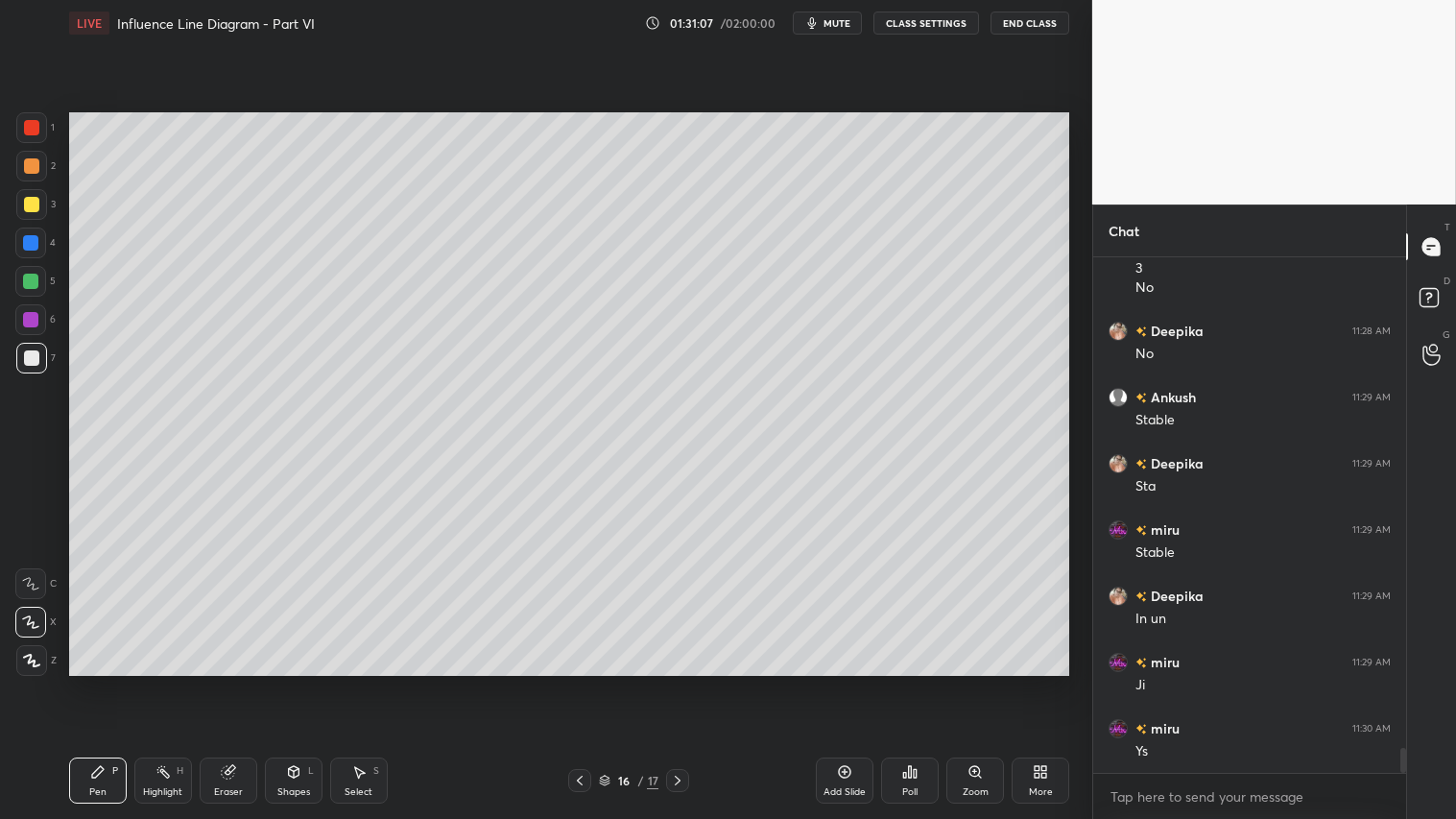
click at [679, 682] on icon at bounding box center [678, 780] width 6 height 10
click at [39, 168] on div at bounding box center [32, 166] width 16 height 16
click at [40, 664] on icon at bounding box center [32, 660] width 16 height 12
click at [96, 682] on icon at bounding box center [98, 772] width 16 height 16
click at [300, 682] on icon at bounding box center [294, 772] width 16 height 16
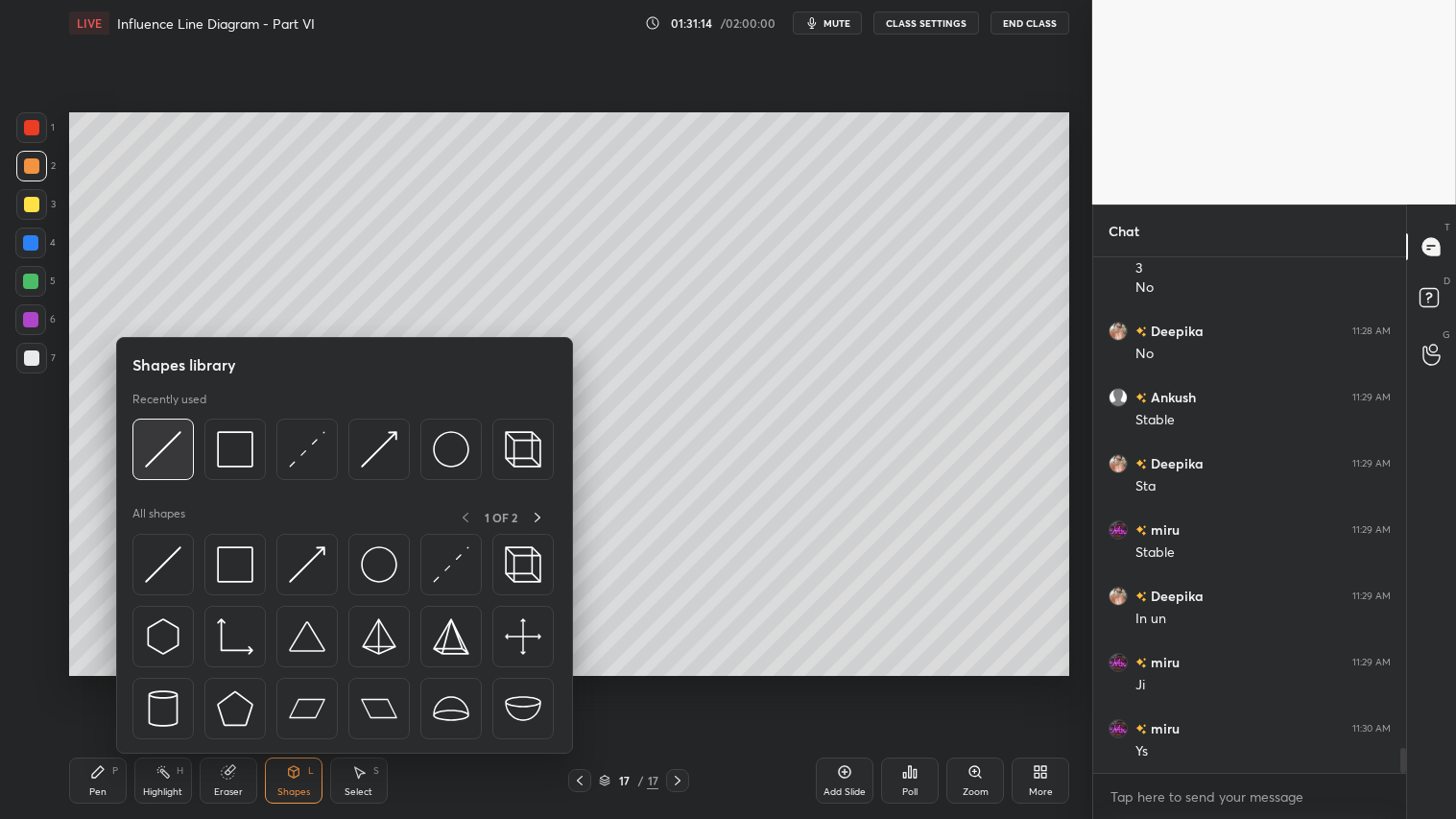
click at [164, 445] on img at bounding box center [164, 450] width 37 height 37
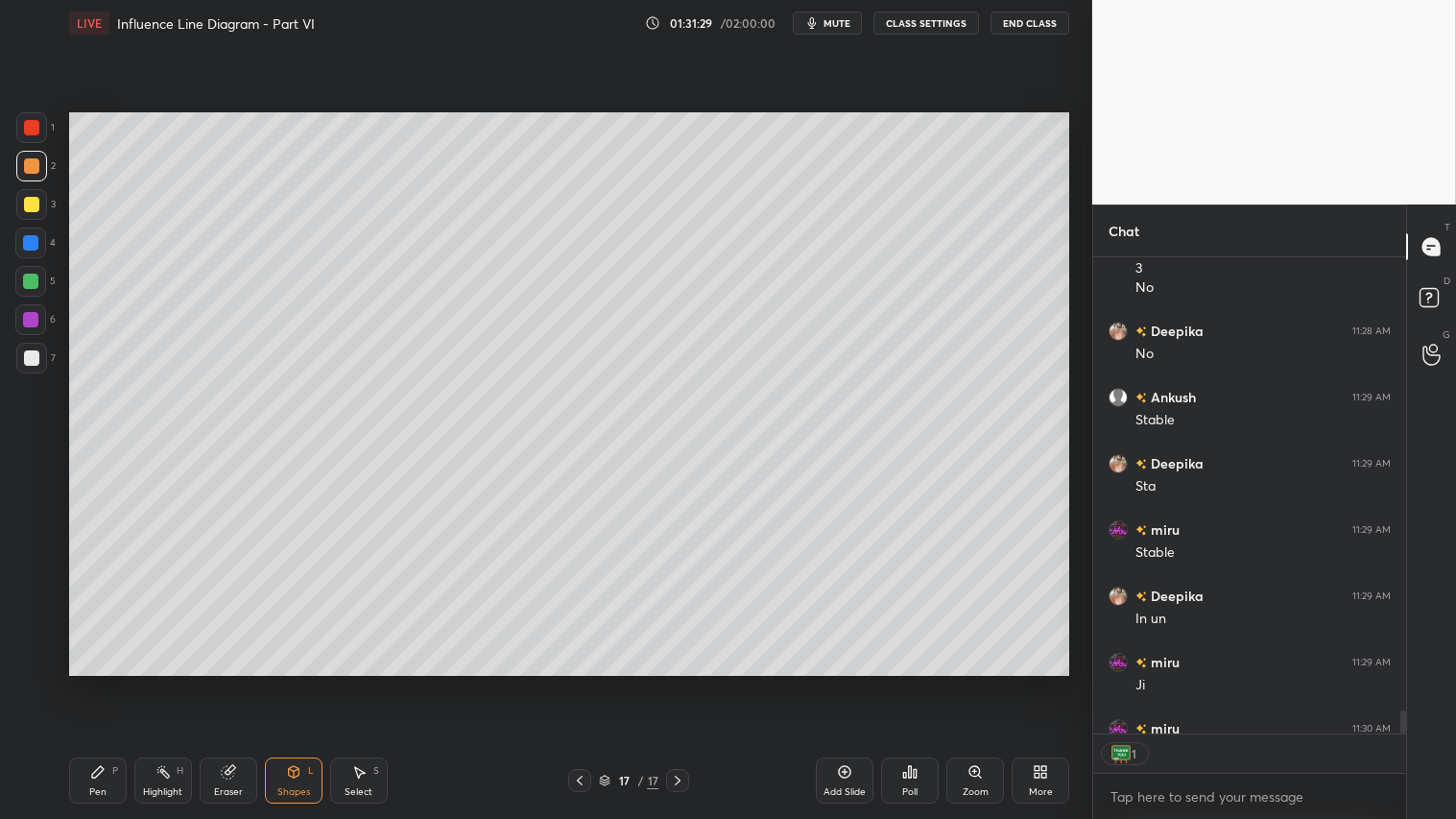
scroll to position [6, 5]
click at [288, 682] on div "Shapes L" at bounding box center [293, 780] width 57 height 47
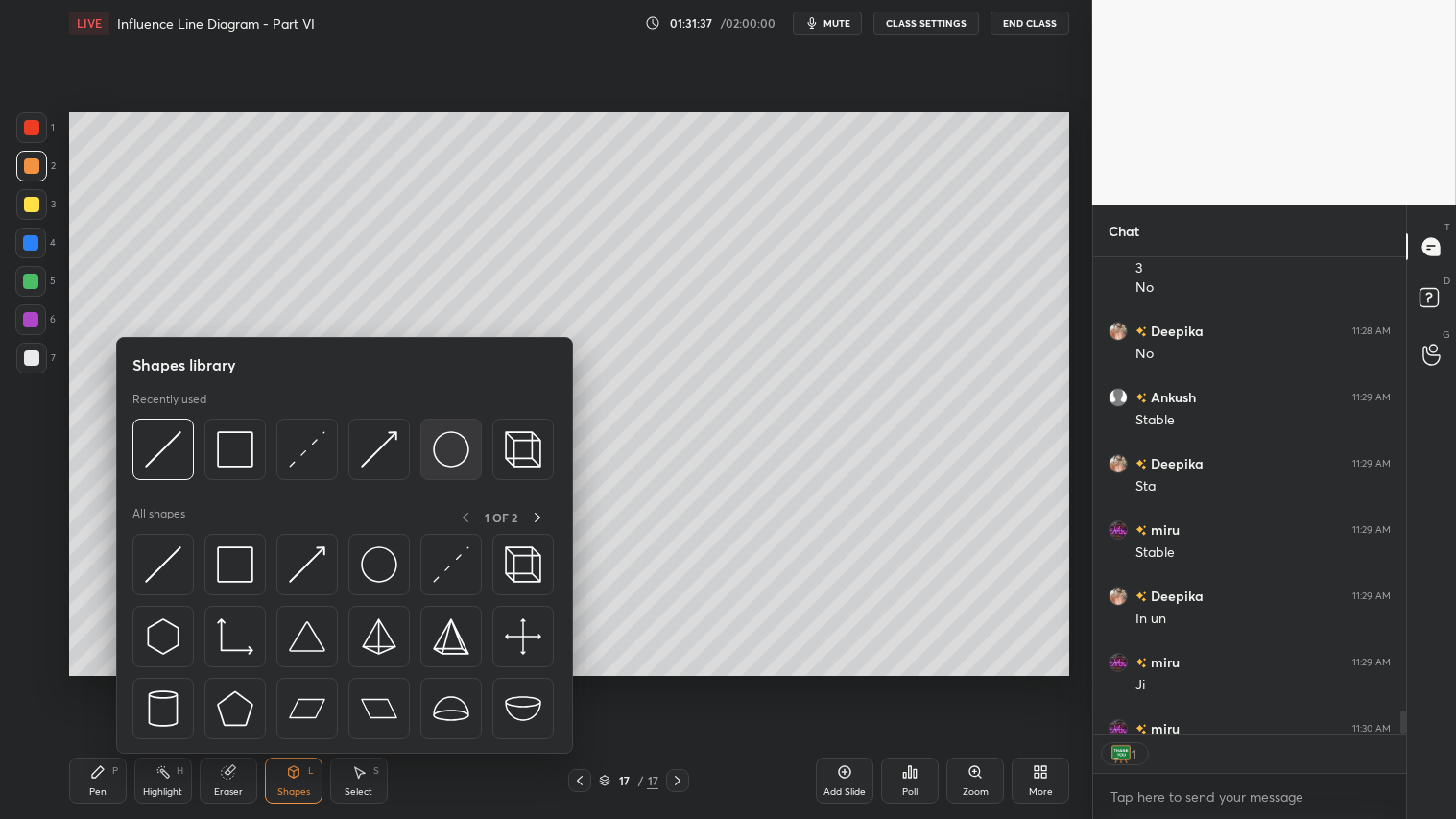
click at [441, 444] on img at bounding box center [452, 450] width 37 height 37
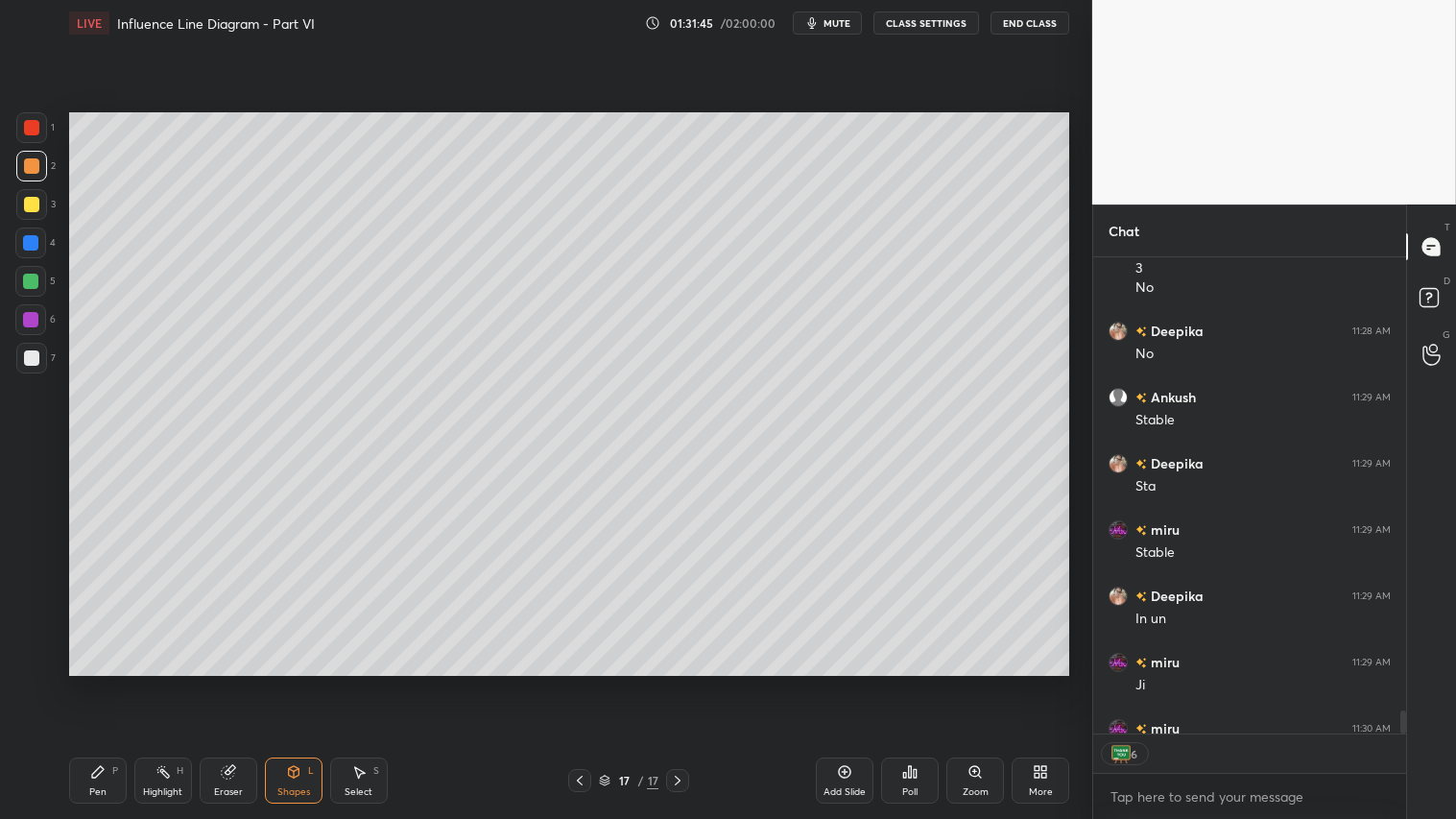
click at [299, 682] on div "Shapes" at bounding box center [294, 792] width 33 height 10
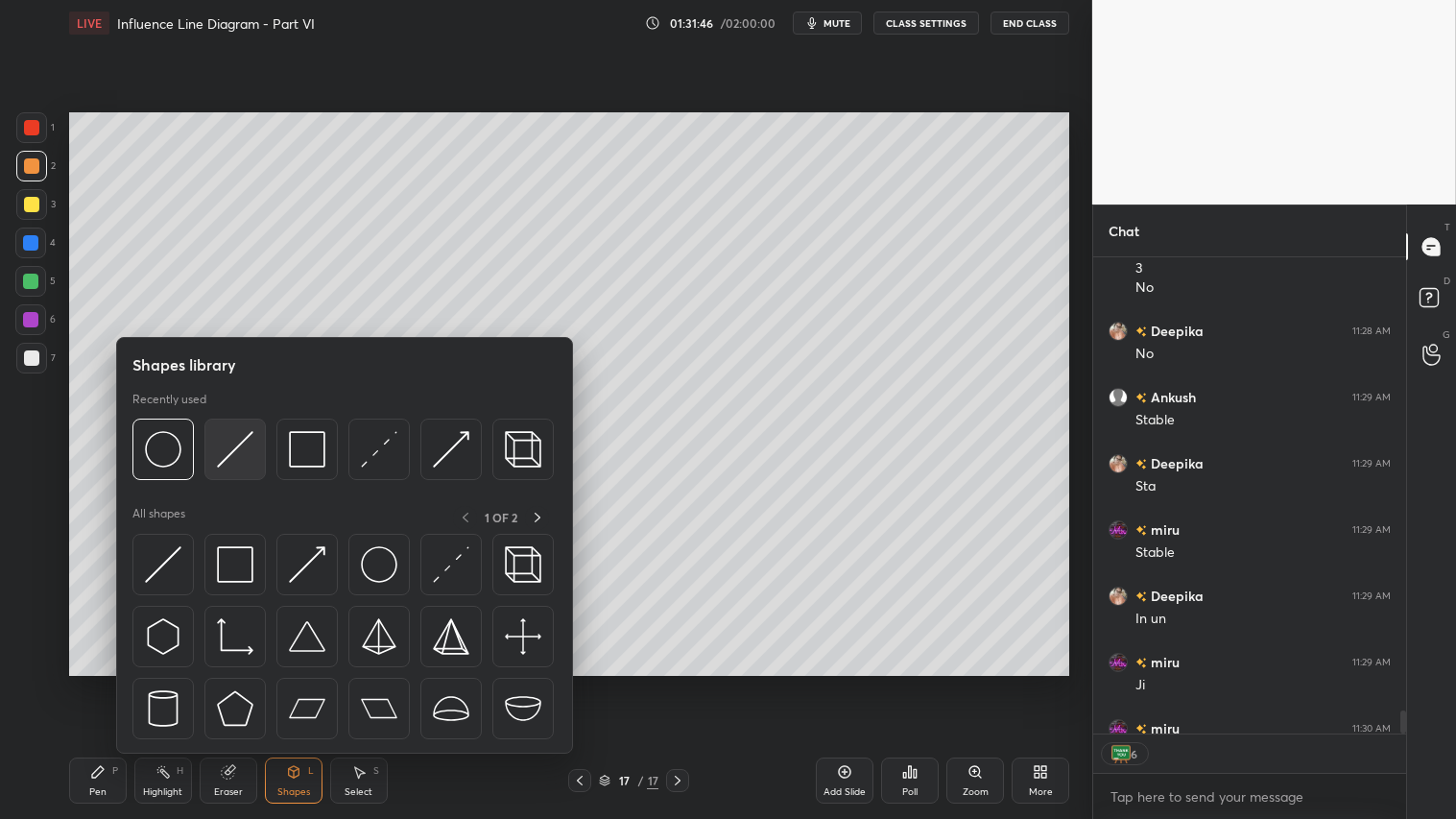
click at [243, 441] on img at bounding box center [236, 450] width 37 height 37
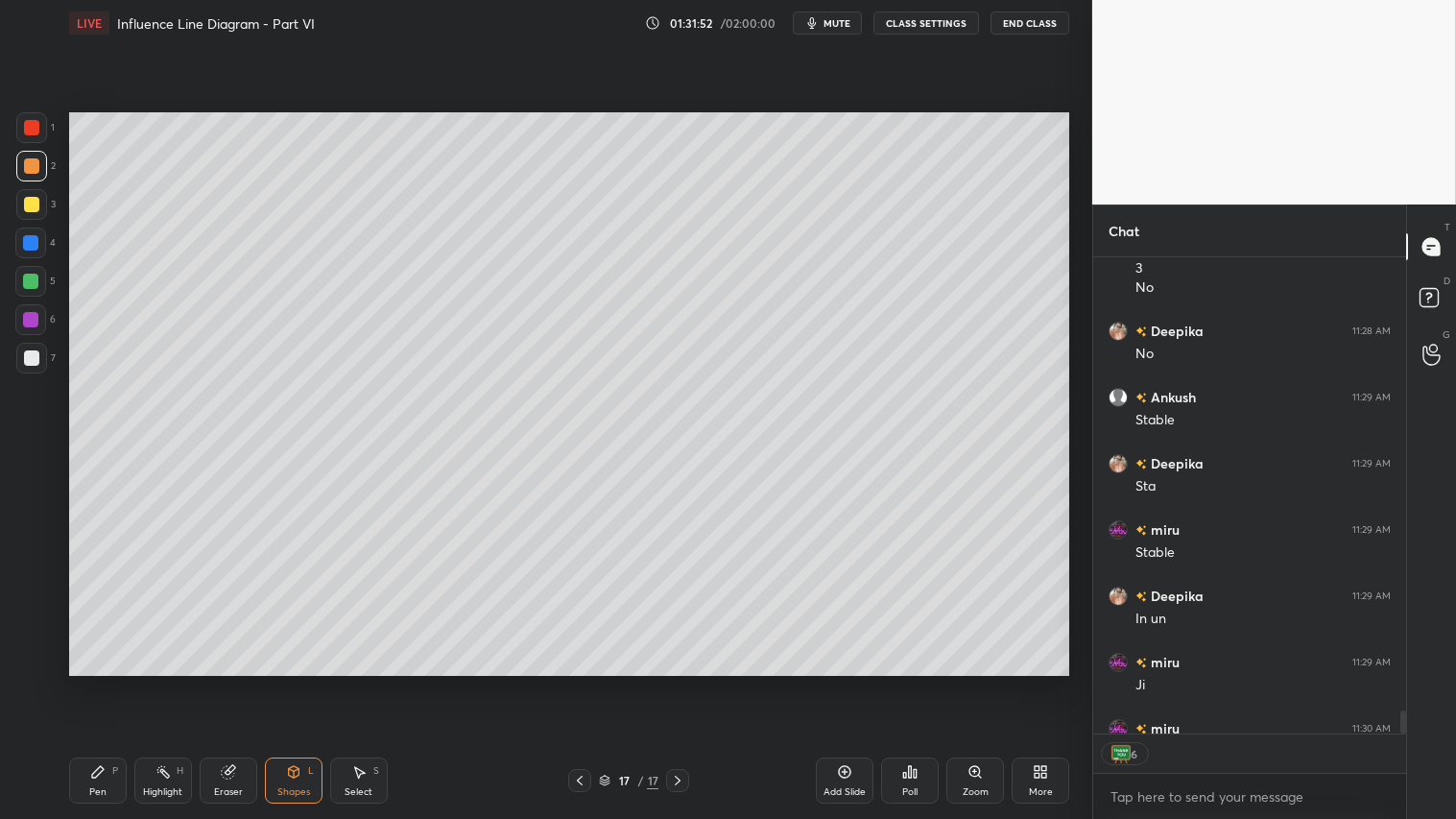
type textarea "x"
drag, startPoint x: 100, startPoint y: 778, endPoint x: 139, endPoint y: 694, distance: 92.6
click at [100, 682] on icon at bounding box center [98, 772] width 16 height 16
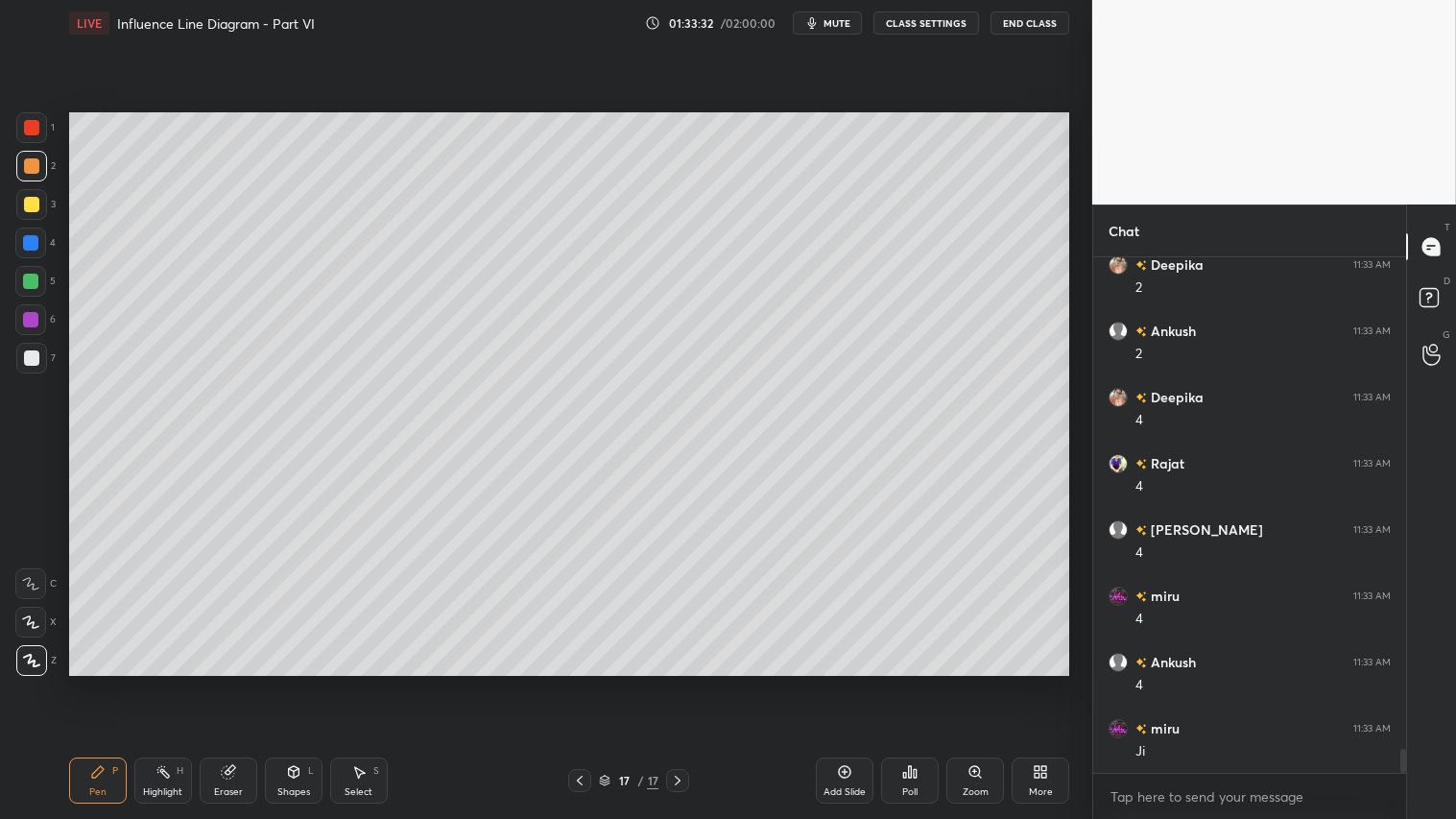
click at [40, 204] on div at bounding box center [32, 205] width 31 height 31
click at [240, 682] on div "Eraser" at bounding box center [228, 780] width 57 height 47
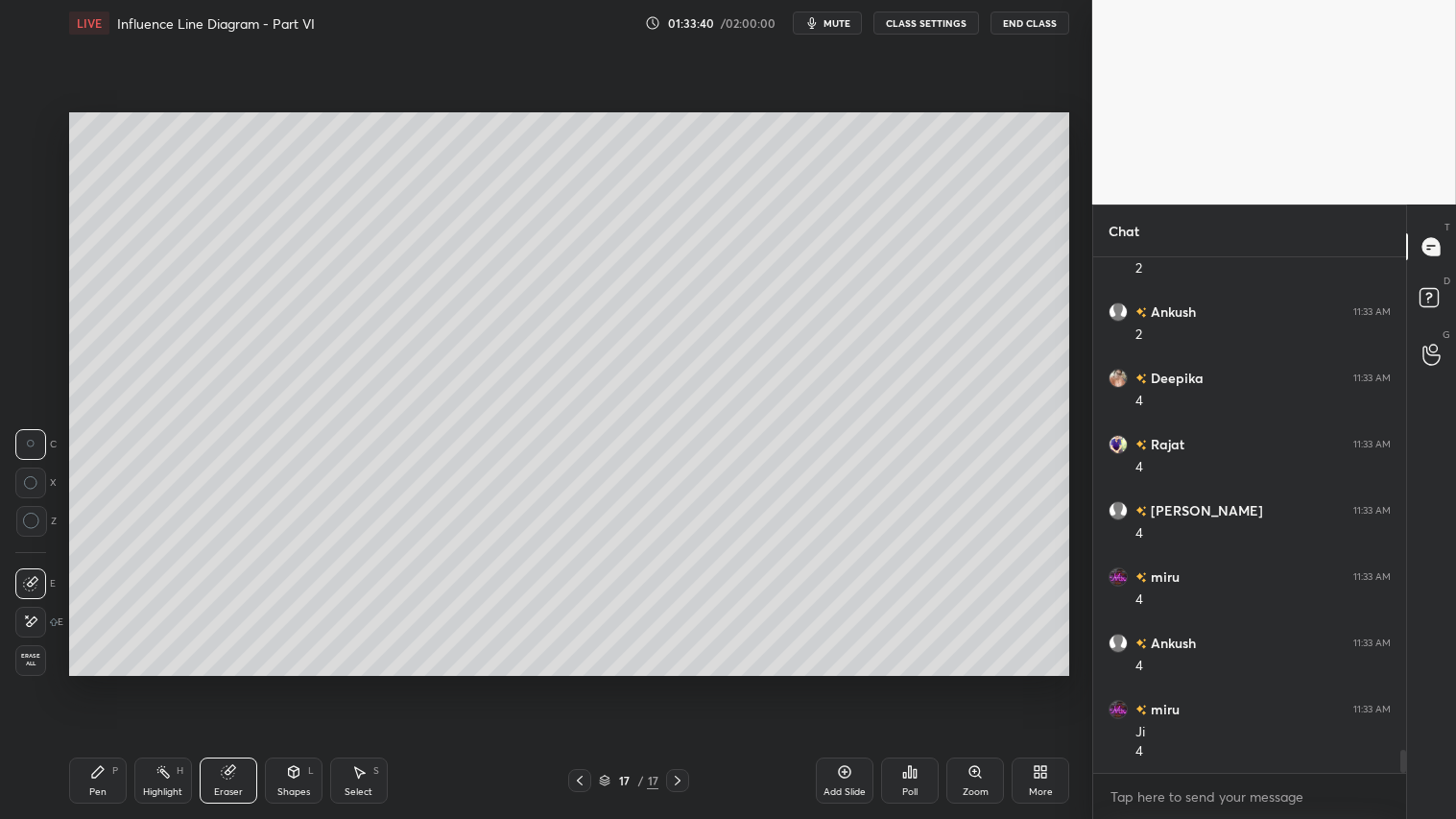
drag, startPoint x: 24, startPoint y: 516, endPoint x: 60, endPoint y: 506, distance: 37.4
click at [27, 516] on icon at bounding box center [32, 521] width 17 height 17
drag, startPoint x: 94, startPoint y: 778, endPoint x: 115, endPoint y: 779, distance: 21.0
click at [94, 682] on icon at bounding box center [98, 772] width 16 height 16
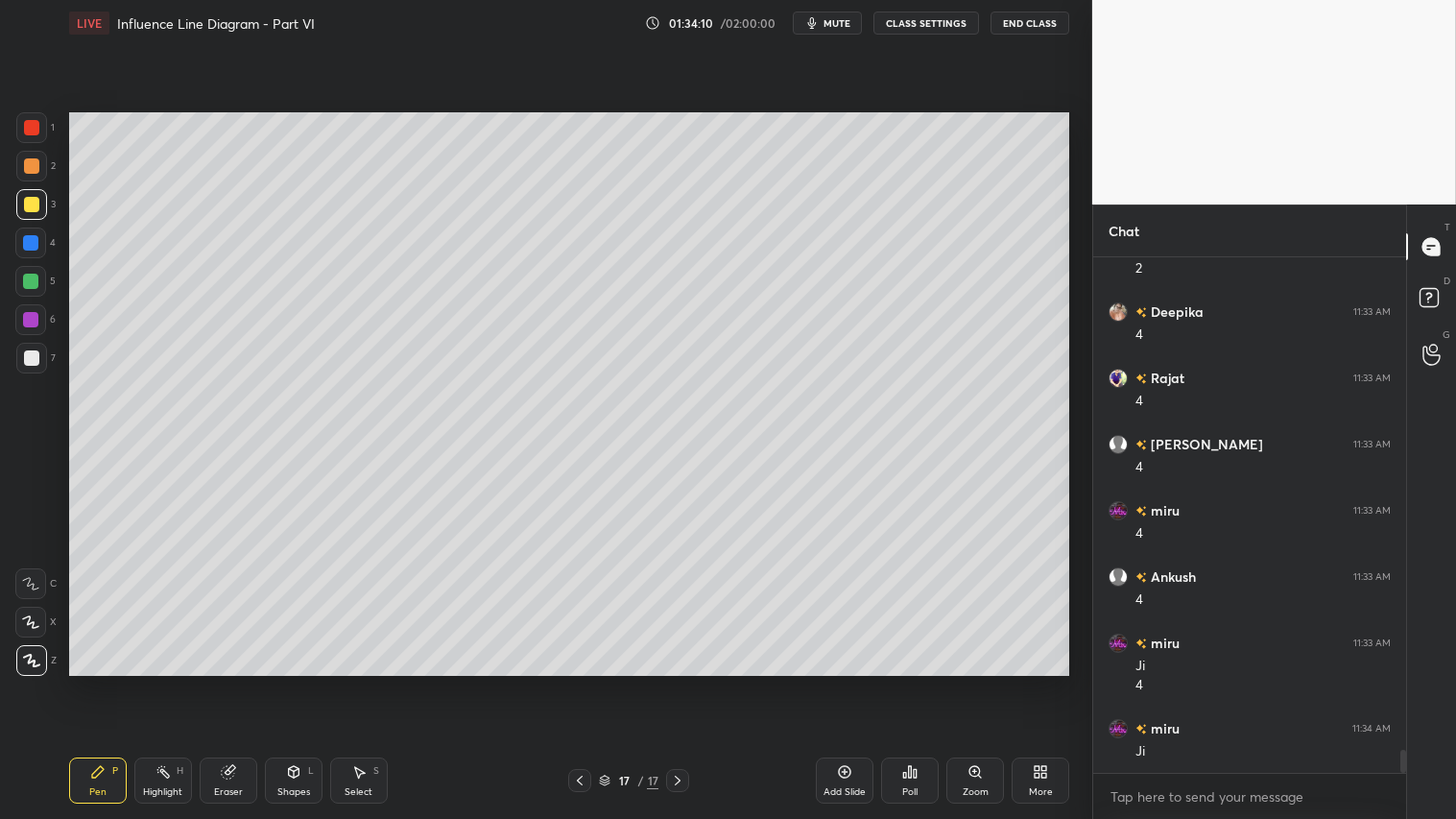
drag, startPoint x: 30, startPoint y: 112, endPoint x: 33, endPoint y: 125, distance: 13.3
click at [32, 119] on div at bounding box center [32, 128] width 31 height 31
click at [304, 682] on div "Shapes L" at bounding box center [293, 780] width 57 height 47
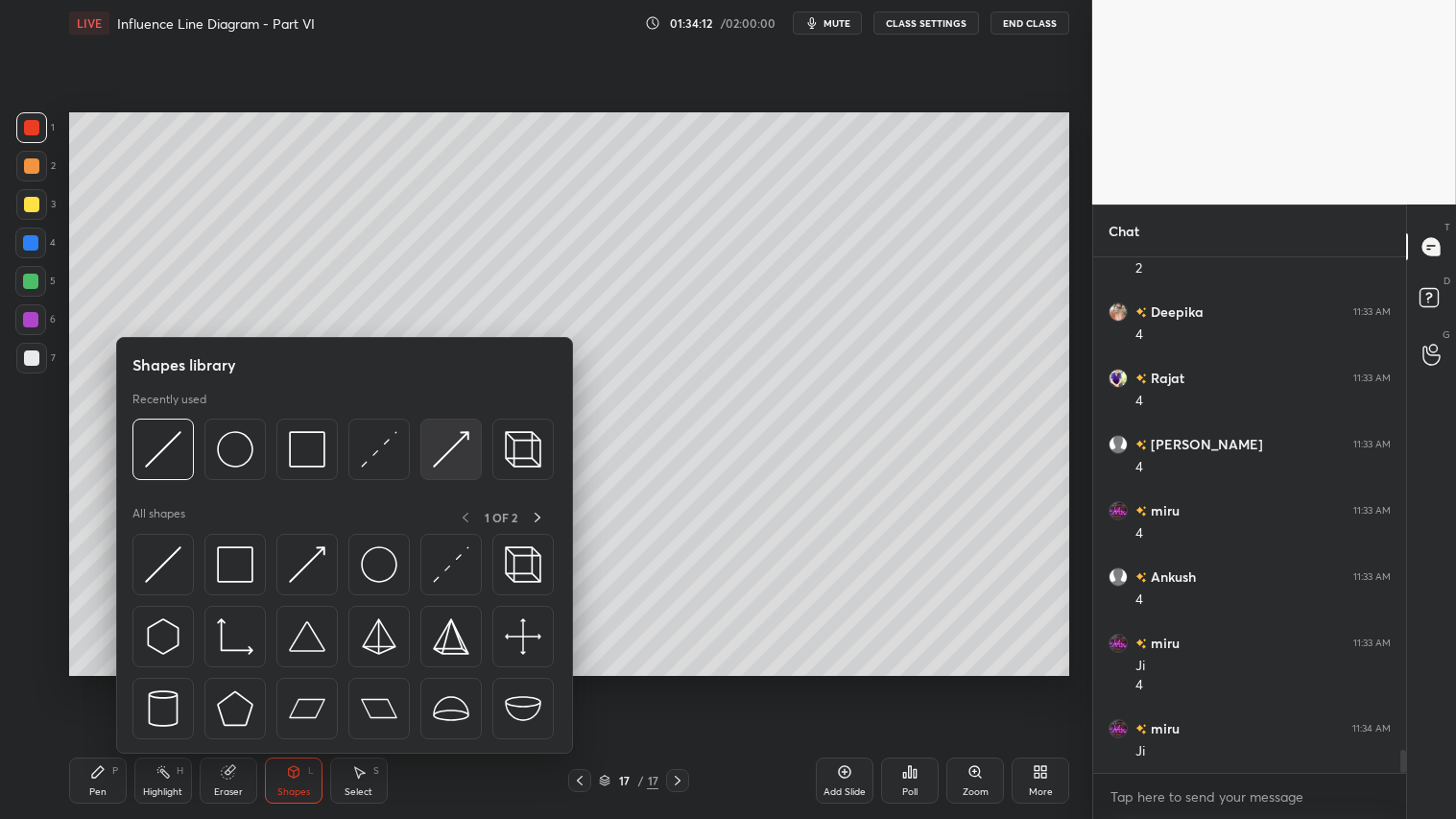
click at [447, 446] on img at bounding box center [452, 450] width 37 height 37
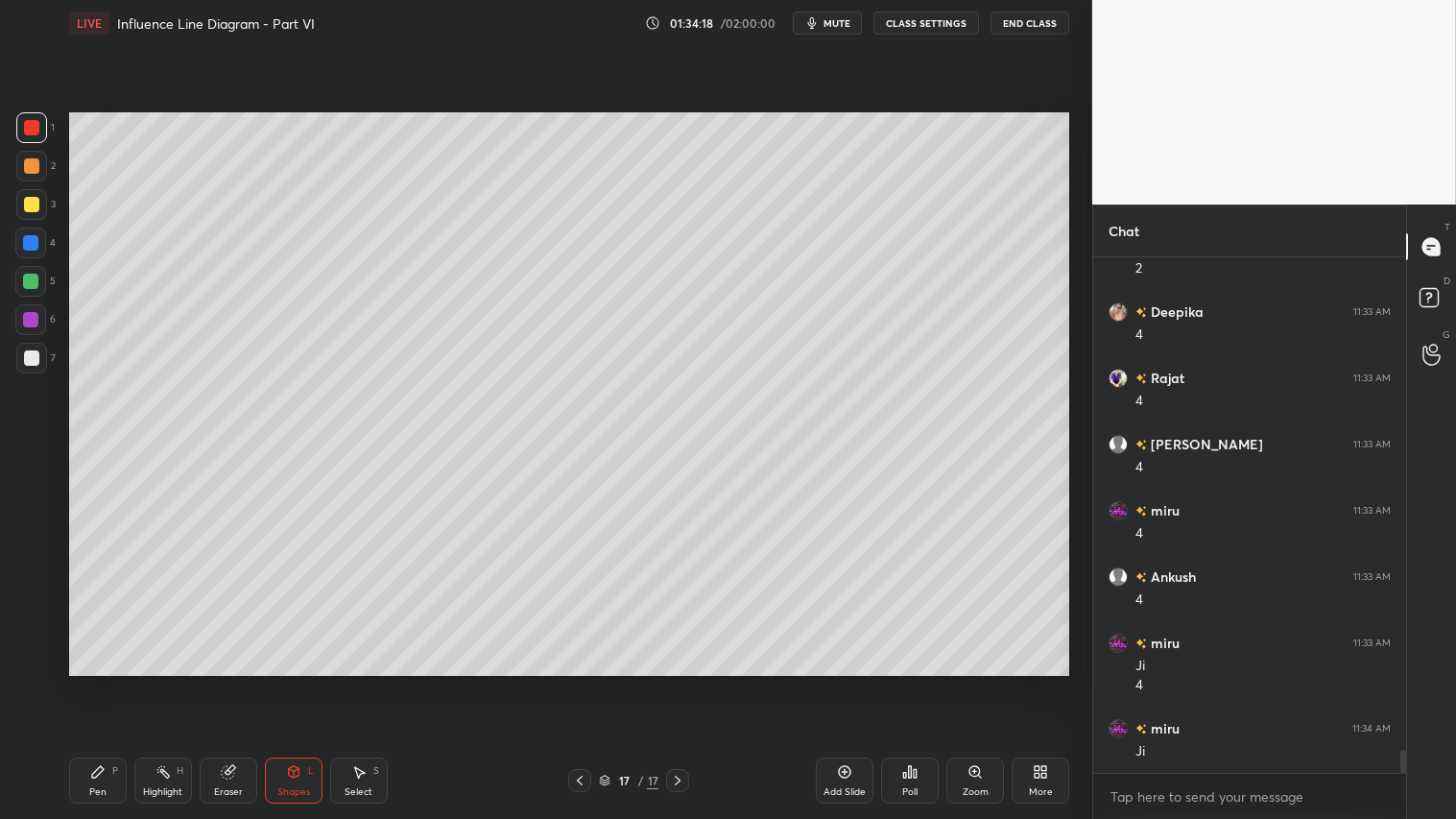
scroll to position [10912, 0]
drag, startPoint x: 36, startPoint y: 205, endPoint x: 41, endPoint y: 224, distance: 19.6
click at [35, 205] on div at bounding box center [32, 205] width 16 height 16
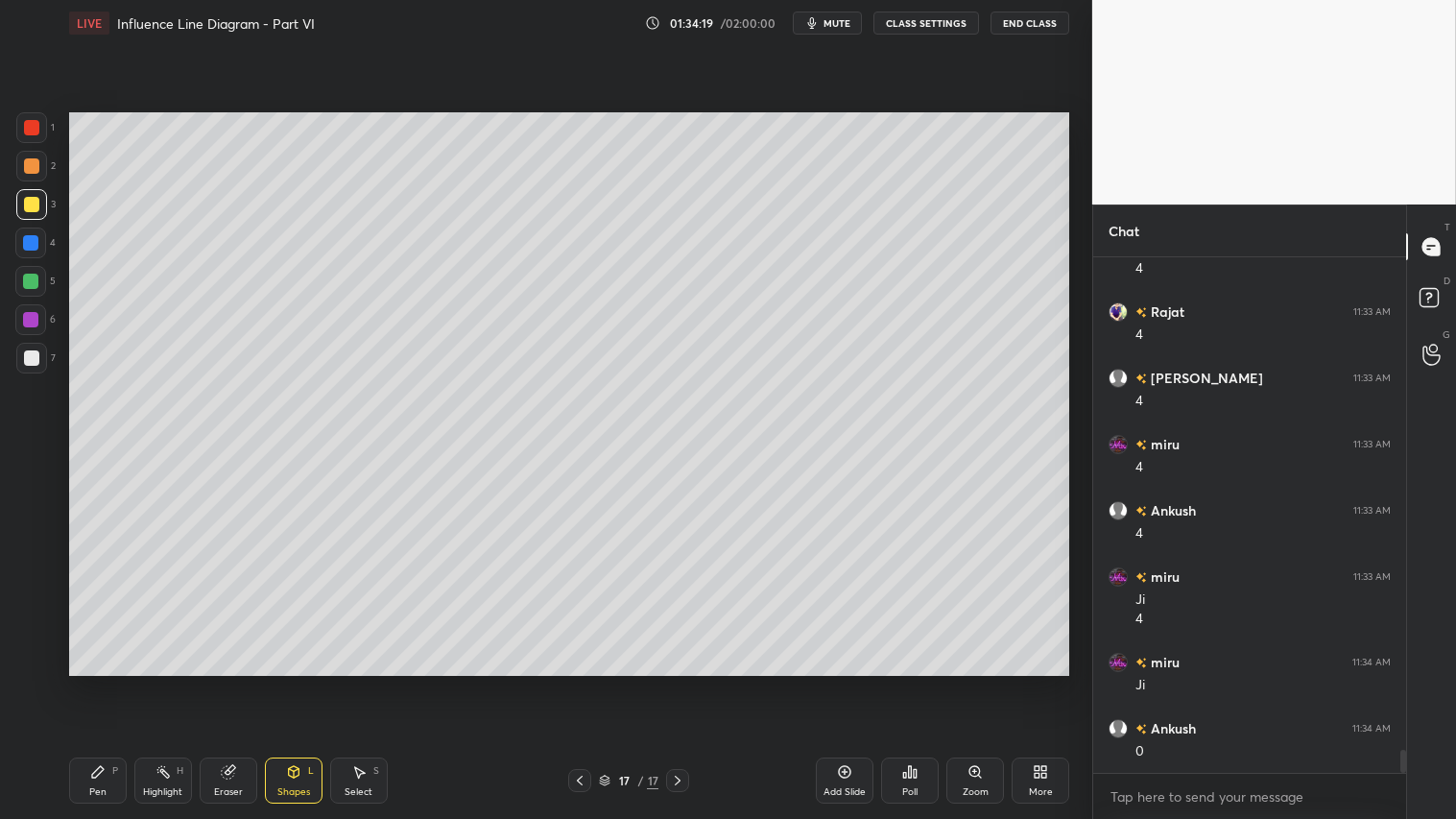
click at [107, 682] on div "Pen P" at bounding box center [97, 780] width 57 height 47
click at [39, 615] on icon at bounding box center [31, 622] width 17 height 14
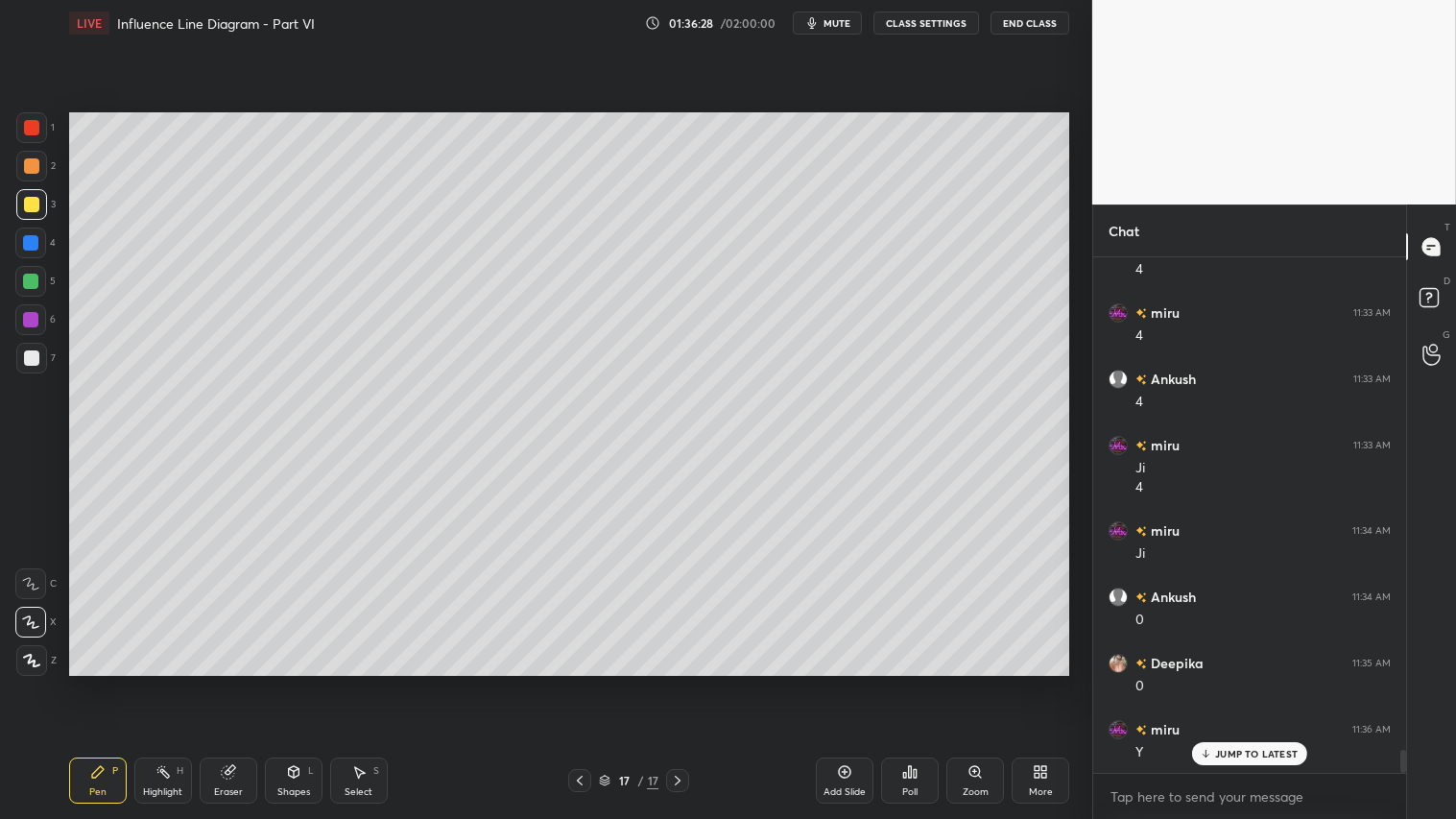
scroll to position [11109, 0]
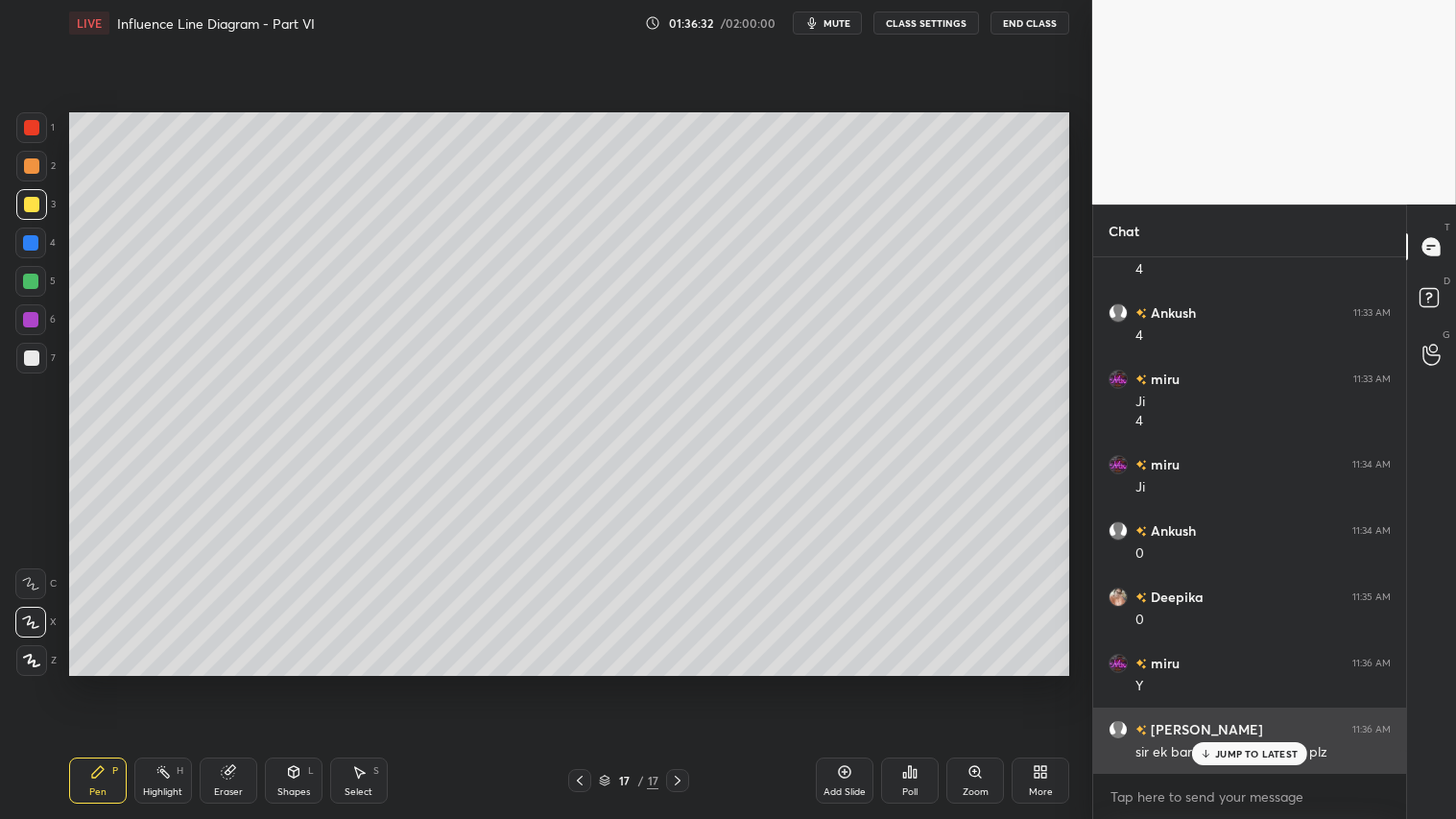
click at [1243, 682] on div "JUMP TO LATEST" at bounding box center [1250, 753] width 115 height 23
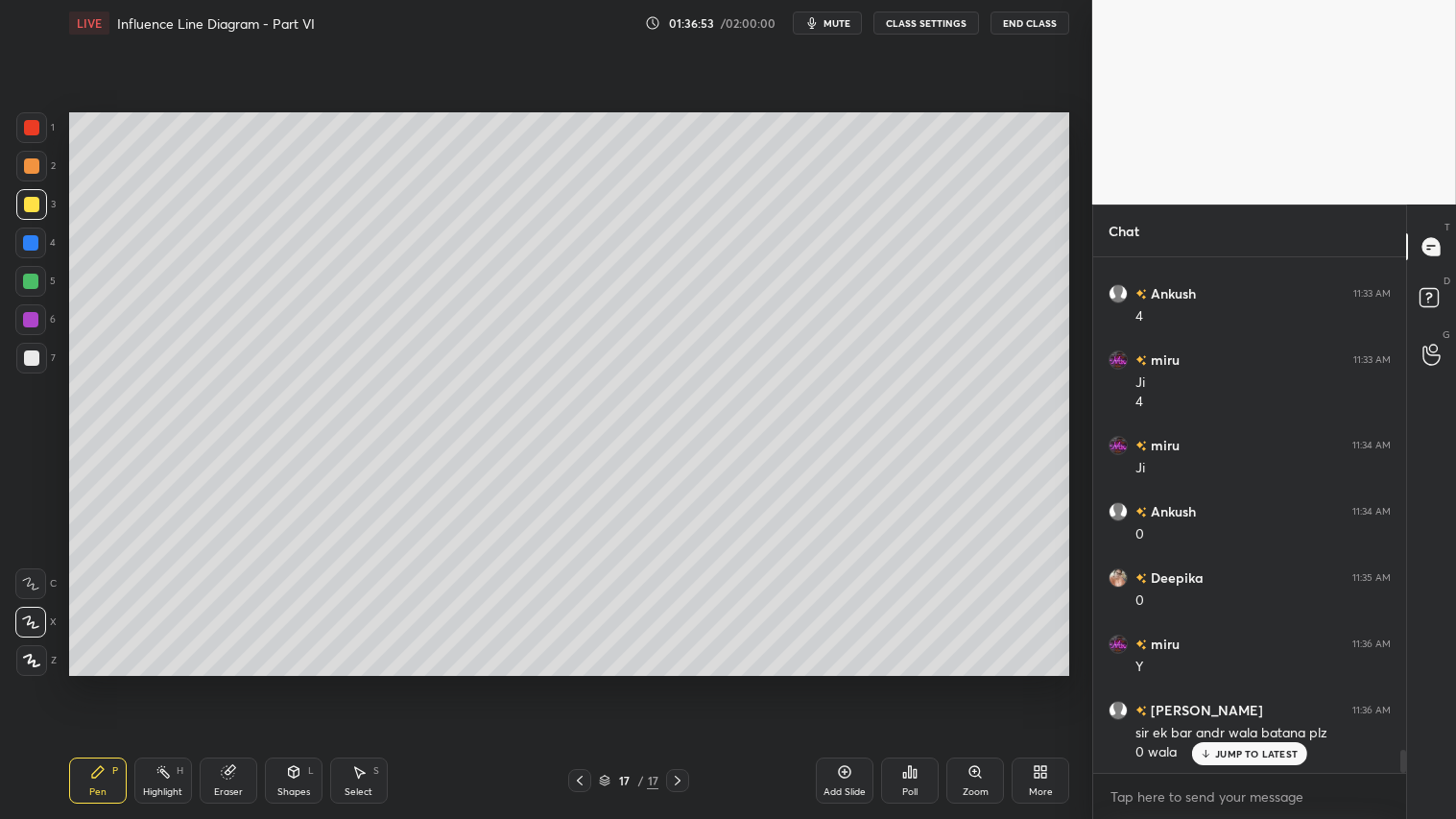
scroll to position [11195, 0]
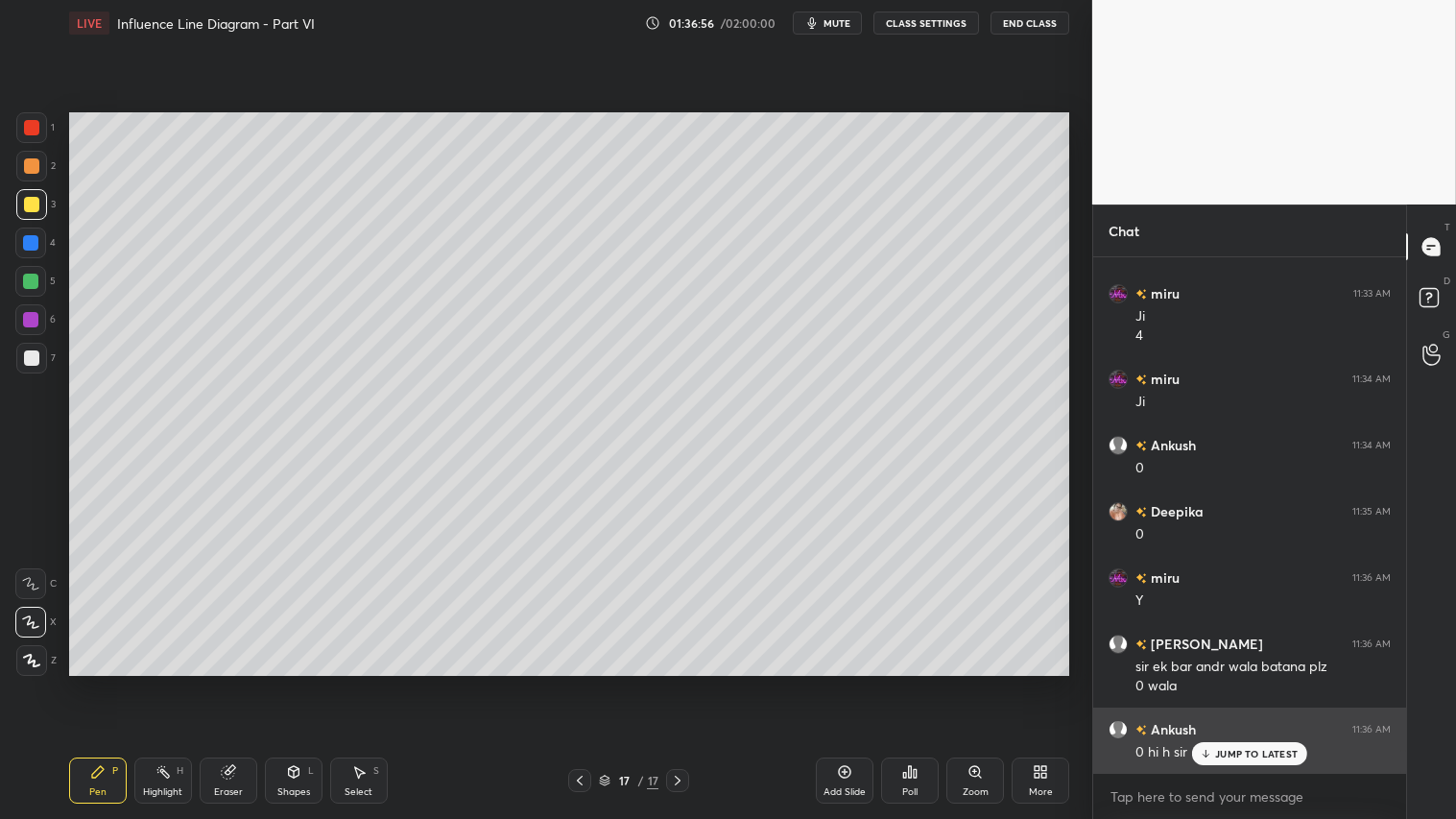
click at [1241, 682] on p "JUMP TO LATEST" at bounding box center [1255, 753] width 82 height 12
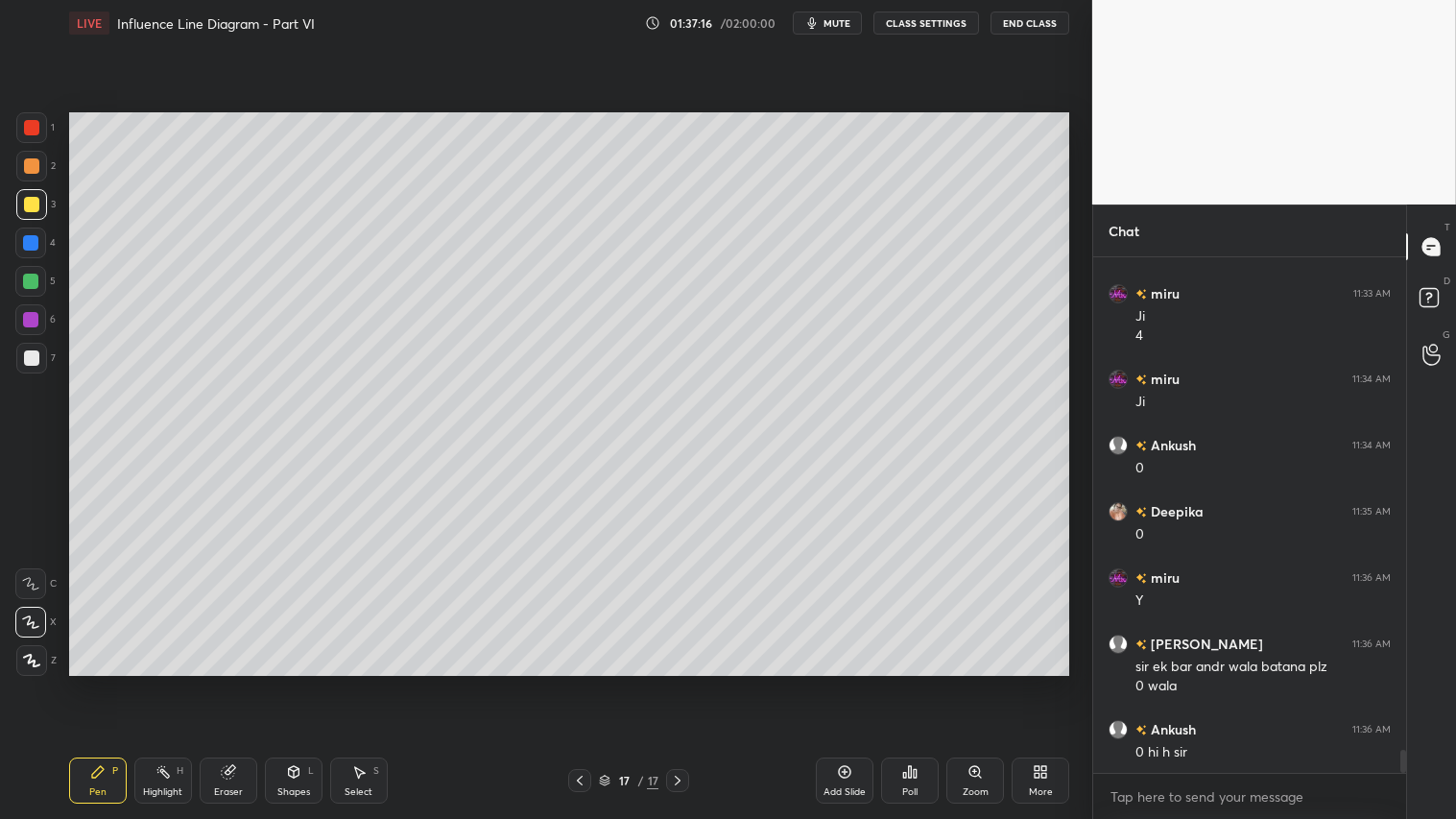
drag, startPoint x: 240, startPoint y: 769, endPoint x: 275, endPoint y: 702, distance: 75.6
click at [242, 682] on div "Eraser" at bounding box center [228, 780] width 57 height 47
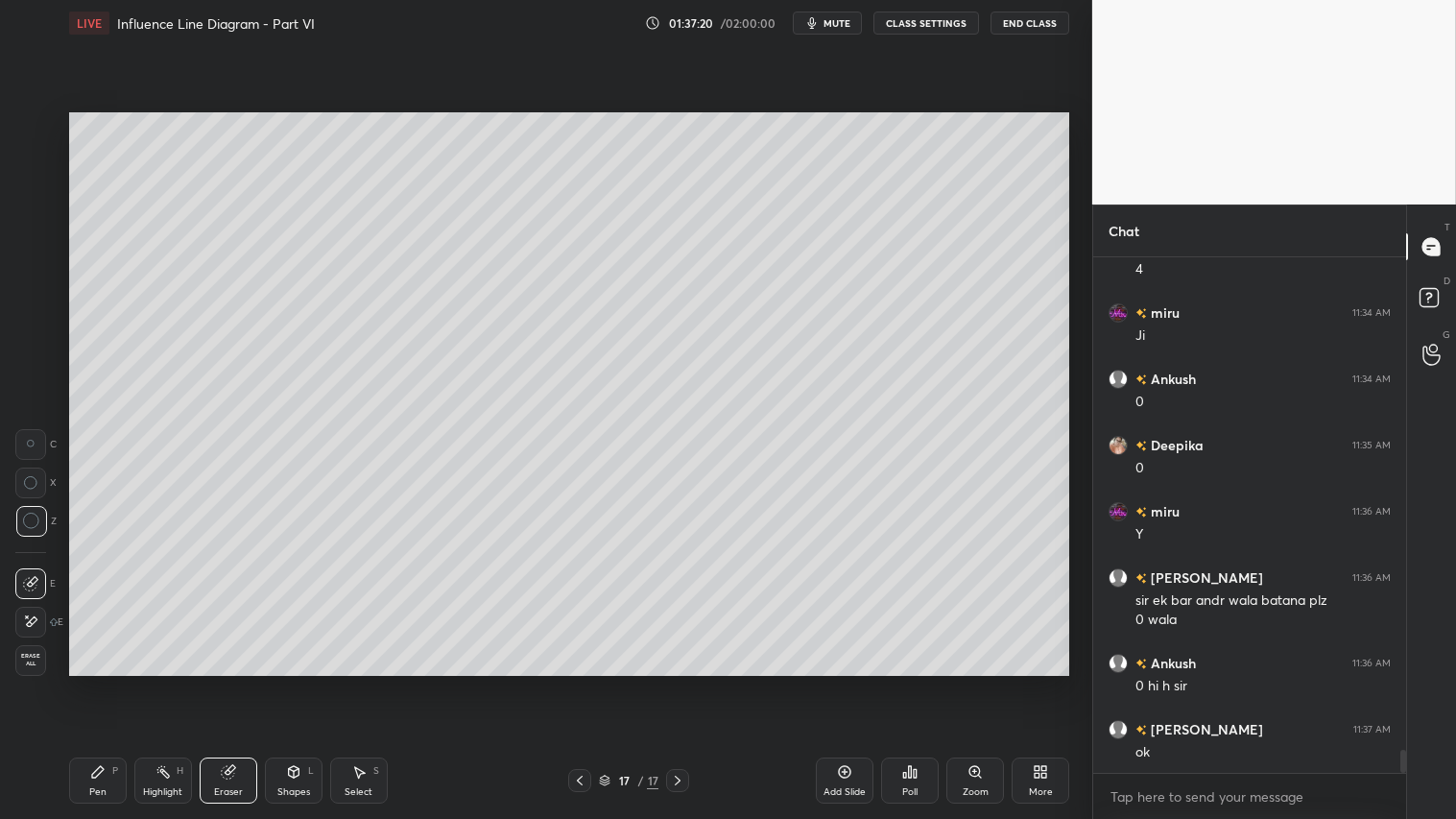
click at [99, 682] on div "Pen P" at bounding box center [97, 780] width 57 height 47
click at [296, 682] on div "Shapes" at bounding box center [294, 792] width 33 height 10
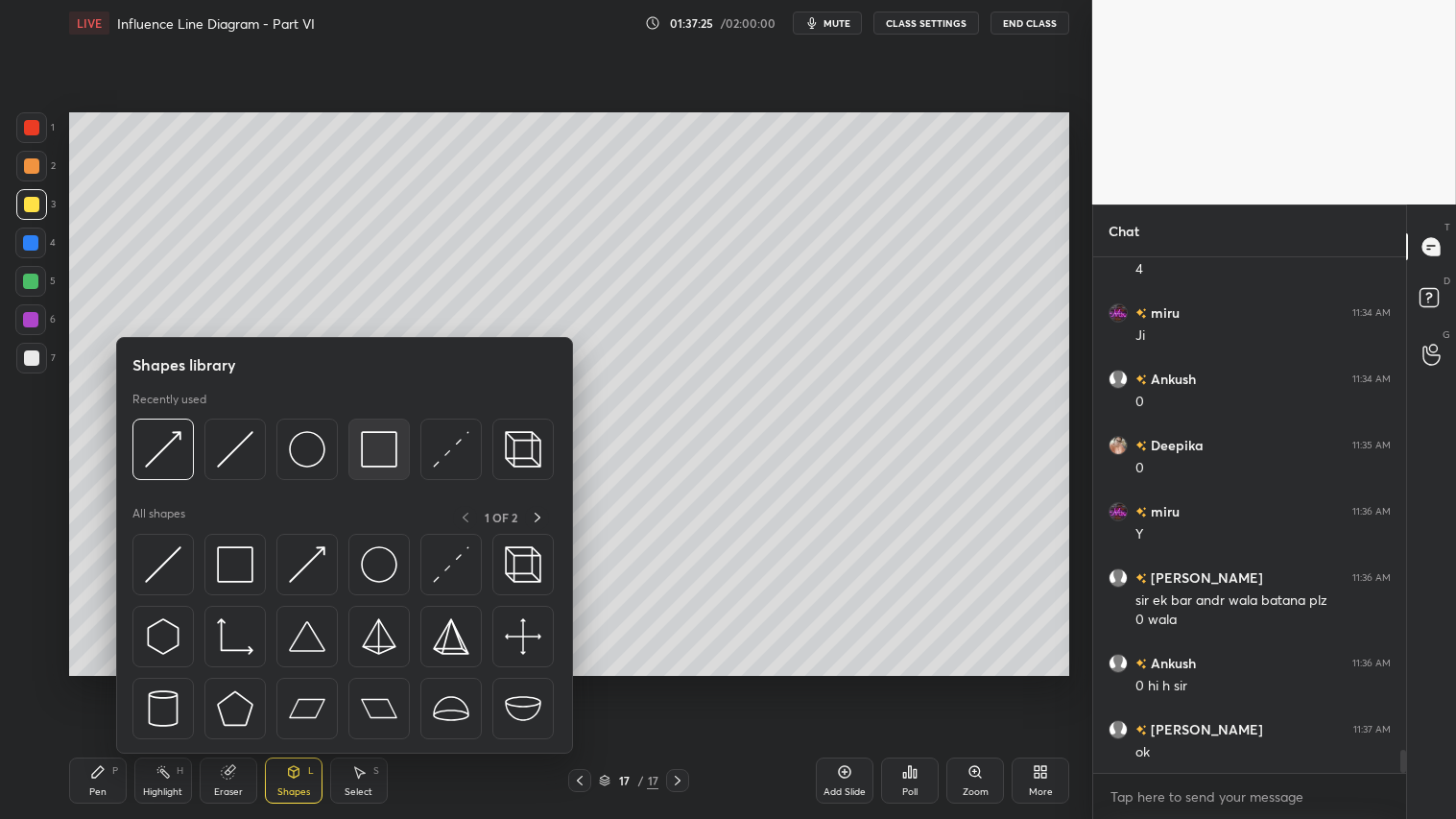
click at [366, 442] on img at bounding box center [379, 450] width 37 height 37
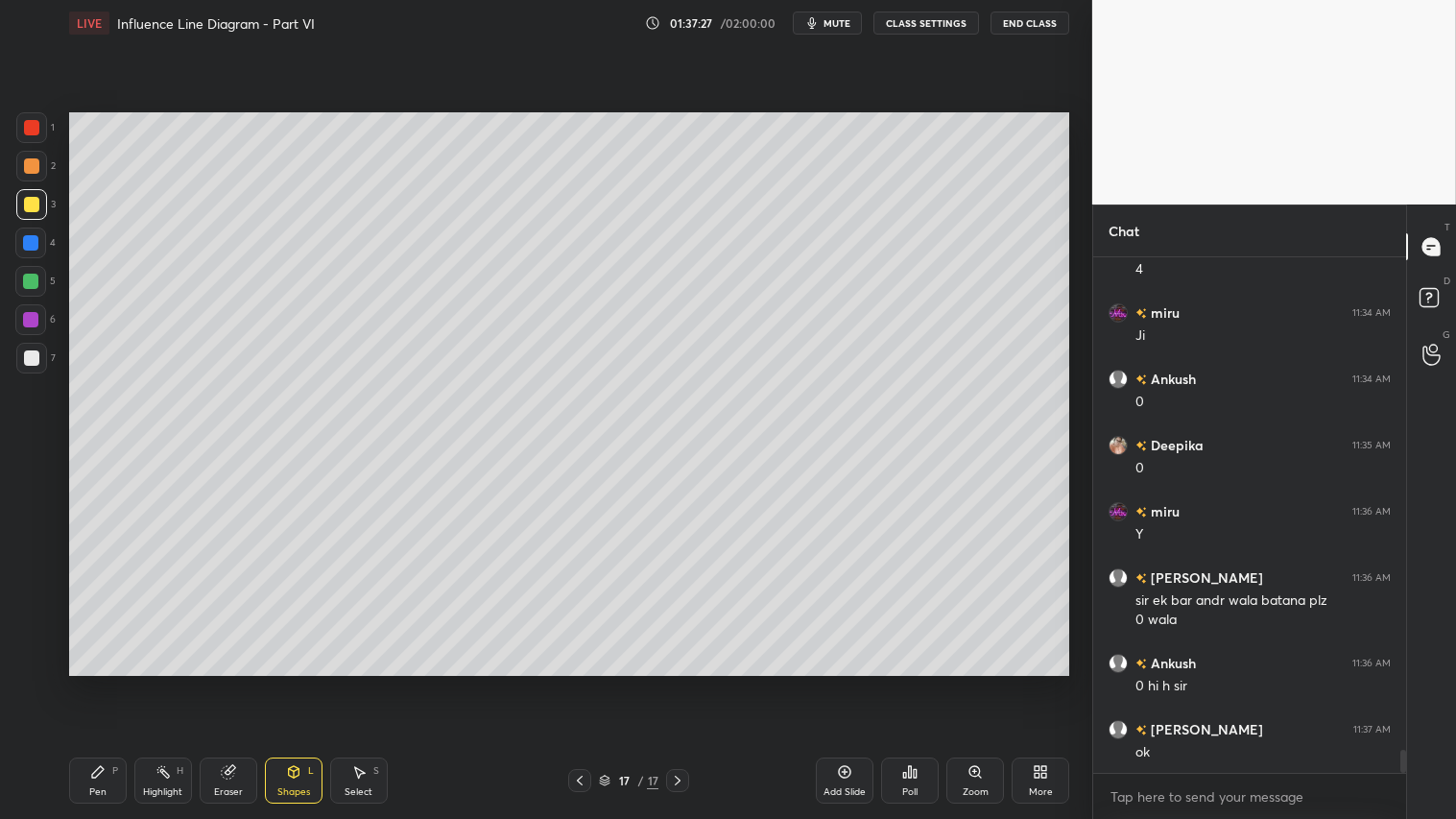
click at [280, 682] on div "Shapes" at bounding box center [294, 792] width 33 height 10
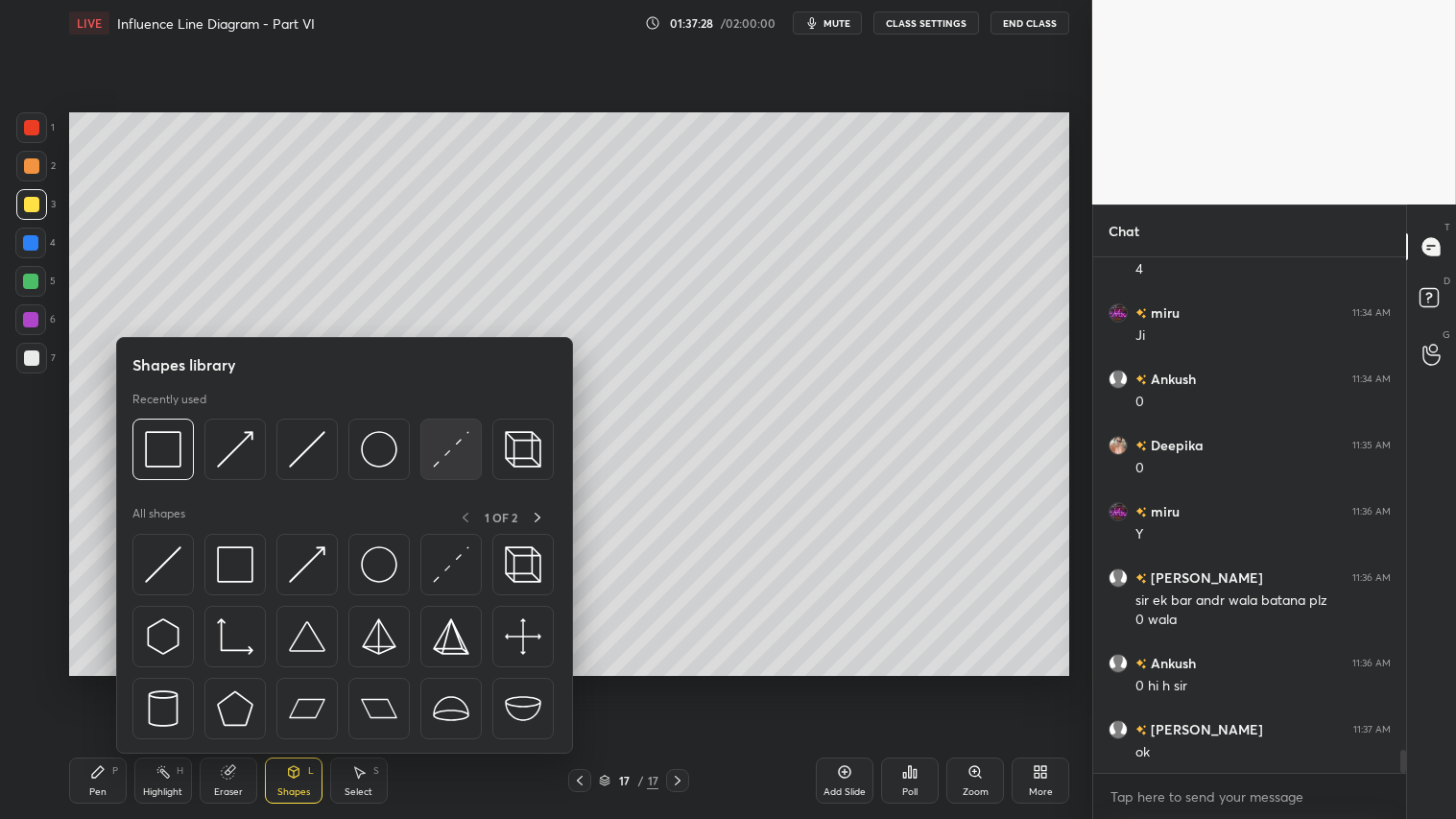
click at [447, 442] on img at bounding box center [452, 450] width 37 height 37
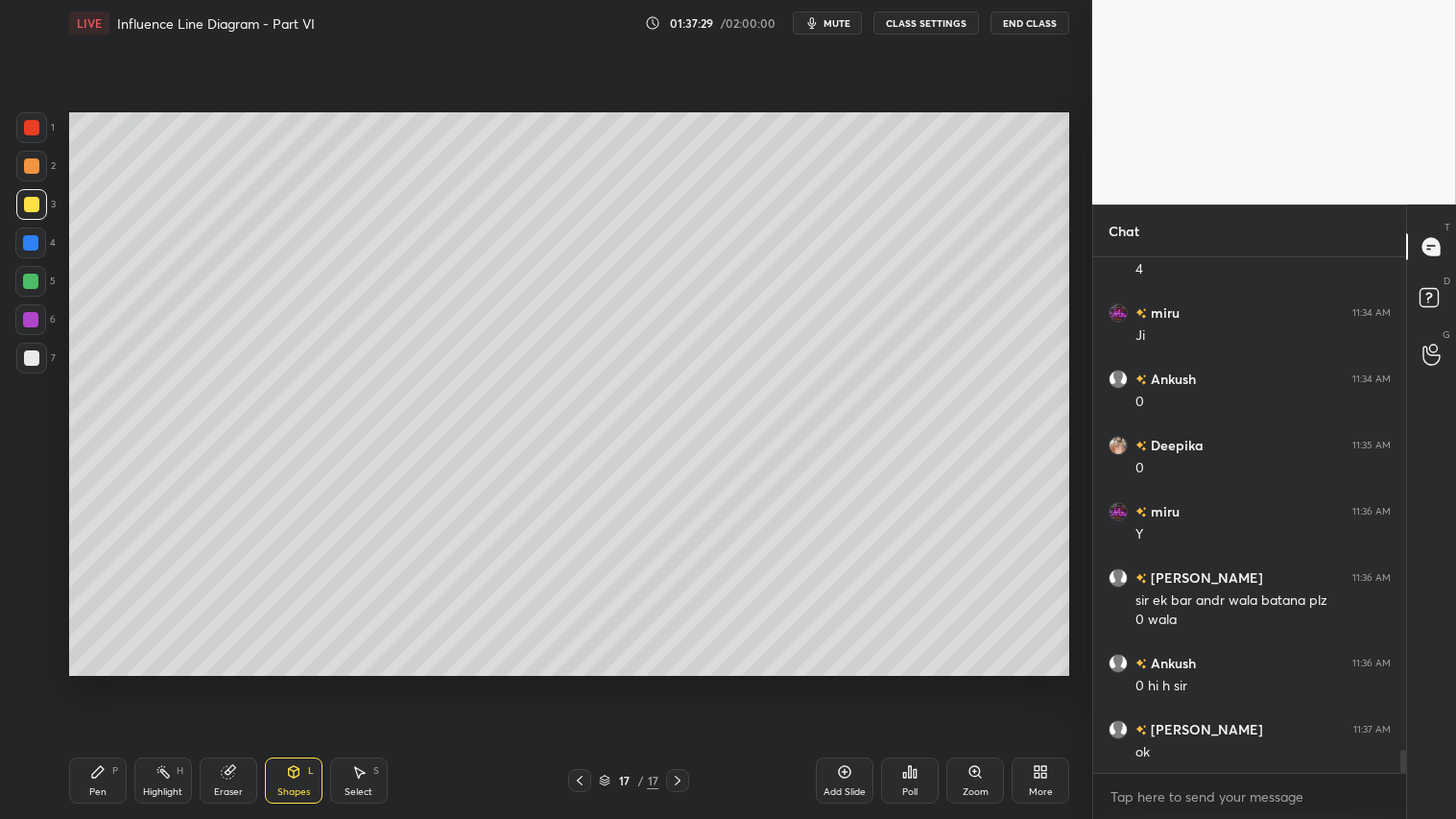
scroll to position [11328, 0]
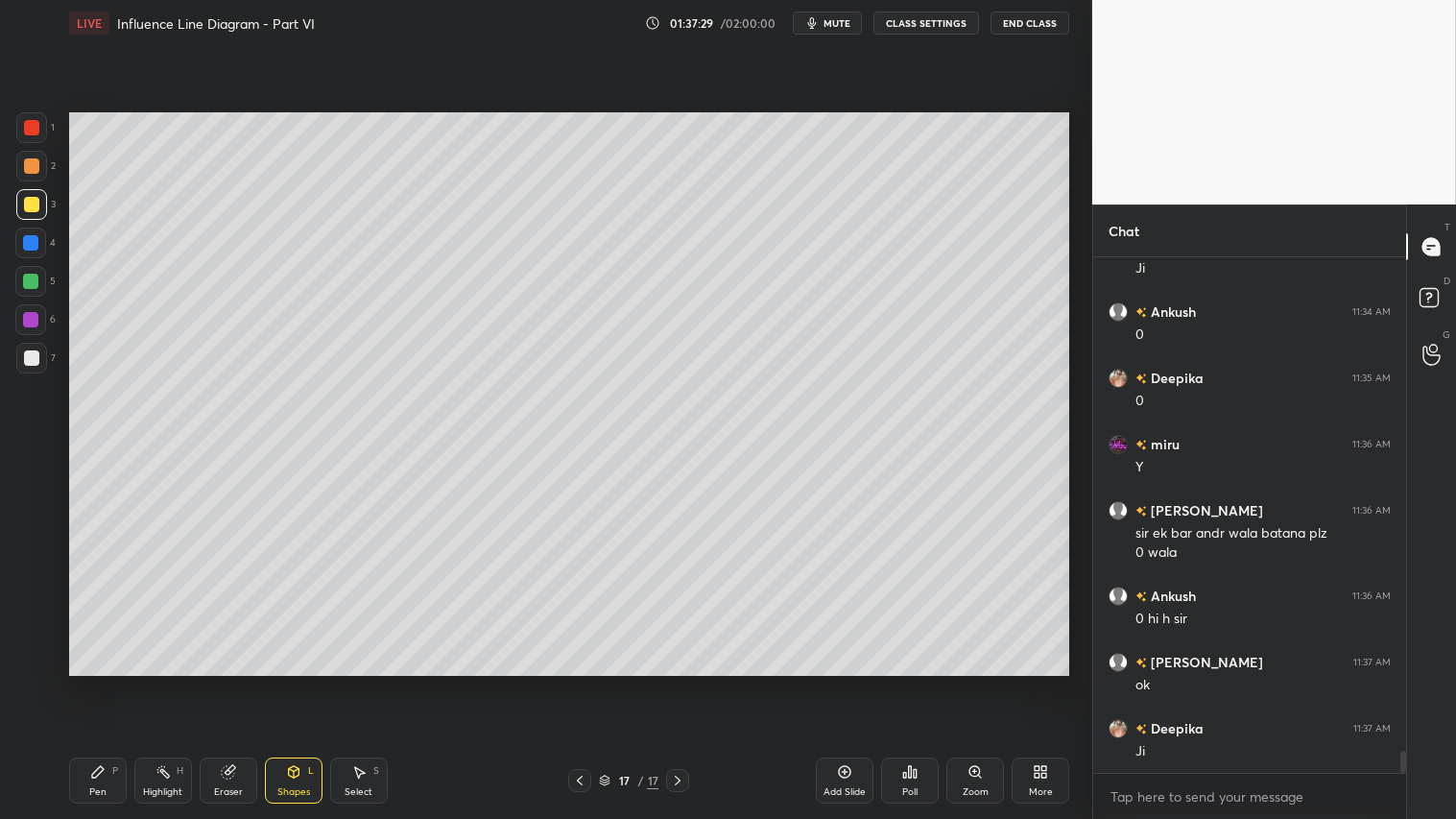
click at [665, 483] on div "Setting up your live class Poll for secs No correct answer Start poll" at bounding box center [568, 394] width 1015 height 696
drag, startPoint x: 25, startPoint y: 350, endPoint x: 35, endPoint y: 347, distance: 10.4
click at [29, 350] on div at bounding box center [32, 358] width 16 height 16
click at [32, 169] on div at bounding box center [32, 166] width 16 height 16
click at [116, 682] on div "Pen P" at bounding box center [97, 780] width 57 height 47
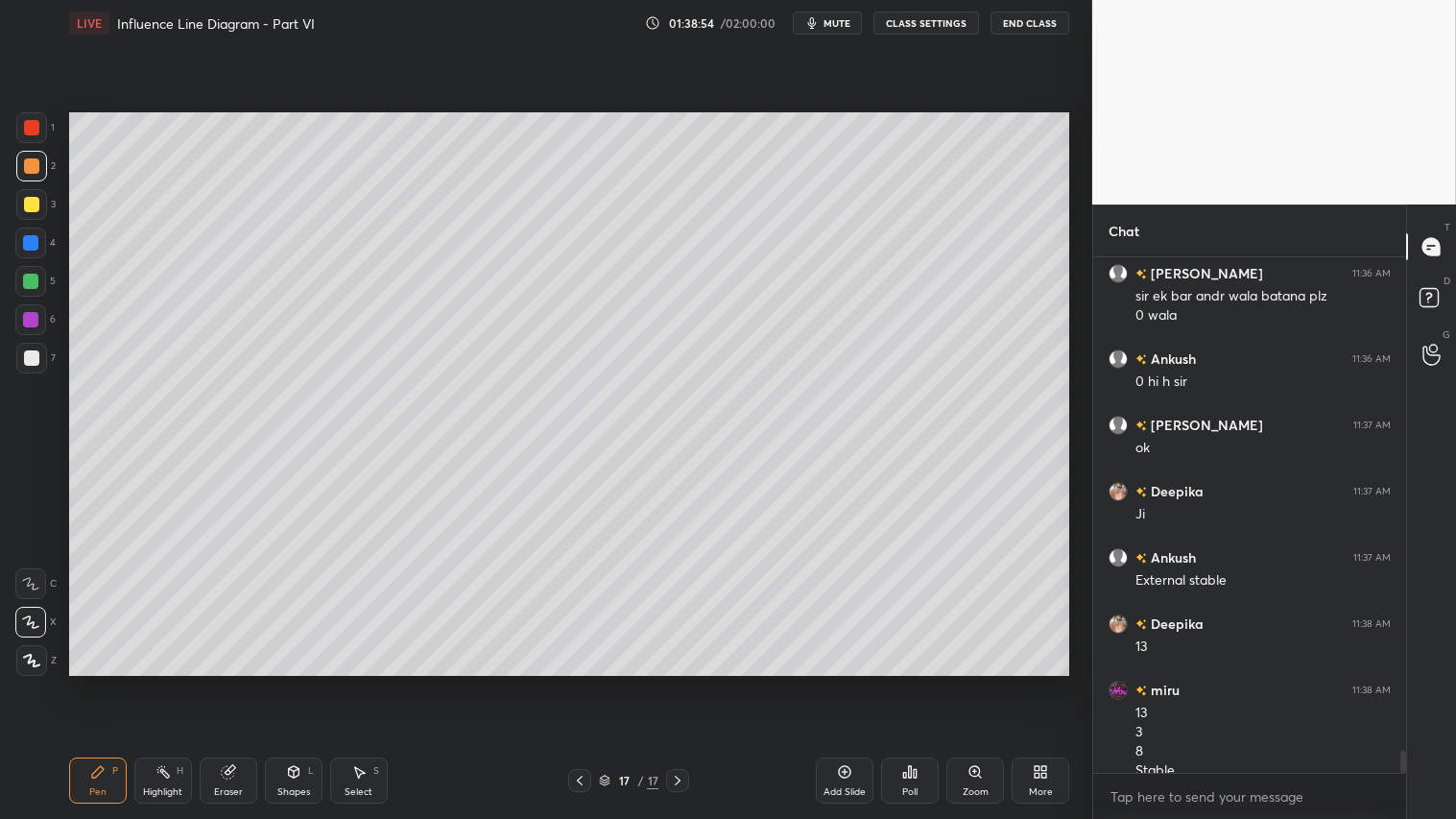
scroll to position [11584, 0]
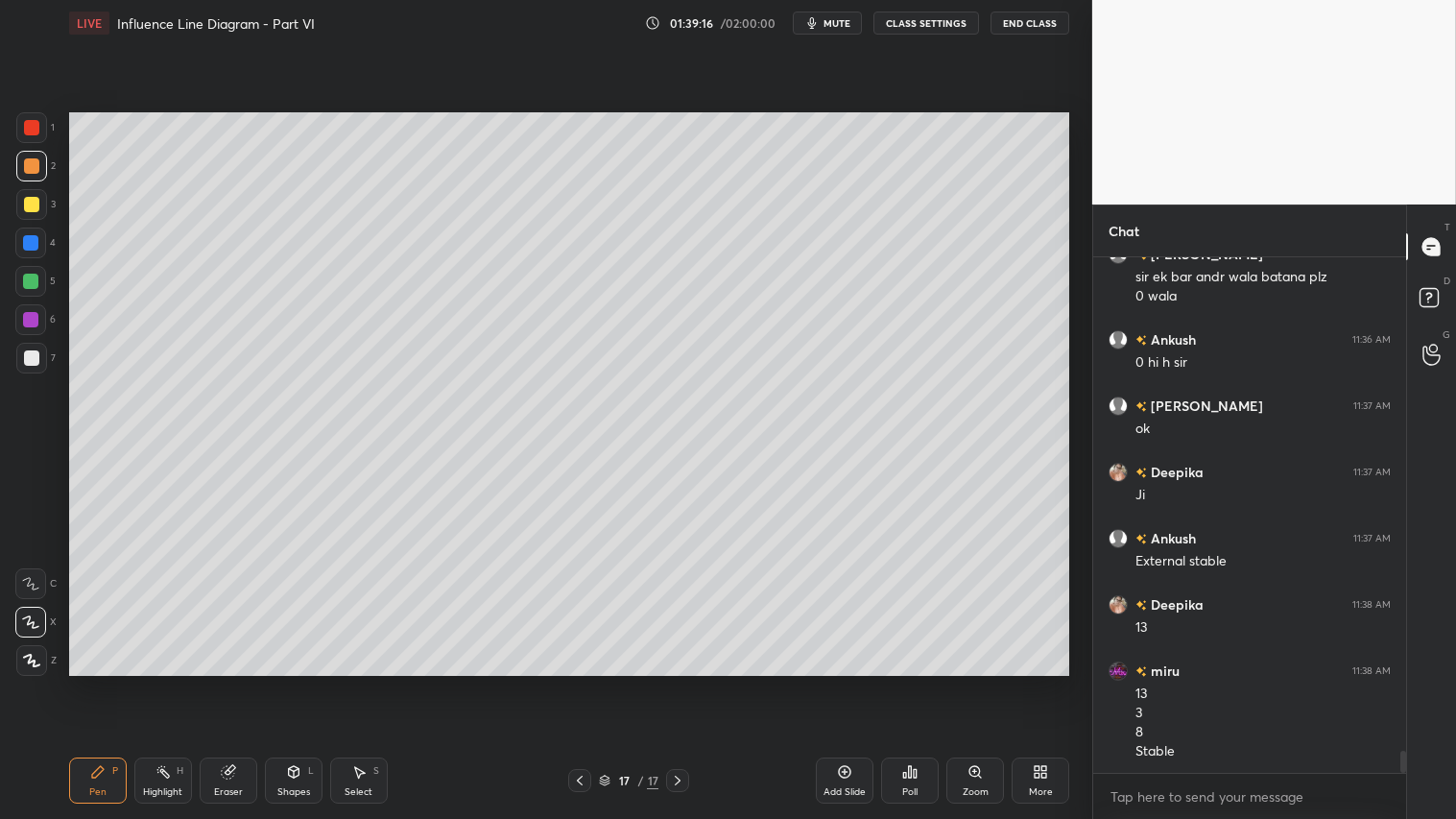
click at [312, 682] on div "Shapes L" at bounding box center [293, 780] width 57 height 47
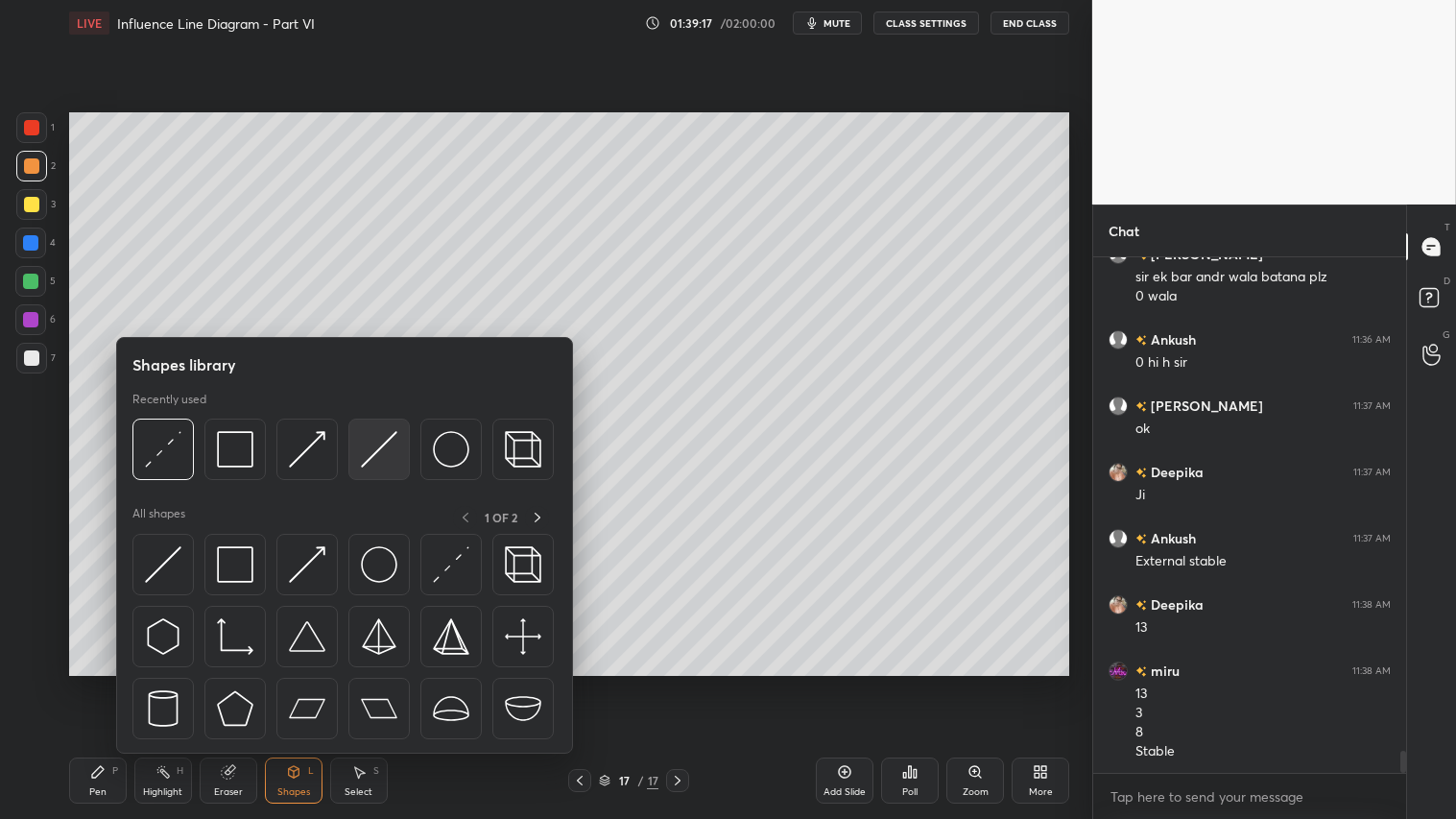
click at [370, 456] on img at bounding box center [379, 450] width 37 height 37
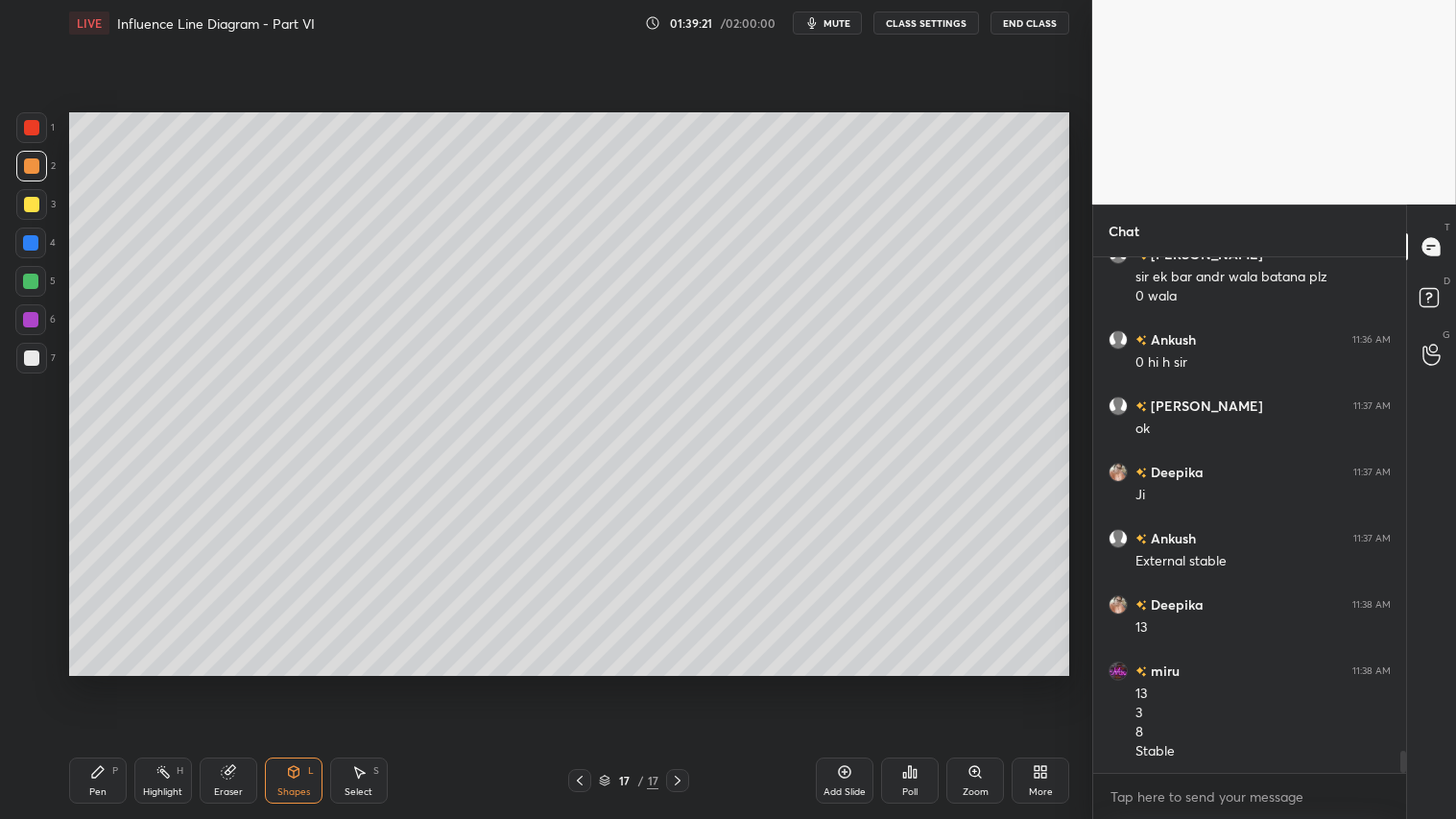
click at [32, 168] on div at bounding box center [32, 166] width 16 height 16
drag, startPoint x: 86, startPoint y: 769, endPoint x: 209, endPoint y: 720, distance: 132.4
click at [90, 682] on div "Pen P" at bounding box center [97, 780] width 57 height 47
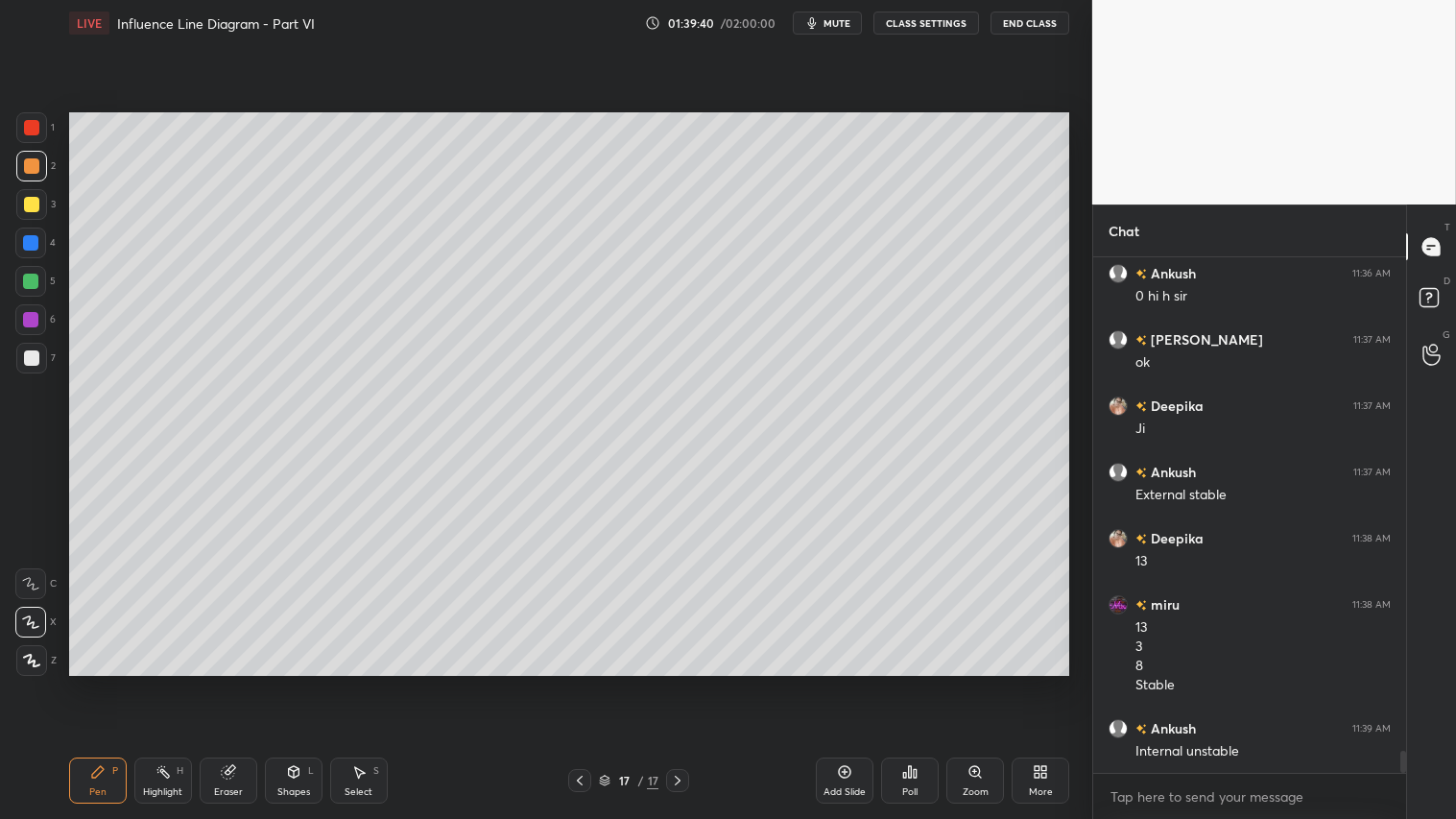
click at [298, 682] on icon at bounding box center [294, 772] width 16 height 16
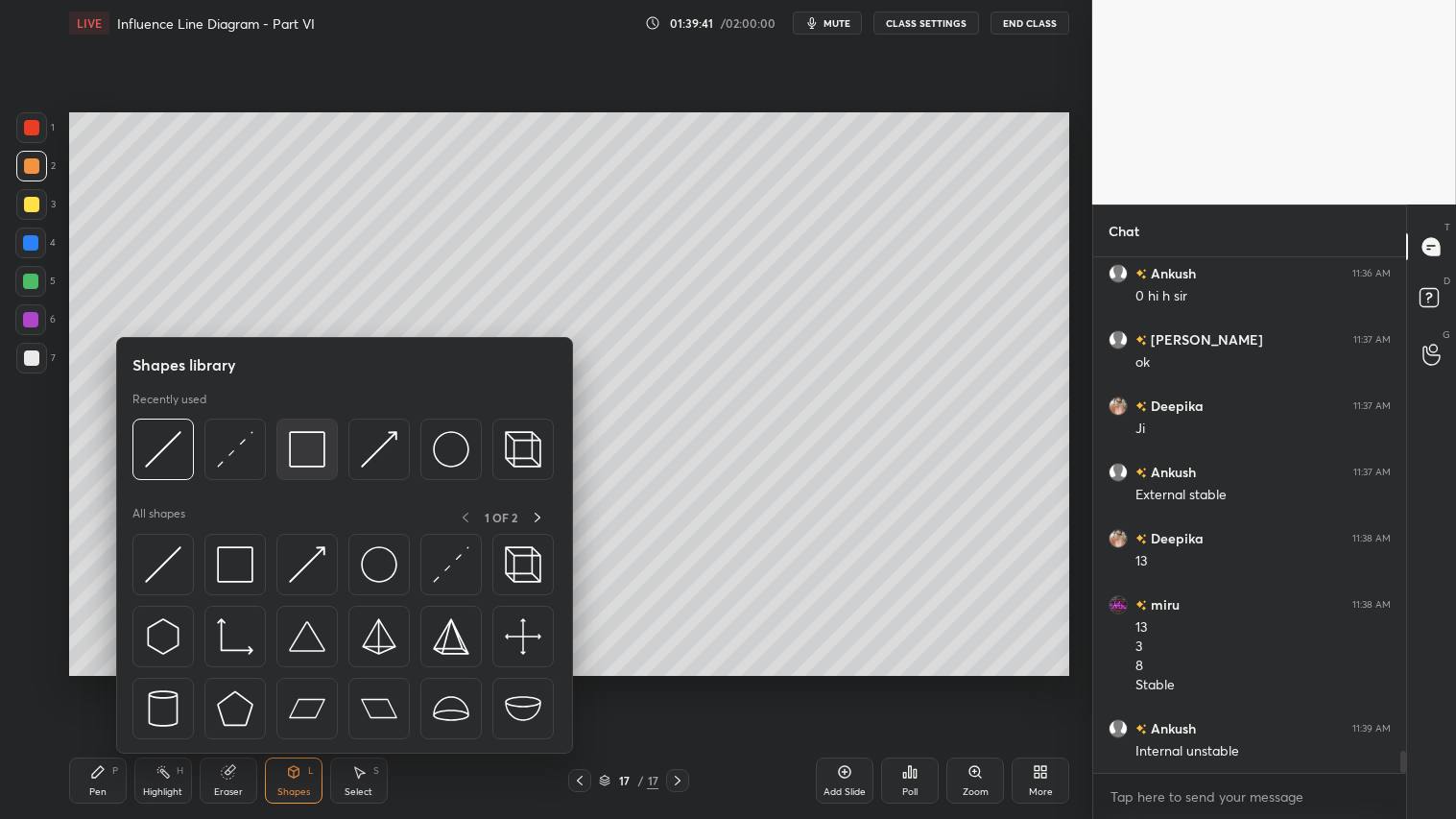
click at [302, 445] on img at bounding box center [307, 450] width 37 height 37
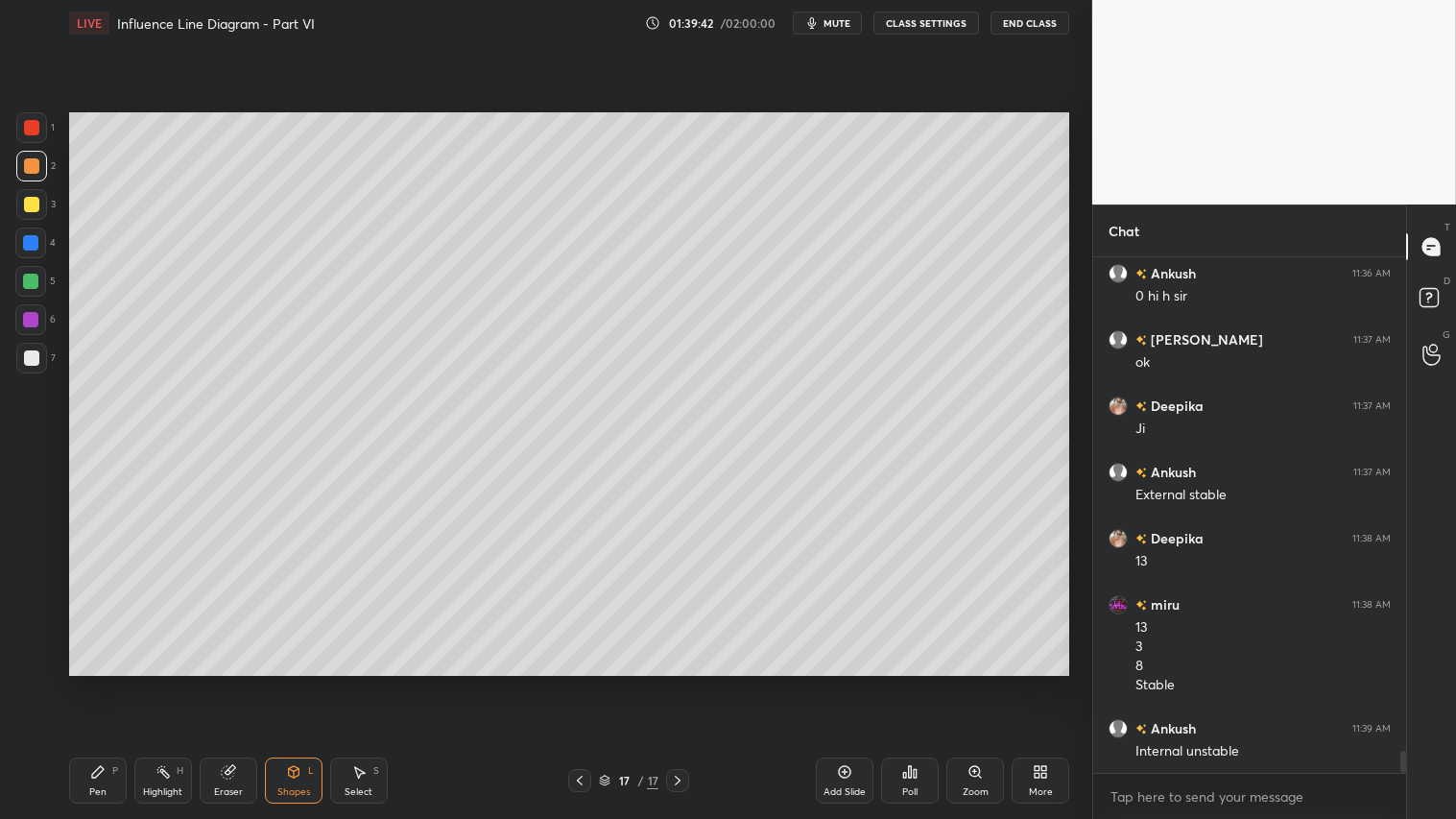
click at [33, 348] on div at bounding box center [32, 358] width 31 height 31
click at [24, 157] on div at bounding box center [32, 166] width 31 height 31
click at [82, 682] on div "Pen P" at bounding box center [97, 780] width 57 height 47
click at [24, 199] on div at bounding box center [32, 205] width 16 height 16
click at [96, 682] on div "Pen P" at bounding box center [97, 780] width 57 height 47
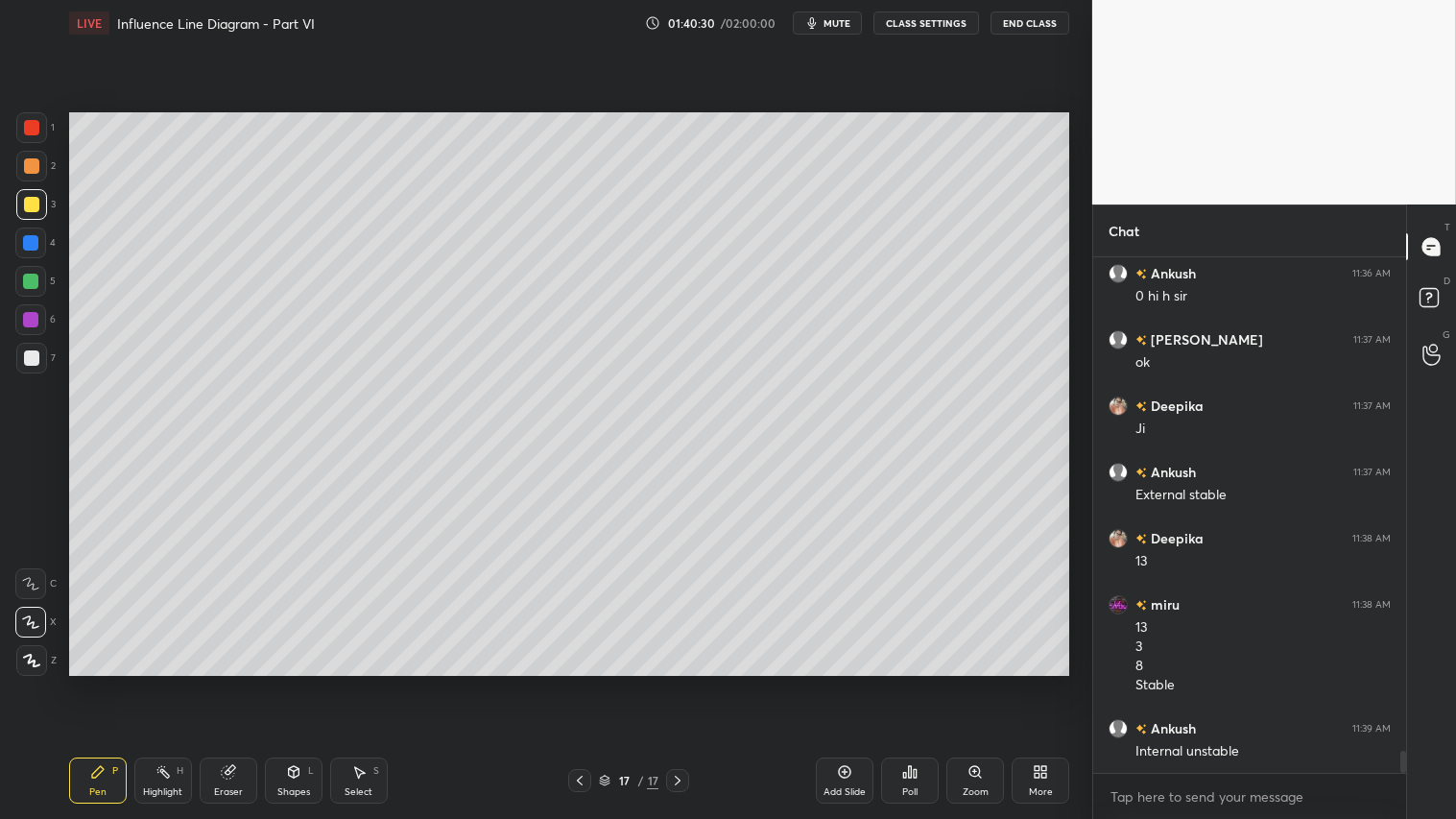
scroll to position [11717, 0]
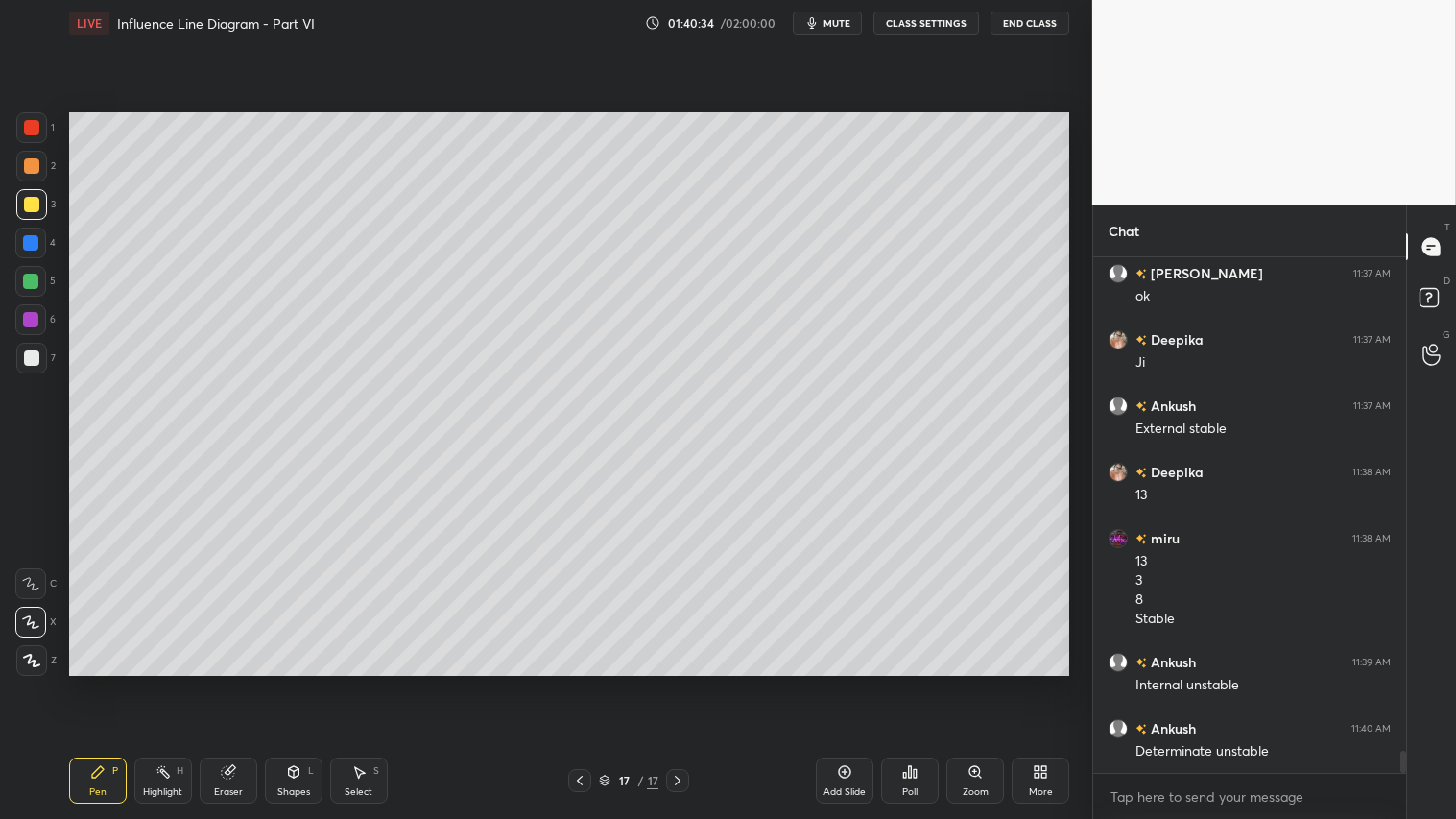
drag, startPoint x: 274, startPoint y: 792, endPoint x: 294, endPoint y: 764, distance: 34.4
click at [281, 682] on div "Shapes L" at bounding box center [293, 780] width 57 height 47
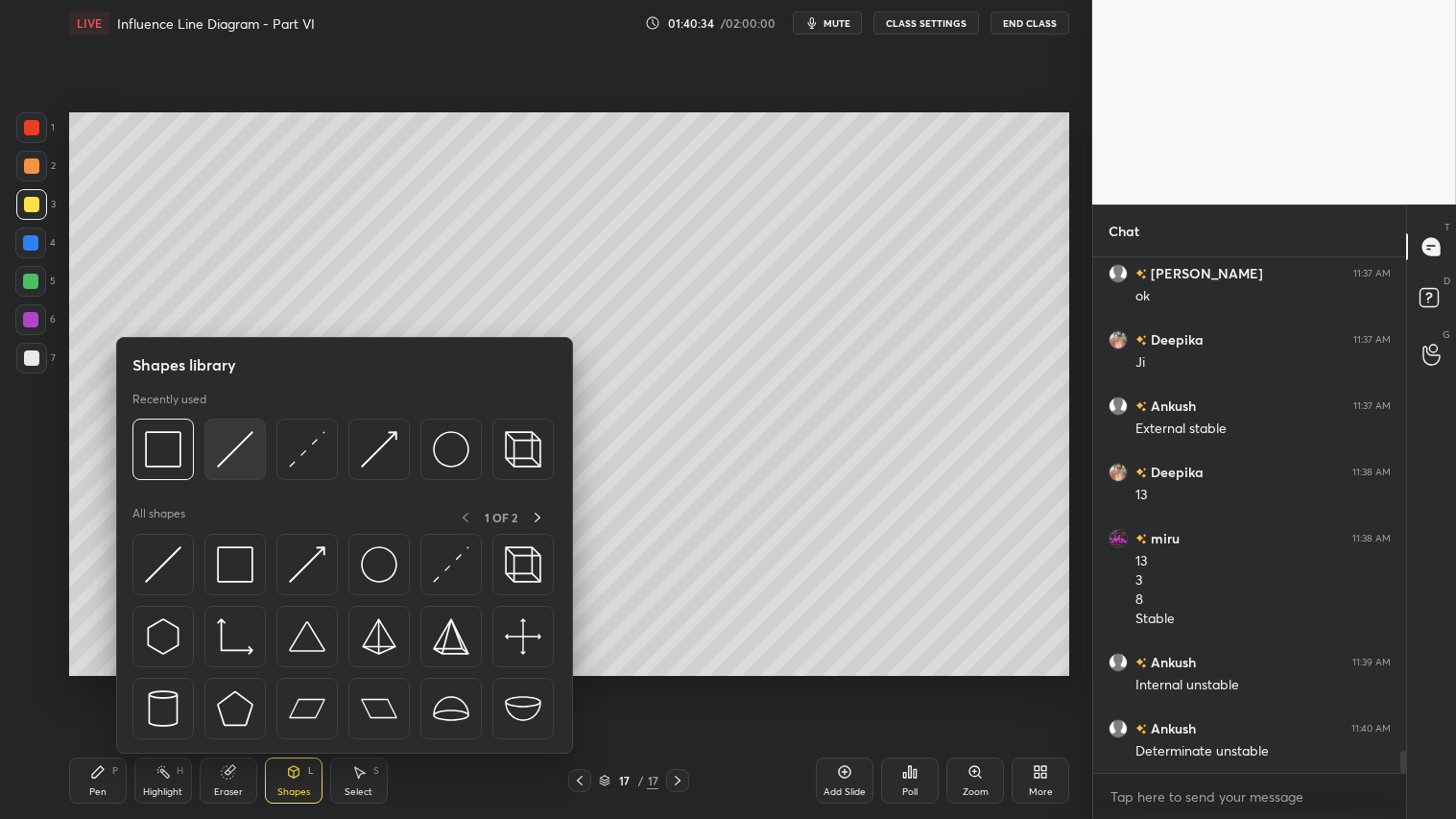
click at [237, 441] on img at bounding box center [236, 450] width 37 height 37
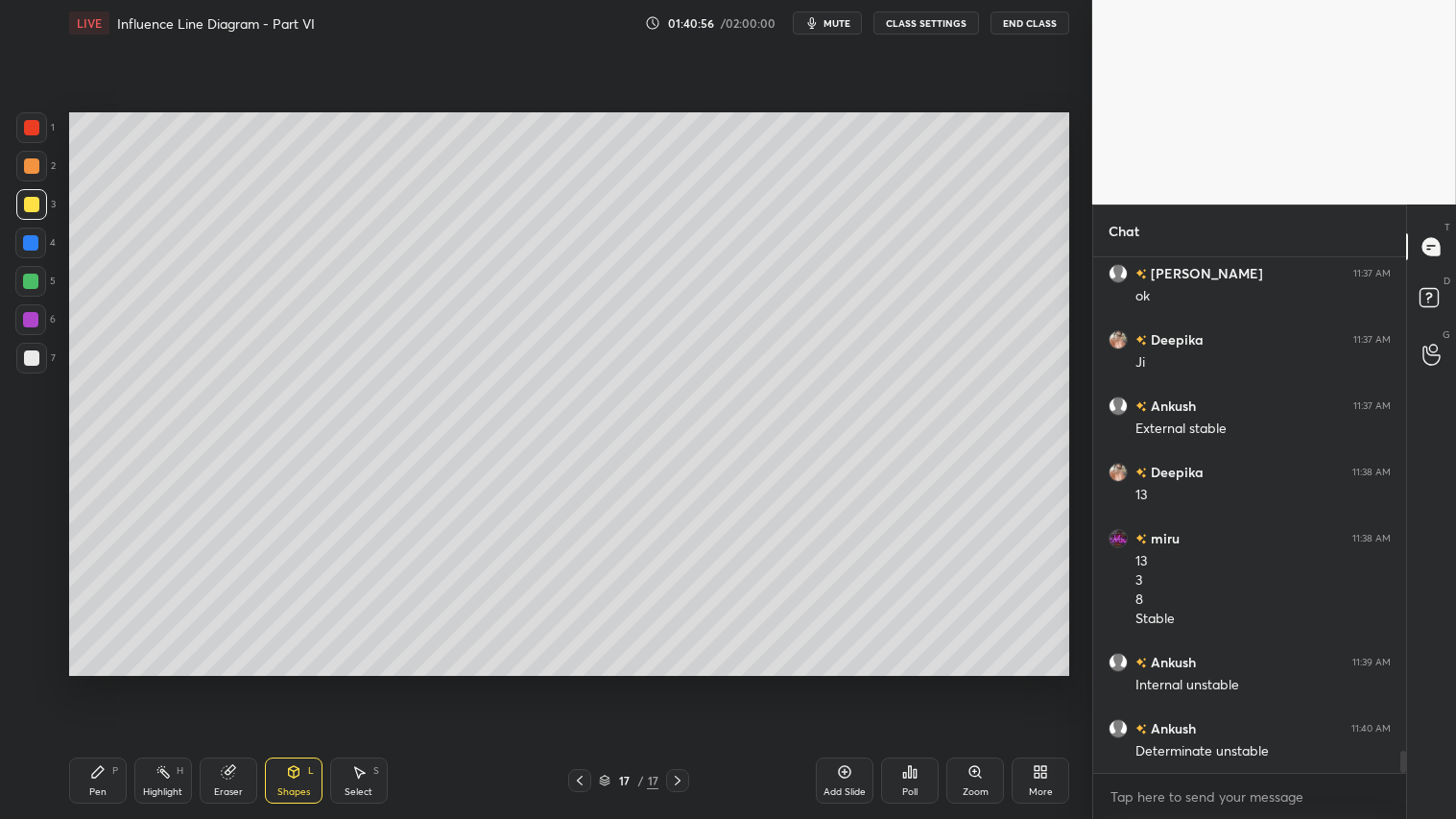
click at [31, 158] on div at bounding box center [32, 166] width 16 height 16
click at [91, 682] on div "Pen P" at bounding box center [97, 780] width 57 height 47
click at [33, 667] on div at bounding box center [32, 660] width 31 height 31
click at [854, 682] on div "Add Slide" at bounding box center [844, 780] width 57 height 47
drag, startPoint x: 301, startPoint y: 789, endPoint x: 311, endPoint y: 761, distance: 29.7
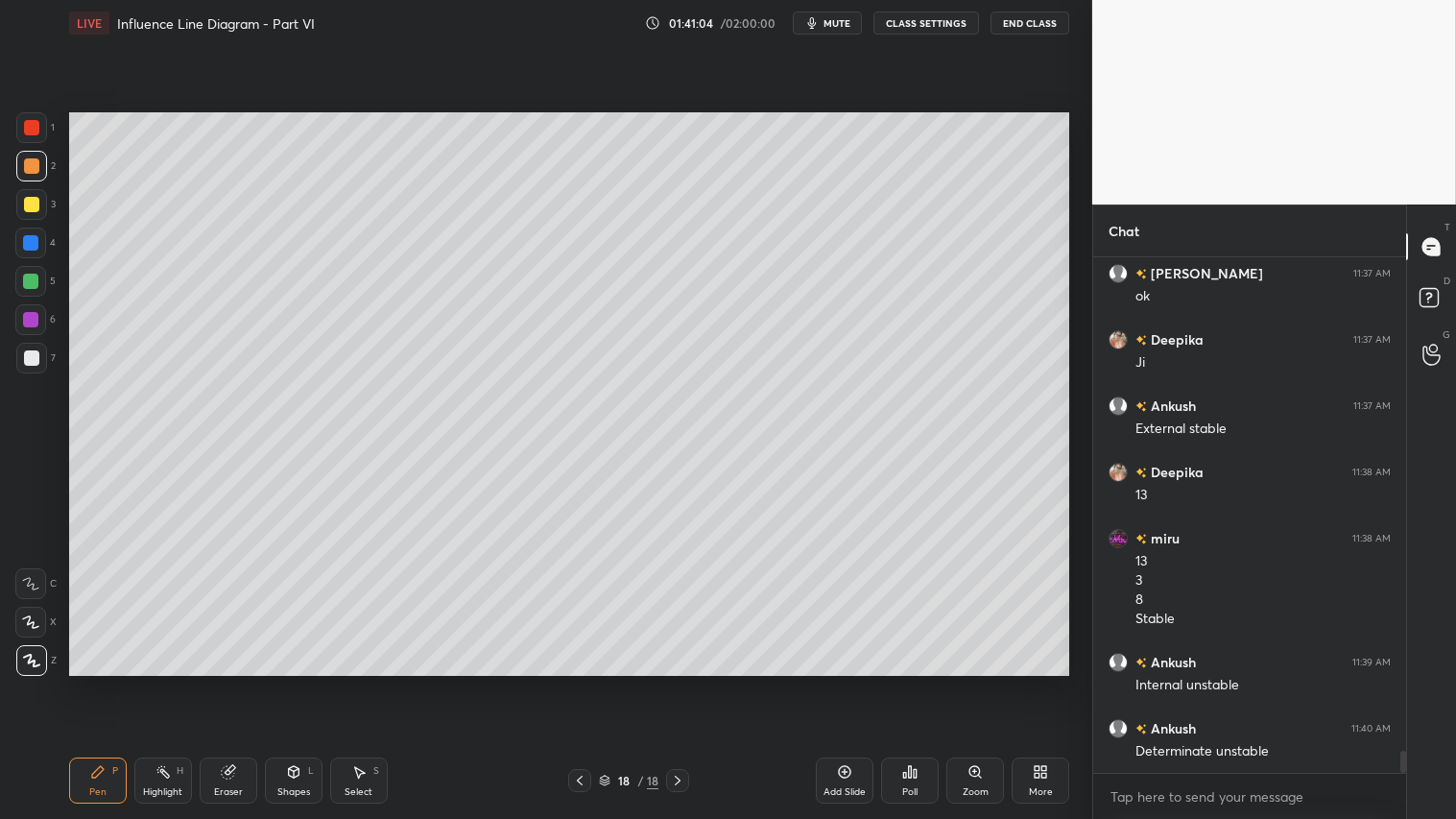
click at [300, 682] on div "Shapes" at bounding box center [294, 792] width 33 height 10
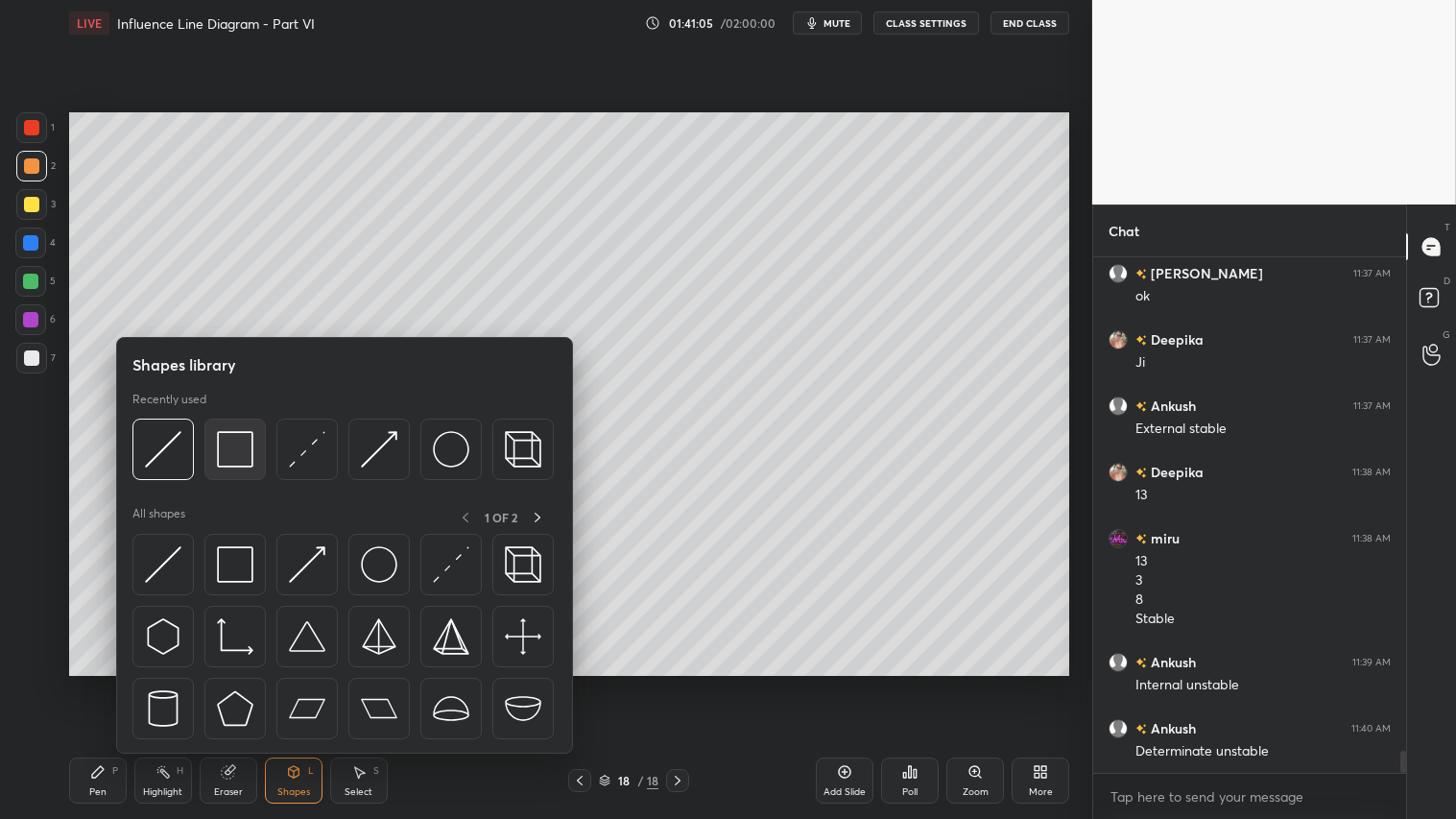
click at [231, 454] on img at bounding box center [236, 450] width 37 height 37
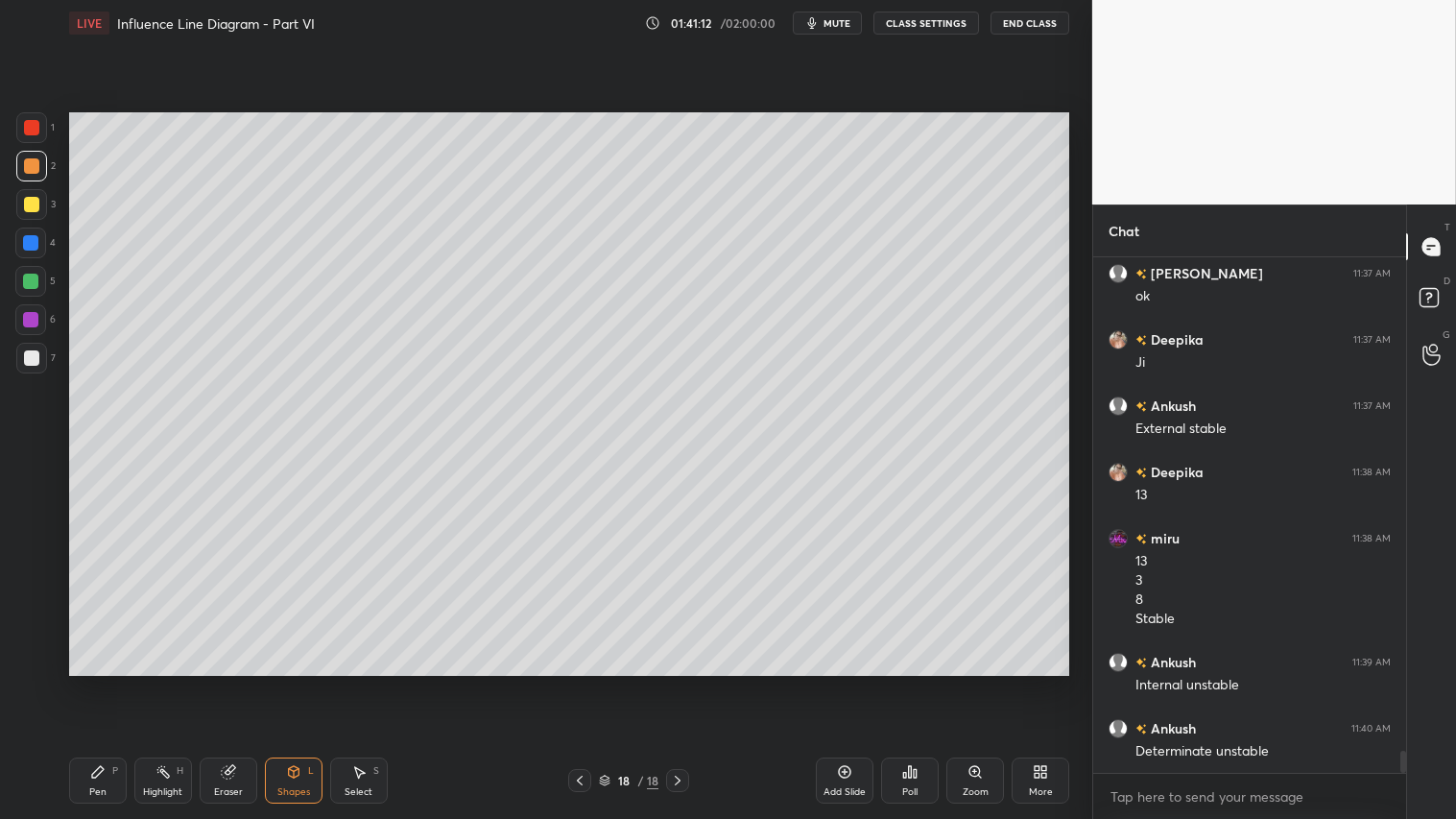
drag, startPoint x: 272, startPoint y: 774, endPoint x: 281, endPoint y: 764, distance: 13.5
click at [275, 682] on div "Shapes L" at bounding box center [293, 780] width 57 height 47
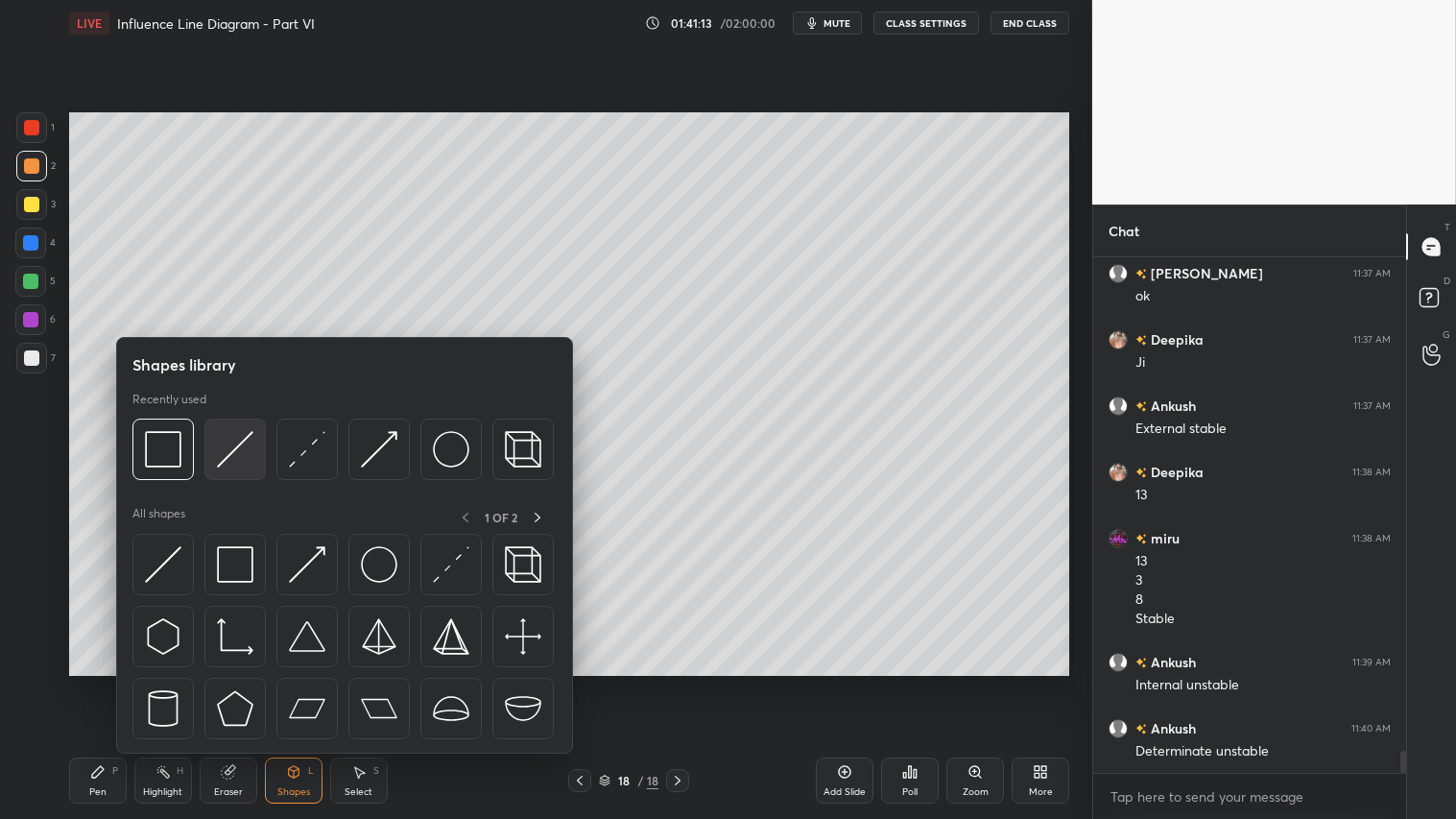
click at [241, 435] on img at bounding box center [236, 450] width 37 height 37
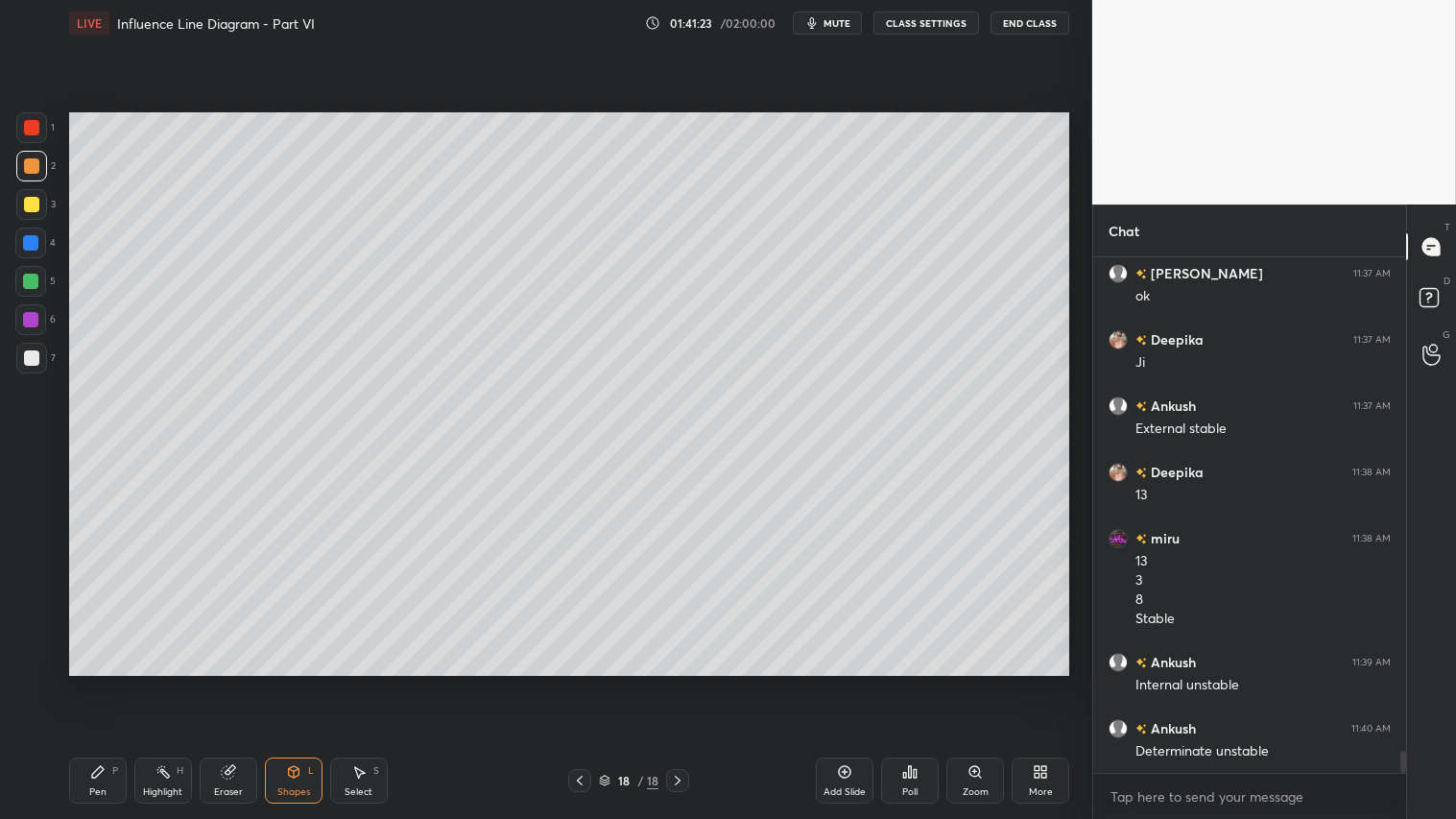
click at [282, 682] on div "Shapes L" at bounding box center [293, 780] width 57 height 47
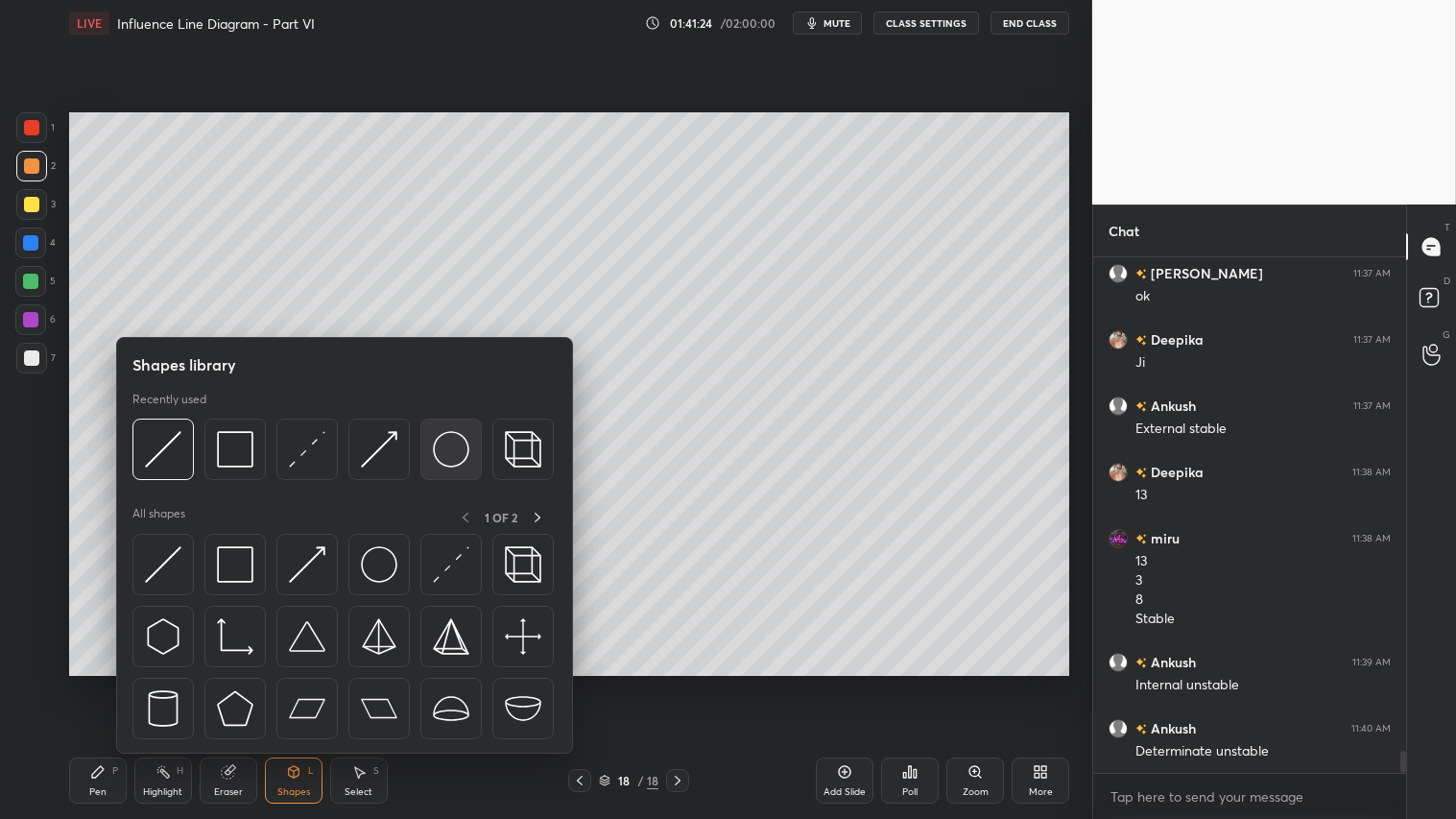
click at [467, 441] on img at bounding box center [452, 450] width 37 height 37
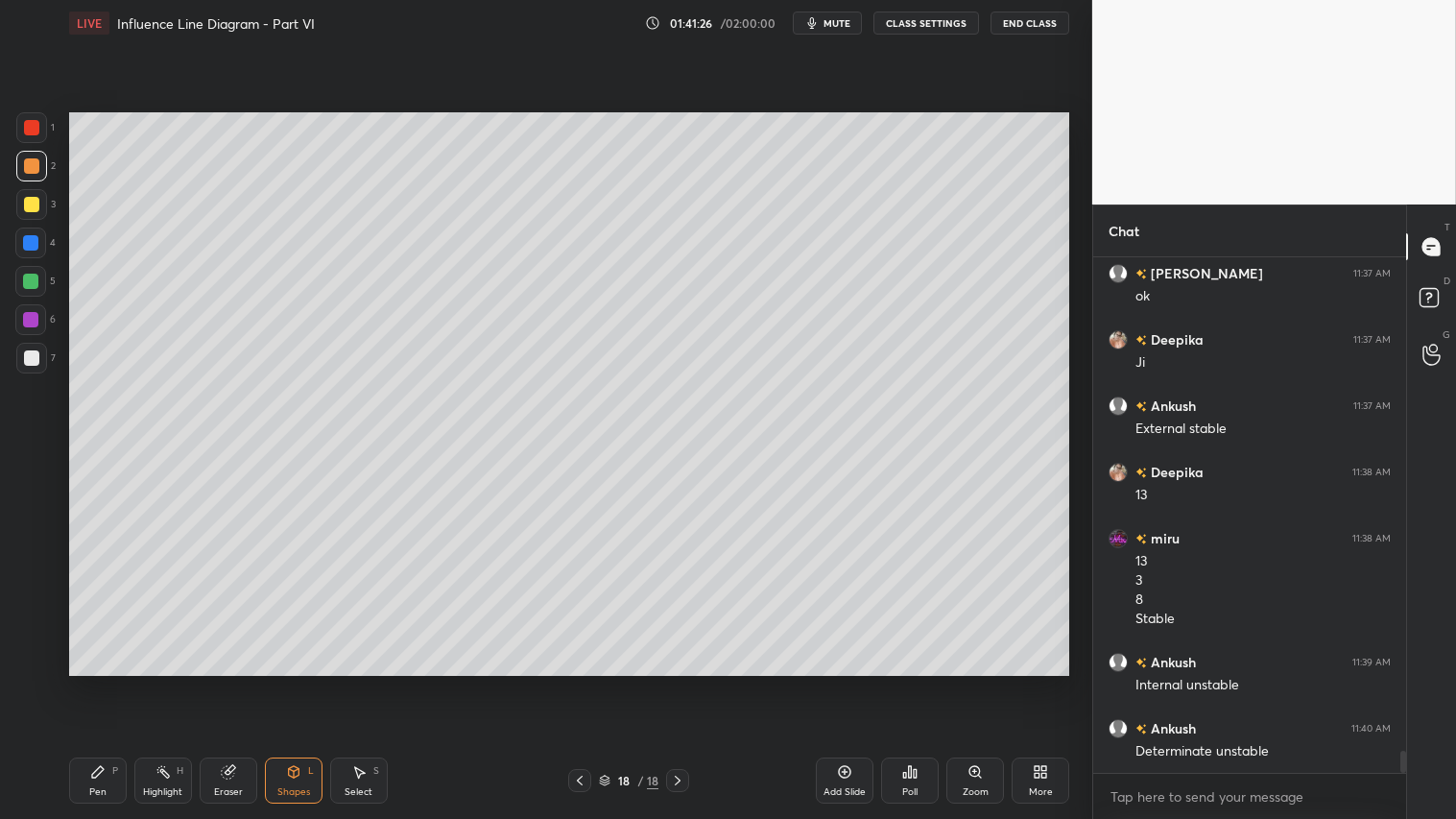
drag, startPoint x: 293, startPoint y: 771, endPoint x: 293, endPoint y: 758, distance: 13.0
click at [293, 682] on icon at bounding box center [294, 772] width 16 height 16
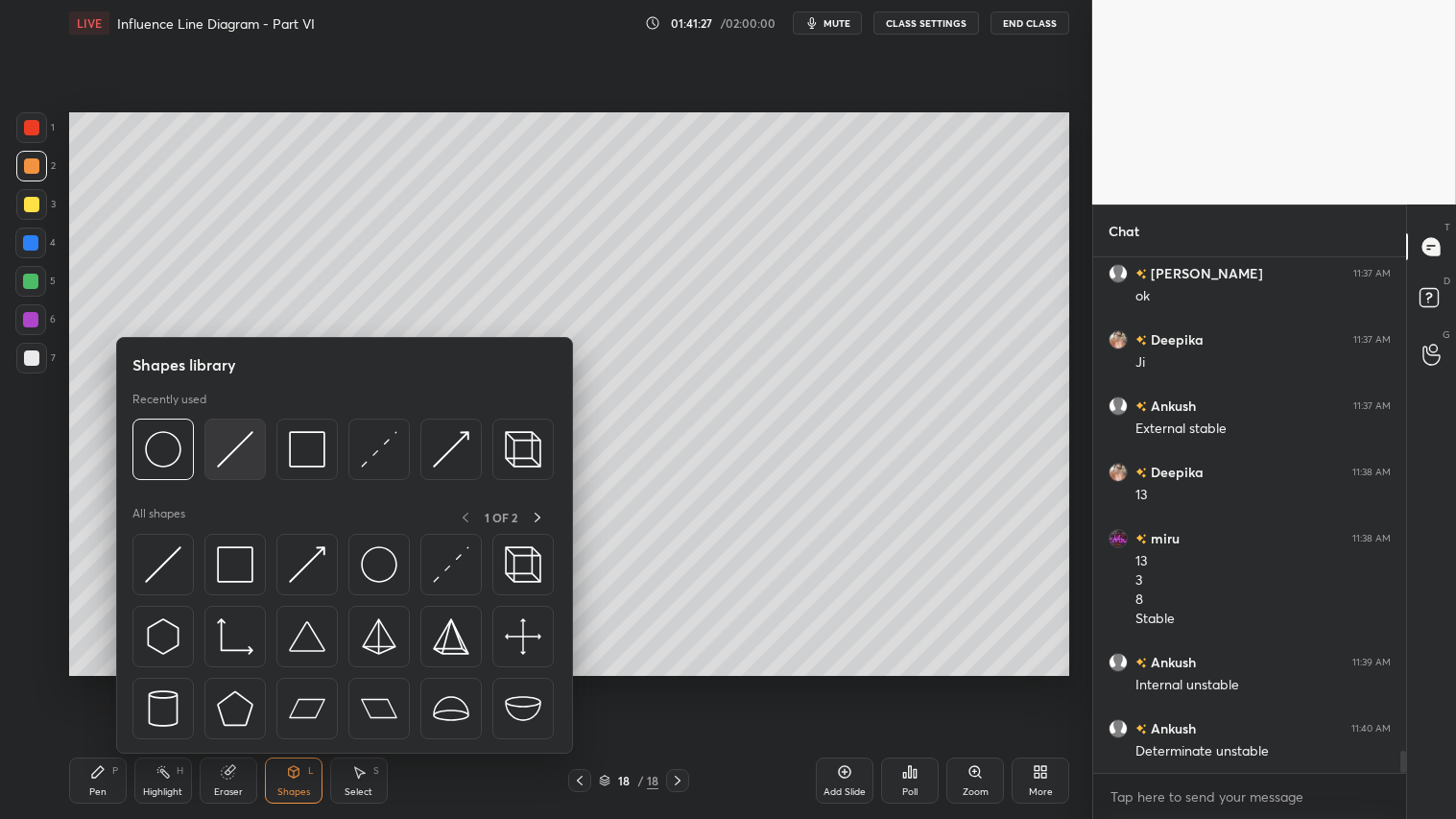
click at [241, 445] on img at bounding box center [236, 450] width 37 height 37
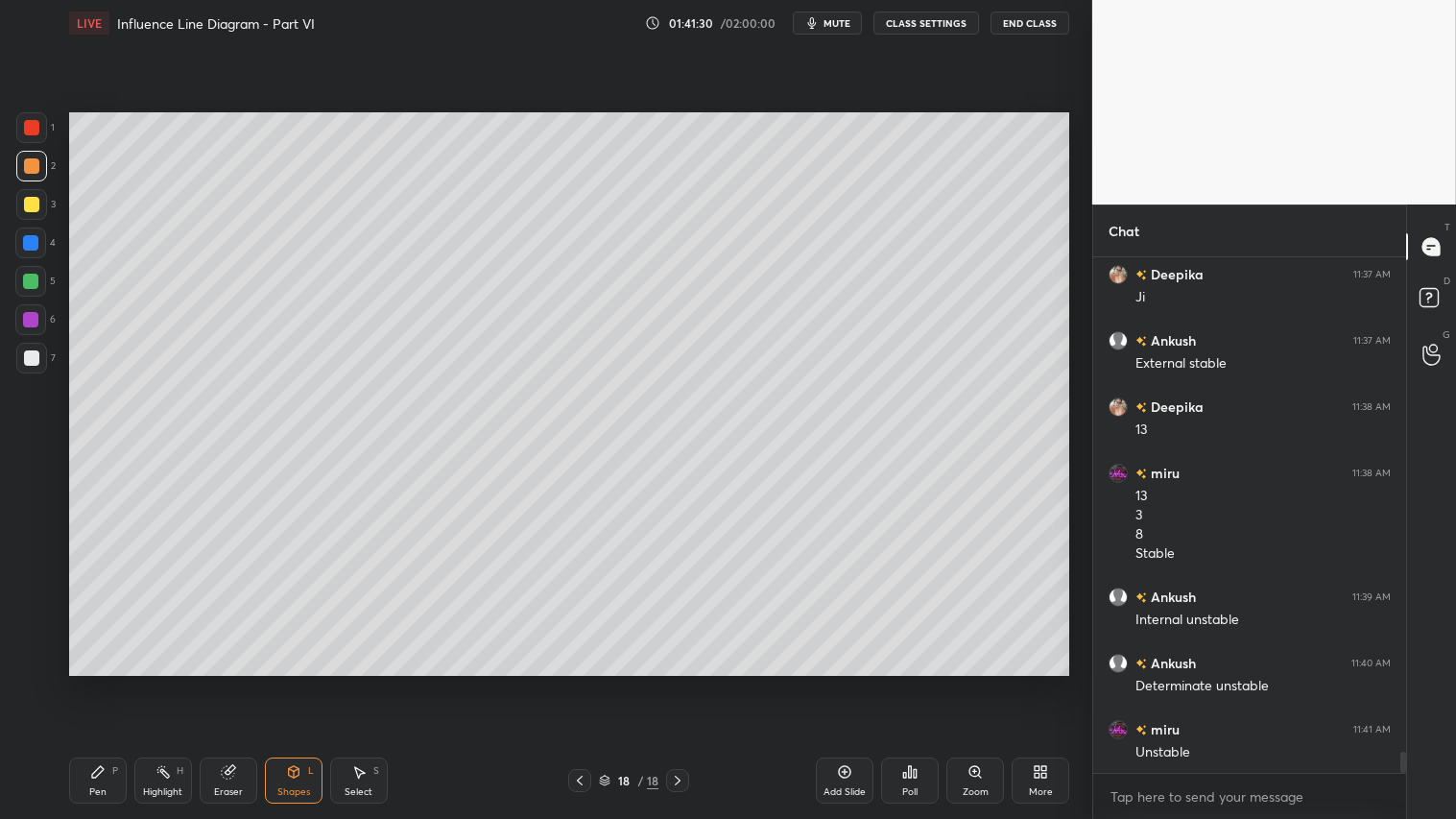
scroll to position [11848, 0]
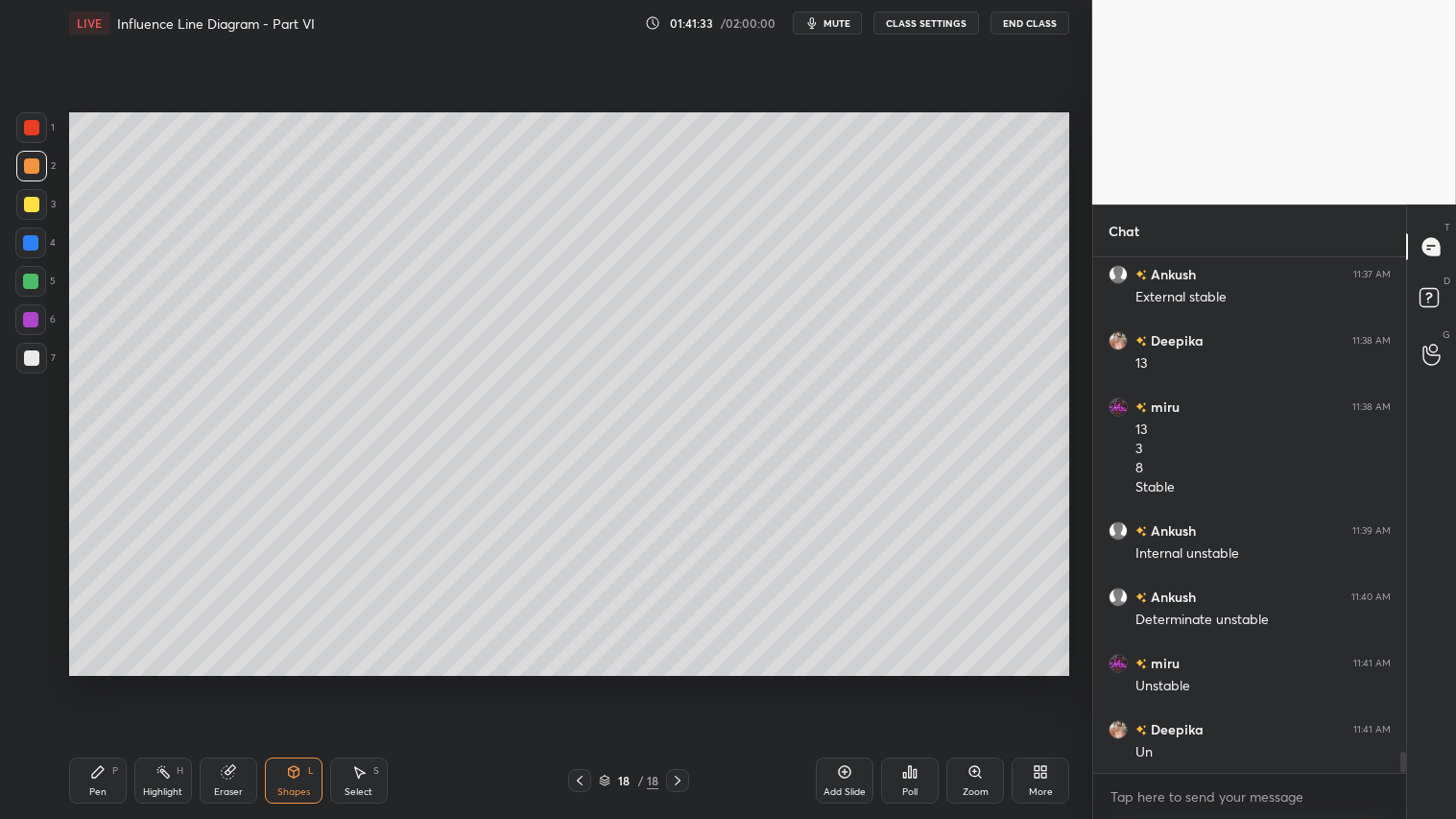
click at [26, 196] on div at bounding box center [32, 205] width 31 height 31
drag, startPoint x: 113, startPoint y: 787, endPoint x: 132, endPoint y: 760, distance: 33.0
click at [112, 682] on div "Pen P" at bounding box center [97, 780] width 57 height 47
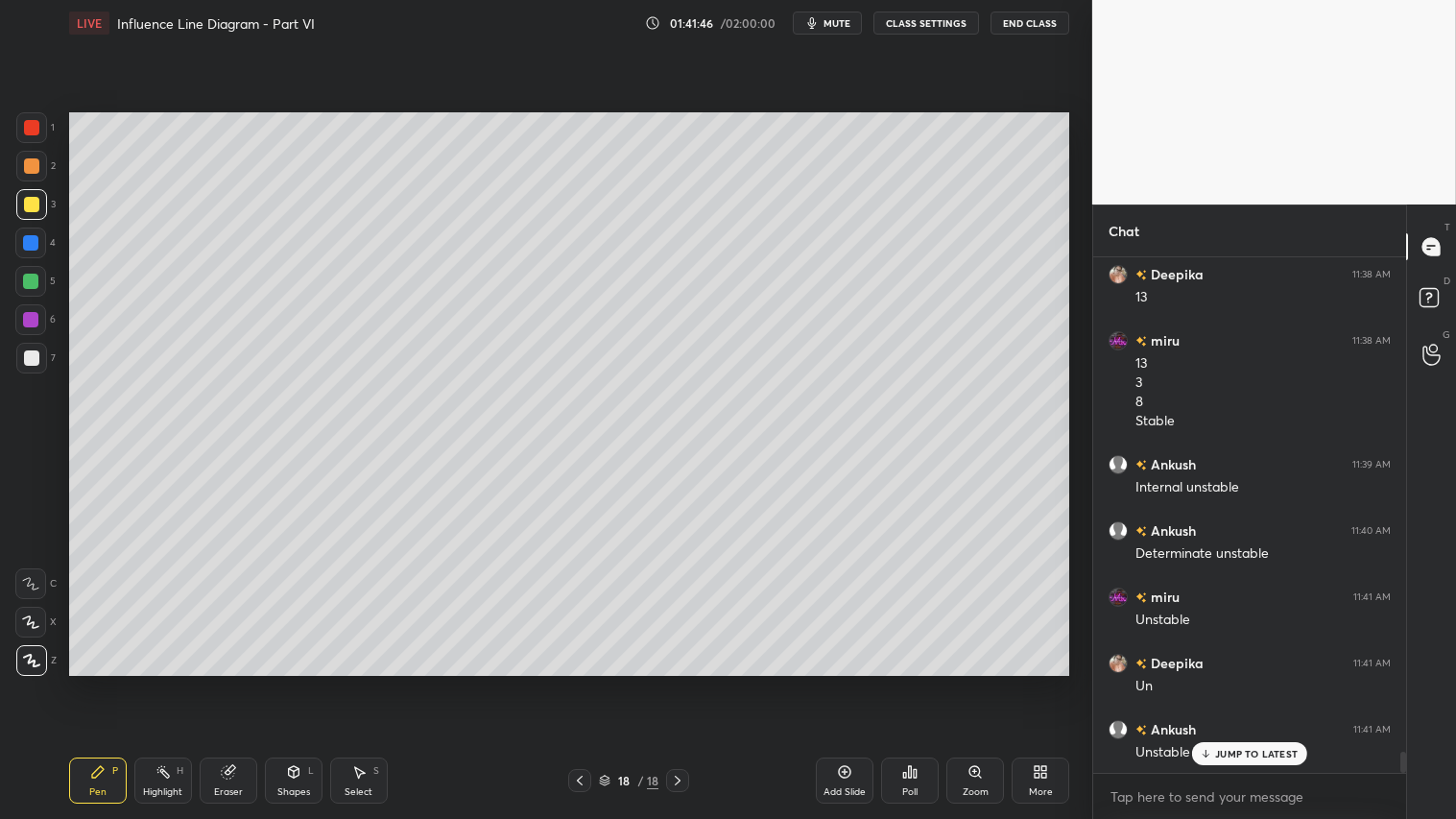
click at [300, 682] on div "Shapes L" at bounding box center [293, 780] width 57 height 47
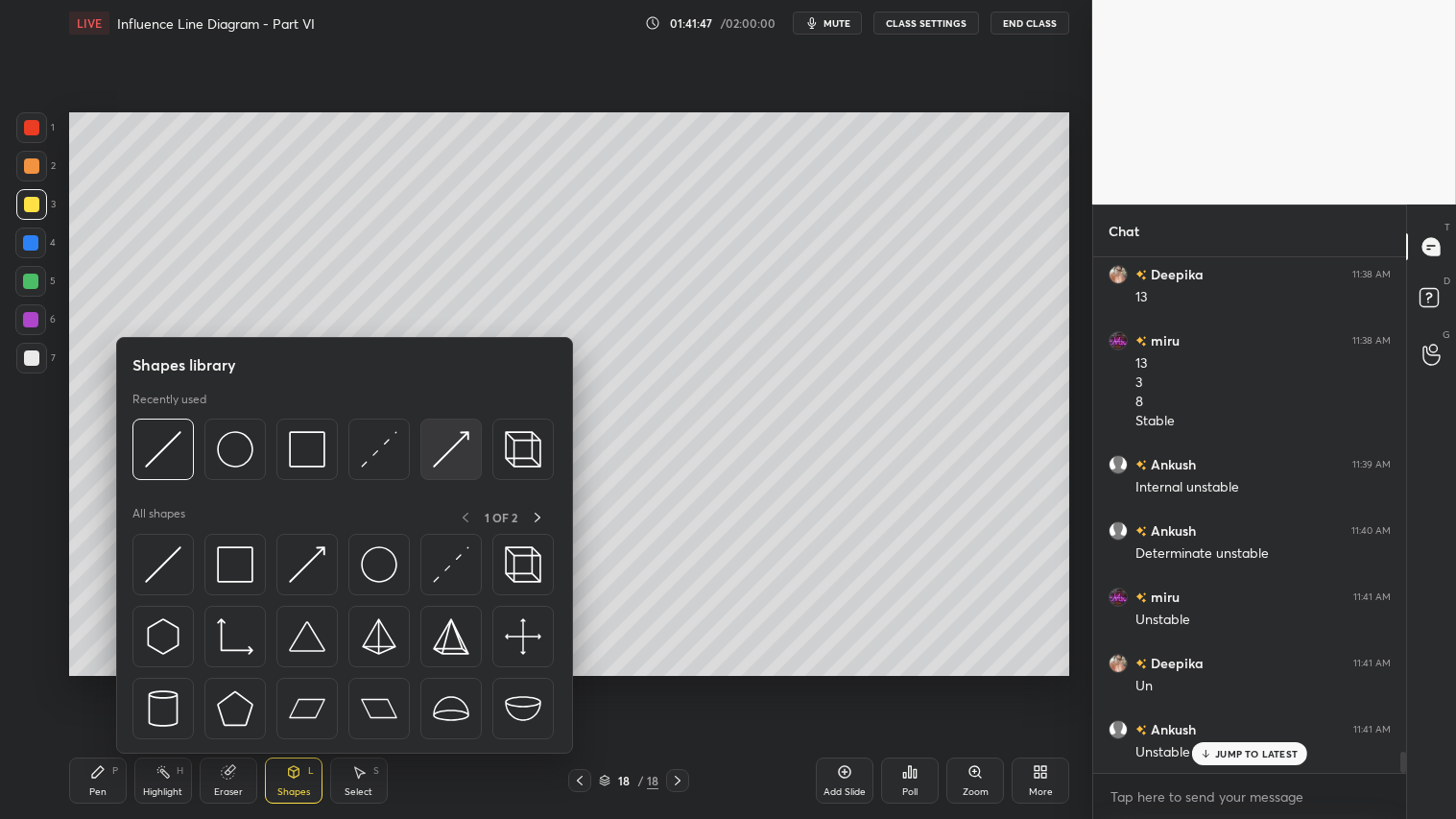
click at [465, 443] on img at bounding box center [452, 450] width 37 height 37
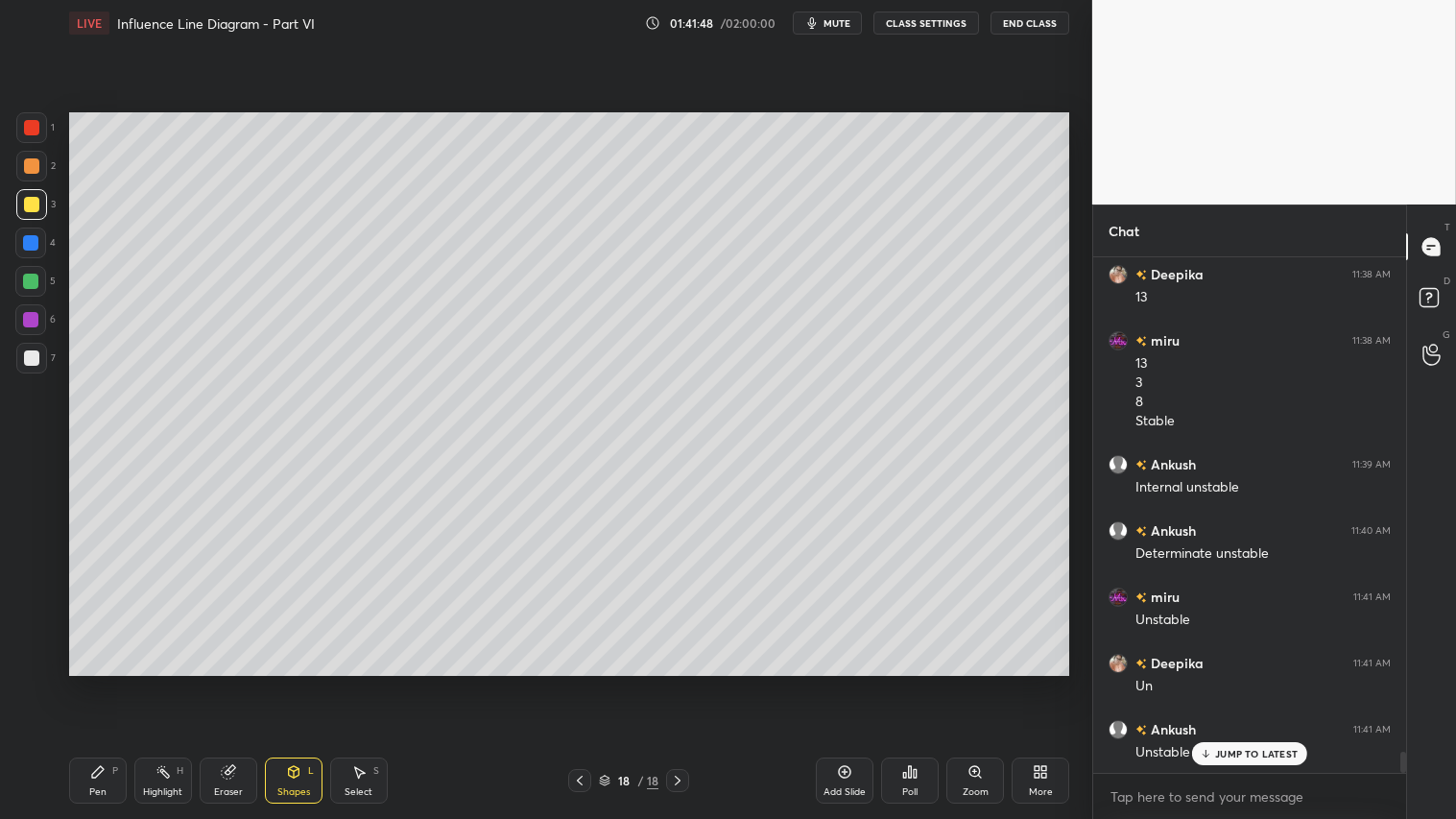
click at [24, 120] on div at bounding box center [32, 128] width 31 height 31
click at [232, 682] on icon at bounding box center [229, 772] width 16 height 16
click at [283, 682] on div "Shapes L" at bounding box center [293, 780] width 57 height 47
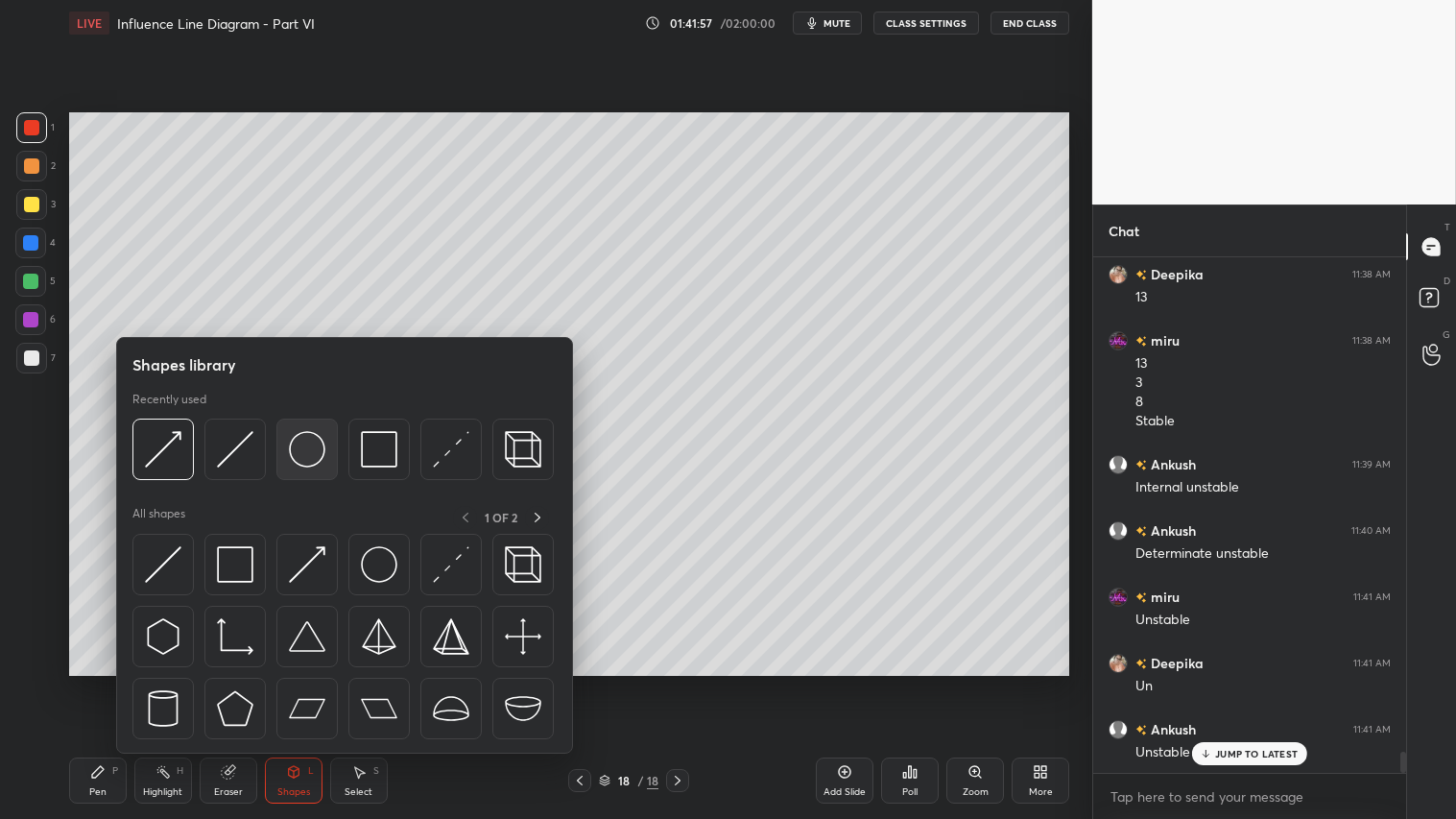
click at [301, 446] on img at bounding box center [307, 450] width 37 height 37
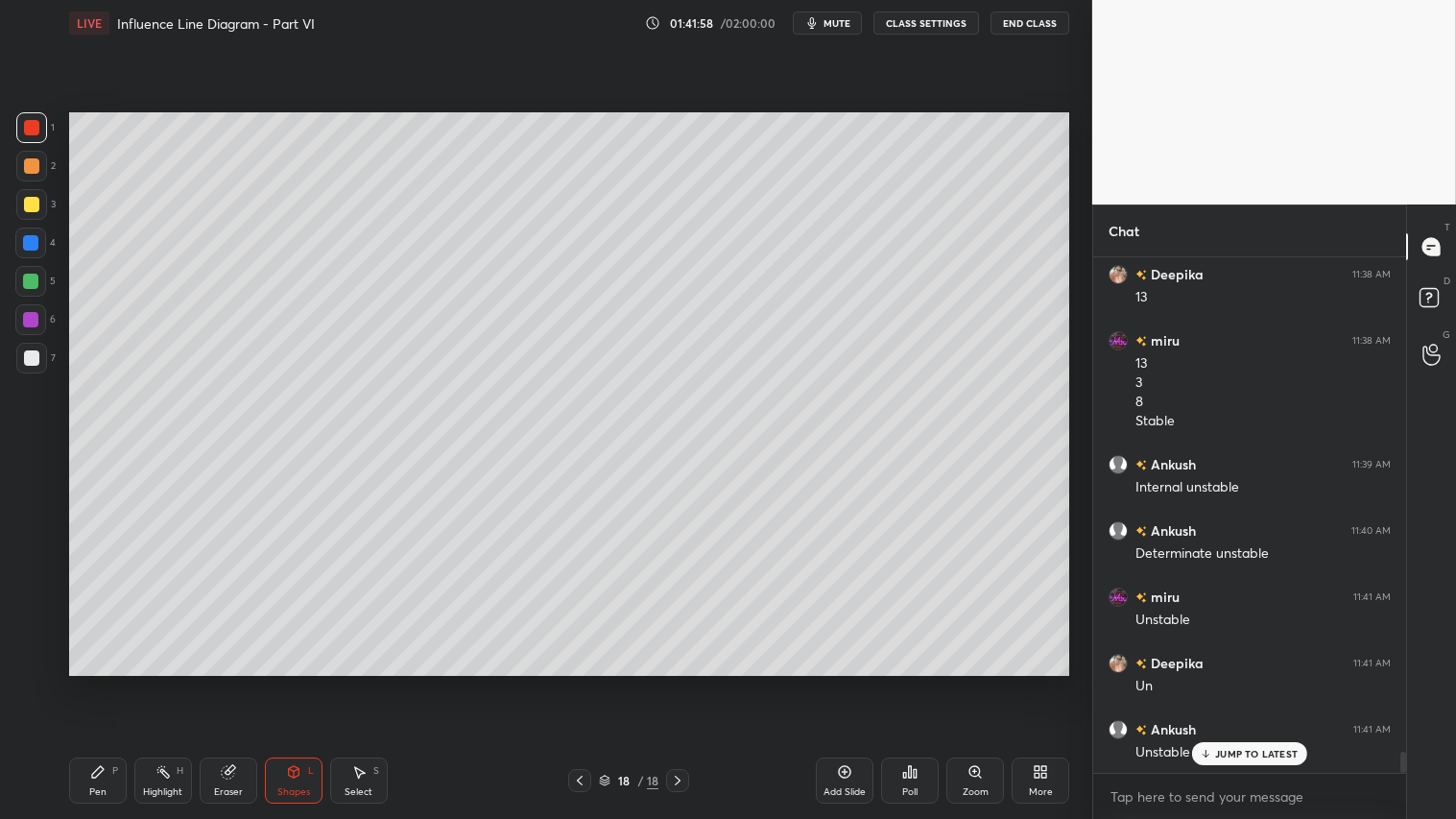
drag, startPoint x: 36, startPoint y: 166, endPoint x: 53, endPoint y: 176, distance: 19.7
click at [41, 165] on div at bounding box center [32, 166] width 31 height 31
click at [290, 682] on icon at bounding box center [294, 772] width 16 height 16
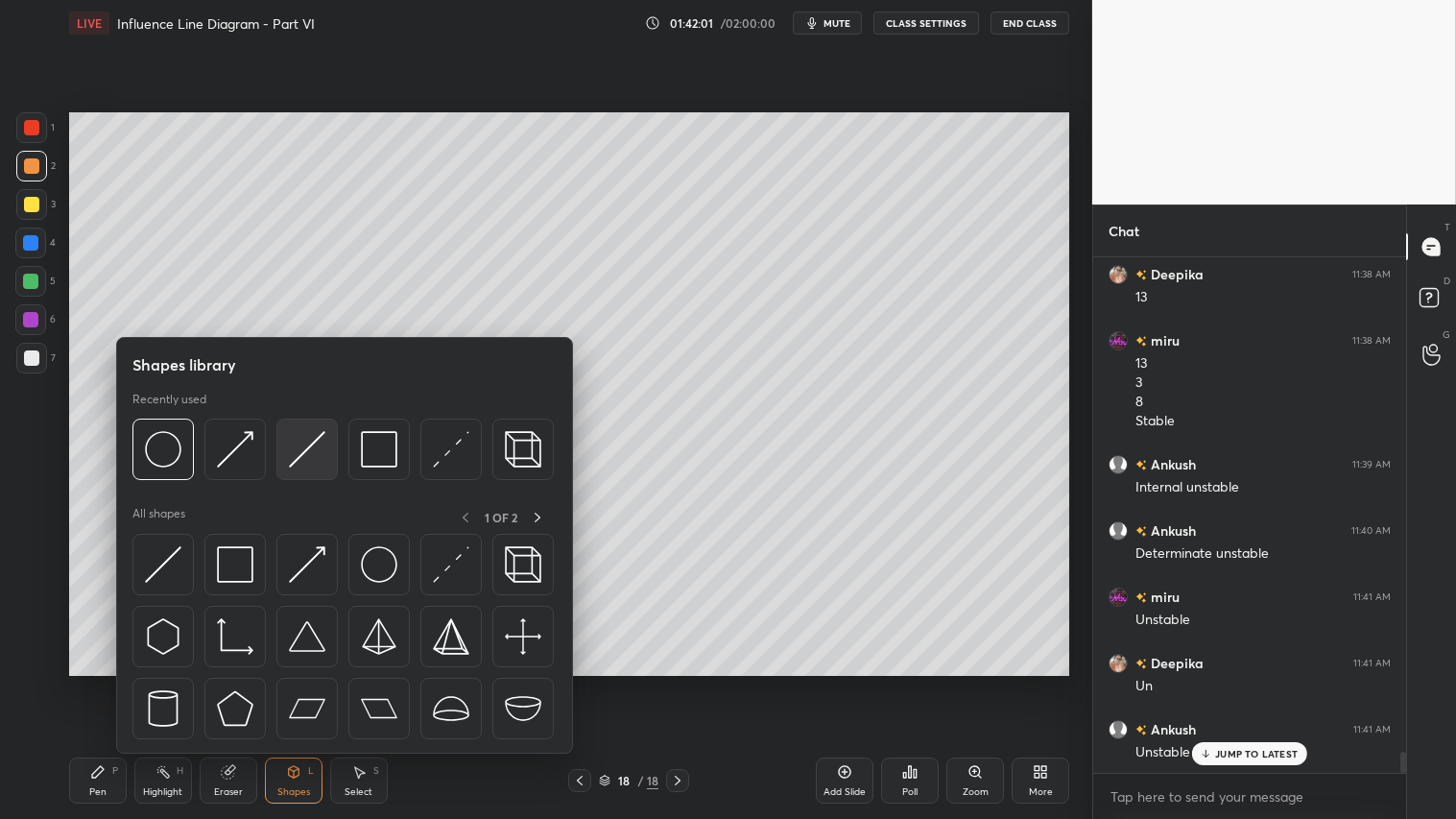
click at [301, 445] on img at bounding box center [307, 450] width 37 height 37
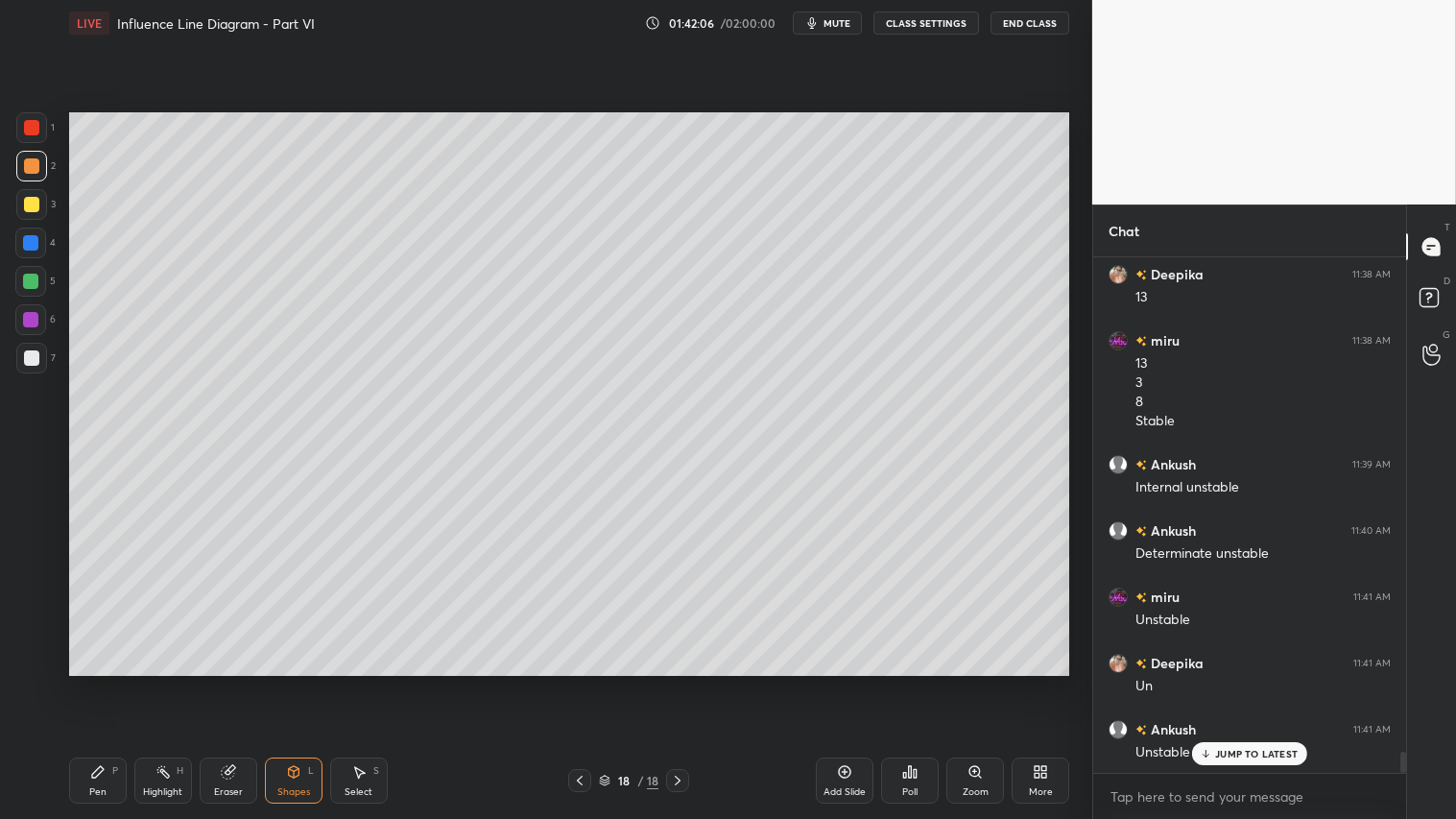
click at [290, 682] on div "Shapes L" at bounding box center [293, 780] width 57 height 47
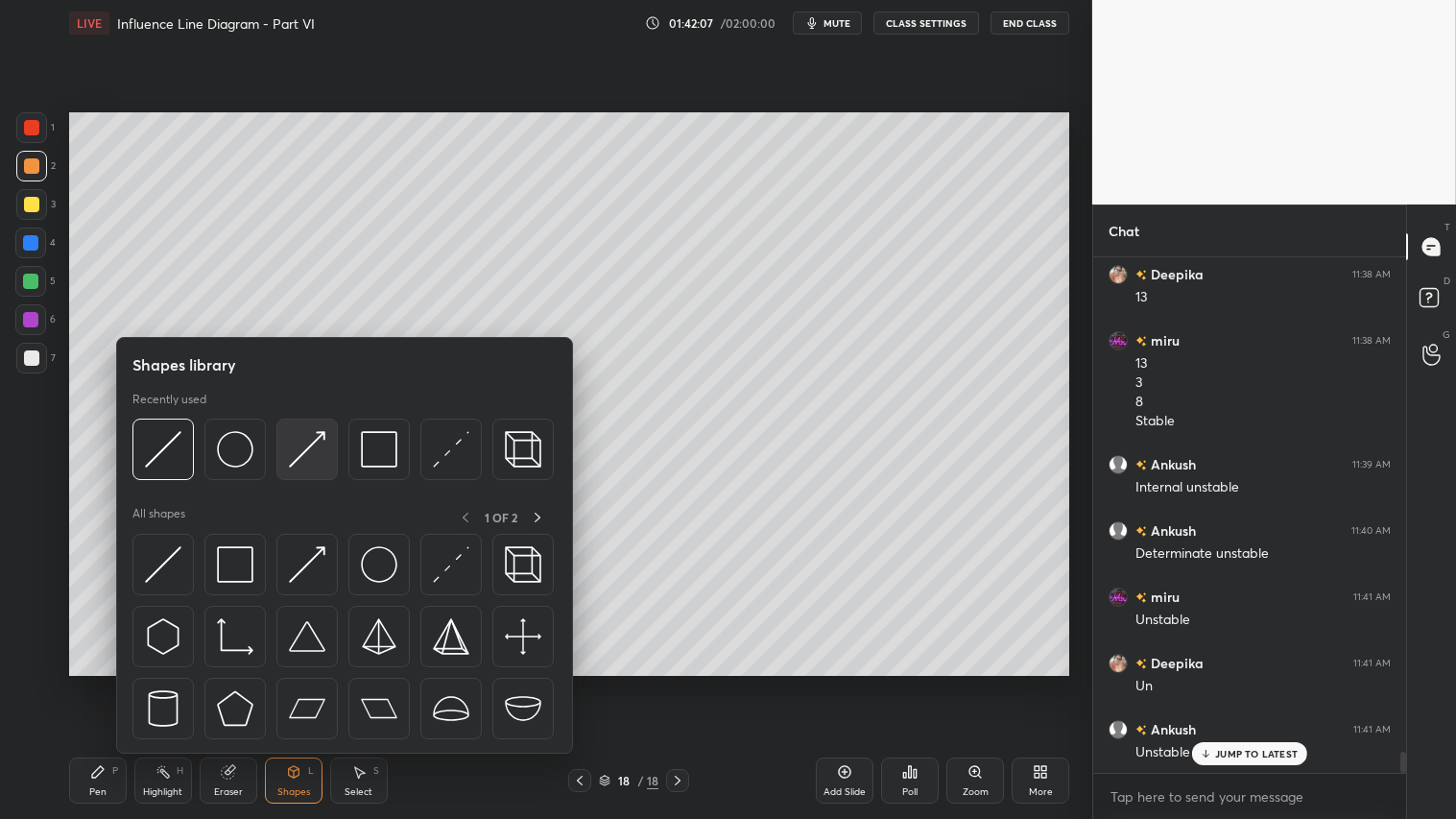
scroll to position [11981, 0]
click at [308, 451] on img at bounding box center [307, 450] width 37 height 37
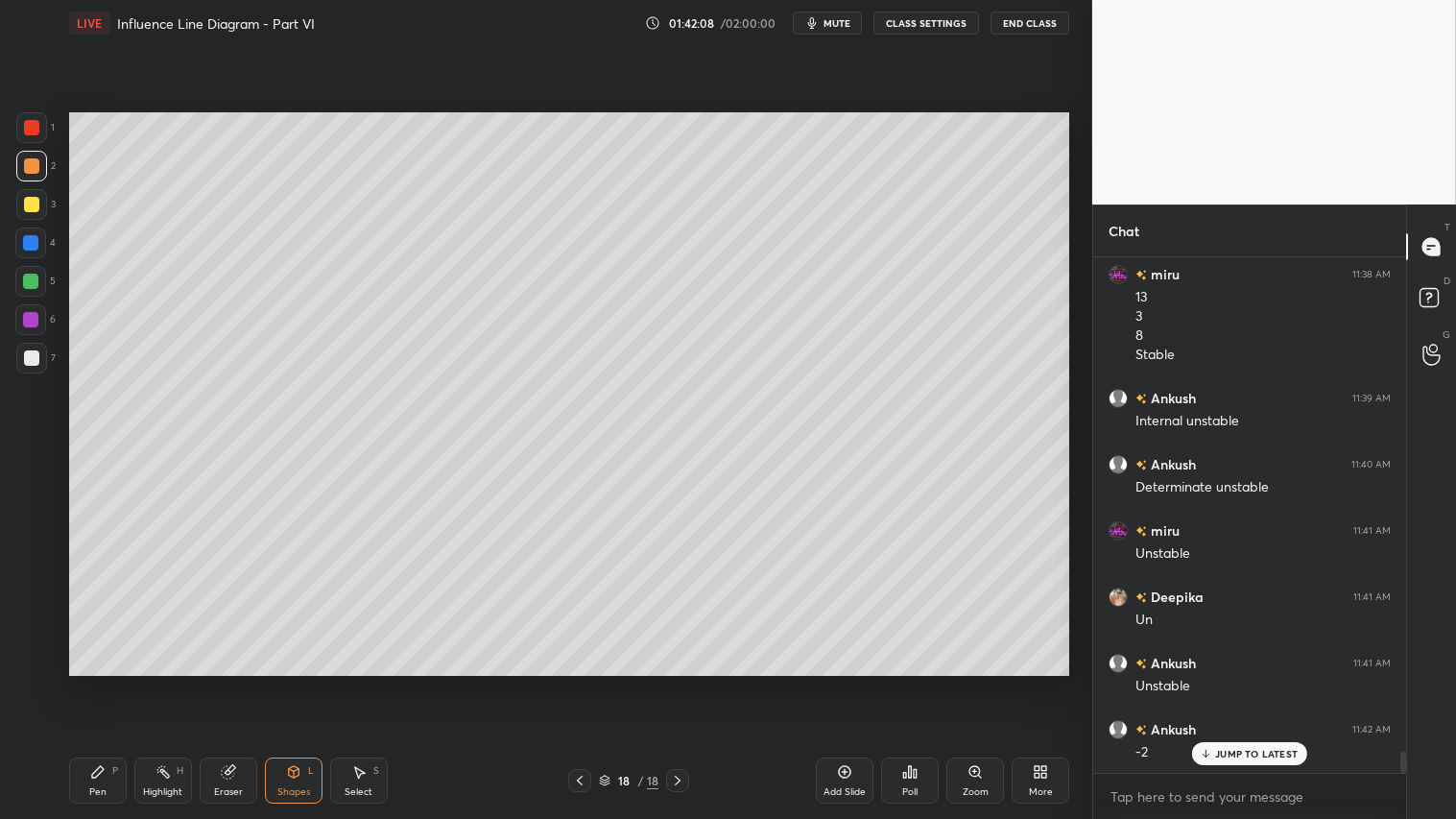
drag, startPoint x: 39, startPoint y: 129, endPoint x: 59, endPoint y: 187, distance: 61.4
click at [40, 130] on div at bounding box center [32, 128] width 31 height 31
click at [31, 173] on div at bounding box center [32, 166] width 31 height 31
click at [34, 156] on div at bounding box center [32, 166] width 31 height 31
click at [97, 682] on div "Pen P" at bounding box center [97, 780] width 57 height 47
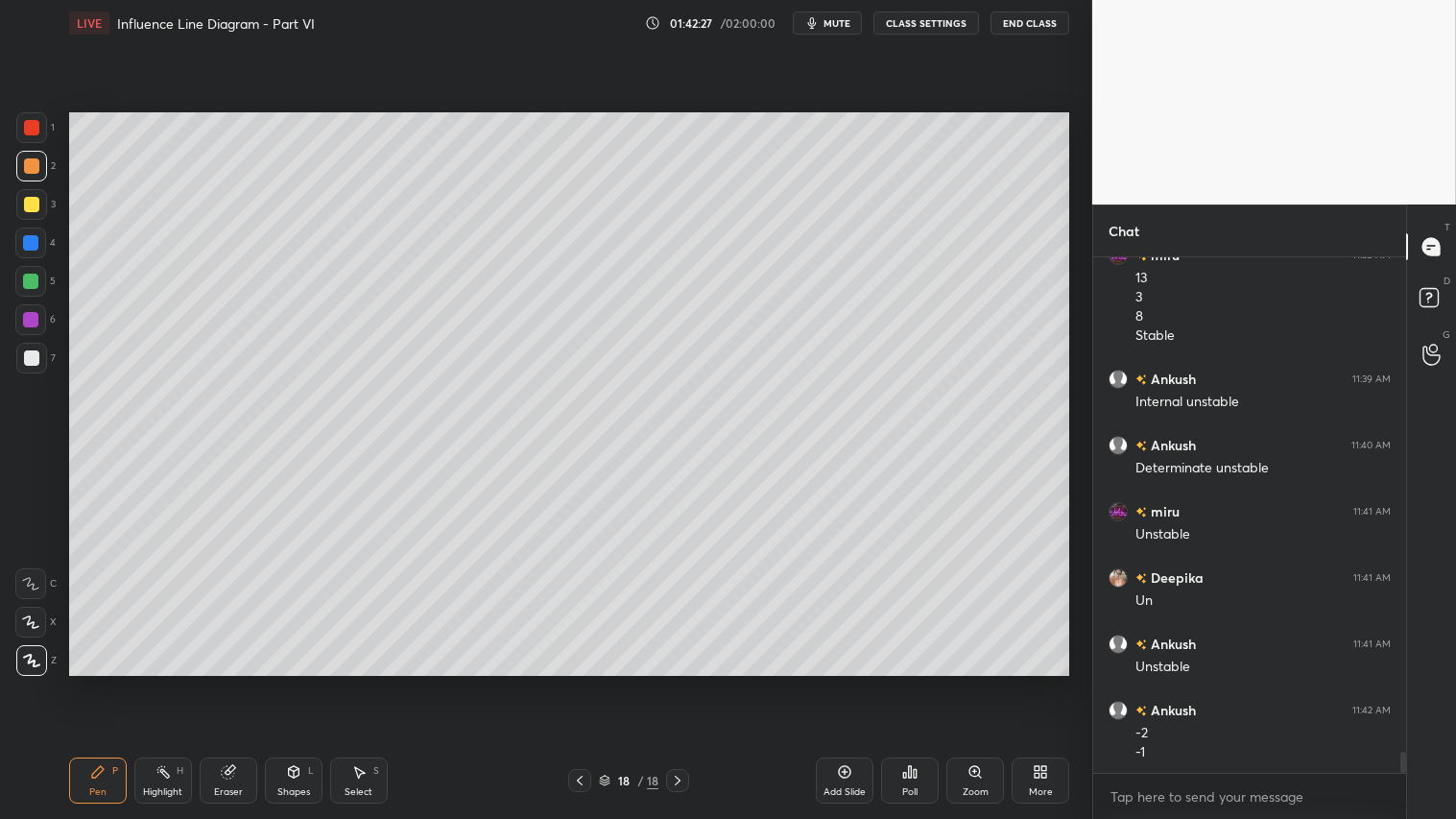
scroll to position [12067, 0]
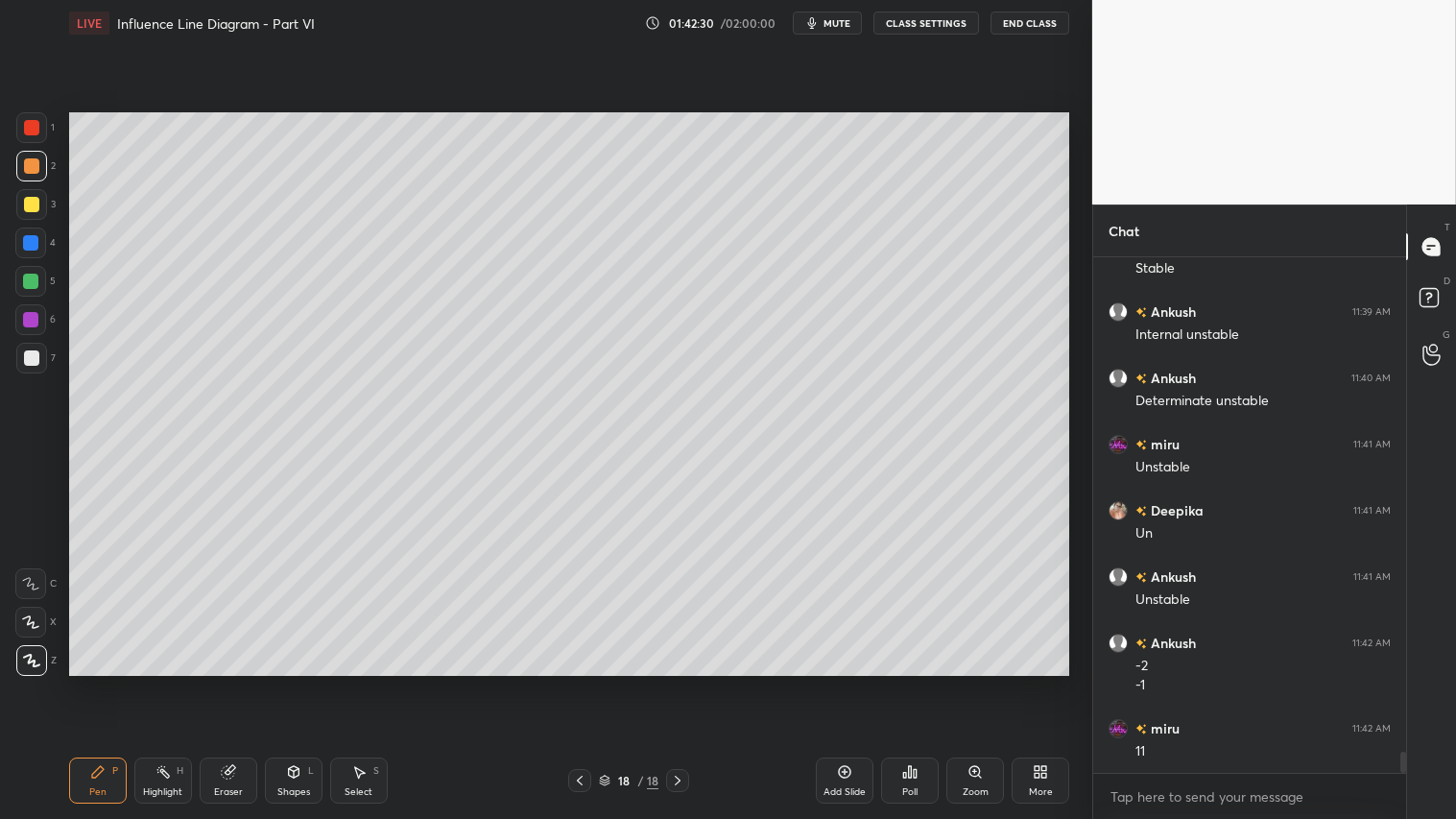
click at [24, 168] on div at bounding box center [32, 166] width 16 height 16
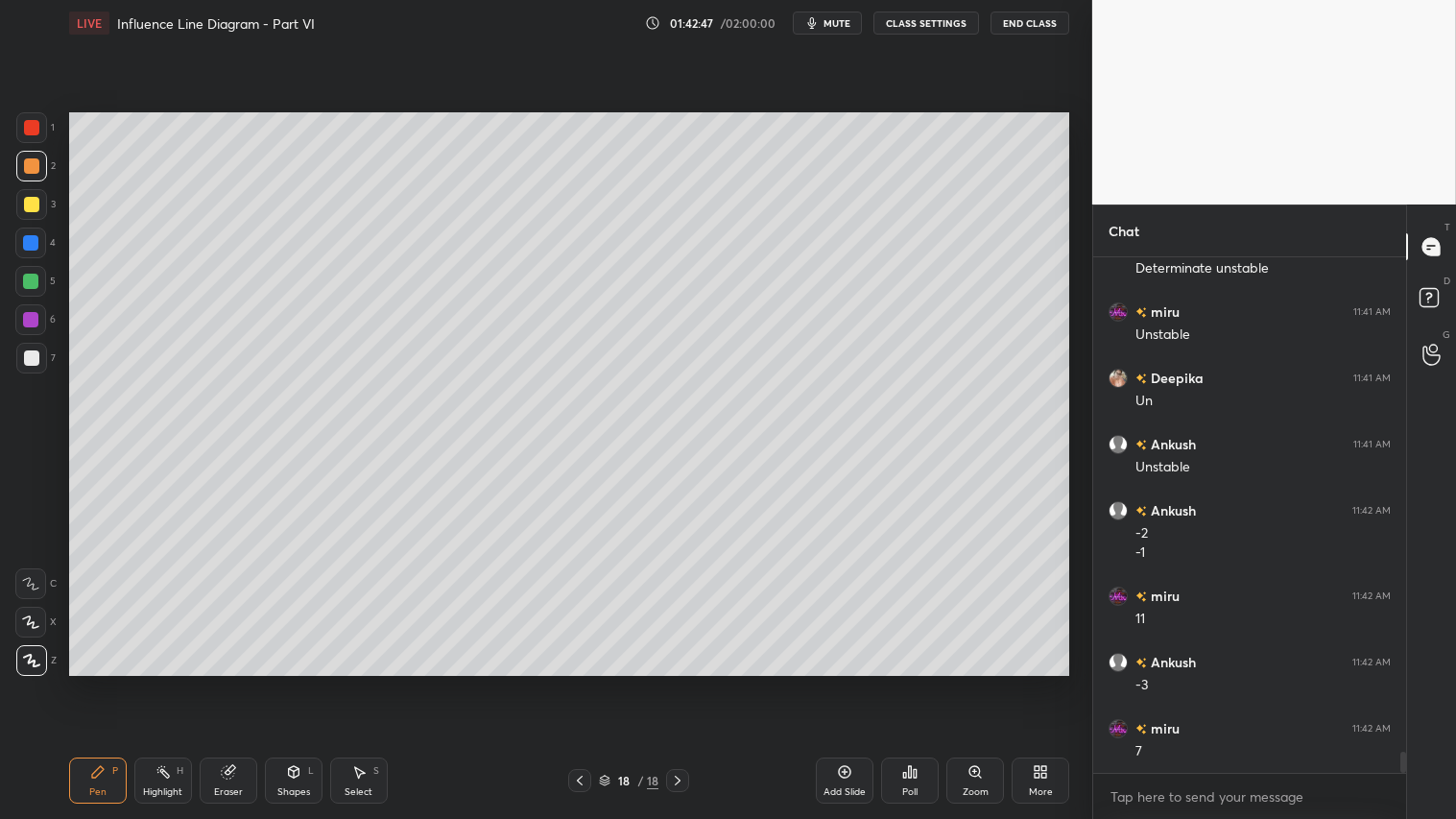
click at [29, 360] on div at bounding box center [32, 358] width 16 height 16
click at [285, 682] on div "Shapes" at bounding box center [294, 792] width 33 height 10
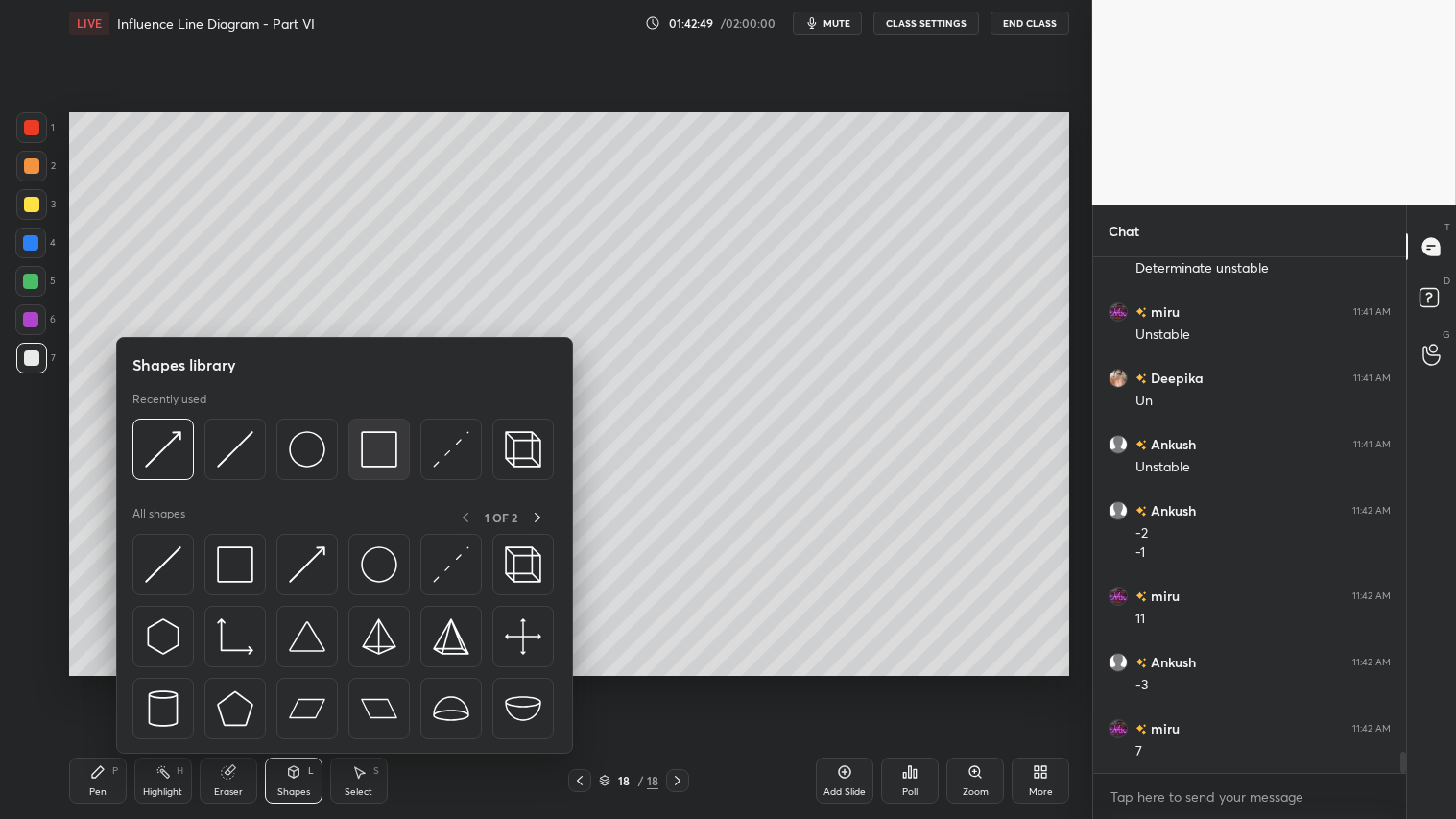
click at [388, 447] on img at bounding box center [379, 450] width 37 height 37
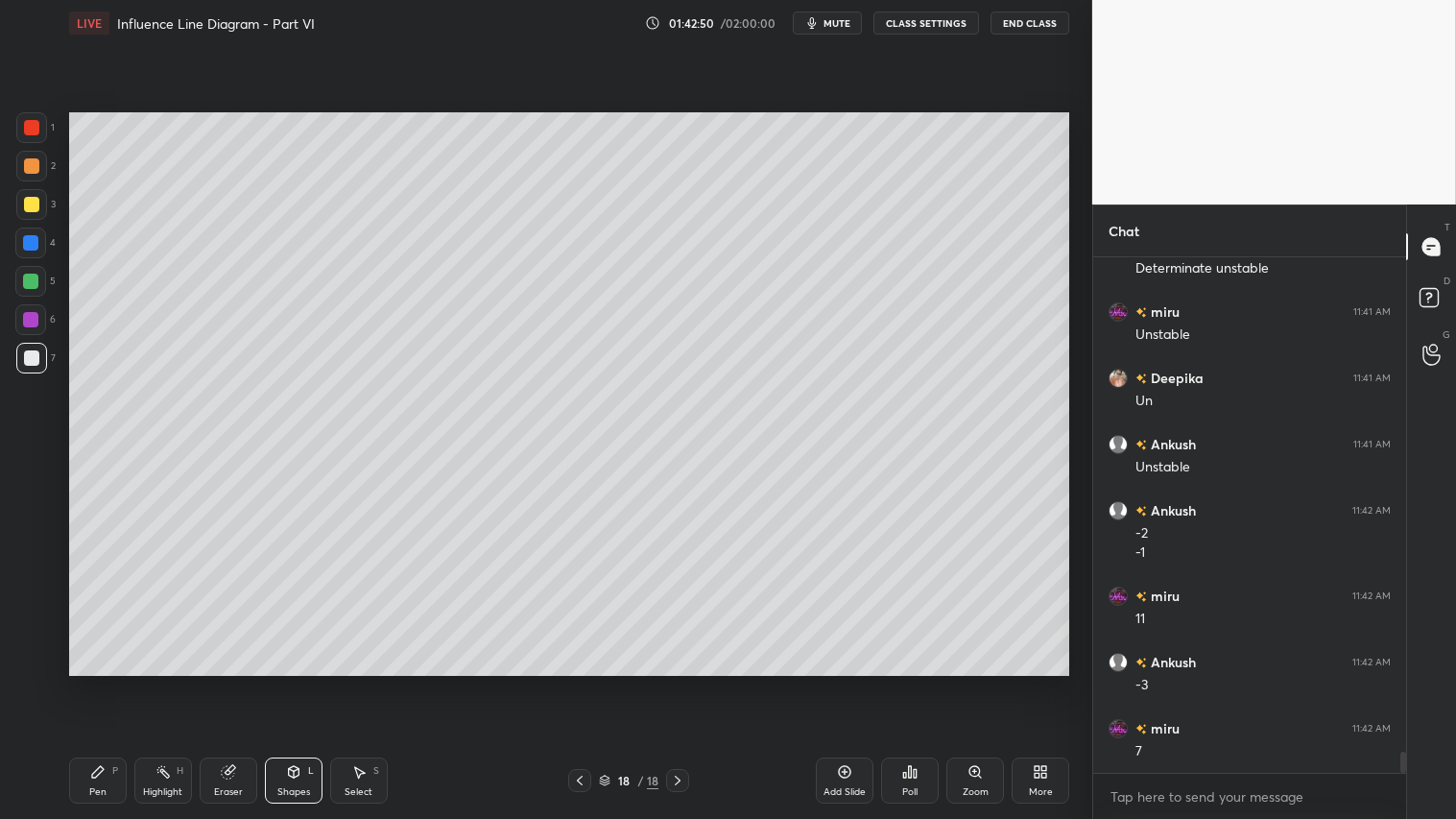
scroll to position [12219, 0]
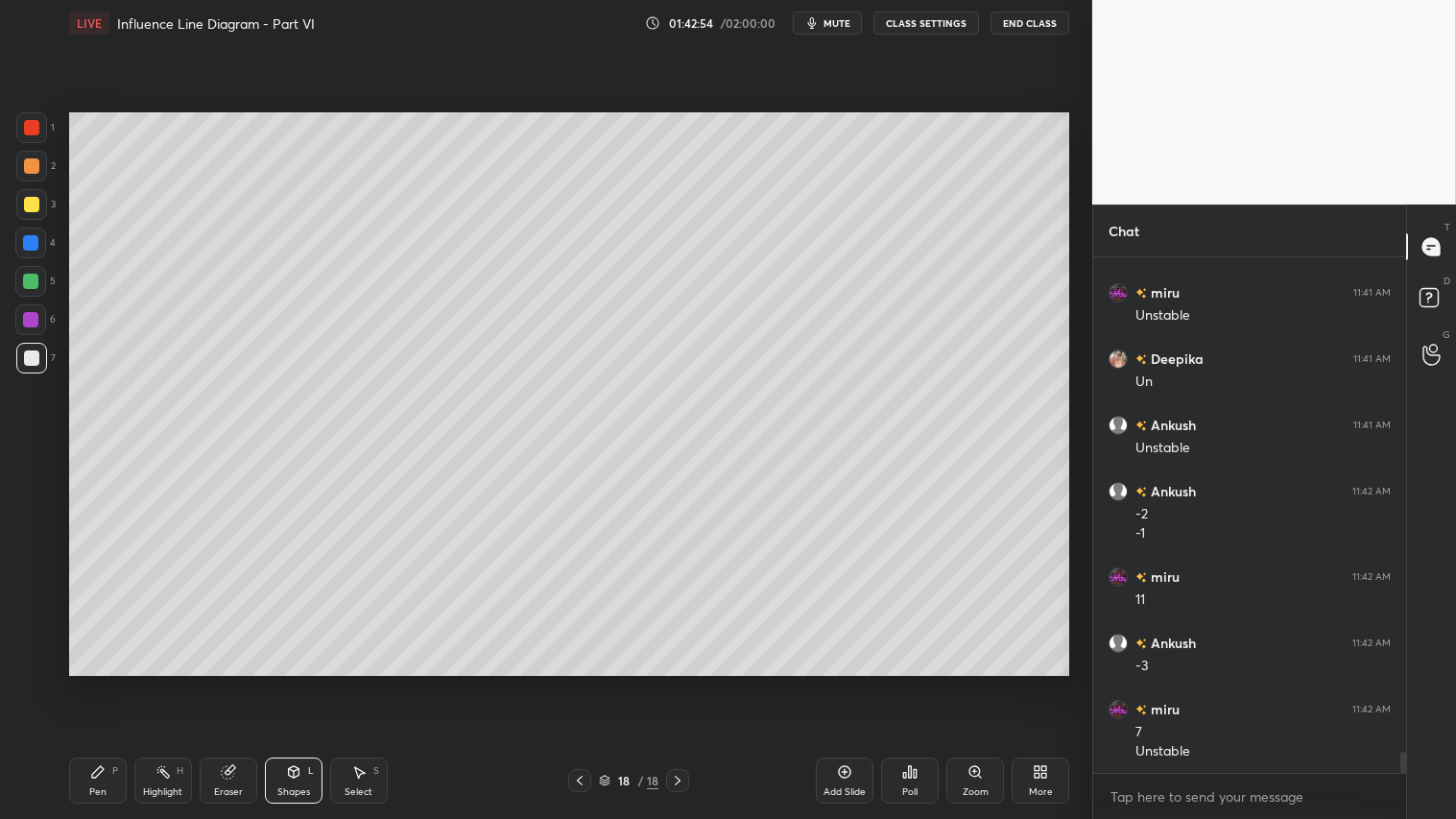
click at [305, 682] on div "Shapes L" at bounding box center [293, 780] width 57 height 47
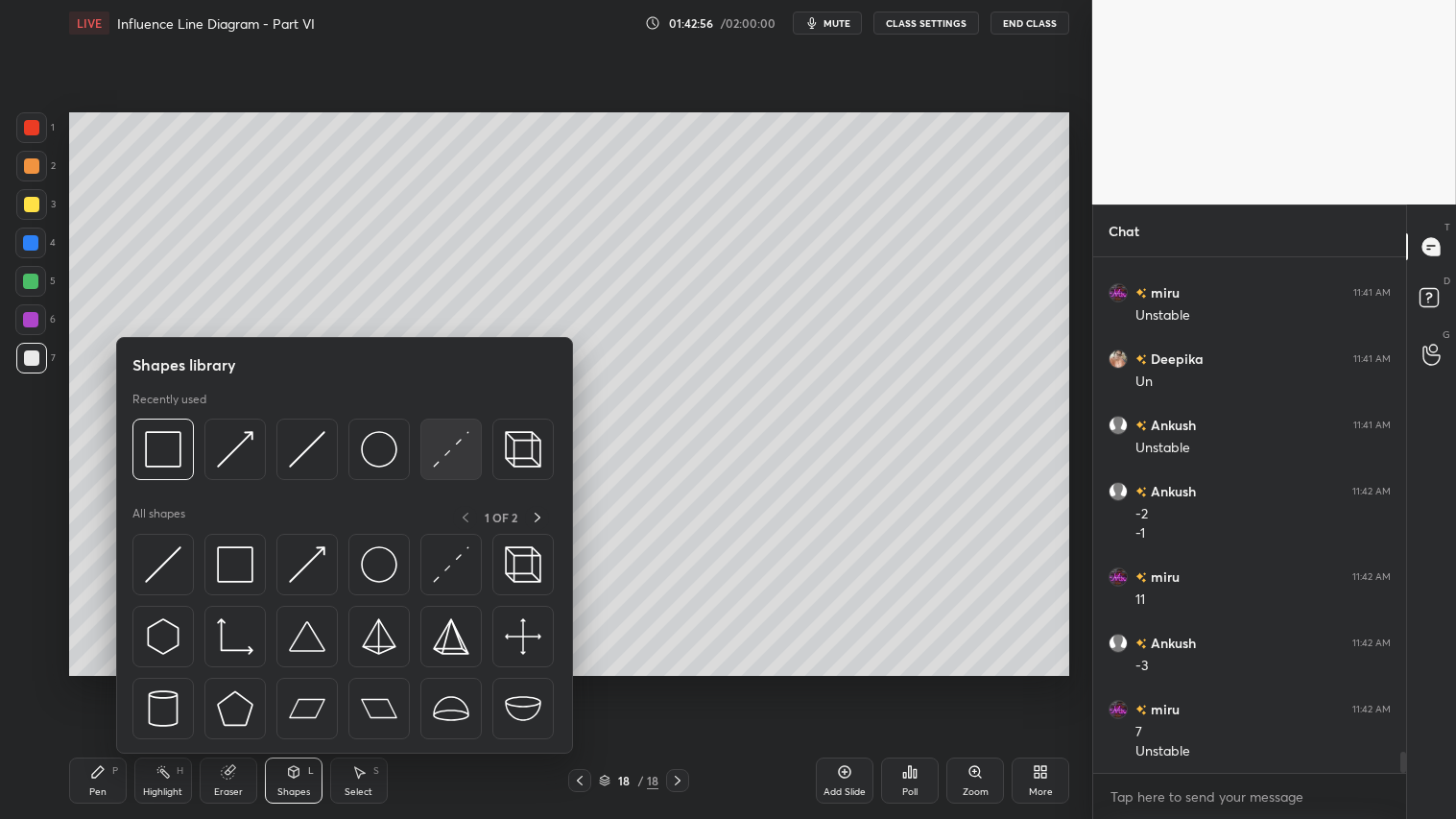
click at [446, 442] on img at bounding box center [452, 450] width 37 height 37
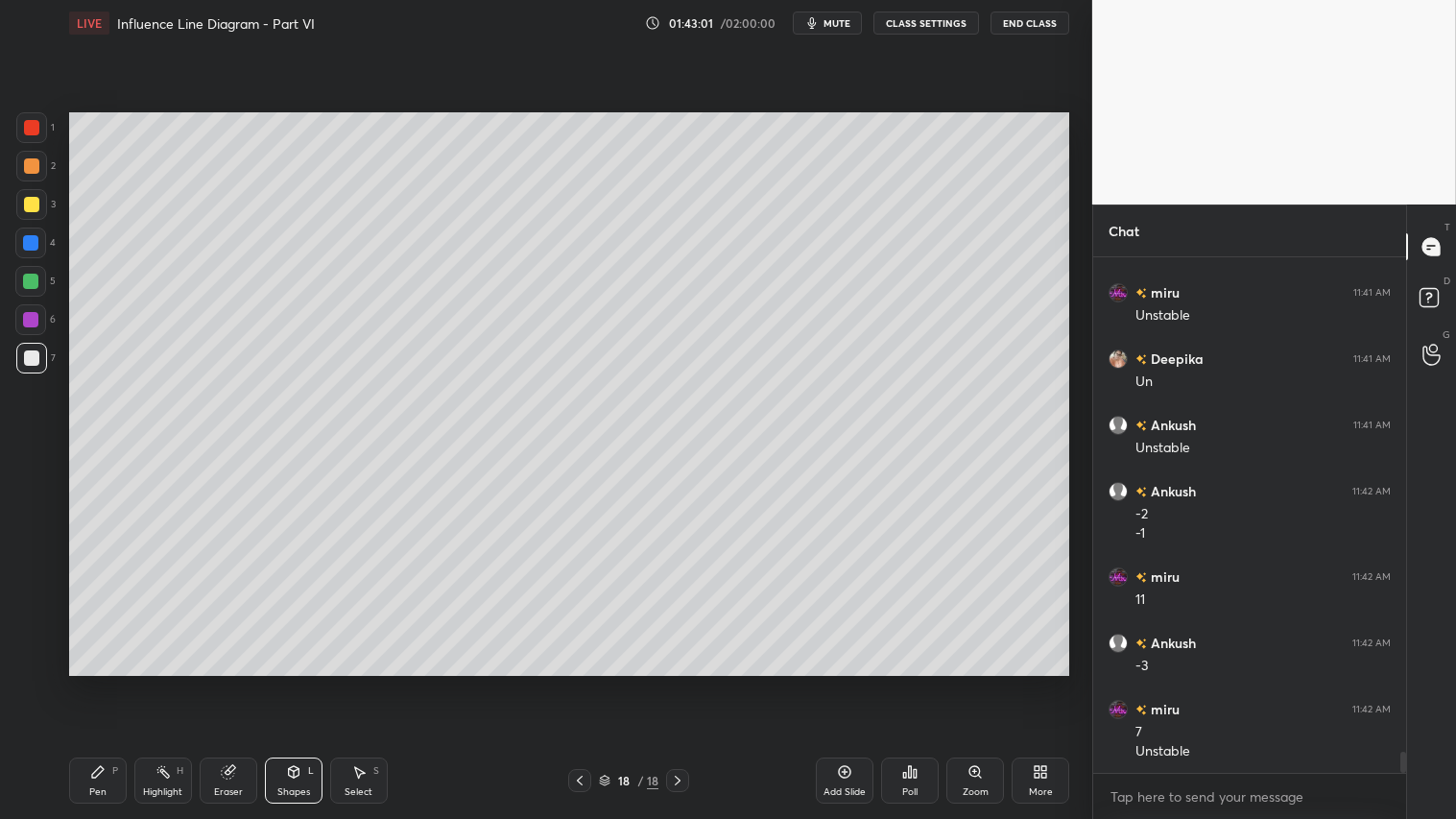
drag, startPoint x: 91, startPoint y: 774, endPoint x: 118, endPoint y: 693, distance: 85.4
click at [92, 682] on icon at bounding box center [98, 772] width 12 height 12
click at [27, 163] on div at bounding box center [32, 166] width 16 height 16
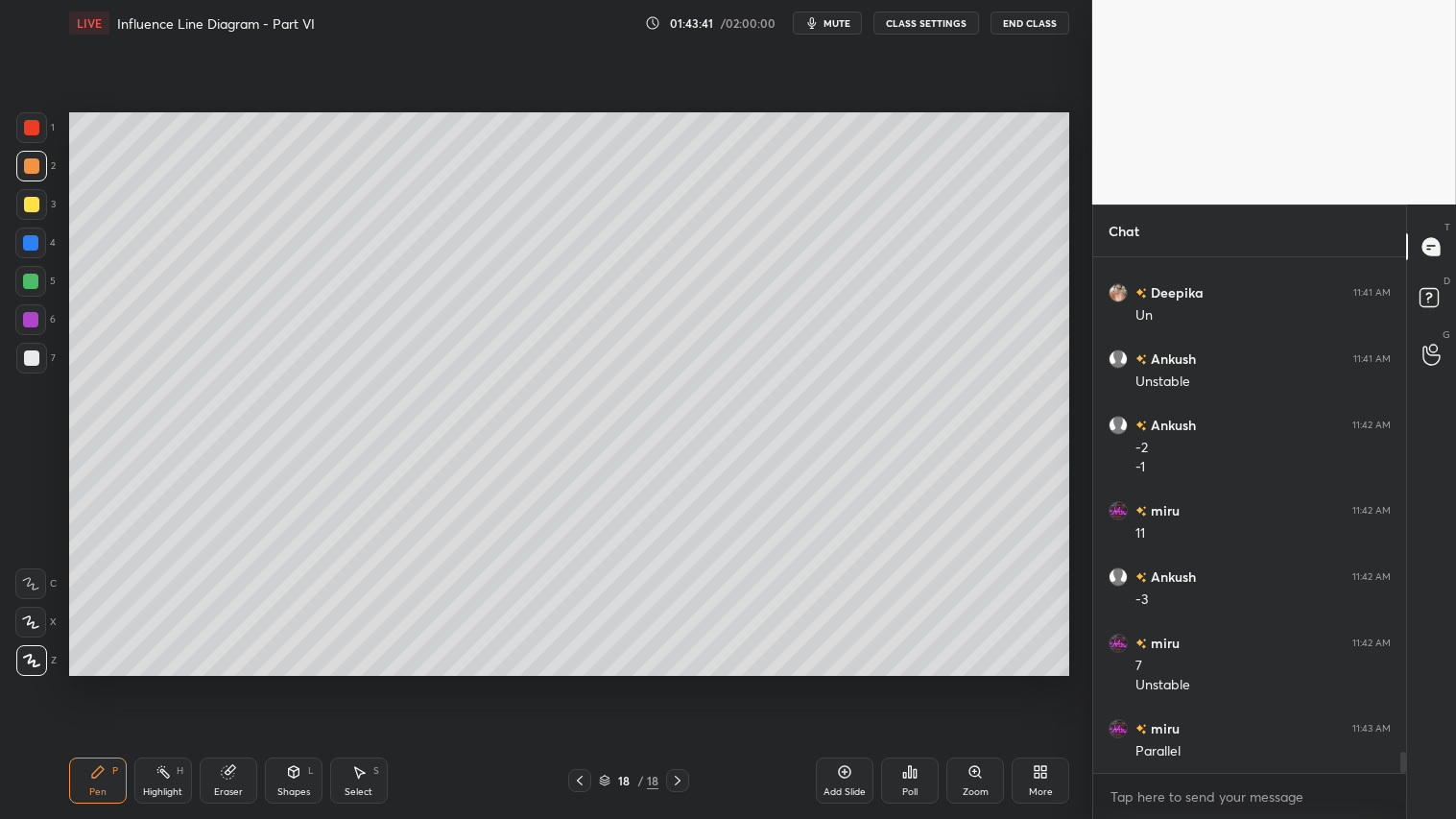
drag, startPoint x: 305, startPoint y: 771, endPoint x: 303, endPoint y: 753, distance: 18.1
click at [305, 682] on div "Shapes L" at bounding box center [293, 780] width 57 height 47
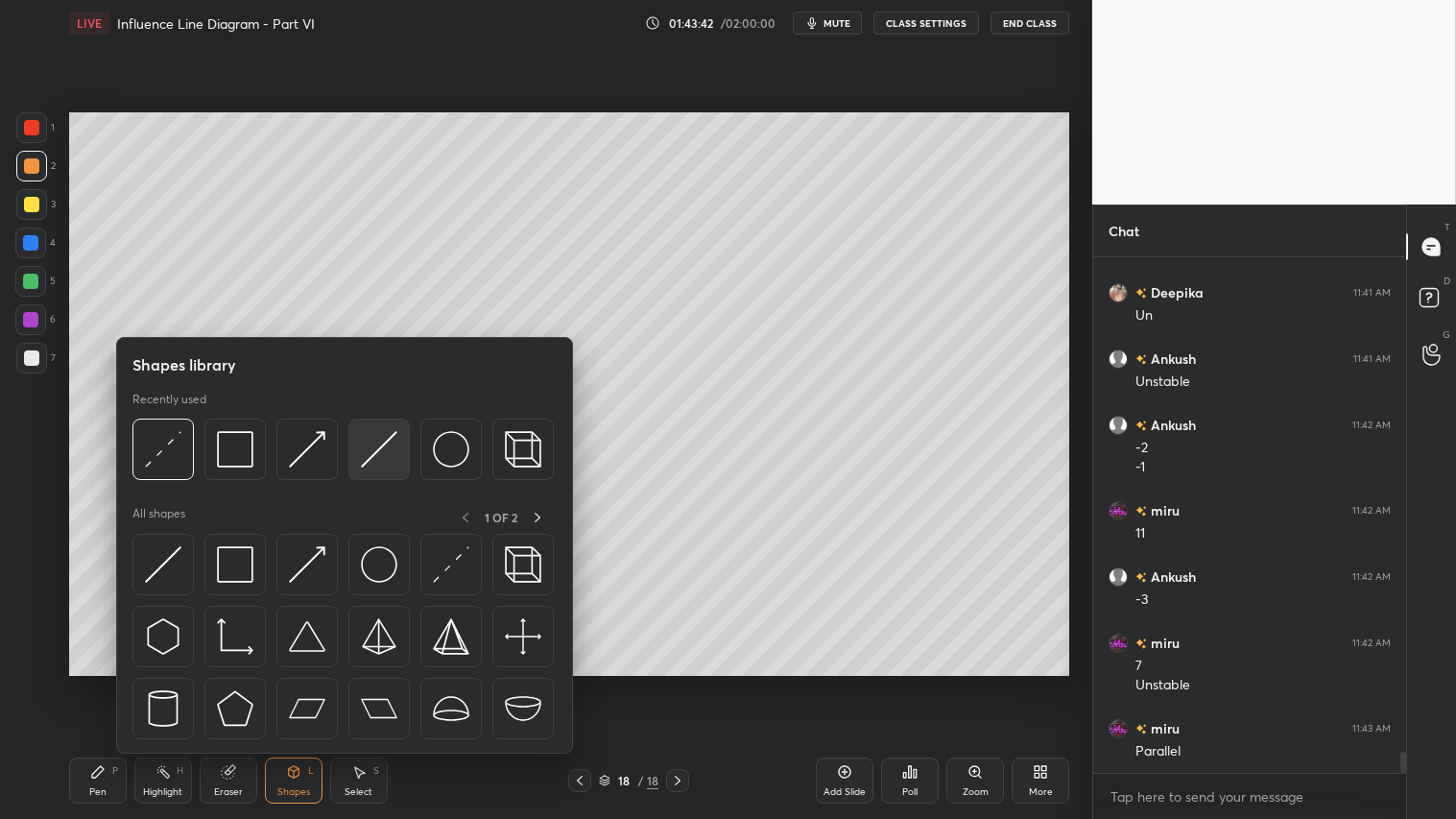
click at [375, 449] on img at bounding box center [379, 450] width 37 height 37
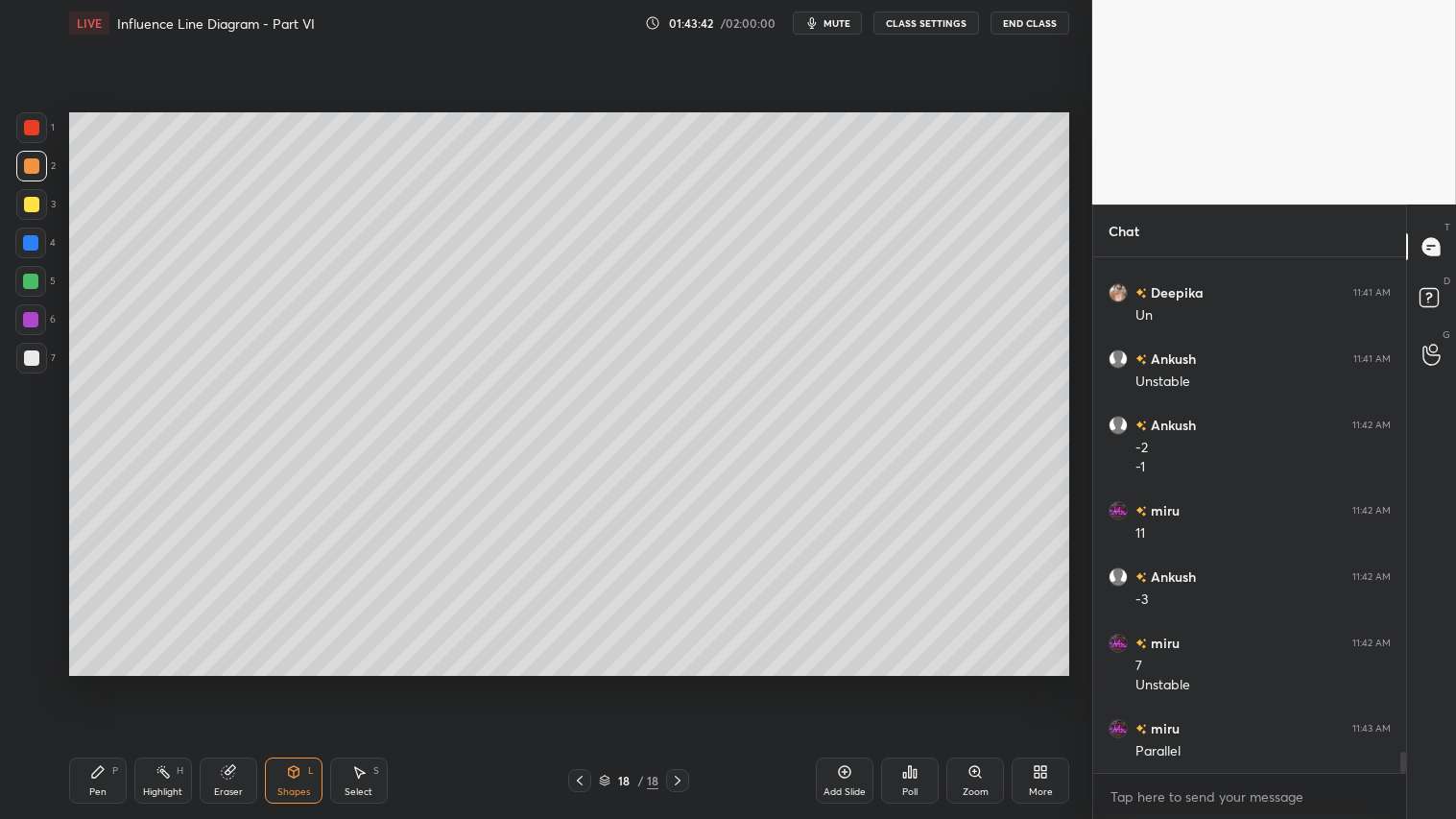
click at [32, 352] on div at bounding box center [32, 358] width 16 height 16
click at [36, 167] on div at bounding box center [32, 166] width 16 height 16
click at [98, 682] on div "Pen P" at bounding box center [97, 780] width 57 height 47
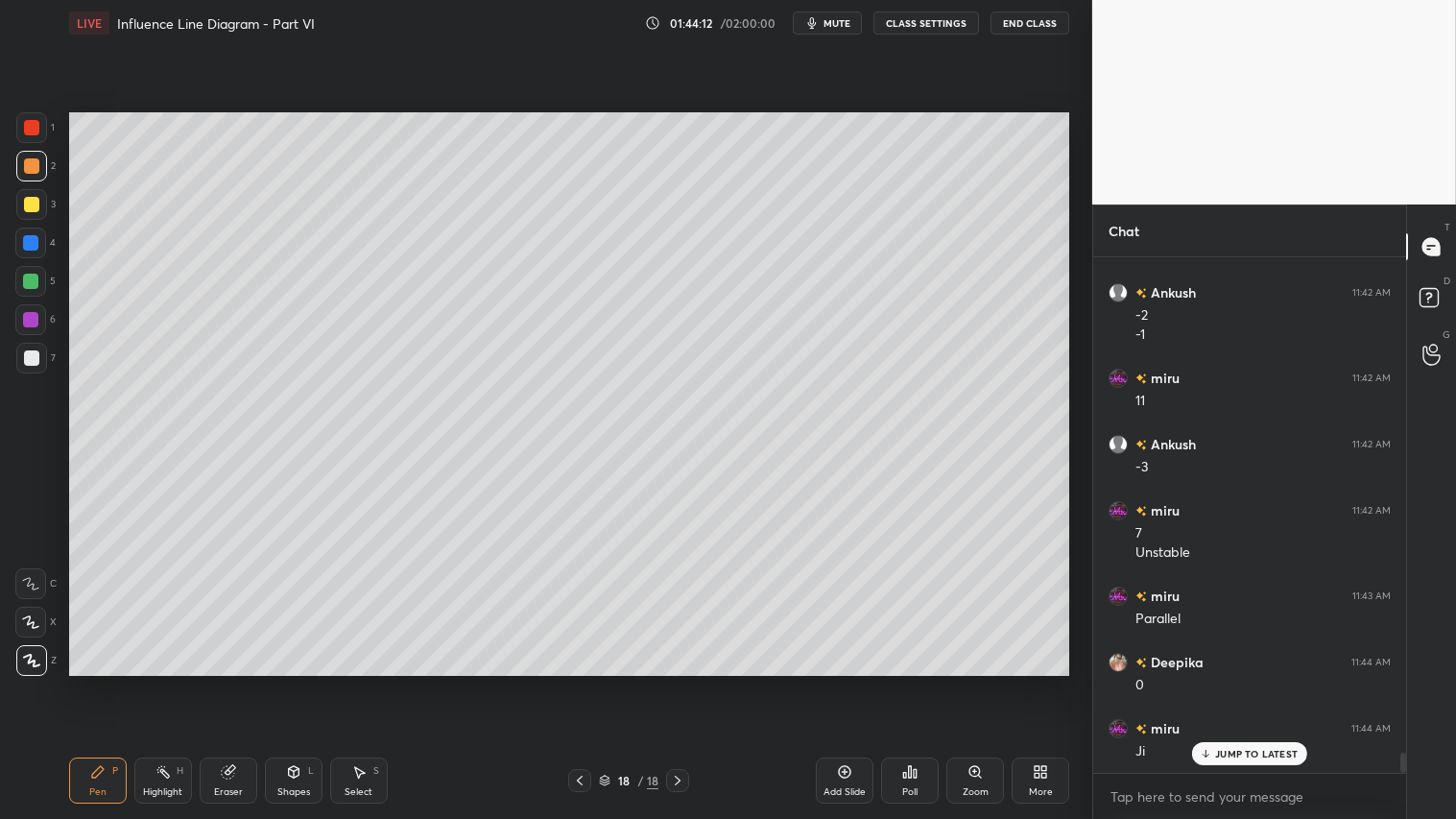
scroll to position [12483, 0]
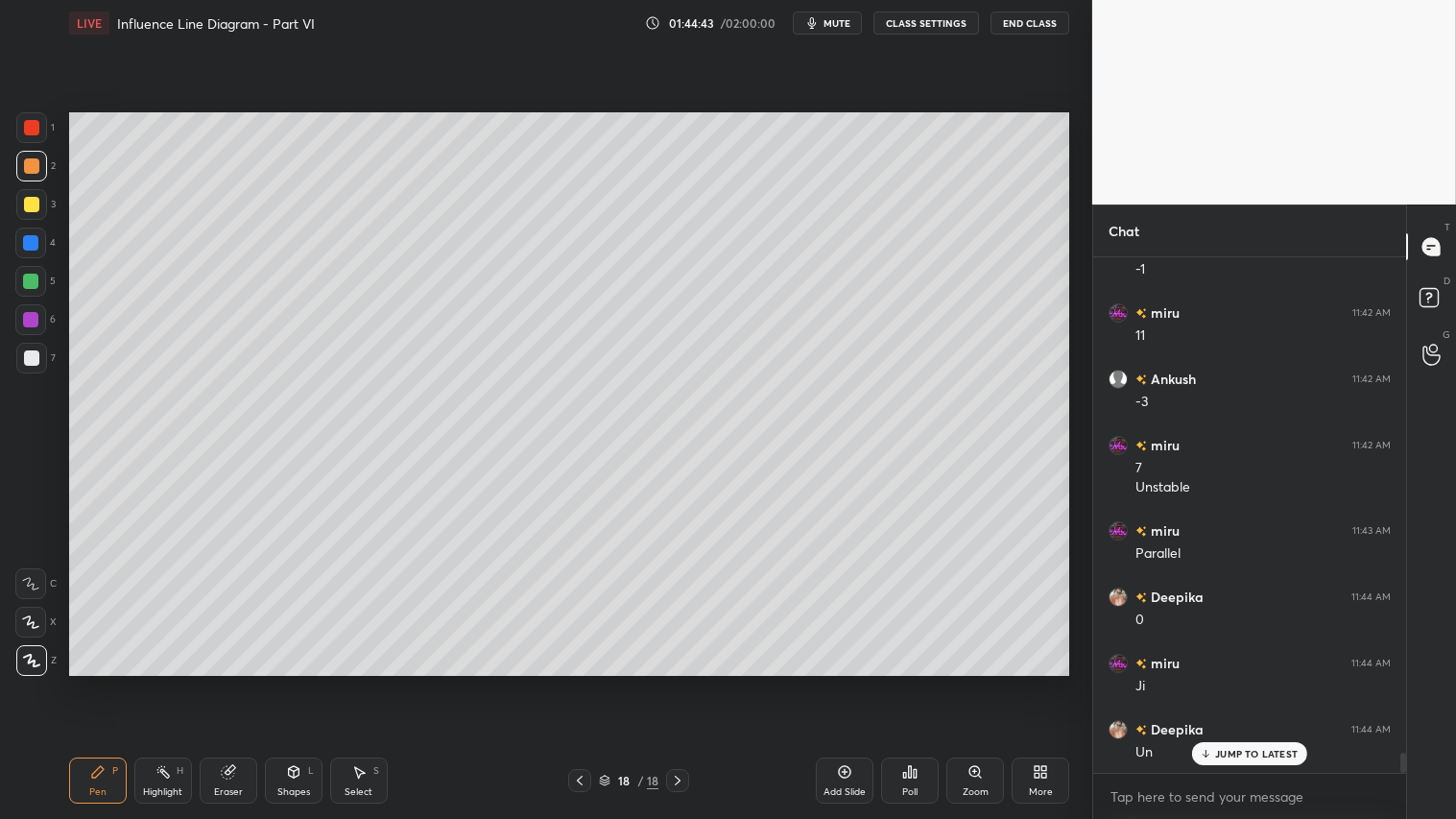
click at [286, 682] on icon at bounding box center [294, 772] width 16 height 16
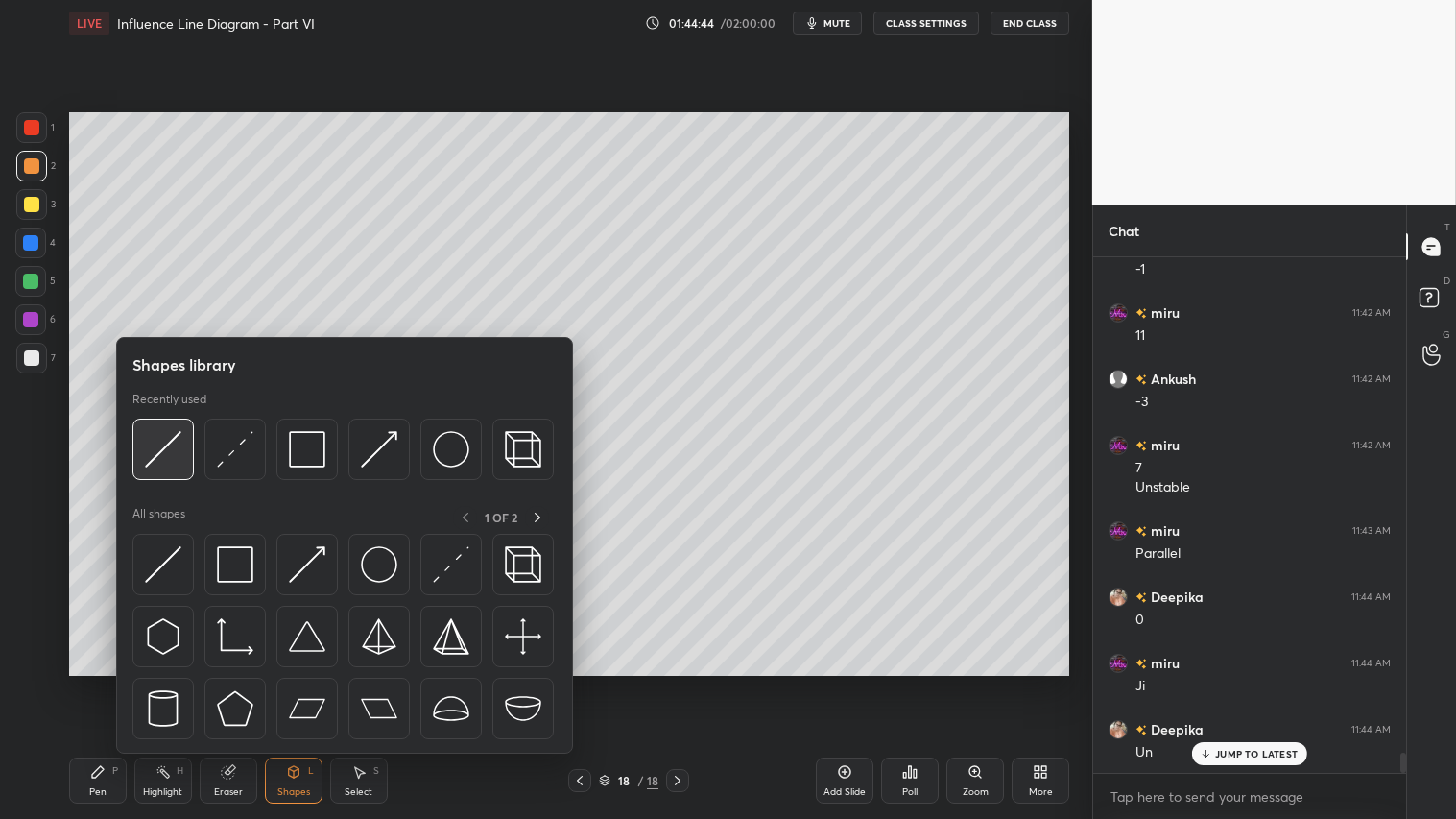
click at [175, 441] on img at bounding box center [164, 450] width 37 height 37
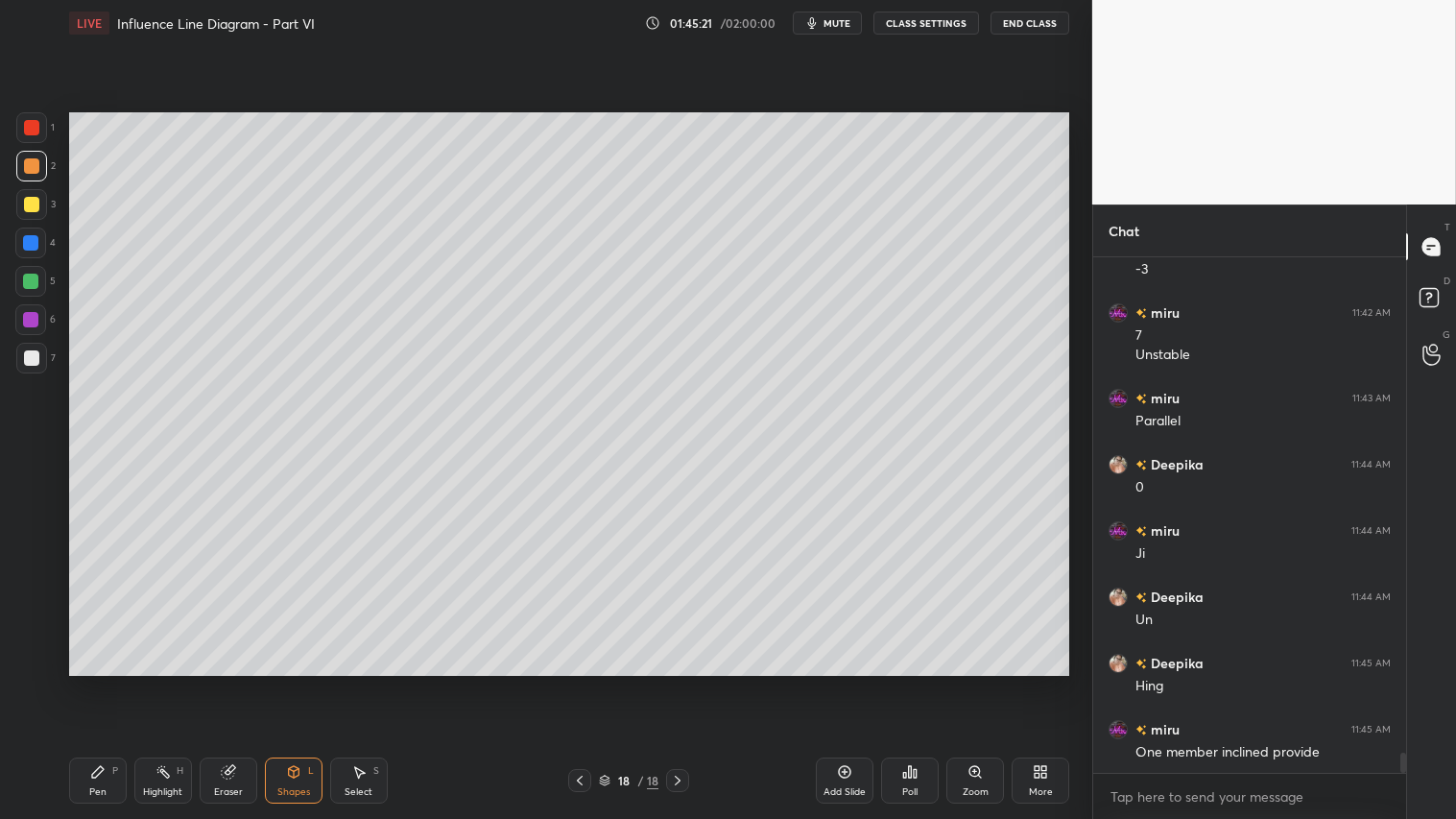
scroll to position [12681, 0]
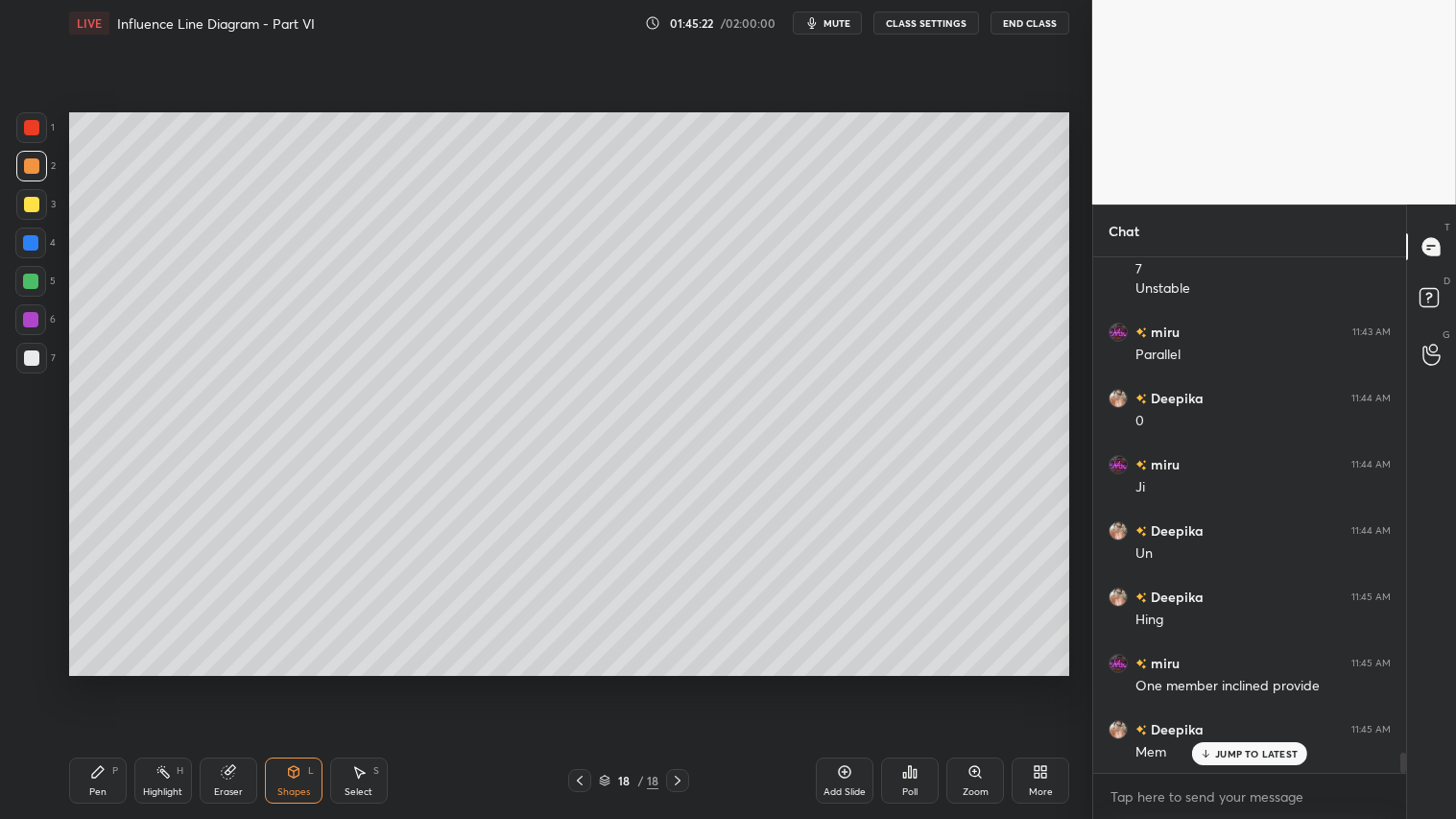
click at [862, 682] on div "Add Slide" at bounding box center [844, 780] width 57 height 47
drag, startPoint x: 100, startPoint y: 779, endPoint x: 192, endPoint y: 710, distance: 115.0
click at [102, 682] on icon at bounding box center [98, 772] width 16 height 16
click at [580, 682] on icon at bounding box center [580, 780] width 16 height 16
click at [678, 682] on icon at bounding box center [678, 780] width 6 height 10
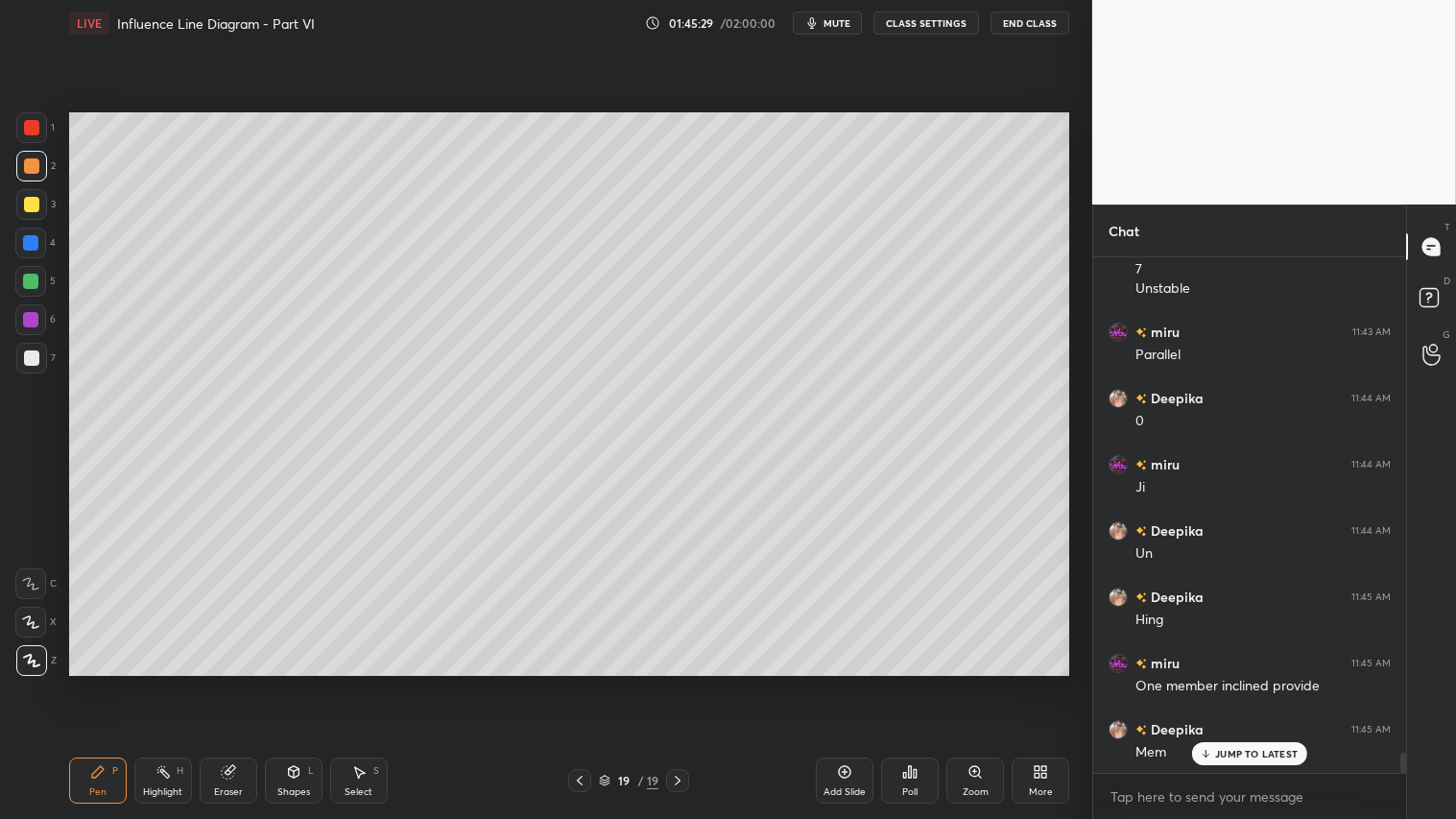
click at [291, 682] on div "Shapes" at bounding box center [294, 792] width 33 height 10
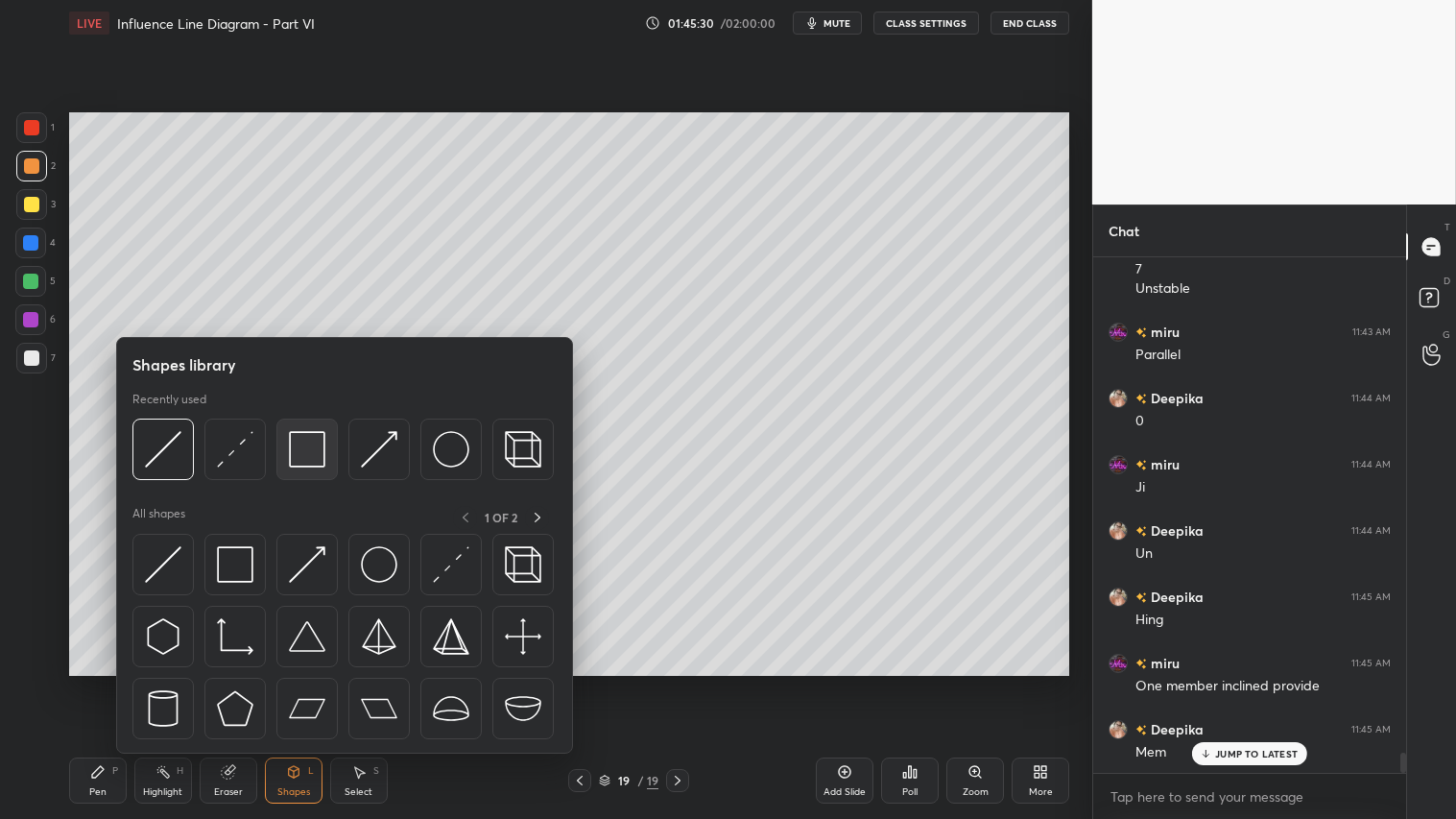
click at [323, 435] on img at bounding box center [307, 450] width 37 height 37
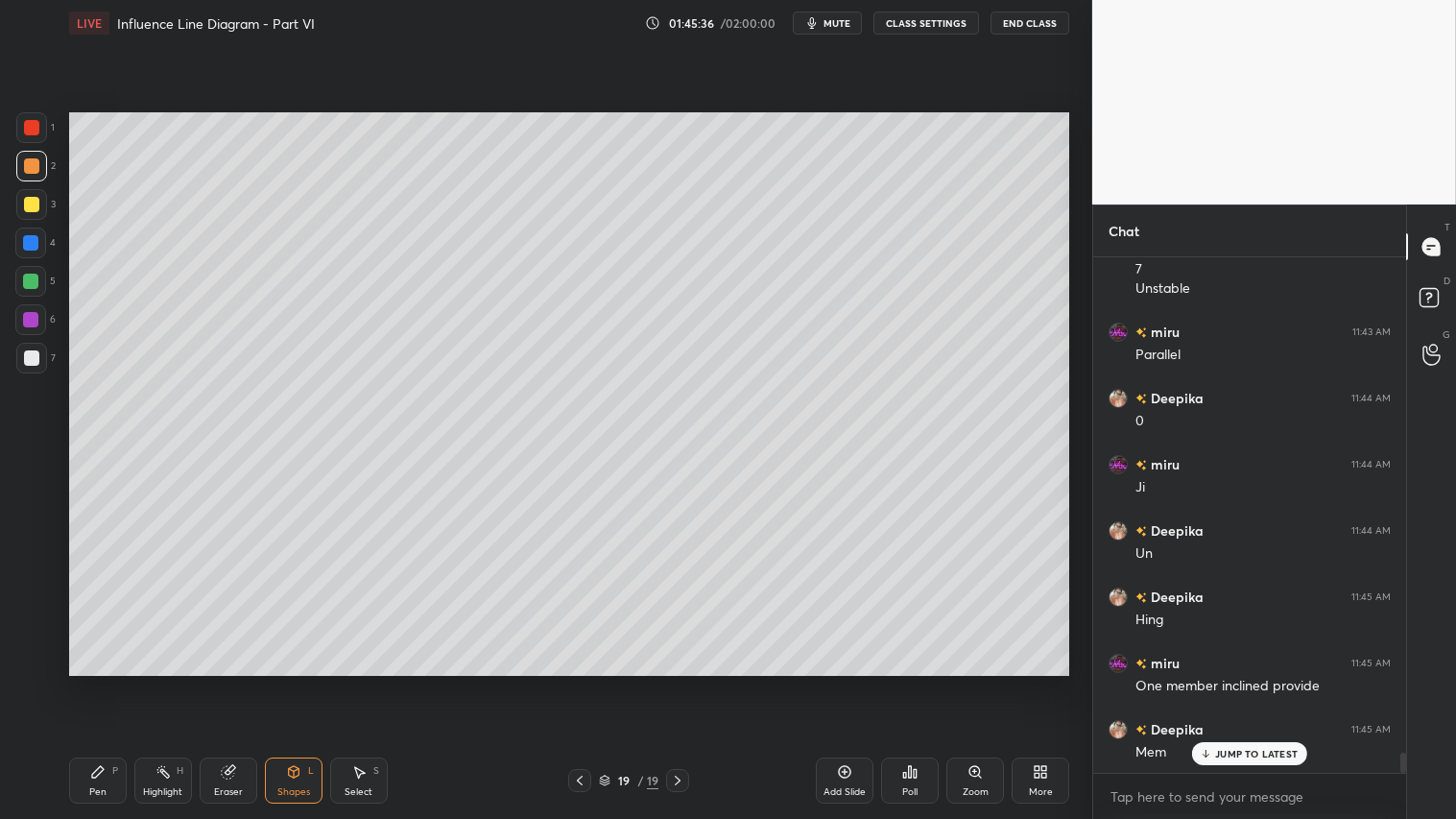
click at [296, 682] on div "Shapes L" at bounding box center [293, 780] width 57 height 47
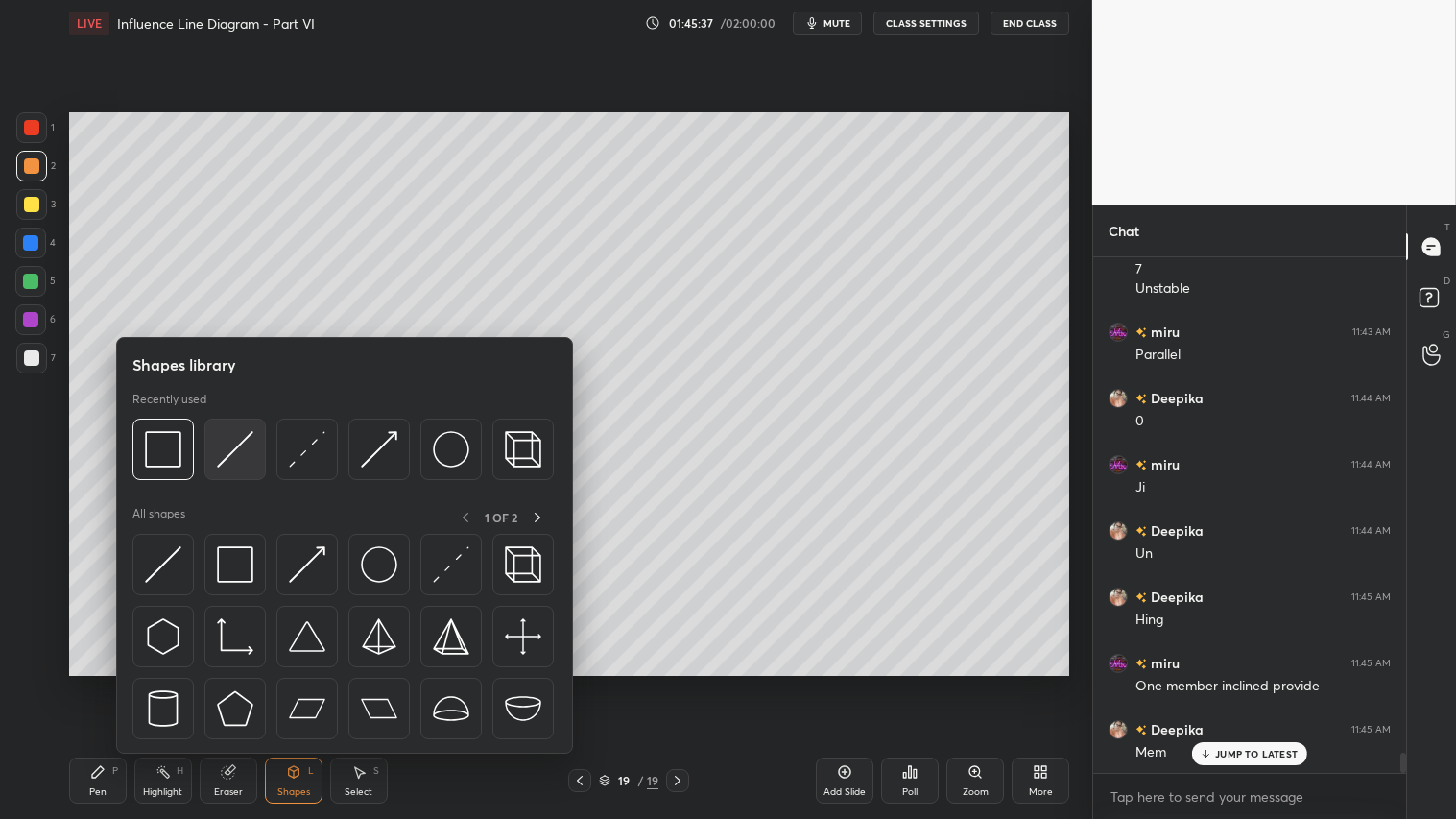
click at [240, 438] on img at bounding box center [236, 450] width 37 height 37
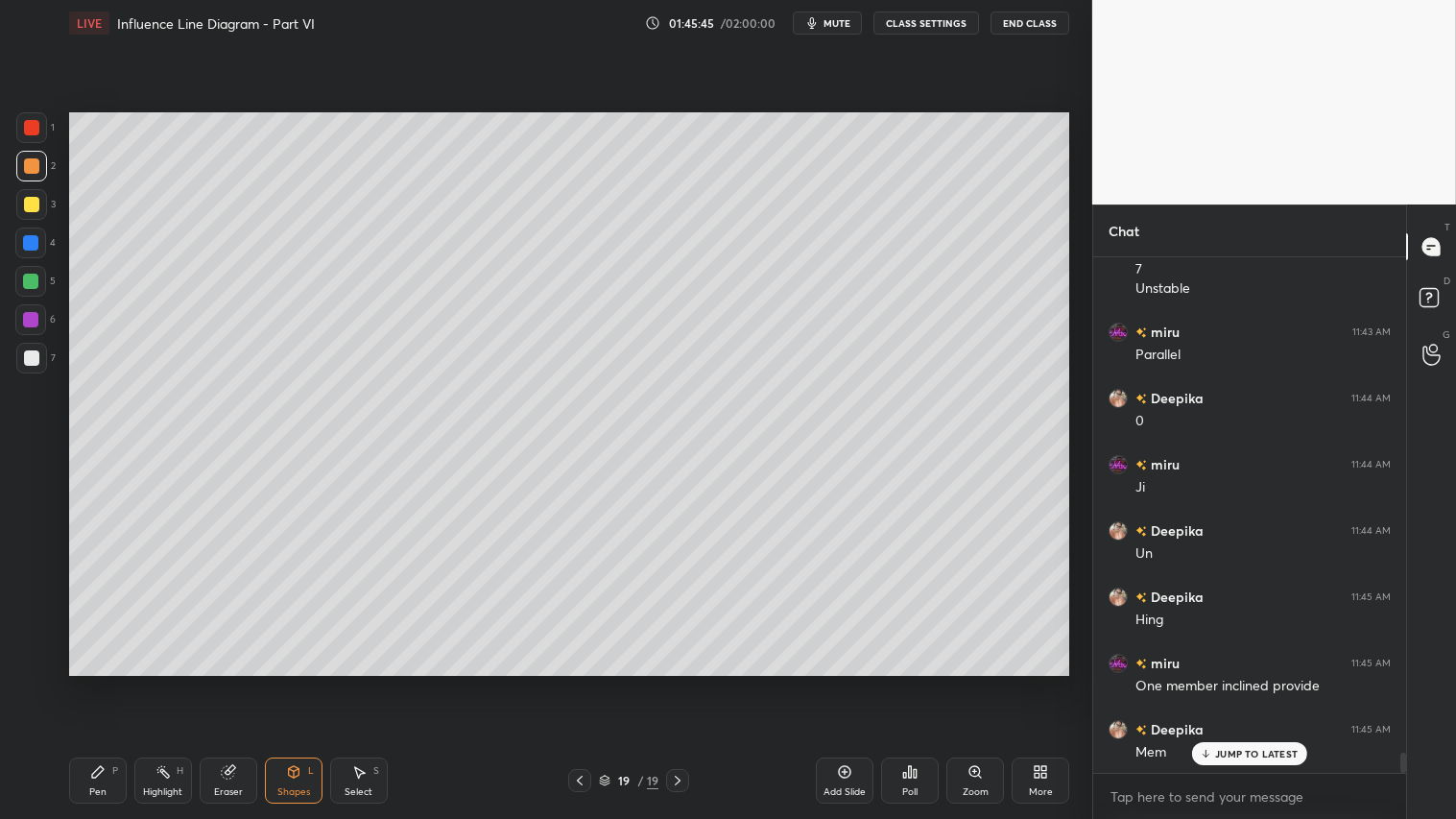
click at [299, 682] on div "Shapes L" at bounding box center [293, 780] width 57 height 47
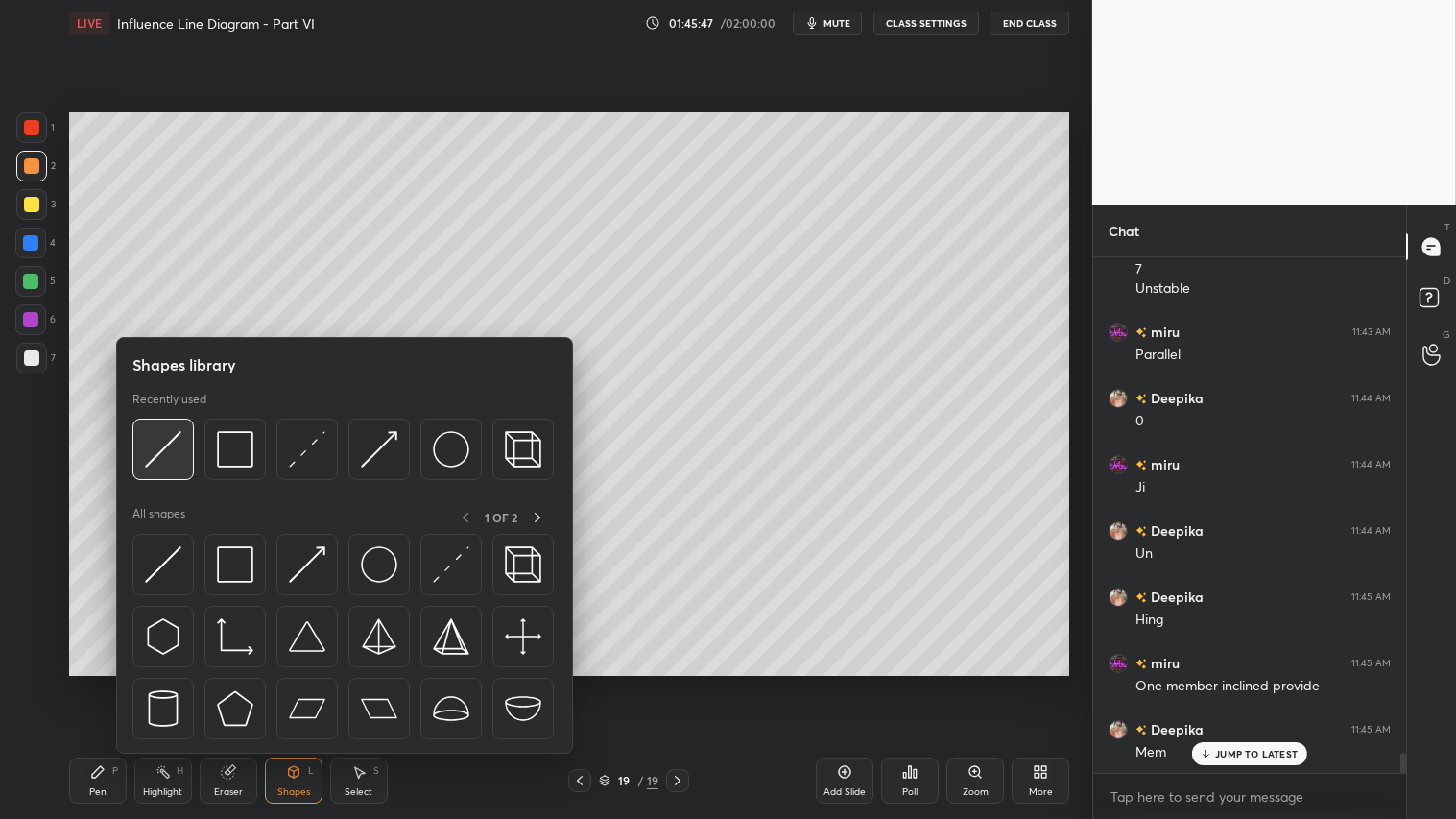
click at [164, 432] on img at bounding box center [164, 450] width 37 height 37
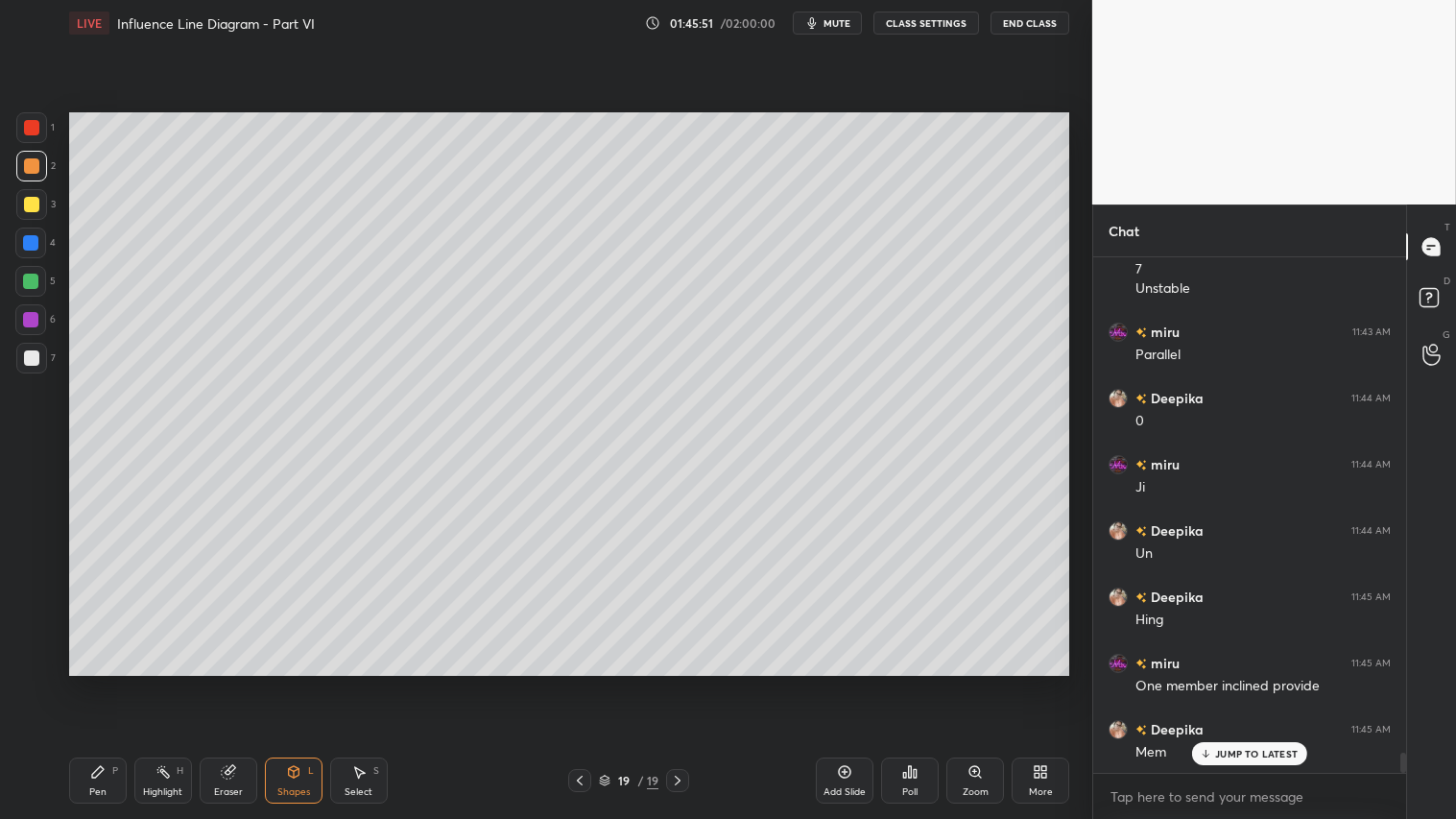
drag, startPoint x: 294, startPoint y: 788, endPoint x: 296, endPoint y: 770, distance: 18.1
click at [296, 682] on div "Shapes L" at bounding box center [293, 780] width 57 height 47
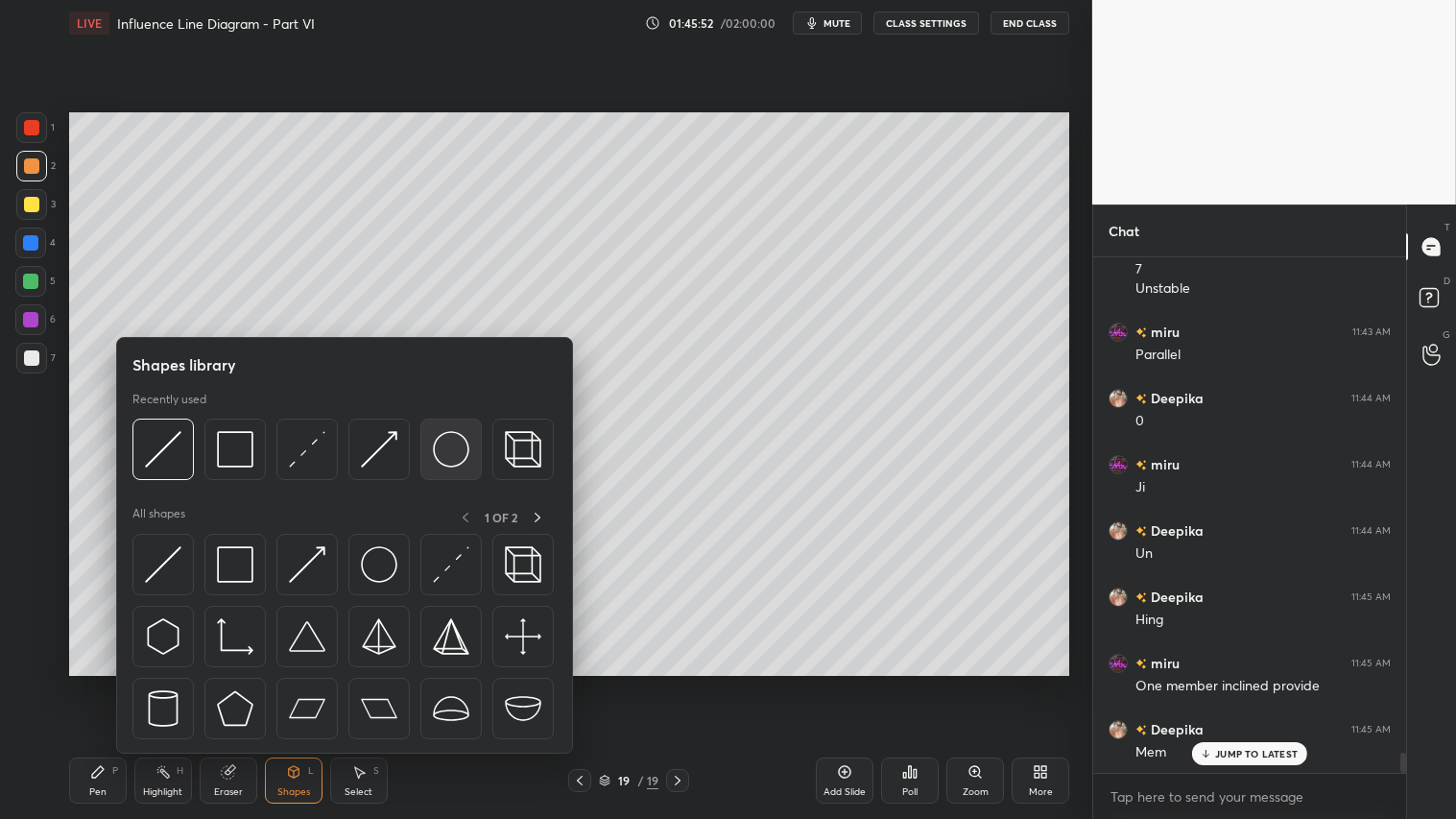
click at [459, 451] on img at bounding box center [452, 450] width 37 height 37
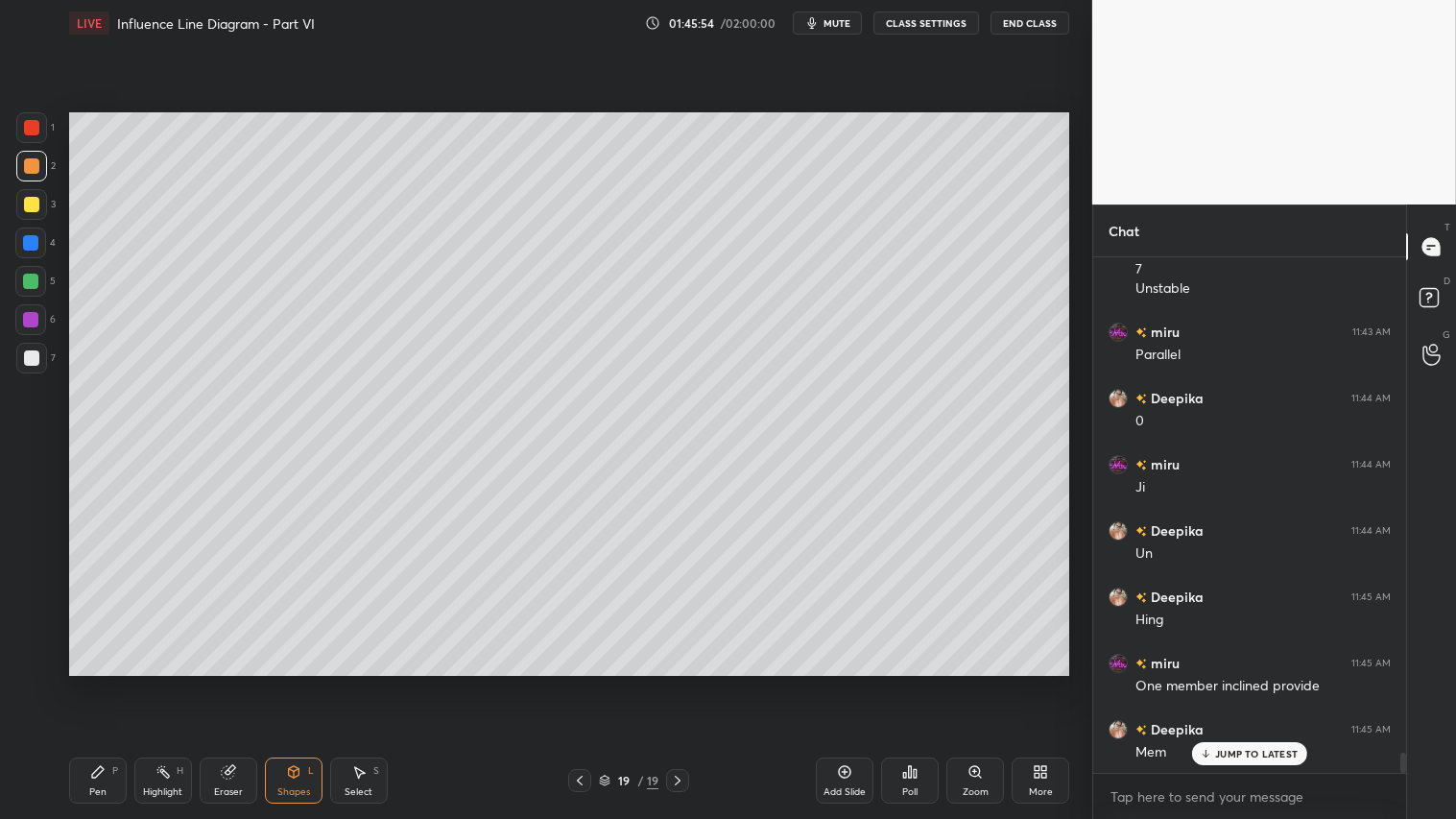
click at [296, 682] on div "Shapes L" at bounding box center [293, 780] width 57 height 47
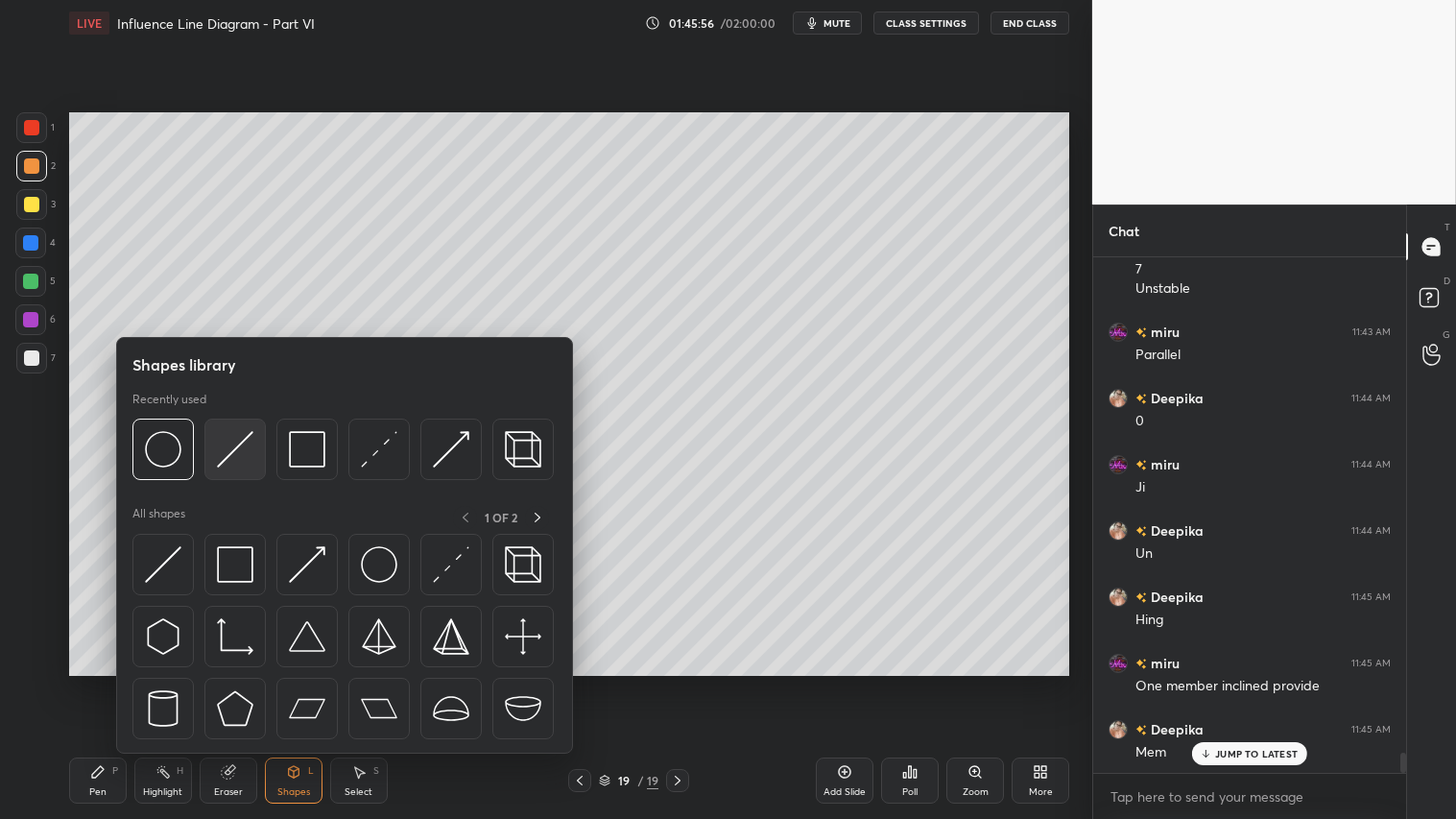
click at [231, 437] on img at bounding box center [236, 450] width 37 height 37
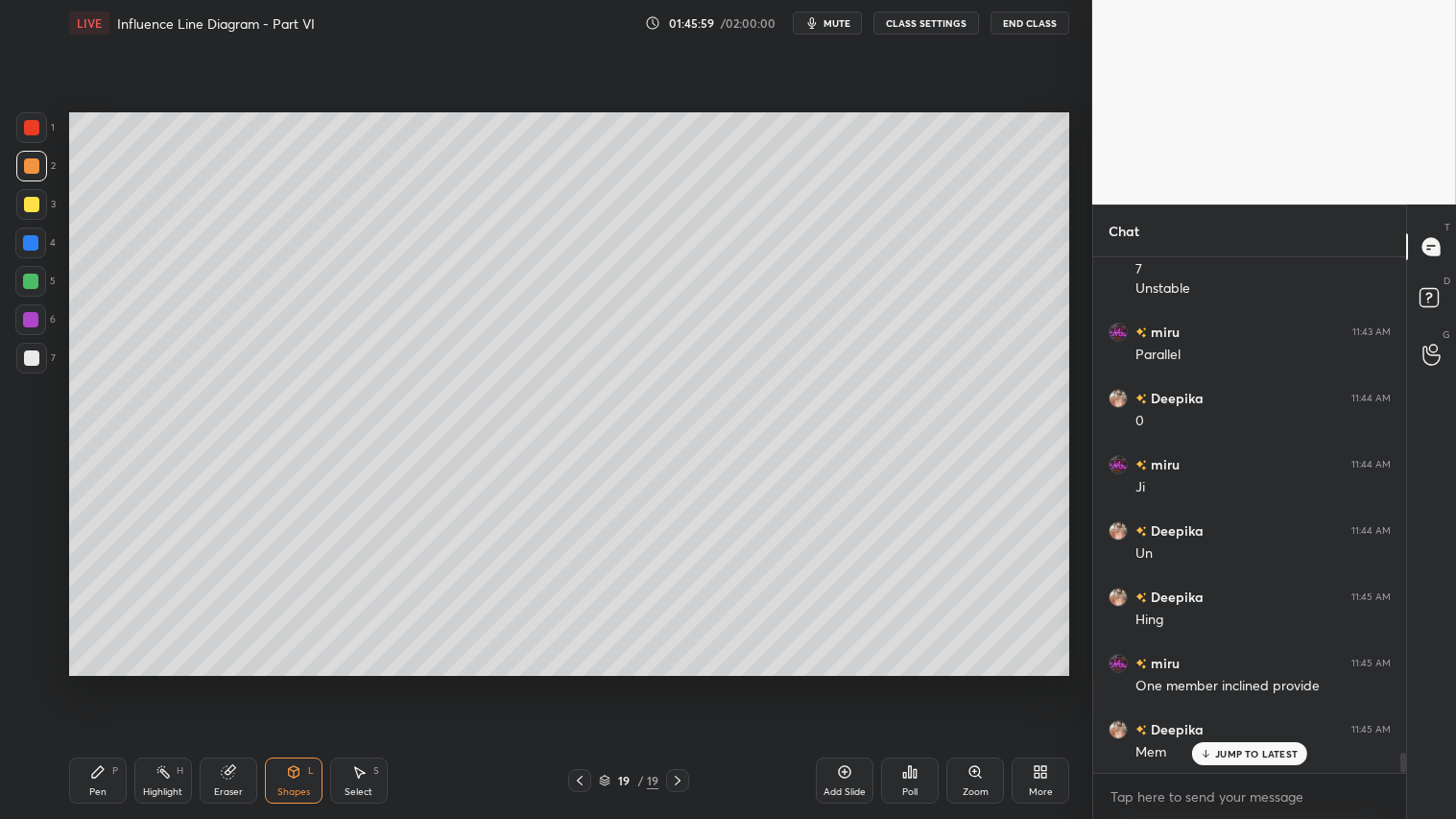
click at [107, 682] on div "Pen P" at bounding box center [97, 780] width 57 height 47
click at [30, 197] on div at bounding box center [32, 205] width 16 height 16
click at [285, 682] on div "Shapes" at bounding box center [294, 792] width 33 height 10
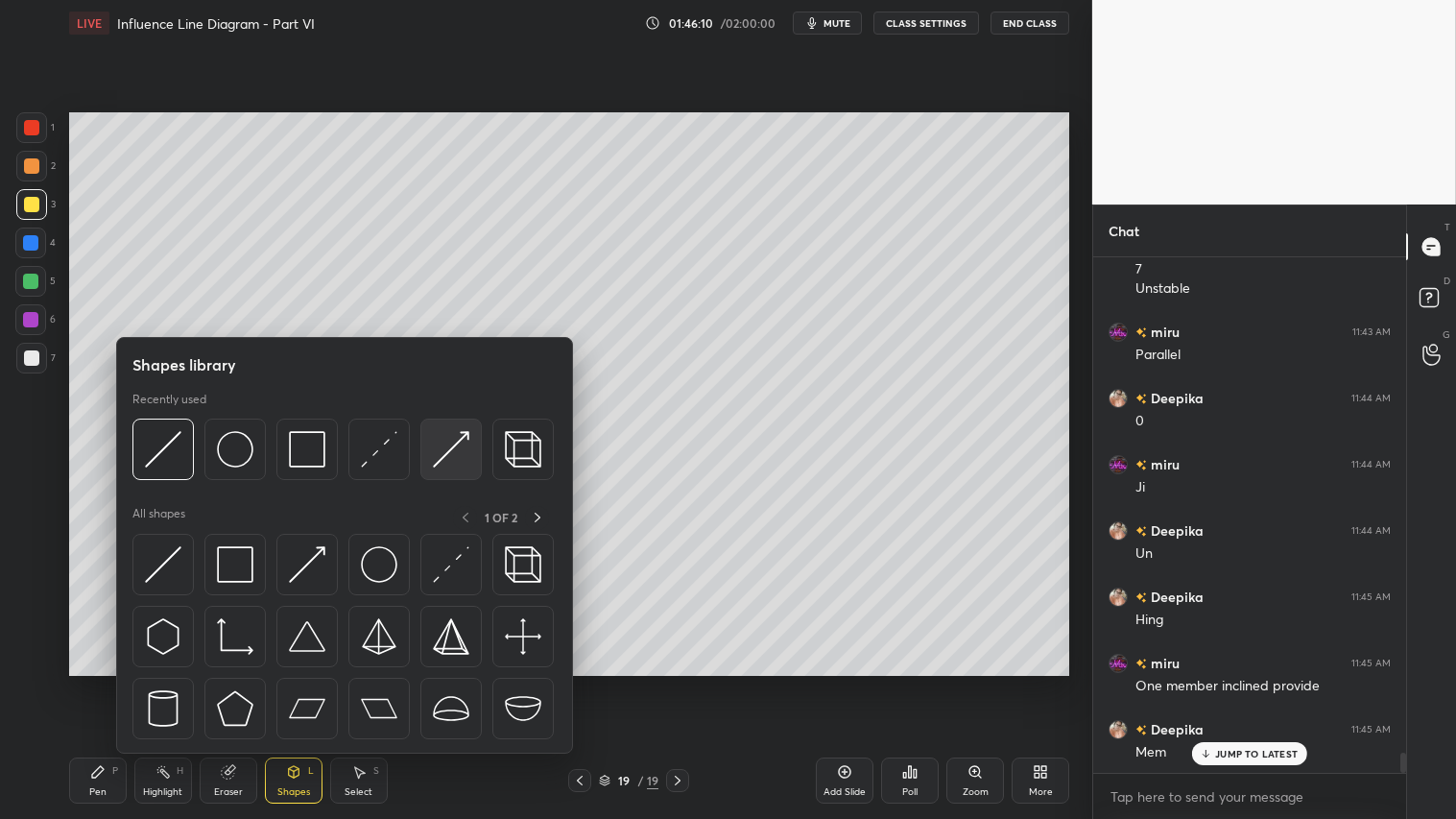
click at [448, 455] on img at bounding box center [452, 450] width 37 height 37
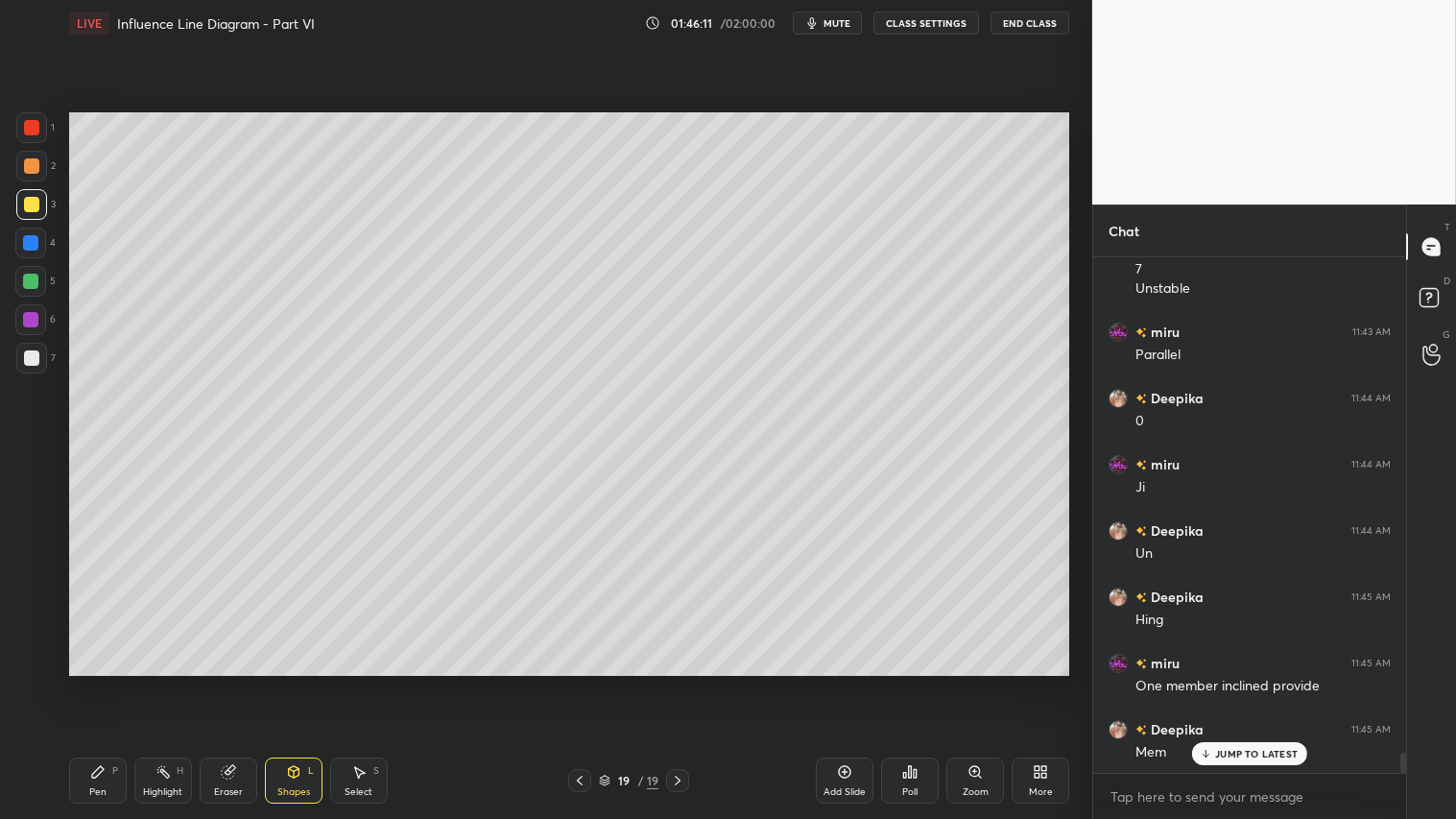
click at [39, 129] on div at bounding box center [32, 128] width 16 height 16
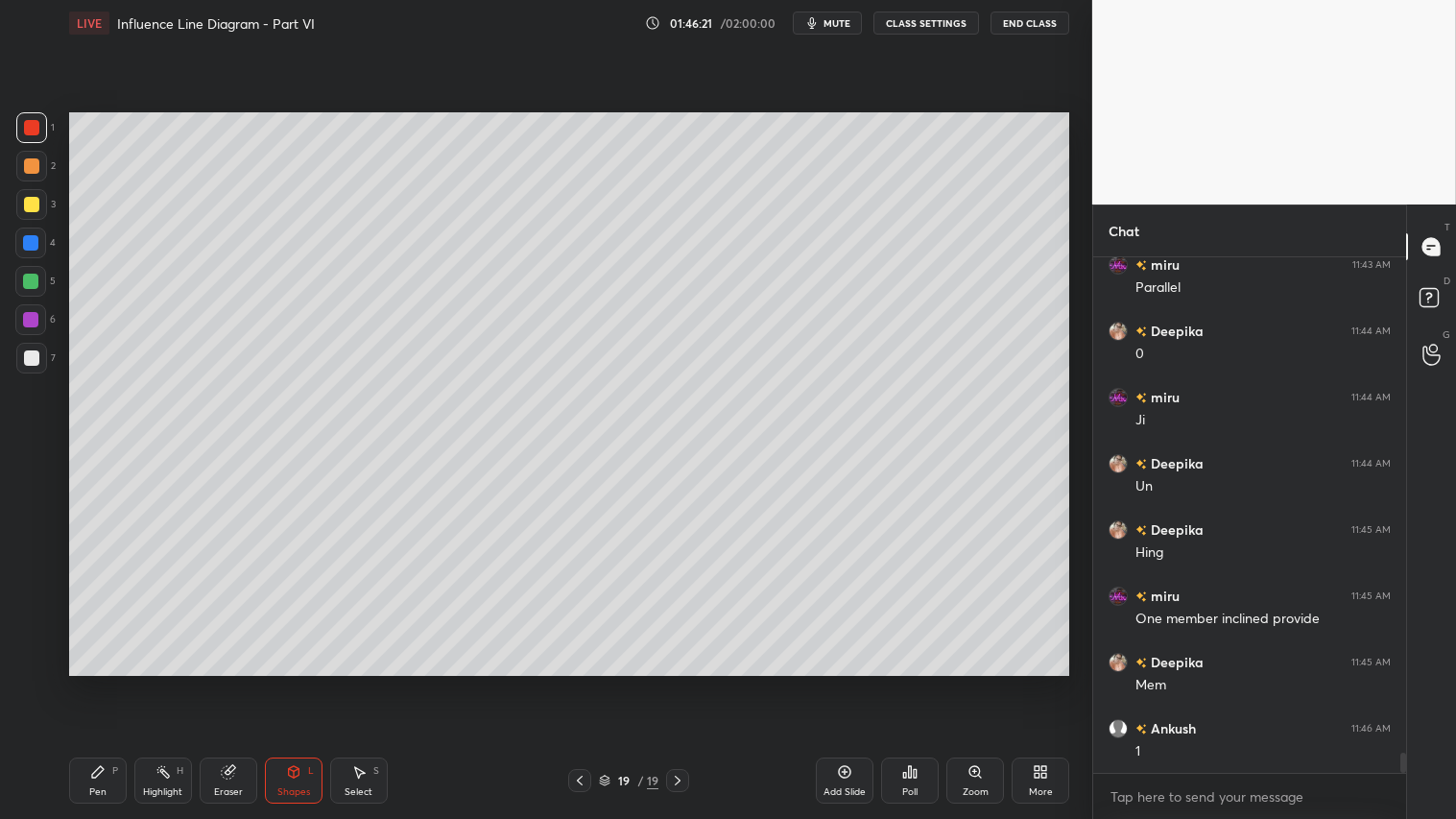
click at [24, 168] on div at bounding box center [32, 166] width 31 height 31
click at [100, 682] on div "Pen" at bounding box center [98, 792] width 17 height 10
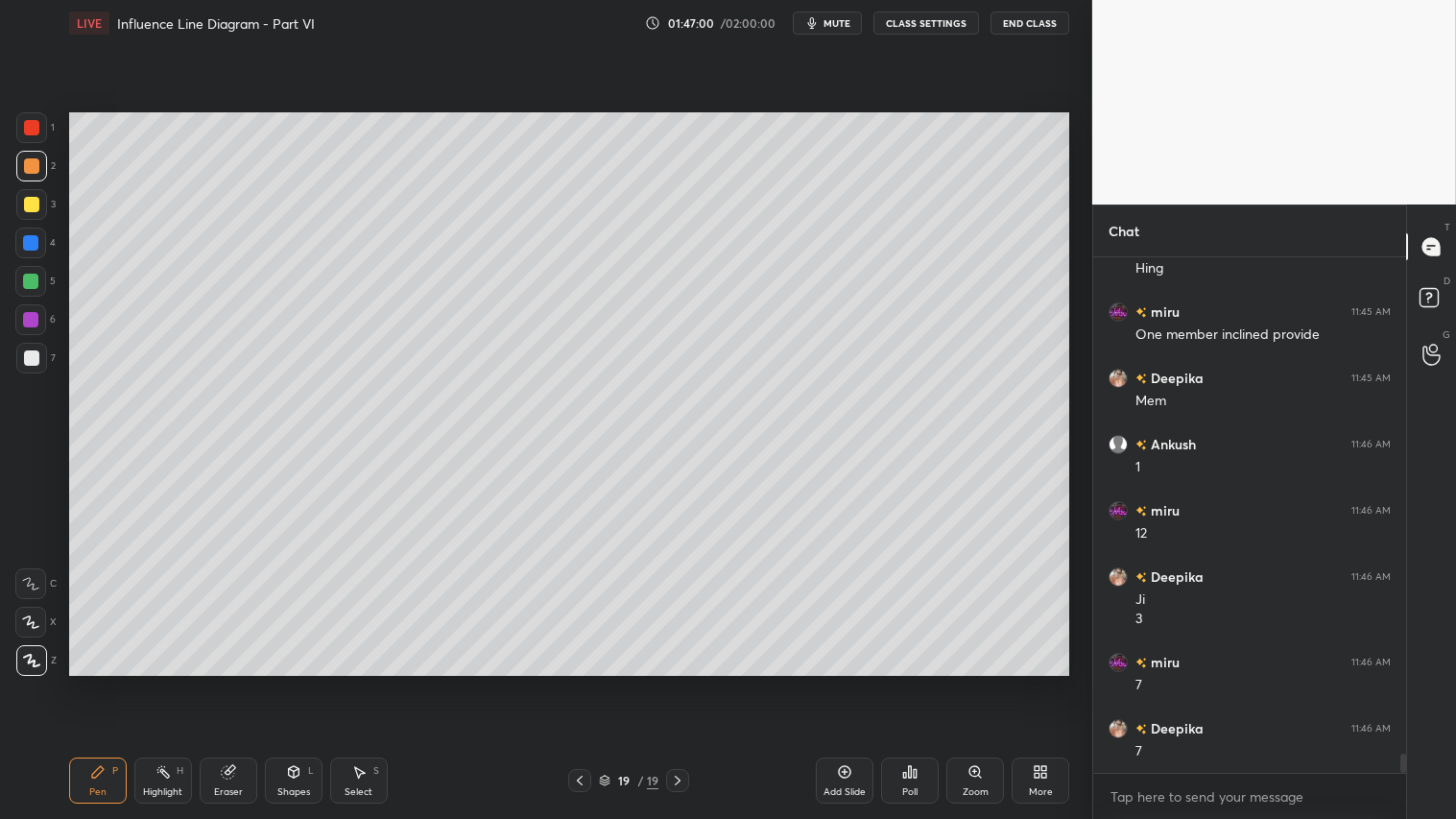
scroll to position [13098, 0]
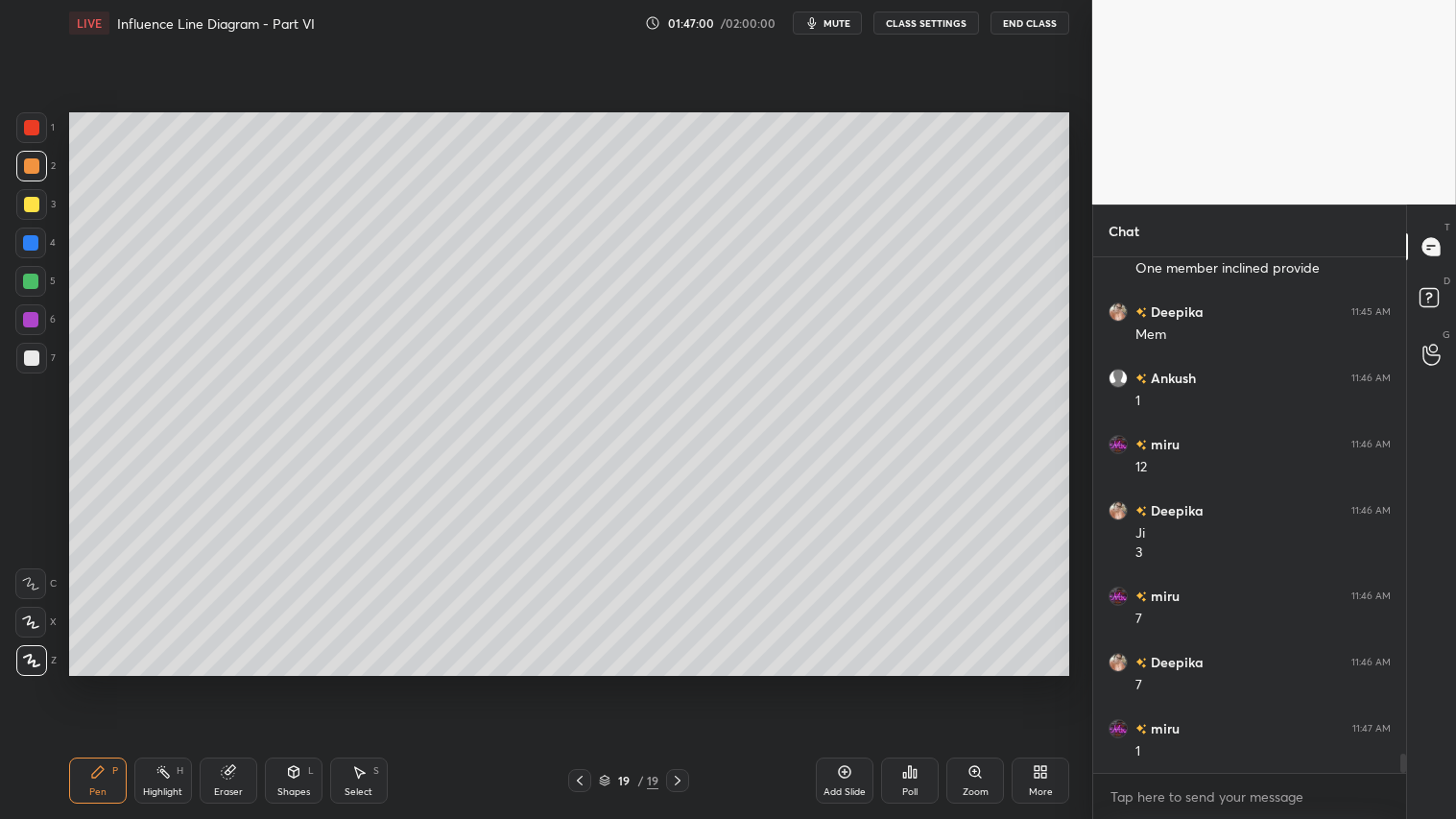
click at [300, 682] on div "Shapes" at bounding box center [294, 792] width 33 height 10
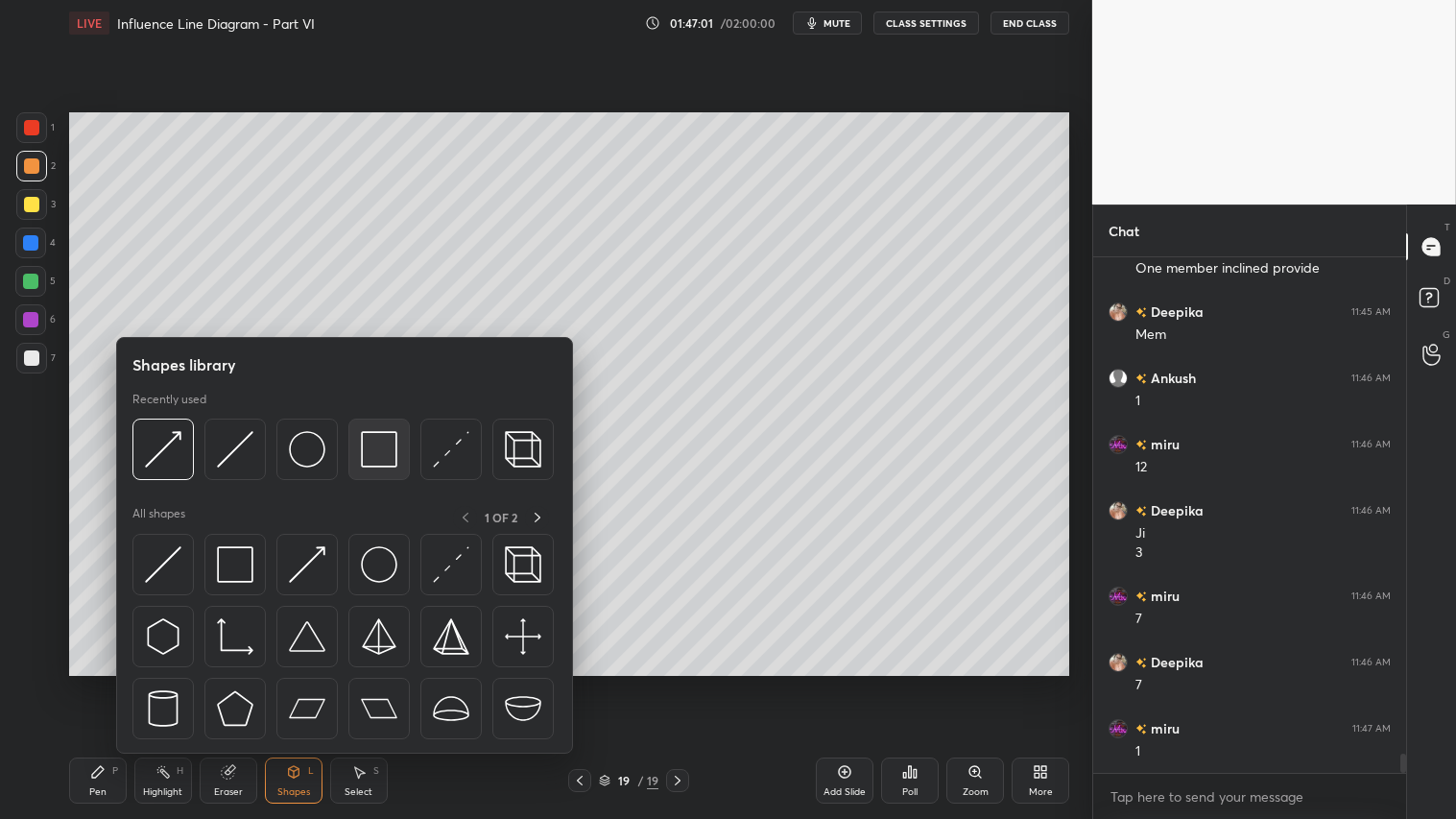
click at [388, 441] on img at bounding box center [379, 450] width 37 height 37
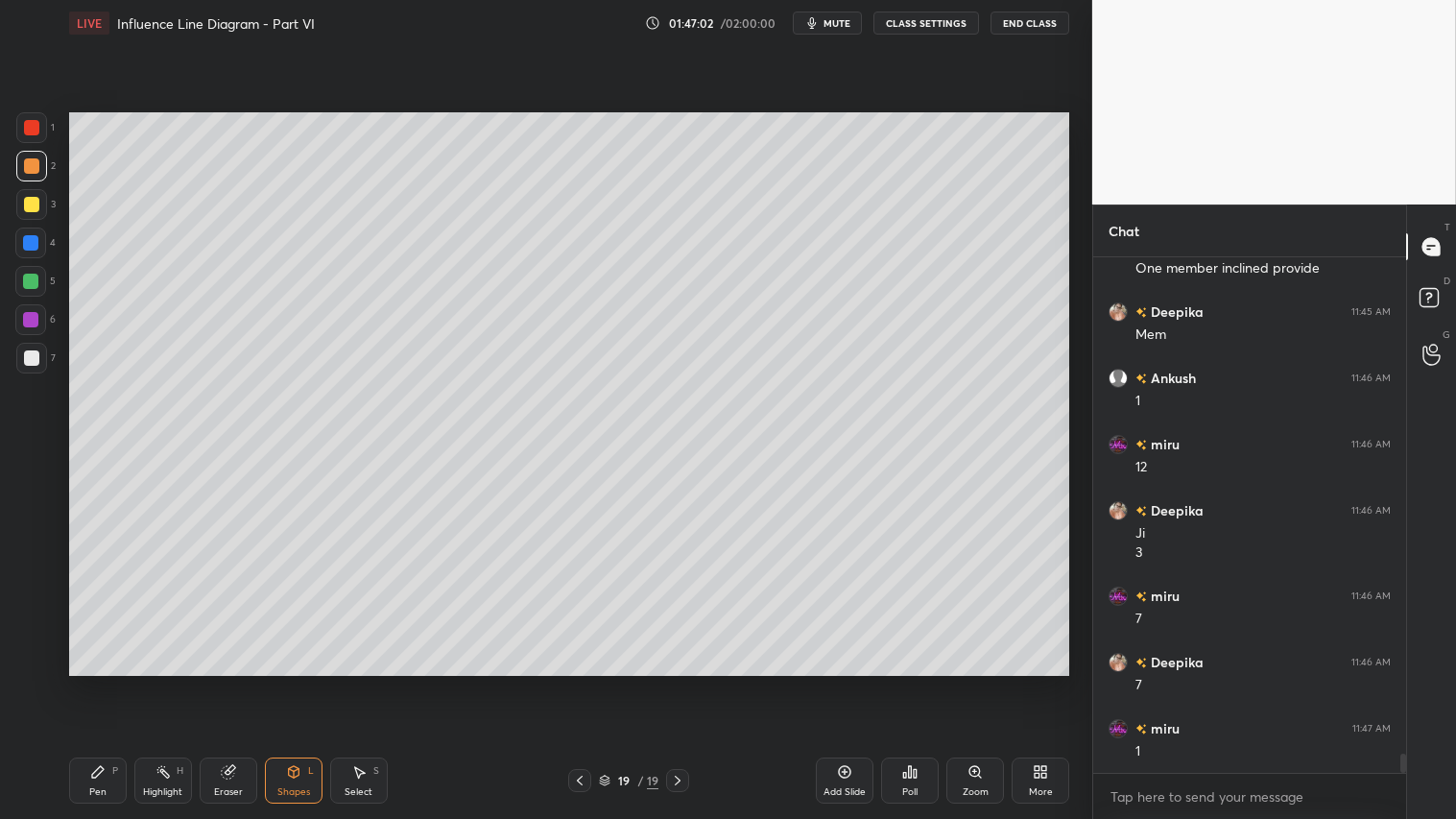
click at [20, 358] on div at bounding box center [32, 358] width 31 height 31
click at [290, 682] on icon at bounding box center [294, 772] width 16 height 16
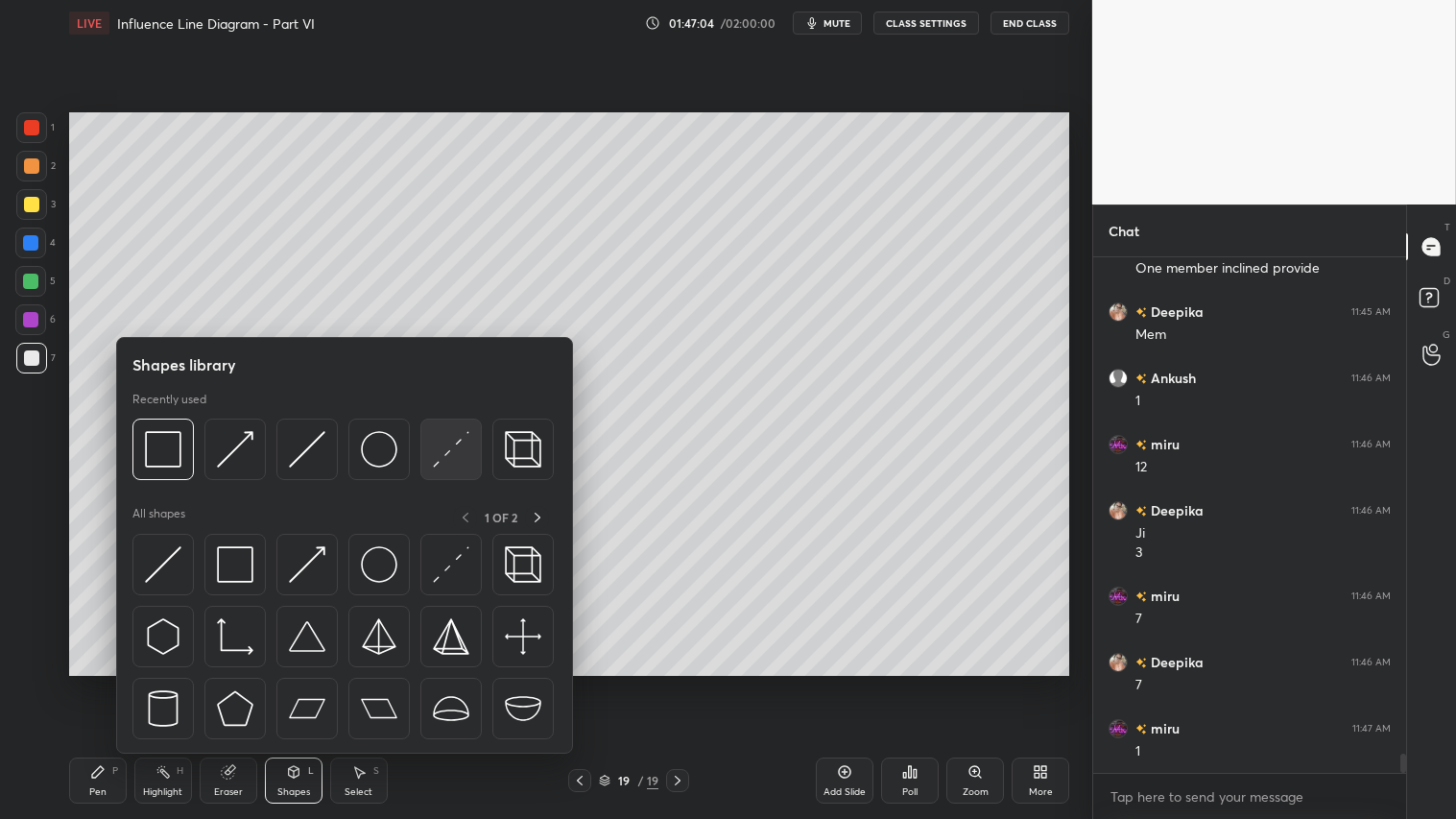
click at [446, 448] on img at bounding box center [452, 450] width 37 height 37
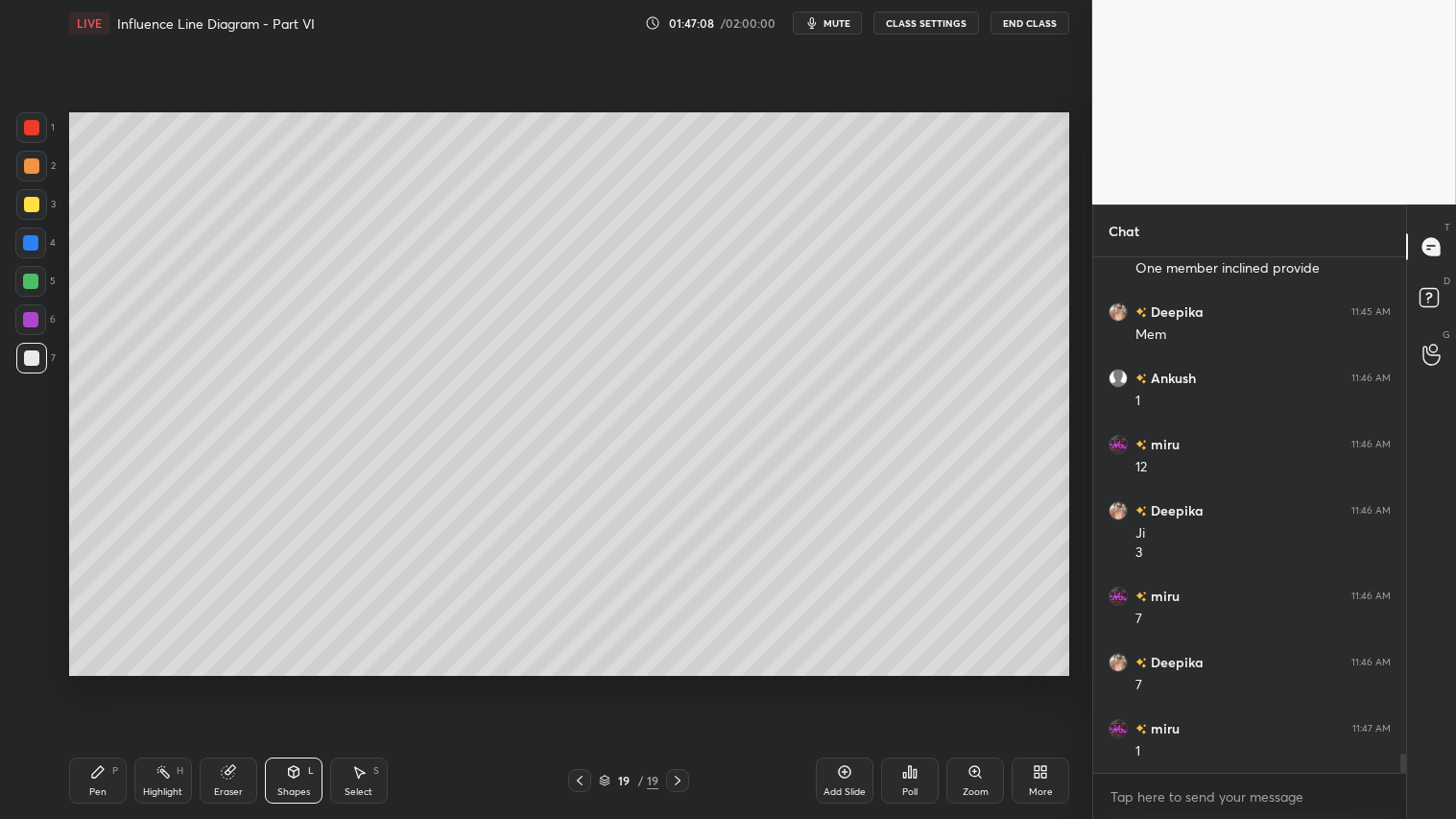
click at [36, 154] on div at bounding box center [32, 166] width 31 height 31
click at [98, 682] on div "Pen P" at bounding box center [97, 780] width 57 height 47
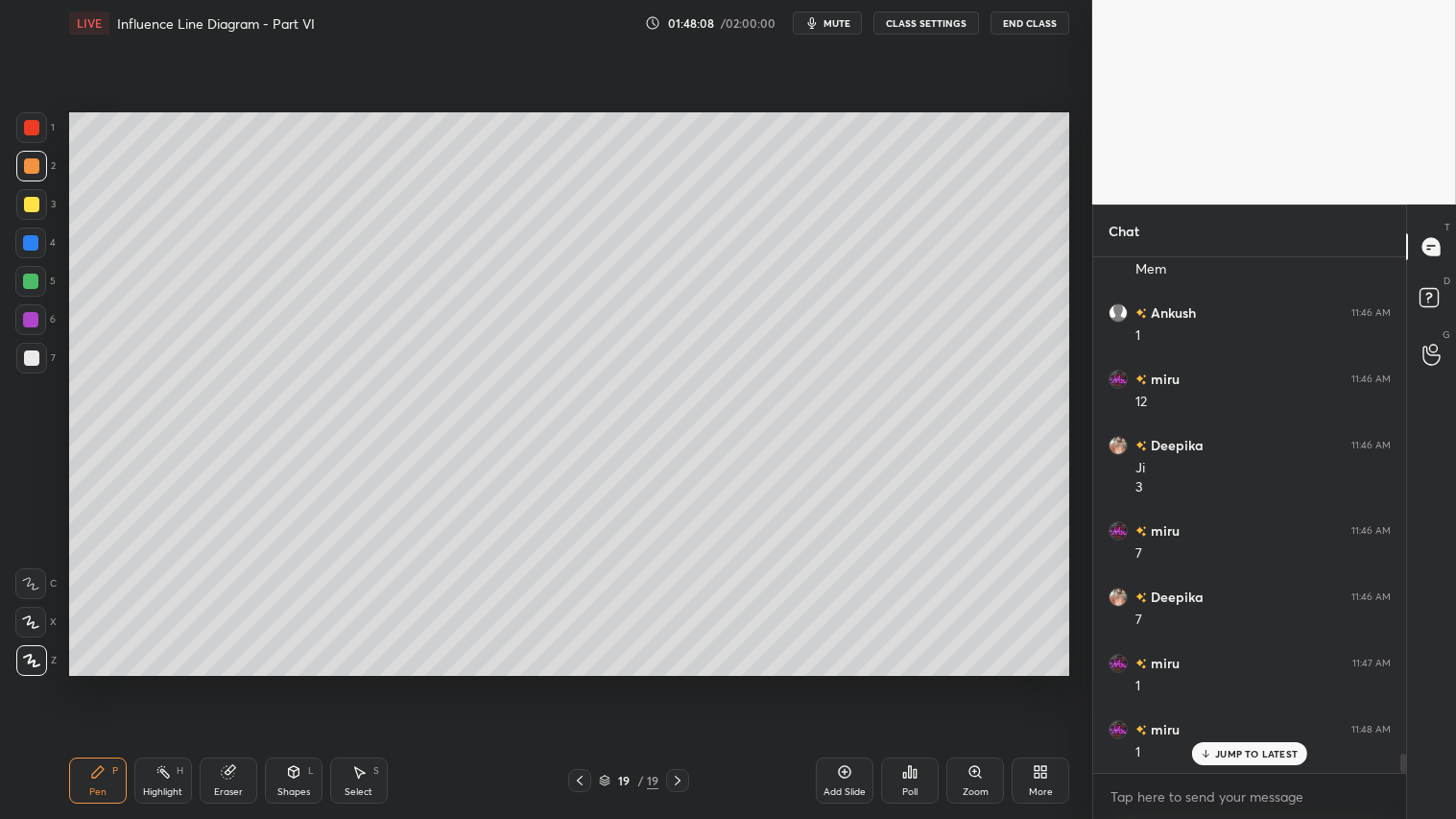
click at [314, 682] on div "Shapes L" at bounding box center [293, 780] width 57 height 47
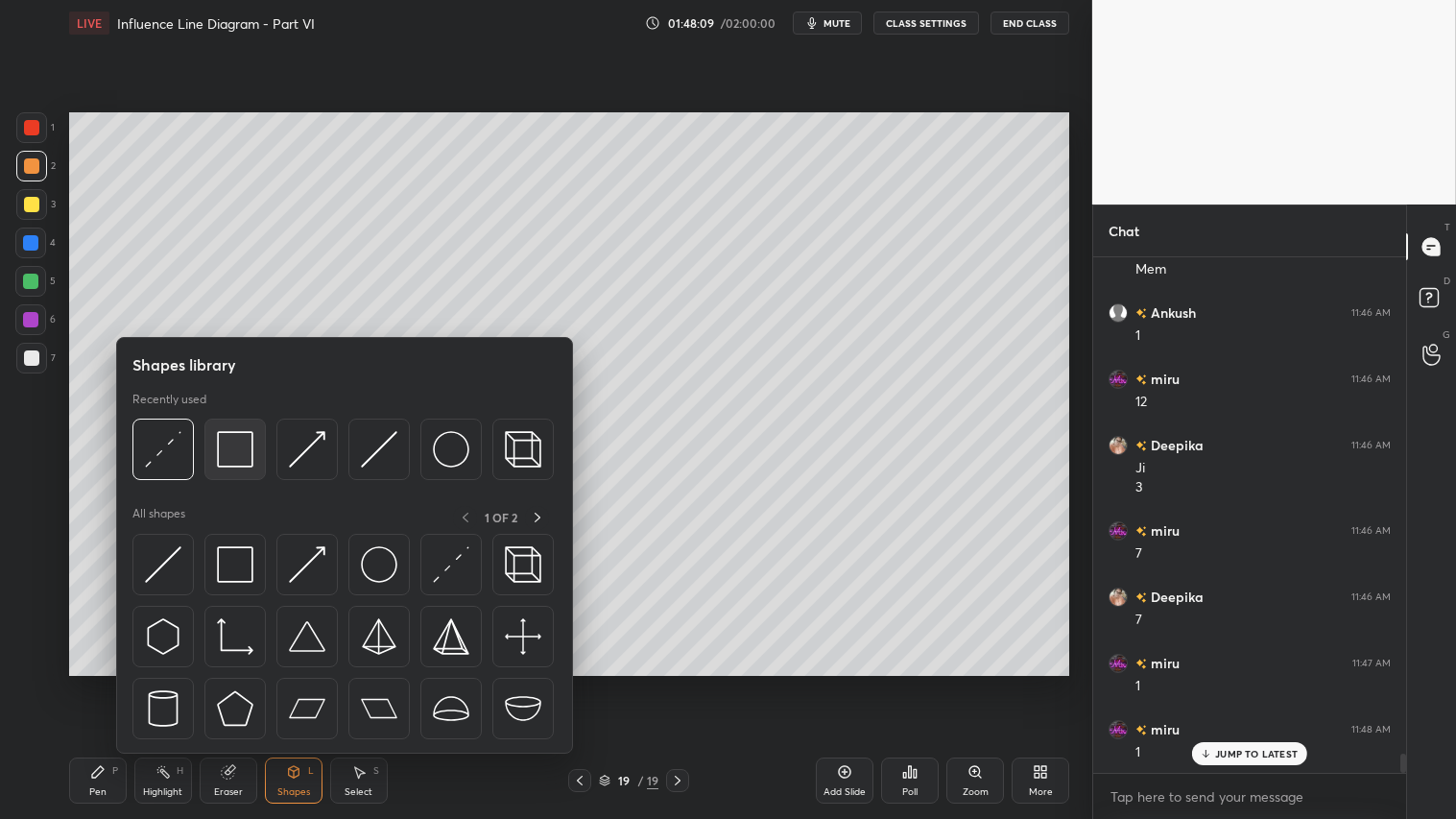
click at [234, 437] on img at bounding box center [236, 450] width 37 height 37
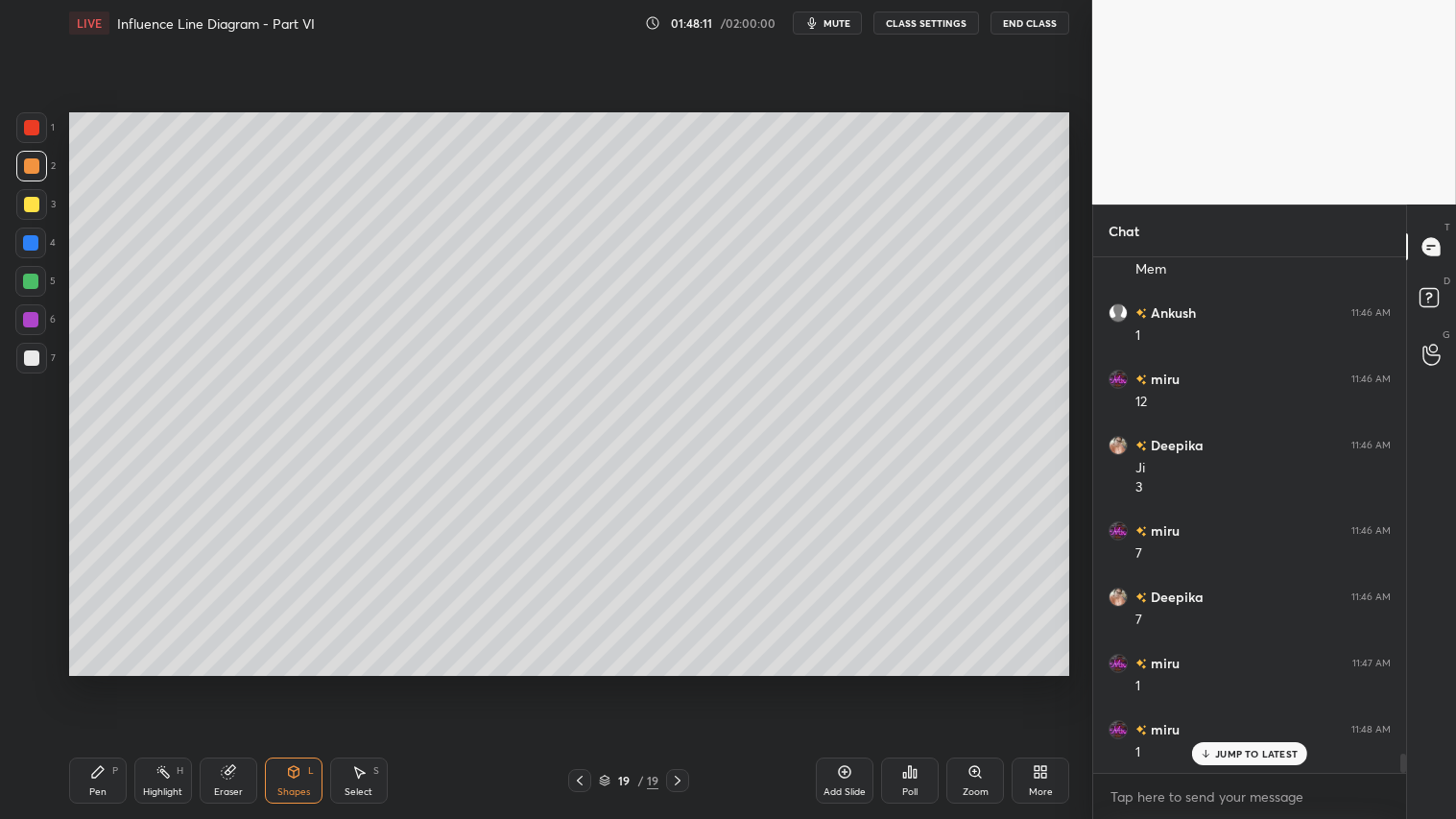
click at [83, 682] on div "Pen P" at bounding box center [97, 780] width 57 height 47
click at [292, 682] on icon at bounding box center [293, 772] width 11 height 12
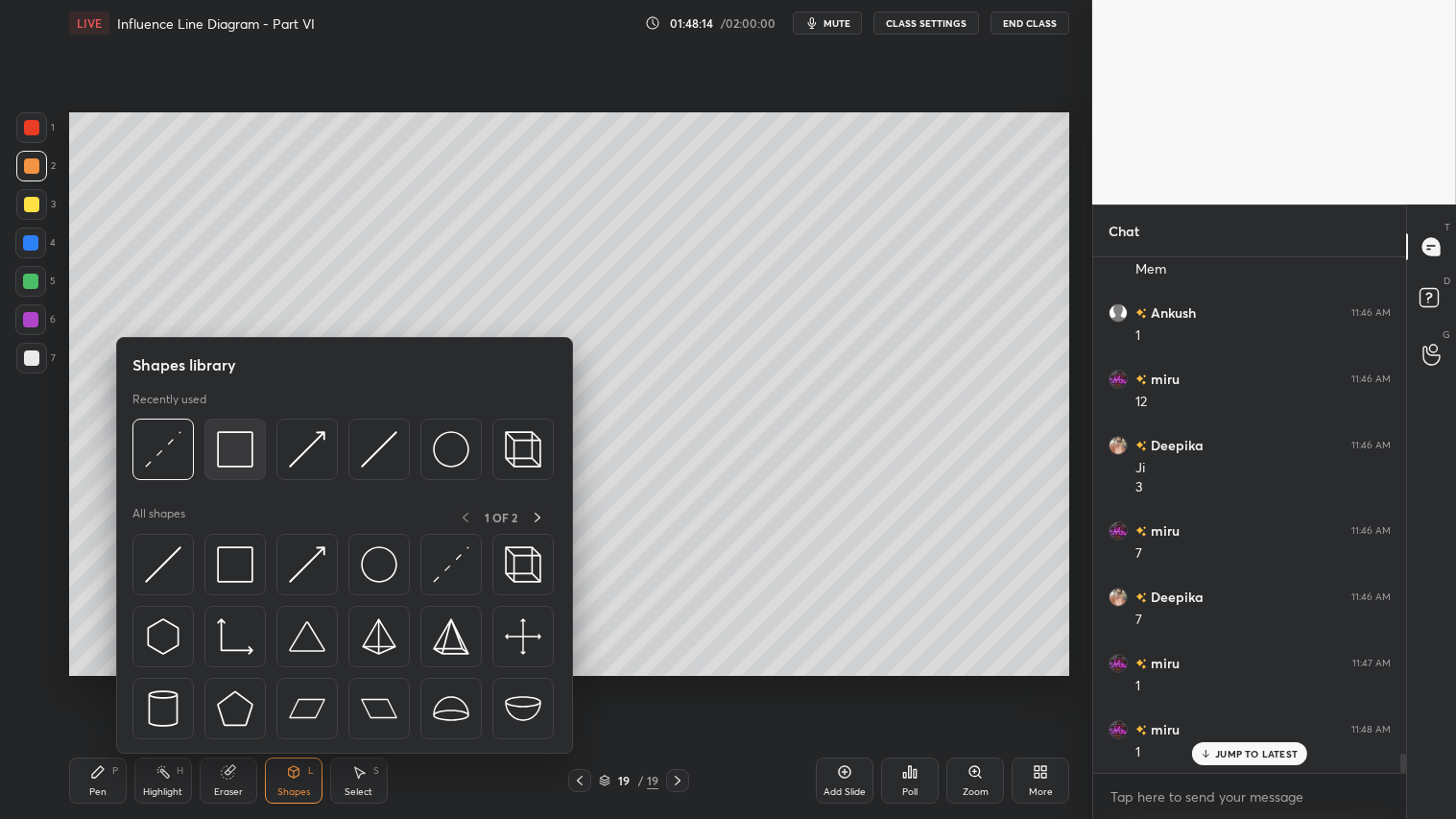
click at [237, 458] on img at bounding box center [236, 450] width 37 height 37
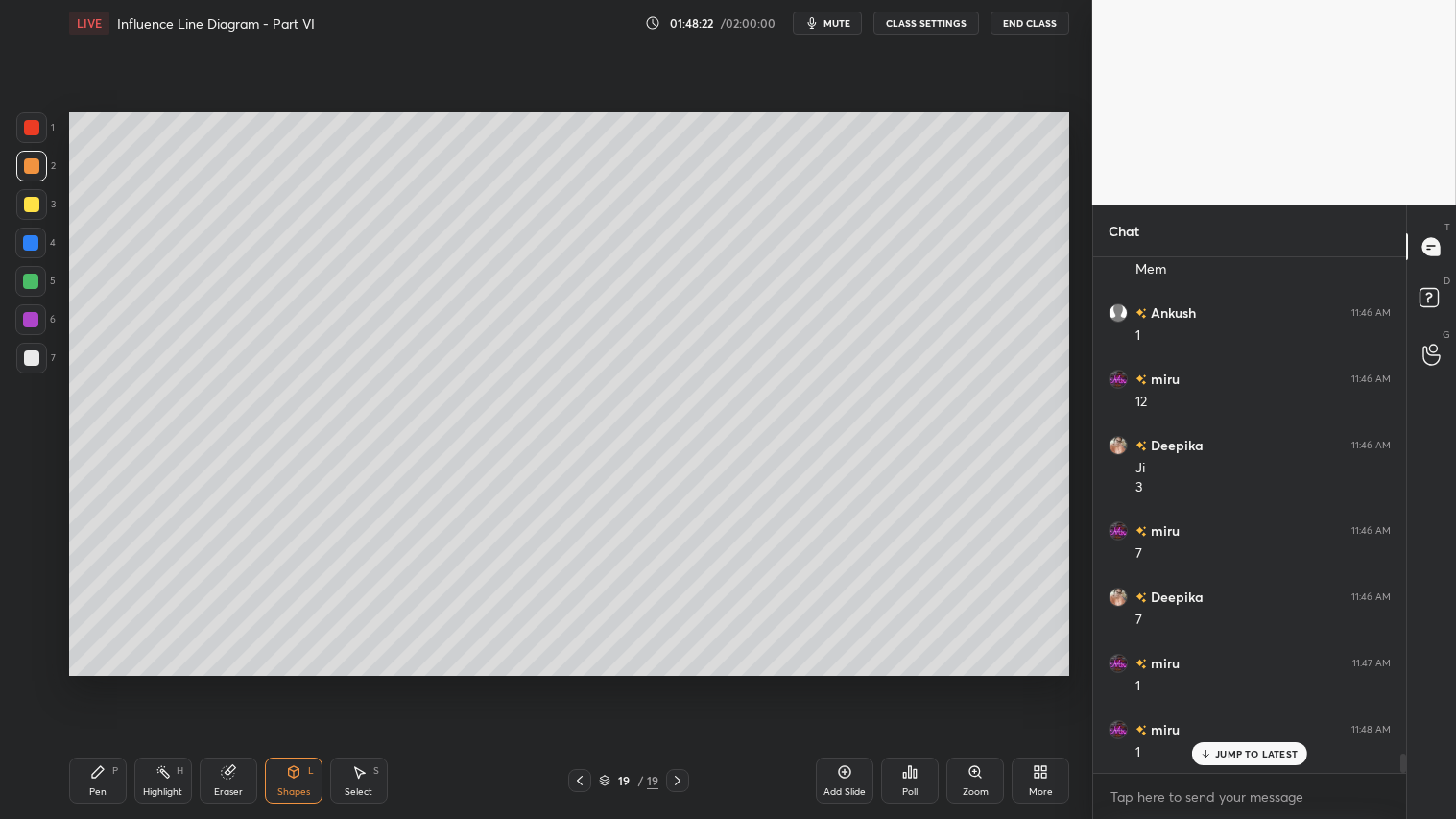
click at [30, 168] on div at bounding box center [32, 166] width 16 height 16
click at [94, 682] on icon at bounding box center [98, 772] width 16 height 16
click at [317, 682] on div "Shapes L" at bounding box center [293, 780] width 57 height 47
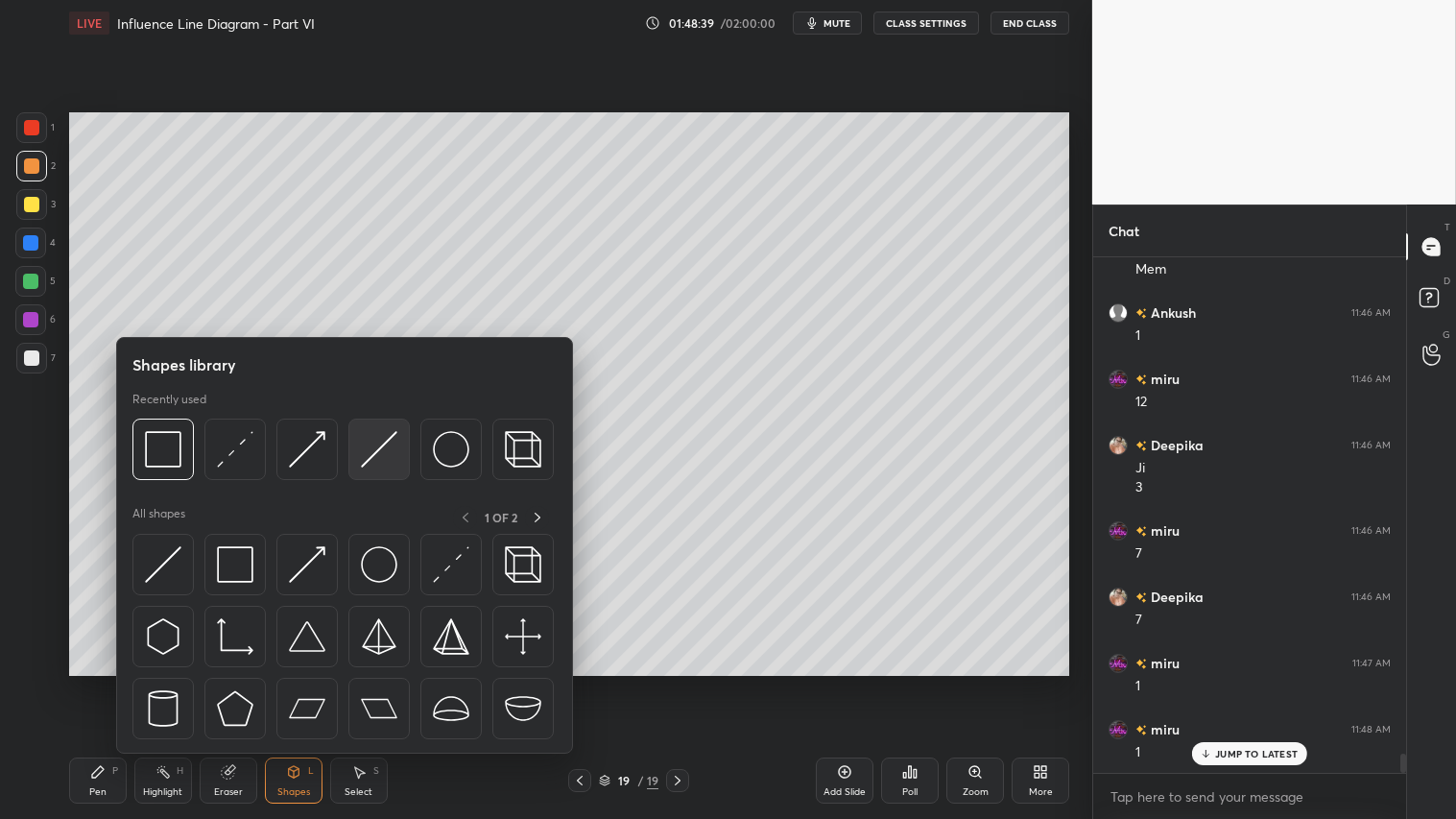
click at [379, 449] on img at bounding box center [379, 450] width 37 height 37
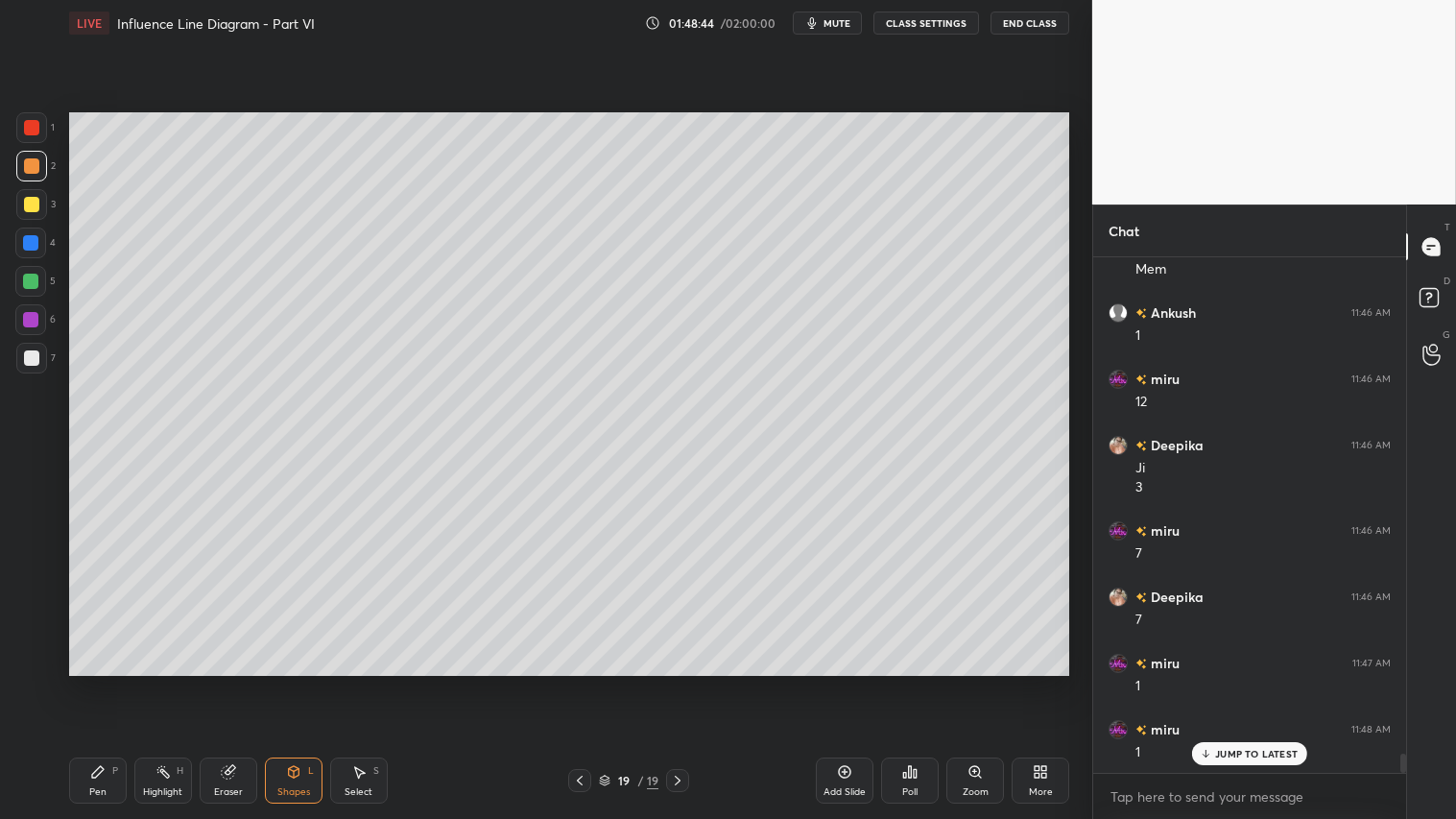
click at [41, 205] on div at bounding box center [32, 205] width 31 height 31
click at [108, 682] on div "Pen P" at bounding box center [97, 780] width 57 height 47
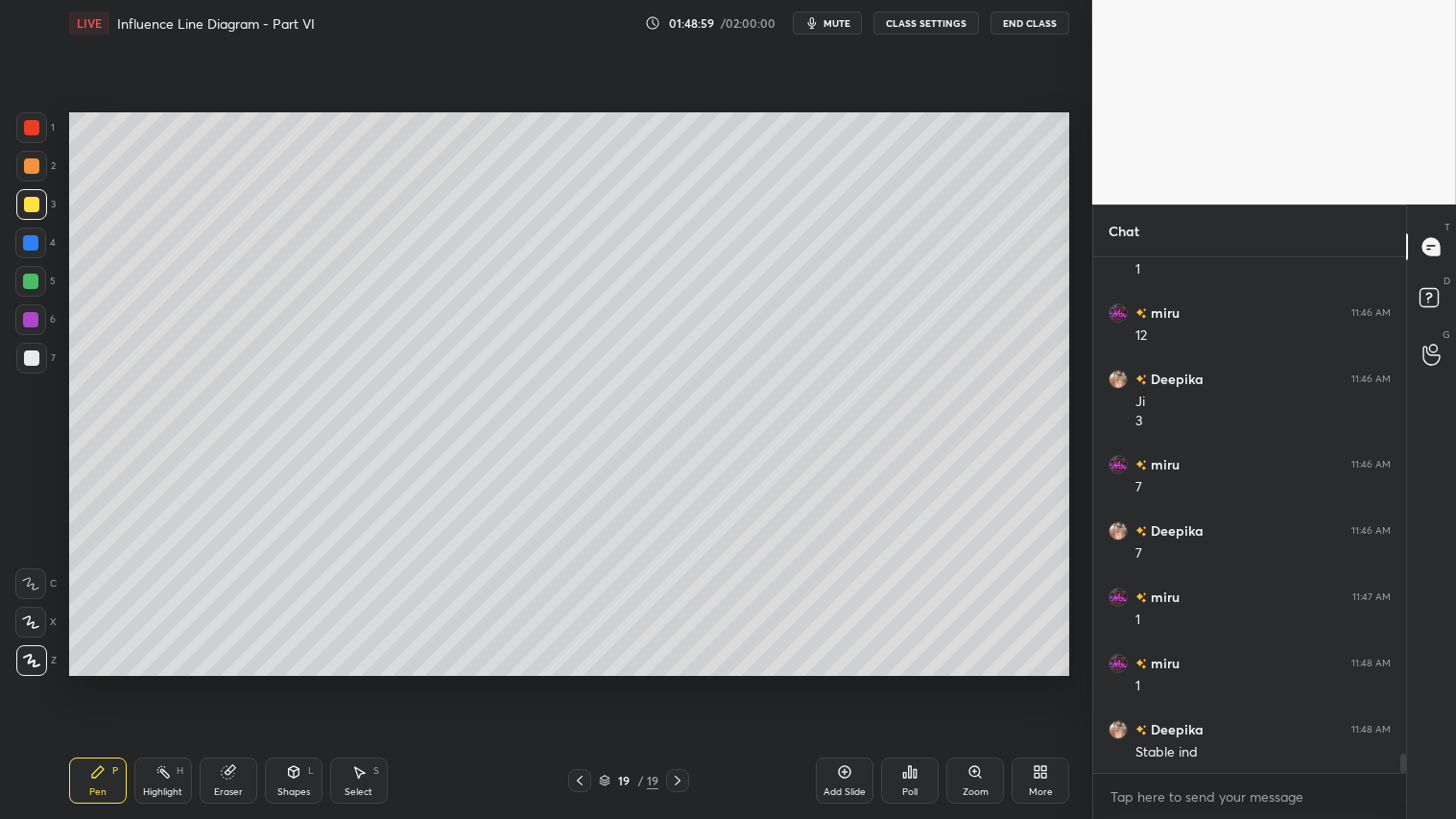
drag, startPoint x: 318, startPoint y: 801, endPoint x: 323, endPoint y: 770, distance: 31.4
click at [323, 682] on div "Pen P Highlight H Eraser Shapes L Select S" at bounding box center [255, 780] width 373 height 47
click at [282, 682] on div "Shapes L" at bounding box center [293, 780] width 57 height 47
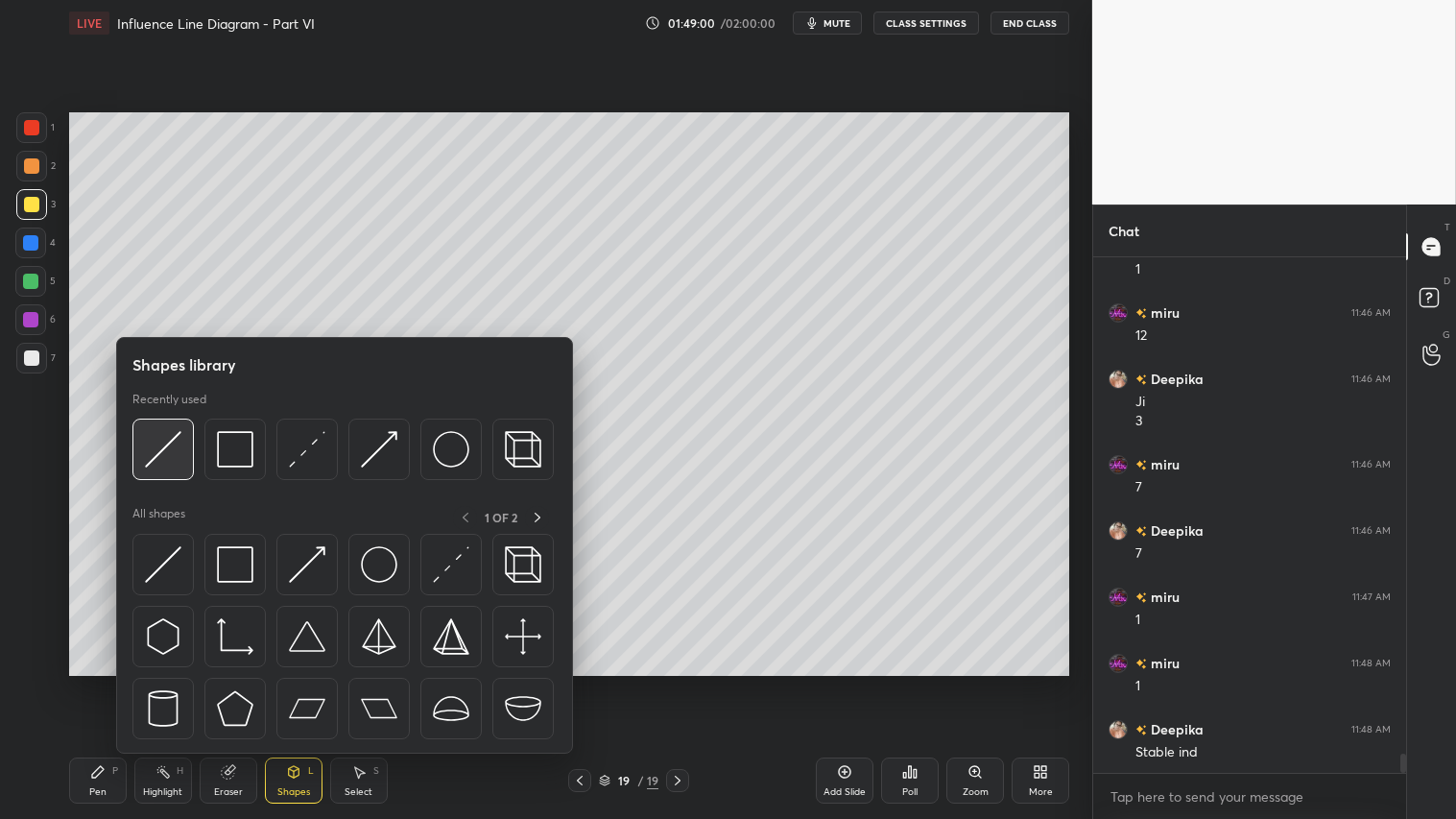
click at [168, 453] on img at bounding box center [164, 450] width 37 height 37
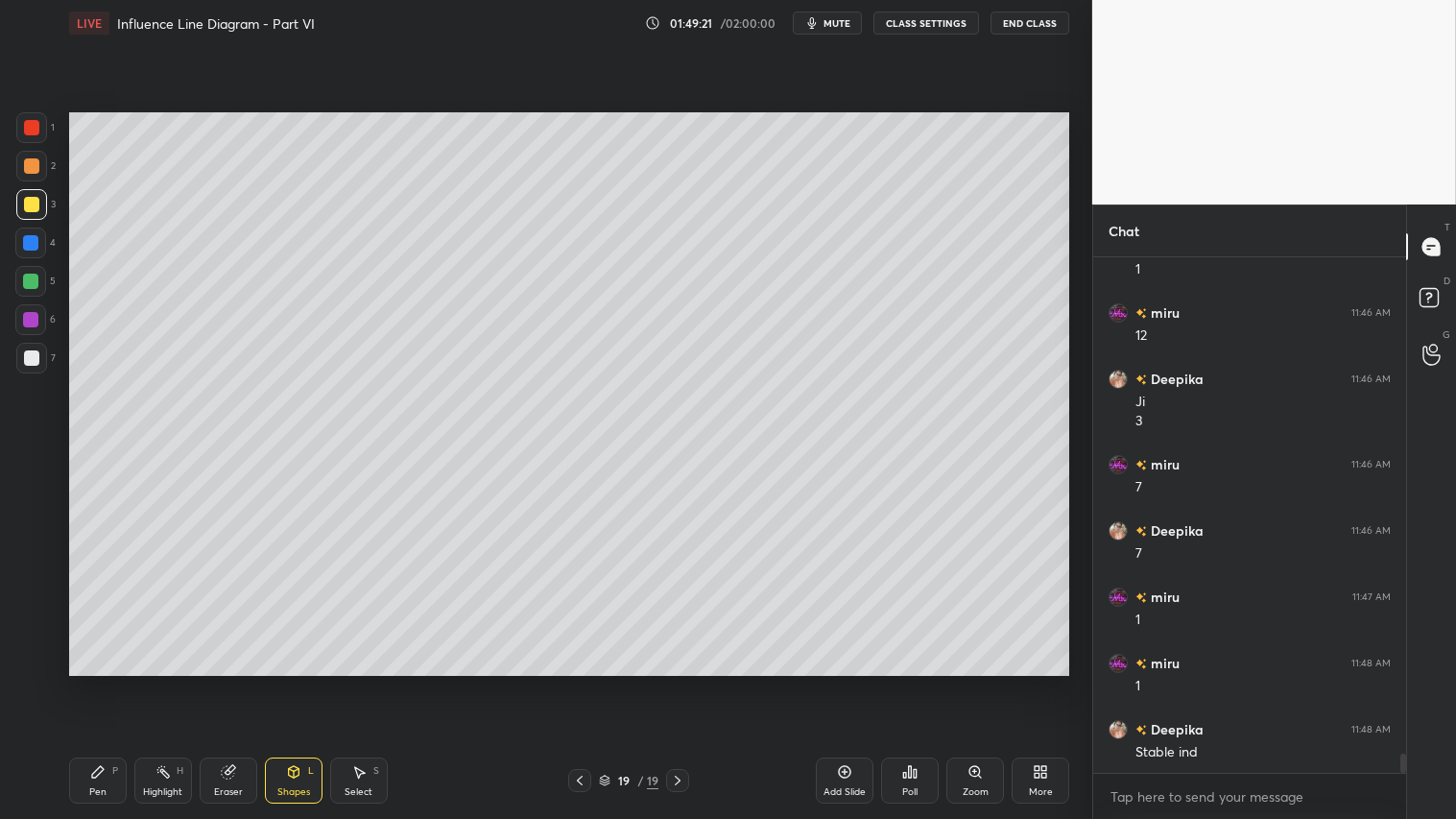
click at [36, 163] on div at bounding box center [32, 166] width 16 height 16
drag, startPoint x: 34, startPoint y: 171, endPoint x: 72, endPoint y: 694, distance: 524.4
click at [36, 173] on div at bounding box center [32, 166] width 31 height 31
click at [98, 682] on div "Pen" at bounding box center [98, 792] width 17 height 10
click at [833, 682] on div "Add Slide" at bounding box center [844, 780] width 57 height 47
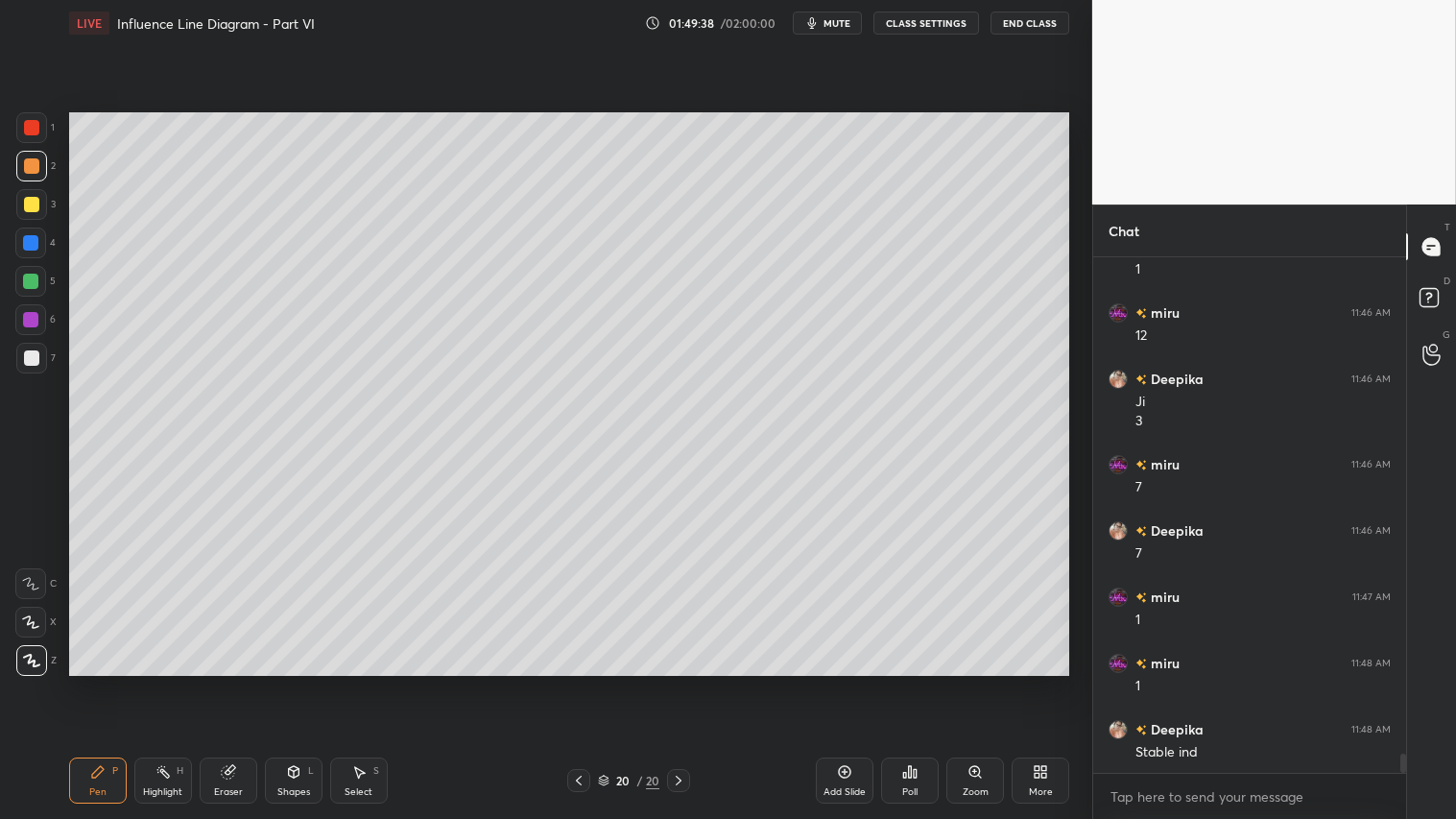
click at [283, 682] on div "Shapes" at bounding box center [294, 792] width 33 height 10
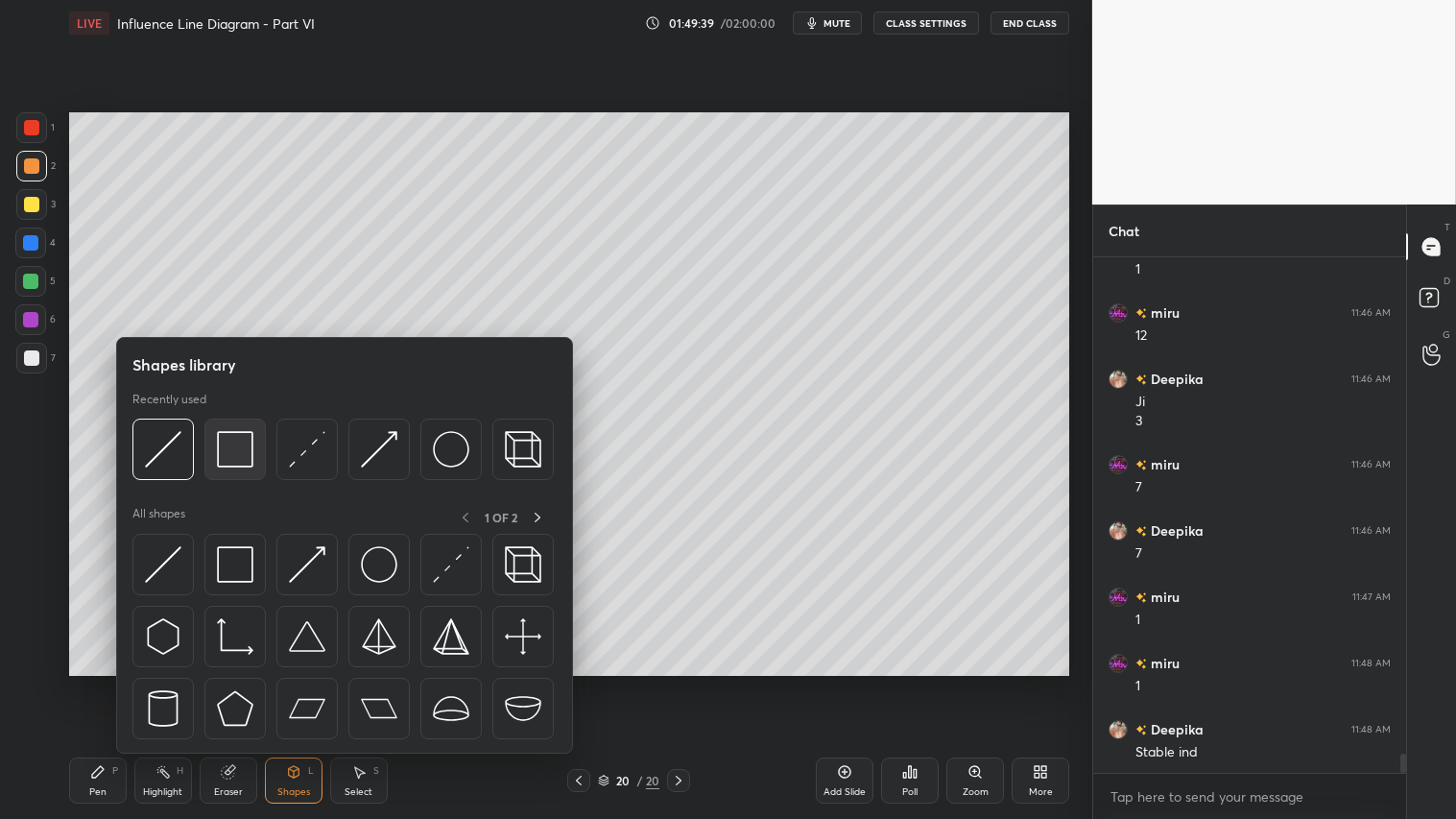
click at [245, 452] on img at bounding box center [236, 450] width 37 height 37
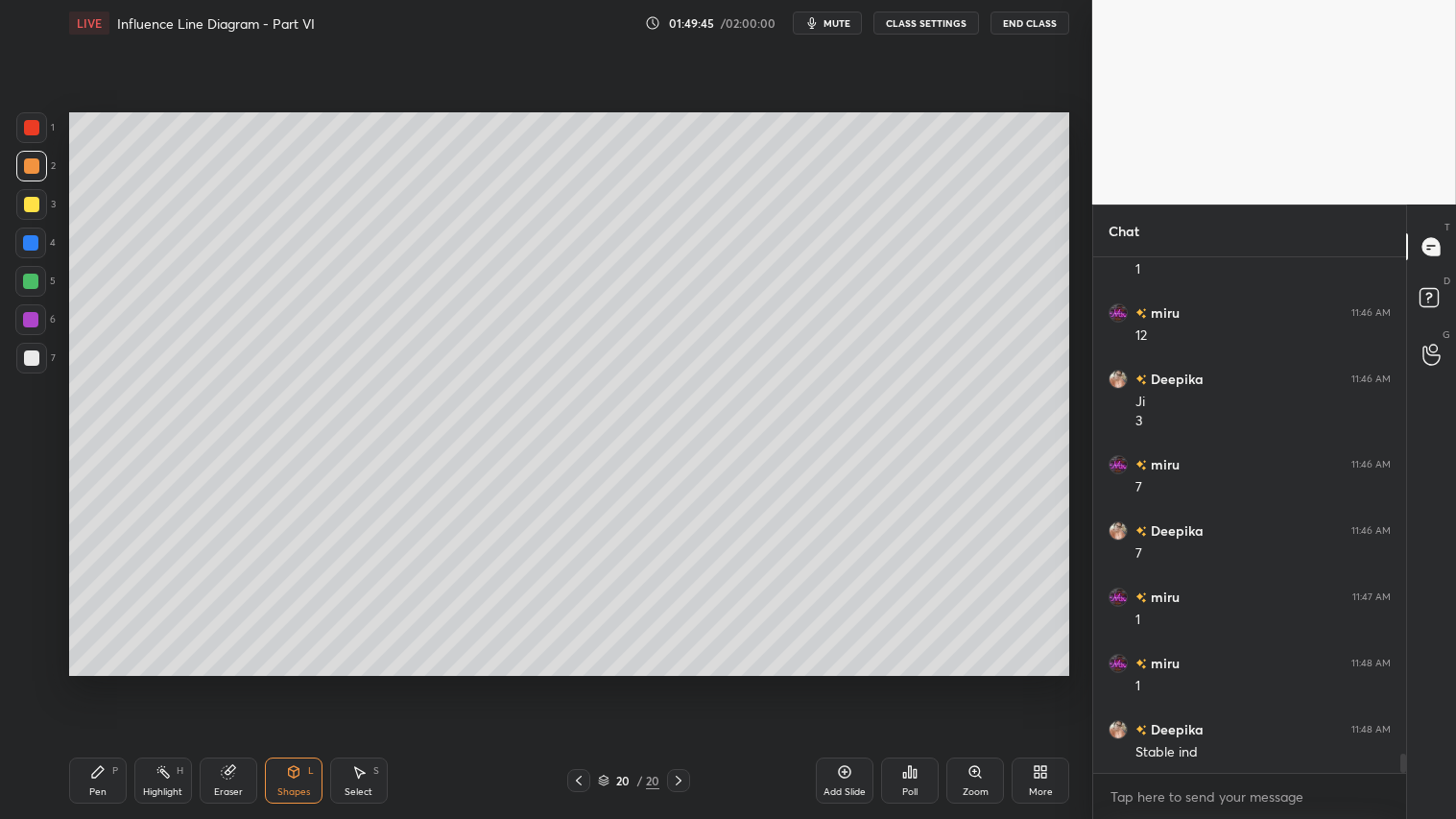
drag, startPoint x: 285, startPoint y: 778, endPoint x: 286, endPoint y: 753, distance: 25.0
click at [286, 682] on icon at bounding box center [294, 772] width 16 height 16
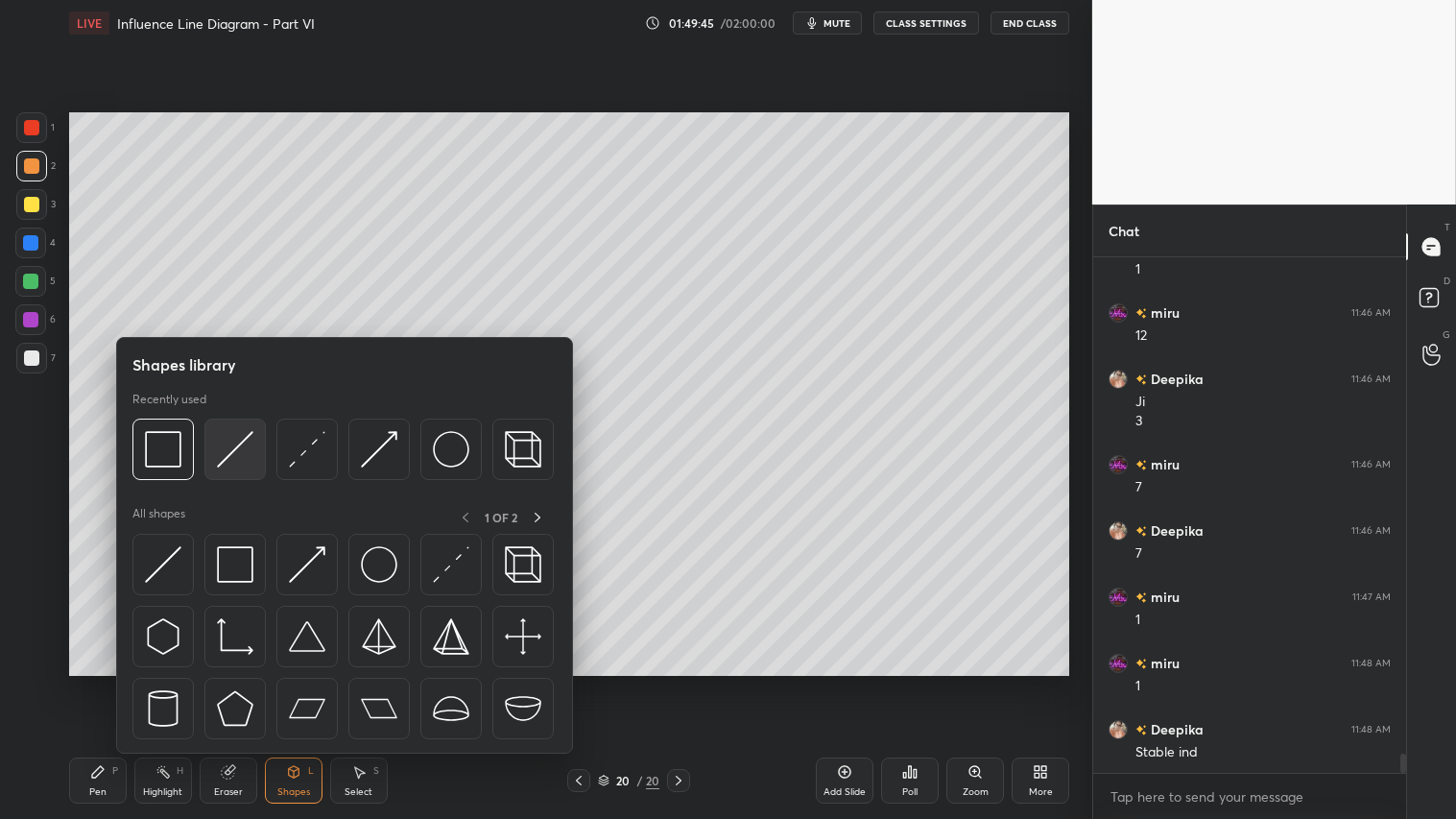
click at [240, 435] on img at bounding box center [236, 450] width 37 height 37
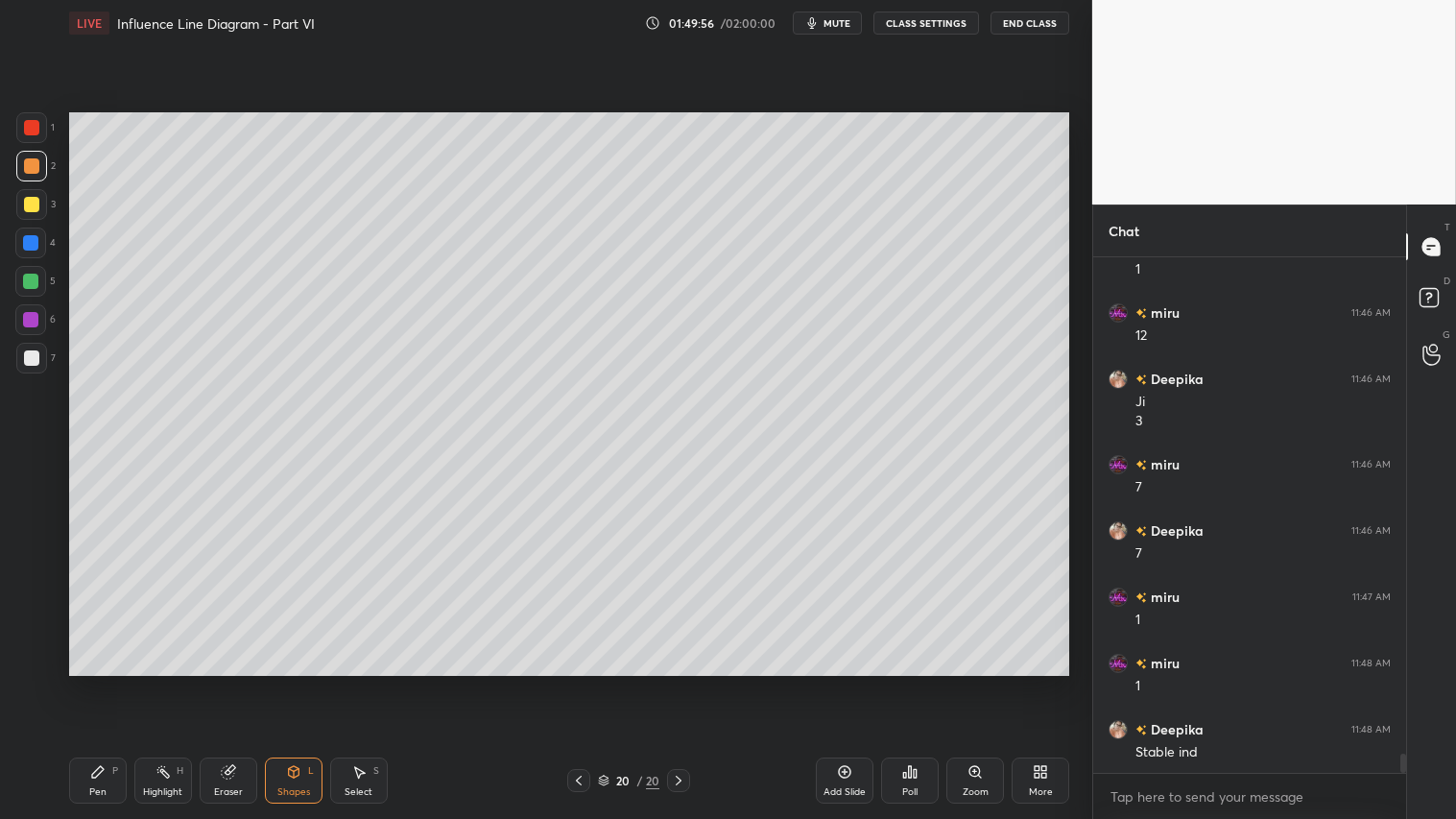
drag, startPoint x: 237, startPoint y: 771, endPoint x: 347, endPoint y: 694, distance: 134.3
click at [240, 682] on div "Eraser" at bounding box center [228, 780] width 57 height 47
click at [295, 682] on icon at bounding box center [294, 772] width 16 height 16
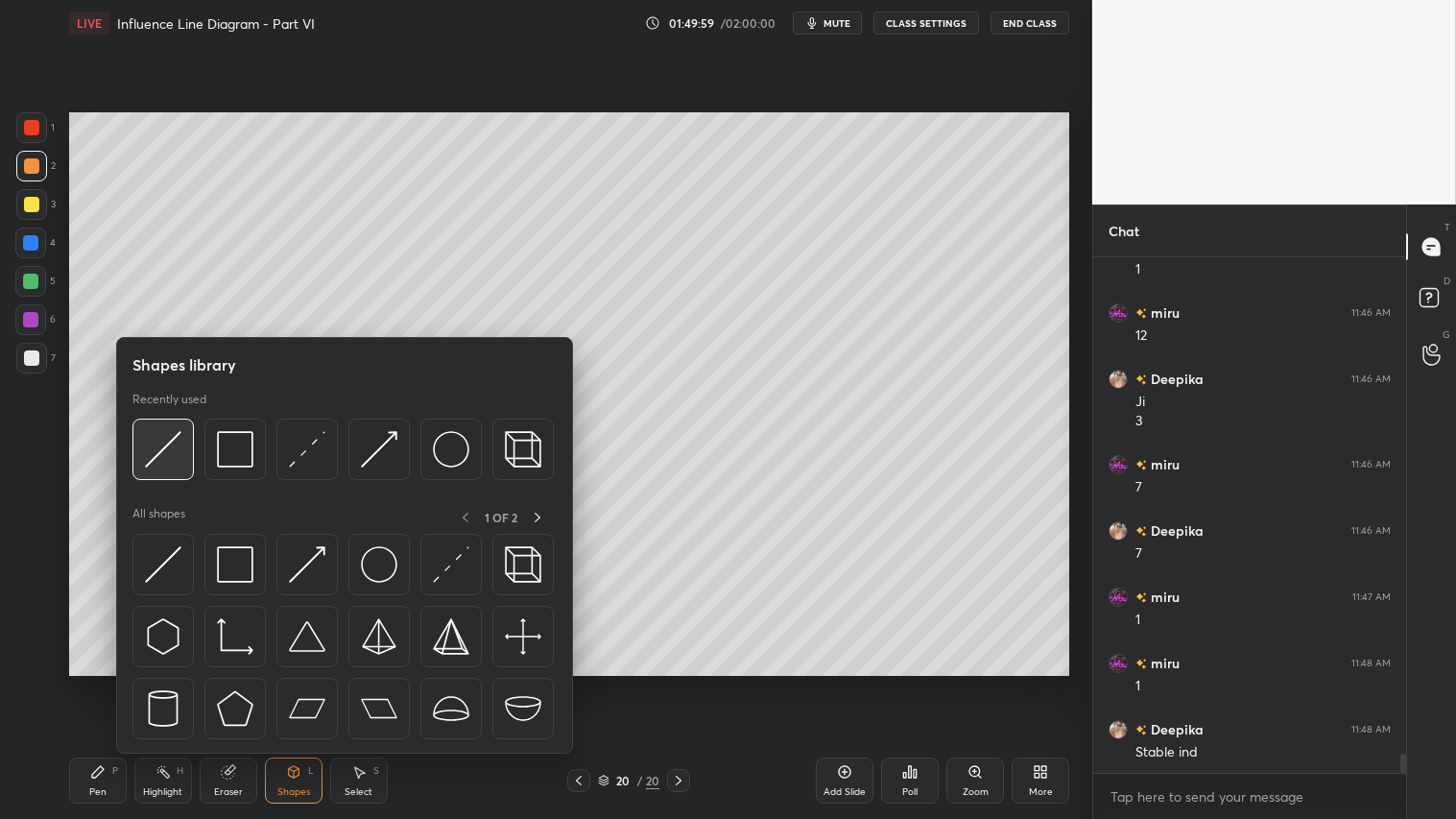
click at [154, 451] on img at bounding box center [164, 450] width 37 height 37
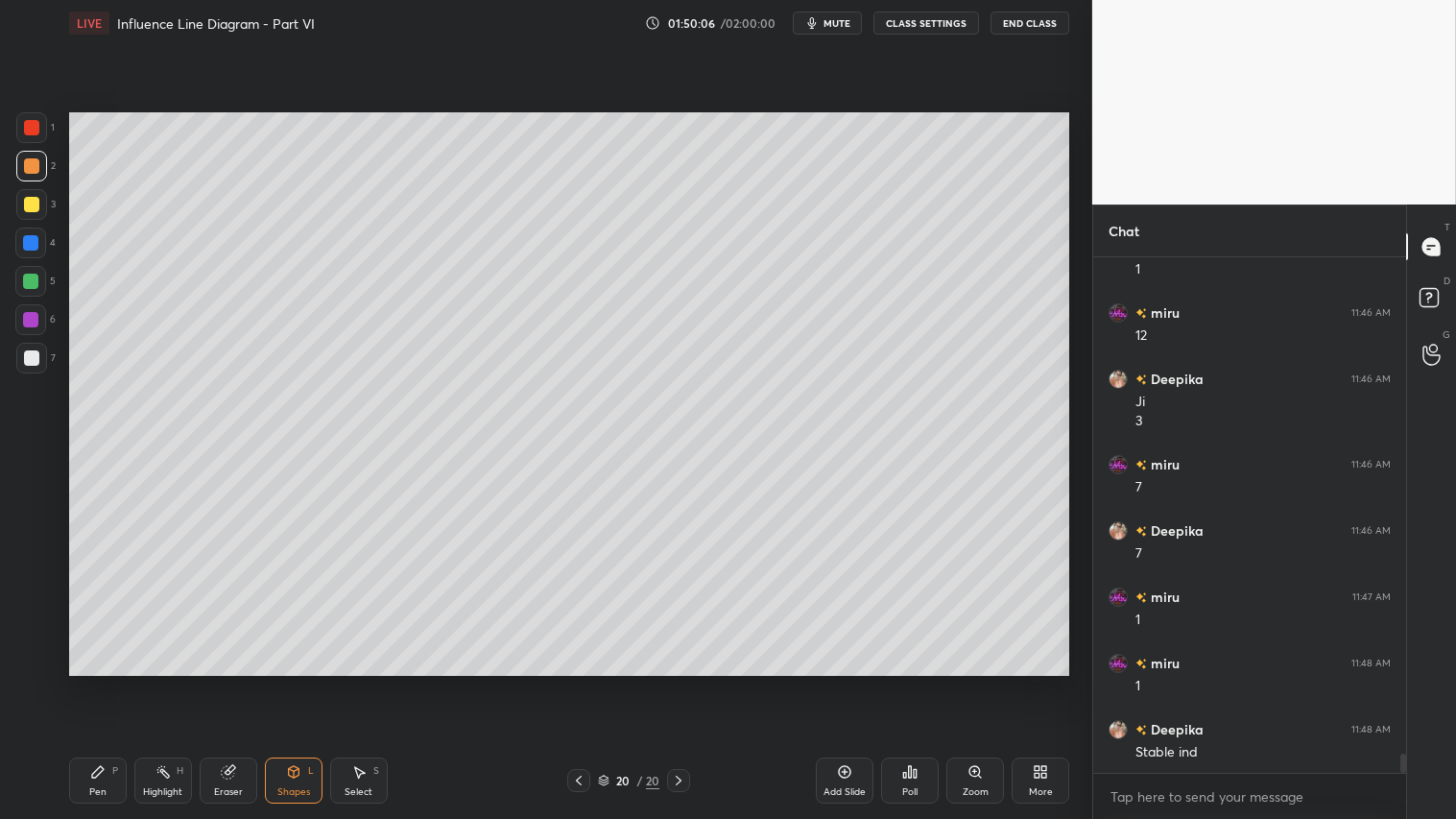
click at [301, 682] on div "Shapes" at bounding box center [294, 792] width 33 height 10
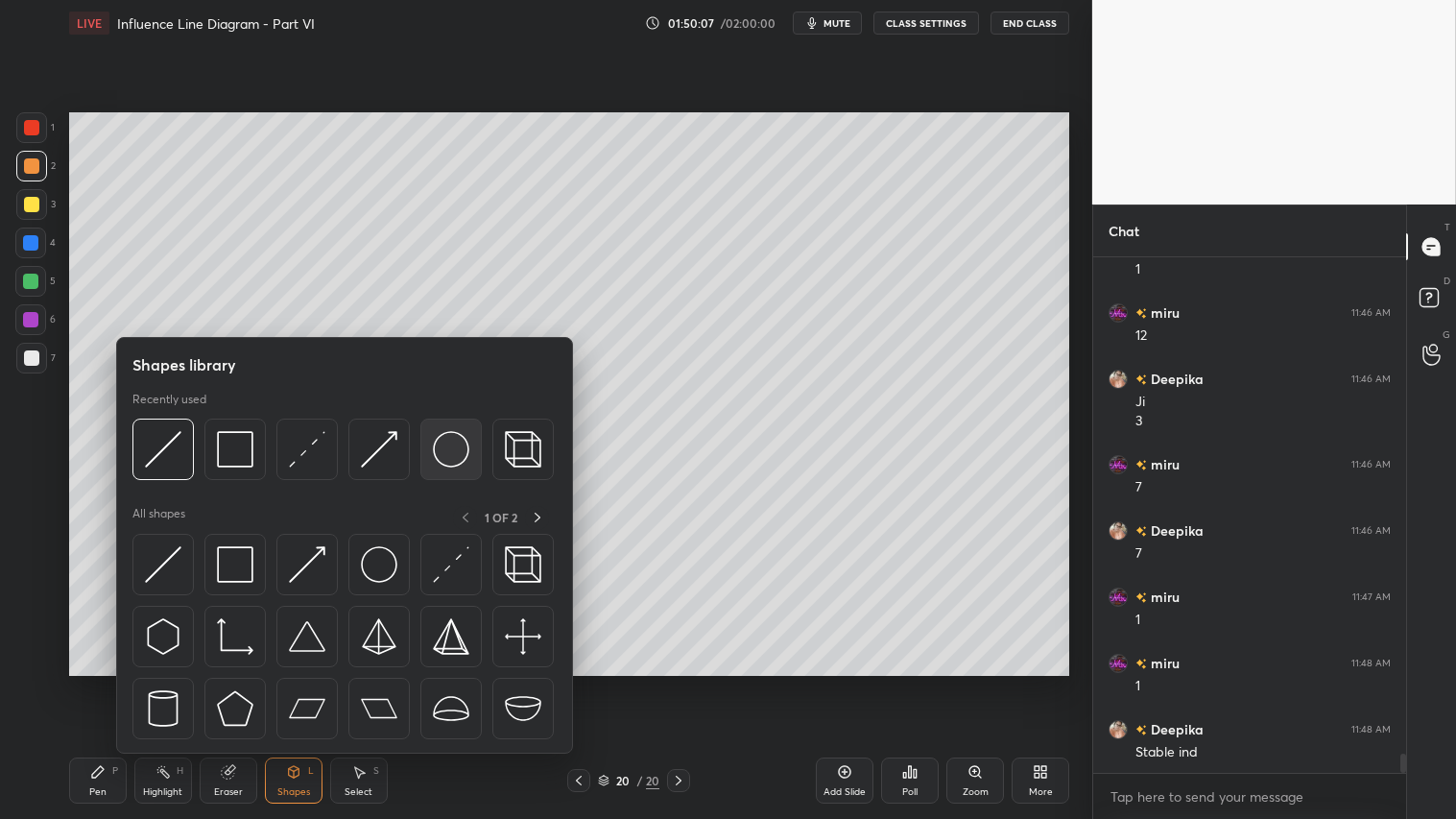
click at [438, 447] on img at bounding box center [452, 450] width 37 height 37
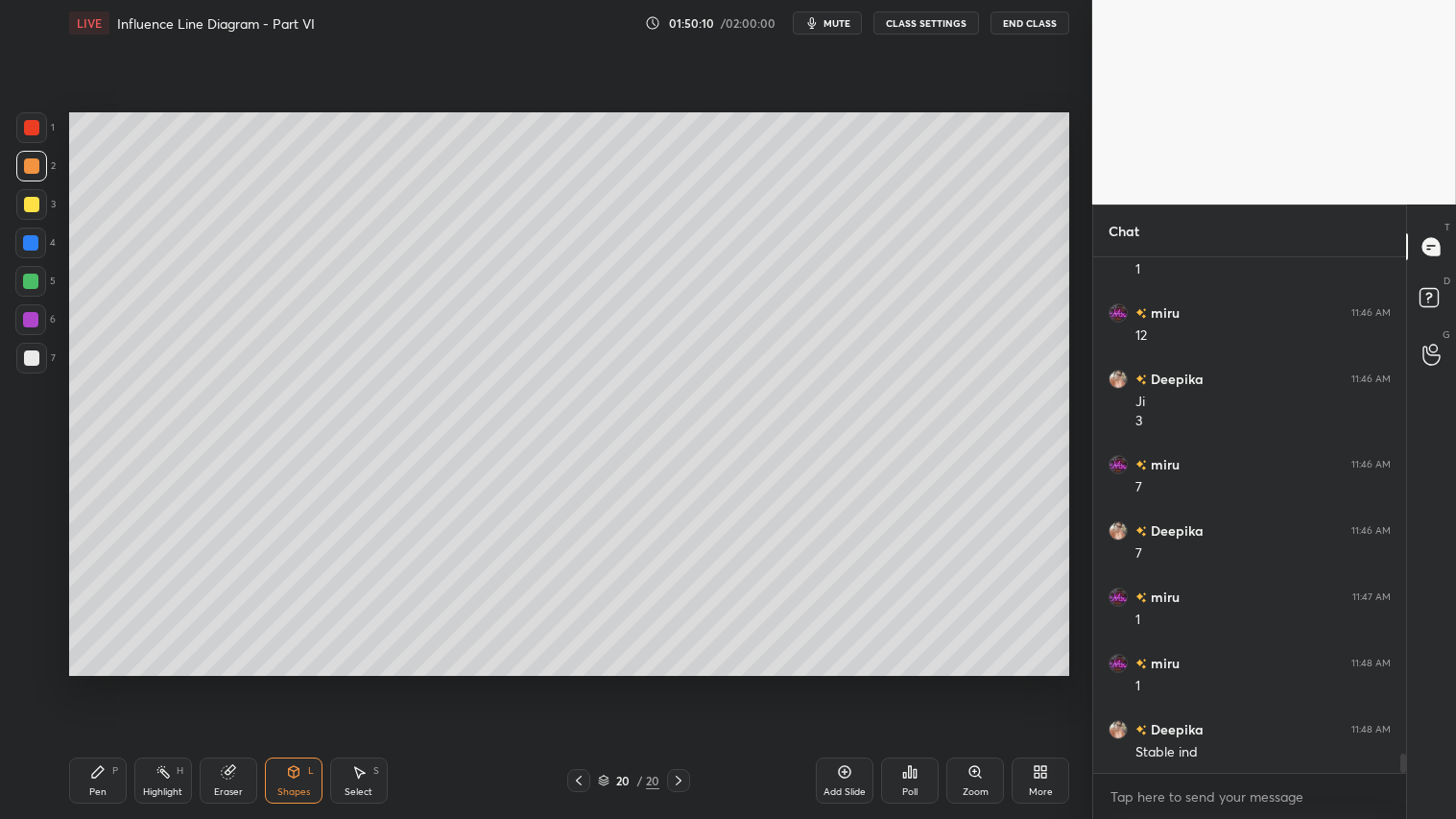
click at [318, 682] on div "Shapes L" at bounding box center [293, 780] width 57 height 47
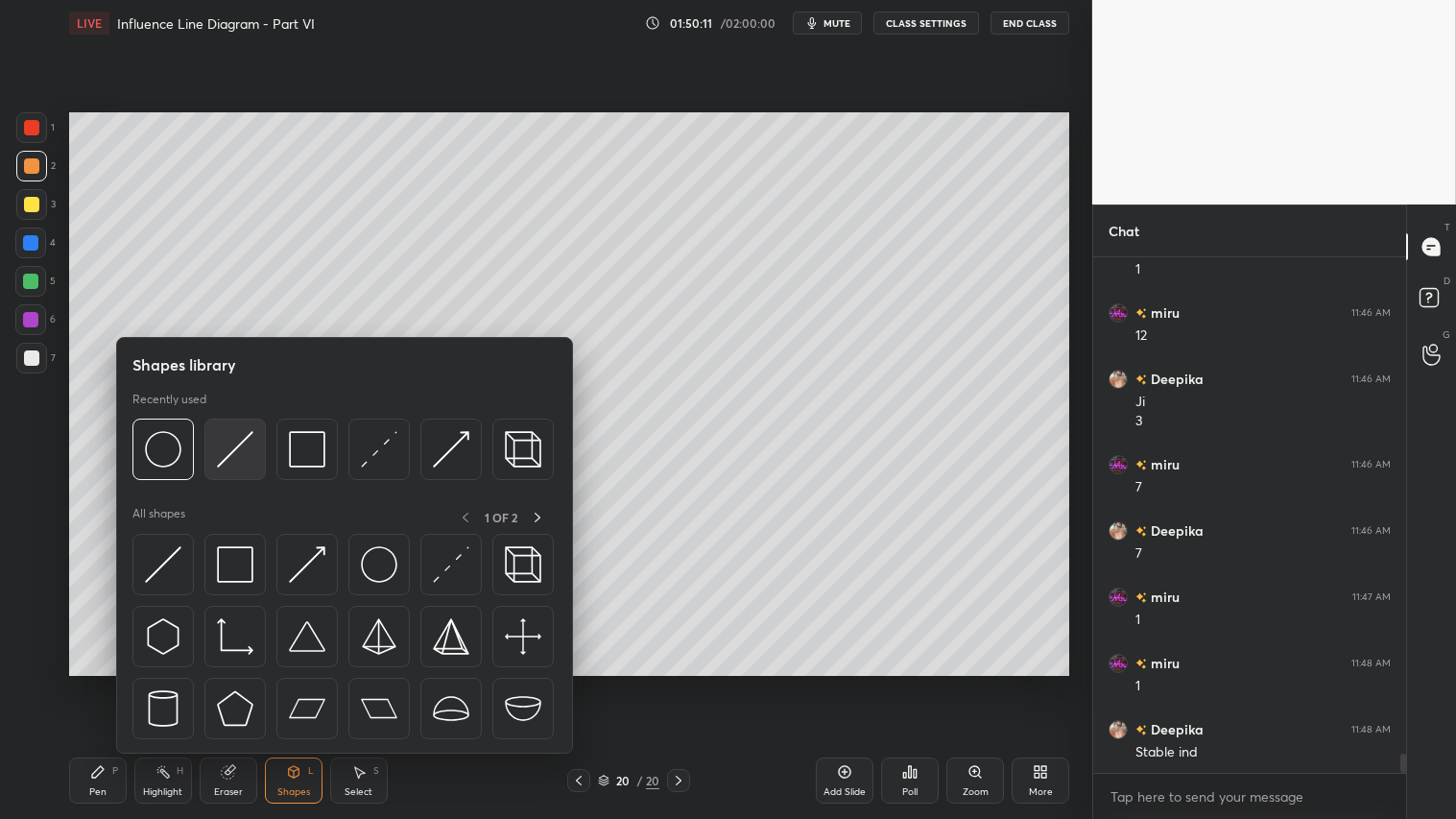
click at [238, 443] on img at bounding box center [236, 450] width 37 height 37
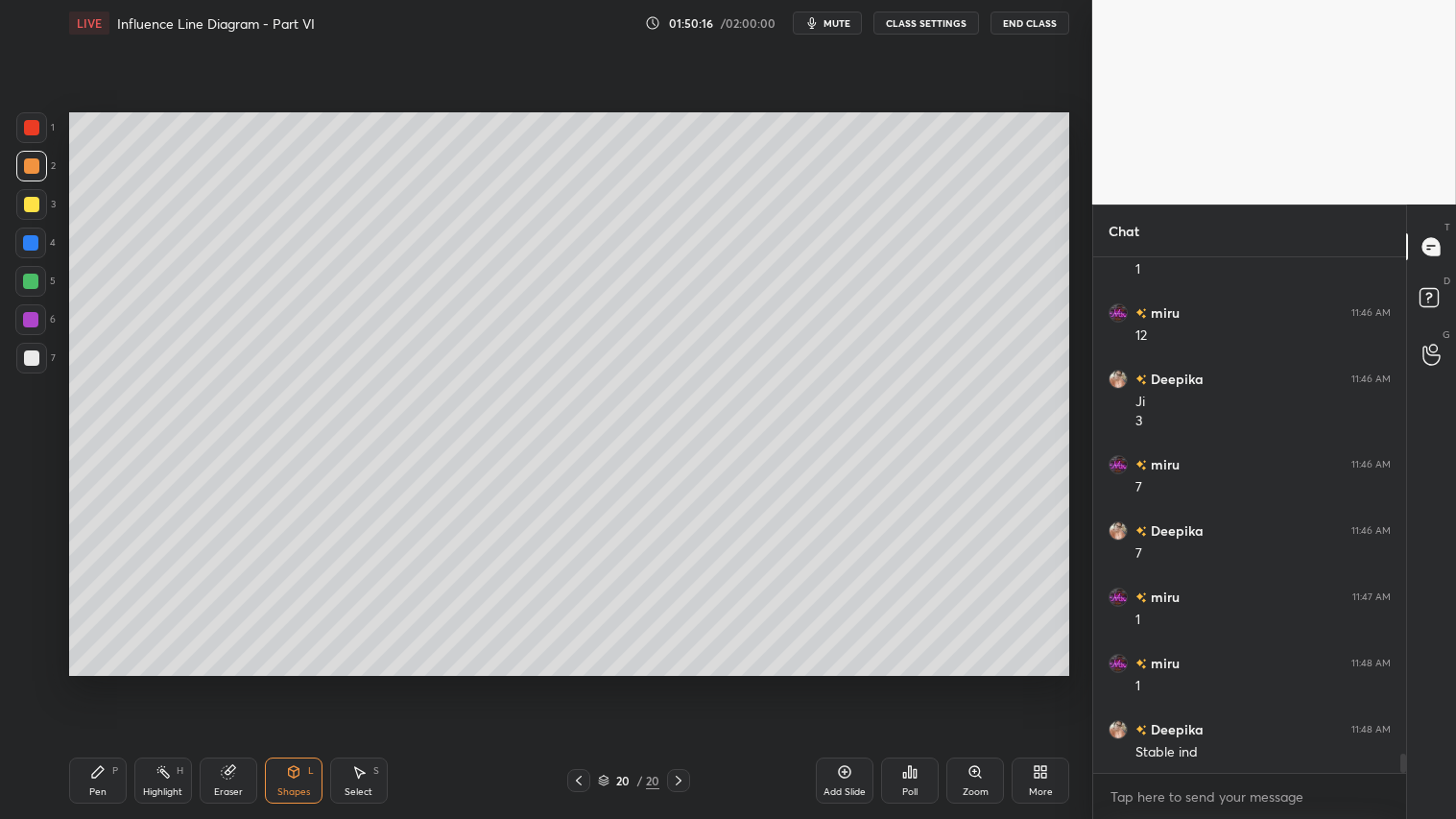
drag, startPoint x: 285, startPoint y: 778, endPoint x: 283, endPoint y: 759, distance: 19.1
click at [284, 682] on div "Shapes L" at bounding box center [293, 780] width 57 height 47
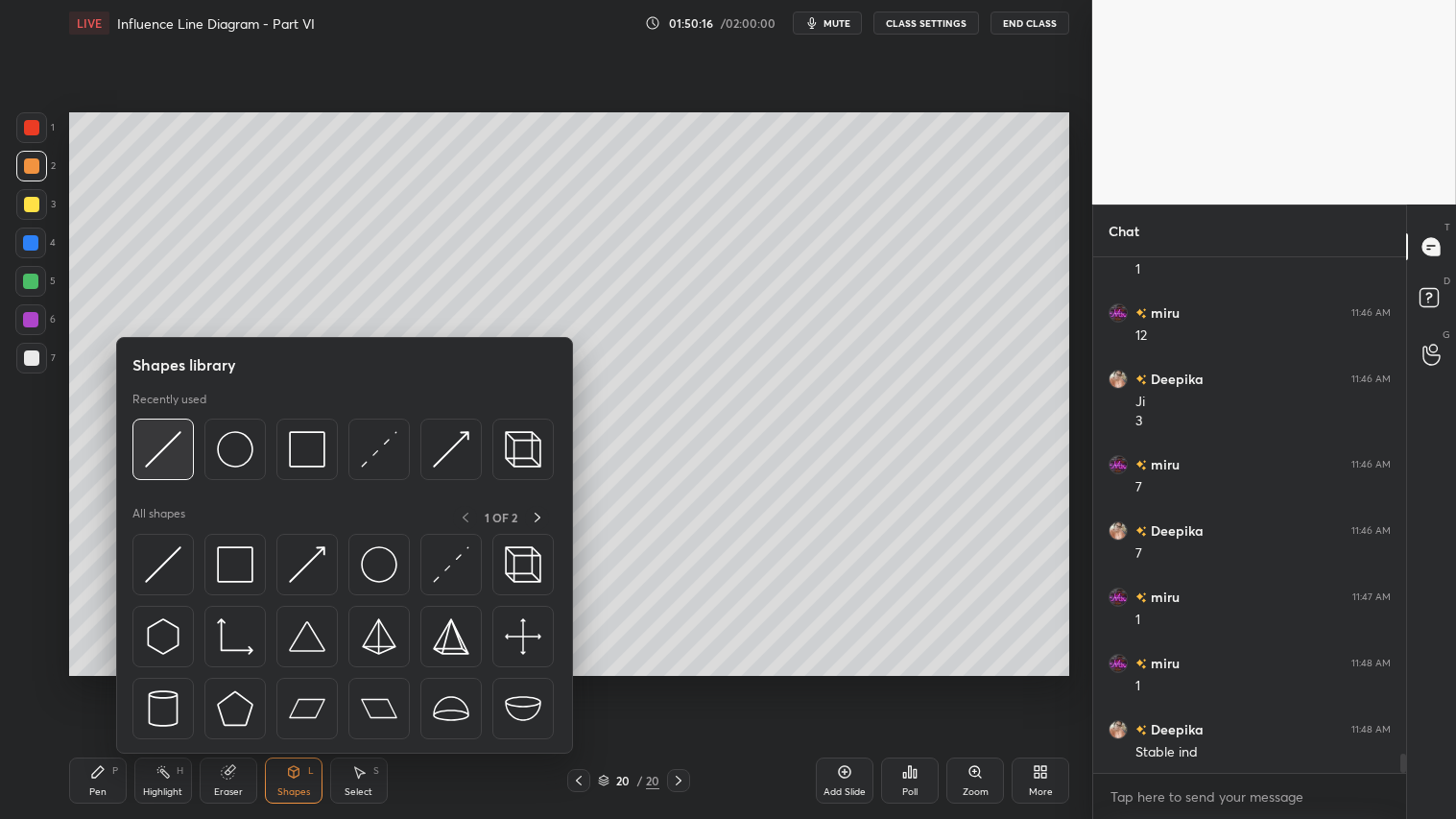
click at [177, 429] on div at bounding box center [163, 449] width 61 height 61
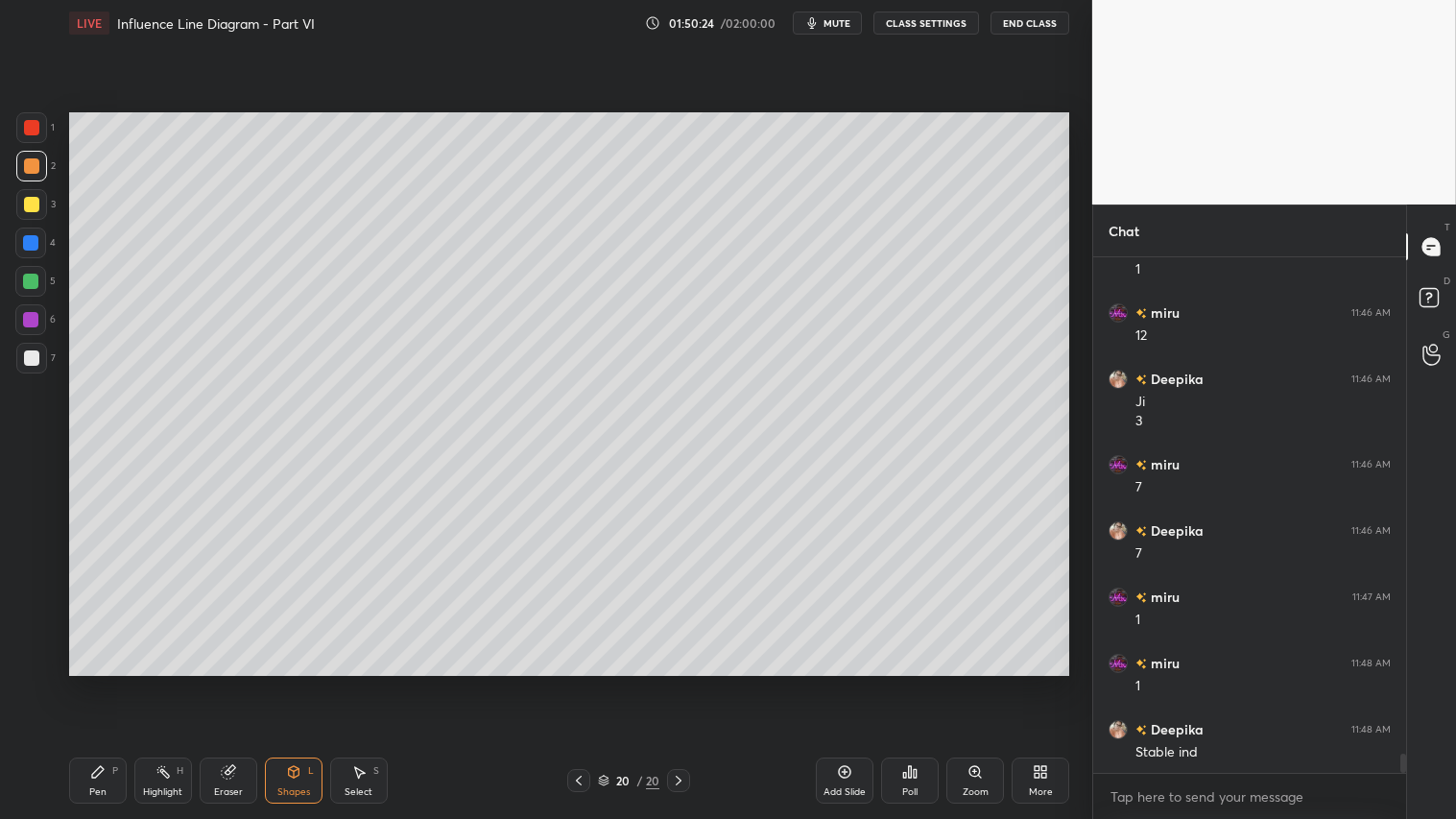
click at [37, 150] on div "2" at bounding box center [36, 166] width 40 height 31
click at [99, 682] on div "Pen" at bounding box center [98, 792] width 17 height 10
click at [29, 197] on div at bounding box center [32, 205] width 16 height 16
click at [34, 211] on div at bounding box center [32, 205] width 16 height 16
click at [288, 682] on div "Shapes" at bounding box center [294, 792] width 33 height 10
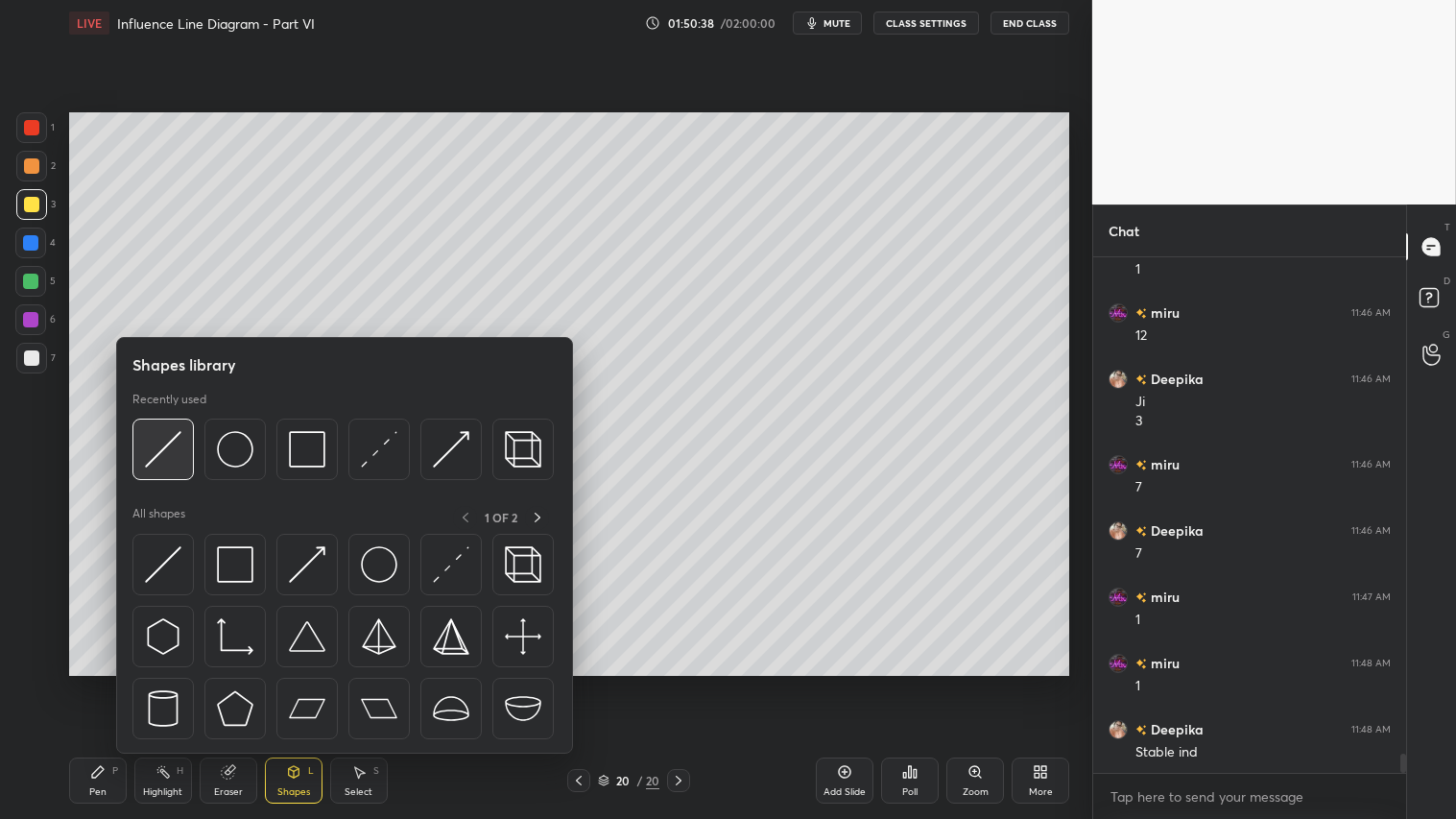
click at [168, 443] on img at bounding box center [164, 450] width 37 height 37
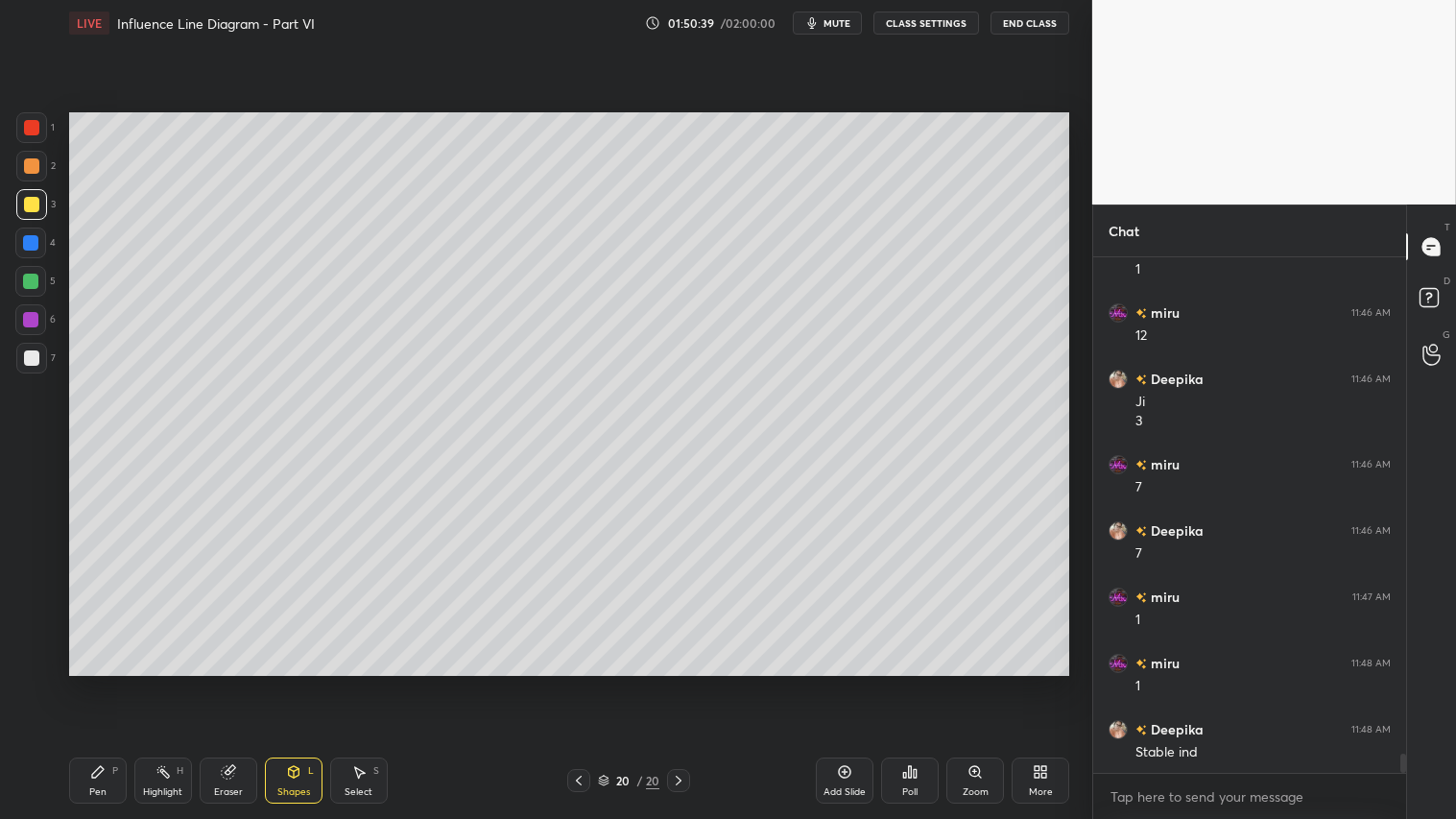
click at [107, 682] on div "Pen P" at bounding box center [97, 780] width 57 height 47
drag, startPoint x: 33, startPoint y: 628, endPoint x: 173, endPoint y: 729, distance: 172.6
click at [35, 628] on icon at bounding box center [31, 622] width 17 height 14
click at [280, 682] on div "Shapes" at bounding box center [294, 792] width 33 height 10
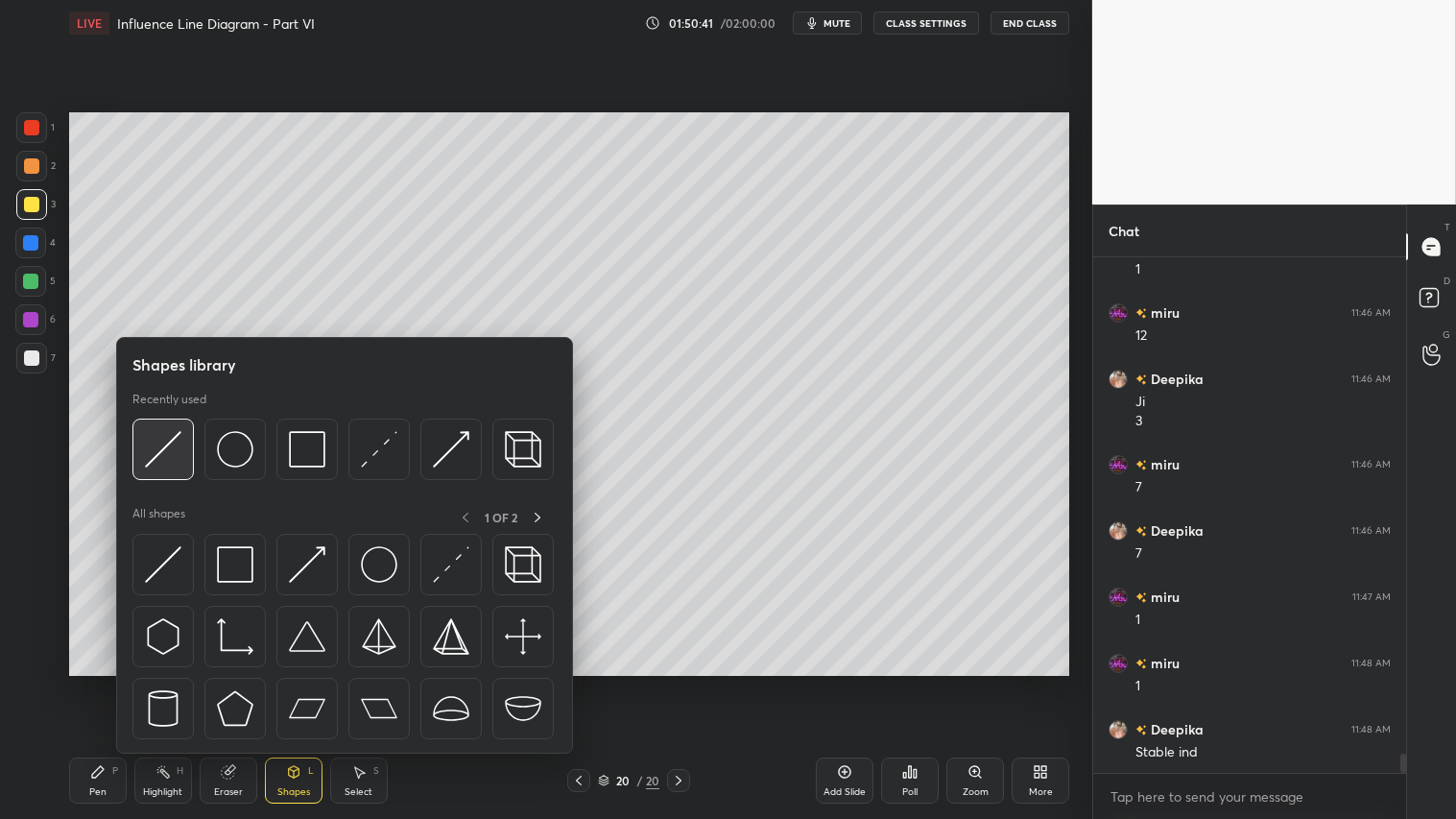
click at [161, 449] on img at bounding box center [164, 450] width 37 height 37
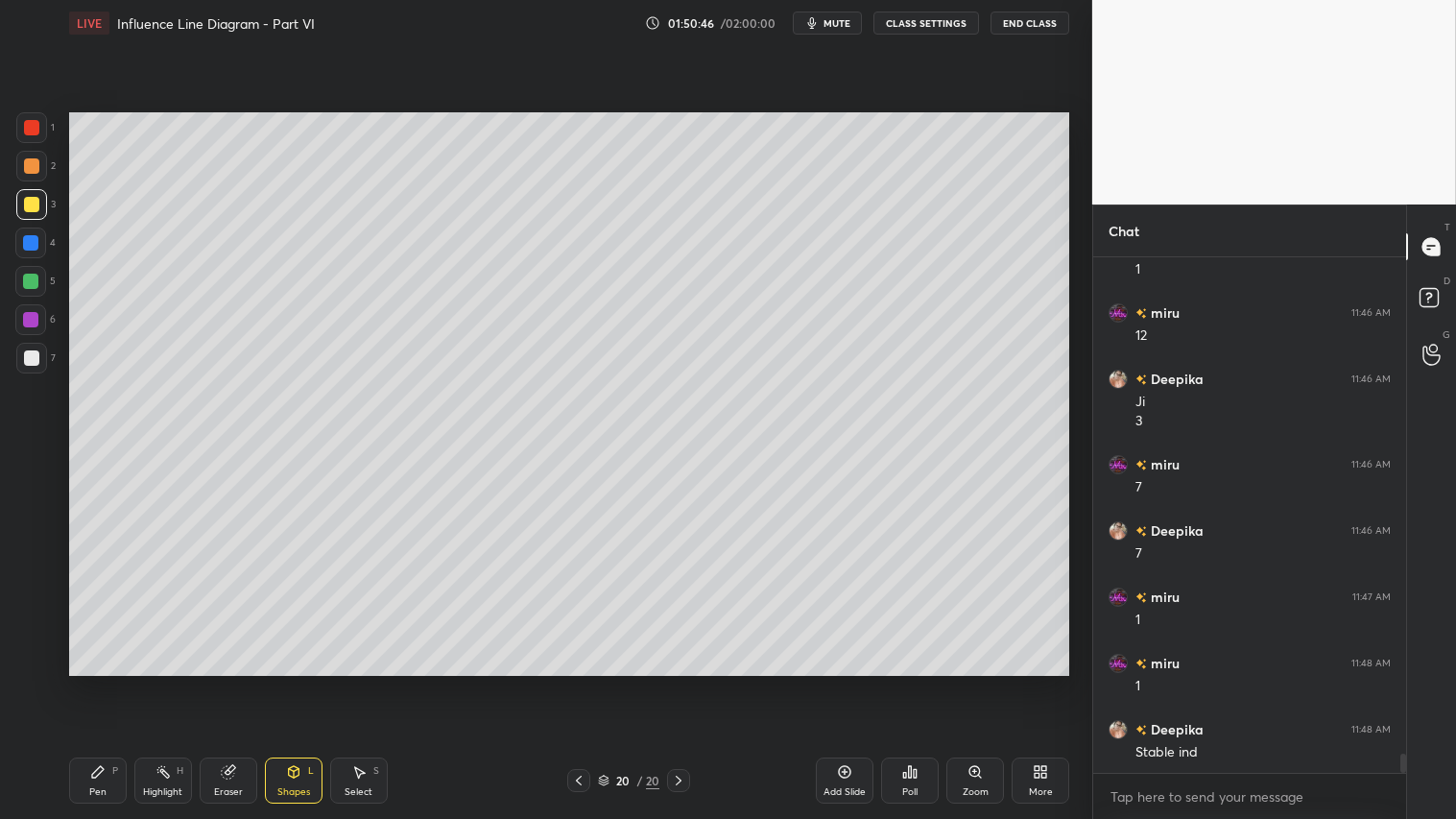
click at [92, 682] on div "Pen" at bounding box center [98, 792] width 17 height 10
click at [226, 682] on icon at bounding box center [229, 772] width 16 height 16
click at [106, 682] on div "Pen P" at bounding box center [97, 780] width 57 height 47
click at [305, 682] on div "Shapes" at bounding box center [294, 792] width 33 height 10
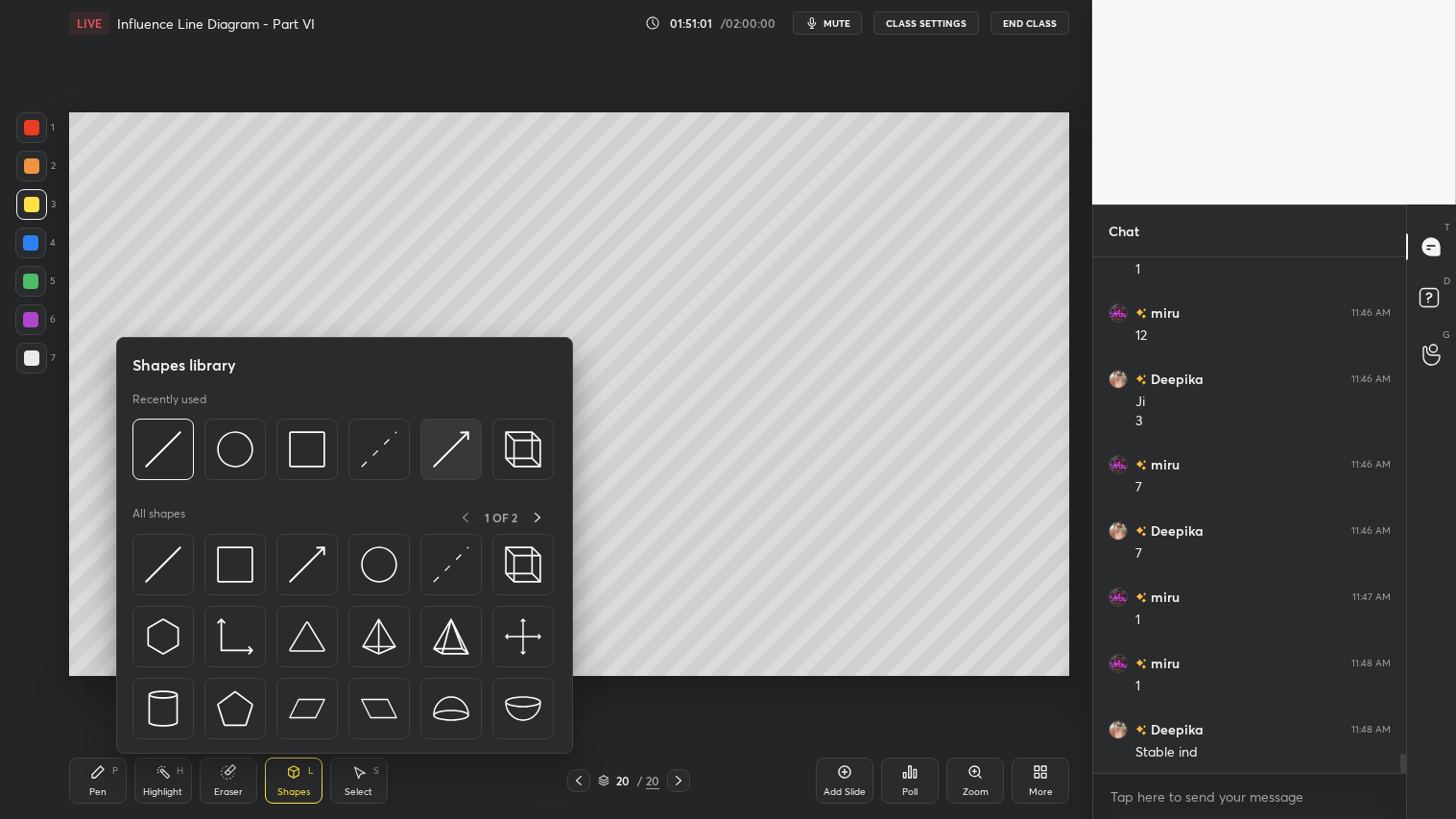
click at [447, 442] on img at bounding box center [452, 450] width 37 height 37
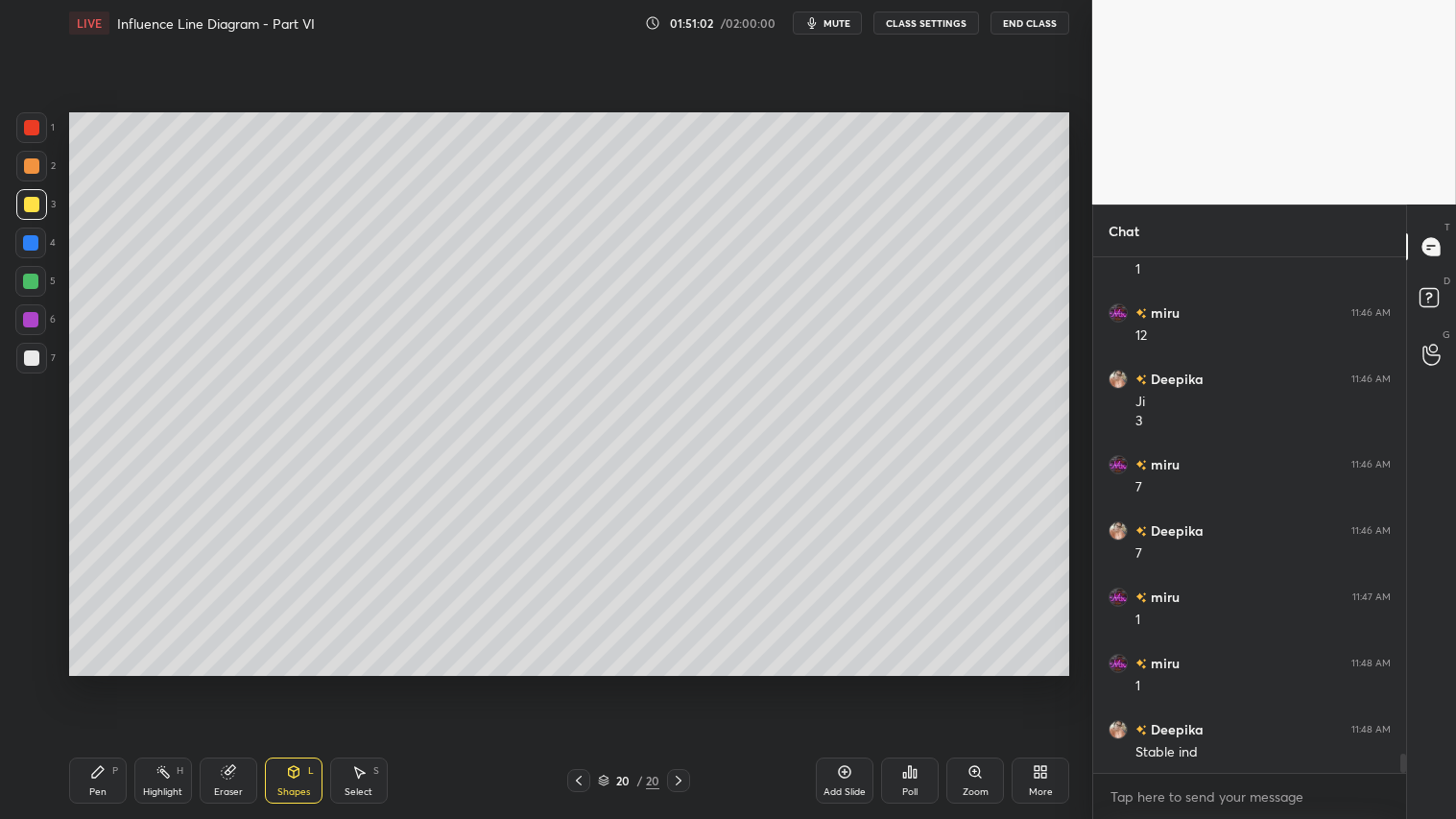
click at [35, 127] on div at bounding box center [32, 128] width 16 height 16
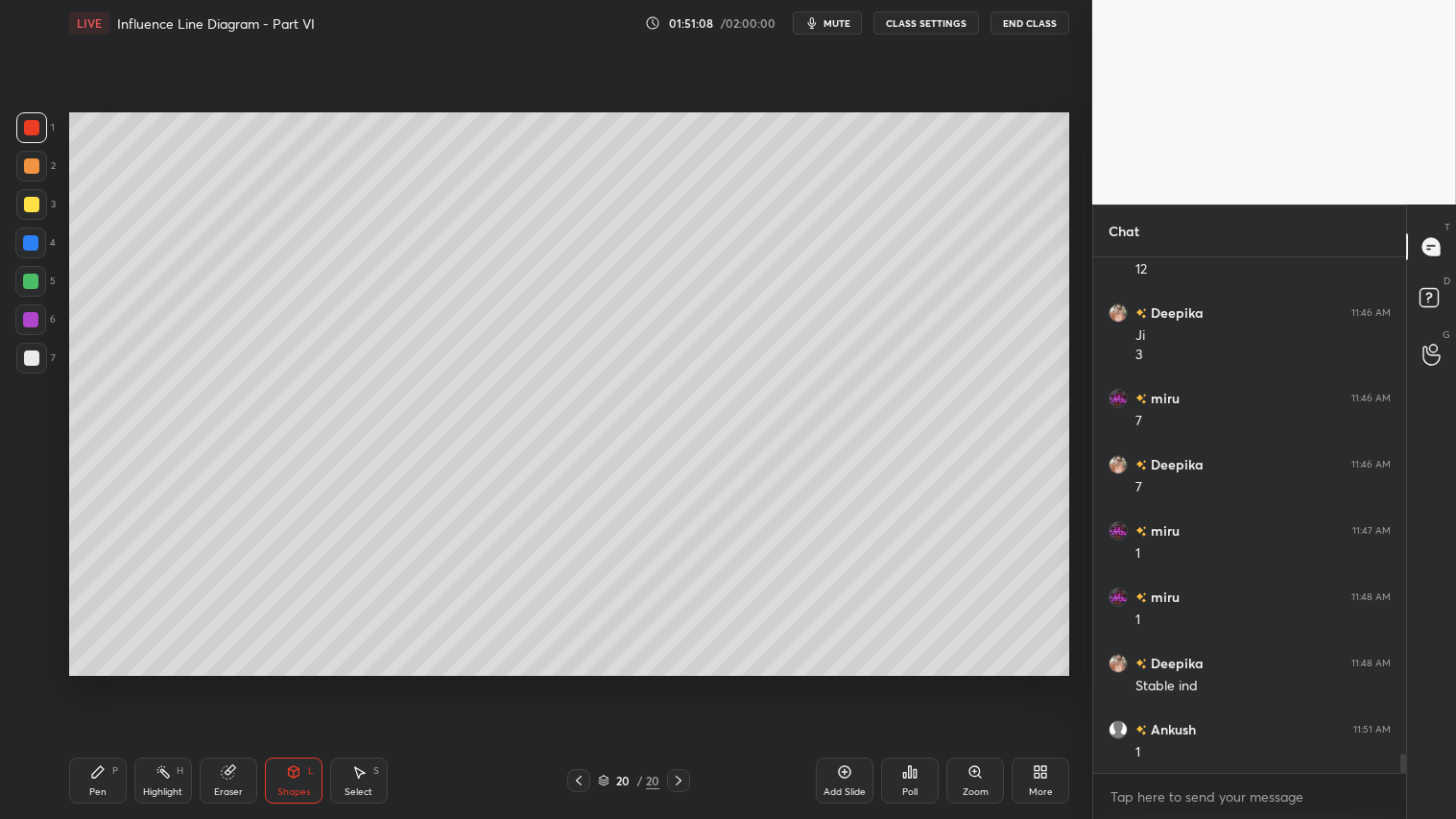
click at [30, 167] on div at bounding box center [32, 166] width 16 height 16
click at [103, 682] on icon at bounding box center [98, 772] width 16 height 16
click at [36, 666] on div at bounding box center [32, 660] width 31 height 31
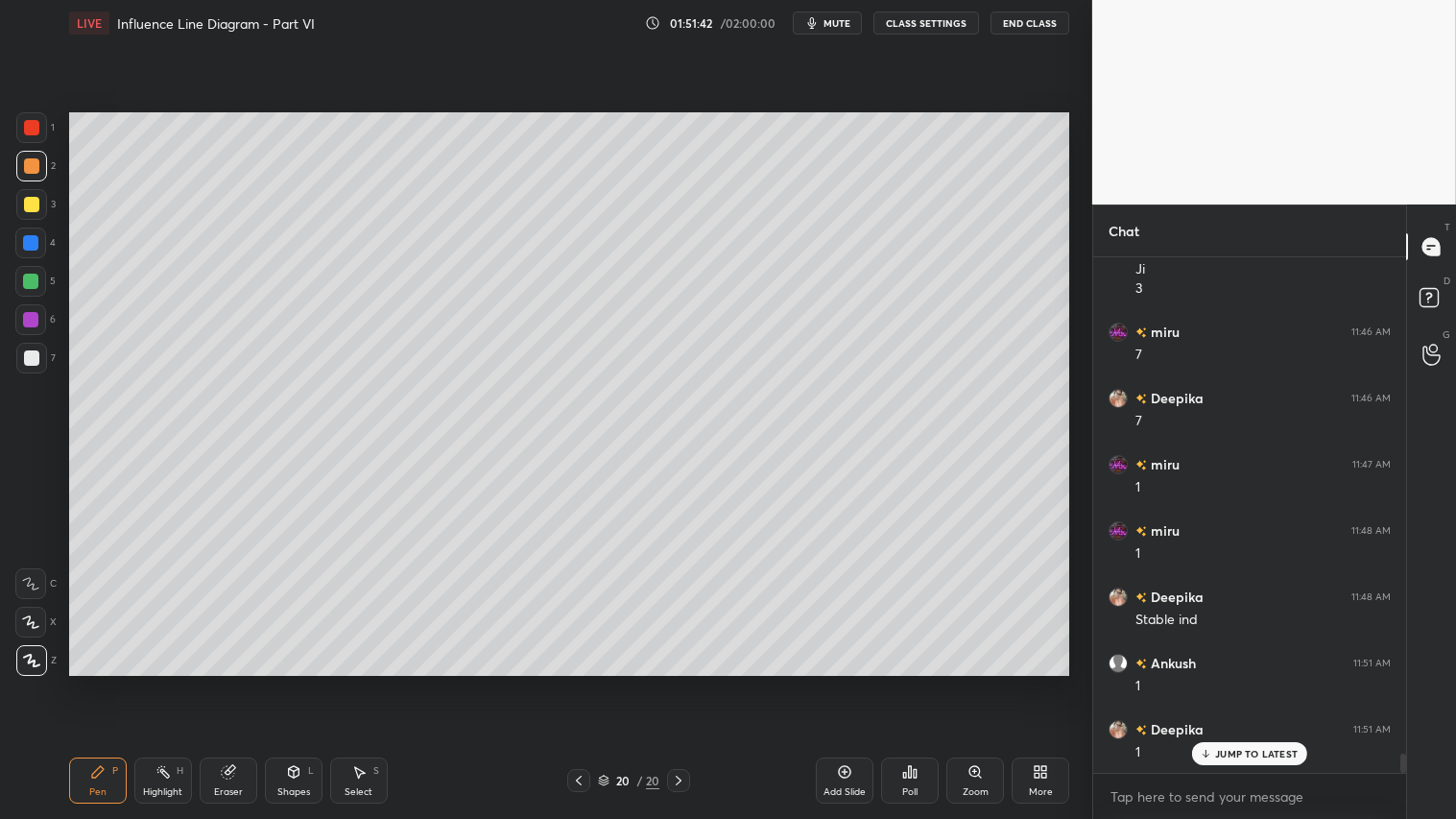
drag, startPoint x: 296, startPoint y: 801, endPoint x: 296, endPoint y: 788, distance: 13.0
click at [296, 682] on div "Shapes L" at bounding box center [293, 780] width 57 height 47
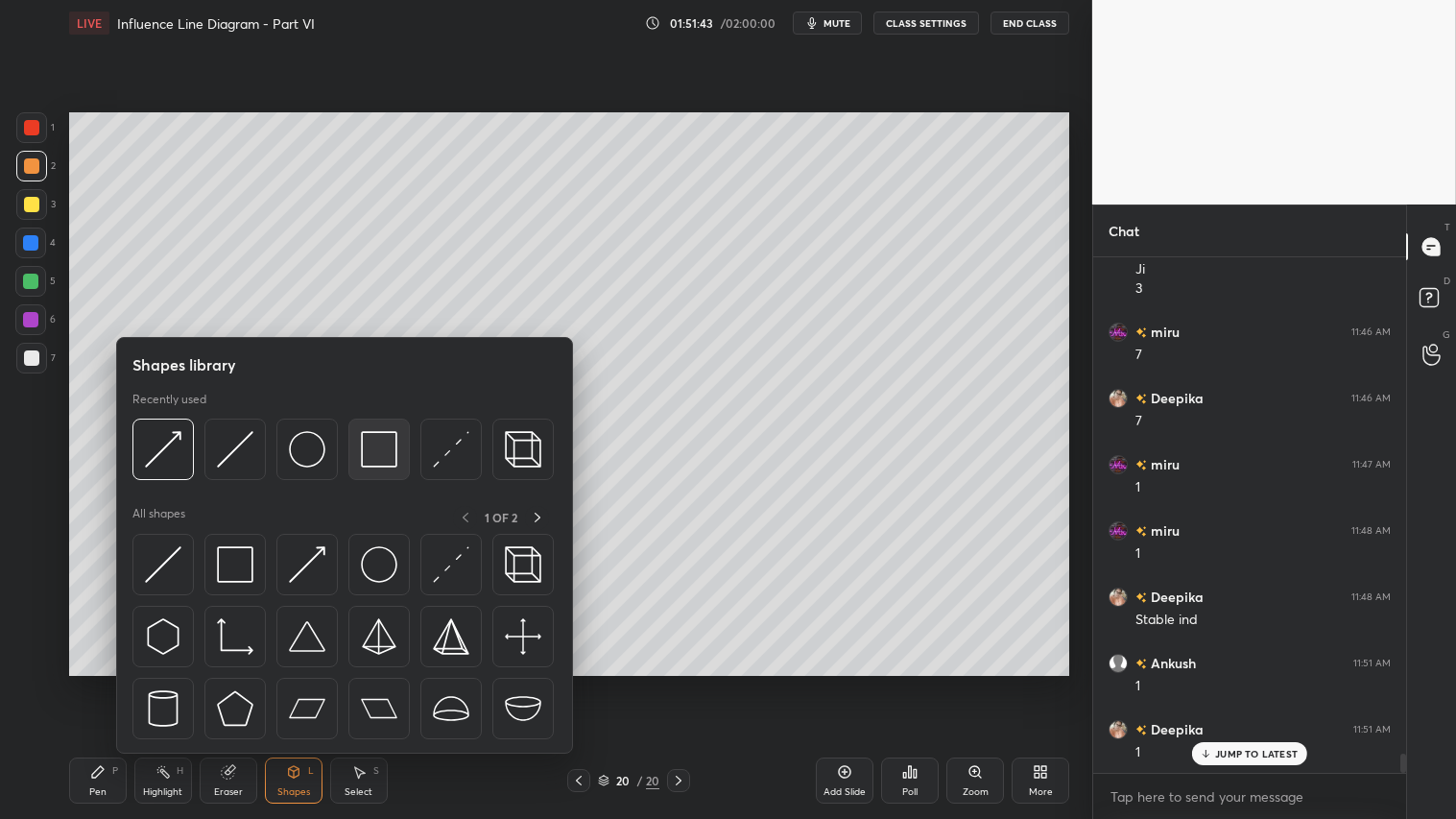
click at [381, 447] on img at bounding box center [379, 450] width 37 height 37
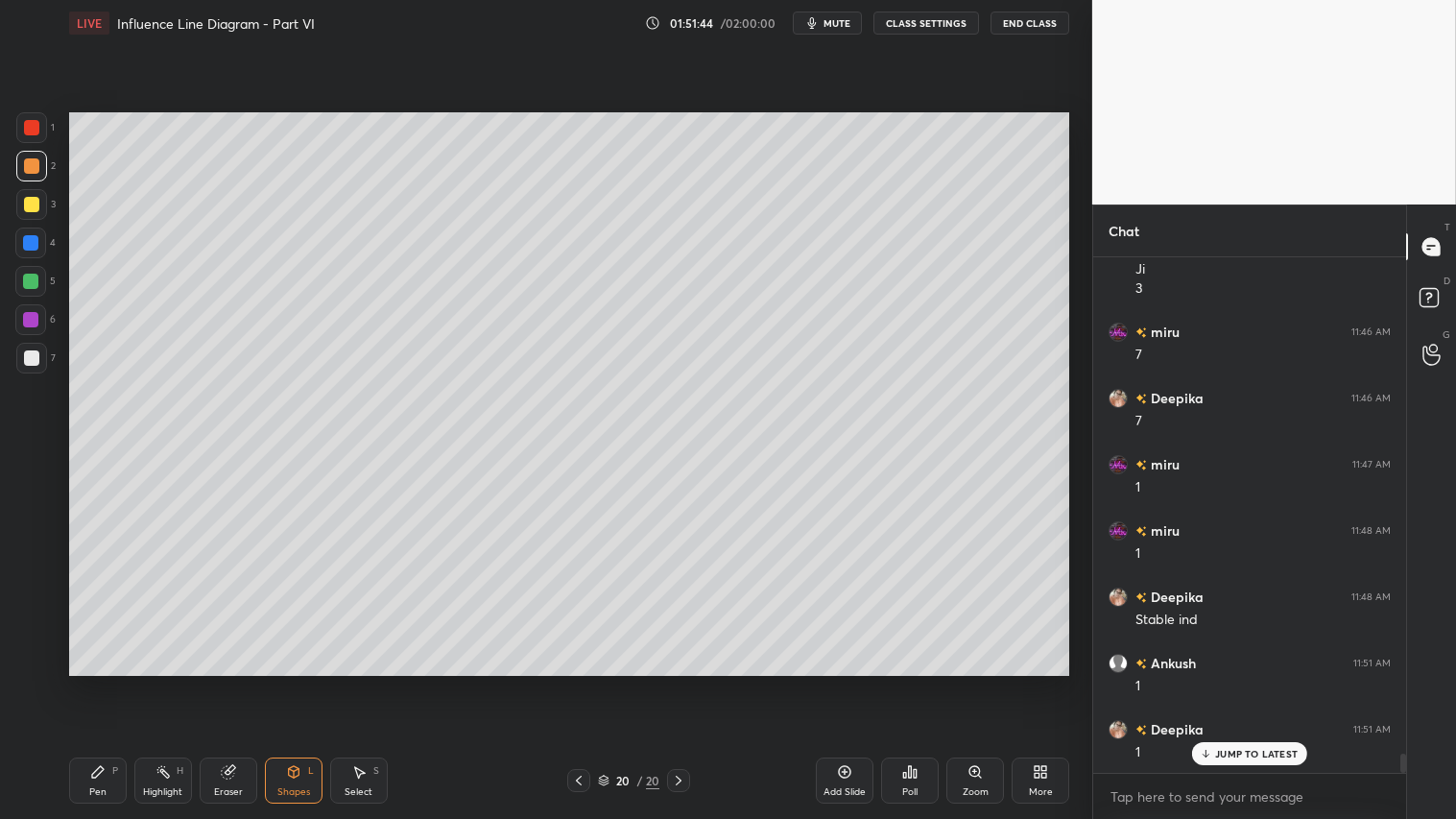
click at [27, 365] on div at bounding box center [32, 358] width 16 height 16
click at [275, 682] on div "Shapes L" at bounding box center [293, 780] width 57 height 47
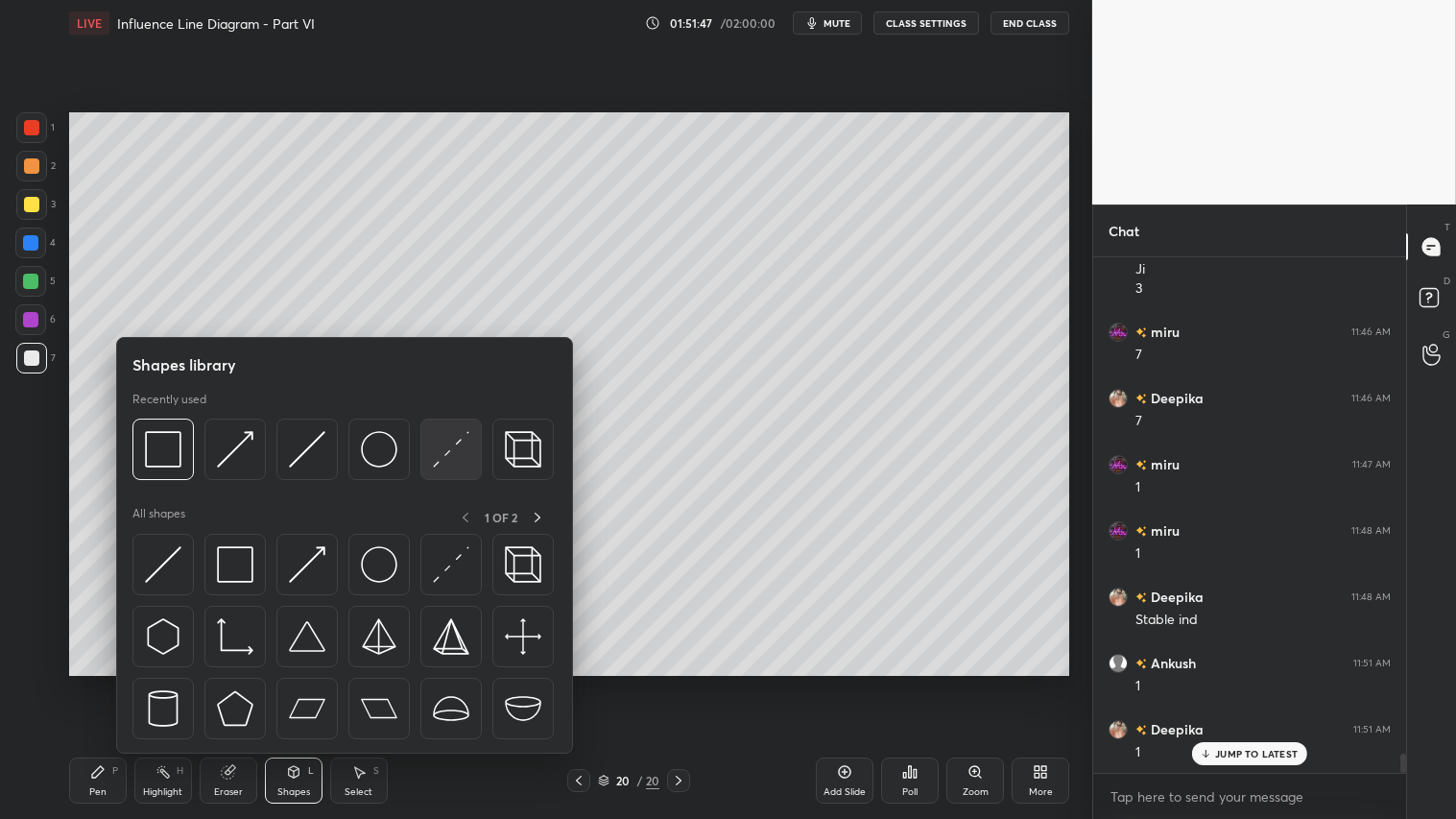
click at [452, 451] on img at bounding box center [452, 450] width 37 height 37
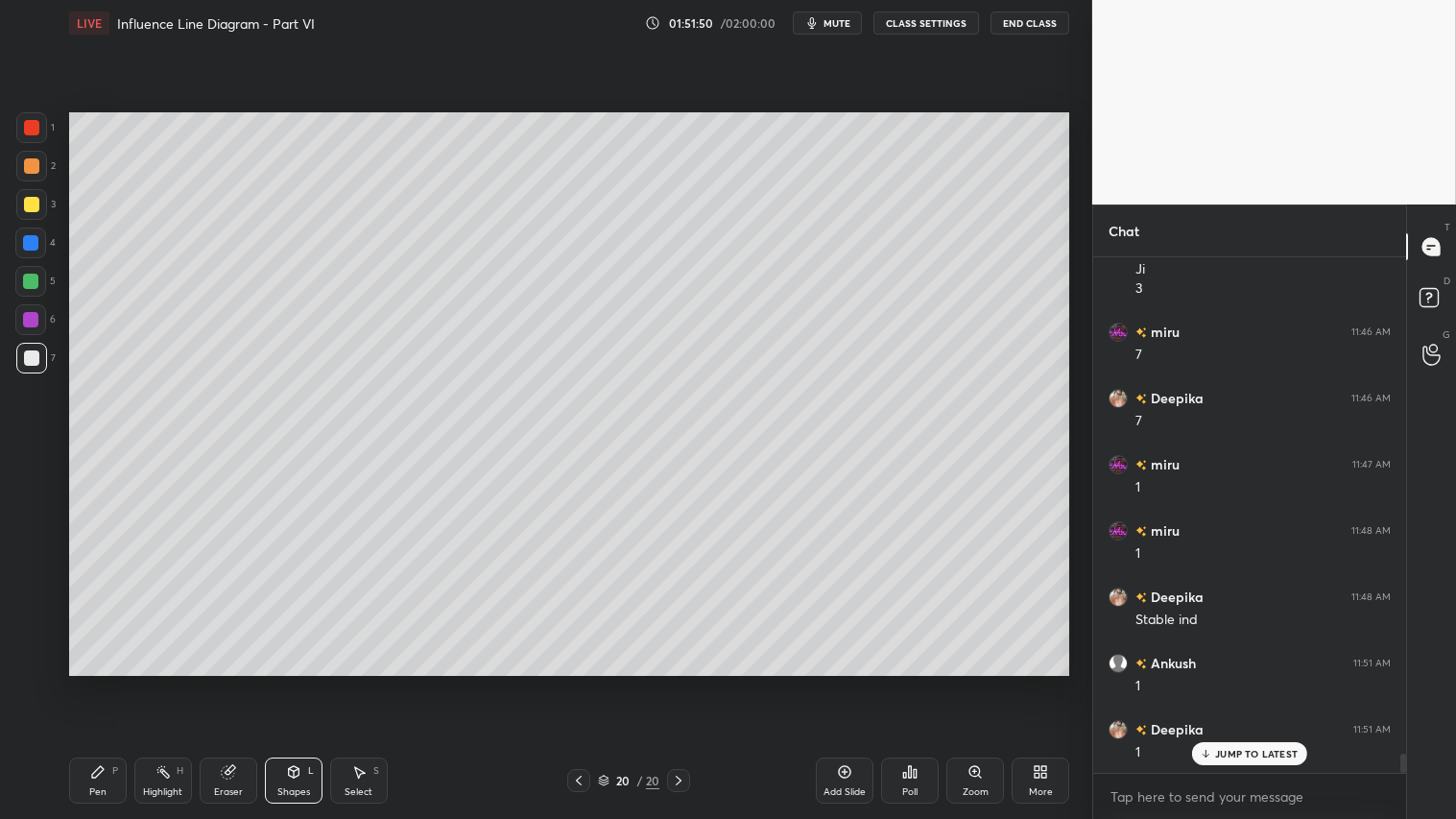
click at [86, 682] on div "Pen P" at bounding box center [97, 780] width 57 height 47
click at [34, 164] on div at bounding box center [32, 166] width 16 height 16
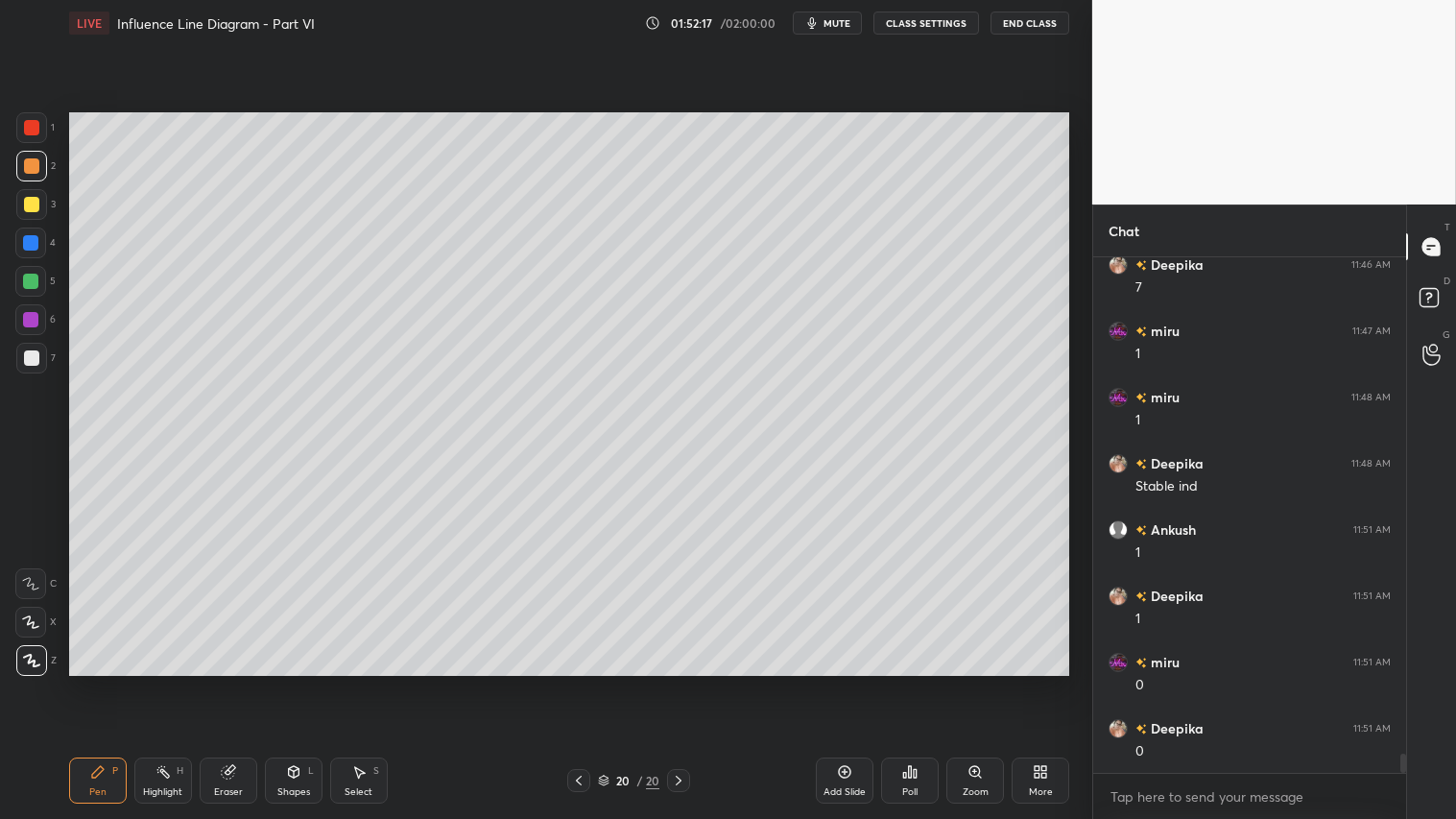
scroll to position [13562, 0]
click at [278, 682] on div "Shapes" at bounding box center [294, 792] width 33 height 10
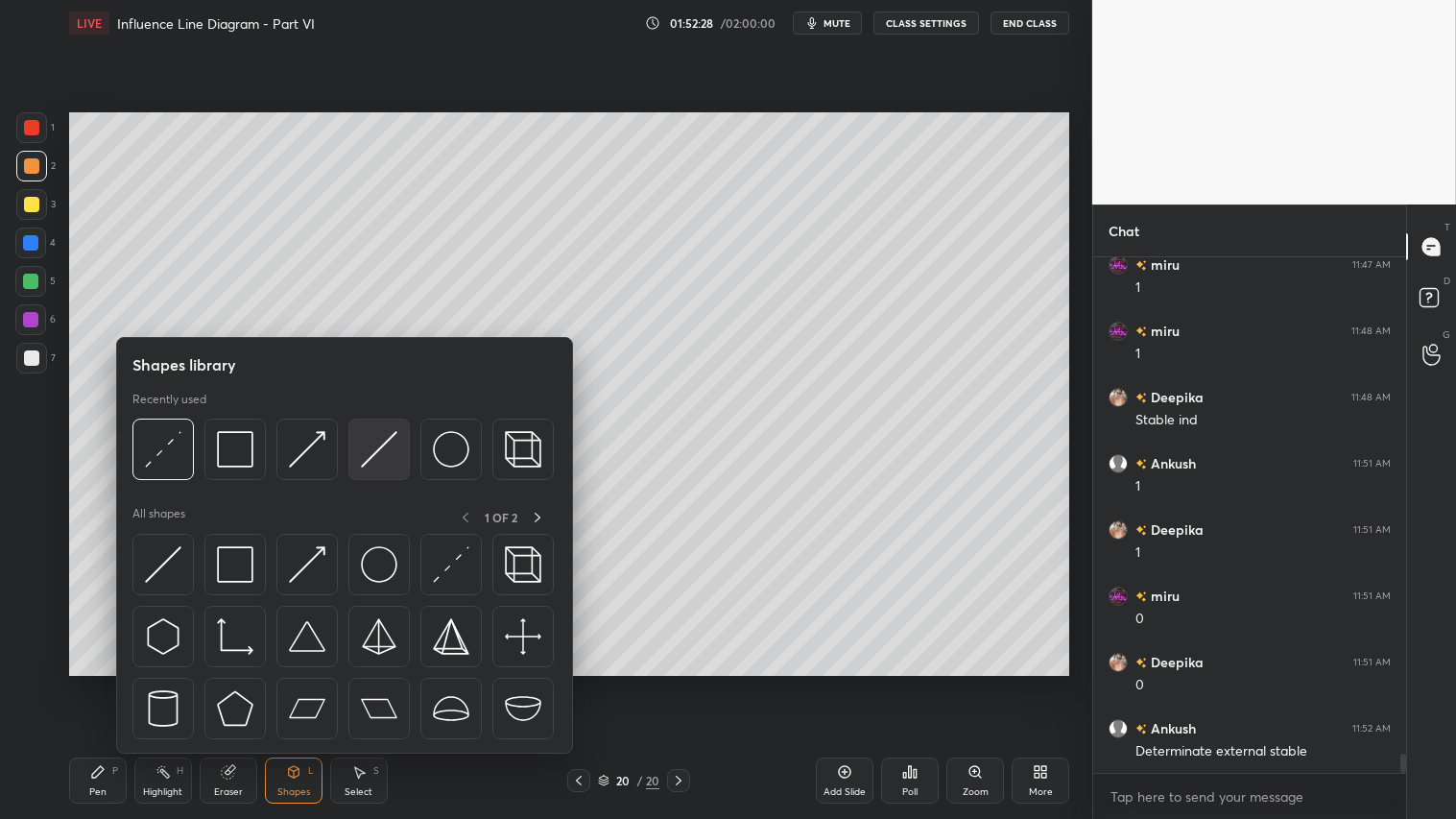
click at [357, 451] on div at bounding box center [378, 449] width 61 height 61
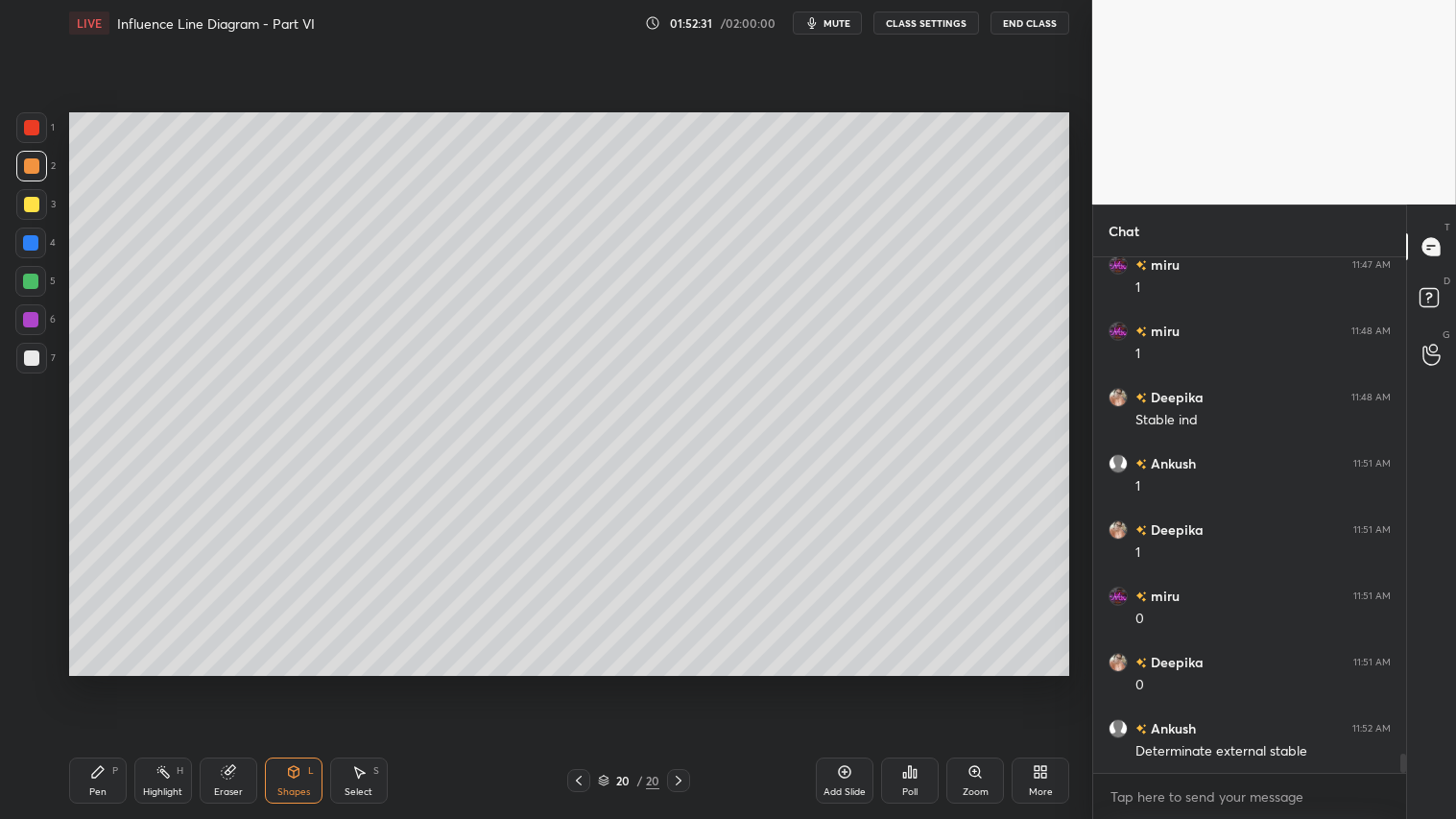
click at [27, 160] on div at bounding box center [32, 166] width 16 height 16
click at [112, 682] on div "P" at bounding box center [115, 771] width 6 height 10
click at [295, 682] on div "Shapes L" at bounding box center [293, 780] width 57 height 47
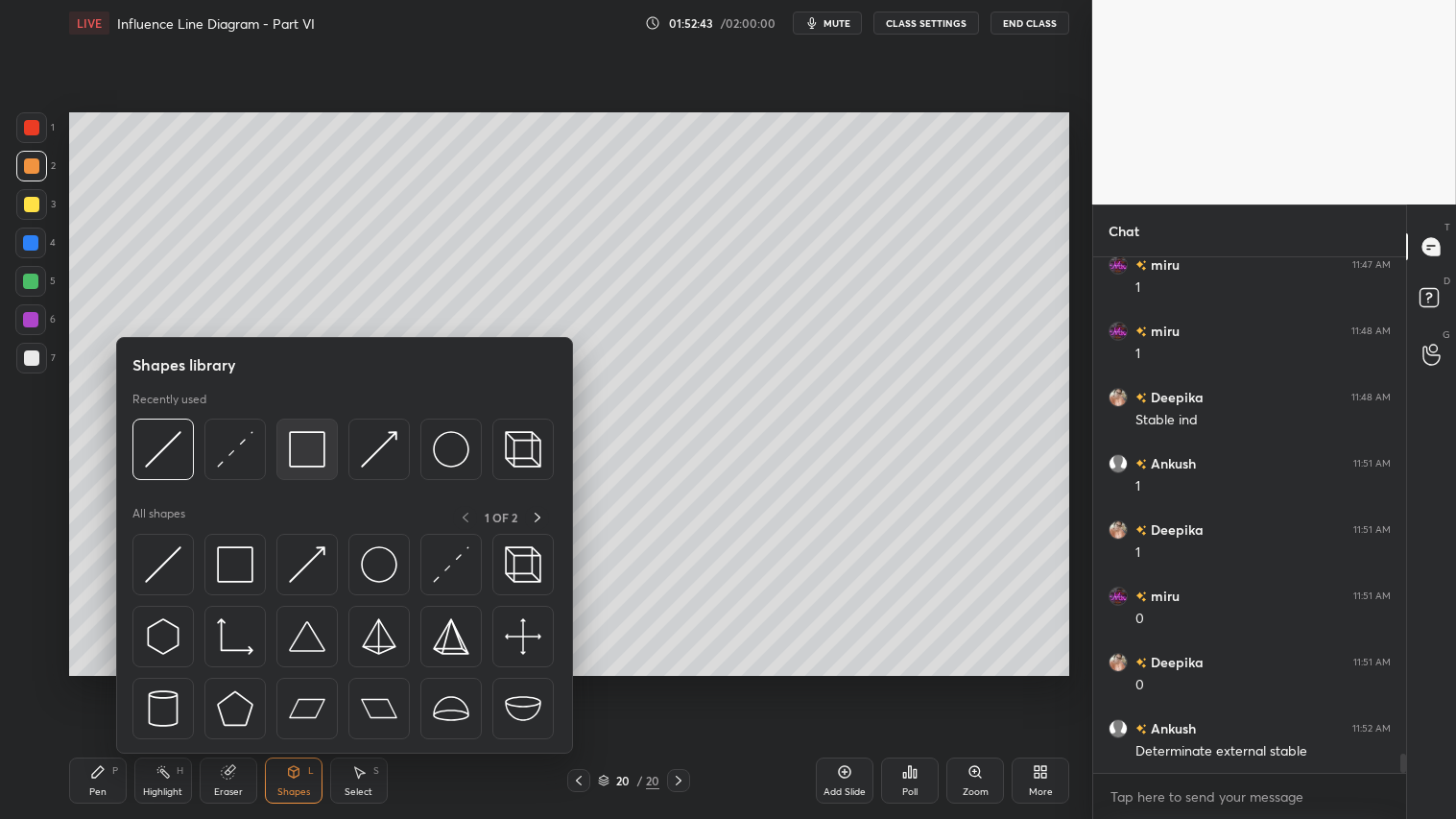
click at [313, 453] on img at bounding box center [307, 450] width 37 height 37
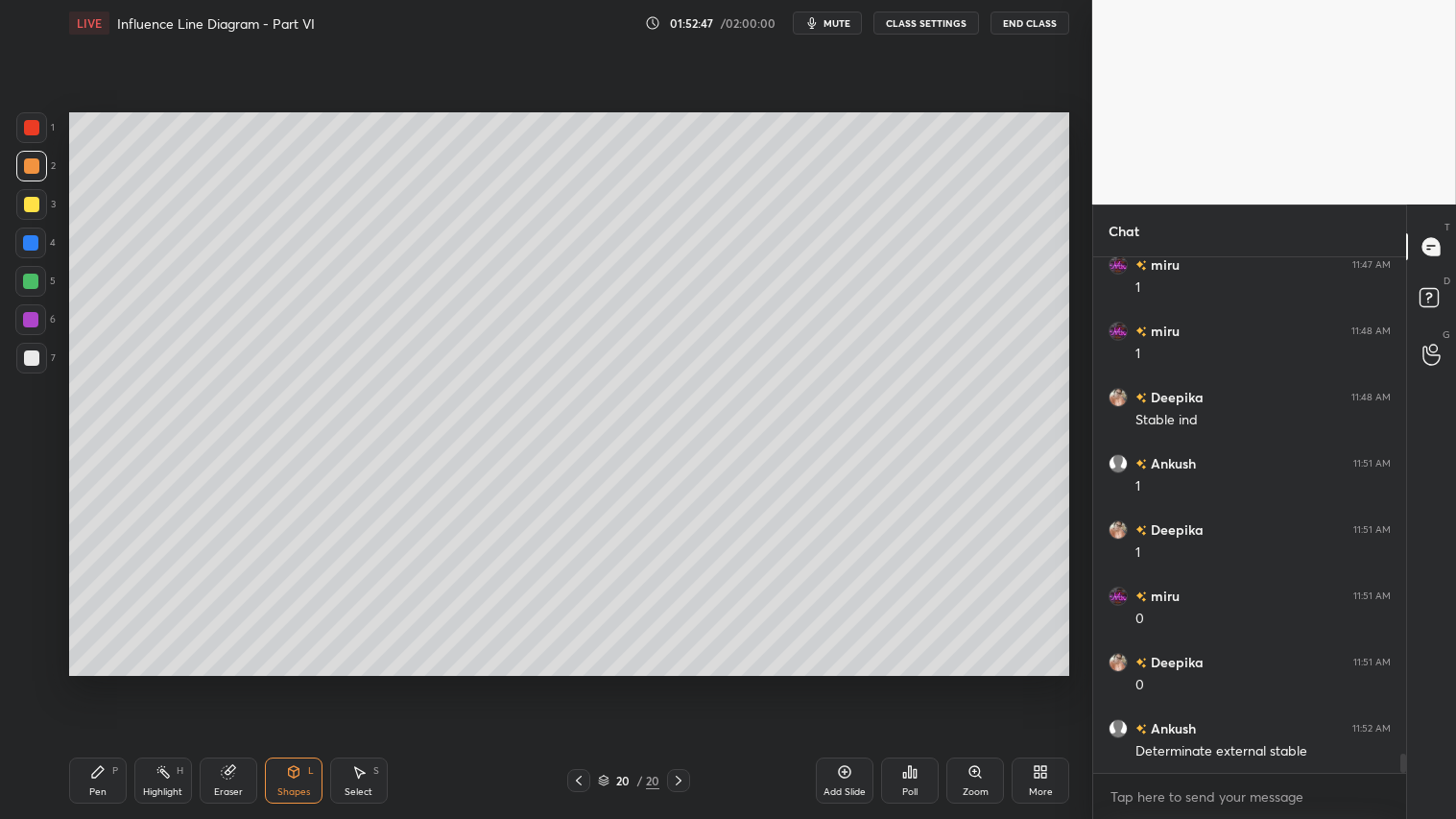
scroll to position [13581, 0]
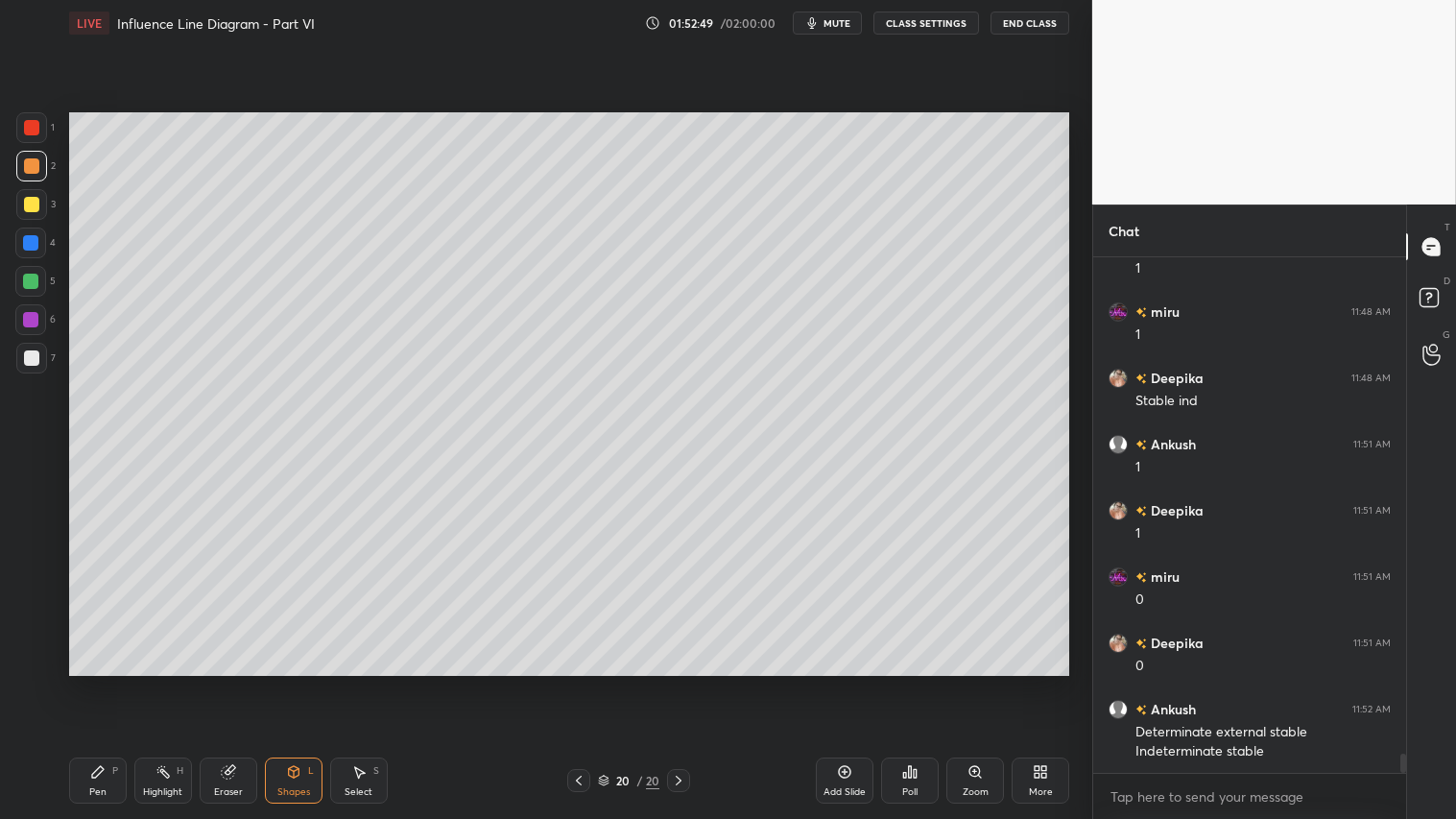
drag, startPoint x: 34, startPoint y: 169, endPoint x: 48, endPoint y: 370, distance: 201.5
click at [32, 178] on div at bounding box center [32, 166] width 31 height 31
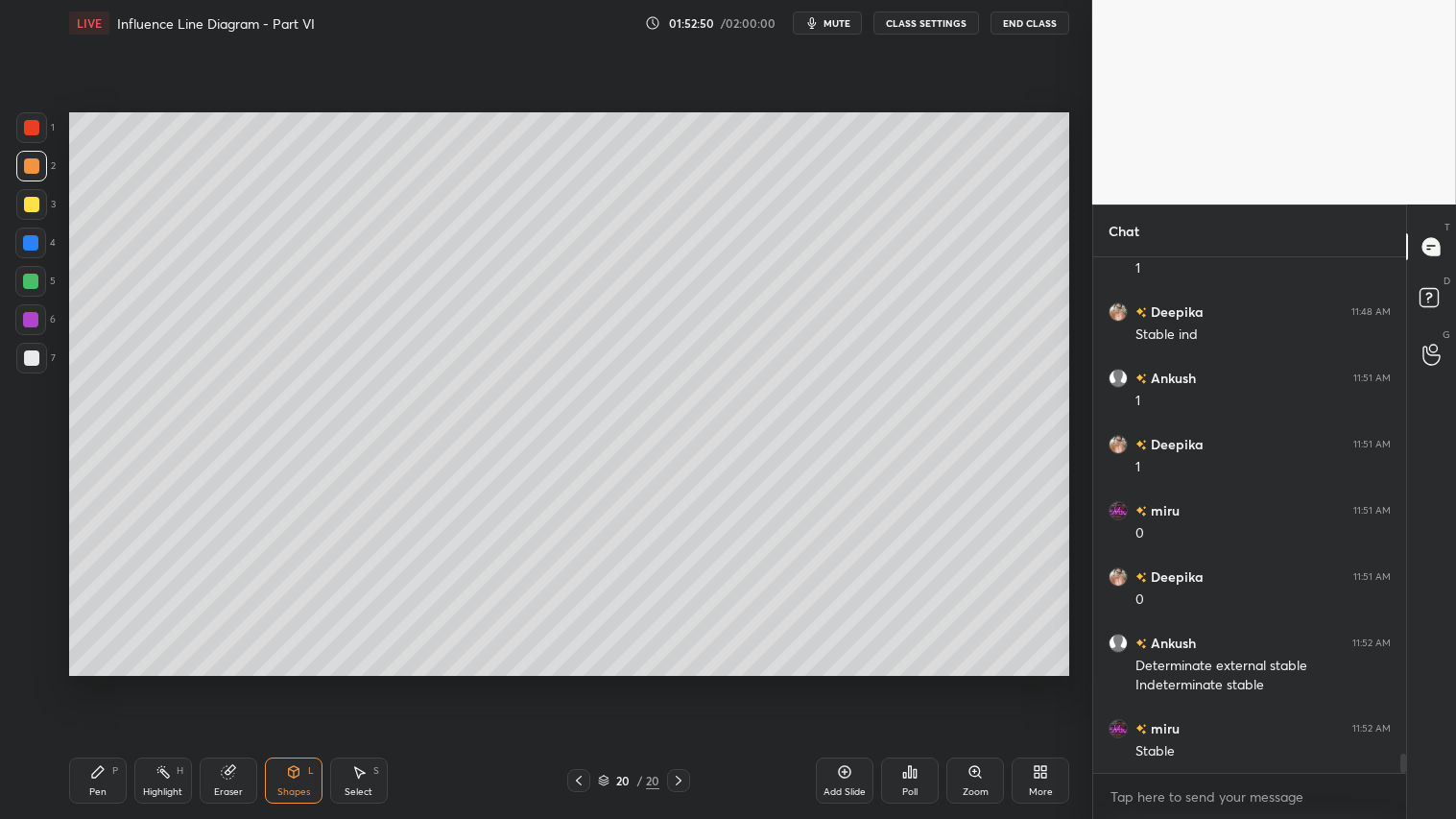
drag, startPoint x: 107, startPoint y: 769, endPoint x: 128, endPoint y: 741, distance: 35.0
click at [110, 682] on div "Pen P" at bounding box center [97, 780] width 57 height 47
drag, startPoint x: 31, startPoint y: 205, endPoint x: 30, endPoint y: 216, distance: 11.0
click at [30, 205] on div at bounding box center [32, 205] width 16 height 16
click at [118, 682] on div "Pen P" at bounding box center [97, 780] width 57 height 47
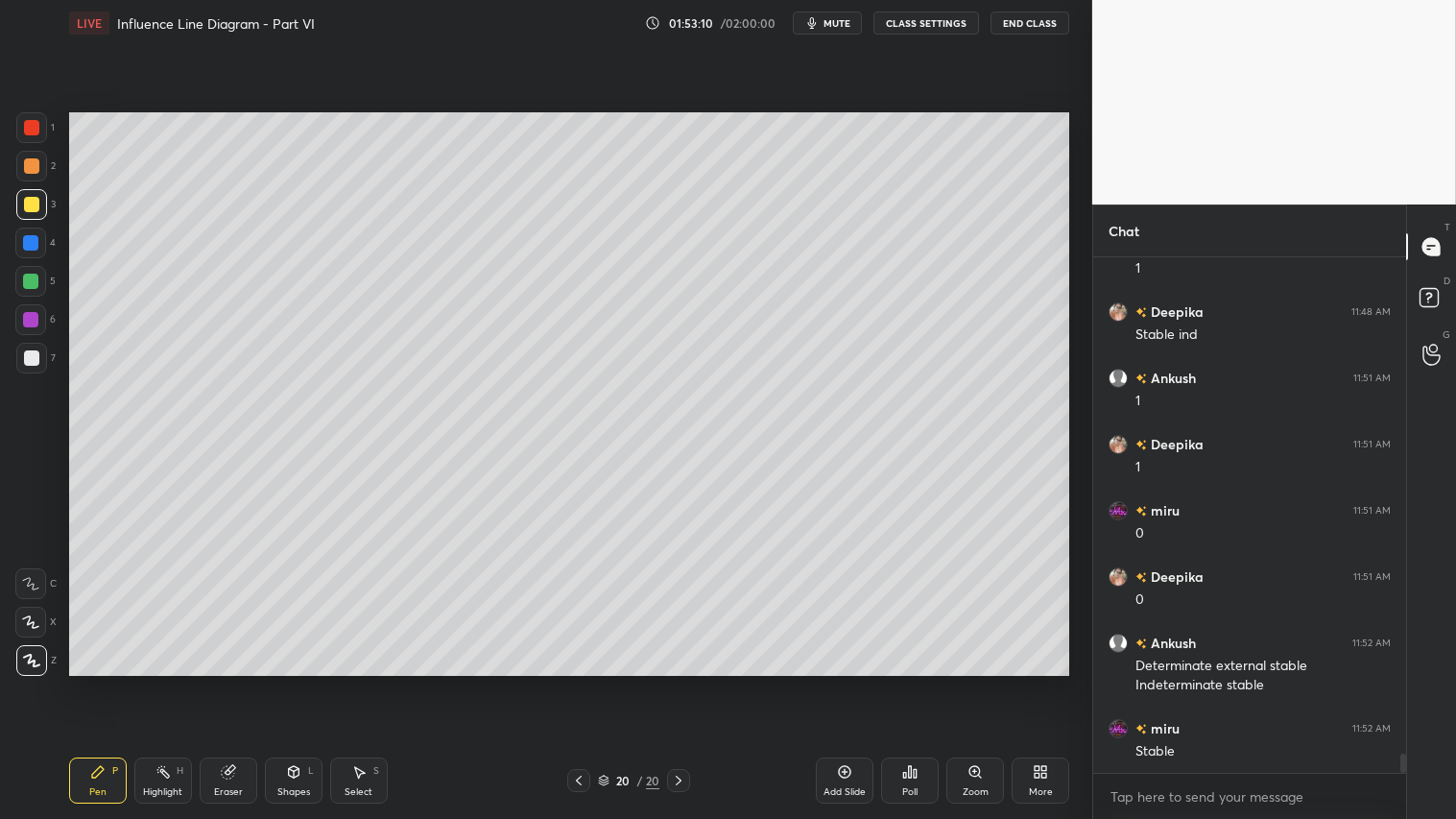
click at [848, 682] on div "Add Slide" at bounding box center [844, 780] width 57 height 47
click at [304, 682] on div "Shapes L" at bounding box center [293, 780] width 57 height 47
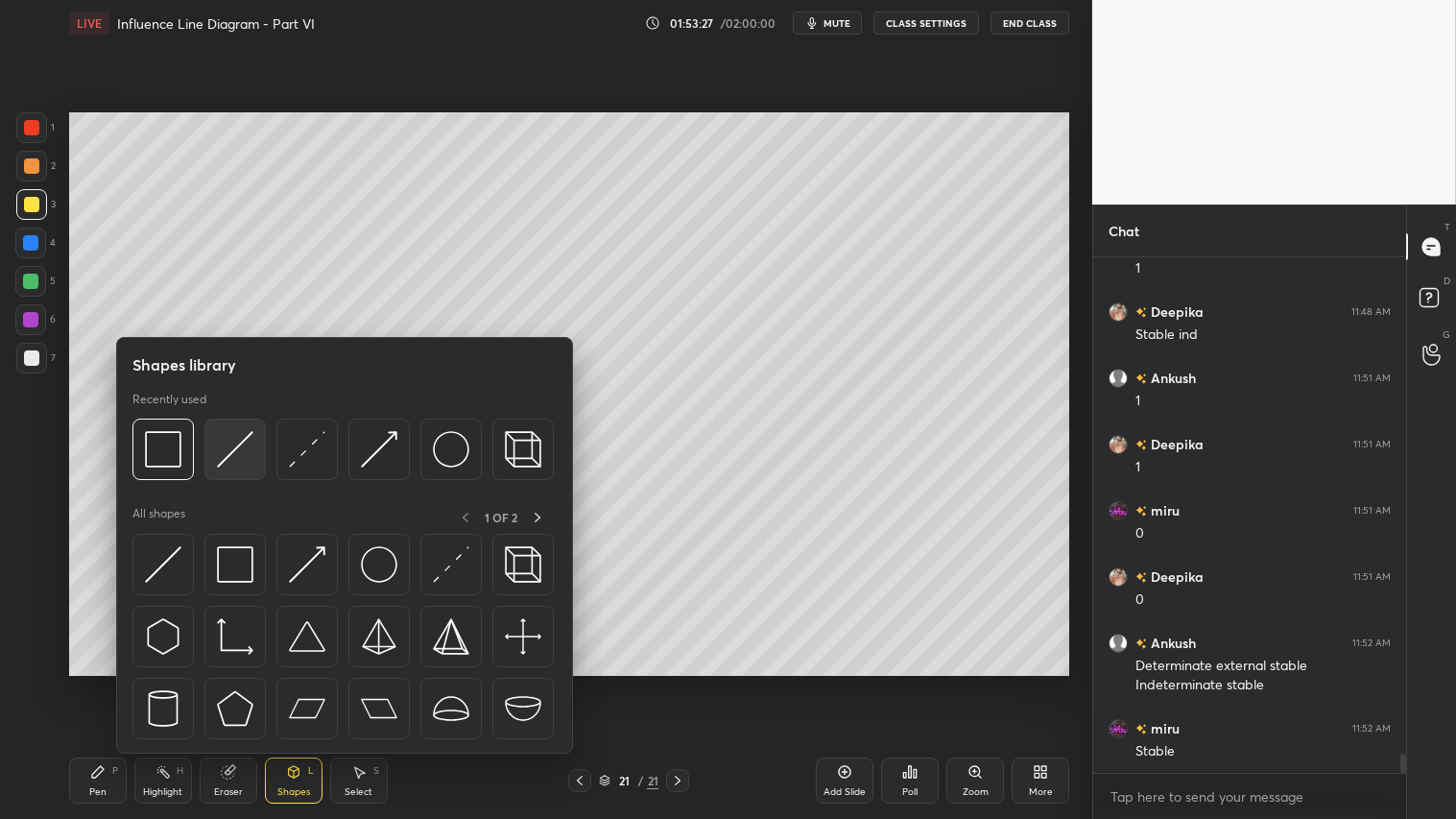
click at [238, 425] on div at bounding box center [235, 449] width 61 height 61
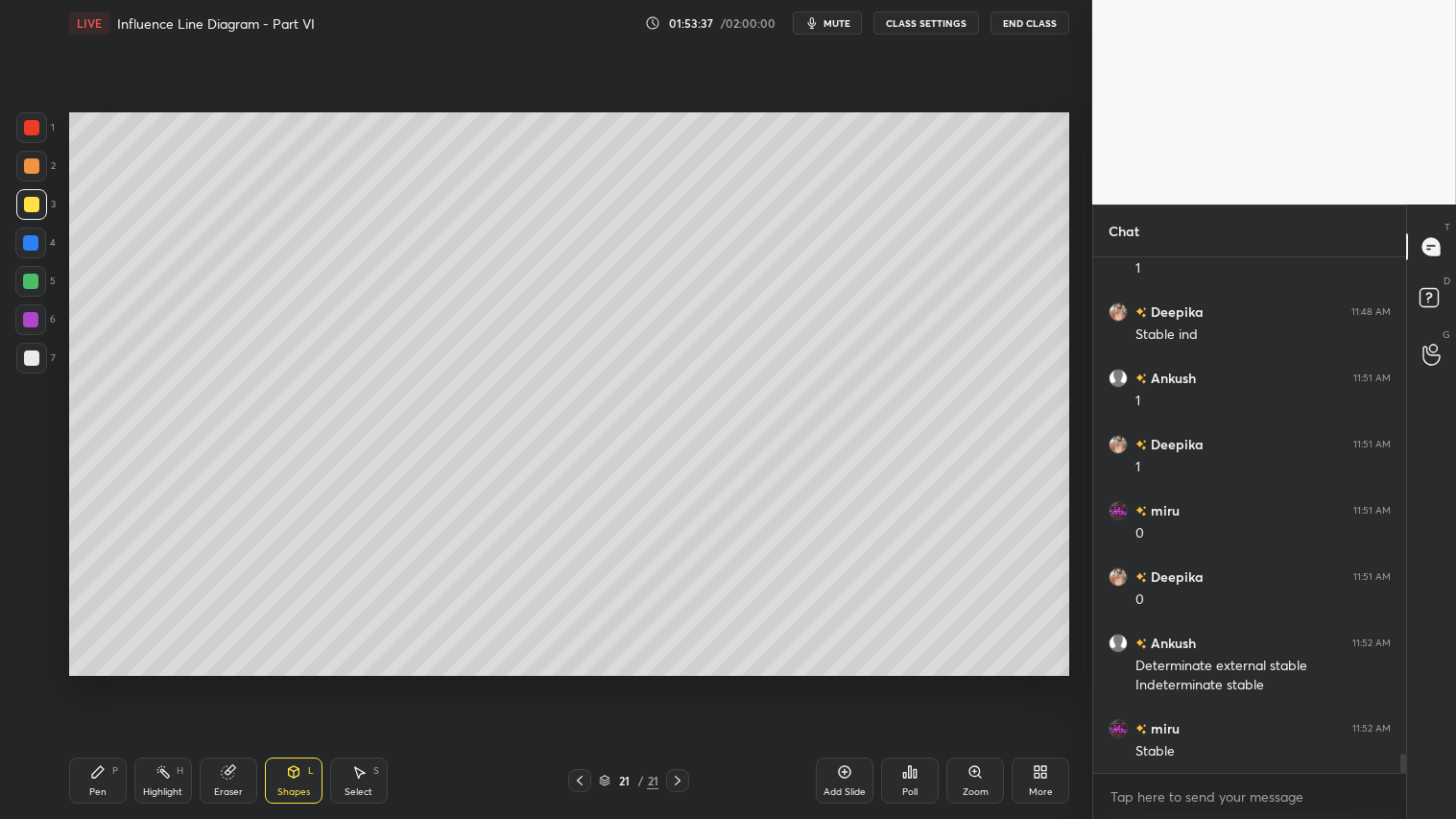
click at [608, 682] on icon at bounding box center [605, 780] width 12 height 12
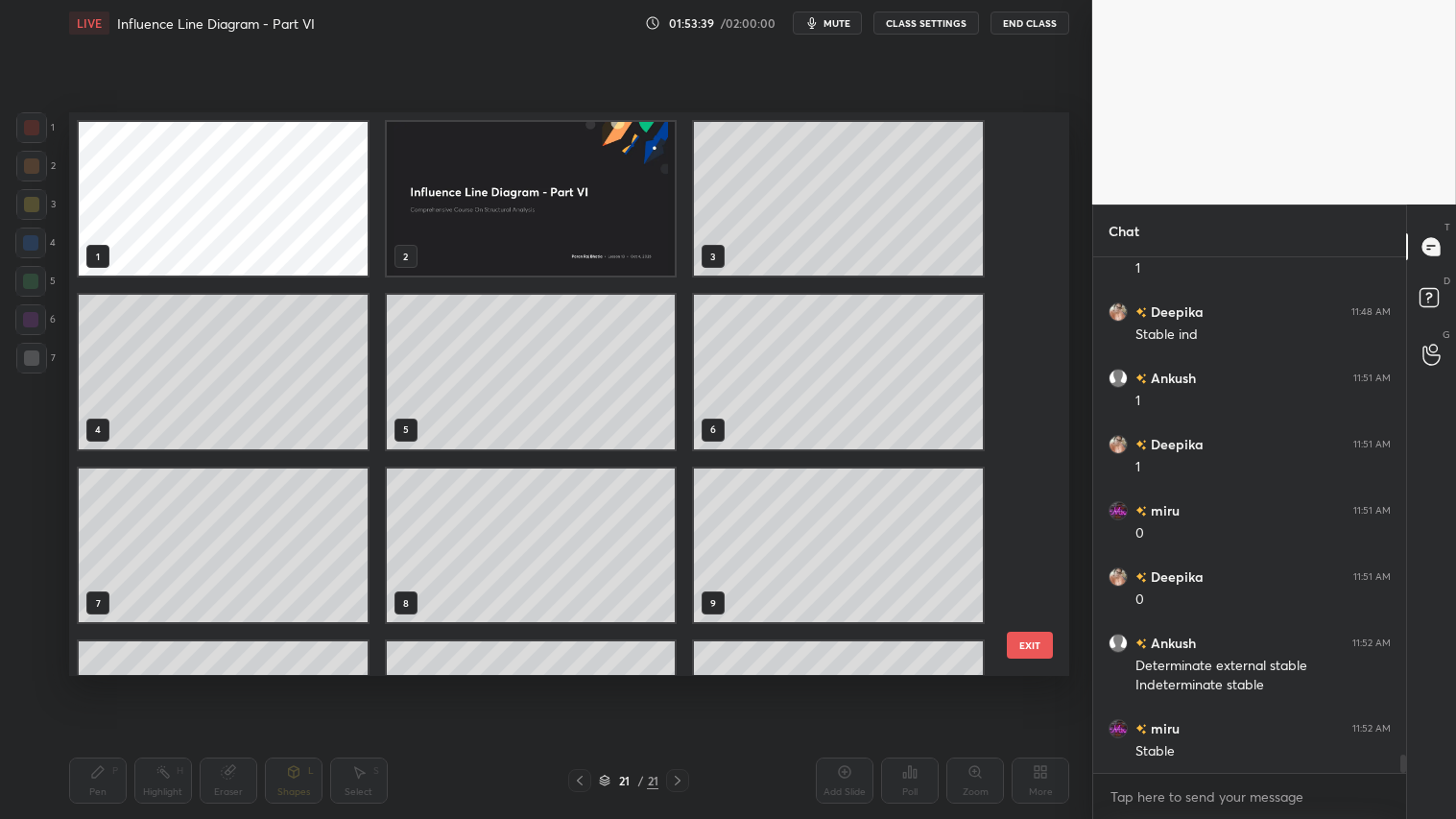
scroll to position [13714, 0]
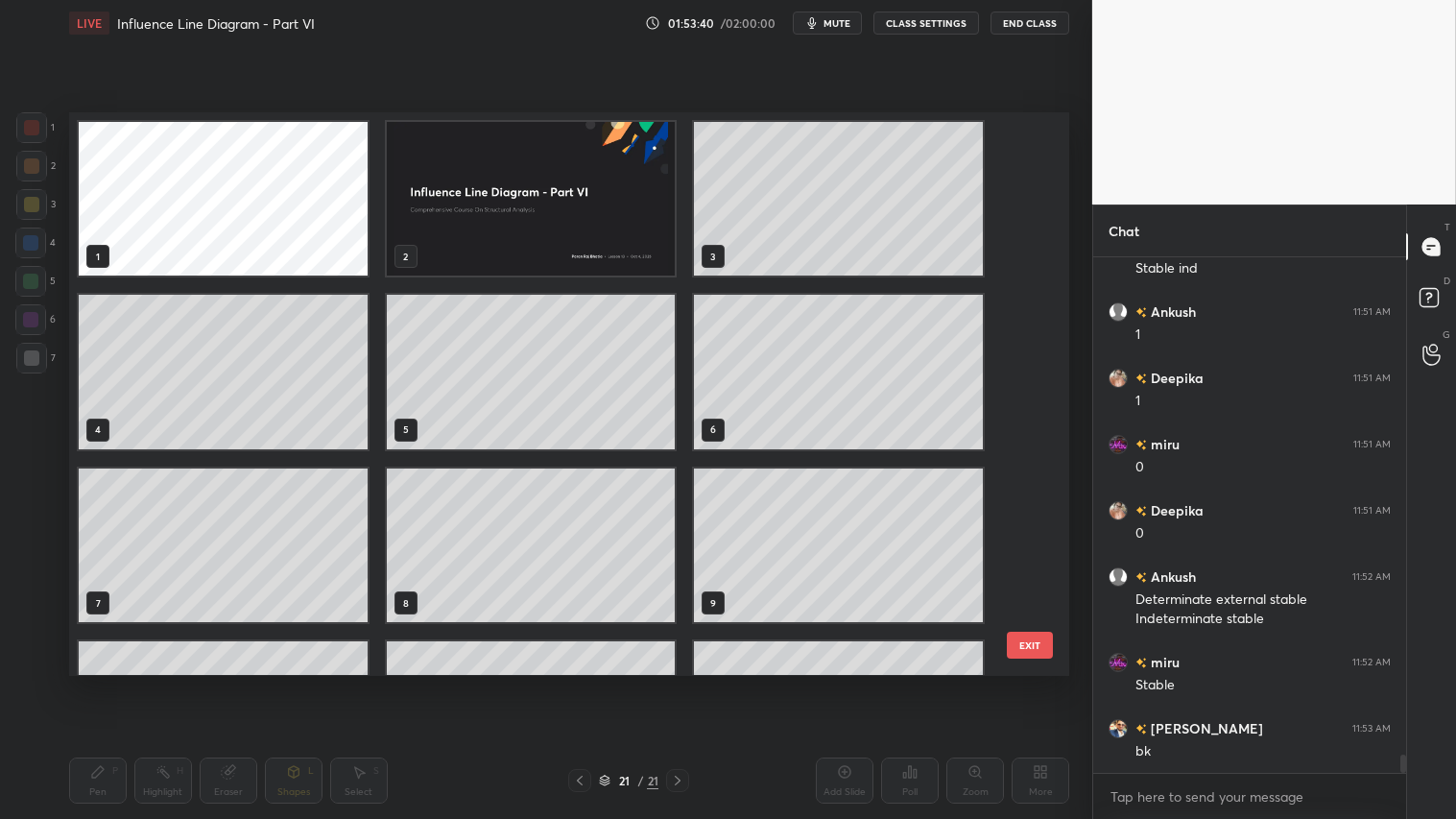
click at [577, 219] on img "grid" at bounding box center [530, 199] width 289 height 153
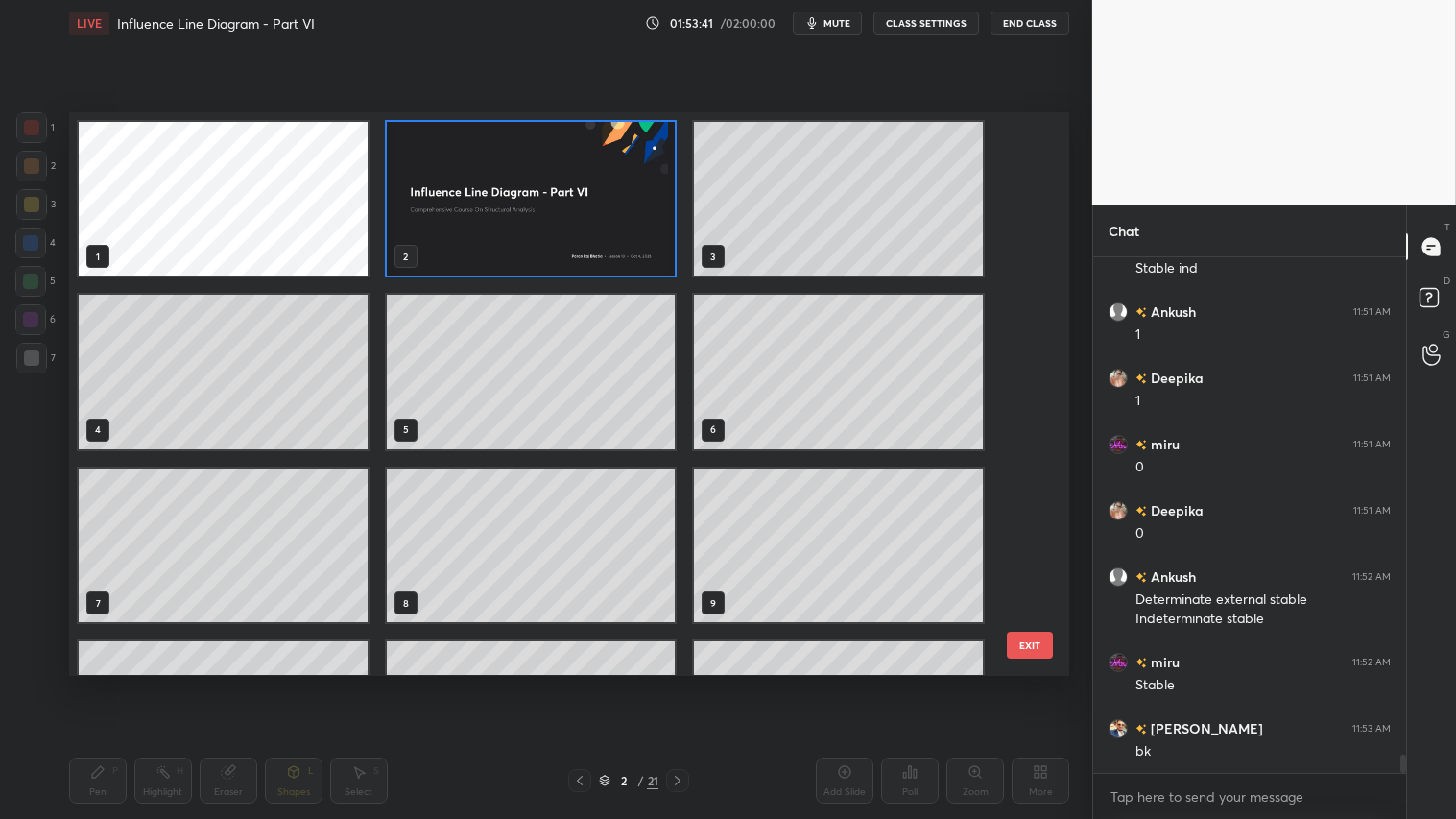
click at [1031, 636] on button "EXIT" at bounding box center [1030, 645] width 47 height 27
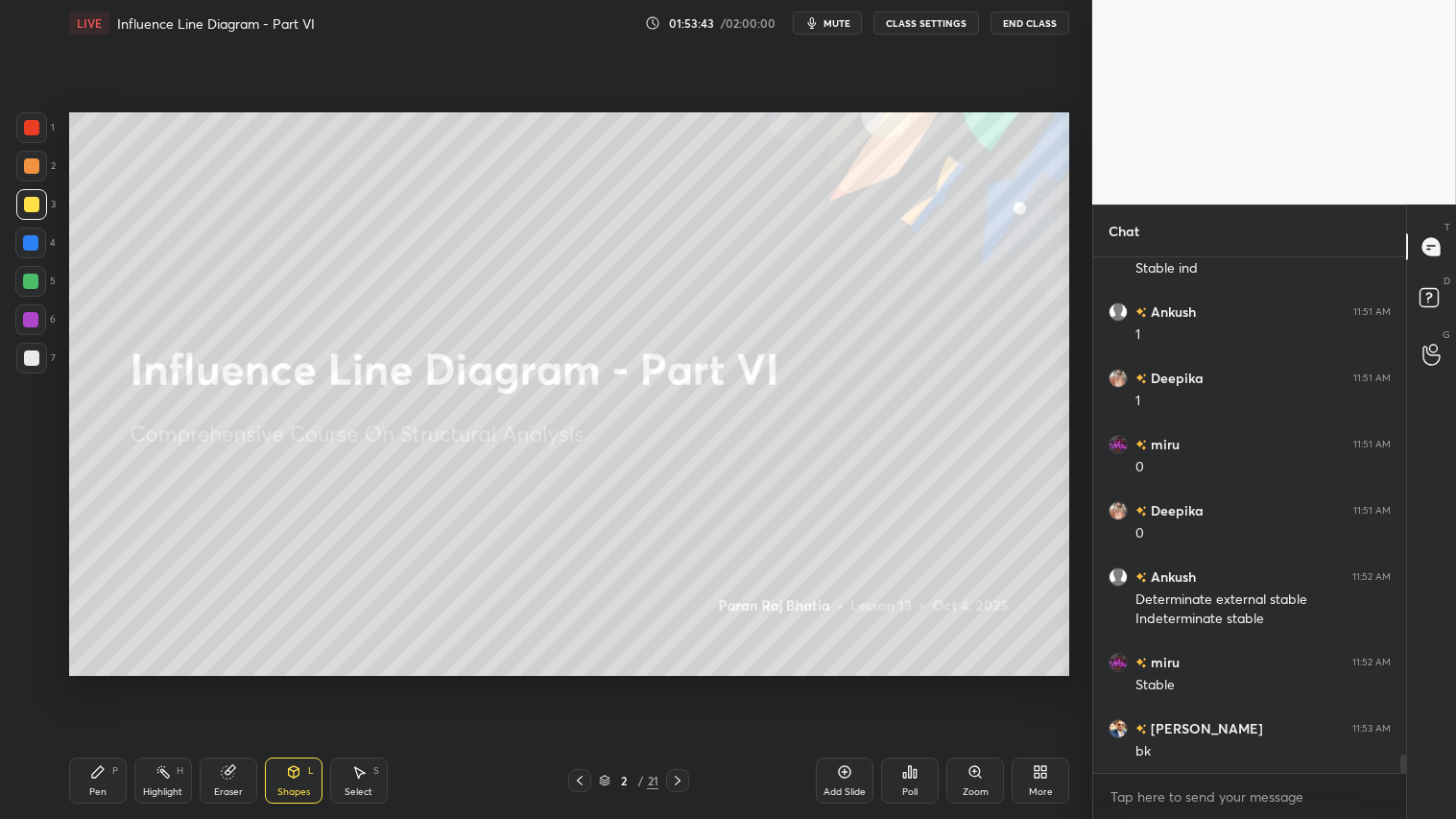
click at [598, 682] on div "2 / 21" at bounding box center [628, 780] width 121 height 23
click at [608, 682] on icon at bounding box center [605, 780] width 12 height 12
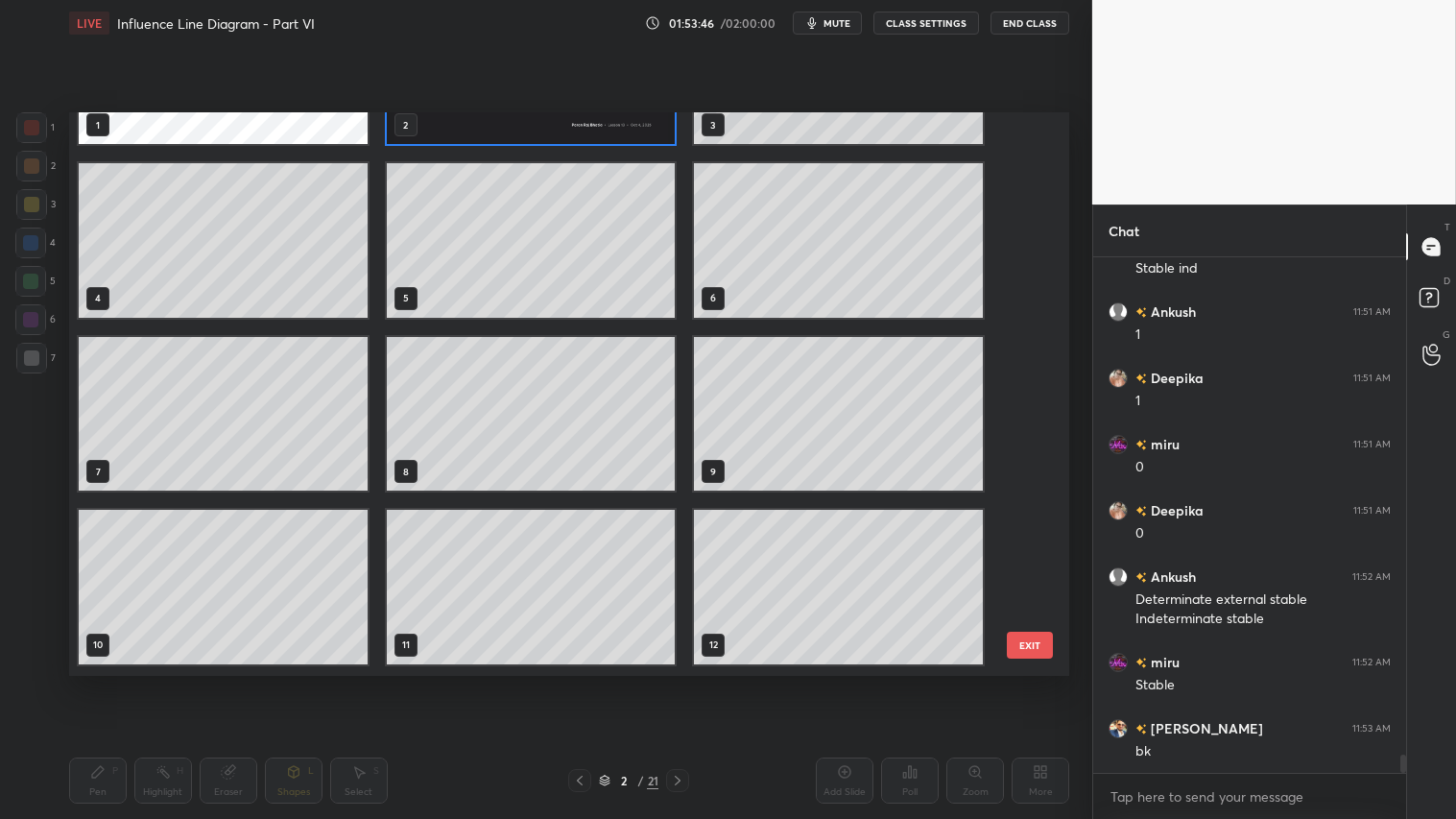
scroll to position [648, 0]
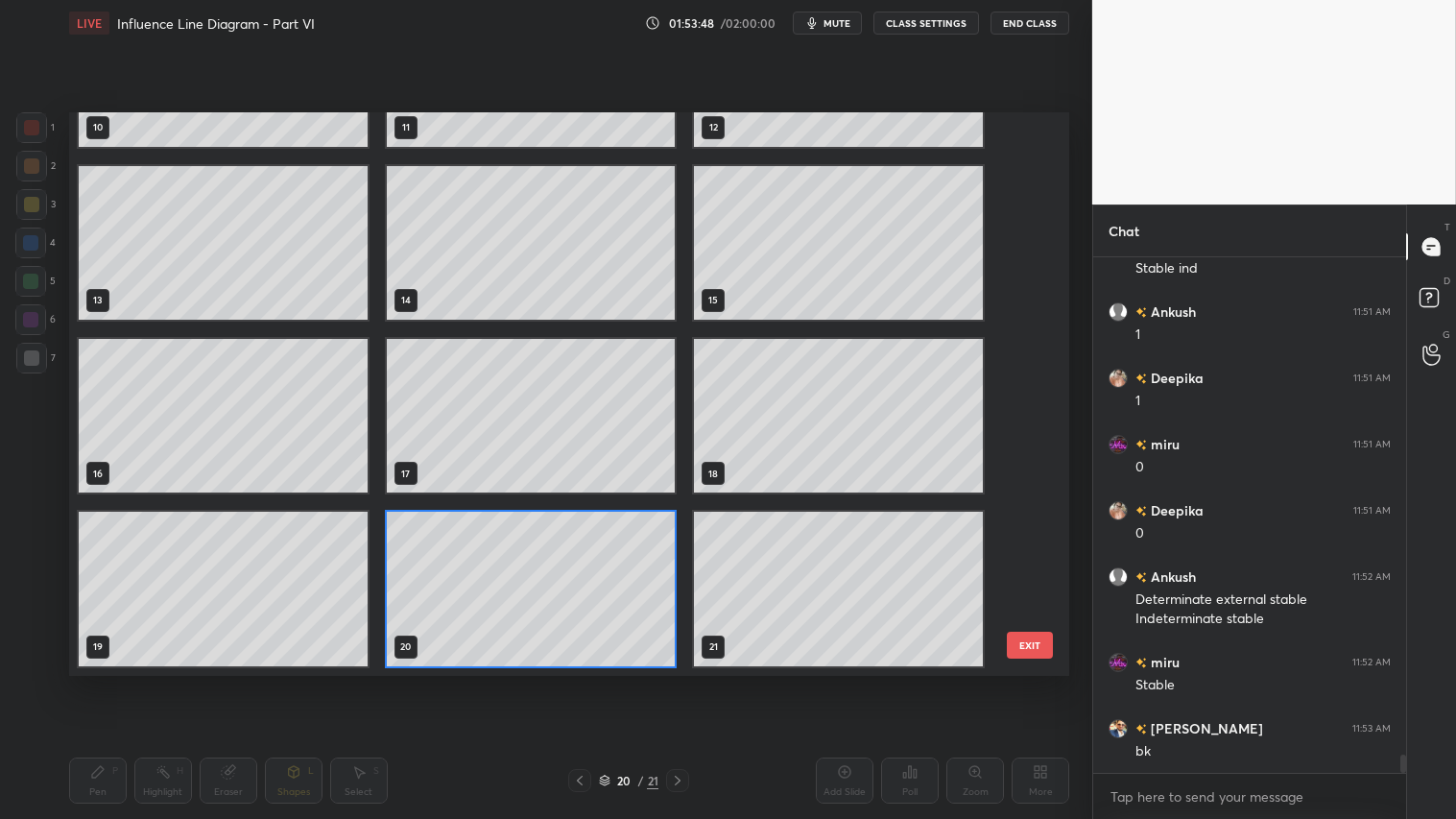
click at [1029, 635] on button "EXIT" at bounding box center [1030, 645] width 47 height 27
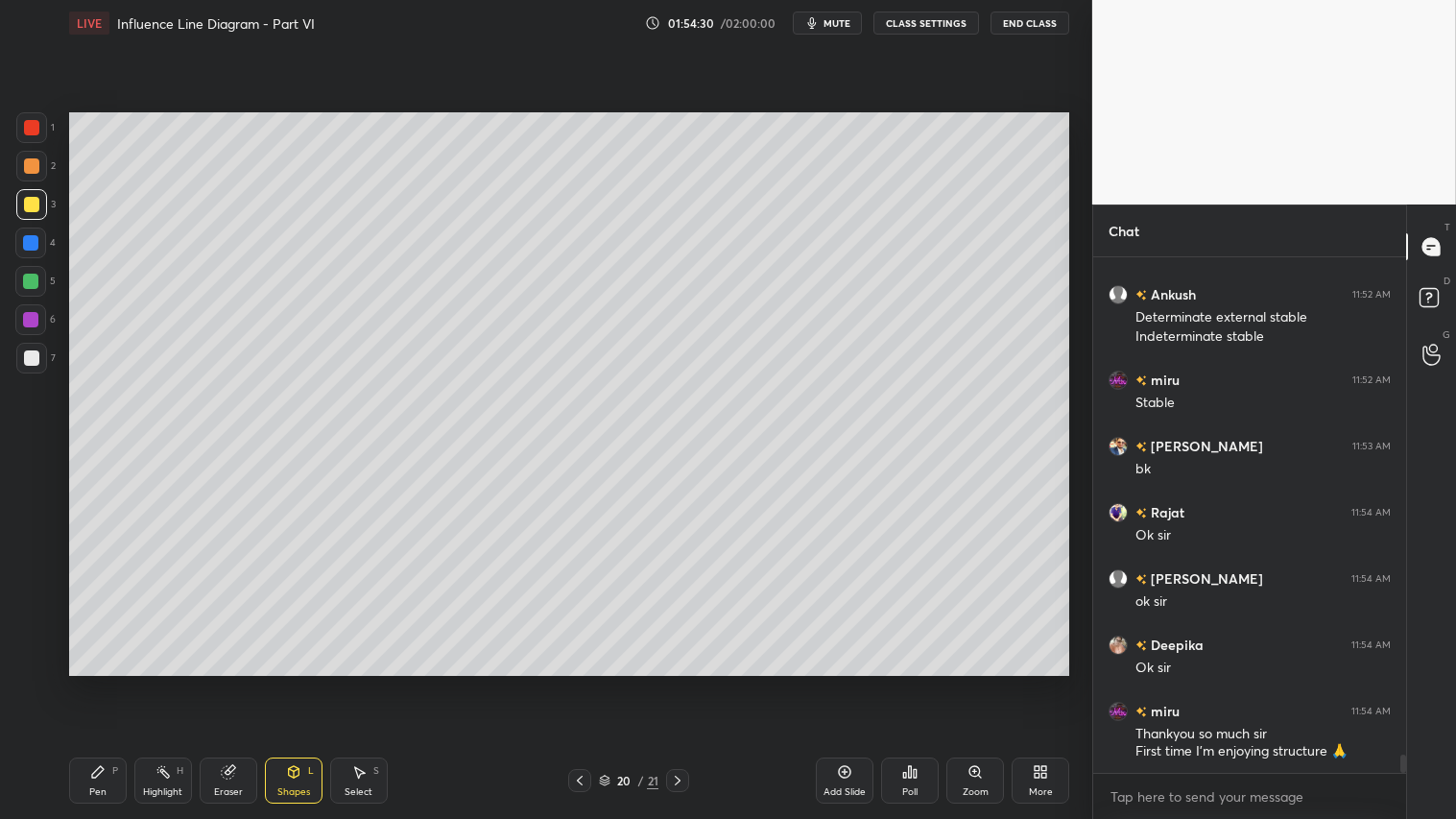
scroll to position [14062, 0]
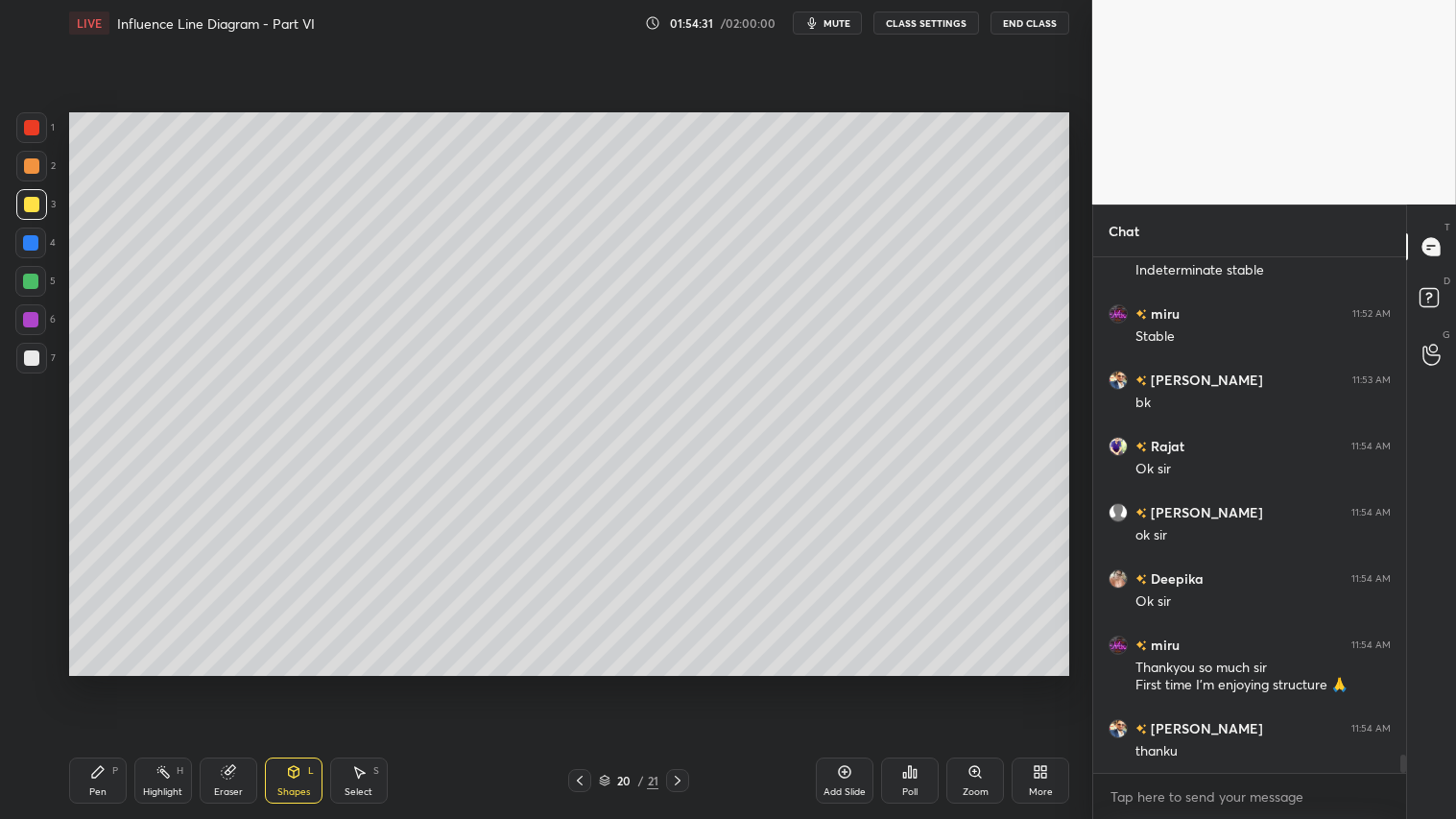
click at [37, 168] on div at bounding box center [32, 166] width 16 height 16
click at [107, 682] on div "Pen P" at bounding box center [97, 780] width 57 height 47
click at [838, 31] on button "mute" at bounding box center [827, 23] width 69 height 23
click at [944, 29] on button "CLASS SETTINGS" at bounding box center [926, 23] width 106 height 23
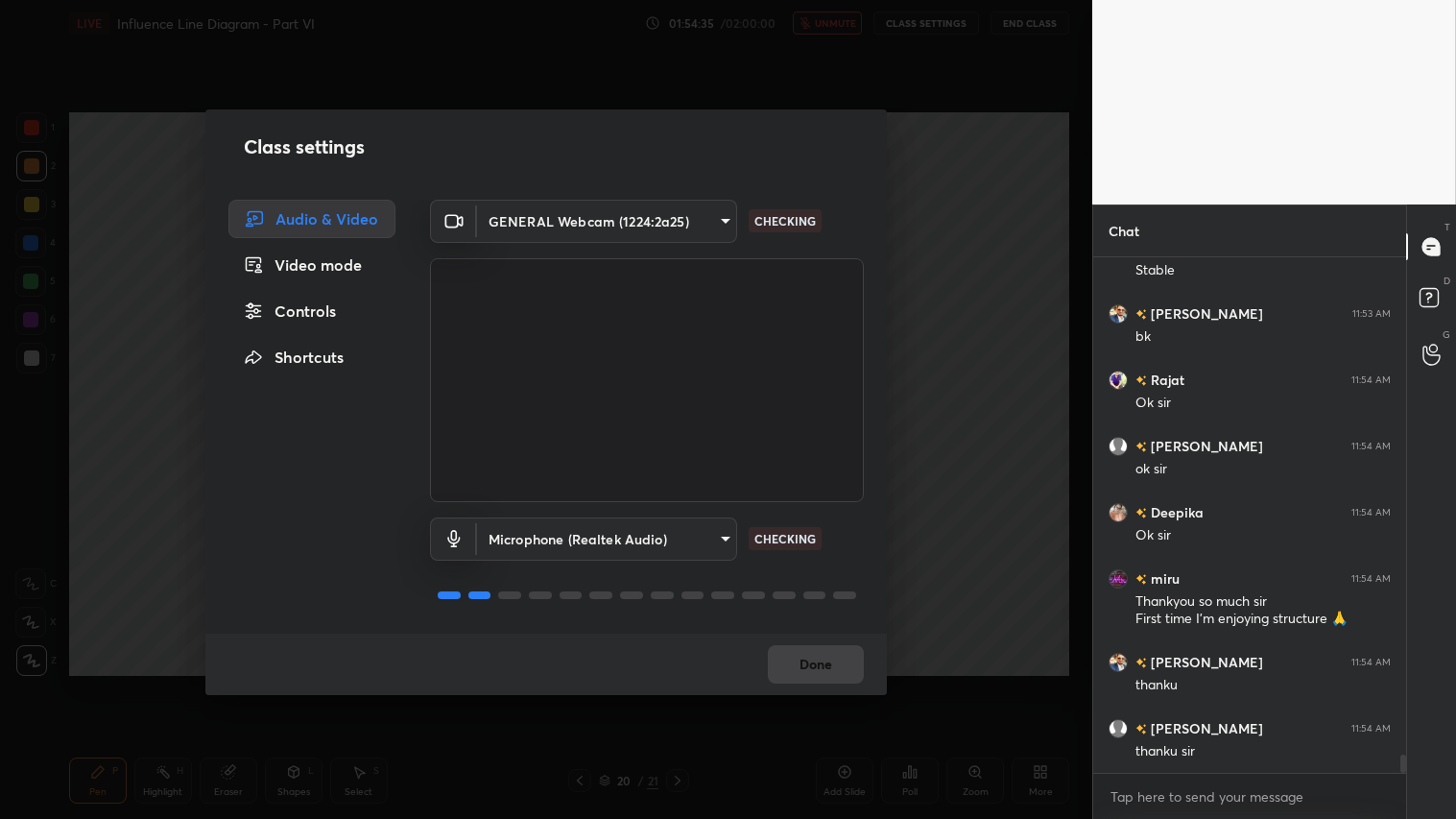
click at [725, 217] on body "1 2 3 4 5 6 7 C X Z C X Z E E Erase all H H LIVE Influence Line Diagram - Part …" at bounding box center [728, 409] width 1456 height 819
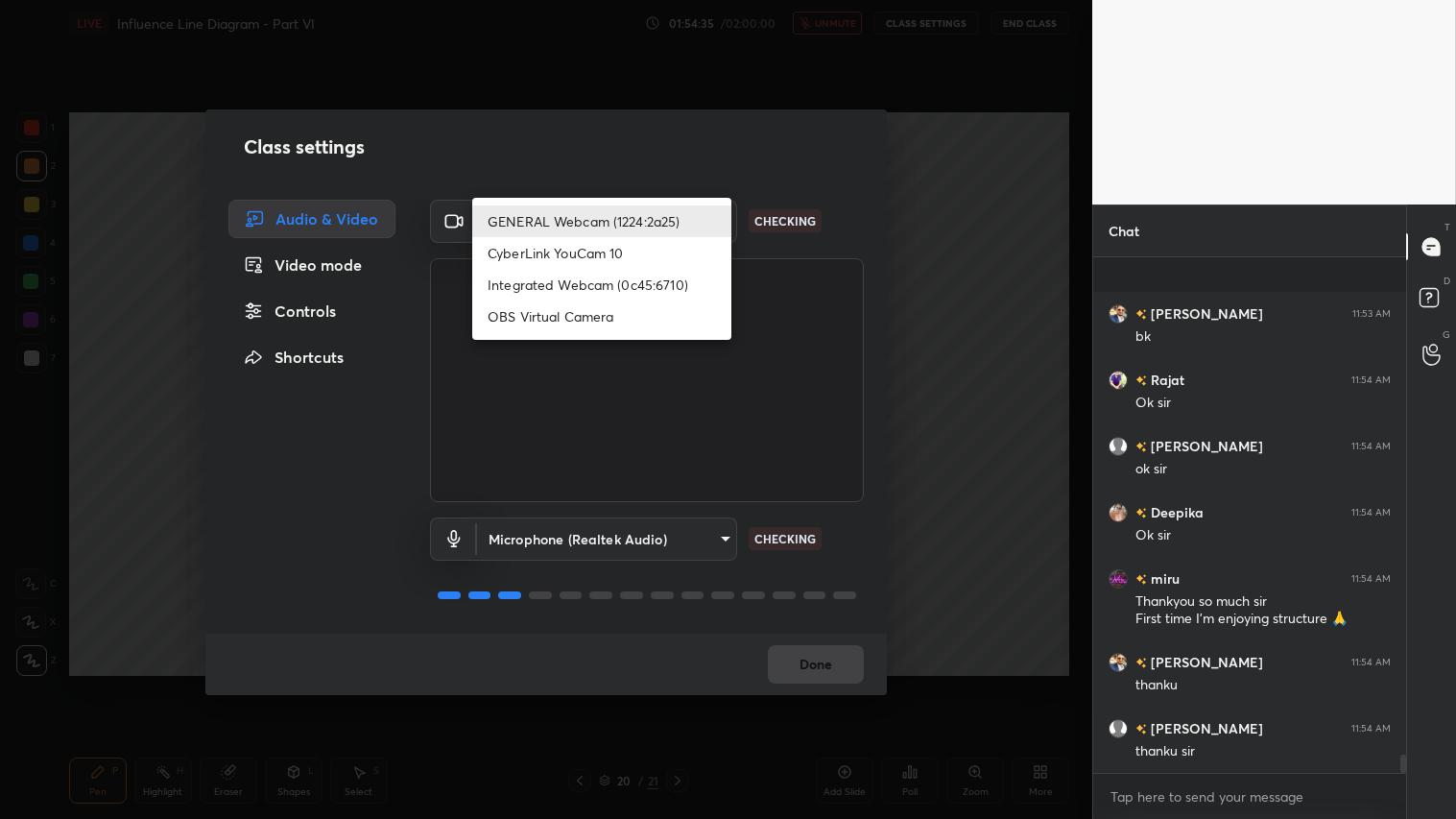
scroll to position [14260, 0]
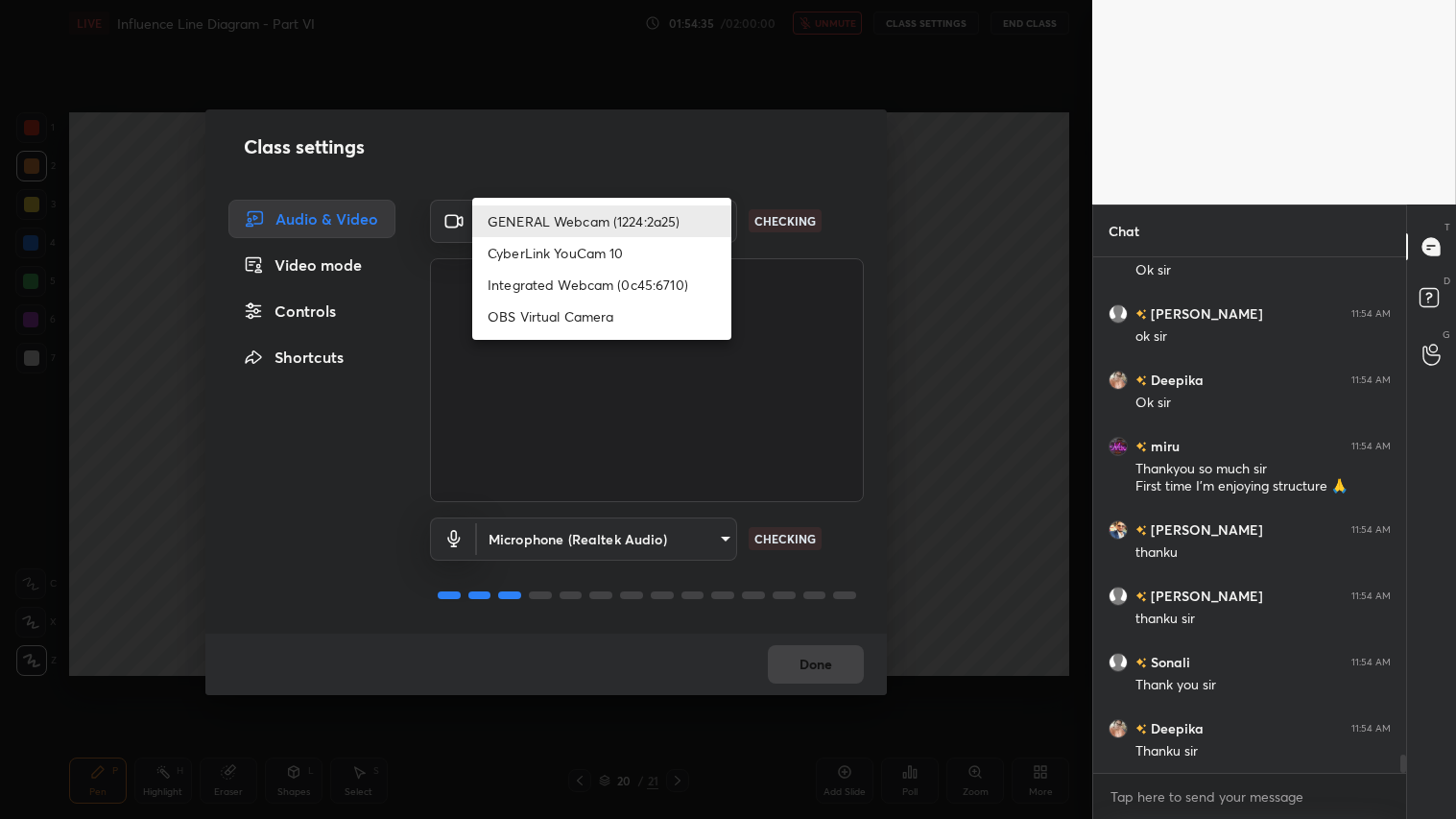
click at [643, 283] on li "Integrated Webcam (0c45:6710)" at bounding box center [601, 284] width 259 height 32
type input "c5c2f7231e9952ba016bf395f8d23ccccda43c405848800533c4c3fa58e8e242"
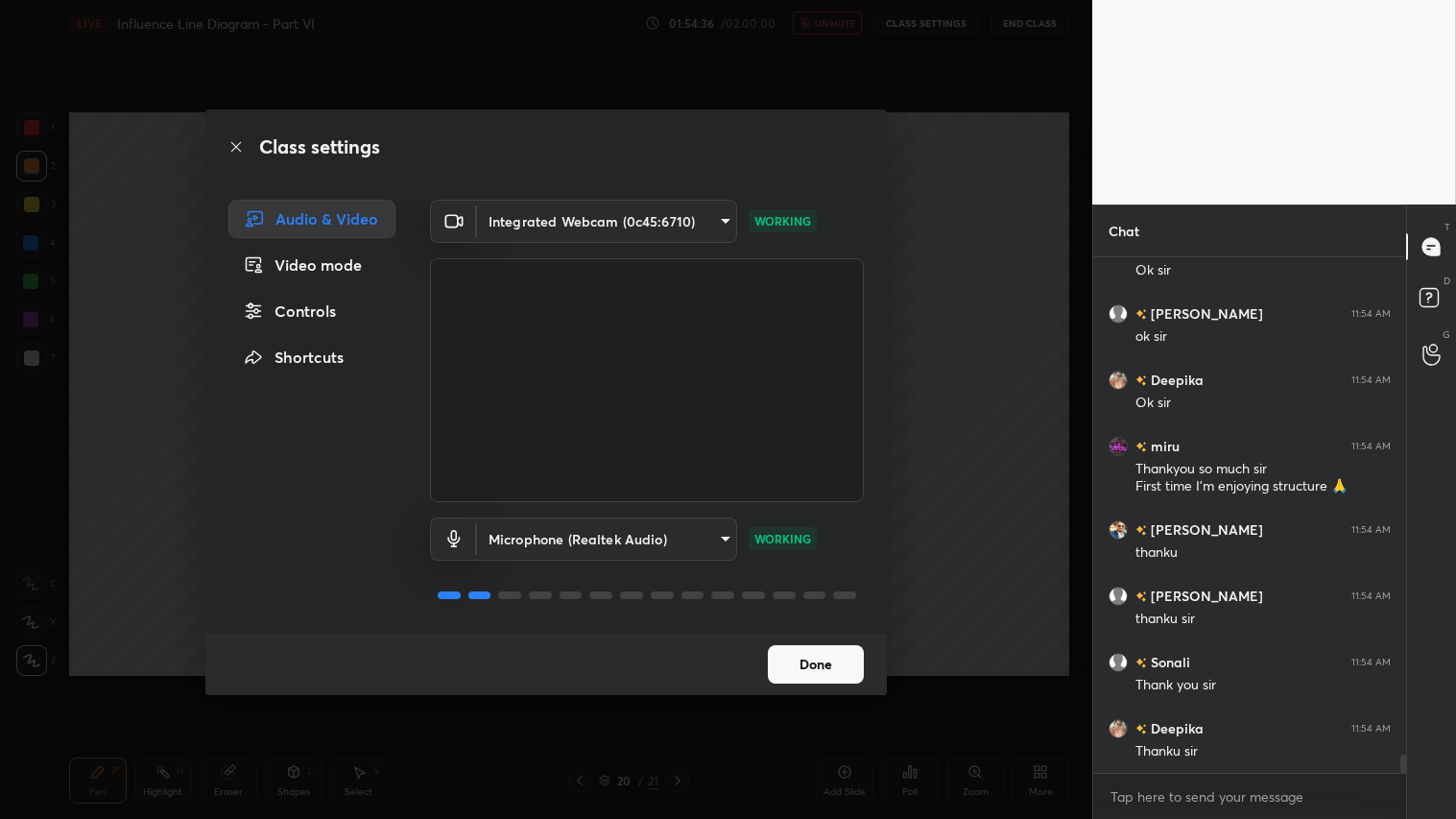
click at [836, 668] on button "Done" at bounding box center [815, 664] width 96 height 39
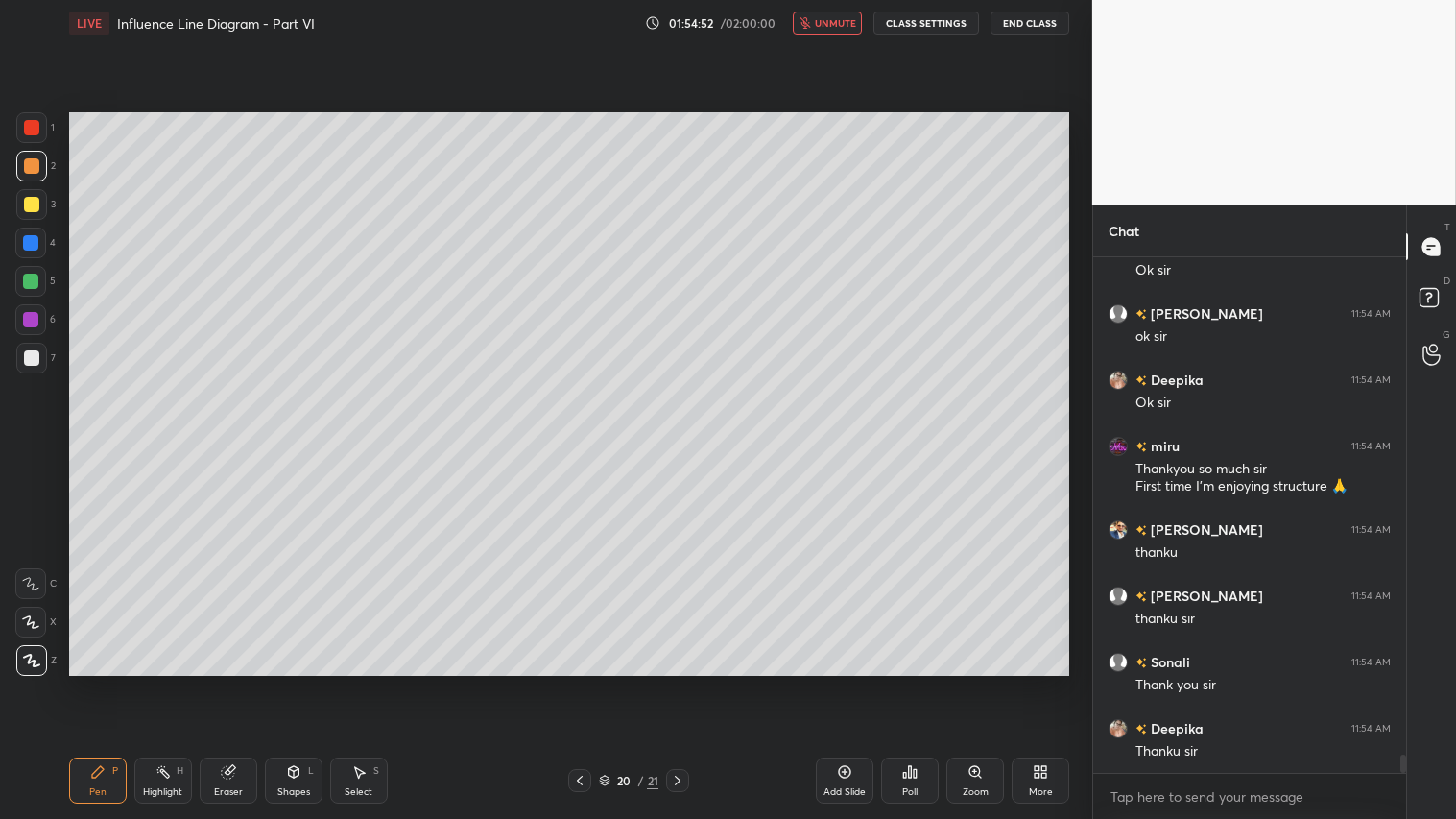
scroll to position [6, 5]
click at [1028, 27] on button "End Class" at bounding box center [1030, 23] width 77 height 23
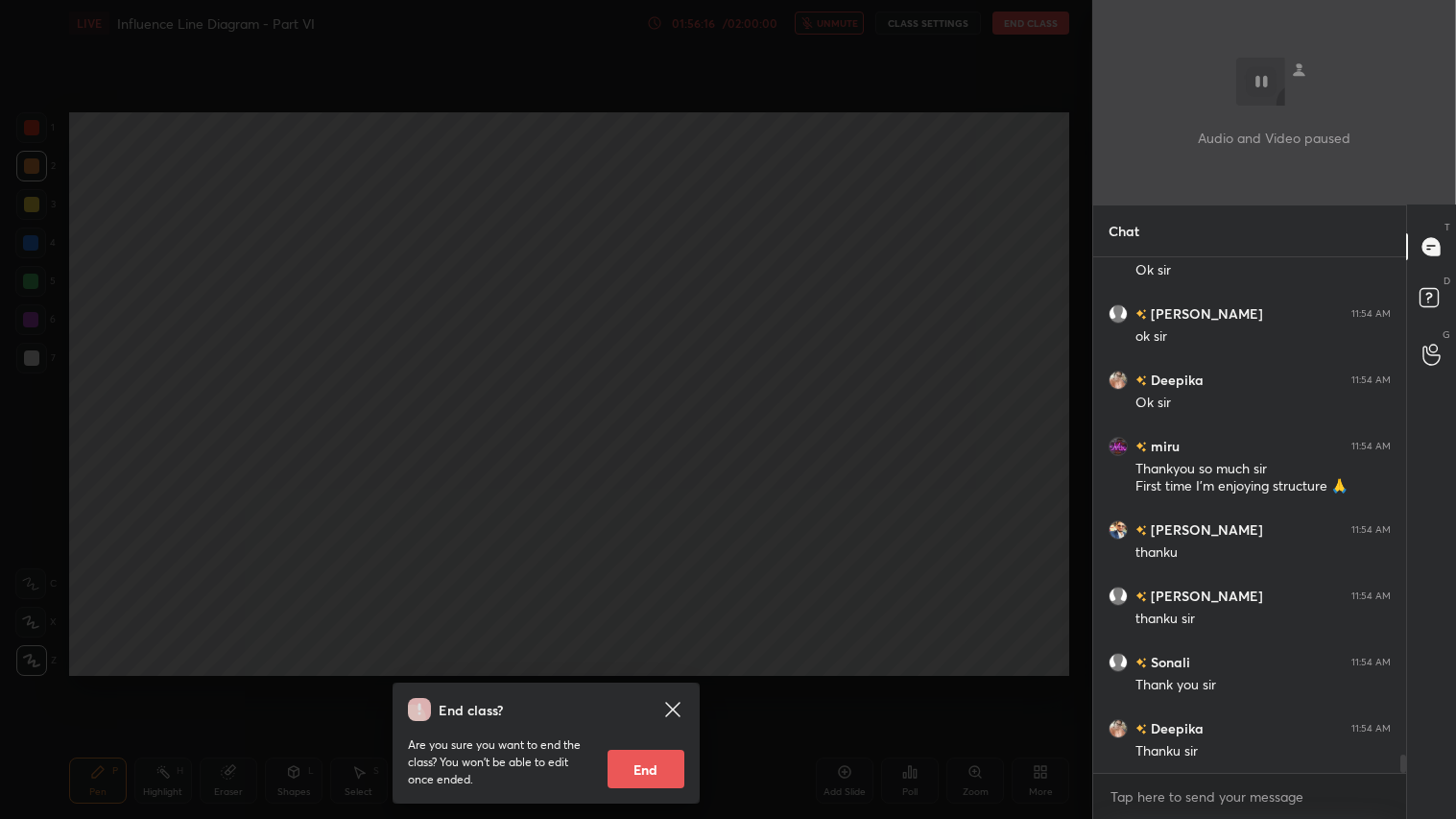
click at [652, 682] on button "End" at bounding box center [646, 769] width 77 height 39
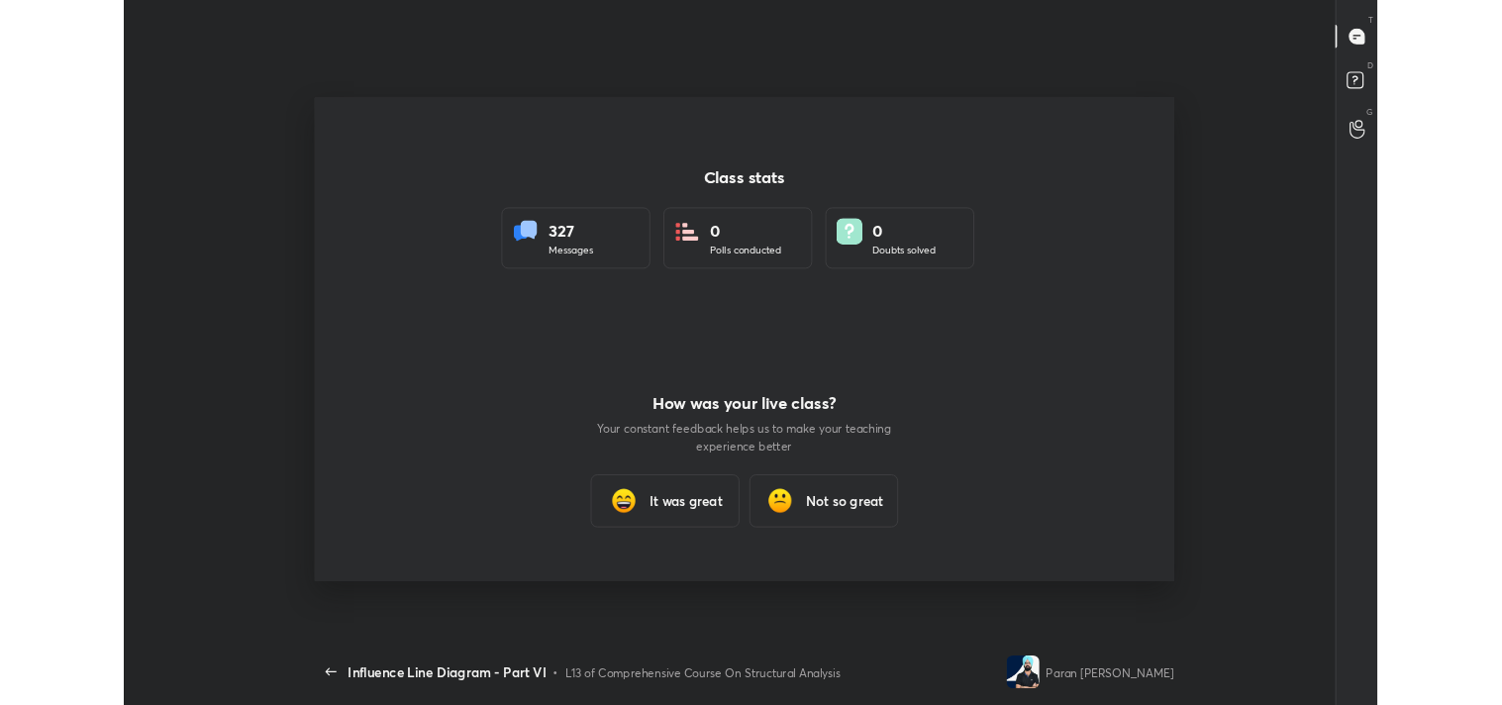
scroll to position [578, 1486]
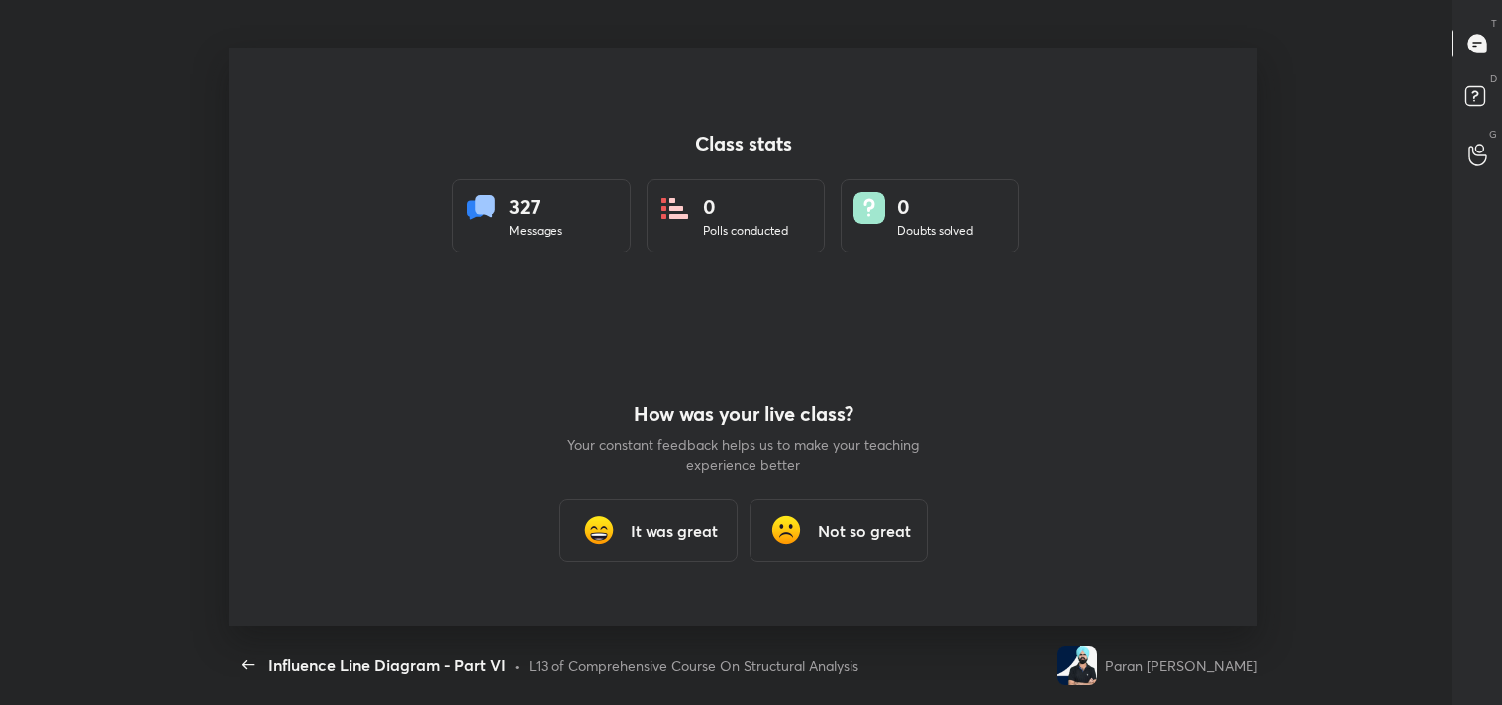
type textarea "x"
